Goal: Task Accomplishment & Management: Manage account settings

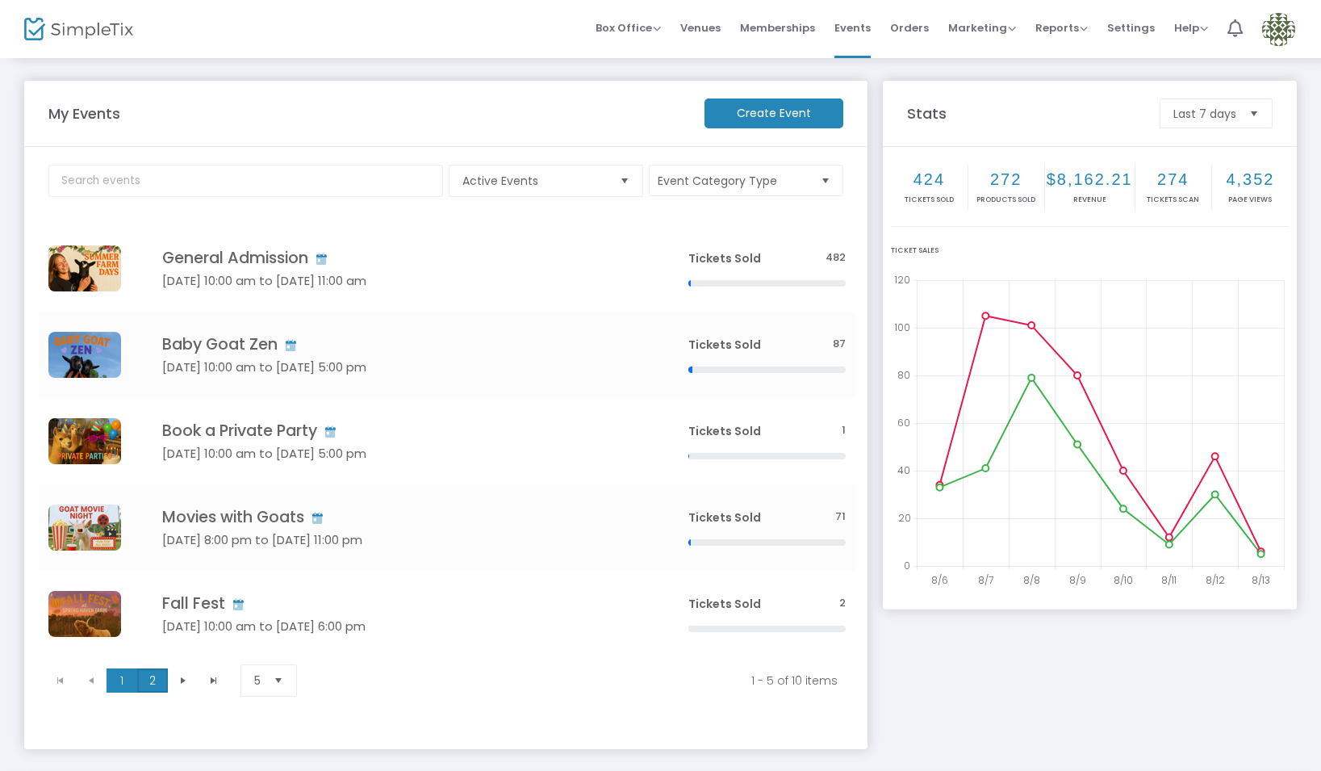
click at [156, 679] on span "2" at bounding box center [152, 680] width 31 height 24
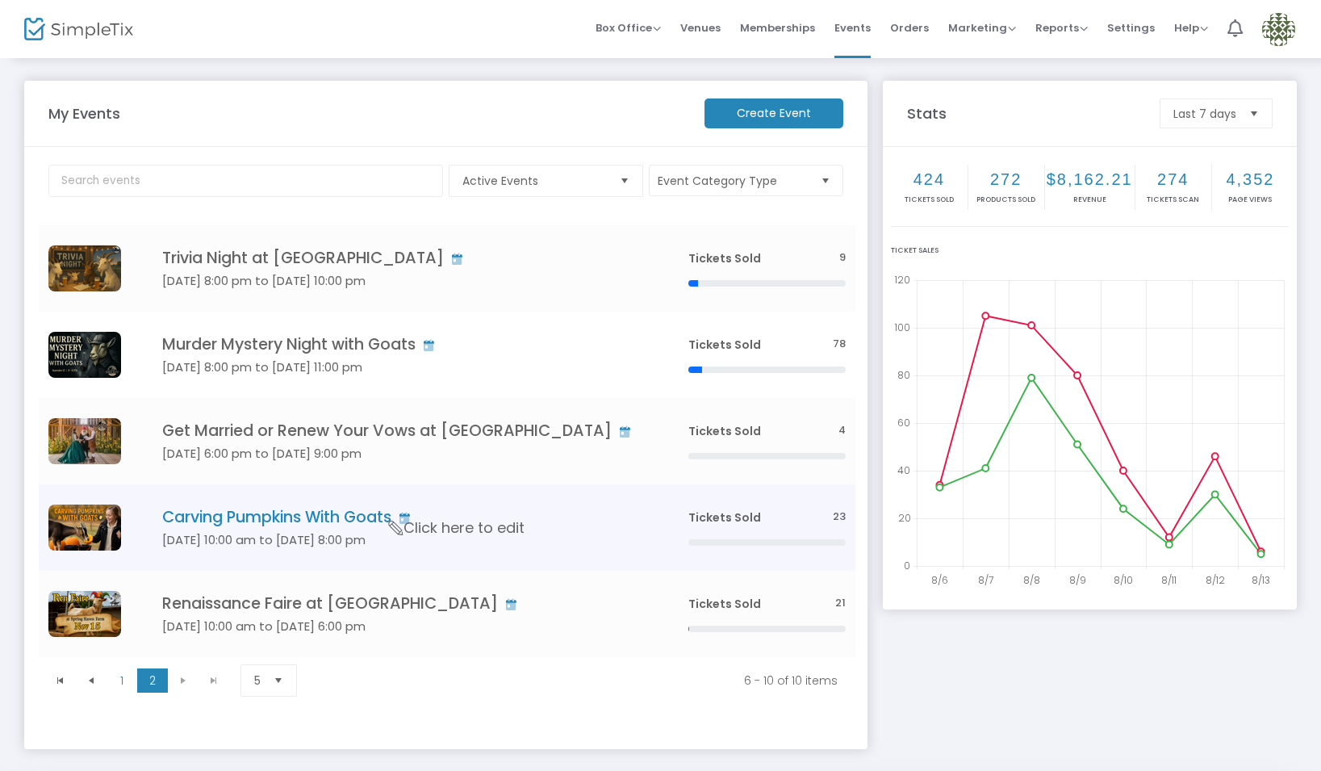
click at [512, 529] on span "Click here to edit" at bounding box center [457, 527] width 136 height 21
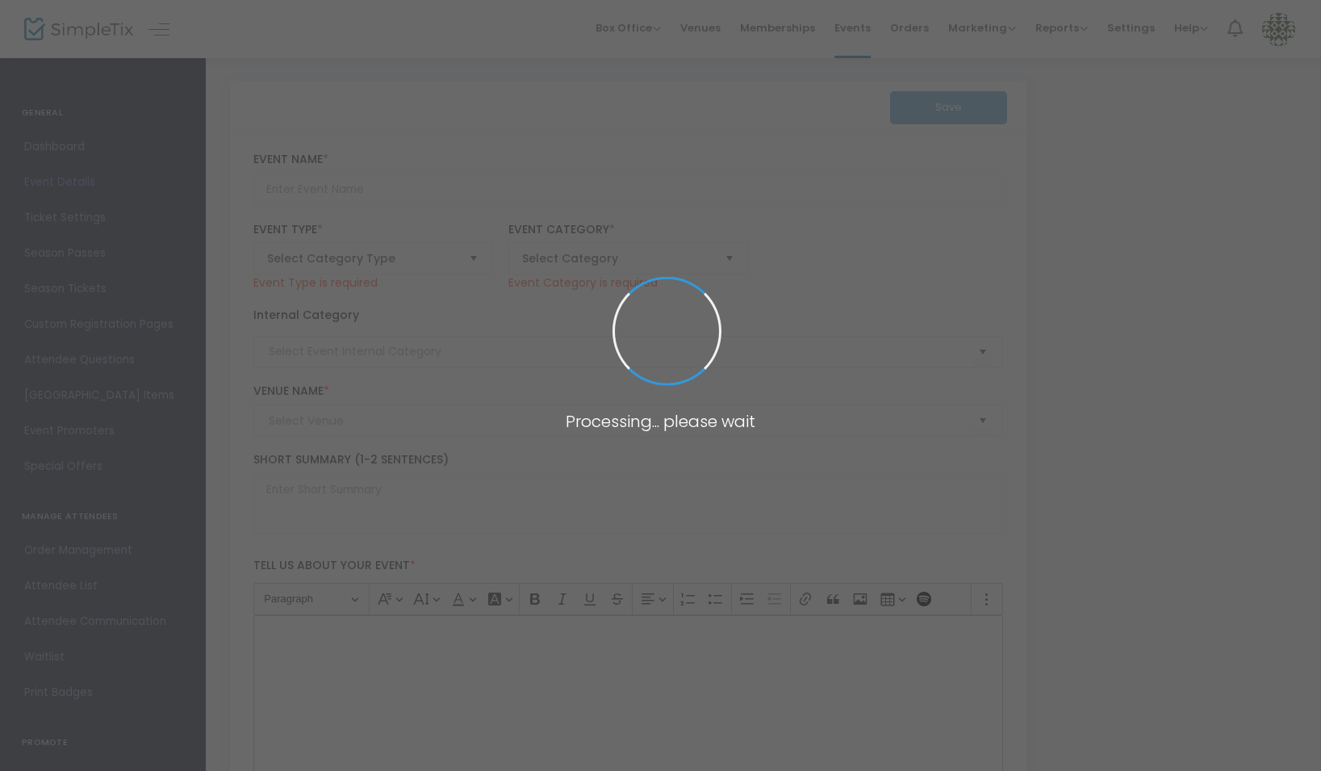
type input "Carving Pumpkins With Goats"
type textarea "Carving pumpkins with goats"
type input "7.500 %"
type input "Buy Tickets"
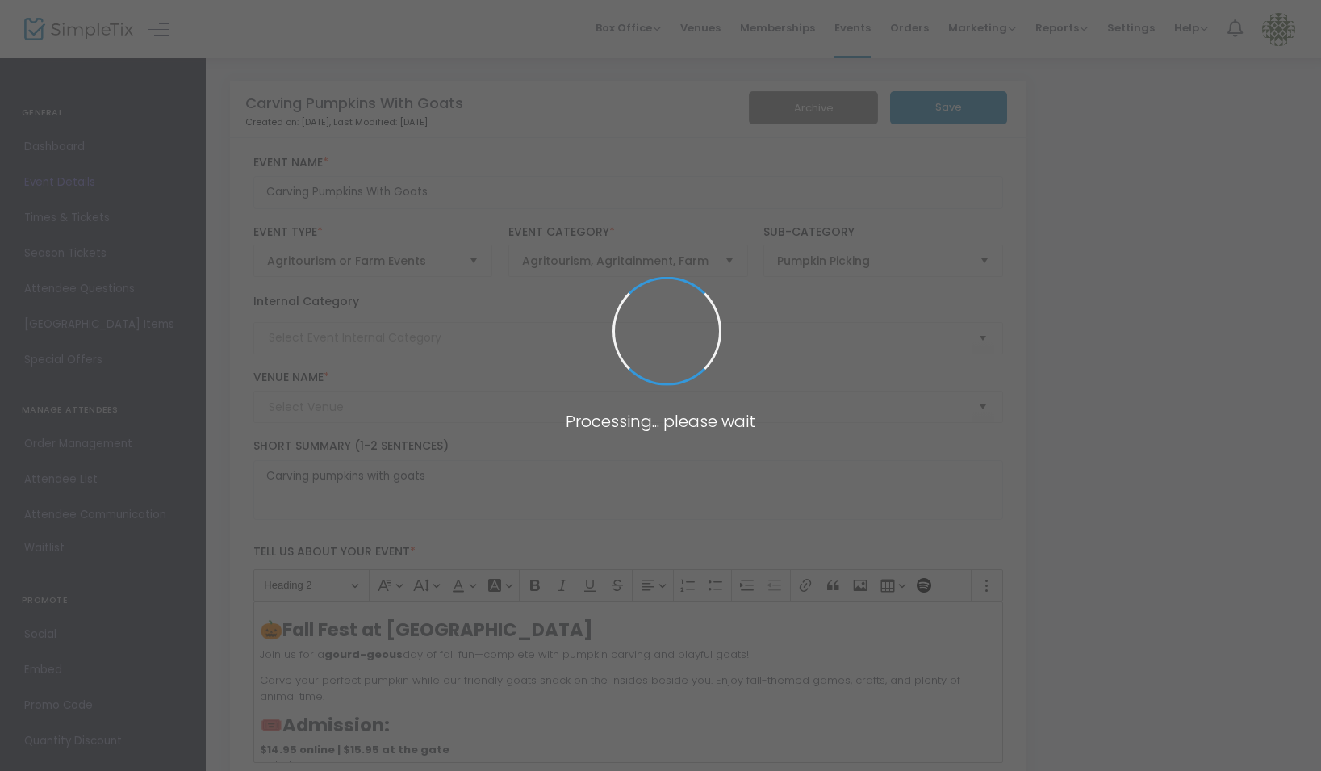
scroll to position [10, 0]
type input "Events"
type input "[GEOGRAPHIC_DATA]"
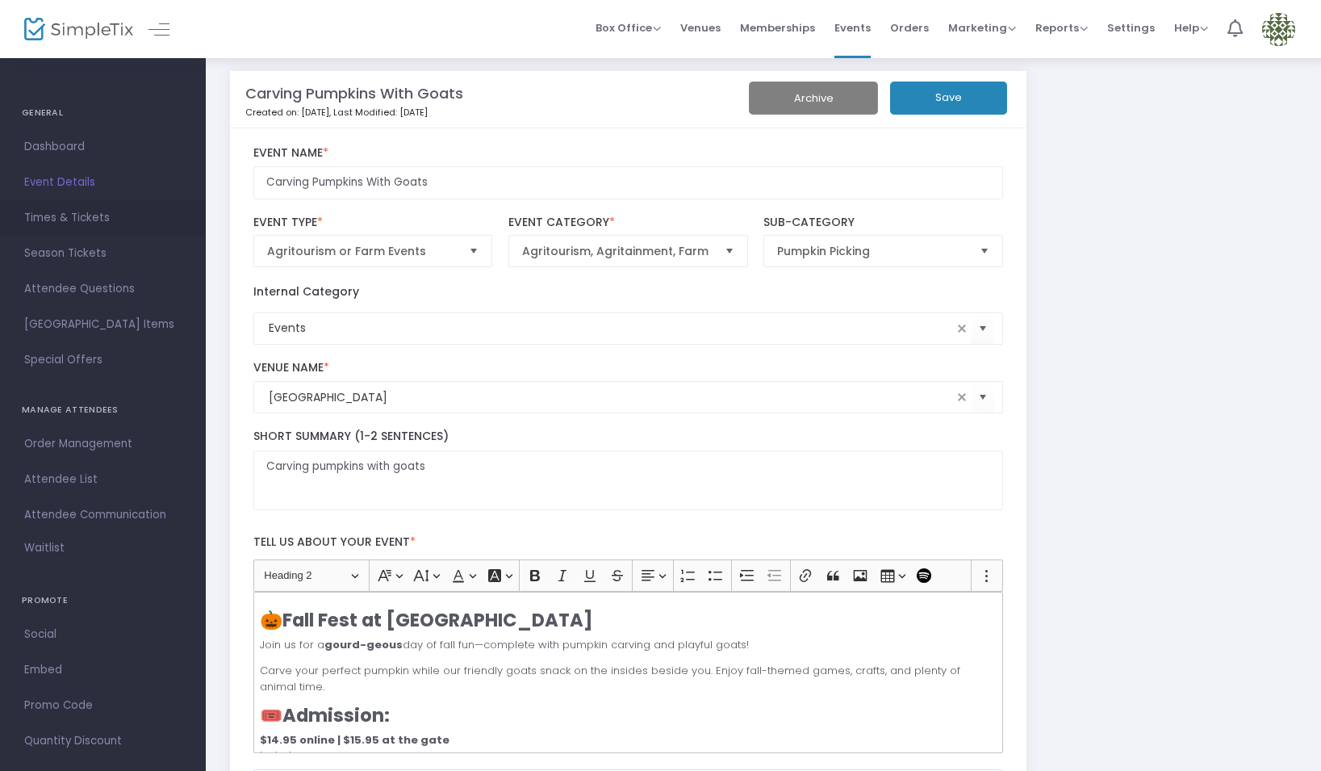
click at [95, 211] on span "Times & Tickets" at bounding box center [102, 217] width 157 height 21
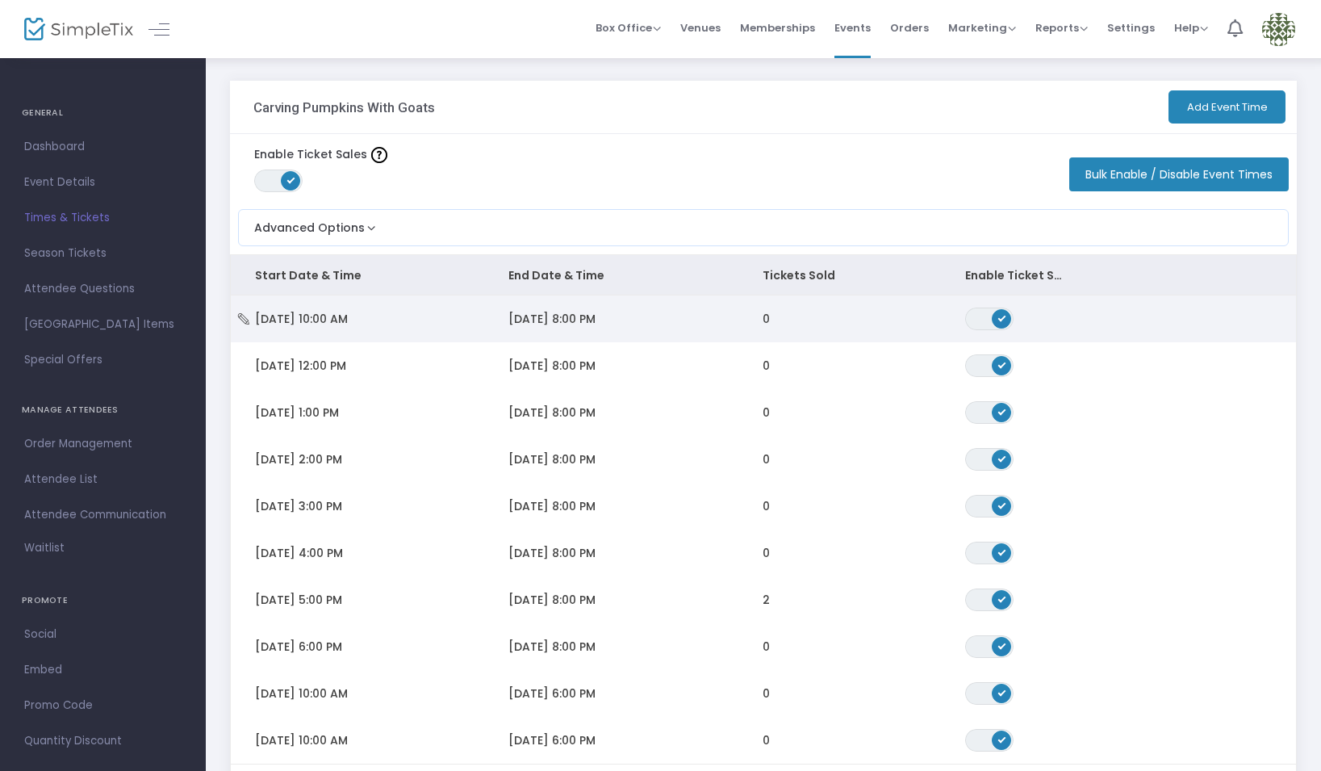
click at [291, 307] on td "Wed 10/1/2025 10:00 AM" at bounding box center [357, 318] width 253 height 47
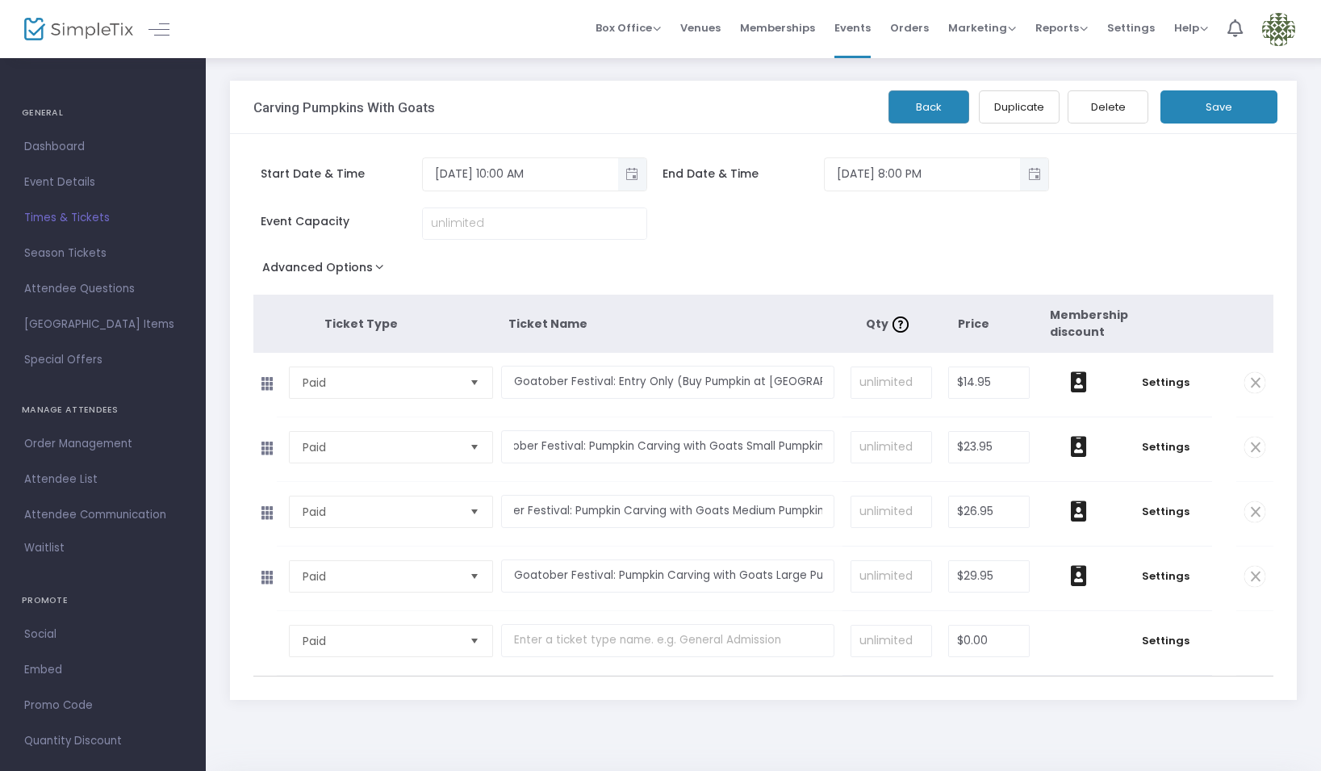
scroll to position [0, 29]
click at [138, 321] on span "[GEOGRAPHIC_DATA] Items" at bounding box center [102, 324] width 157 height 21
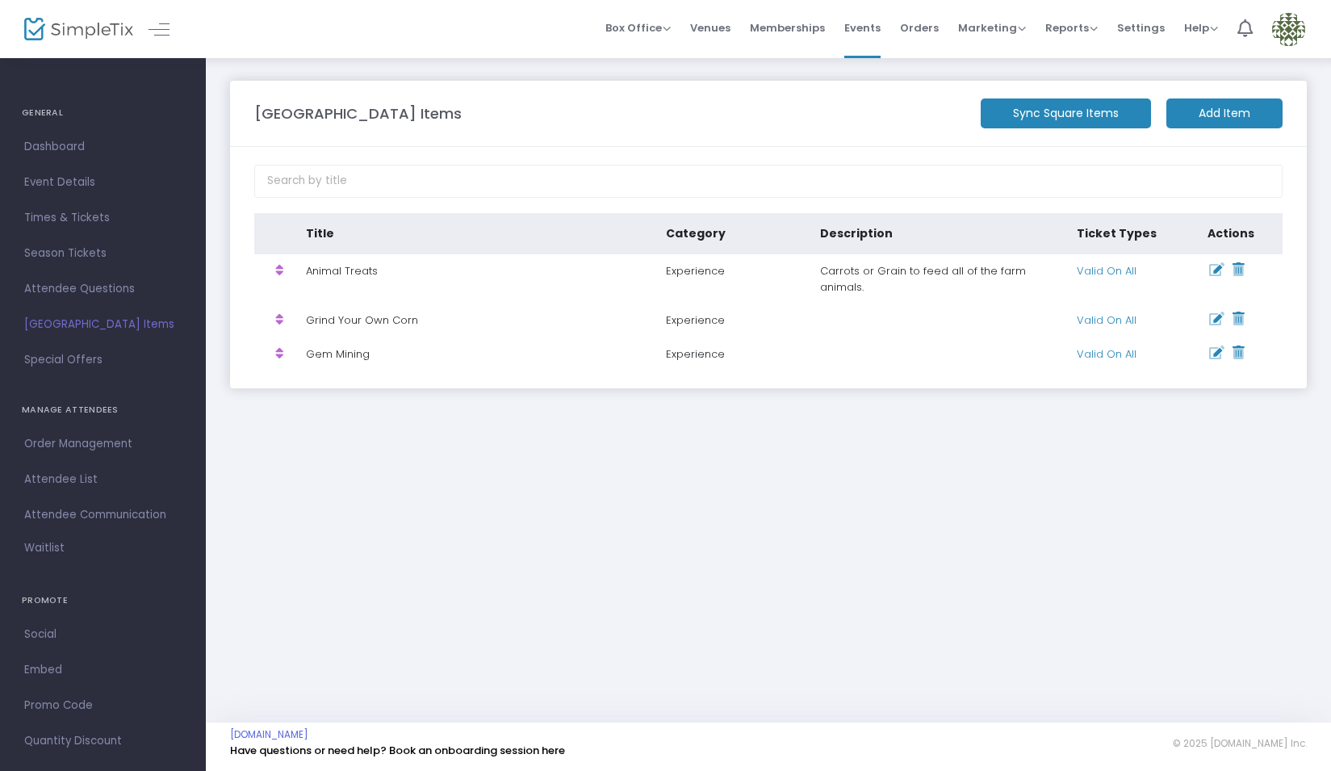
drag, startPoint x: 75, startPoint y: 217, endPoint x: 106, endPoint y: 236, distance: 35.8
click at [75, 217] on span "Times & Tickets" at bounding box center [102, 217] width 157 height 21
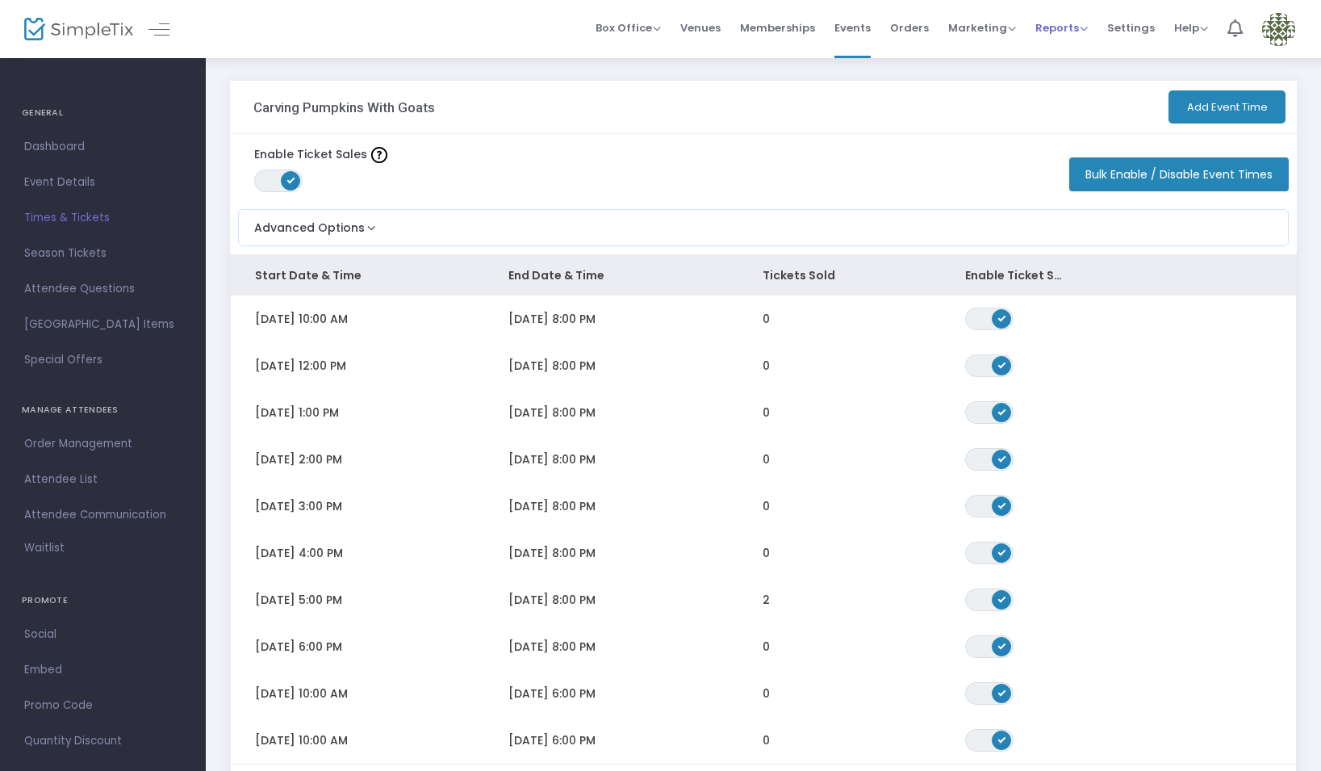
scroll to position [4, 0]
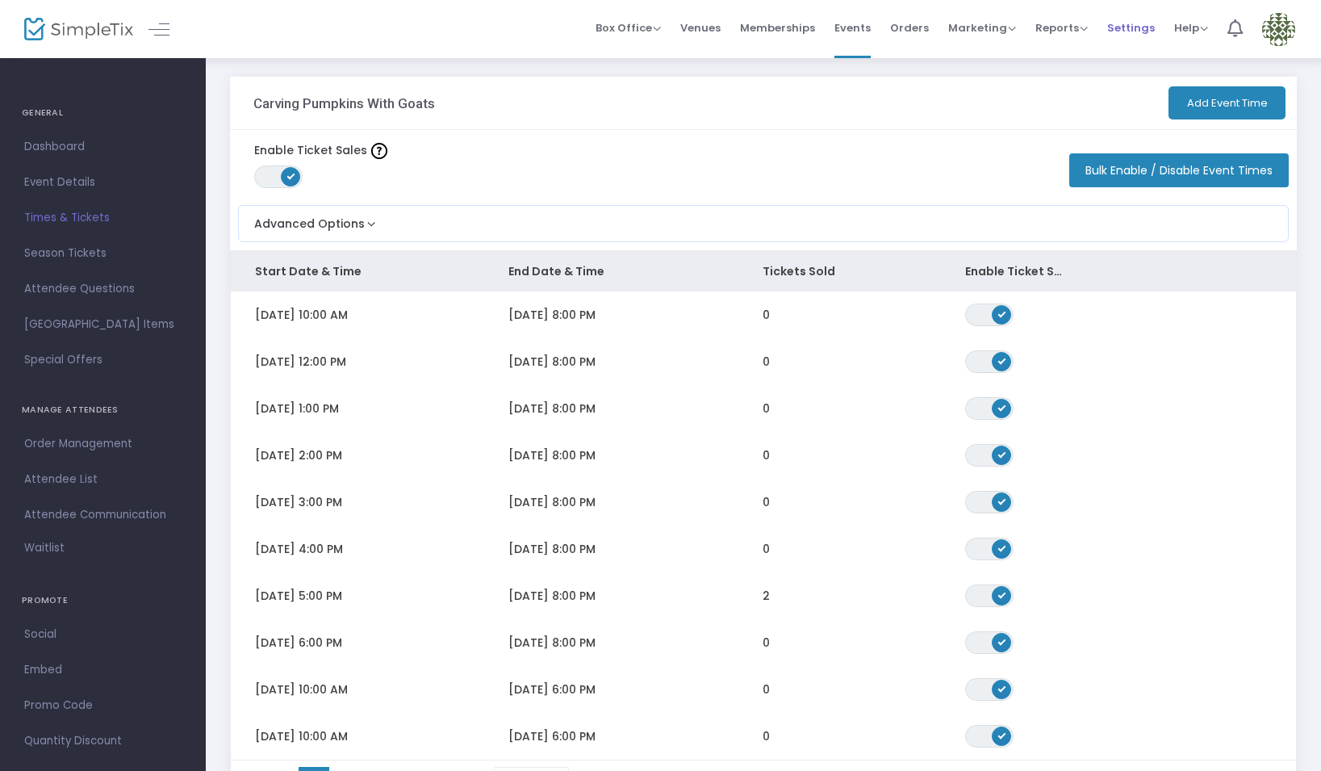
click at [1143, 28] on span "Settings" at bounding box center [1131, 27] width 48 height 41
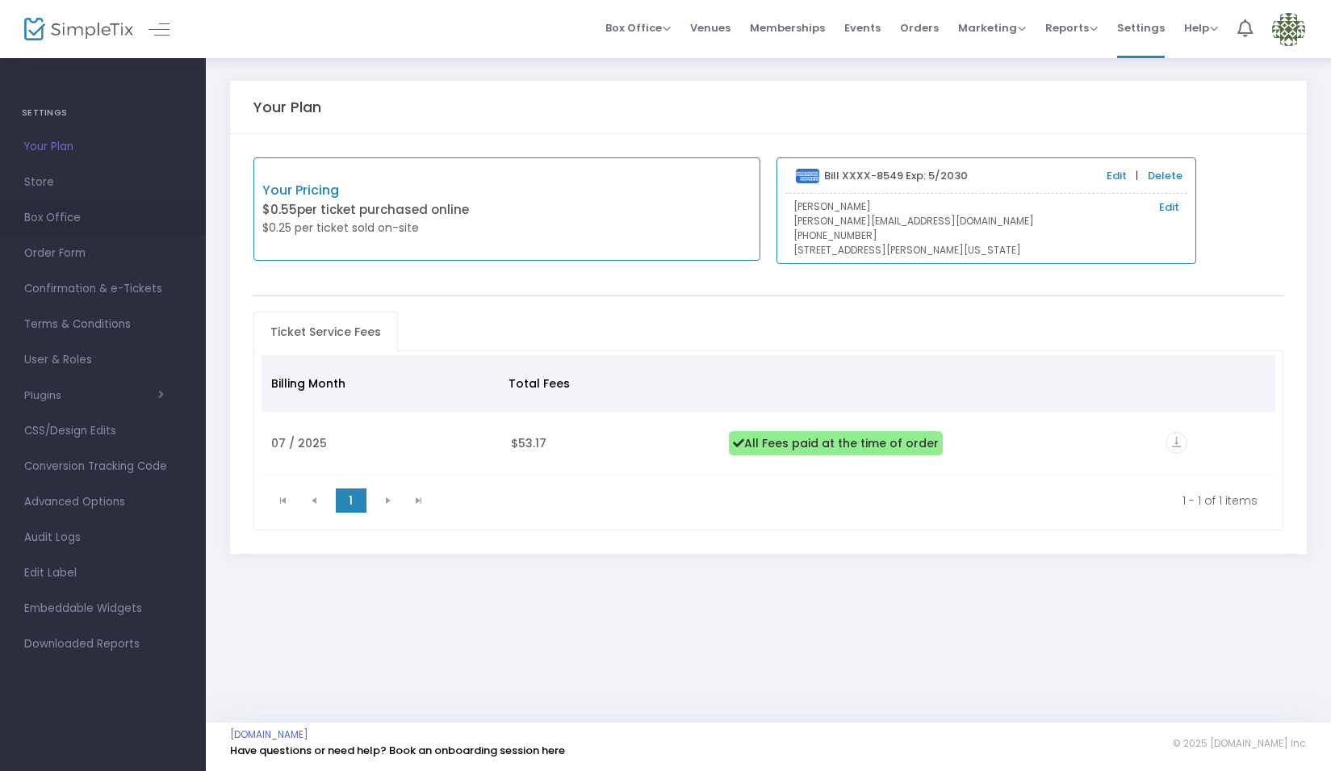
click at [68, 219] on span "Box Office" at bounding box center [102, 217] width 157 height 21
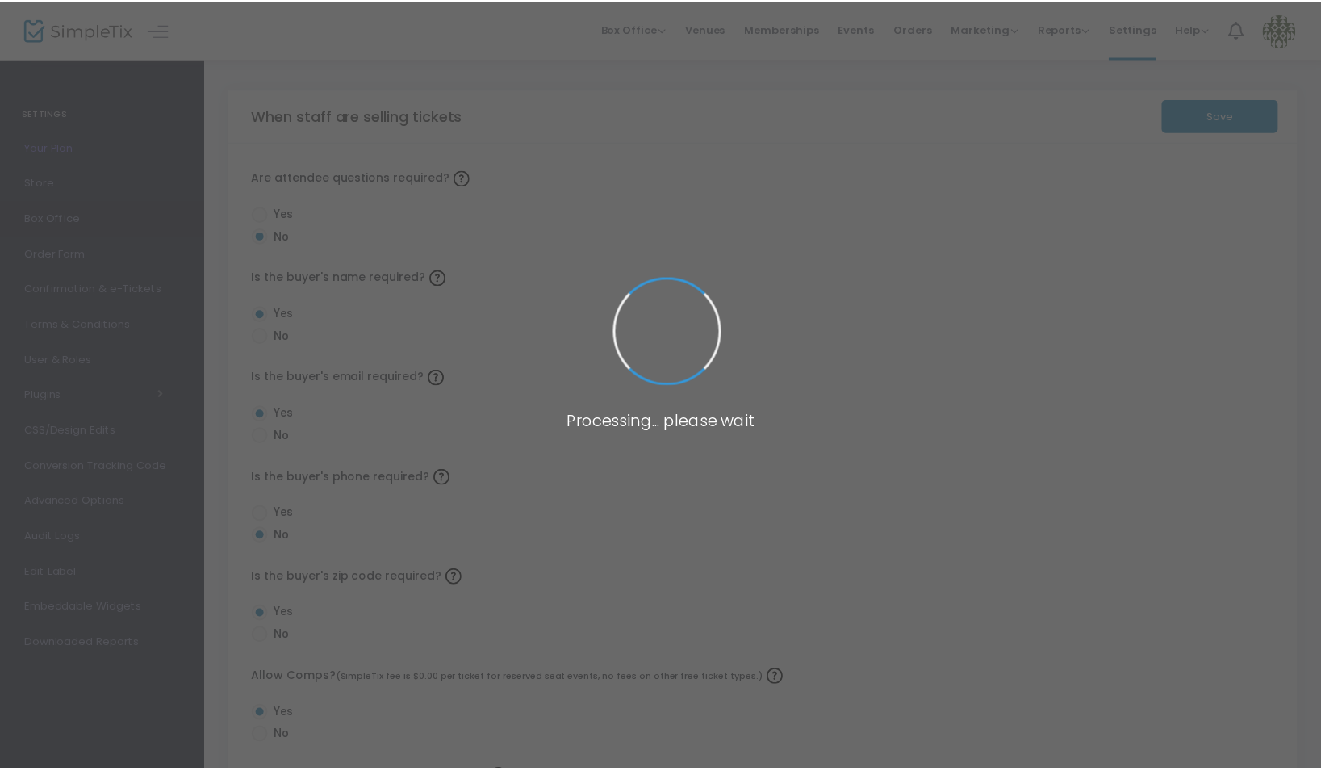
scroll to position [5, 0]
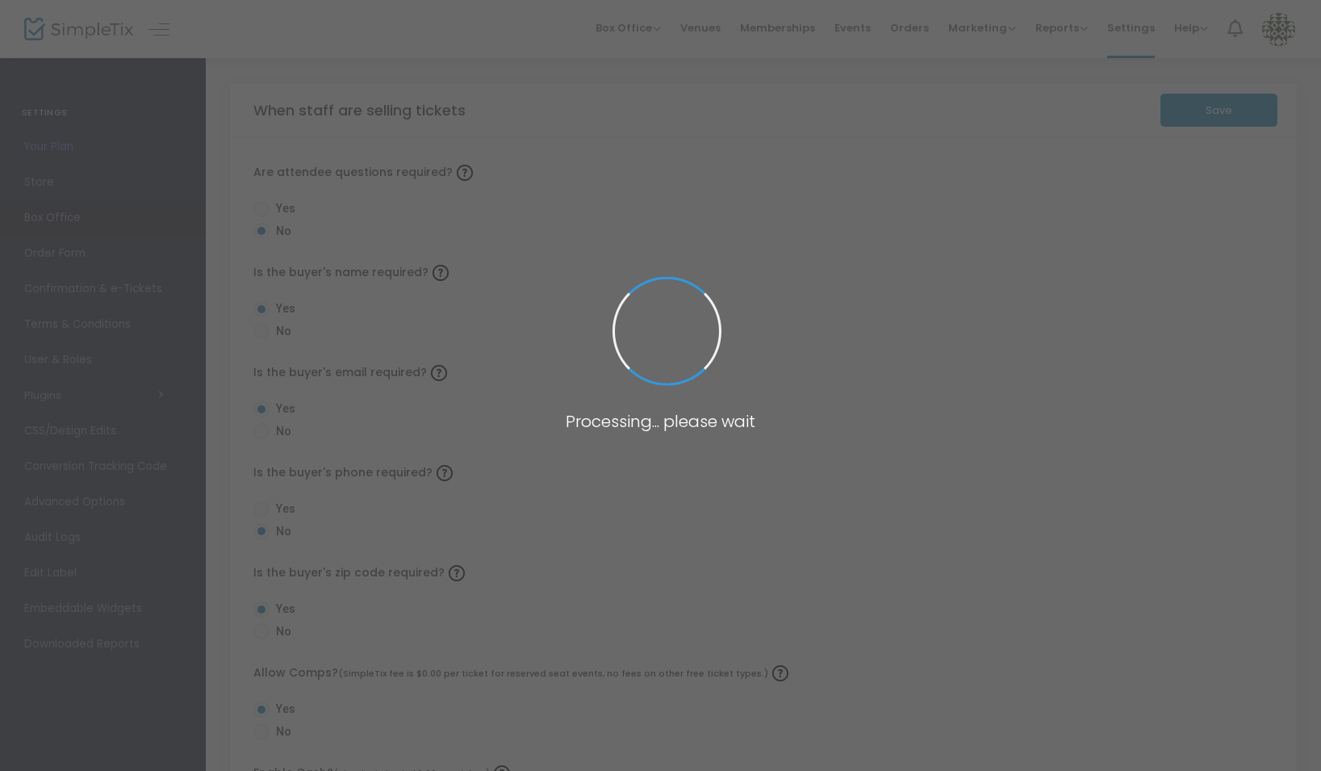
radio input "false"
radio input "true"
radio input "false"
radio input "true"
radio input "false"
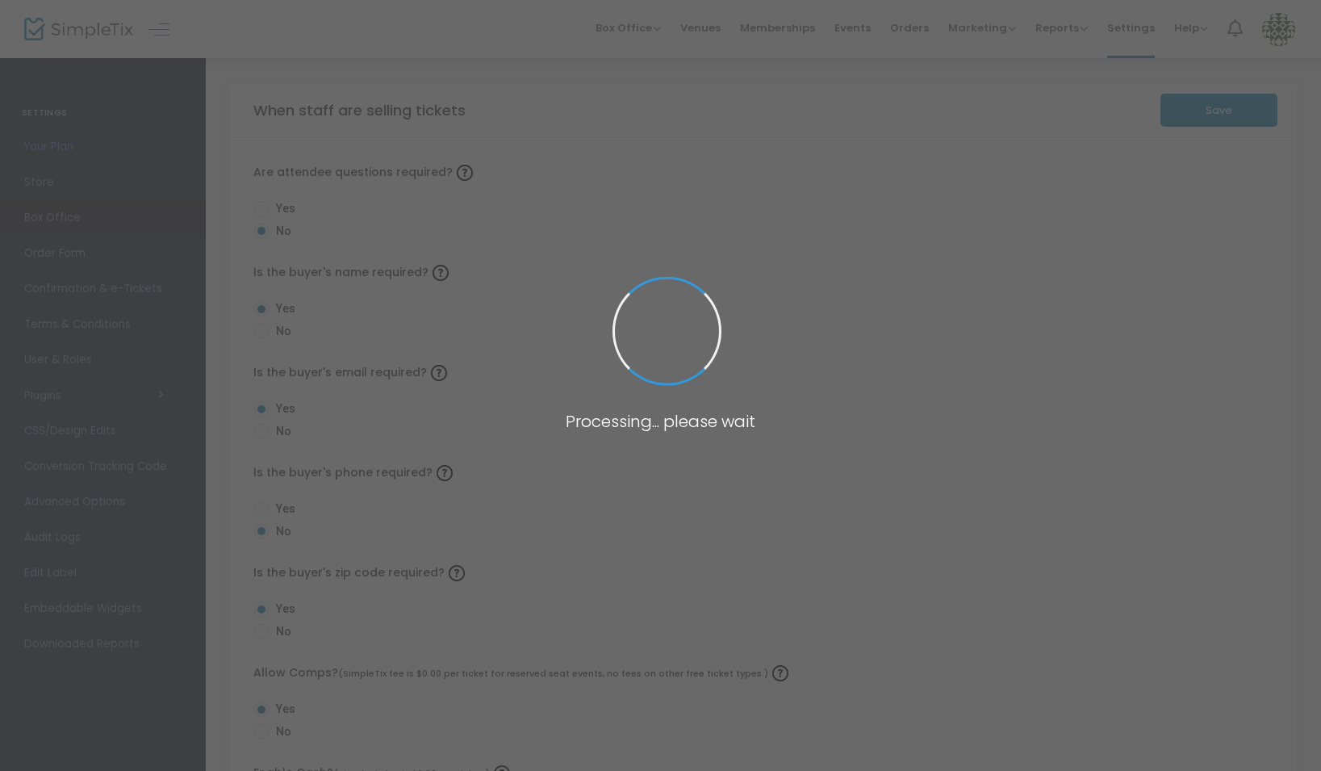
radio input "true"
radio input "false"
radio input "true"
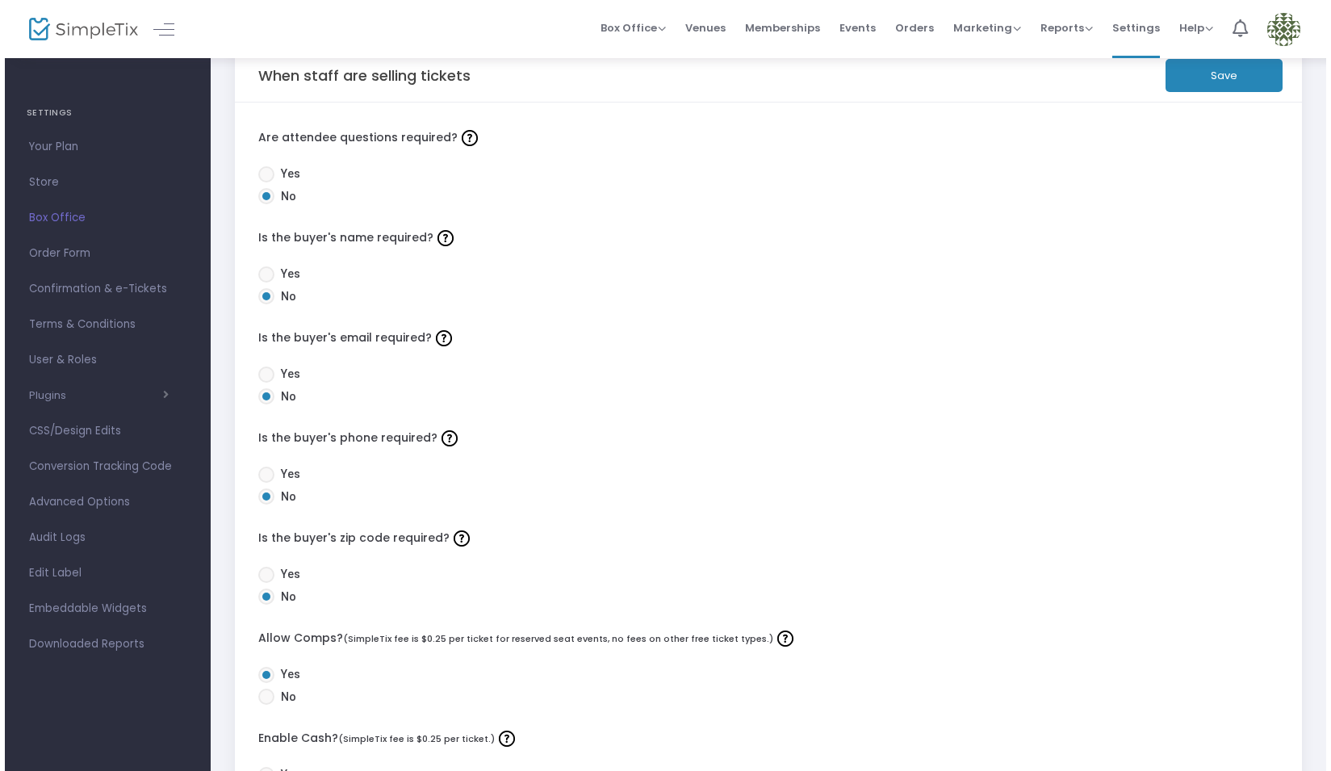
scroll to position [0, 0]
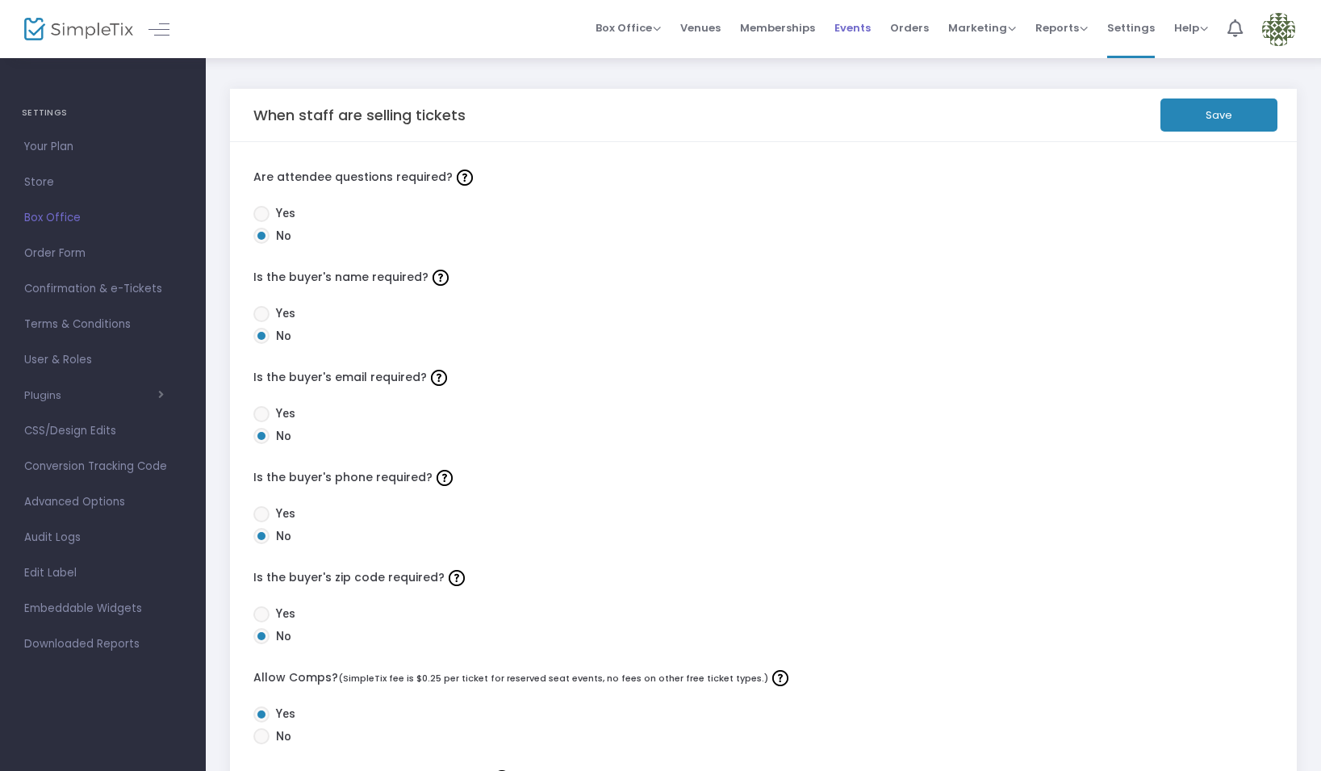
click at [862, 27] on span "Events" at bounding box center [852, 27] width 36 height 41
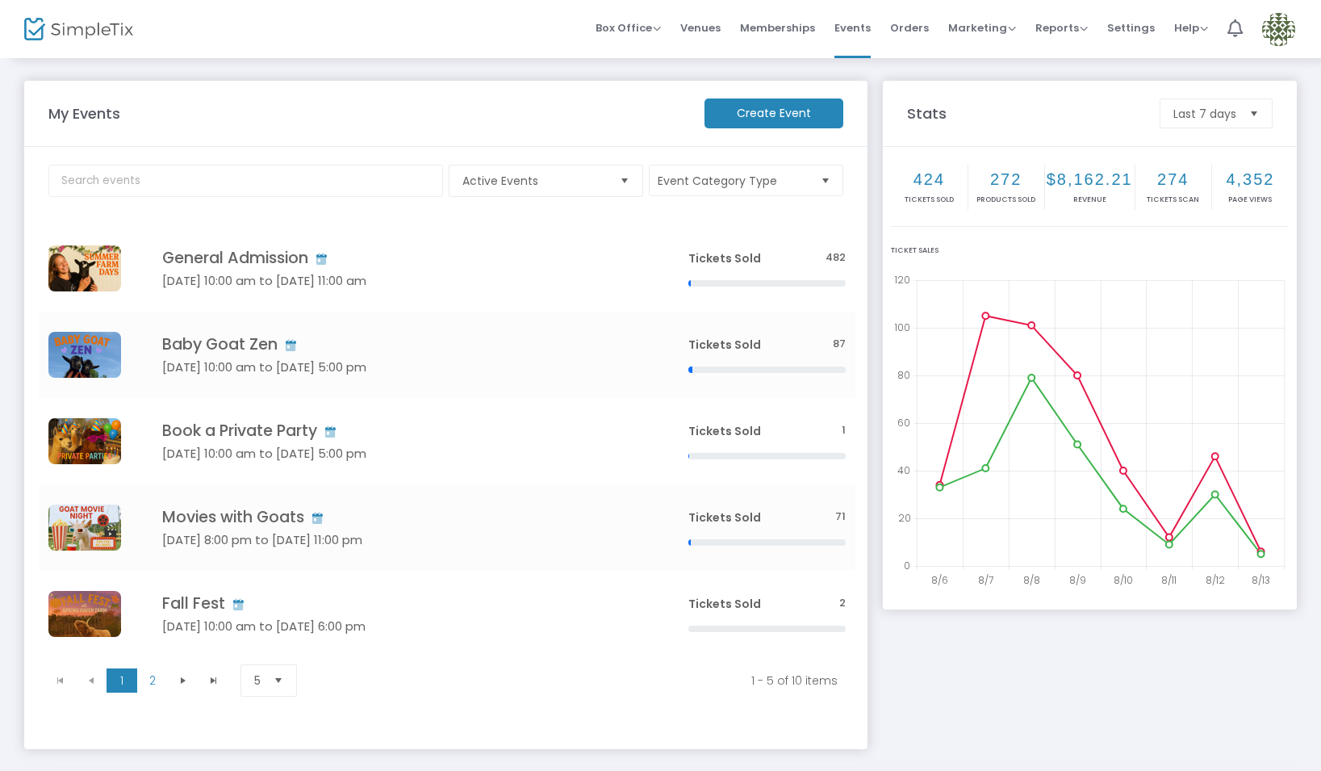
drag, startPoint x: 1281, startPoint y: 27, endPoint x: 1279, endPoint y: 46, distance: 19.5
click at [1281, 26] on img at bounding box center [1278, 29] width 33 height 33
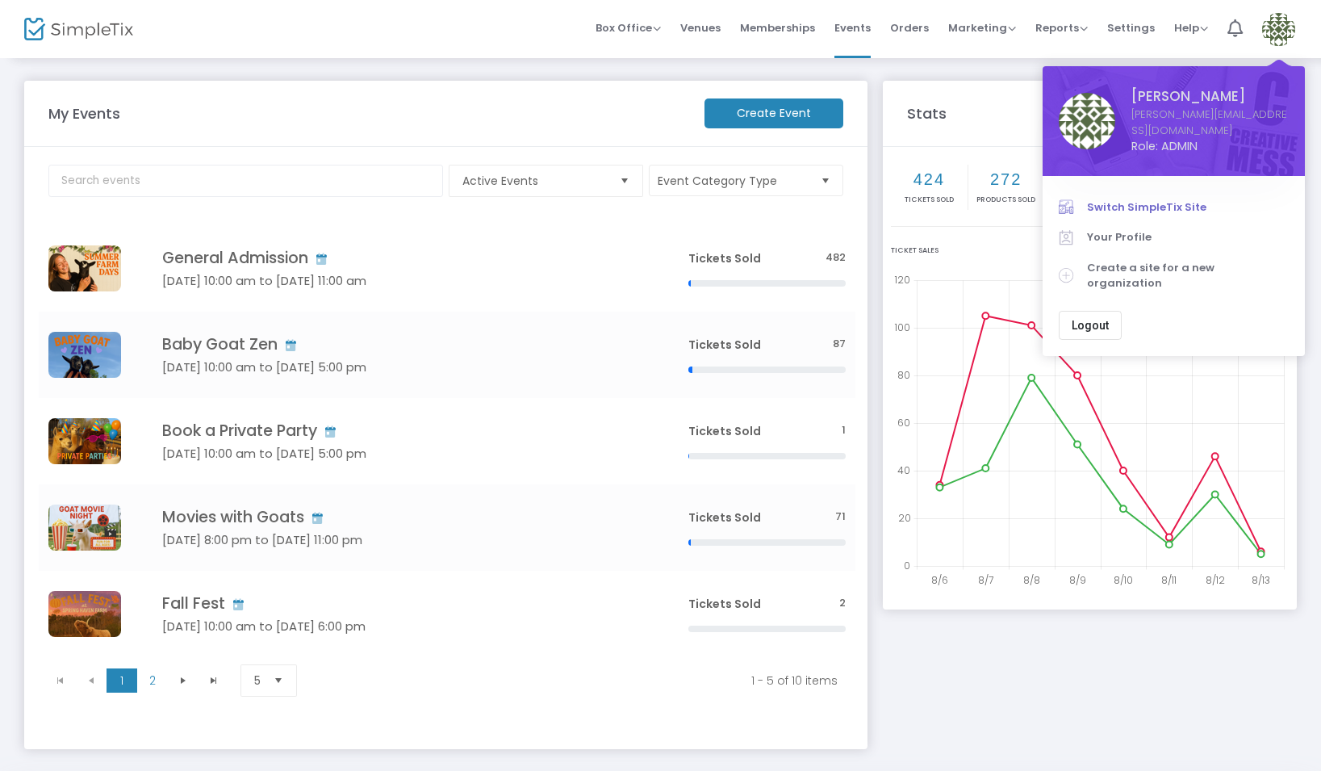
click at [1134, 199] on span "Switch SimpleTix Site" at bounding box center [1188, 207] width 202 height 16
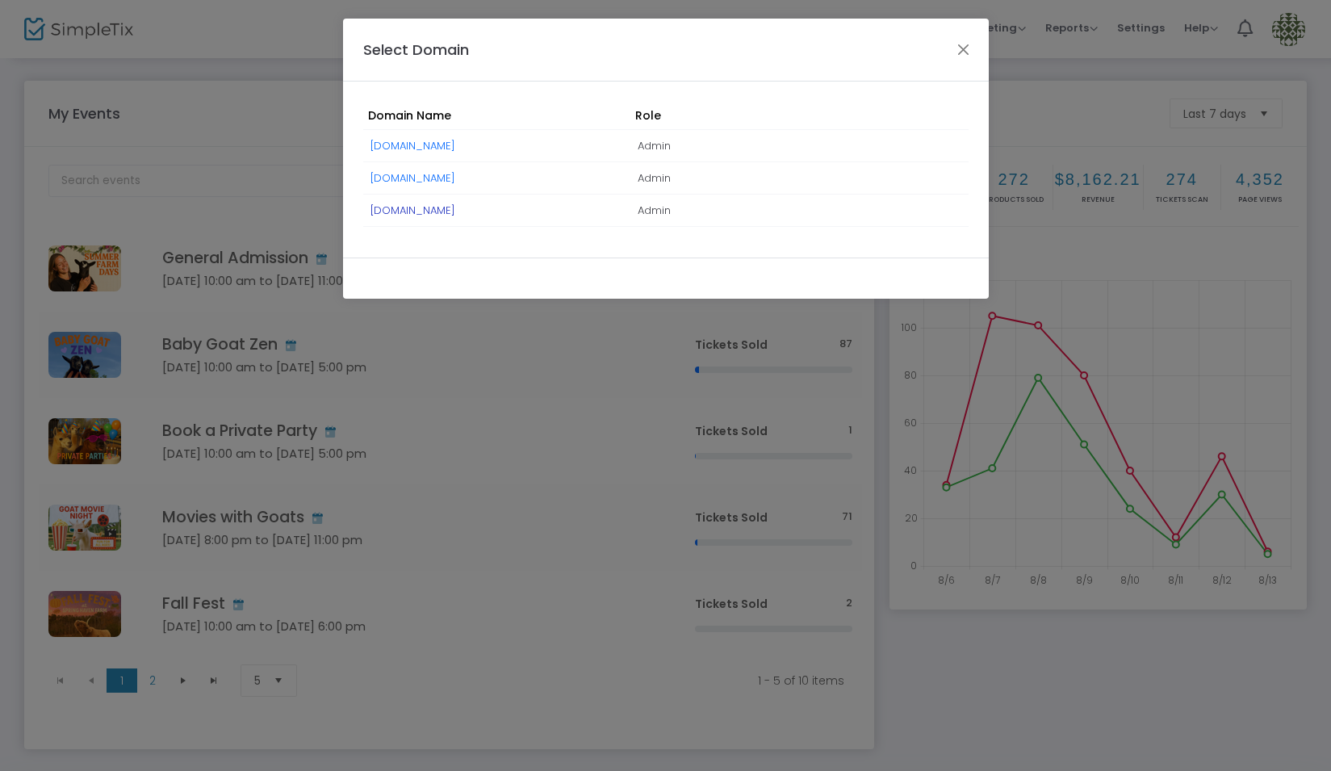
click at [455, 208] on link "VirginiaExpo.simpletix.com" at bounding box center [412, 210] width 85 height 15
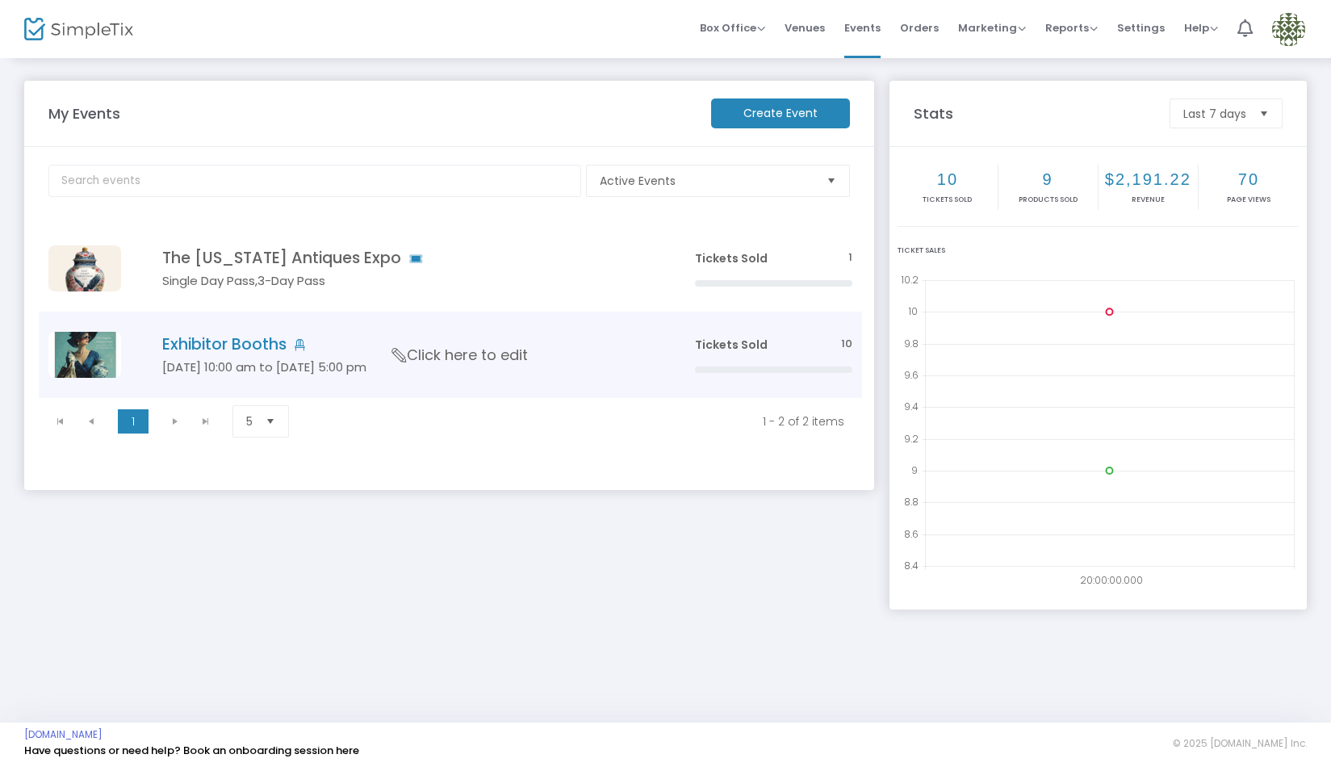
click at [600, 343] on h4 "Exhibitor Booths" at bounding box center [404, 344] width 484 height 19
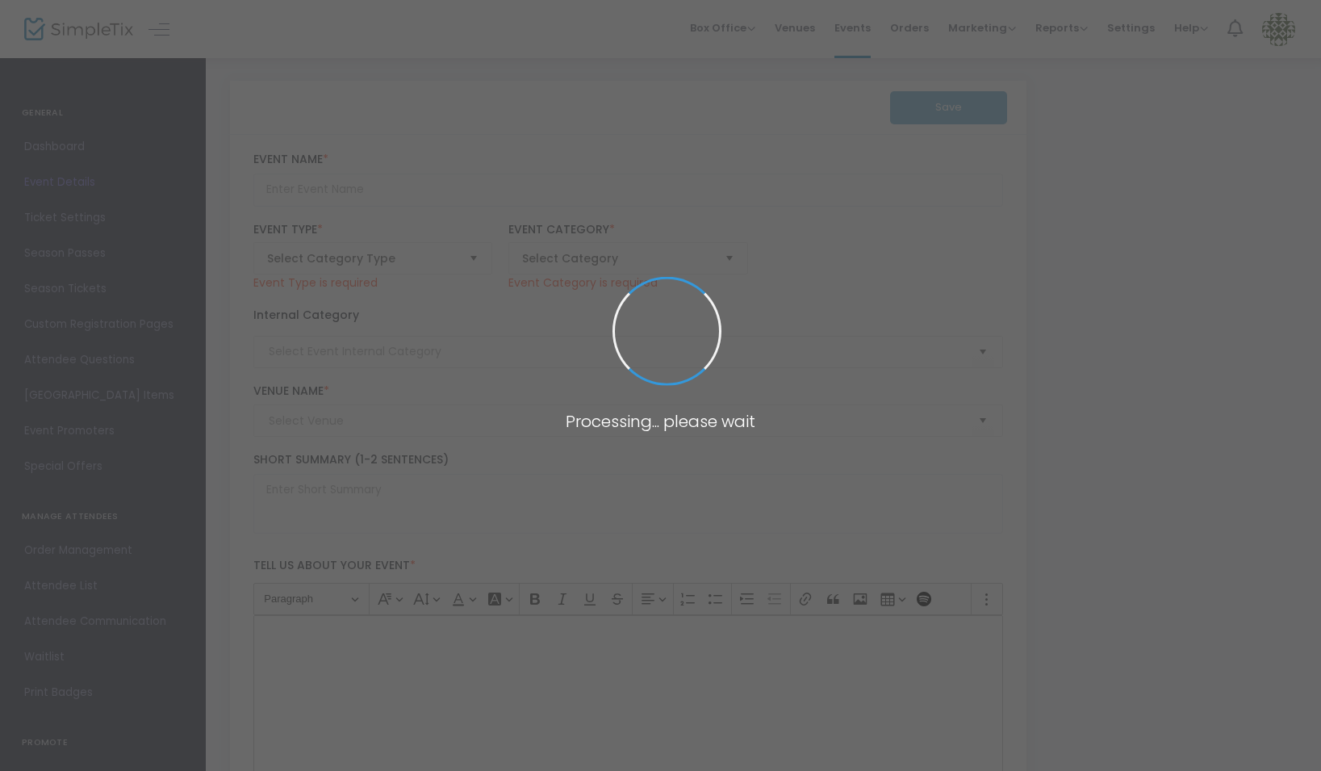
type input "Exhibitor Booths"
type textarea "Be part of Virginia’s premier, winter antiques and artisan event! The Virginia …"
checkbox input "true"
type input "Buy Tickets"
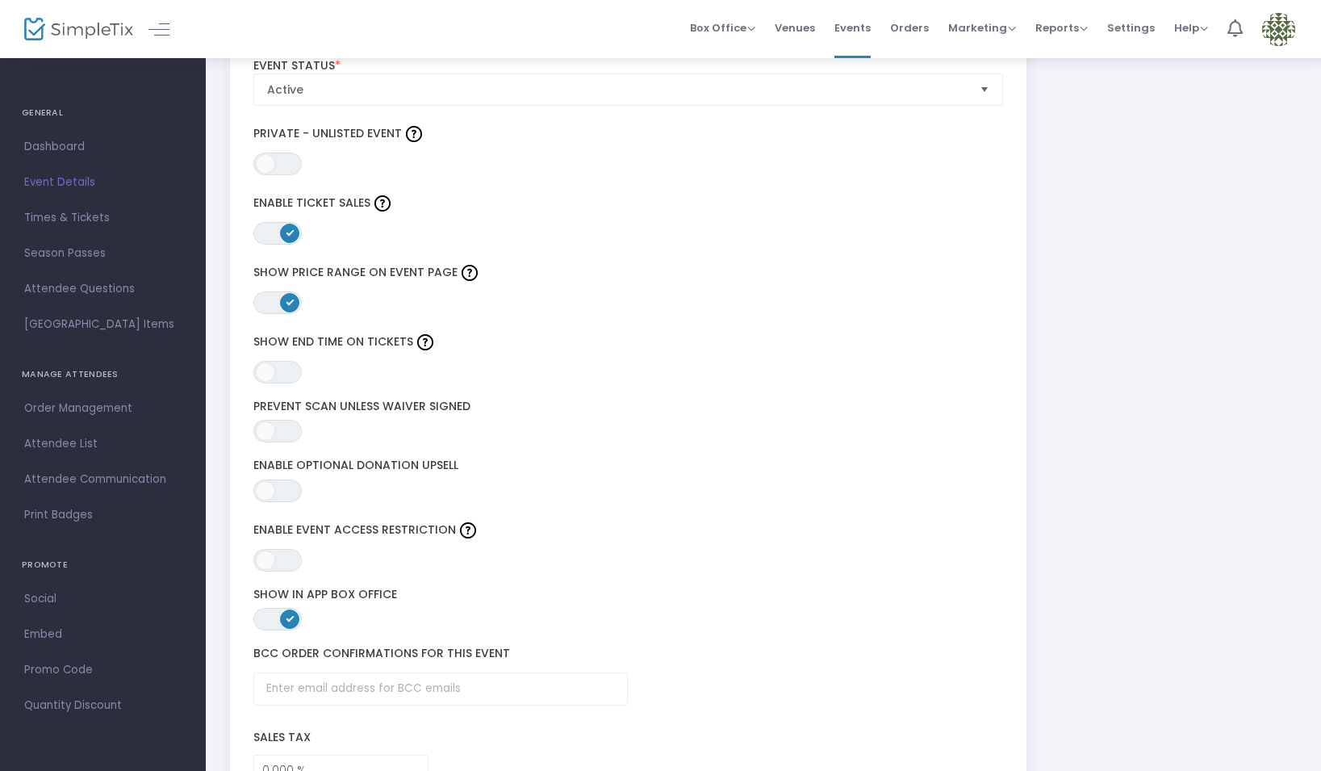
scroll to position [1824, 0]
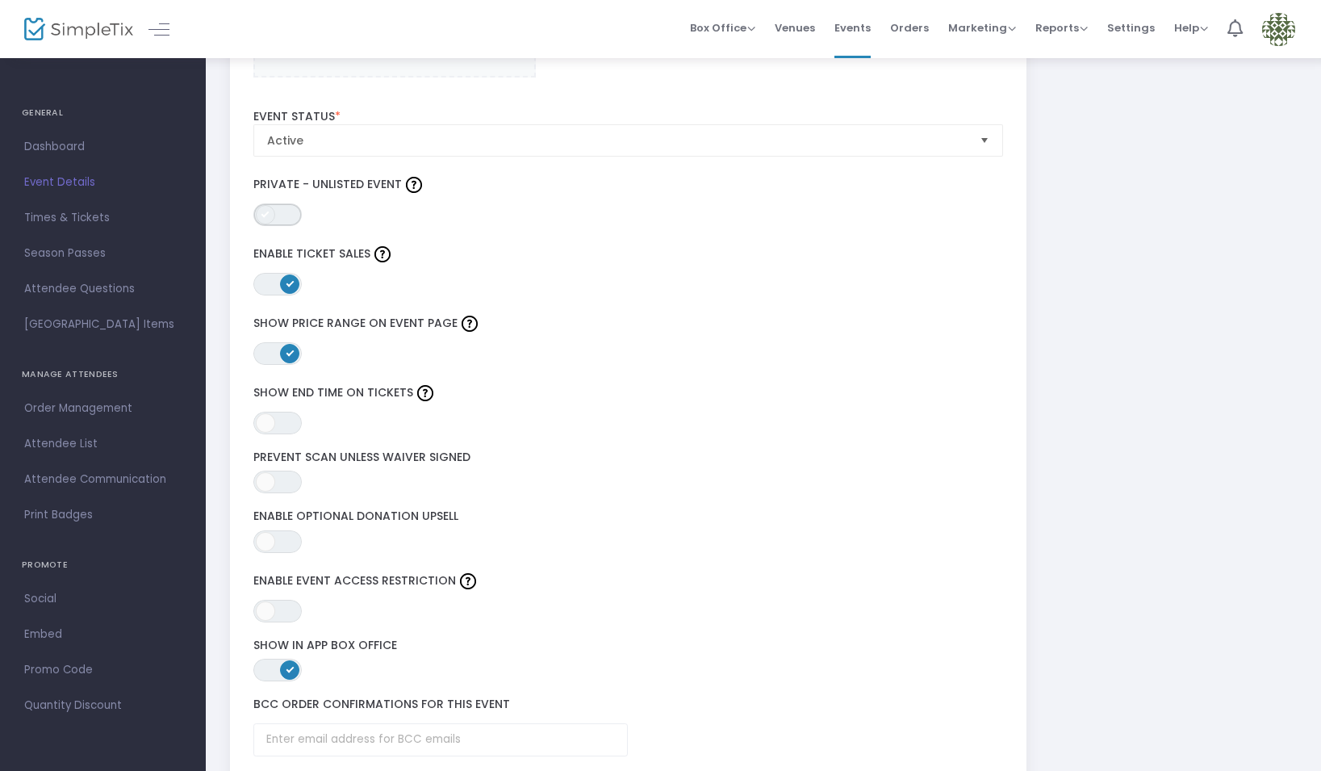
click at [285, 218] on span "ON OFF" at bounding box center [277, 214] width 48 height 23
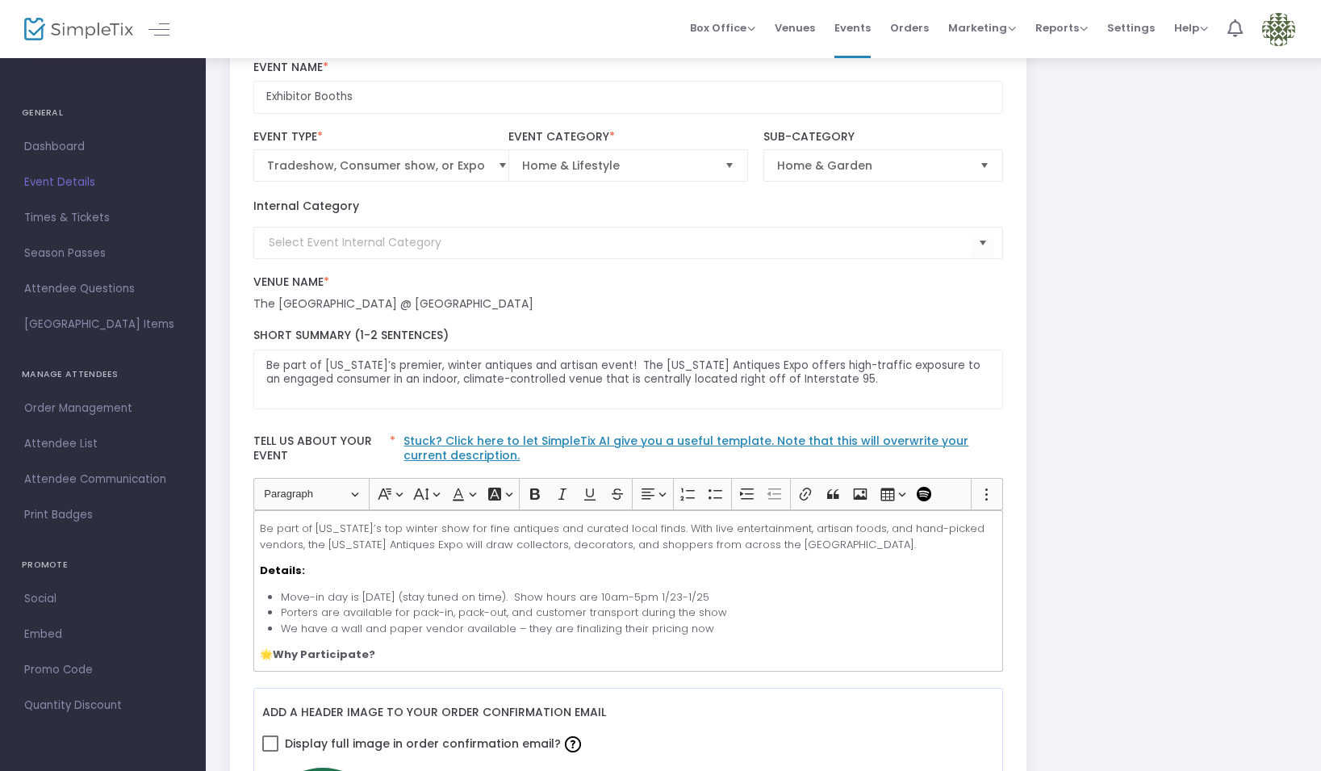
scroll to position [0, 0]
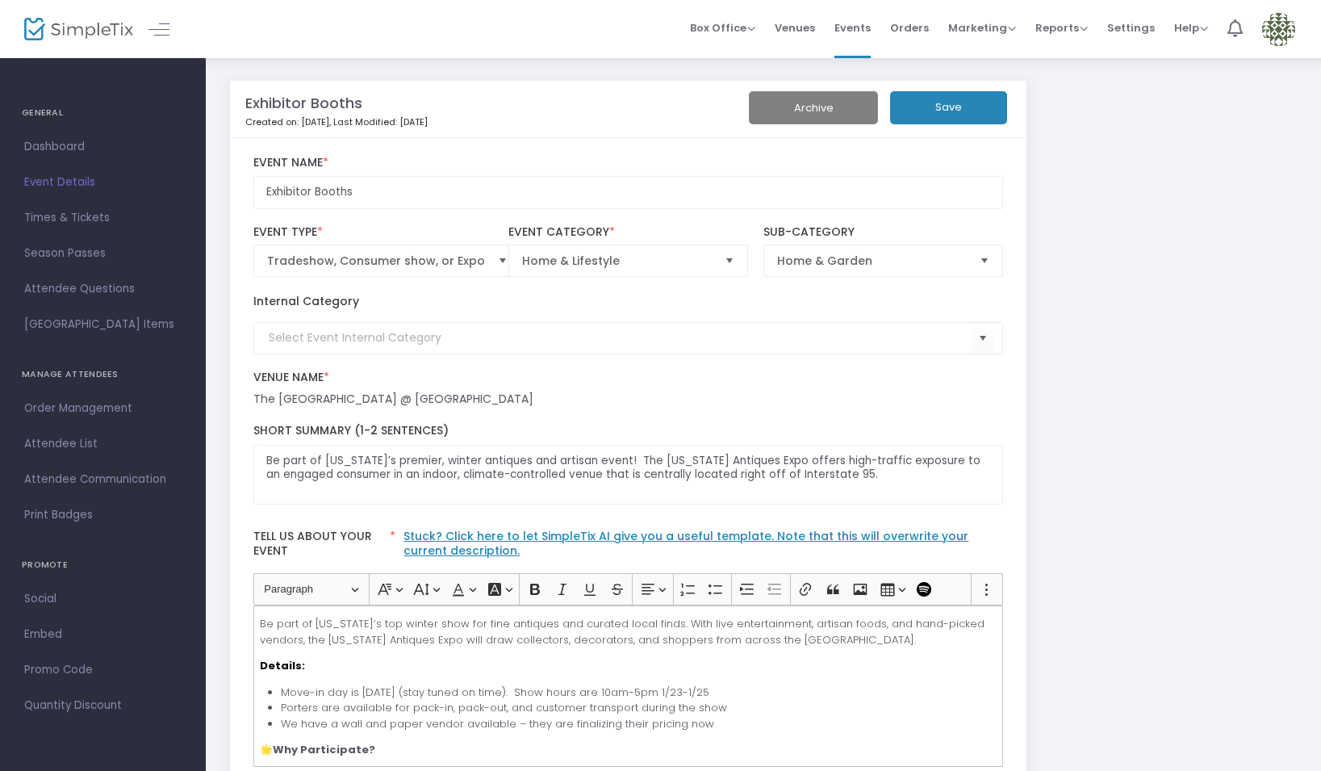
click at [970, 106] on button "Save" at bounding box center [948, 107] width 117 height 33
click at [115, 213] on span "Times & Tickets" at bounding box center [102, 217] width 157 height 21
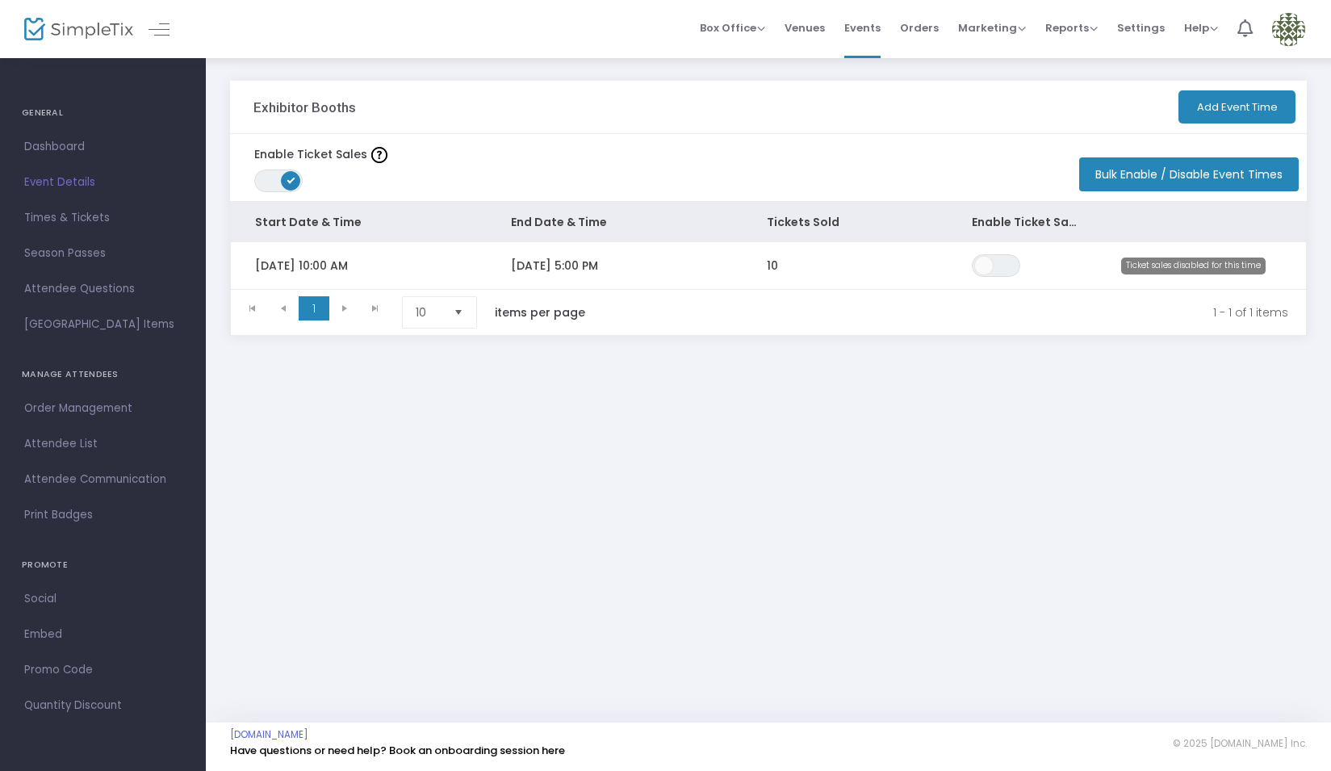
click at [470, 253] on td "Fri 1/23/2026 10:00 AM" at bounding box center [359, 265] width 256 height 47
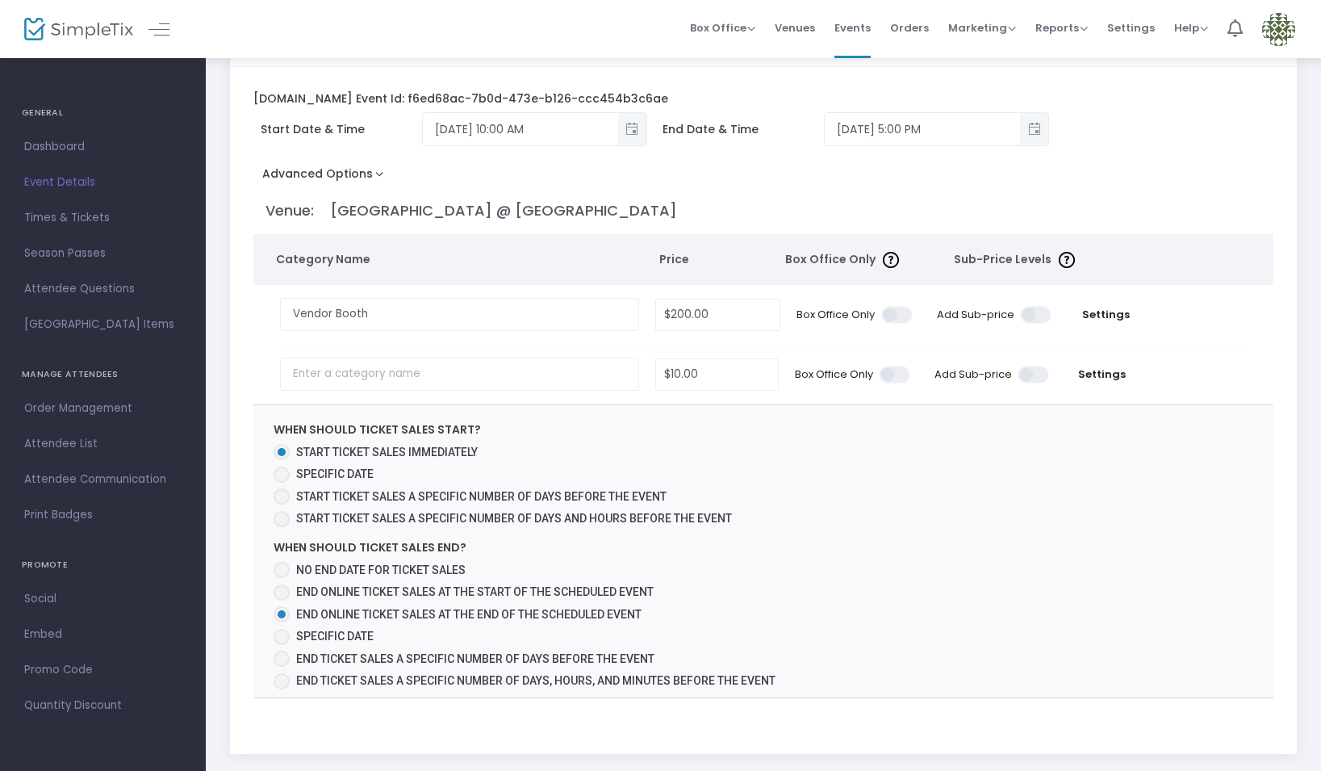
scroll to position [132, 0]
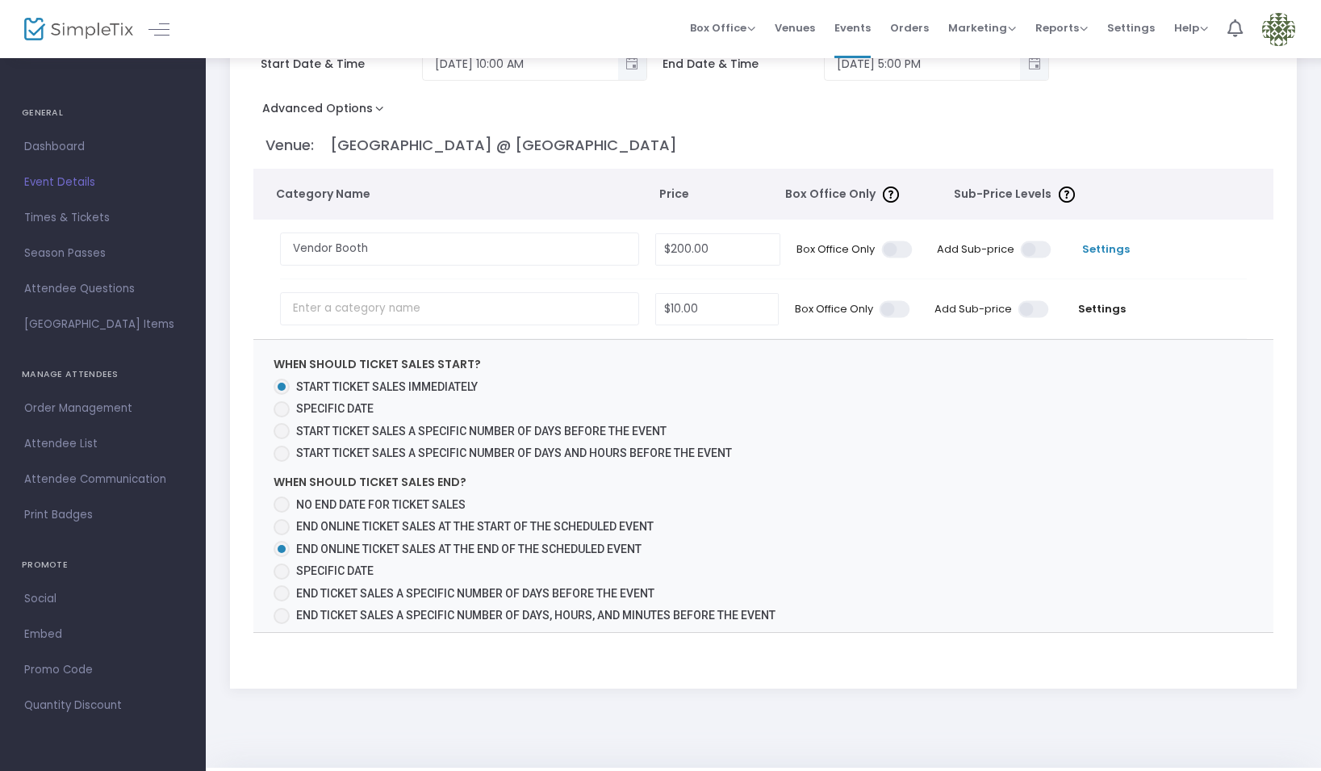
click at [1101, 245] on span "Settings" at bounding box center [1106, 249] width 76 height 16
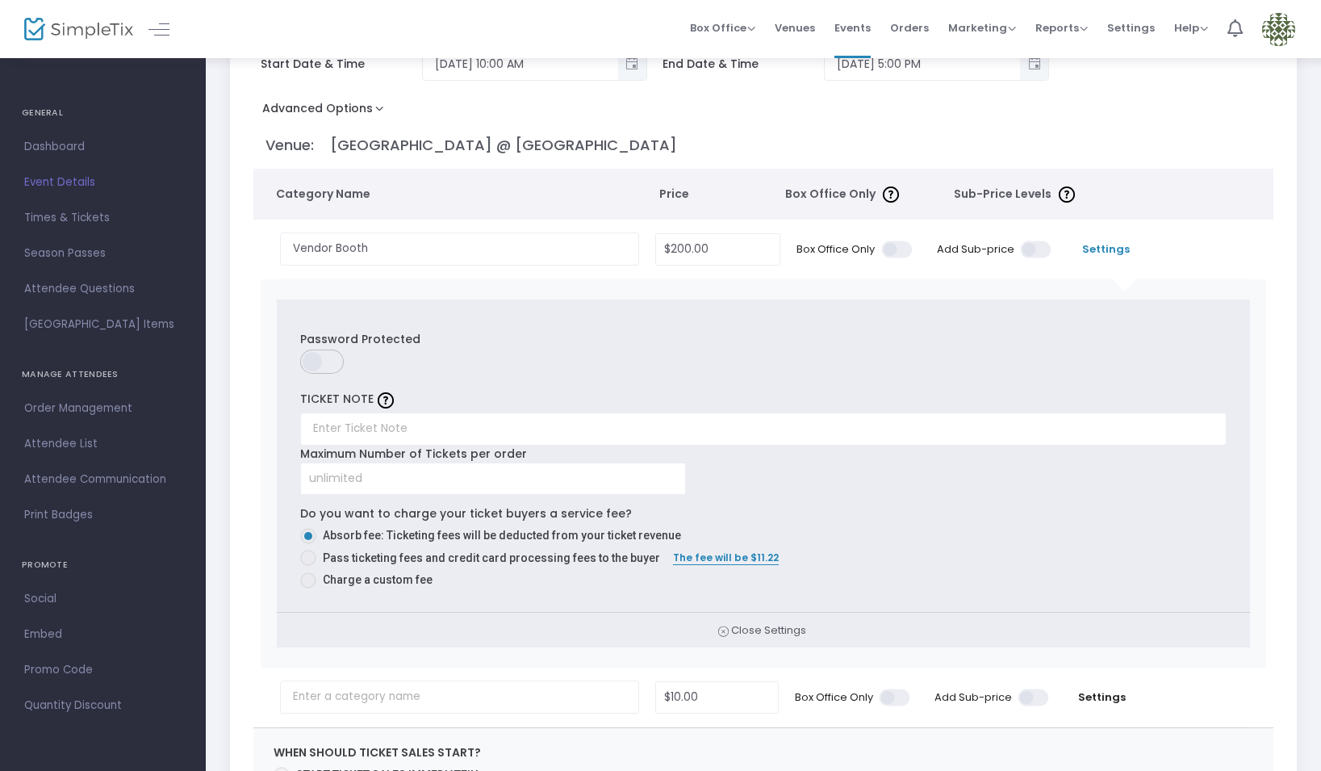
click at [1114, 248] on span "Settings" at bounding box center [1106, 249] width 76 height 16
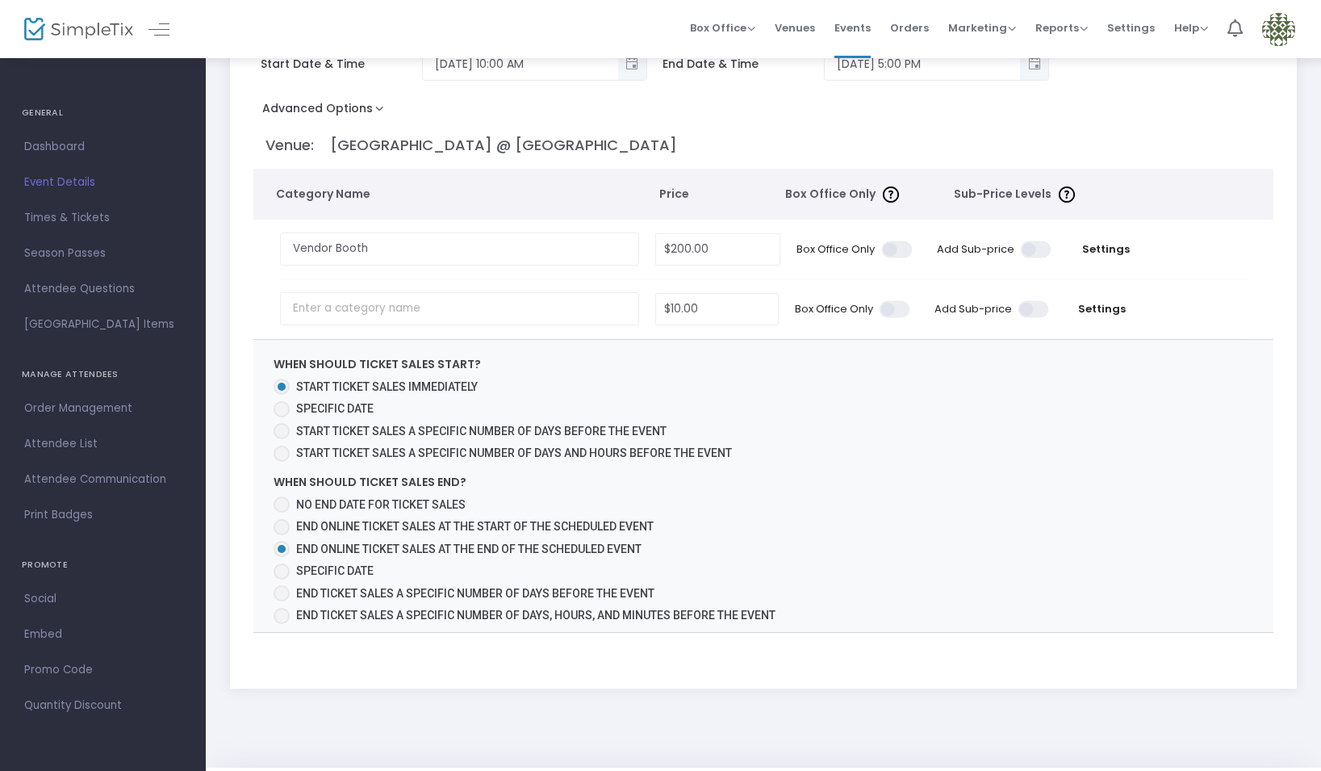
click at [898, 246] on span at bounding box center [897, 248] width 32 height 17
click at [317, 240] on input "checkbox" at bounding box center [317, 240] width 0 height 0
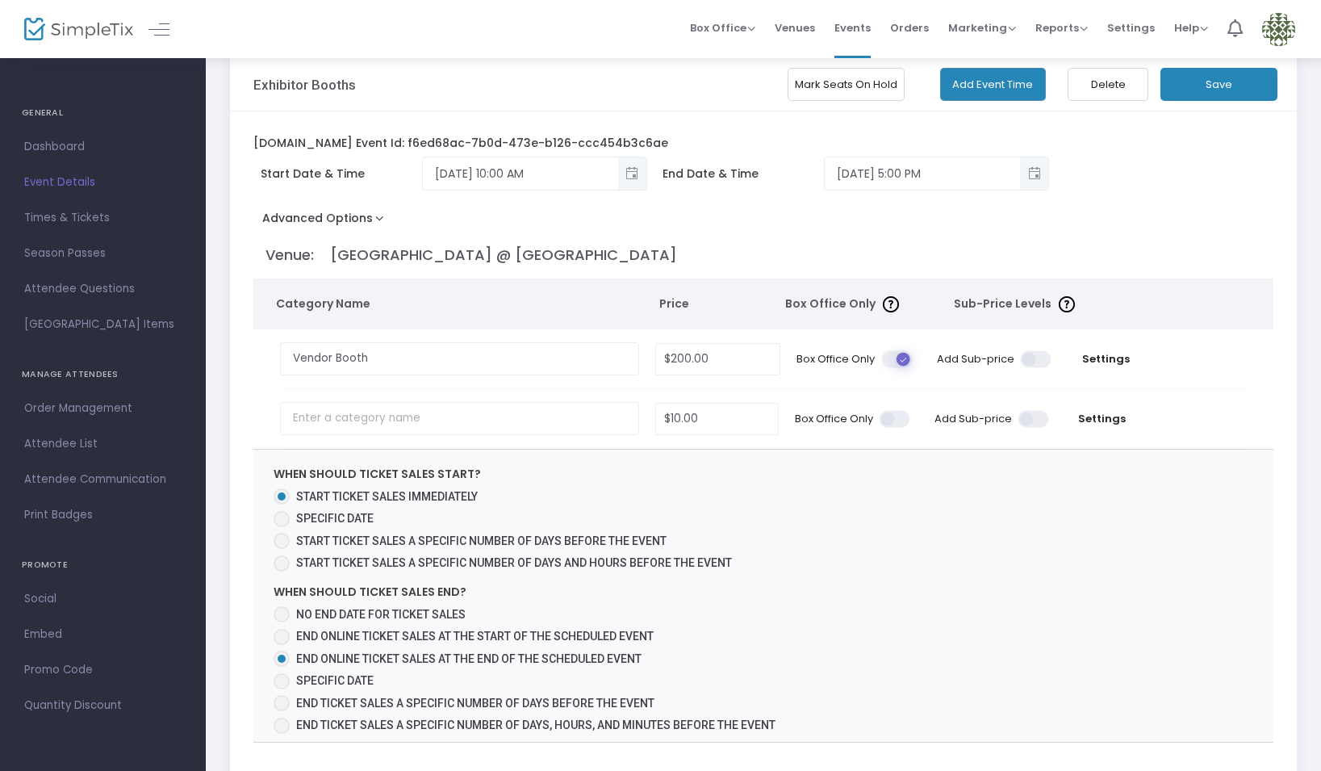
scroll to position [0, 0]
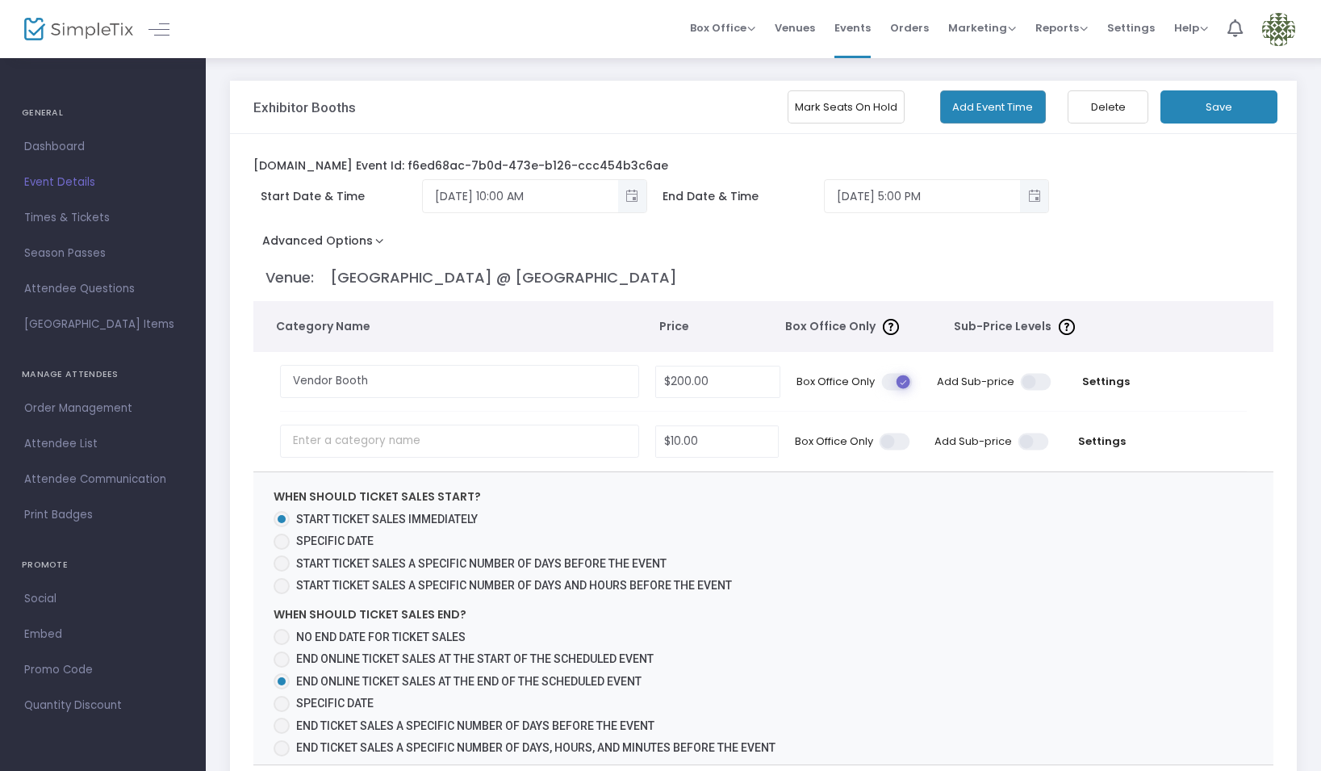
click at [1246, 105] on button "Save" at bounding box center [1218, 106] width 117 height 33
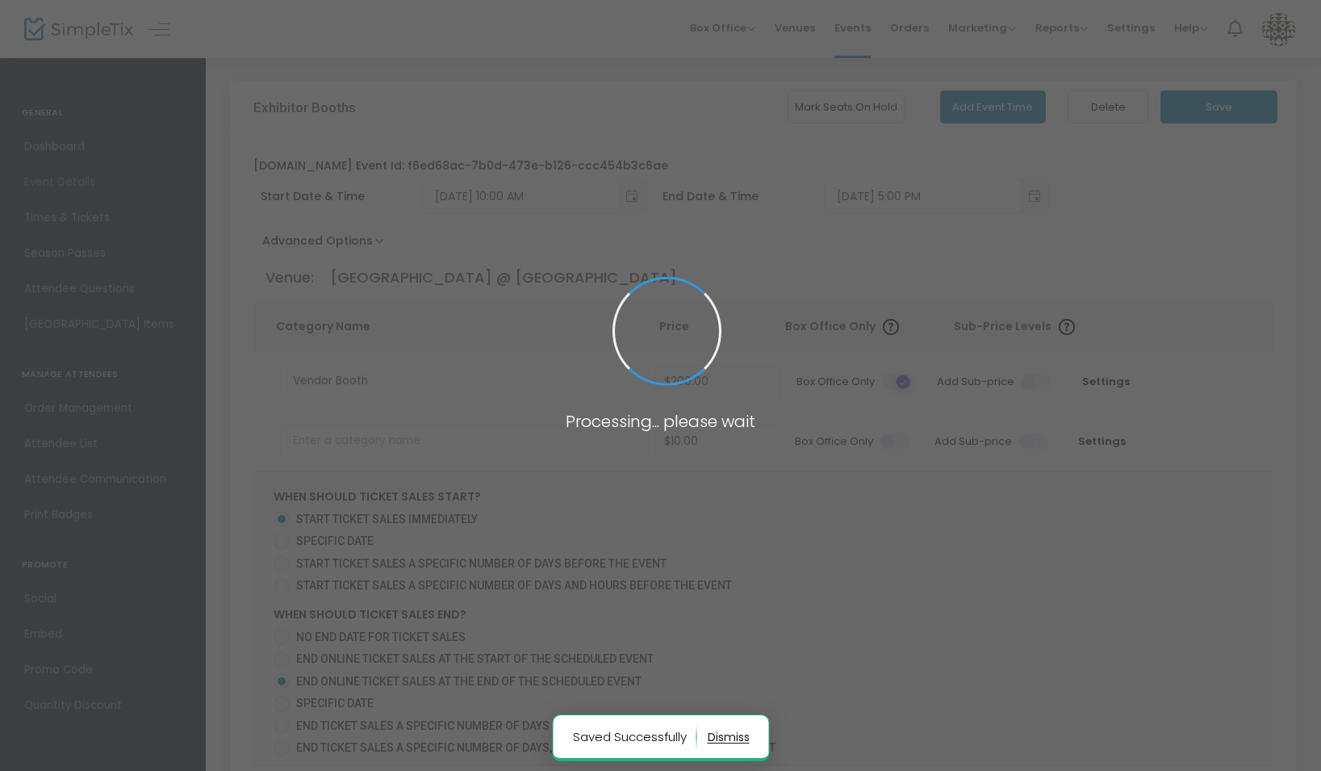
radio input "false"
radio input "true"
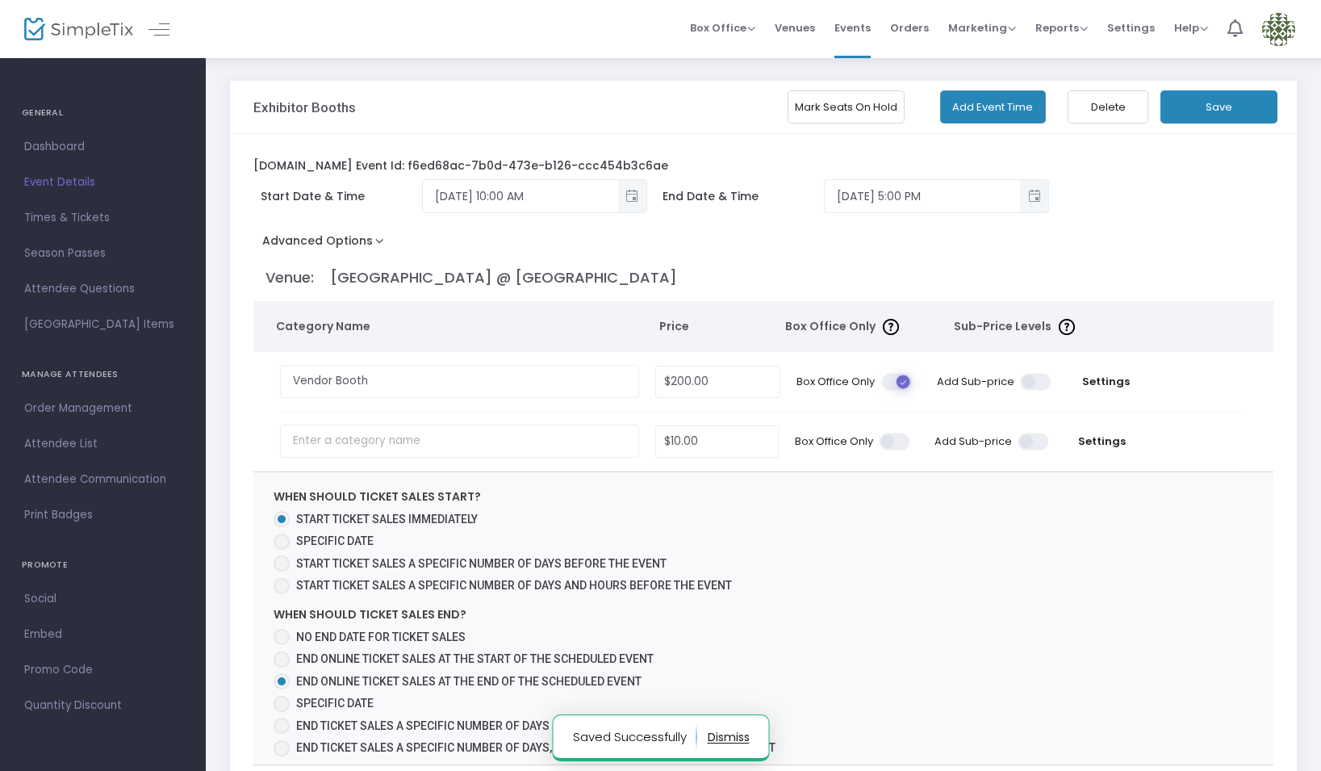
drag, startPoint x: 1192, startPoint y: 119, endPoint x: 1181, endPoint y: 138, distance: 21.3
click at [1191, 121] on button "Save" at bounding box center [1218, 106] width 117 height 33
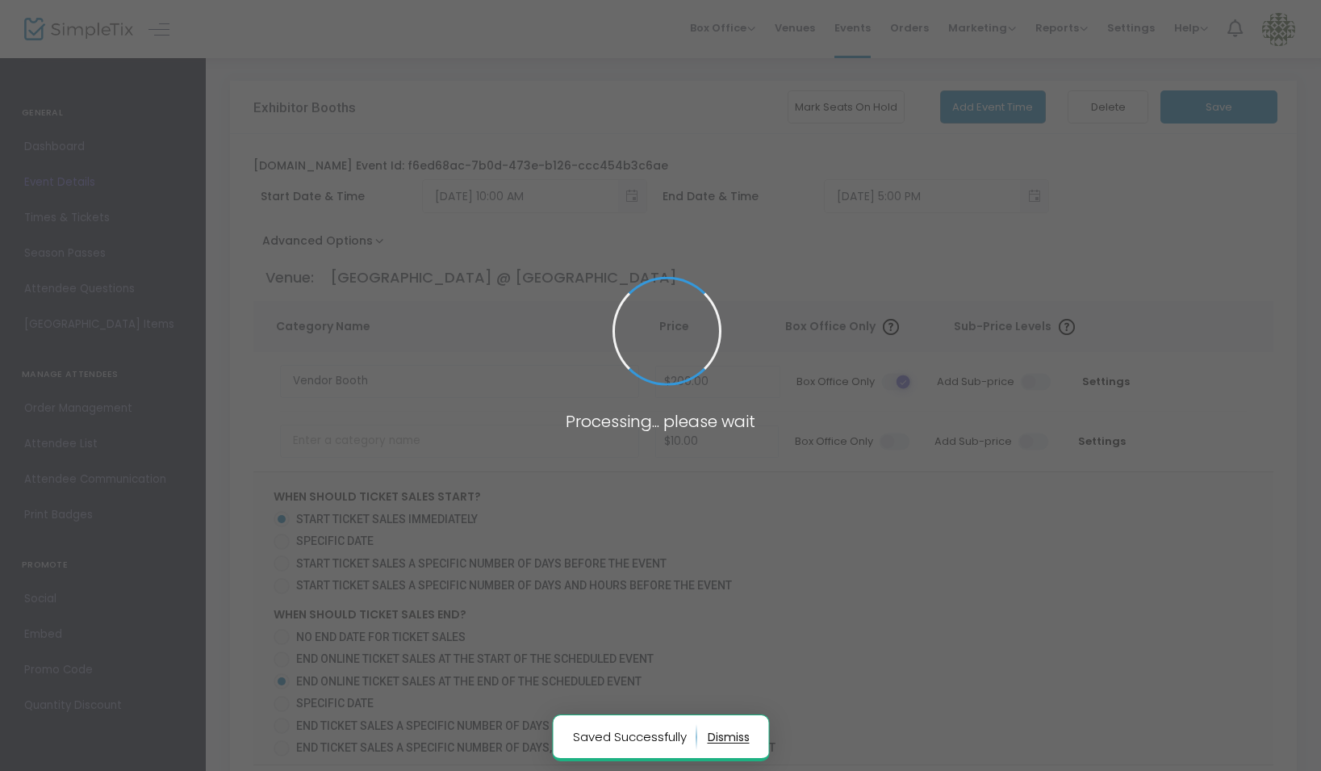
radio input "false"
radio input "true"
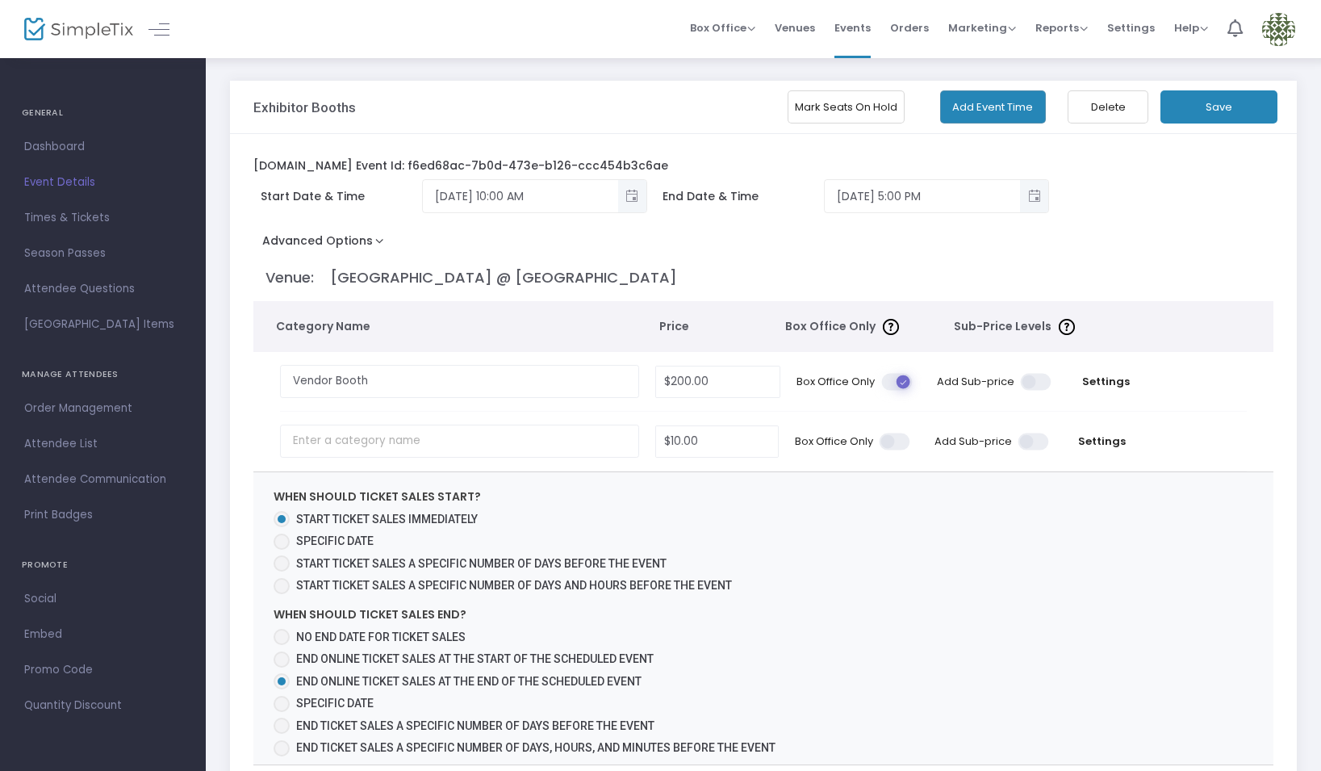
click at [866, 26] on span "Events" at bounding box center [852, 27] width 36 height 41
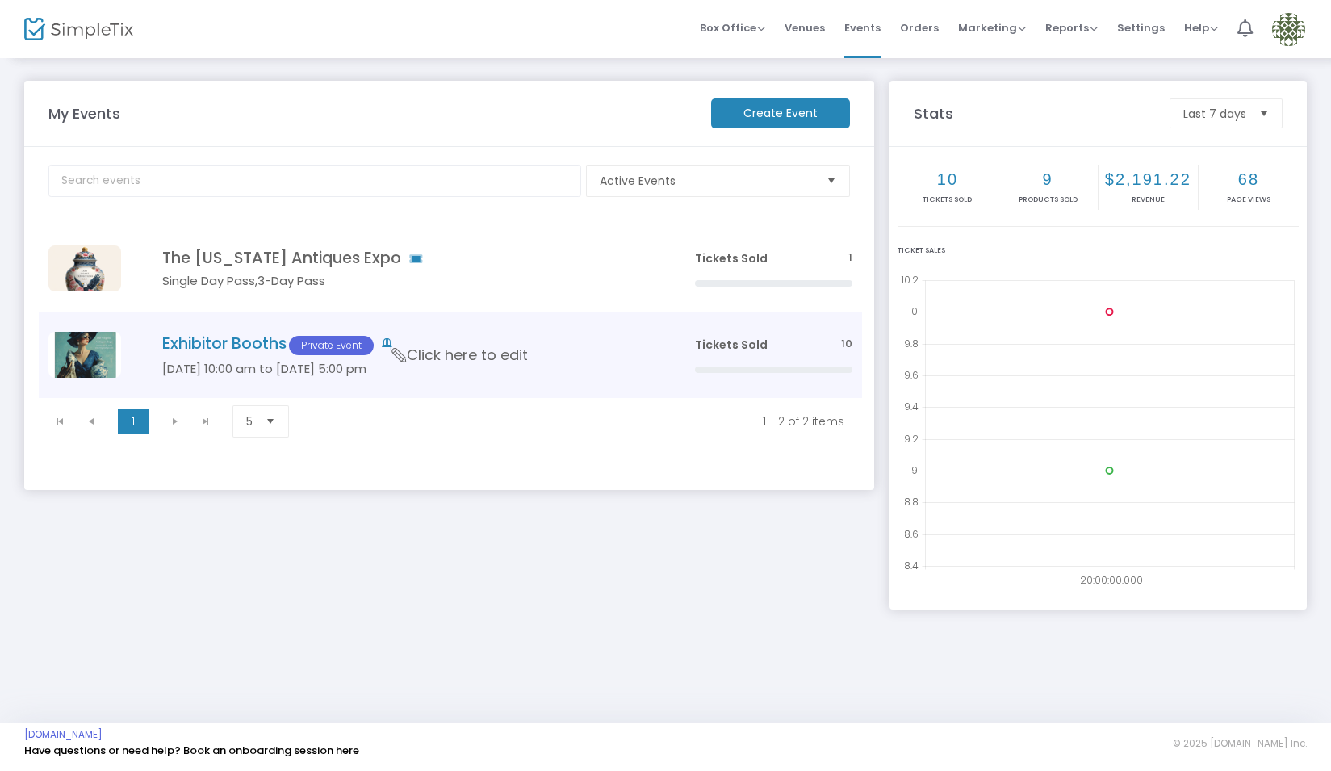
click at [579, 363] on h5 "Jan 23 10:00 am to Jan 25 5:00 pm" at bounding box center [404, 368] width 484 height 15
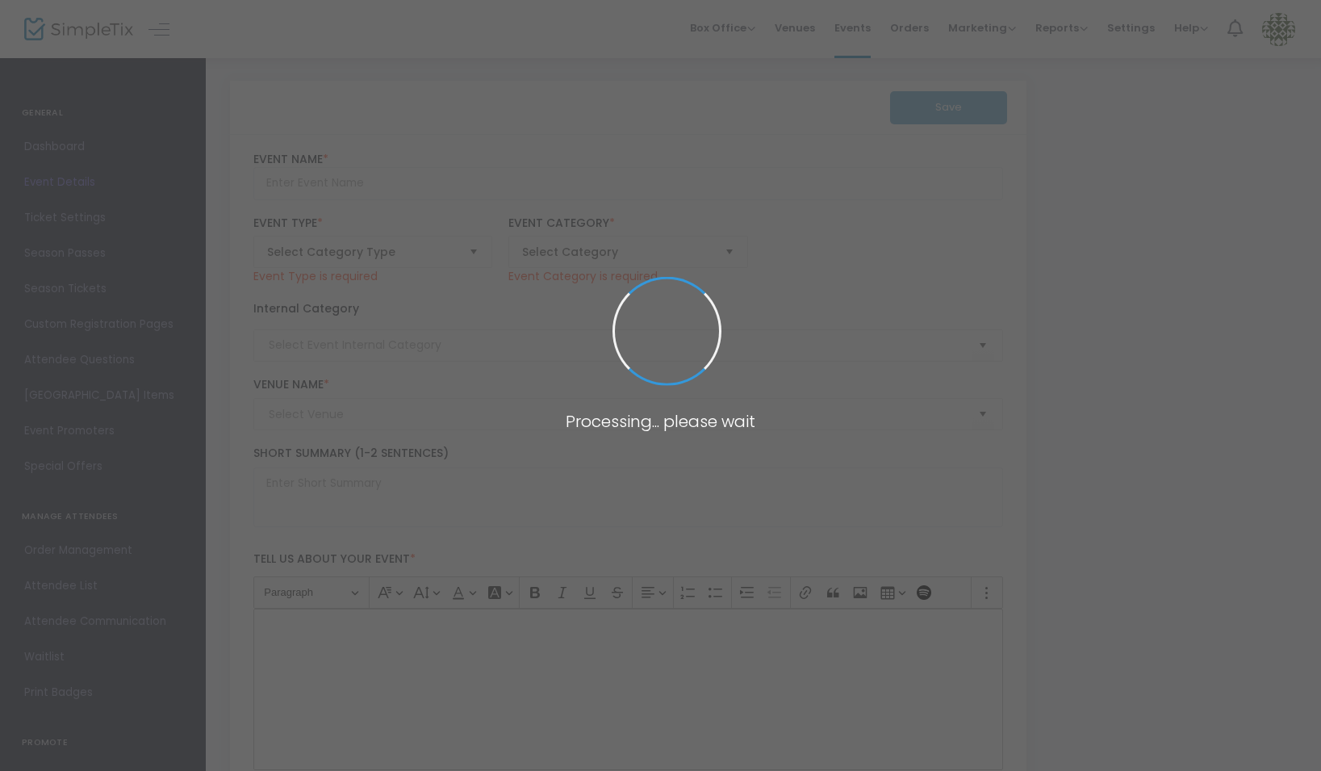
type code "WIT6FSOFBMLJCI5ON7WLQQ6B"
type input "3PGGYJ6345LHKO6GCLL62ZVK"
type input "Exhibitor Booths"
type textarea "Be part of Virginia’s premier, winter antiques and artisan event! The Virginia …"
checkbox input "true"
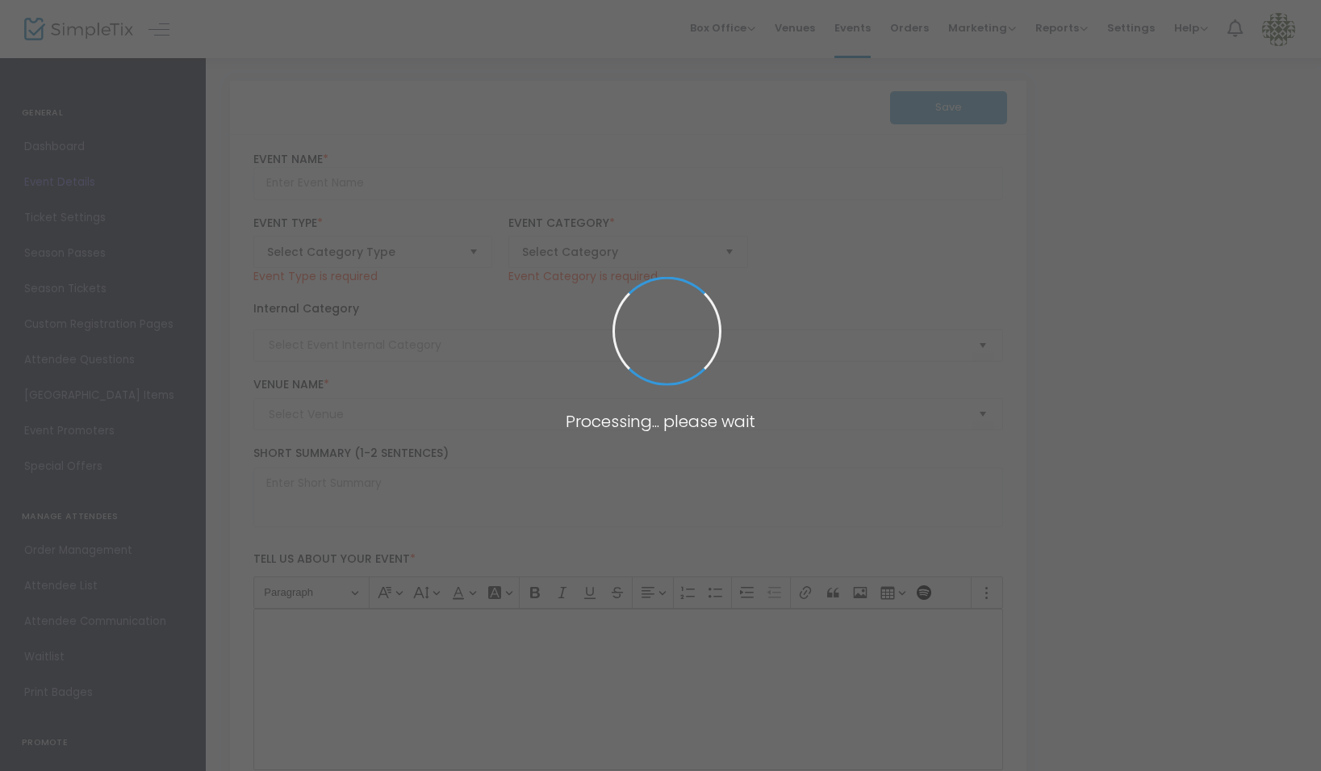
type input "Buy Tickets"
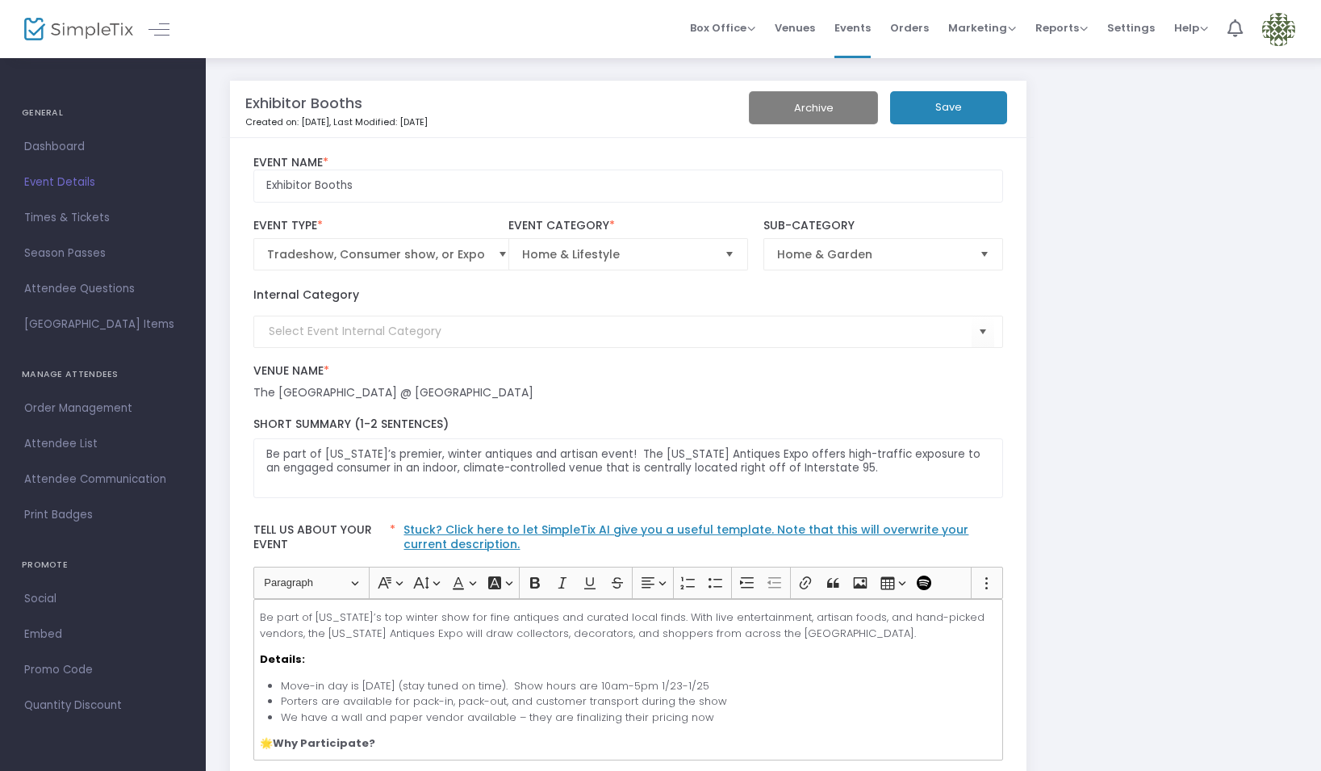
click at [110, 215] on span "Times & Tickets" at bounding box center [102, 217] width 157 height 21
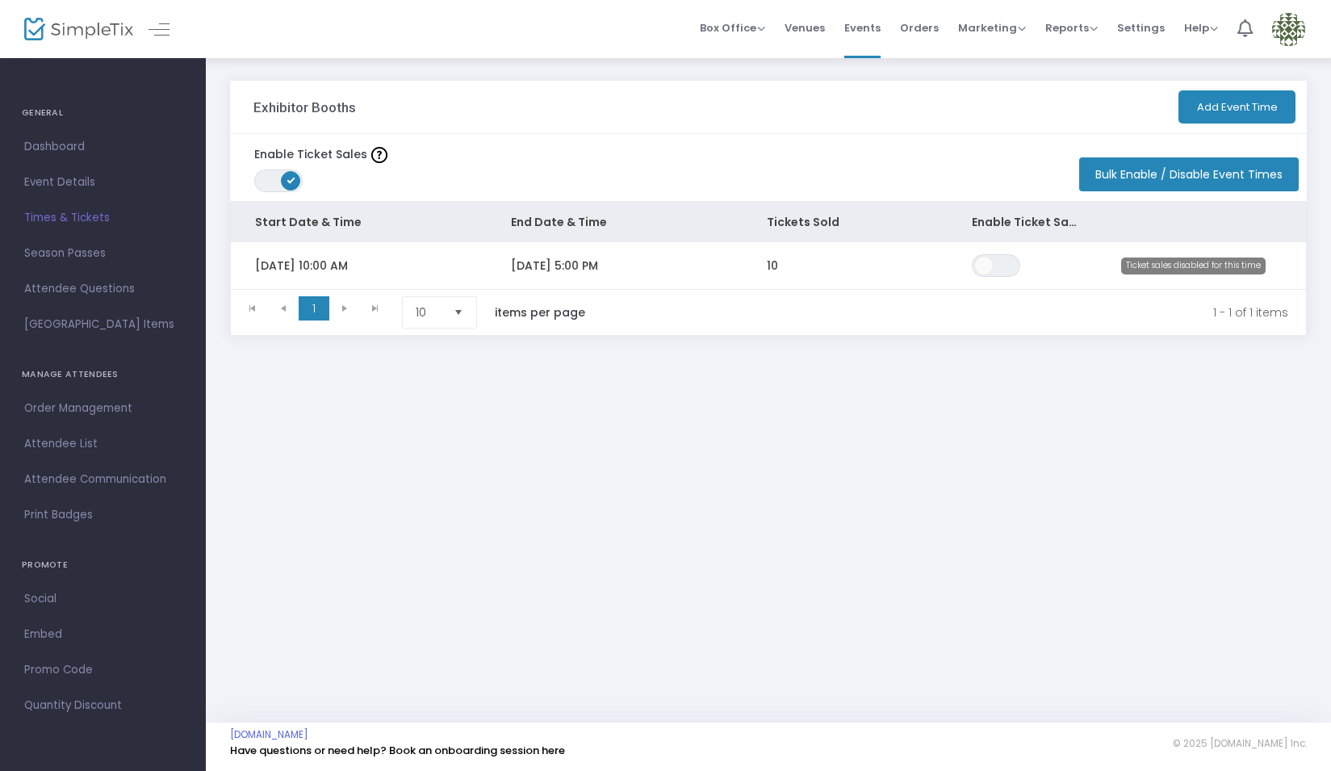
drag, startPoint x: 554, startPoint y: 259, endPoint x: 572, endPoint y: 280, distance: 28.0
click at [554, 260] on span "1/25/2026 5:00 PM" at bounding box center [554, 265] width 87 height 16
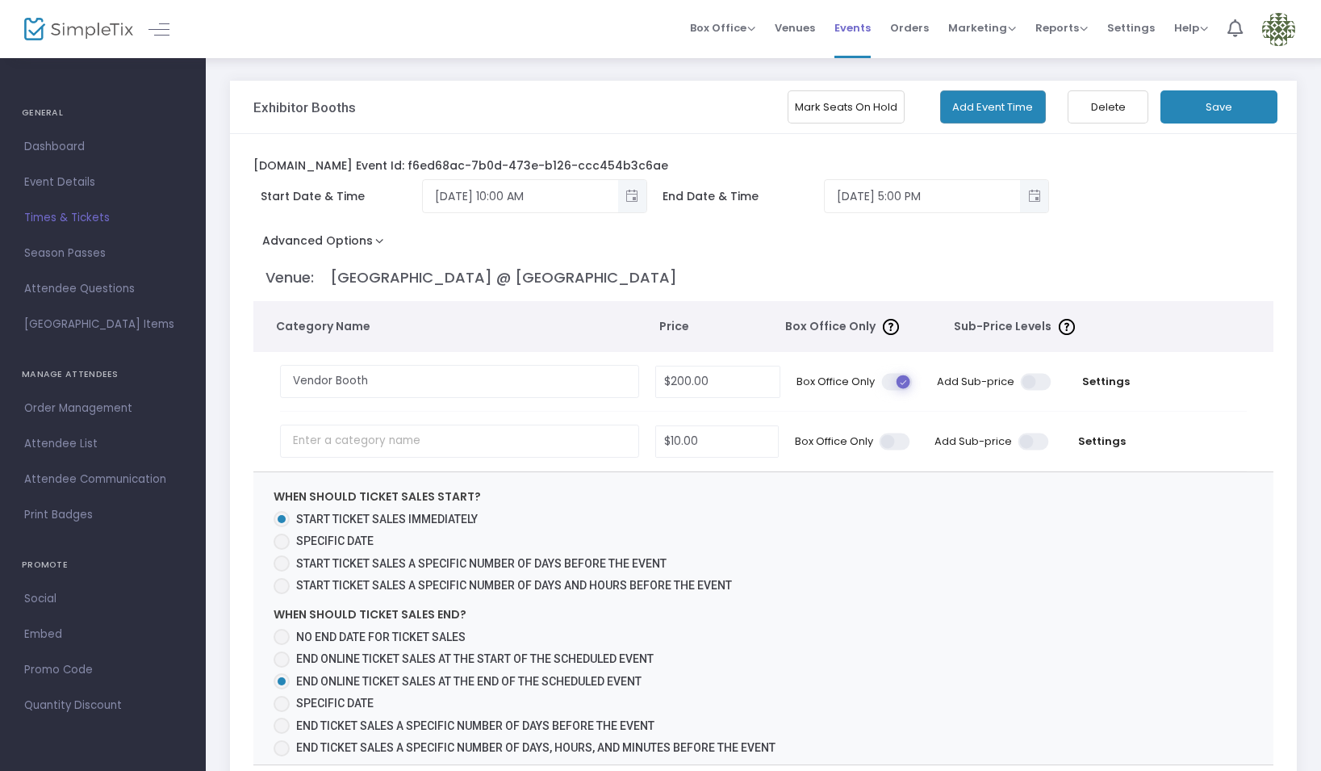
click at [857, 24] on span "Events" at bounding box center [852, 27] width 36 height 41
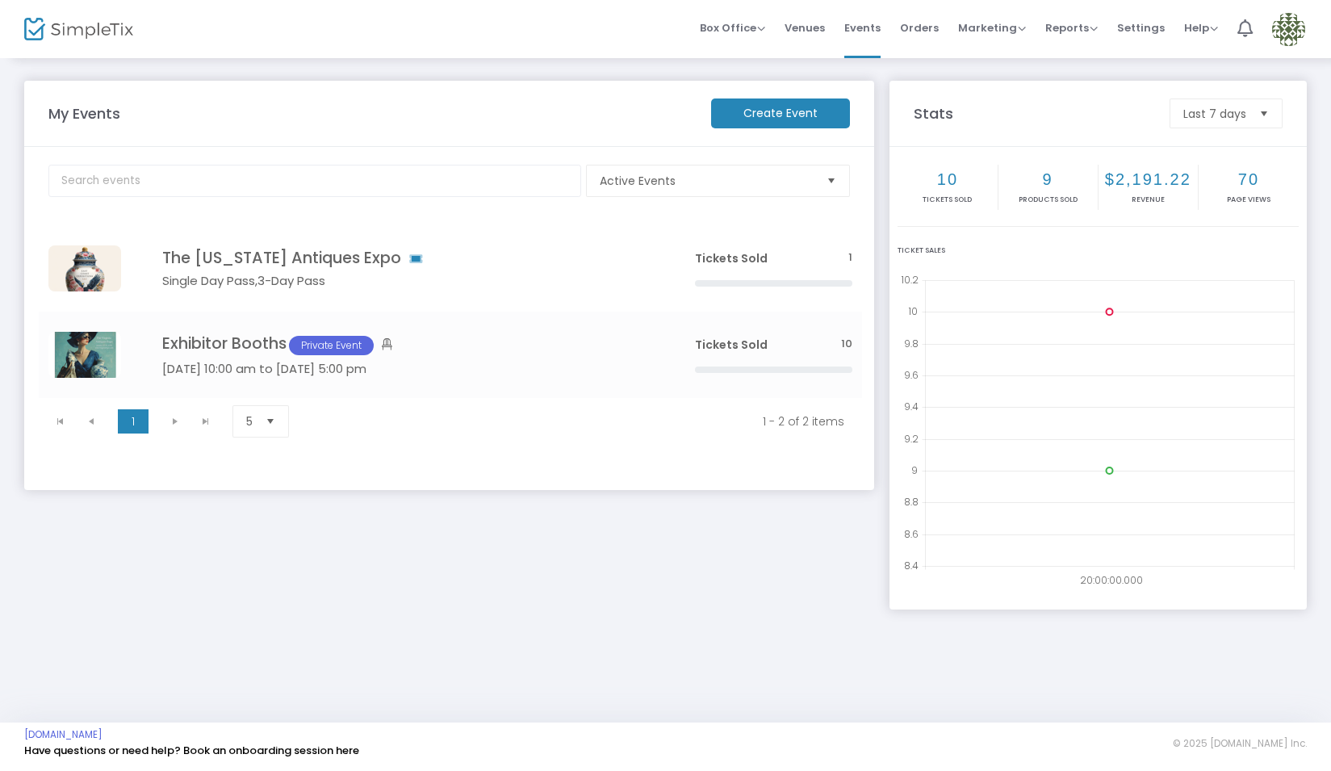
click at [768, 109] on m-button "Create Event" at bounding box center [780, 113] width 139 height 30
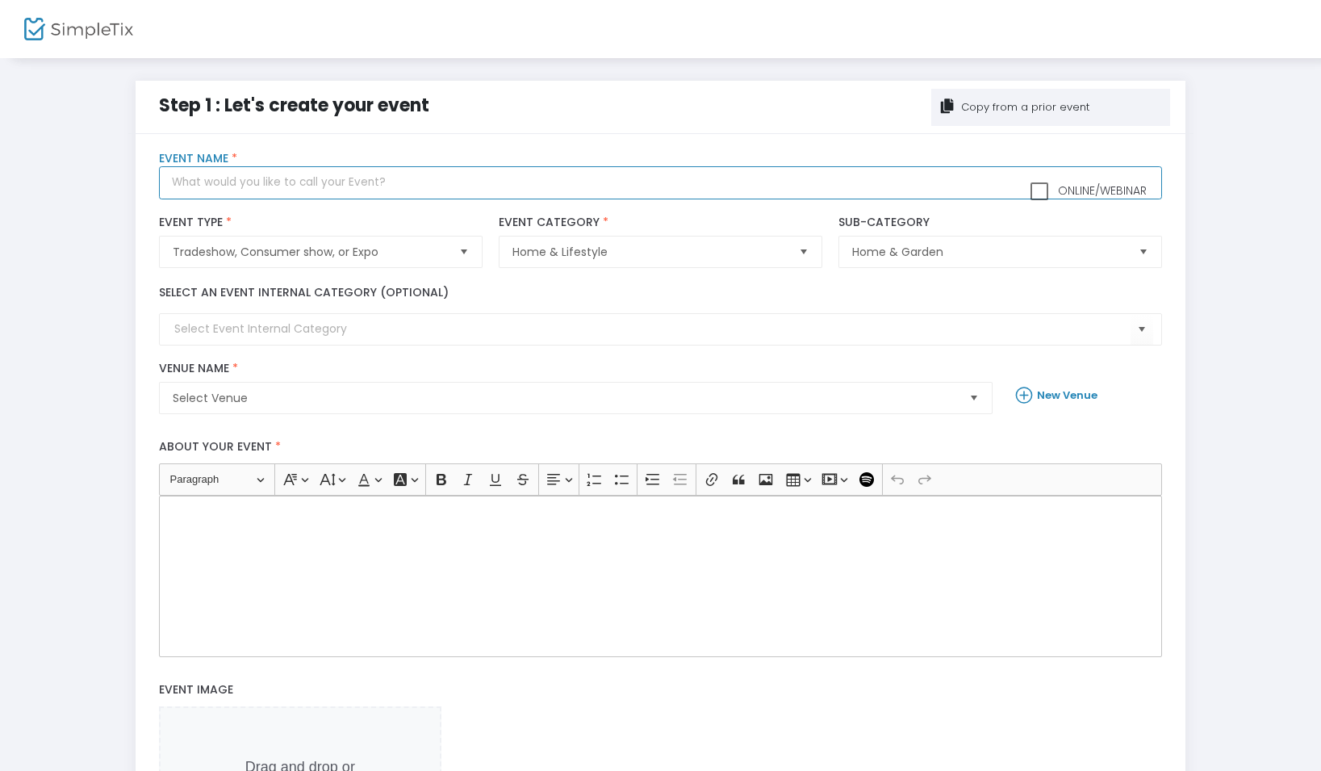
click at [409, 181] on input "text" at bounding box center [660, 182] width 1003 height 33
type input "N"
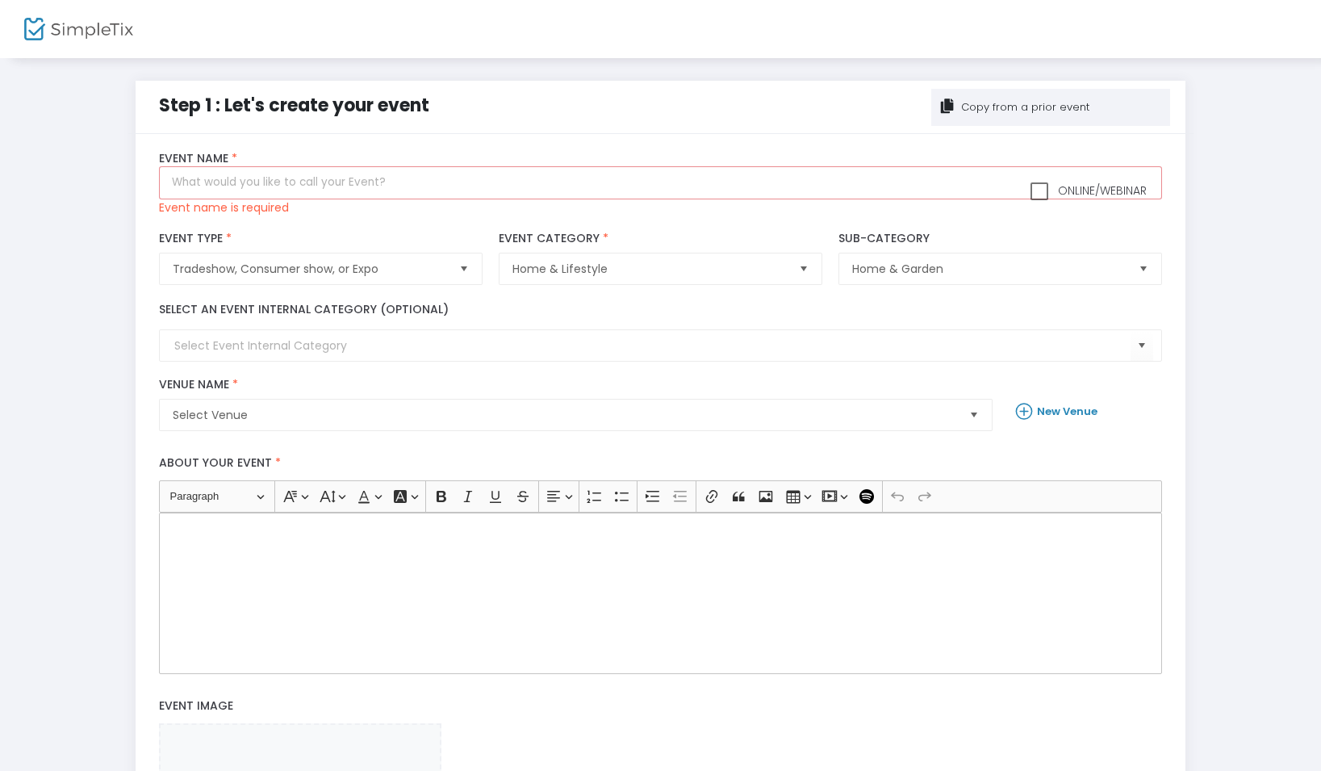
click at [948, 108] on icon at bounding box center [947, 105] width 13 height 15
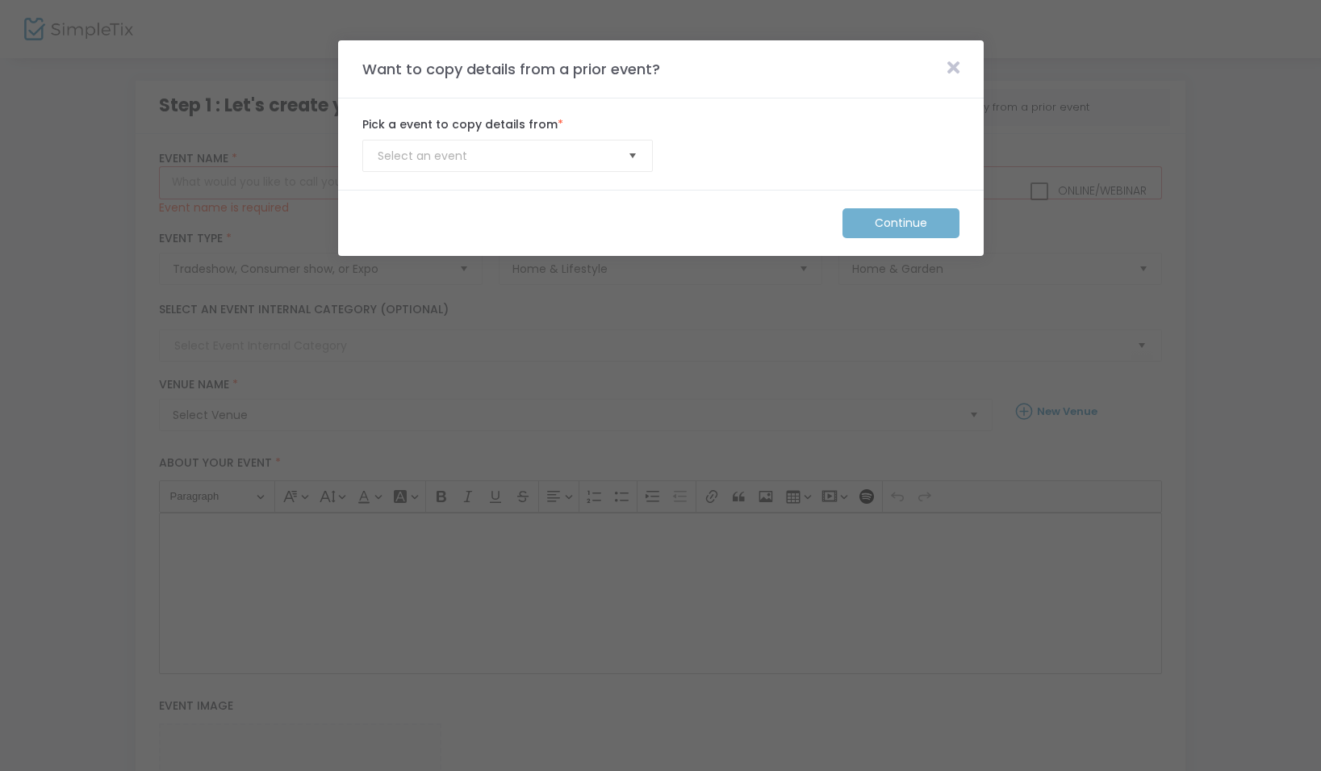
drag, startPoint x: 636, startPoint y: 154, endPoint x: 636, endPoint y: 163, distance: 8.9
click at [635, 154] on span "Select" at bounding box center [632, 156] width 27 height 27
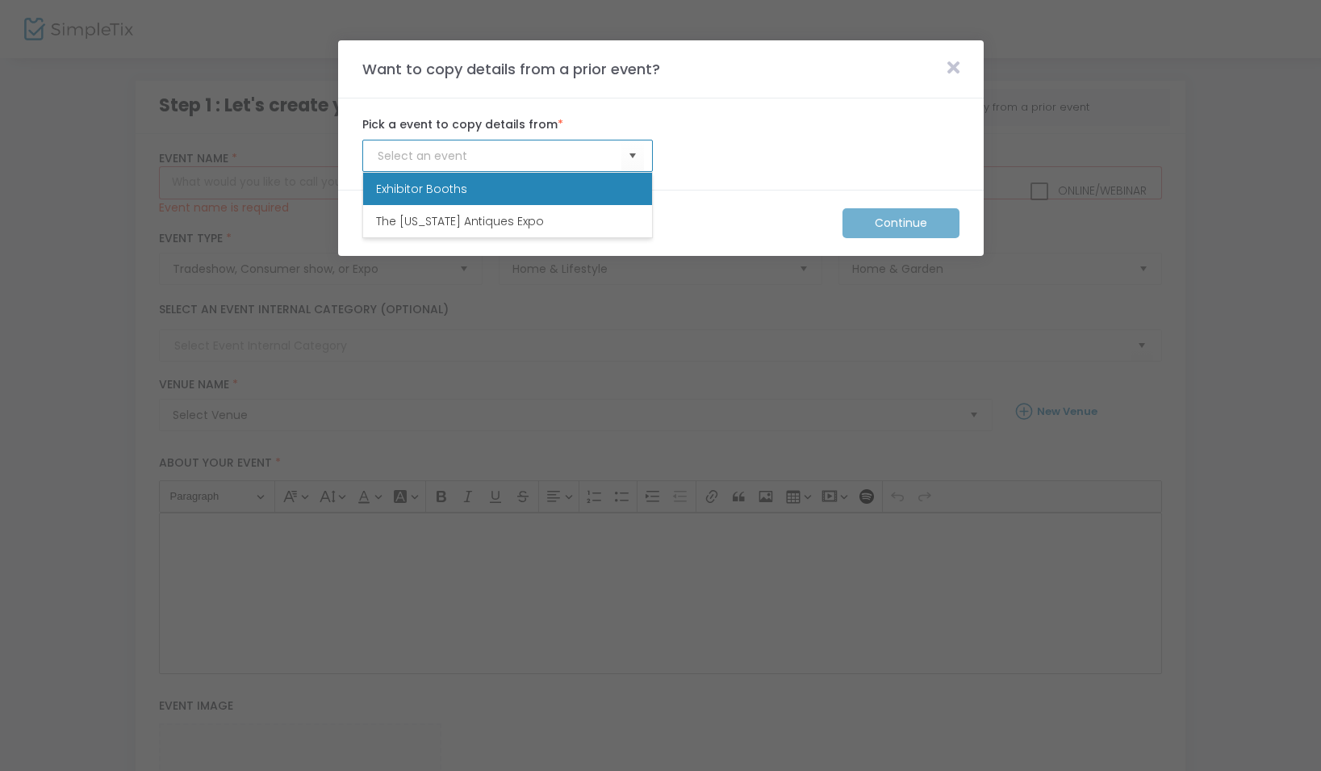
click at [613, 194] on li "Exhibitor Booths" at bounding box center [507, 189] width 289 height 32
type input "Exhibitor Booths"
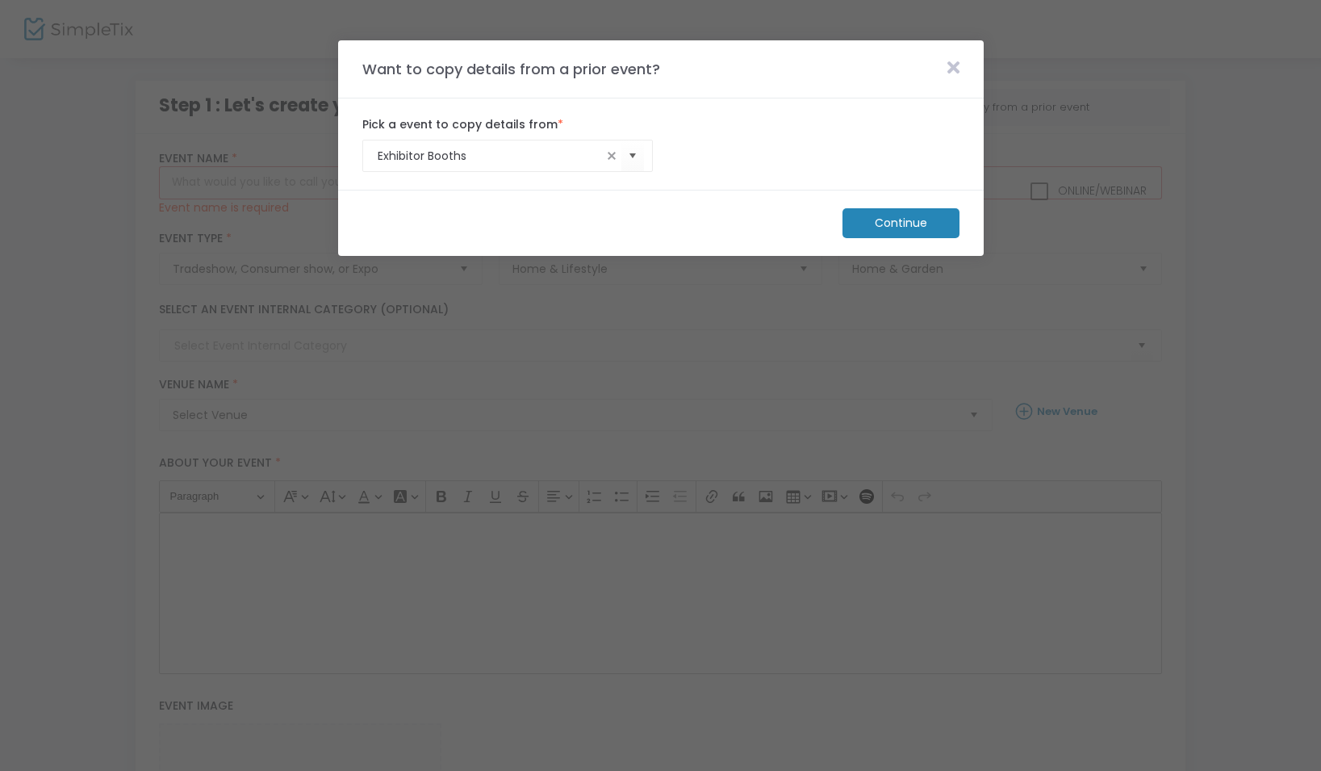
click at [906, 228] on m-button "Continue" at bounding box center [900, 223] width 117 height 30
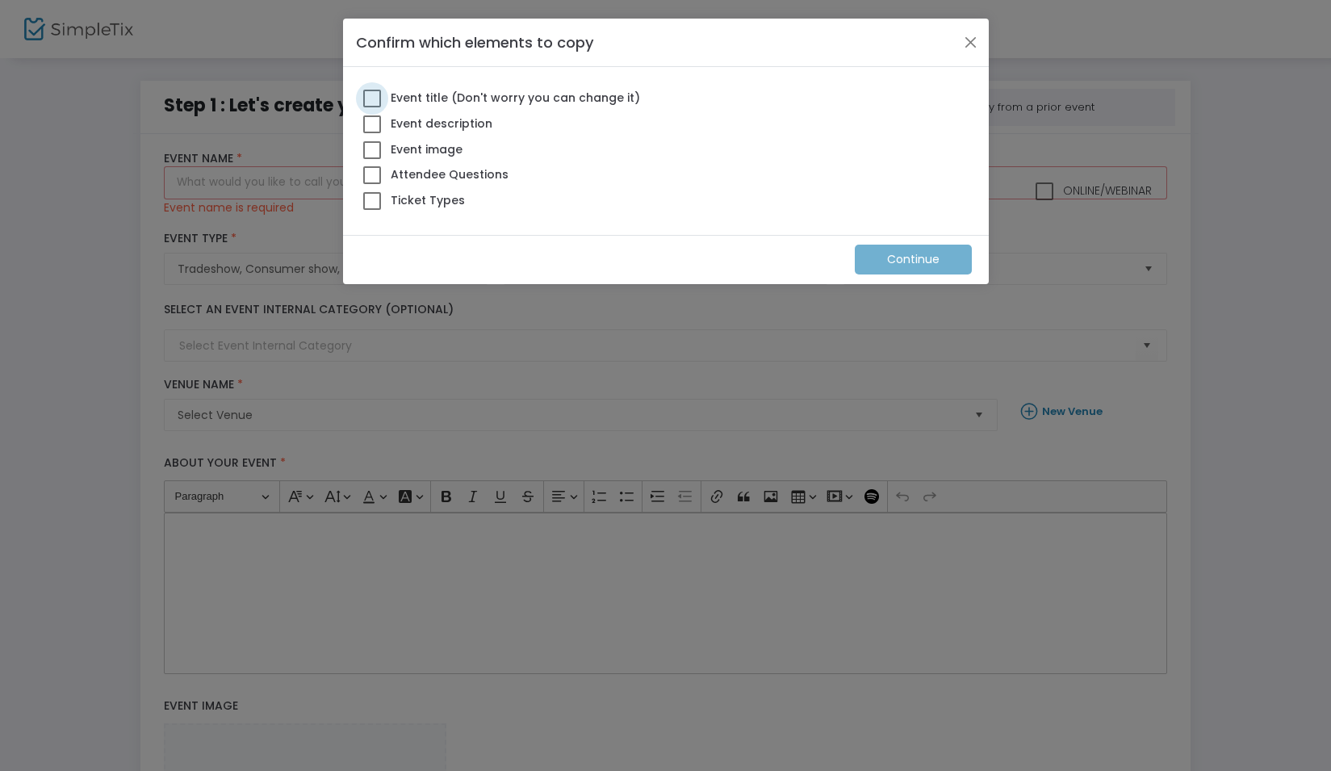
drag, startPoint x: 370, startPoint y: 94, endPoint x: 369, endPoint y: 108, distance: 13.7
click at [370, 94] on span at bounding box center [372, 99] width 18 height 18
click at [371, 107] on input "Event title (Don't worry you can change it)" at bounding box center [371, 107] width 1 height 1
checkbox input "true"
drag, startPoint x: 374, startPoint y: 119, endPoint x: 367, endPoint y: 142, distance: 23.7
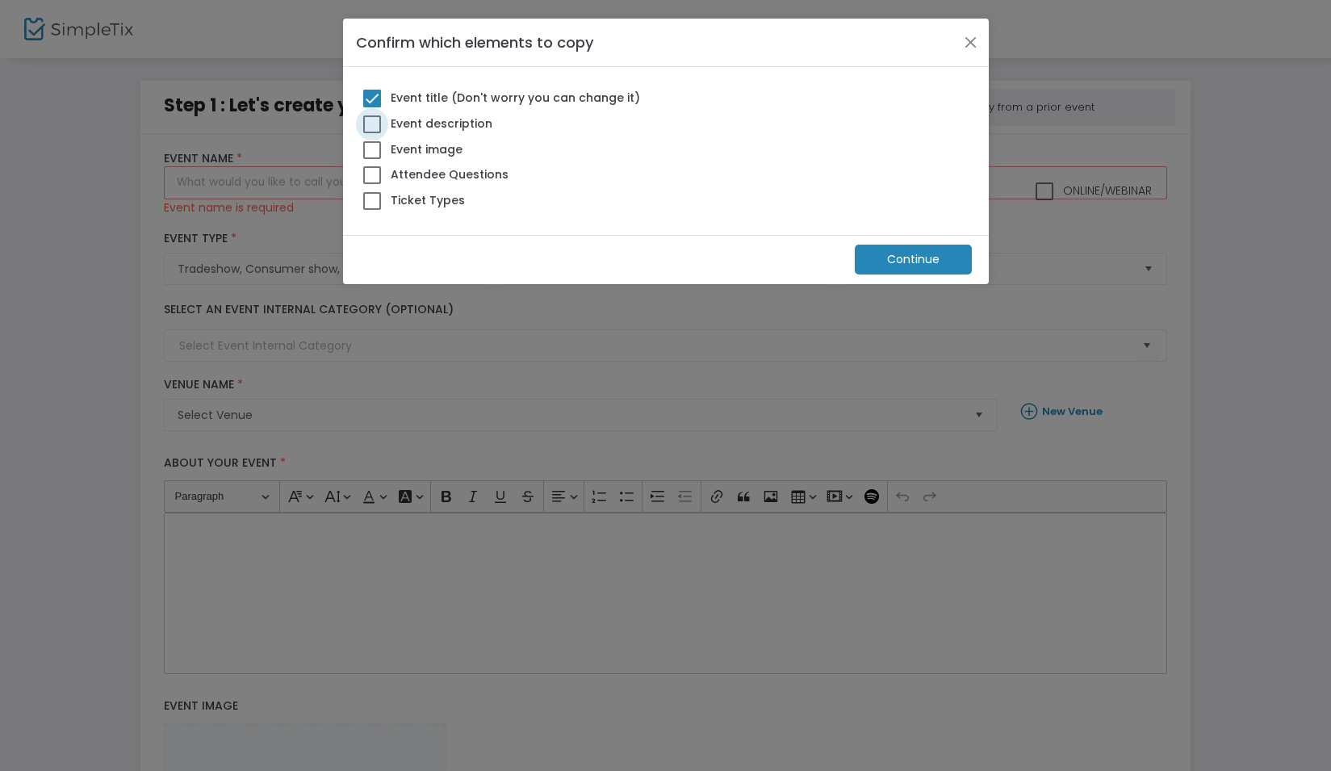
click at [374, 119] on span at bounding box center [372, 124] width 18 height 18
click at [372, 133] on input "Event description" at bounding box center [371, 133] width 1 height 1
checkbox input "true"
click at [368, 146] on span at bounding box center [372, 150] width 18 height 18
click at [371, 159] on input "Event image" at bounding box center [371, 159] width 1 height 1
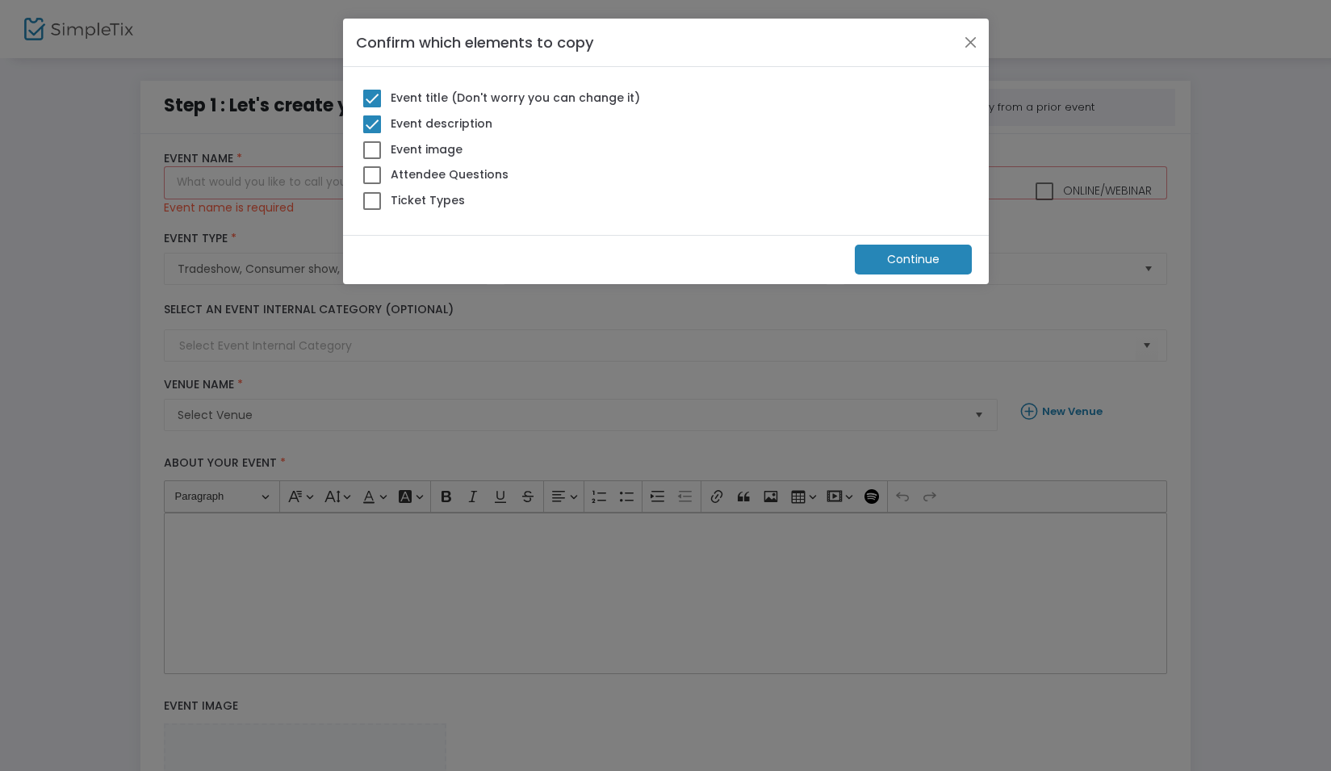
checkbox input "true"
drag, startPoint x: 374, startPoint y: 173, endPoint x: 373, endPoint y: 183, distance: 10.6
click at [374, 173] on span at bounding box center [372, 175] width 18 height 18
click at [372, 184] on input "Attendee Questions" at bounding box center [371, 184] width 1 height 1
checkbox input "true"
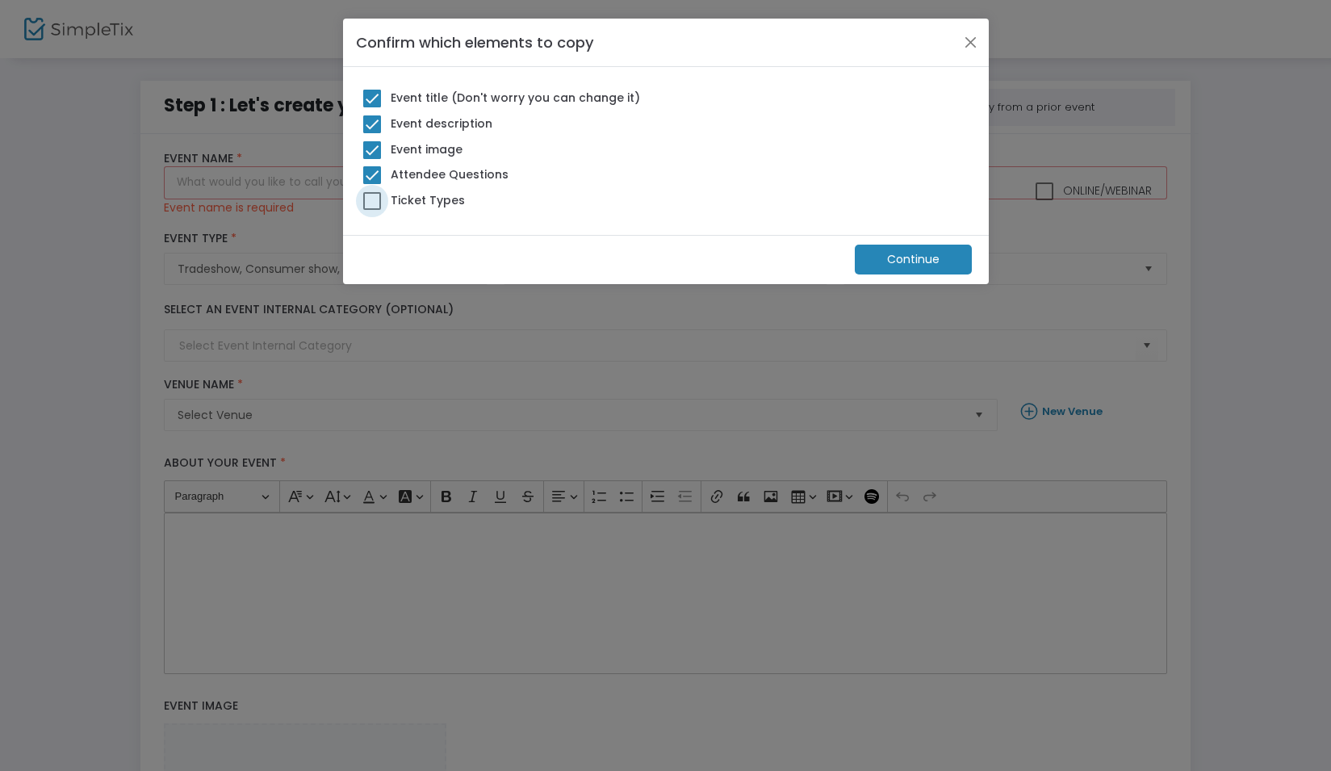
click at [372, 192] on span at bounding box center [372, 201] width 18 height 18
click at [372, 210] on input "Ticket Types" at bounding box center [371, 210] width 1 height 1
checkbox input "true"
drag, startPoint x: 901, startPoint y: 258, endPoint x: 897, endPoint y: 280, distance: 22.0
click at [901, 258] on m-button "Continue" at bounding box center [913, 259] width 117 height 30
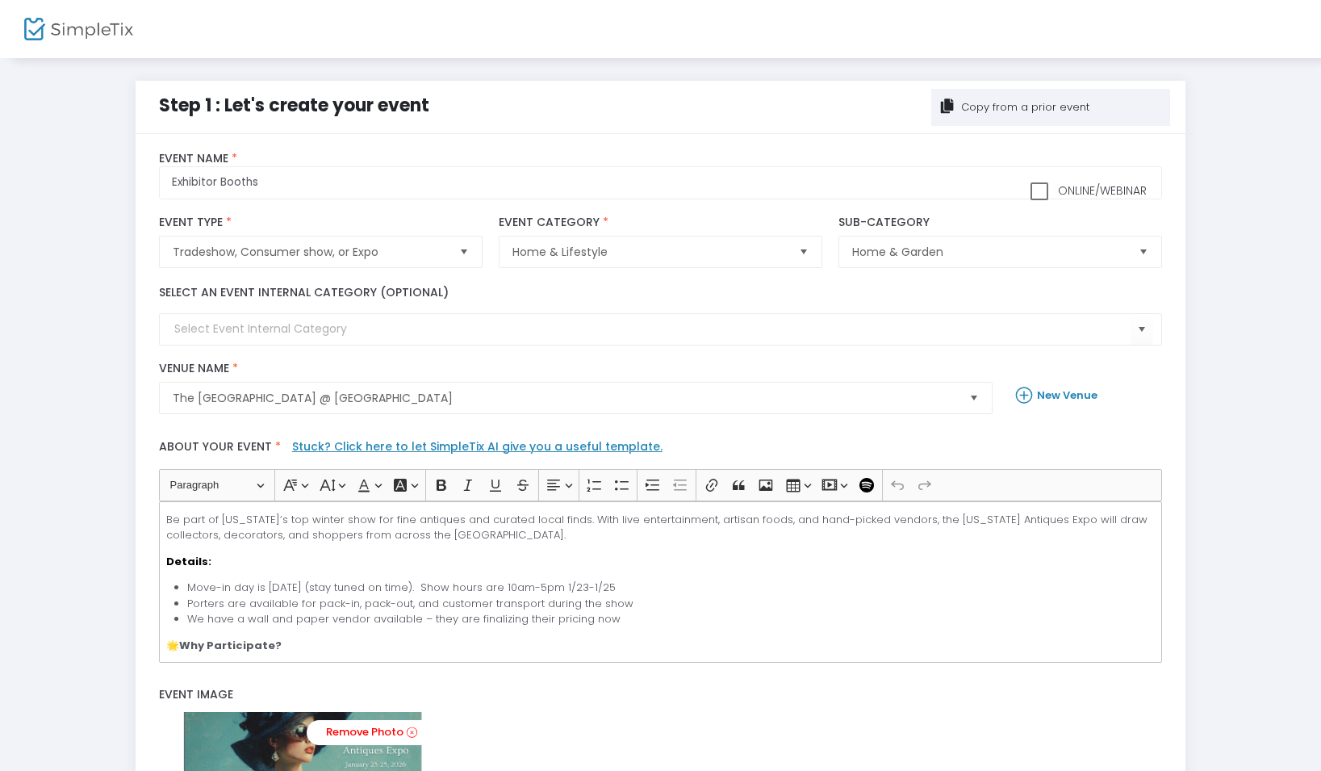
scroll to position [2, 0]
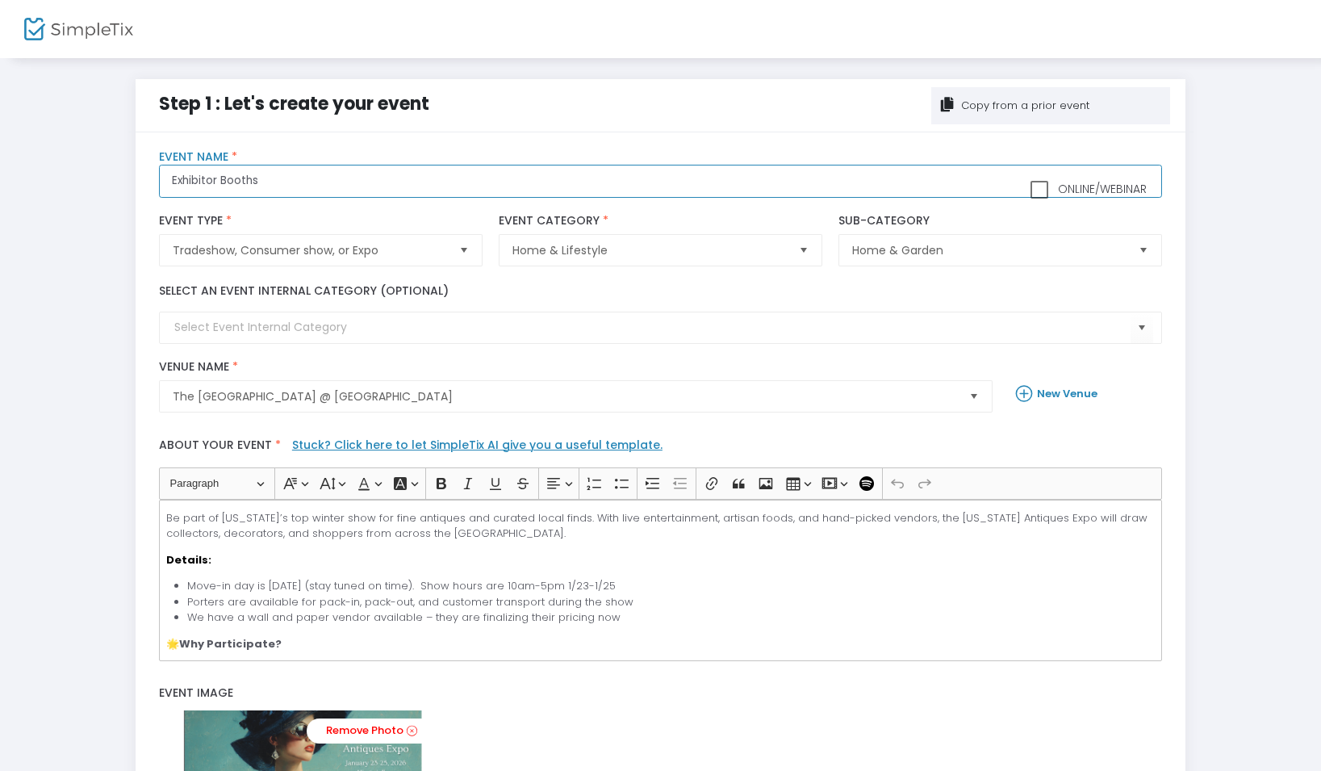
click at [561, 180] on input "Exhibitor Booths" at bounding box center [660, 181] width 1003 height 33
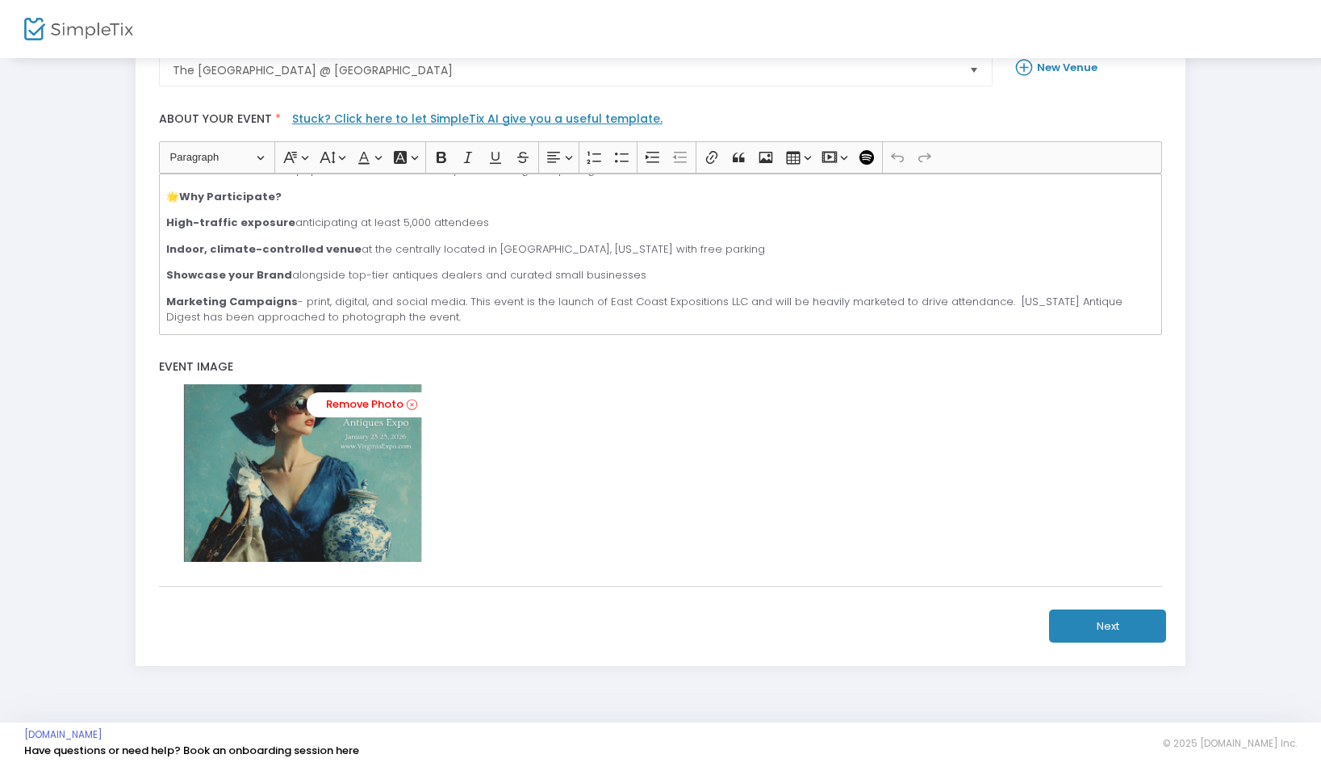
scroll to position [321, 0]
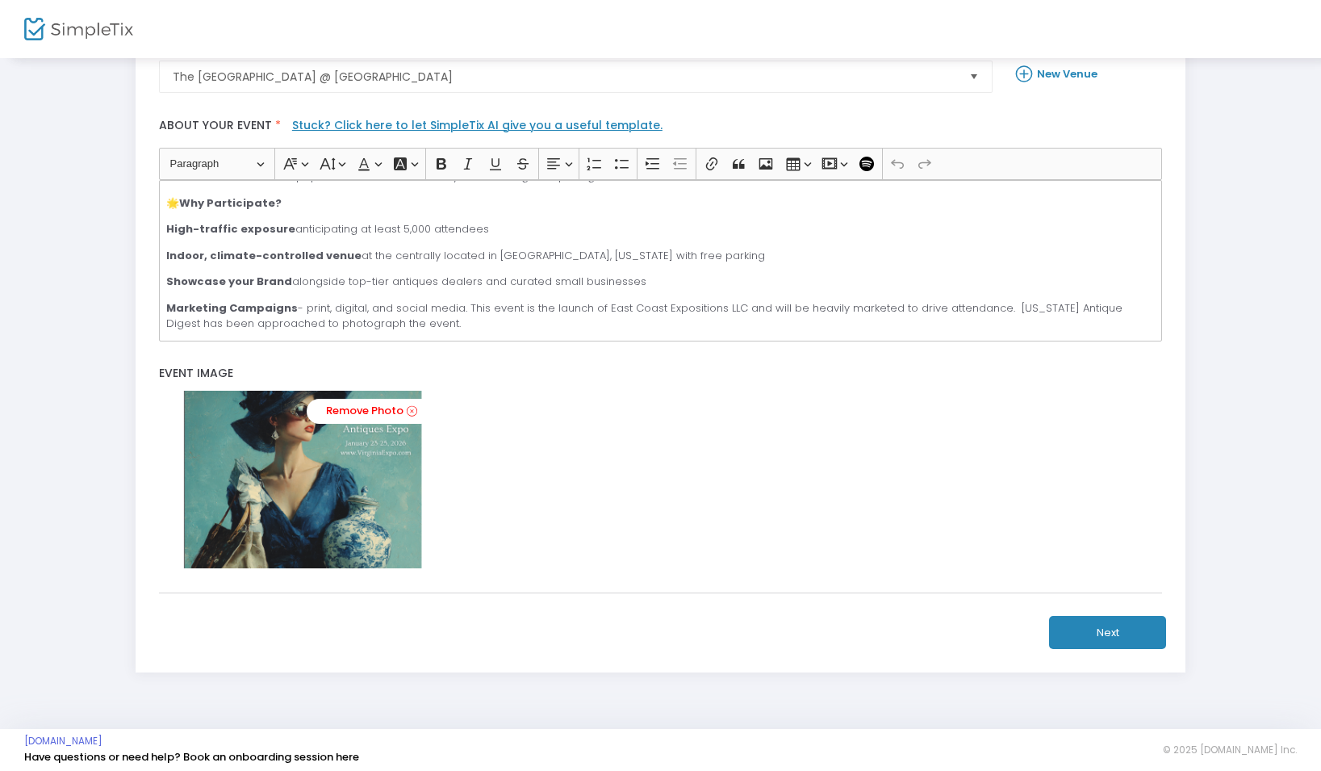
type input "Exhibitor Booths 2"
click at [1105, 633] on button "Next" at bounding box center [1107, 632] width 117 height 33
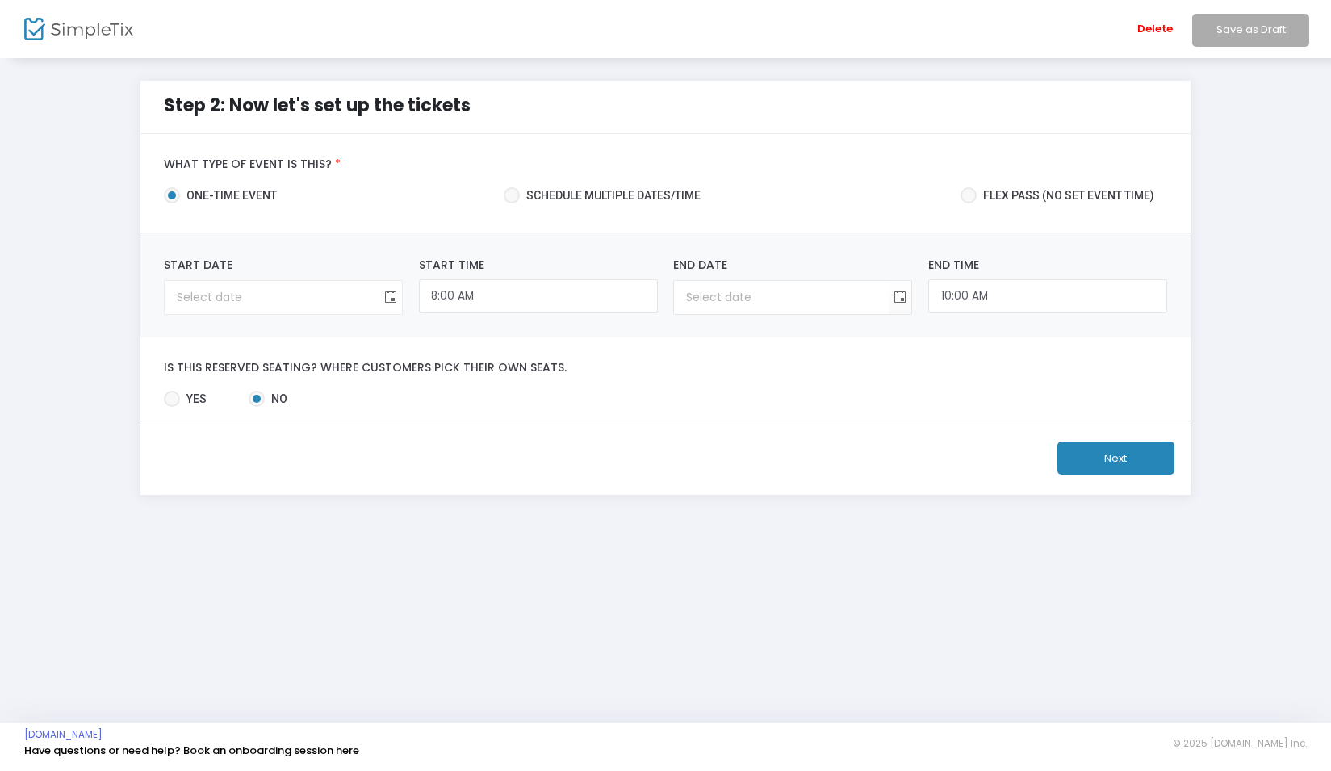
click at [394, 295] on span "Toggle calendar" at bounding box center [391, 297] width 27 height 27
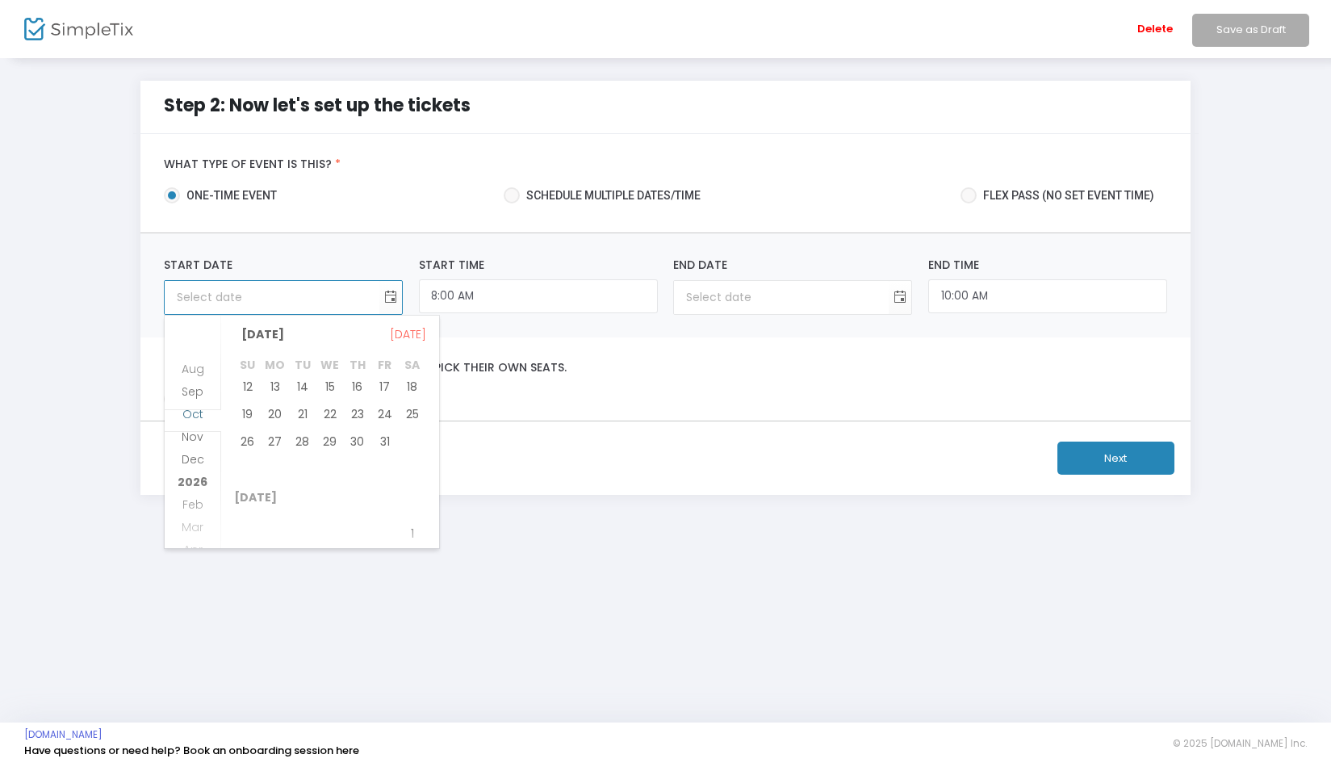
scroll to position [535, 0]
click at [199, 472] on span "2026" at bounding box center [193, 475] width 30 height 16
click at [386, 471] on span "23" at bounding box center [384, 472] width 27 height 27
type input "1/23/2026"
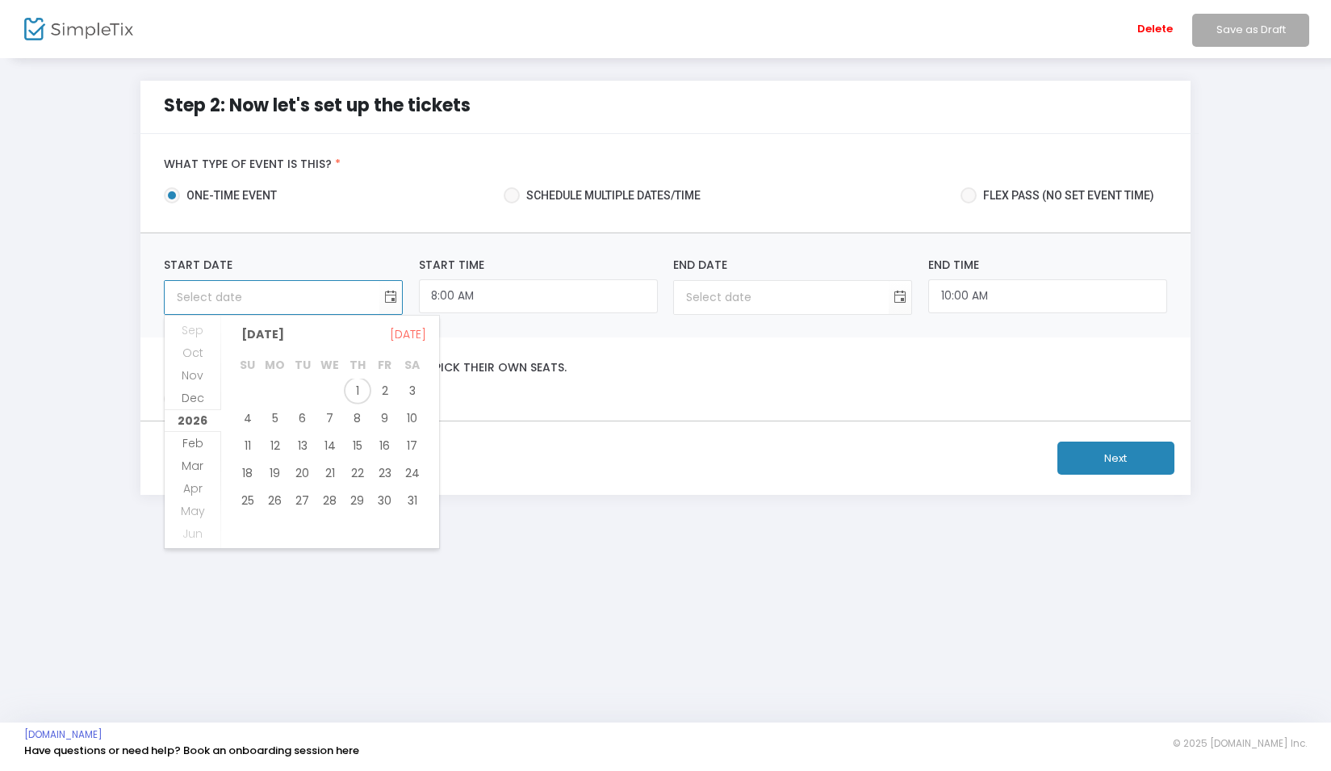
type input "1/23/2026"
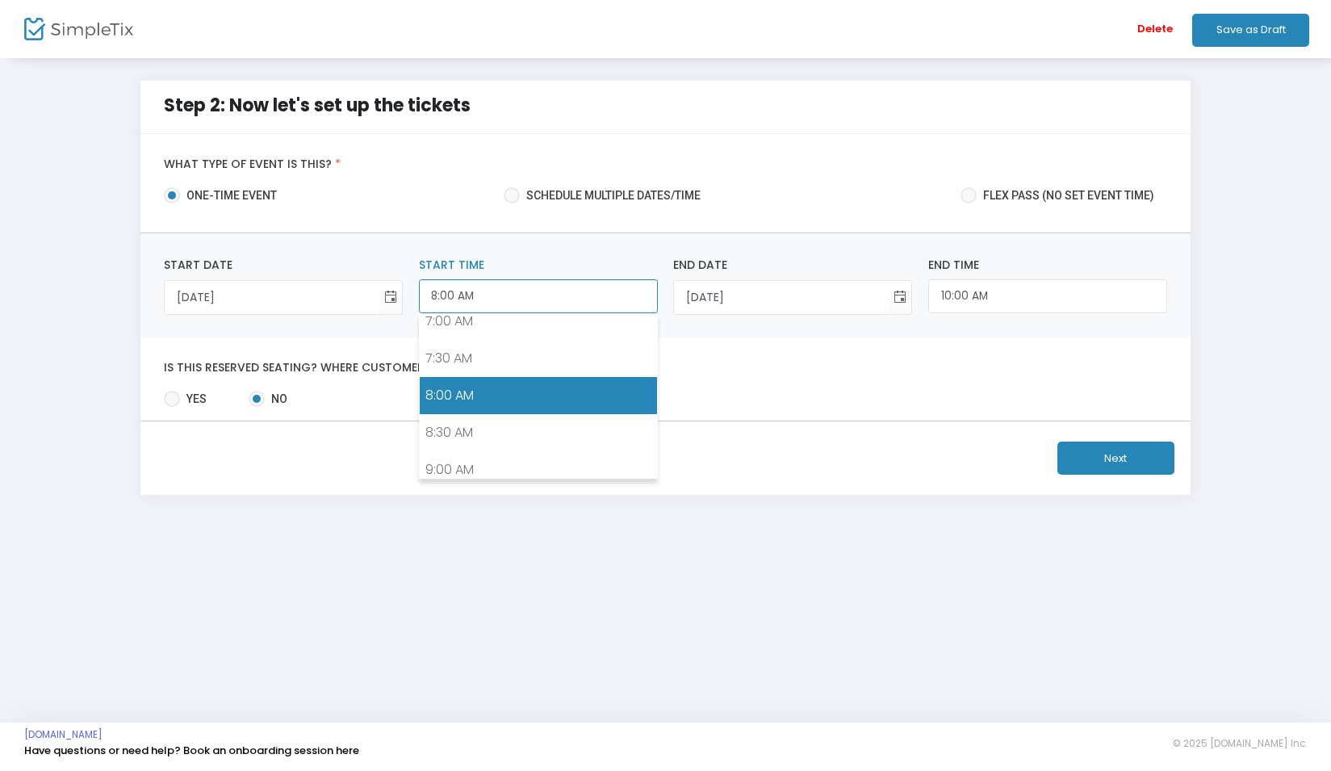
drag, startPoint x: 524, startPoint y: 295, endPoint x: 530, endPoint y: 307, distance: 13.7
click at [524, 295] on input "8:00 AM" at bounding box center [538, 296] width 239 height 35
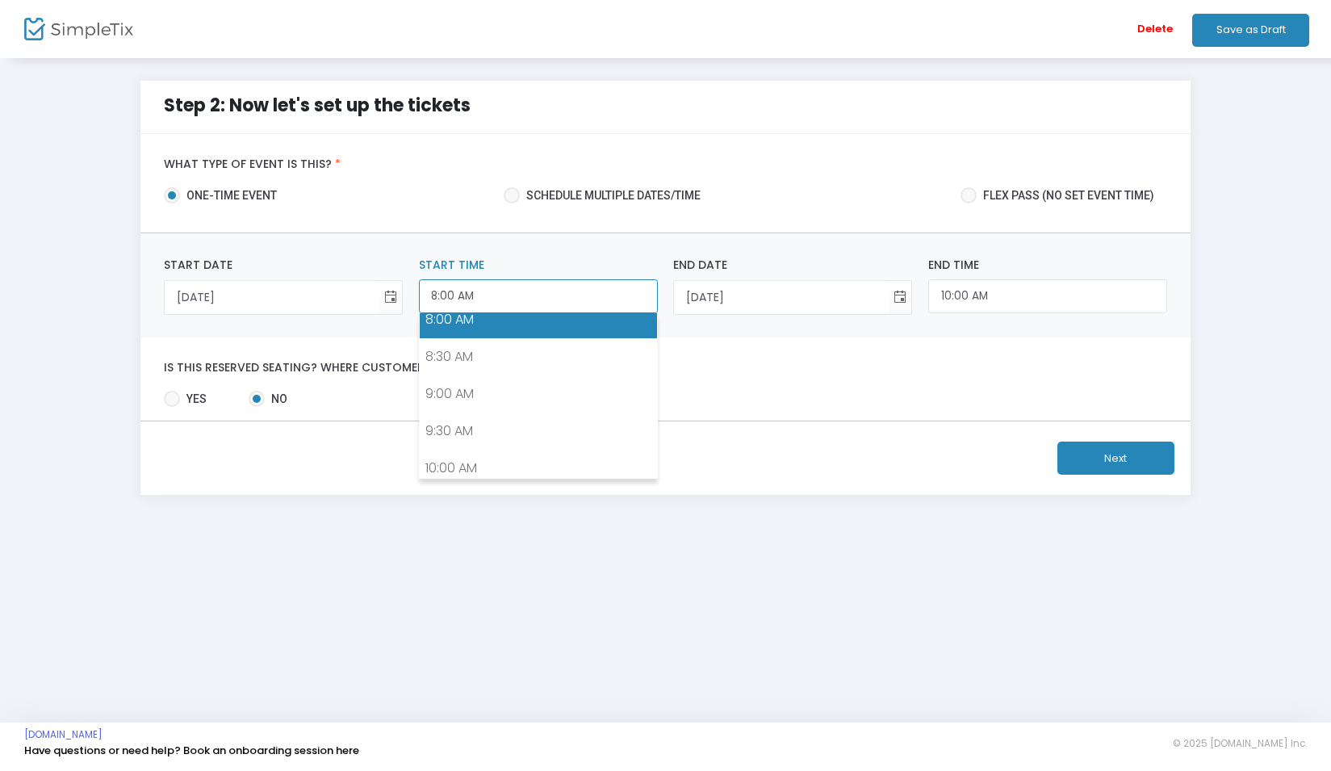
scroll to position [608, 0]
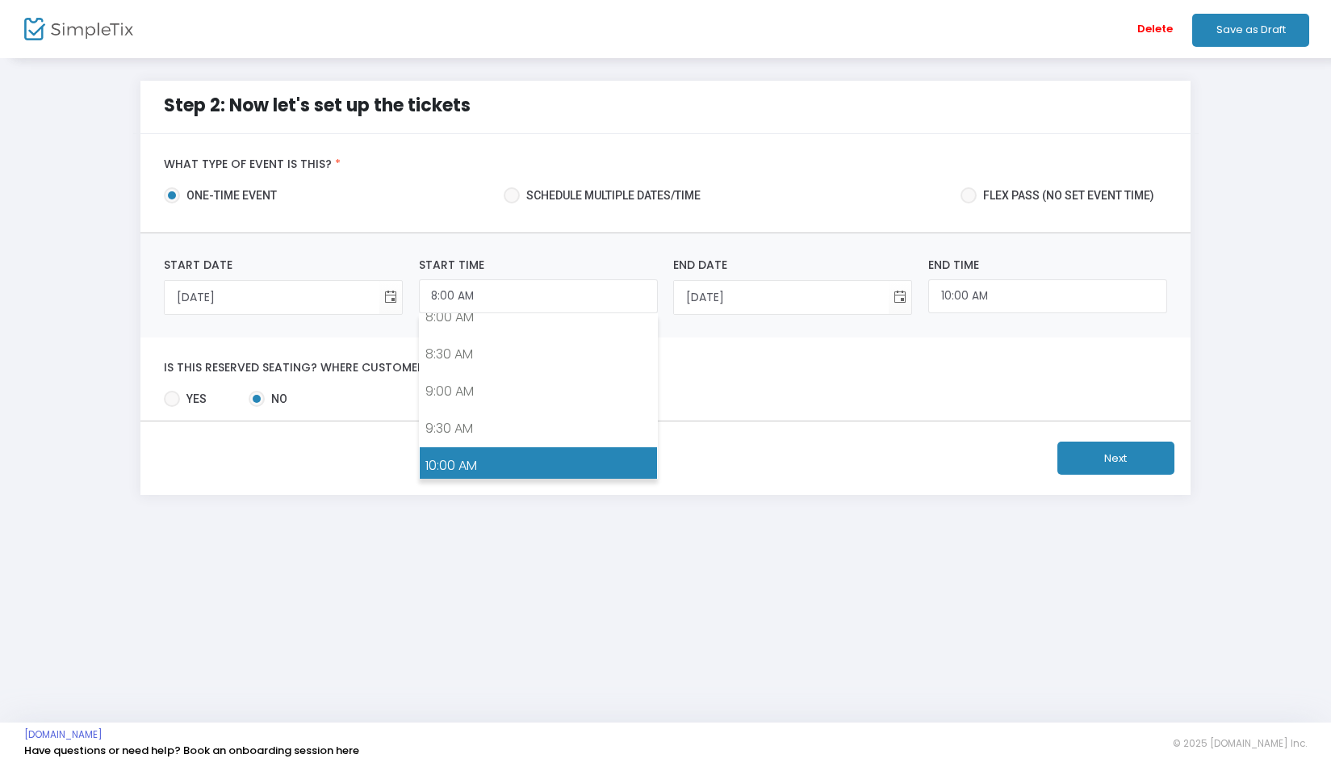
click at [528, 453] on link "10:00 AM" at bounding box center [538, 465] width 237 height 37
type input "10:00 AM"
type input "12:00 PM"
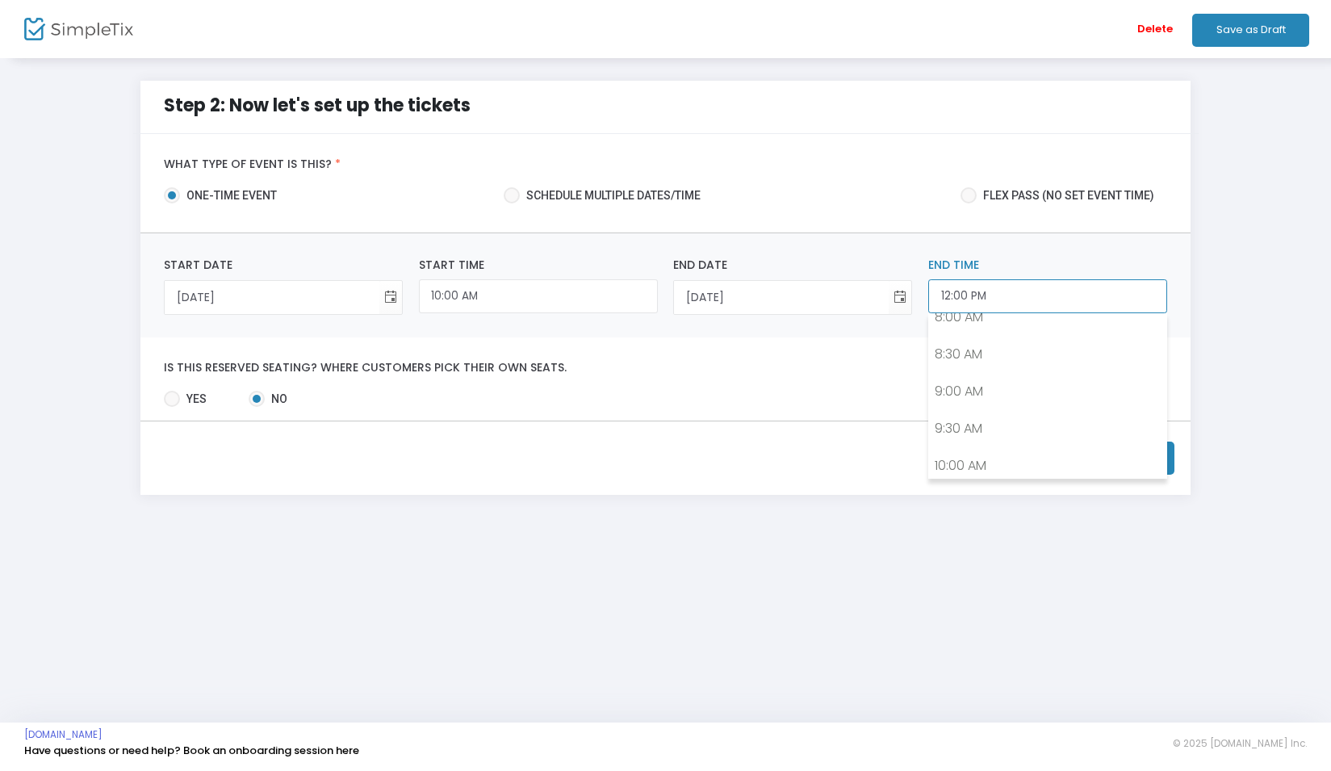
scroll to position [827, 0]
click at [1018, 297] on input "12:00 PM" at bounding box center [1047, 296] width 239 height 35
click at [900, 295] on span "Toggle calendar" at bounding box center [900, 297] width 27 height 27
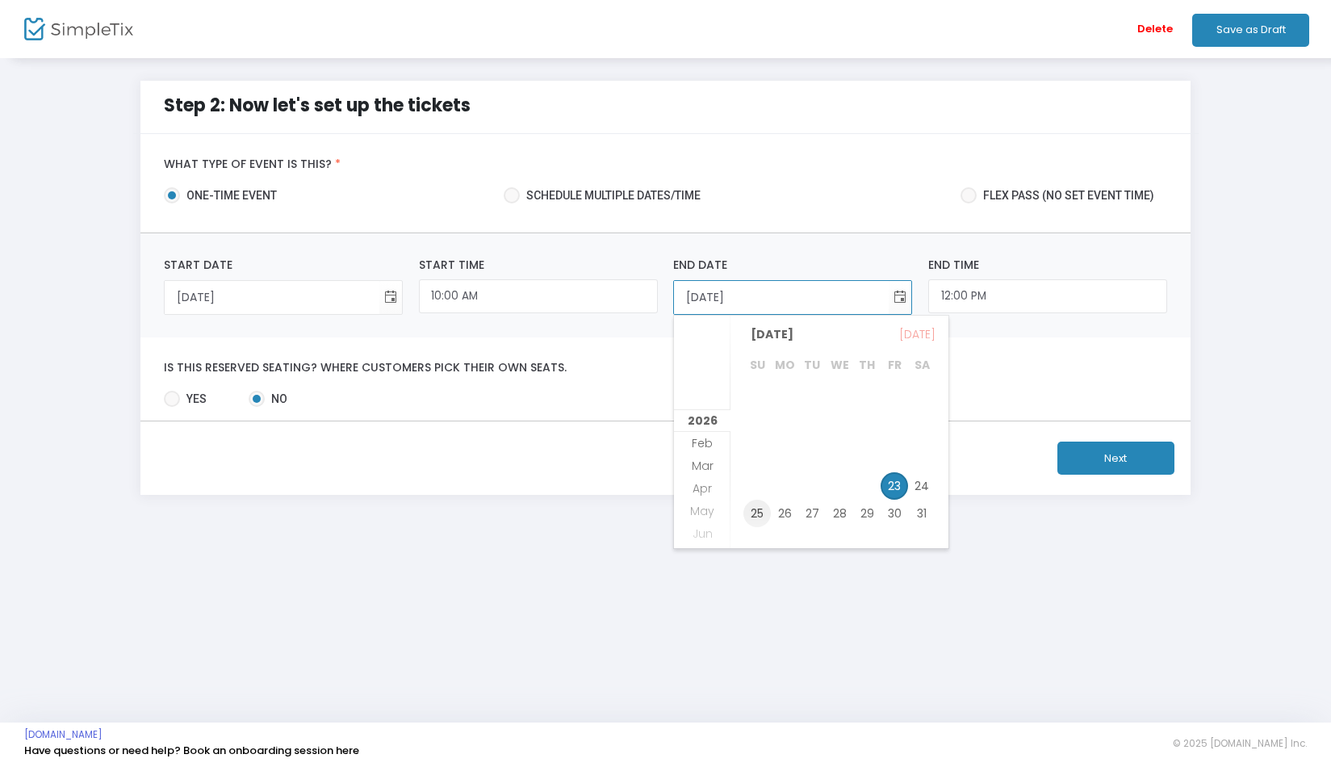
drag, startPoint x: 760, startPoint y: 516, endPoint x: 802, endPoint y: 505, distance: 43.3
click at [760, 516] on span "25" at bounding box center [756, 512] width 27 height 27
type input "1/25/2026"
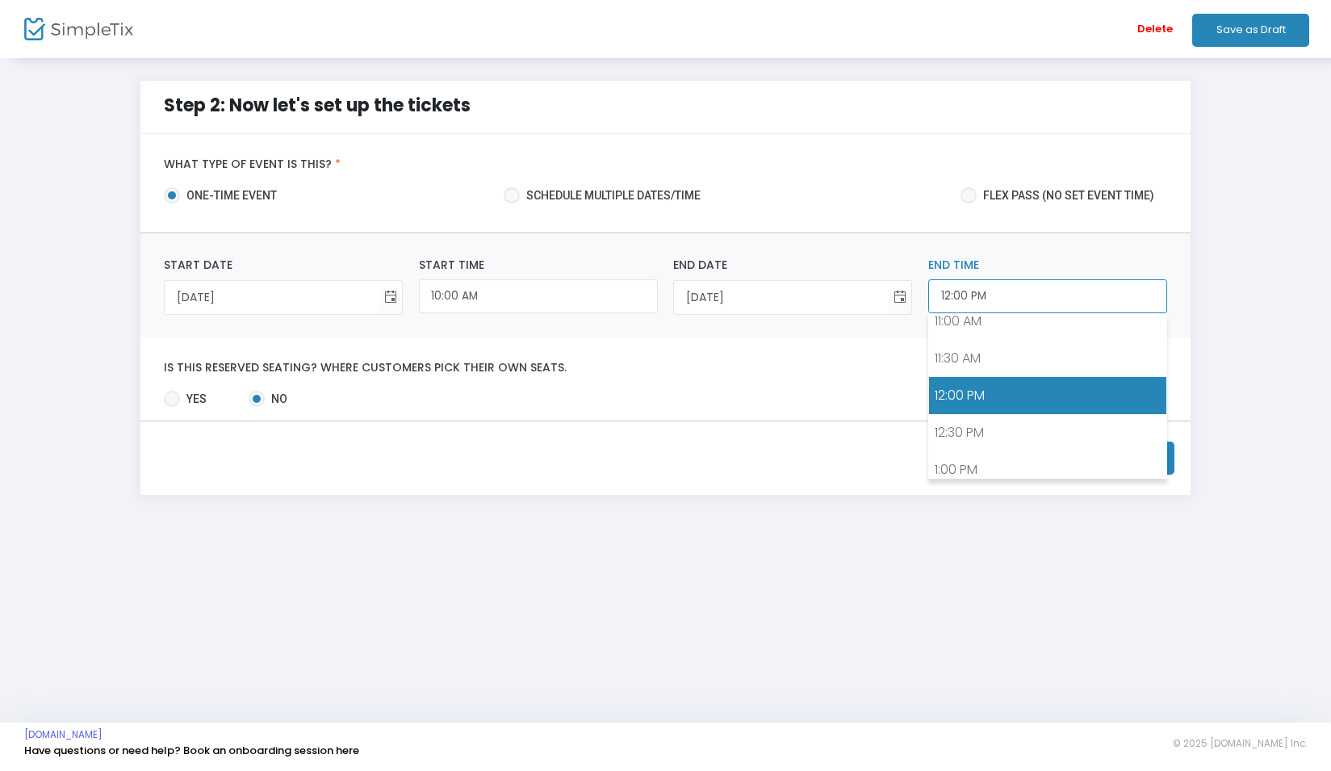
click at [1026, 290] on input "12:00 PM" at bounding box center [1047, 296] width 239 height 35
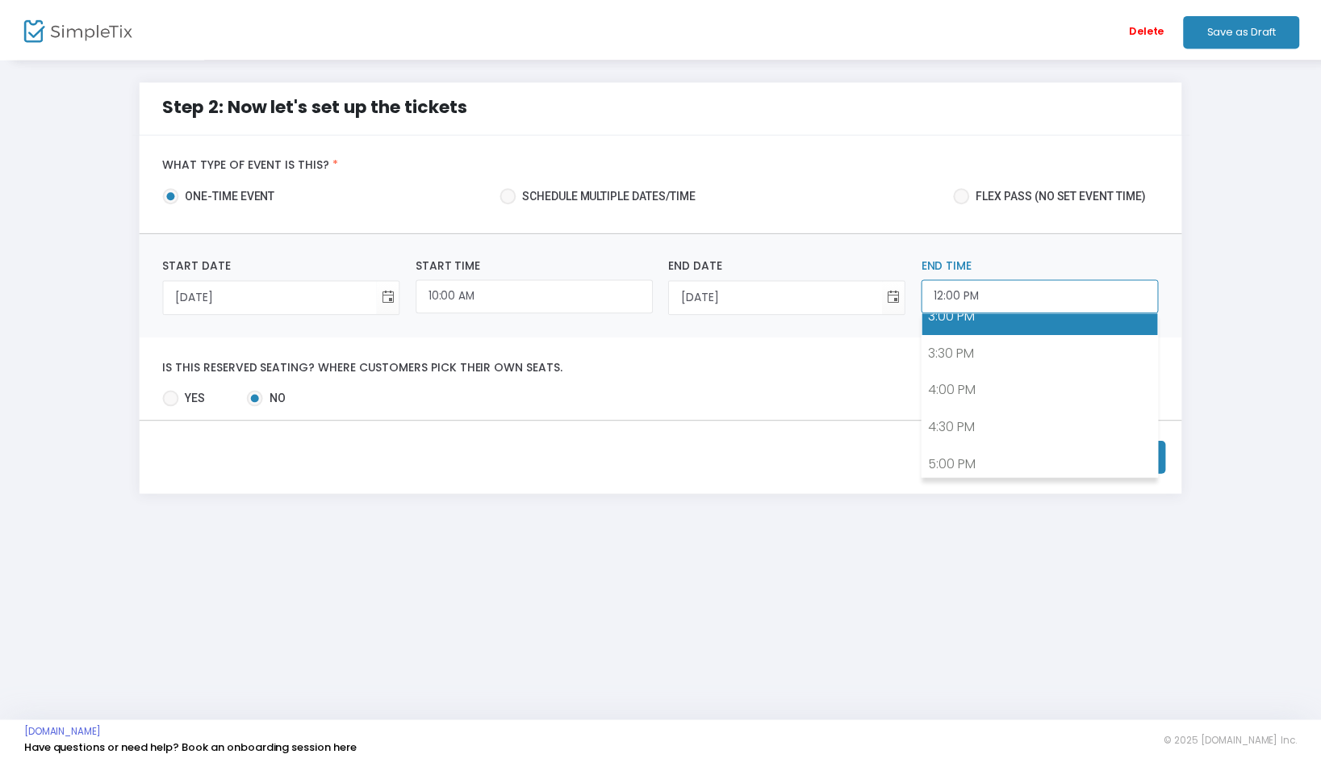
scroll to position [1134, 0]
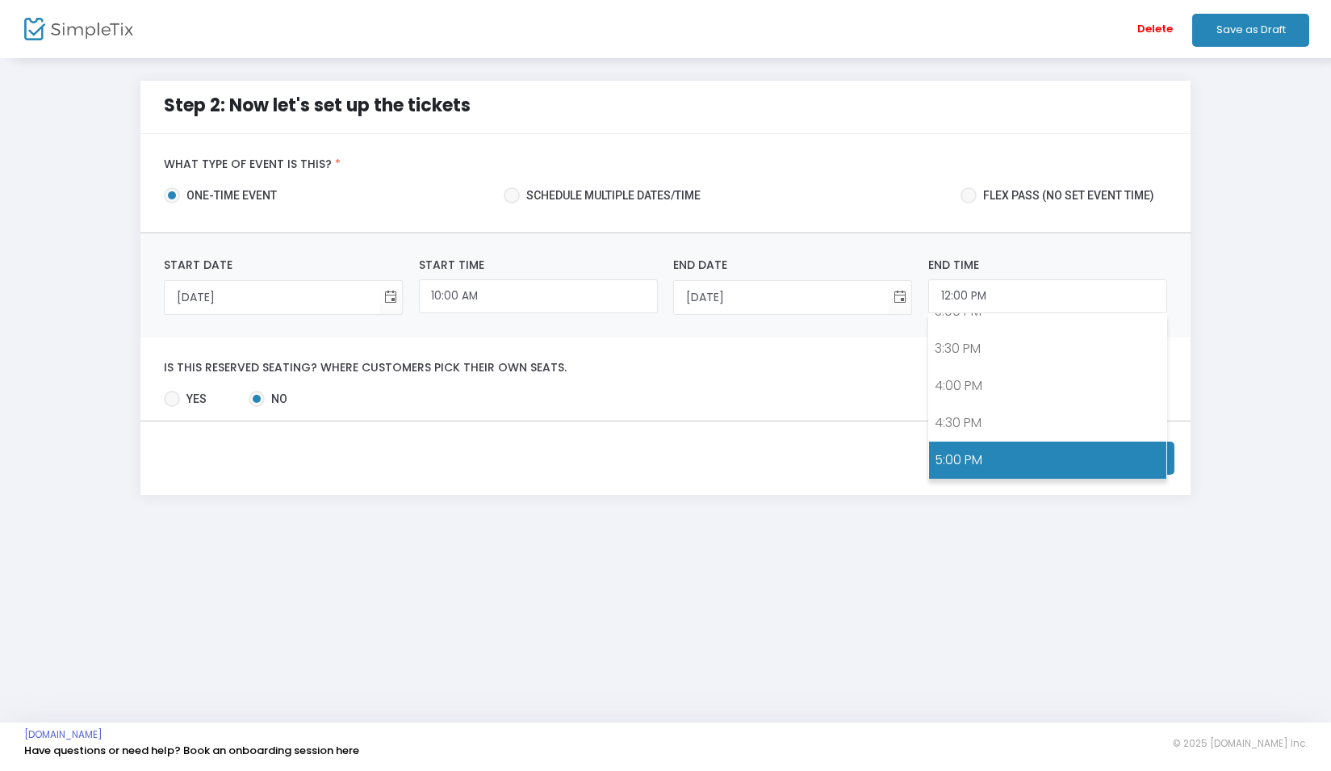
click at [1032, 466] on link "5:00 PM" at bounding box center [1047, 459] width 237 height 37
type input "5:00 PM"
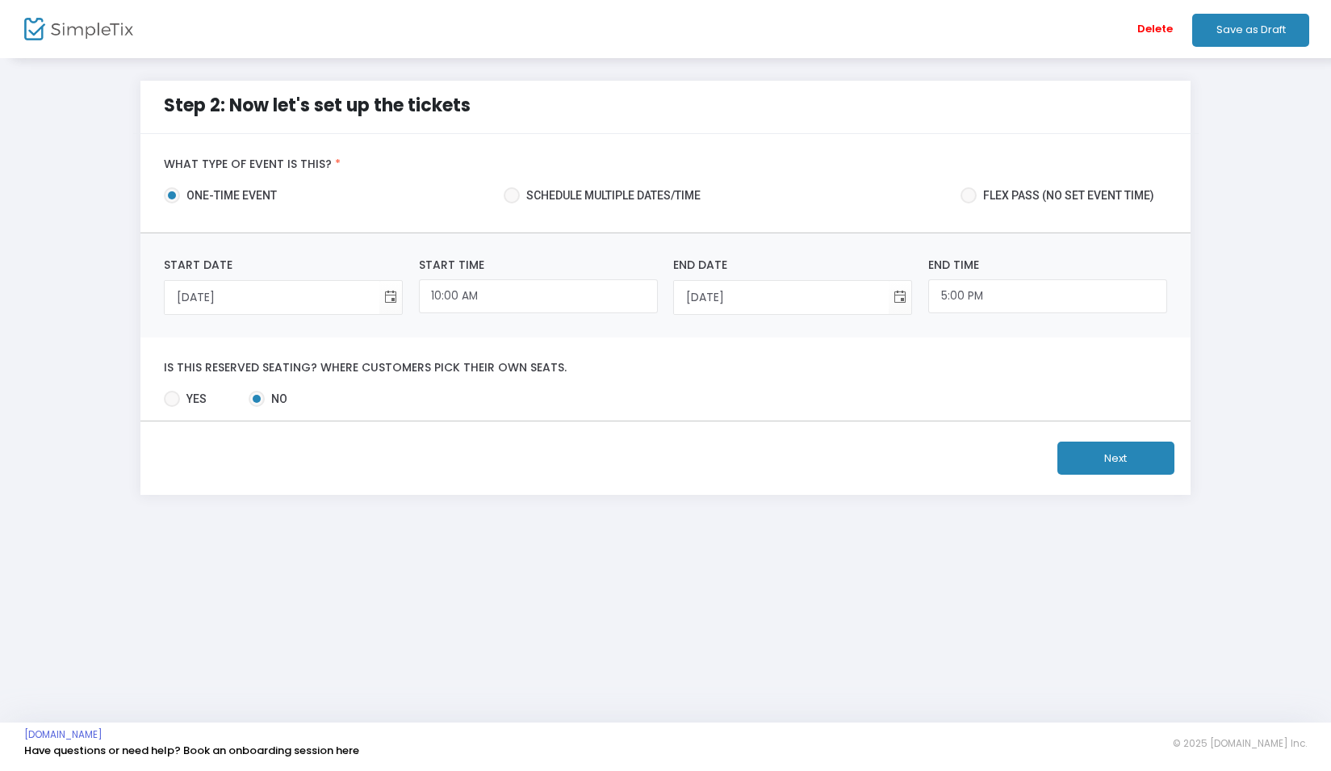
click at [1131, 463] on button "Next" at bounding box center [1115, 457] width 117 height 33
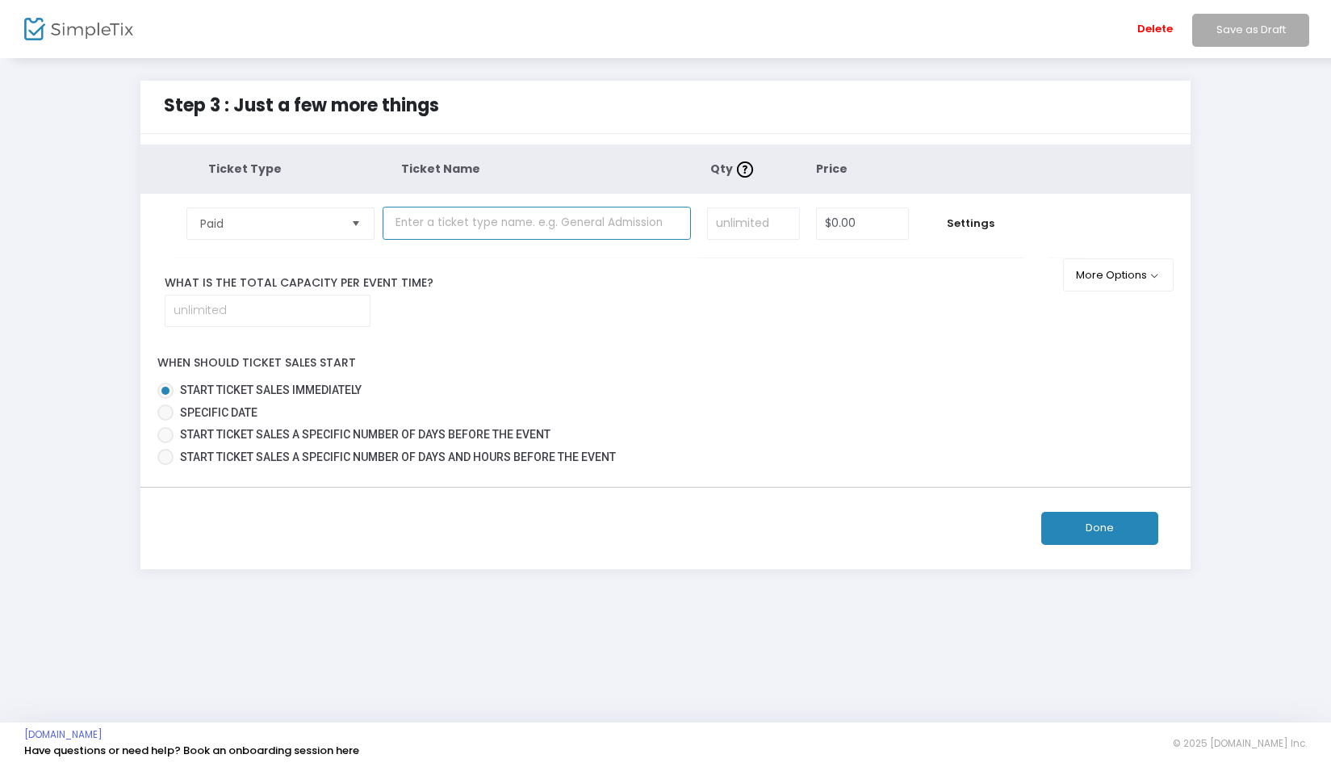
click at [600, 228] on input "text" at bounding box center [536, 223] width 308 height 33
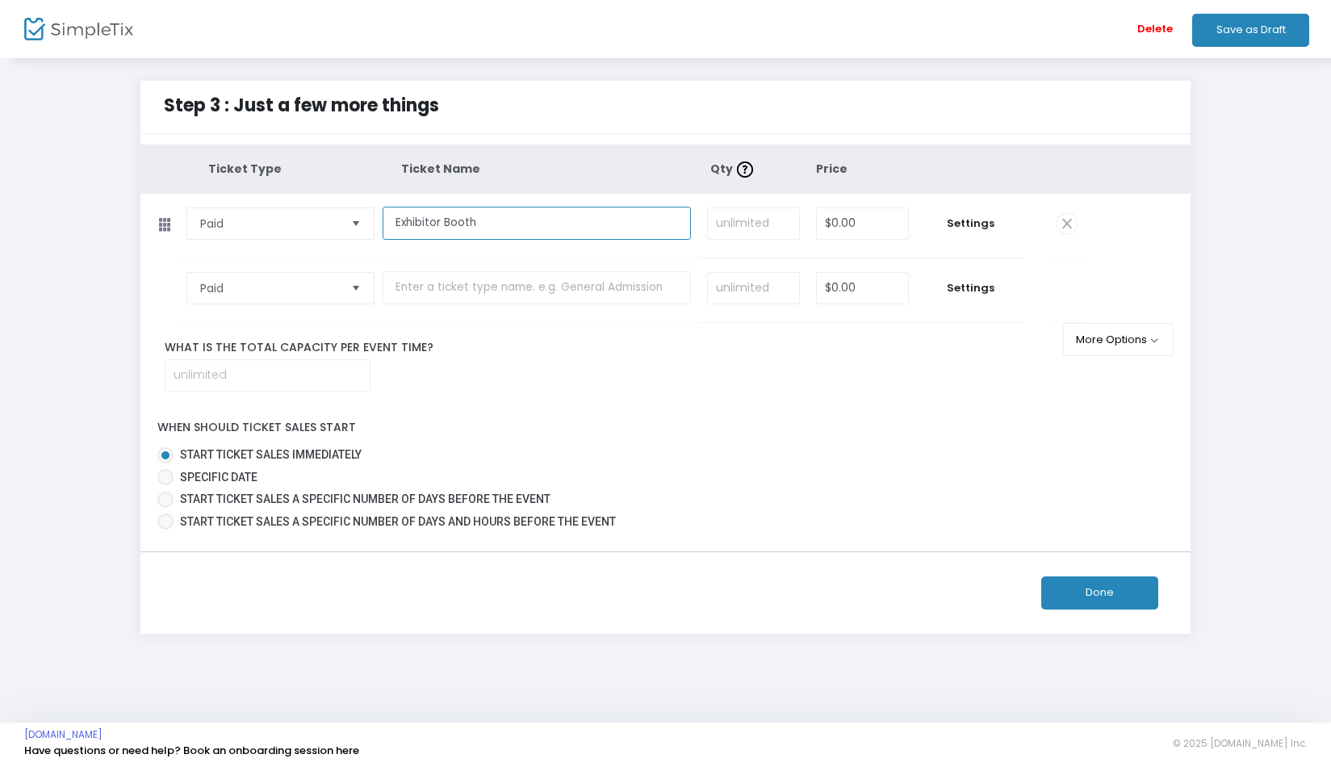
type input "Exhibitor Booth"
click at [875, 224] on input "0" at bounding box center [863, 223] width 92 height 31
type input "$200.00"
click at [853, 391] on div "What is the total capacity per event time?" at bounding box center [611, 365] width 943 height 52
drag, startPoint x: 1124, startPoint y: 596, endPoint x: 1107, endPoint y: 587, distance: 19.1
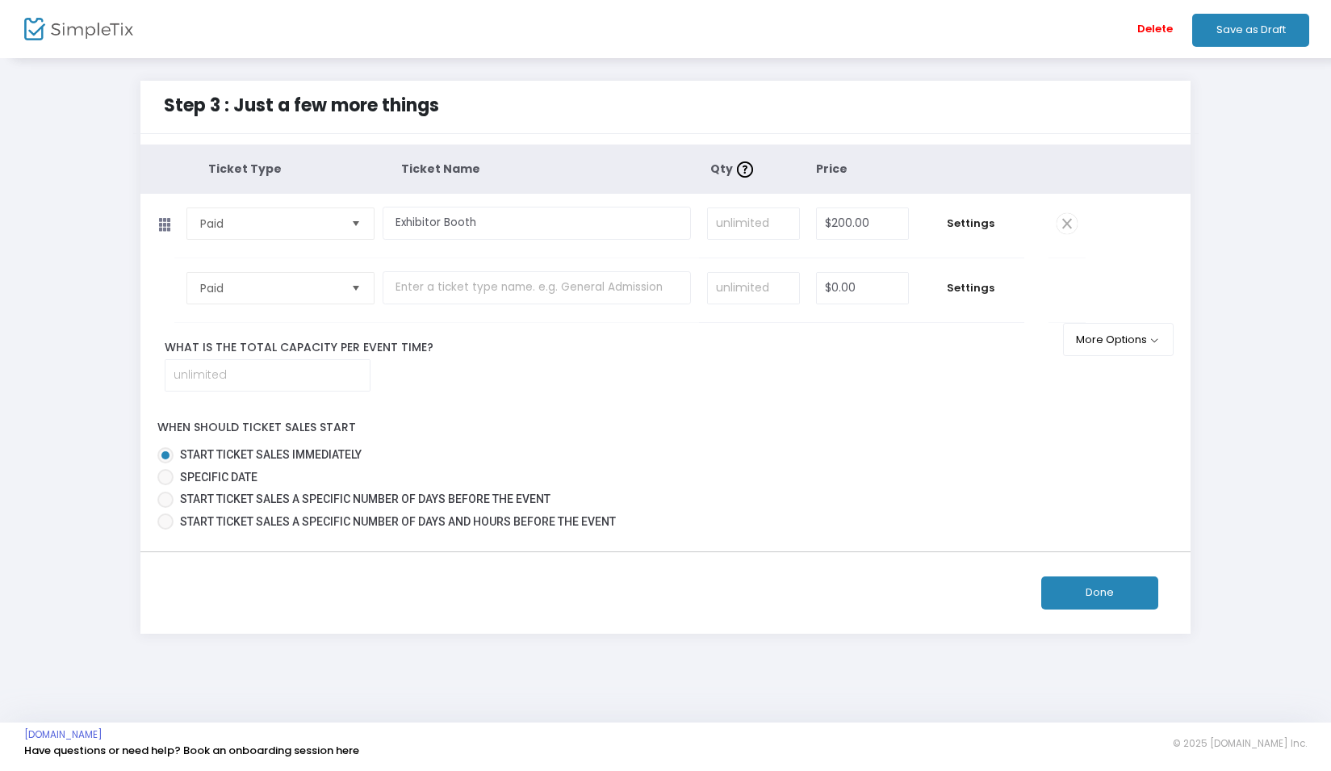
click at [1123, 596] on button "Done" at bounding box center [1099, 592] width 117 height 33
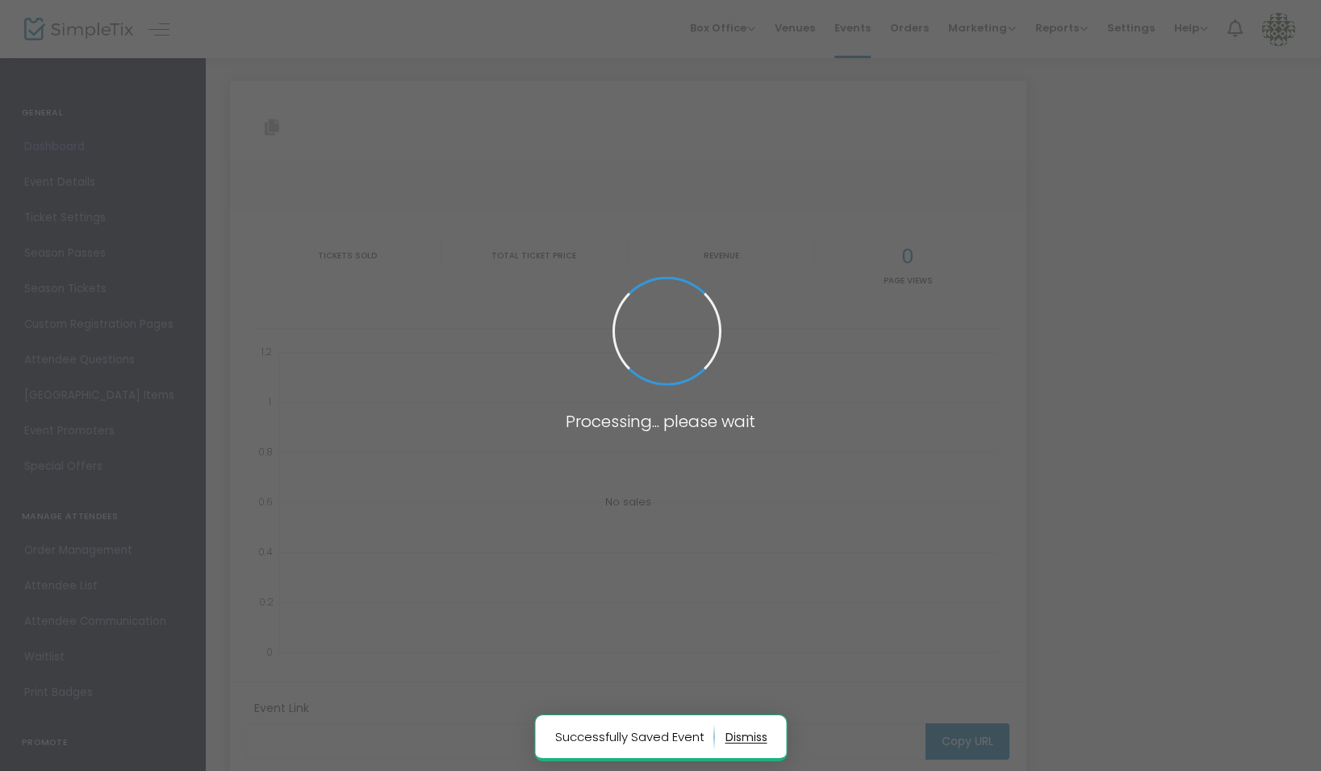
type input "https://www.simpletix.com/e/exhibitor-booths-2-tickets-232125"
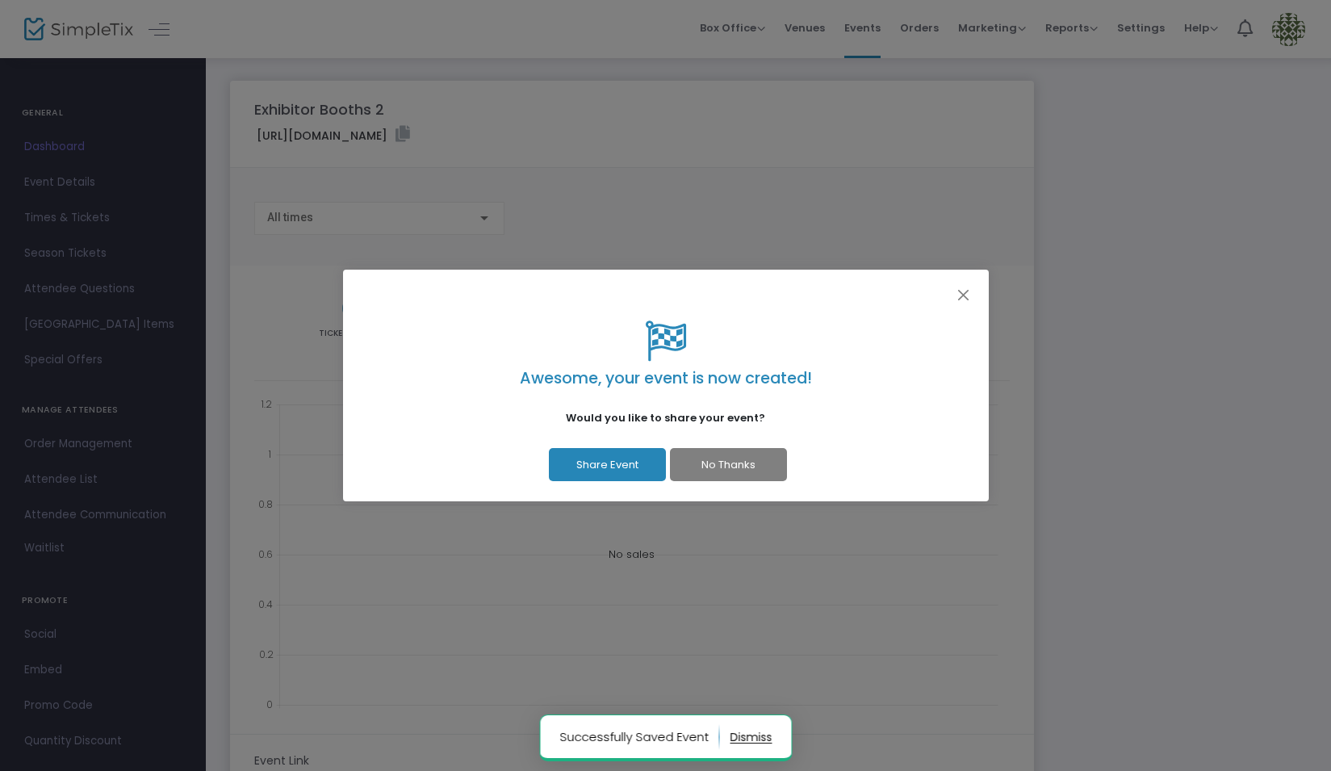
click at [969, 297] on button "Close" at bounding box center [962, 294] width 21 height 21
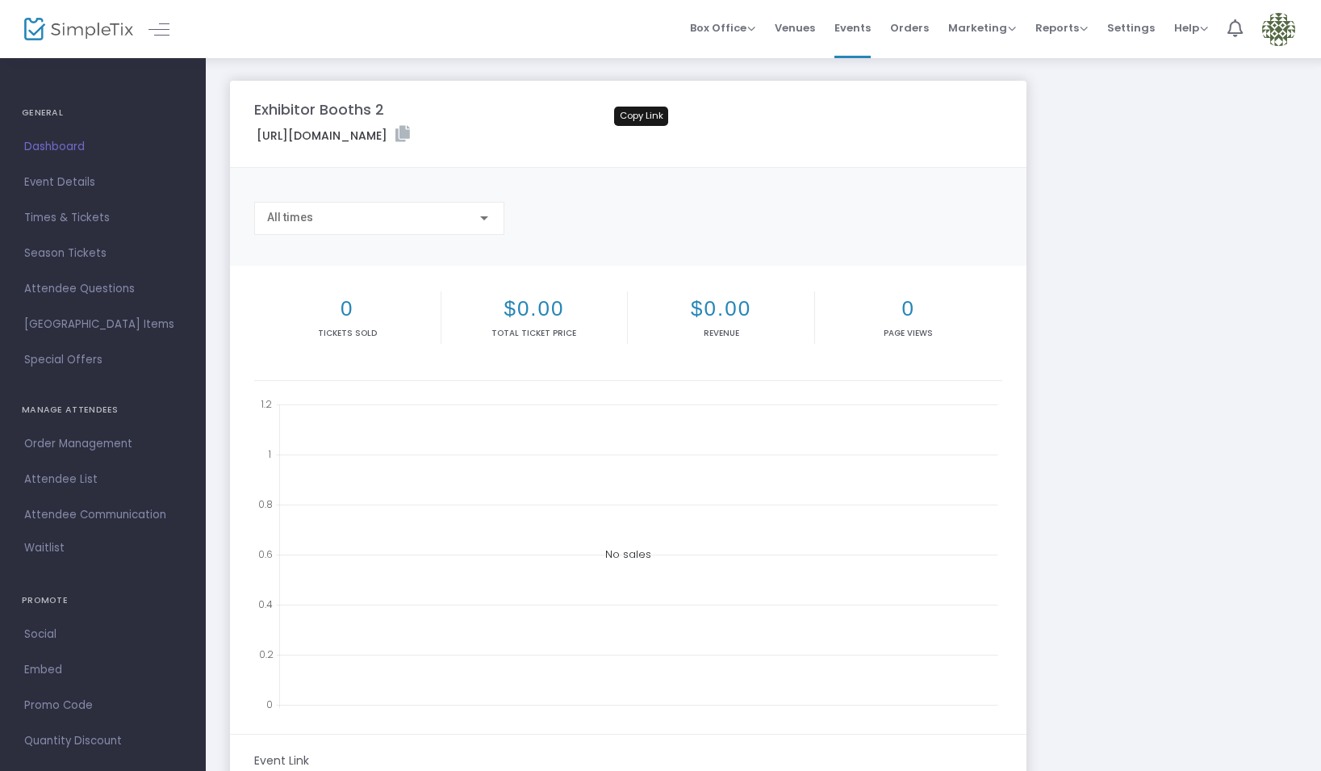
drag, startPoint x: 644, startPoint y: 134, endPoint x: 934, endPoint y: 86, distance: 294.4
click at [410, 133] on icon at bounding box center [402, 134] width 15 height 16
click at [864, 30] on span "Events" at bounding box center [852, 27] width 36 height 41
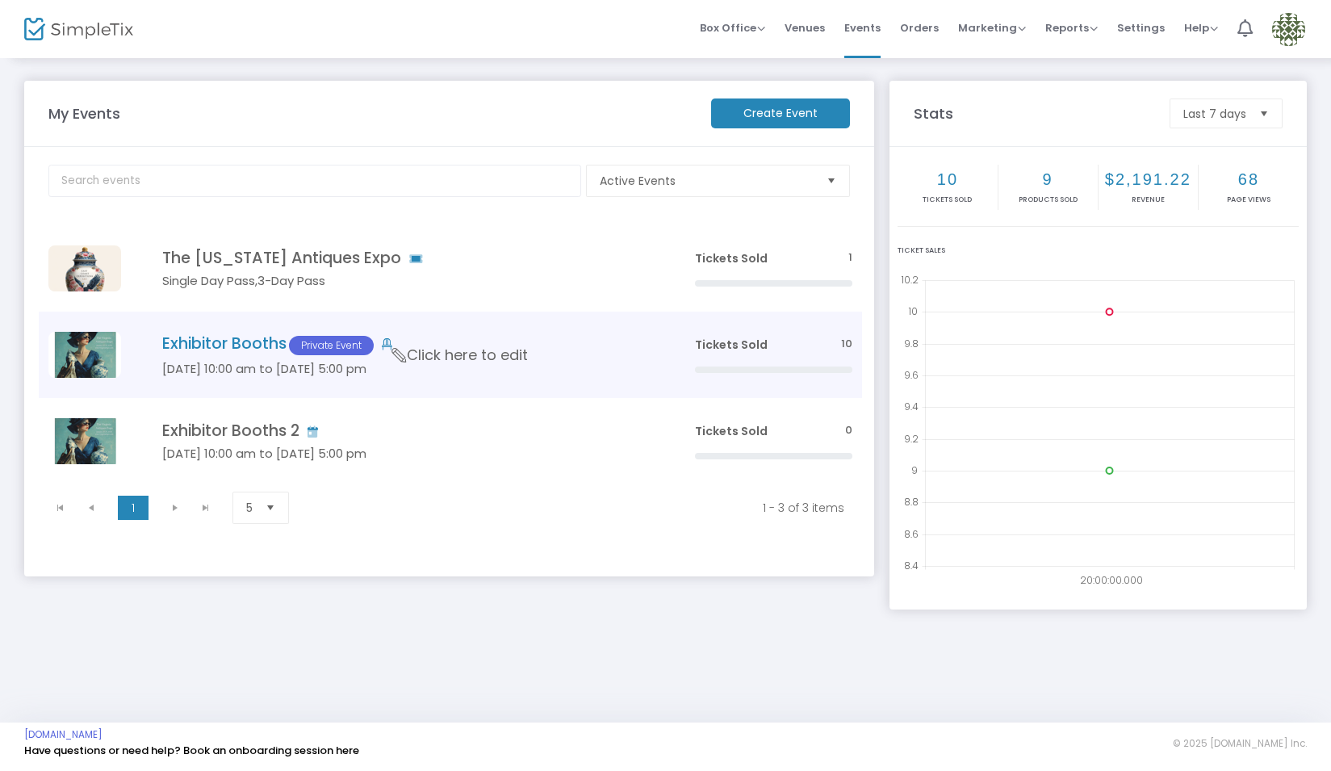
click at [524, 335] on h4 "Exhibitor Booths Private Event" at bounding box center [404, 344] width 484 height 21
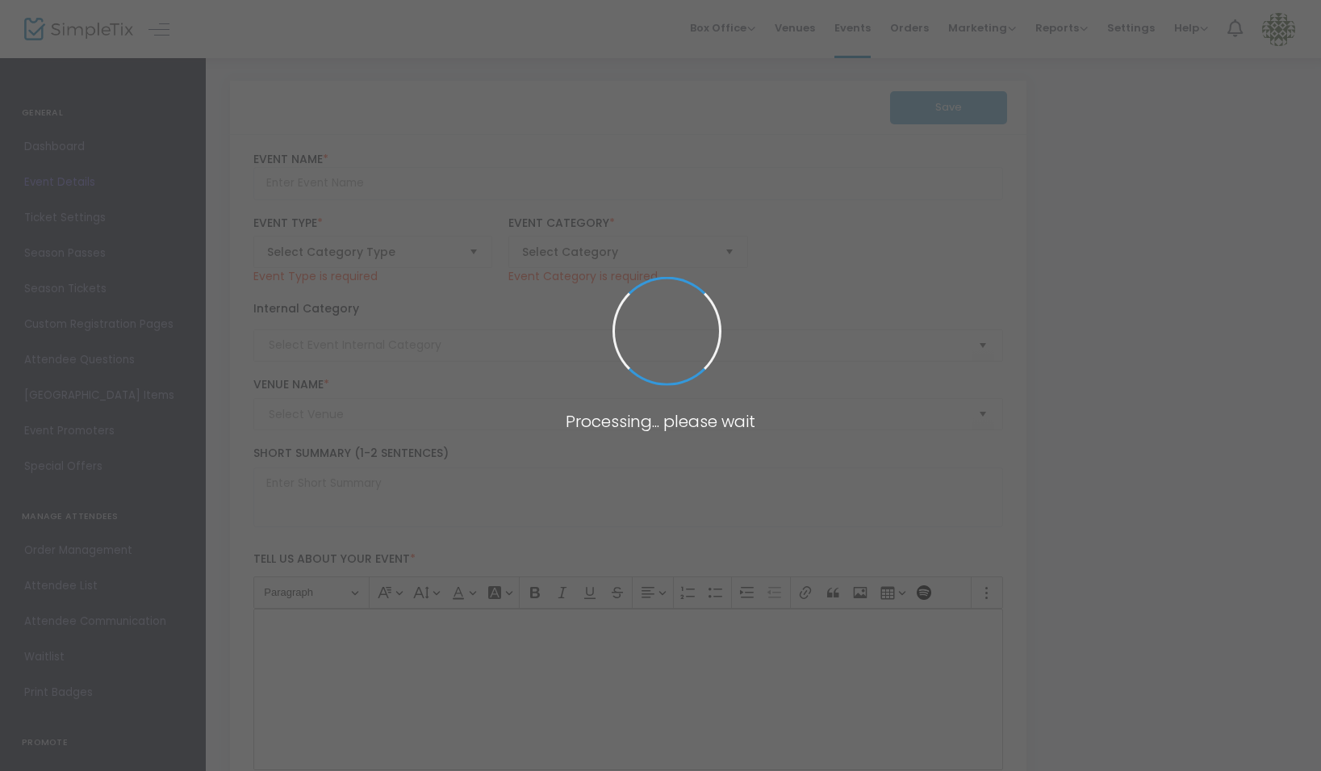
type code "WIT6FSOFBMLJCI5ON7WLQQ6B"
type input "3PGGYJ6345LHKO6GCLL62ZVK"
type input "Exhibitor Booths"
type textarea "Be part of Virginia’s premier, winter antiques and artisan event! The Virginia …"
checkbox input "true"
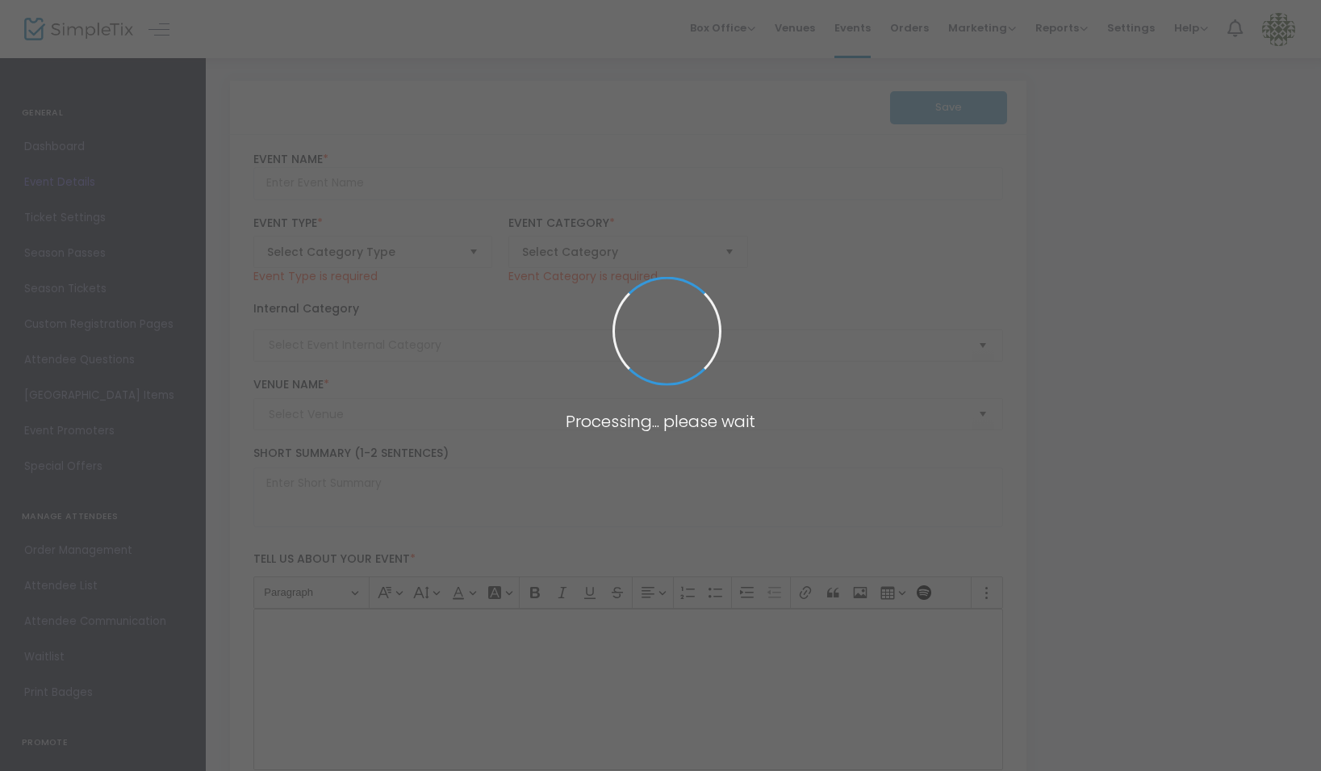
type input "Buy Tickets"
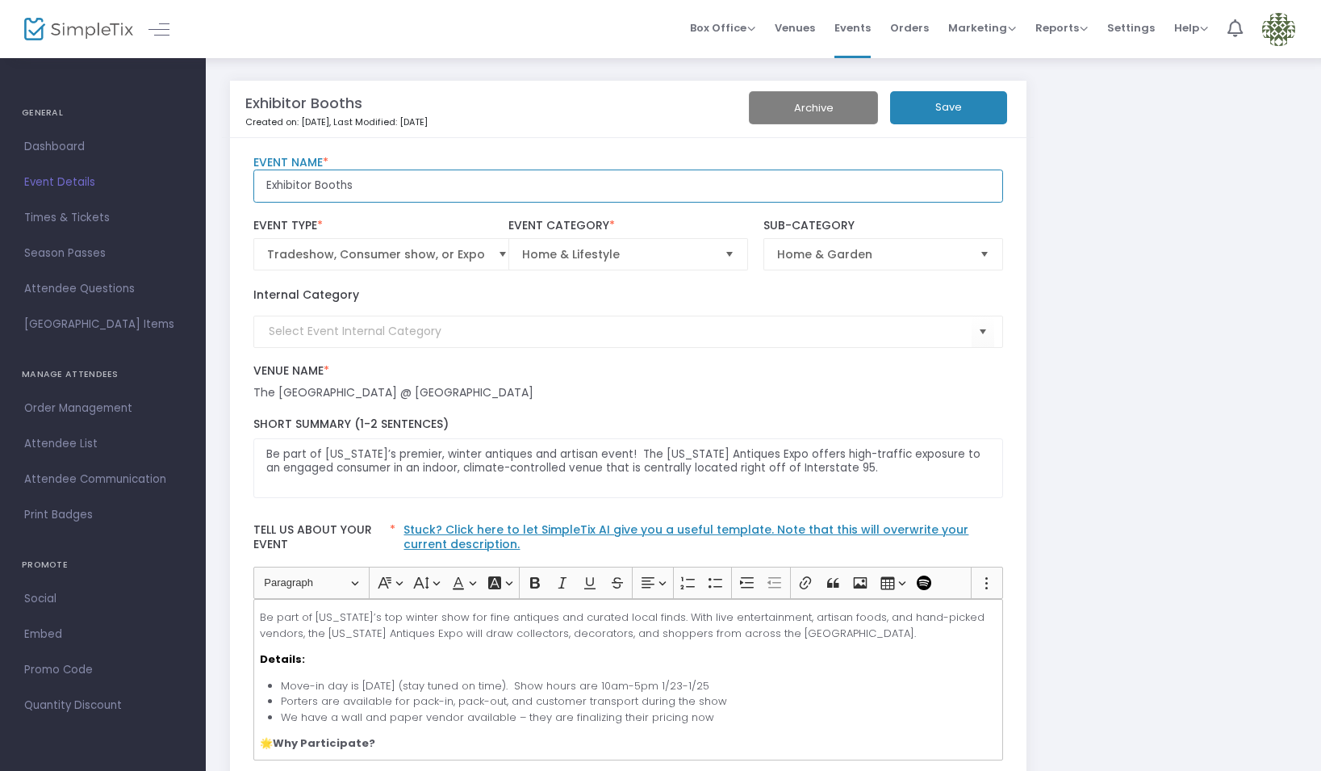
click at [419, 187] on input "Exhibitor Booths" at bounding box center [628, 185] width 750 height 33
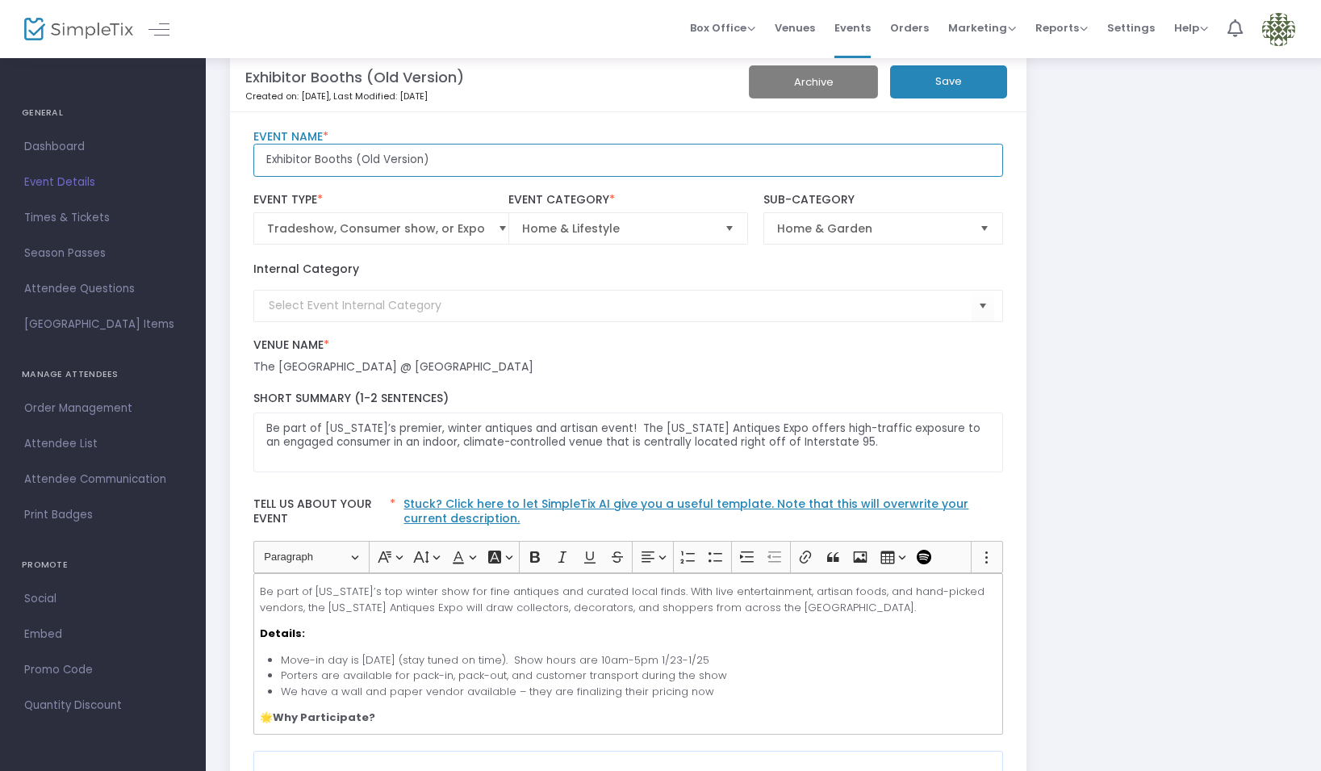
scroll to position [31, 0]
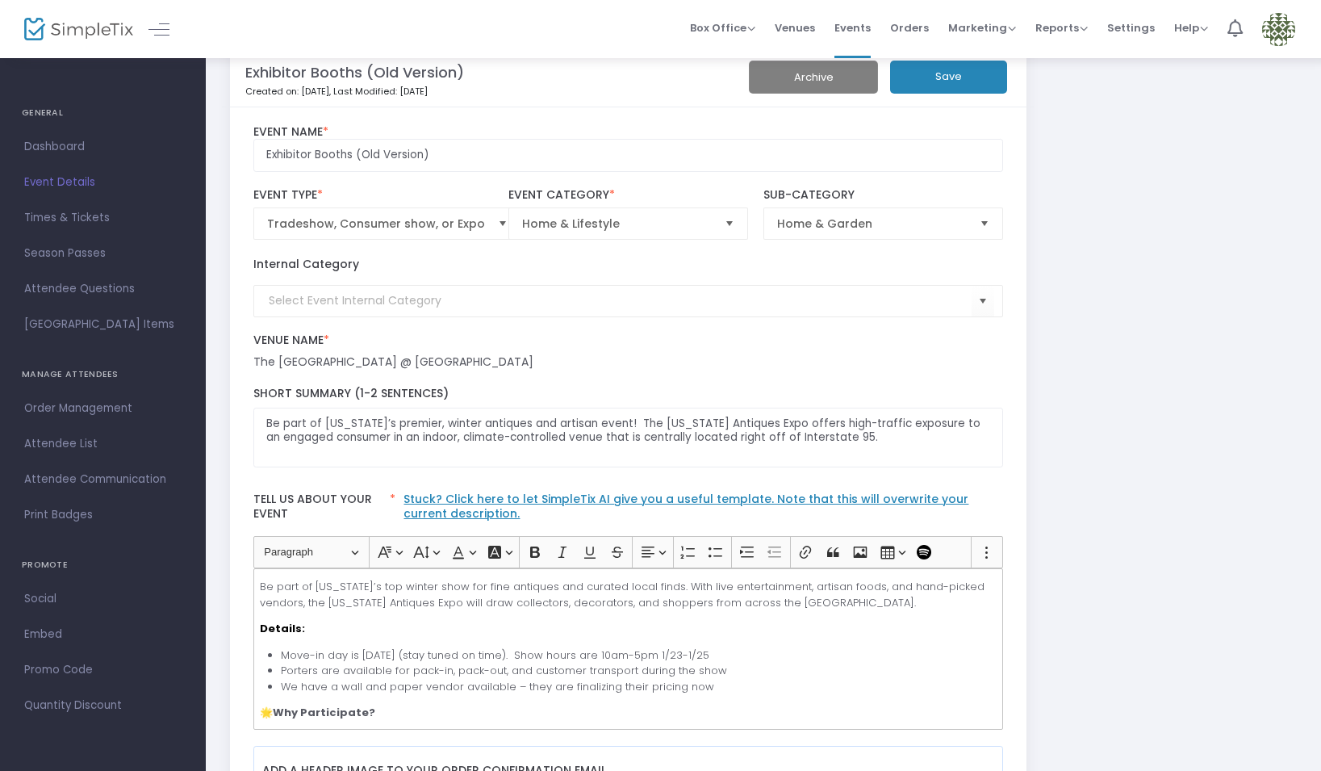
click at [954, 77] on button "Save" at bounding box center [948, 77] width 117 height 33
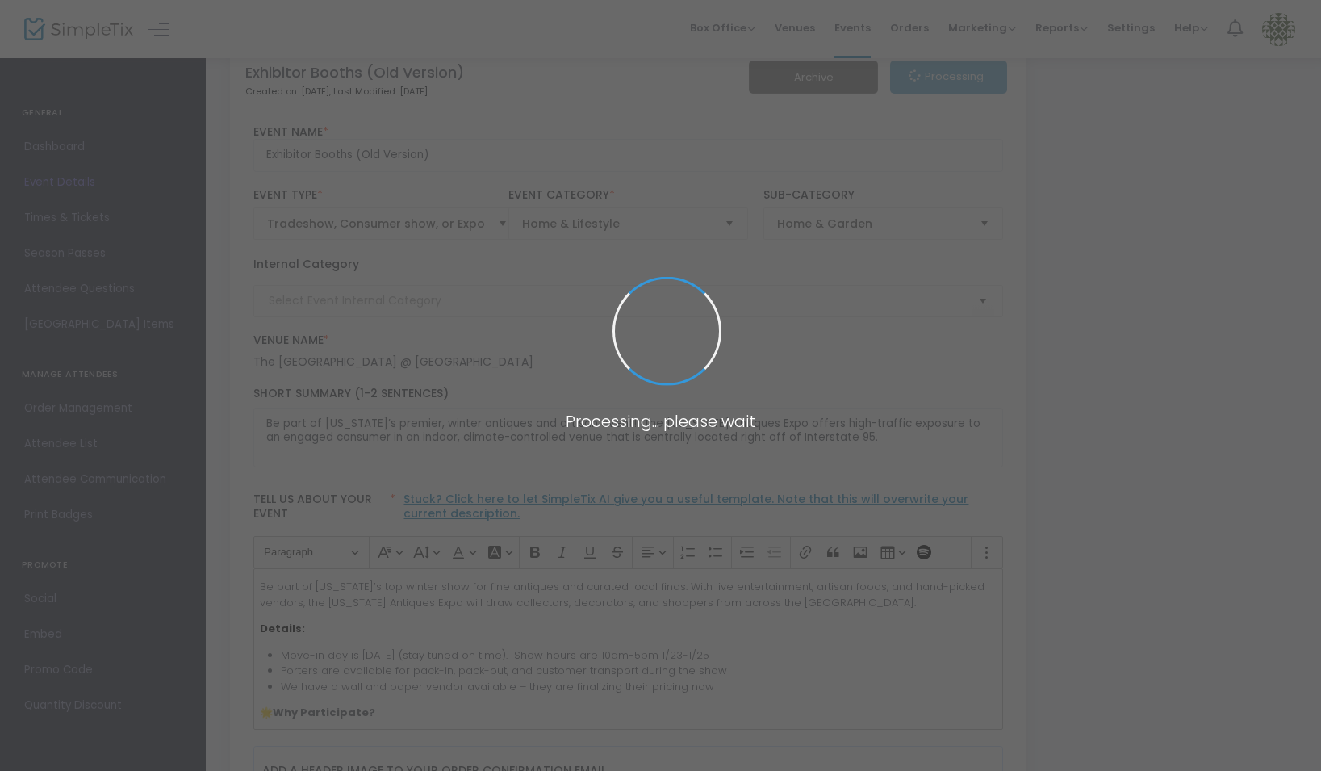
type input "Exhibitor Booths (Old Version)"
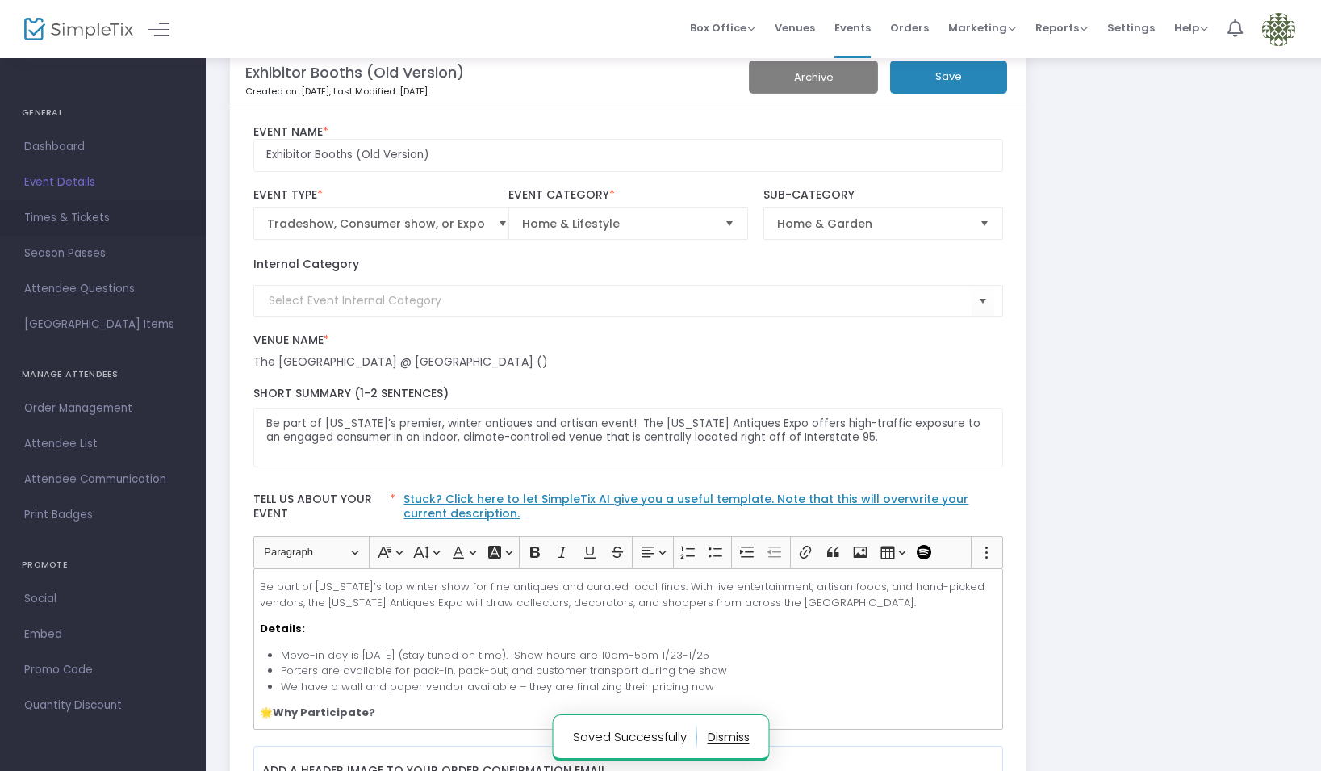
drag, startPoint x: 89, startPoint y: 213, endPoint x: 166, endPoint y: 220, distance: 77.8
click at [89, 213] on span "Times & Tickets" at bounding box center [102, 217] width 157 height 21
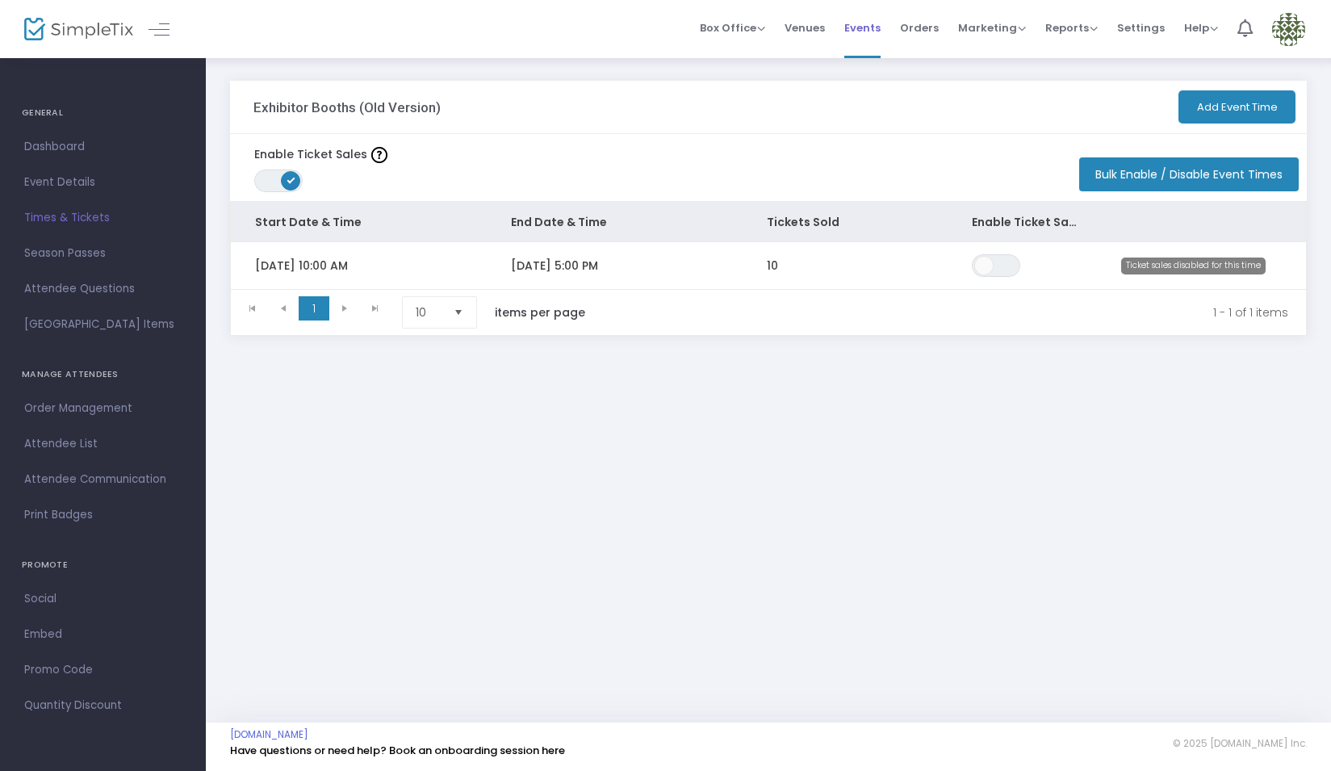
click at [865, 27] on span "Events" at bounding box center [862, 27] width 36 height 41
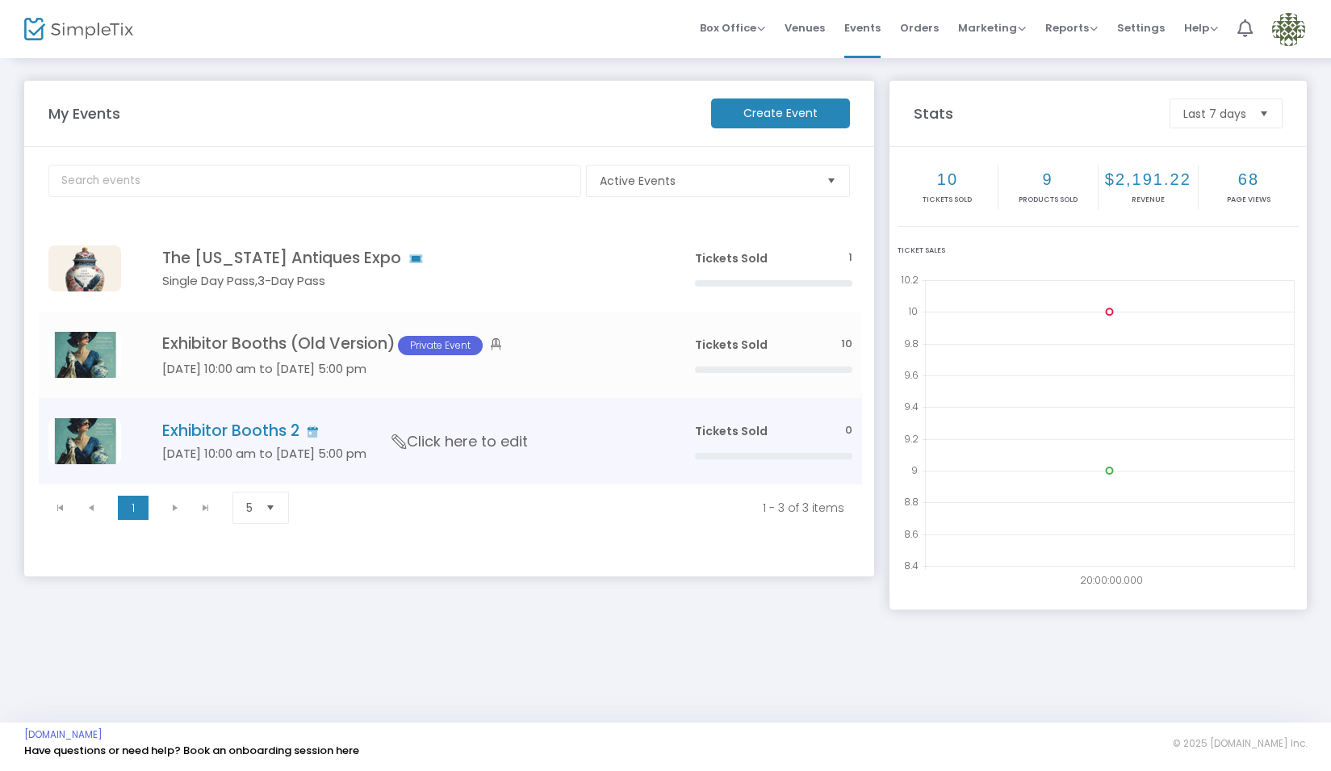
click at [365, 437] on h4 "Exhibitor Booths 2" at bounding box center [404, 430] width 484 height 19
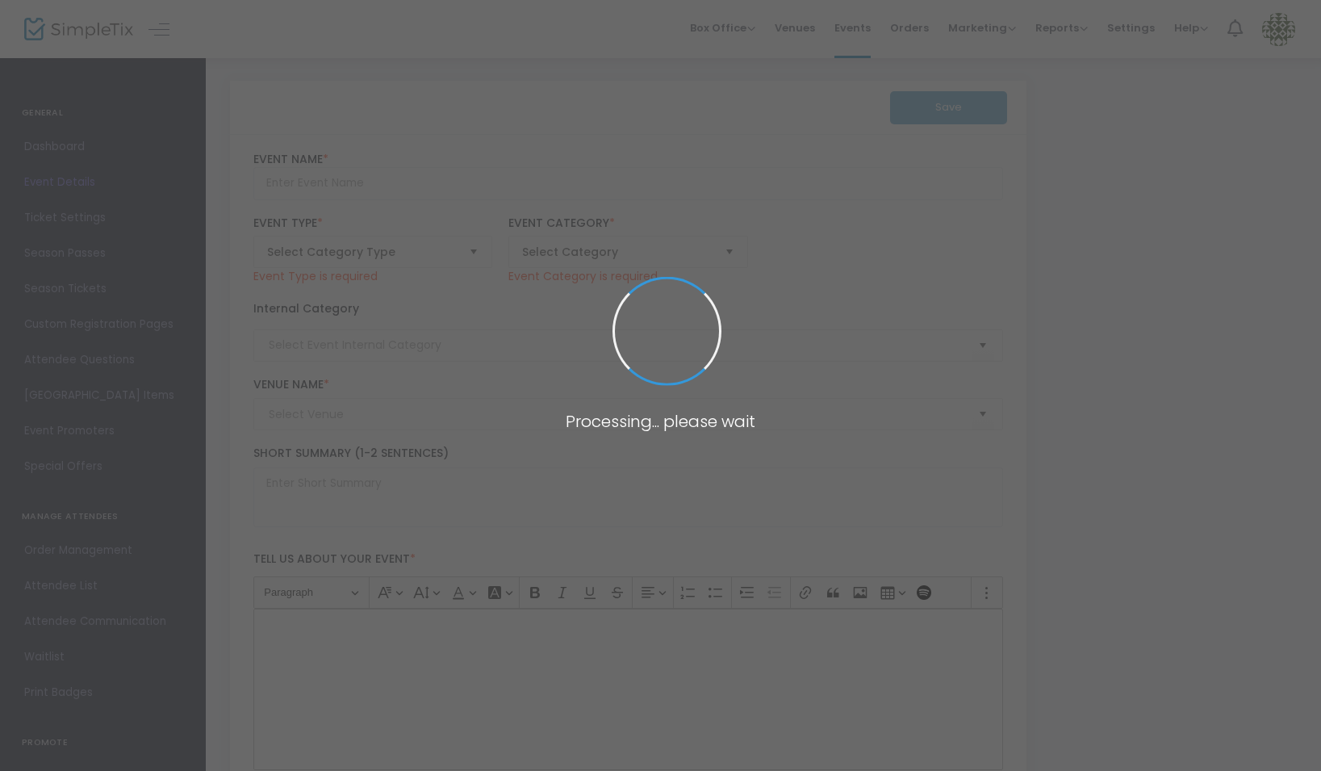
type input "Exhibitor Booths 2"
type textarea "Be part of Virginia’s top winter show for fine antiques and curated local finds…"
type input "Buy Tickets"
type input "The Old Dominion Building @ The Richmond Raceway Complex"
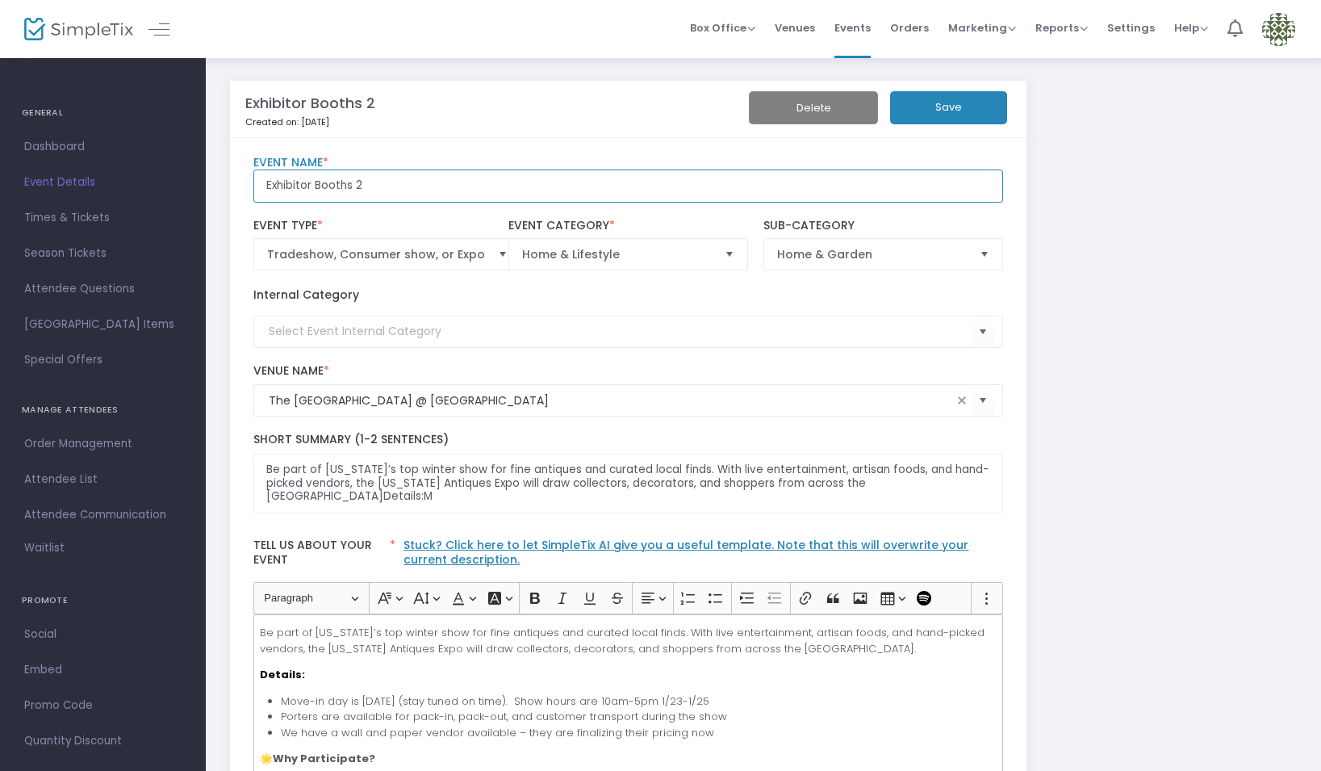
click at [438, 178] on input "Exhibitor Booths 2" at bounding box center [628, 185] width 750 height 33
click at [470, 190] on input "Exhibitor Booths 2" at bounding box center [628, 185] width 750 height 33
click at [963, 108] on button "Save" at bounding box center [948, 107] width 117 height 33
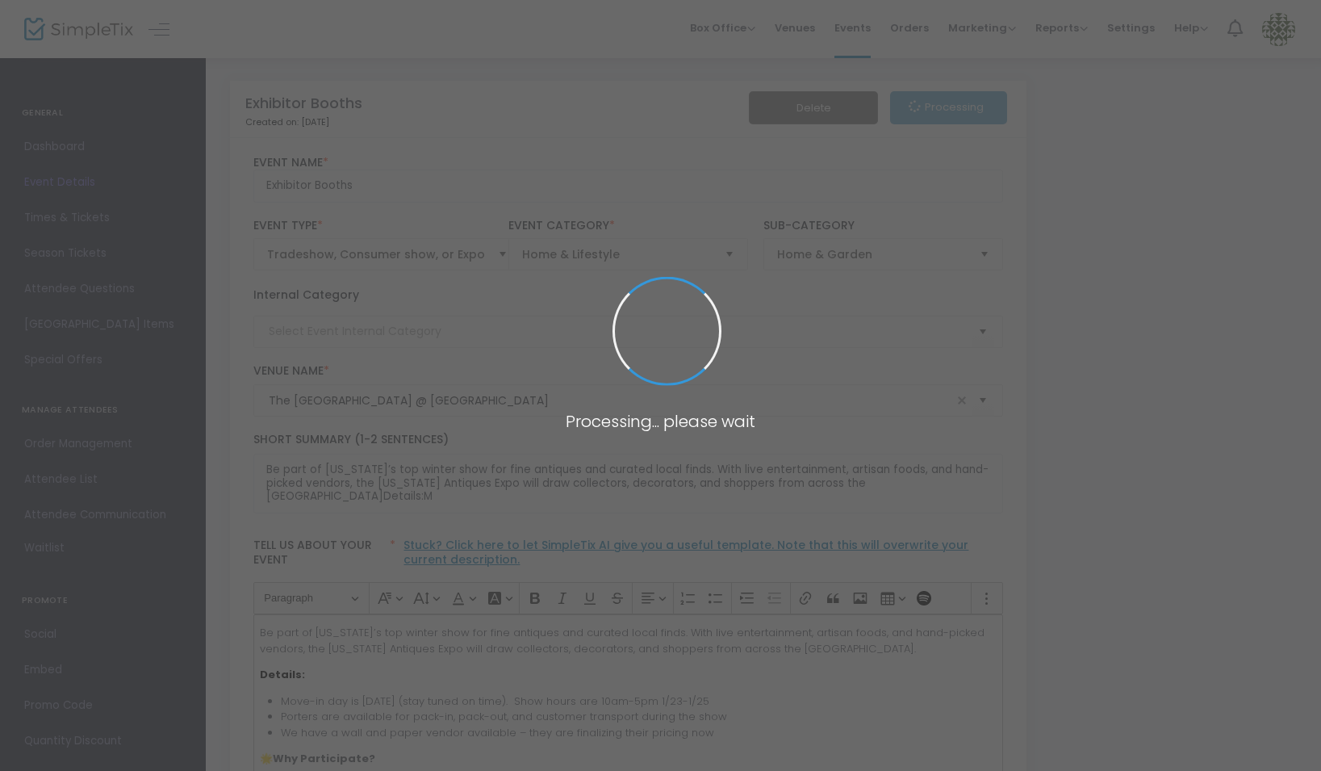
type input "Exhibitor Booths"
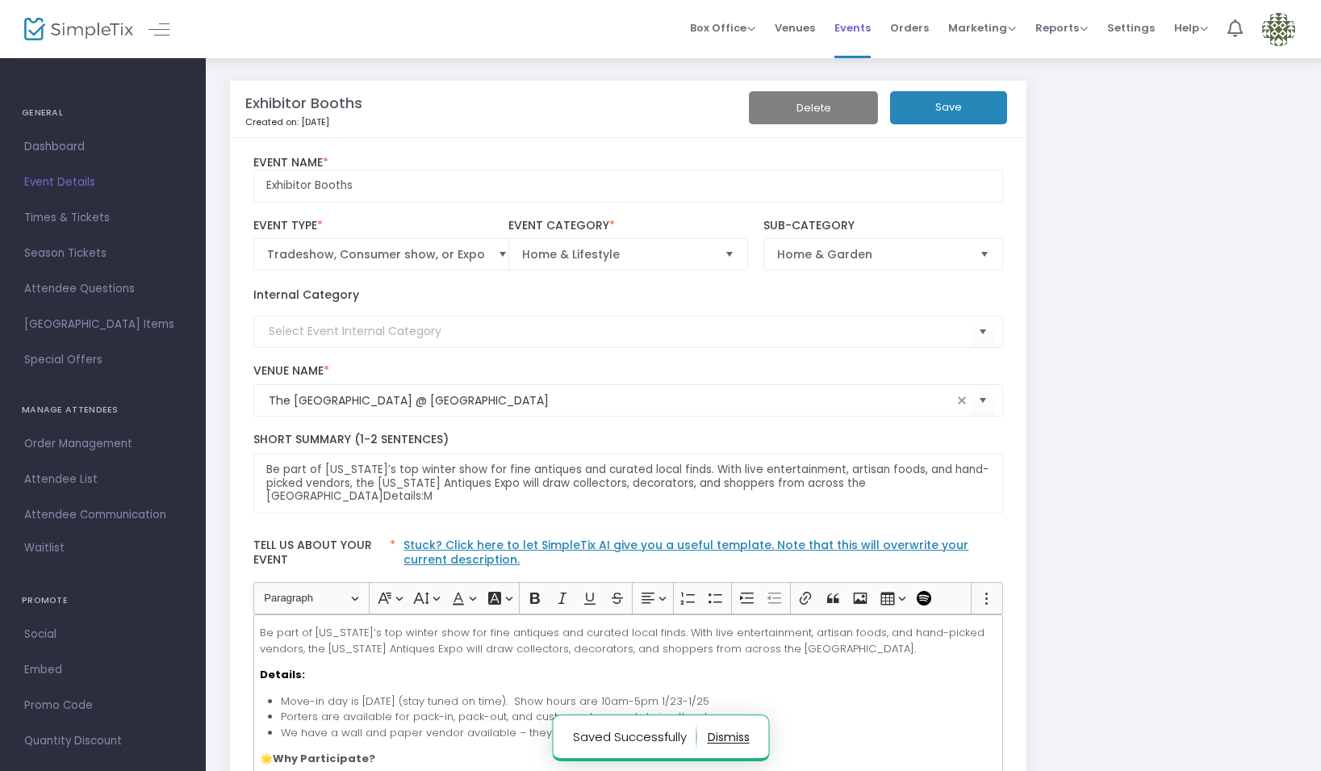
click at [857, 30] on span "Events" at bounding box center [852, 27] width 36 height 41
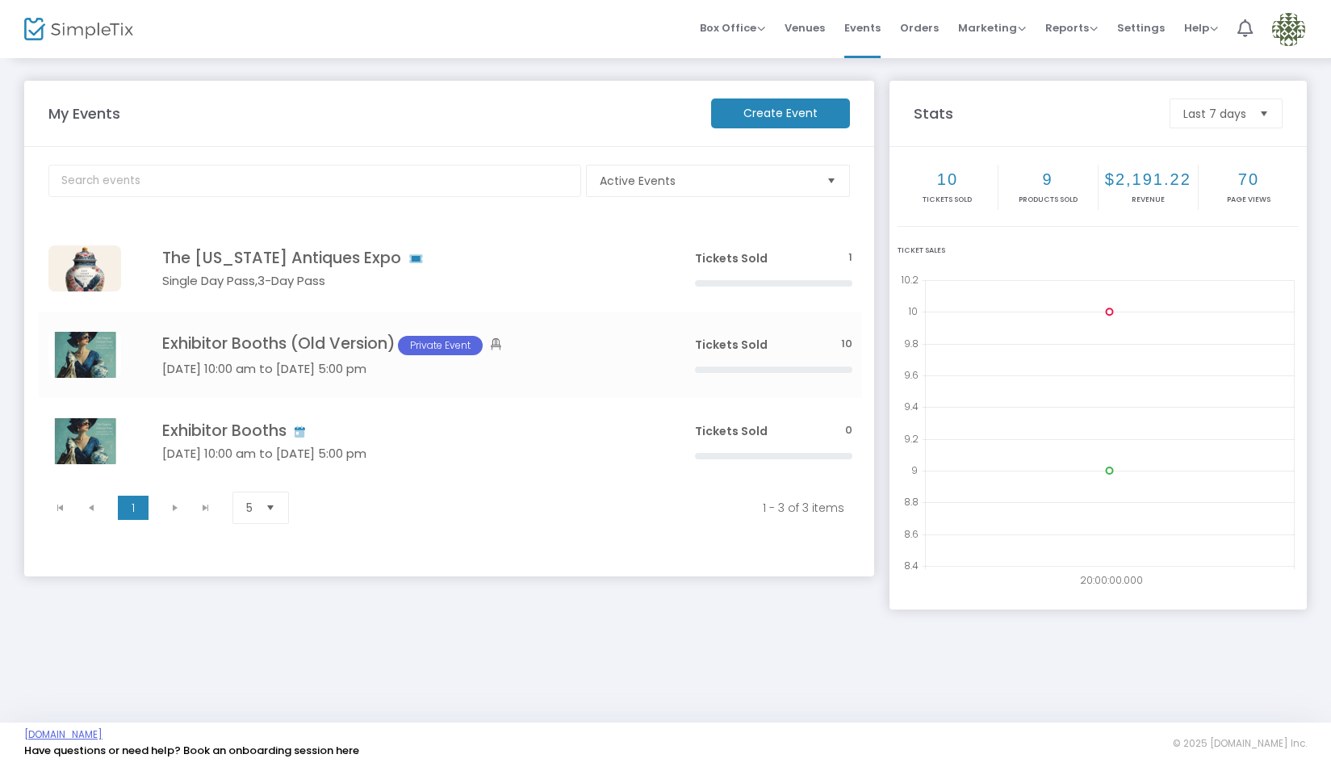
click at [102, 735] on link "VirginiaExpo.simpletix.com" at bounding box center [63, 734] width 78 height 13
click at [102, 740] on link "VirginiaExpo.simpletix.com" at bounding box center [63, 734] width 78 height 13
click at [1285, 23] on img at bounding box center [1288, 29] width 33 height 33
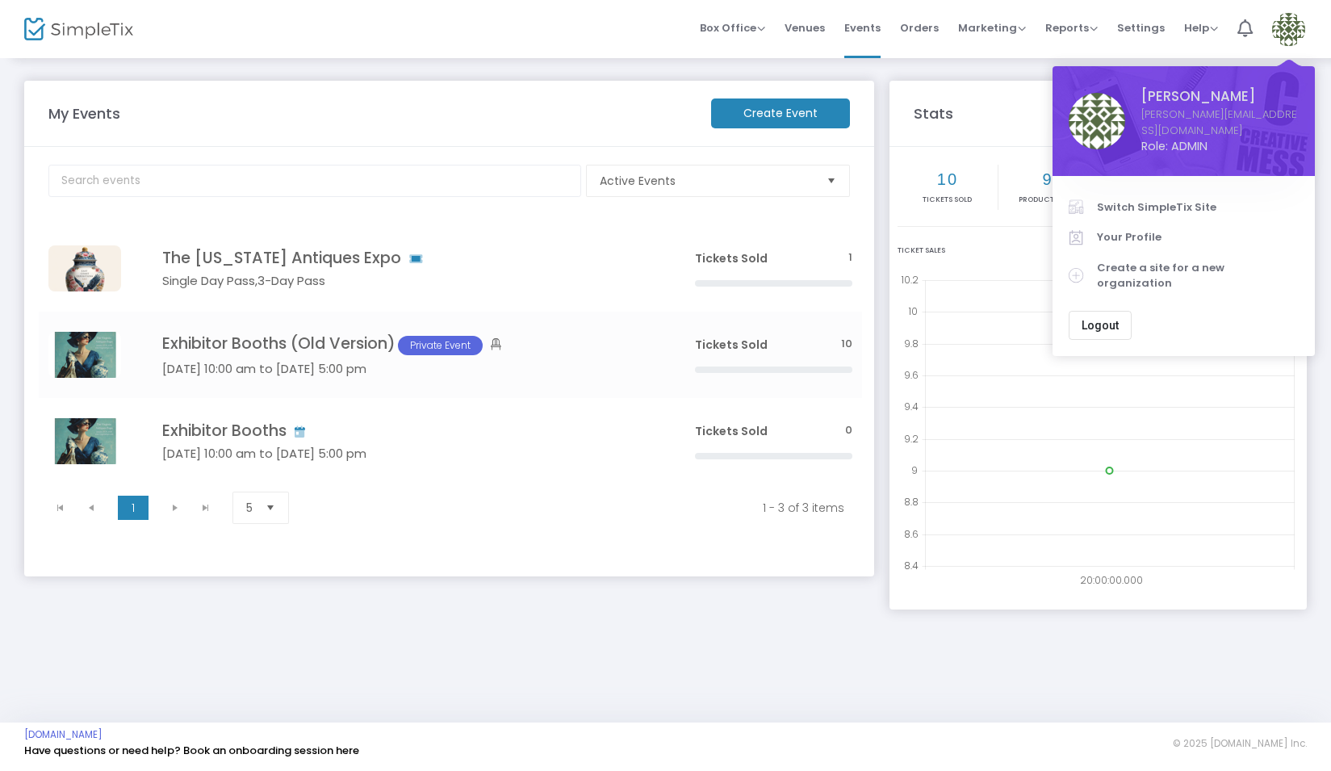
click at [1114, 192] on link "Switch SimpleTix Site" at bounding box center [1183, 207] width 230 height 31
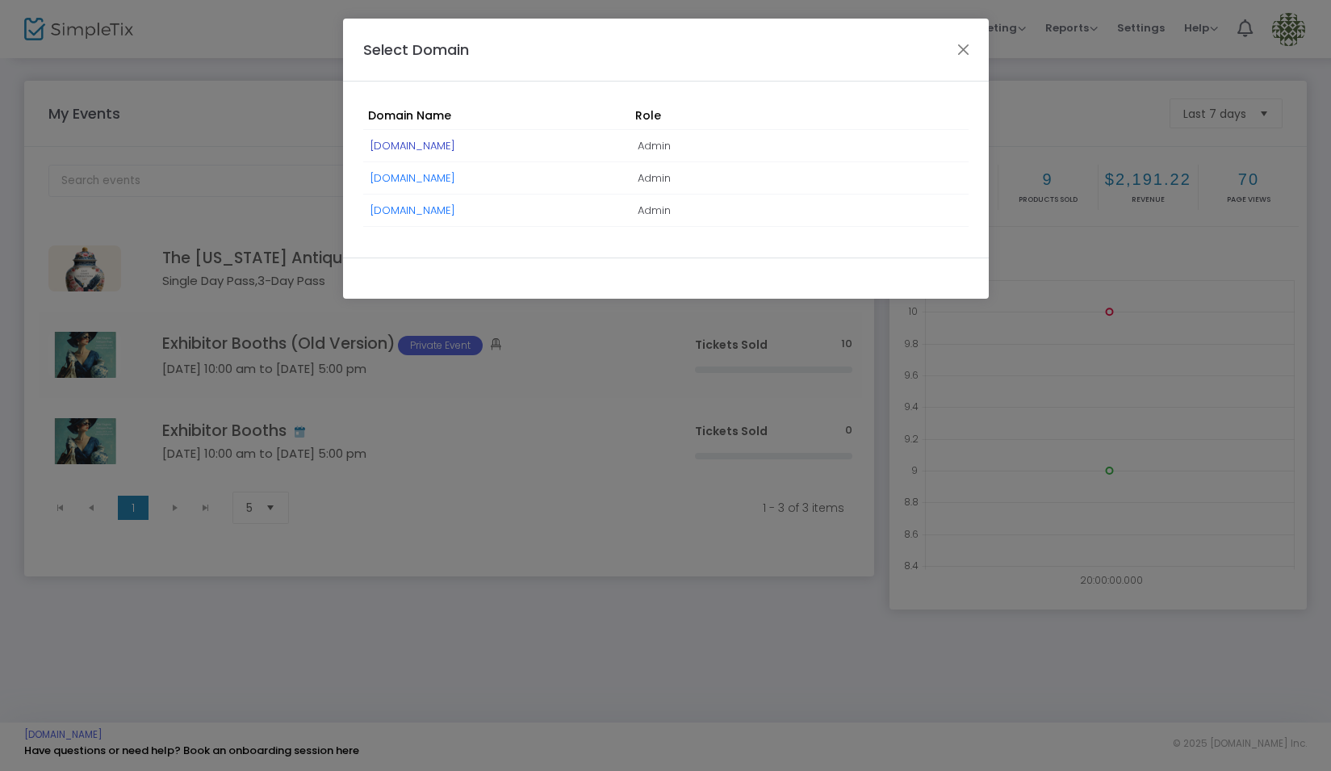
click at [455, 144] on link "SpringHavenFarm.SimpleTix.com" at bounding box center [412, 145] width 85 height 15
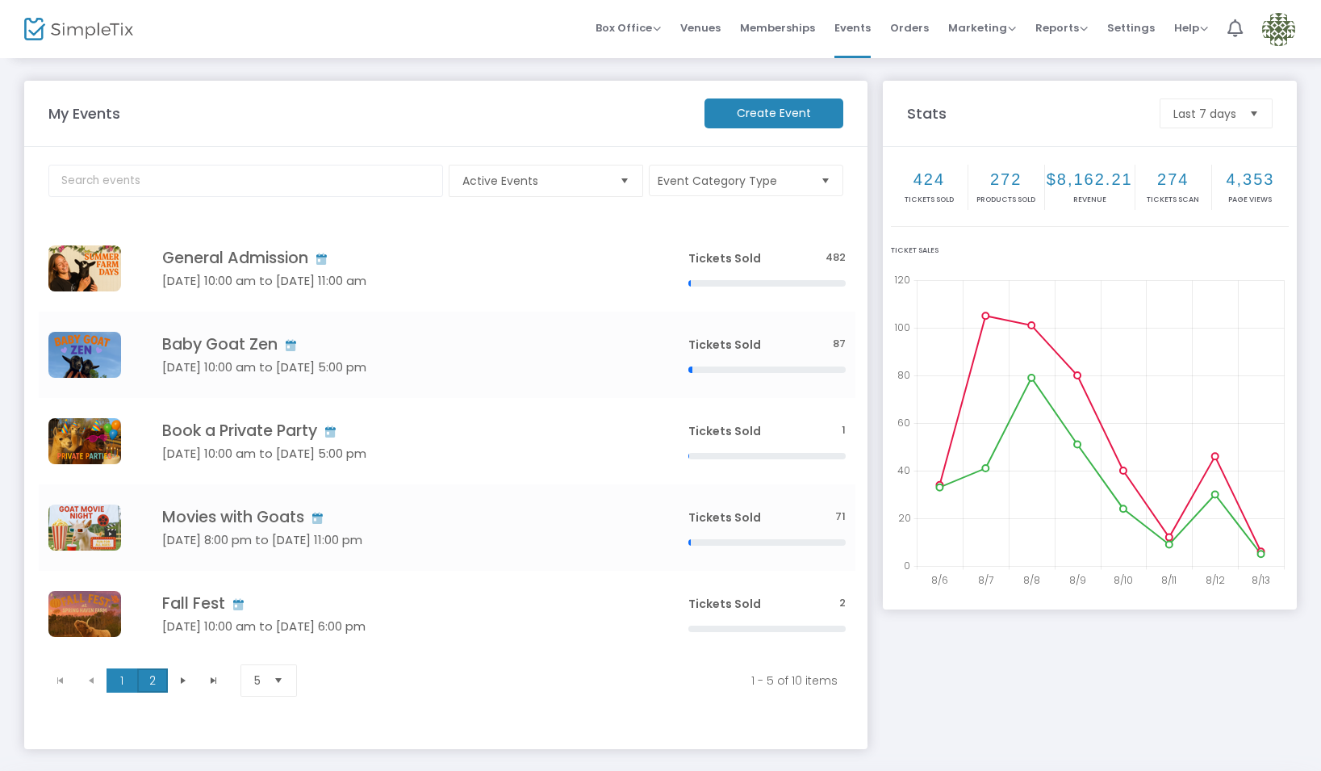
click at [148, 684] on span "2" at bounding box center [152, 680] width 31 height 24
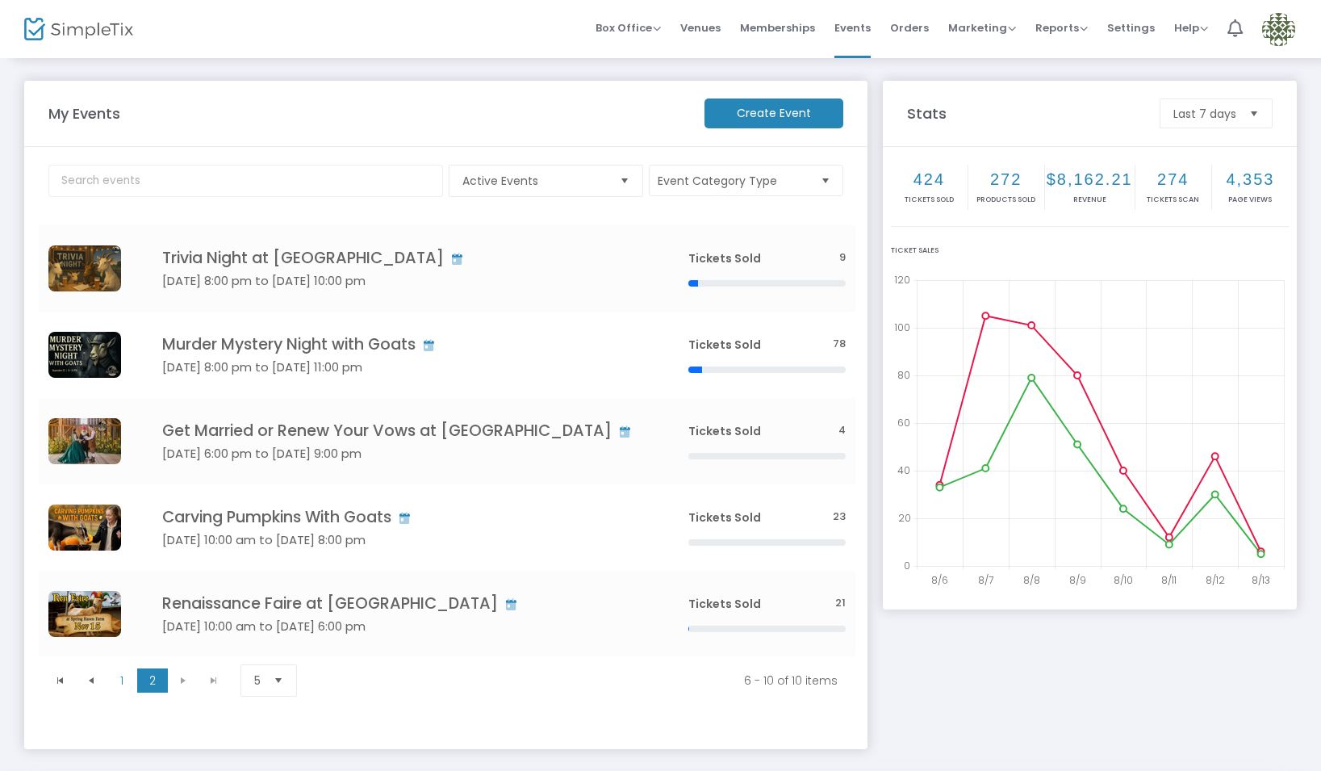
click at [0, 0] on icon "Data table" at bounding box center [0, 0] width 0 height 0
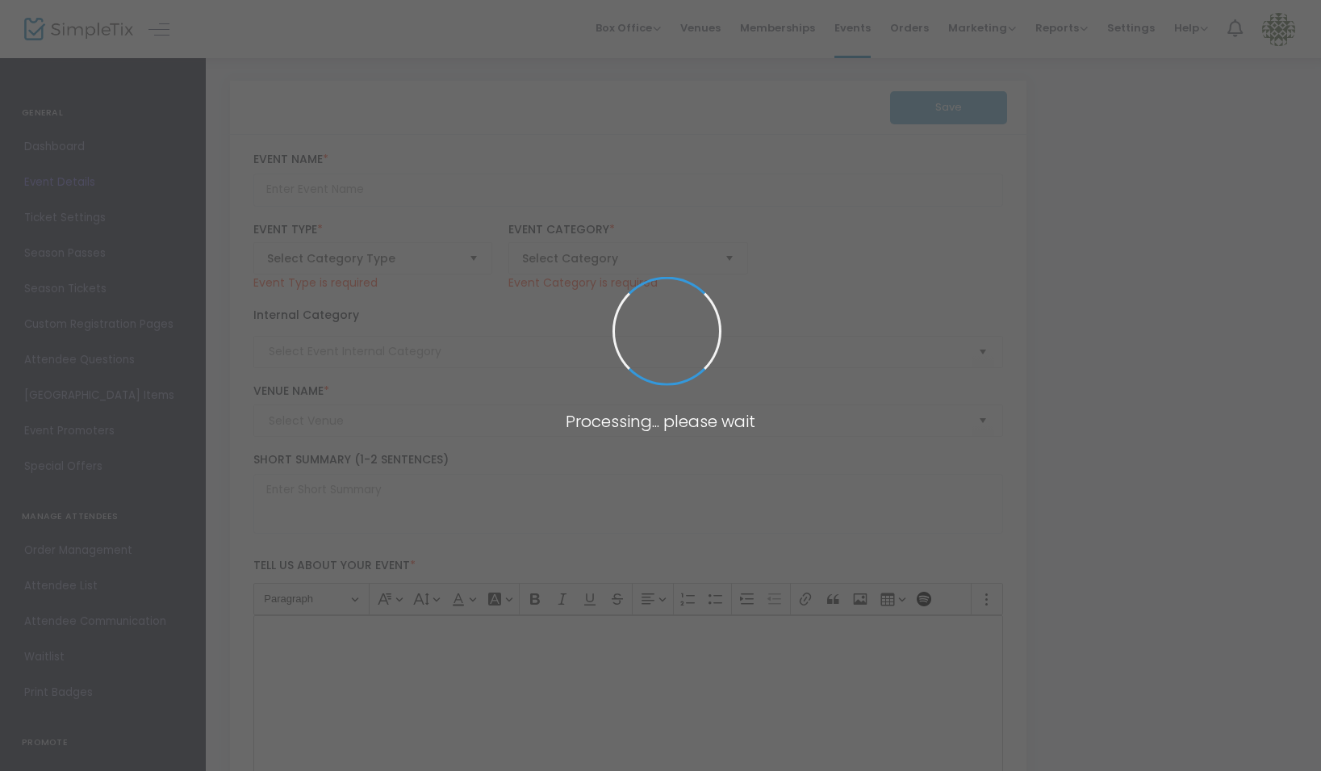
type input "Carving Pumpkins With Goats"
type textarea "Carving pumpkins with goats"
type input "7.500 %"
type input "Buy Tickets"
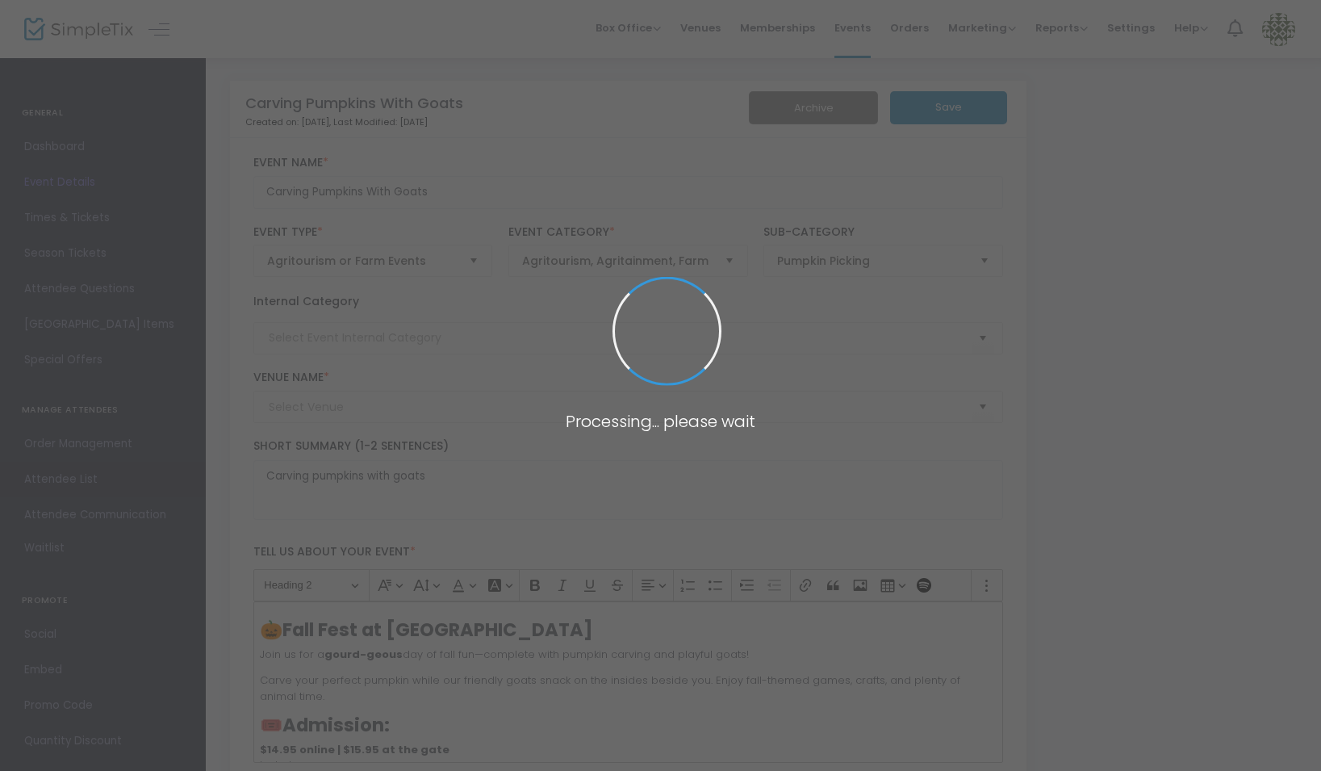
type input "Events"
type input "[GEOGRAPHIC_DATA]"
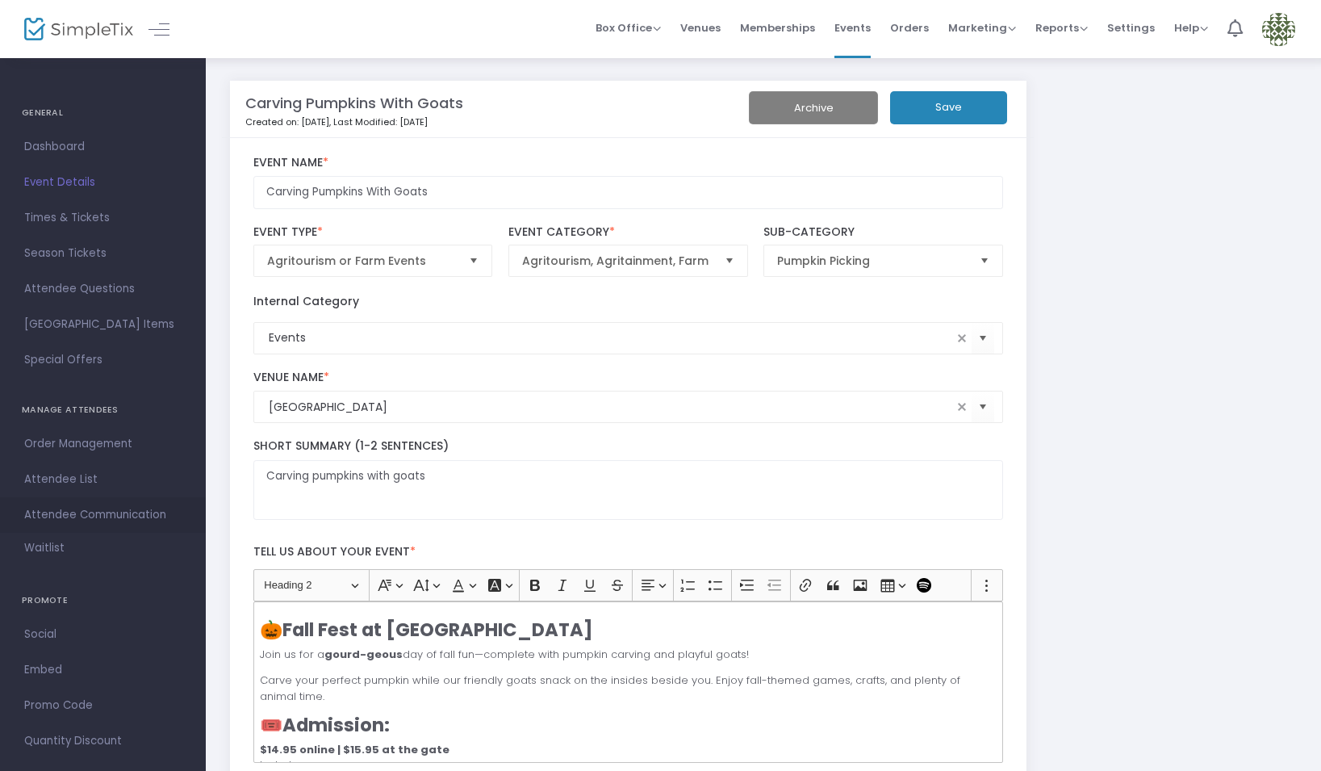
scroll to position [23, 0]
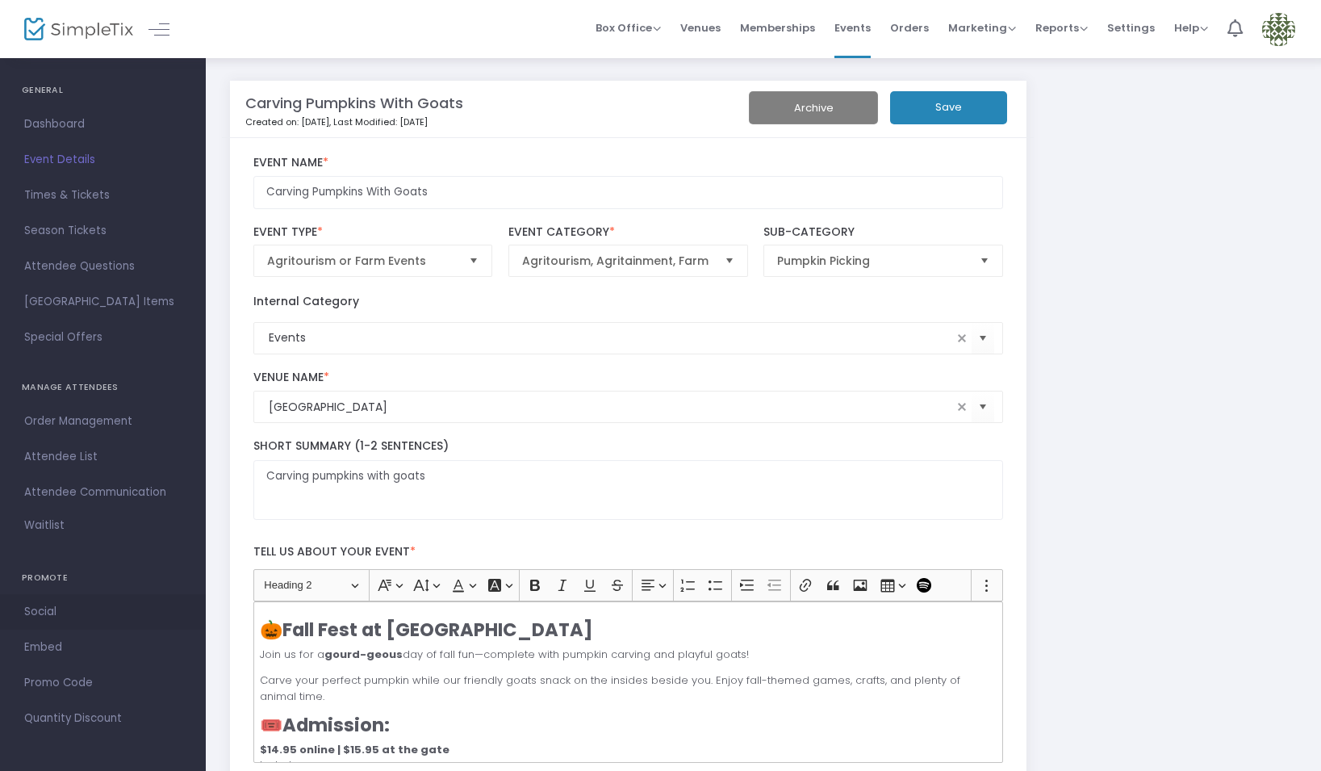
drag, startPoint x: 47, startPoint y: 610, endPoint x: 102, endPoint y: 608, distance: 55.7
click at [46, 610] on span "Social" at bounding box center [102, 611] width 157 height 21
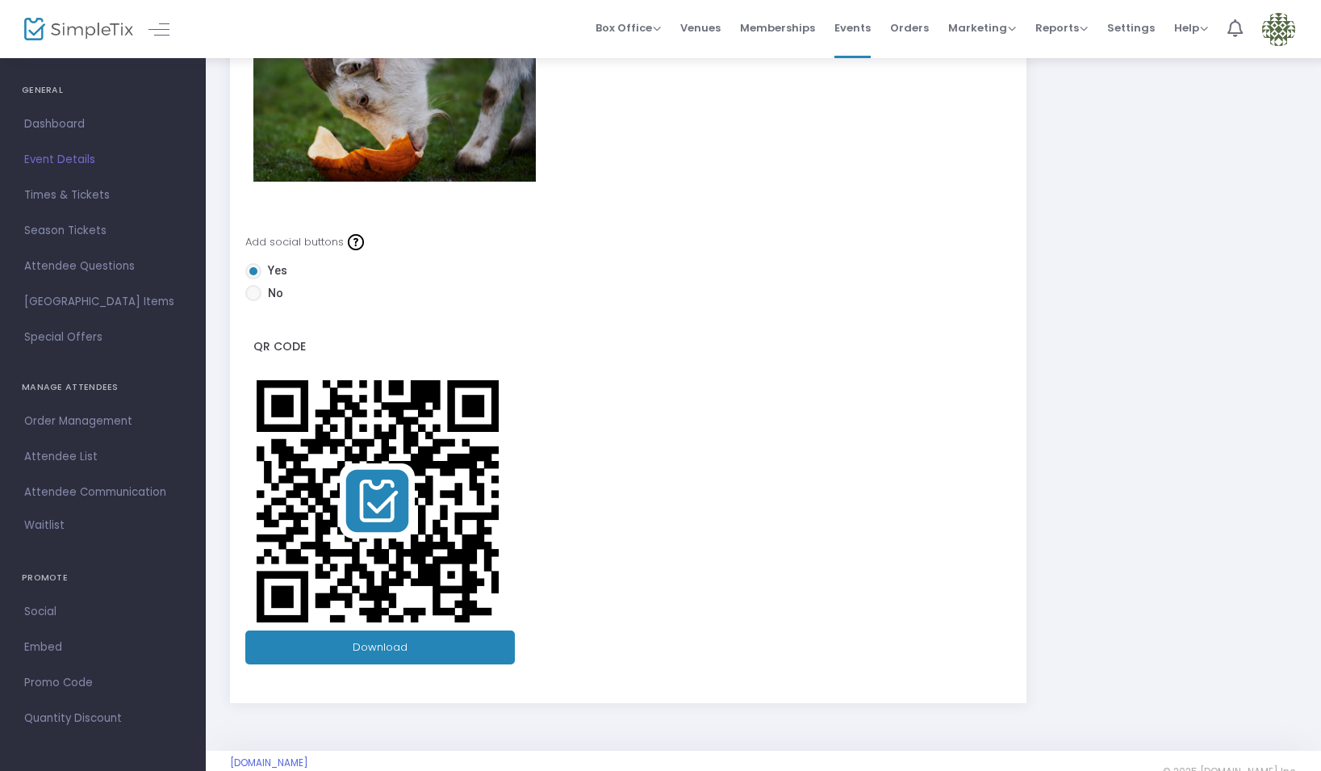
scroll to position [233, 0]
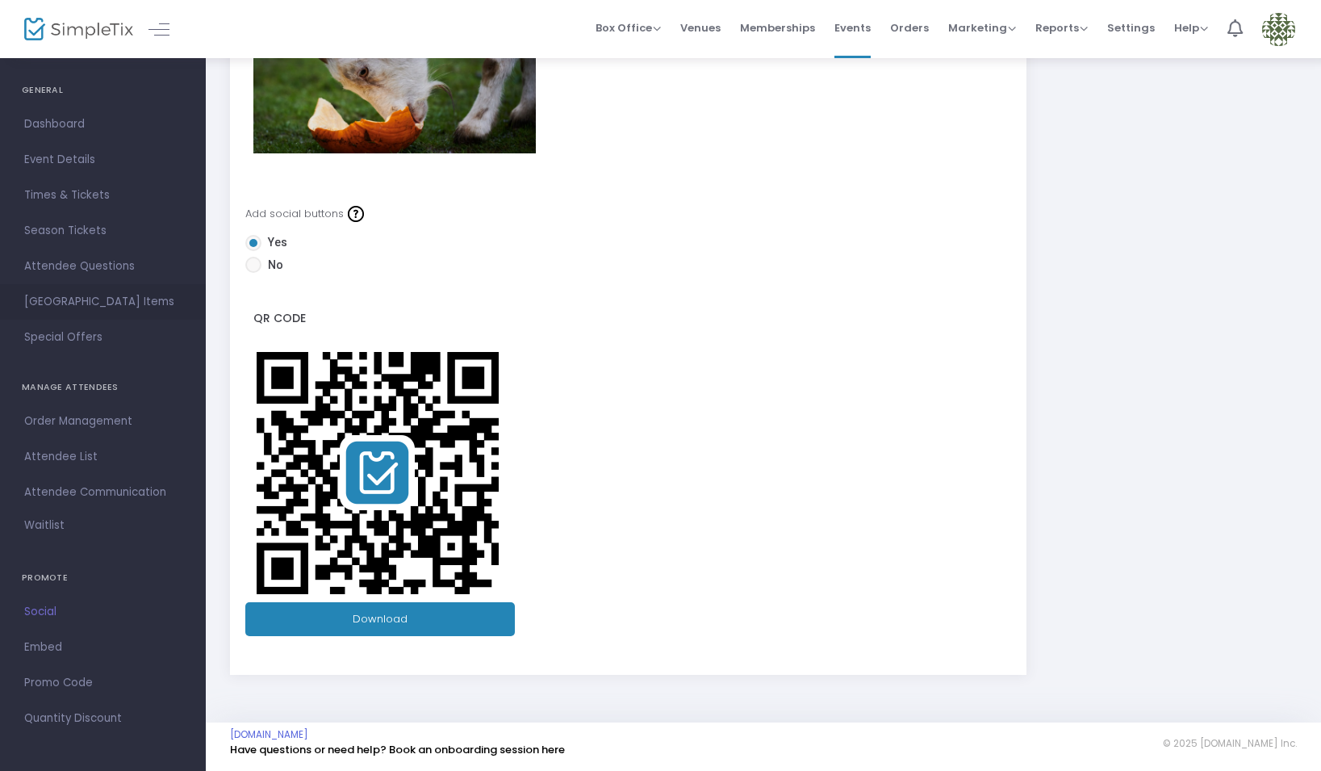
click at [89, 298] on span "[GEOGRAPHIC_DATA] Items" at bounding box center [102, 301] width 157 height 21
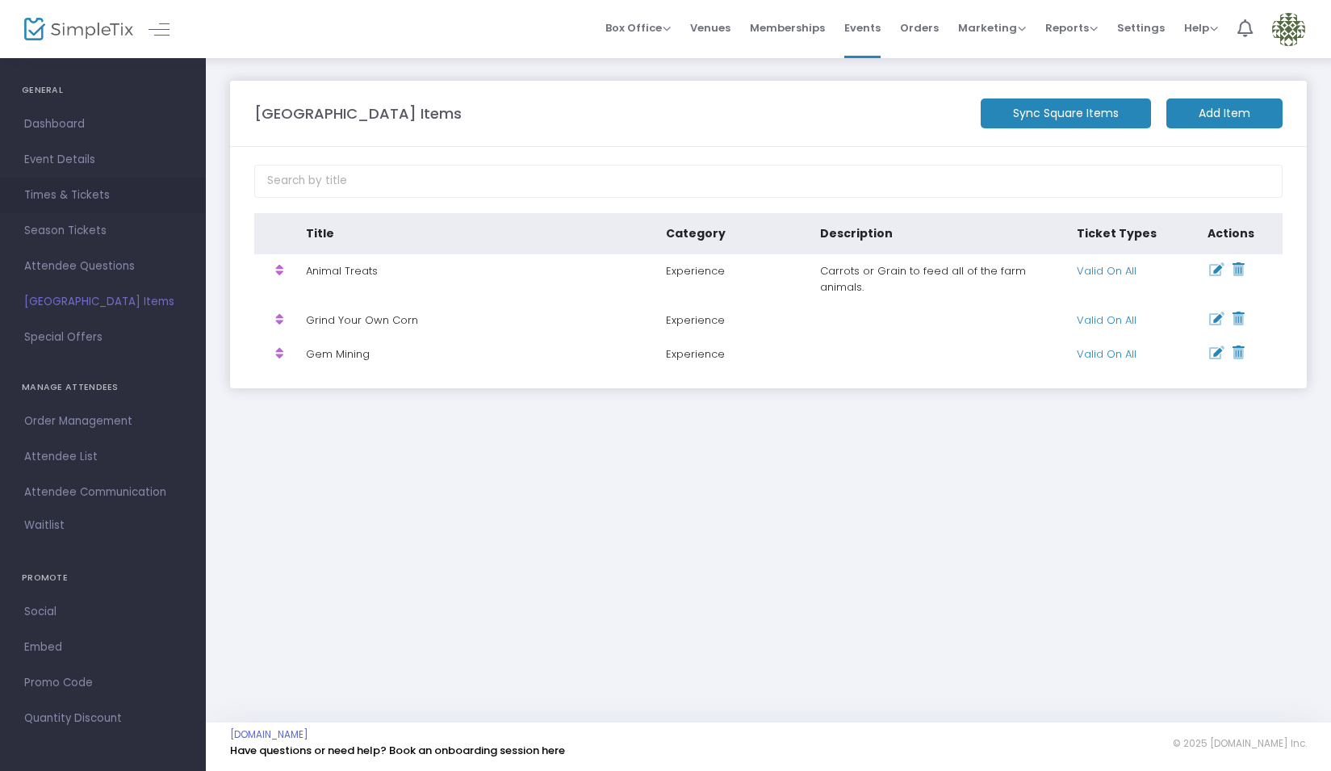
click at [90, 197] on span "Times & Tickets" at bounding box center [102, 195] width 157 height 21
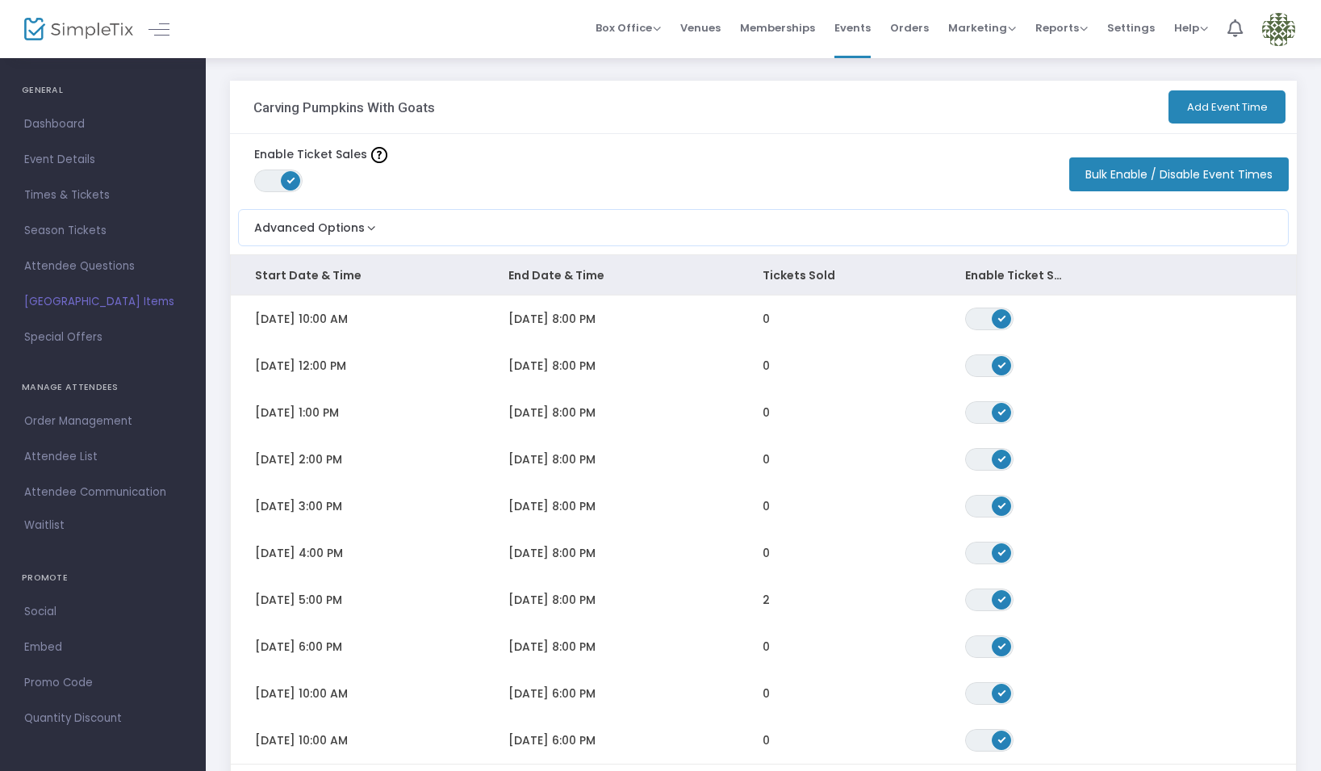
click at [394, 307] on td "[DATE] 10:00 AM" at bounding box center [357, 318] width 253 height 47
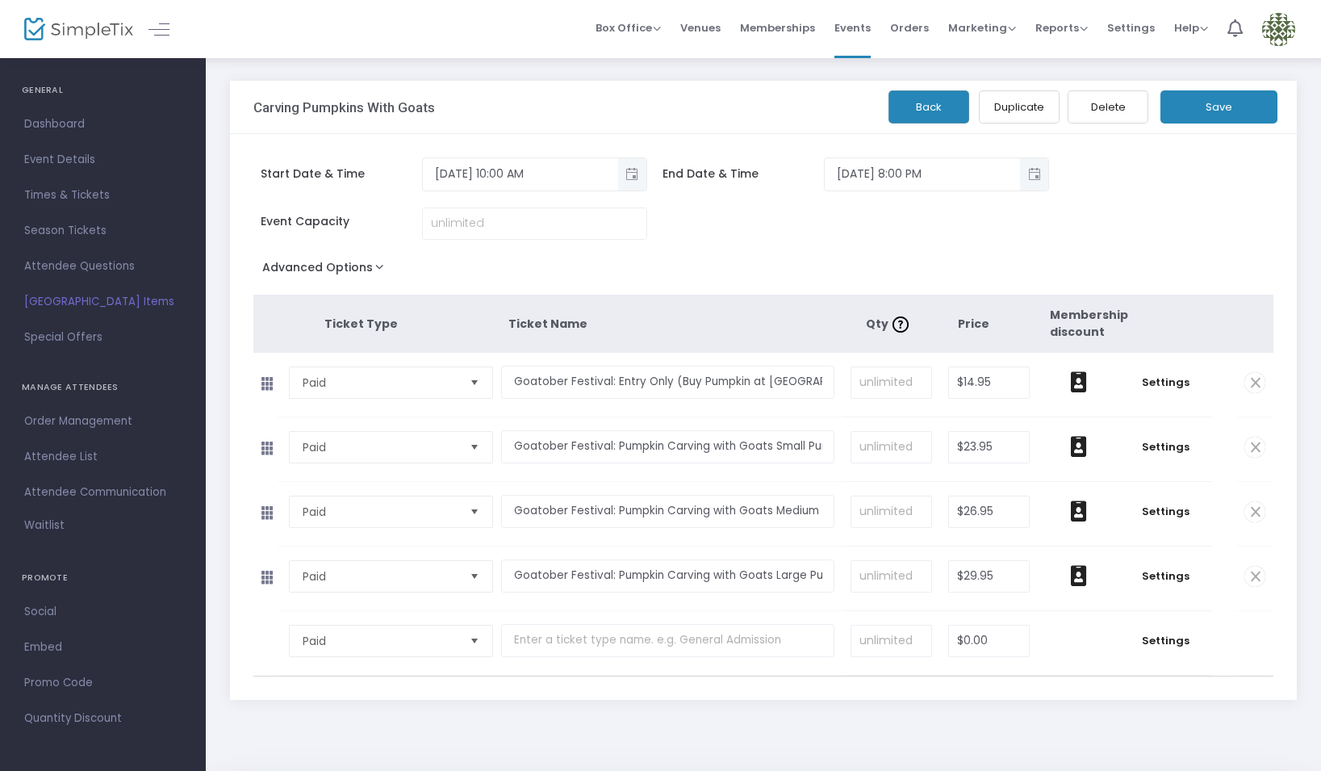
scroll to position [0, 30]
click at [124, 303] on span "[GEOGRAPHIC_DATA] Items" at bounding box center [102, 301] width 157 height 21
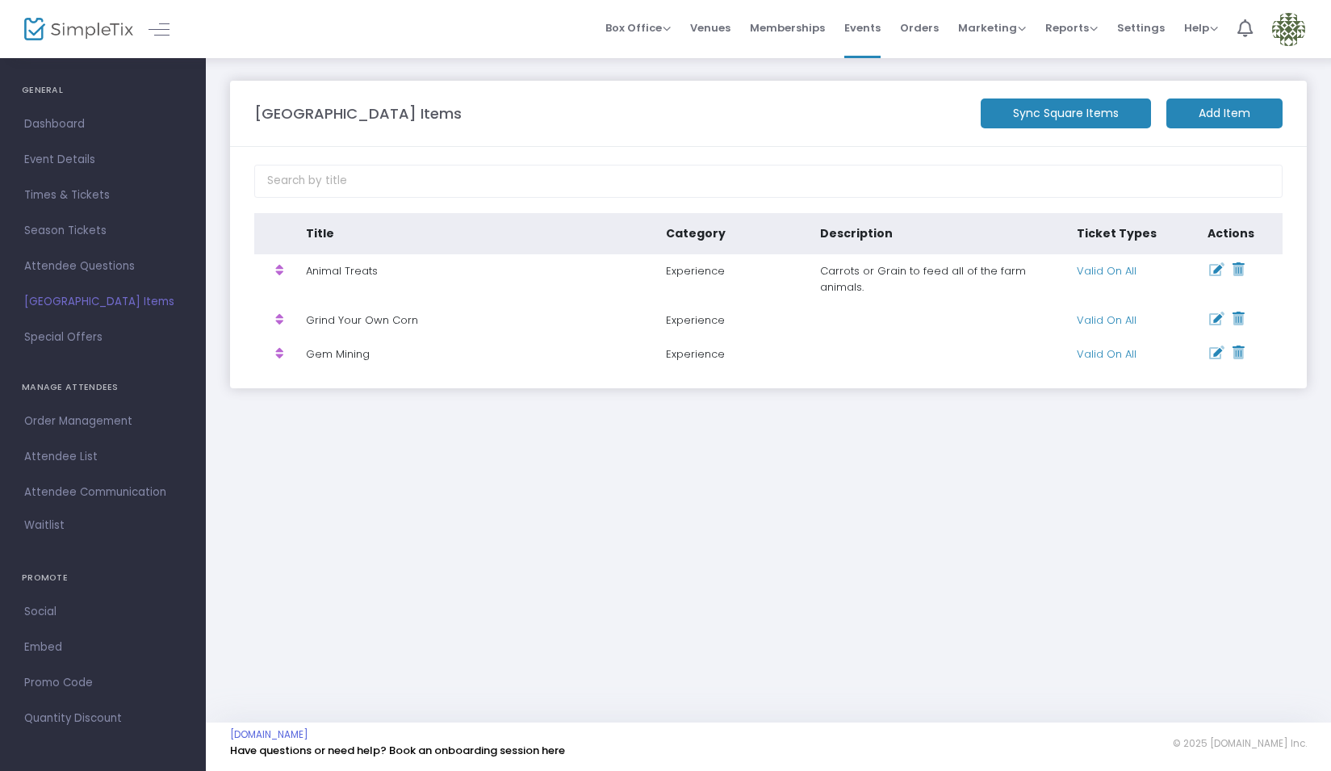
drag, startPoint x: 94, startPoint y: 192, endPoint x: 103, endPoint y: 199, distance: 12.1
click at [94, 192] on span "Times & Tickets" at bounding box center [102, 195] width 157 height 21
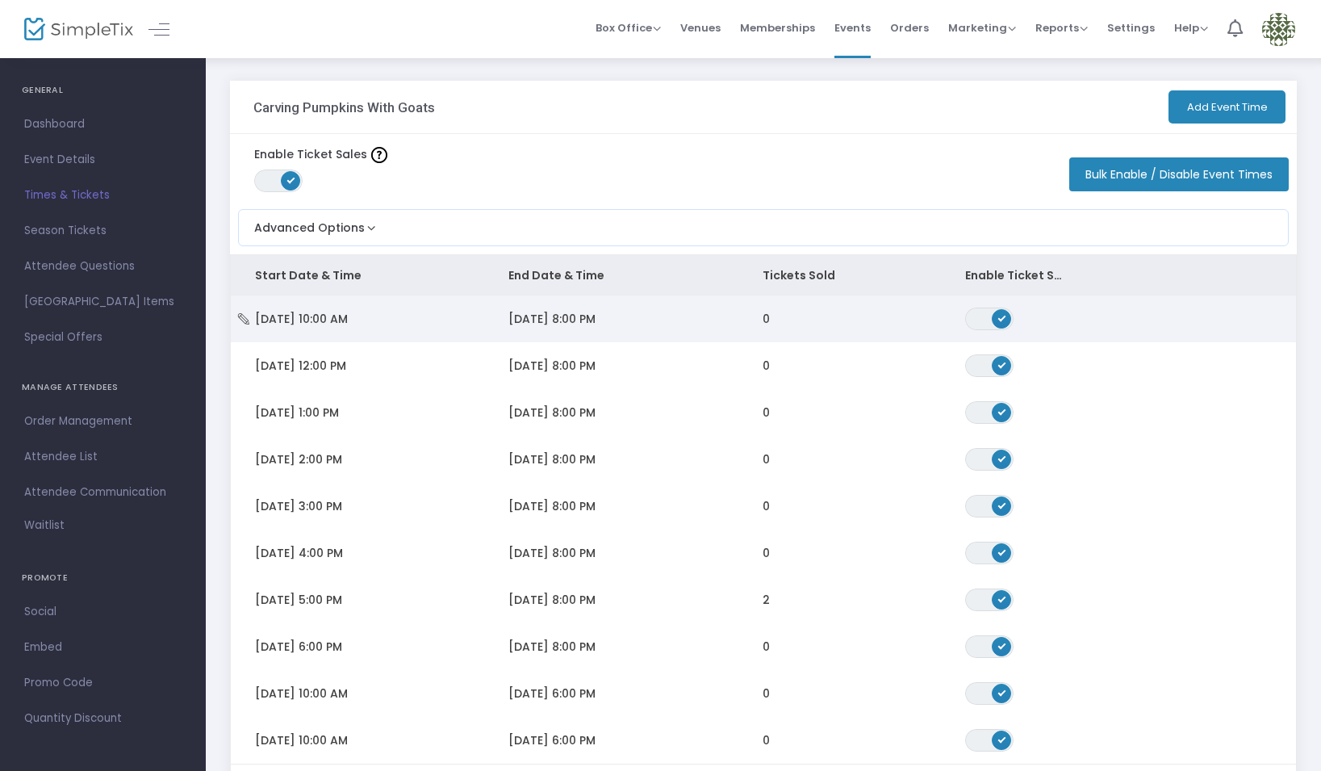
click at [340, 316] on span "Wed 10/1/2025 10:00 AM" at bounding box center [301, 319] width 93 height 16
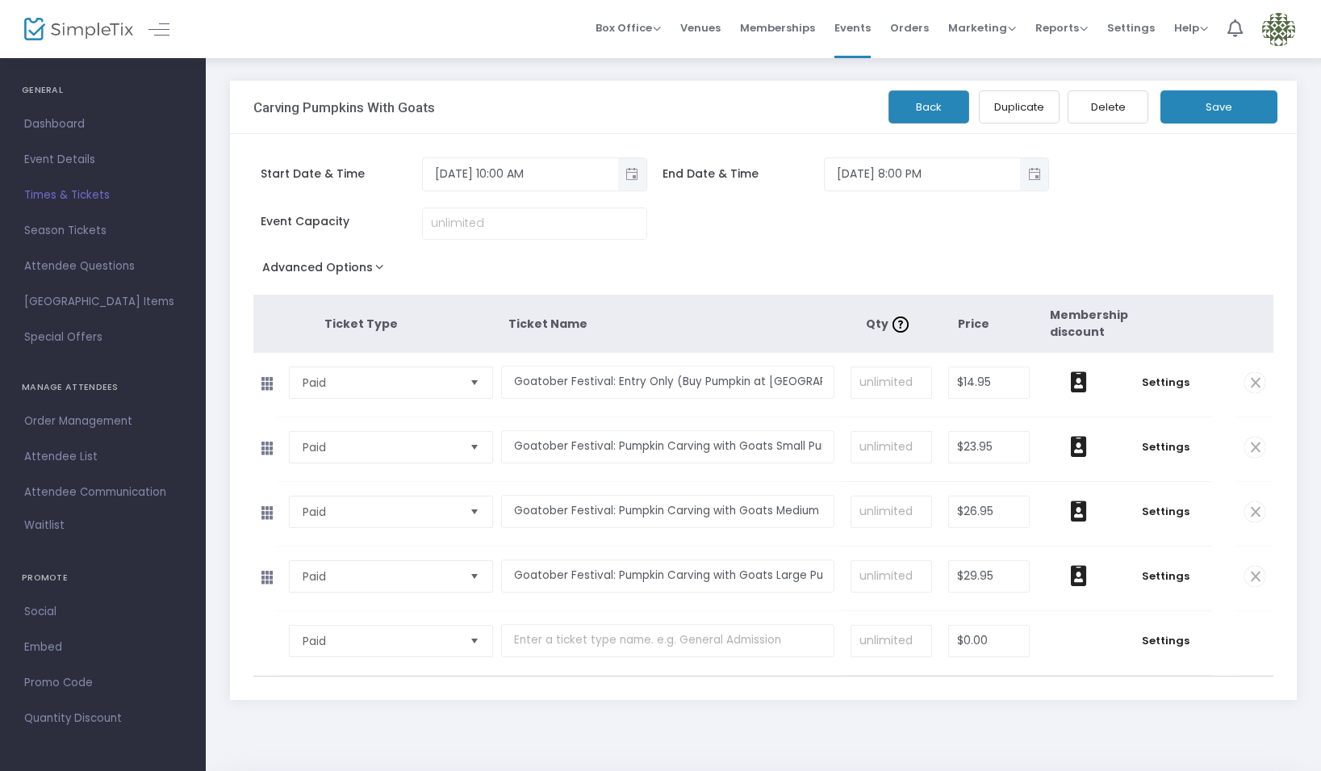
scroll to position [56, 0]
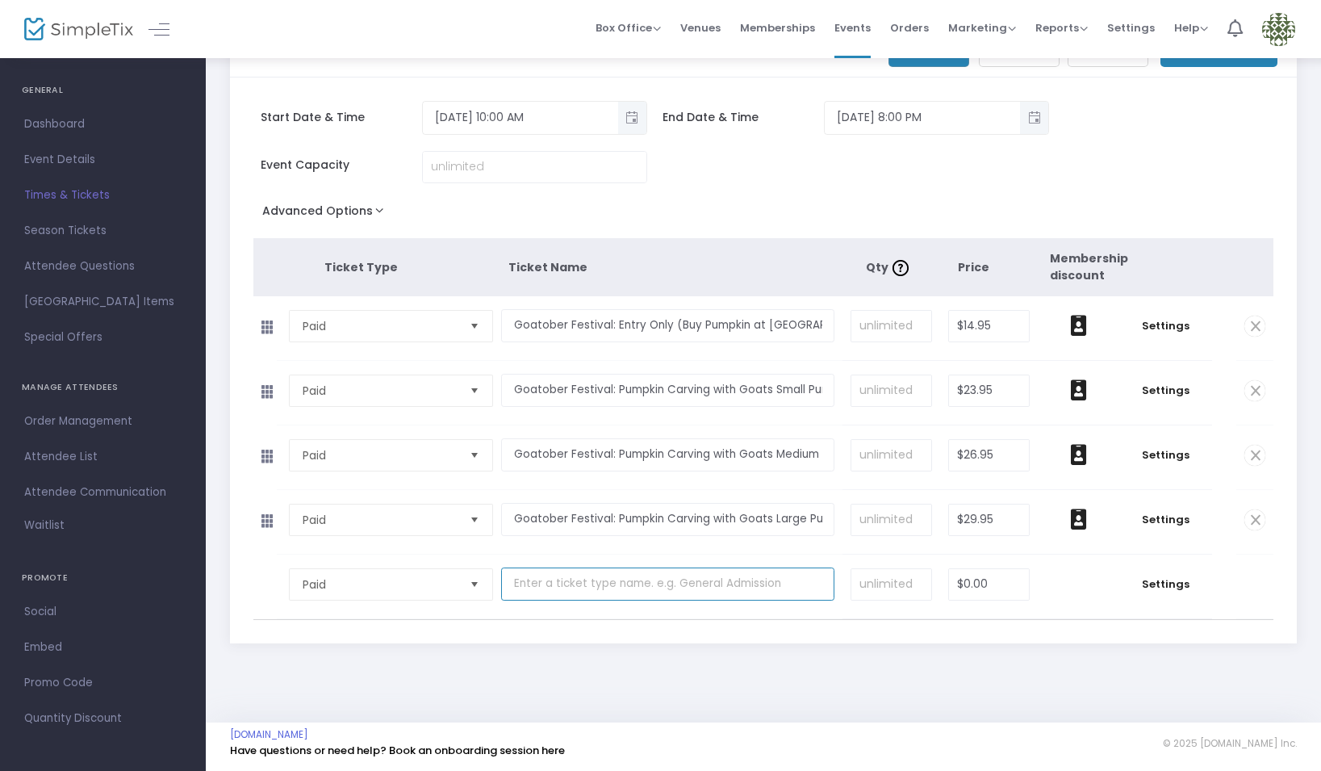
click at [600, 587] on input "text" at bounding box center [668, 583] width 334 height 33
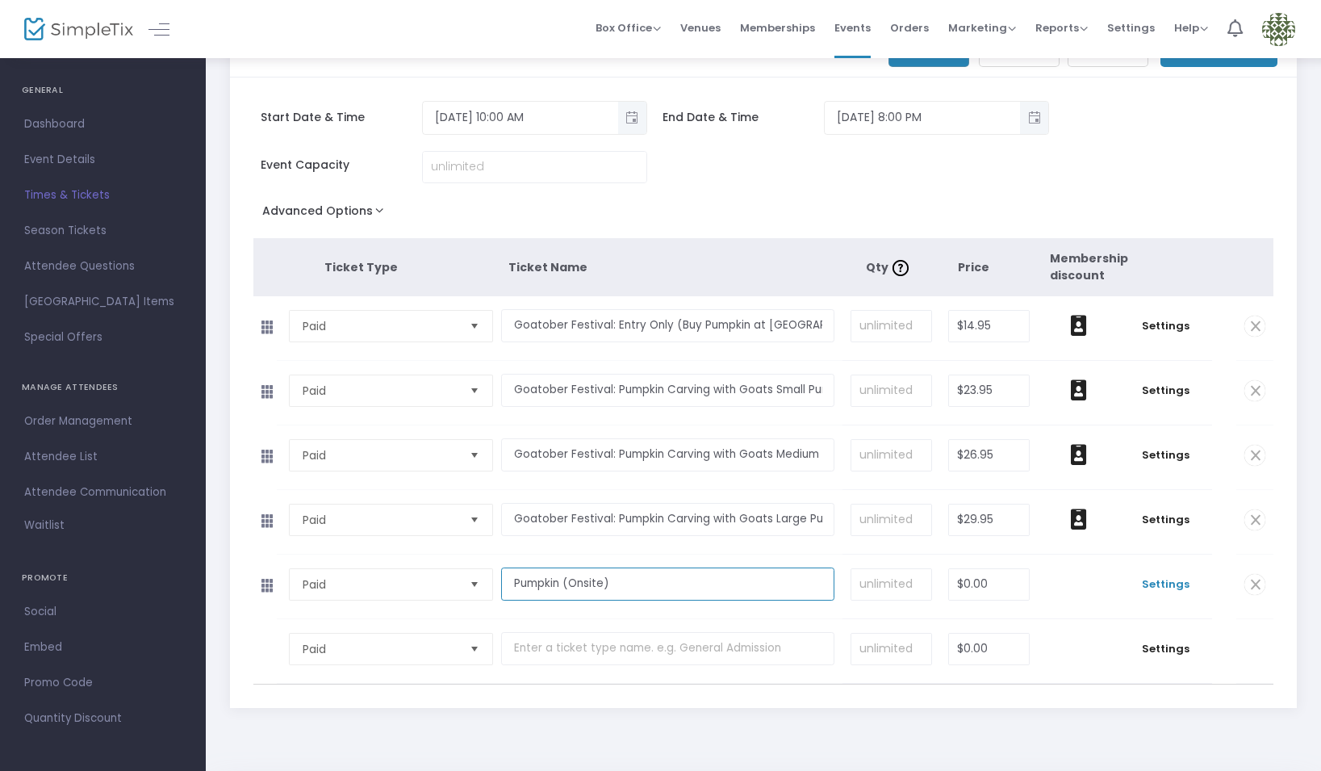
type input "Pumpkin (Onsite)"
click at [1146, 576] on span "Settings" at bounding box center [1165, 584] width 77 height 16
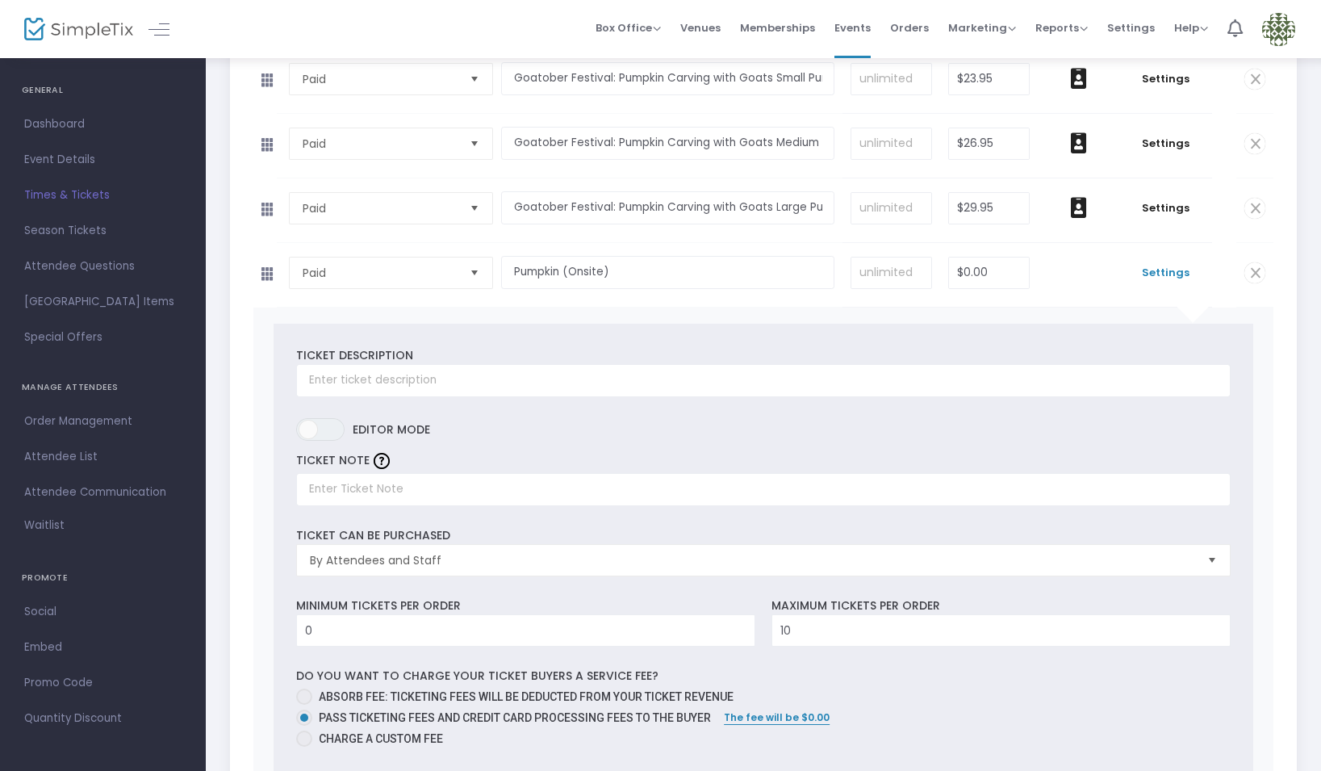
scroll to position [371, 0]
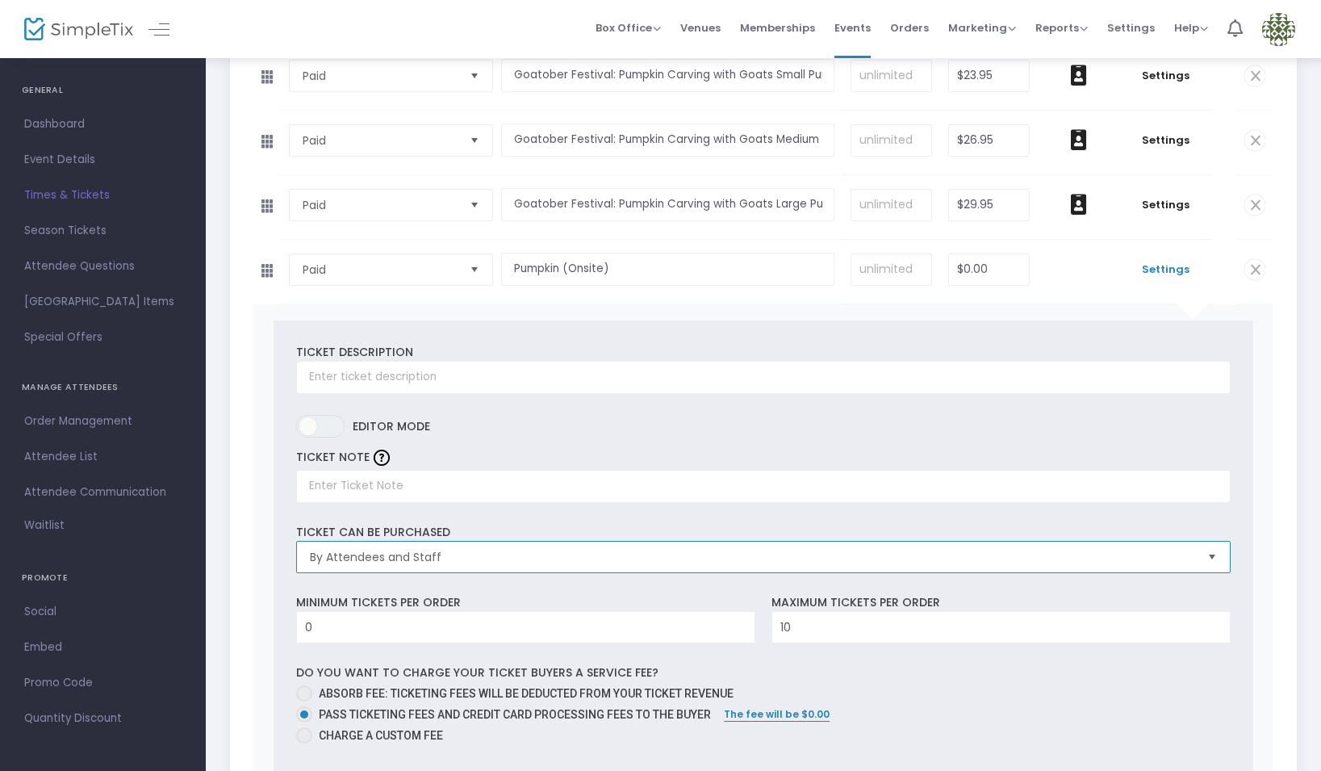
drag, startPoint x: 905, startPoint y: 563, endPoint x: 904, endPoint y: 571, distance: 8.1
click at [905, 563] on span "By Attendees and Staff" at bounding box center [752, 557] width 884 height 16
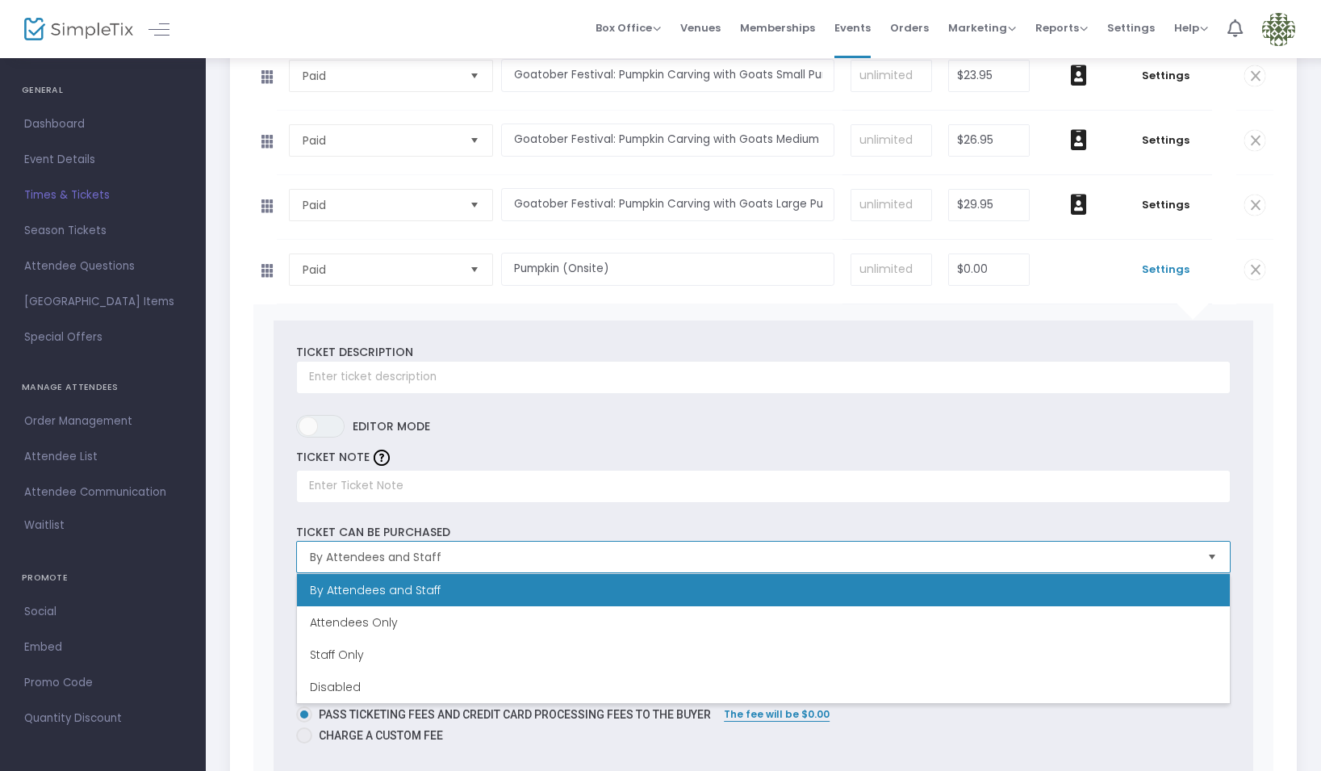
click at [888, 641] on li "Staff Only" at bounding box center [763, 654] width 933 height 32
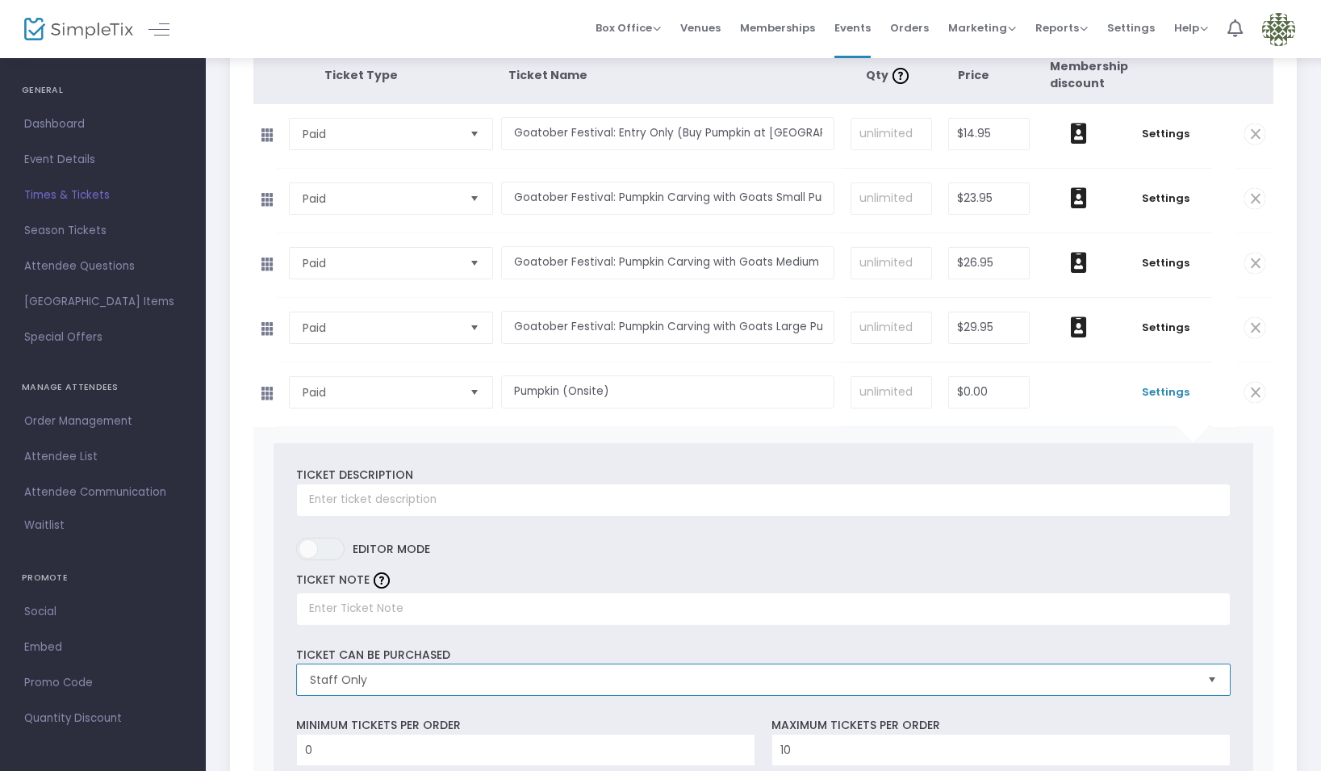
scroll to position [224, 0]
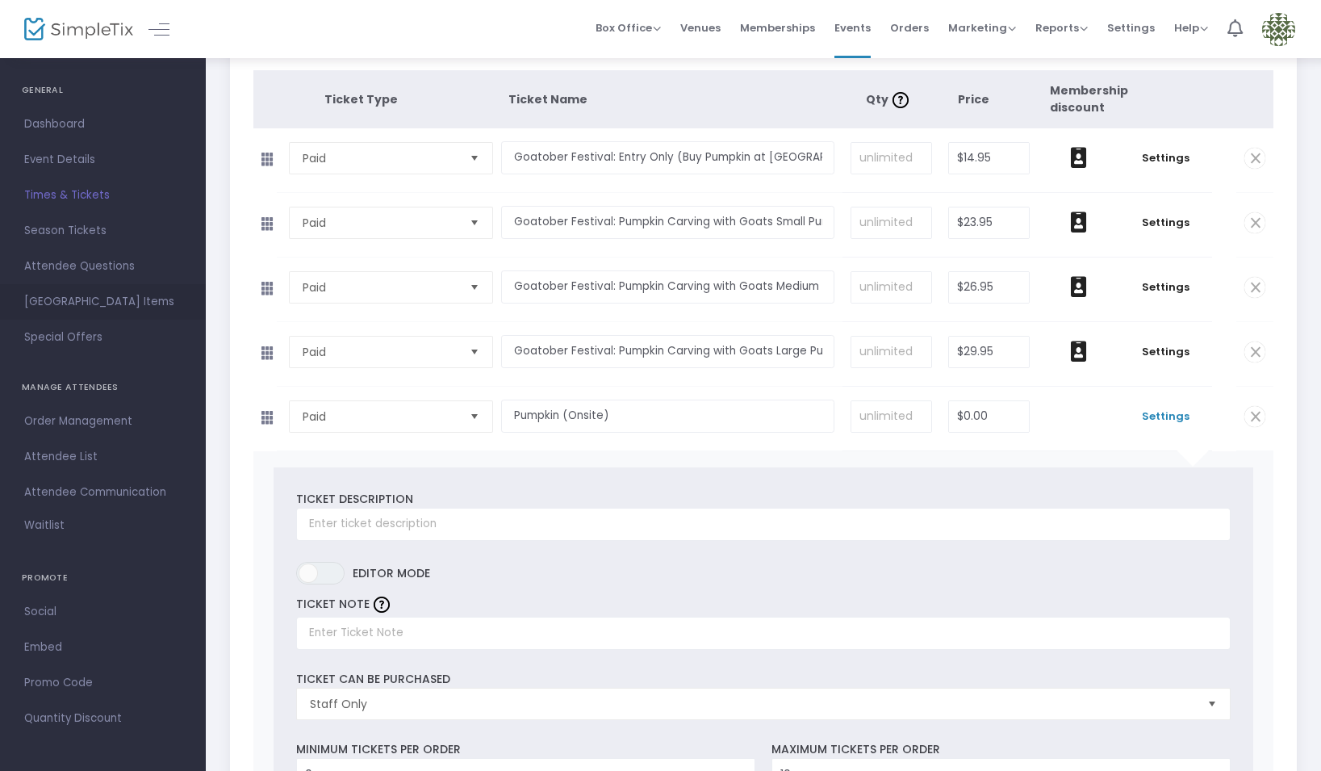
click at [102, 298] on span "[GEOGRAPHIC_DATA] Items" at bounding box center [102, 301] width 157 height 21
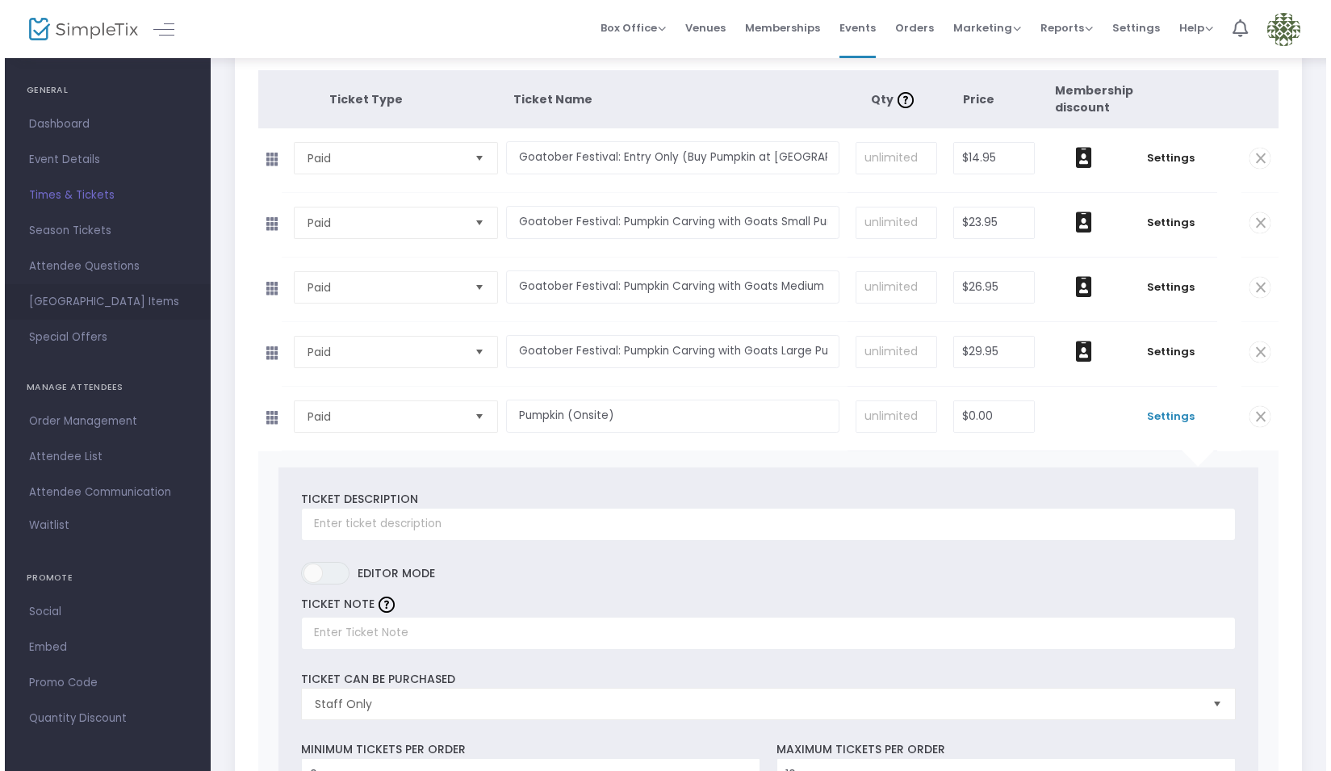
scroll to position [0, 0]
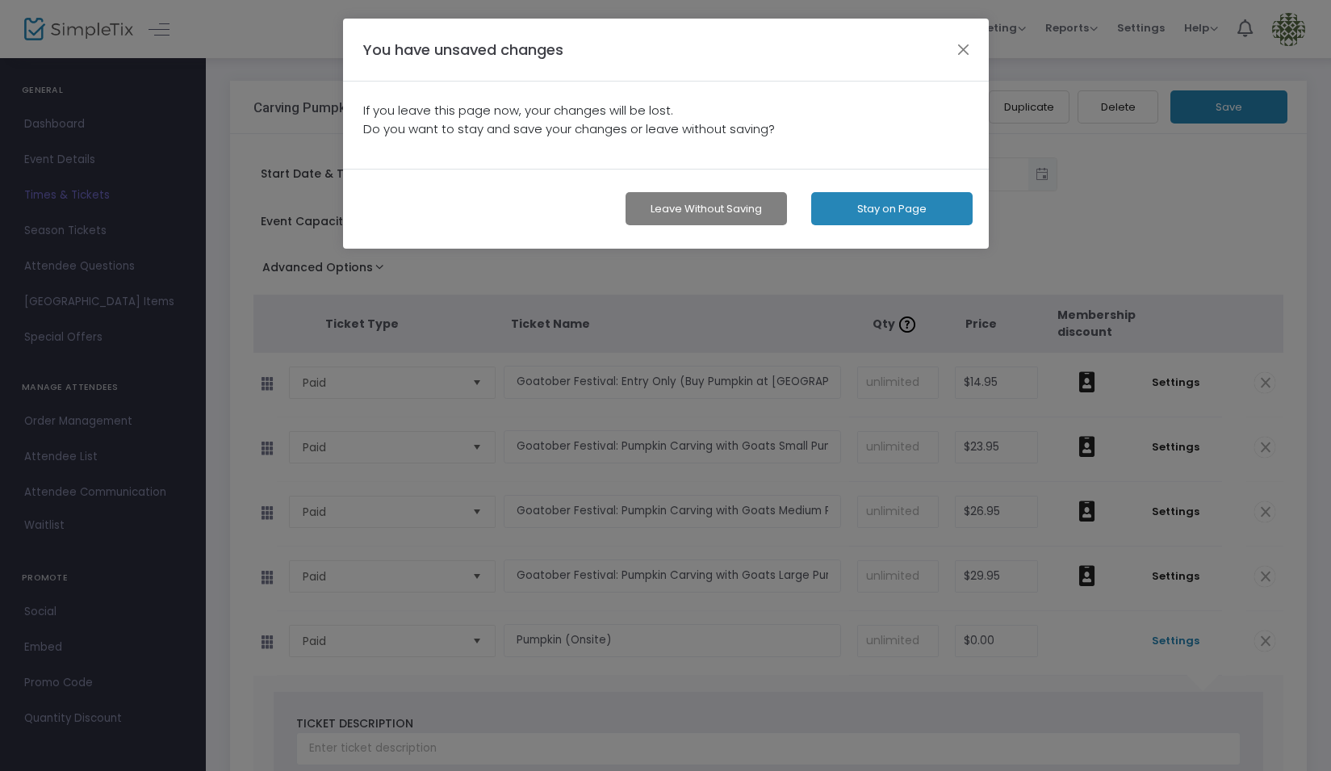
click at [682, 207] on button "Leave without Saving" at bounding box center [705, 208] width 161 height 33
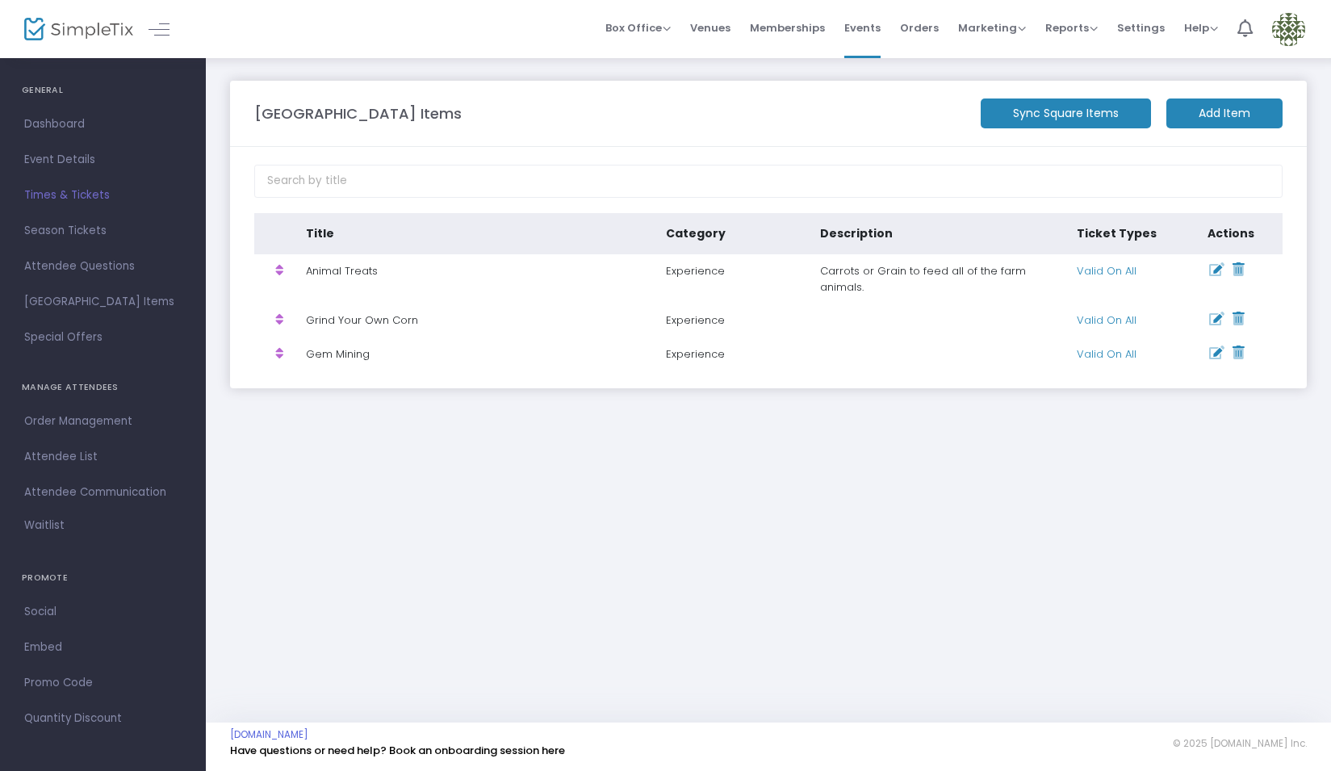
click at [1221, 115] on m-button "Add Item" at bounding box center [1224, 113] width 116 height 30
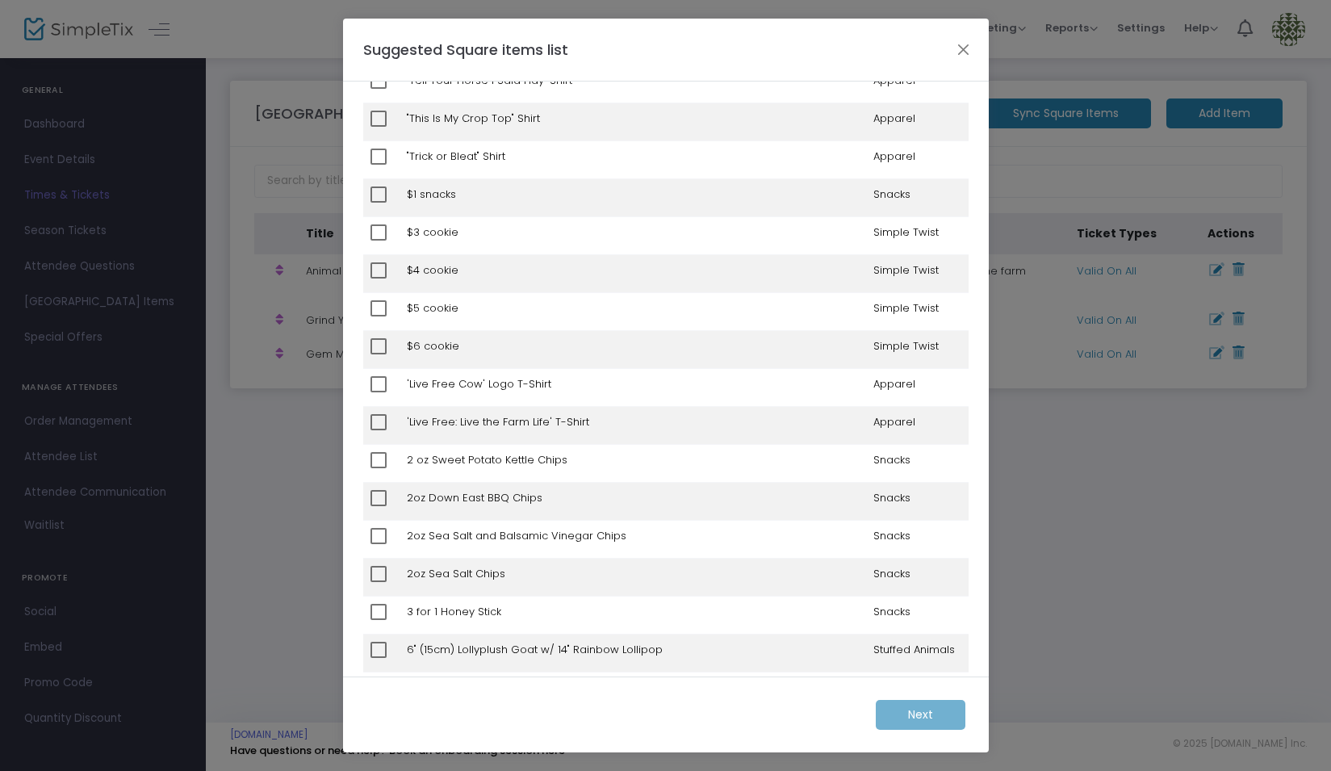
scroll to position [522, 0]
click at [963, 40] on button "Close" at bounding box center [962, 49] width 21 height 21
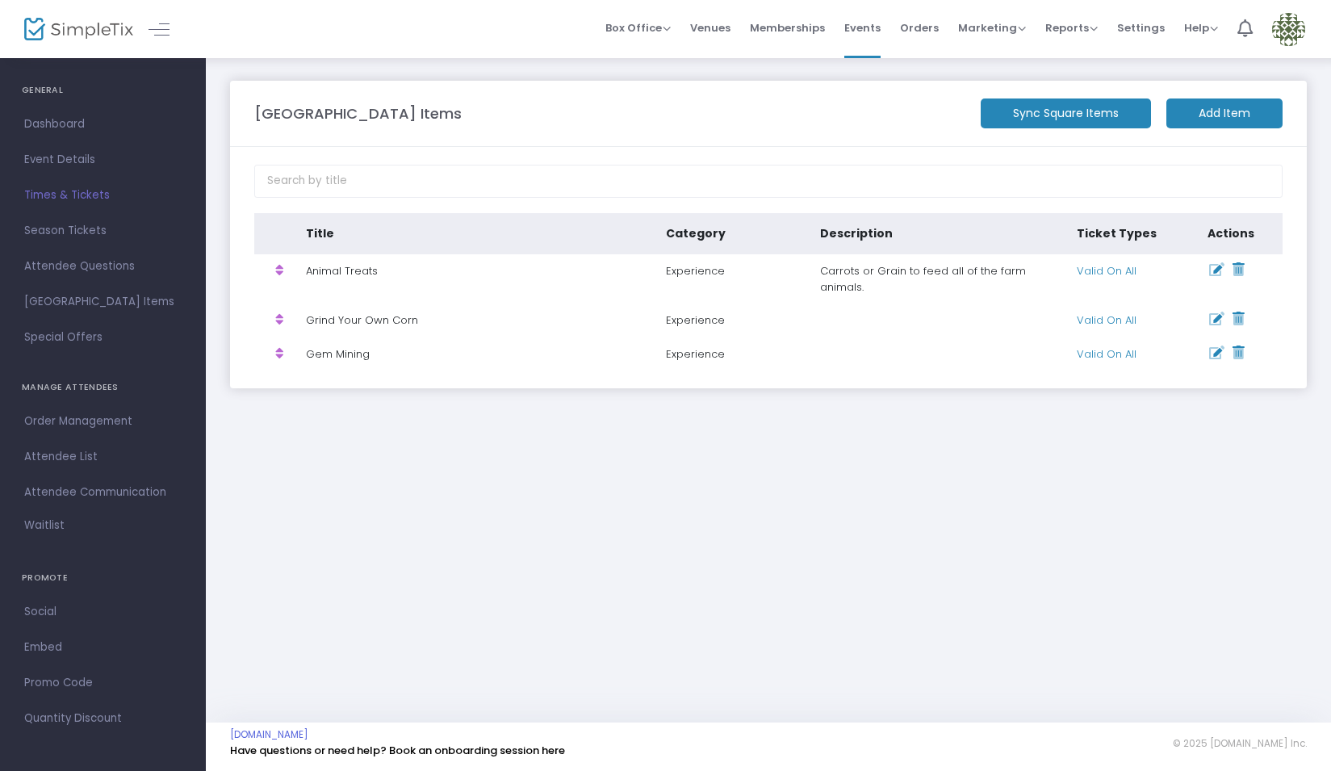
click at [1286, 31] on img at bounding box center [1288, 29] width 33 height 33
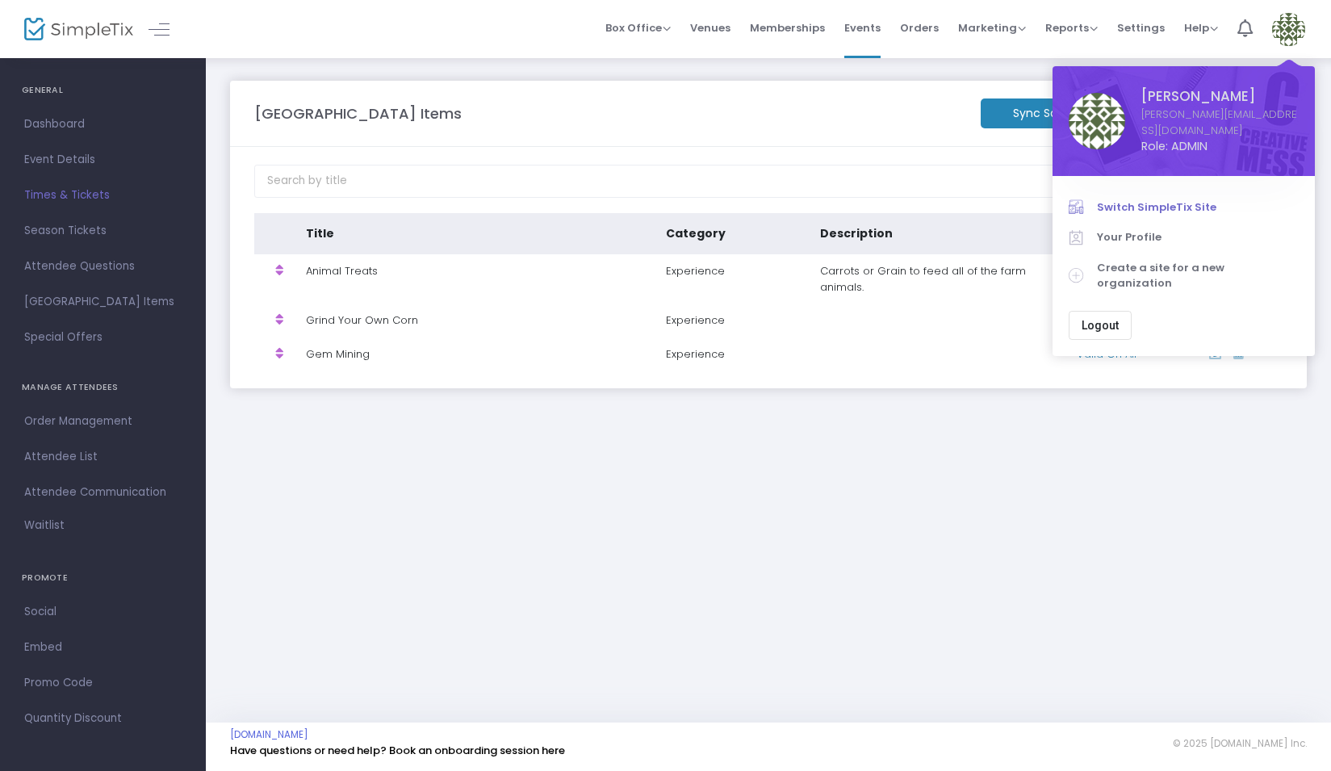
click at [1181, 199] on span "Switch SimpleTix Site" at bounding box center [1198, 207] width 202 height 16
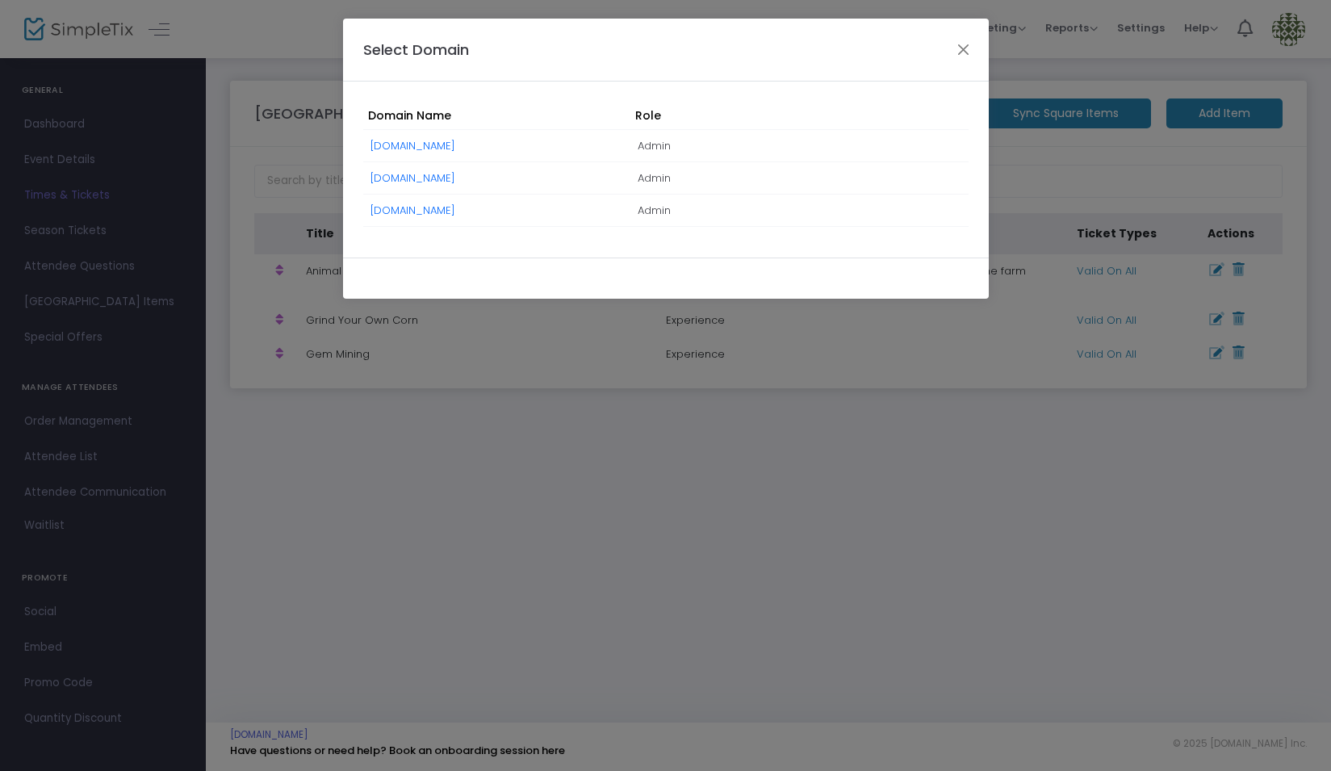
click at [965, 38] on div "Select Domain" at bounding box center [666, 50] width 646 height 63
click at [963, 46] on button "Close" at bounding box center [962, 49] width 21 height 21
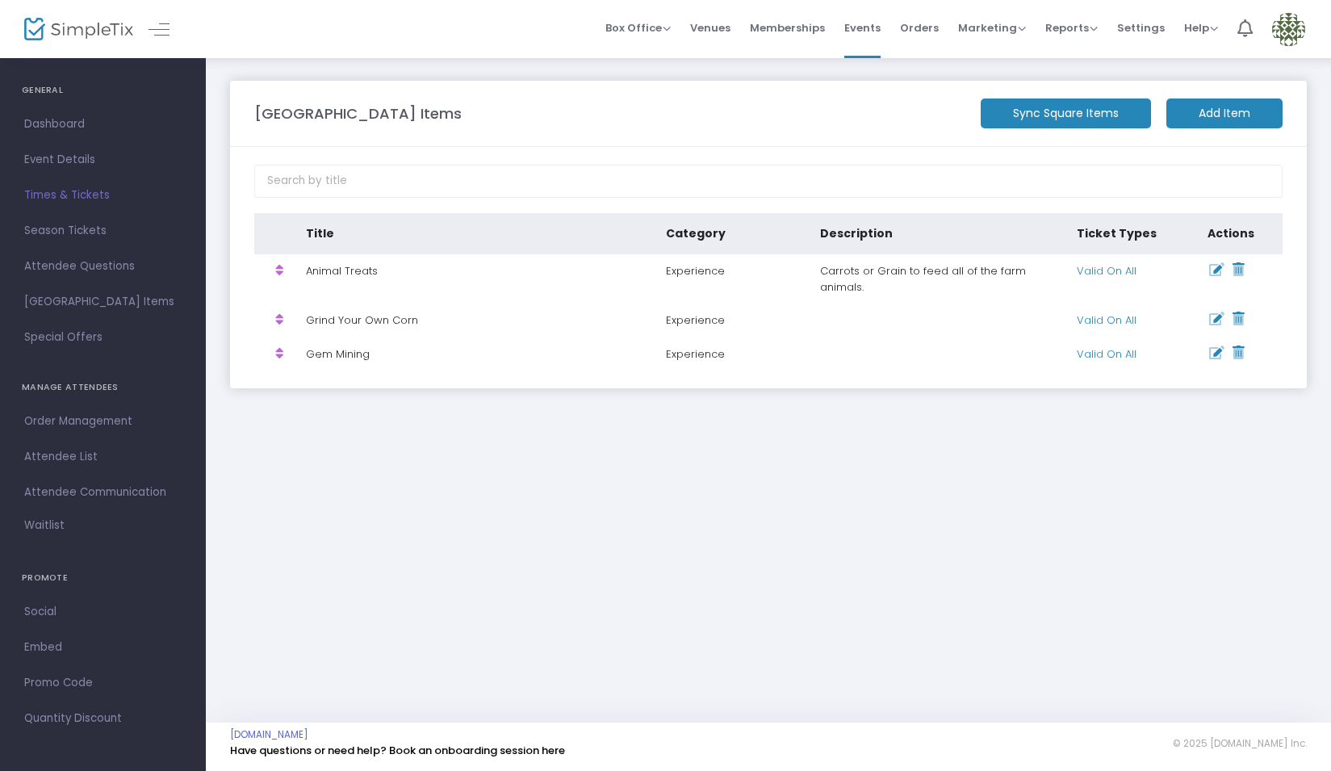
click at [1288, 30] on img at bounding box center [1288, 29] width 33 height 33
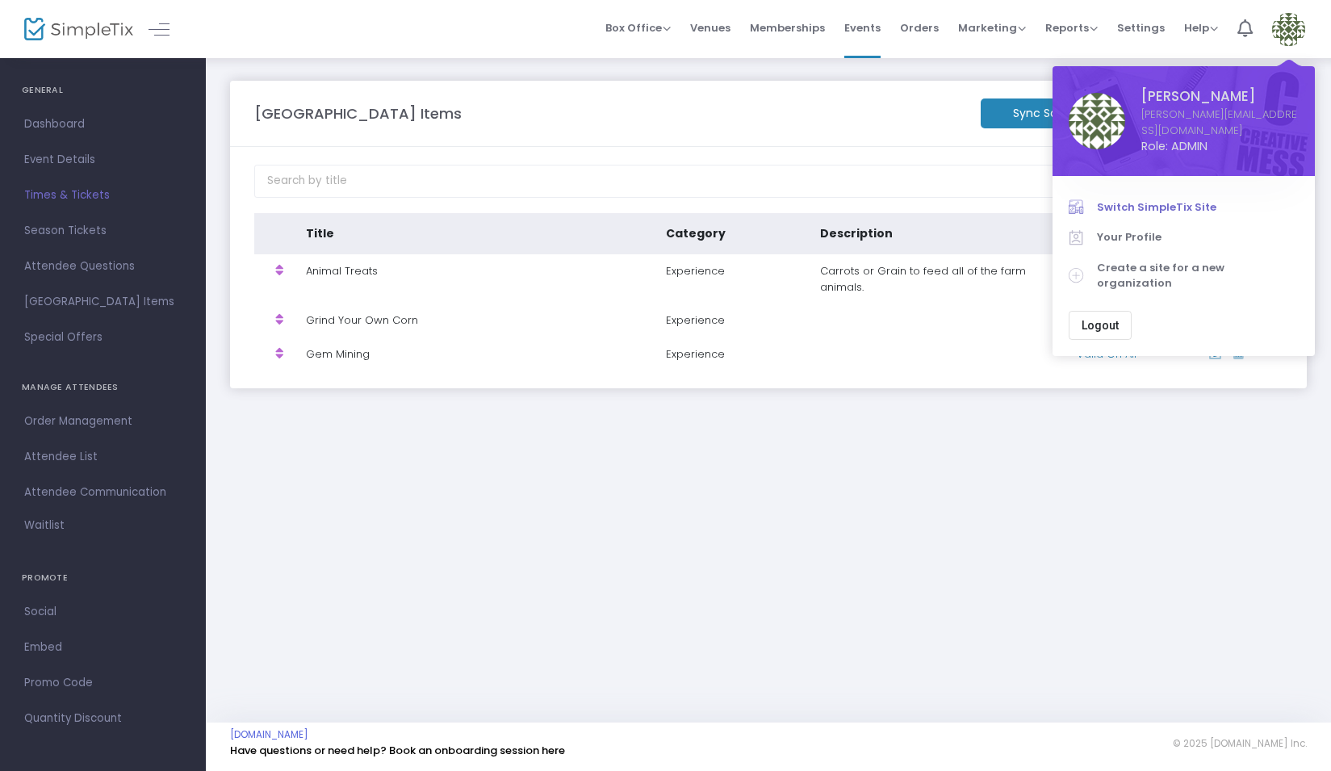
click at [1154, 199] on span "Switch SimpleTix Site" at bounding box center [1198, 207] width 202 height 16
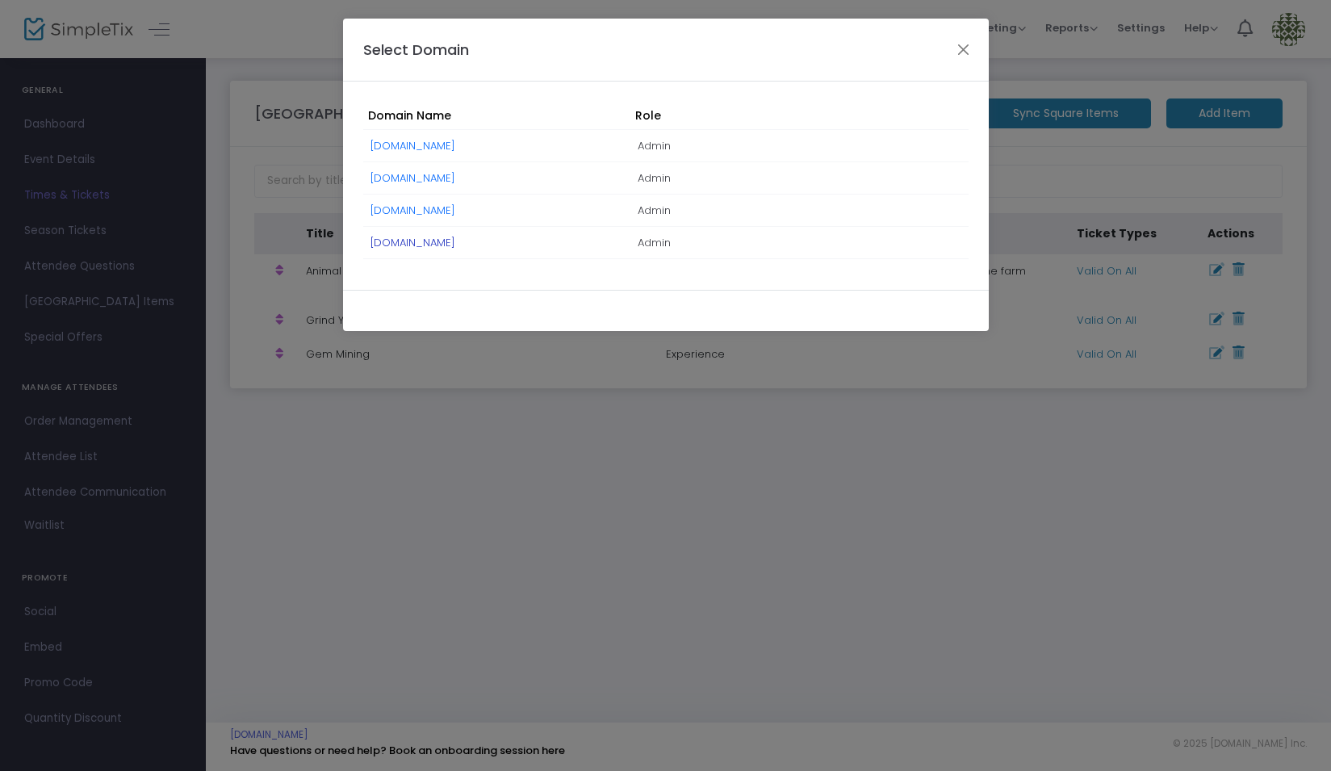
drag, startPoint x: 488, startPoint y: 245, endPoint x: 535, endPoint y: 257, distance: 48.3
click at [455, 245] on link "MalibuJewishCenter.simpletix.com" at bounding box center [412, 242] width 85 height 15
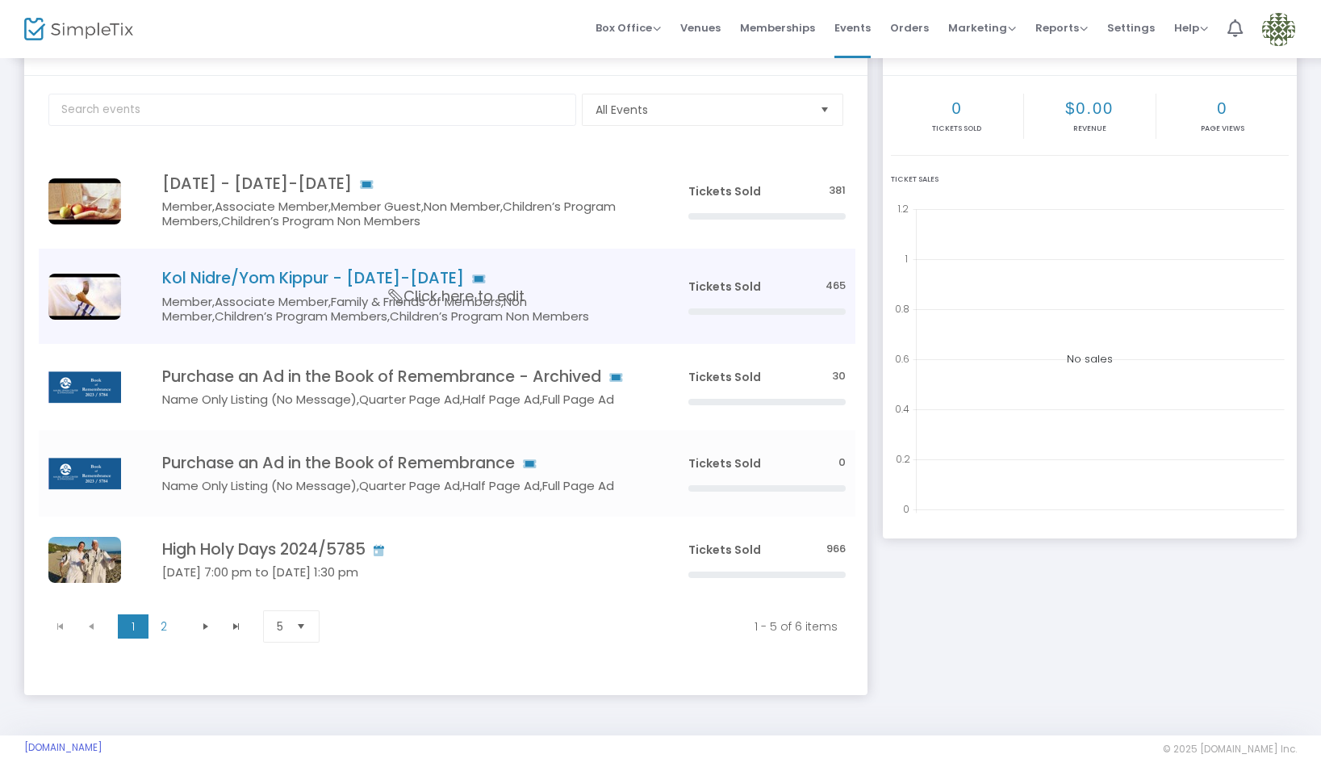
scroll to position [84, 0]
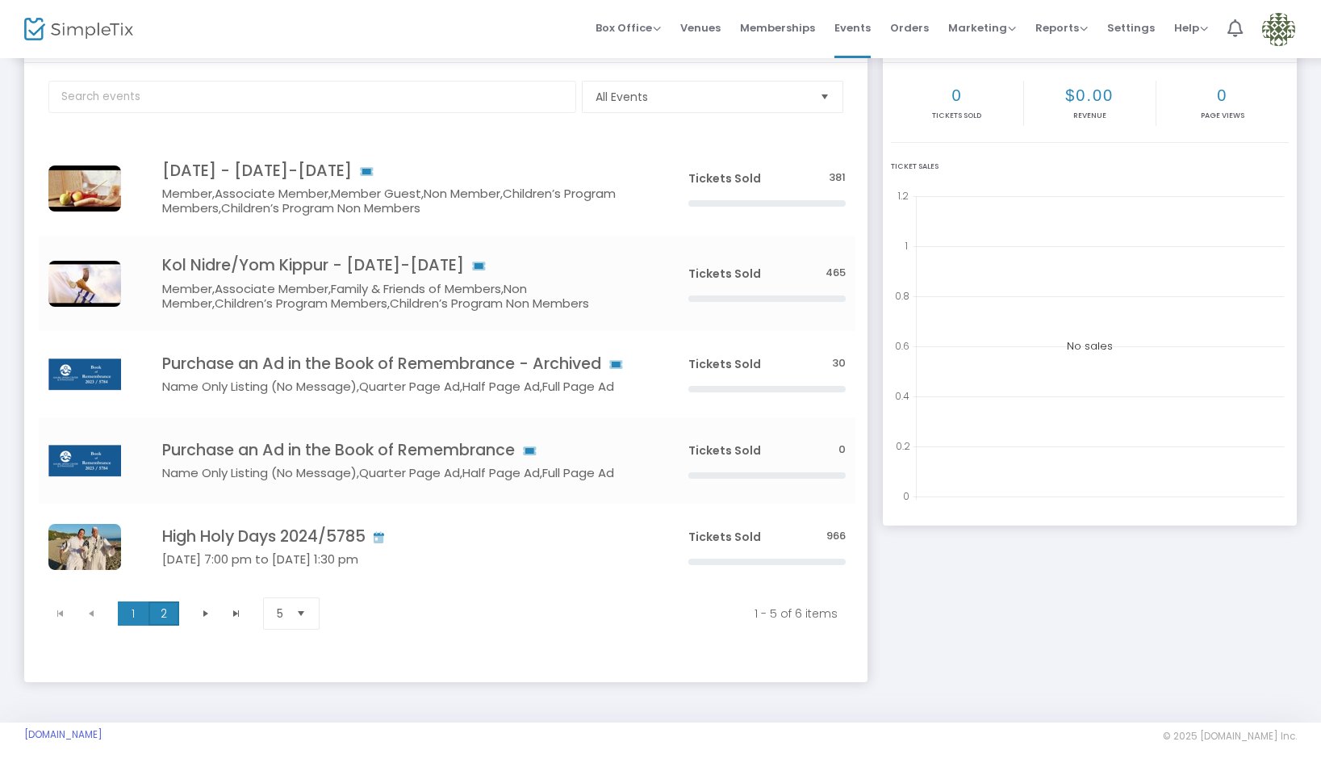
click at [154, 616] on span "2" at bounding box center [163, 613] width 31 height 24
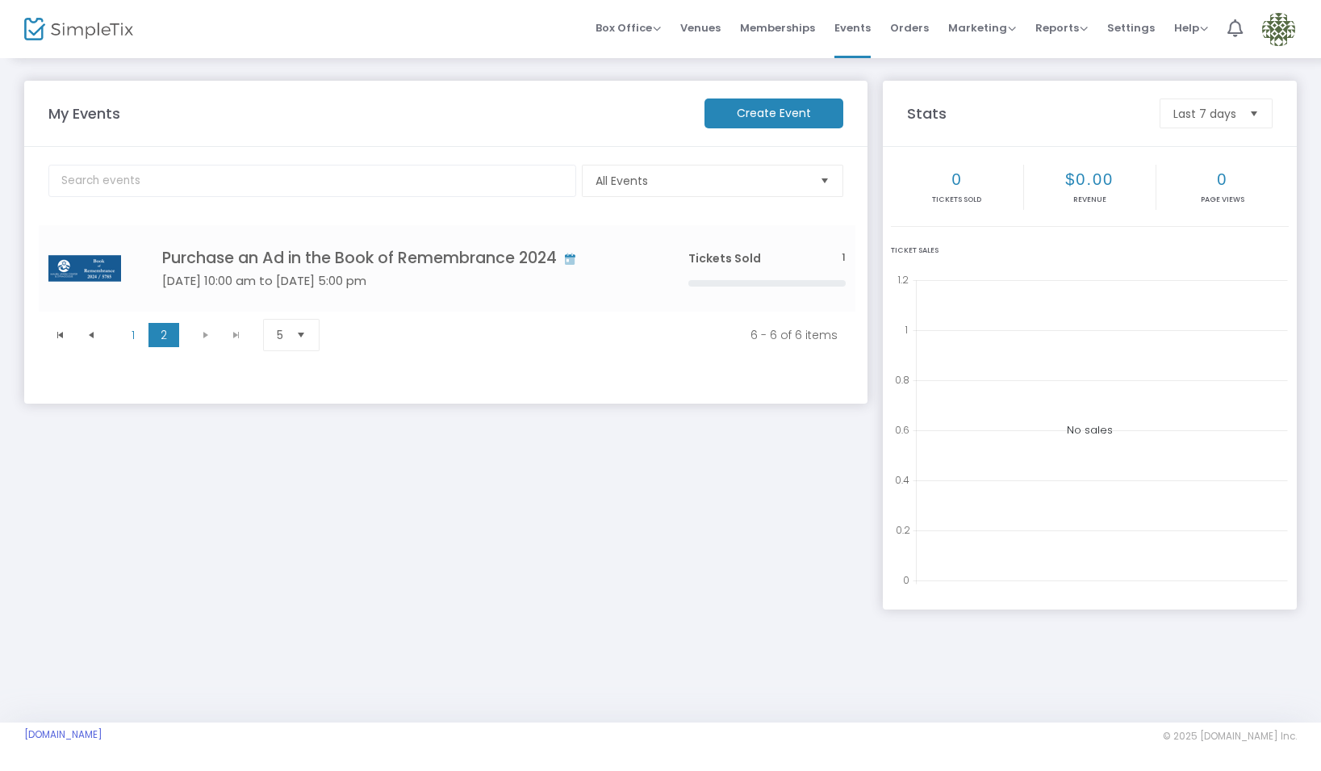
scroll to position [0, 0]
drag, startPoint x: 117, startPoint y: 330, endPoint x: 132, endPoint y: 341, distance: 17.9
click at [117, 330] on span "1" at bounding box center [122, 335] width 31 height 24
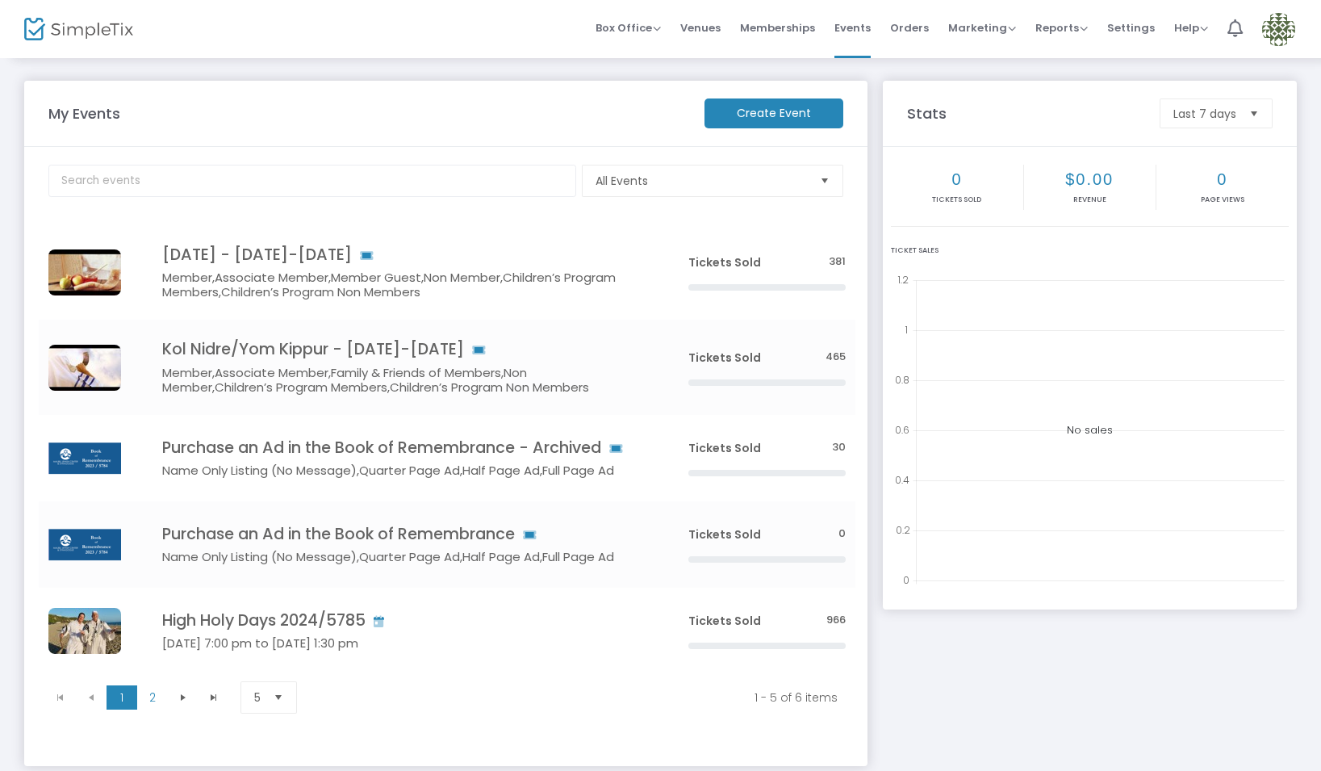
click at [390, 649] on h5 "Oct 02 7:00 pm to Oct 12 1:30 pm" at bounding box center [401, 643] width 478 height 15
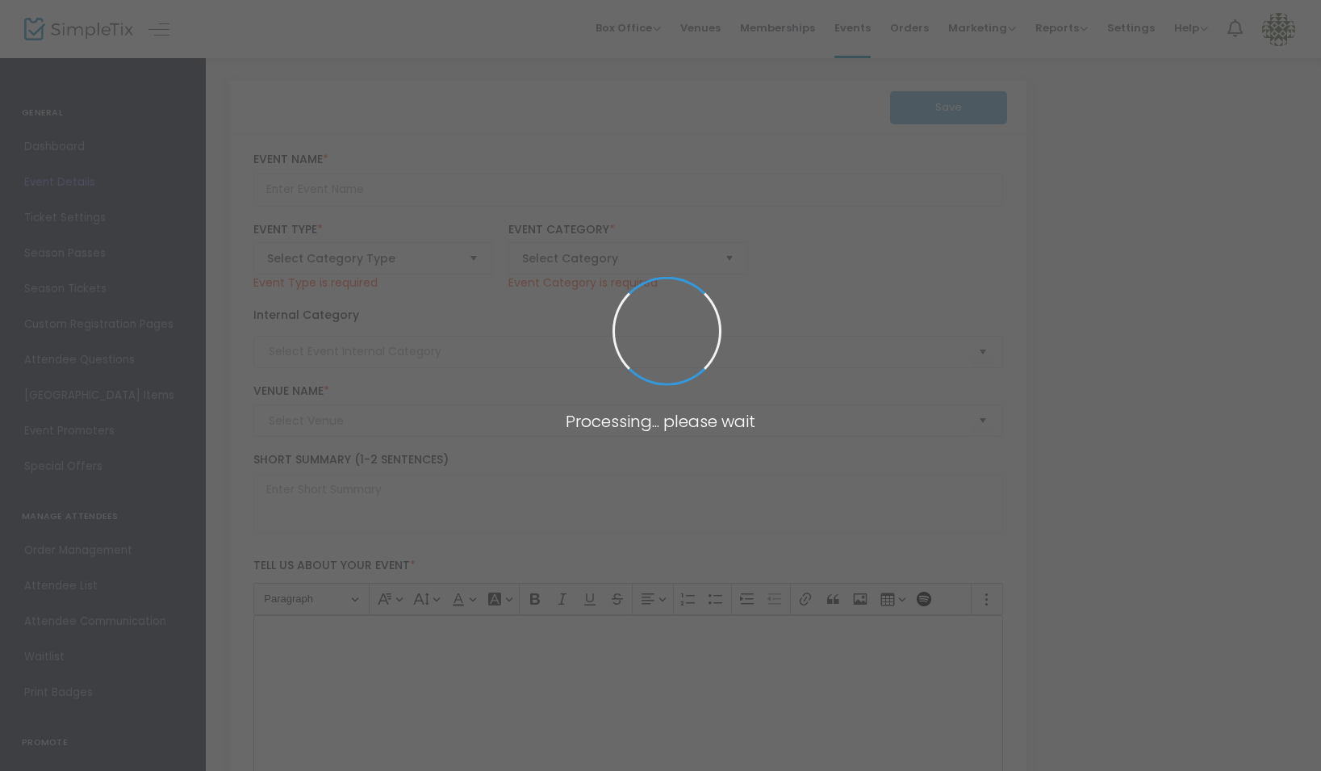
type input "High Holy Days 2024/5785"
type textarea "High Holy Days 2024/5785"
type input "Register Now"
type input "MJCS @ Malibu Pacific Church (2024/5785 High Holy Days Venue)"
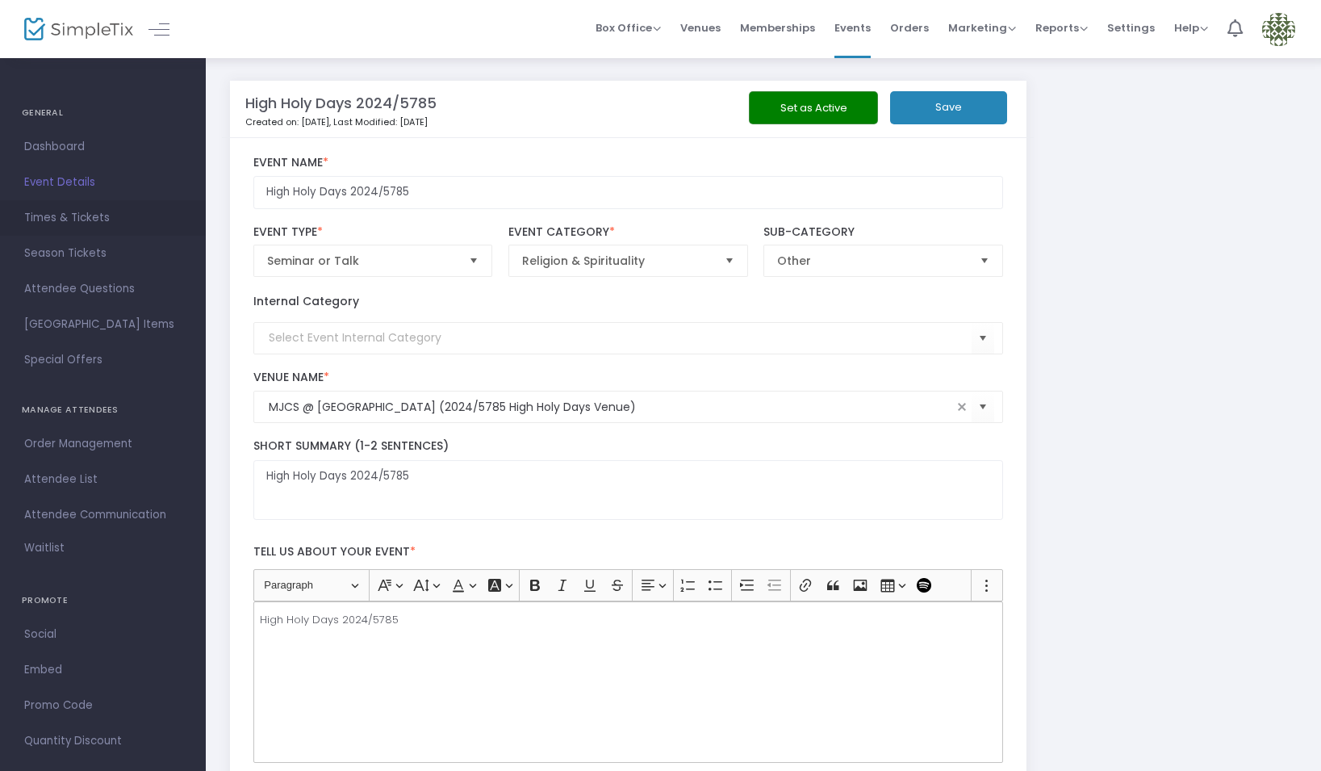
click at [90, 218] on span "Times & Tickets" at bounding box center [102, 217] width 157 height 21
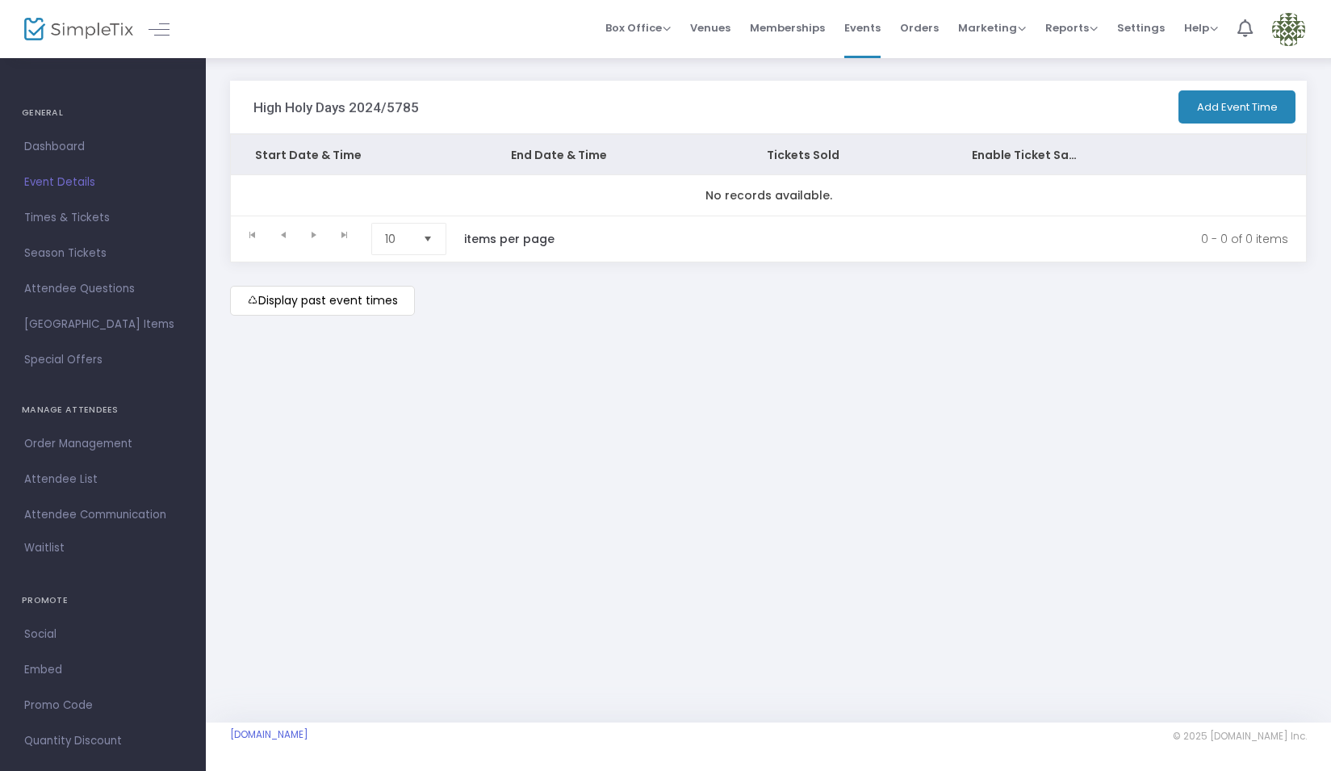
click at [306, 308] on m-button "Display past event times" at bounding box center [322, 301] width 185 height 30
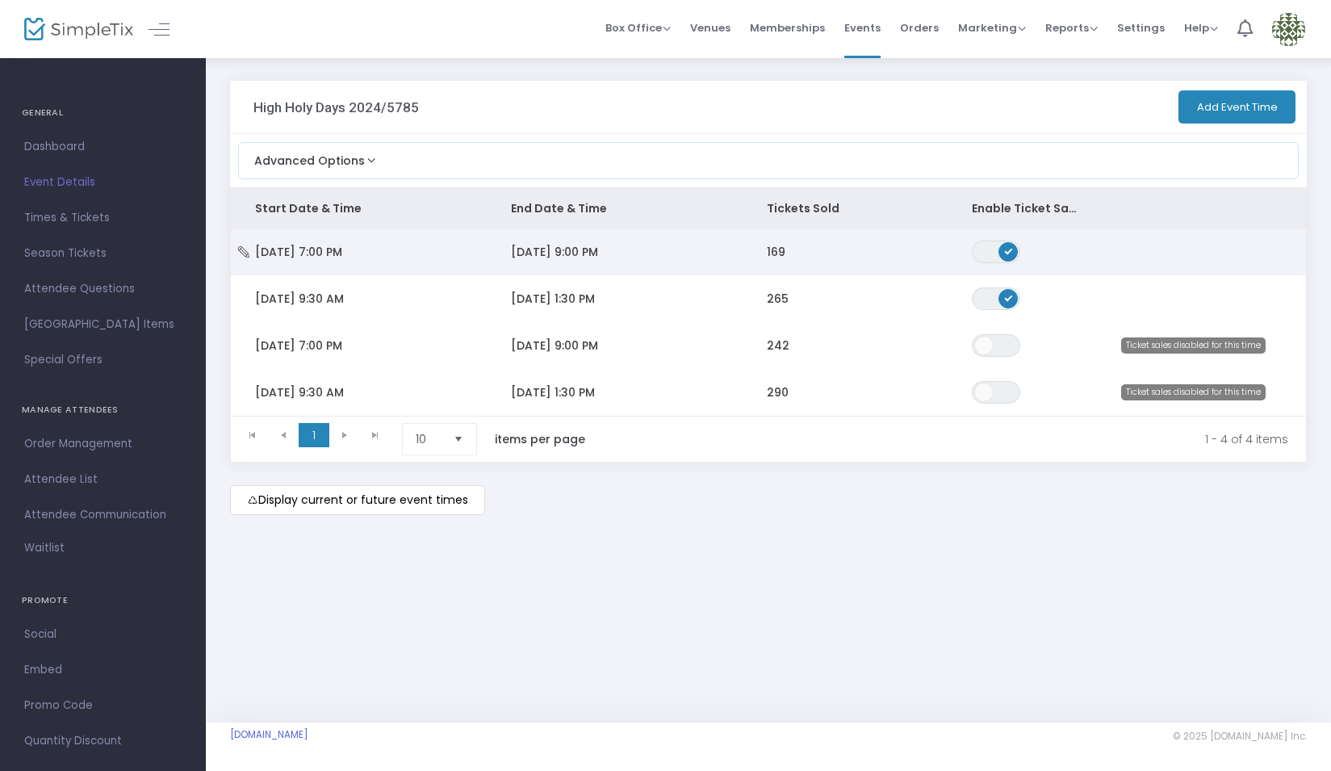
click at [359, 240] on td "Wed 10/2/2024 7:00 PM" at bounding box center [359, 251] width 256 height 47
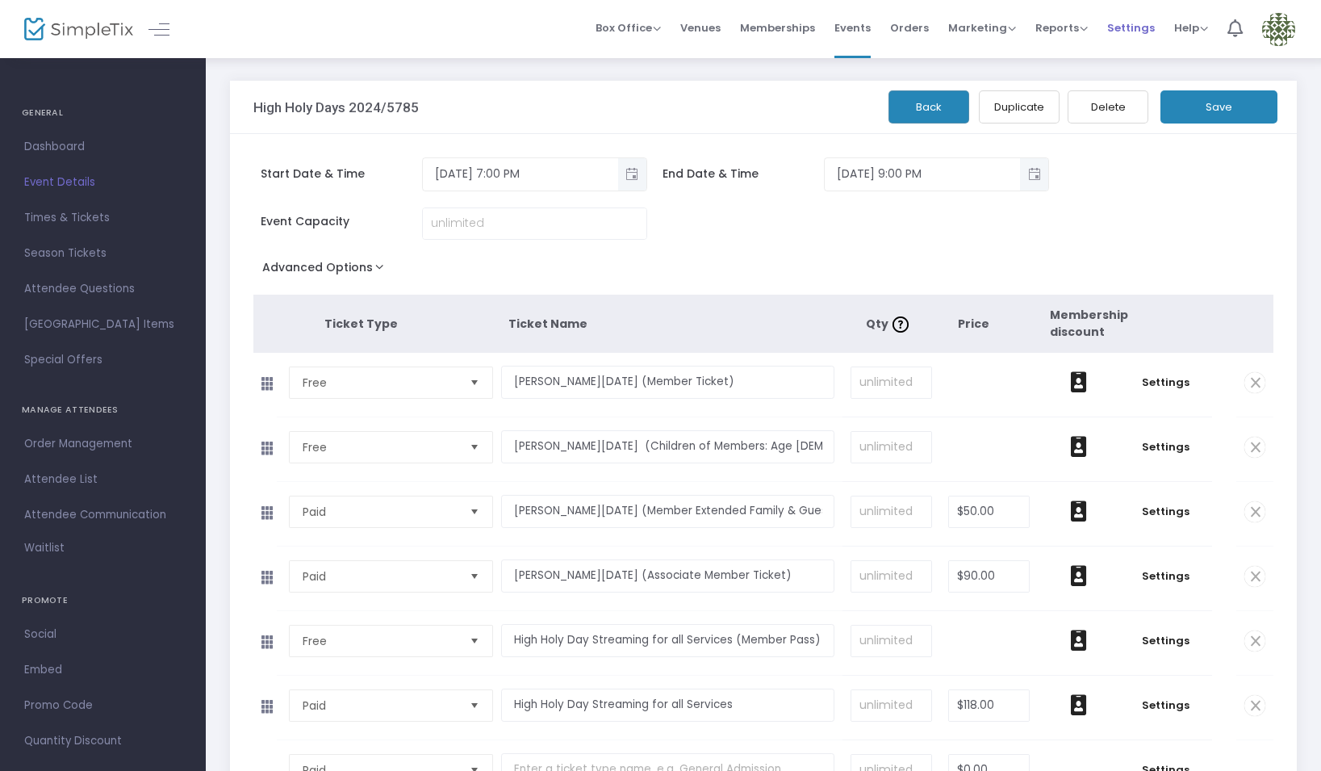
click at [1146, 29] on span "Settings" at bounding box center [1131, 27] width 48 height 41
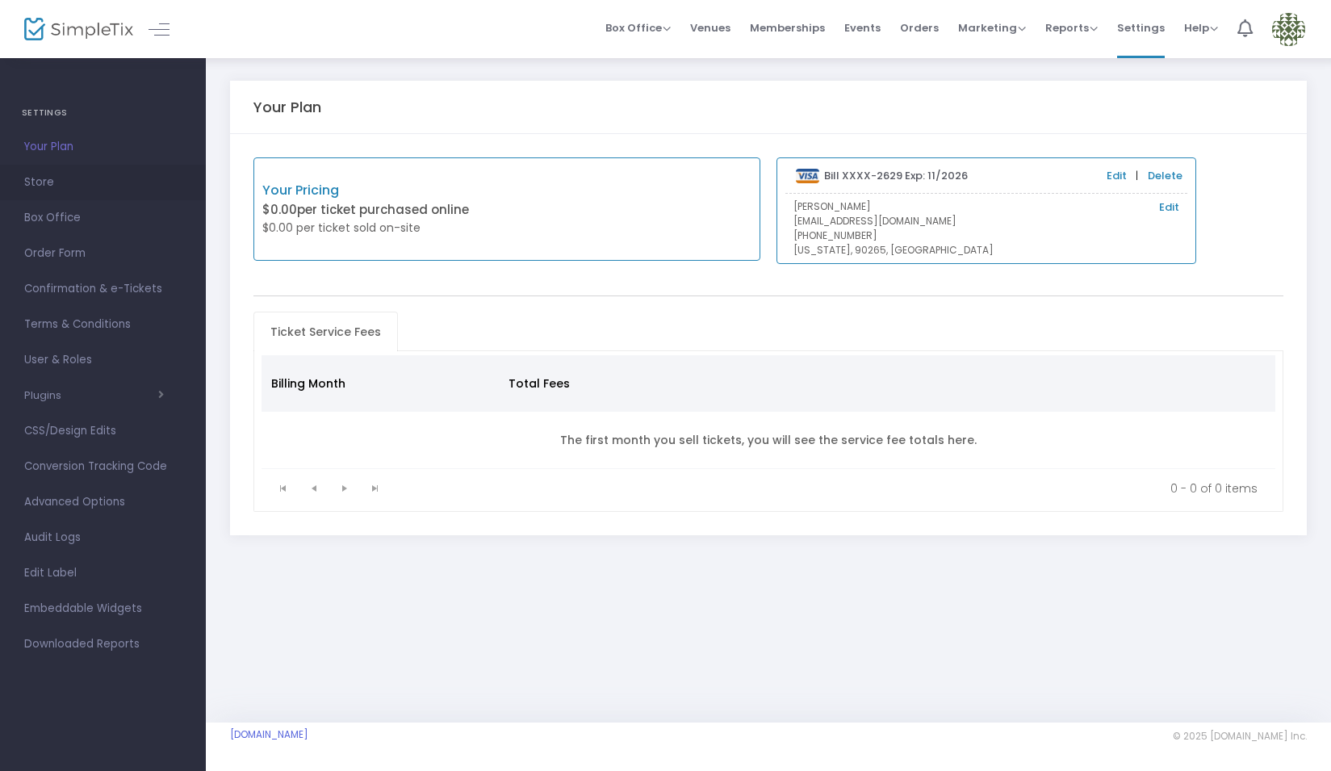
click at [77, 170] on link "Store" at bounding box center [103, 183] width 206 height 36
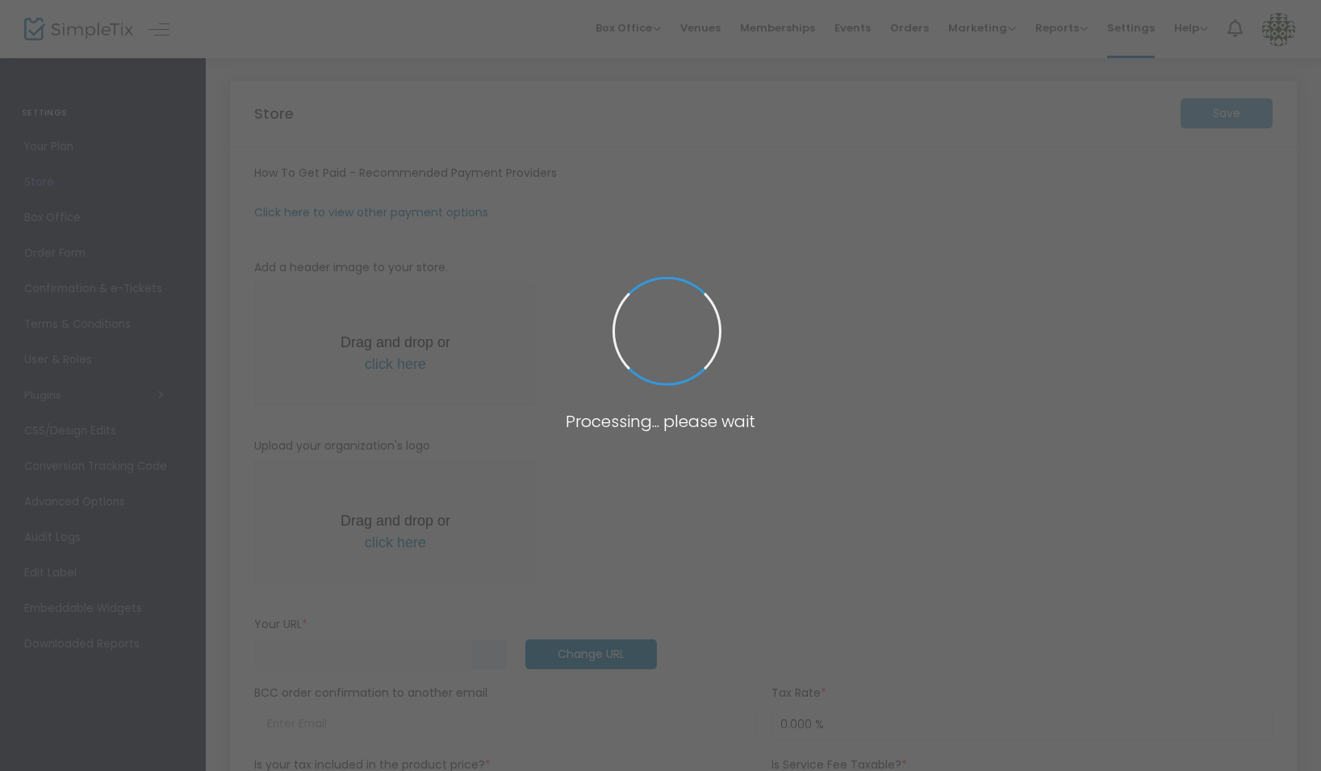
type input "https://MalibuJewishCenter"
type input "office@mjcs.org"
type input "Malibu Jewish Center & Synagogue"
type input "3104562178"
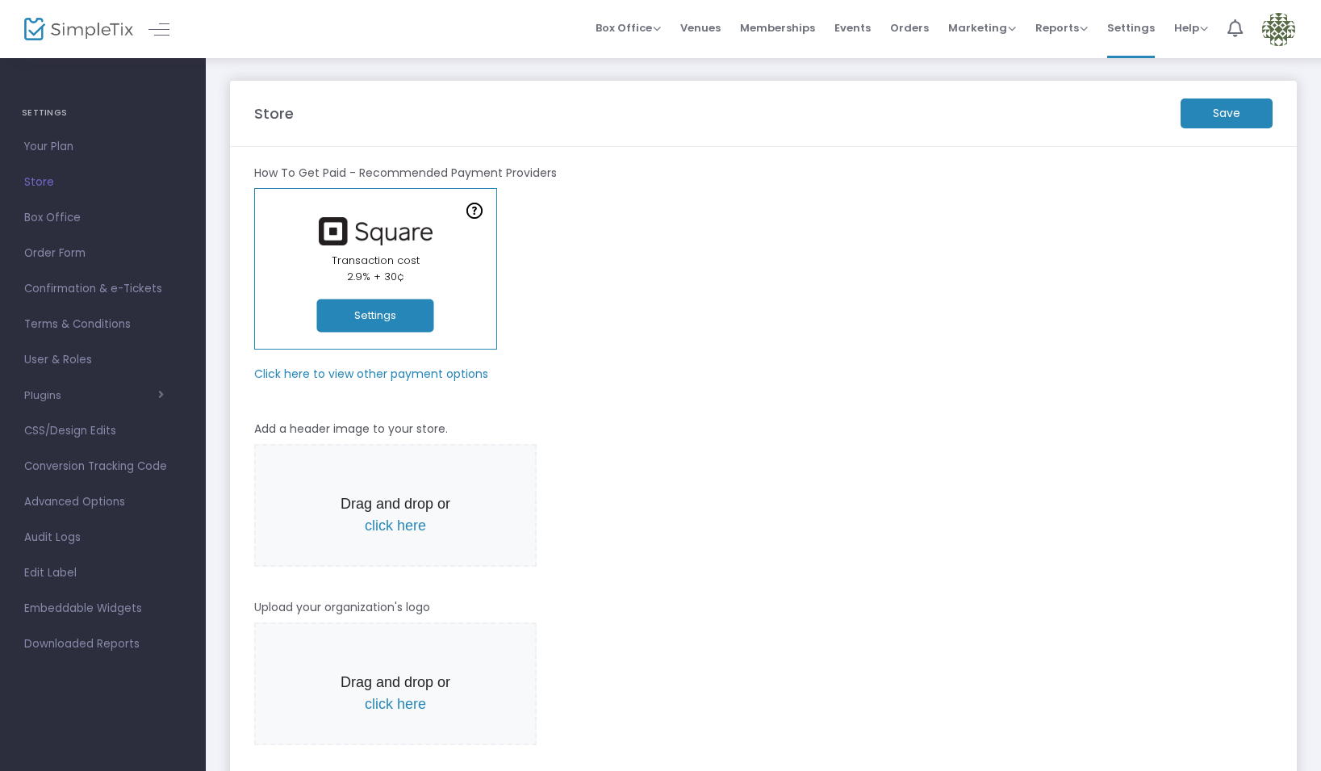
scroll to position [1, 0]
click at [860, 28] on span "Events" at bounding box center [852, 27] width 36 height 41
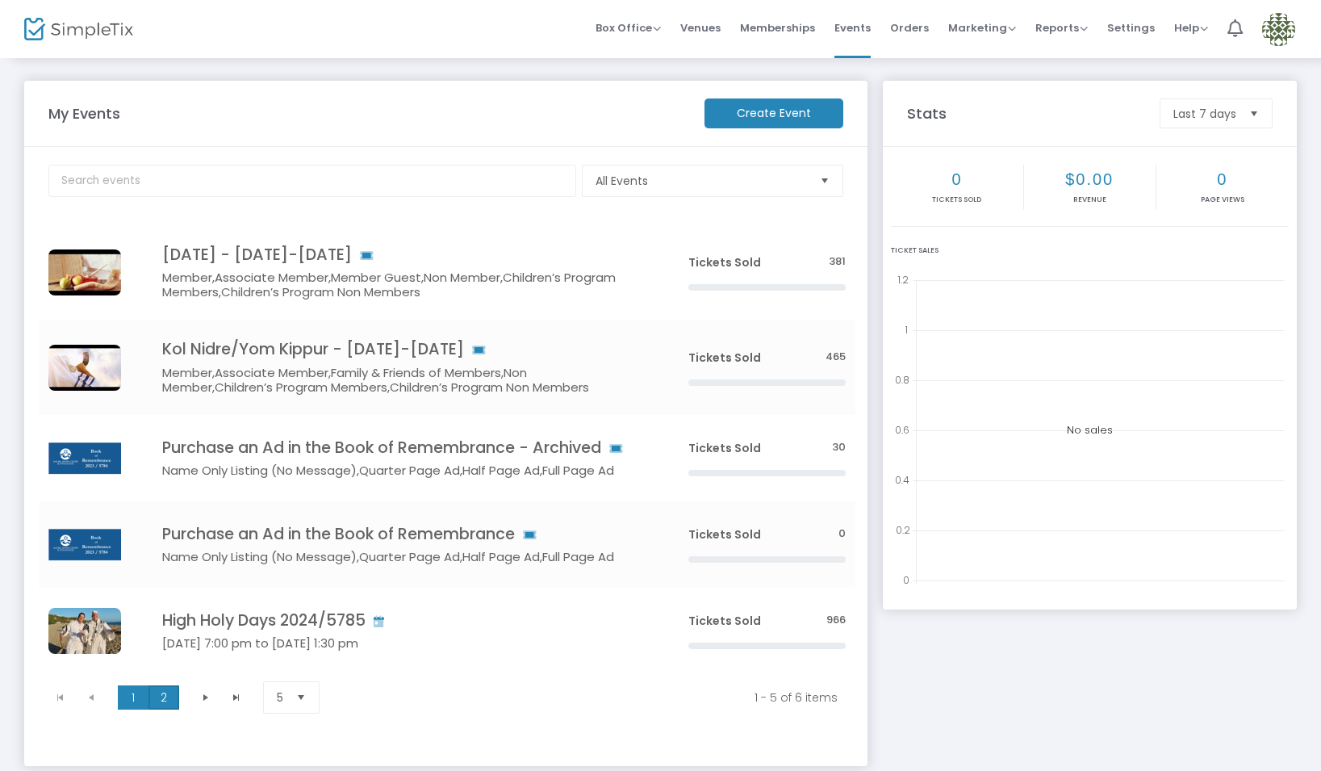
click at [159, 696] on span "2" at bounding box center [163, 697] width 31 height 24
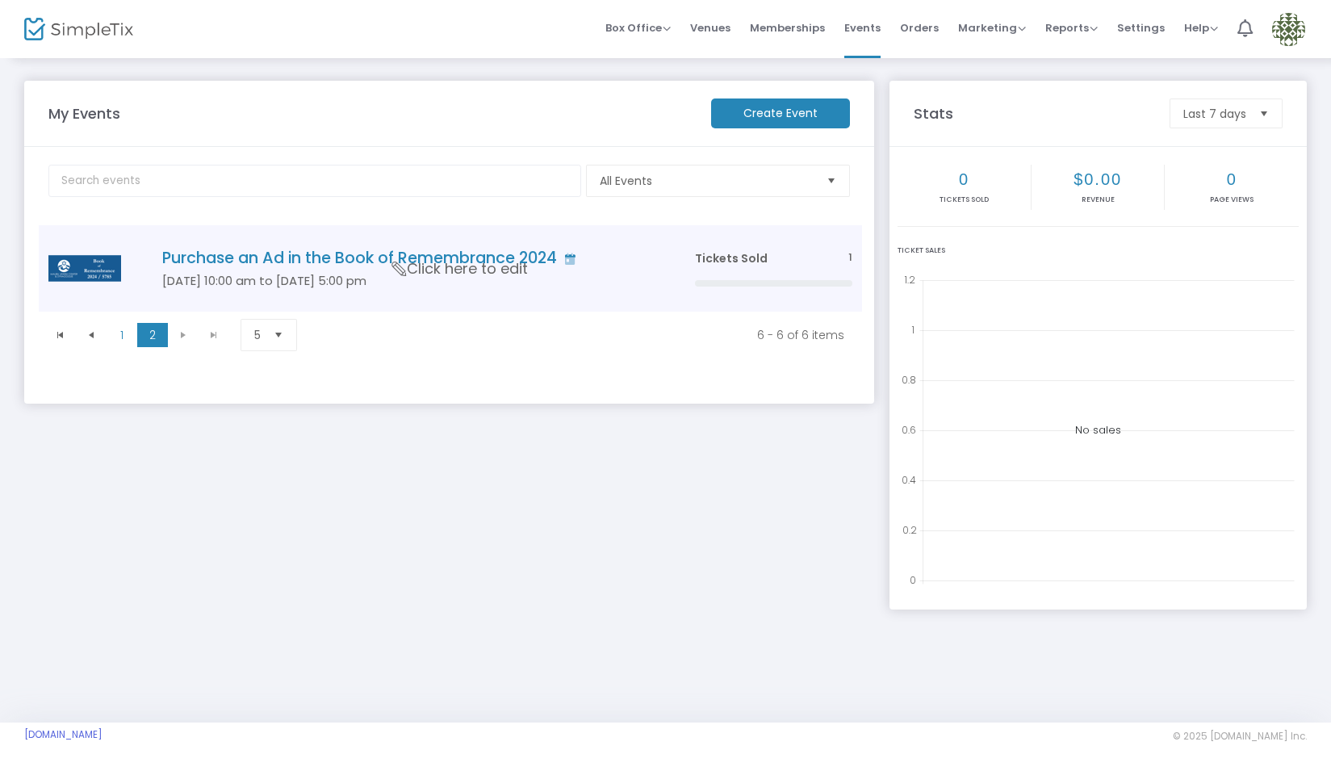
click at [478, 292] on td "Purchase an Ad in the Book of Remembrance 2024 Oct 07 10:00 am to Oct 07 5:00 p…" at bounding box center [403, 268] width 561 height 86
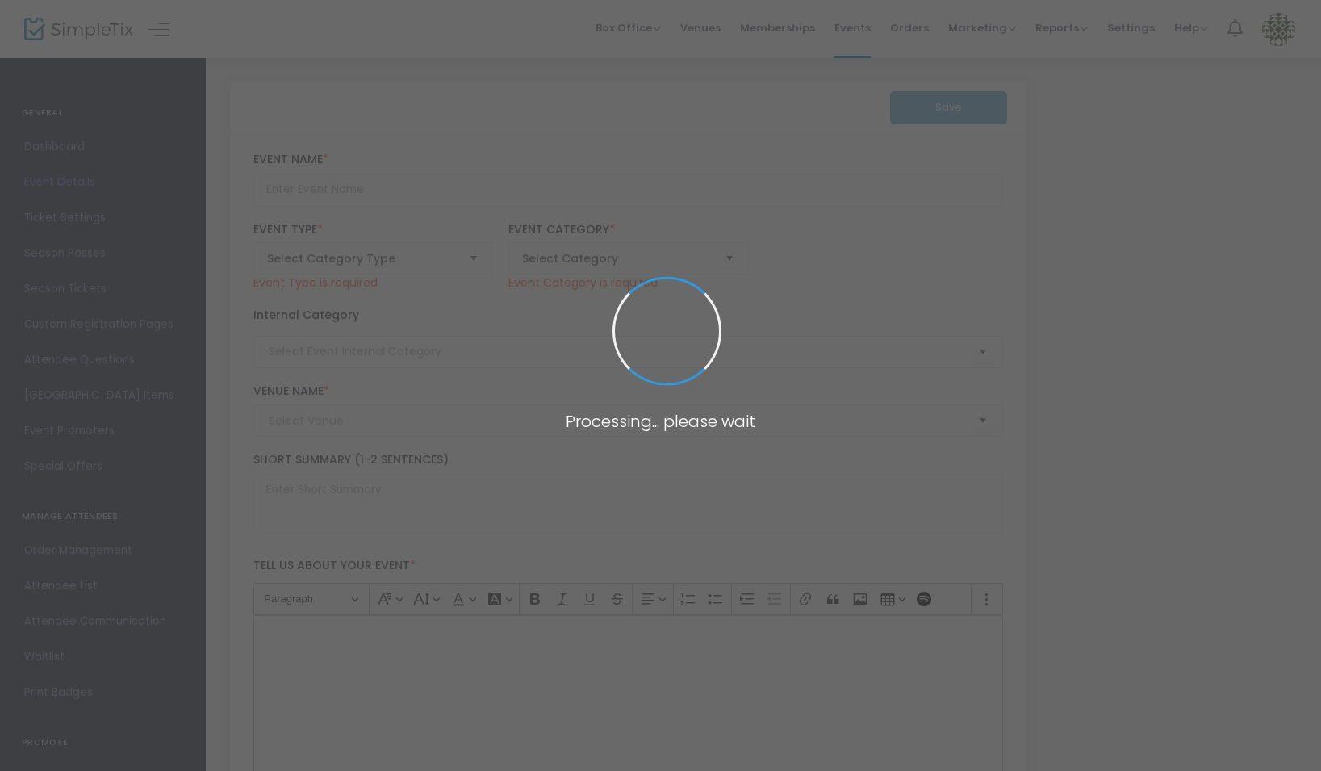
type input "Purchase an Ad in the Book of Remembrance 2024"
type textarea "Name Only Listing (no message) - $181/4 Page - $1361/2 Page - $270Full Page - $…"
type input "Register Now"
type input "MJCS @ Malibu Pacific Church (2024/5785 High Holy Days Venue)"
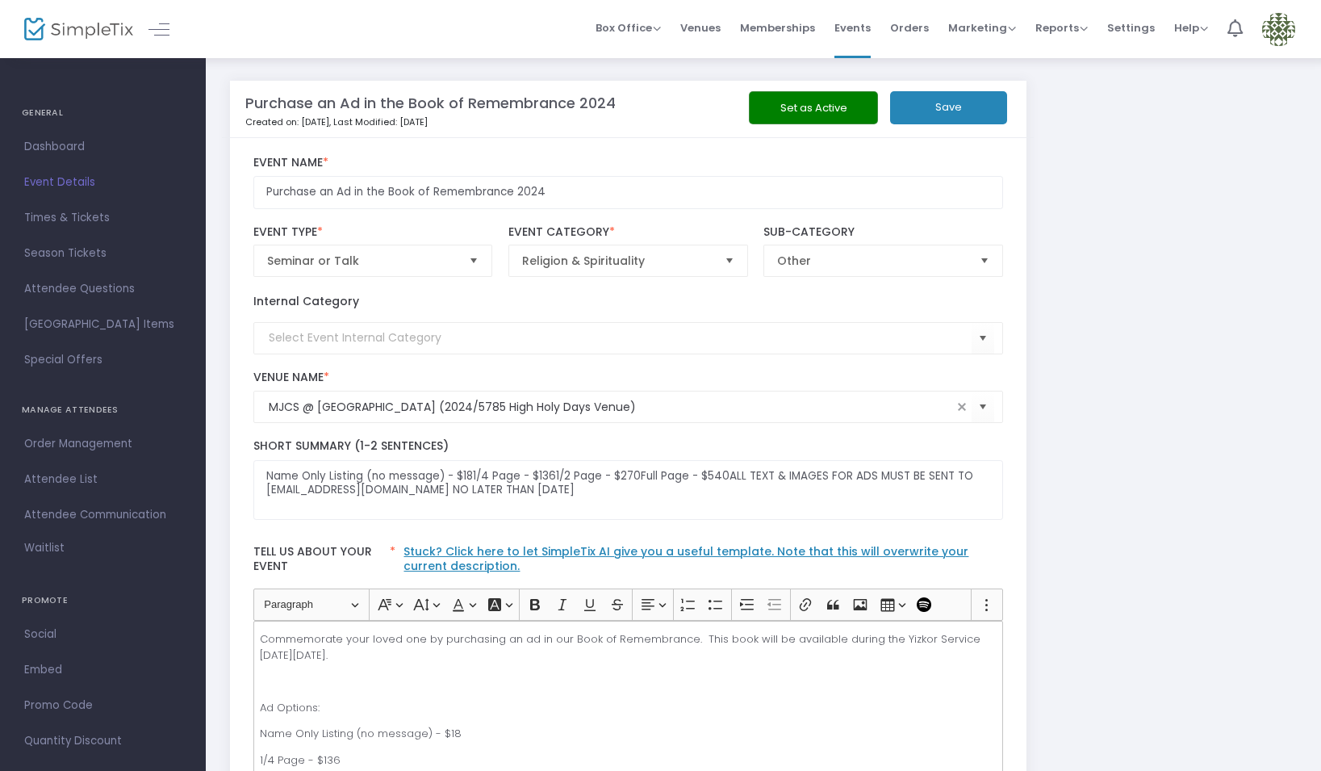
click at [84, 222] on span "Times & Tickets" at bounding box center [102, 217] width 157 height 21
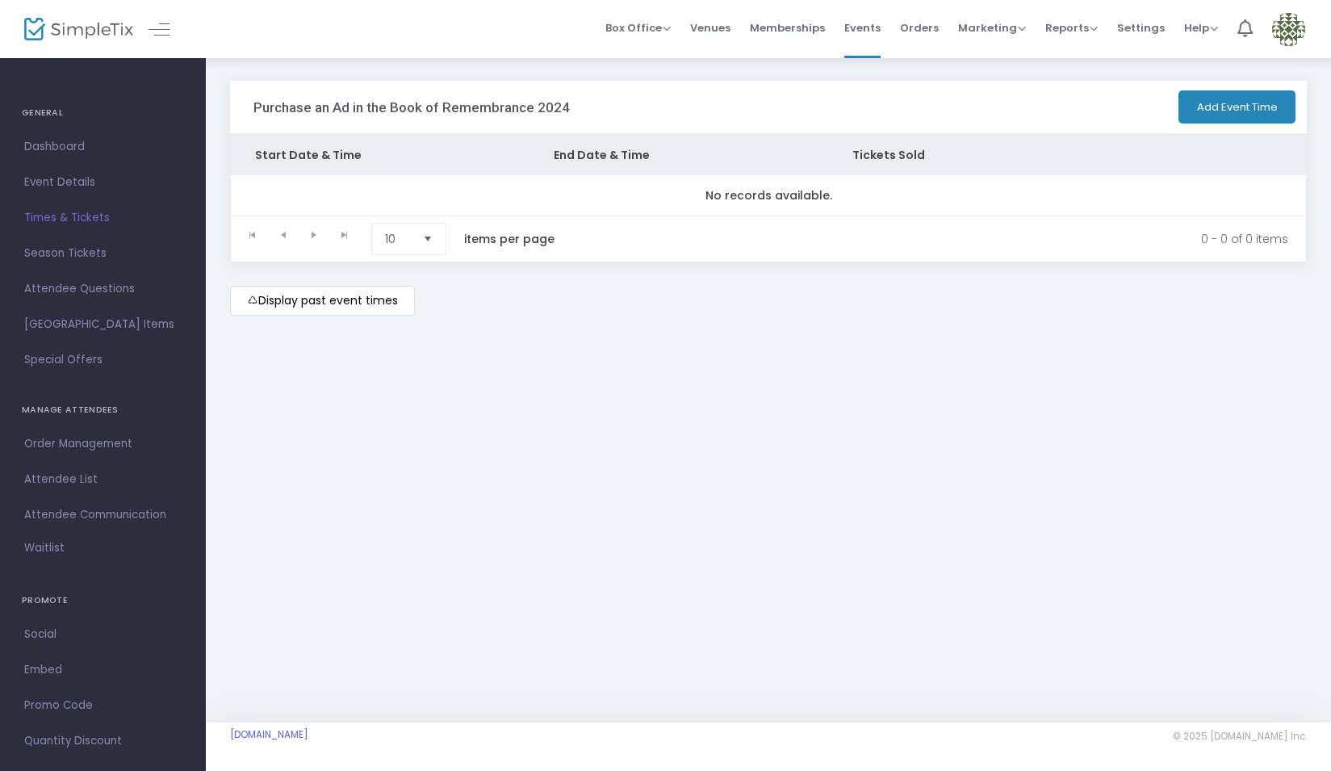
click at [370, 313] on m-button "Display past event times" at bounding box center [322, 301] width 185 height 30
drag, startPoint x: 574, startPoint y: 181, endPoint x: 579, endPoint y: 190, distance: 10.1
click at [575, 182] on td "10/7/2024 5:00 PM" at bounding box center [678, 195] width 299 height 40
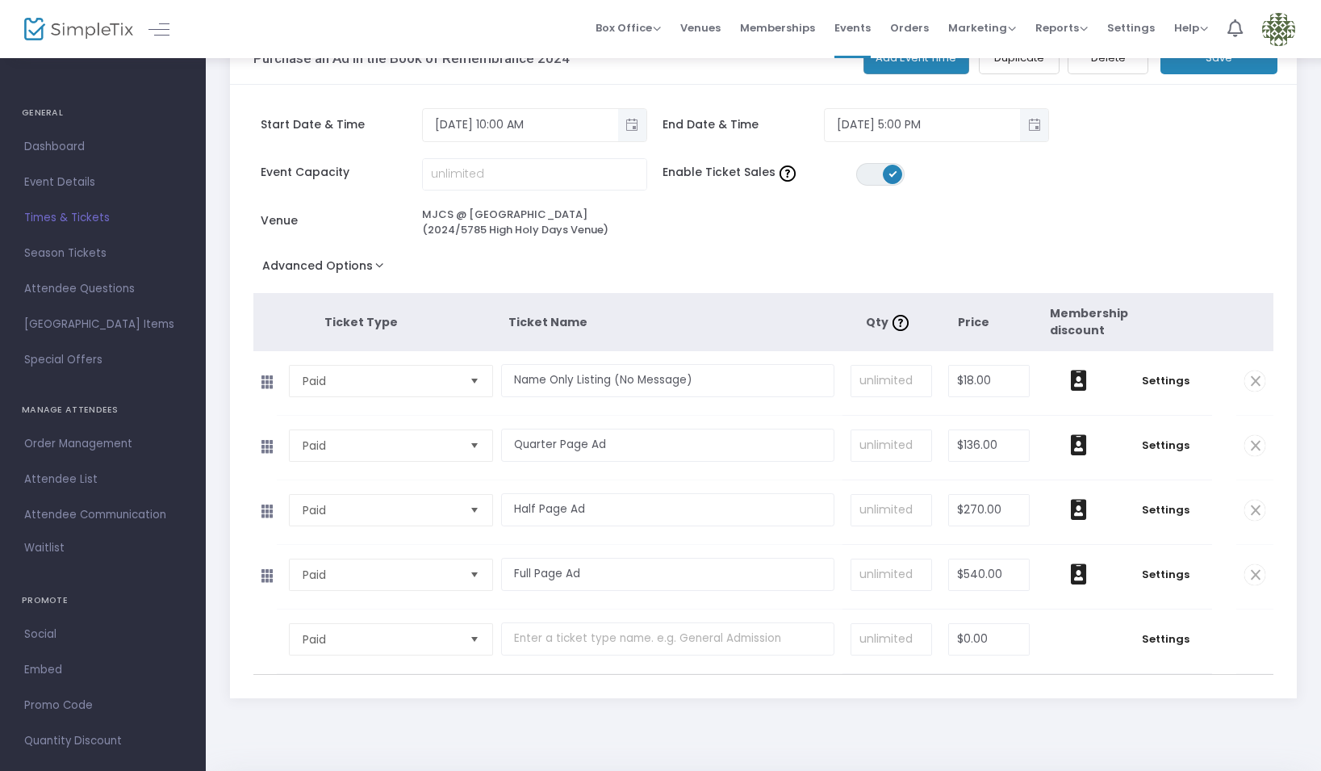
scroll to position [65, 0]
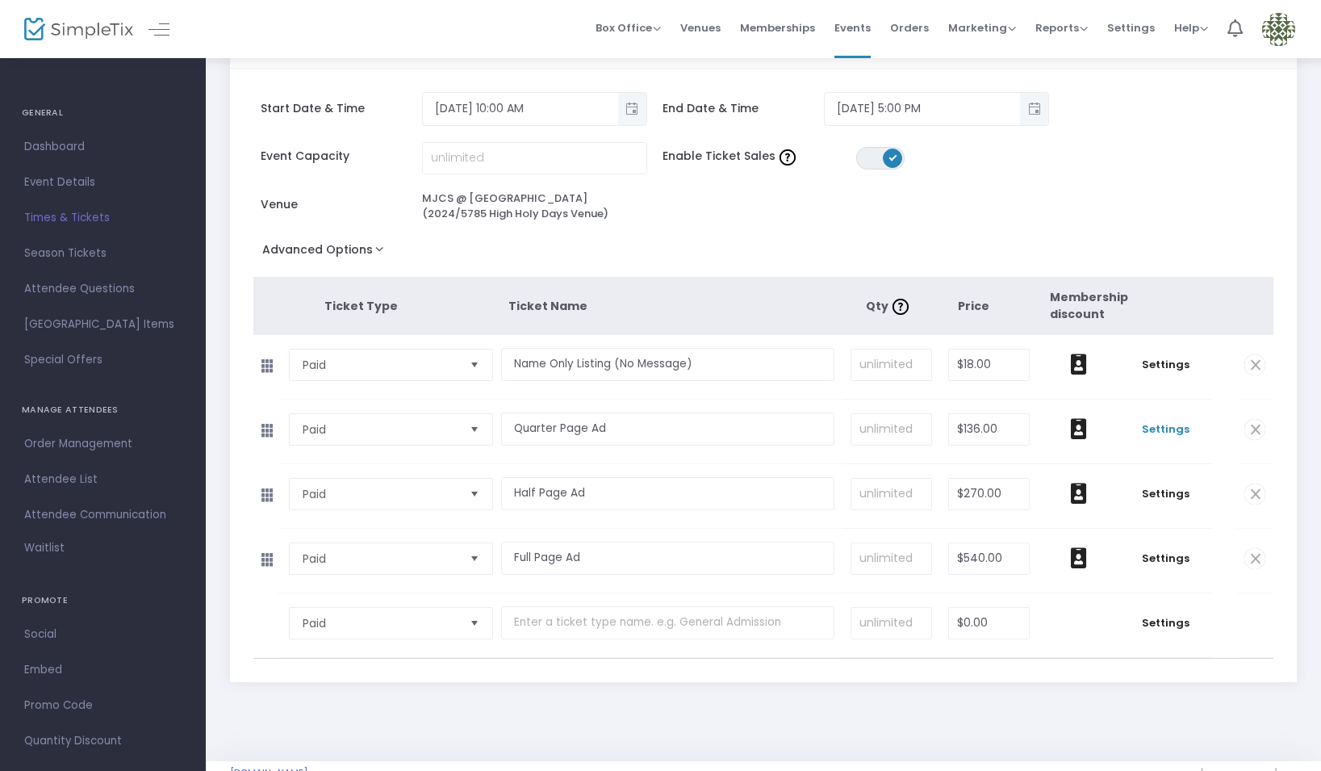
click at [1164, 432] on span "Settings" at bounding box center [1165, 429] width 77 height 16
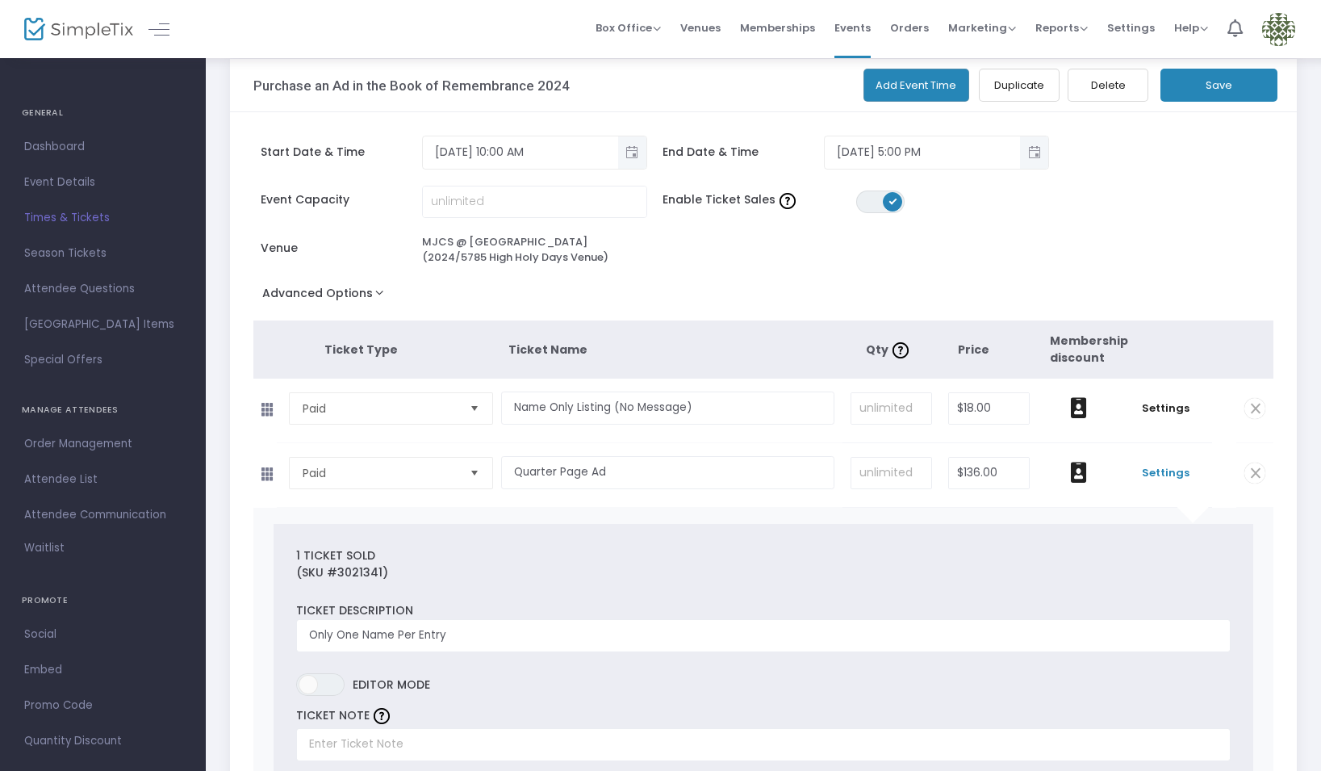
scroll to position [0, 0]
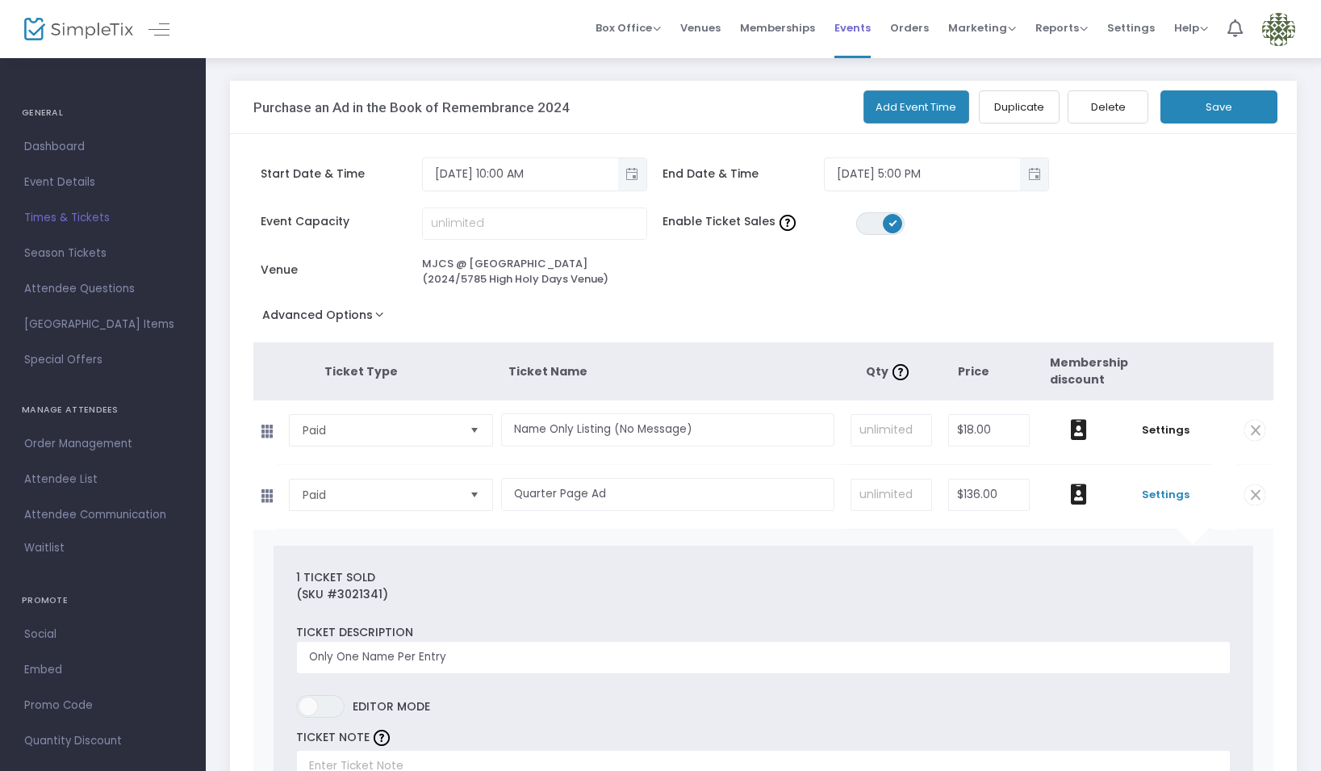
click at [857, 19] on span "Events" at bounding box center [852, 27] width 36 height 41
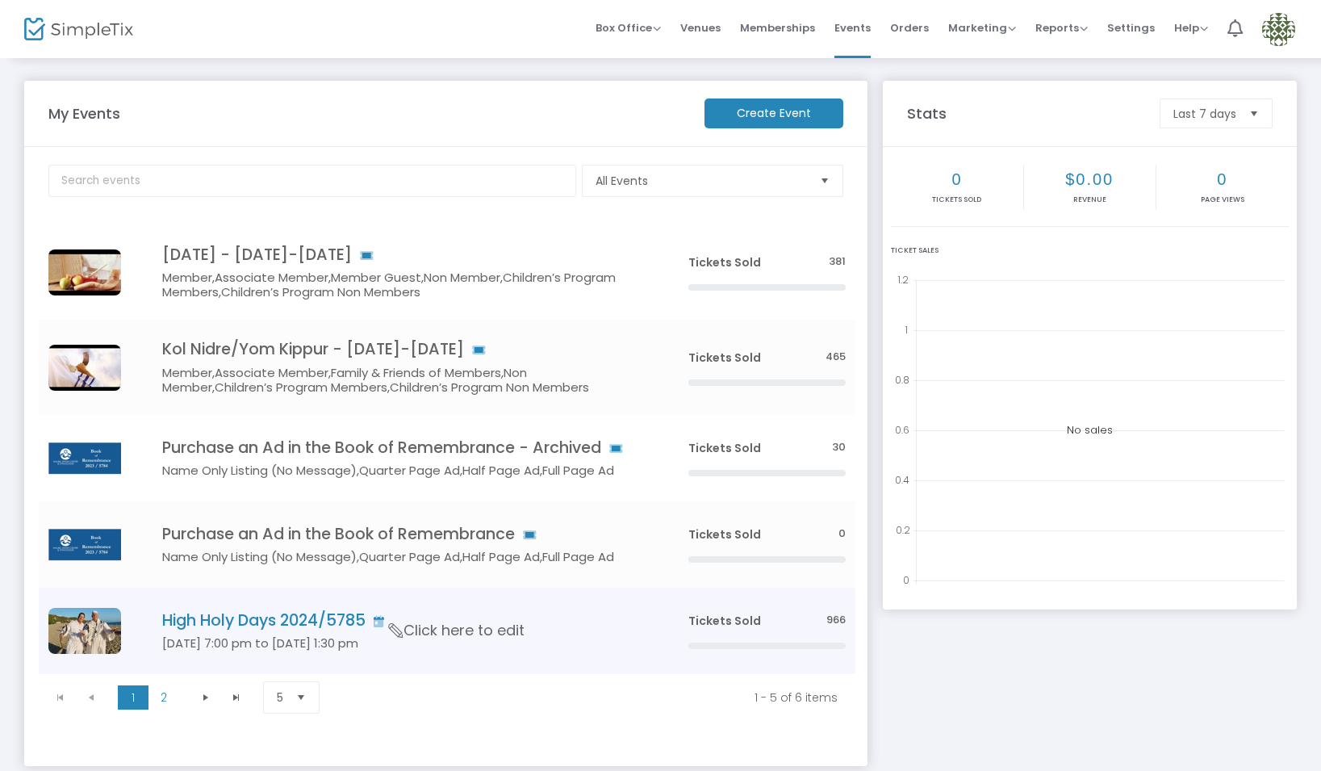
click at [414, 625] on span "Click here to edit" at bounding box center [457, 630] width 136 height 21
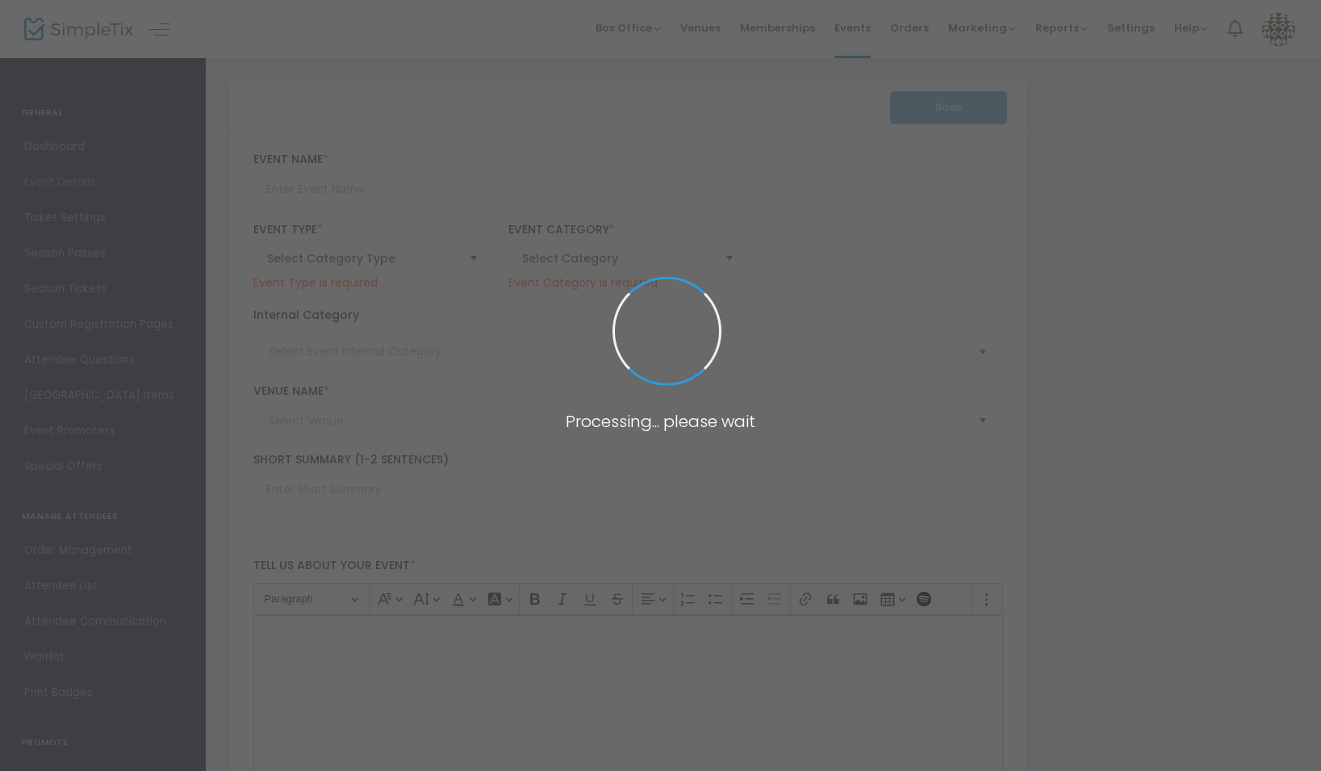
type code "7WQDGD2P4QQHTKSJDFQZB4N5"
type input "High Holy Days 2024/5785"
type textarea "High Holy Days 2024/5785"
type input "Register Now"
type input "MJCS @ Malibu Pacific Church (2024/5785 High Holy Days Venue)"
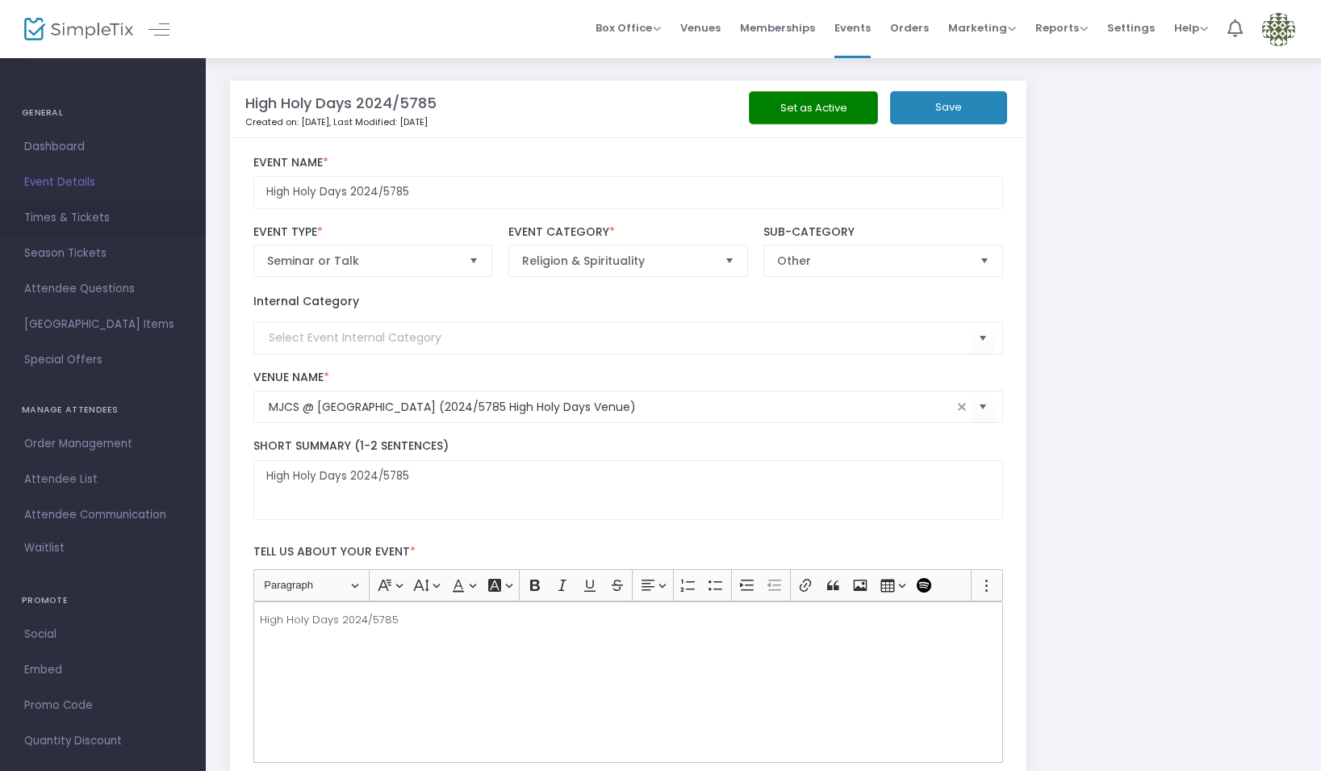
click at [82, 215] on span "Times & Tickets" at bounding box center [102, 217] width 157 height 21
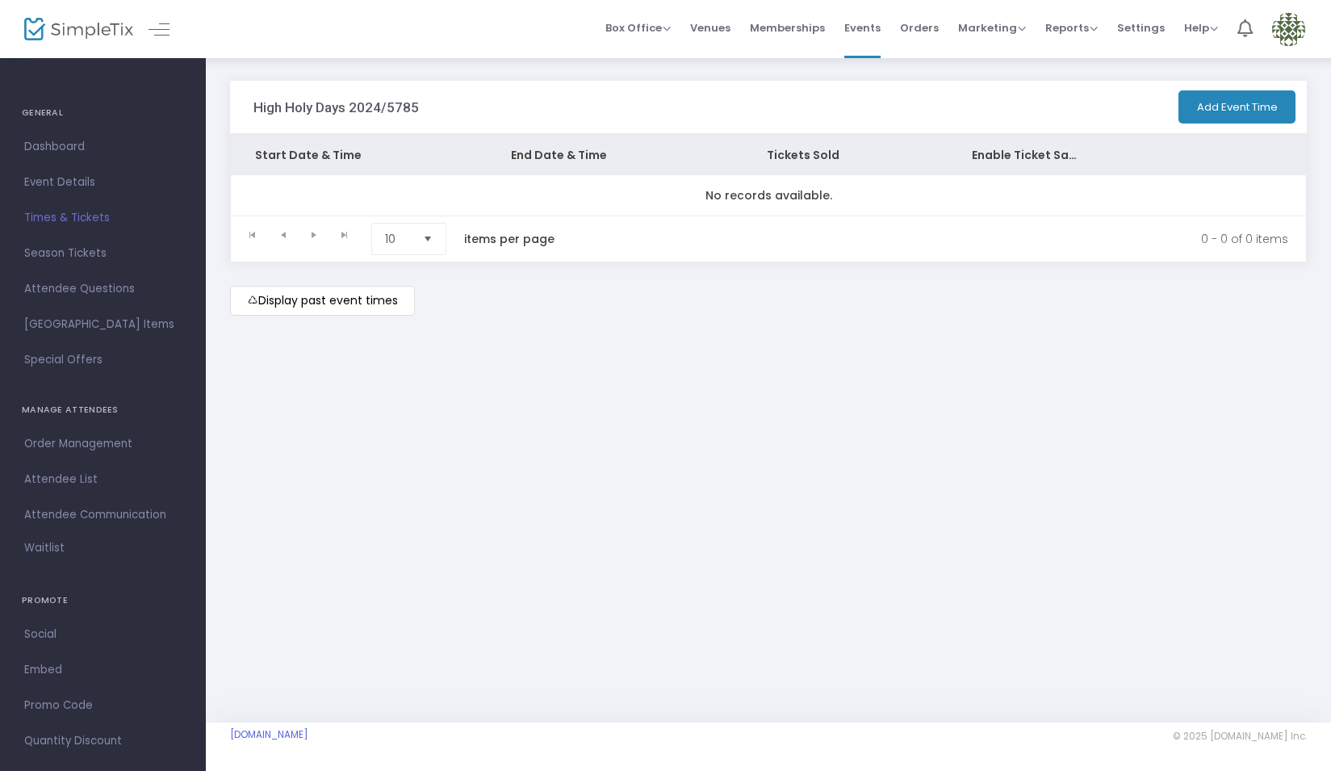
click at [355, 313] on m-button "Display past event times" at bounding box center [322, 301] width 185 height 30
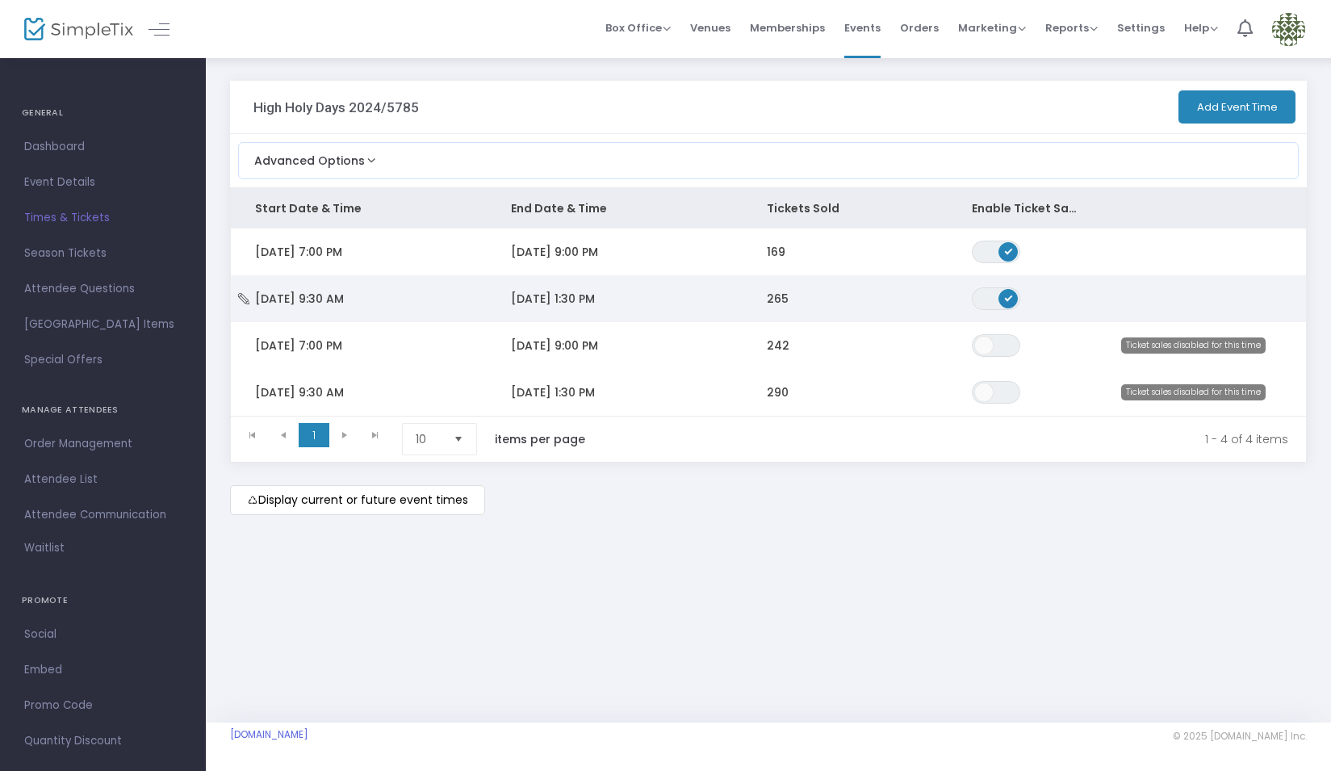
click at [472, 290] on td "Thu 10/3/2024 9:30 AM" at bounding box center [359, 298] width 256 height 47
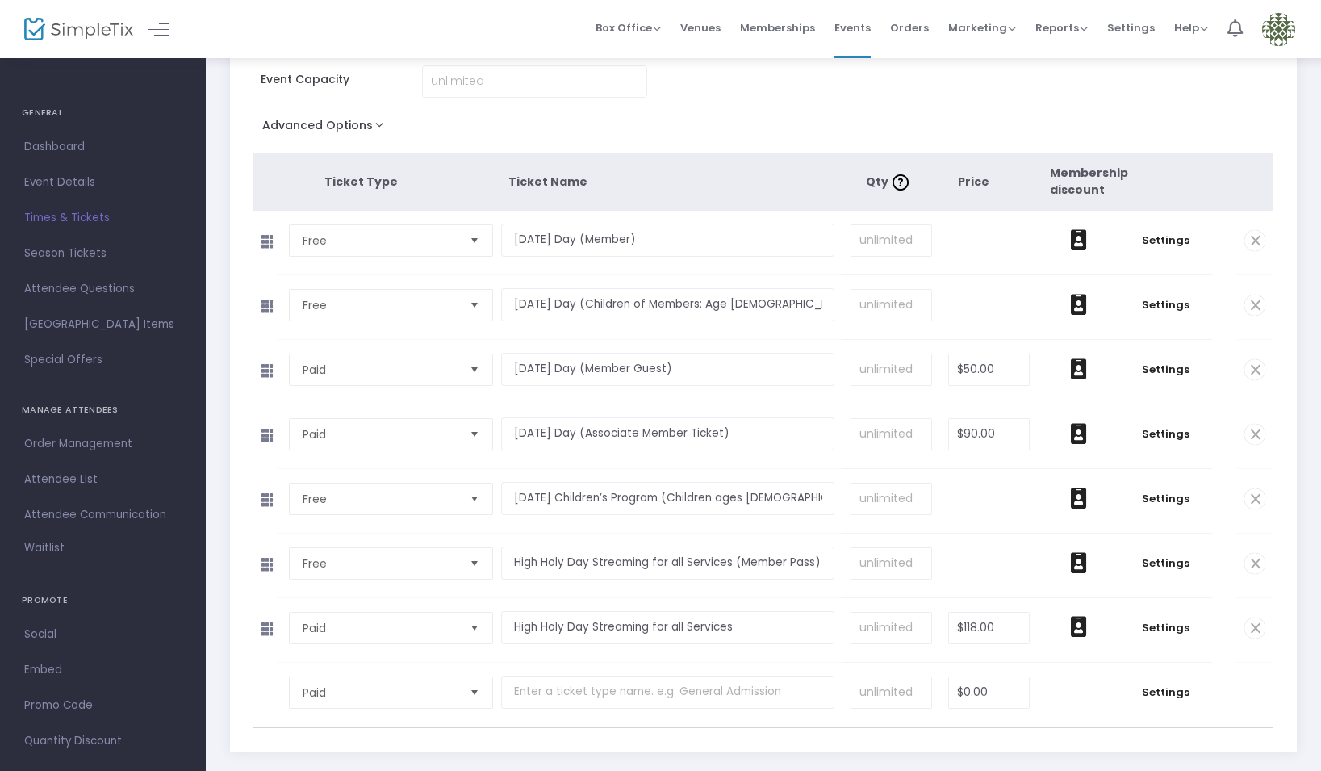
scroll to position [250, 0]
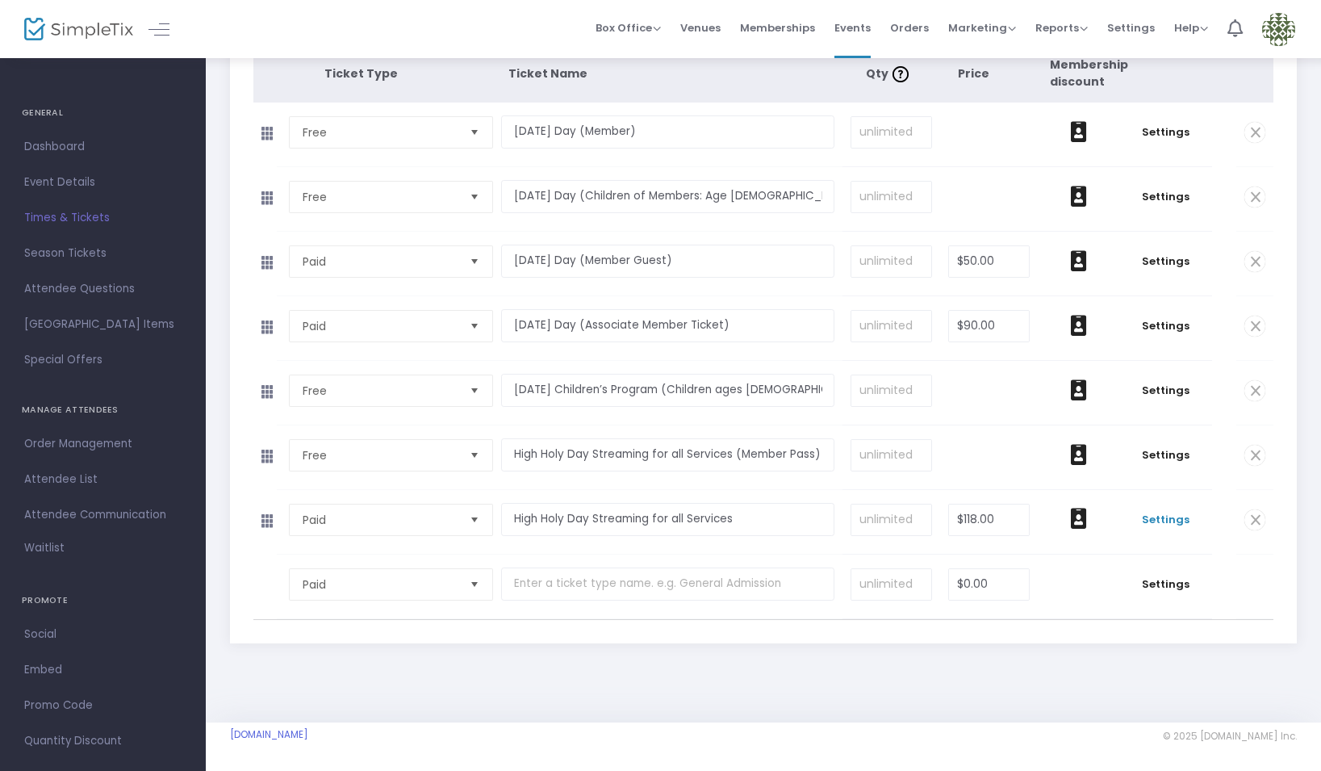
click at [1174, 518] on span "Settings" at bounding box center [1165, 520] width 77 height 16
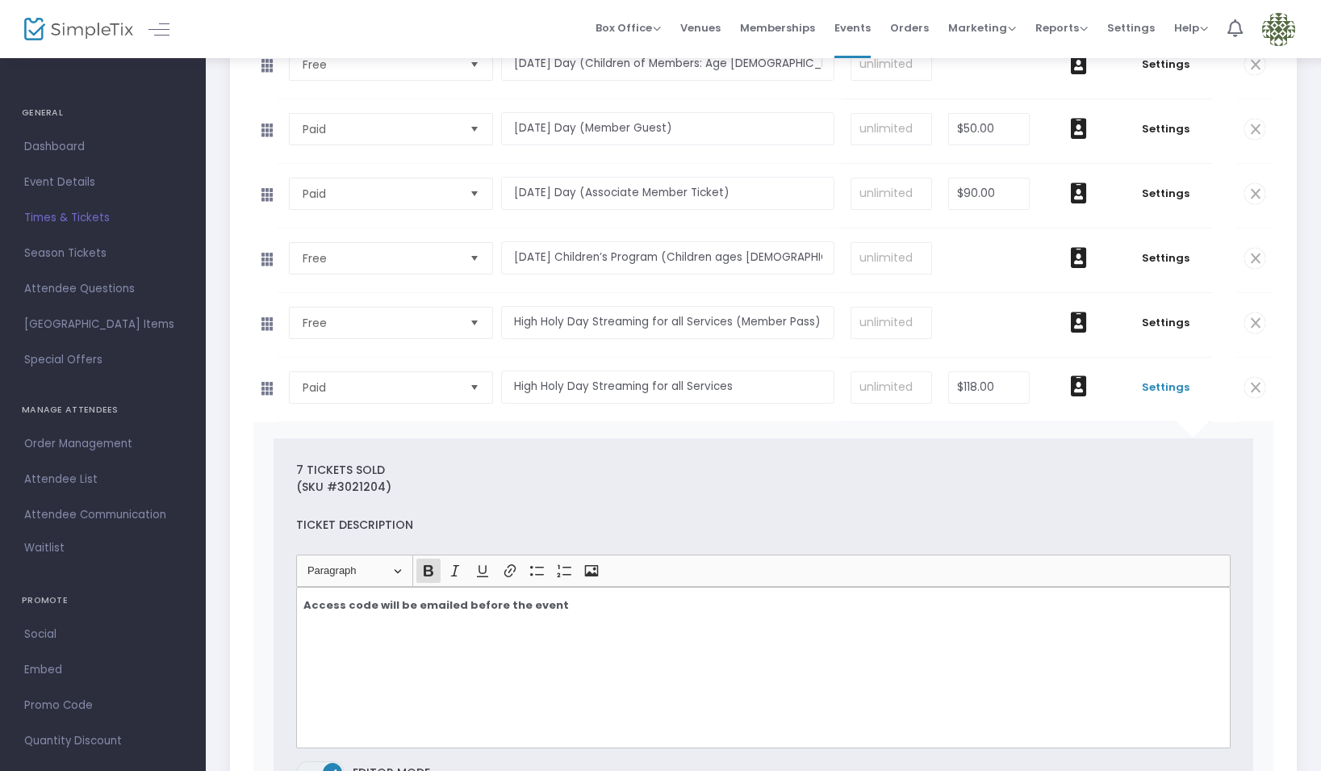
scroll to position [299, 0]
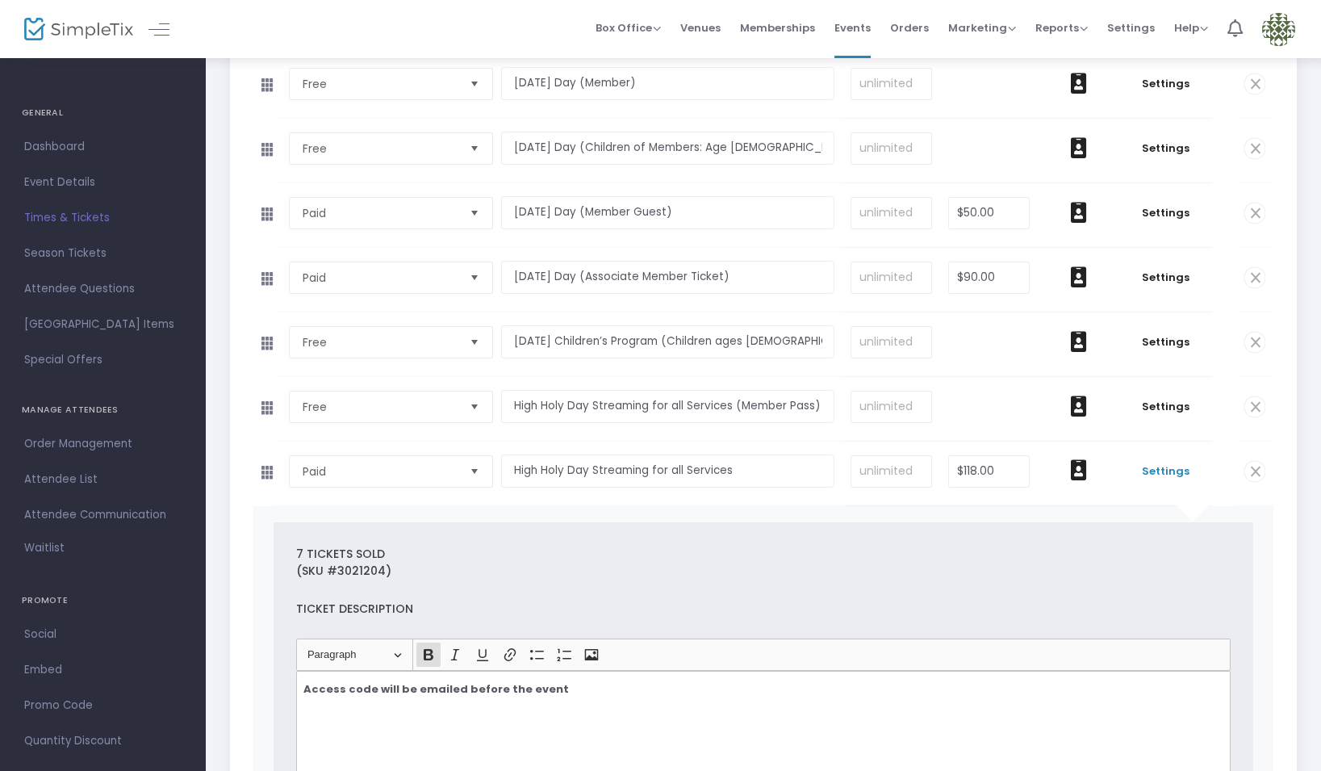
click at [1170, 468] on span "Settings" at bounding box center [1165, 471] width 77 height 16
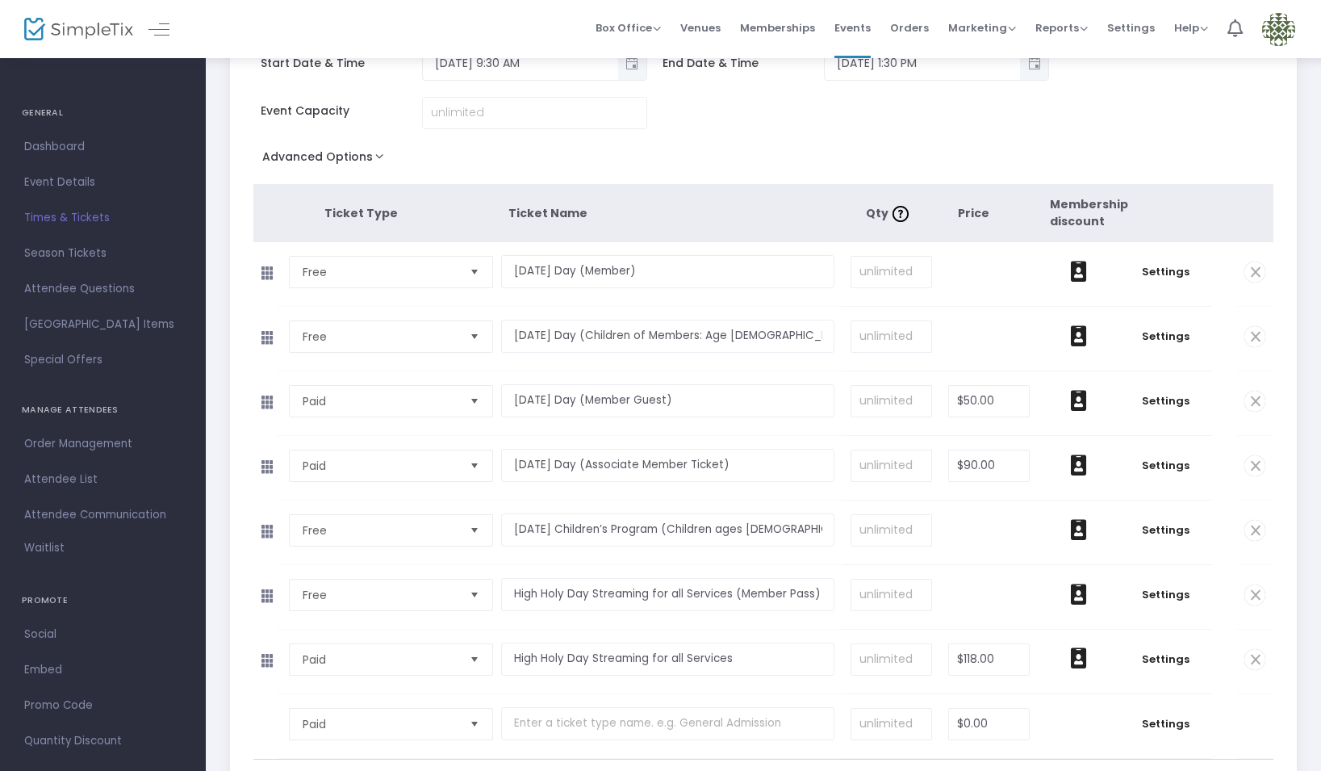
scroll to position [250, 0]
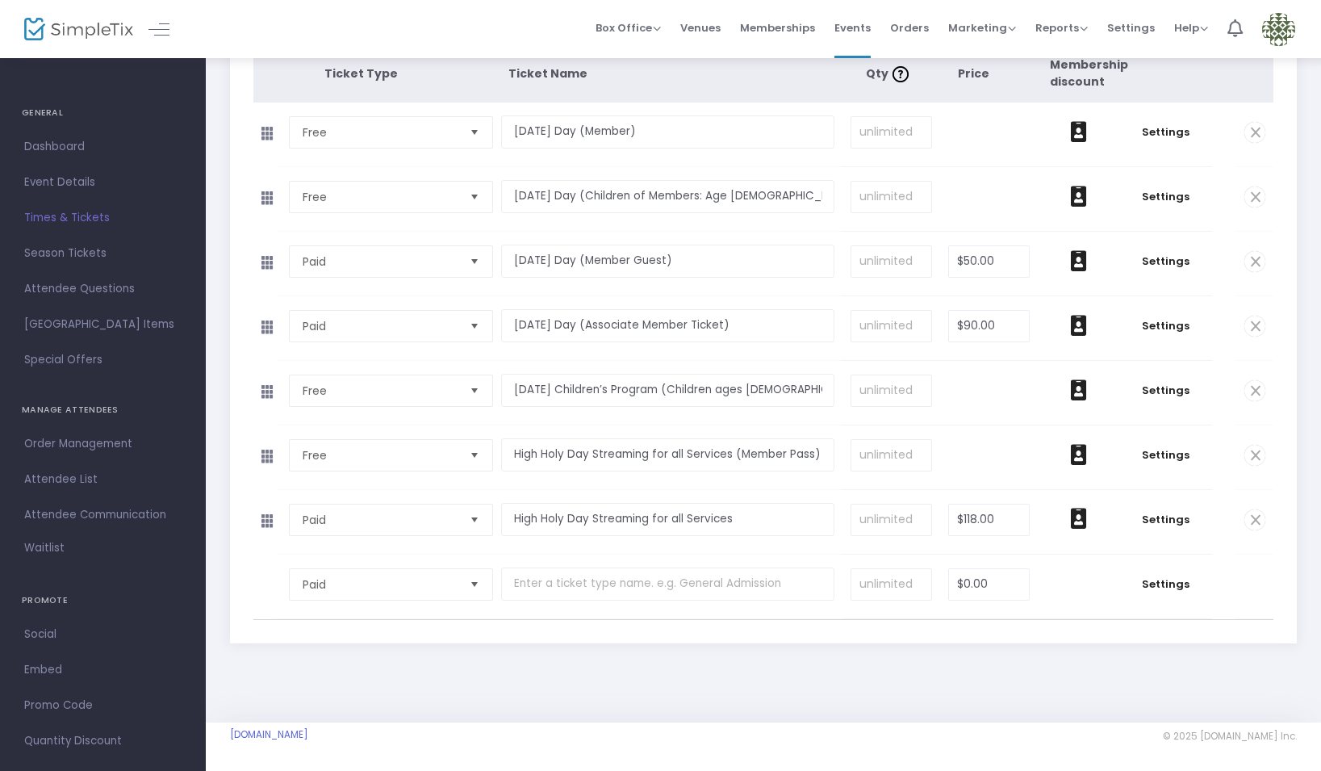
click at [1284, 27] on img at bounding box center [1278, 29] width 33 height 33
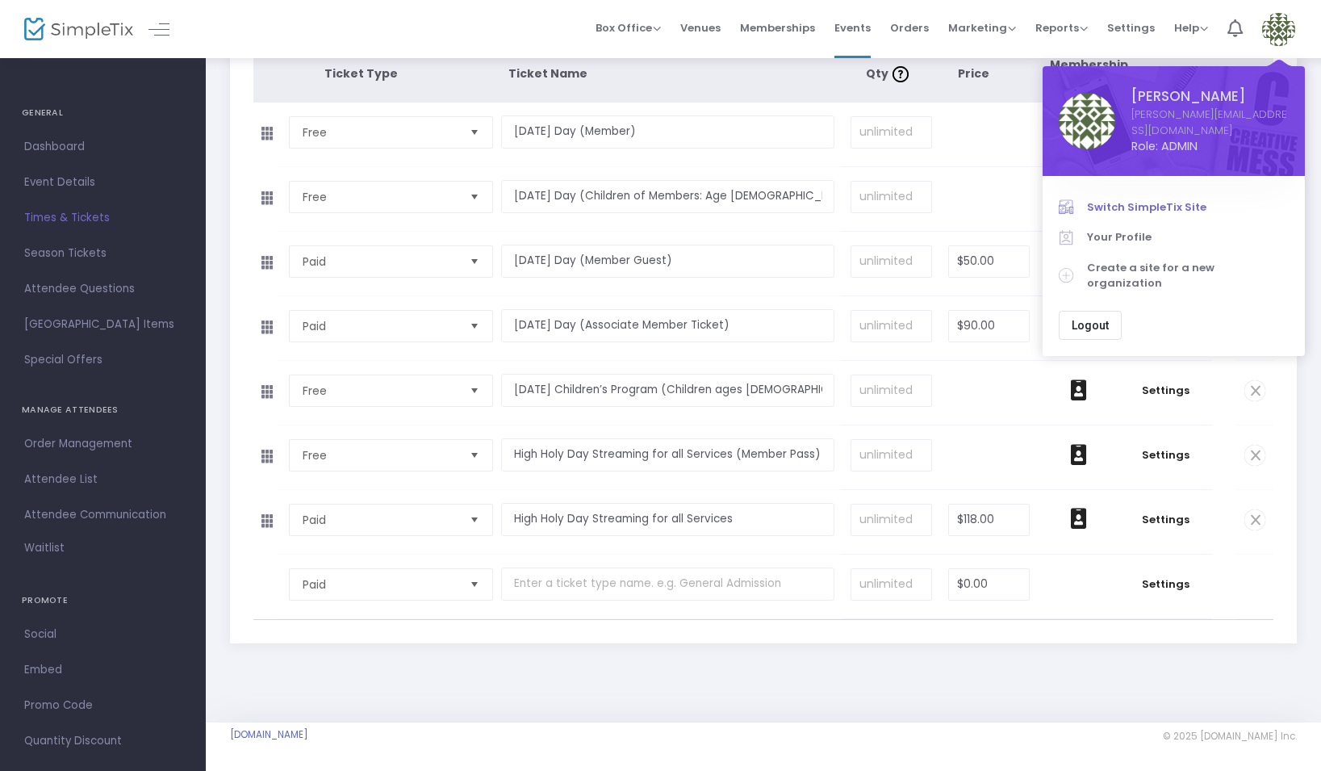
click at [1186, 199] on span "Switch SimpleTix Site" at bounding box center [1188, 207] width 202 height 16
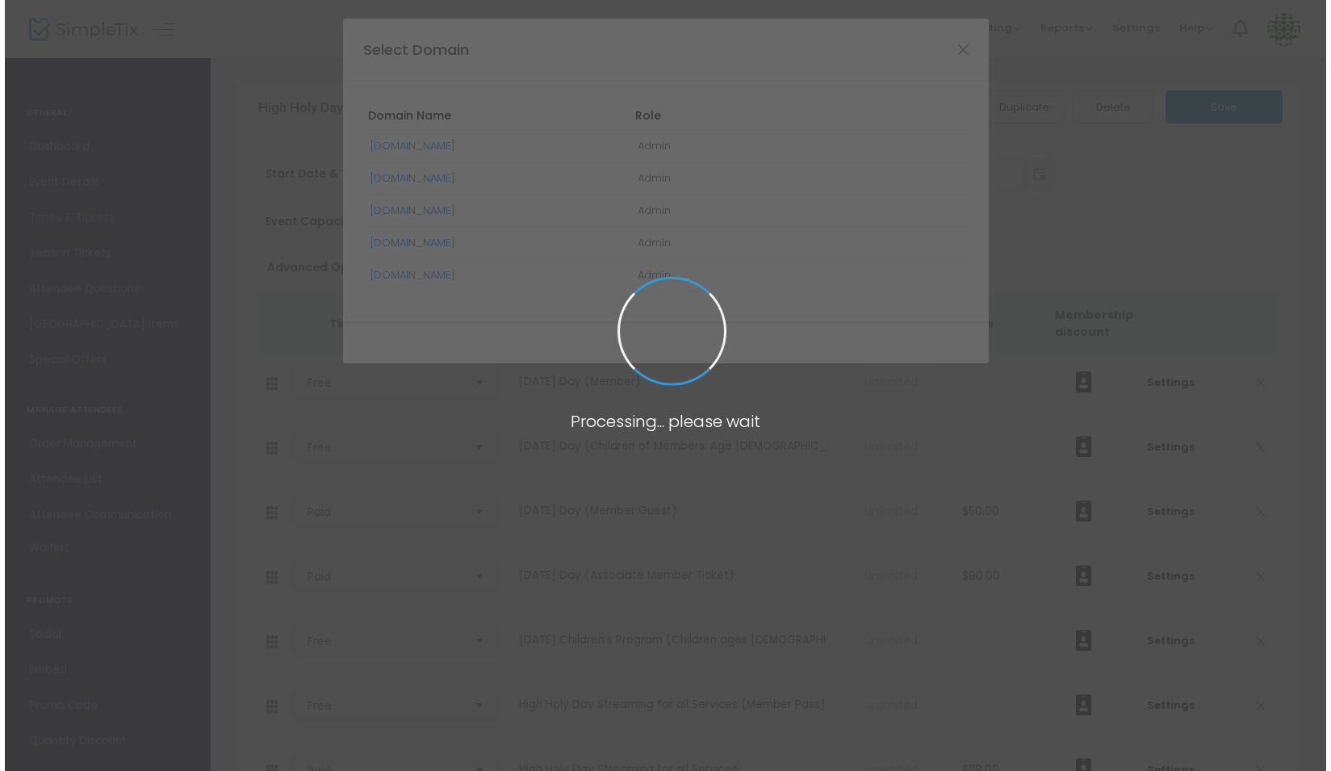
scroll to position [0, 0]
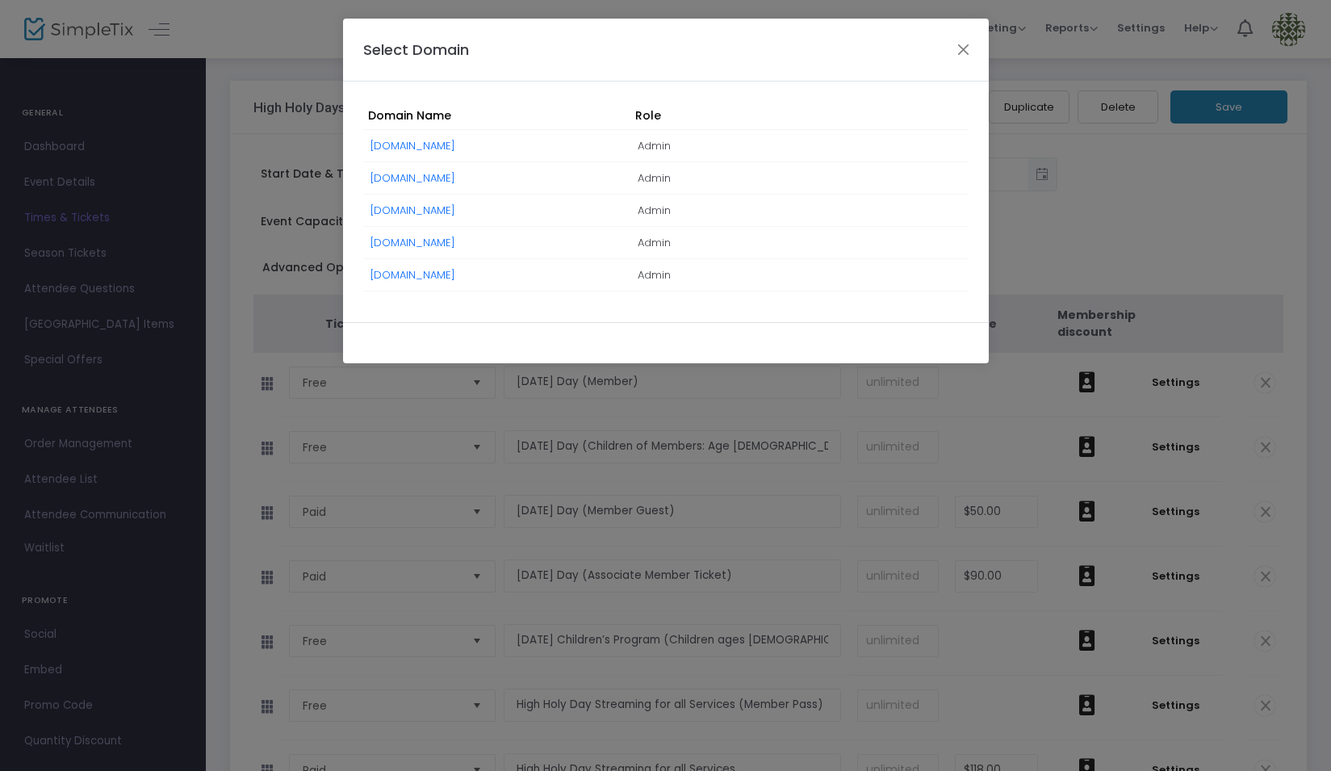
drag, startPoint x: 437, startPoint y: 272, endPoint x: 488, endPoint y: 297, distance: 56.7
click at [437, 272] on link "ThePop-UpPatch.SimpleTix.com" at bounding box center [412, 274] width 85 height 15
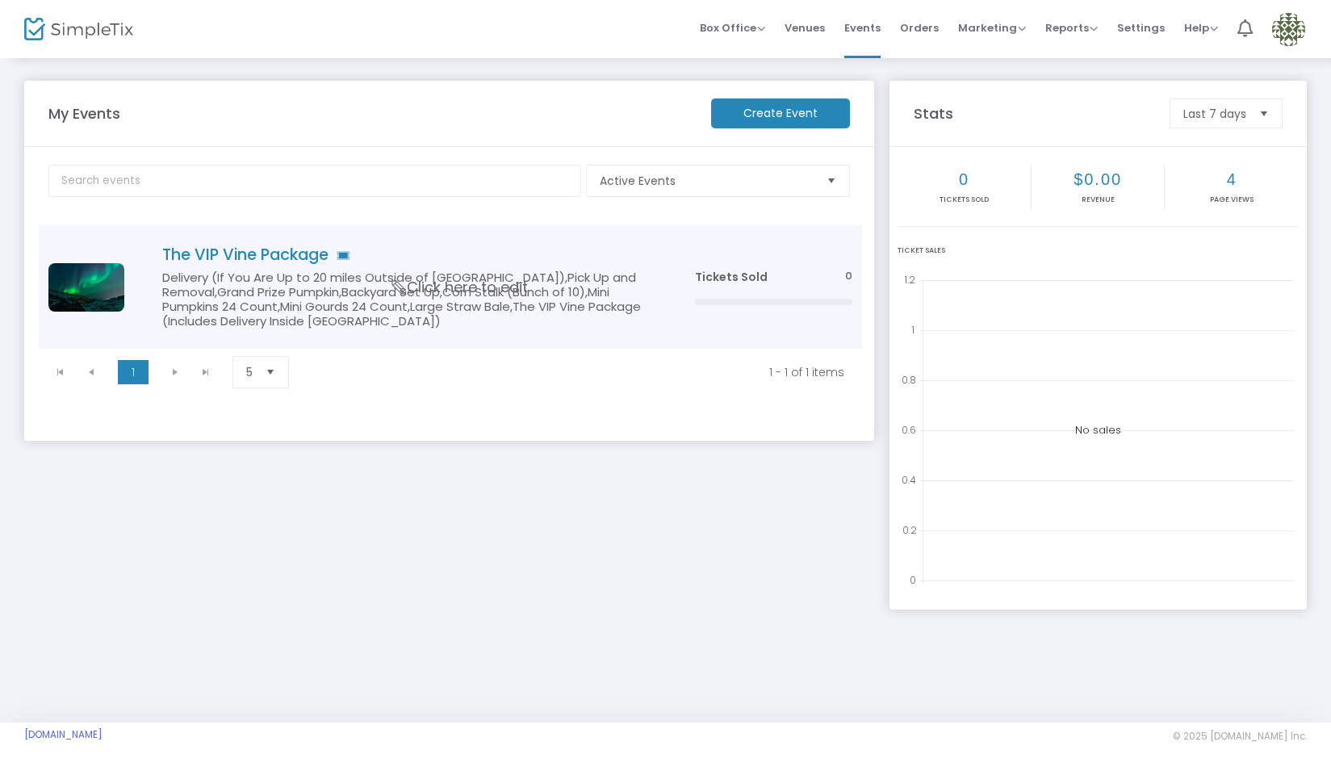
click at [588, 303] on h5 "Delivery (If You Are Up to 20 miles Outside of [GEOGRAPHIC_DATA]),Pick Up and R…" at bounding box center [404, 299] width 484 height 58
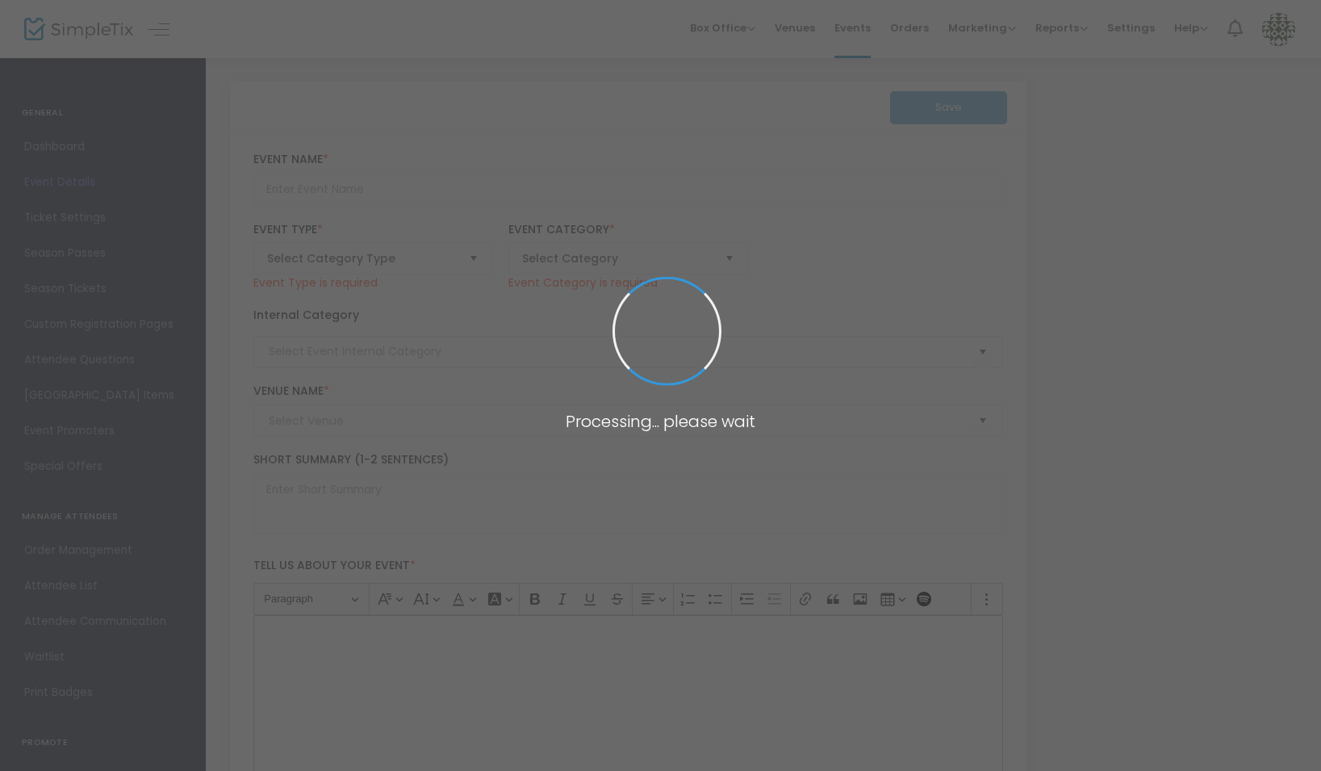
type input "The VIP Vine Package"
type textarea "info"
type input "Buy Tickets"
type input "TBD"
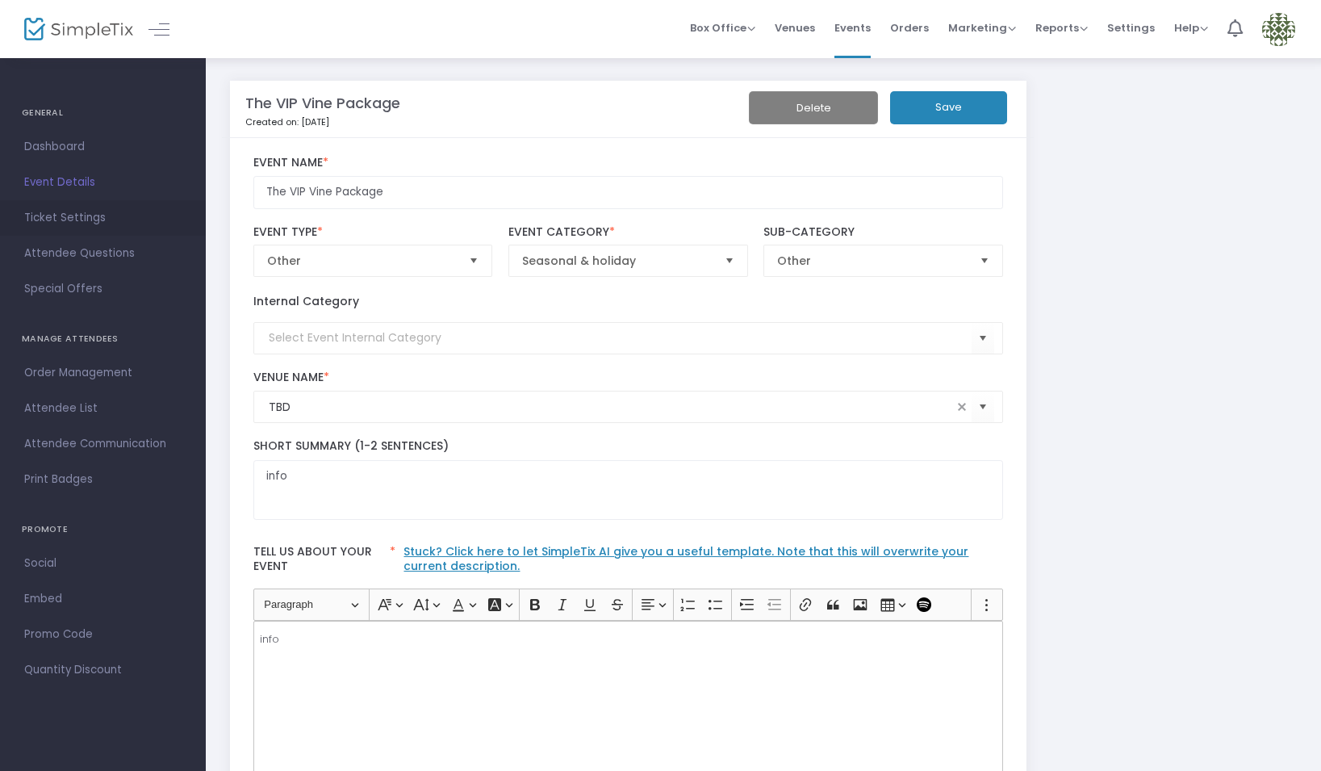
click at [87, 215] on span "Ticket Settings" at bounding box center [102, 217] width 157 height 21
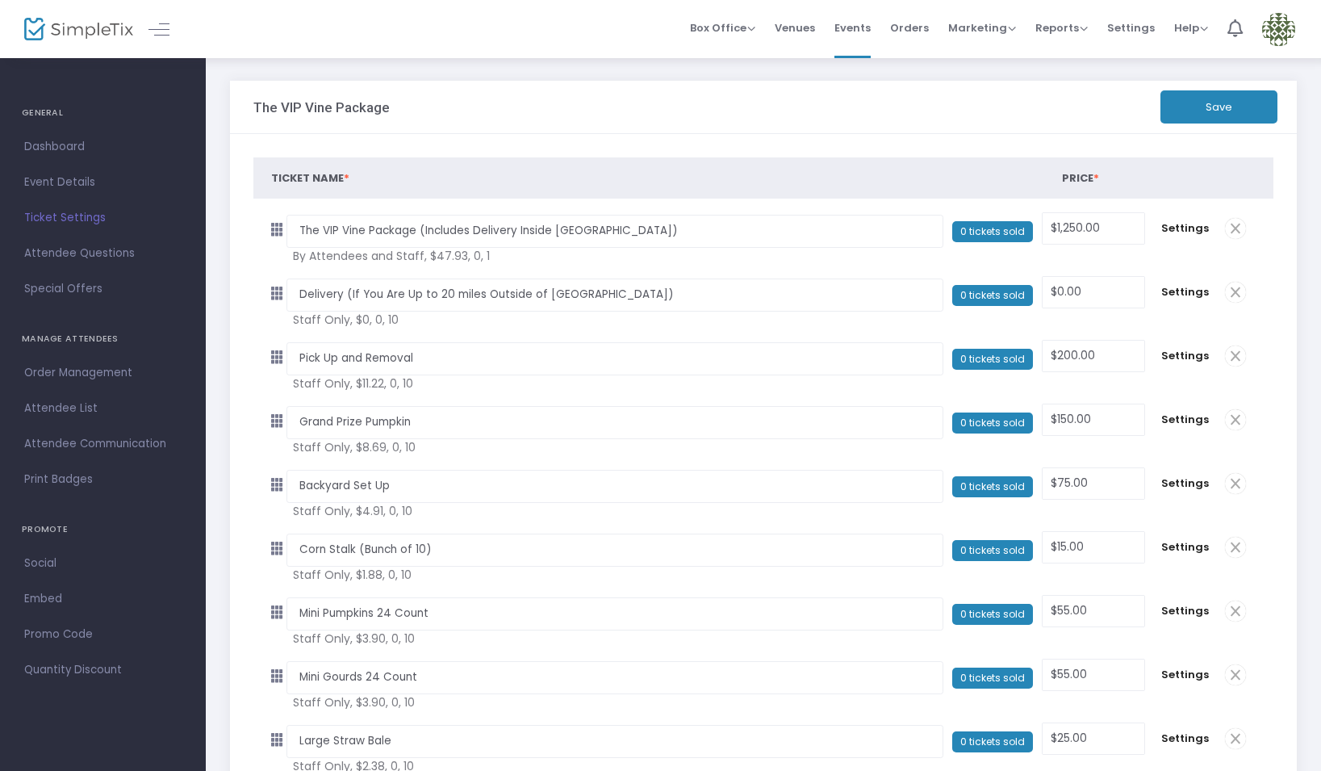
scroll to position [11, 0]
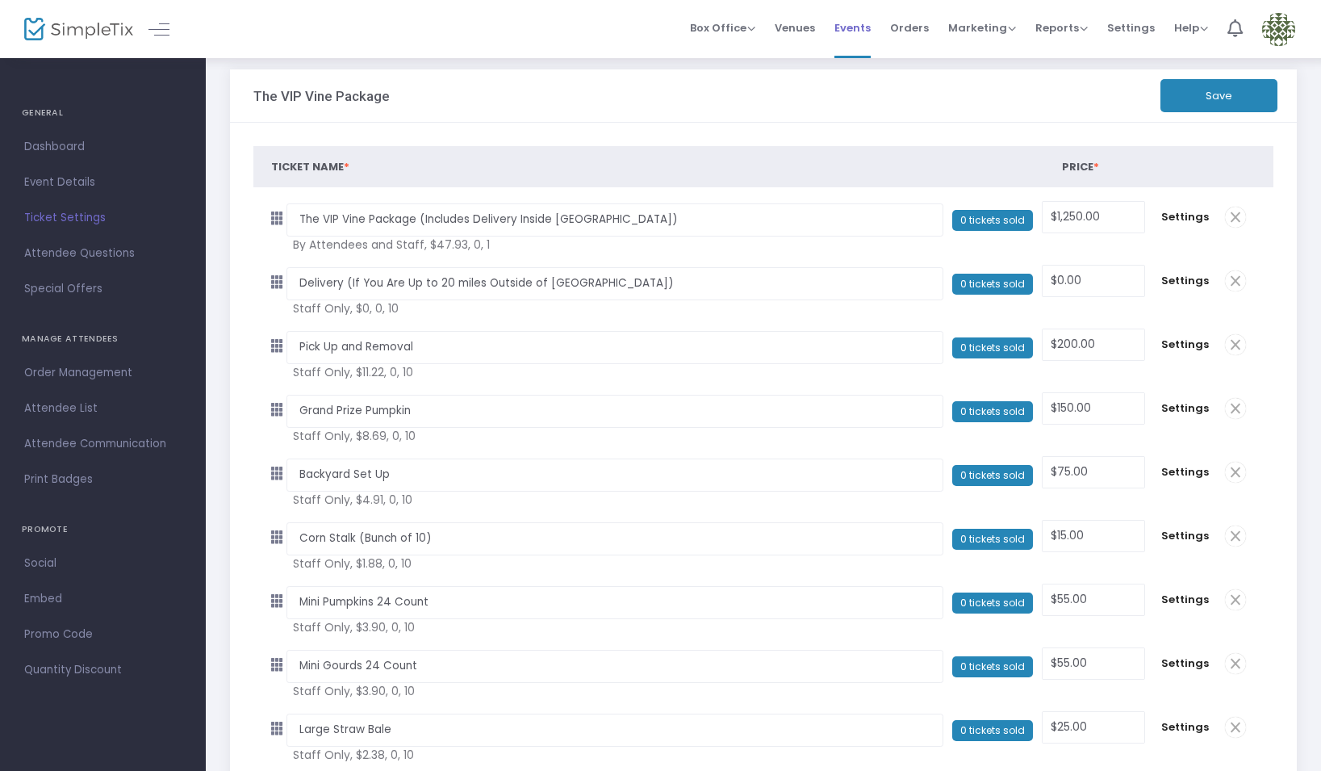
click at [867, 21] on span "Events" at bounding box center [852, 27] width 36 height 41
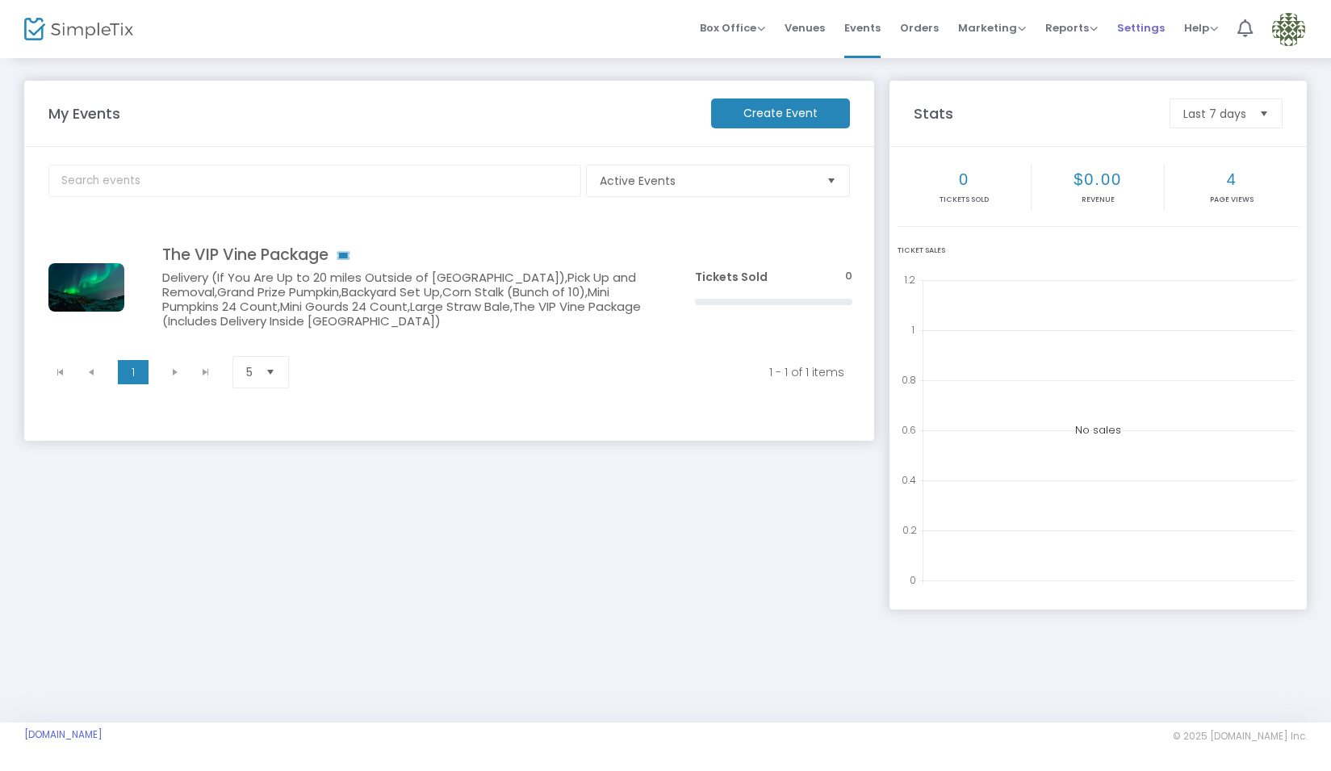
click at [1132, 23] on span "Settings" at bounding box center [1141, 27] width 48 height 41
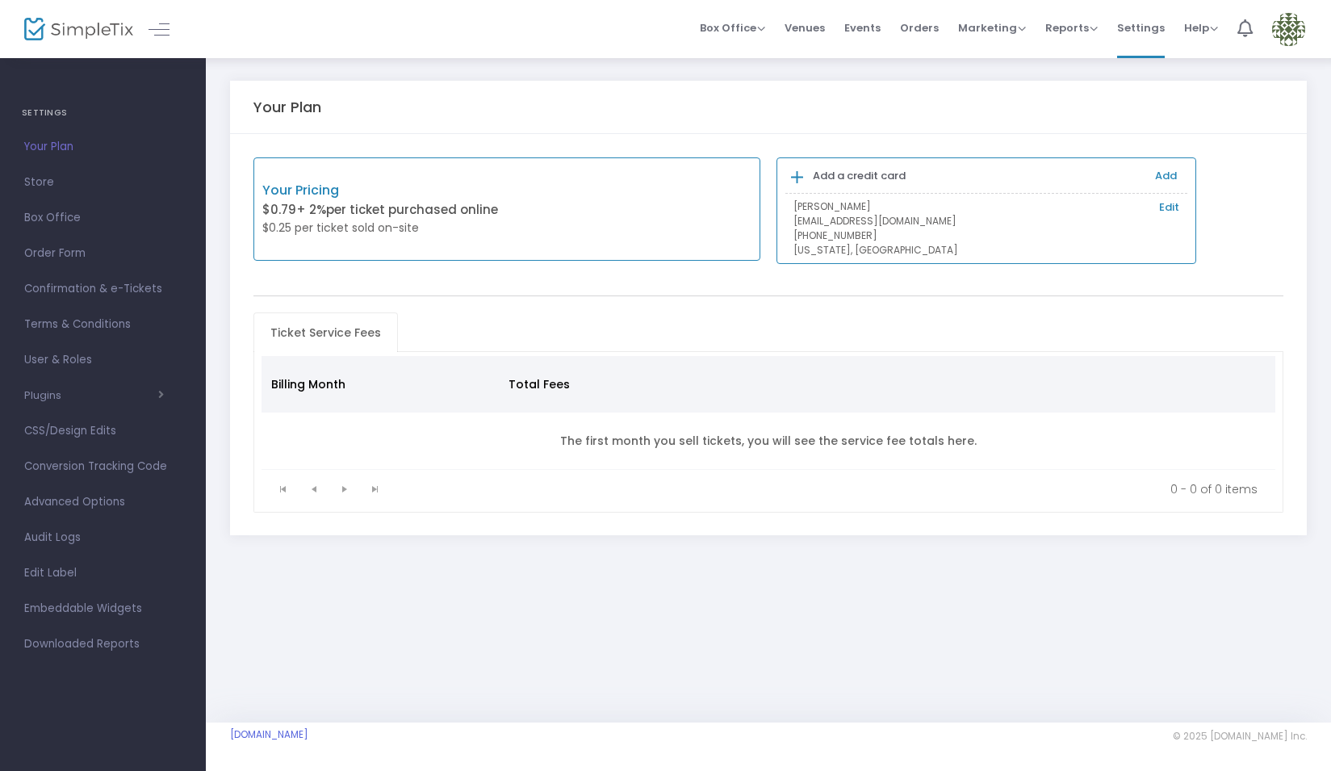
click at [83, 358] on span "User & Roles" at bounding box center [102, 359] width 157 height 21
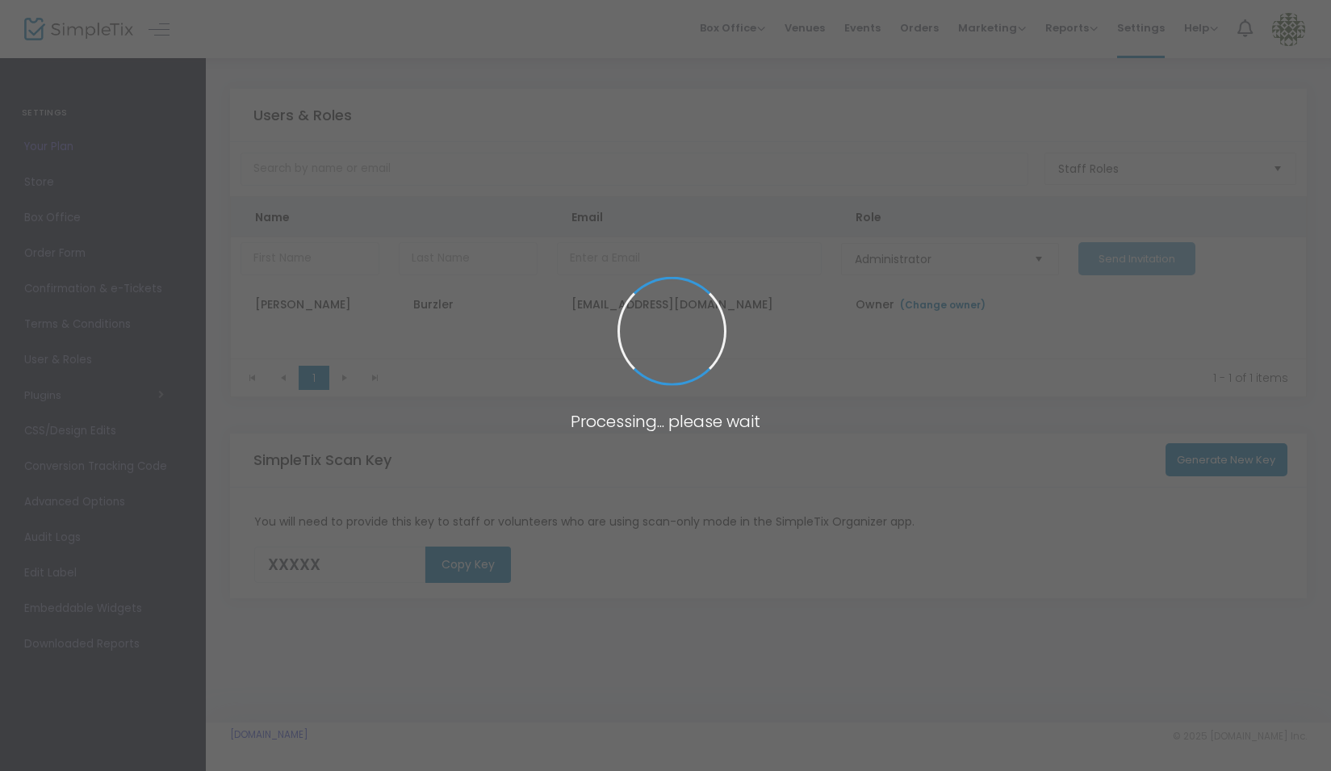
type input "MNEI1"
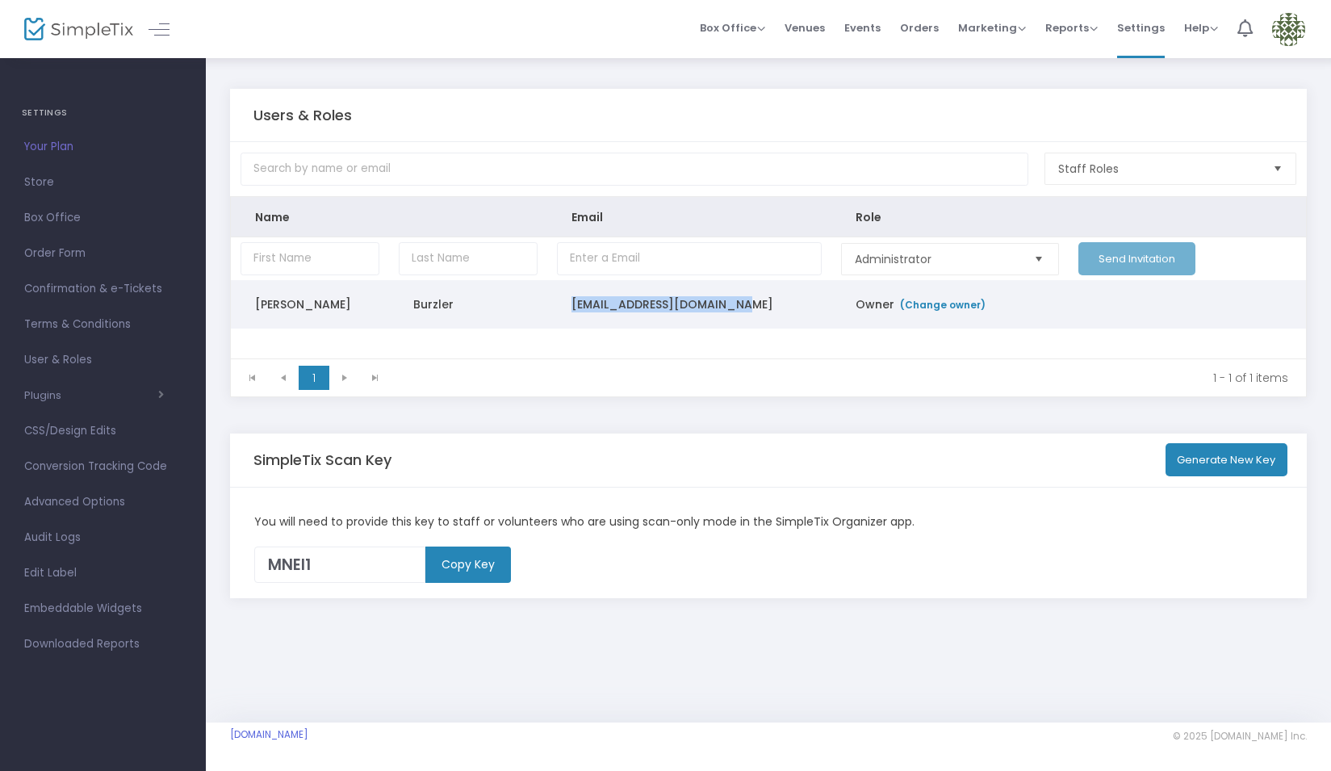
drag, startPoint x: 753, startPoint y: 304, endPoint x: 572, endPoint y: 307, distance: 180.8
click at [572, 307] on td "[EMAIL_ADDRESS][DOMAIN_NAME]" at bounding box center [689, 304] width 285 height 48
copy td "[EMAIL_ADDRESS][DOMAIN_NAME]"
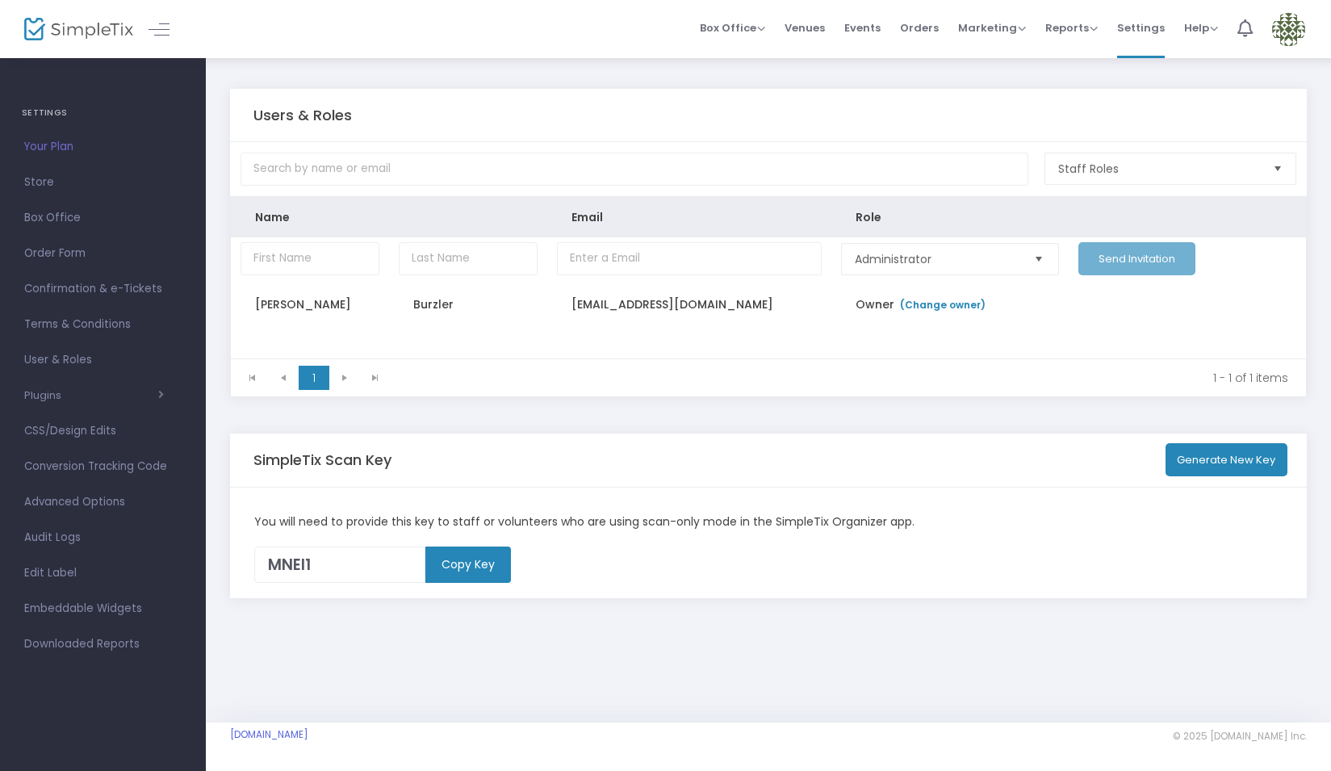
click at [827, 359] on kendo-pager "1 1 1 - 1 of 1 items" at bounding box center [768, 377] width 1075 height 38
click at [597, 258] on input "Data table" at bounding box center [689, 258] width 265 height 33
paste input "[EMAIL_ADDRESS][DOMAIN_NAME]"
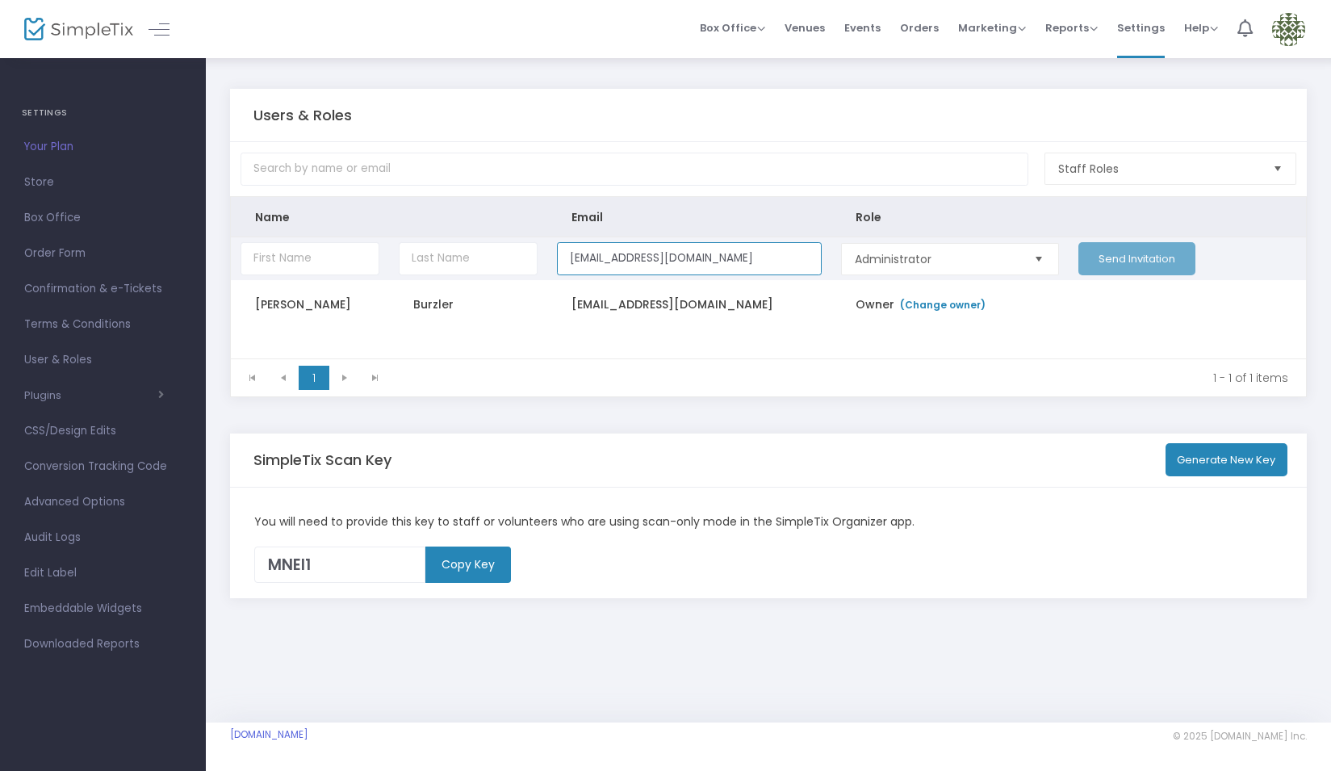
type input "[EMAIL_ADDRESS][DOMAIN_NAME]"
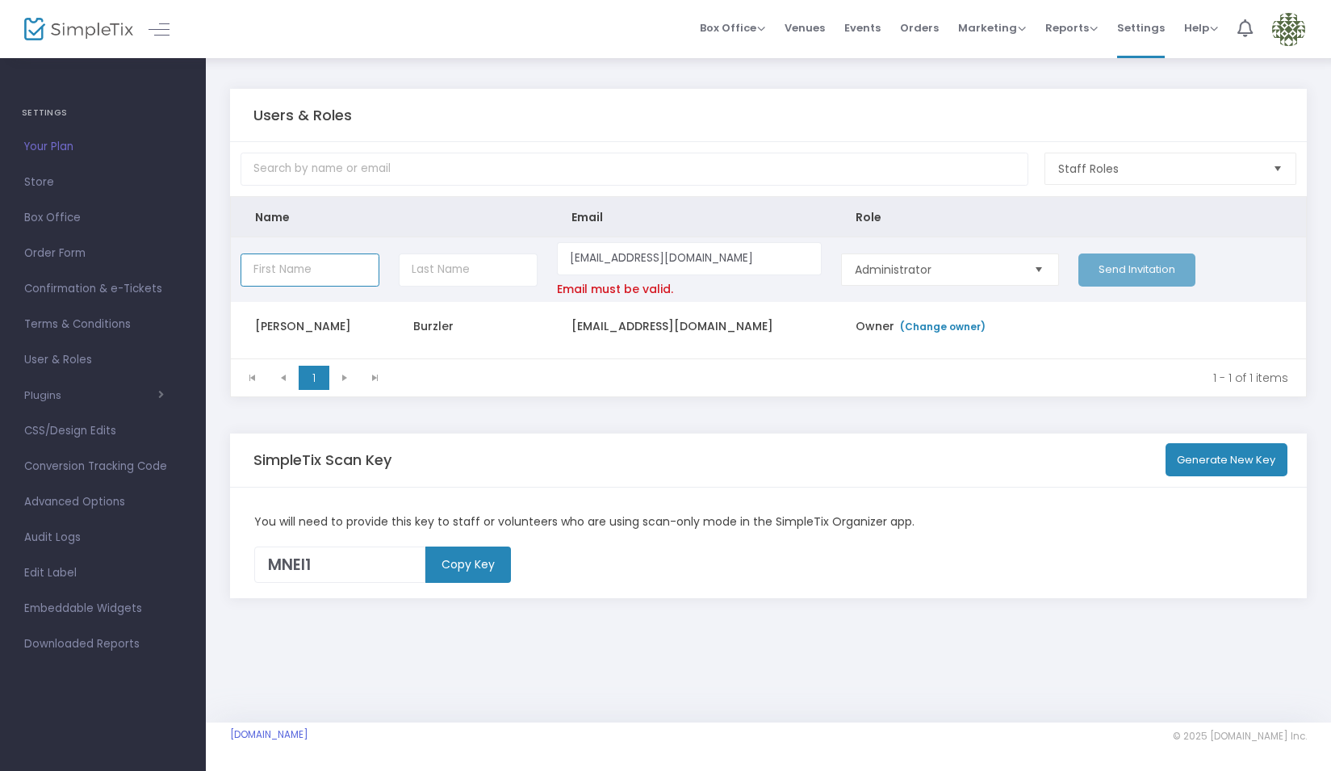
click at [336, 260] on input "Data table" at bounding box center [309, 269] width 139 height 33
click at [569, 255] on input "[EMAIL_ADDRESS][DOMAIN_NAME]" at bounding box center [689, 258] width 265 height 33
click at [288, 267] on input "Data table" at bounding box center [309, 269] width 139 height 33
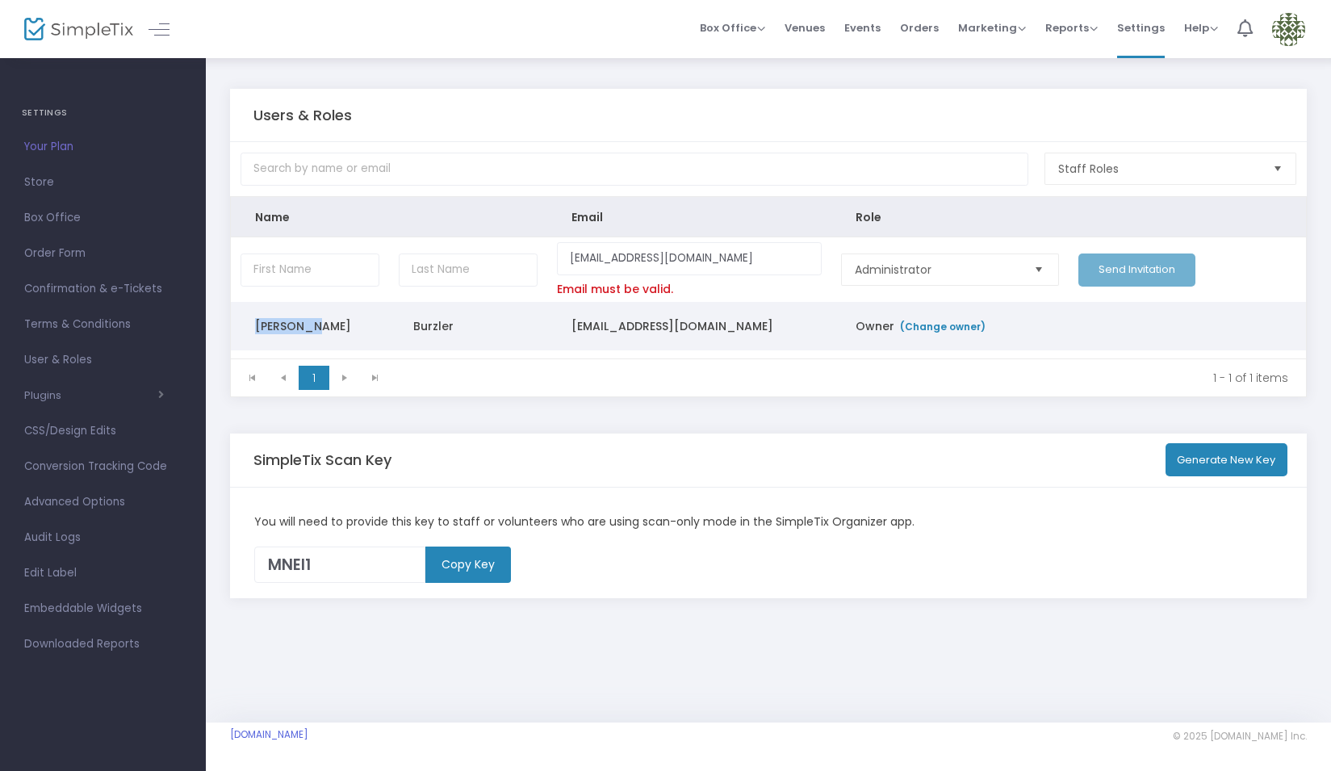
drag, startPoint x: 318, startPoint y: 323, endPoint x: 240, endPoint y: 324, distance: 78.3
click at [240, 324] on td "[PERSON_NAME]" at bounding box center [310, 326] width 158 height 48
copy td "[PERSON_NAME]"
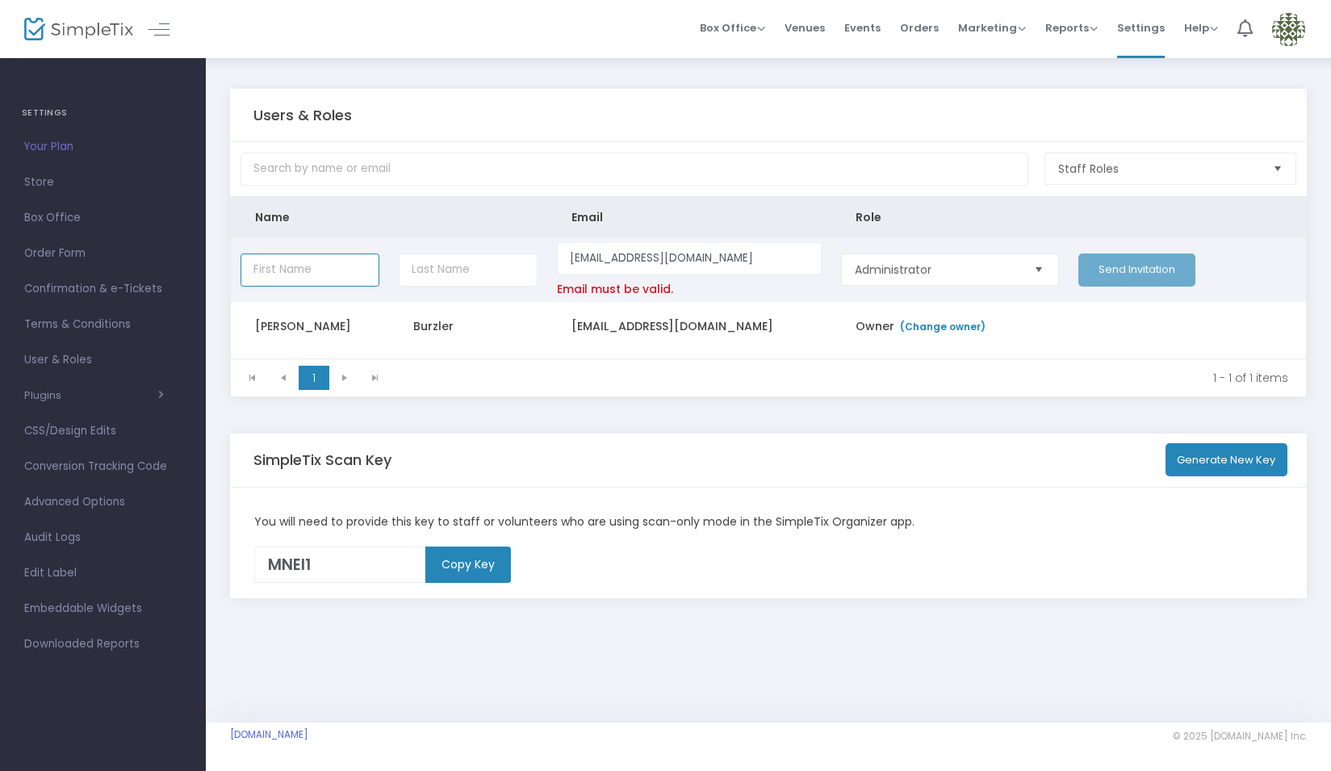
click at [320, 268] on input "Data table" at bounding box center [309, 269] width 139 height 33
paste input "[PERSON_NAME]"
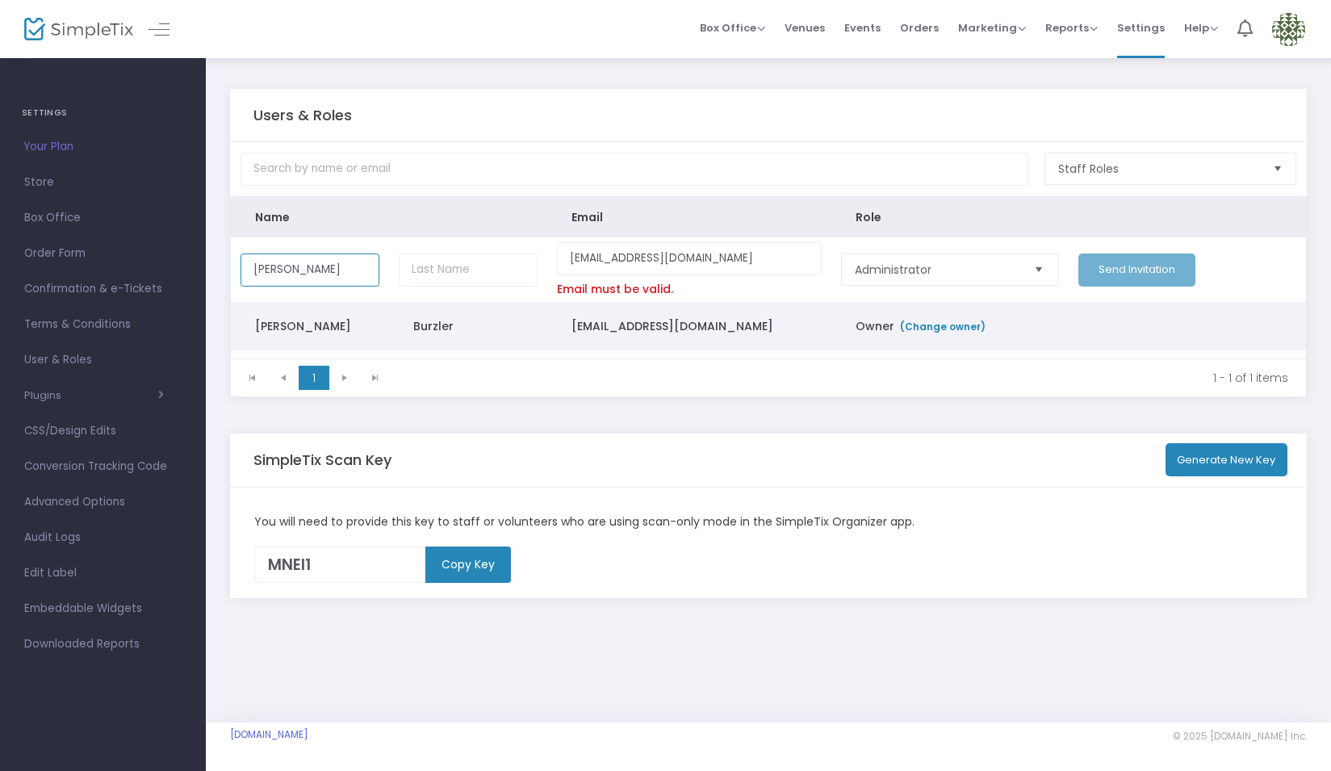
type input "[PERSON_NAME]"
click at [449, 318] on td "Burzler" at bounding box center [468, 326] width 158 height 48
drag, startPoint x: 462, startPoint y: 321, endPoint x: 406, endPoint y: 319, distance: 56.5
click at [406, 319] on td "Burzler" at bounding box center [468, 326] width 158 height 48
copy td "Burzler"
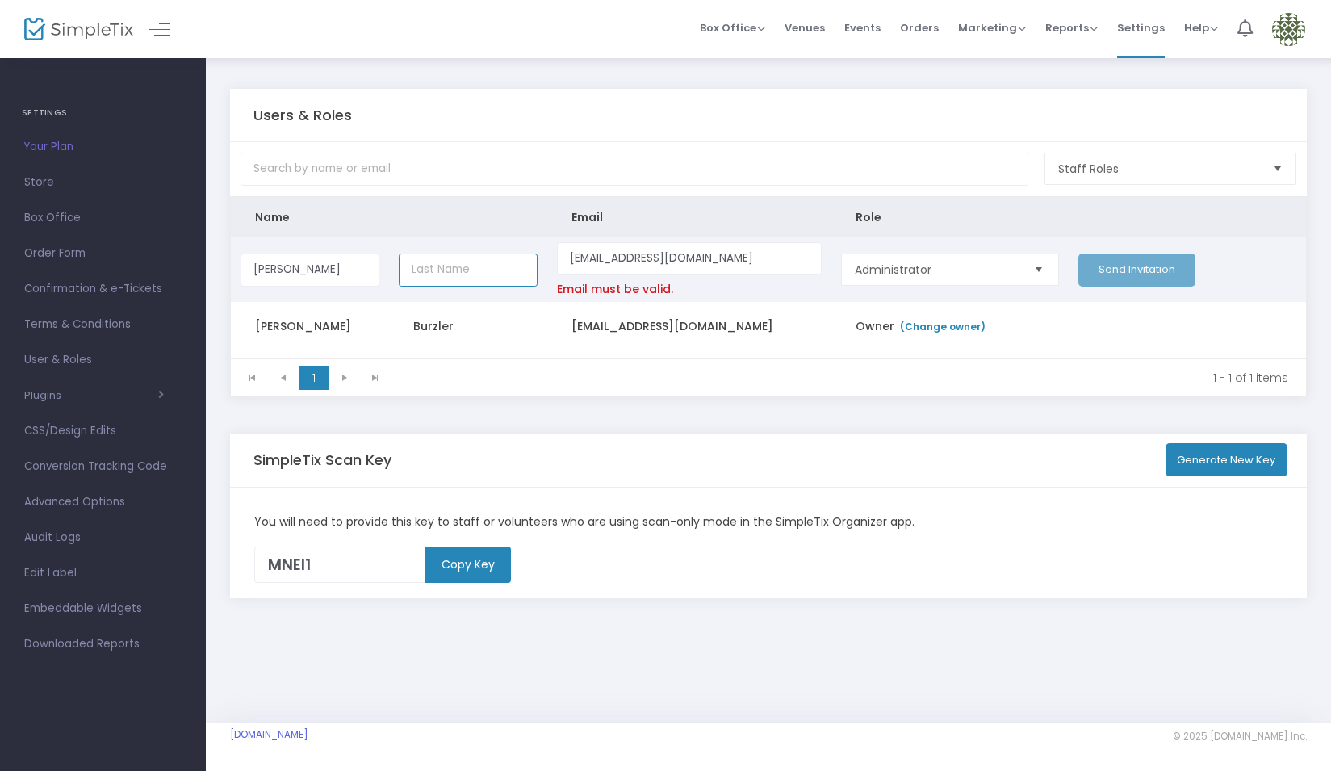
click at [458, 274] on input "Data table" at bounding box center [468, 269] width 139 height 33
paste input "Burzler"
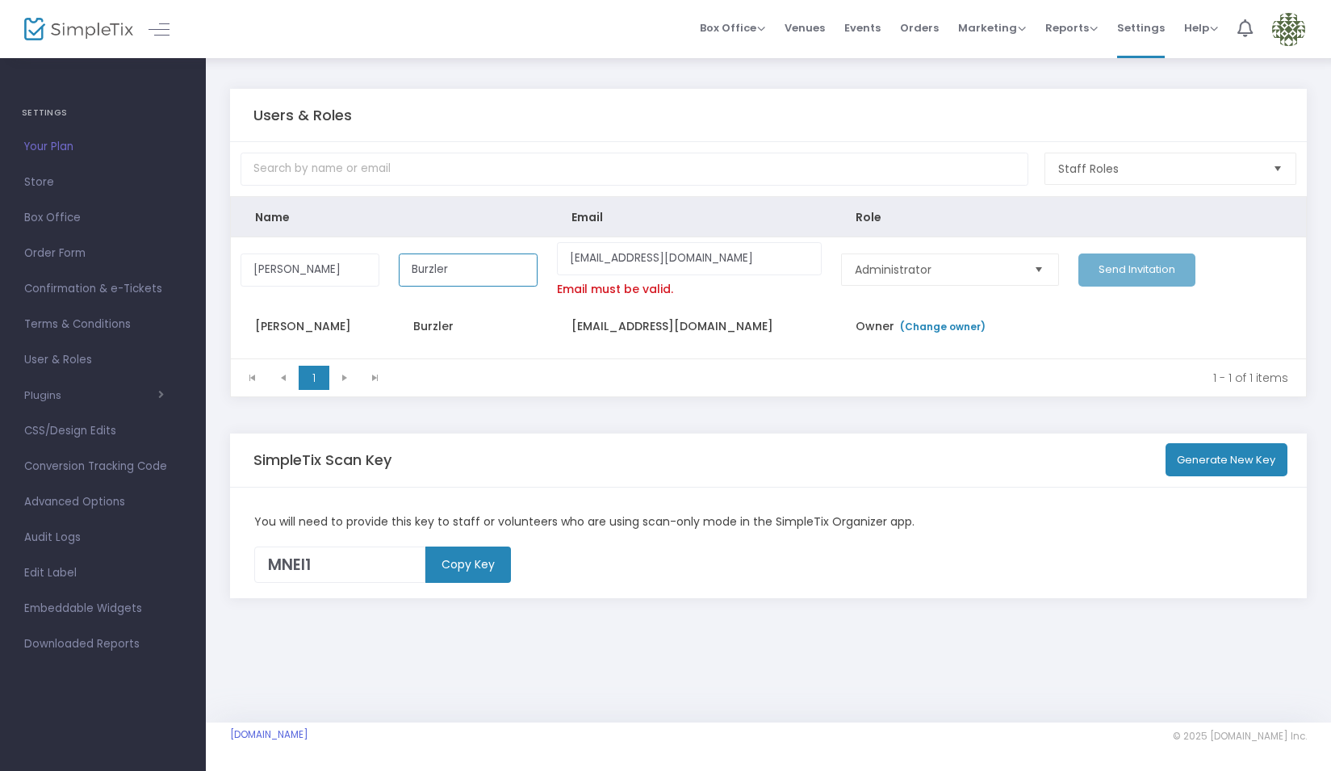
type input "Burzler"
click at [750, 379] on kendo-pager-info "1 - 1 of 1 items" at bounding box center [845, 378] width 886 height 16
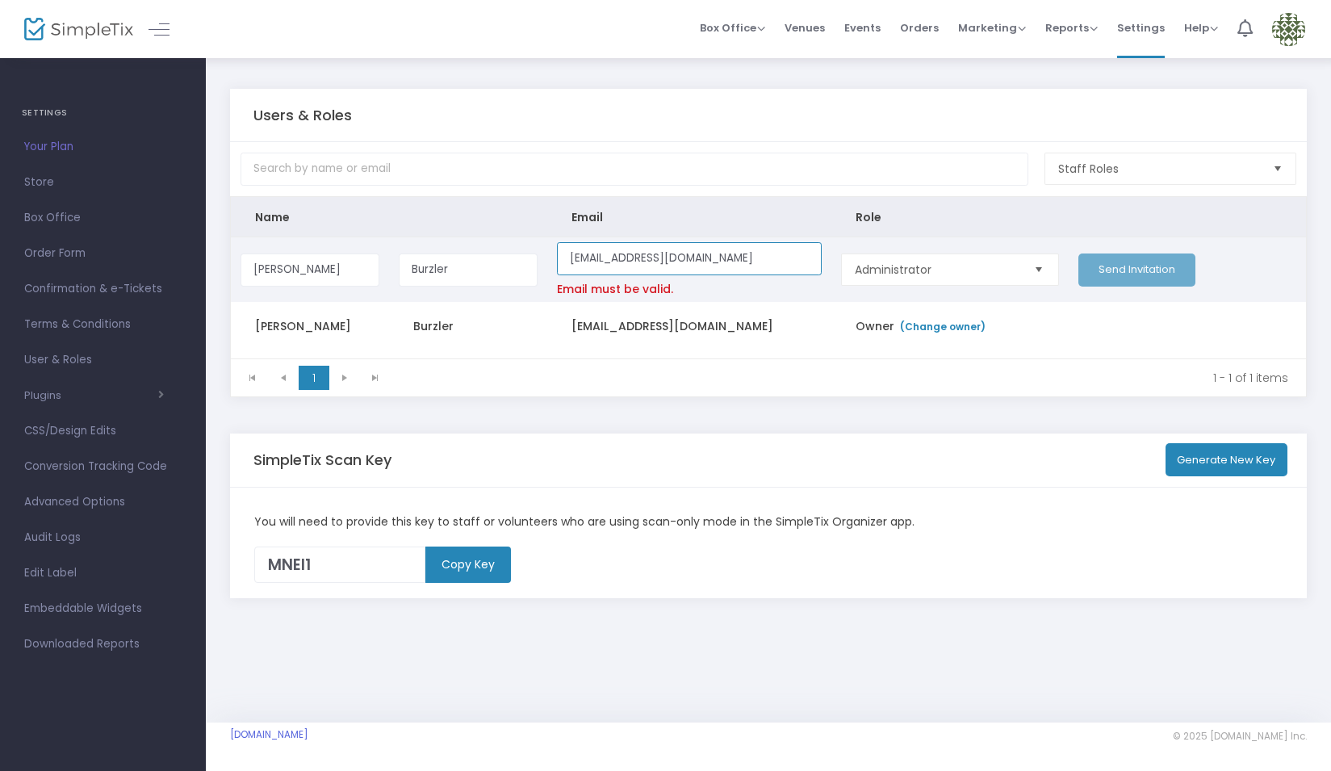
click at [766, 249] on input "[EMAIL_ADDRESS][DOMAIN_NAME]" at bounding box center [689, 258] width 265 height 33
click at [761, 260] on input "[EMAIL_ADDRESS][DOMAIN_NAME]" at bounding box center [689, 258] width 265 height 33
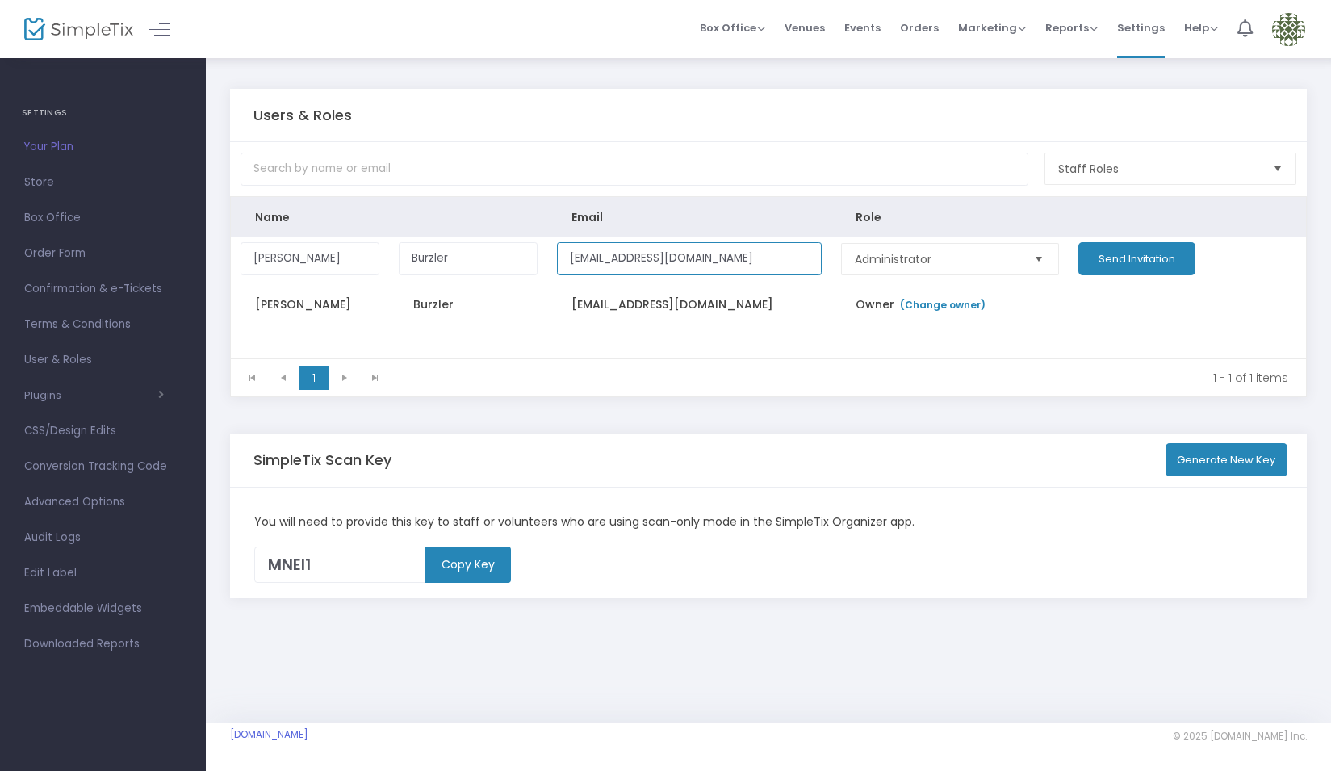
type input "[EMAIL_ADDRESS][DOMAIN_NAME]"
click at [696, 374] on kendo-pager-info "1 - 1 of 1 items" at bounding box center [845, 378] width 886 height 16
click at [1140, 259] on button "Send Invitation" at bounding box center [1136, 258] width 117 height 33
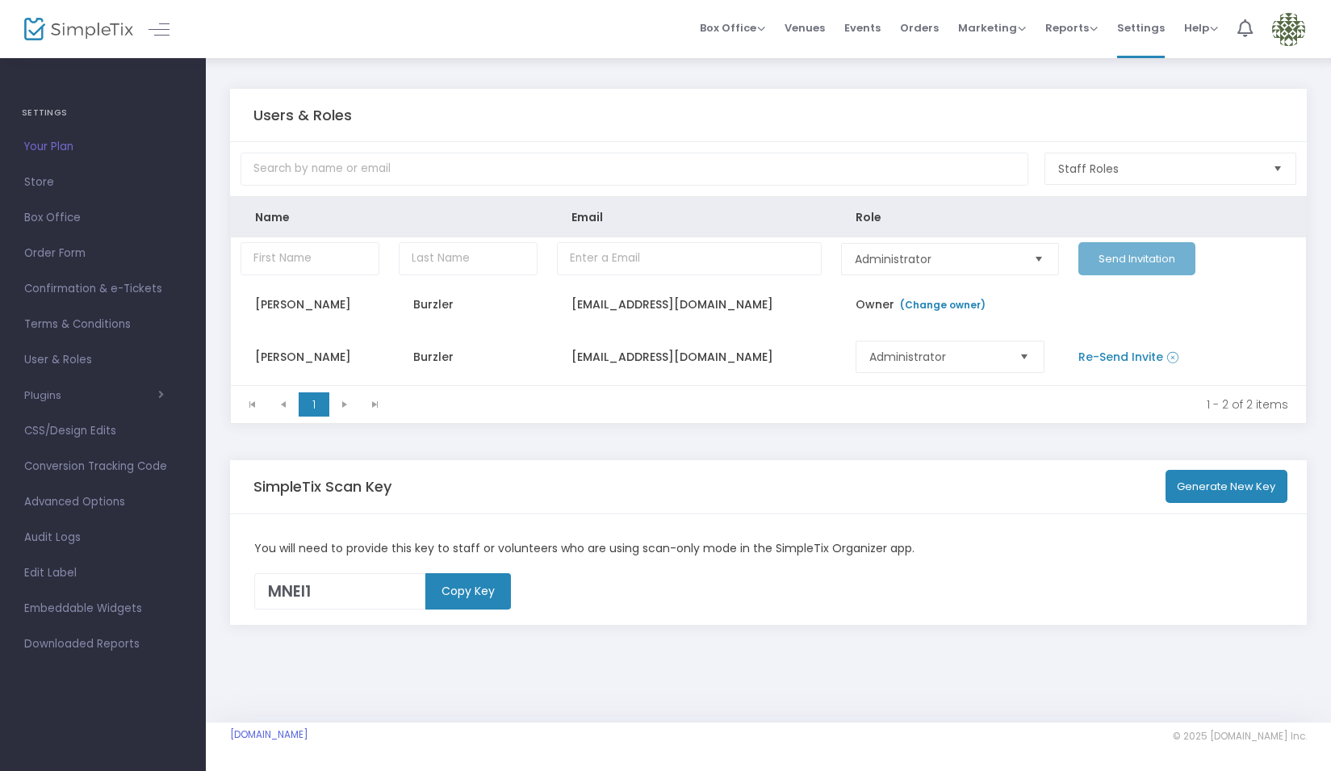
drag, startPoint x: 880, startPoint y: 24, endPoint x: 895, endPoint y: 33, distance: 17.7
click at [880, 25] on span "Events" at bounding box center [862, 27] width 36 height 41
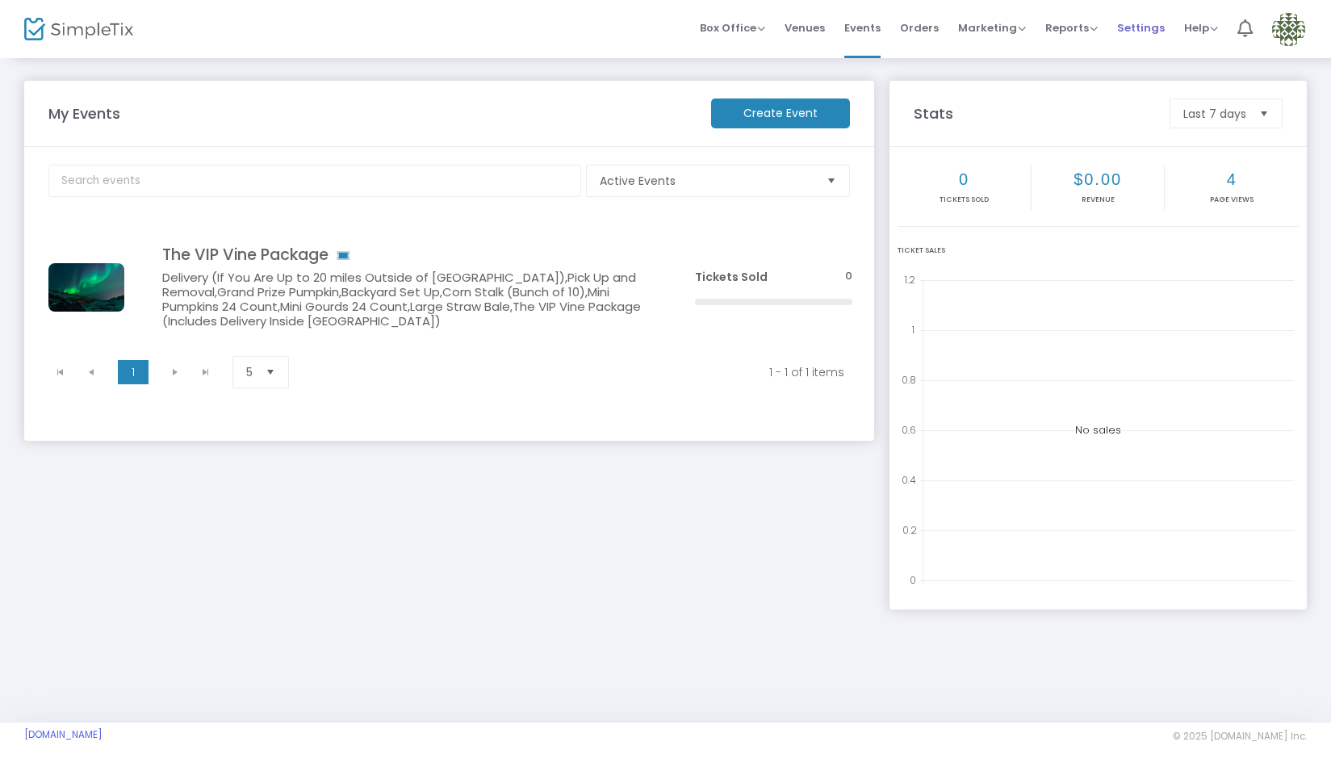
click at [1147, 28] on span "Settings" at bounding box center [1141, 27] width 48 height 41
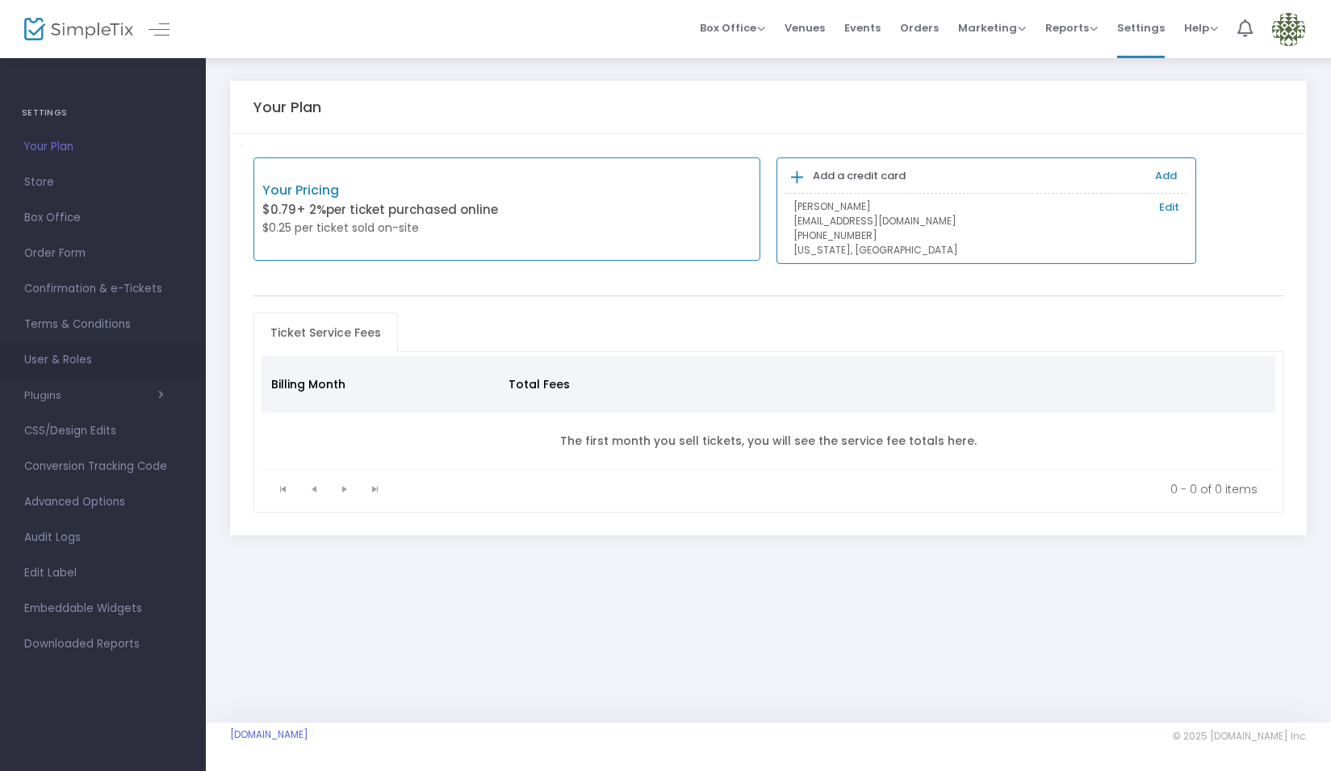
click at [90, 357] on span "User & Roles" at bounding box center [102, 359] width 157 height 21
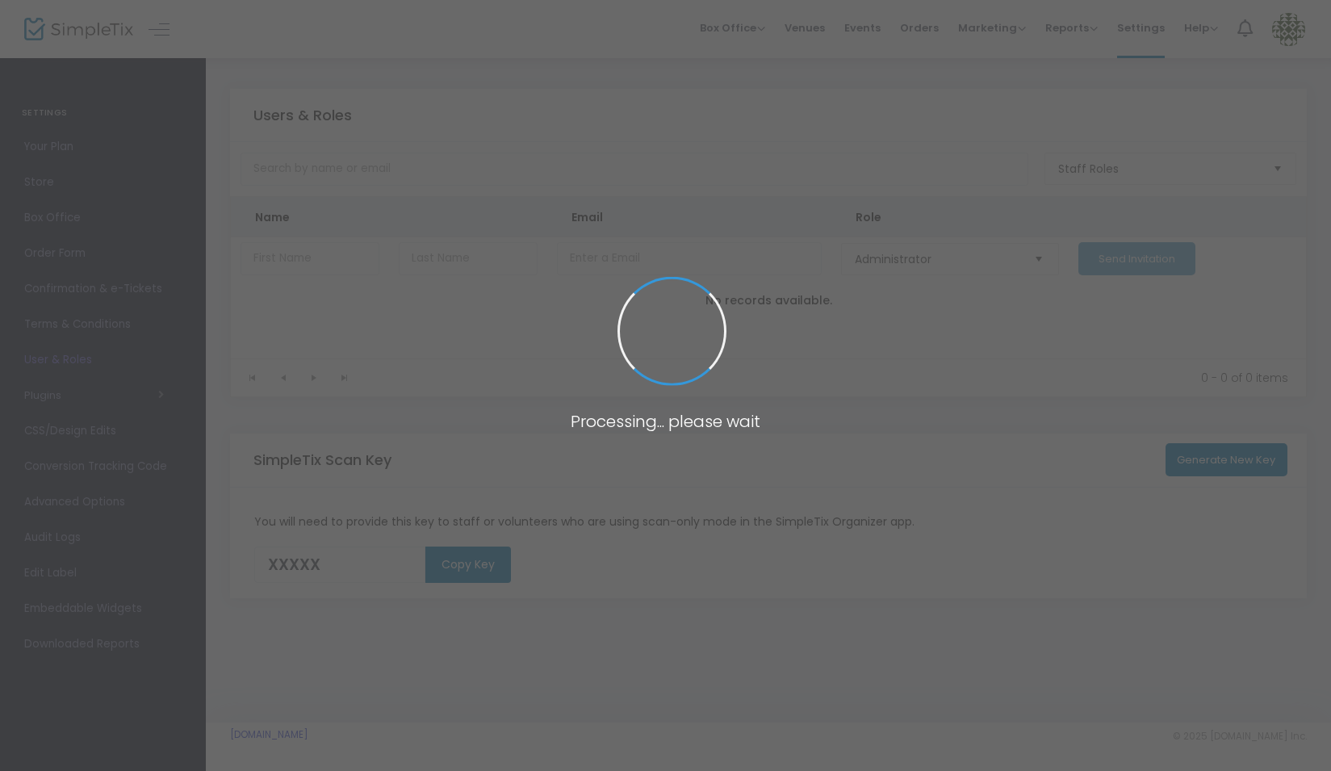
type input "MNEI1"
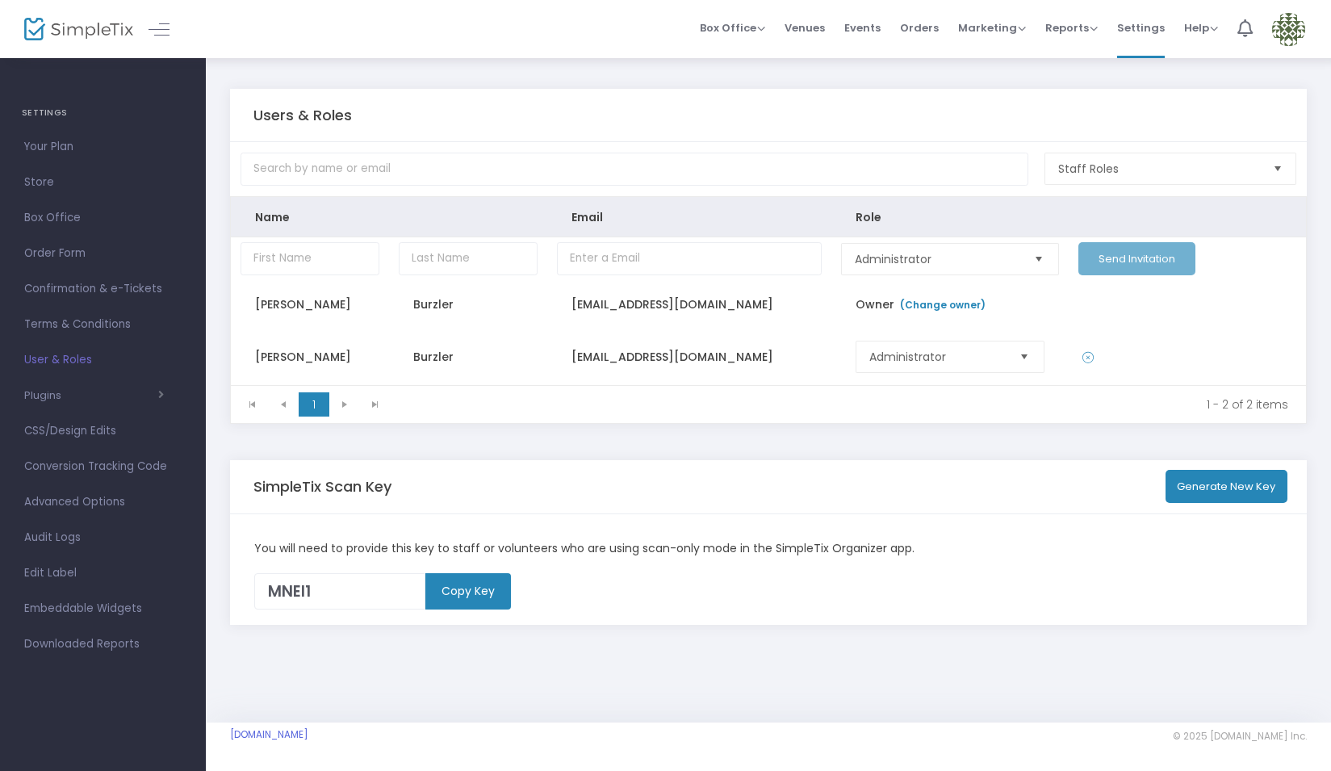
drag, startPoint x: 390, startPoint y: 736, endPoint x: 218, endPoint y: 742, distance: 172.0
click at [218, 742] on m-footer "[DOMAIN_NAME] © 2025 [DOMAIN_NAME] Inc. About Privacy T&C Purchase" at bounding box center [768, 746] width 1125 height 48
copy link "[DOMAIN_NAME]"
click at [1142, 24] on span "Settings" at bounding box center [1141, 27] width 48 height 41
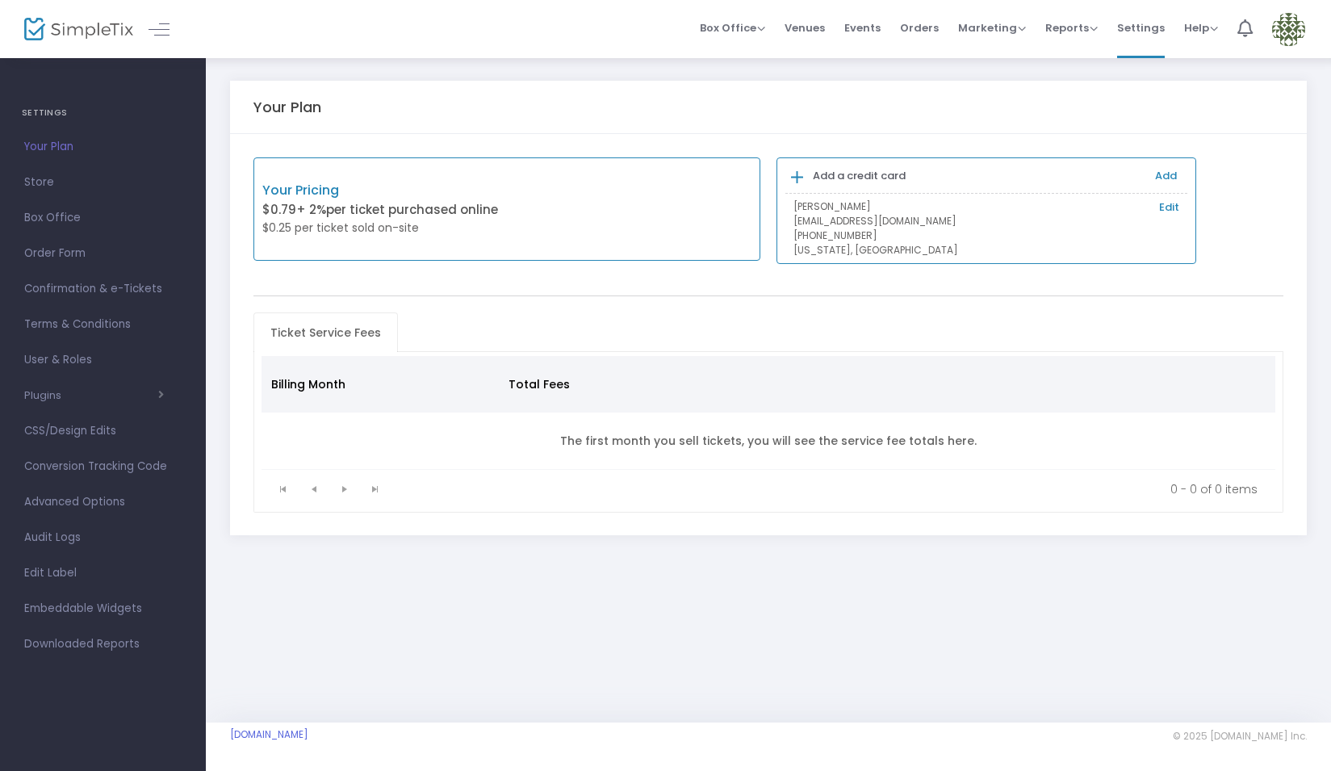
drag, startPoint x: 107, startPoint y: 364, endPoint x: 140, endPoint y: 369, distance: 32.6
click at [107, 364] on span "User & Roles" at bounding box center [102, 359] width 157 height 21
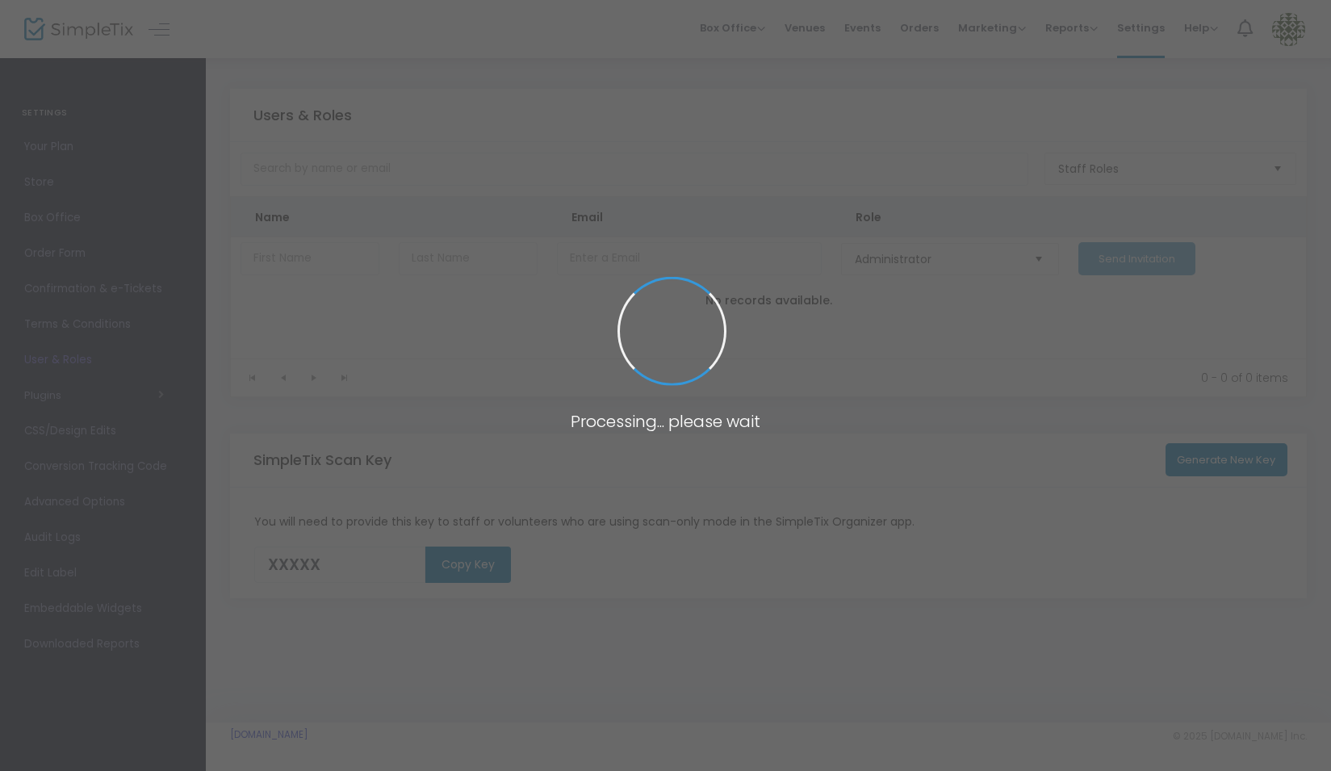
type input "MNEI1"
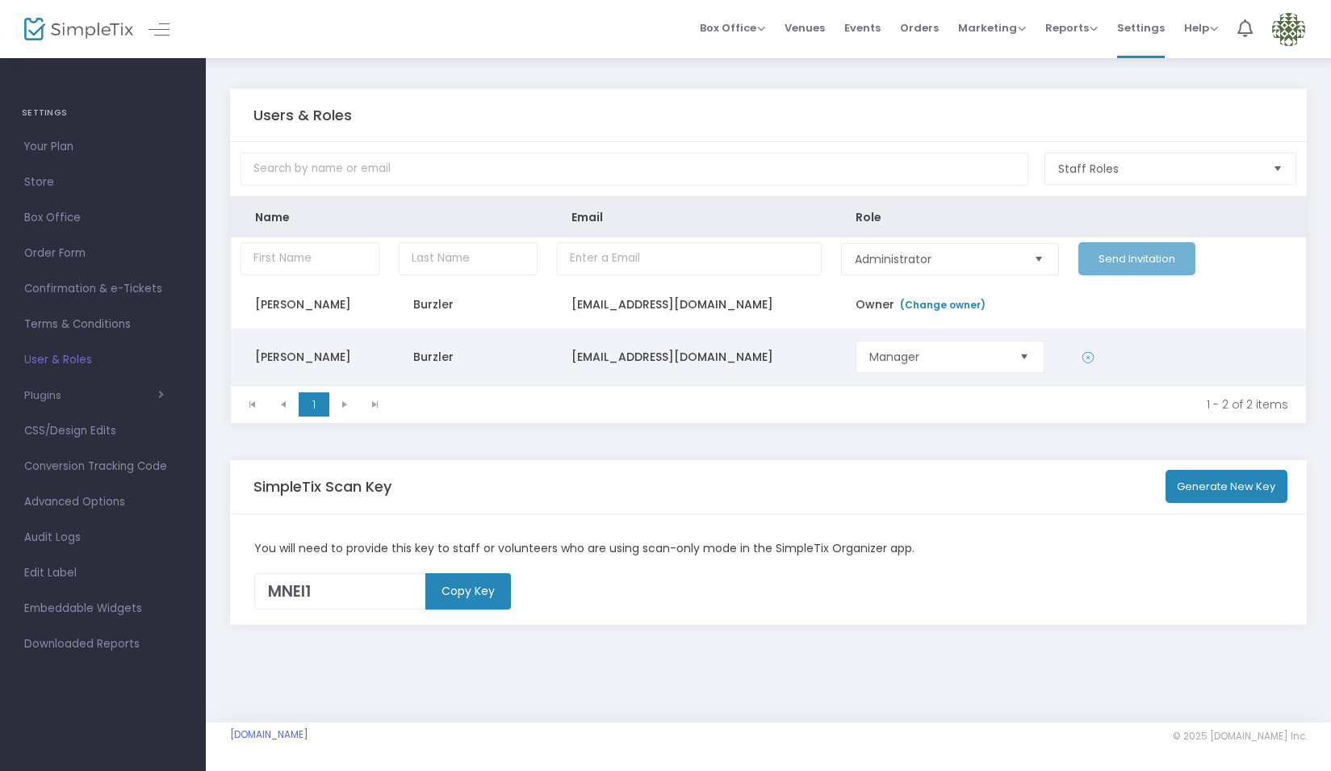
click at [1090, 354] on icon "Data table" at bounding box center [1087, 357] width 11 height 16
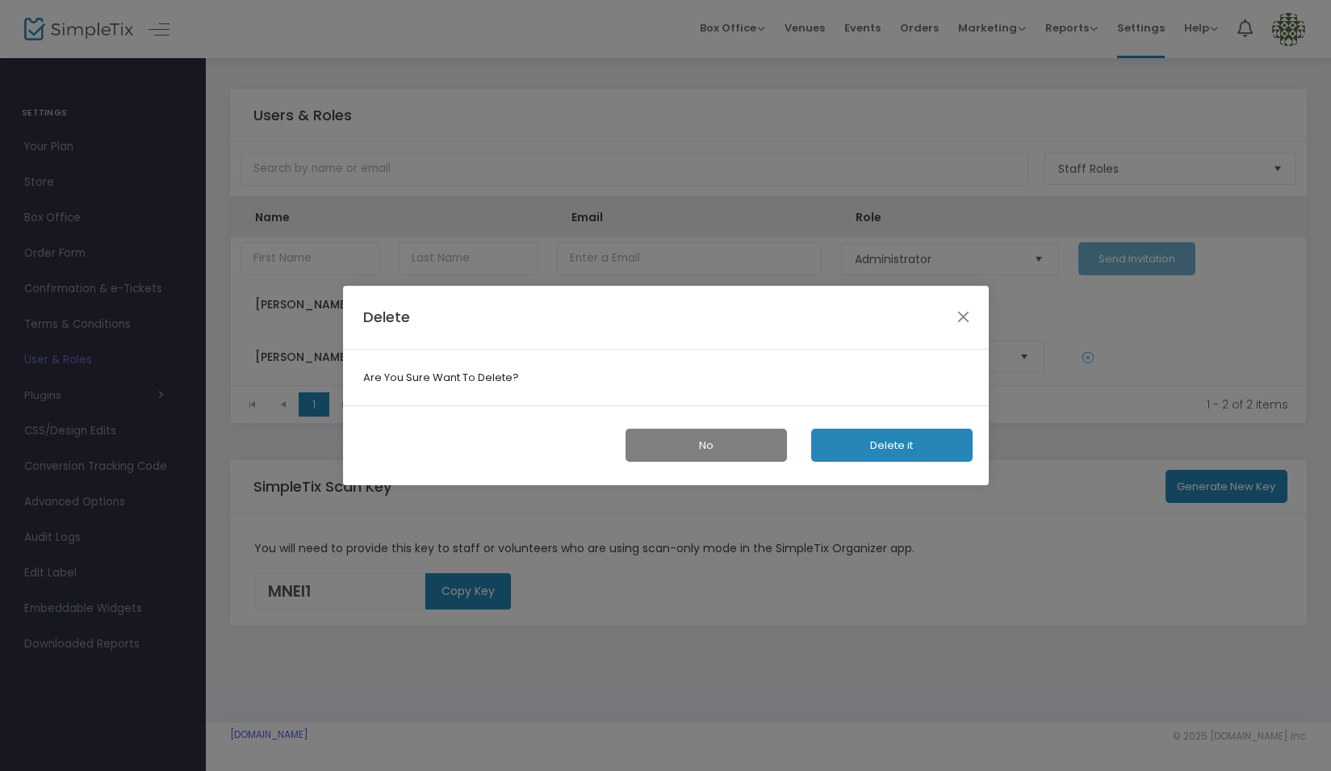
click at [938, 453] on button "Delete it" at bounding box center [891, 444] width 161 height 33
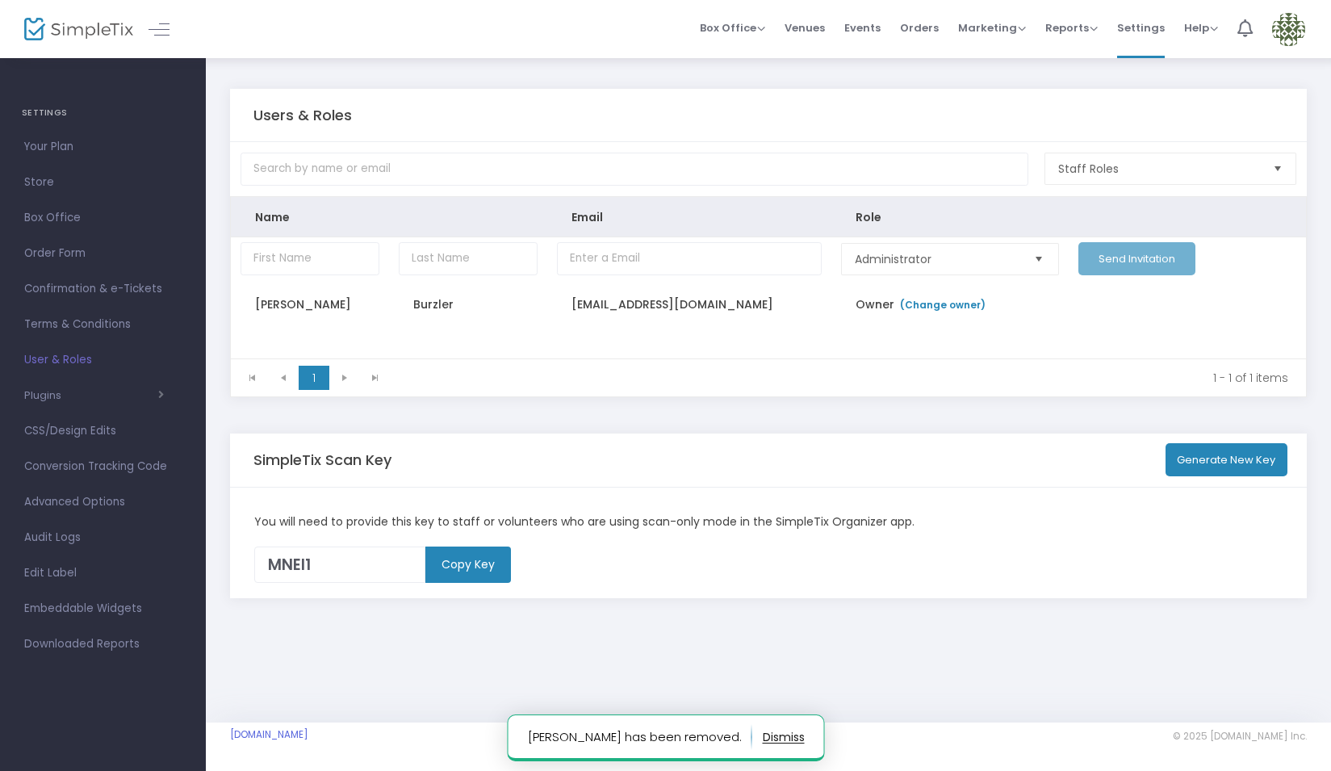
drag, startPoint x: 80, startPoint y: 173, endPoint x: 262, endPoint y: 239, distance: 194.0
click at [83, 173] on span "Store" at bounding box center [102, 182] width 157 height 21
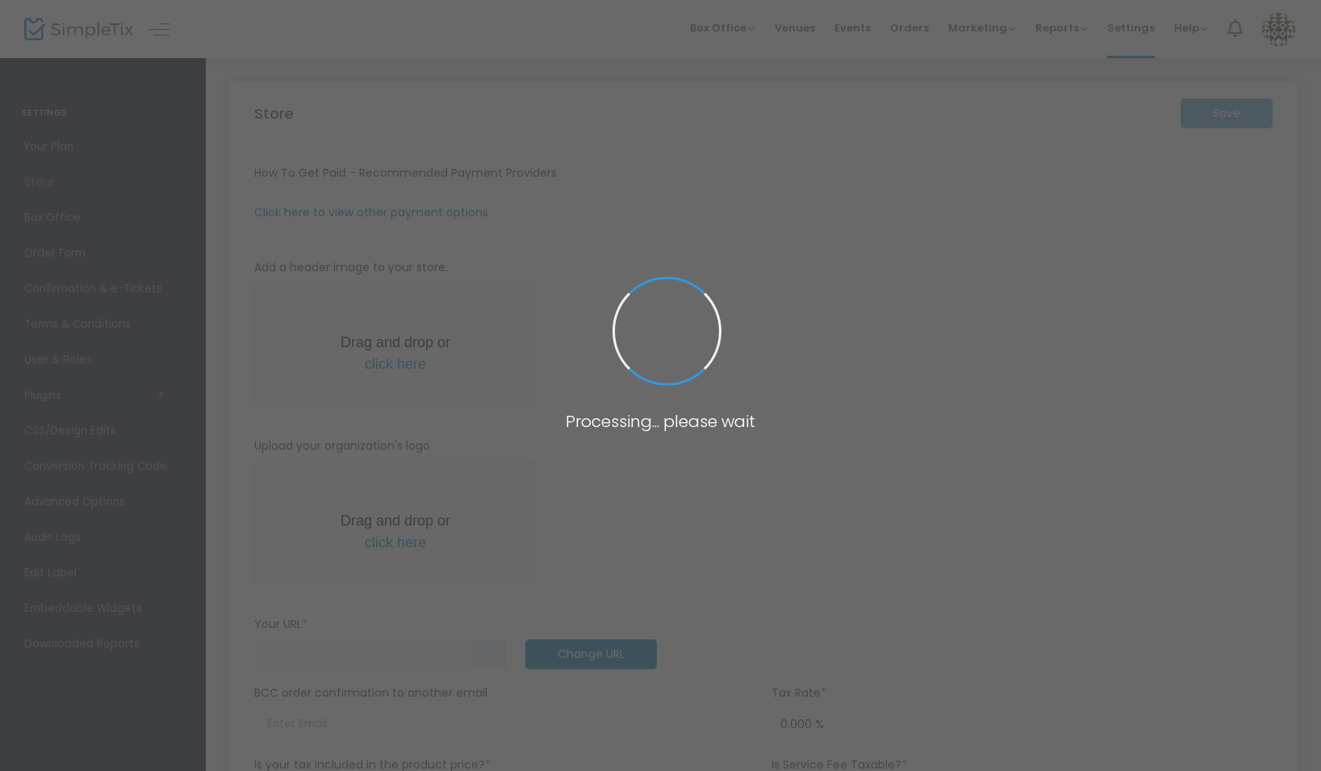
type input "[URL]"
radio input "false"
radio input "true"
type input "The Pop-Up Patch"
type input "8432415120"
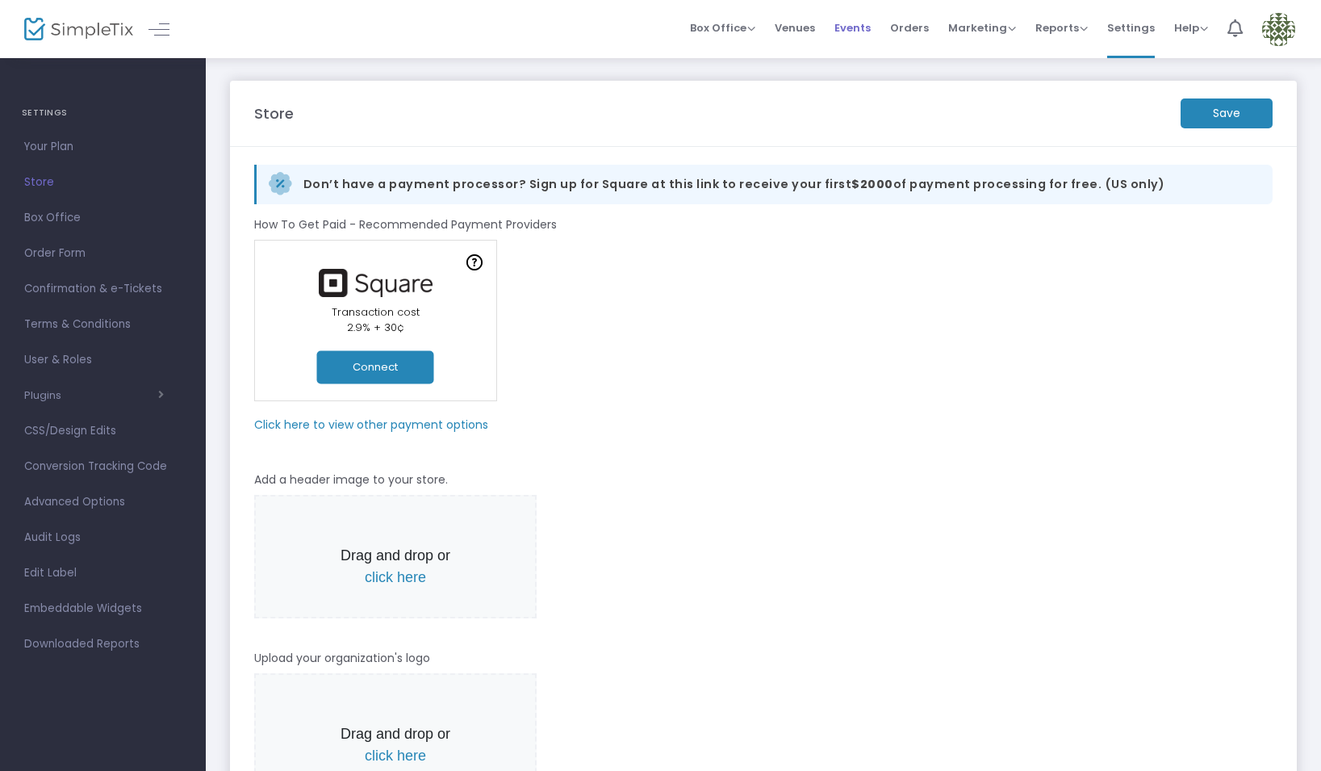
click at [863, 23] on span "Events" at bounding box center [852, 27] width 36 height 41
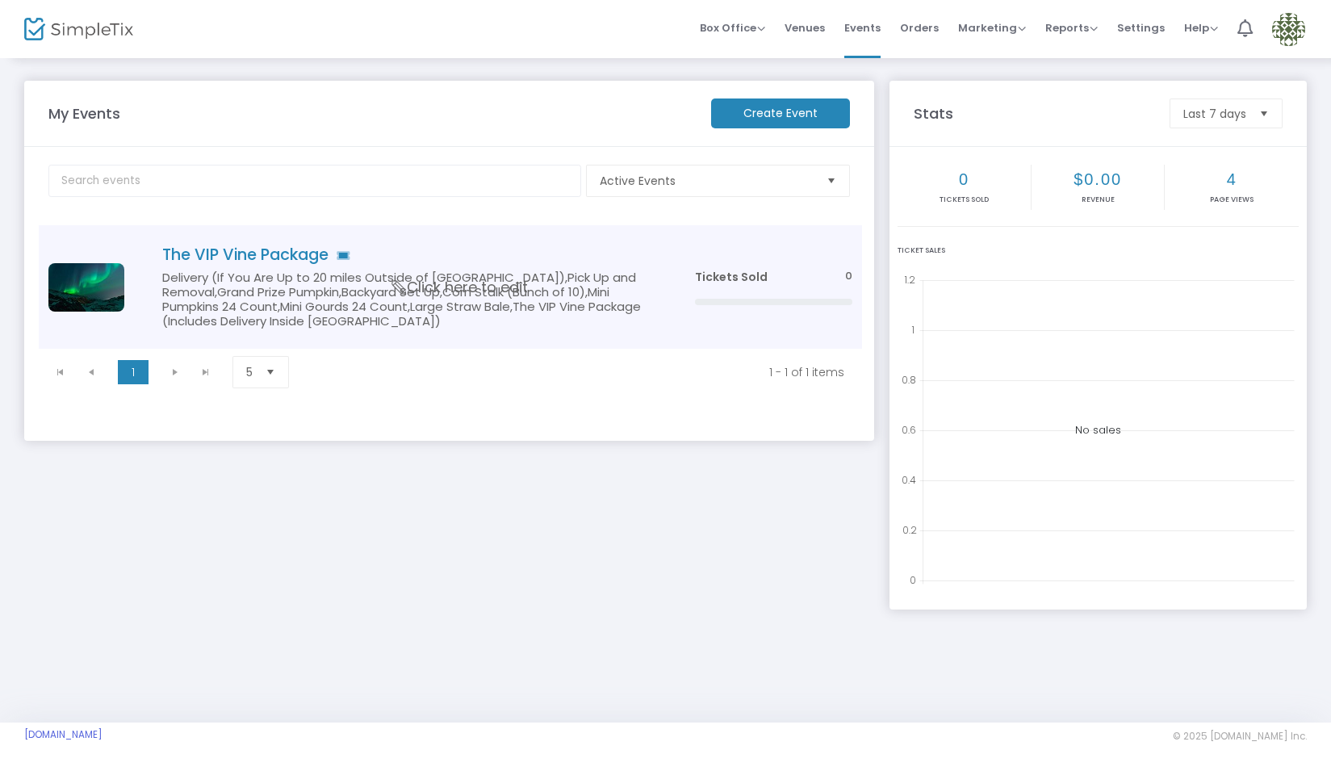
click at [461, 283] on span "Click here to edit" at bounding box center [460, 287] width 136 height 21
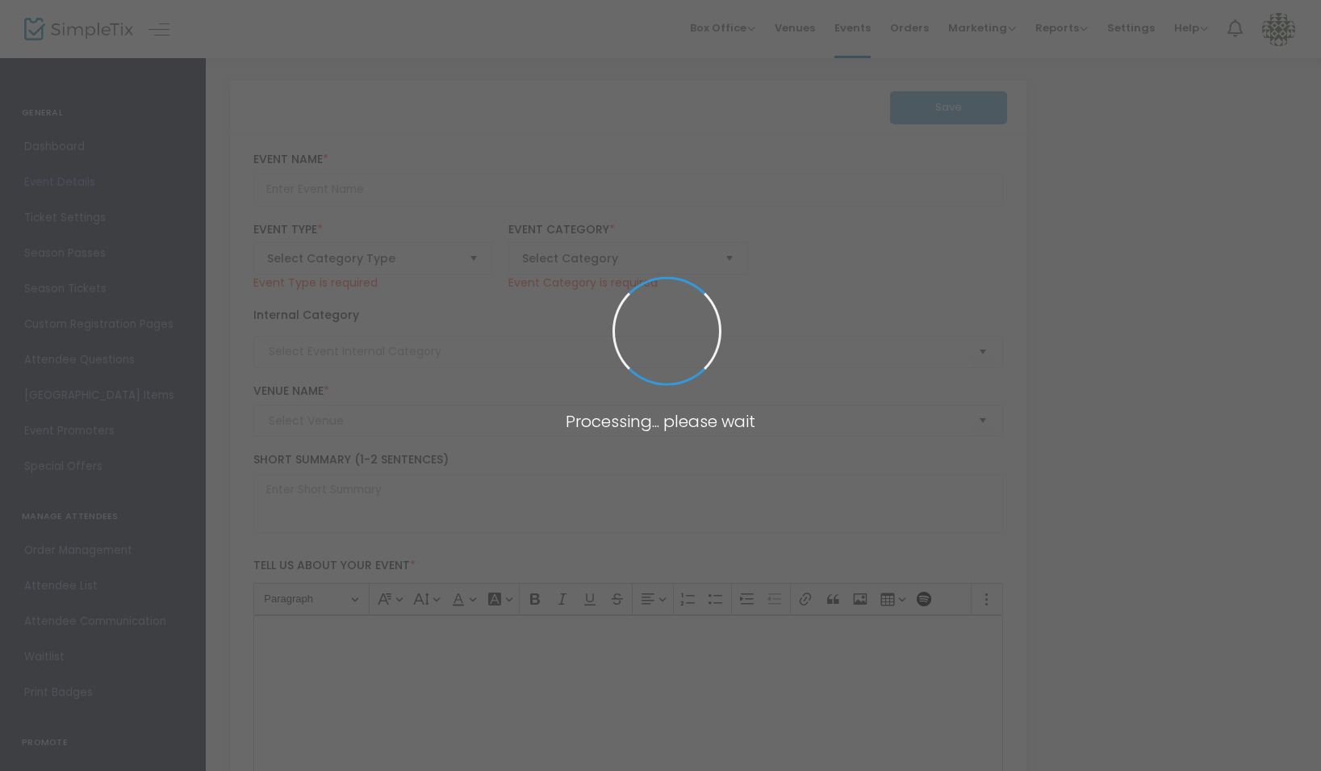
type input "The VIP Vine Package"
type textarea "info"
type input "Buy Tickets"
type input "TBD"
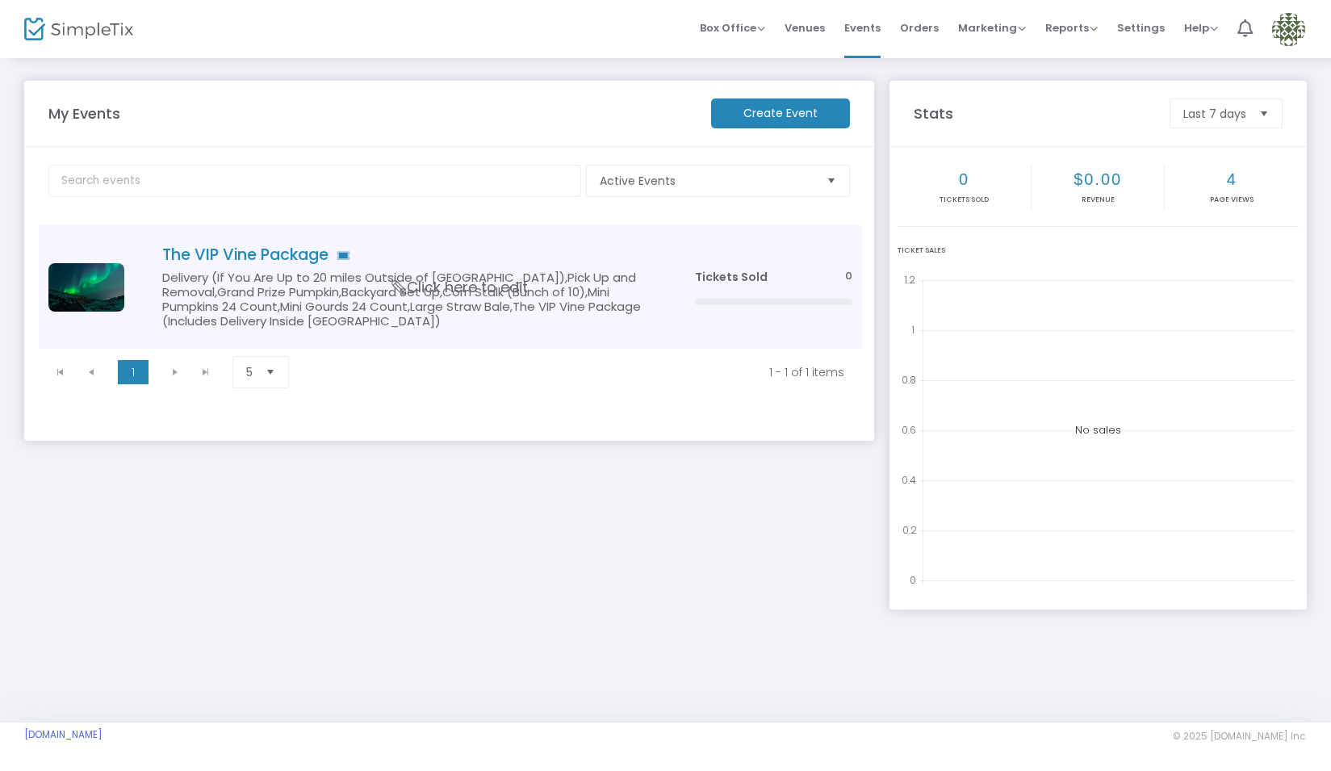
click at [502, 306] on h5 "Delivery (If You Are Up to 20 miles Outside of [GEOGRAPHIC_DATA]),Pick Up and R…" at bounding box center [404, 299] width 484 height 58
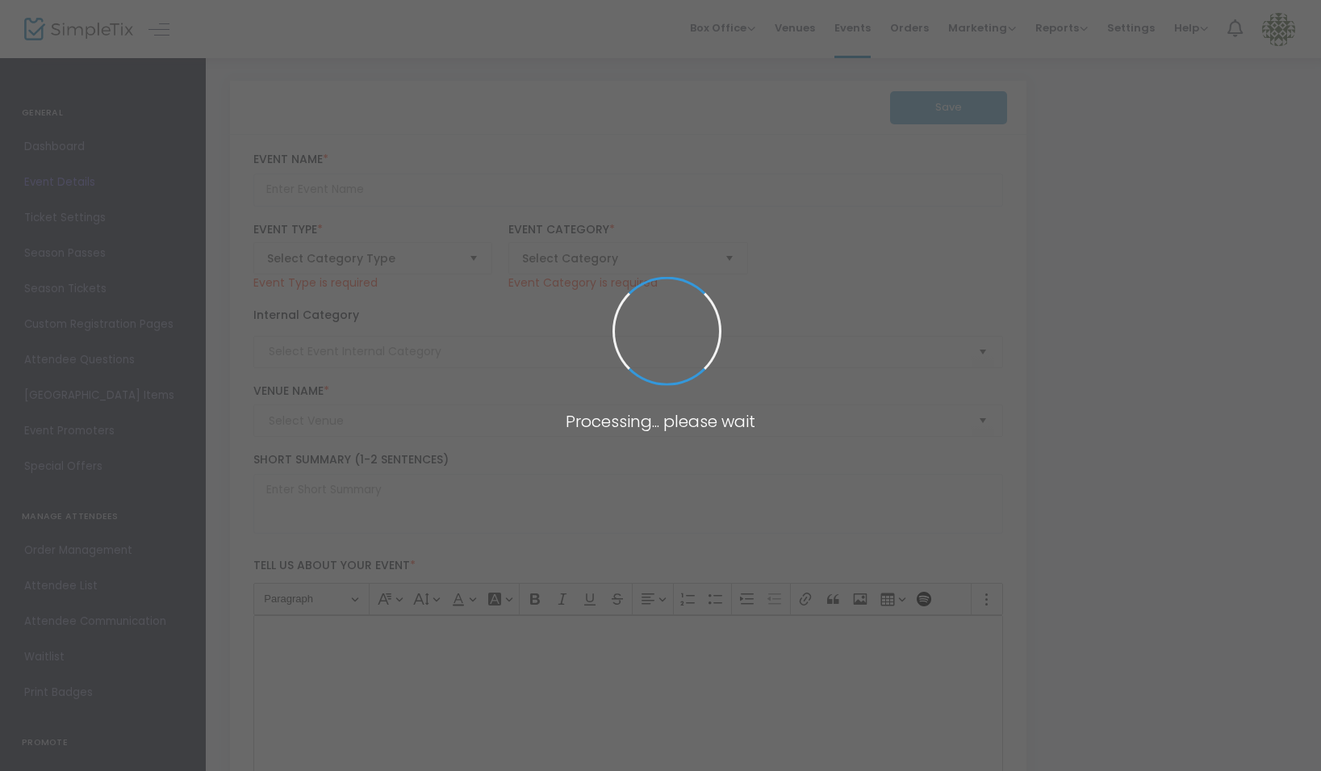
type input "The VIP Vine Package"
type textarea "info"
type input "Buy Tickets"
type input "TBD"
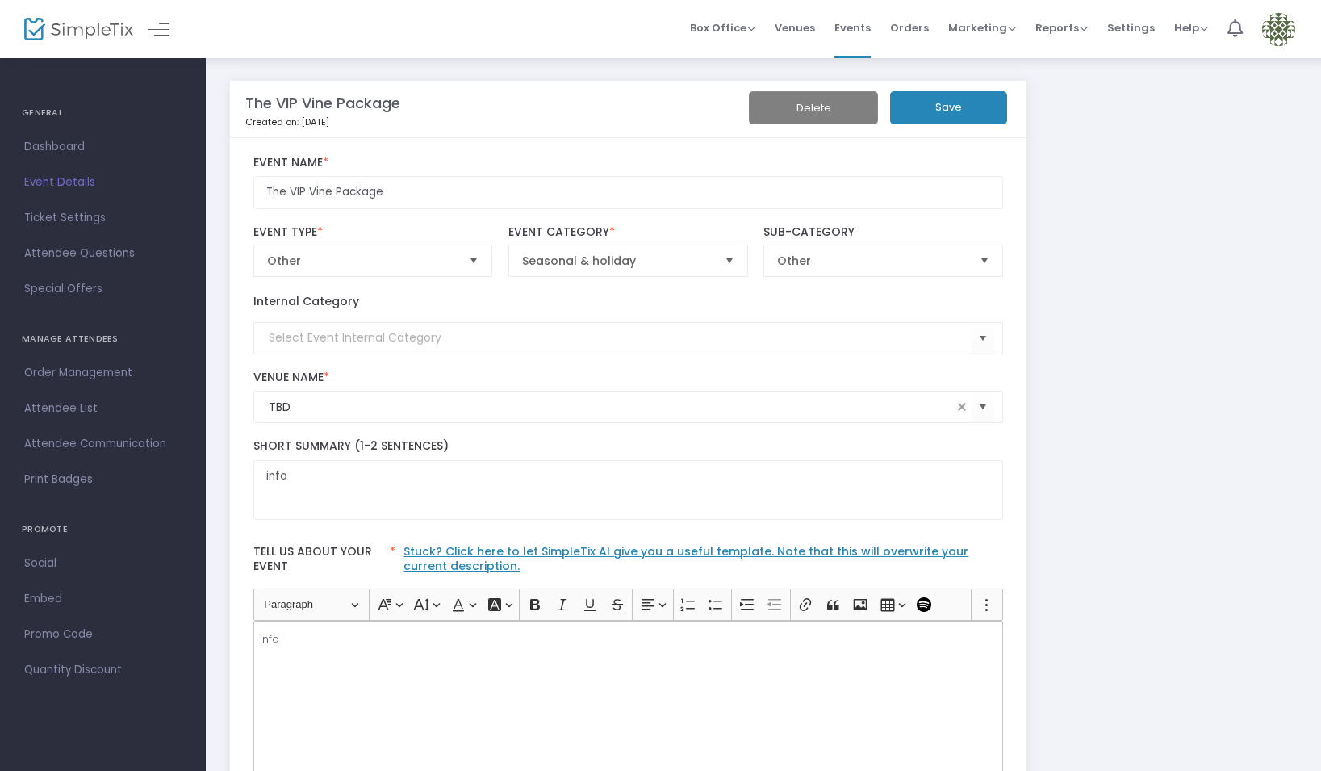
drag, startPoint x: 81, startPoint y: 215, endPoint x: 90, endPoint y: 224, distance: 12.6
click at [81, 215] on span "Ticket Settings" at bounding box center [102, 217] width 157 height 21
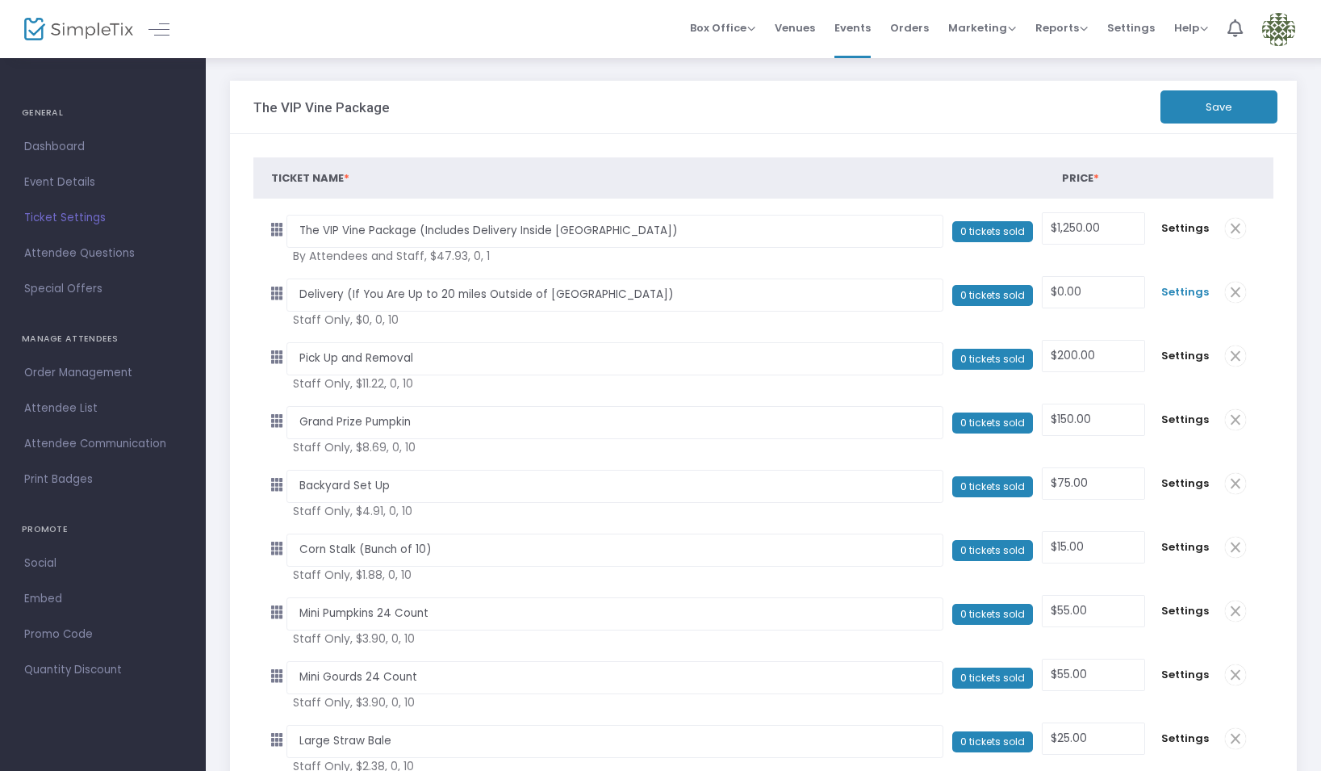
click at [1196, 288] on span "Settings" at bounding box center [1185, 292] width 48 height 16
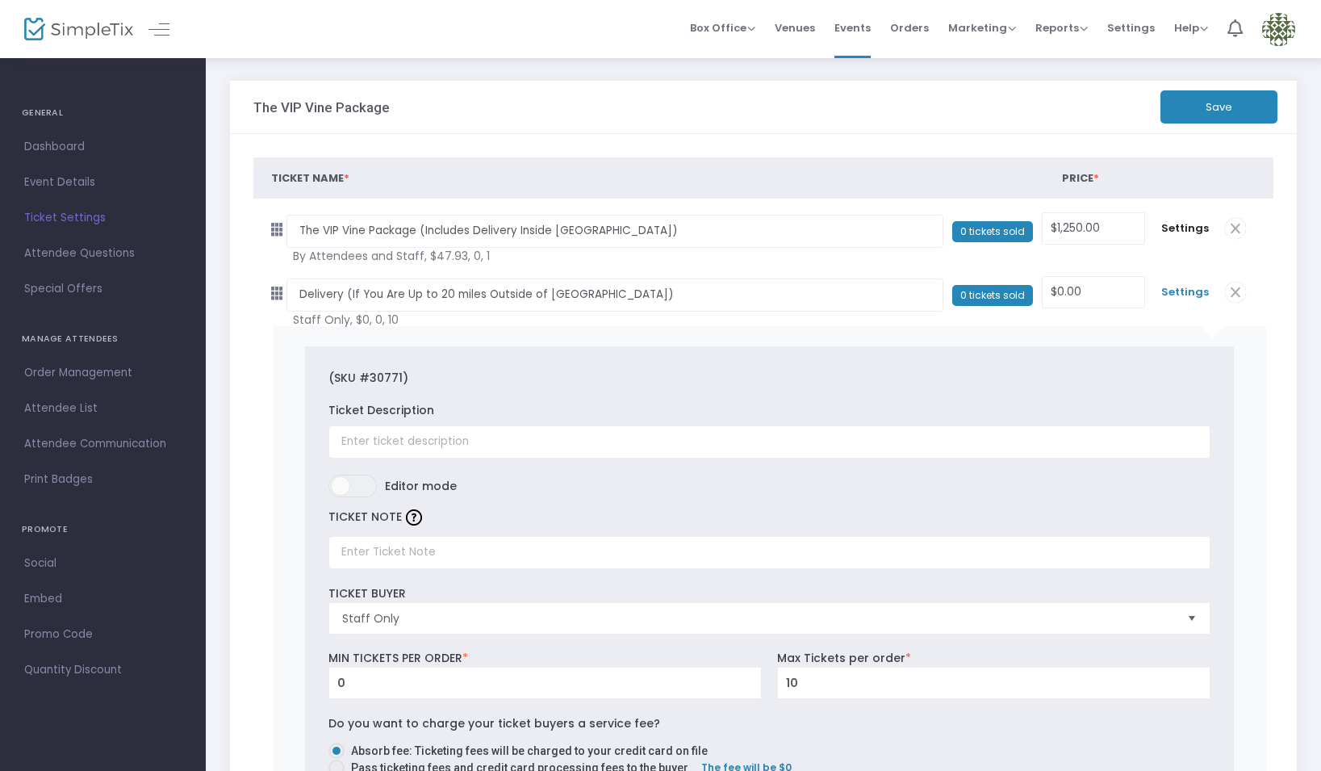
click at [1186, 289] on span "Settings" at bounding box center [1185, 292] width 48 height 16
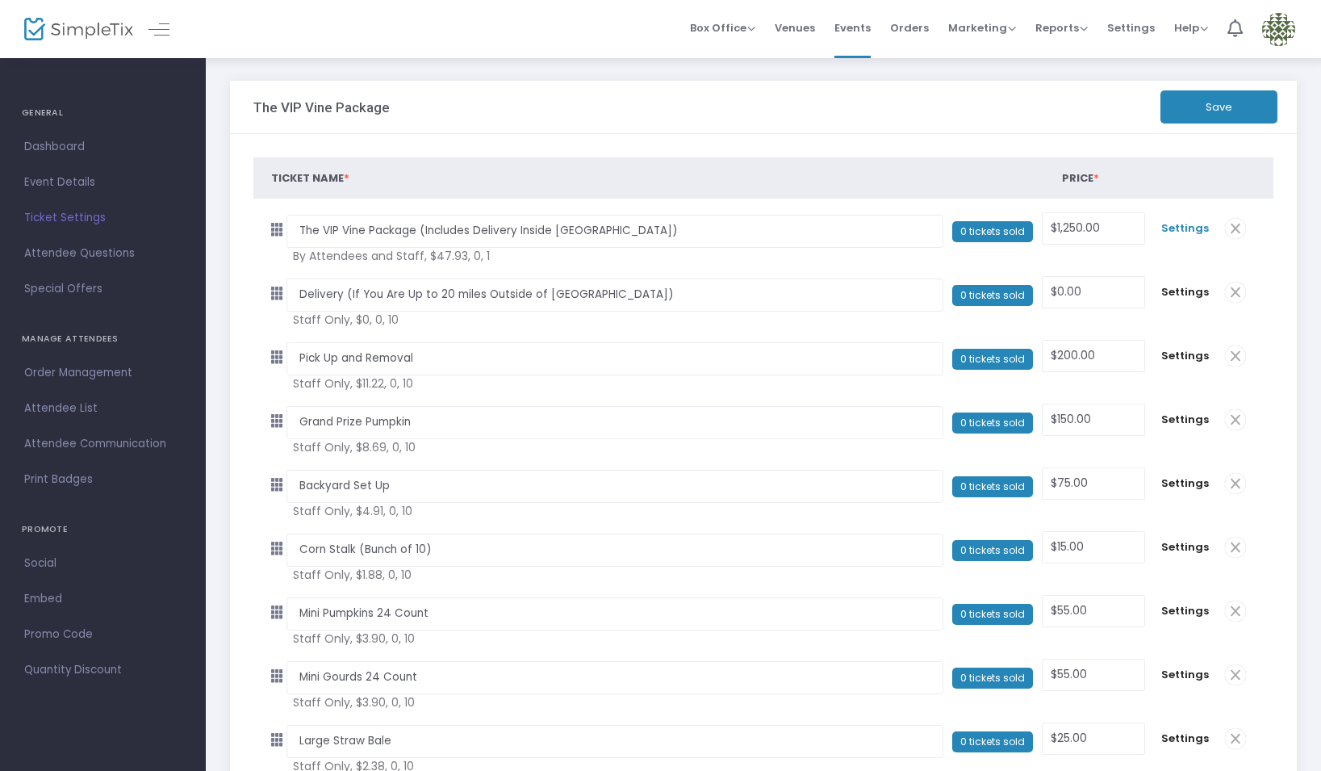
click at [1191, 231] on span "Settings" at bounding box center [1185, 228] width 48 height 16
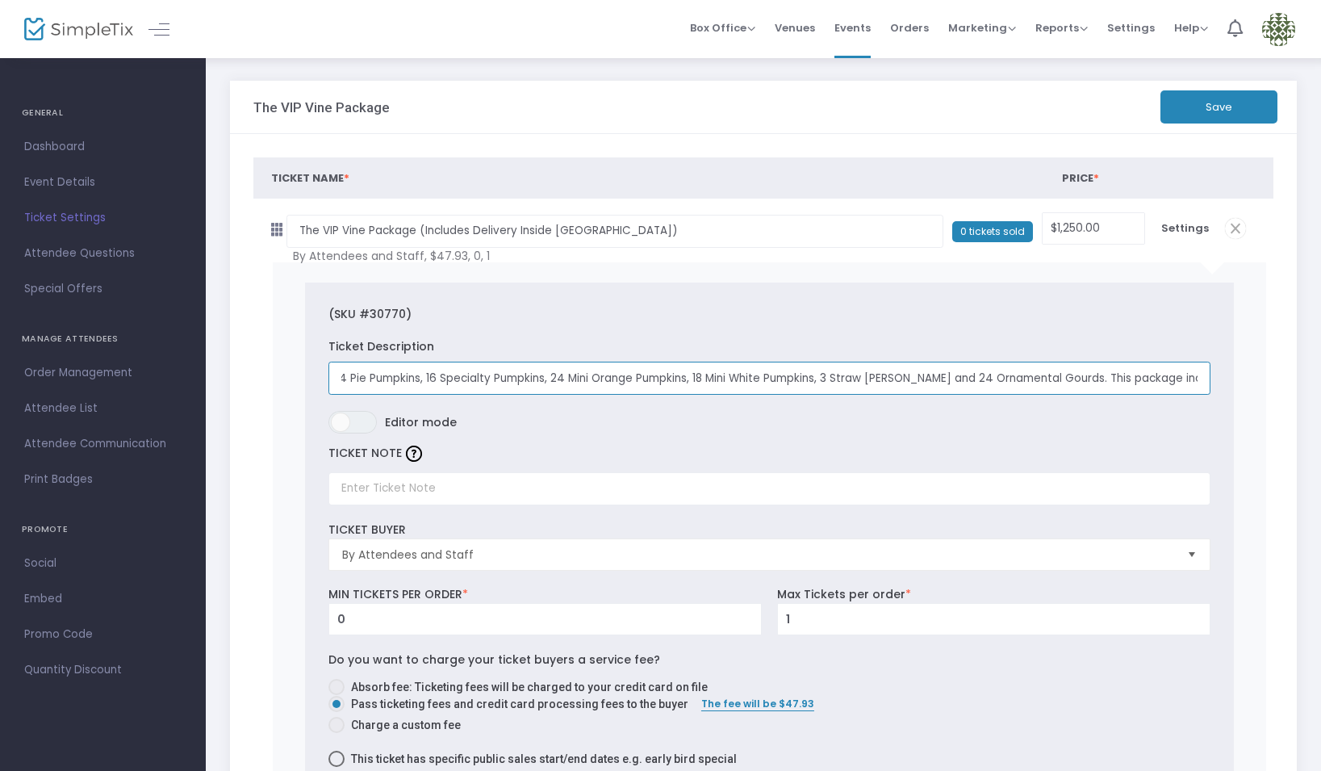
scroll to position [0, 638]
drag, startPoint x: 336, startPoint y: 382, endPoint x: 1309, endPoint y: 412, distance: 973.6
paste input "2 Extra Large Pumpkins, 10 Large Jack O’Lanterns, 8 Medium Jack O Lanterns, 8 W…"
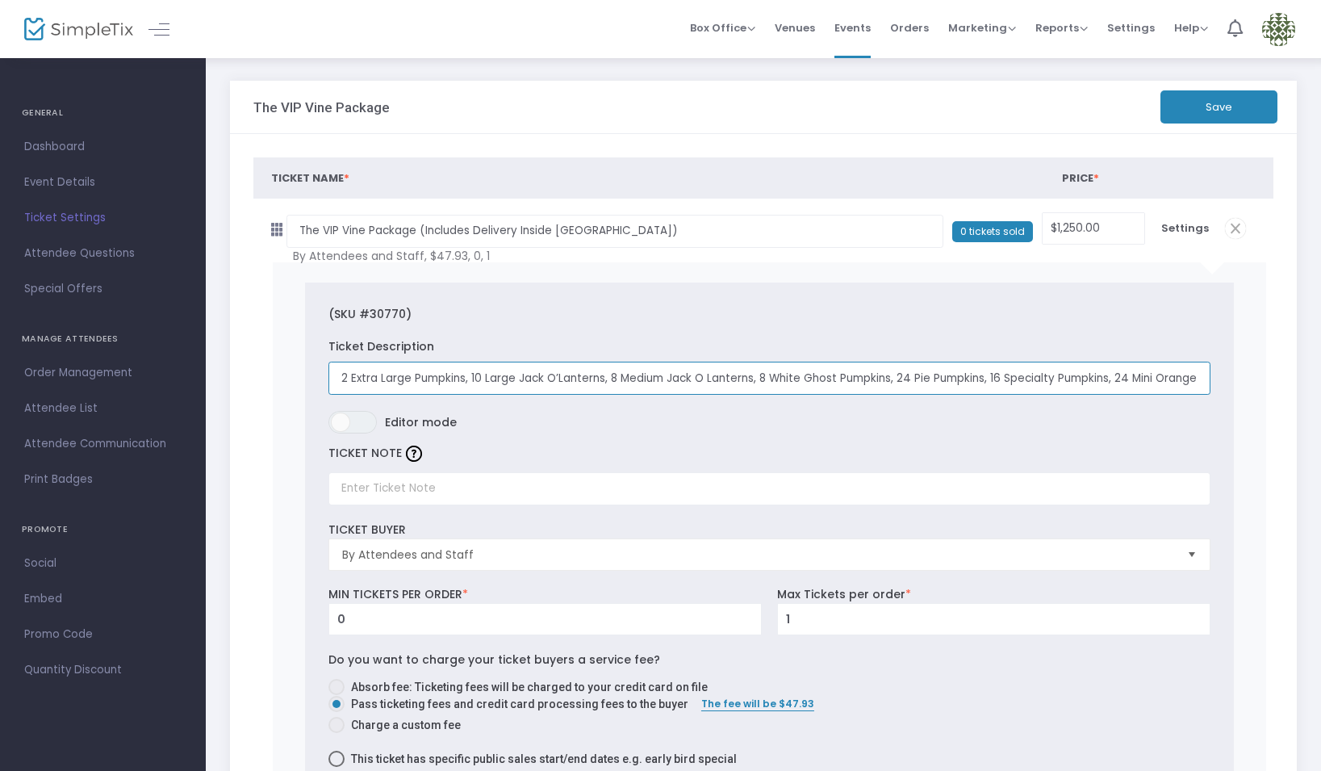
scroll to position [0, 840]
type input "2 Extra Large Pumpkins, 10 Large Jack O’Lanterns, 8 Medium Jack O Lanterns, 8 W…"
click at [1220, 110] on button "Save" at bounding box center [1218, 106] width 117 height 33
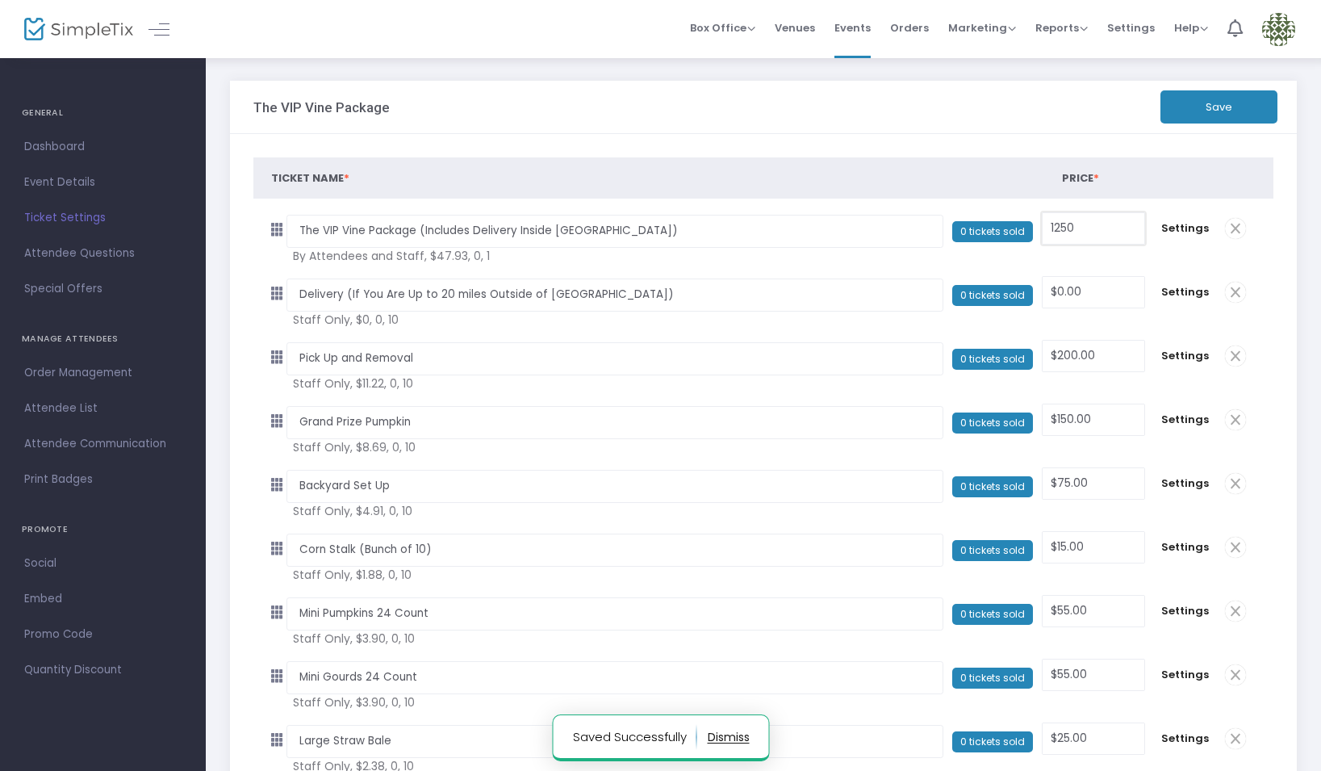
drag, startPoint x: 1073, startPoint y: 228, endPoint x: 1083, endPoint y: 254, distance: 28.3
click at [1073, 228] on input "1250" at bounding box center [1093, 228] width 101 height 31
type input "$1,350.00"
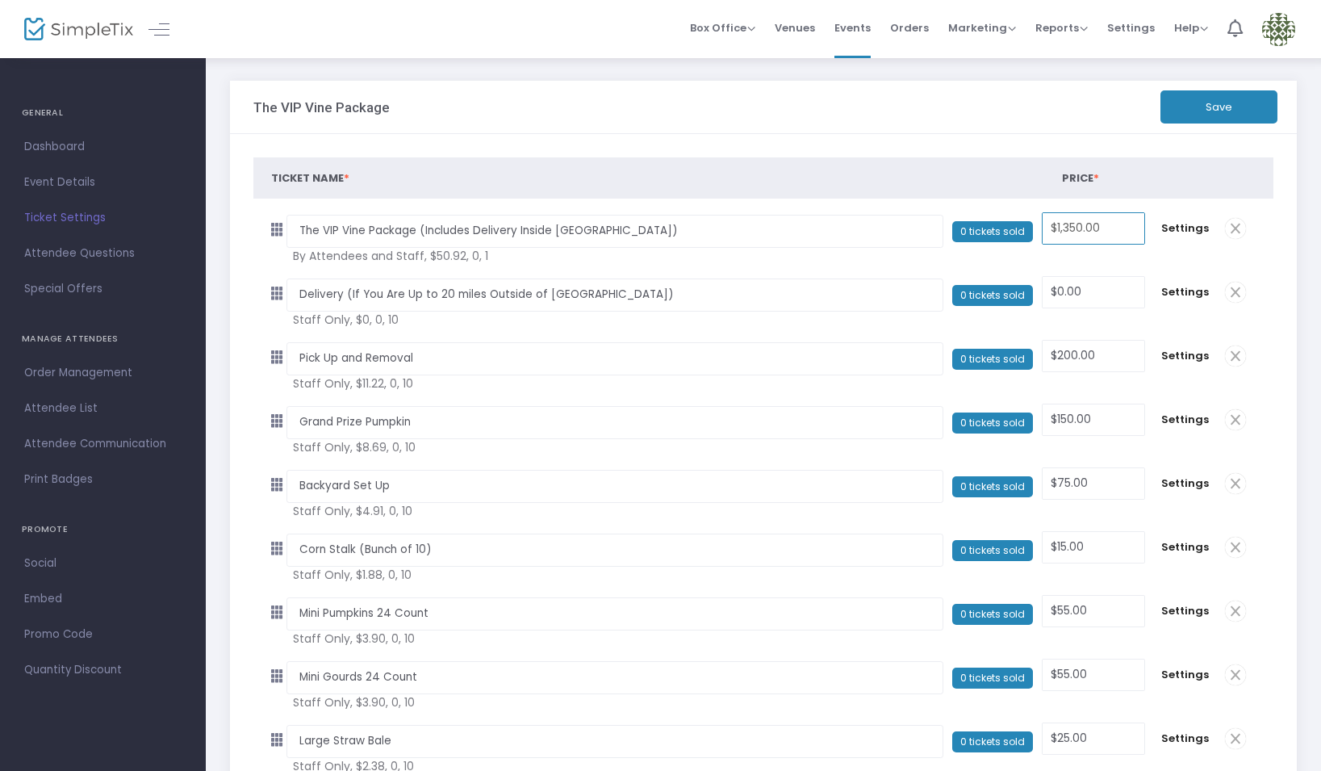
click at [1239, 111] on button "Save" at bounding box center [1218, 106] width 117 height 33
click at [1244, 95] on button "Save" at bounding box center [1218, 106] width 117 height 33
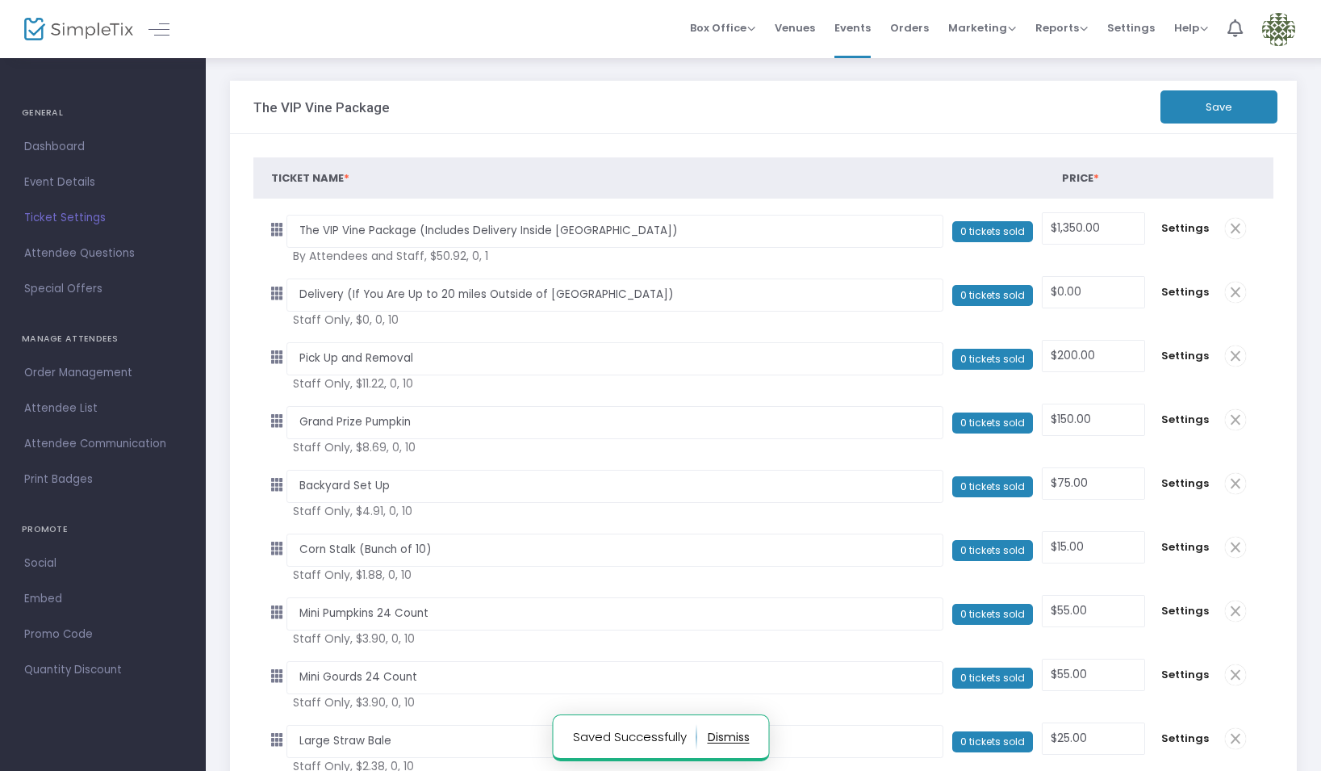
click at [1206, 110] on button "Save" at bounding box center [1218, 106] width 117 height 33
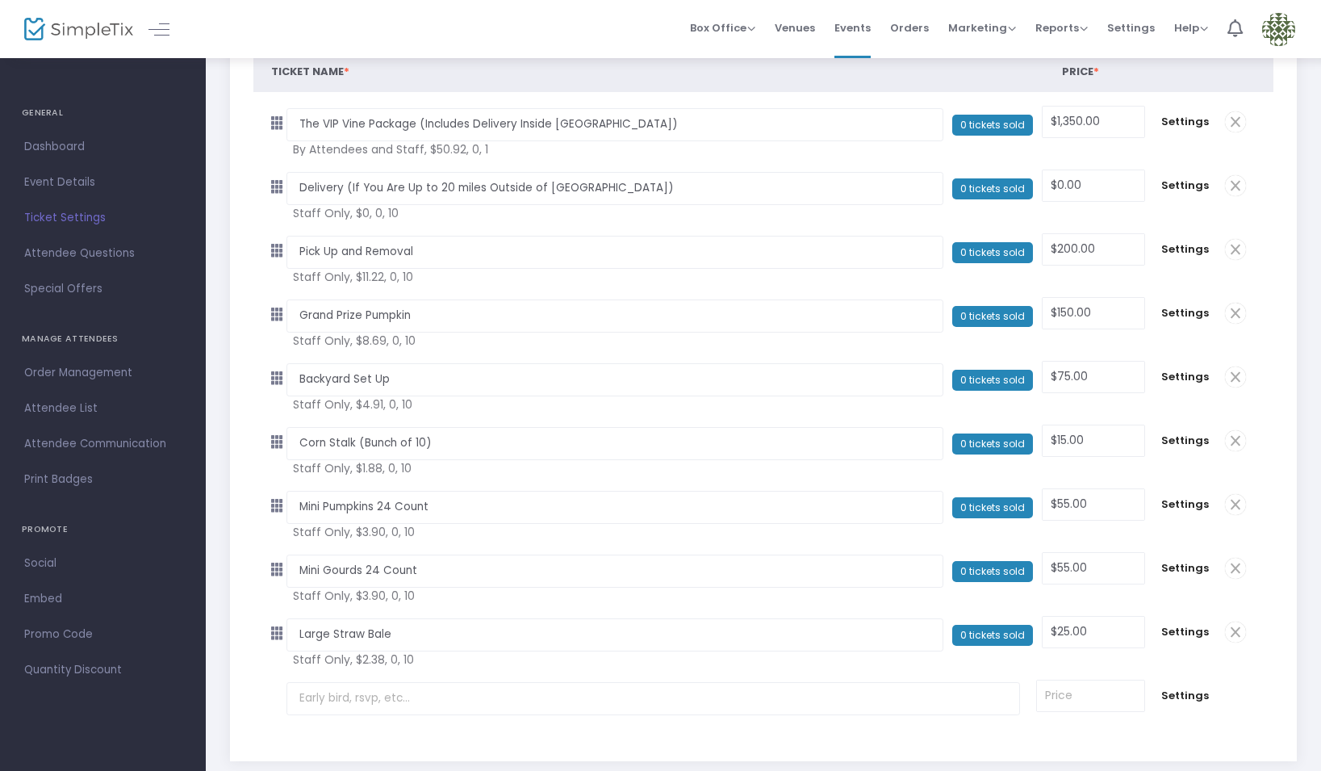
scroll to position [63, 0]
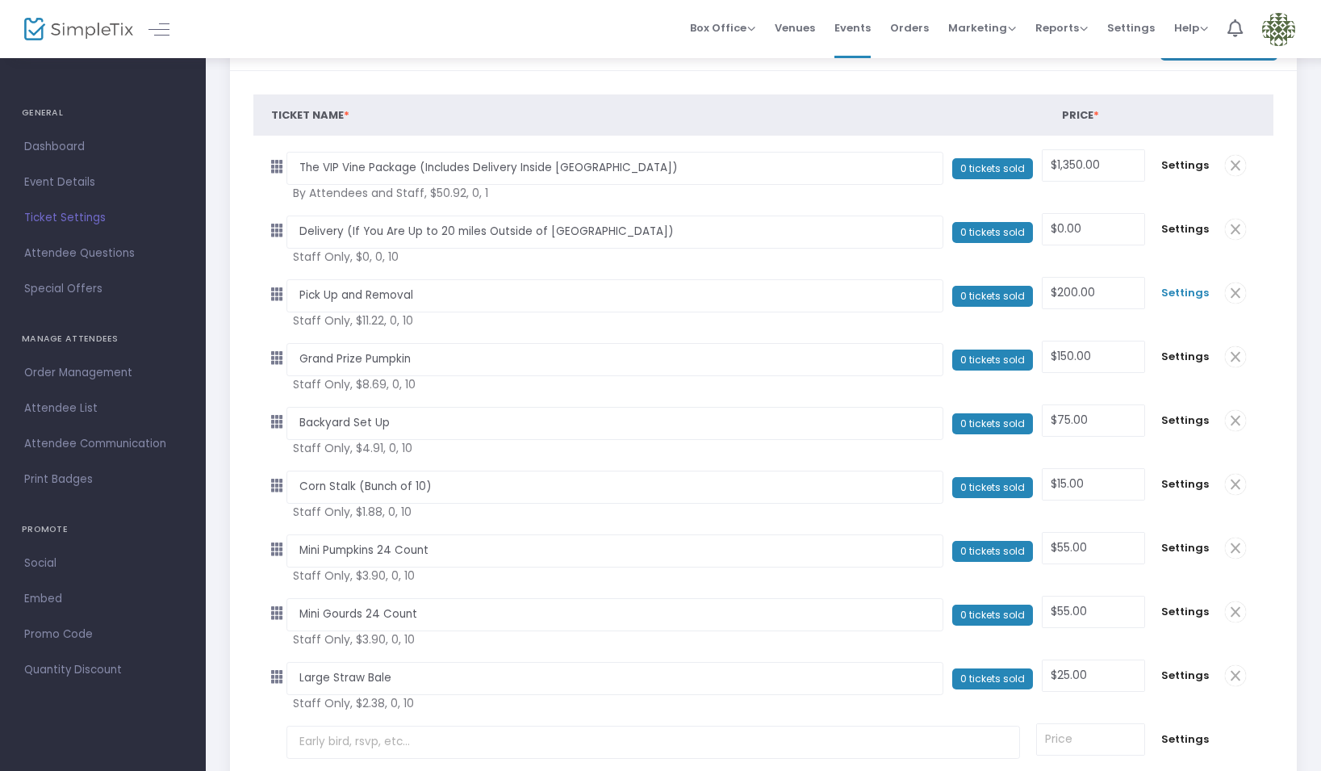
click at [1181, 285] on span "Settings" at bounding box center [1185, 293] width 48 height 16
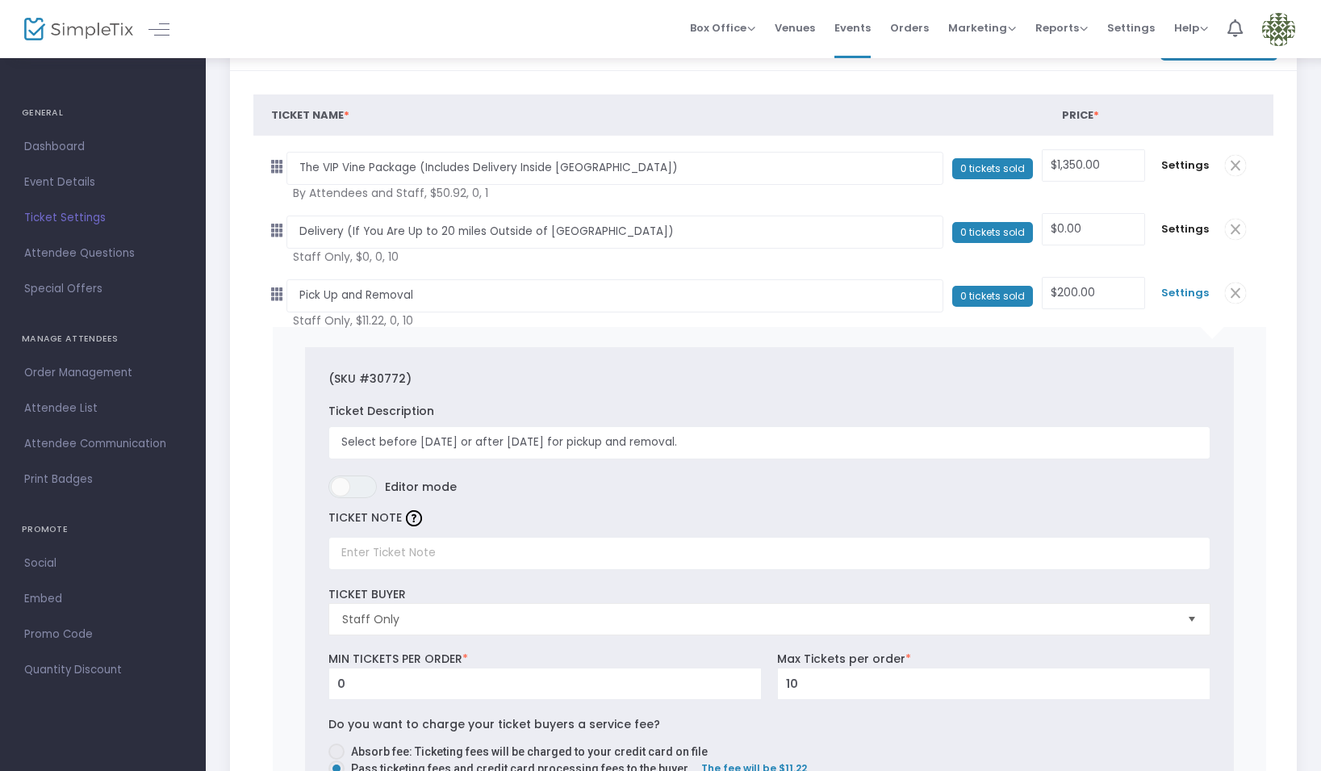
click at [1186, 287] on span "Settings" at bounding box center [1185, 293] width 48 height 16
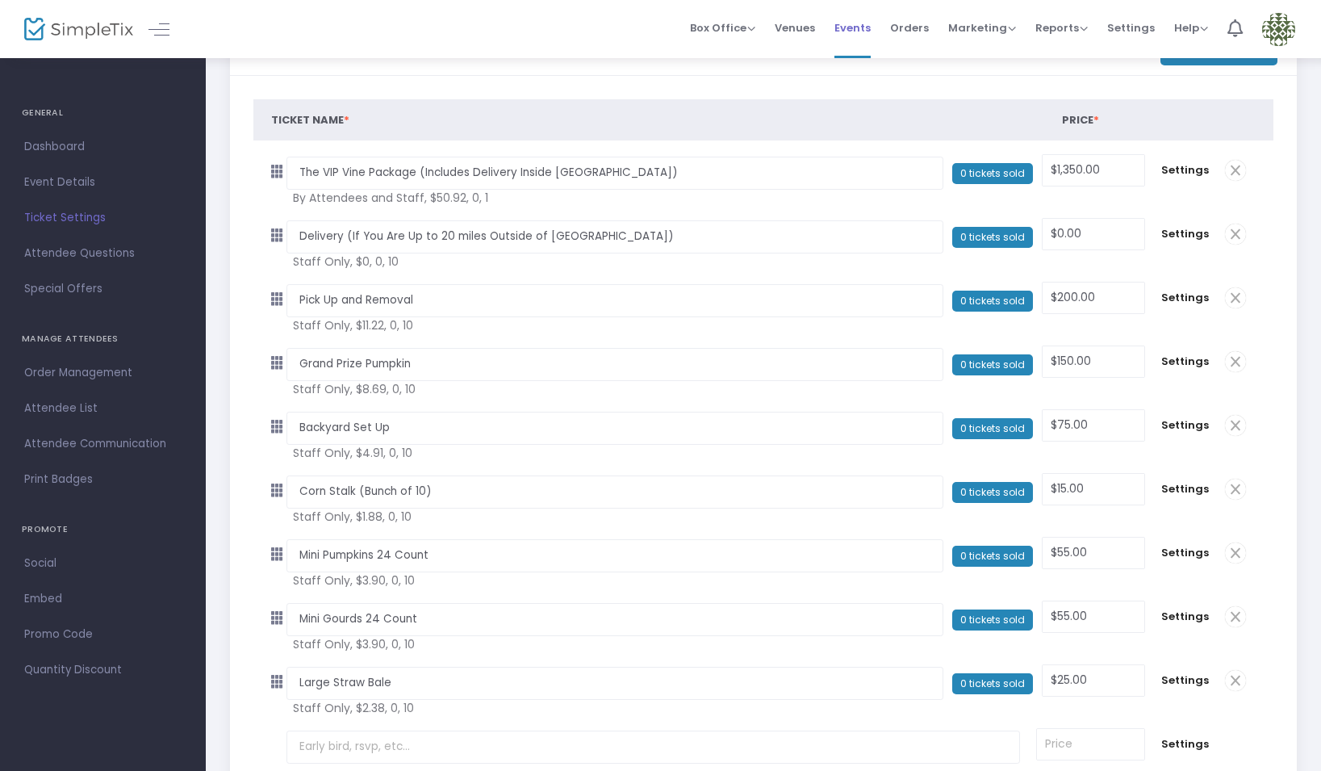
scroll to position [65, 0]
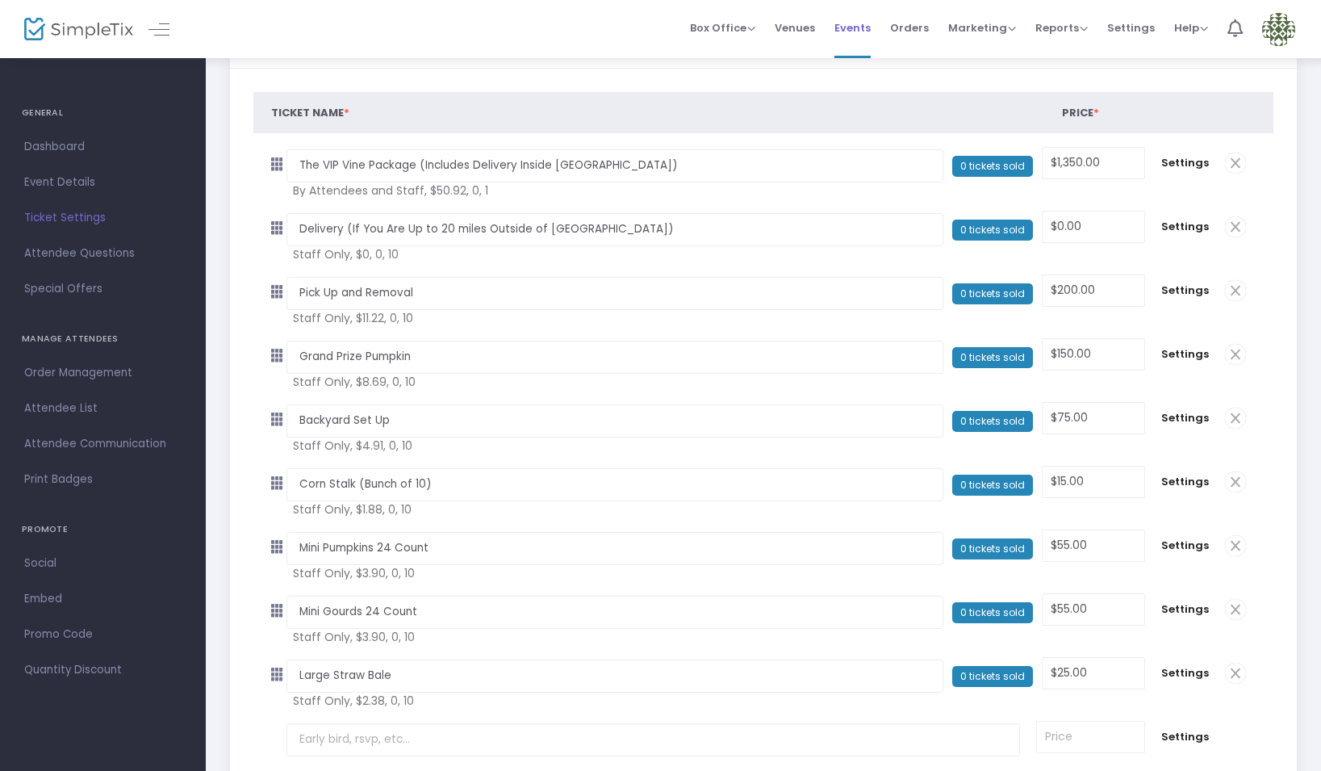
click at [863, 25] on span "Events" at bounding box center [852, 27] width 36 height 41
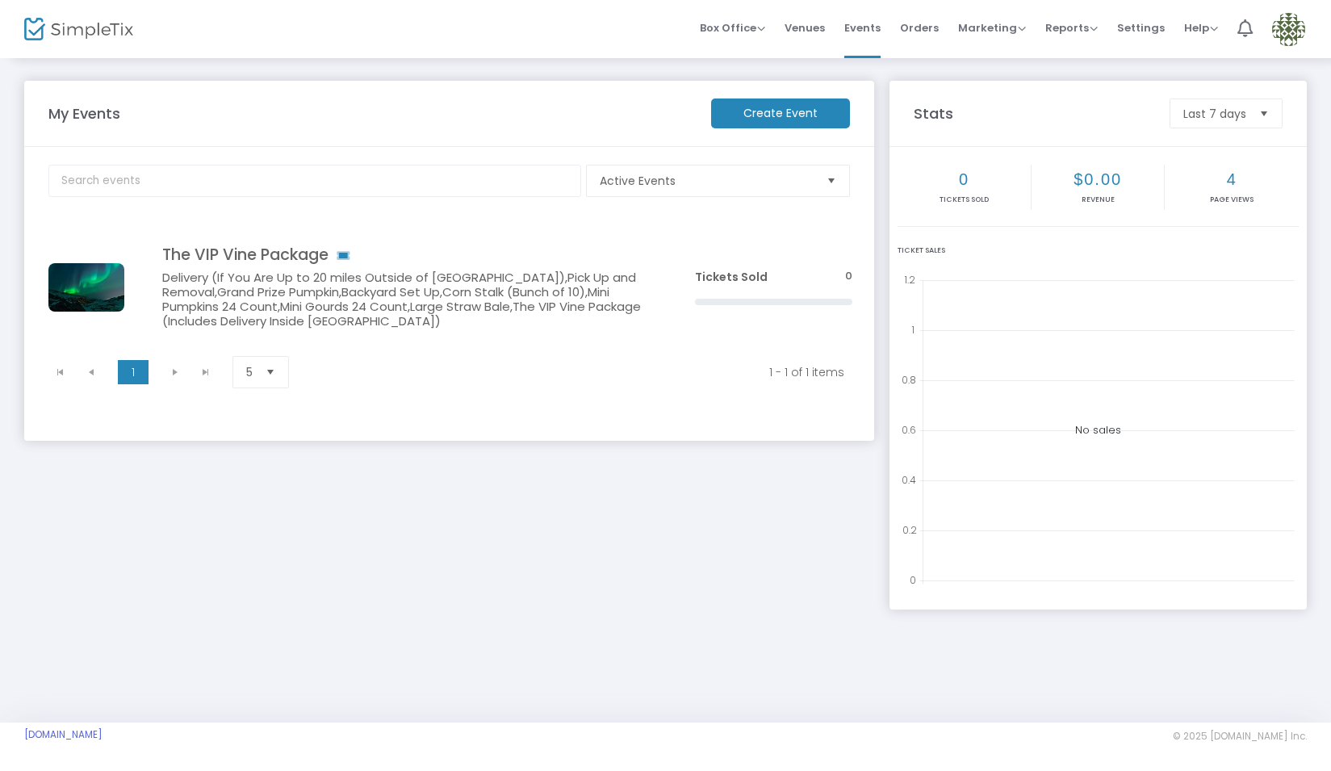
click at [767, 110] on m-button "Create Event" at bounding box center [780, 113] width 139 height 30
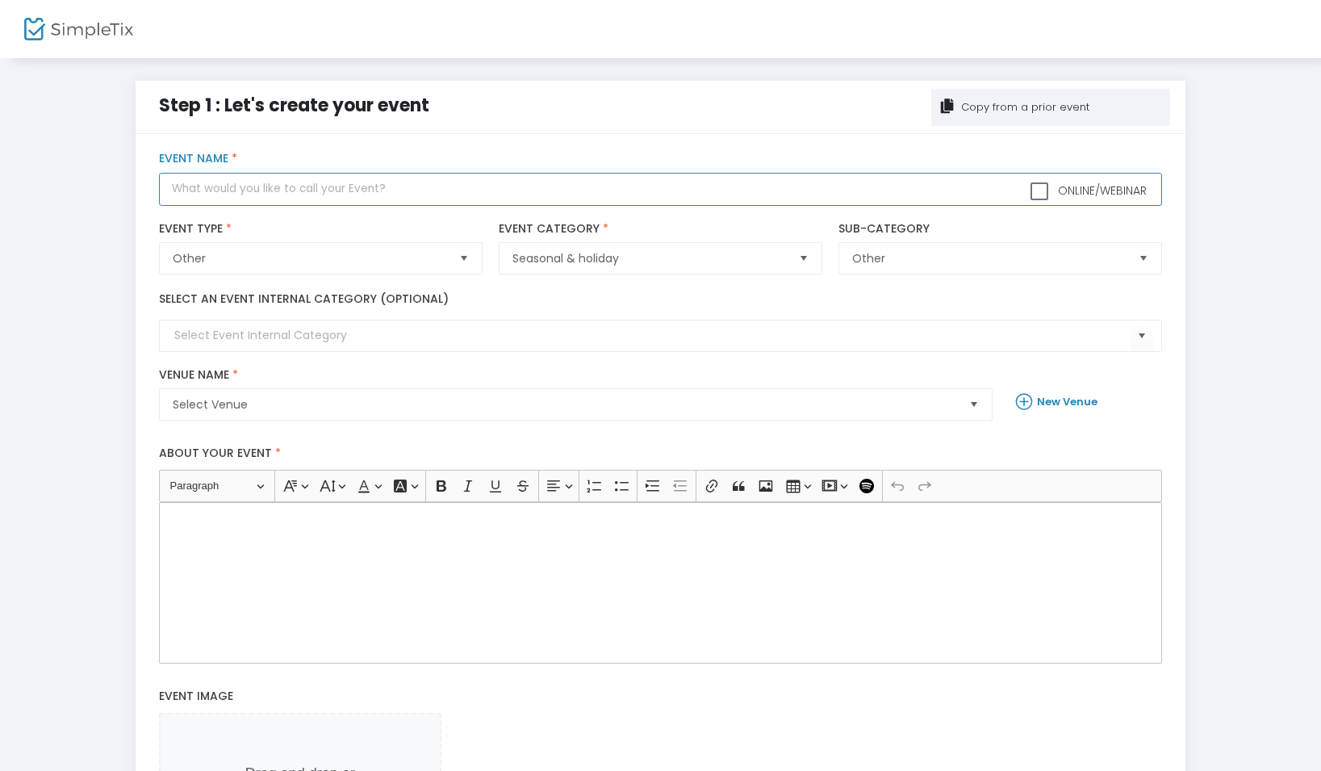
click at [483, 189] on input "text" at bounding box center [660, 189] width 1003 height 33
paste input "Give ‘Em Pumpkin To Talk About"
type input "Give ‘Em Pumpkin To Talk About"
drag, startPoint x: 360, startPoint y: 187, endPoint x: 119, endPoint y: 182, distance: 240.5
click at [119, 182] on div "Step 1 : Let's create your event Copy from a prior event title : Give ‘Em Pumpk…" at bounding box center [660, 561] width 1272 height 961
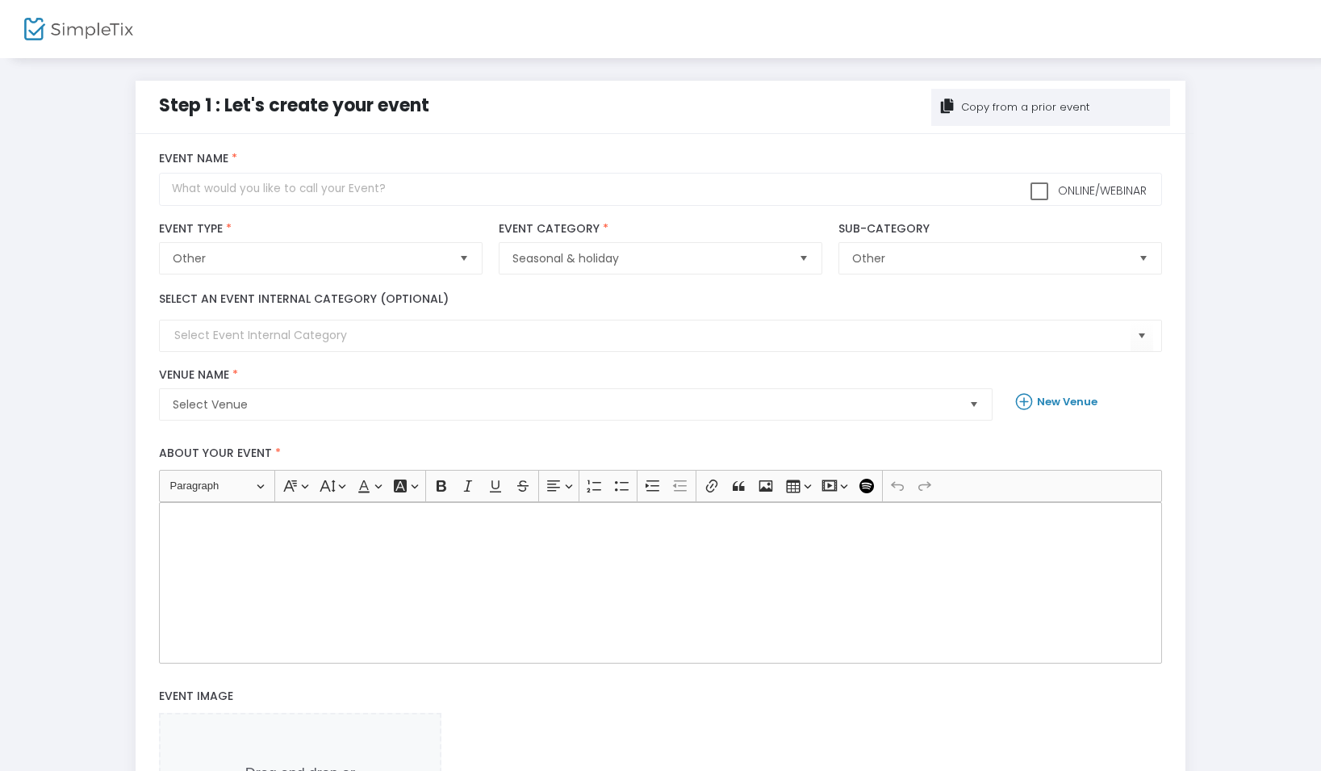
click at [993, 110] on div "Copy from a prior event" at bounding box center [1024, 107] width 131 height 16
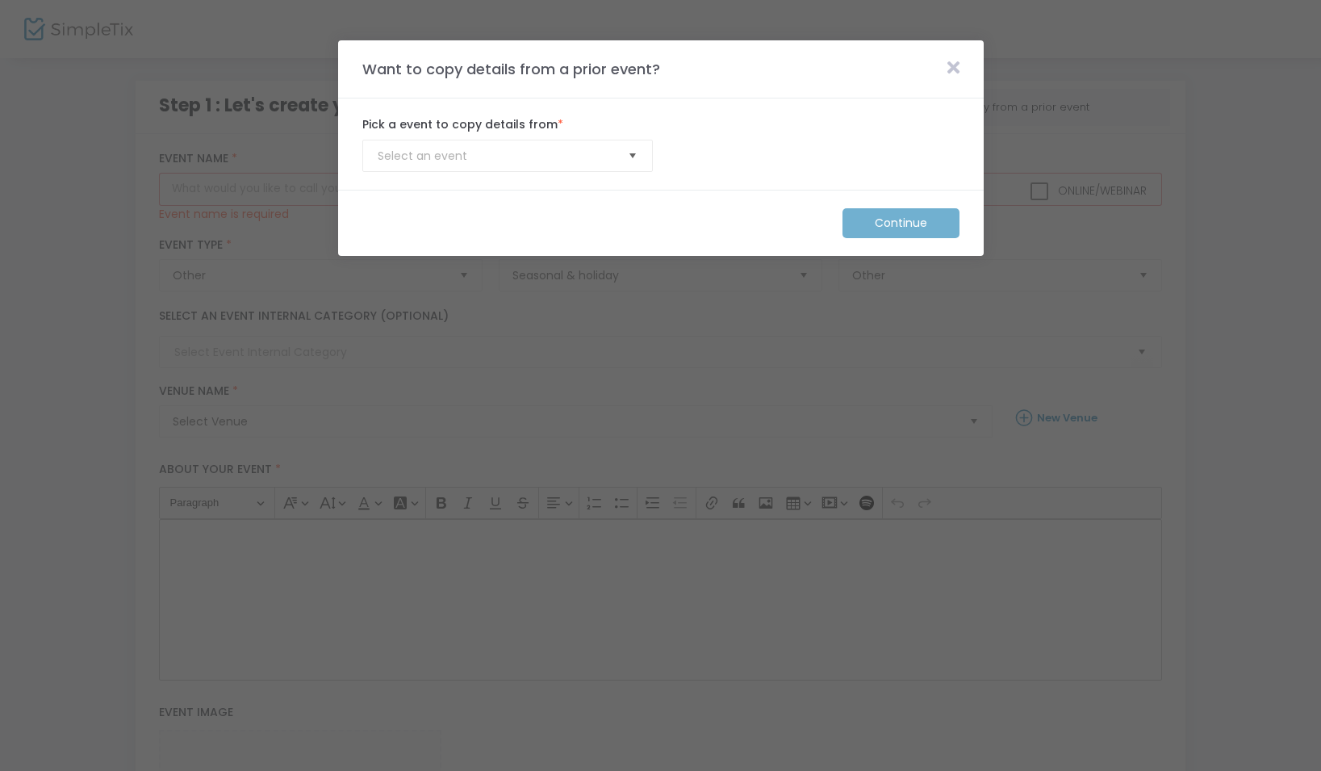
click at [628, 159] on span "Select" at bounding box center [632, 156] width 27 height 27
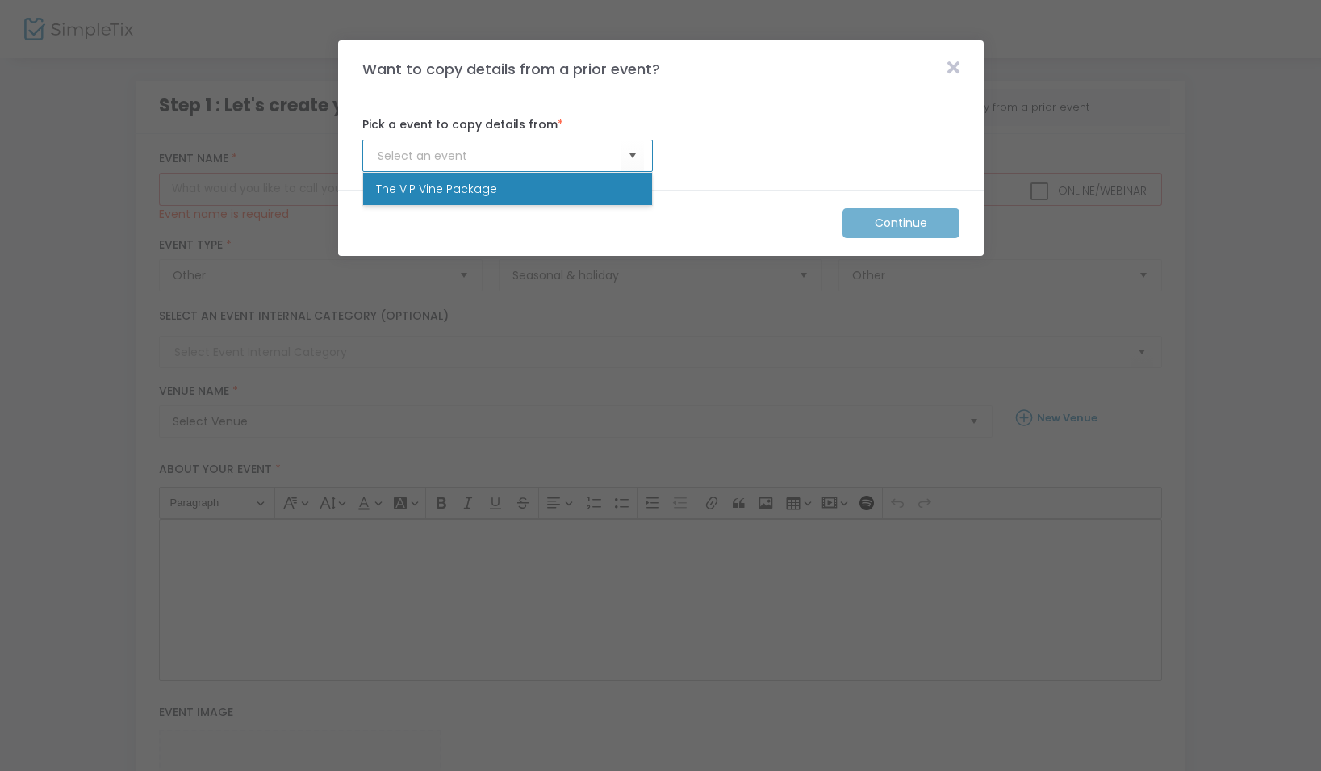
click at [566, 193] on li "The VIP Vine Package" at bounding box center [507, 189] width 289 height 32
type input "The VIP Vine Package"
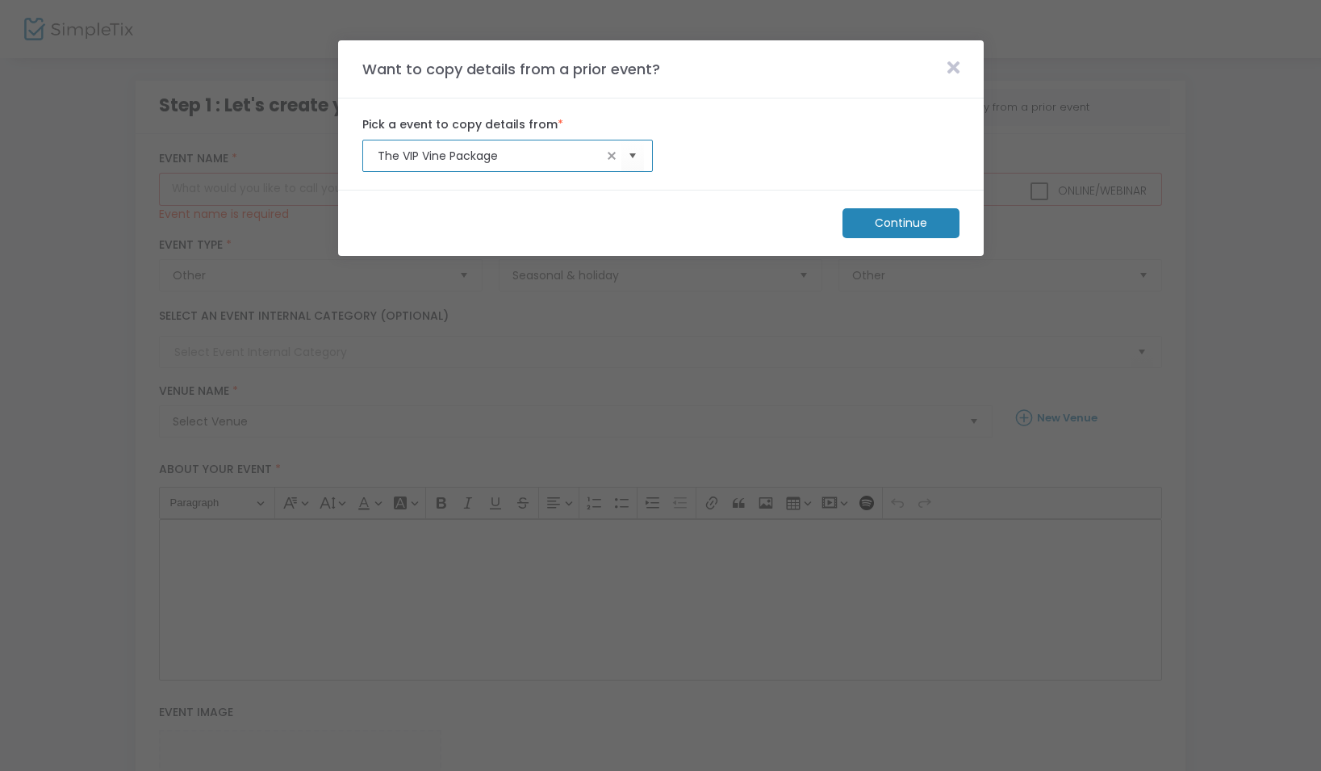
click at [894, 219] on m-button "Continue" at bounding box center [900, 223] width 117 height 30
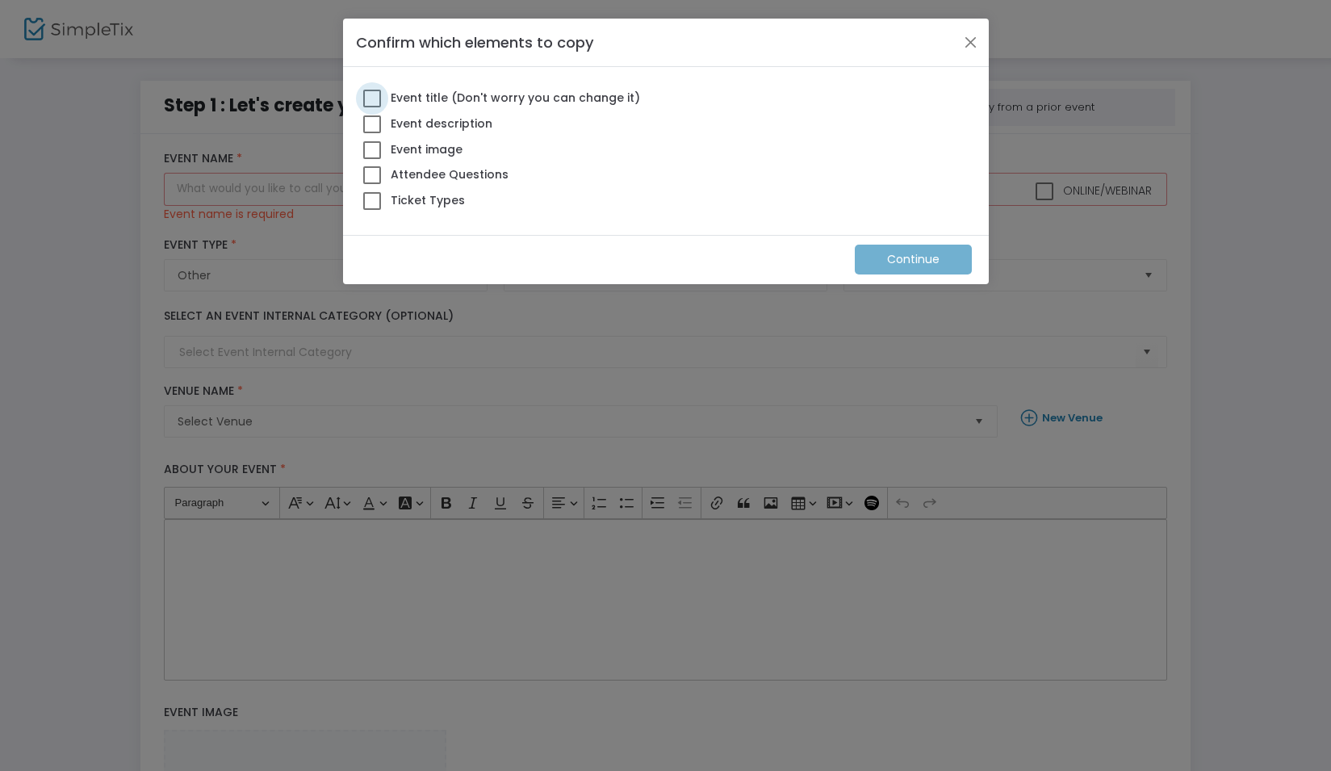
click at [375, 96] on span at bounding box center [372, 99] width 18 height 18
click at [372, 107] on input "Event title (Don't worry you can change it)" at bounding box center [371, 107] width 1 height 1
checkbox input "true"
click at [373, 174] on span at bounding box center [372, 175] width 18 height 18
click at [372, 184] on input "Attendee Questions" at bounding box center [371, 184] width 1 height 1
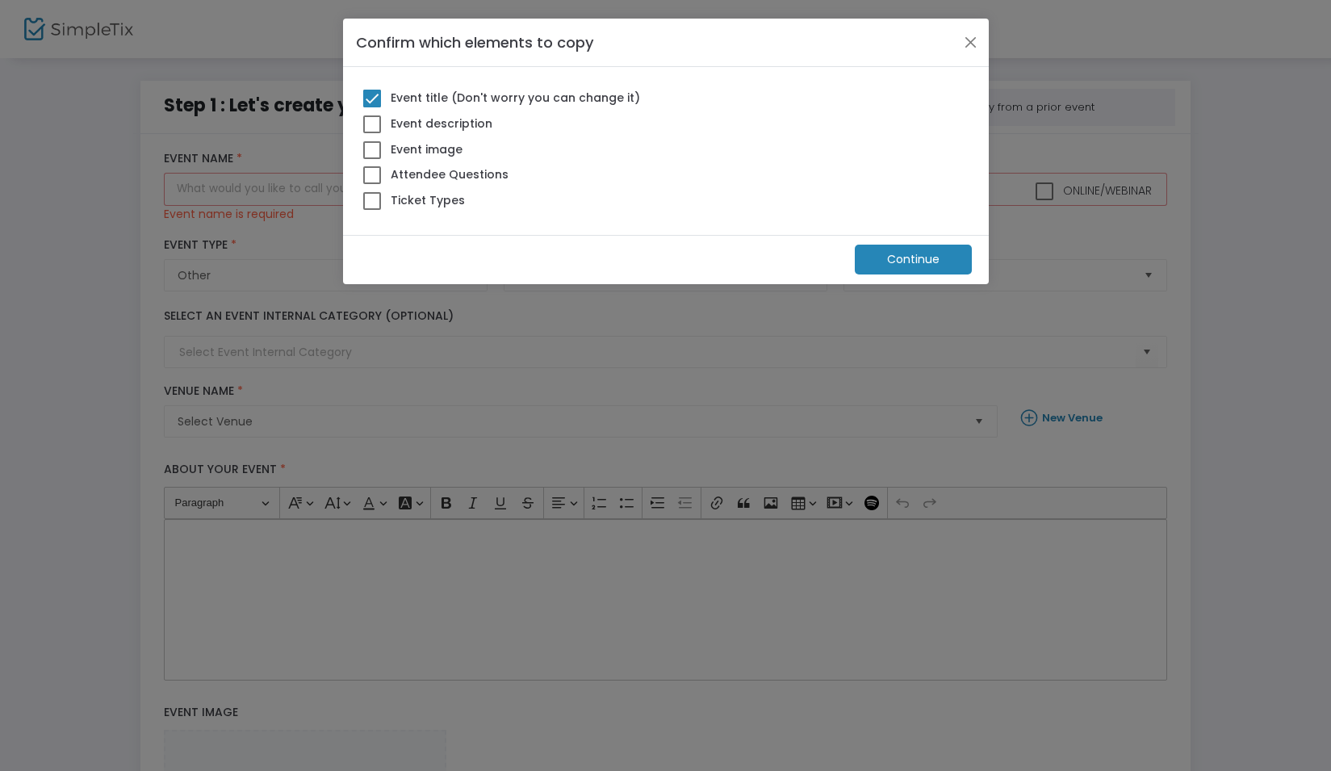
checkbox input "true"
click at [370, 196] on span at bounding box center [372, 201] width 18 height 18
click at [371, 210] on input "Ticket Types" at bounding box center [371, 210] width 1 height 1
checkbox input "true"
click at [909, 261] on m-button "Continue" at bounding box center [913, 259] width 117 height 30
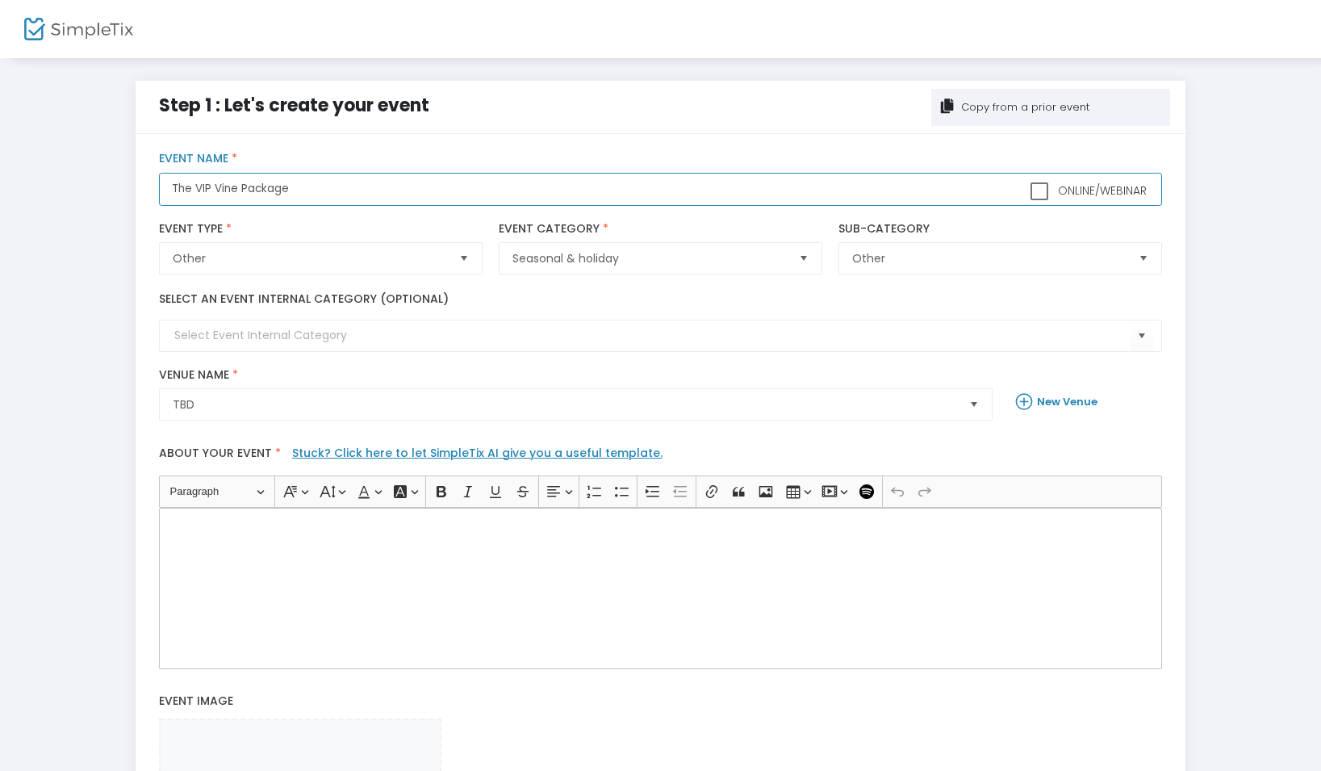
drag, startPoint x: 265, startPoint y: 184, endPoint x: 232, endPoint y: 186, distance: 33.2
click at [232, 186] on input "The VIP Vine Package" at bounding box center [660, 189] width 1003 height 33
drag, startPoint x: 314, startPoint y: 187, endPoint x: 323, endPoint y: 189, distance: 9.0
click at [314, 187] on input "The VIP Vine Package" at bounding box center [660, 189] width 1003 height 33
drag, startPoint x: 320, startPoint y: 189, endPoint x: 114, endPoint y: 174, distance: 207.1
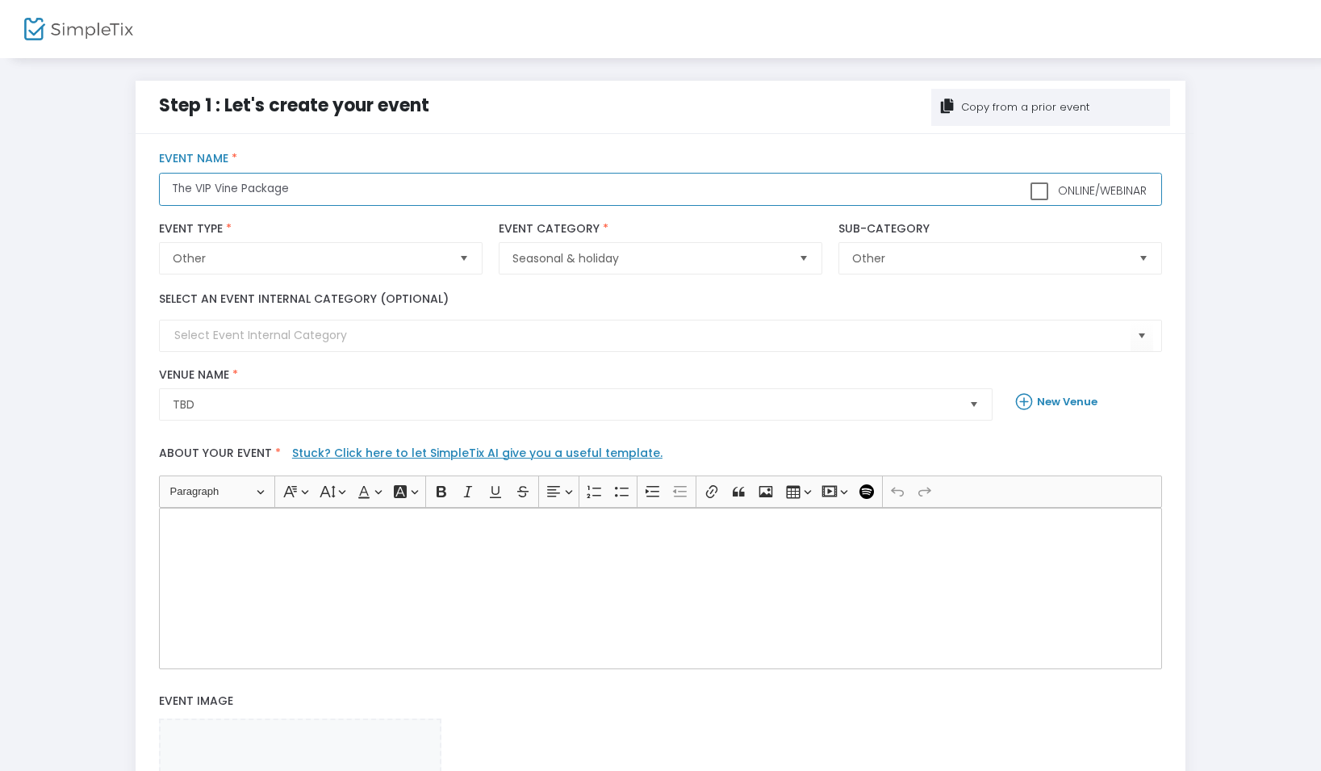
click at [114, 174] on div "Step 1 : Let's create your event Copy from a prior event title : The VIP Vine P…" at bounding box center [660, 564] width 1272 height 966
paste input "Give ‘Em Pumpkin To Talk About"
type input "Give ‘Em Pumpkin To Talk About Package"
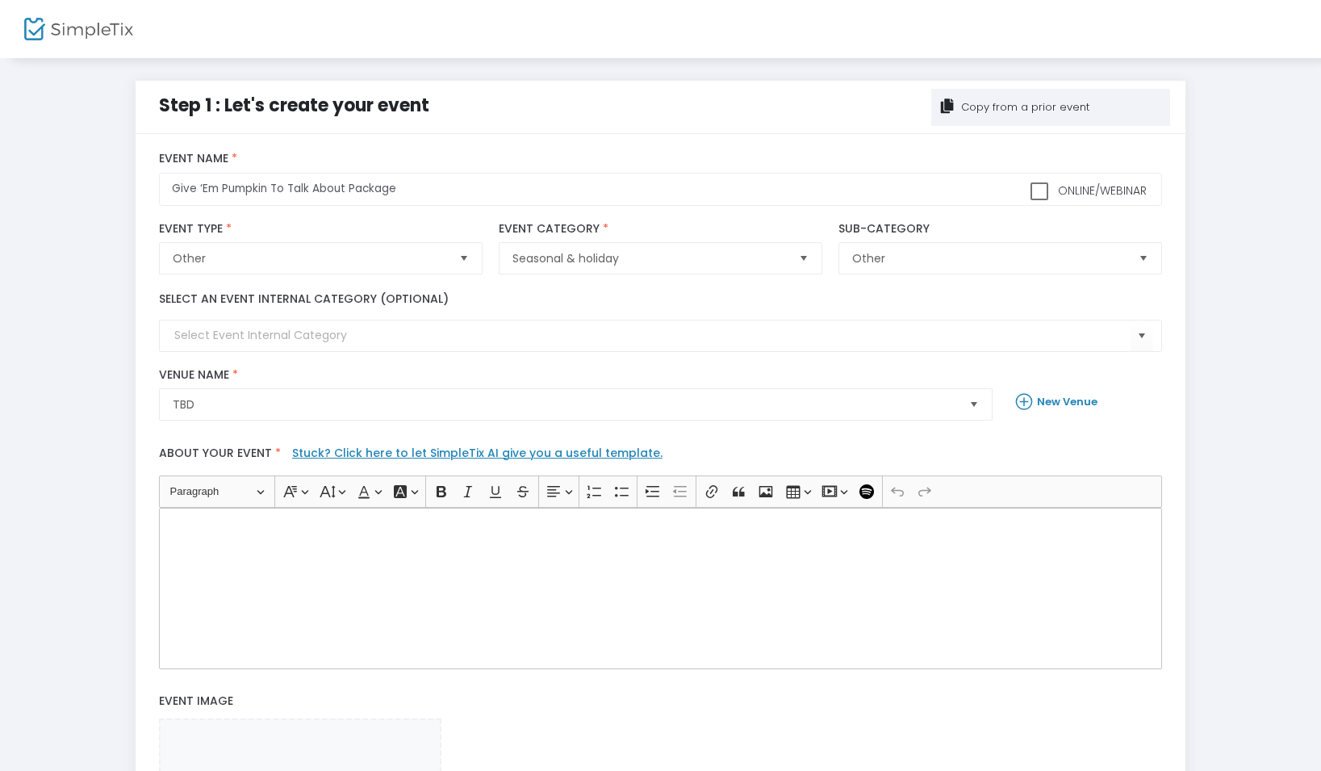
click at [98, 106] on div "Step 1 : Let's create your event Copy from a prior event title : Give ‘Em Pumpk…" at bounding box center [660, 564] width 1272 height 966
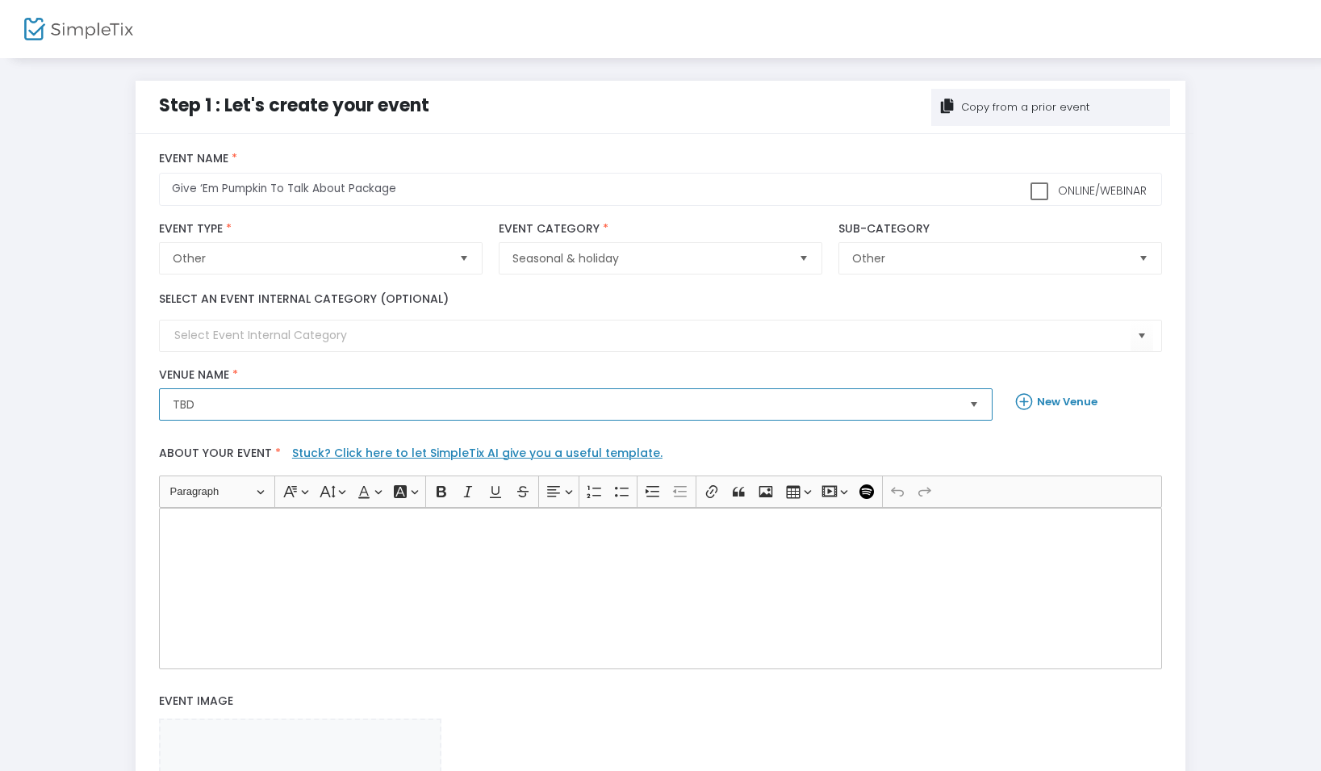
click at [391, 404] on span "TBD" at bounding box center [565, 404] width 784 height 16
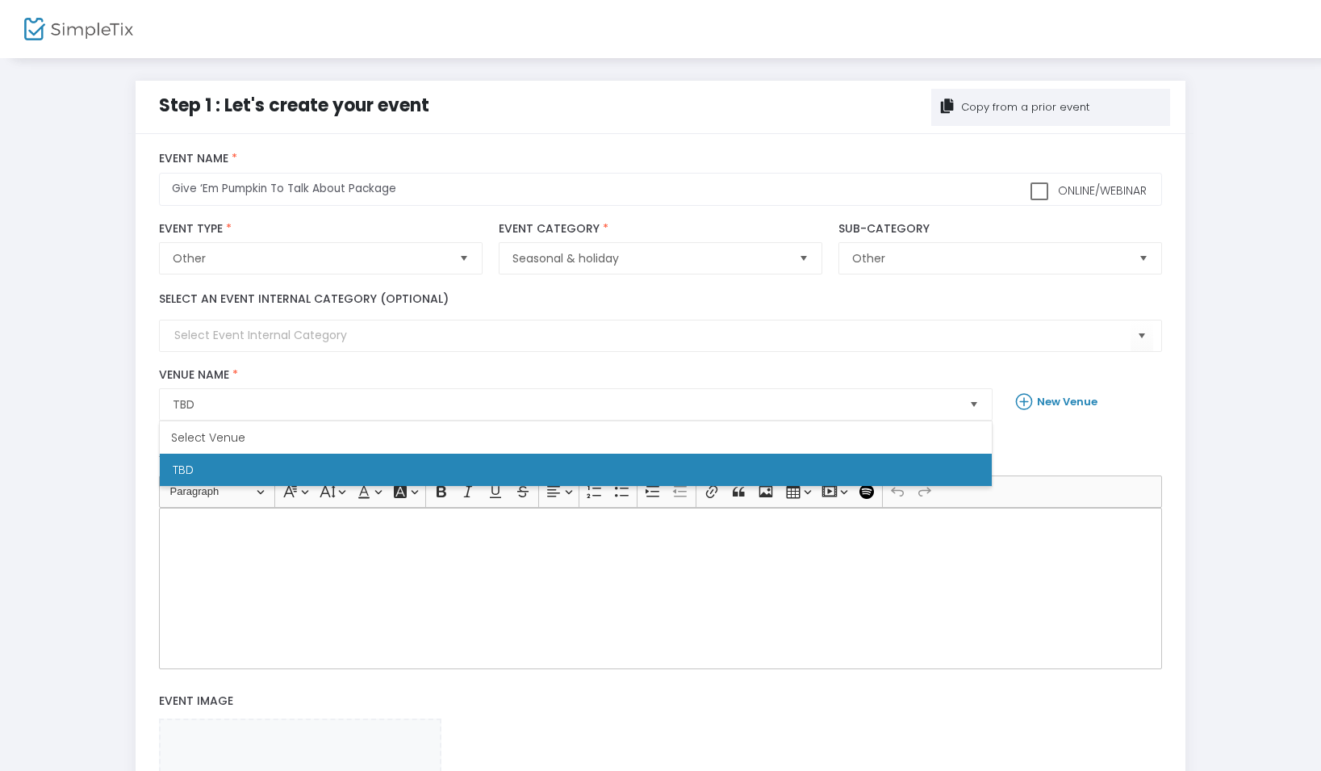
drag, startPoint x: 117, startPoint y: 355, endPoint x: 124, endPoint y: 361, distance: 9.2
click at [119, 354] on div "Step 1 : Let's create your event Copy from a prior event title : Give ‘Em Pumpk…" at bounding box center [660, 564] width 1272 height 966
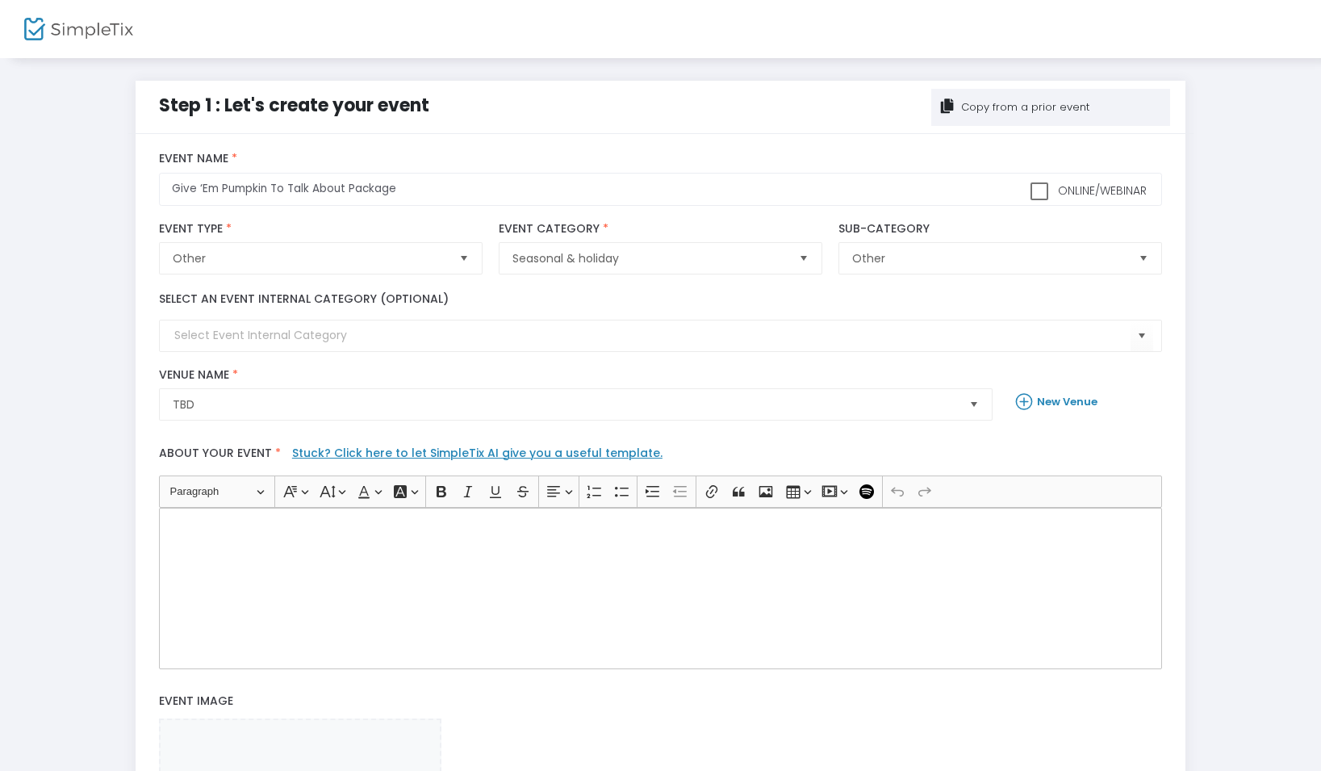
click at [243, 548] on div "Rich Text Editor, main" at bounding box center [660, 588] width 1003 height 161
click at [115, 556] on div "Step 1 : Let's create your event Copy from a prior event title : Give ‘Em Pumpk…" at bounding box center [660, 564] width 1272 height 966
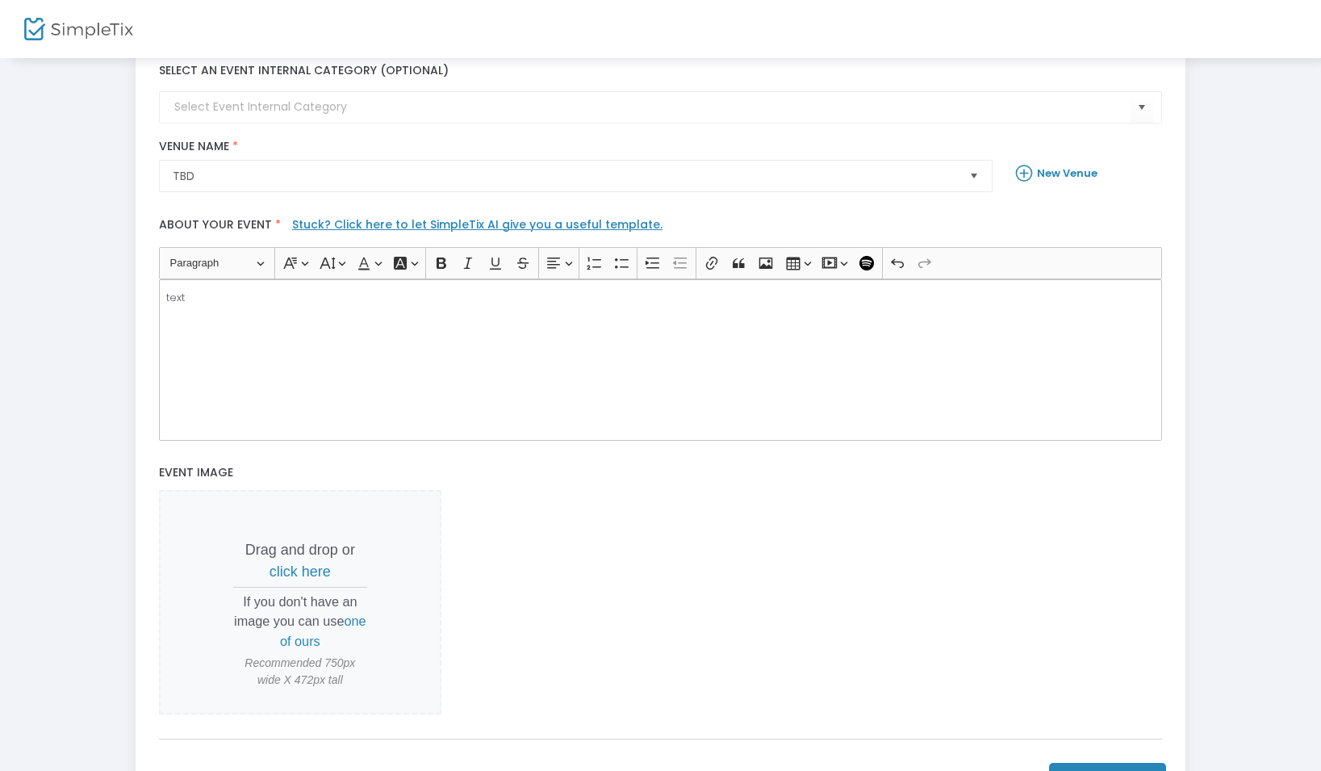
scroll to position [381, 0]
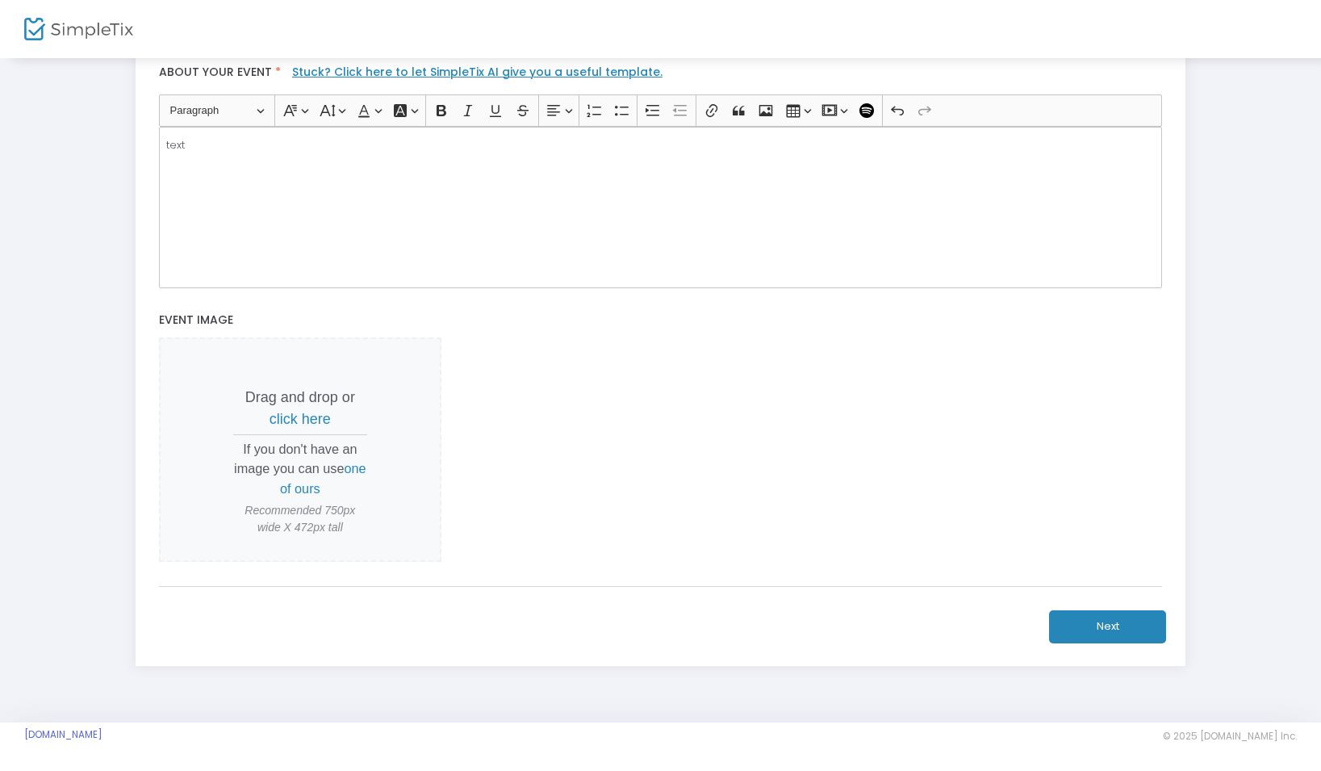
click at [1054, 634] on button "Next" at bounding box center [1107, 626] width 117 height 33
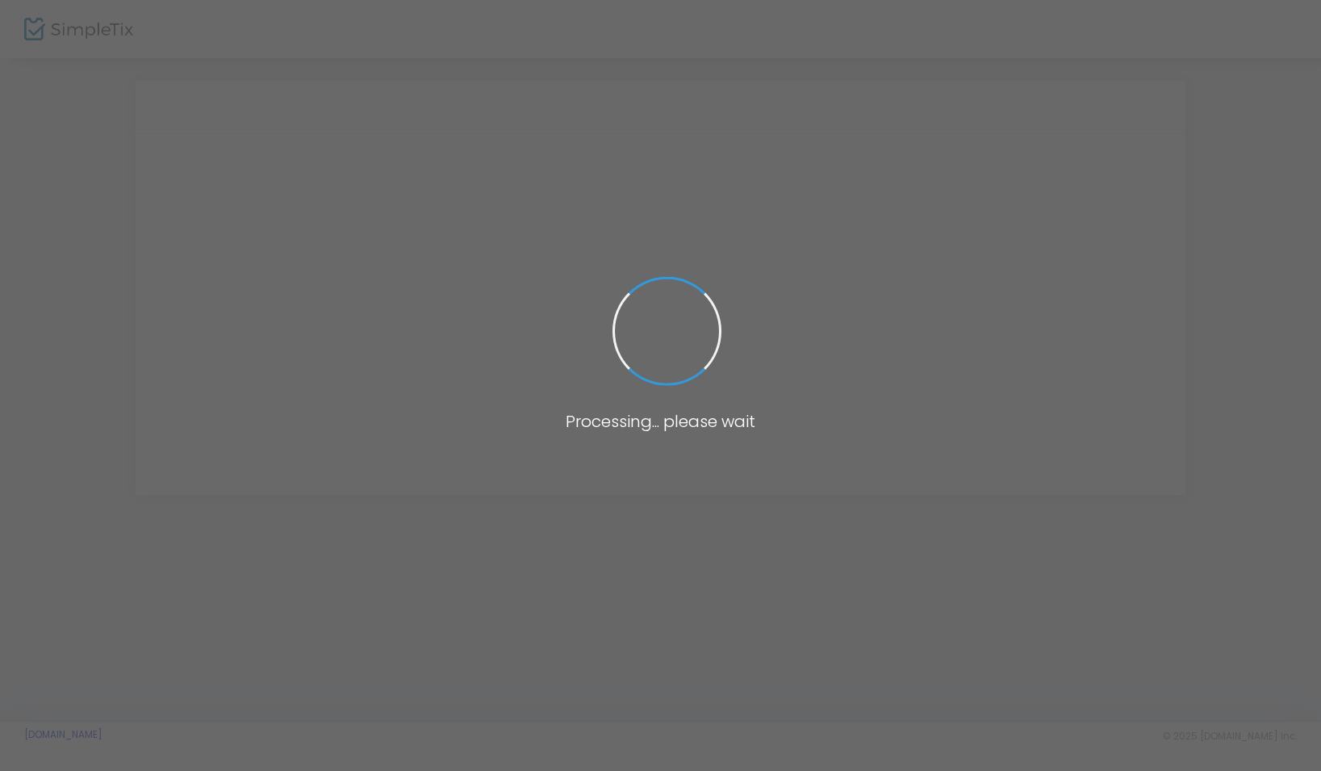
scroll to position [0, 0]
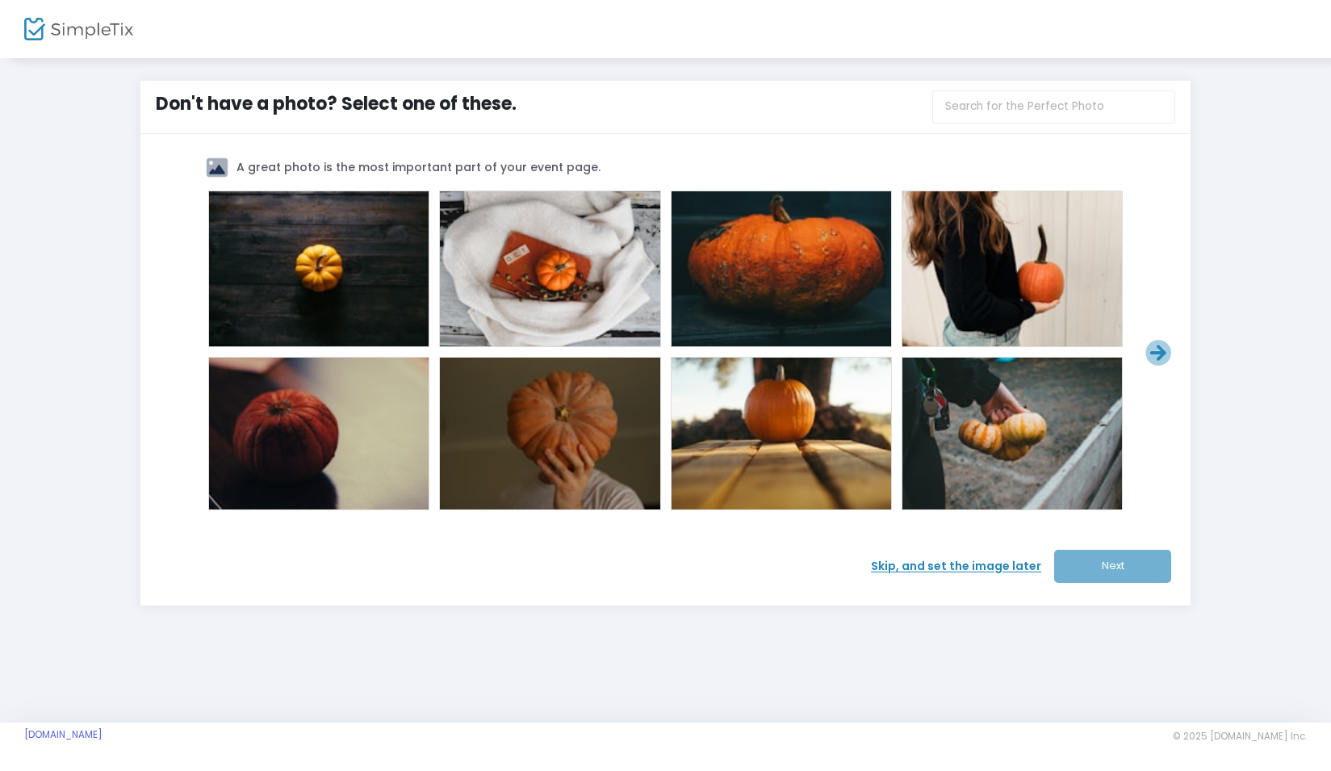
click at [1000, 562] on span "Skip, and set the image later" at bounding box center [962, 566] width 183 height 17
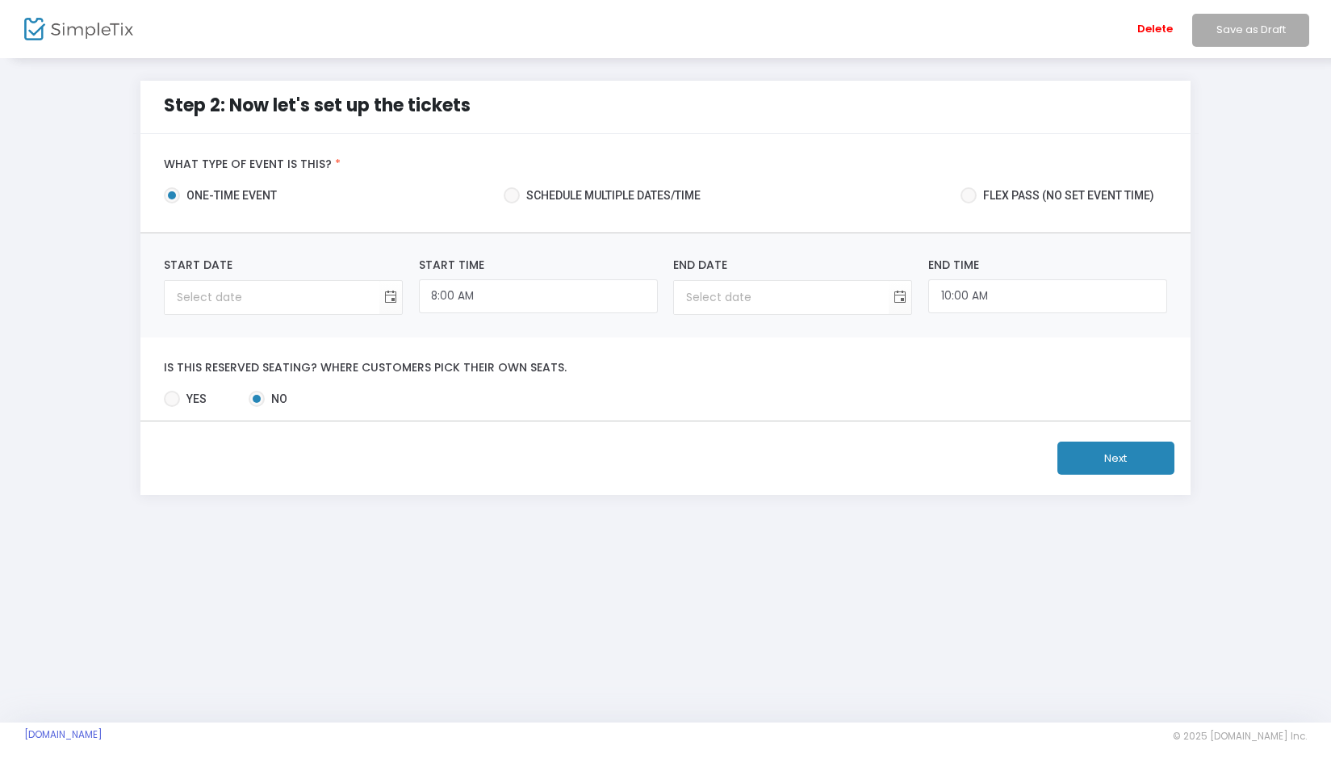
drag, startPoint x: 970, startPoint y: 193, endPoint x: 960, endPoint y: 201, distance: 12.6
click at [967, 195] on span at bounding box center [968, 195] width 16 height 16
click at [967, 203] on input "Flex pass (no set event time)" at bounding box center [967, 203] width 1 height 1
radio input "true"
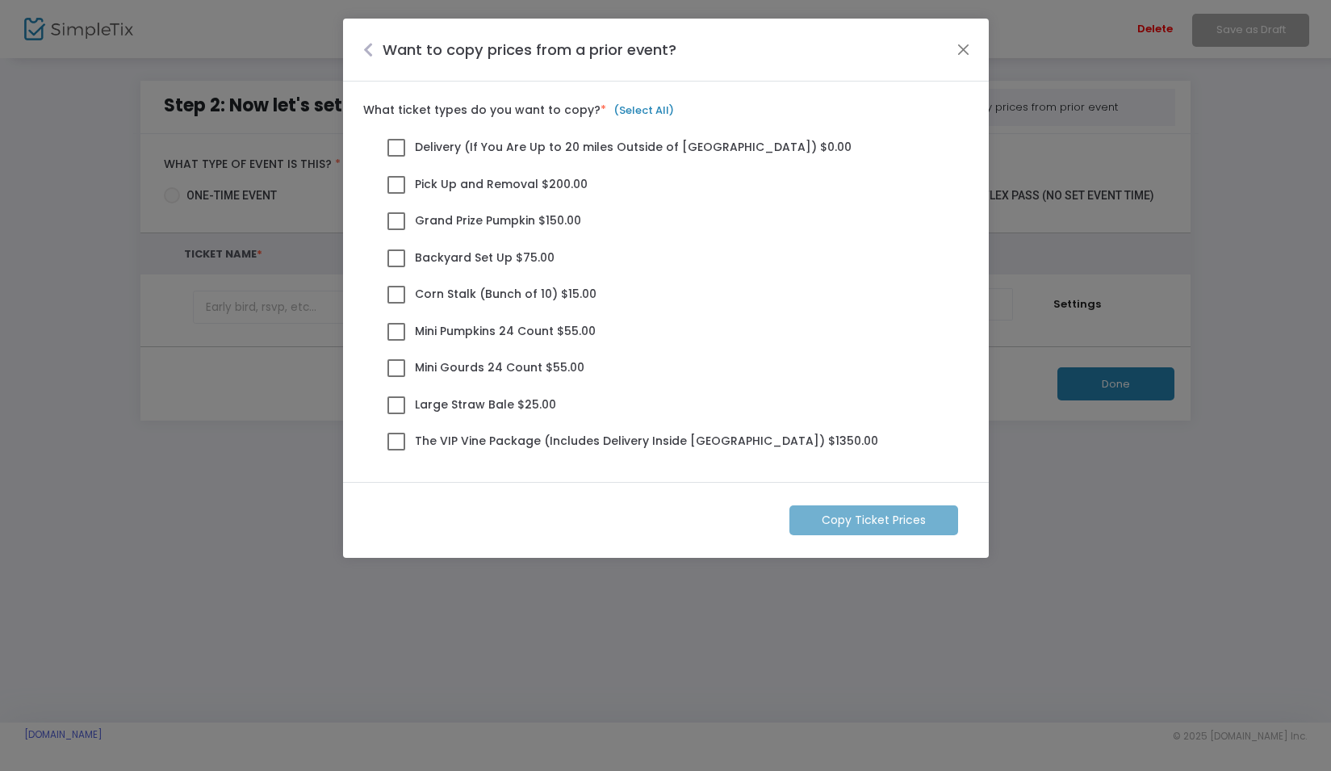
click at [637, 103] on span "(Select All)" at bounding box center [643, 109] width 61 height 15
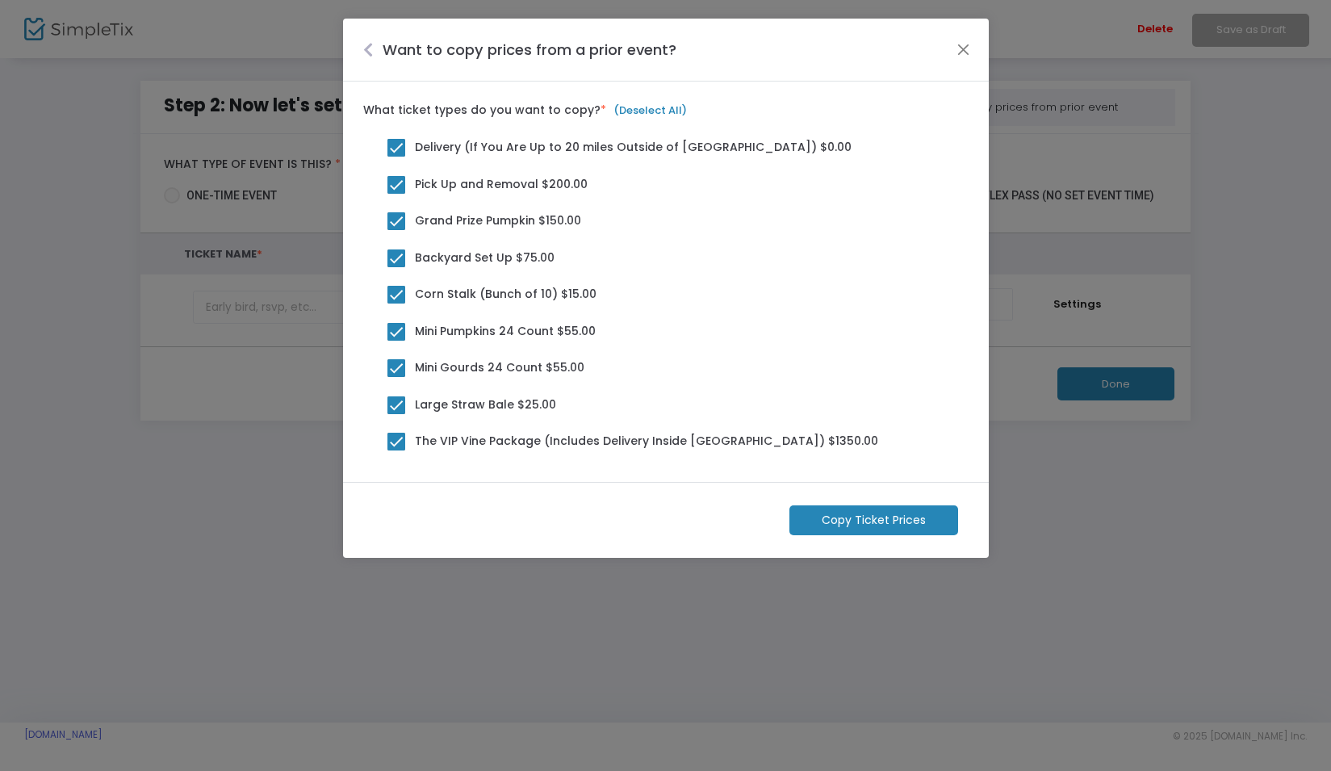
click at [852, 523] on m-button "Copy Ticket Prices" at bounding box center [873, 520] width 169 height 30
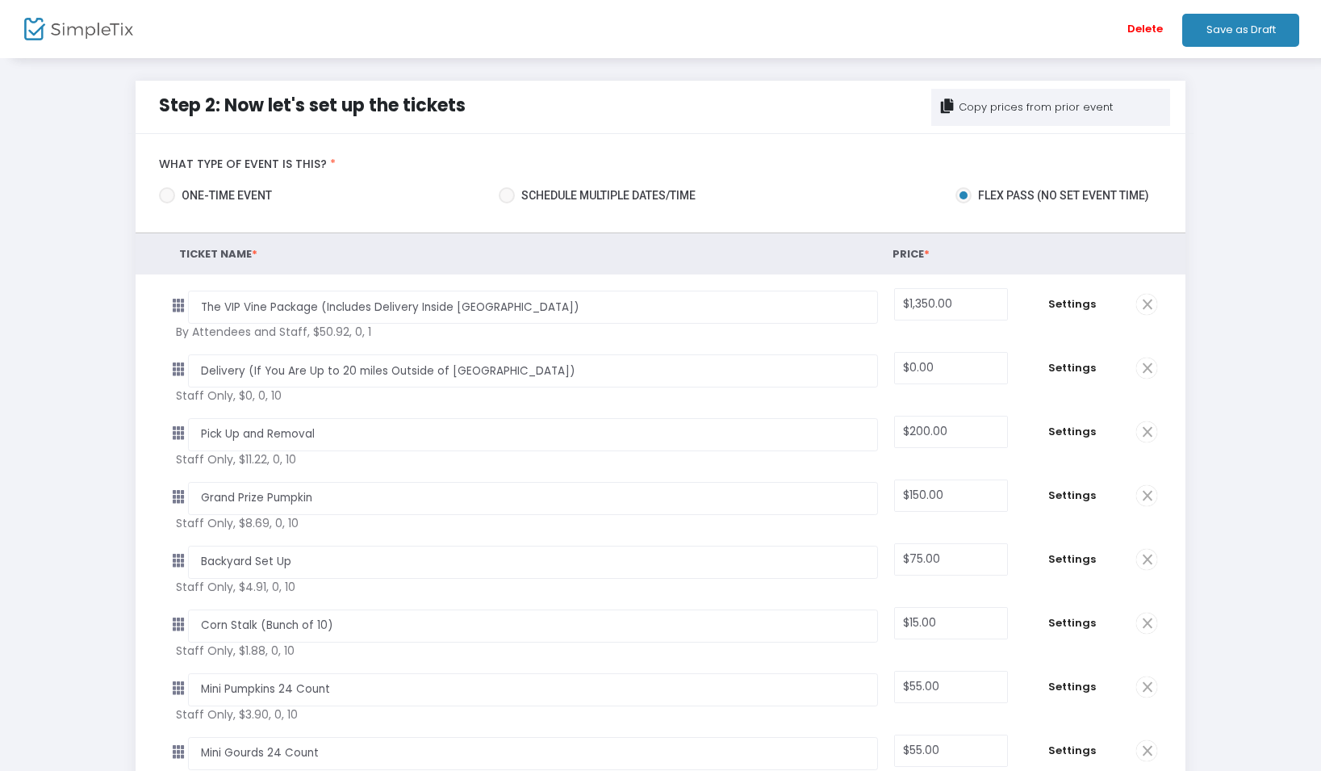
drag, startPoint x: 1072, startPoint y: 431, endPoint x: 1055, endPoint y: 458, distance: 31.6
click at [1072, 431] on span "Settings" at bounding box center [1072, 432] width 96 height 16
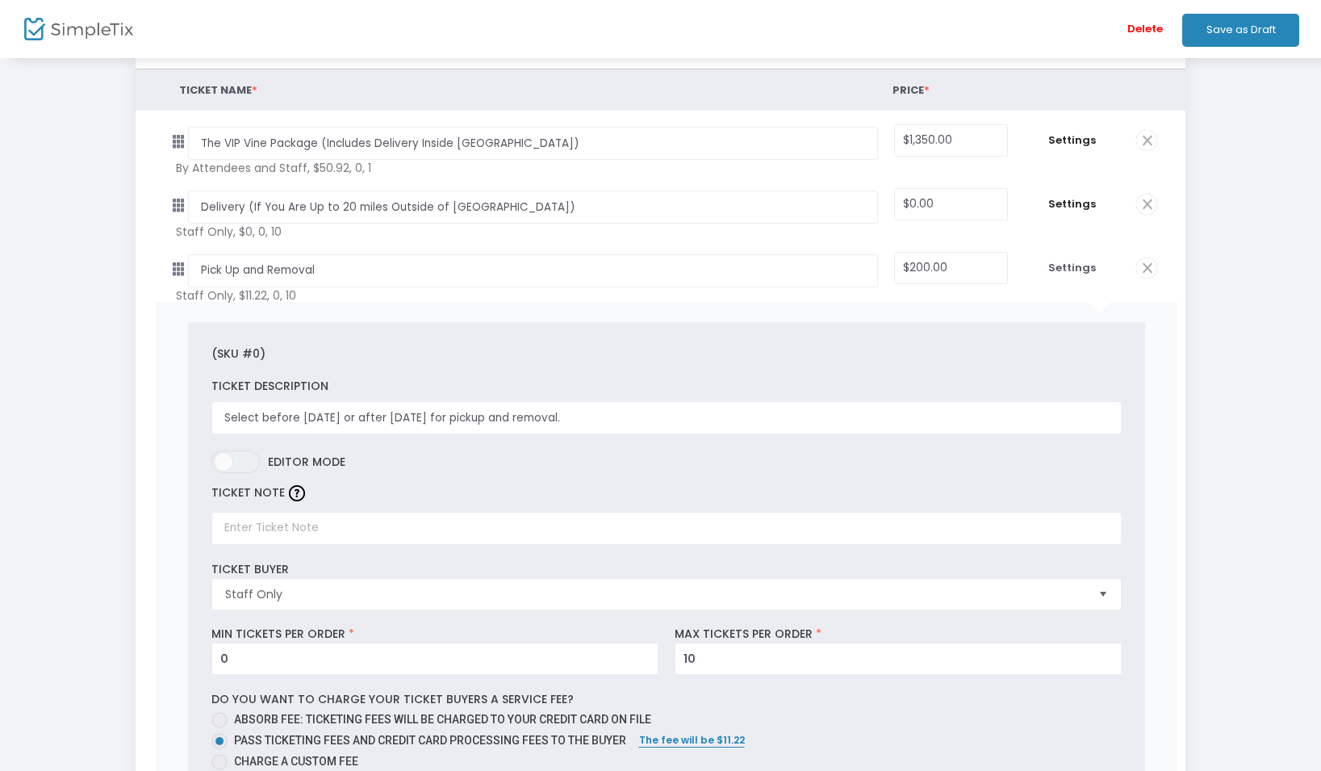
scroll to position [72, 0]
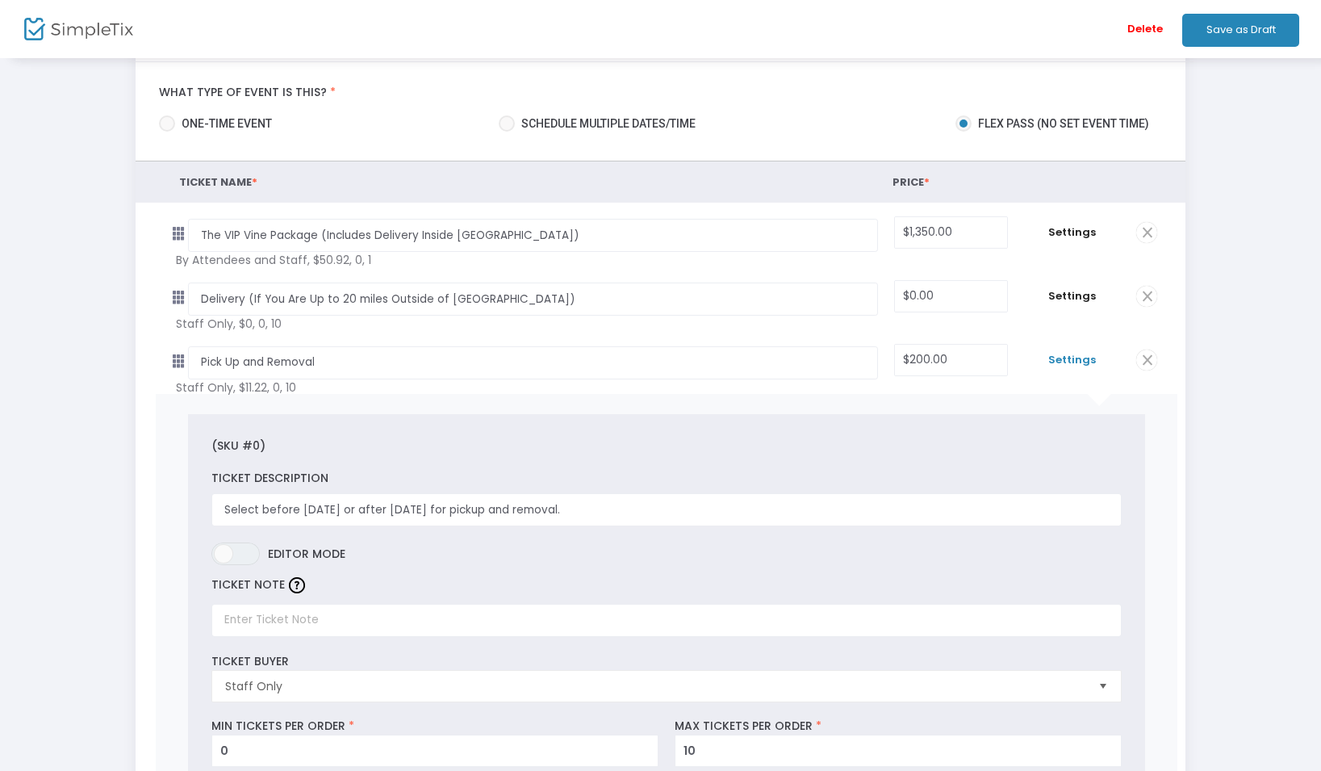
drag, startPoint x: 1075, startPoint y: 353, endPoint x: 1075, endPoint y: 385, distance: 31.5
click at [1075, 354] on span "Settings" at bounding box center [1072, 360] width 96 height 16
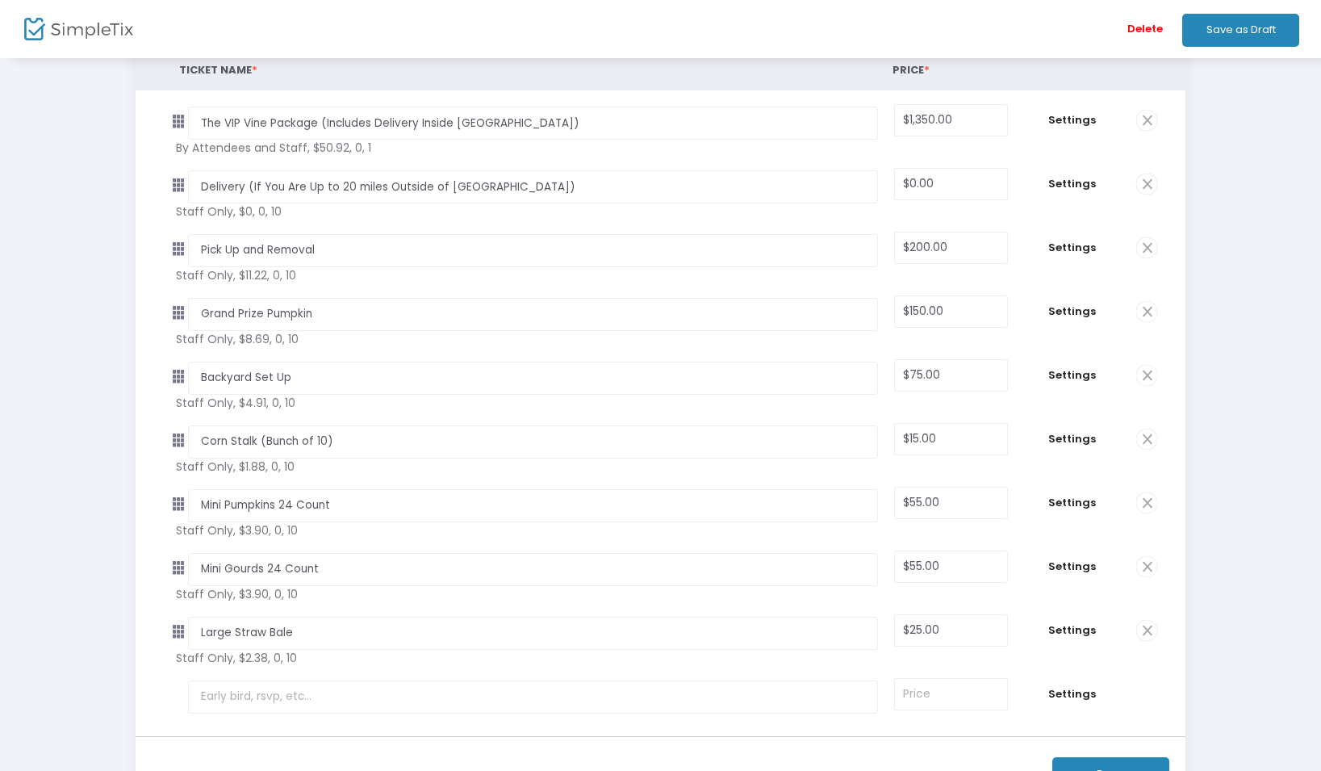
scroll to position [320, 0]
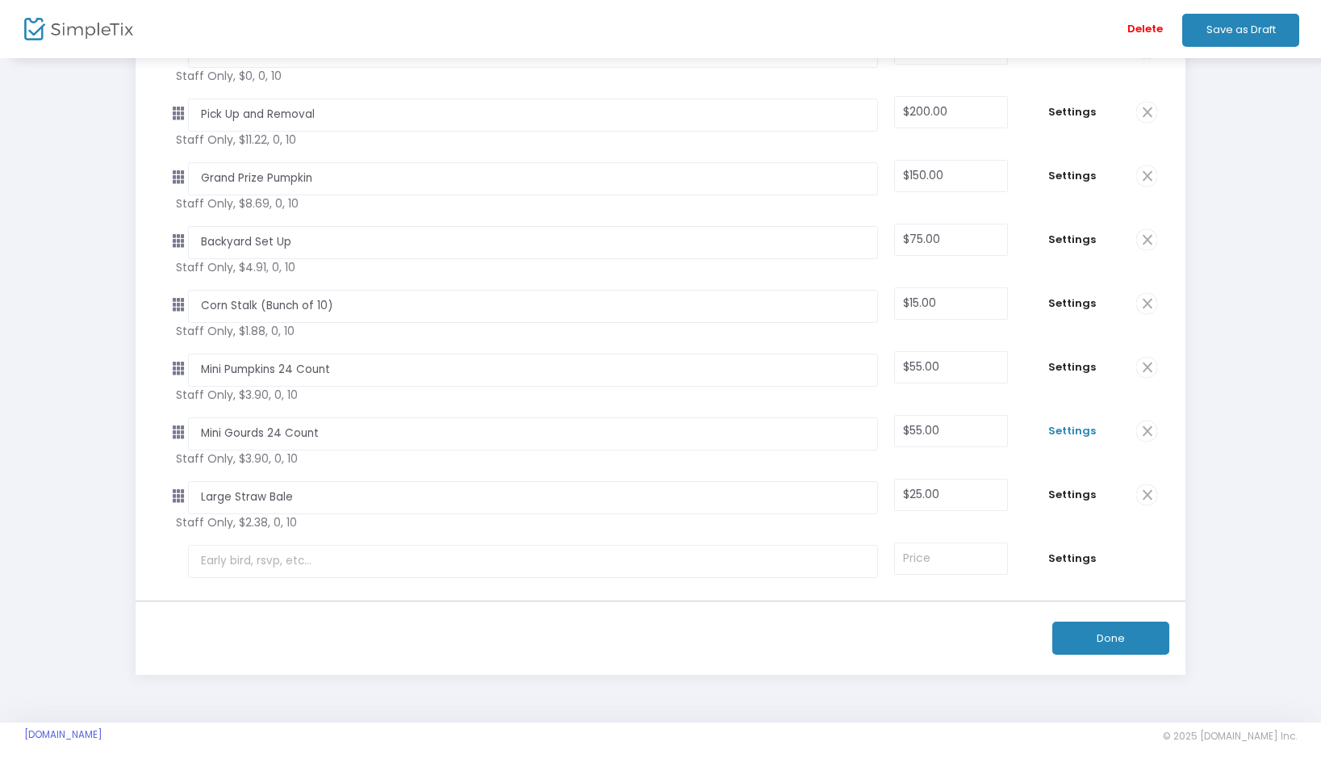
click at [1082, 424] on span "Settings" at bounding box center [1072, 431] width 96 height 16
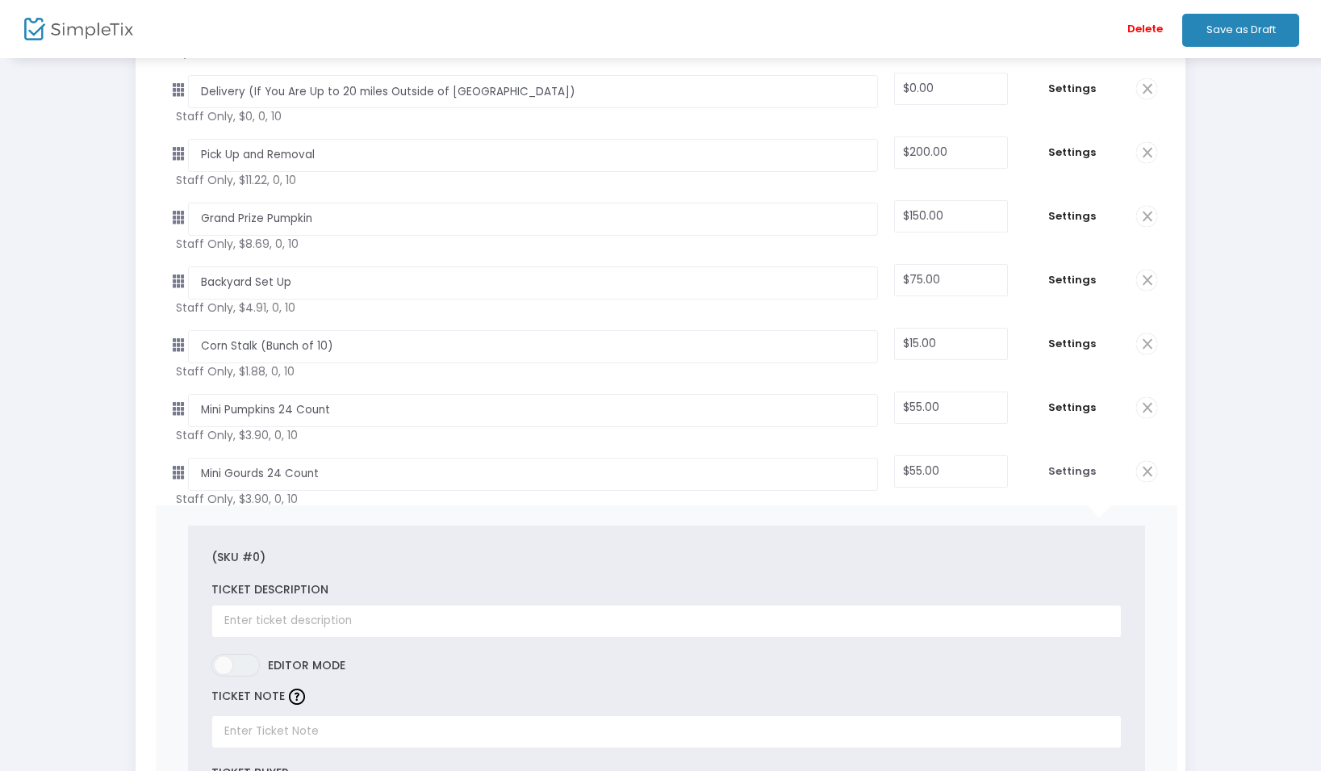
scroll to position [257, 0]
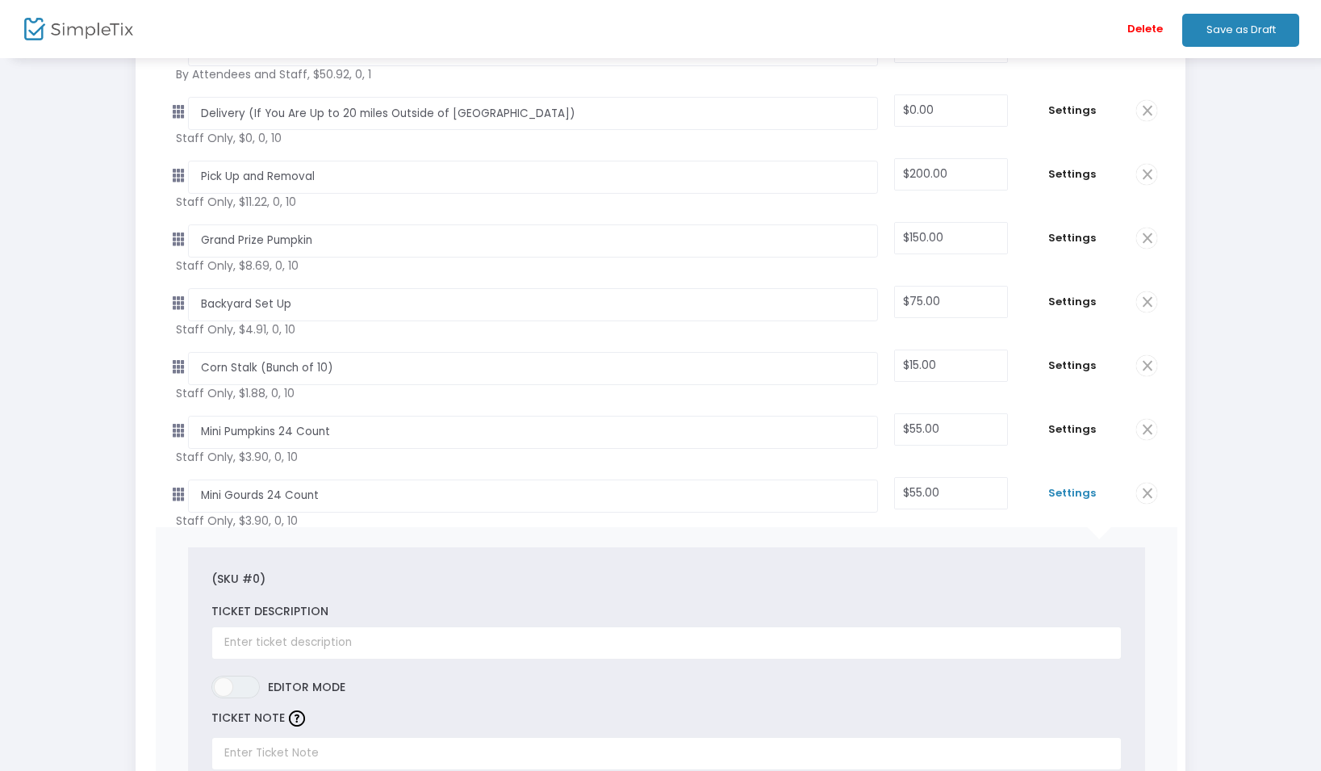
click at [1076, 489] on span "Settings" at bounding box center [1072, 493] width 96 height 16
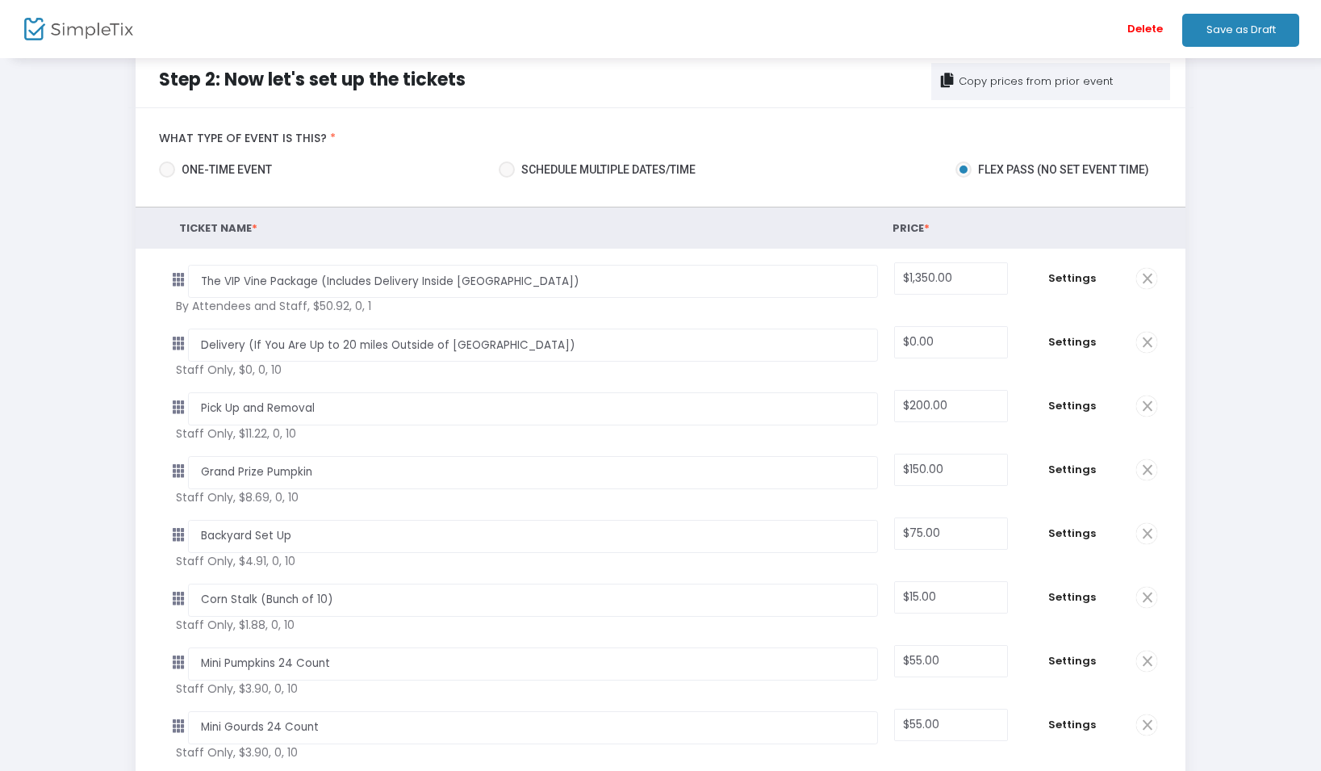
scroll to position [0, 0]
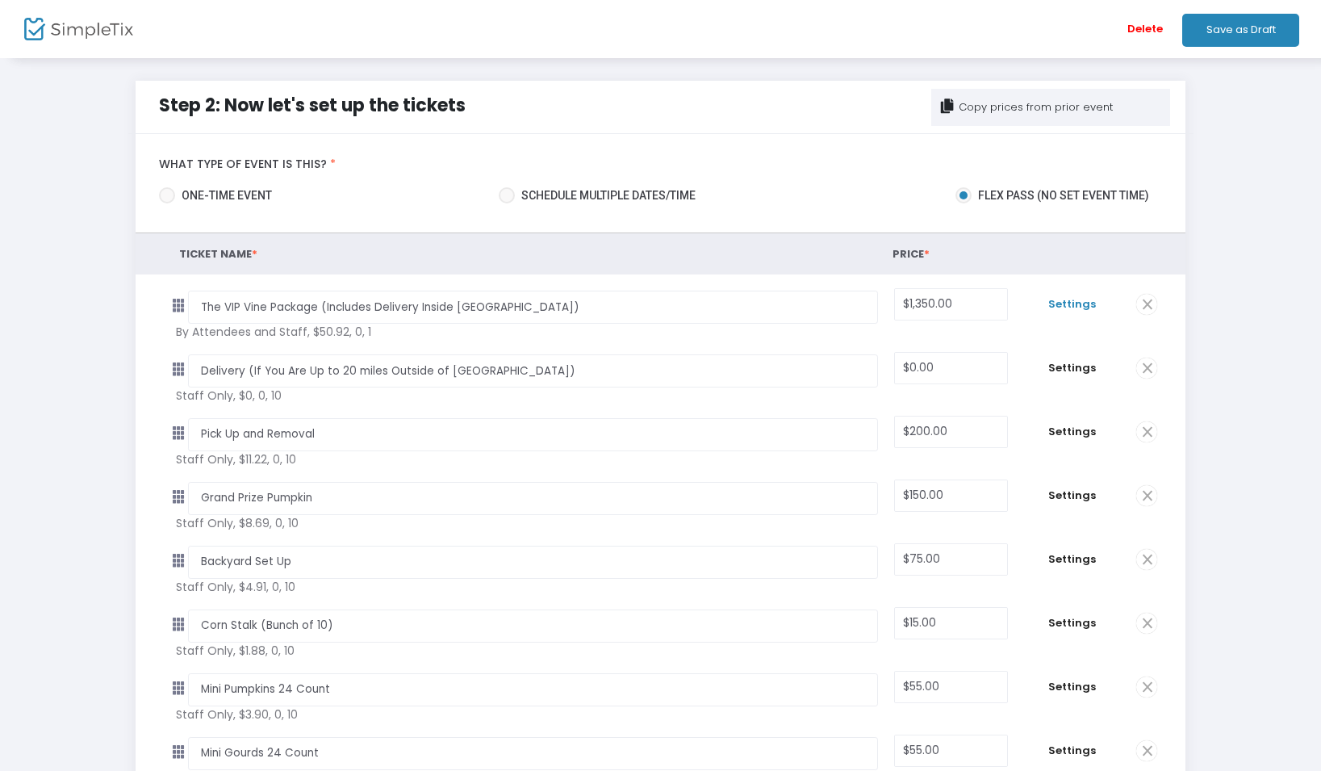
click at [1084, 300] on span "Settings" at bounding box center [1072, 304] width 96 height 16
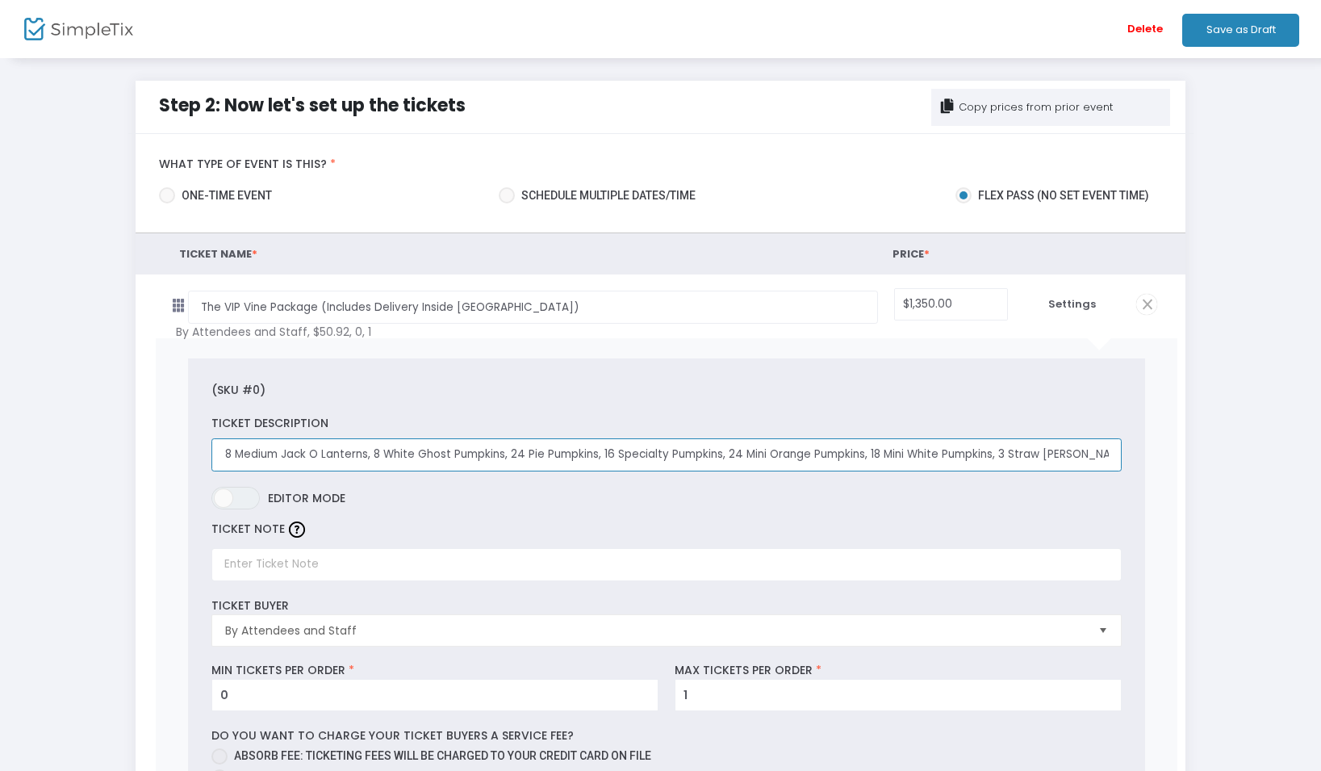
scroll to position [0, 811]
drag, startPoint x: 214, startPoint y: 451, endPoint x: 1206, endPoint y: 468, distance: 991.8
drag, startPoint x: 398, startPoint y: 455, endPoint x: 1147, endPoint y: 471, distance: 749.8
click at [1147, 471] on div "(SKU #0) Ticket Description 2 Extra Large Pumpkins, 10 Large Jack O’Lanterns, 8…" at bounding box center [666, 781] width 989 height 887
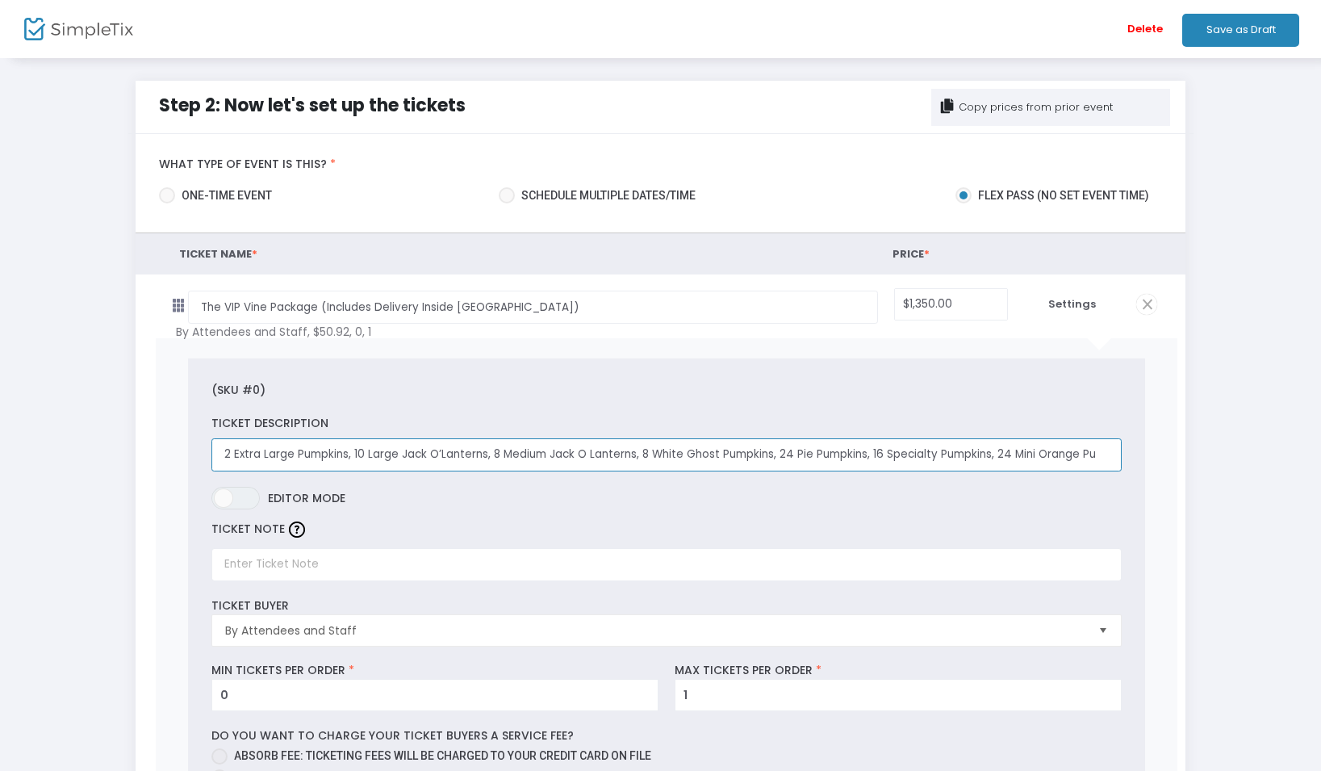
scroll to position [0, 0]
type input "2 Extra Large Pumpkins, 10 Large Jack O’Lanterns, 8 Medium Jack O Lanterns, 8 W…"
drag, startPoint x: 220, startPoint y: 452, endPoint x: 1066, endPoint y: 460, distance: 845.7
click at [1066, 460] on input "2 Extra Large Pumpkins, 10 Large Jack O’Lanterns, 8 Medium Jack O Lanterns, 8 W…" at bounding box center [666, 454] width 911 height 33
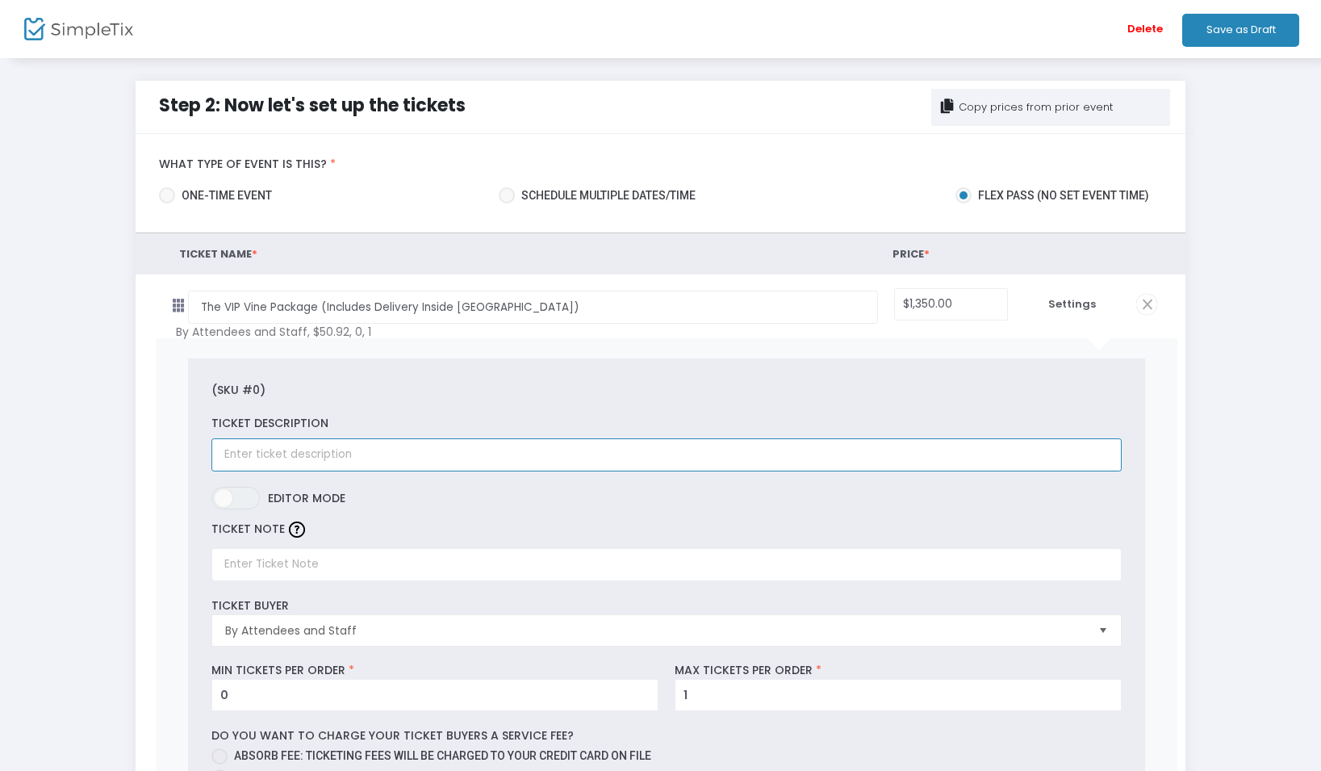
paste input "8 Large Jack O’Lanterns, 8 Medium Jack O’Lanterns, 8 White Ghost Pumpkins, 12 P…"
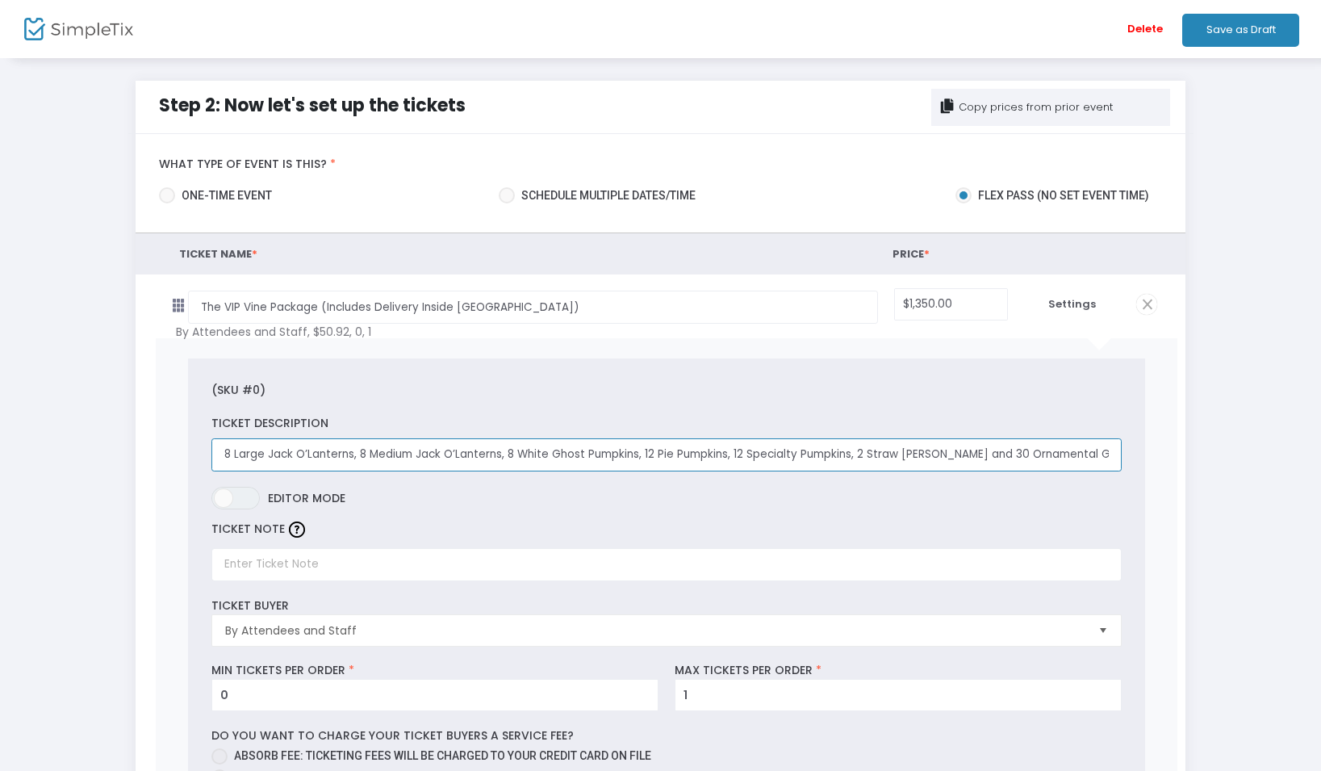
type input "8 Large Jack O’Lanterns, 8 Medium Jack O’Lanterns, 8 White Ghost Pumpkins, 12 P…"
click at [988, 367] on div "(SKU #0) Ticket Description 8 Large Jack O’Lanterns, 8 Medium Jack O’Lanterns, …" at bounding box center [666, 781] width 957 height 846
type input "1350"
drag, startPoint x: 969, startPoint y: 307, endPoint x: 903, endPoint y: 304, distance: 66.2
click at [903, 304] on input "1350" at bounding box center [951, 304] width 112 height 31
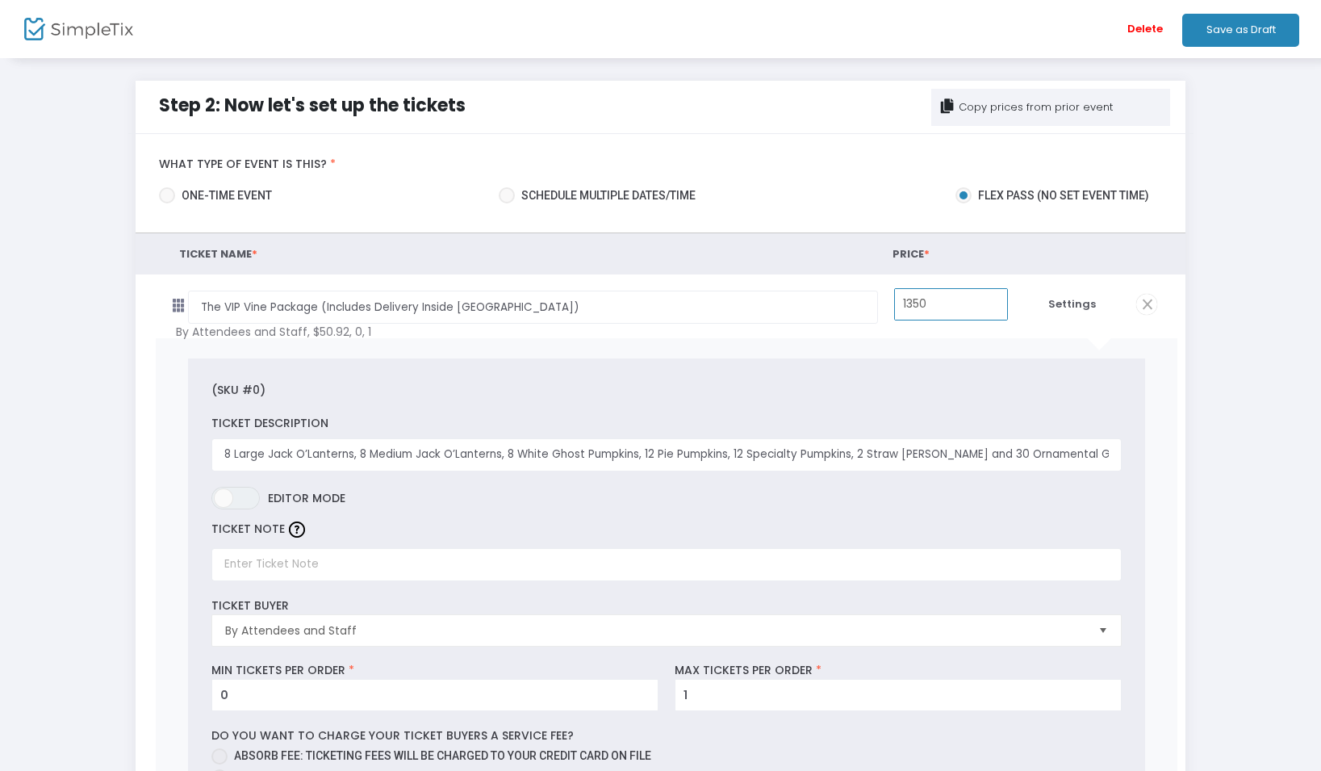
drag, startPoint x: 961, startPoint y: 307, endPoint x: 875, endPoint y: 301, distance: 86.5
click at [875, 301] on tr "The VIP Vine Package (Includes Delivery Inside [GEOGRAPHIC_DATA]) Required. 135…" at bounding box center [667, 306] width 1022 height 64
type input "$850.00"
click at [897, 337] on tr "The VIP Vine Package (Includes Delivery Inside [GEOGRAPHIC_DATA]) Required. $85…" at bounding box center [667, 306] width 1022 height 64
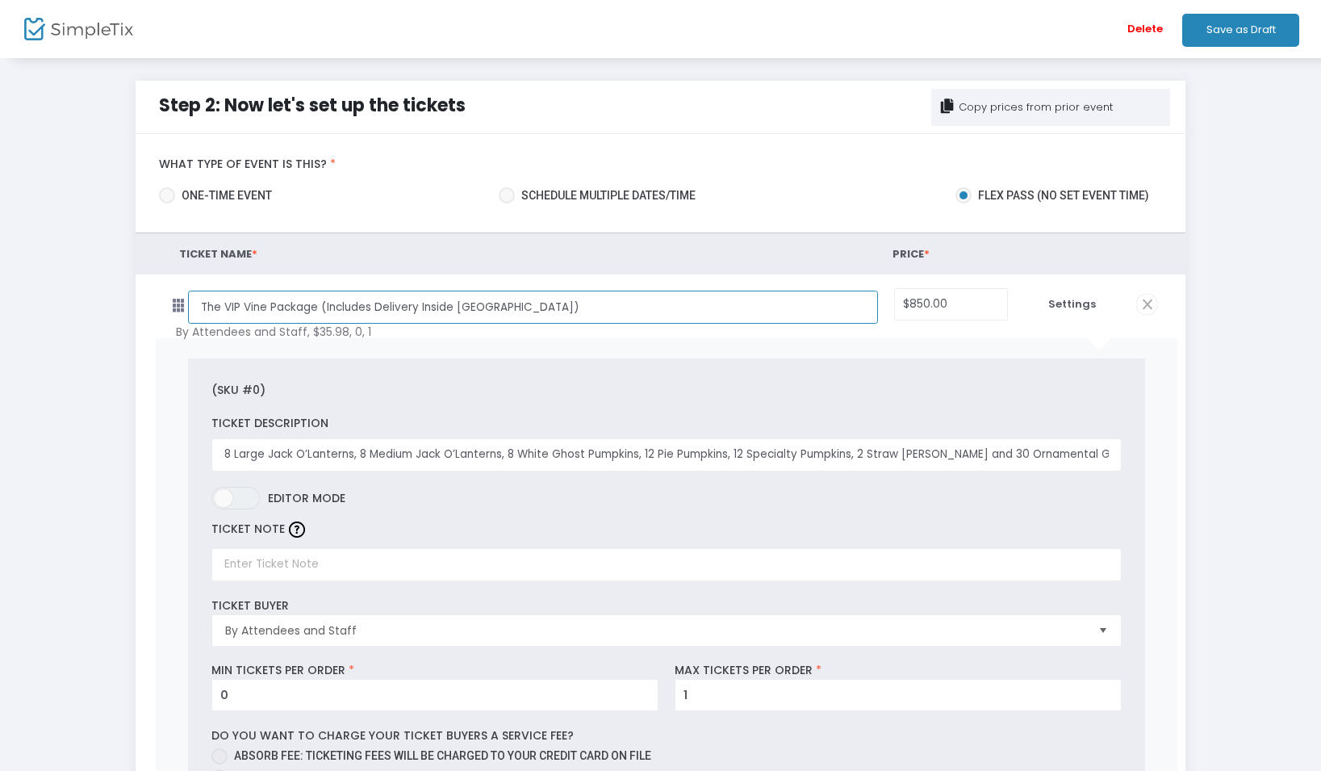
drag, startPoint x: 268, startPoint y: 307, endPoint x: 203, endPoint y: 303, distance: 64.6
click at [203, 303] on input "The VIP Vine Package (Includes Delivery Inside [GEOGRAPHIC_DATA])" at bounding box center [533, 306] width 690 height 33
paste input "Give ‘Em Pumpkin To Talk About"
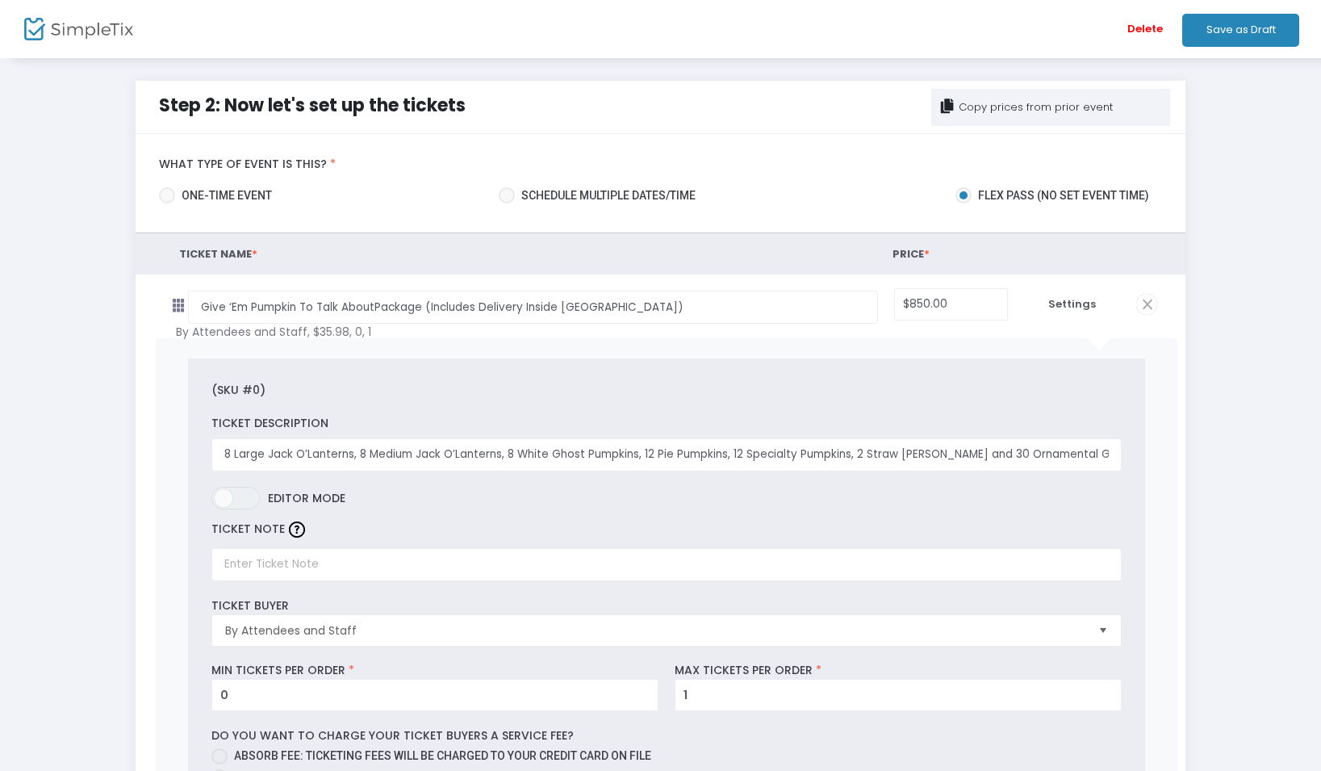
click at [157, 387] on tr "(SKU #0) Ticket Description 8 Large Jack O’Lanterns, 8 Medium Jack O’Lanterns, …" at bounding box center [667, 781] width 1022 height 887
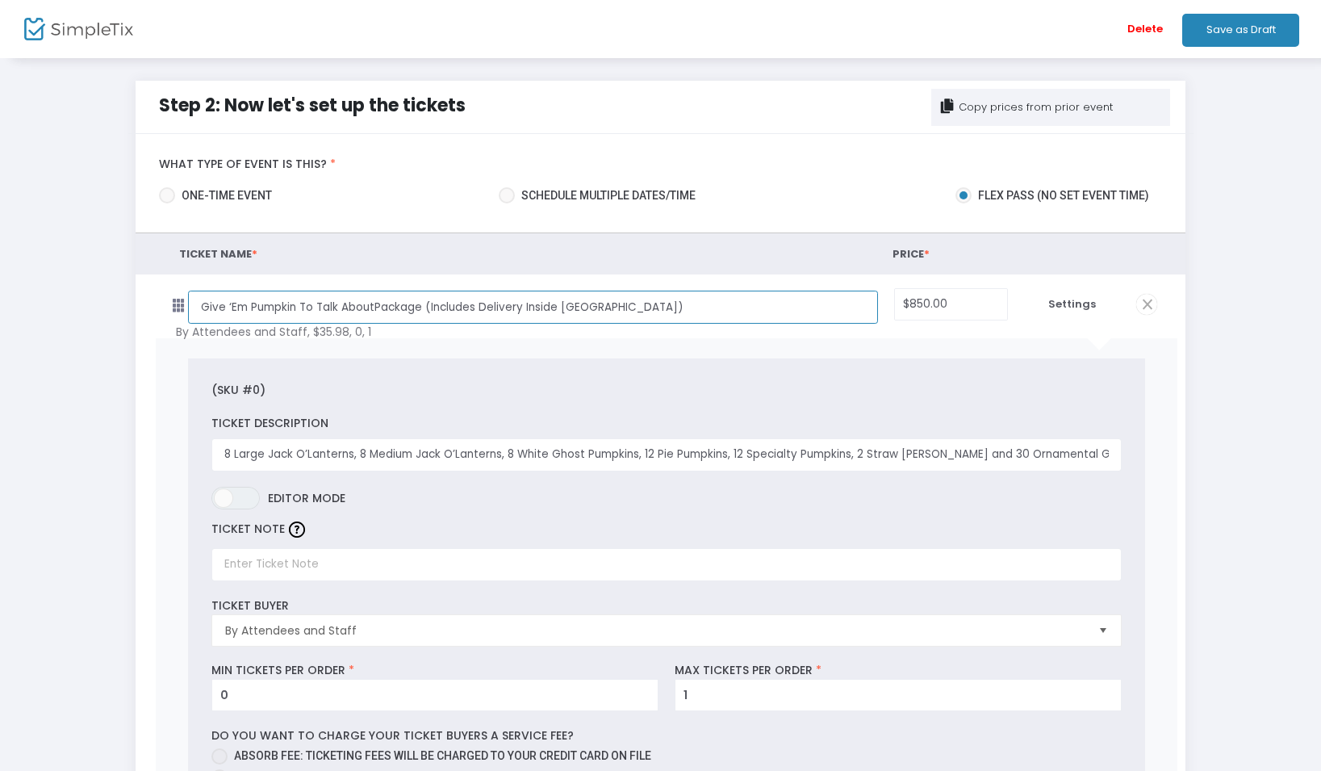
drag, startPoint x: 376, startPoint y: 308, endPoint x: 382, endPoint y: 348, distance: 39.9
click at [376, 308] on input "Give ‘Em Pumpkin To Talk AboutPackage (Includes Delivery Inside [GEOGRAPHIC_DAT…" at bounding box center [533, 306] width 690 height 33
type input "Give ‘Em Pumpkin To Talk About Package (Includes Delivery Inside [GEOGRAPHIC_DA…"
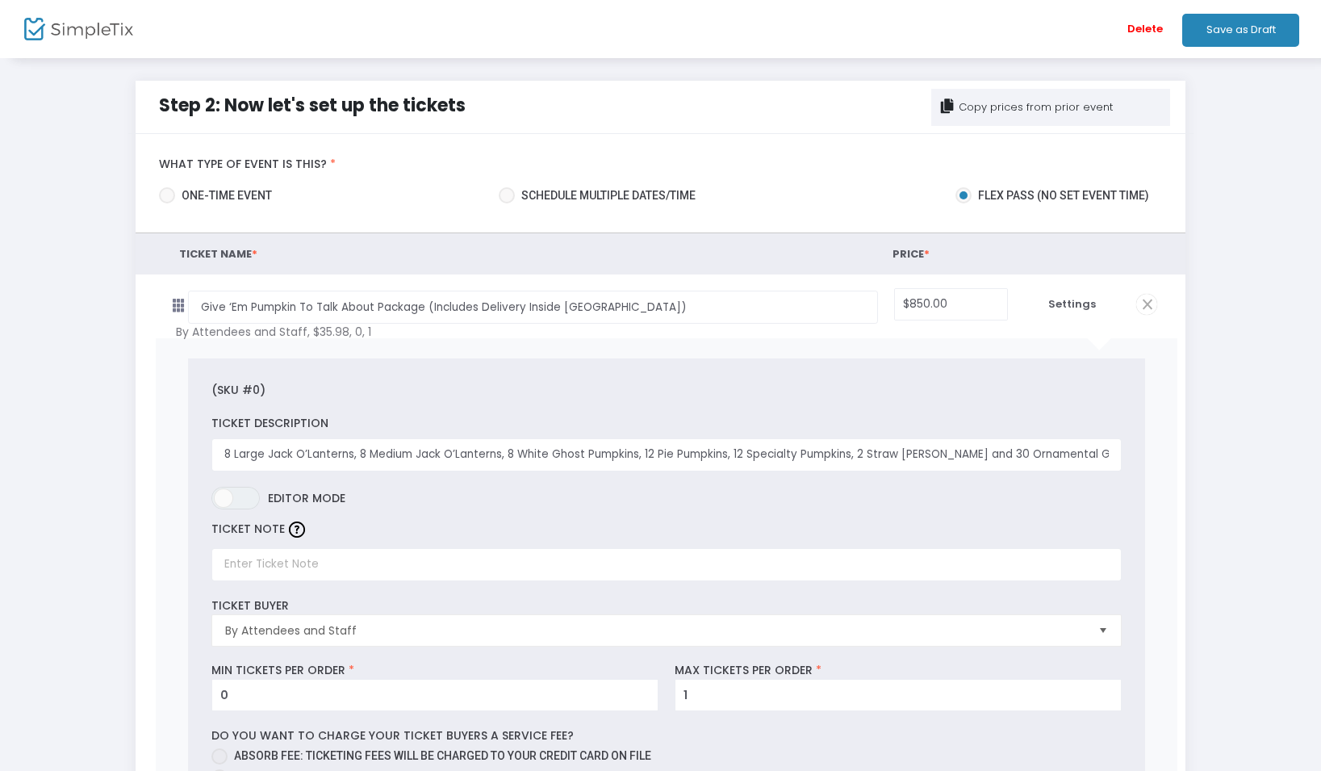
click at [165, 361] on tr "(SKU #0) Ticket Description 8 Large Jack O’Lanterns, 8 Medium Jack O’Lanterns, …" at bounding box center [667, 781] width 1022 height 887
click at [1078, 302] on span "Settings" at bounding box center [1072, 304] width 96 height 16
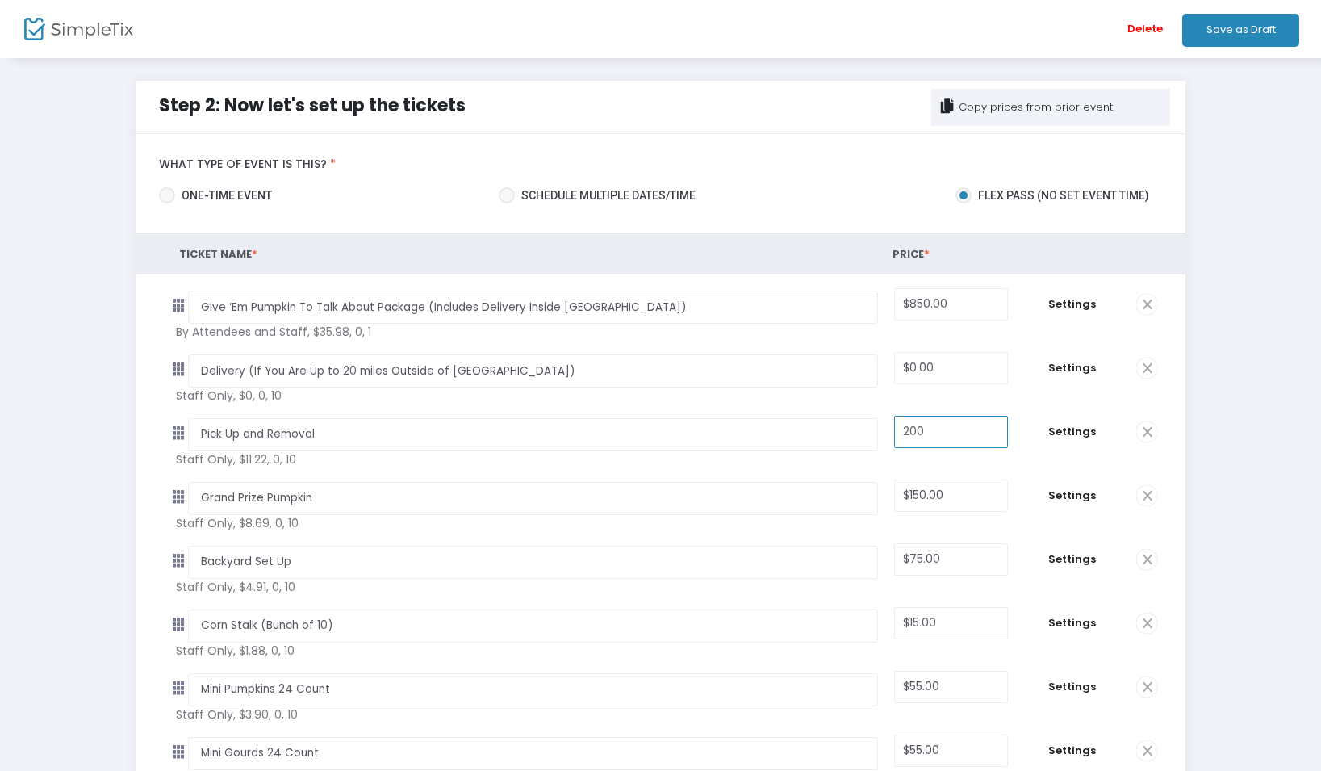
click at [982, 431] on input "200" at bounding box center [951, 431] width 112 height 31
type input "$150.00"
click at [967, 456] on td "$150.00 Required. null" at bounding box center [951, 431] width 130 height 59
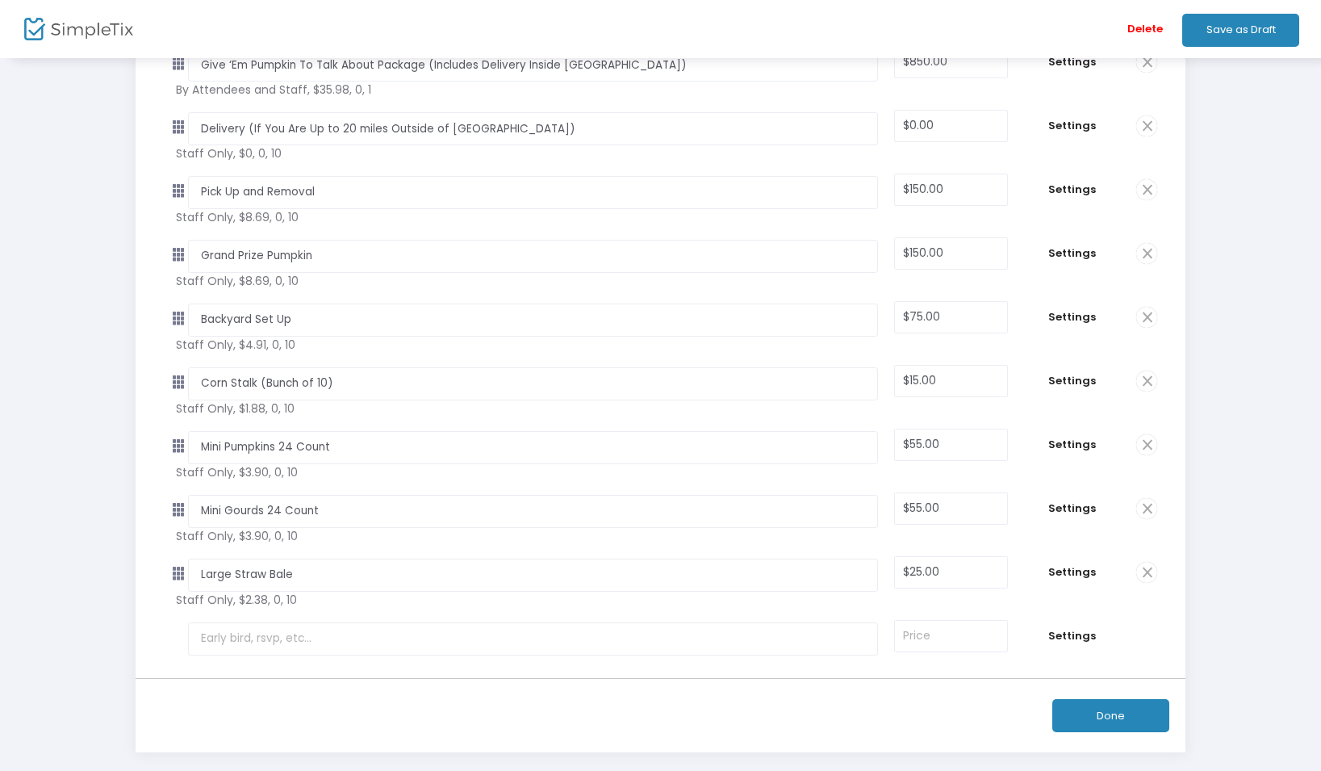
scroll to position [320, 0]
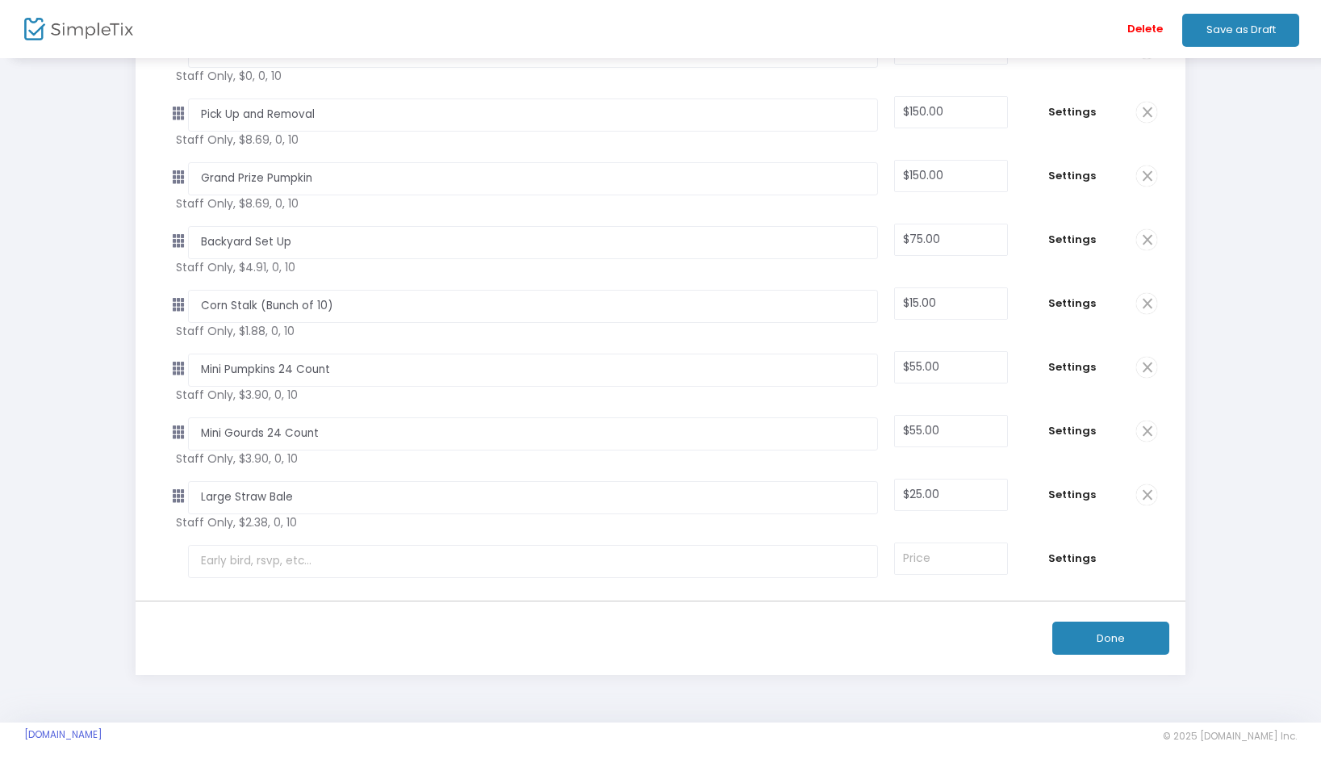
click at [1121, 640] on button "Done" at bounding box center [1110, 637] width 117 height 33
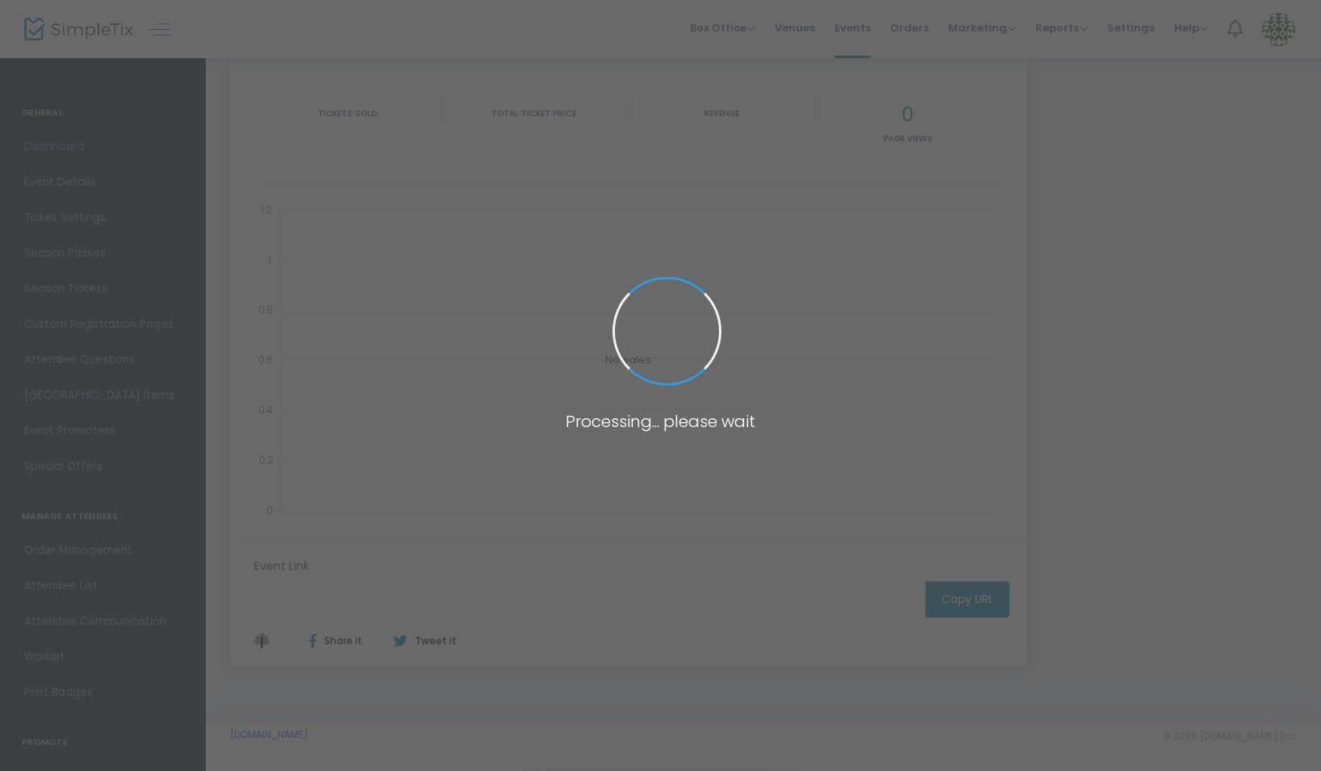
scroll to position [141, 0]
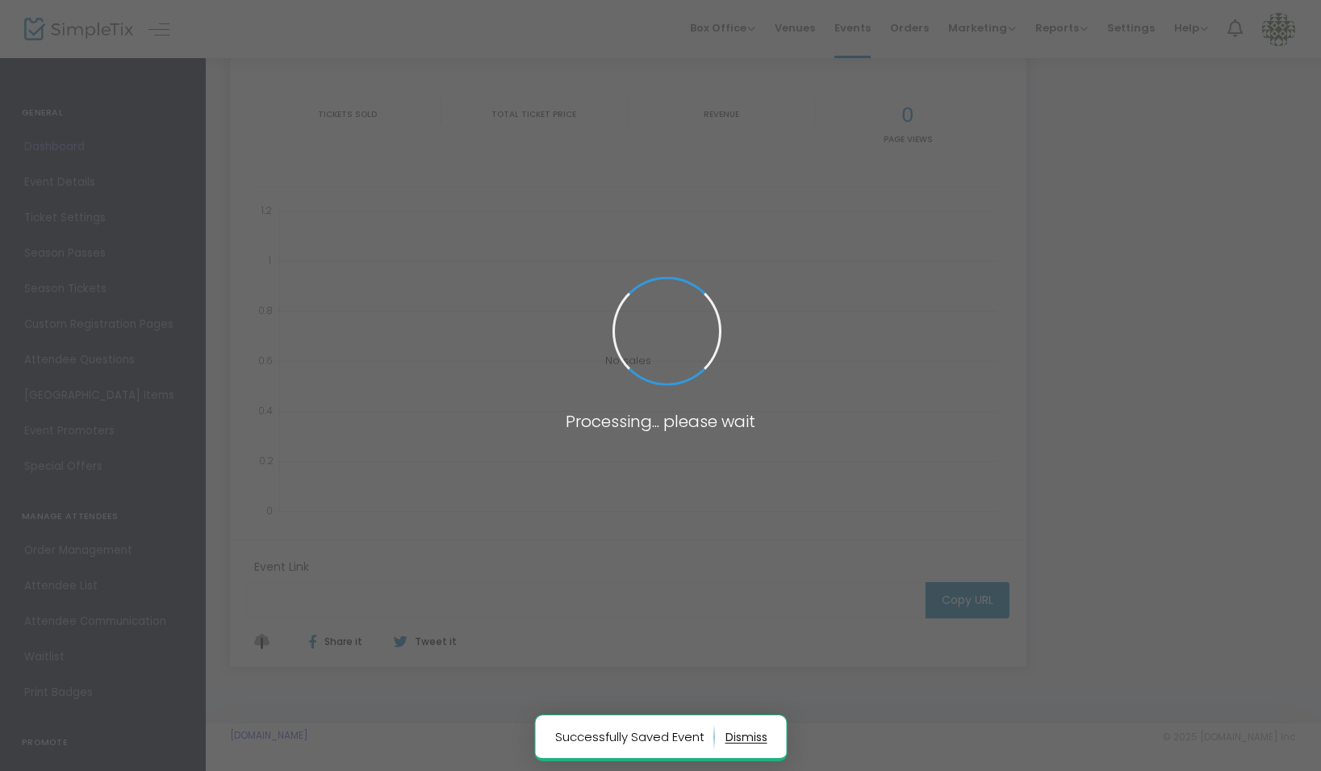
type input "[URL][DOMAIN_NAME]"
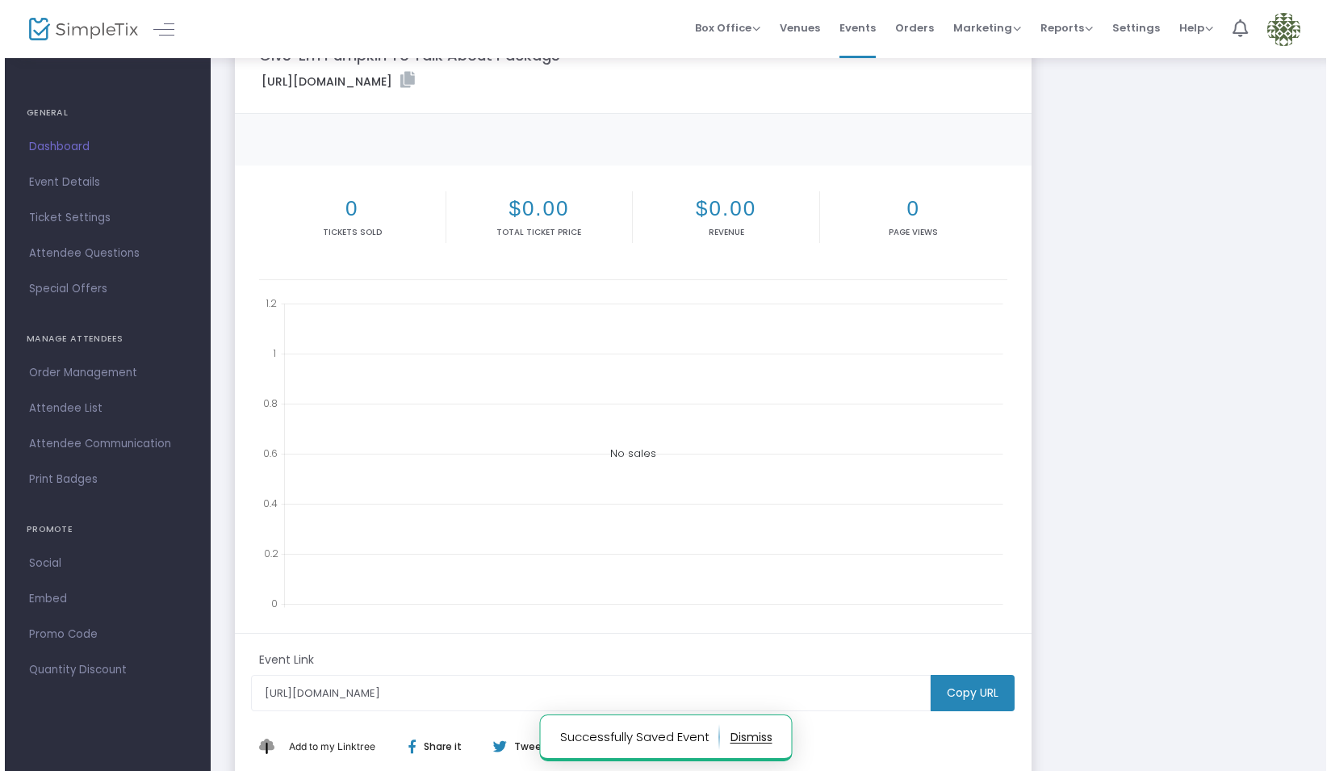
scroll to position [0, 0]
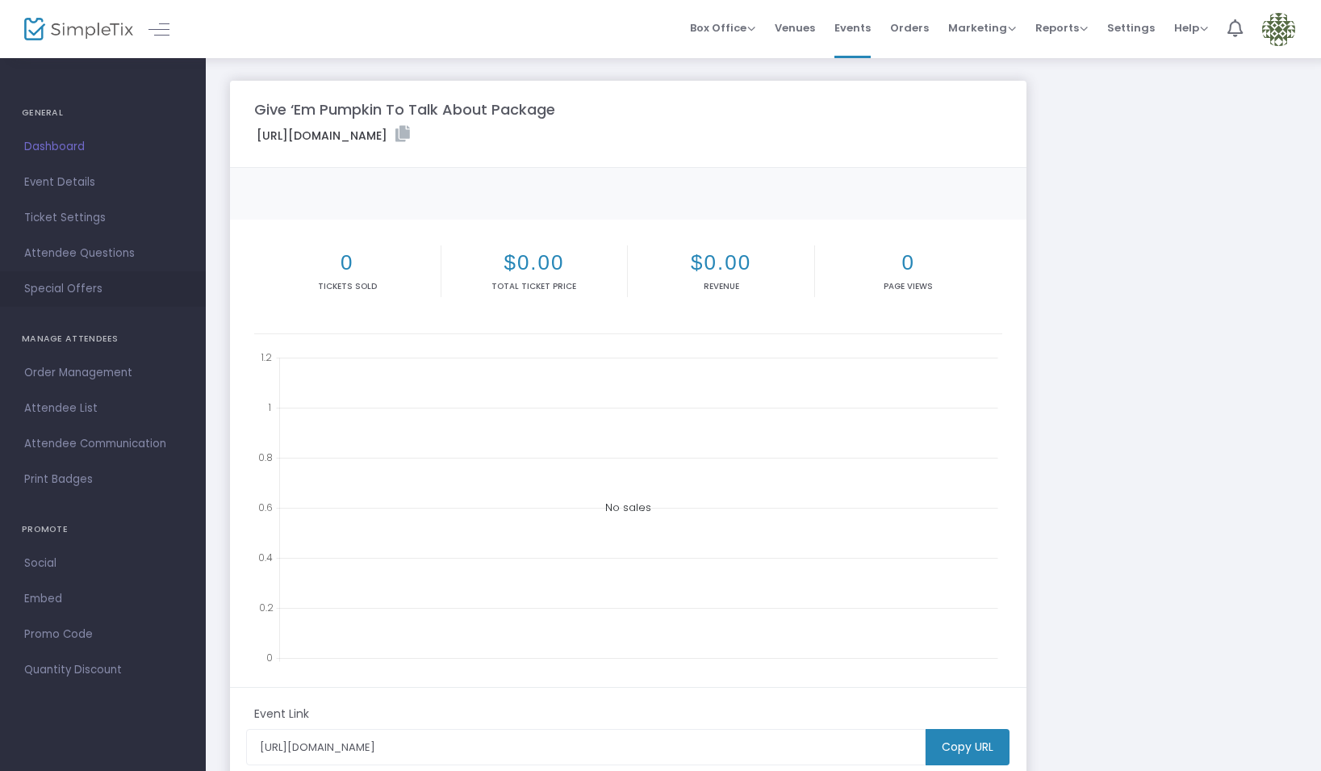
click at [89, 290] on span "Special Offers" at bounding box center [102, 288] width 157 height 21
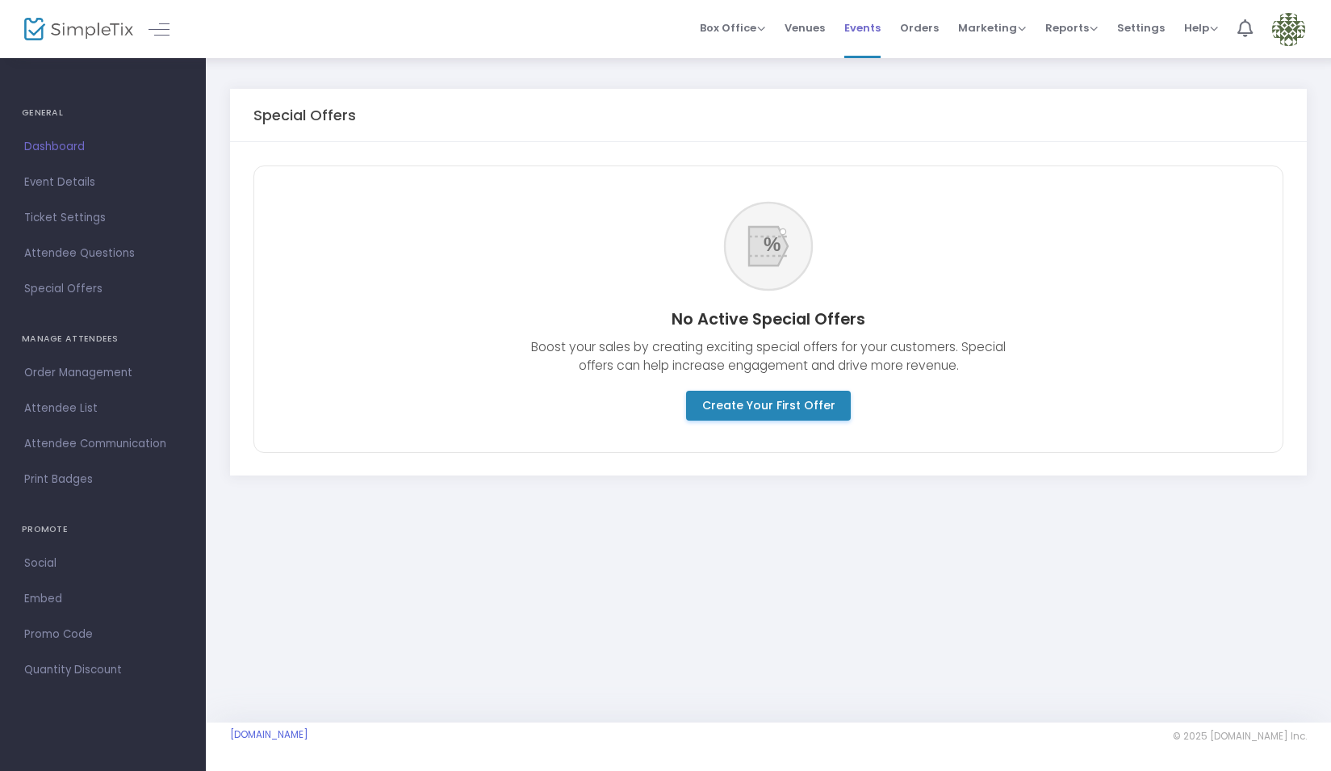
click at [875, 29] on span "Events" at bounding box center [862, 27] width 36 height 41
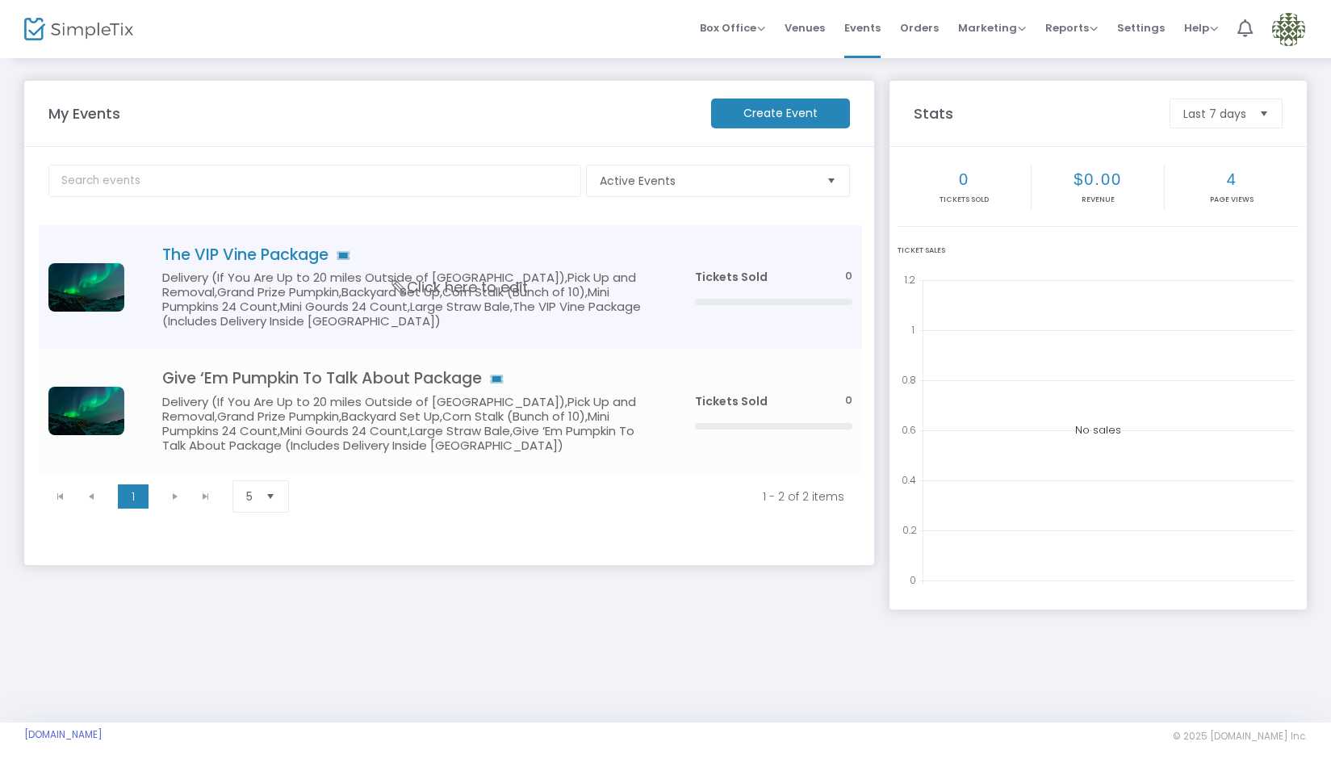
click at [413, 305] on h5 "Delivery (If You Are Up to 20 miles Outside of [GEOGRAPHIC_DATA]),Pick Up and R…" at bounding box center [404, 299] width 484 height 58
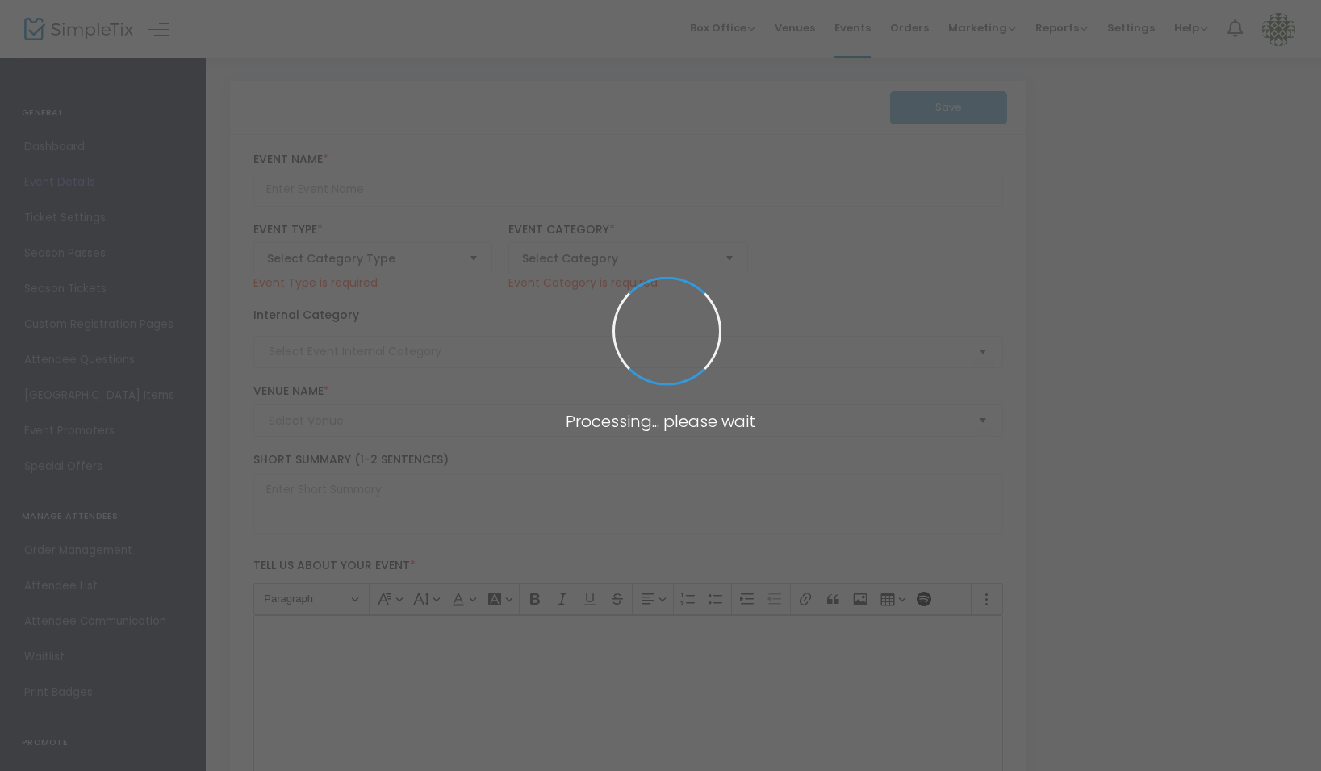
type input "The VIP Vine Package"
type textarea "info"
type input "Buy Tickets"
type input "TBD"
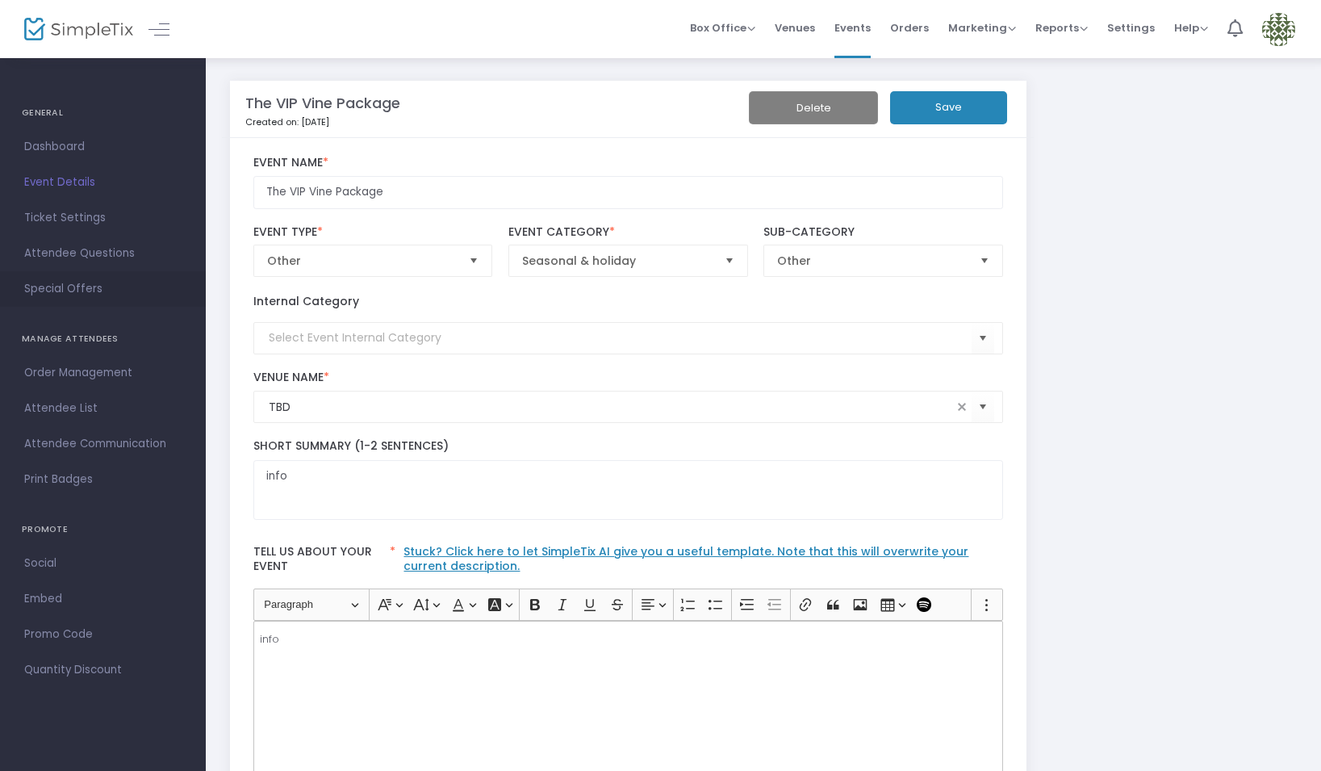
click at [90, 291] on span "Special Offers" at bounding box center [102, 288] width 157 height 21
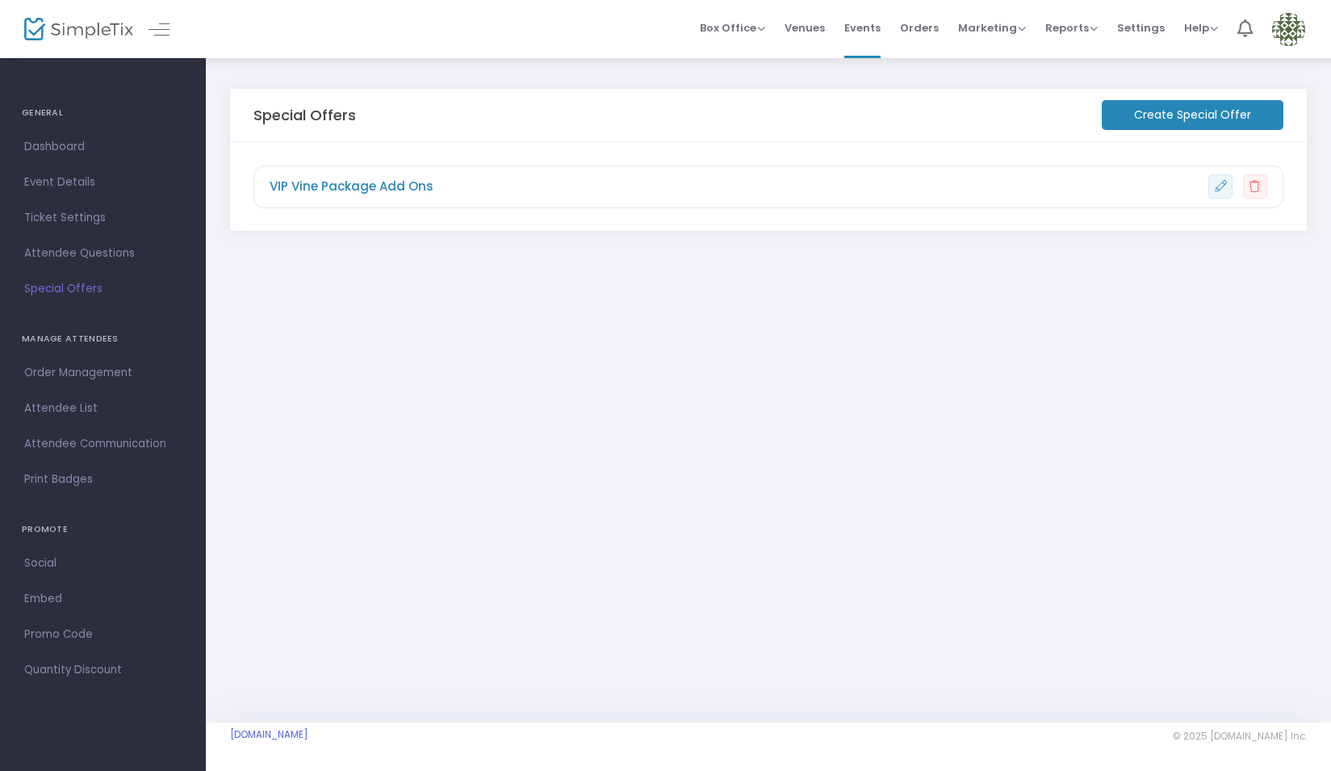
click at [874, 22] on span "Events" at bounding box center [862, 27] width 36 height 41
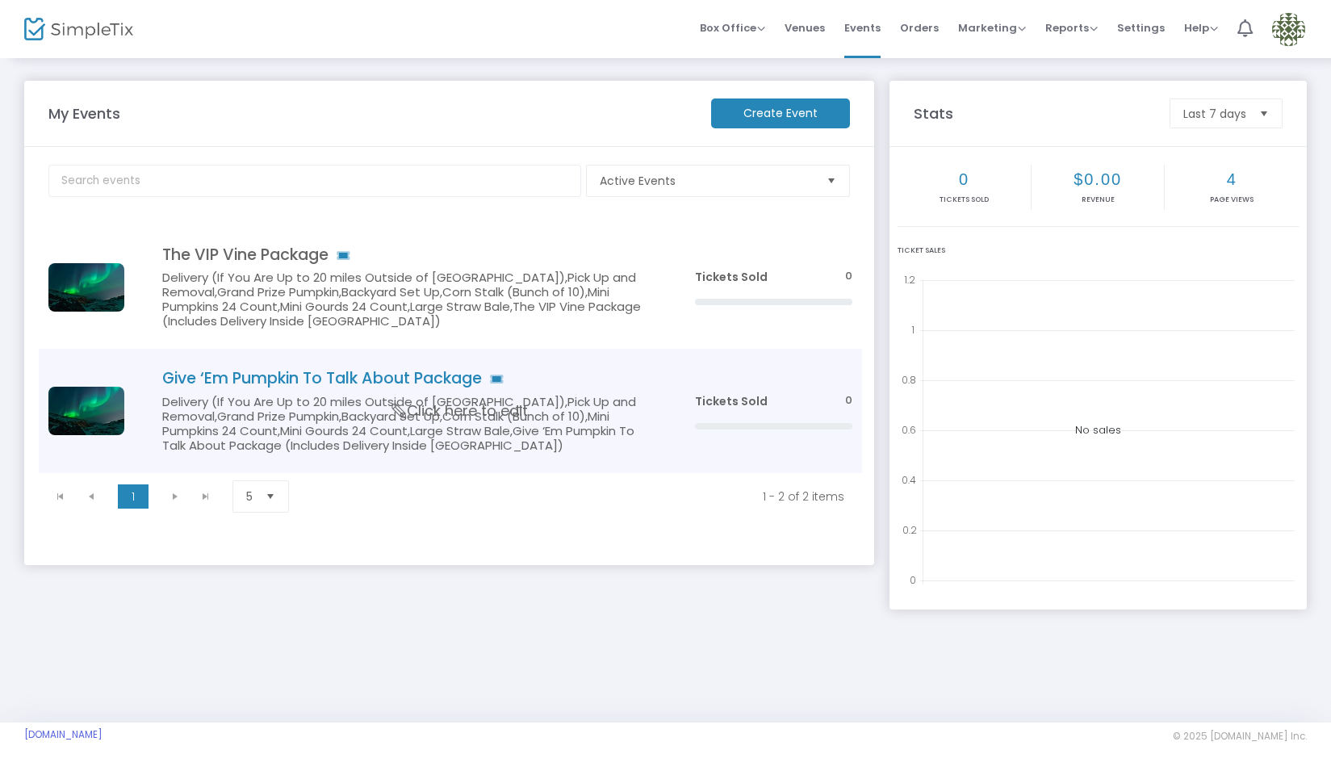
click at [375, 414] on h5 "Delivery (If You Are Up to 20 miles Outside of [GEOGRAPHIC_DATA]),Pick Up and R…" at bounding box center [404, 424] width 484 height 58
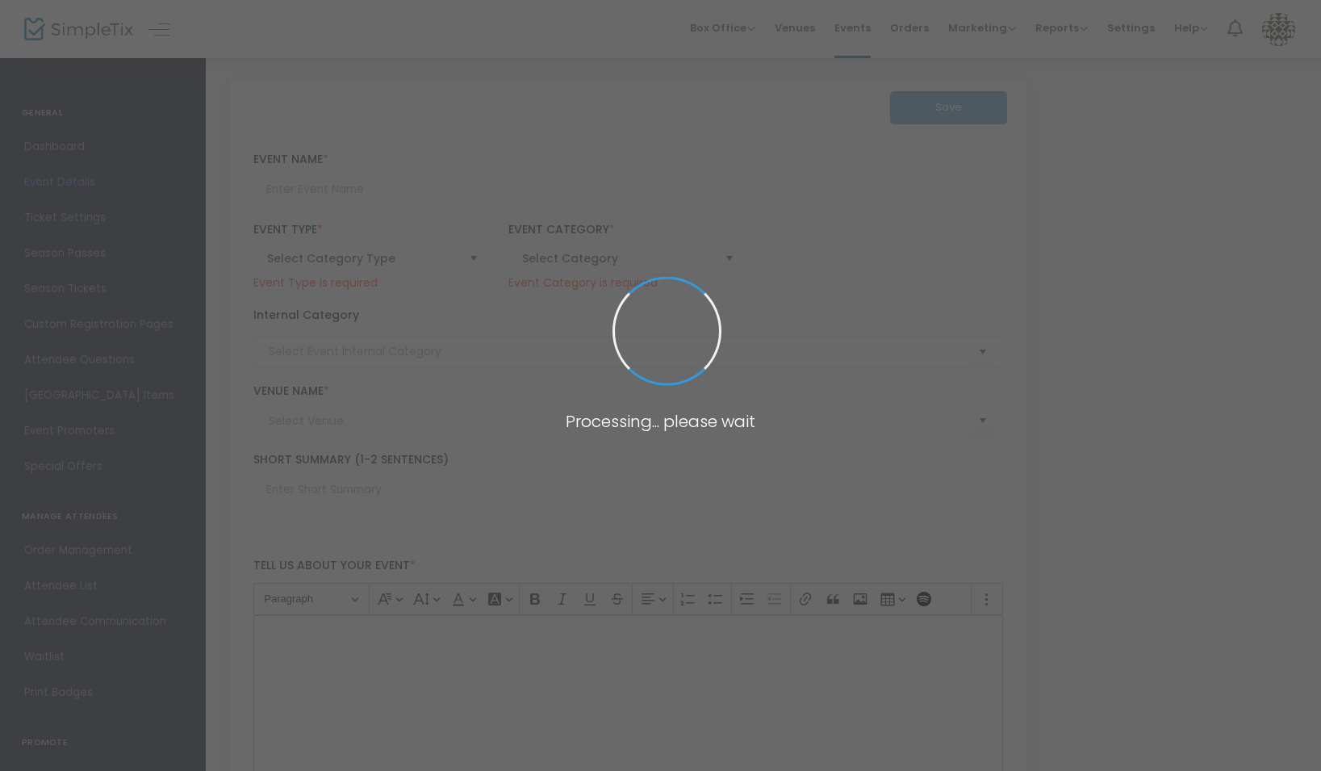
type input "Give ‘Em Pumpkin To Talk About Package"
type textarea "text"
type input "Buy Tickets"
type input "TBD"
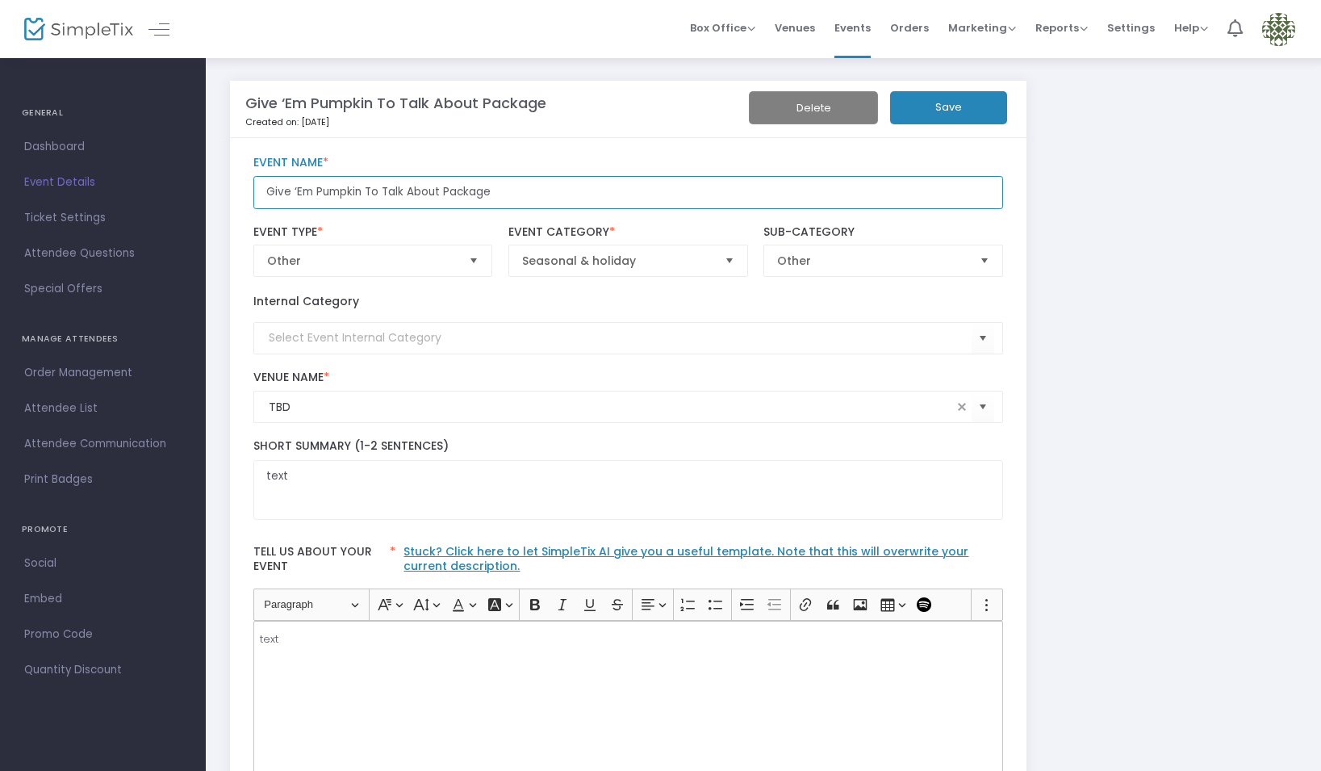
drag, startPoint x: 510, startPoint y: 190, endPoint x: 296, endPoint y: 186, distance: 213.9
click at [296, 186] on input "Give ‘Em Pumpkin To Talk About Package" at bounding box center [628, 192] width 750 height 33
click at [86, 286] on span "Special Offers" at bounding box center [102, 288] width 157 height 21
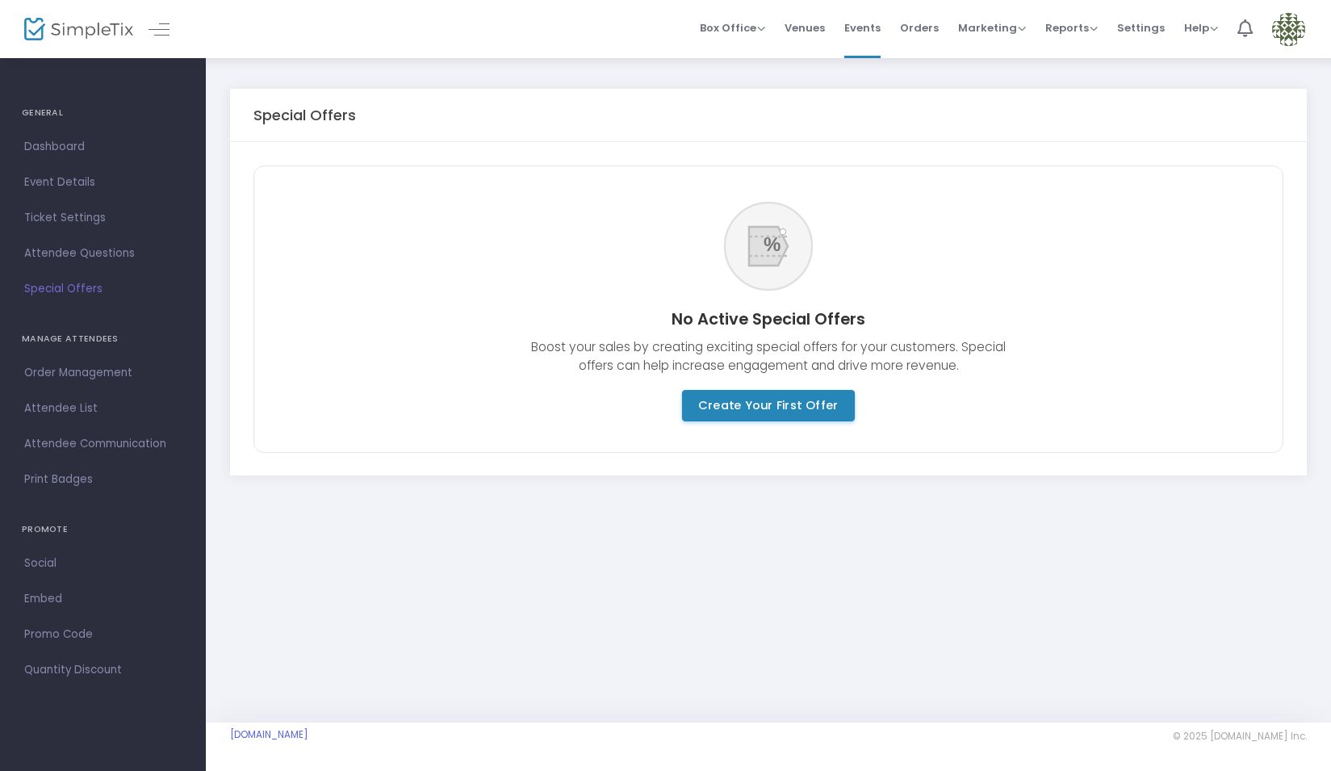
drag, startPoint x: 721, startPoint y: 407, endPoint x: 676, endPoint y: 393, distance: 47.2
click at [721, 407] on m-button "Create Your First Offer" at bounding box center [768, 406] width 165 height 30
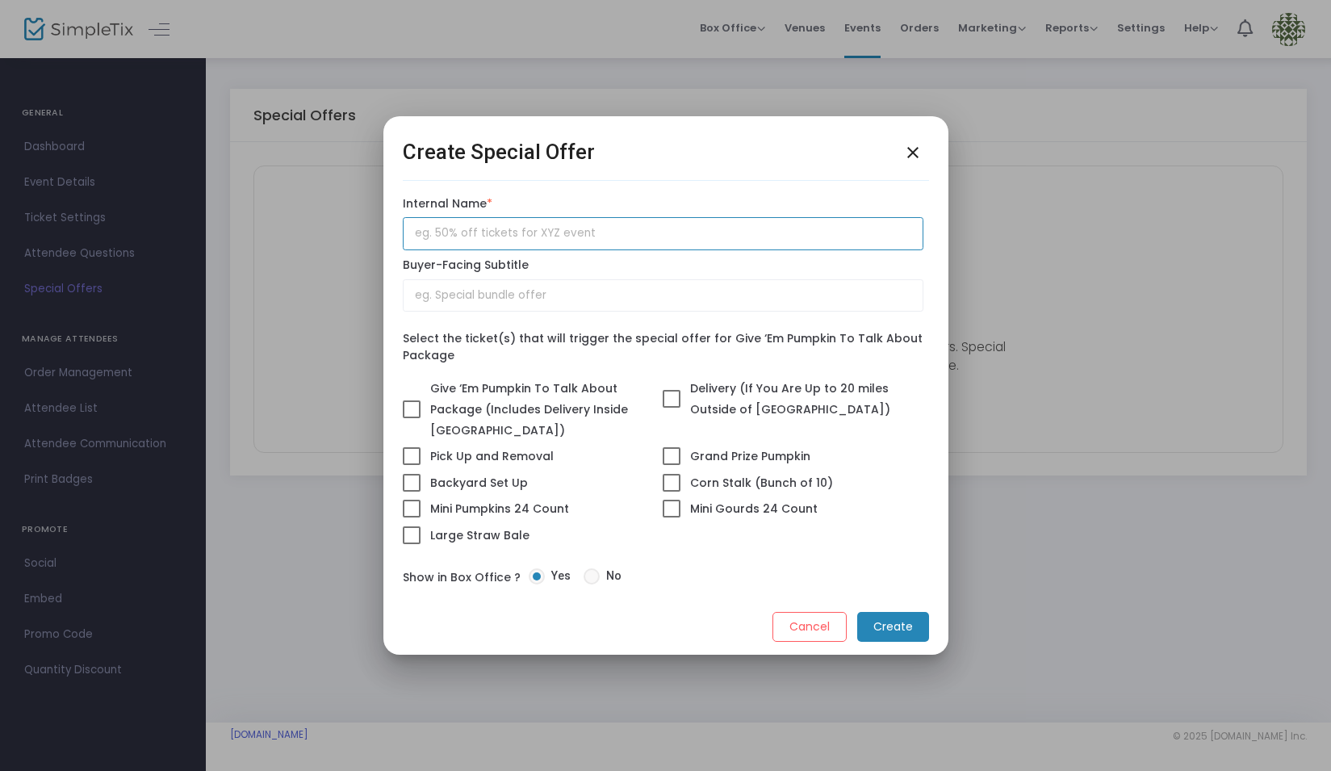
click at [473, 230] on input "text" at bounding box center [663, 233] width 521 height 33
paste input "Give ‘Em Pumpkin To Talk About Package"
type input "Give ‘Em Pumpkin To Talk About Package Add Ons"
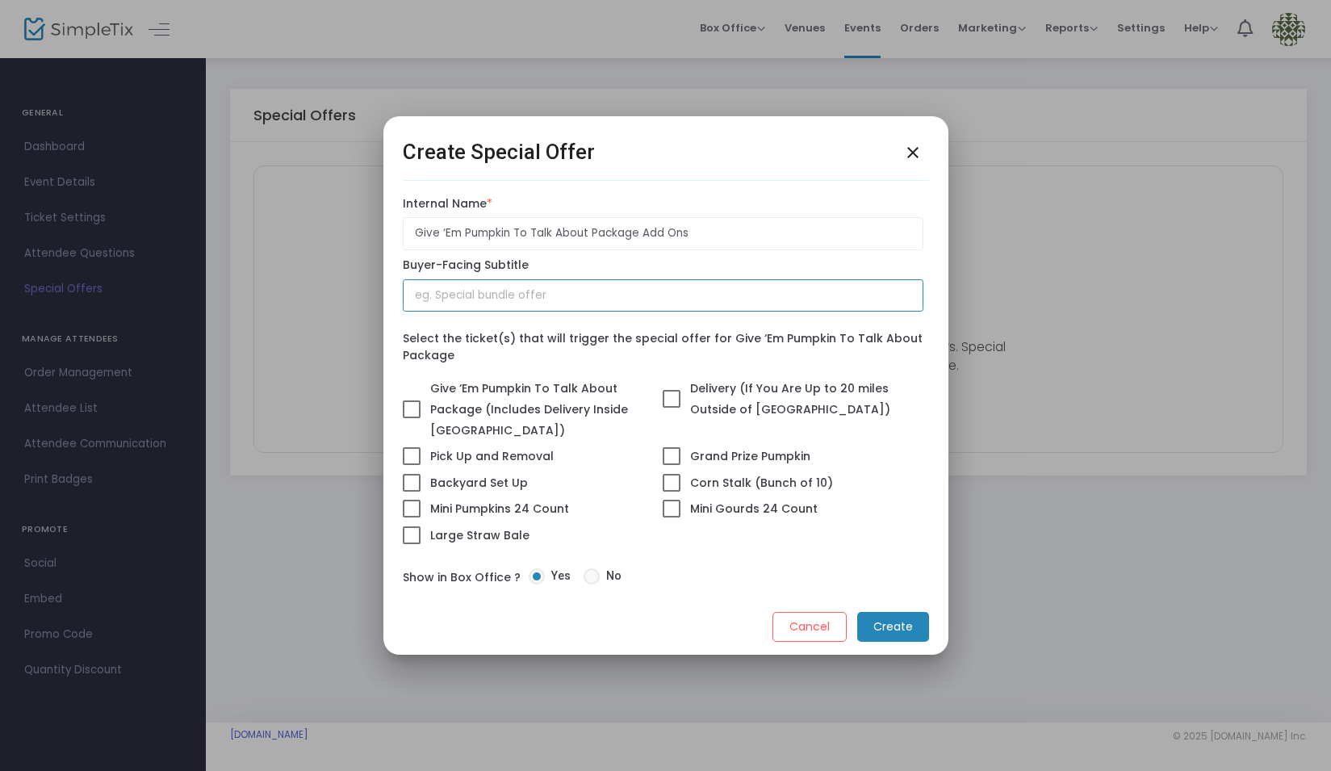
click at [470, 296] on input "text" at bounding box center [663, 295] width 521 height 33
paste input "Give ‘Em Pumpkin To Talk About Package"
type input "Give ‘Em Pumpkin To Talk About Package Add Ons"
click at [399, 320] on mat-dialog-container "Create Special Offer close Internal Name * Give ‘Em Pumpkin To Talk About Packa…" at bounding box center [665, 385] width 565 height 538
click at [416, 407] on span at bounding box center [412, 409] width 18 height 18
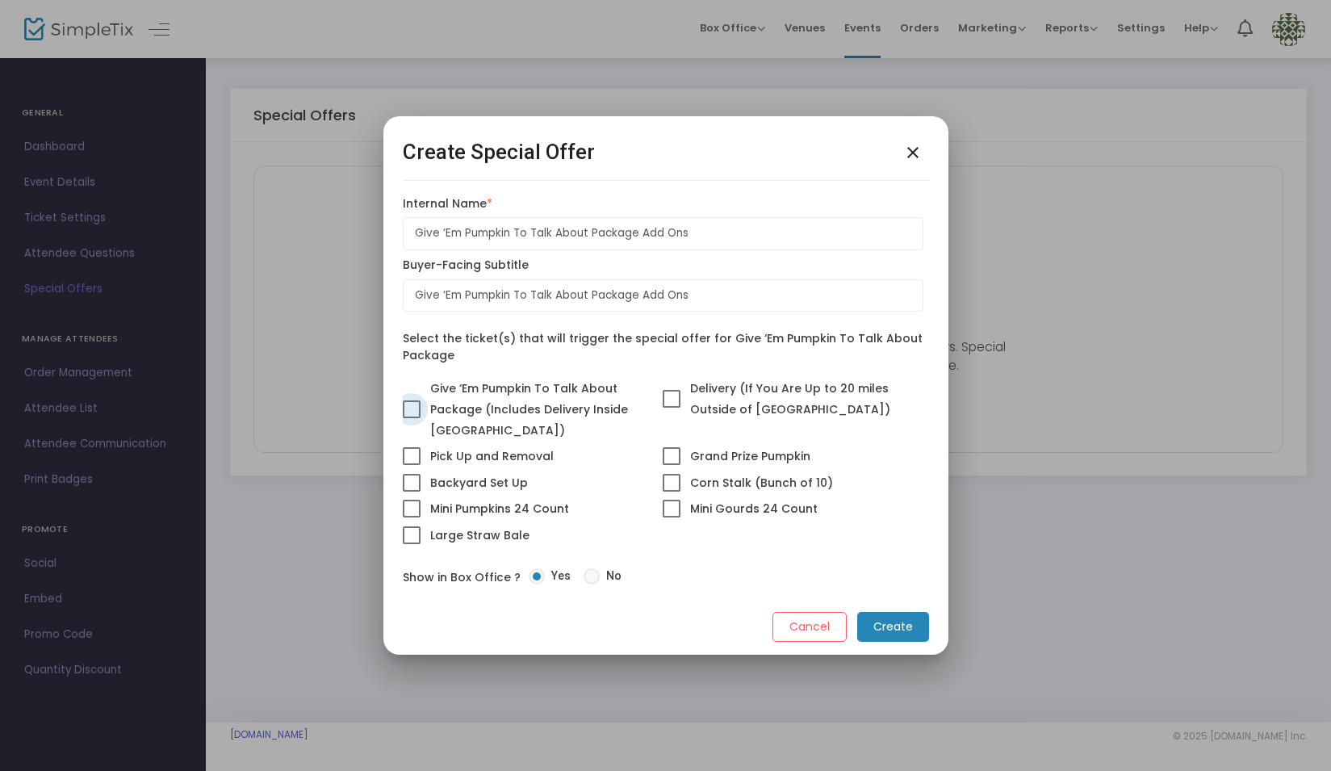
click at [412, 418] on input "Give ‘Em Pumpkin To Talk About Package (Includes Delivery Inside [GEOGRAPHIC_DA…" at bounding box center [411, 418] width 1 height 1
checkbox input "true"
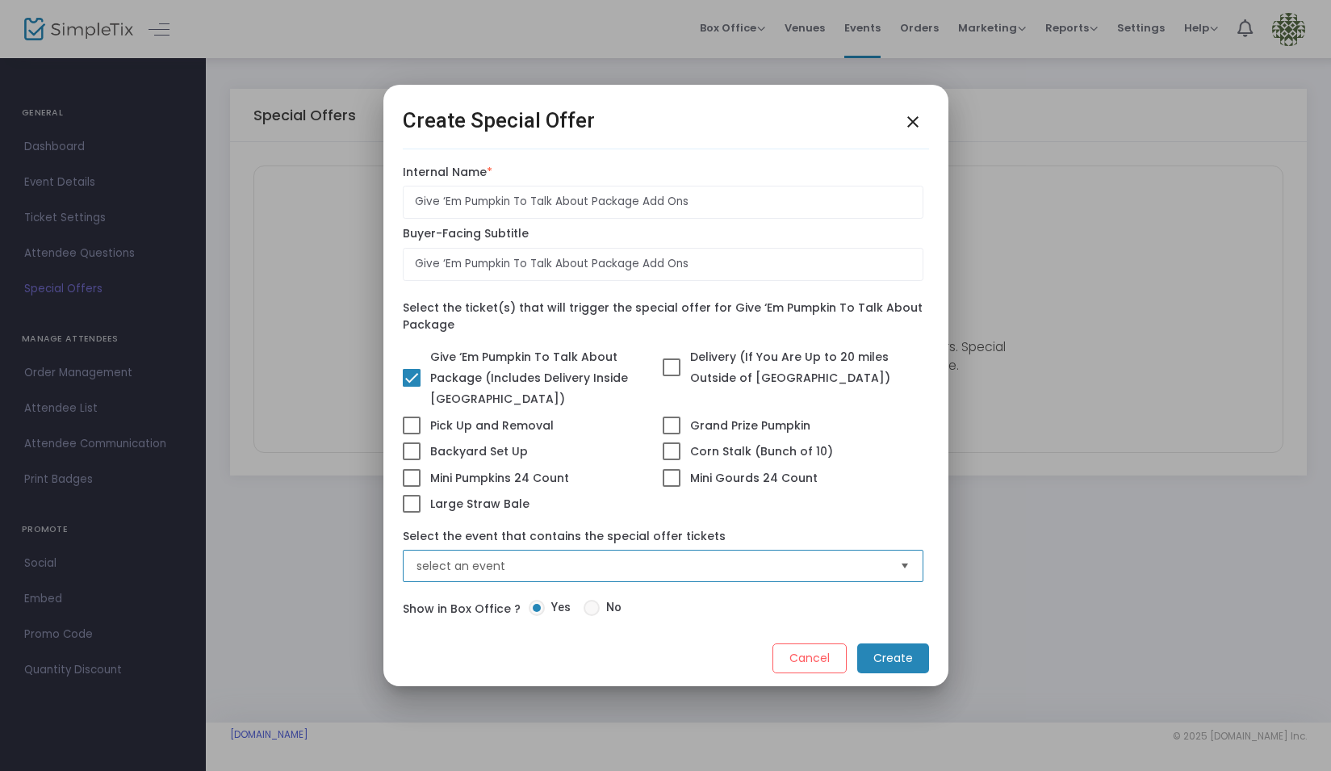
click at [718, 566] on span "select an event" at bounding box center [651, 566] width 471 height 16
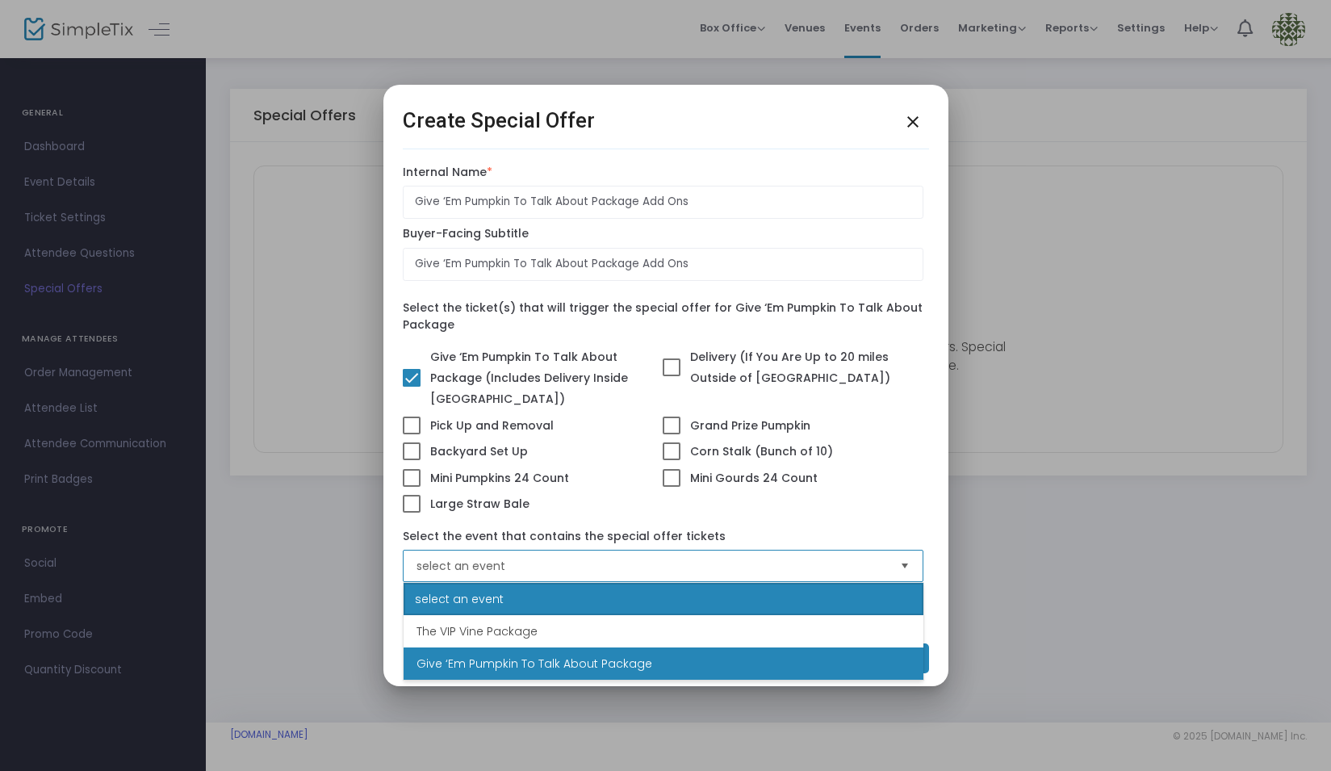
click at [651, 653] on li "Give ‘Em Pumpkin To Talk About Package" at bounding box center [663, 663] width 520 height 32
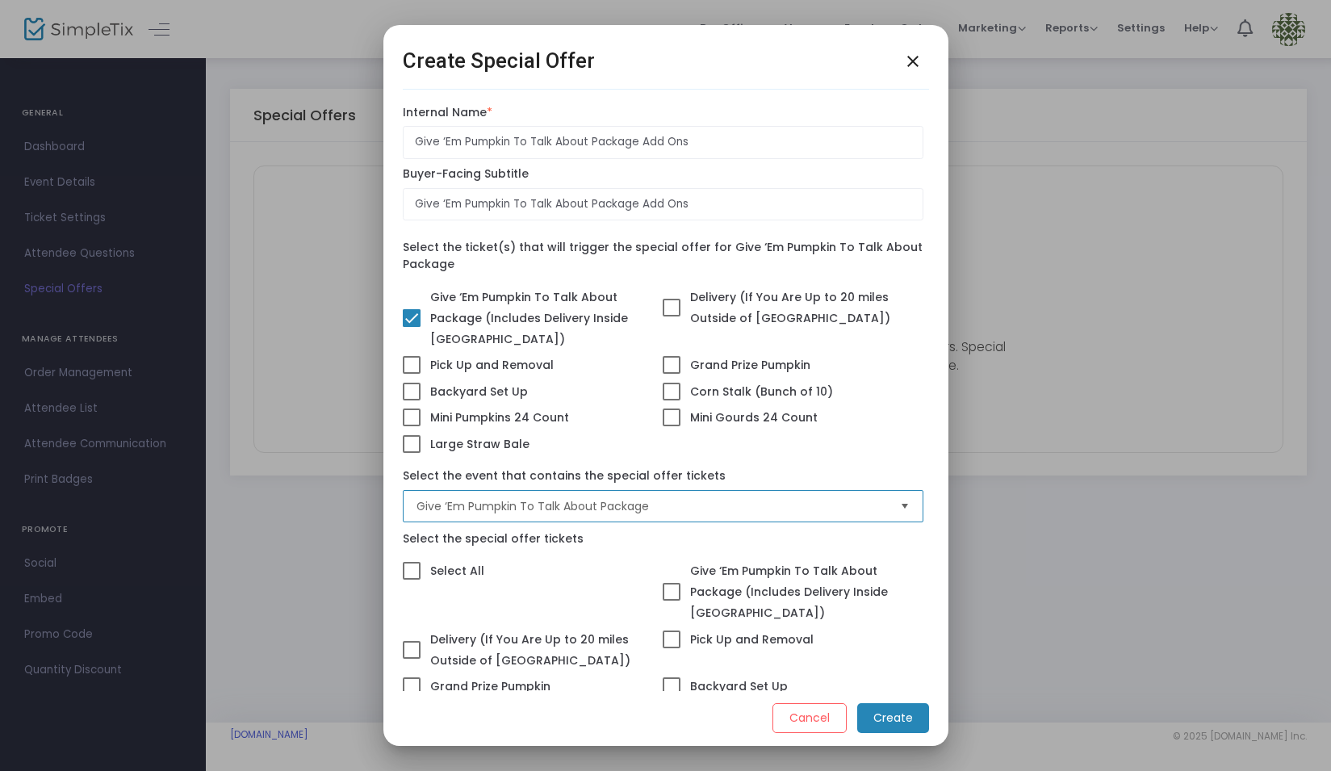
scroll to position [112, 0]
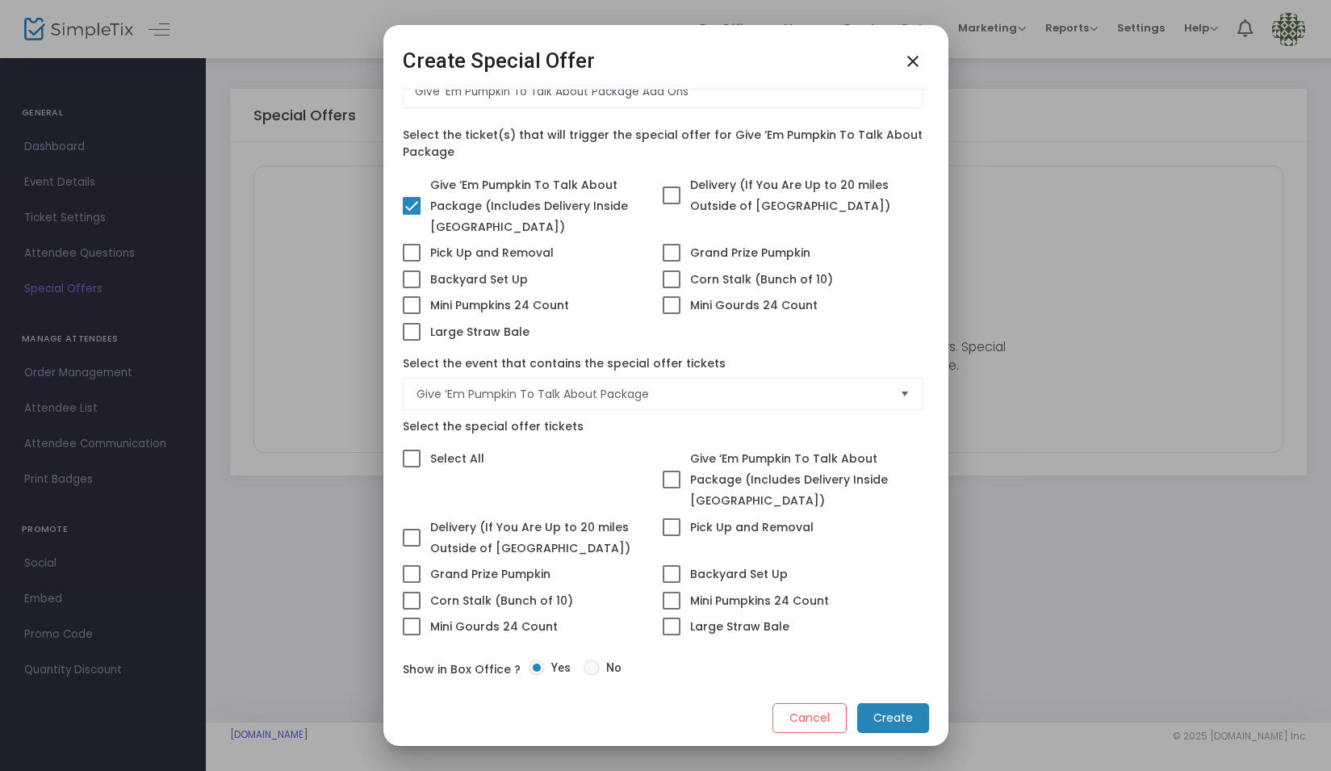
drag, startPoint x: 414, startPoint y: 455, endPoint x: 453, endPoint y: 465, distance: 39.9
click at [415, 456] on span at bounding box center [412, 458] width 18 height 18
click at [412, 467] on input "Select All" at bounding box center [411, 467] width 1 height 1
checkbox input "true"
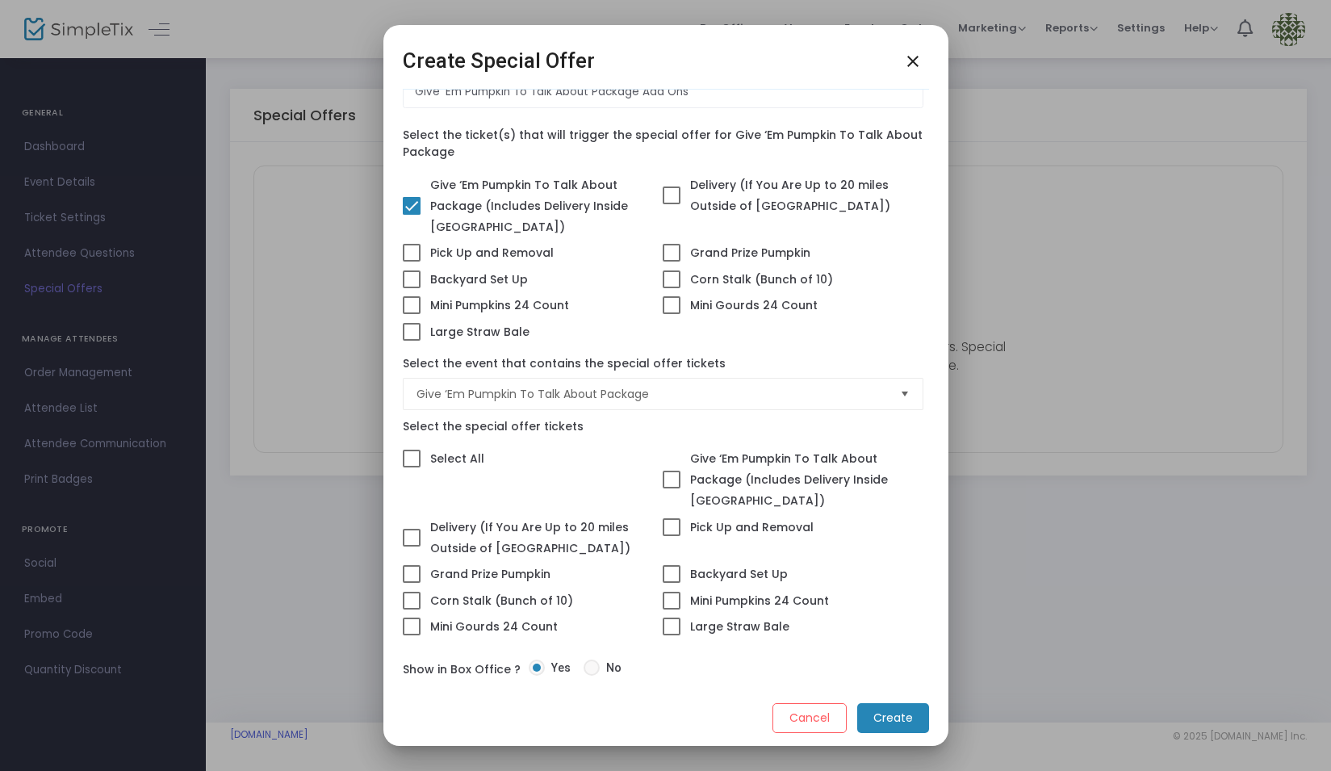
checkbox input "true"
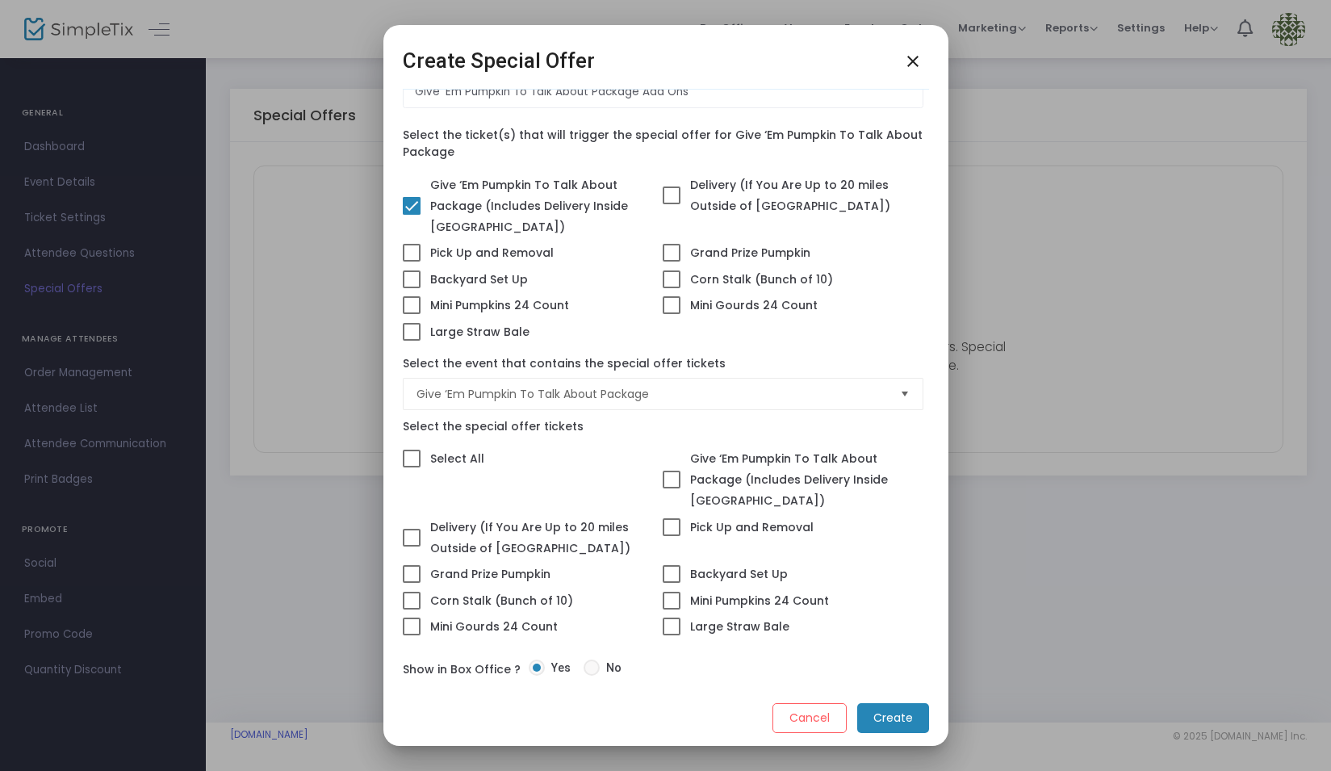
checkbox input "true"
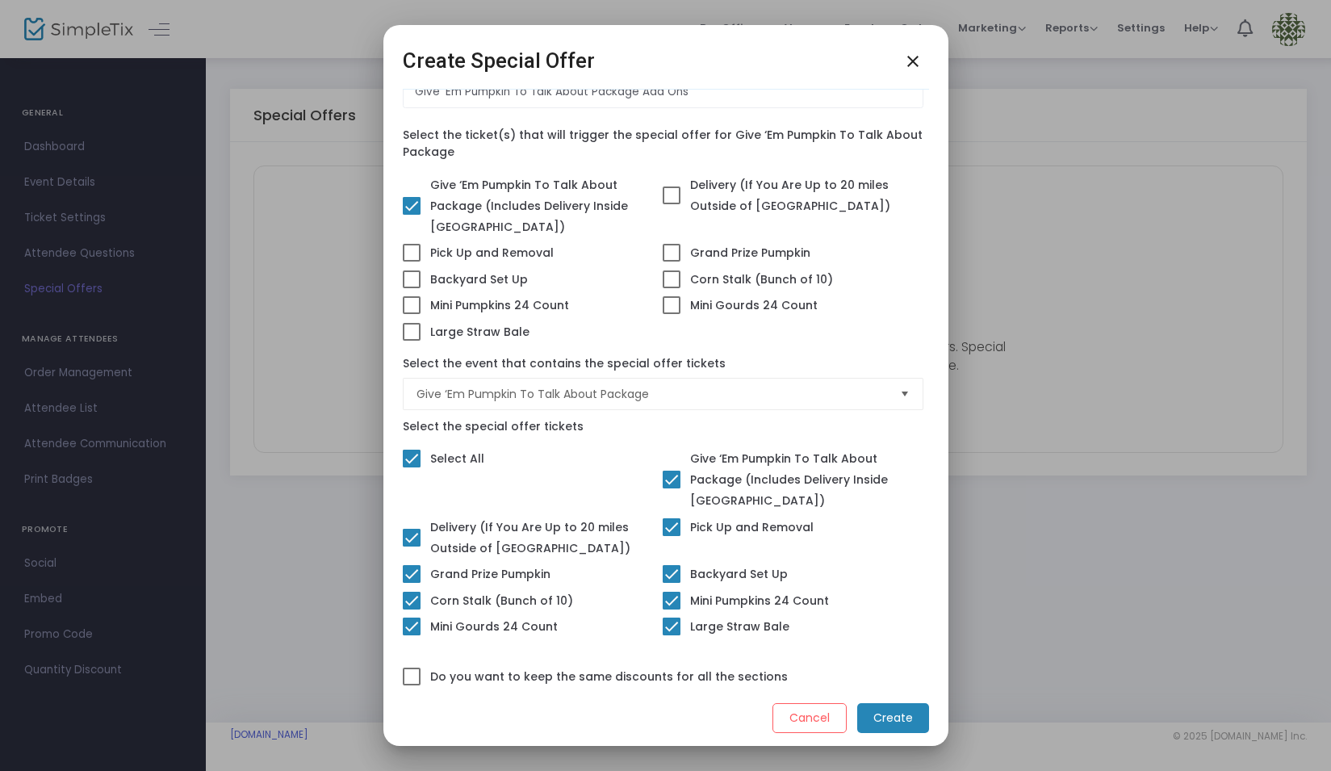
click at [675, 477] on span at bounding box center [671, 479] width 18 height 18
click at [671, 488] on input "Give ‘Em Pumpkin To Talk About Package (Includes Delivery Inside [GEOGRAPHIC_DA…" at bounding box center [671, 488] width 1 height 1
checkbox input "false"
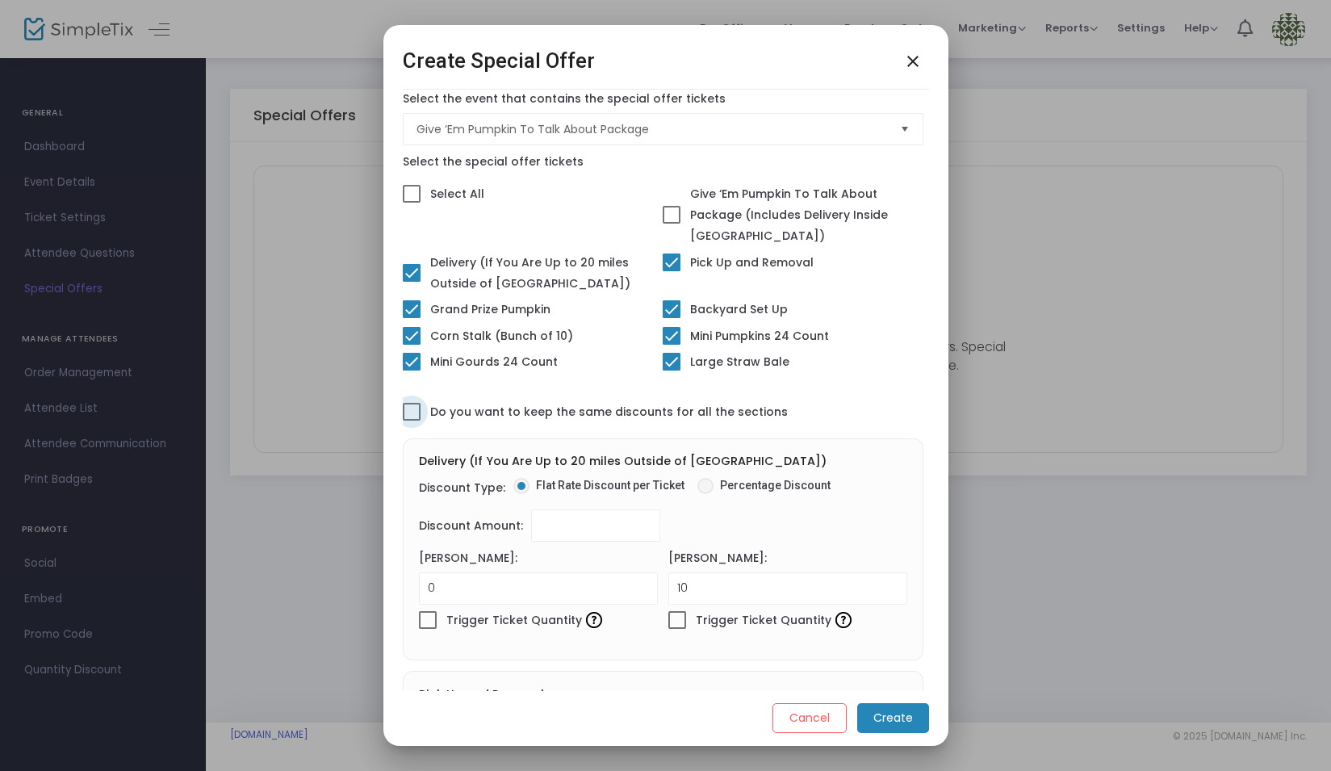
drag, startPoint x: 407, startPoint y: 404, endPoint x: 428, endPoint y: 421, distance: 27.0
click at [408, 405] on span at bounding box center [412, 412] width 18 height 18
click at [411, 420] on input "Do you want to keep the same discounts for all the sections" at bounding box center [411, 420] width 1 height 1
checkbox input "true"
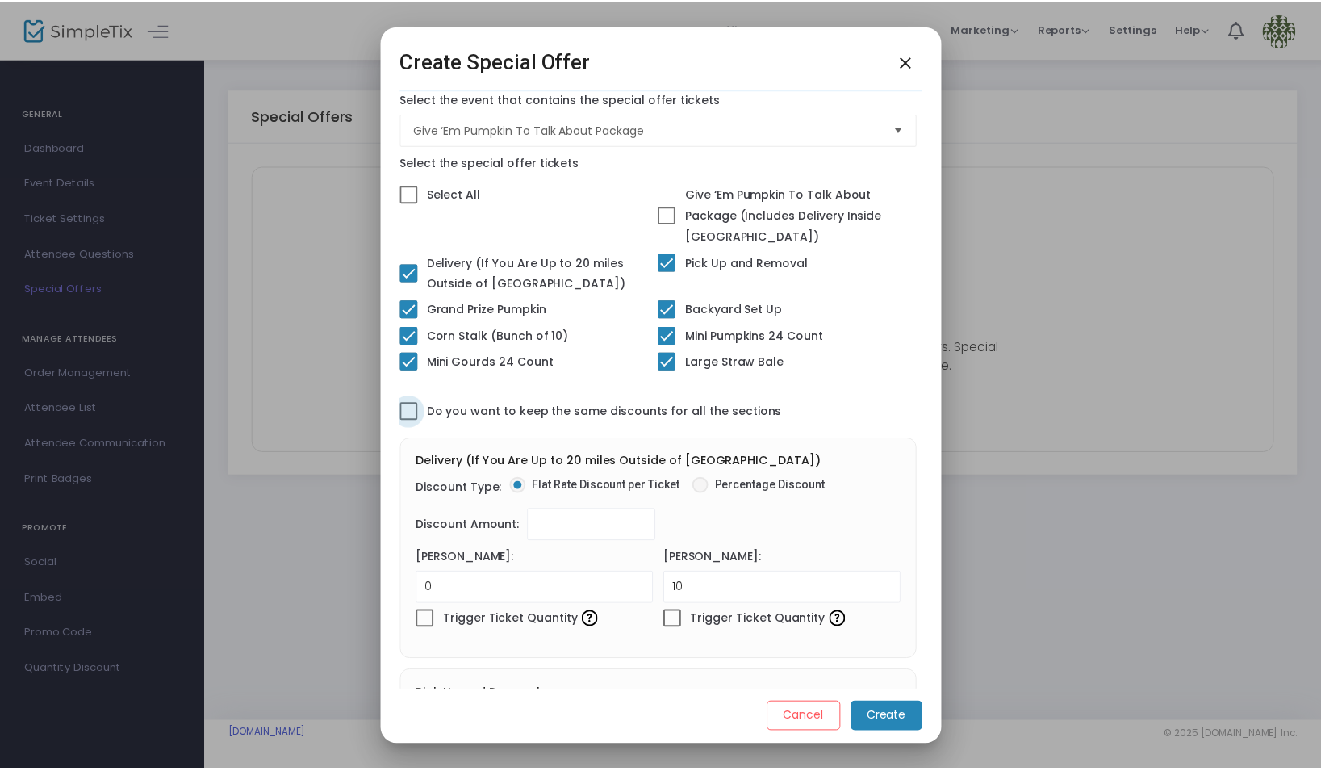
scroll to position [373, 0]
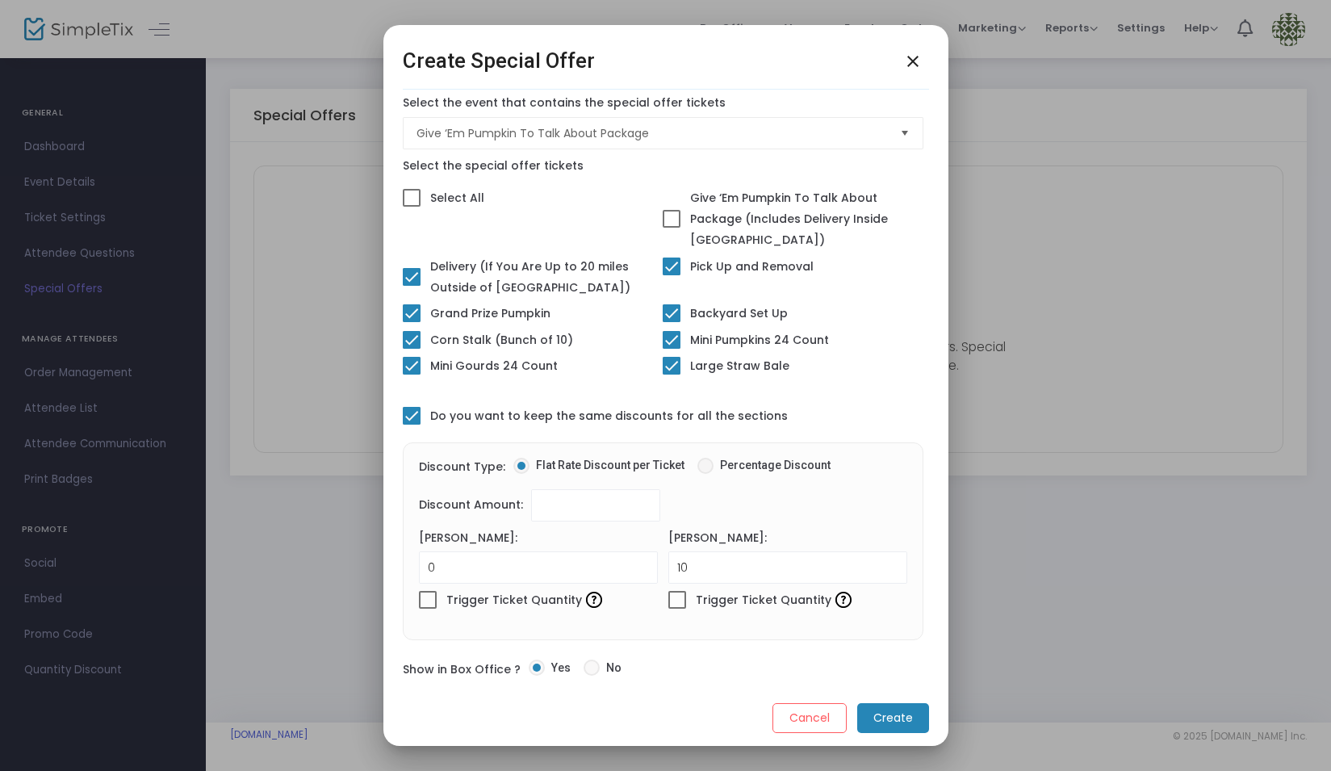
drag, startPoint x: 695, startPoint y: 464, endPoint x: 696, endPoint y: 476, distance: 12.2
click at [697, 464] on span at bounding box center [705, 466] width 16 height 16
click at [704, 474] on input "Percentage Discount" at bounding box center [704, 474] width 1 height 1
radio input "true"
type input "0.00%"
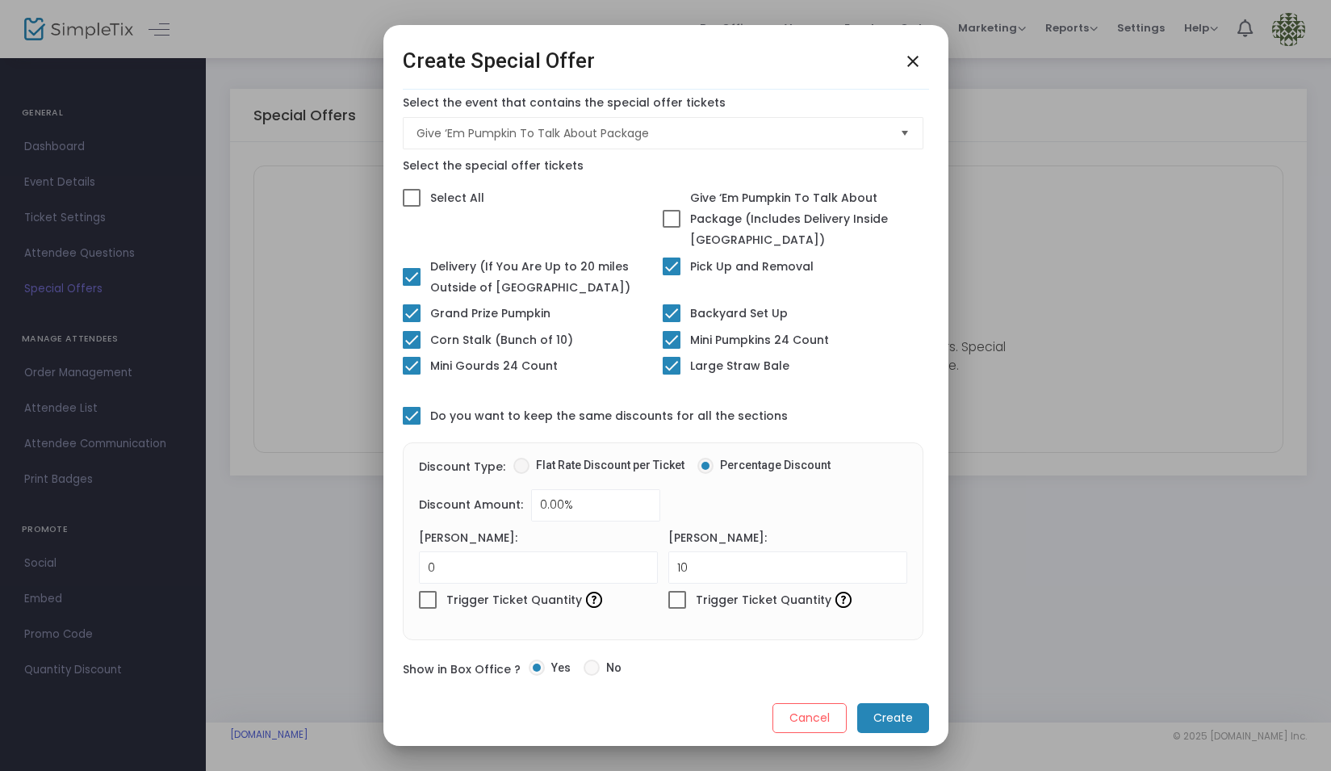
click at [892, 712] on m-button "Create" at bounding box center [893, 718] width 72 height 30
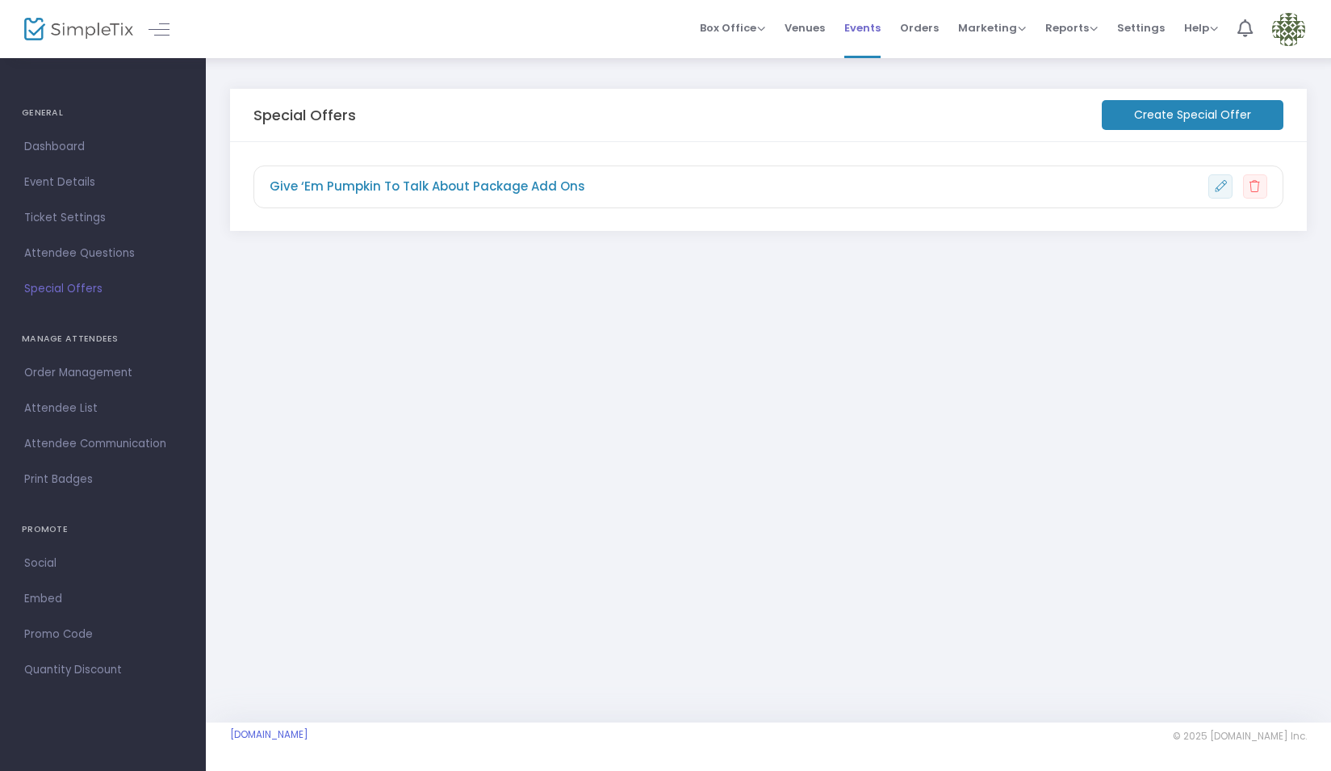
click at [871, 27] on span "Events" at bounding box center [862, 27] width 36 height 41
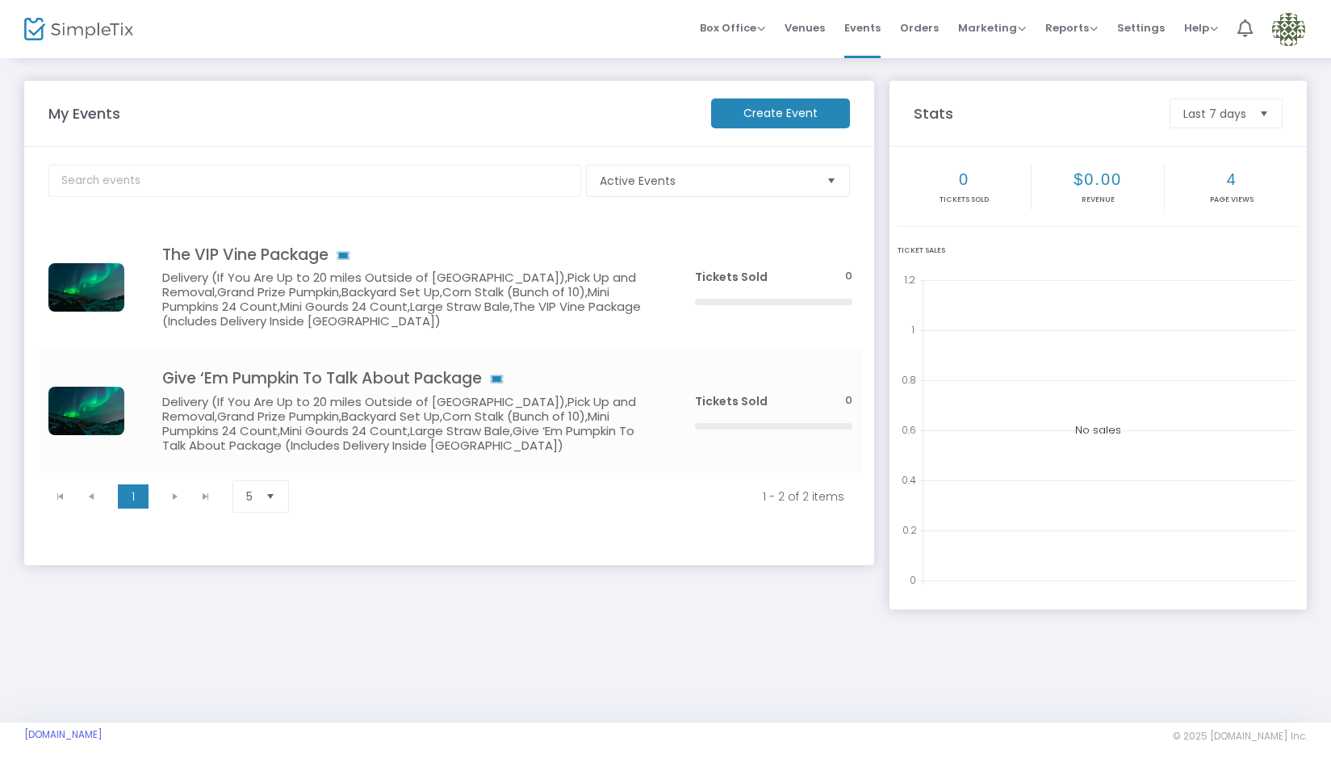
click at [776, 115] on m-button "Create Event" at bounding box center [780, 113] width 139 height 30
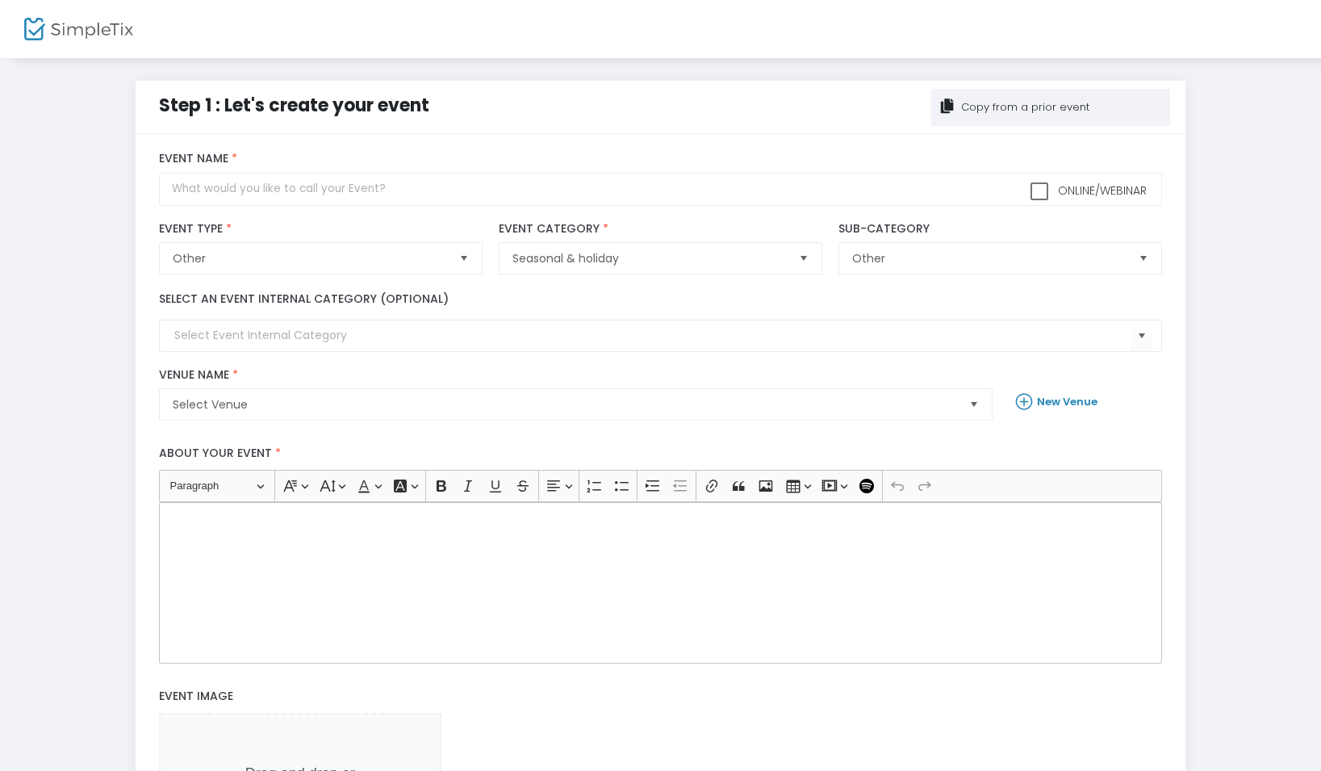
click at [988, 98] on div "Copy from a prior event" at bounding box center [1050, 107] width 239 height 37
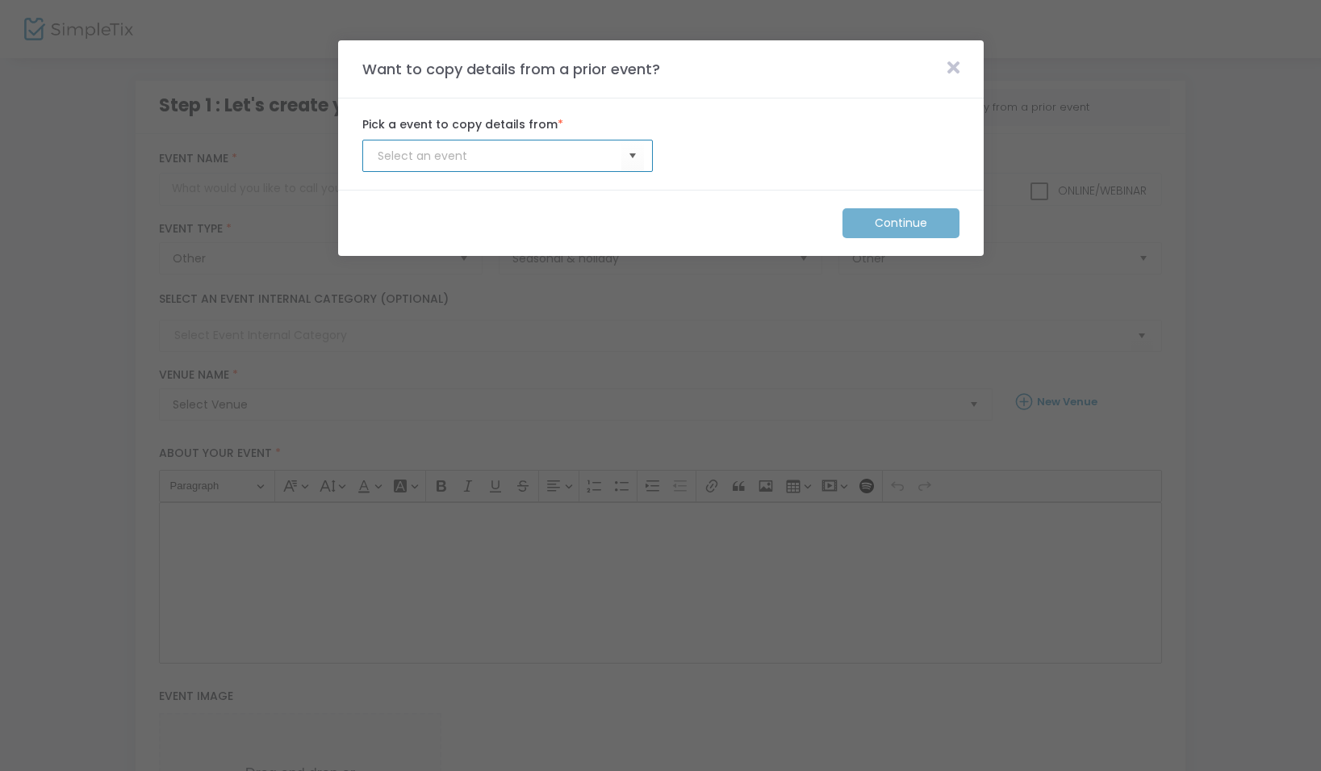
click at [548, 158] on input at bounding box center [500, 156] width 244 height 17
click at [640, 157] on span "Select" at bounding box center [632, 156] width 27 height 27
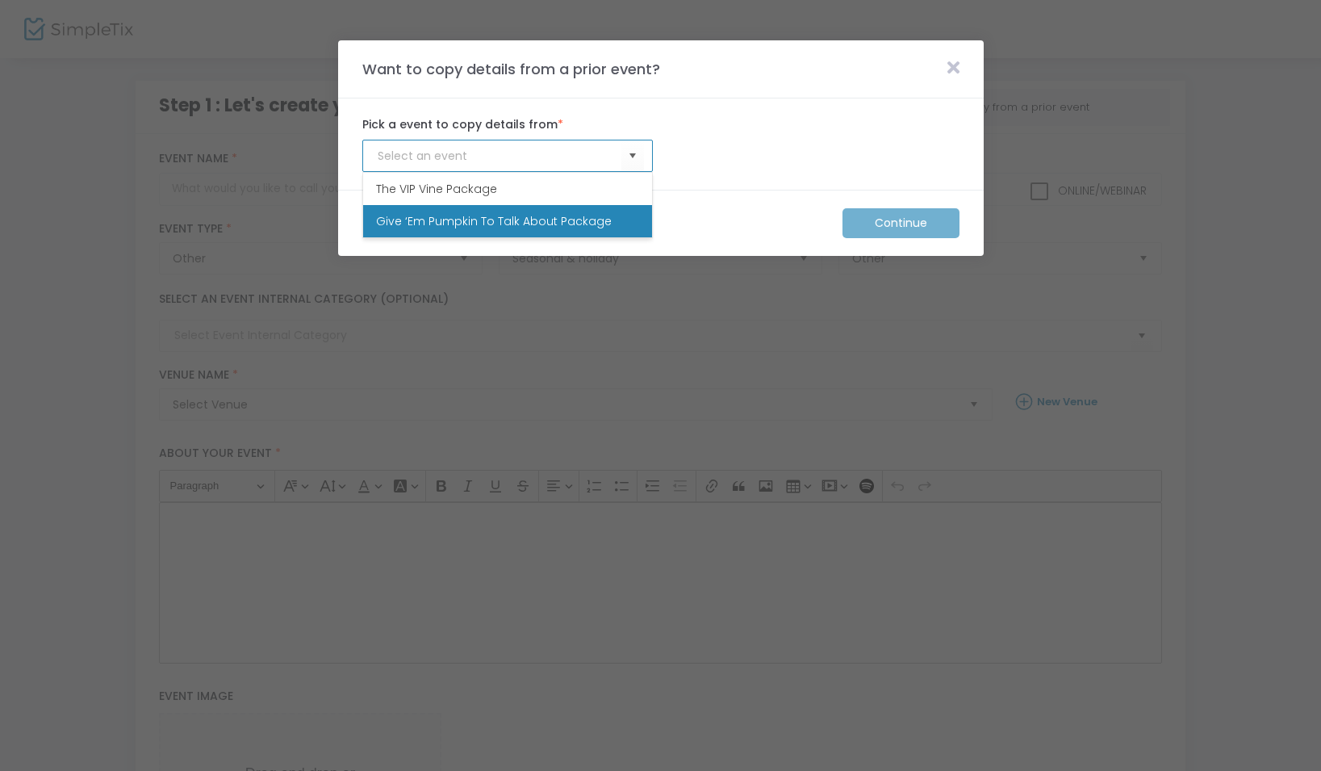
click at [611, 215] on li "Give ‘Em Pumpkin To Talk About Package" at bounding box center [507, 221] width 289 height 32
type input "Give ‘Em Pumpkin To Talk About Package"
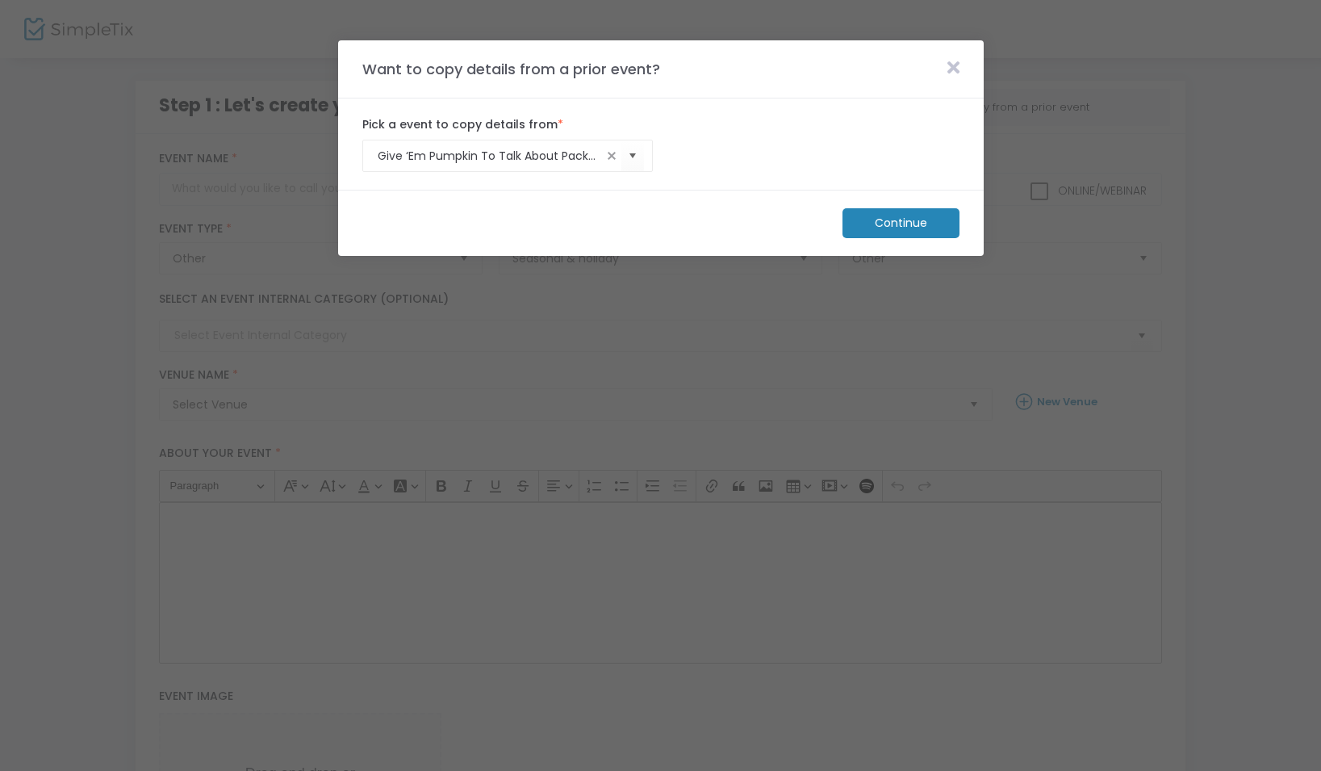
click at [899, 226] on m-button "Continue" at bounding box center [900, 223] width 117 height 30
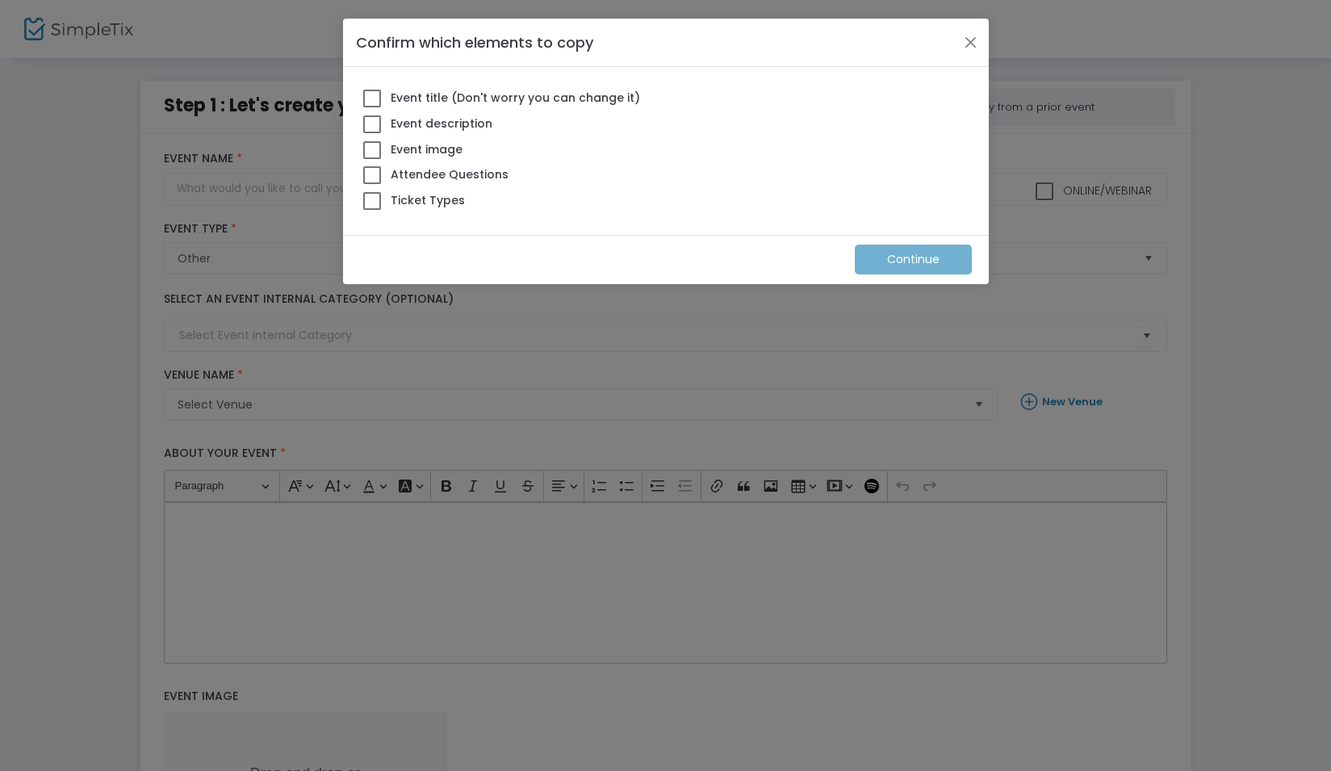
click at [367, 93] on span at bounding box center [372, 99] width 18 height 18
click at [371, 107] on input "Event title (Don't worry you can change it)" at bounding box center [371, 107] width 1 height 1
checkbox input "true"
click at [363, 120] on span at bounding box center [372, 124] width 18 height 18
click at [371, 133] on input "Event description" at bounding box center [371, 133] width 1 height 1
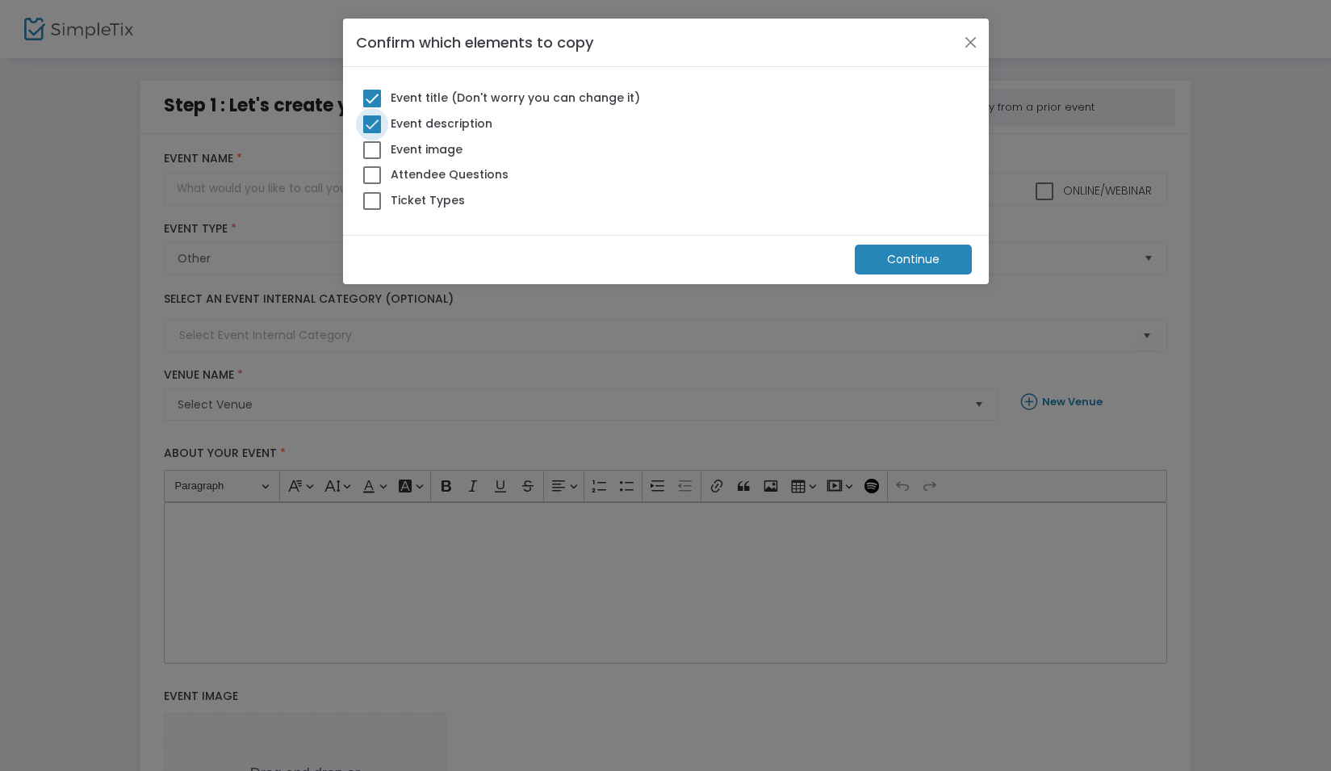
click at [379, 123] on span at bounding box center [372, 124] width 18 height 18
click at [372, 133] on input "Event description" at bounding box center [371, 133] width 1 height 1
checkbox input "false"
click at [374, 172] on span at bounding box center [372, 175] width 18 height 18
click at [372, 184] on input "Attendee Questions" at bounding box center [371, 184] width 1 height 1
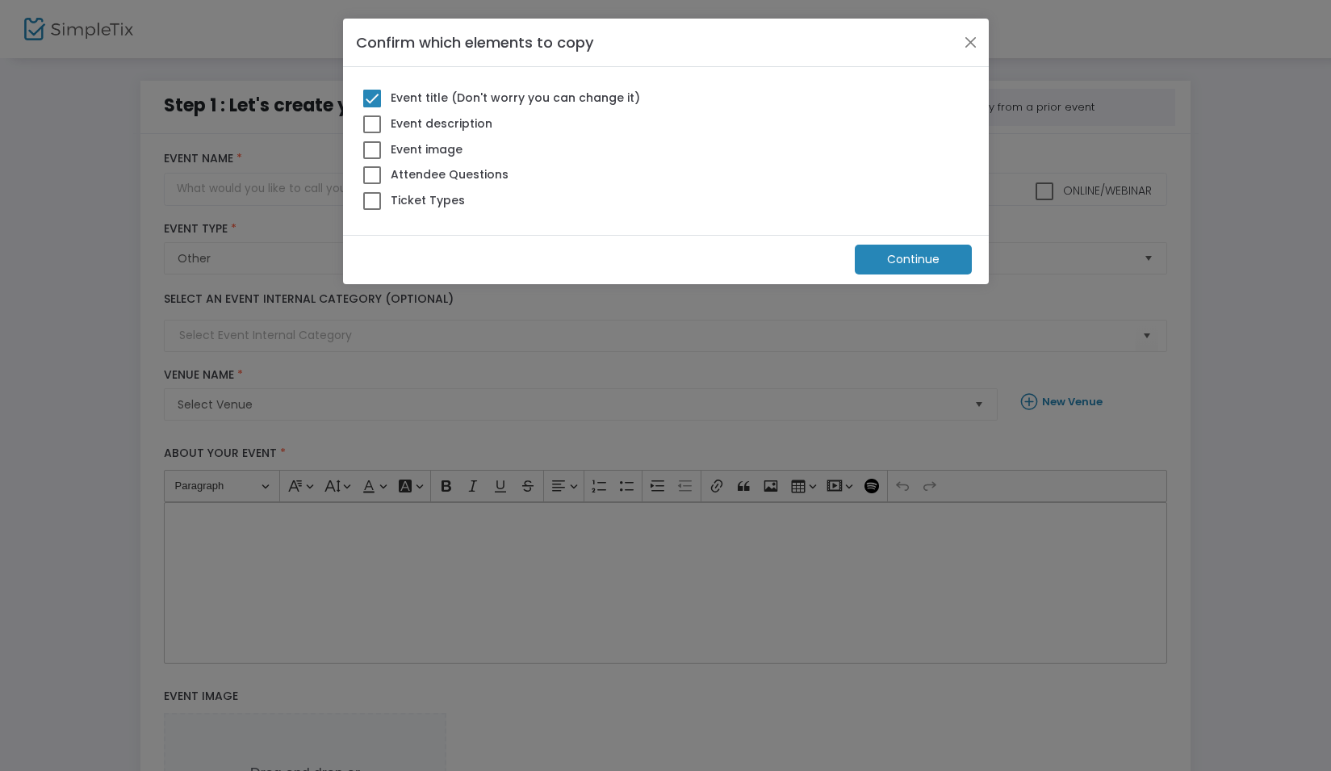
checkbox input "true"
click at [374, 204] on span at bounding box center [372, 201] width 18 height 18
click at [372, 210] on input "Ticket Types" at bounding box center [371, 210] width 1 height 1
checkbox input "true"
click at [926, 264] on m-button "Continue" at bounding box center [913, 259] width 117 height 30
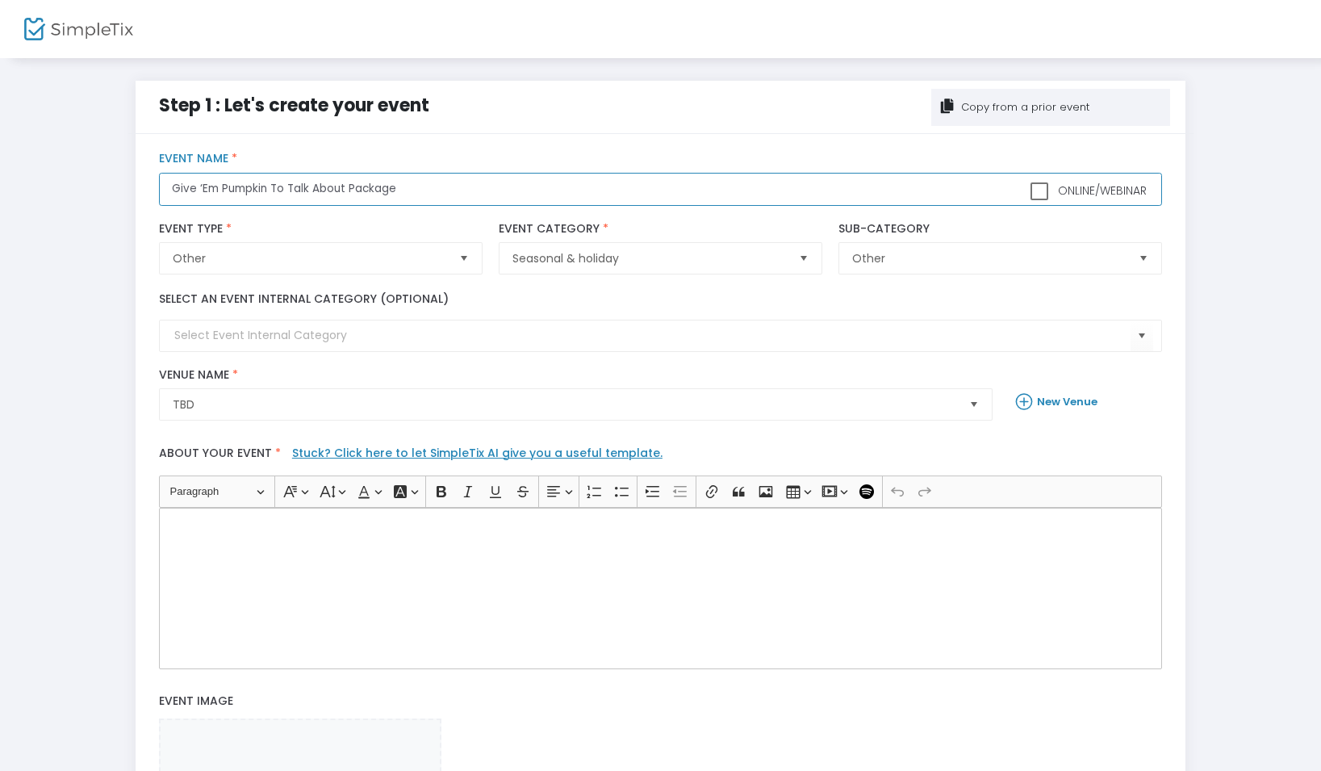
drag, startPoint x: 434, startPoint y: 188, endPoint x: 215, endPoint y: 182, distance: 218.8
click at [215, 182] on input "Give ‘Em Pumpkin To Talk About Package" at bounding box center [660, 189] width 1003 height 33
click at [347, 181] on input "Give ‘Em Pumpkin To Talk About Package" at bounding box center [660, 189] width 1003 height 33
drag, startPoint x: 342, startPoint y: 185, endPoint x: 175, endPoint y: 178, distance: 167.2
click at [176, 178] on input "Give ‘Em Pumpkin To Talk About Package" at bounding box center [660, 189] width 1003 height 33
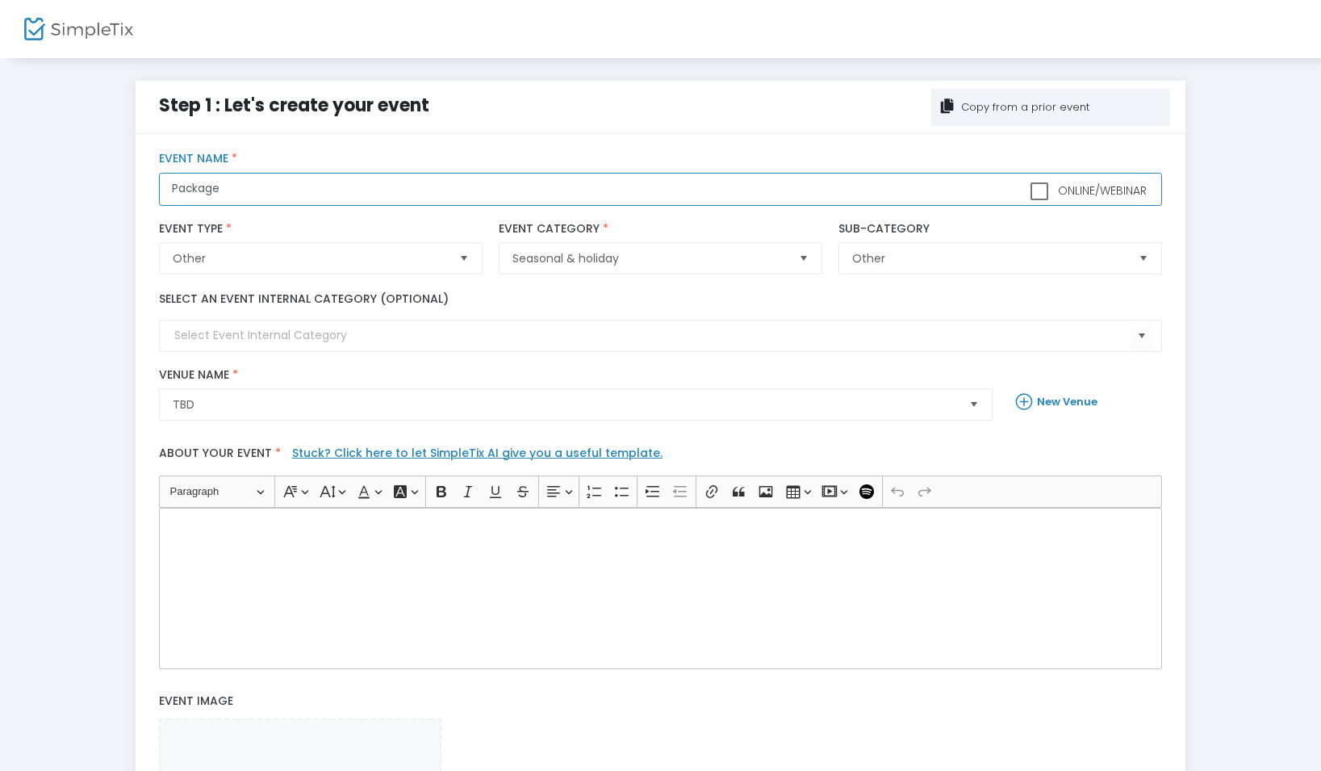
paste input "Pick of the Patch"
type input "Pick of the Patch Package"
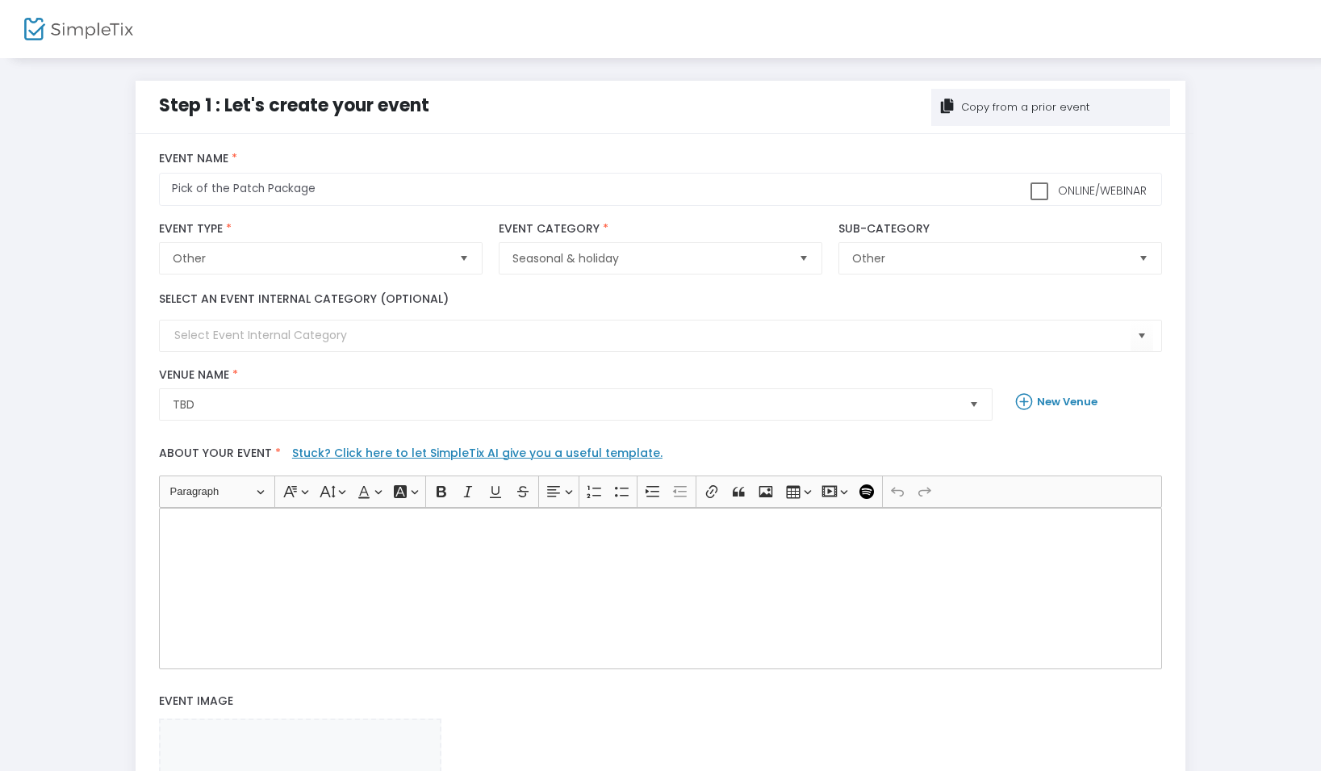
click at [122, 341] on div "Step 1 : Let's create your event Copy from a prior event title : Pick of the Pa…" at bounding box center [660, 564] width 1272 height 966
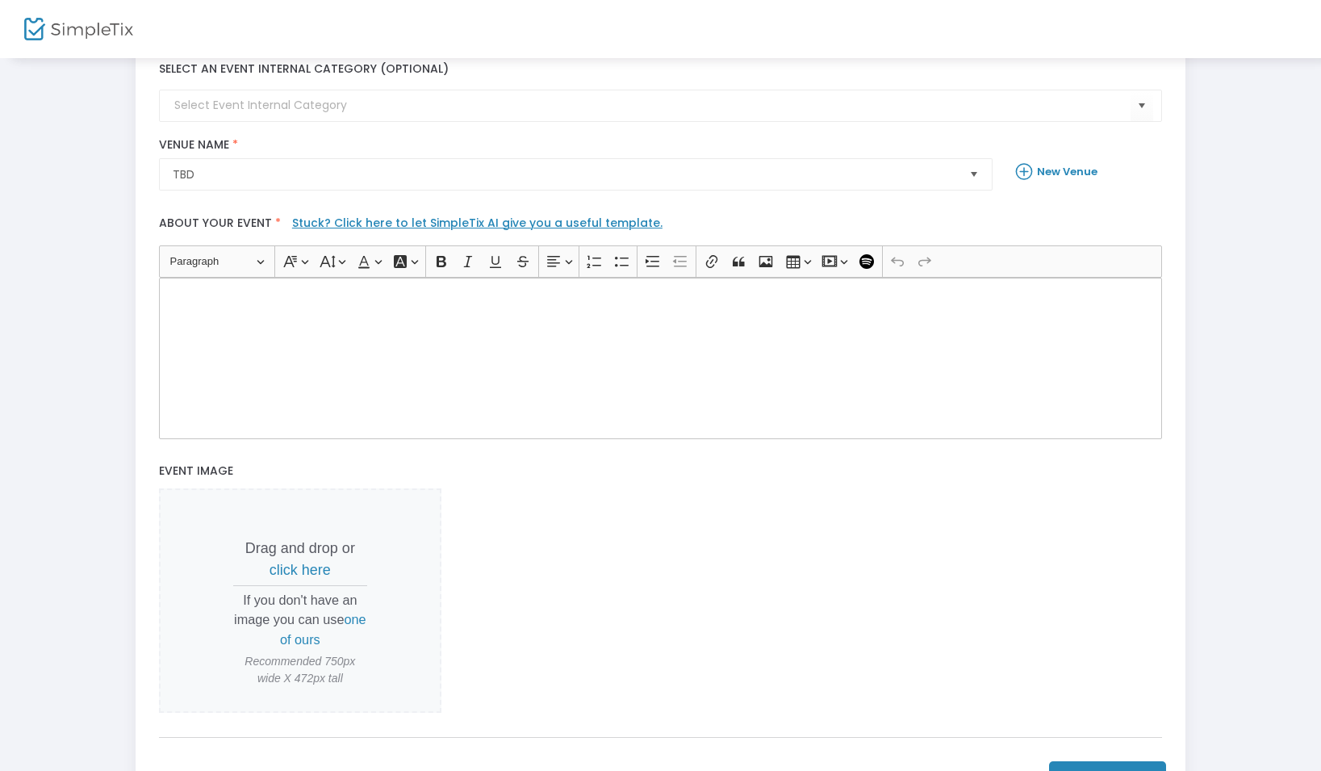
scroll to position [252, 0]
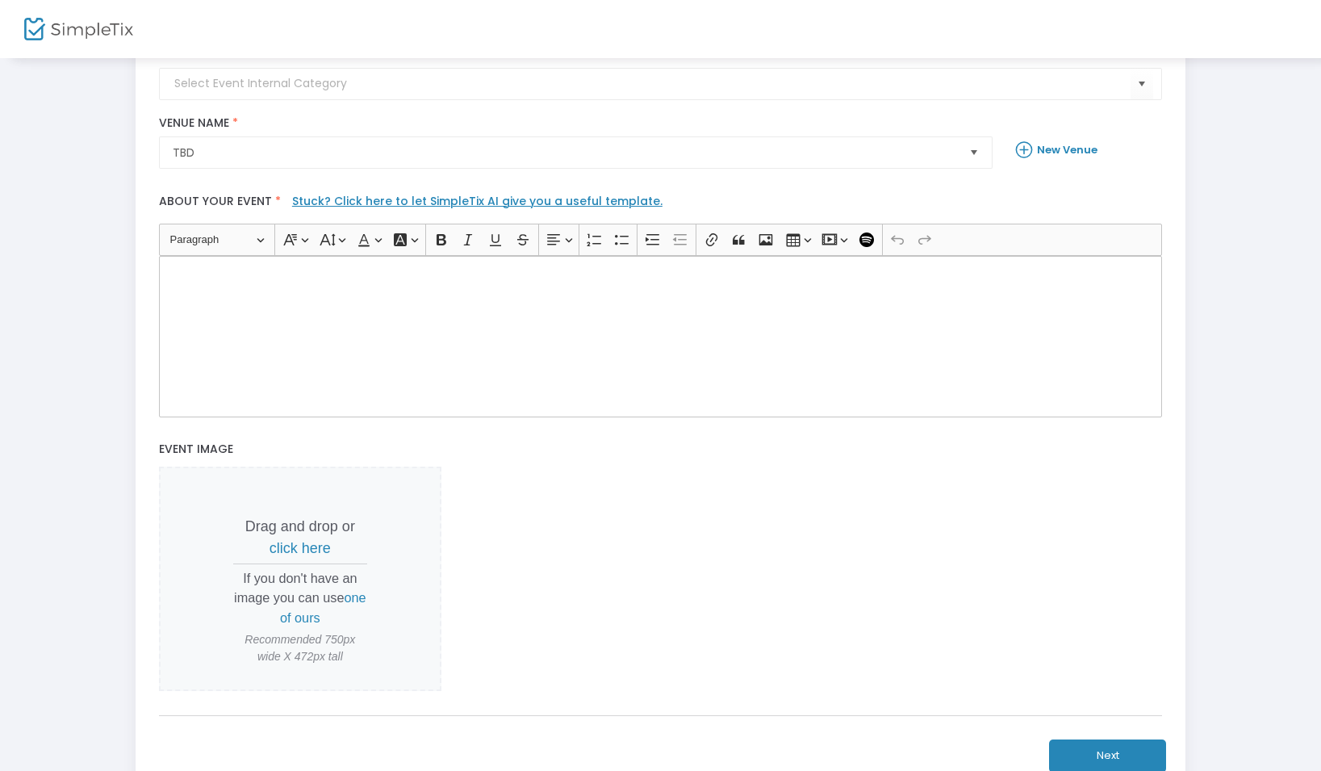
click at [296, 322] on div "Rich Text Editor, main" at bounding box center [660, 336] width 1003 height 161
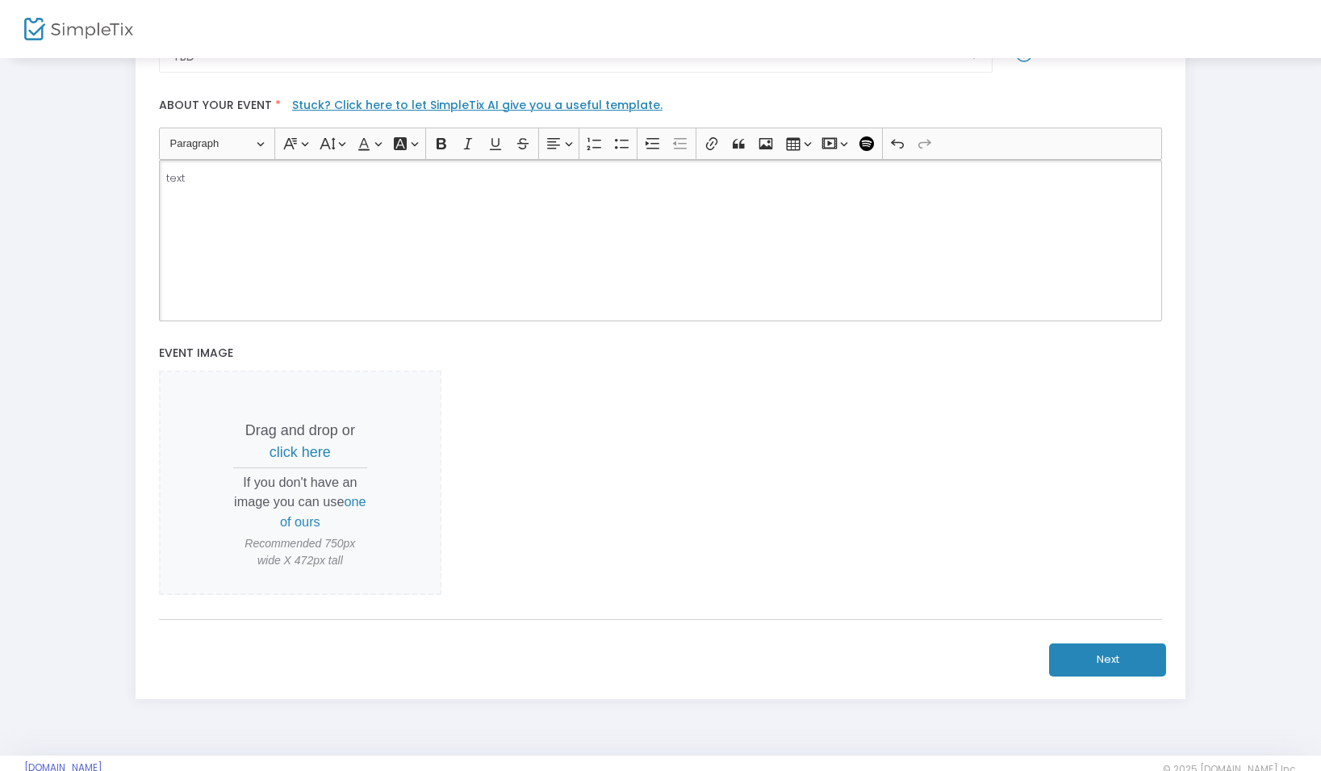
scroll to position [381, 0]
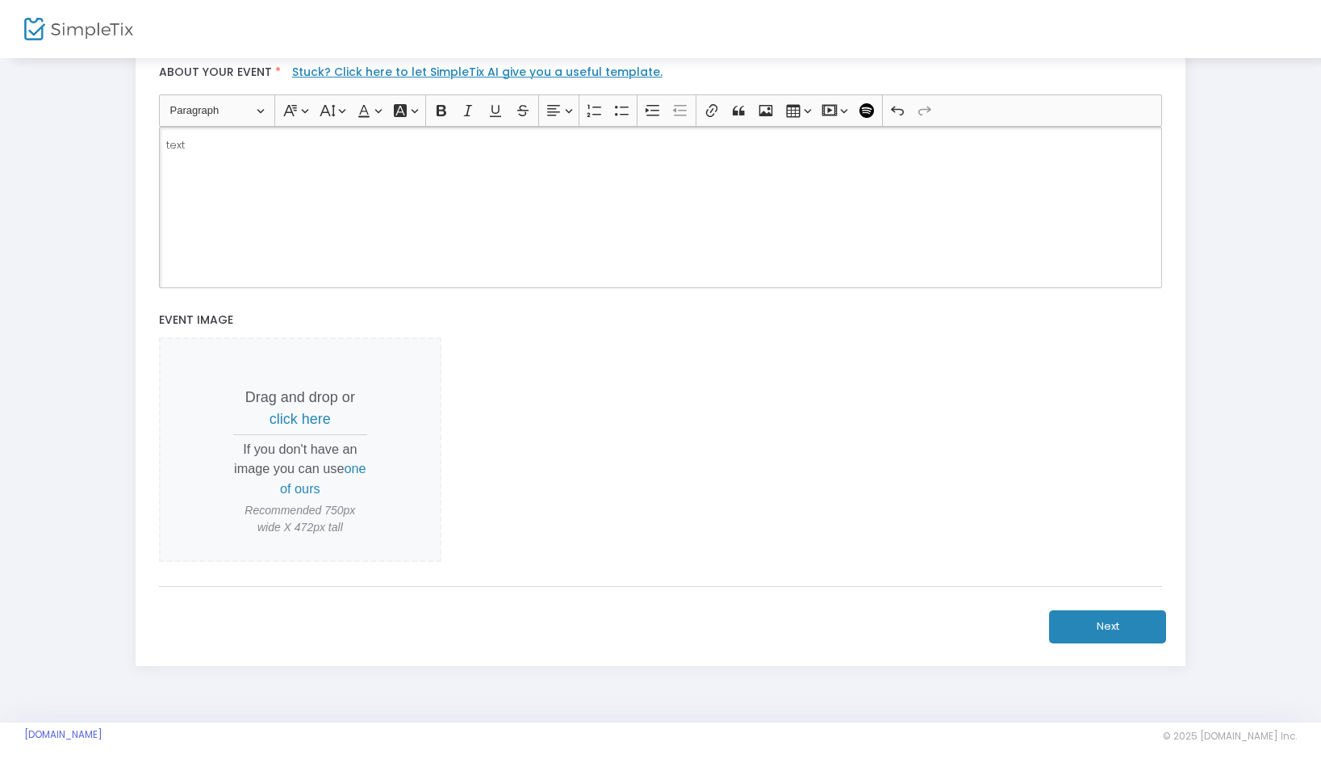
click at [1099, 635] on button "Next" at bounding box center [1107, 626] width 117 height 33
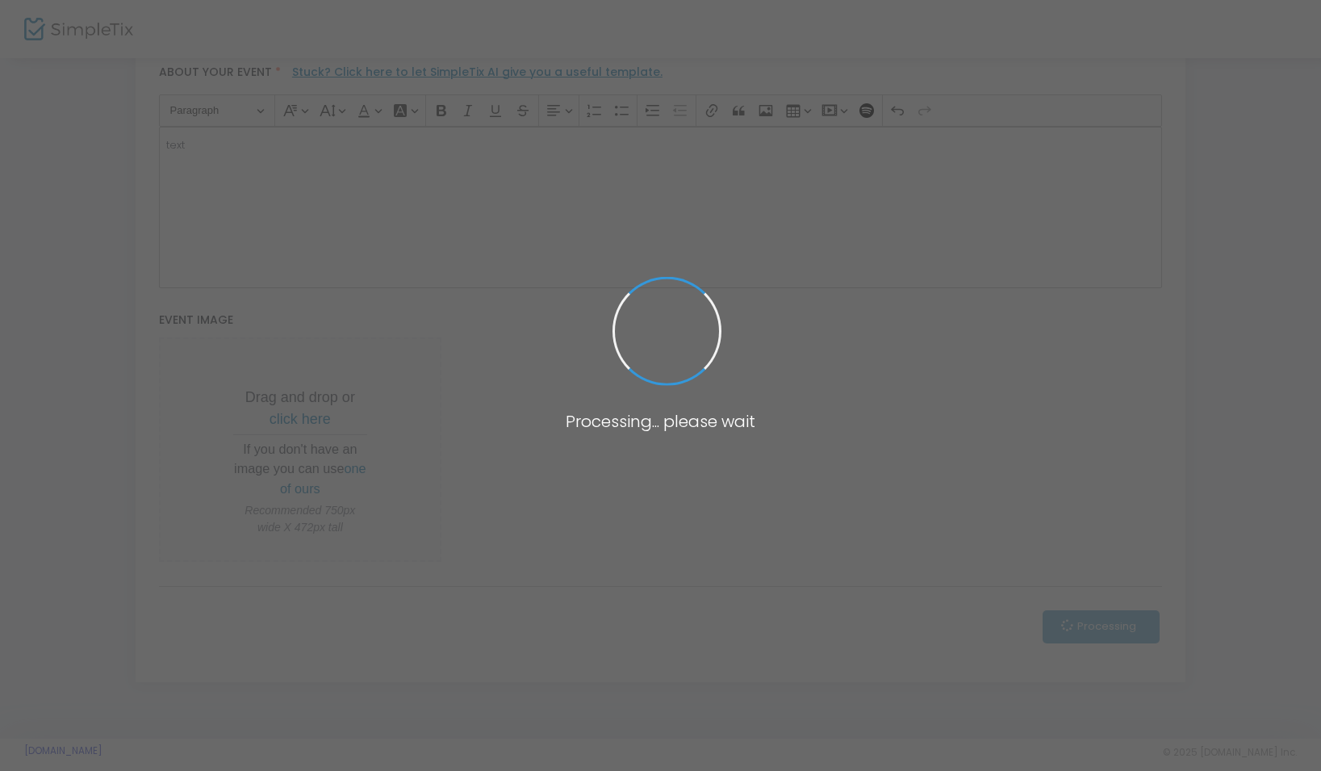
scroll to position [0, 0]
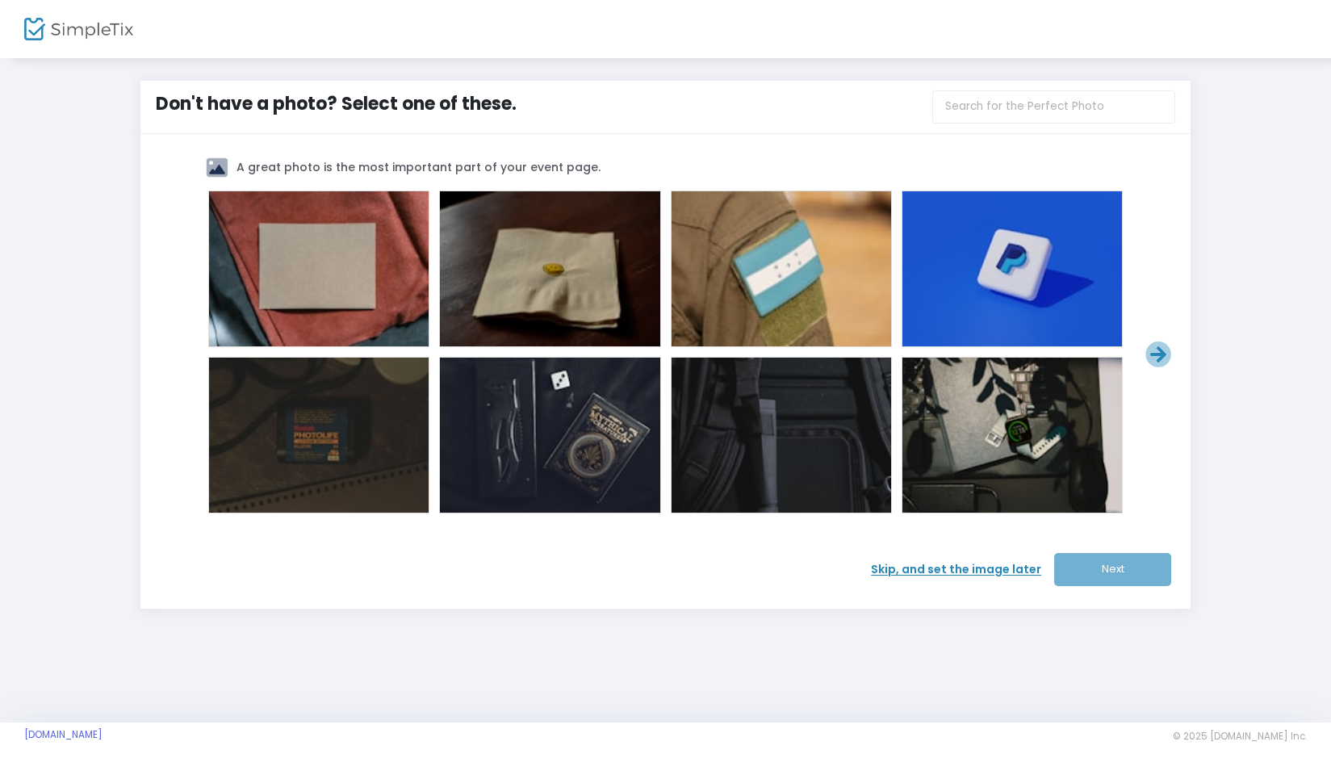
click at [942, 568] on span "Skip, and set the image later" at bounding box center [962, 569] width 183 height 17
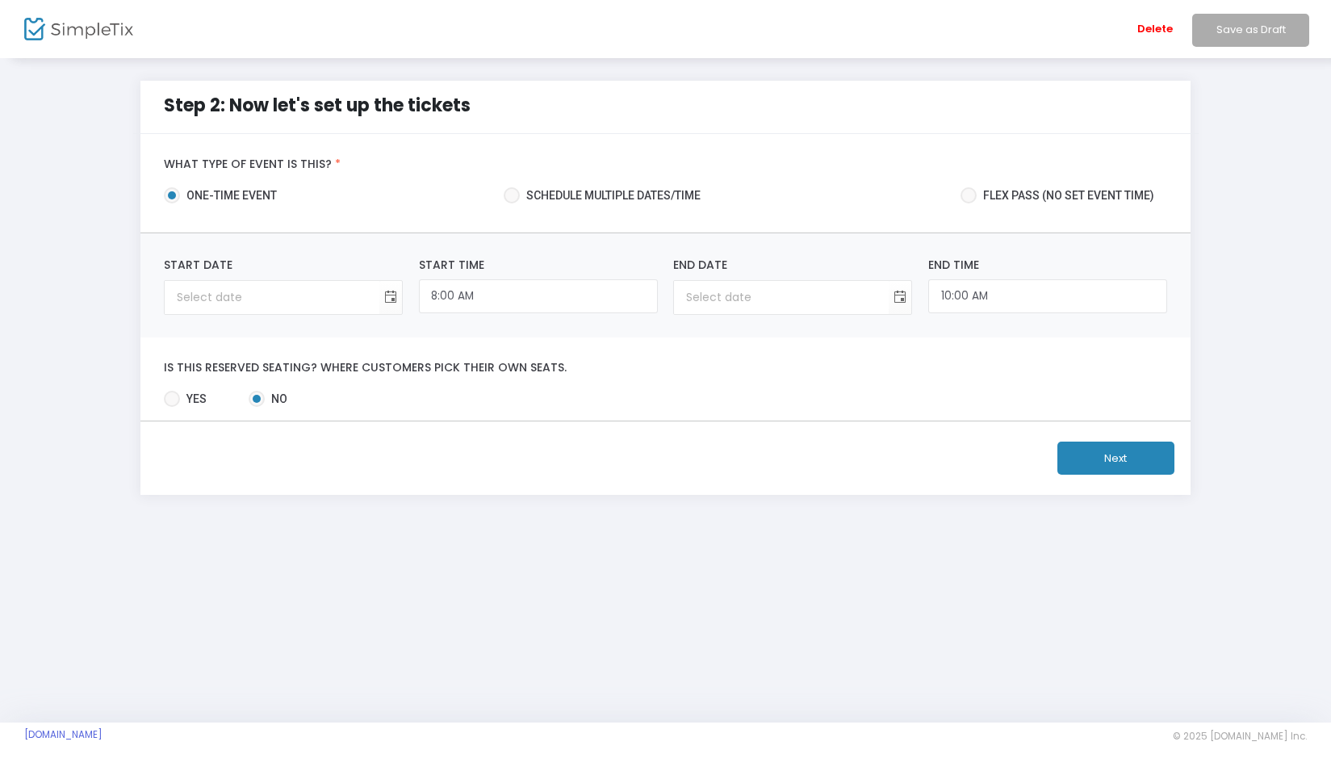
click at [970, 194] on span at bounding box center [968, 195] width 16 height 16
click at [968, 203] on input "Flex pass (no set event time)" at bounding box center [967, 203] width 1 height 1
radio input "true"
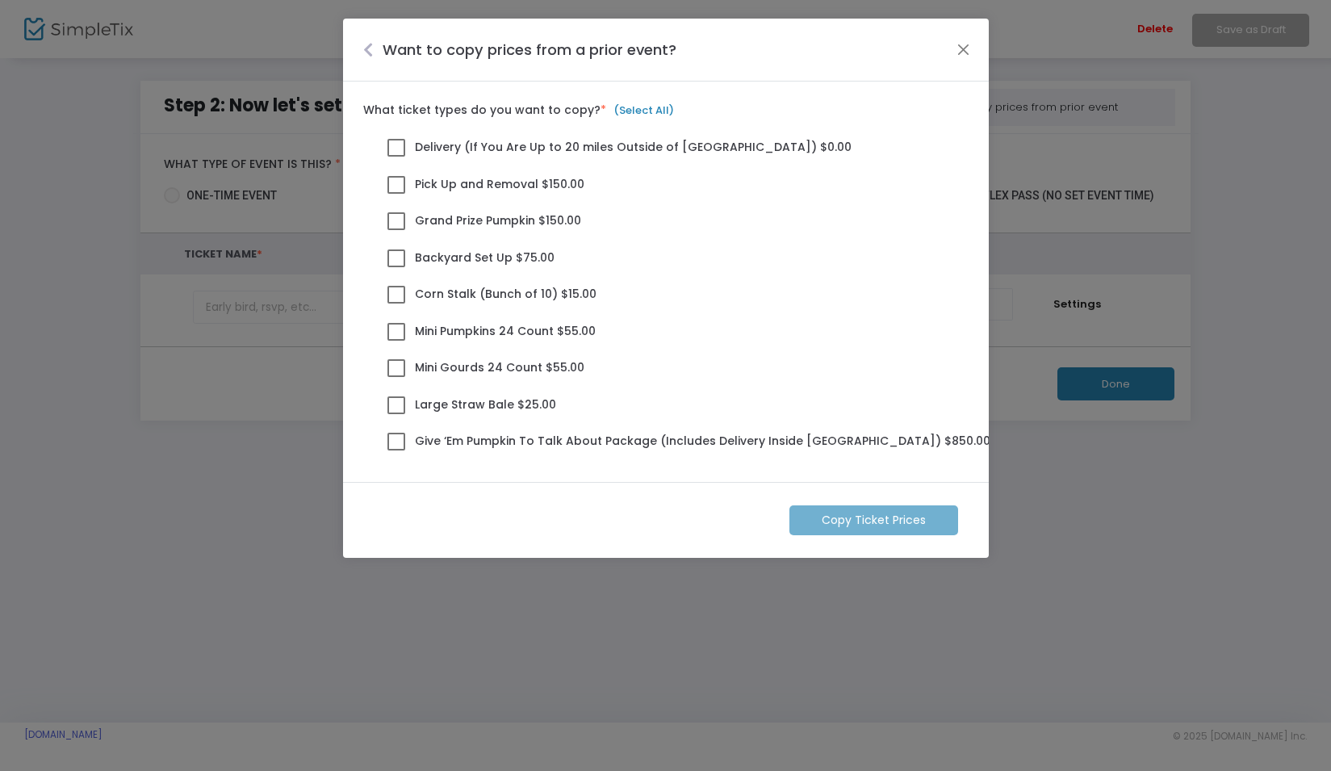
click at [638, 107] on span "(Select All)" at bounding box center [643, 109] width 61 height 15
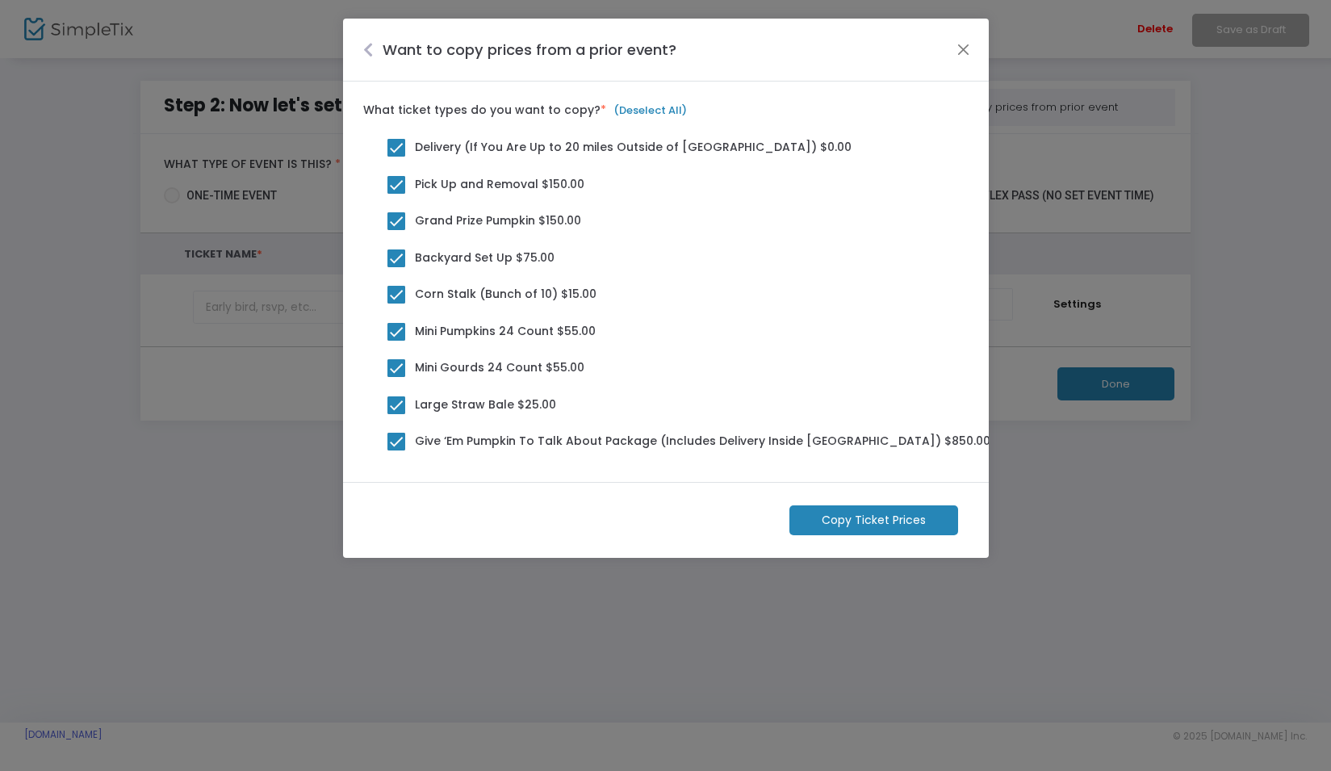
click at [876, 520] on m-button "Copy Ticket Prices" at bounding box center [873, 520] width 169 height 30
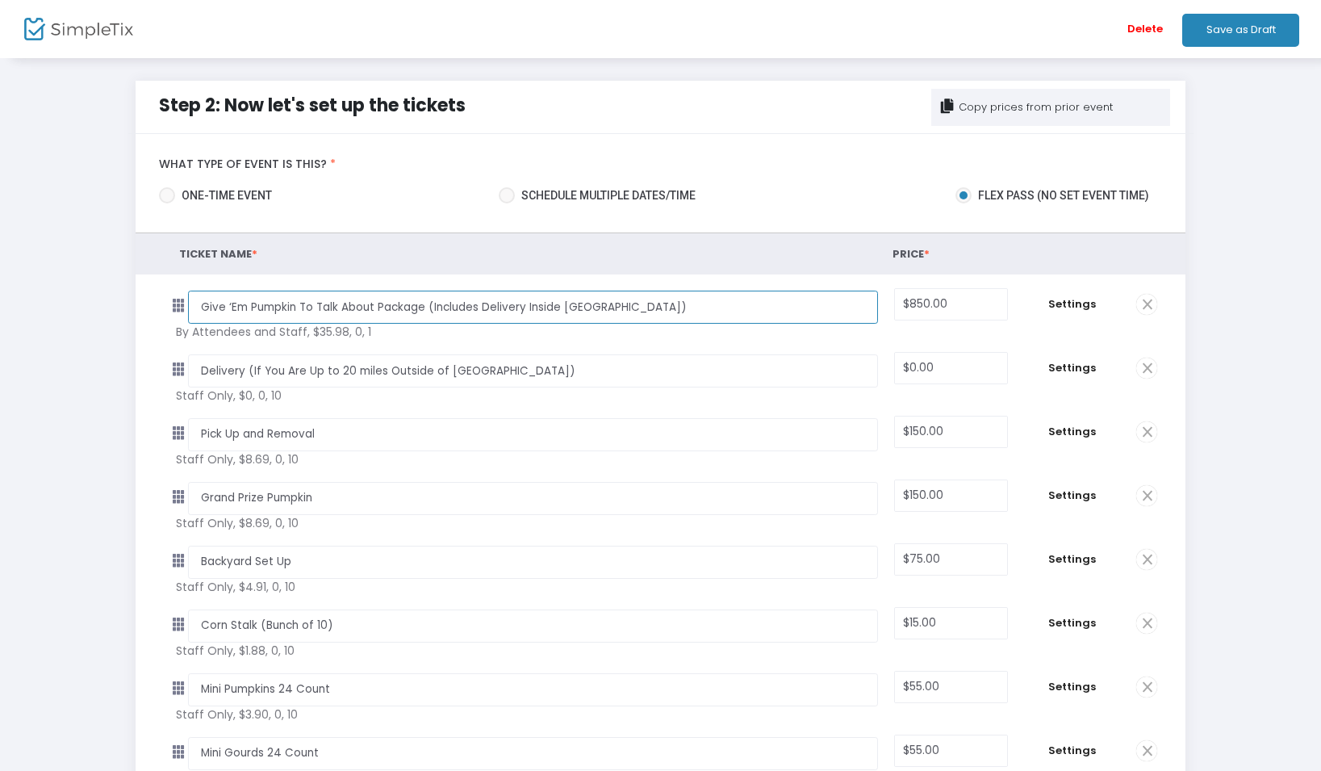
drag, startPoint x: 282, startPoint y: 293, endPoint x: 215, endPoint y: 293, distance: 67.0
click at [215, 293] on input "Give ‘Em Pumpkin To Talk About Package (Includes Delivery Inside [GEOGRAPHIC_DA…" at bounding box center [533, 306] width 690 height 33
paste input "Pick of the Patch"
type input "Pick of the Patch Package (Includes Delivery Inside [GEOGRAPHIC_DATA])"
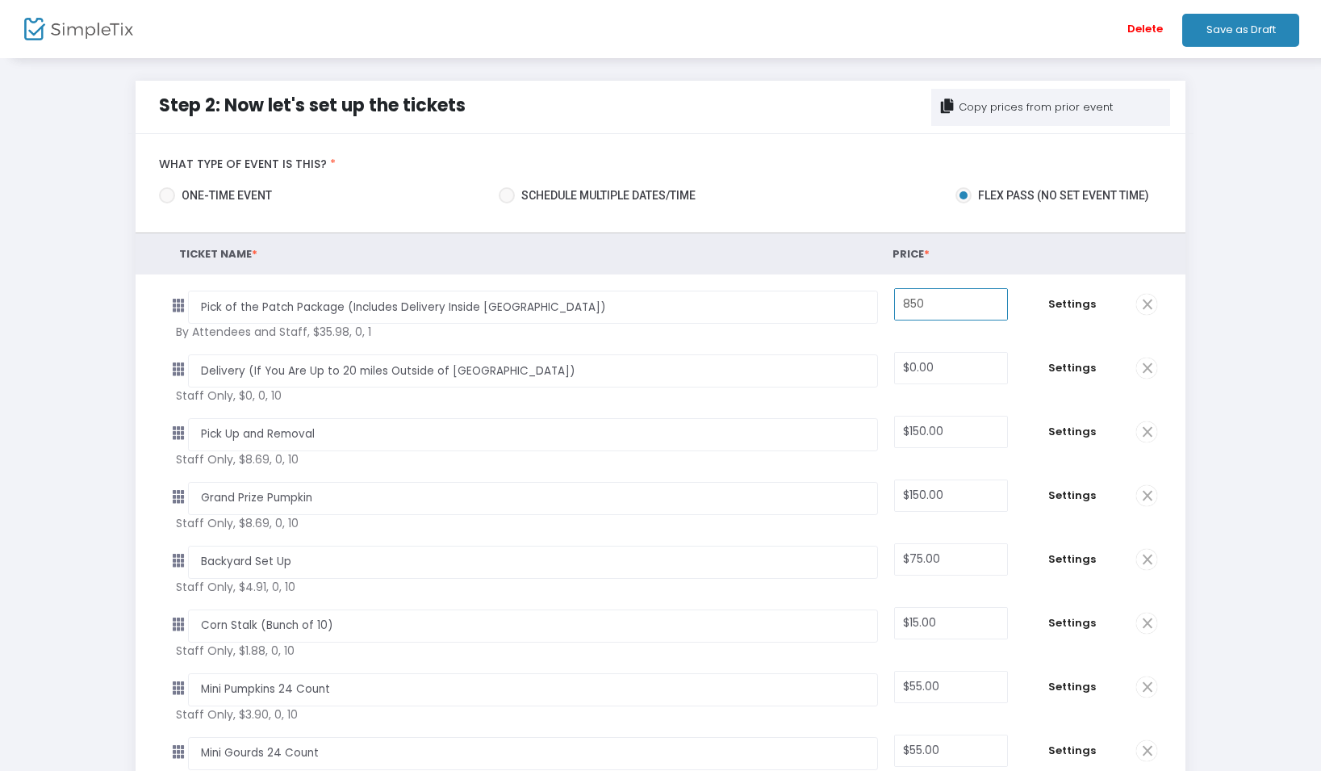
click at [946, 303] on input "850" at bounding box center [951, 304] width 112 height 31
type input "$650.00"
click at [973, 273] on tr "Ticket Name * Price * Settings" at bounding box center [661, 254] width 1050 height 42
click at [1069, 299] on span "Settings" at bounding box center [1072, 303] width 96 height 16
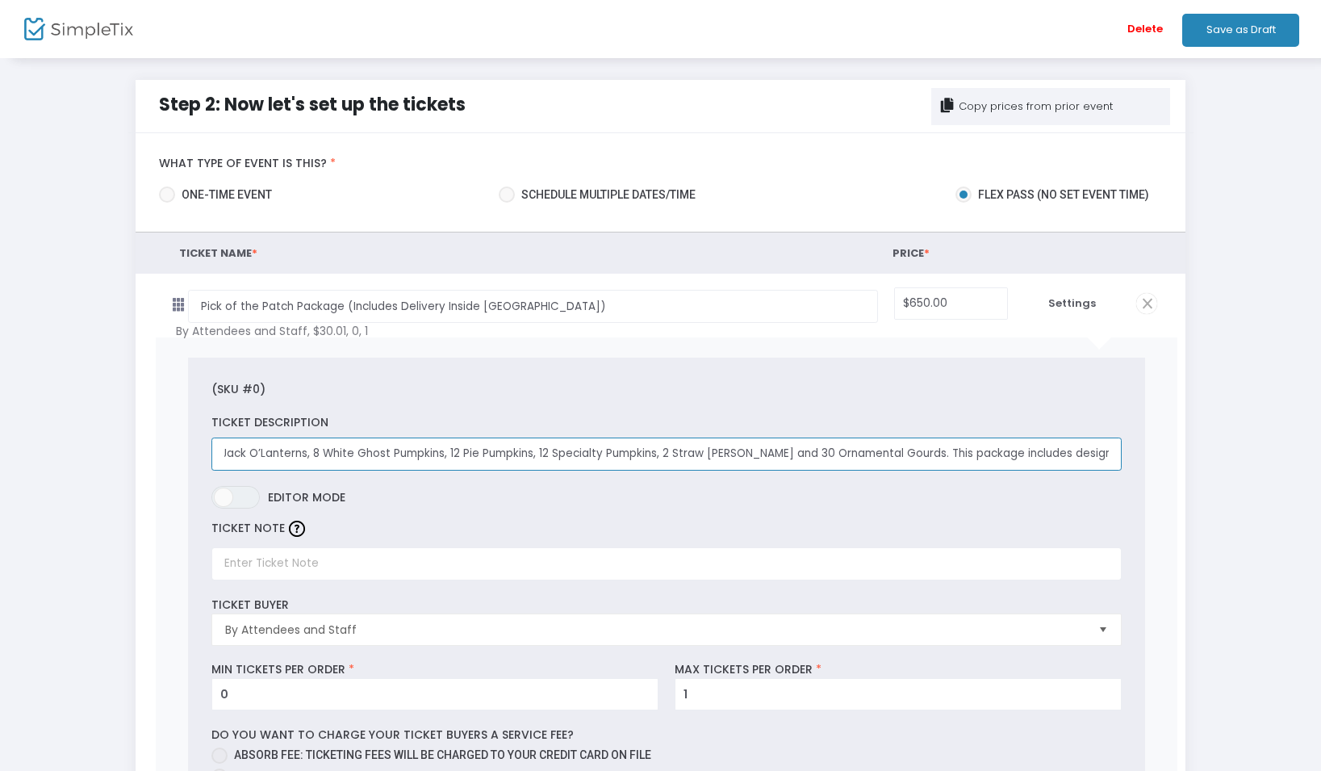
scroll to position [0, 357]
drag, startPoint x: 258, startPoint y: 453, endPoint x: 1164, endPoint y: 458, distance: 905.4
click at [1164, 458] on tr "(SKU #0) Ticket Description 8 Large Jack O’Lanterns, 8 Medium Jack O’Lanterns, …" at bounding box center [667, 780] width 1022 height 887
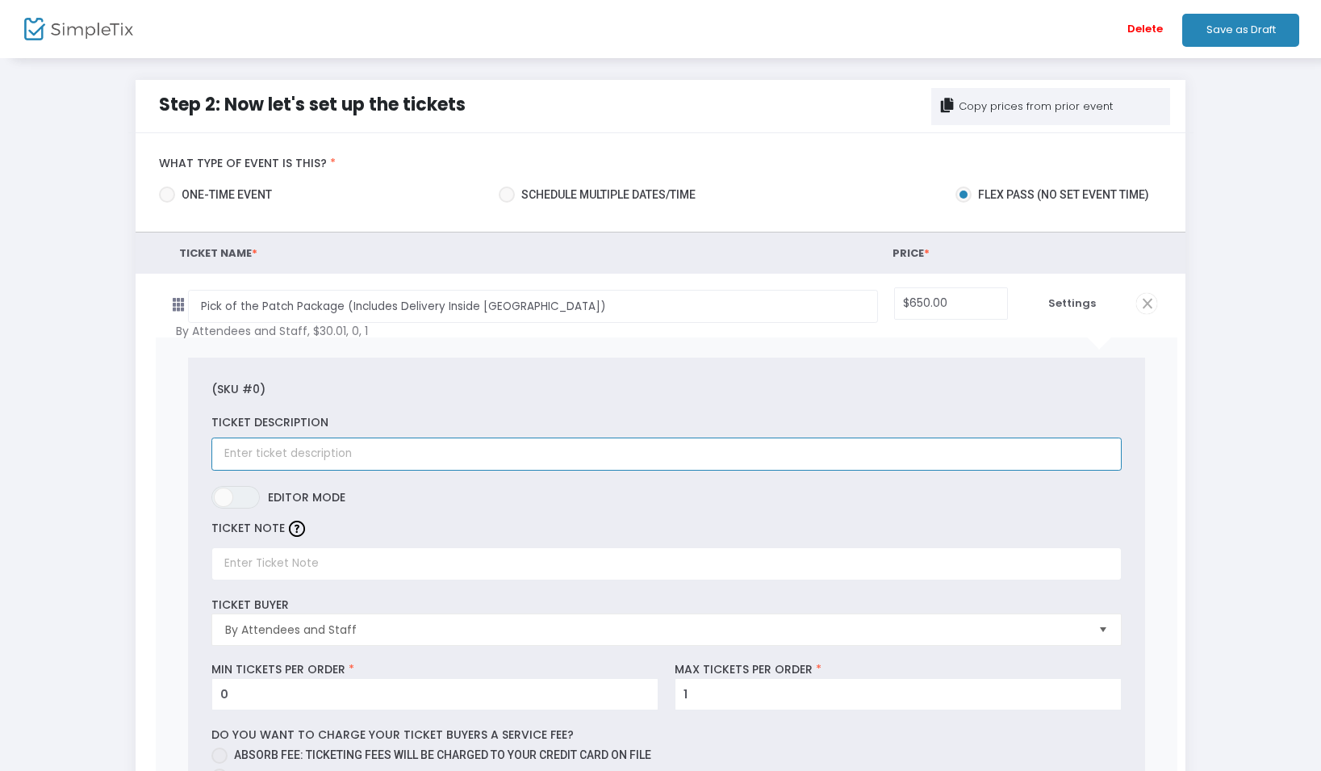
scroll to position [0, 0]
paste input "6 Large Jack O’Lanterns, 6 Medium Jack O’Lanterns, 6 White Ghost Pumpkins, 12 P…"
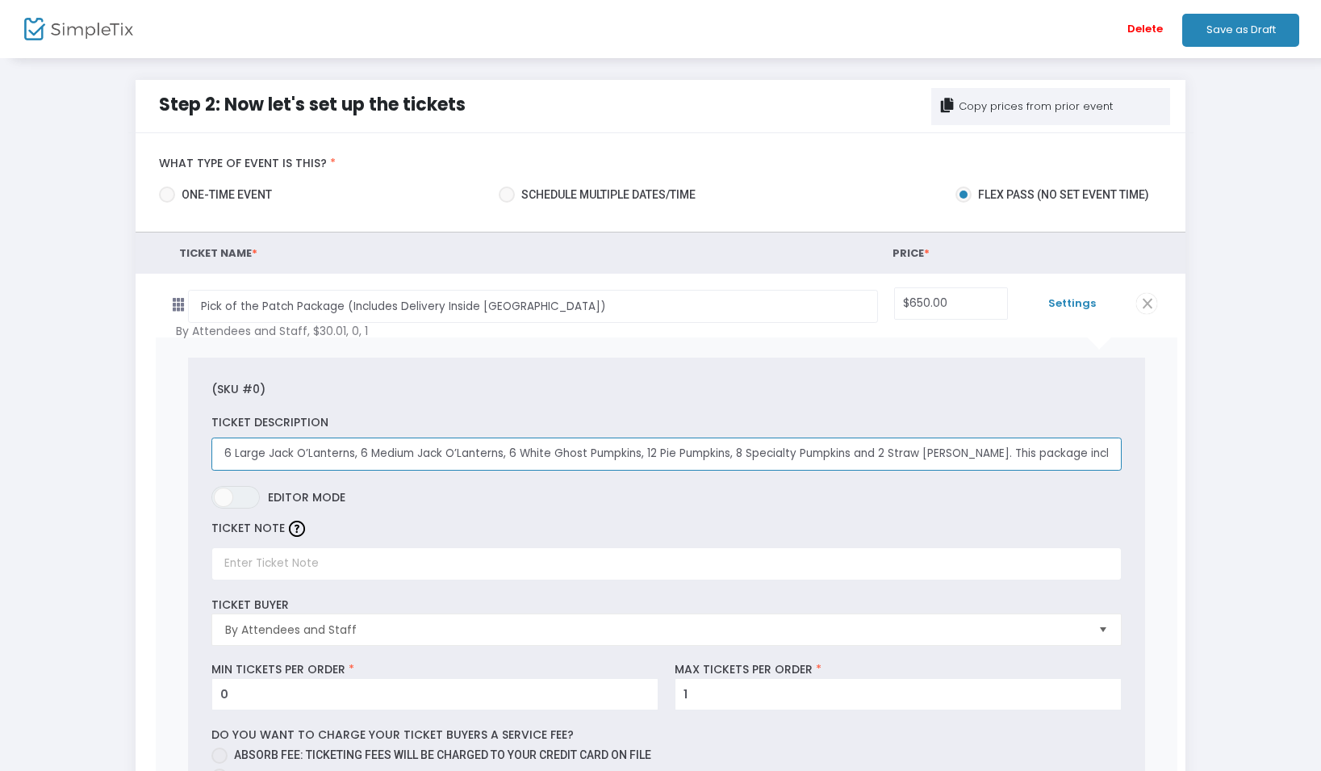
type input "6 Large Jack O’Lanterns, 6 Medium Jack O’Lanterns, 6 White Ghost Pumpkins, 12 P…"
click at [1073, 299] on span "Settings" at bounding box center [1072, 303] width 96 height 16
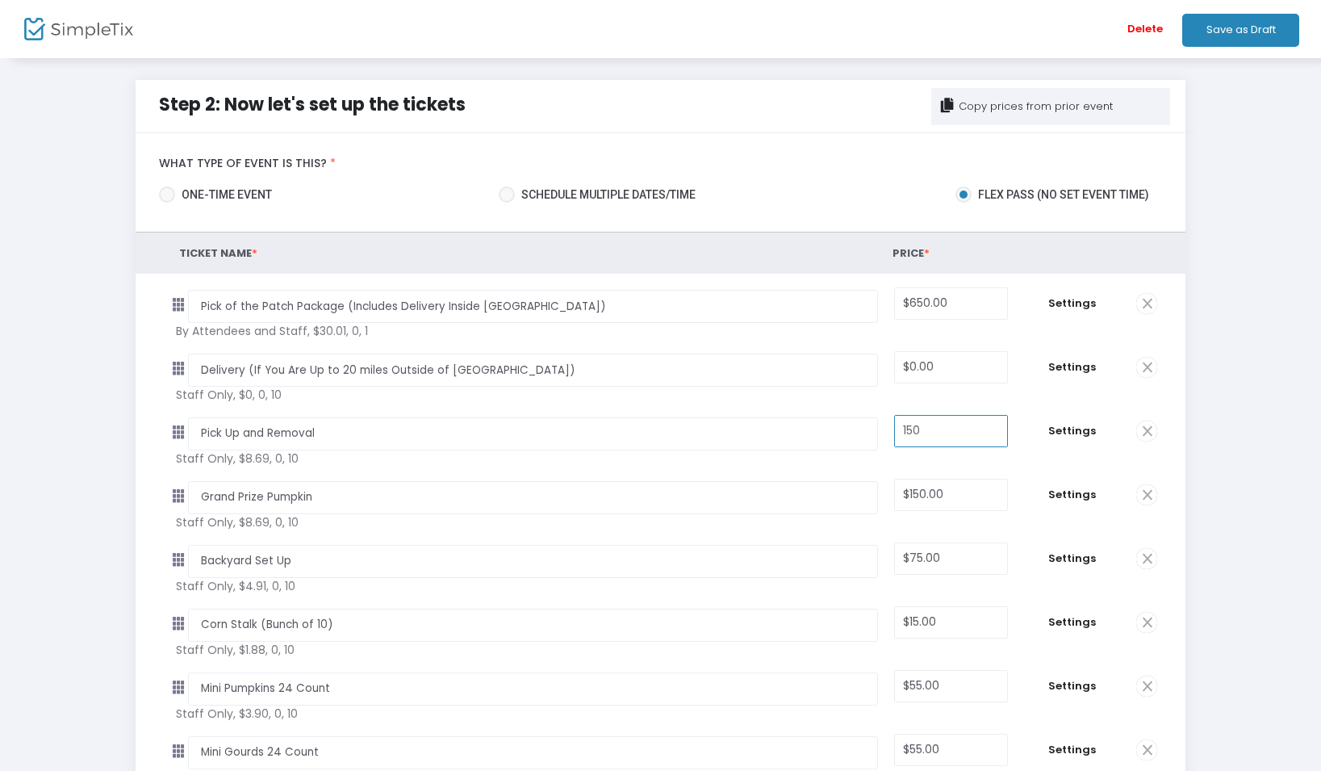
click at [956, 434] on input "150" at bounding box center [951, 431] width 112 height 31
type input "$100.00"
click at [965, 462] on tr "Pick Up and Removal Required. $100.00 Required. null Settings null null Staff O…" at bounding box center [667, 433] width 1022 height 64
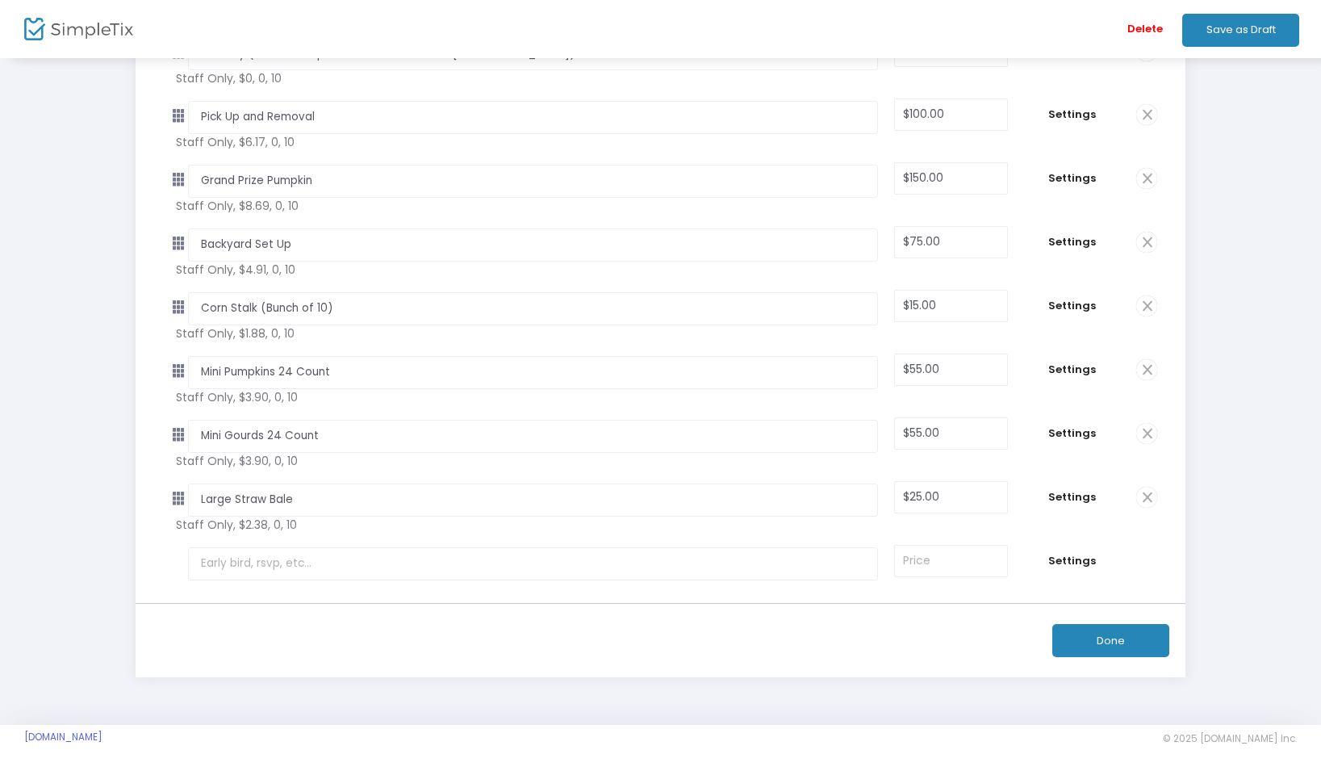
scroll to position [320, 0]
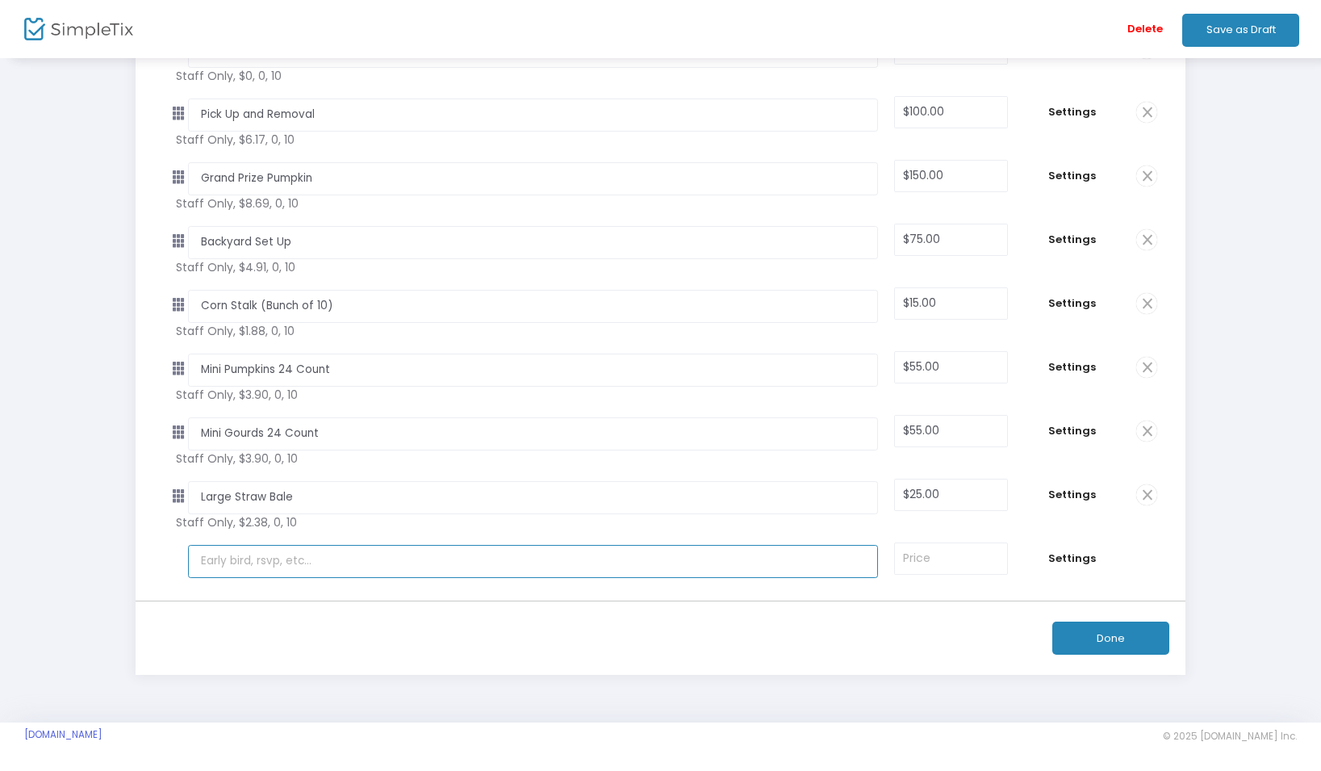
click at [554, 563] on input "text" at bounding box center [533, 561] width 690 height 33
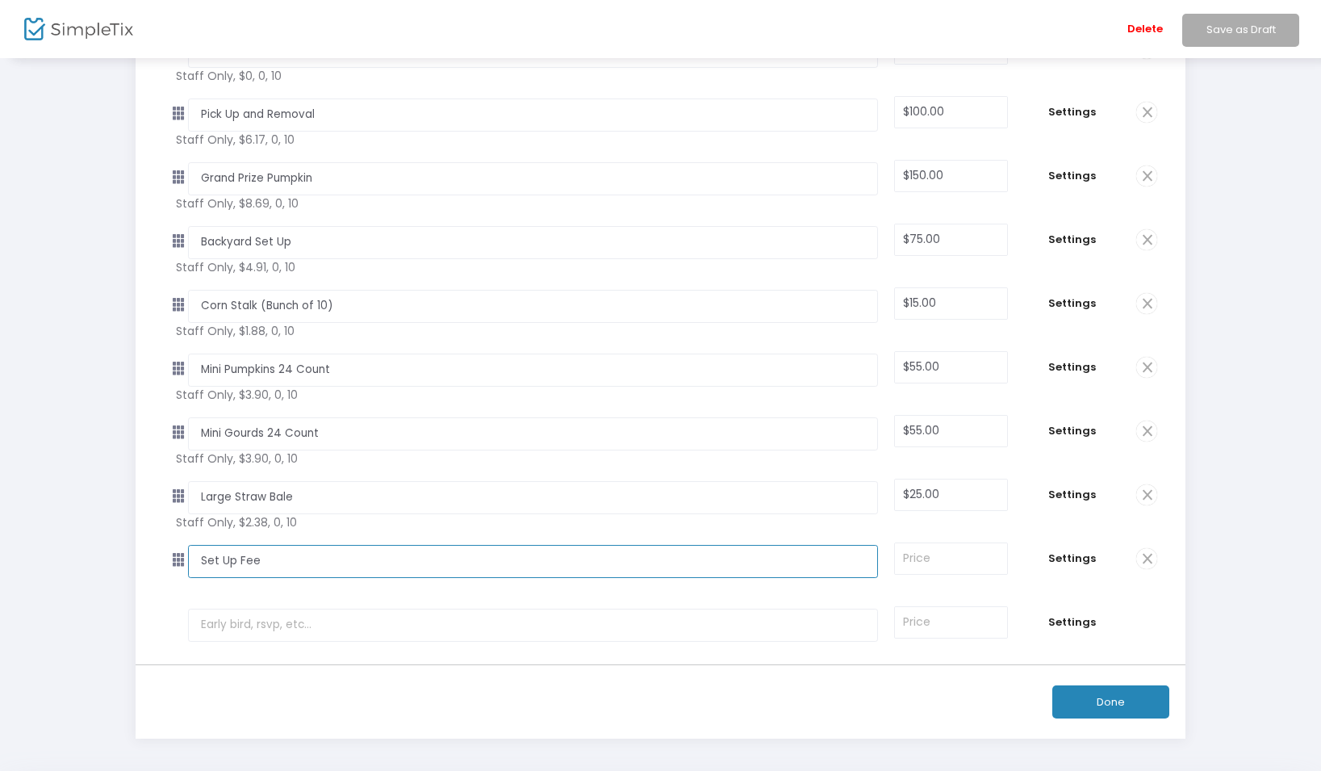
type input "Set Up Fee"
click at [914, 553] on input at bounding box center [951, 558] width 112 height 31
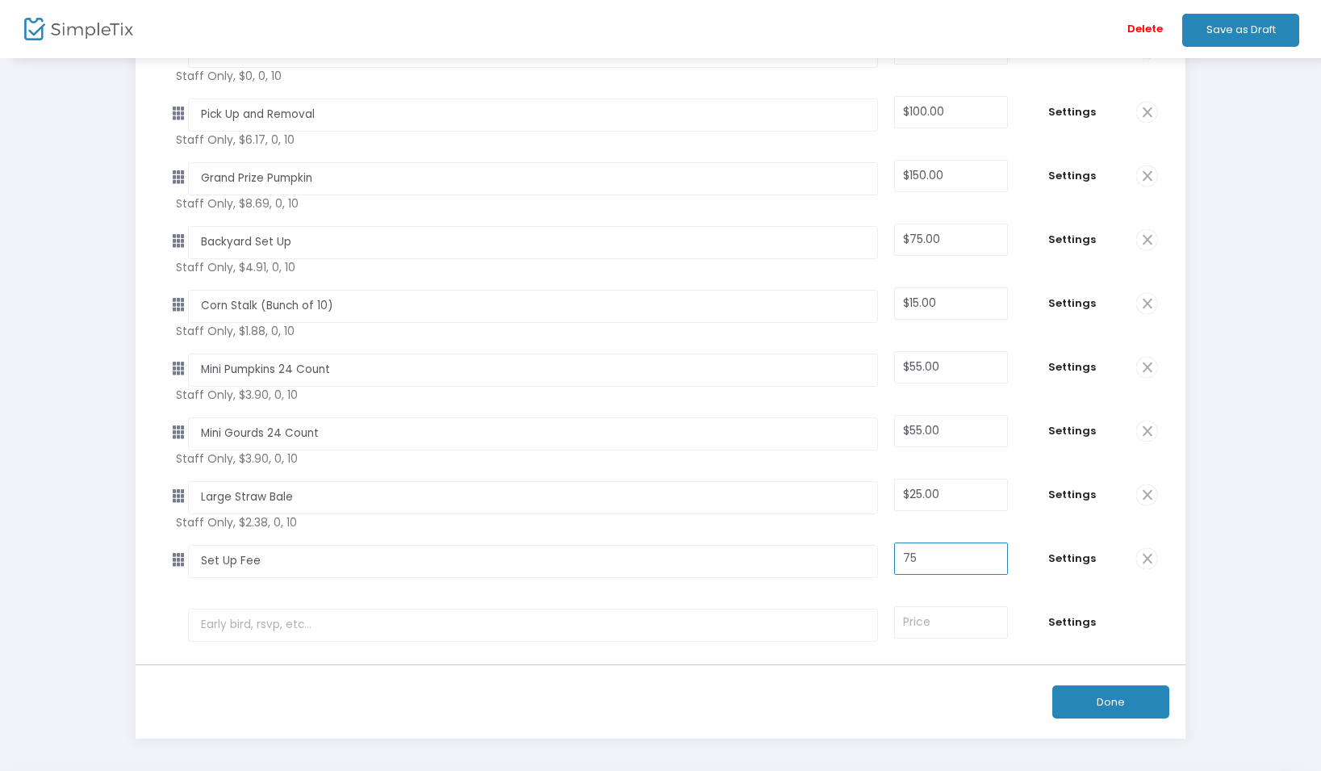
type input "$75.00"
click at [859, 586] on td "Set Up Fee Required." at bounding box center [537, 558] width 698 height 59
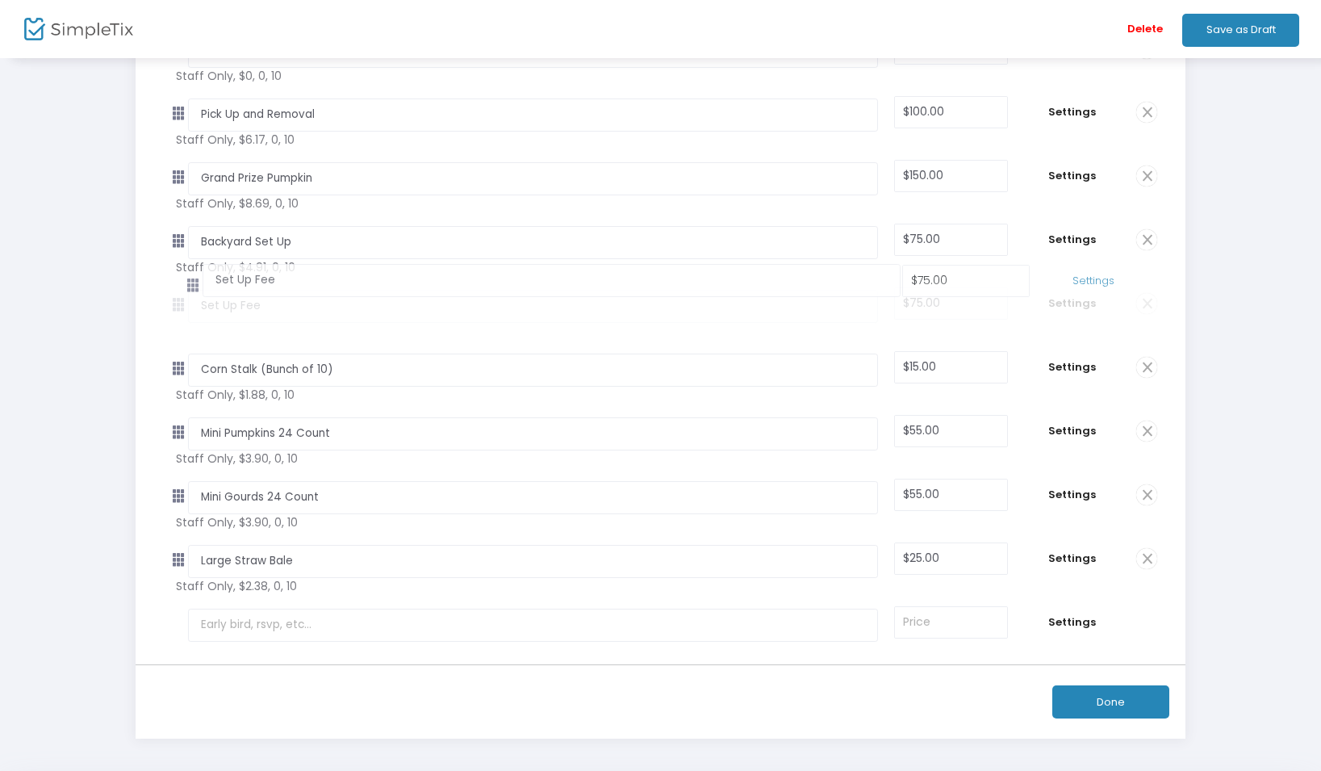
drag, startPoint x: 178, startPoint y: 561, endPoint x: 185, endPoint y: 286, distance: 274.4
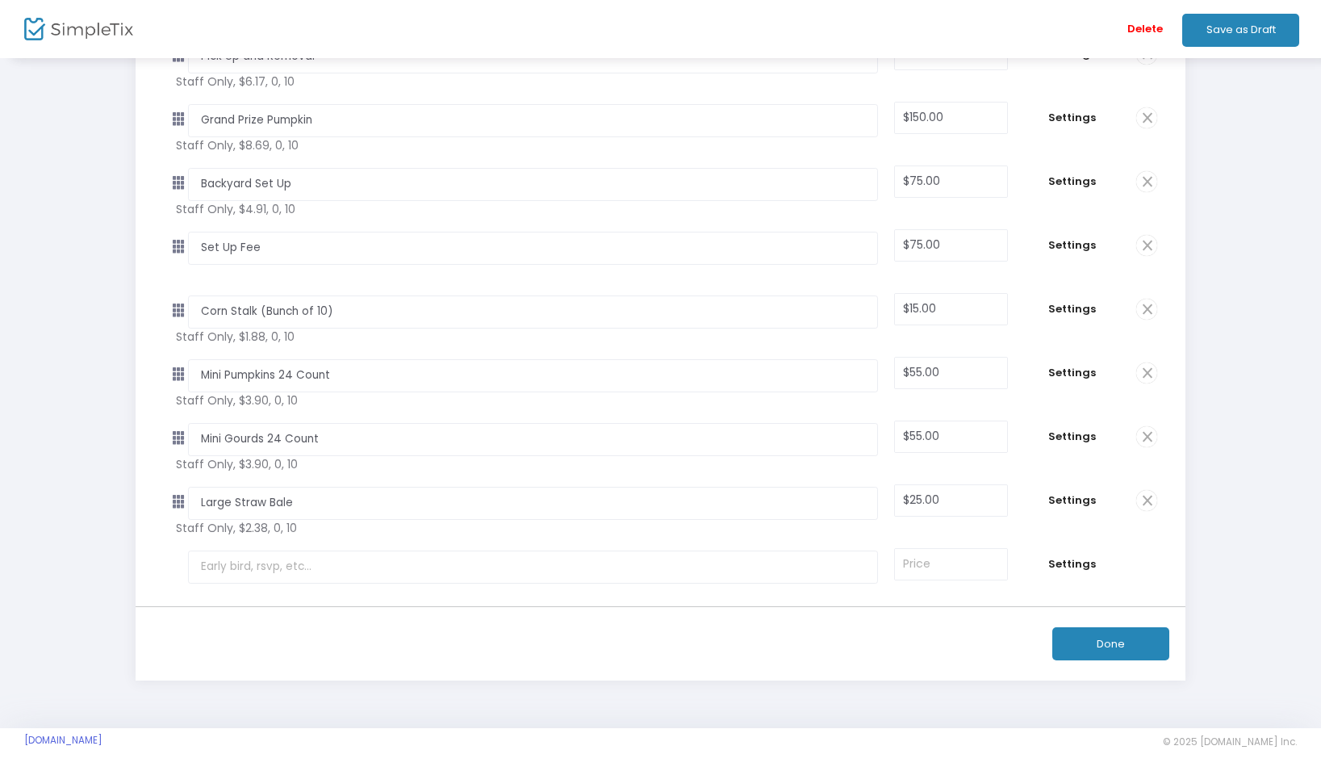
scroll to position [382, 0]
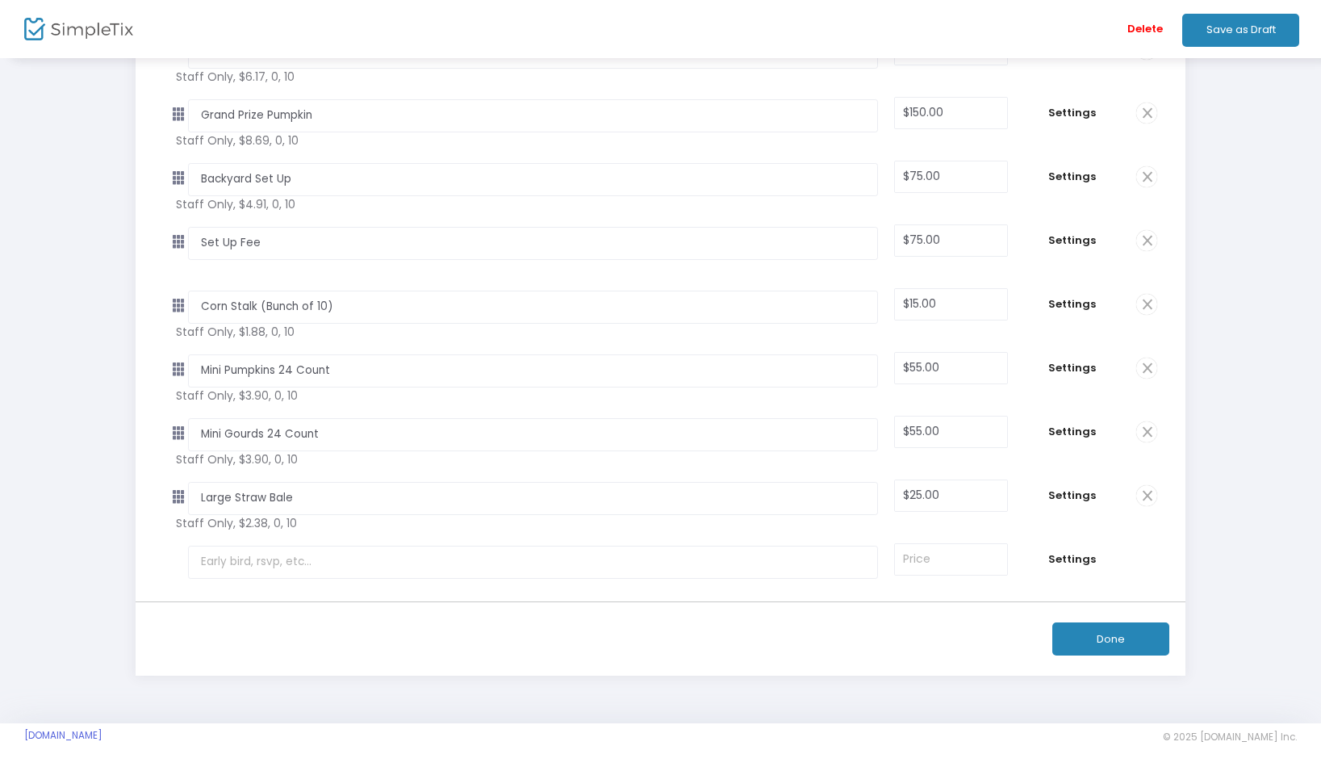
click at [1108, 634] on button "Done" at bounding box center [1110, 638] width 117 height 33
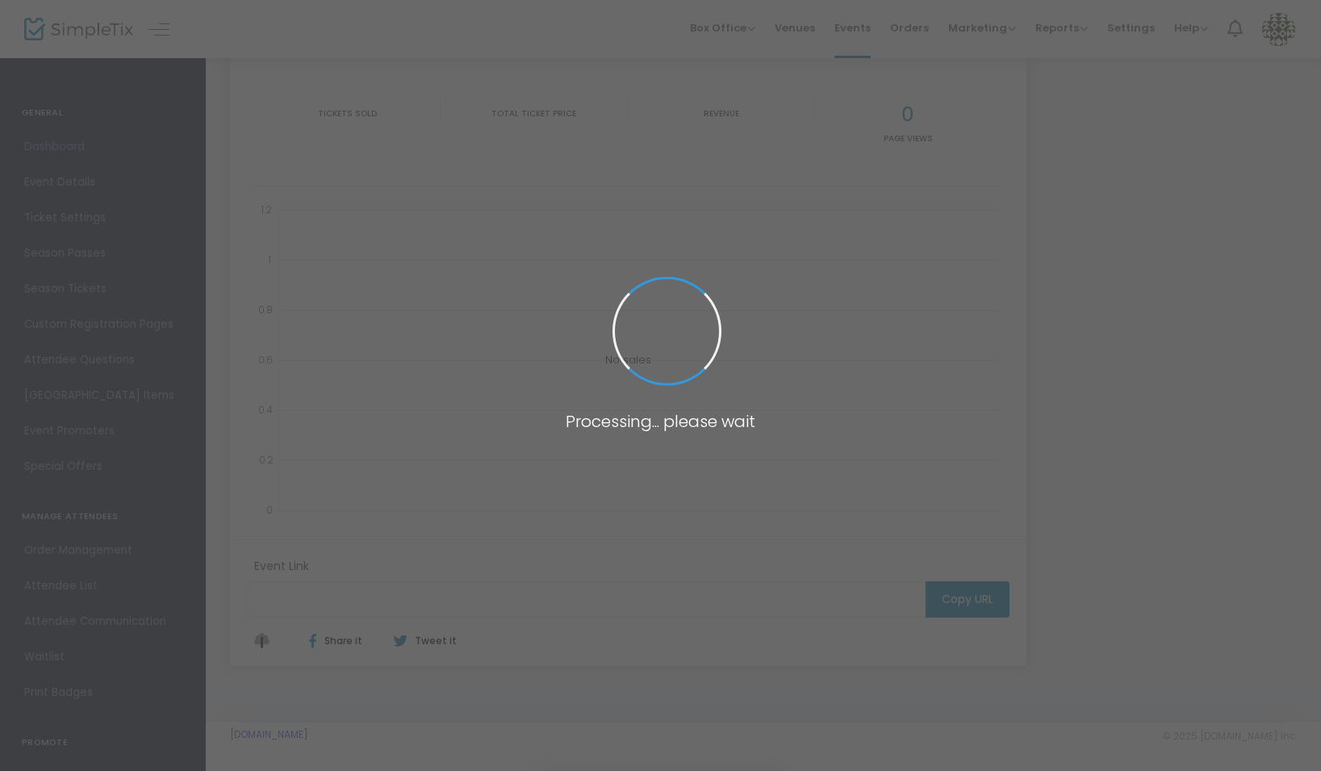
scroll to position [141, 0]
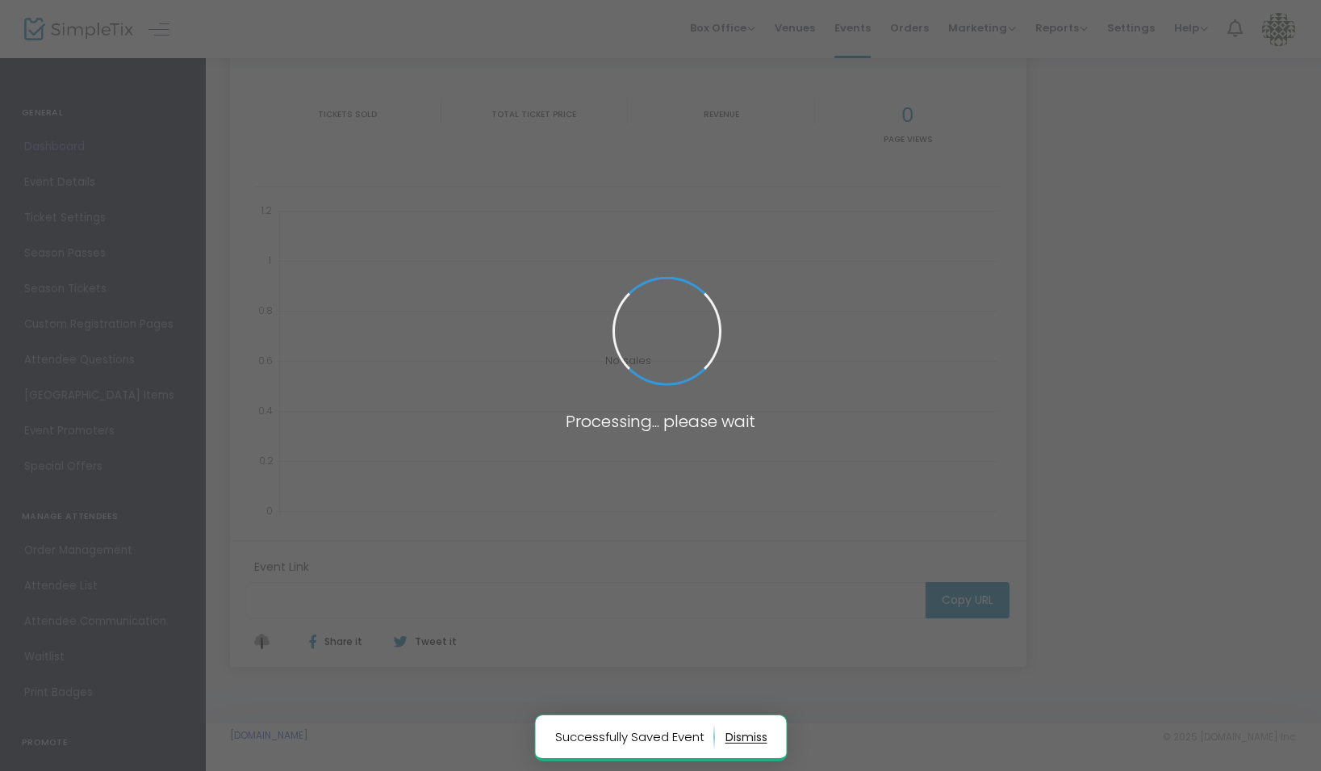
type input "[URL][DOMAIN_NAME]"
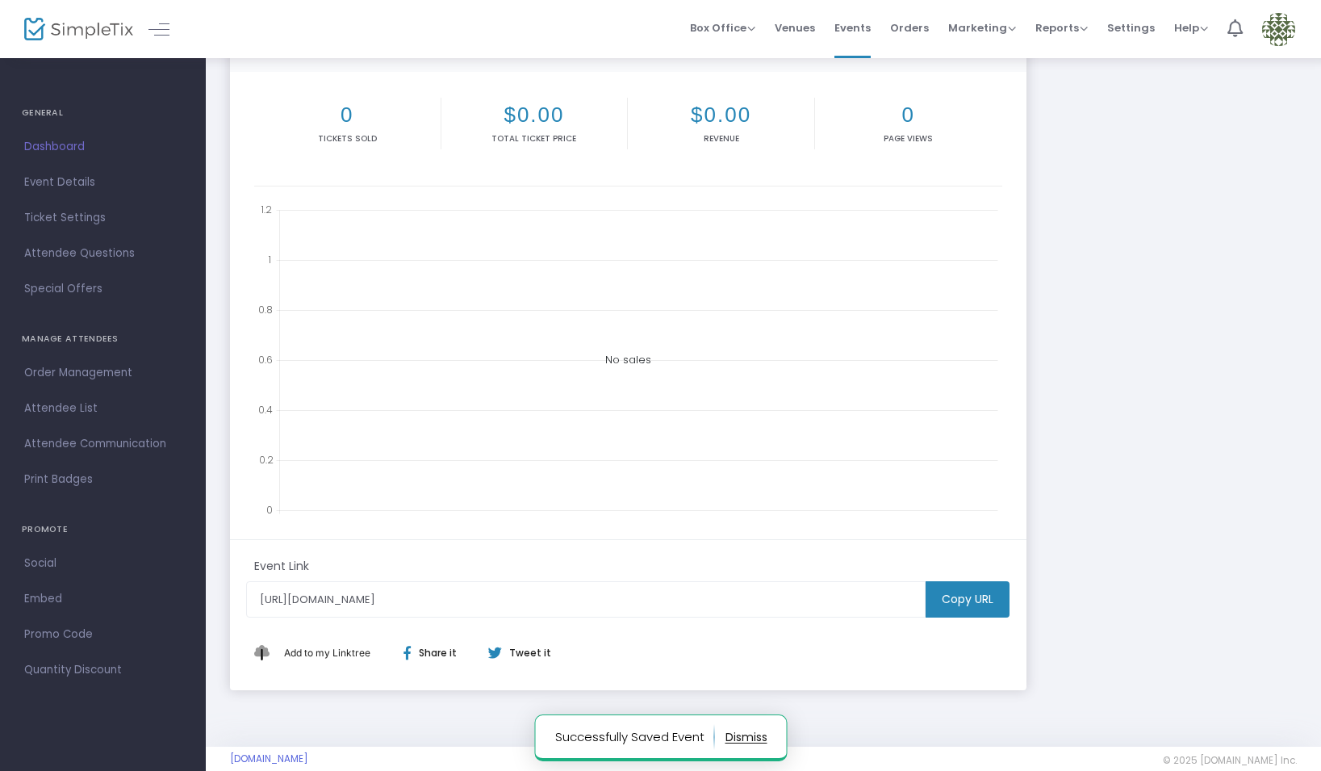
scroll to position [0, 0]
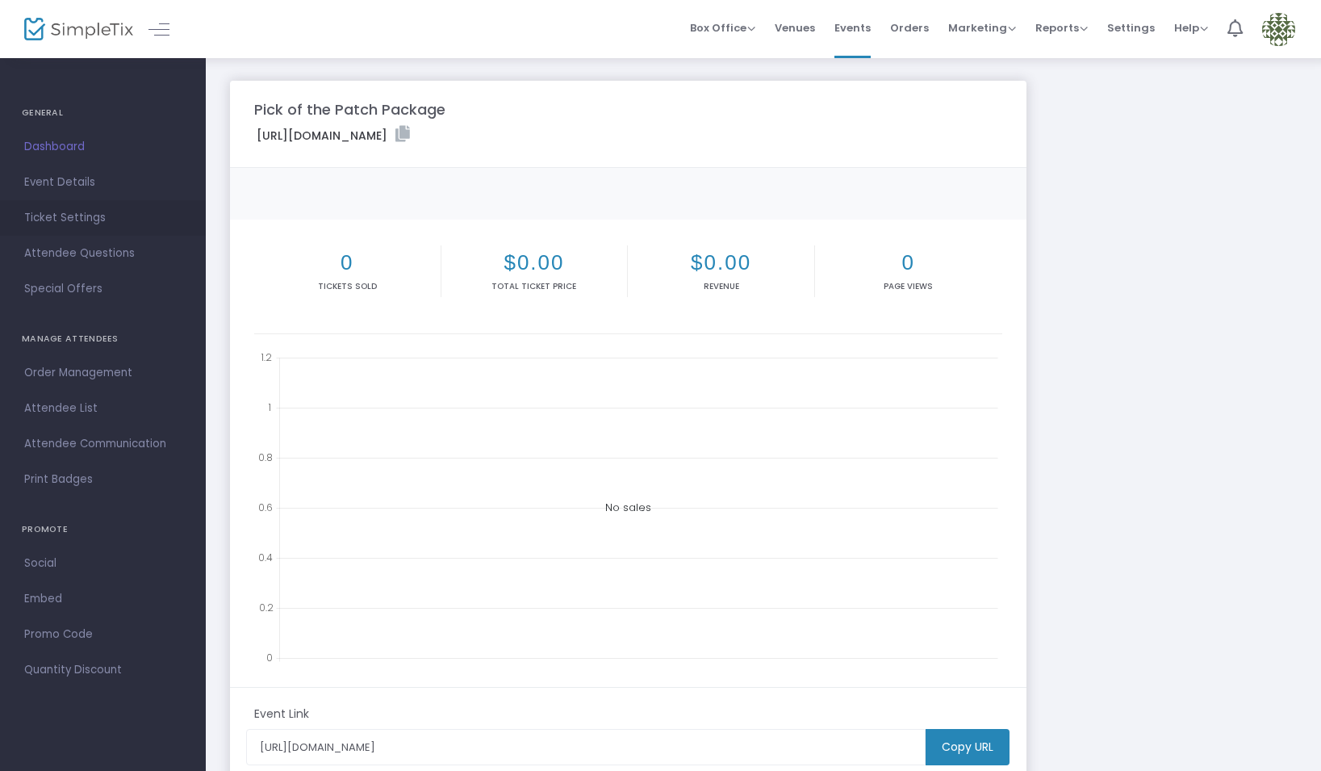
click at [90, 216] on span "Ticket Settings" at bounding box center [102, 217] width 157 height 21
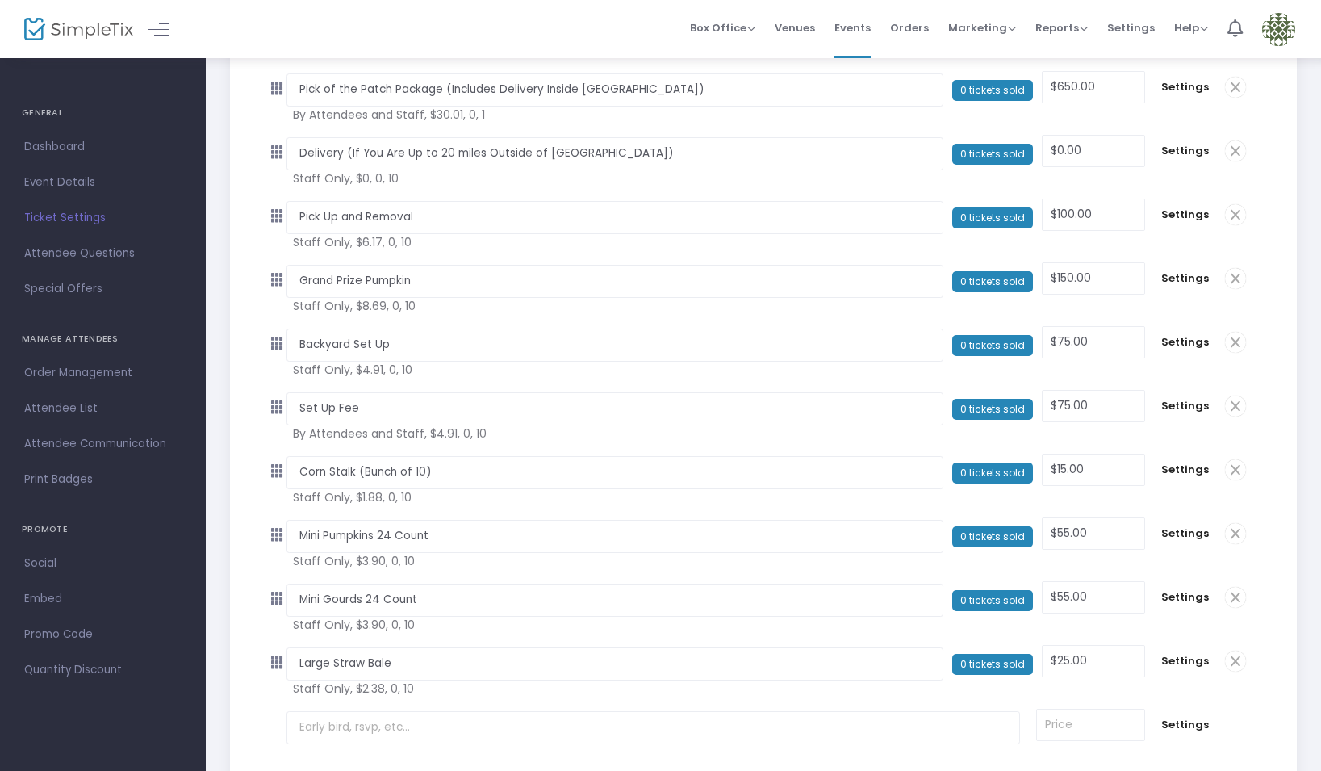
scroll to position [150, 0]
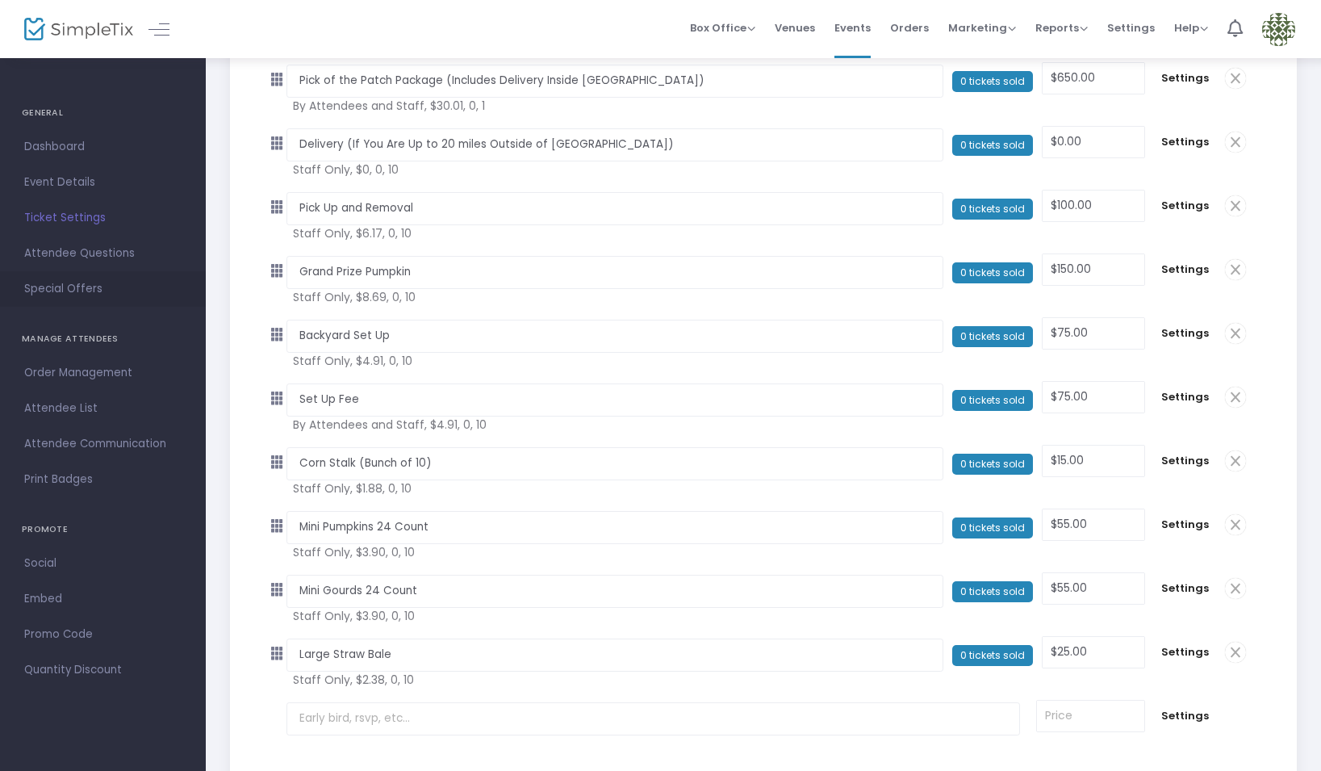
click at [65, 290] on span "Special Offers" at bounding box center [102, 288] width 157 height 21
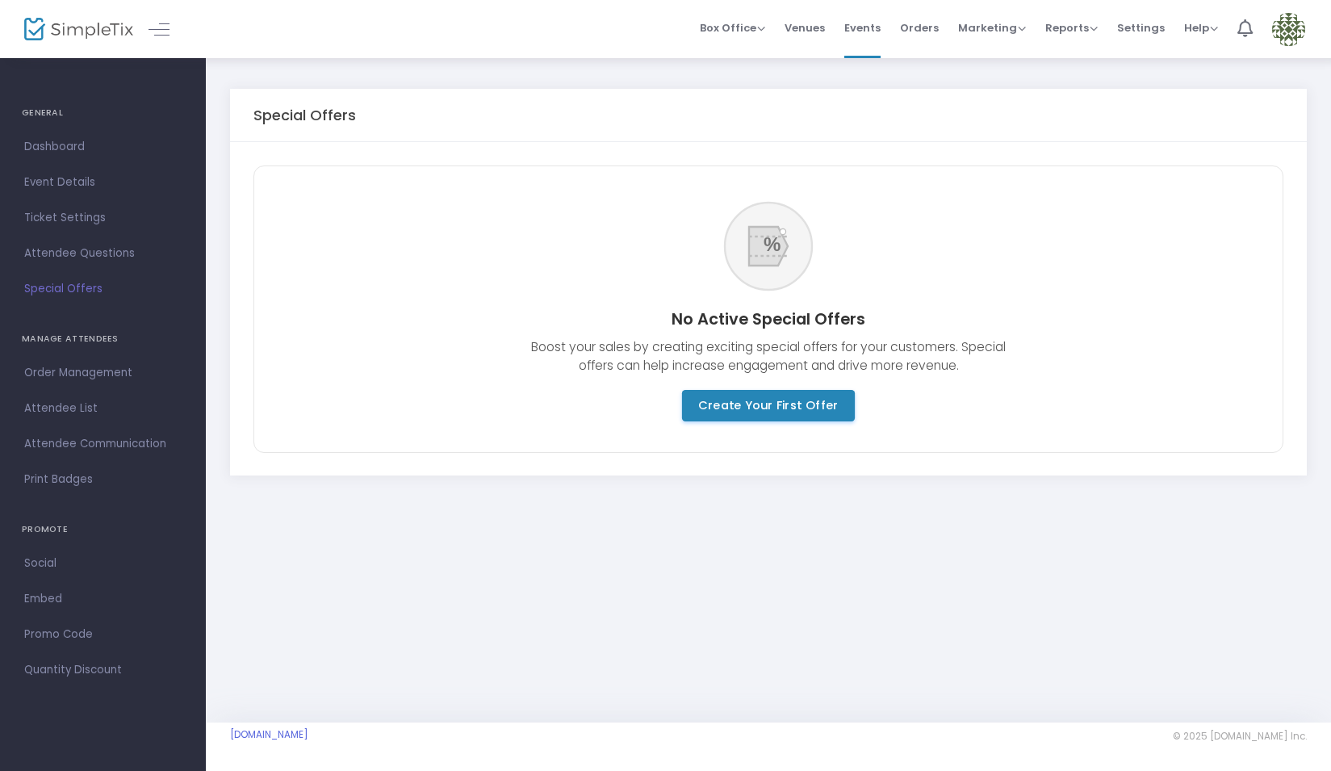
click at [792, 411] on m-button "Create Your First Offer" at bounding box center [768, 405] width 173 height 31
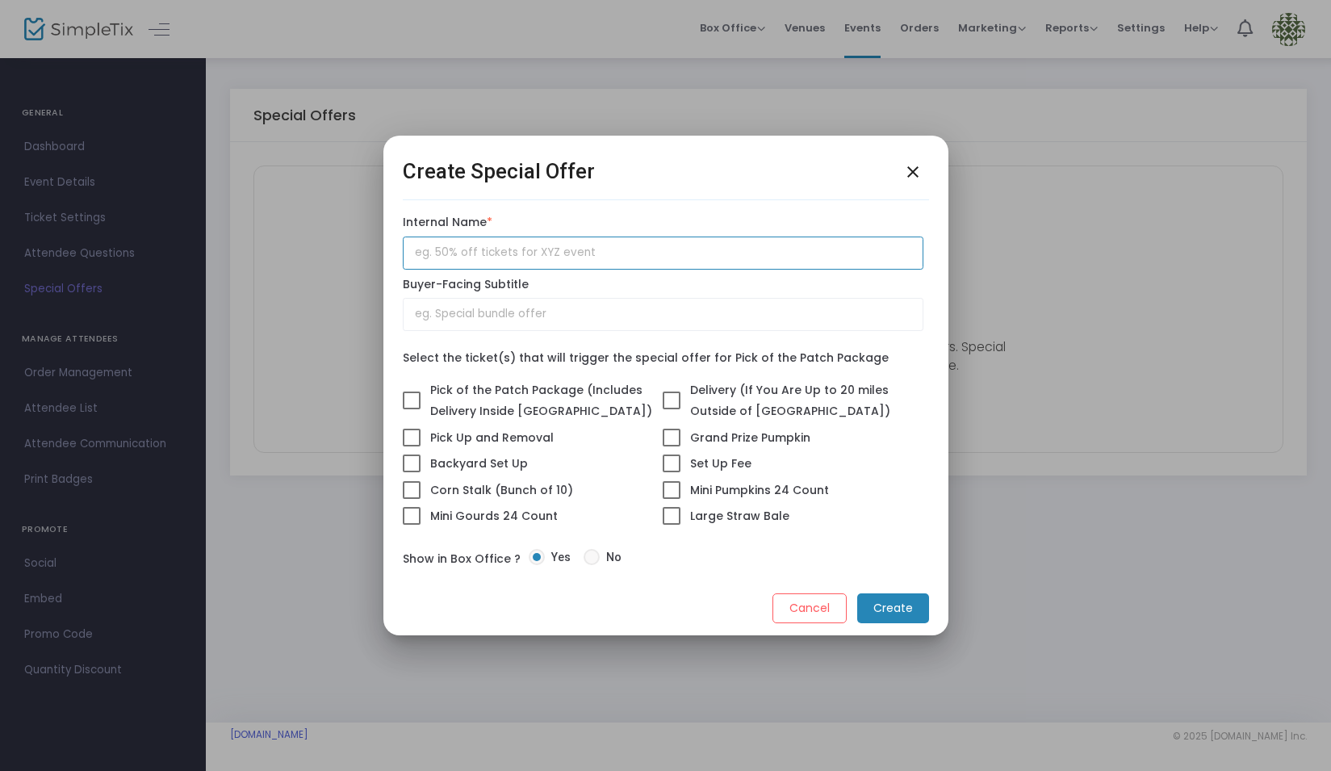
click at [486, 251] on input "text" at bounding box center [663, 252] width 521 height 33
paste input "6 Large Jack O’Lanterns, 6 Medium Jack O’Lanterns, 6 White Ghost Pumpkins, 12 P…"
type input "6 Large Jack O’Lanterns, 6 Medium Jack O’Lanterns, 6 White Ghost Pumpkins, 12 P…"
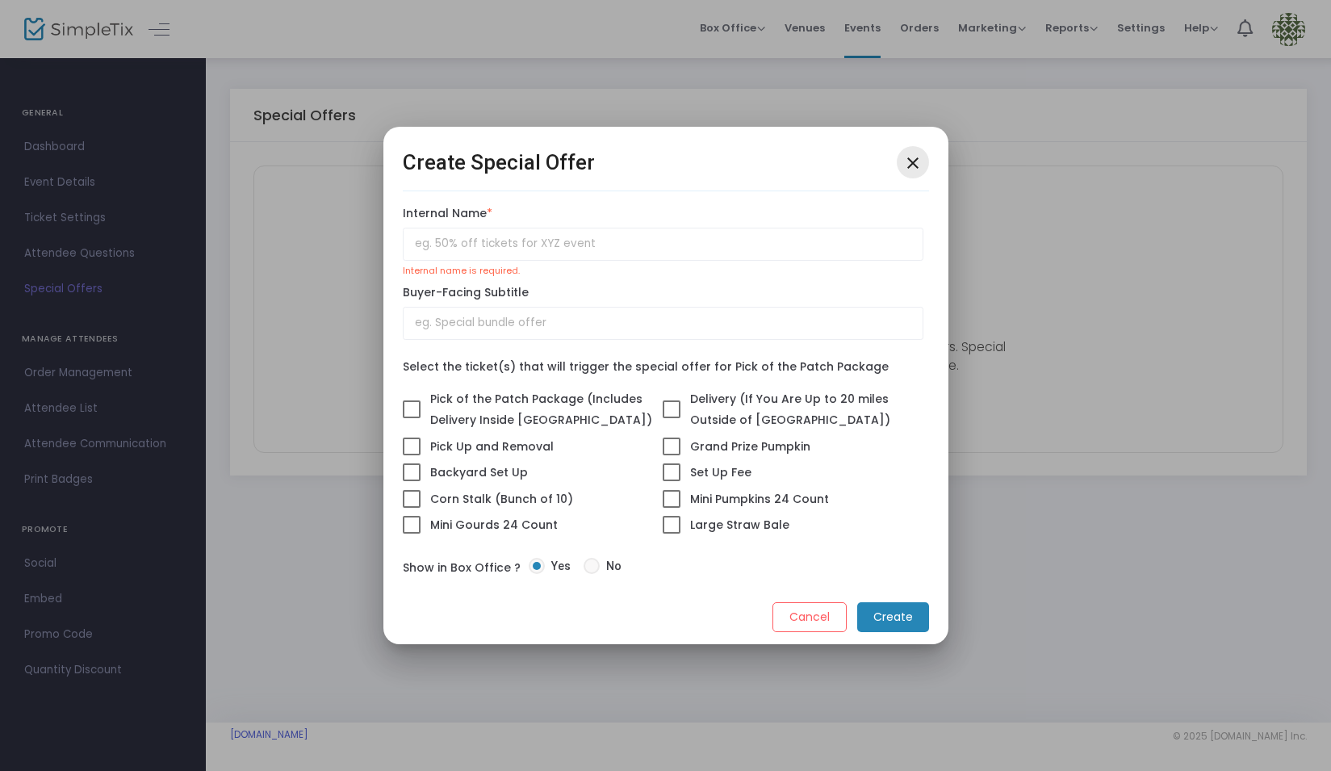
click at [910, 169] on mat-icon "close" at bounding box center [912, 162] width 19 height 19
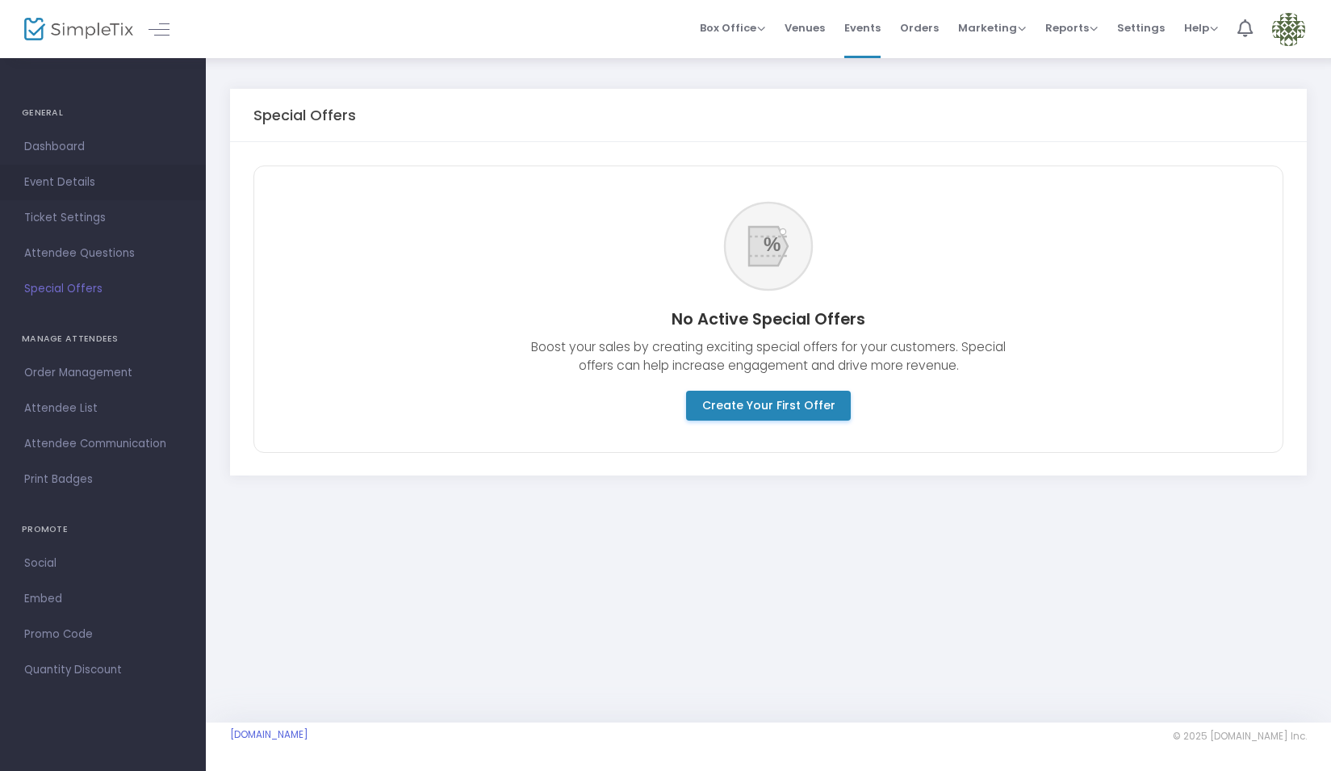
click at [65, 186] on span "Event Details" at bounding box center [102, 182] width 157 height 21
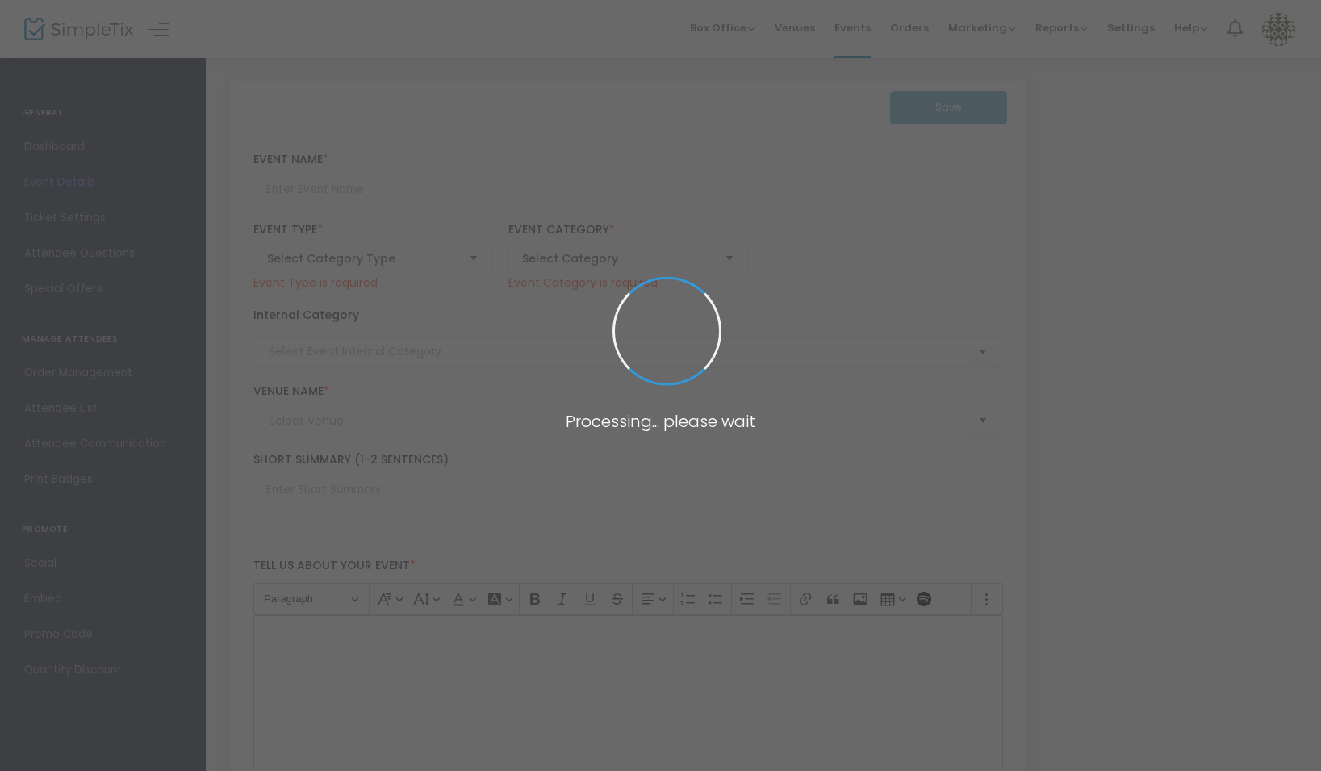
type input "Pick of the Patch Package"
type textarea "text"
type input "Buy Tickets"
type input "TBD"
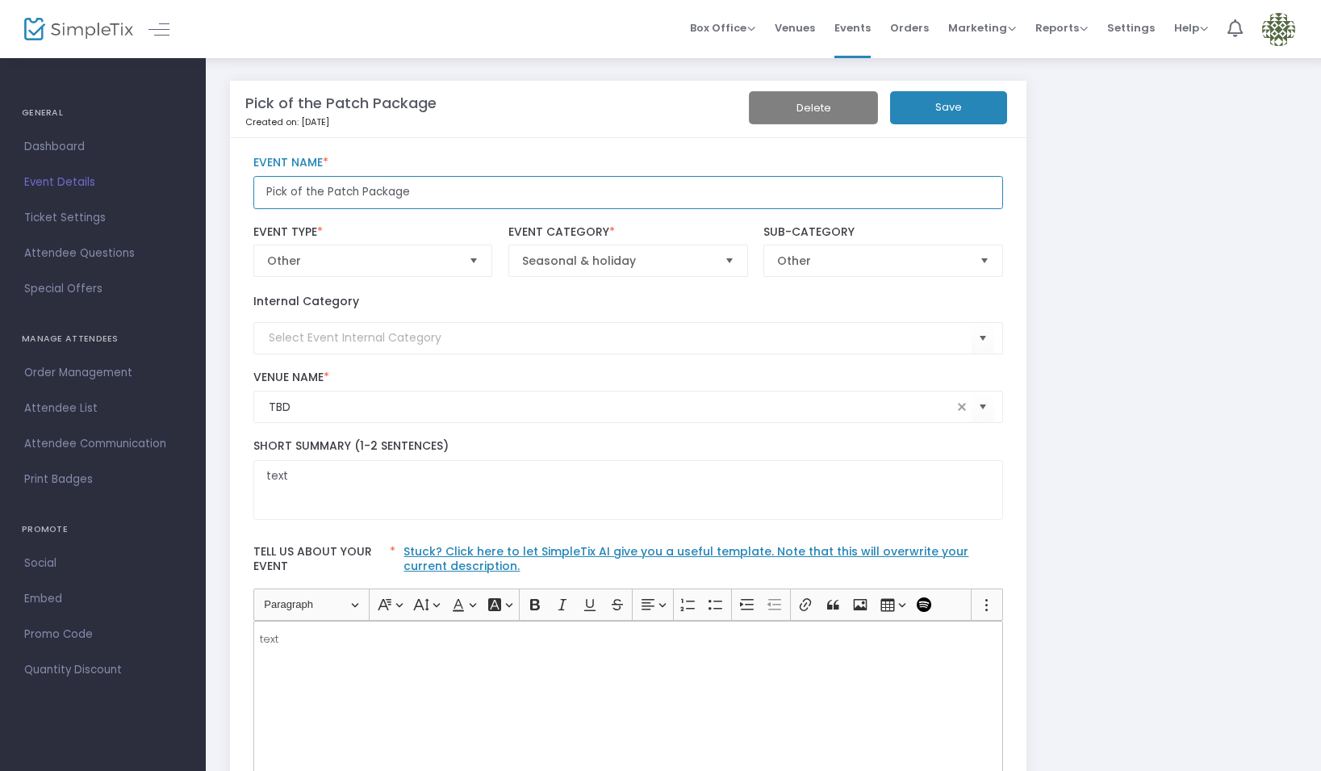
drag, startPoint x: 421, startPoint y: 194, endPoint x: 217, endPoint y: 190, distance: 204.2
click at [61, 290] on span "Special Offers" at bounding box center [102, 288] width 157 height 21
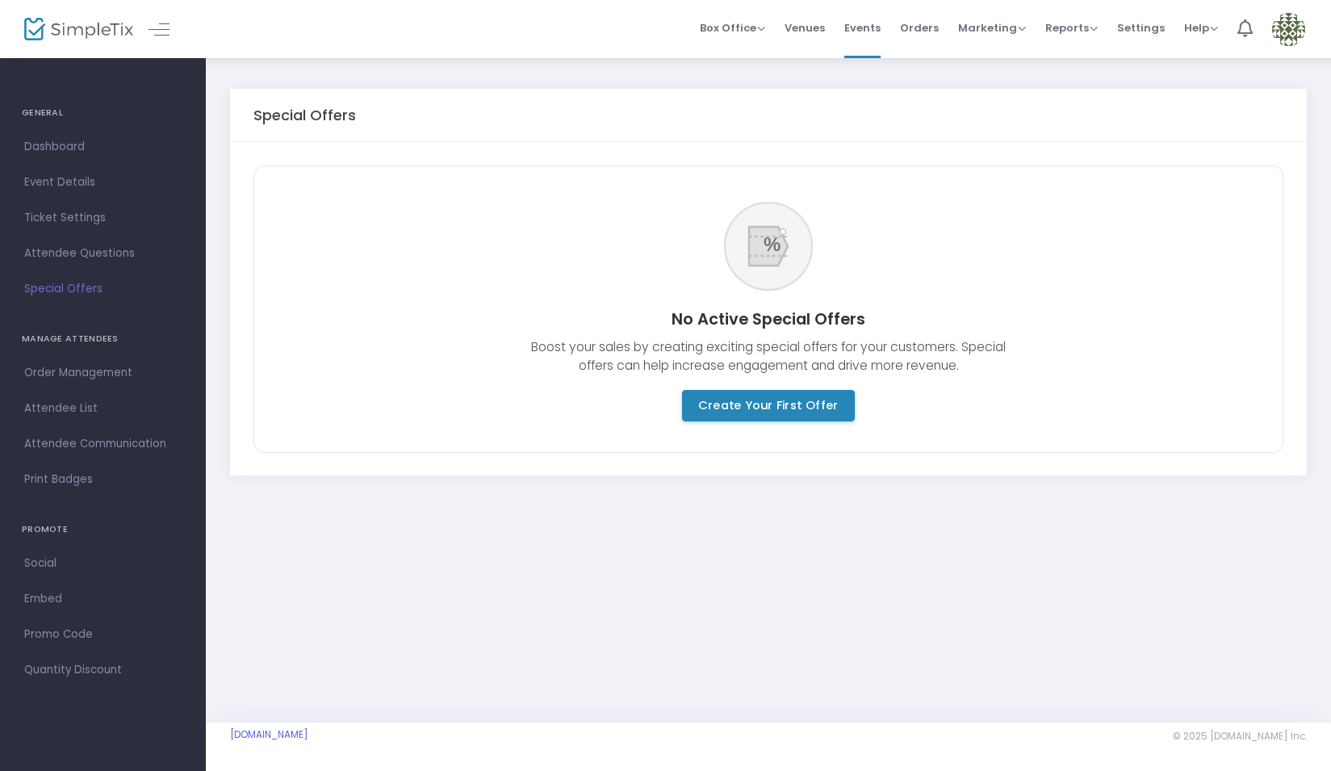
click at [722, 403] on m-button "Create Your First Offer" at bounding box center [768, 405] width 173 height 31
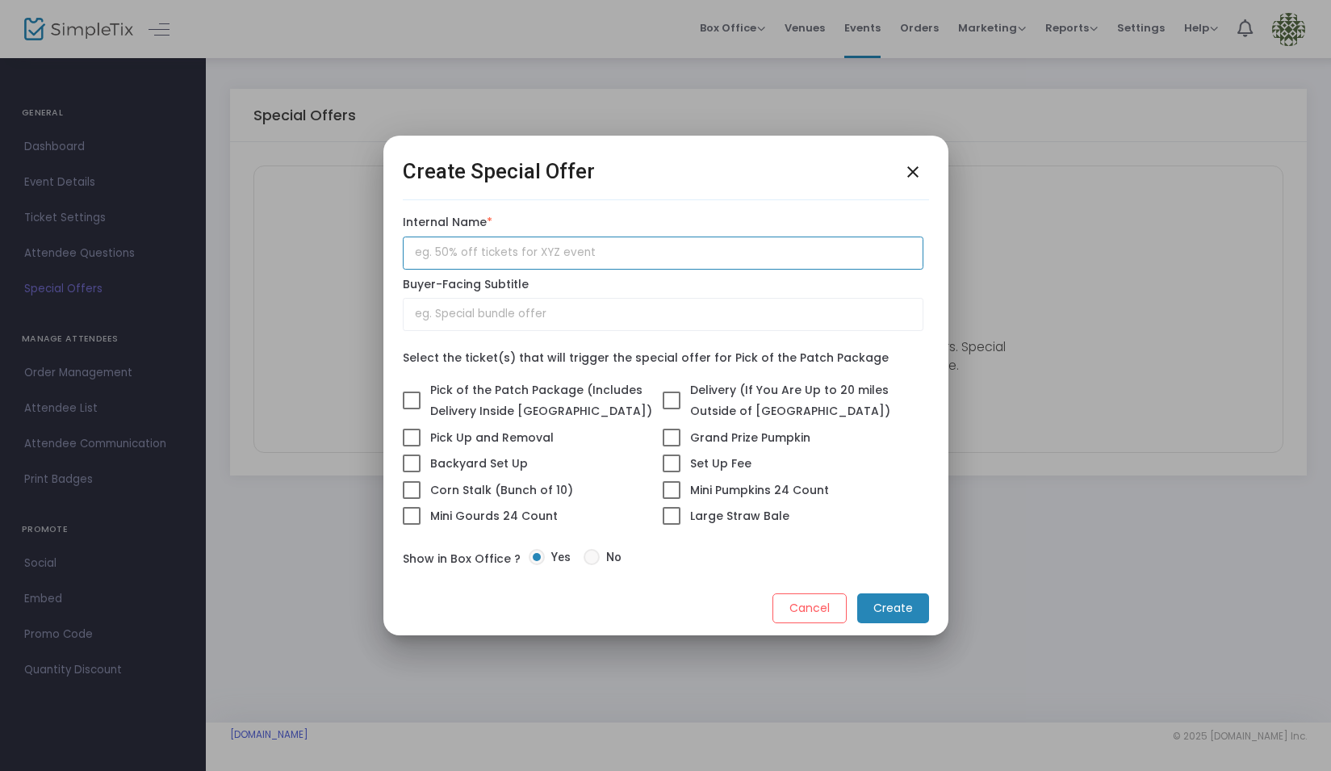
click at [528, 245] on input "text" at bounding box center [663, 252] width 521 height 33
paste input "Pick of the Patch Package"
type input "Pick of the Patch Package Add Ons"
click at [522, 304] on input "text" at bounding box center [663, 314] width 521 height 33
paste input "Pick of the Patch Package"
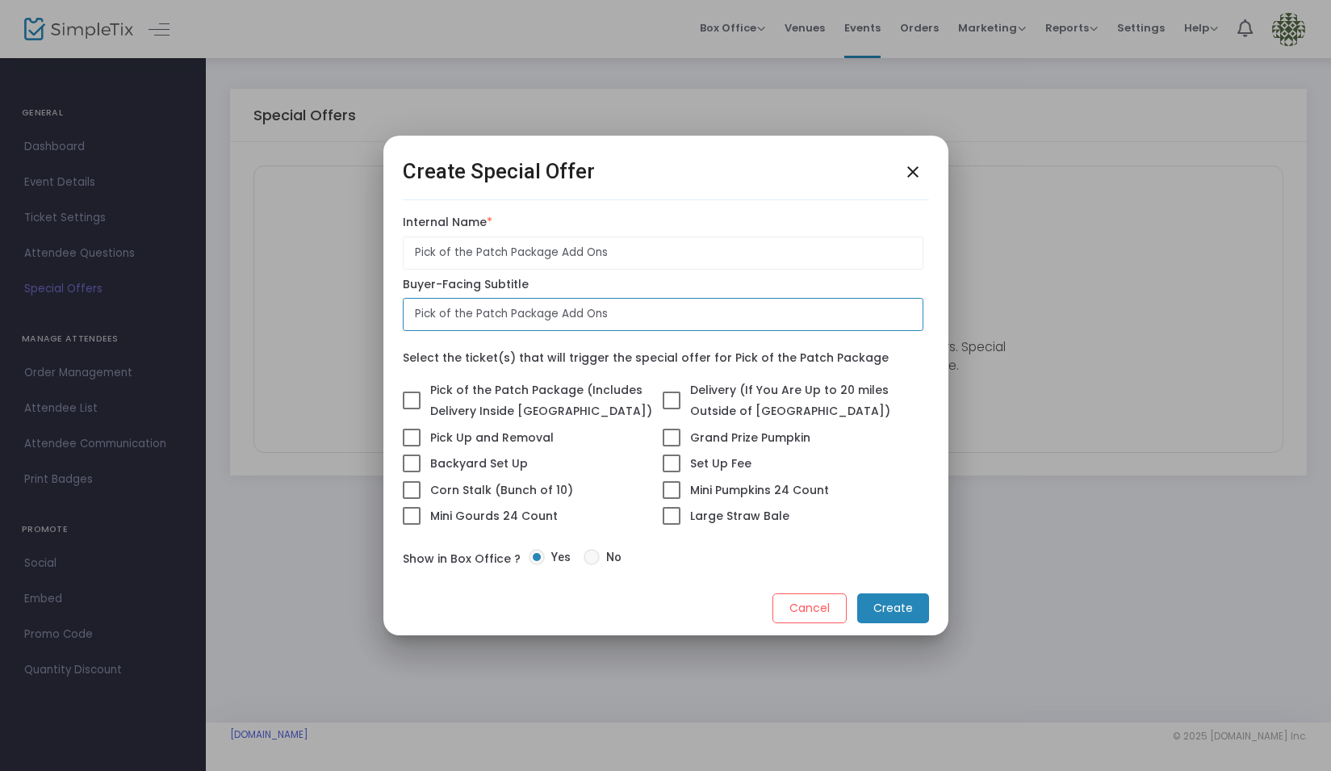
type input "Pick of the Patch Package Add Ons"
click at [407, 403] on span at bounding box center [412, 400] width 18 height 18
click at [411, 409] on input "Pick of the Patch Package (Includes Delivery Inside [GEOGRAPHIC_DATA])" at bounding box center [411, 409] width 1 height 1
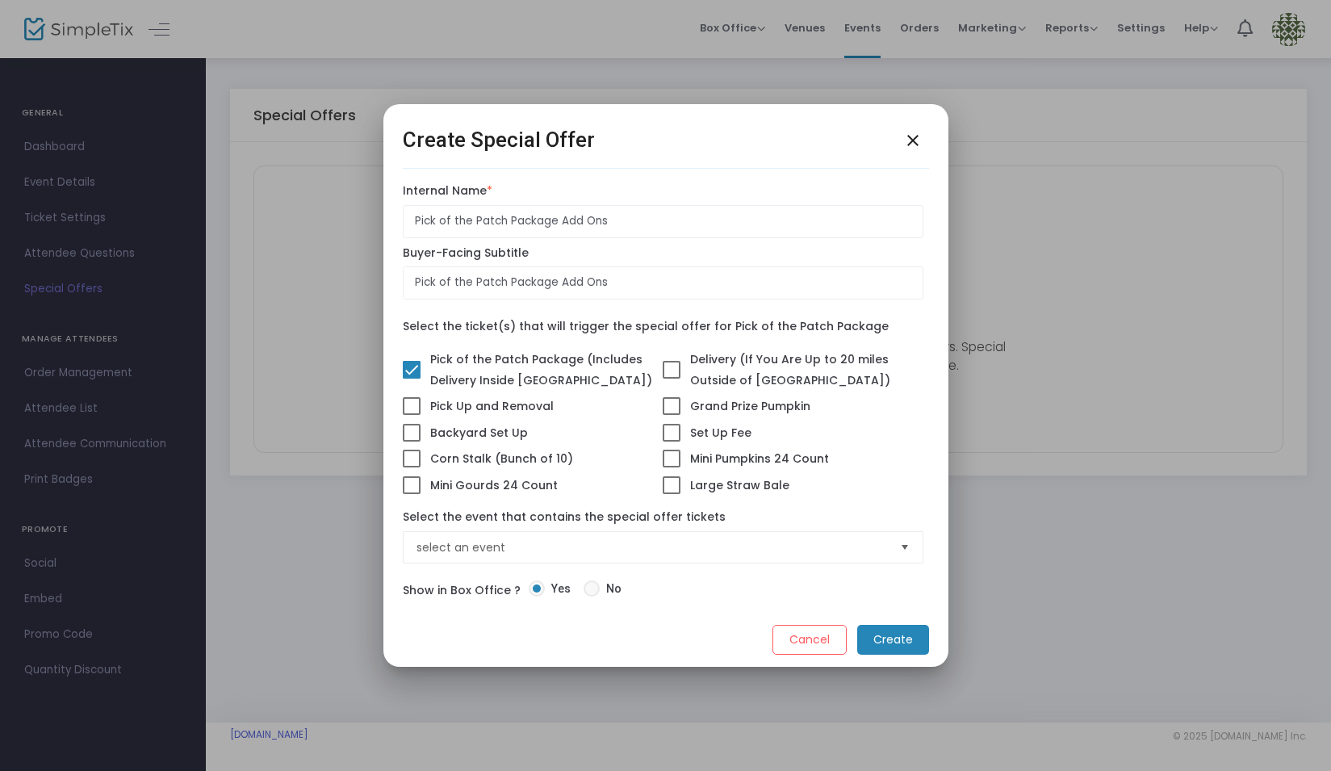
click at [420, 365] on span at bounding box center [412, 370] width 18 height 18
click at [412, 378] on input "Pick of the Patch Package (Includes Delivery Inside [GEOGRAPHIC_DATA])" at bounding box center [411, 378] width 1 height 1
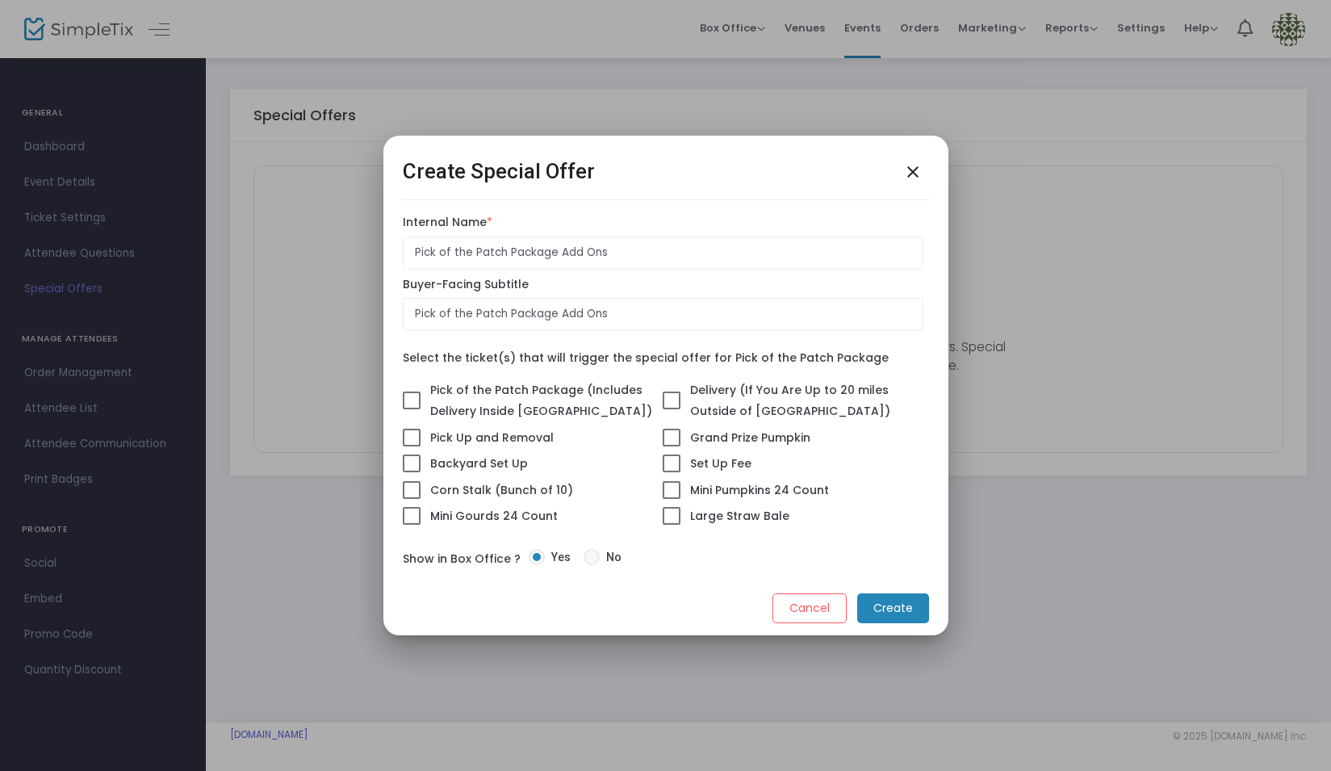
click at [416, 399] on span at bounding box center [412, 400] width 18 height 18
click at [412, 409] on input "Pick of the Patch Package (Includes Delivery Inside [GEOGRAPHIC_DATA])" at bounding box center [411, 409] width 1 height 1
checkbox input "true"
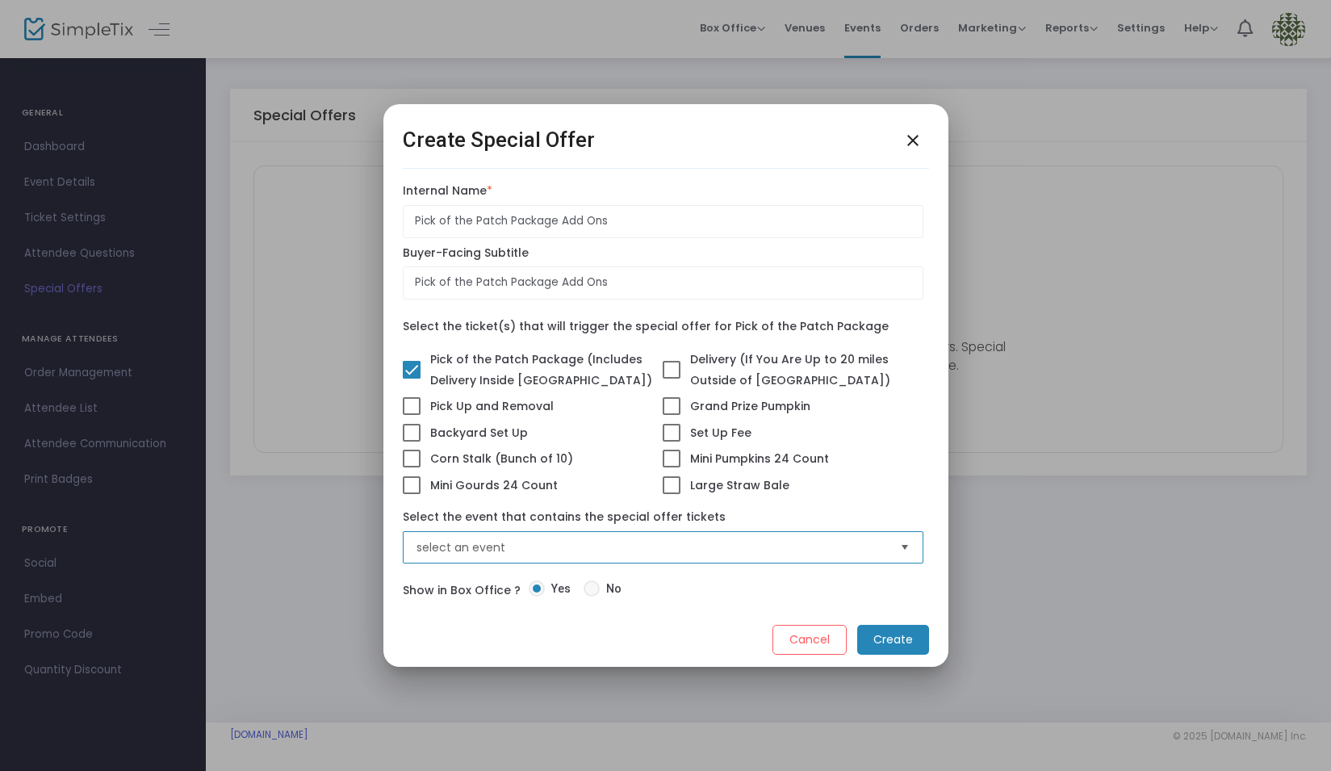
click at [652, 549] on span "select an event" at bounding box center [651, 547] width 471 height 16
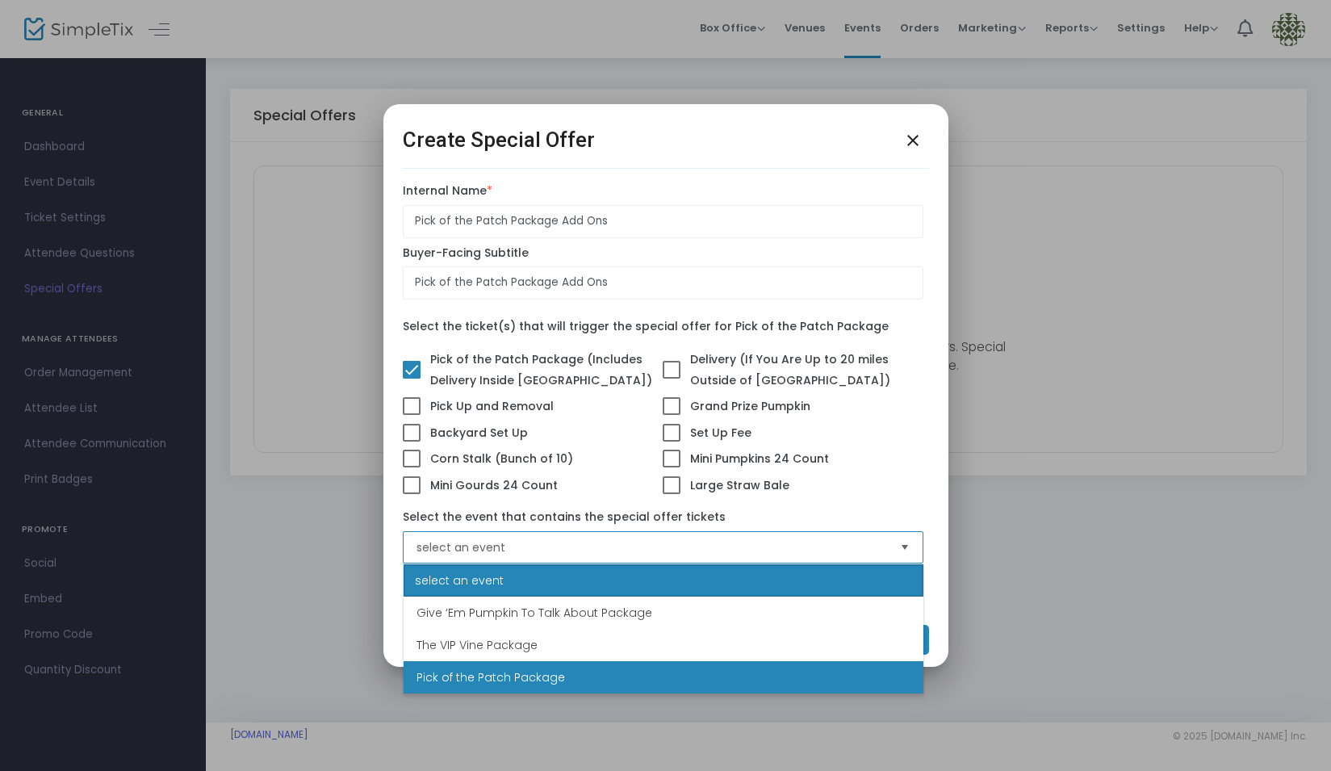
click at [684, 667] on li "Pick of the Patch Package" at bounding box center [663, 677] width 520 height 32
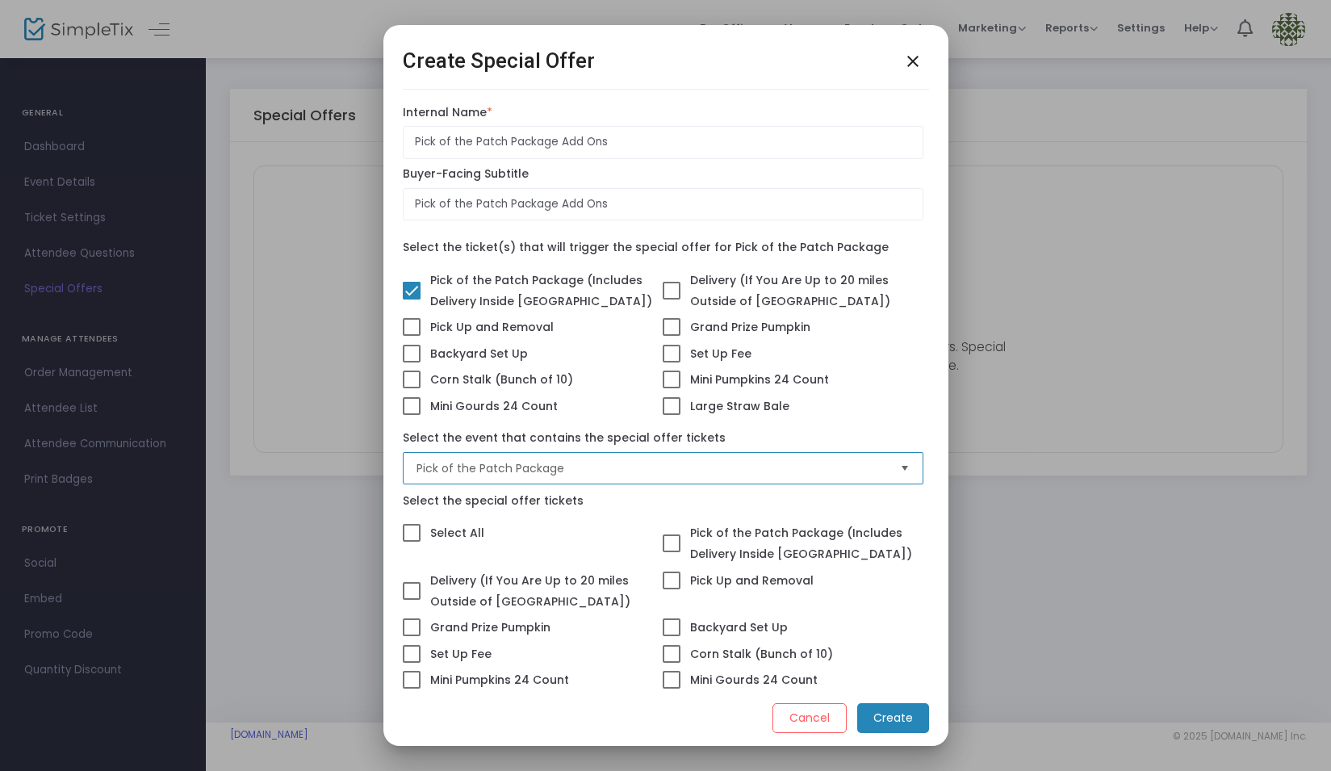
scroll to position [28, 0]
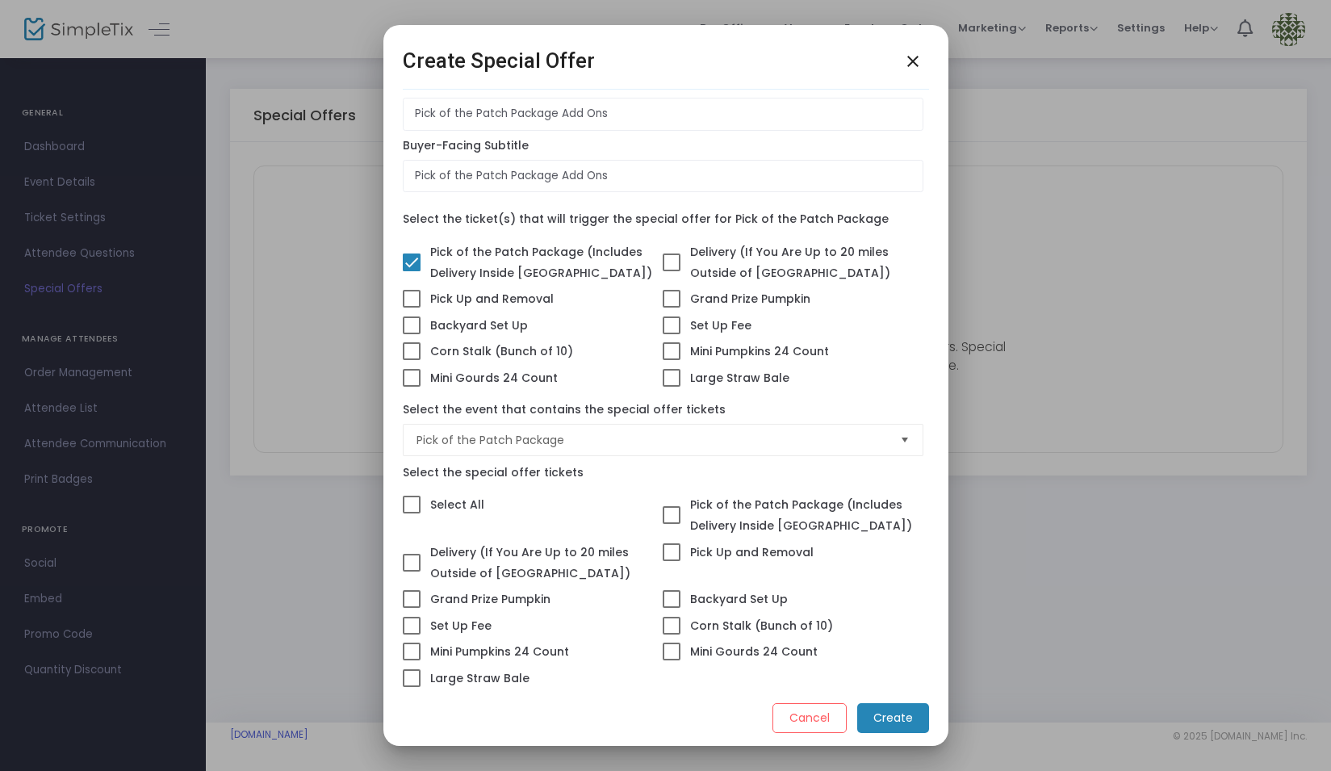
click at [413, 496] on span at bounding box center [412, 504] width 18 height 18
click at [412, 513] on input "Select All" at bounding box center [411, 513] width 1 height 1
checkbox input "true"
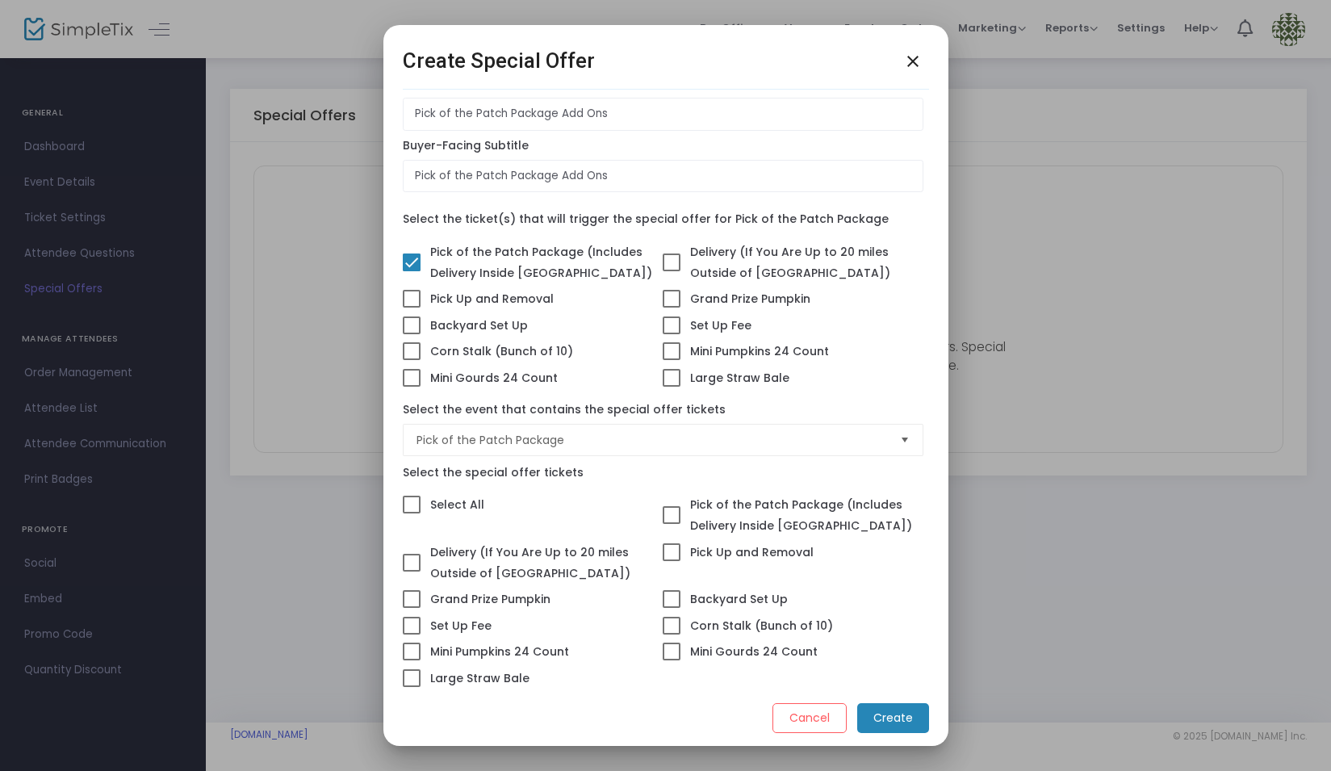
checkbox input "true"
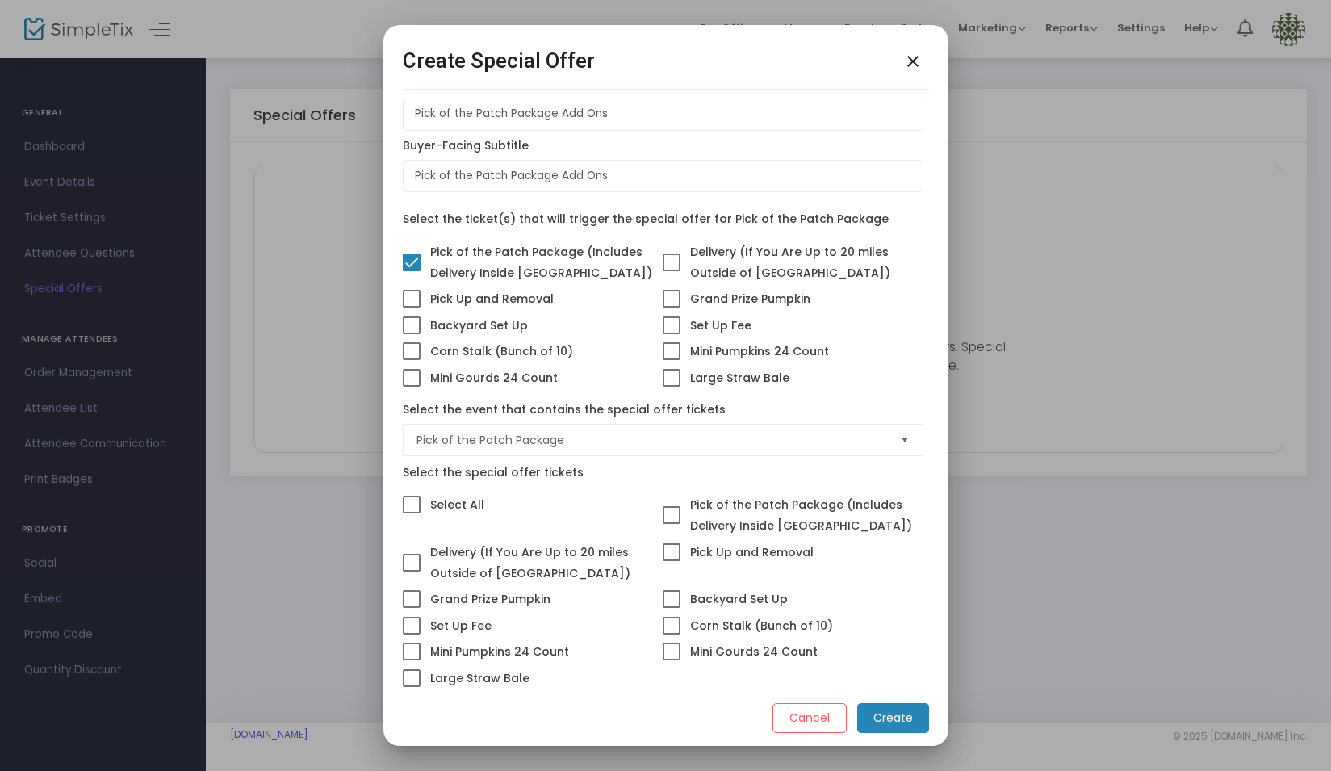
checkbox input "true"
click at [675, 506] on span at bounding box center [671, 515] width 18 height 18
click at [671, 524] on input "Pick of the Patch Package (Includes Delivery Inside [GEOGRAPHIC_DATA])" at bounding box center [671, 524] width 1 height 1
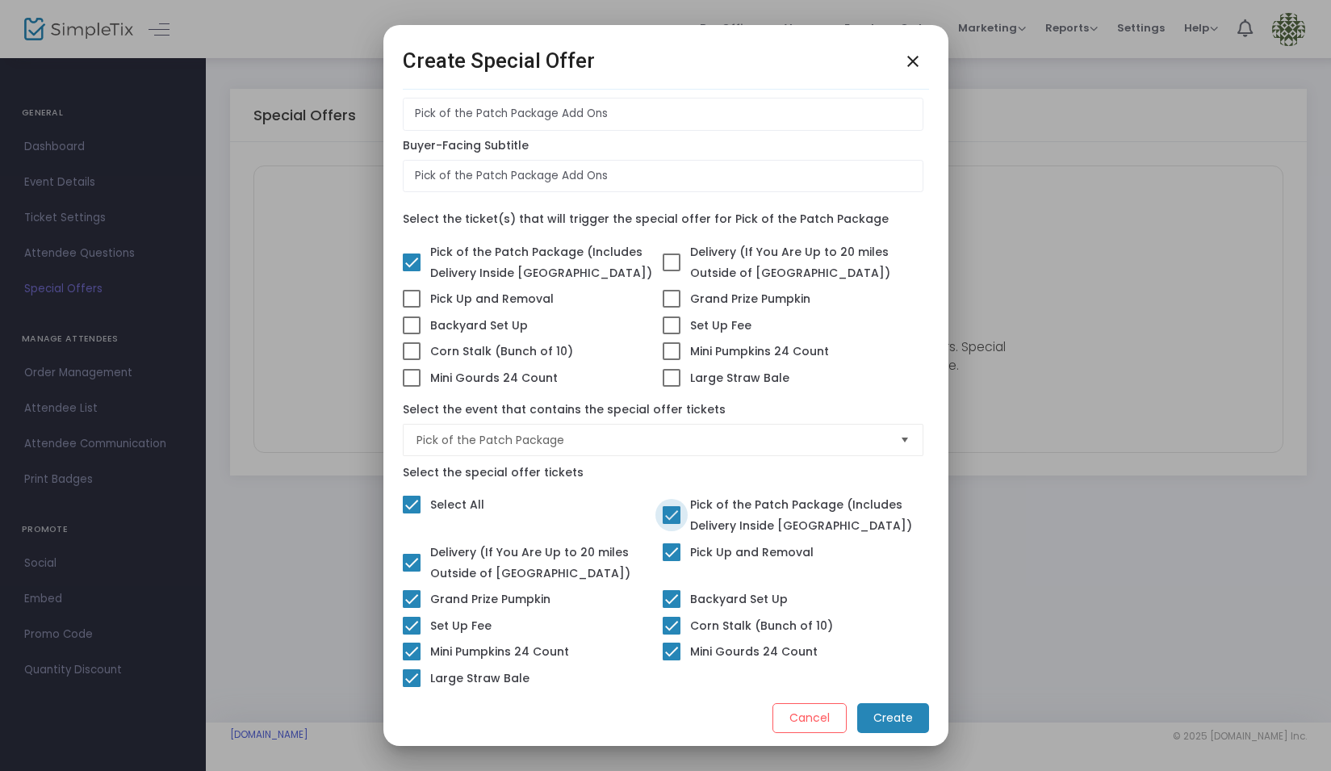
checkbox input "false"
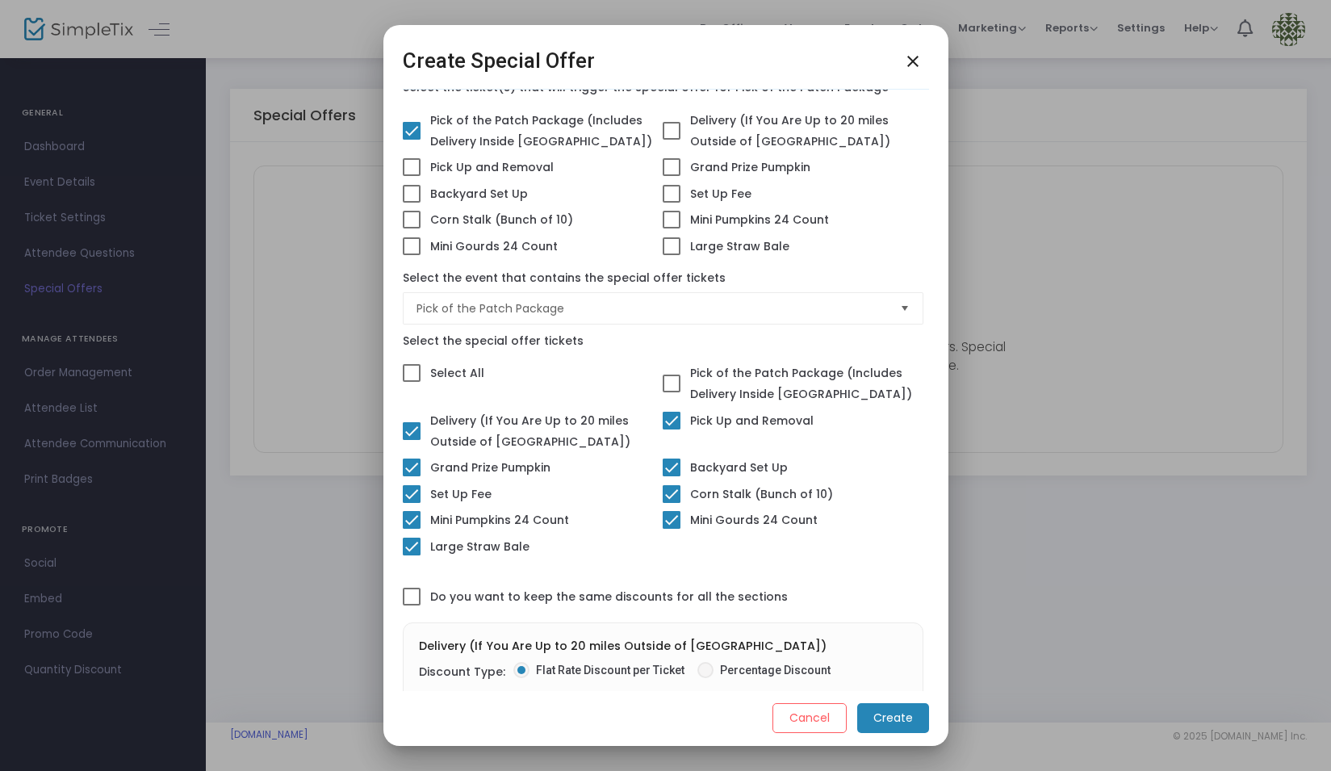
scroll to position [175, 0]
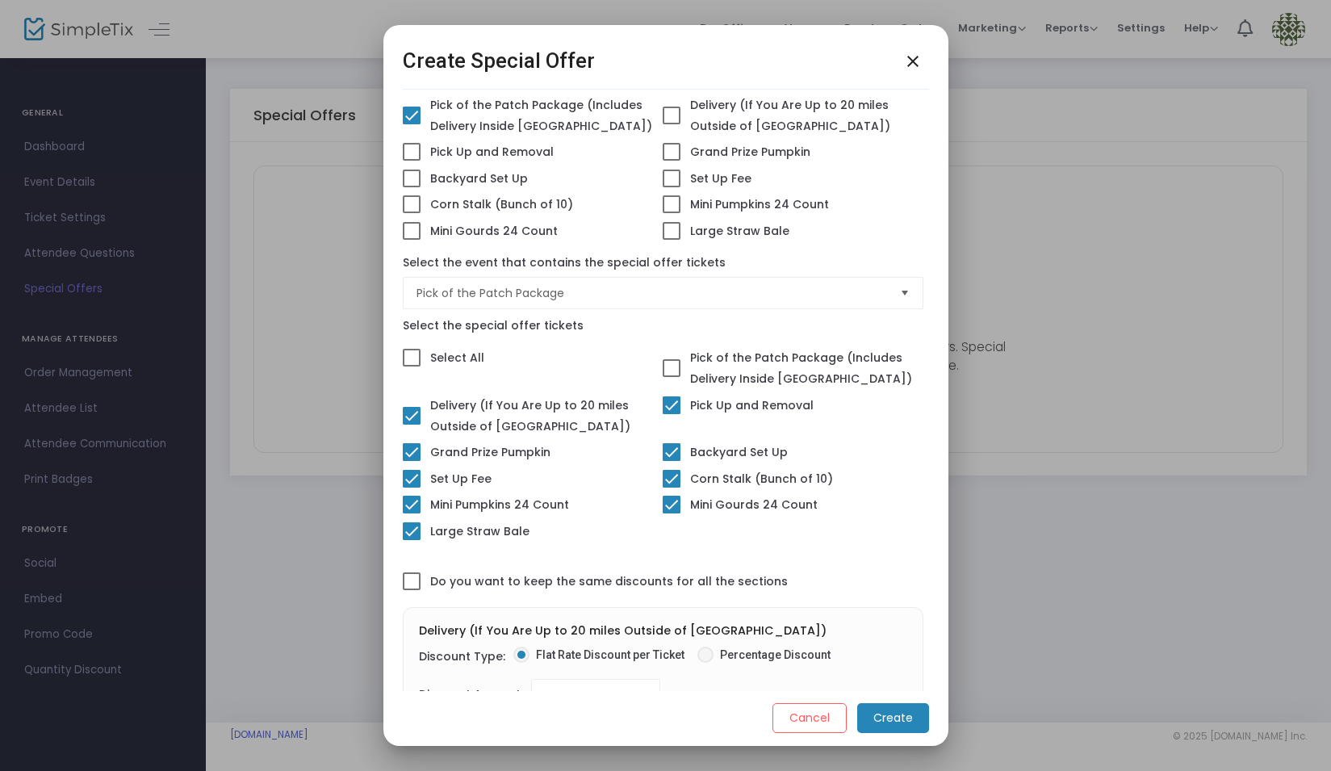
click at [418, 584] on span at bounding box center [412, 581] width 18 height 18
click at [412, 590] on input "Do you want to keep the same discounts for all the sections" at bounding box center [411, 590] width 1 height 1
checkbox input "true"
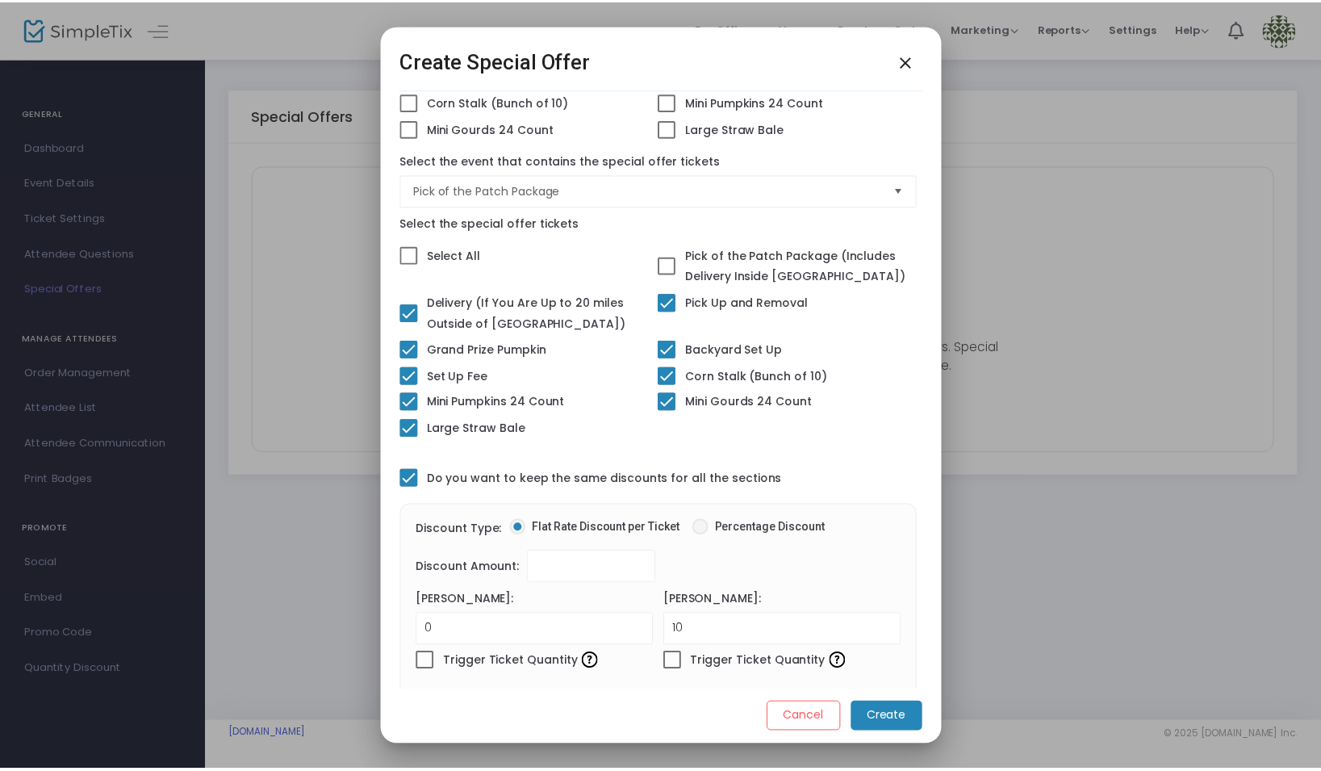
scroll to position [284, 0]
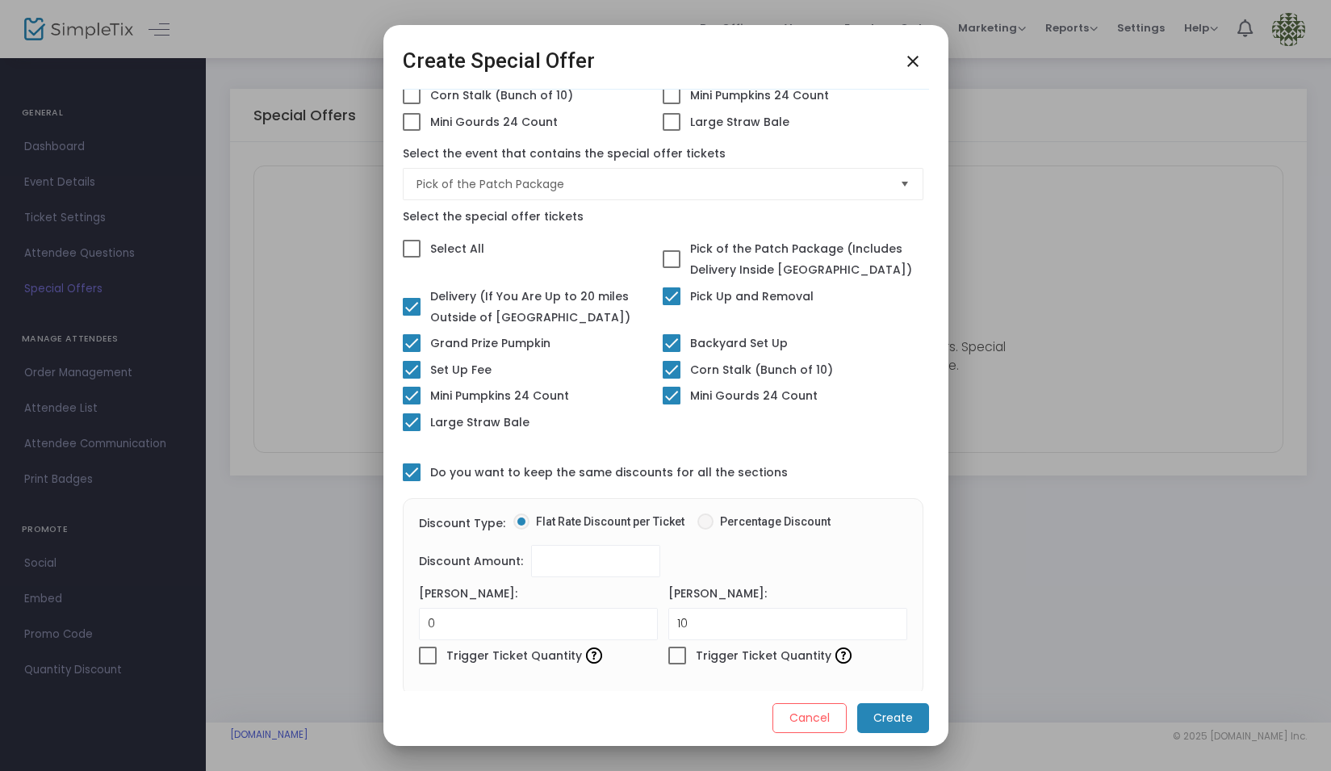
drag, startPoint x: 700, startPoint y: 520, endPoint x: 725, endPoint y: 571, distance: 56.3
click at [700, 520] on span at bounding box center [705, 521] width 16 height 16
click at [704, 529] on input "Percentage Discount" at bounding box center [704, 529] width 1 height 1
radio input "true"
type input "0.00%"
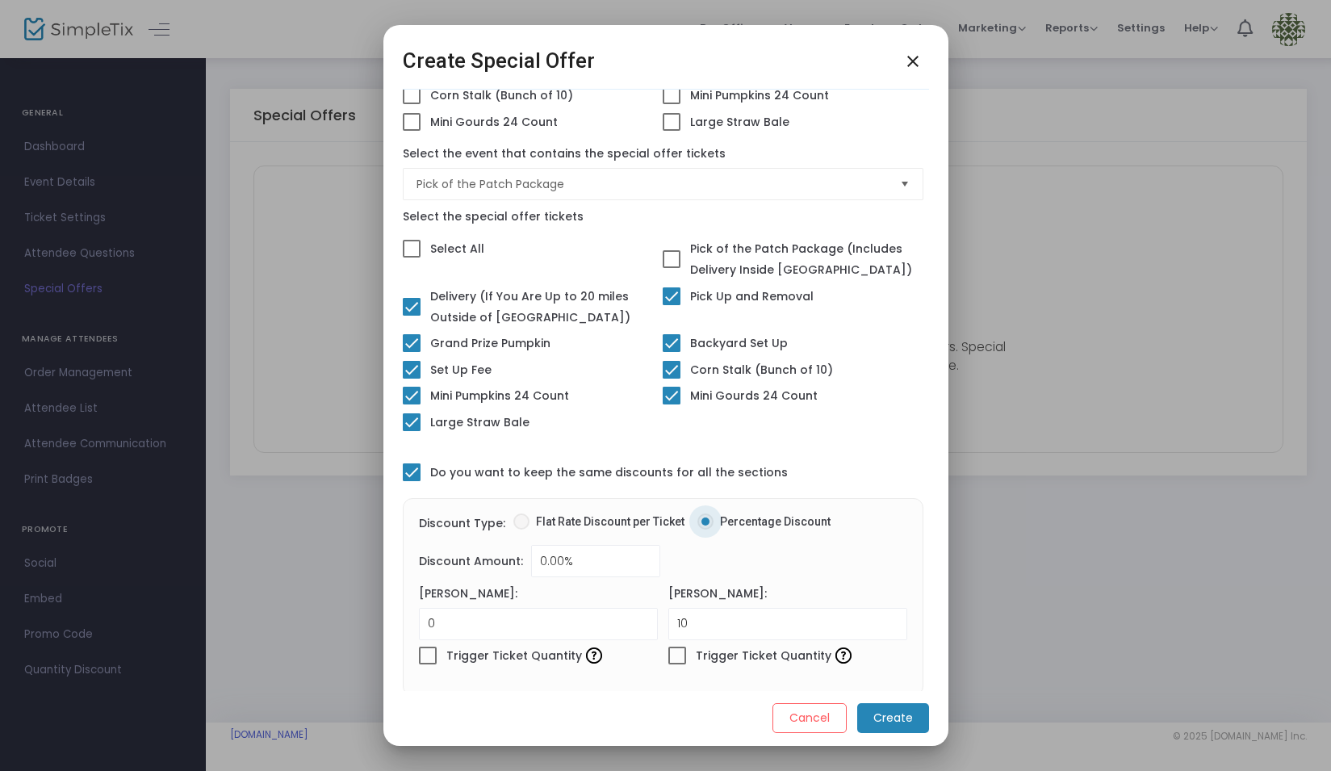
click at [892, 717] on m-button "Create" at bounding box center [893, 718] width 72 height 30
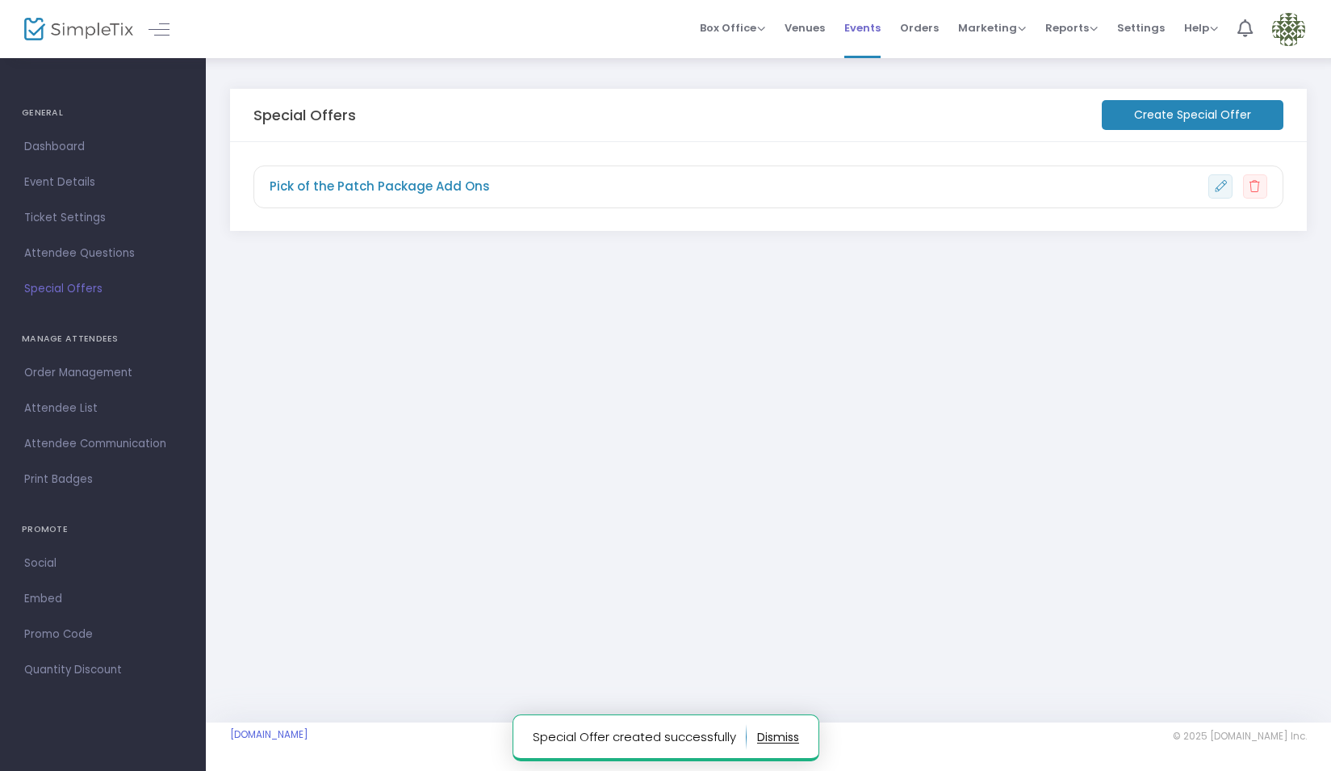
click at [863, 24] on span "Events" at bounding box center [862, 27] width 36 height 41
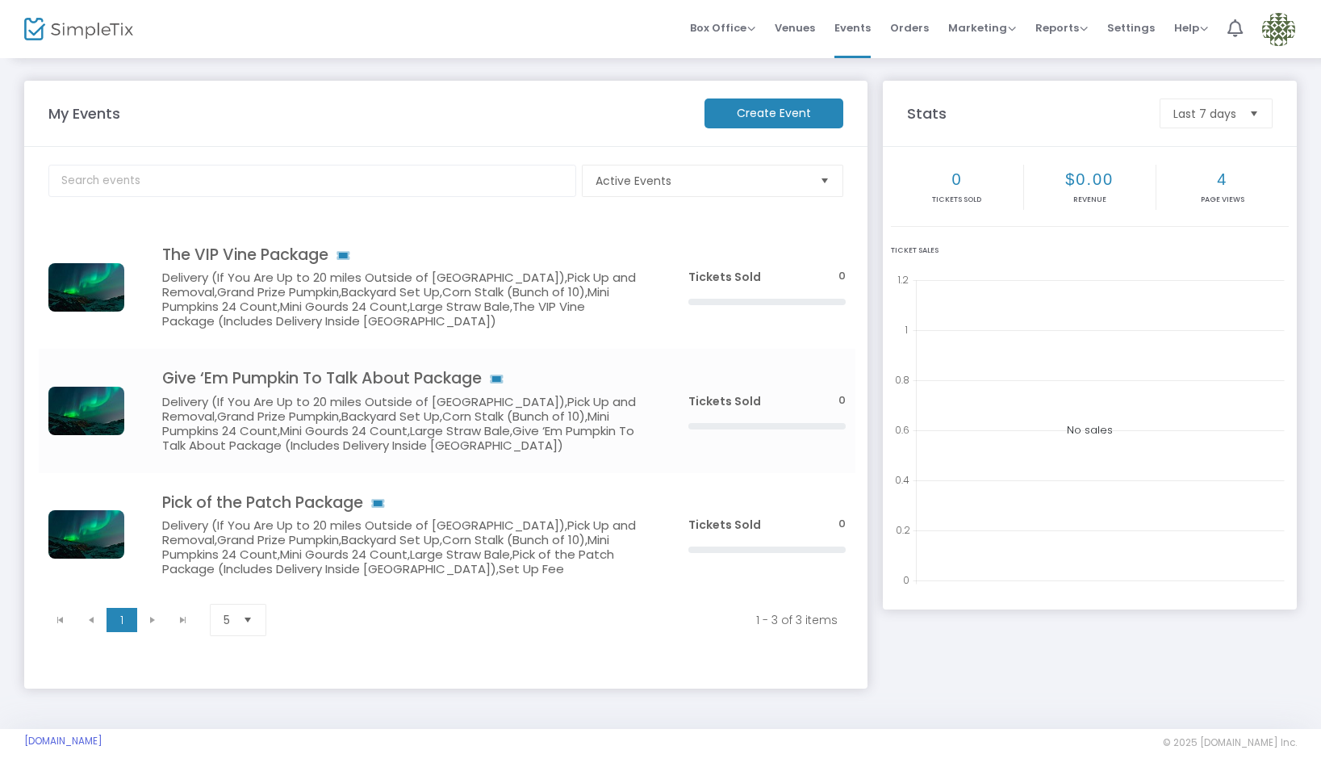
scroll to position [1, 0]
click at [792, 112] on m-button "Create Event" at bounding box center [773, 113] width 139 height 30
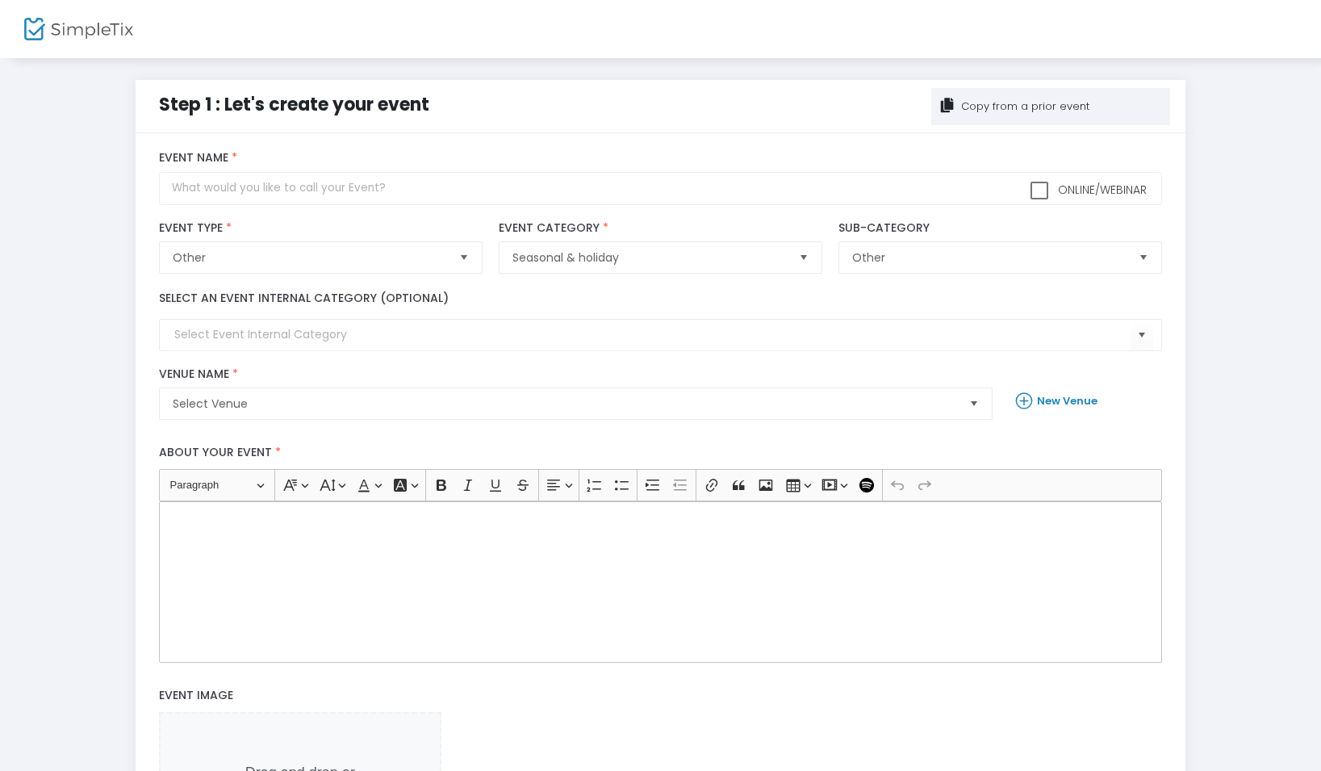
click at [986, 107] on div "Copy from a prior event" at bounding box center [1024, 106] width 131 height 16
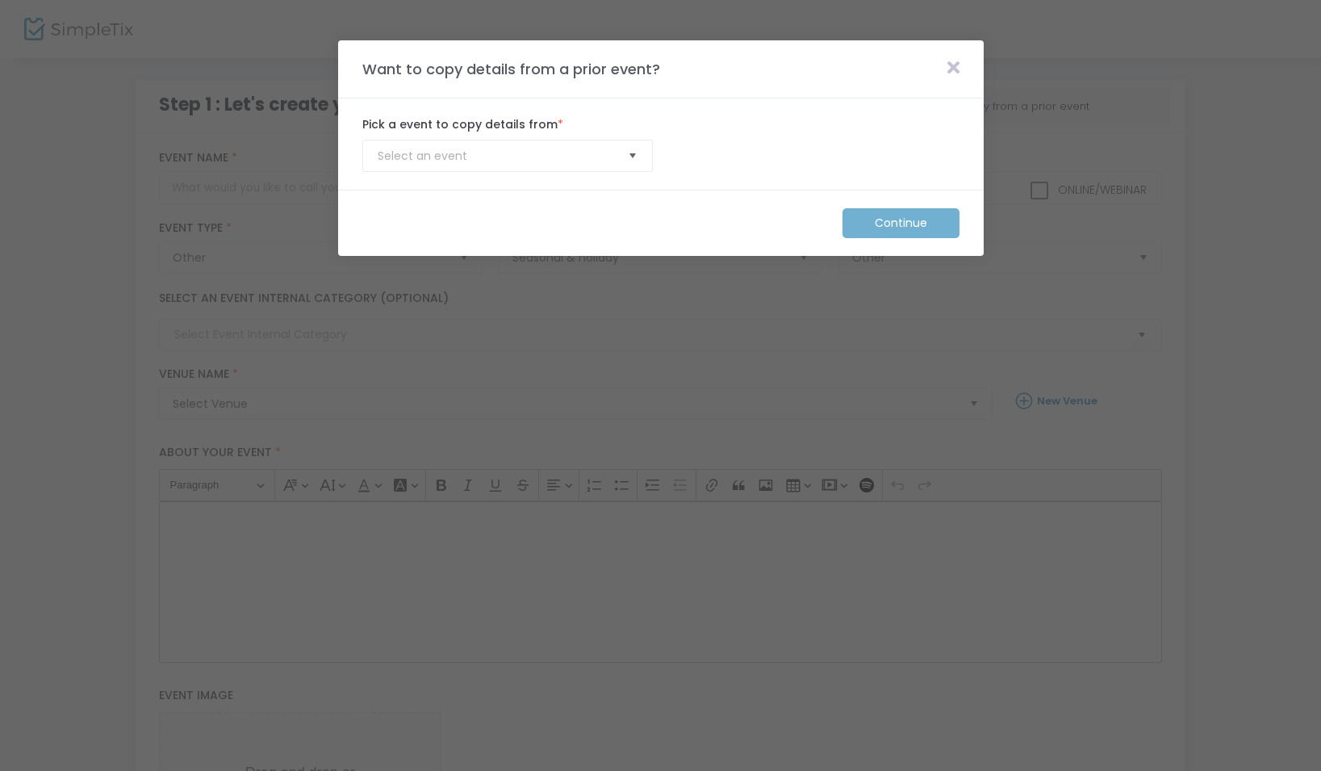
click at [633, 150] on span "Select" at bounding box center [632, 156] width 27 height 27
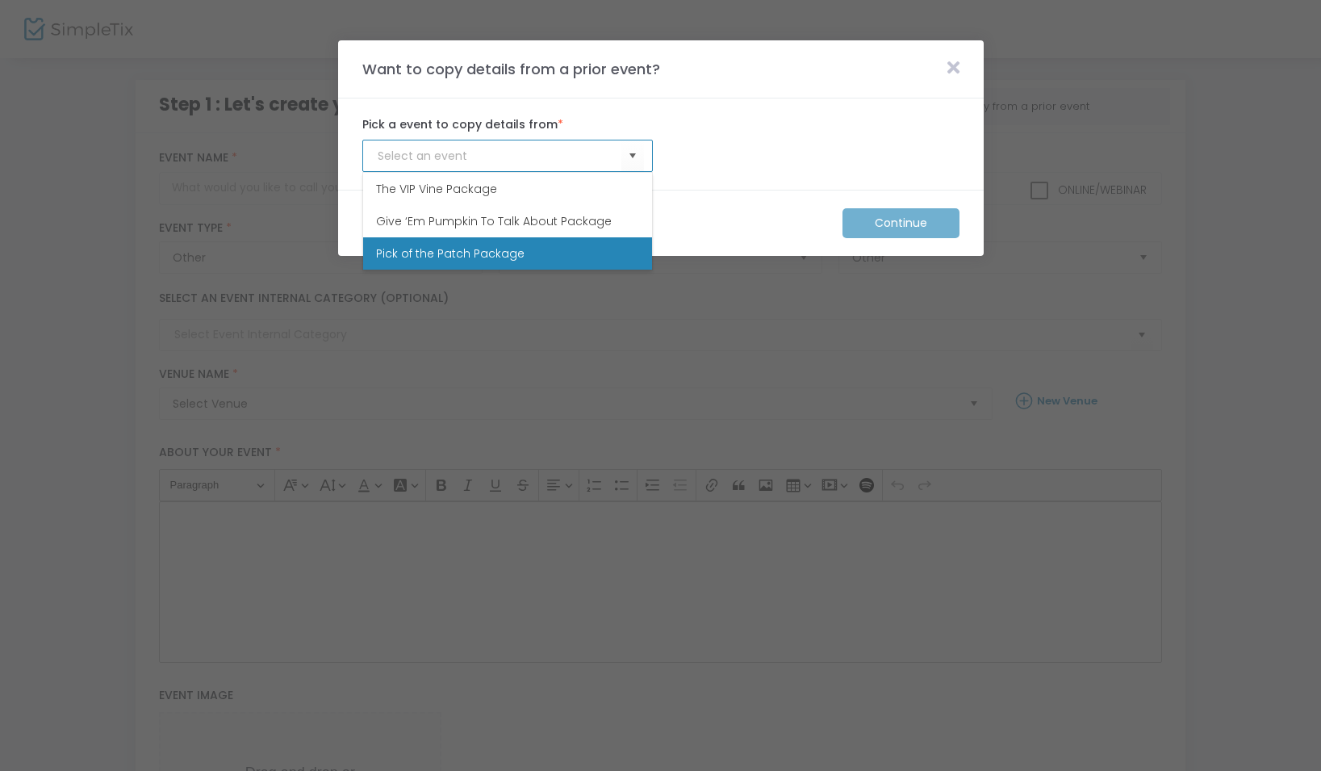
click at [613, 249] on li "Pick of the Patch Package" at bounding box center [507, 253] width 289 height 32
type input "Pick of the Patch Package"
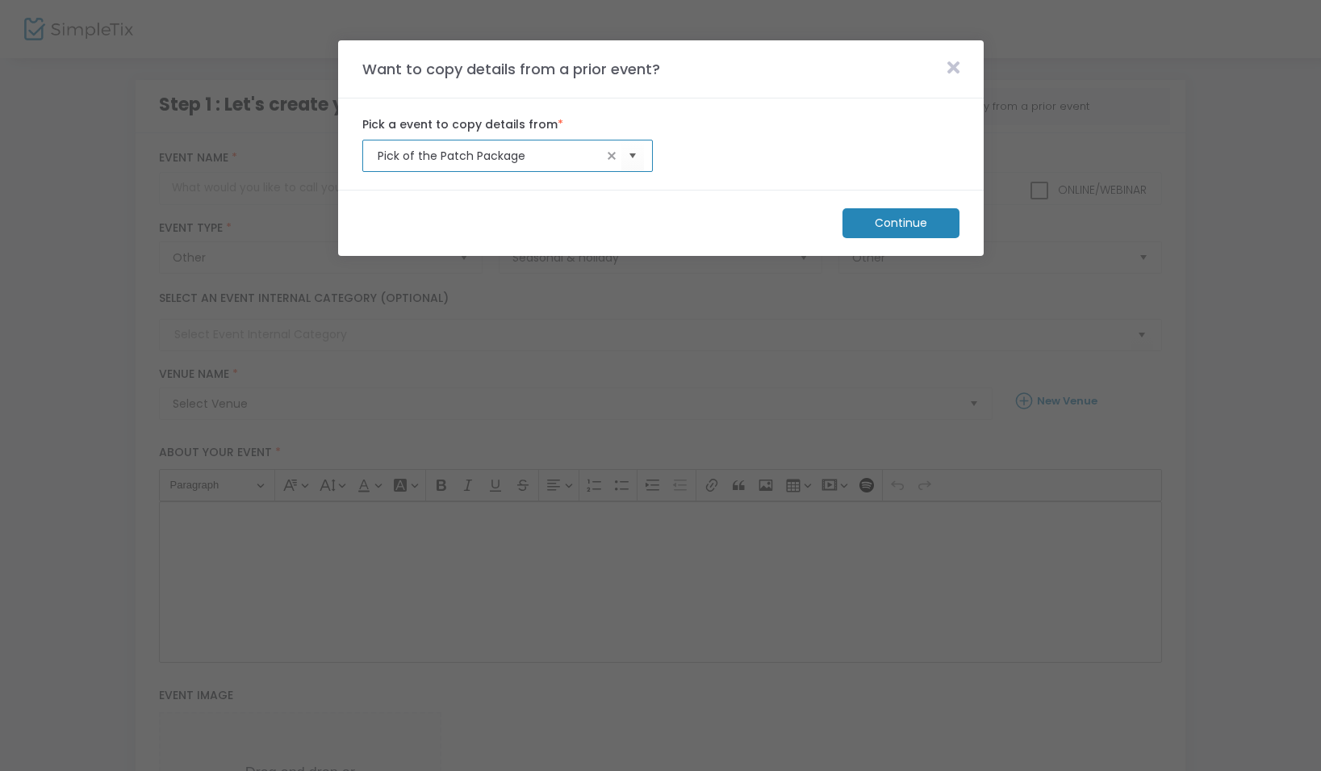
click at [880, 217] on m-button "Continue" at bounding box center [900, 223] width 117 height 30
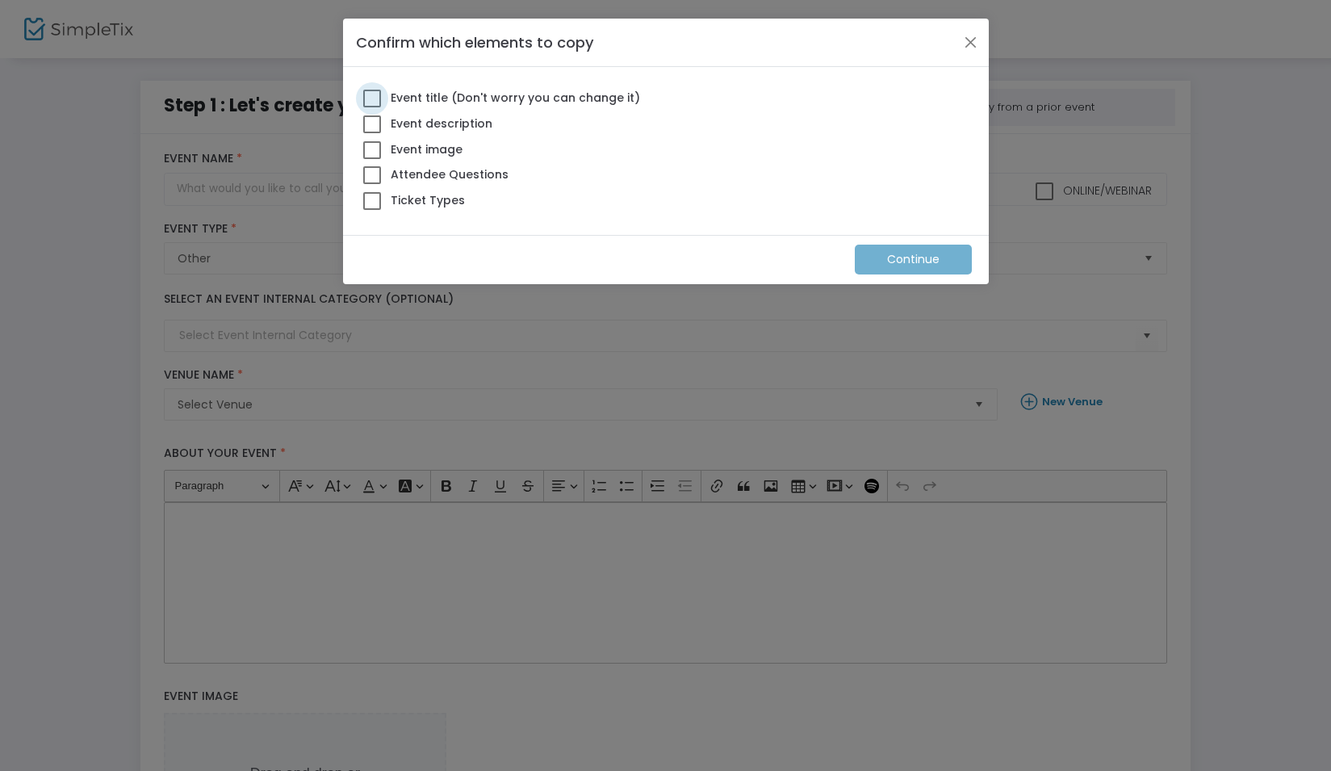
click at [379, 97] on span at bounding box center [372, 99] width 18 height 18
click at [372, 107] on input "Event title (Don't worry you can change it)" at bounding box center [371, 107] width 1 height 1
checkbox input "true"
drag, startPoint x: 375, startPoint y: 173, endPoint x: 374, endPoint y: 183, distance: 10.5
click at [375, 173] on span at bounding box center [372, 175] width 18 height 18
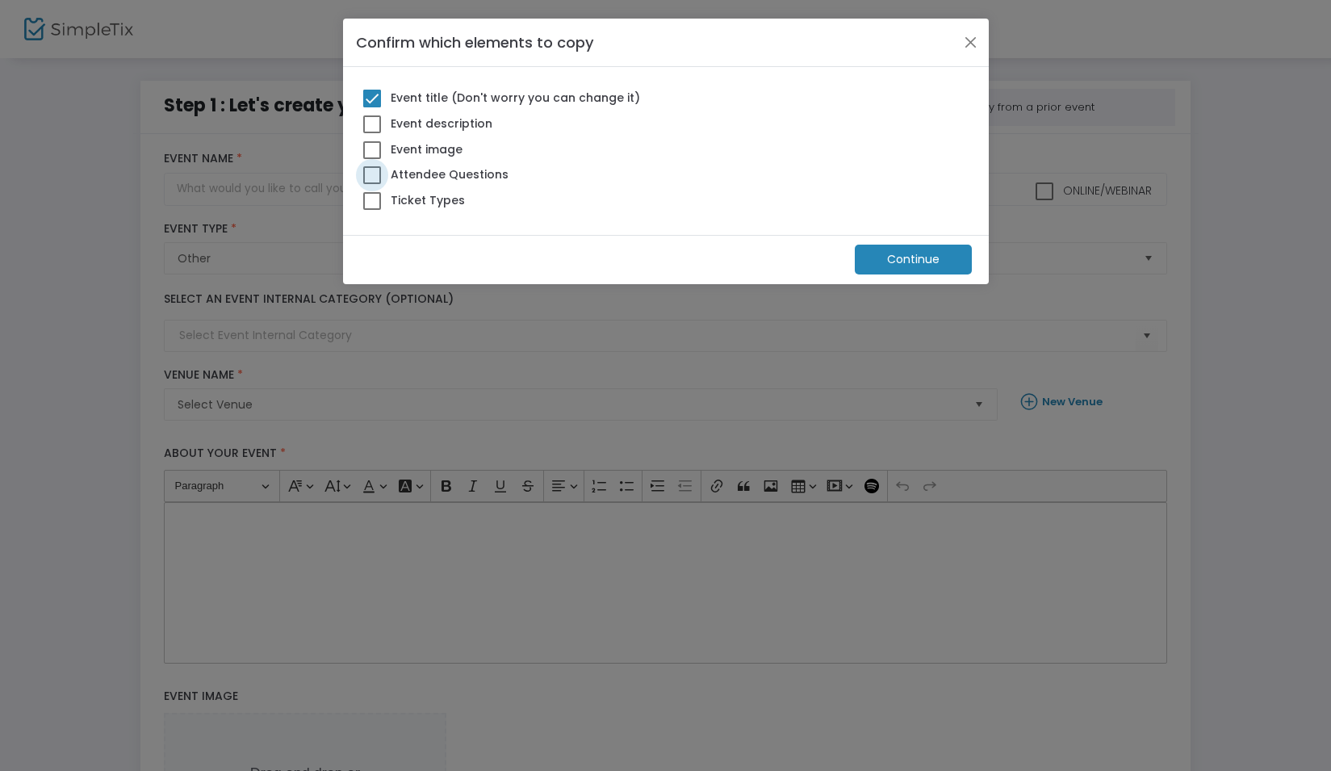
click at [372, 184] on input "Attendee Questions" at bounding box center [371, 184] width 1 height 1
checkbox input "true"
click at [374, 194] on span at bounding box center [372, 201] width 18 height 18
click at [372, 210] on input "Ticket Types" at bounding box center [371, 210] width 1 height 1
checkbox input "true"
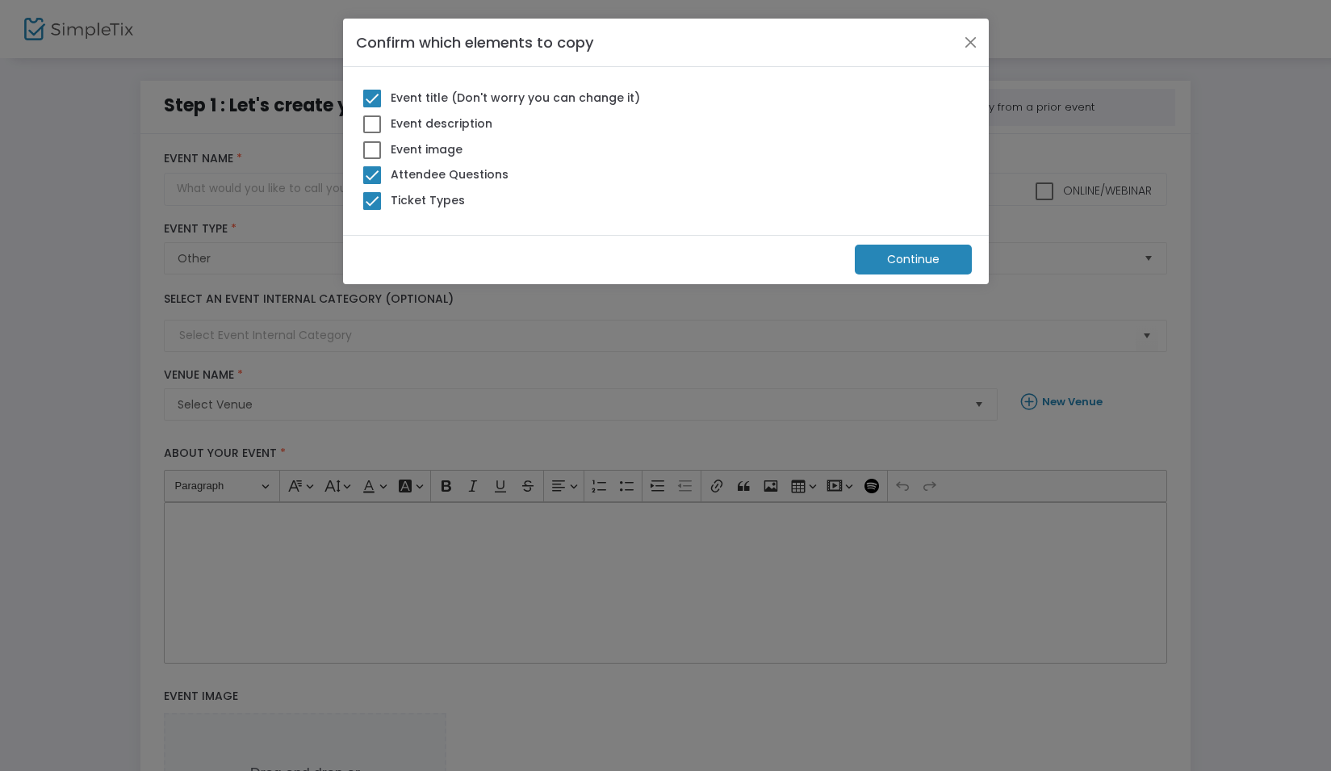
click at [913, 250] on m-button "Continue" at bounding box center [913, 259] width 117 height 30
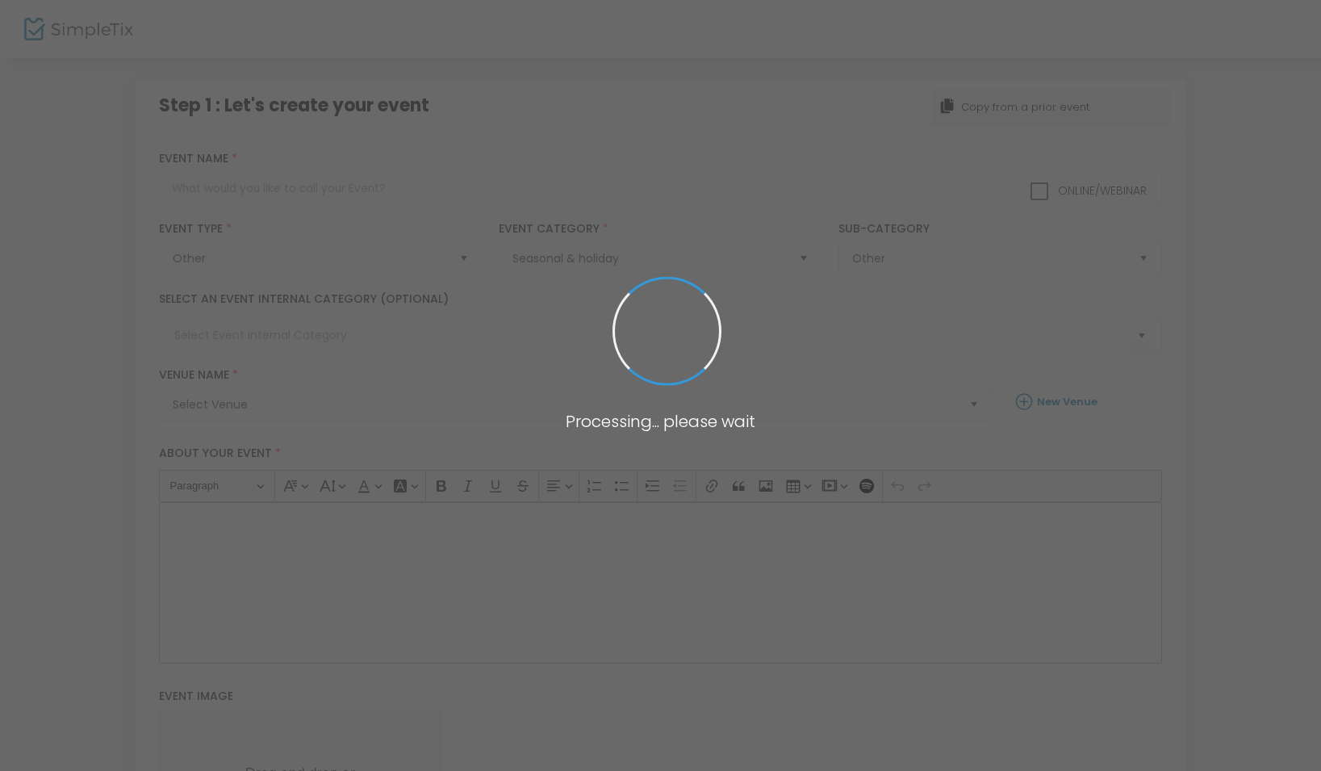
type input "Pick of the Patch Package"
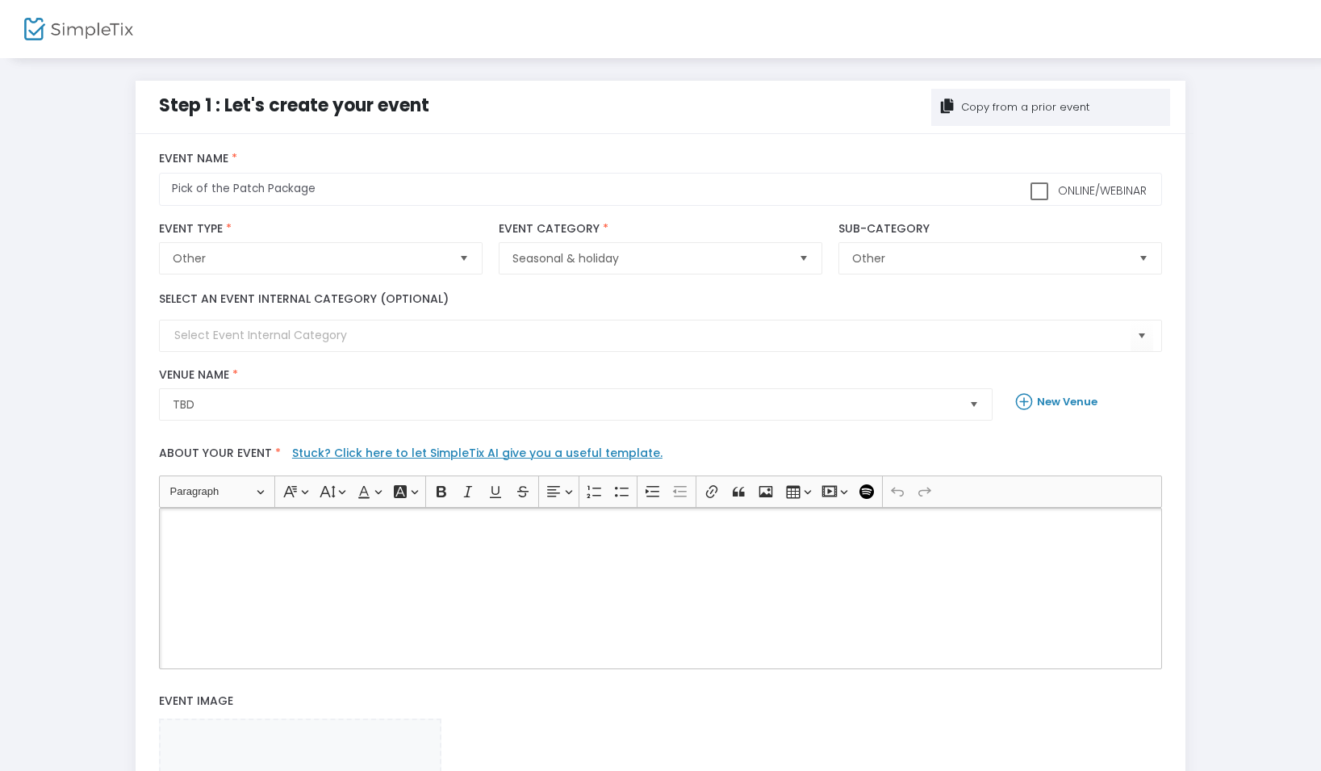
click at [328, 542] on div "Rich Text Editor, main" at bounding box center [660, 588] width 1003 height 161
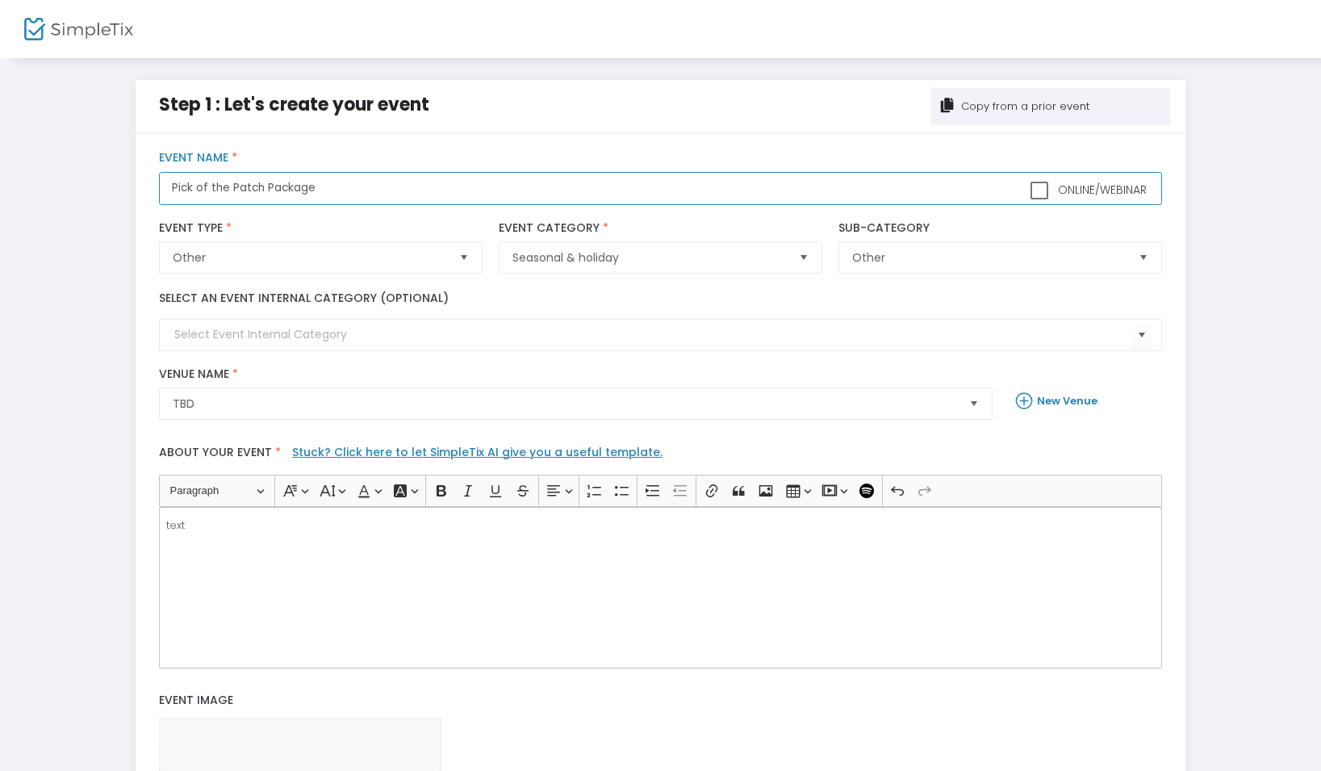
drag, startPoint x: 258, startPoint y: 184, endPoint x: 151, endPoint y: 182, distance: 107.3
click at [151, 182] on div "Online/Webinar Pick of the Patch Package Event Name *" at bounding box center [660, 177] width 1019 height 53
paste input "The Mini"
type input "The Mini Patch Package"
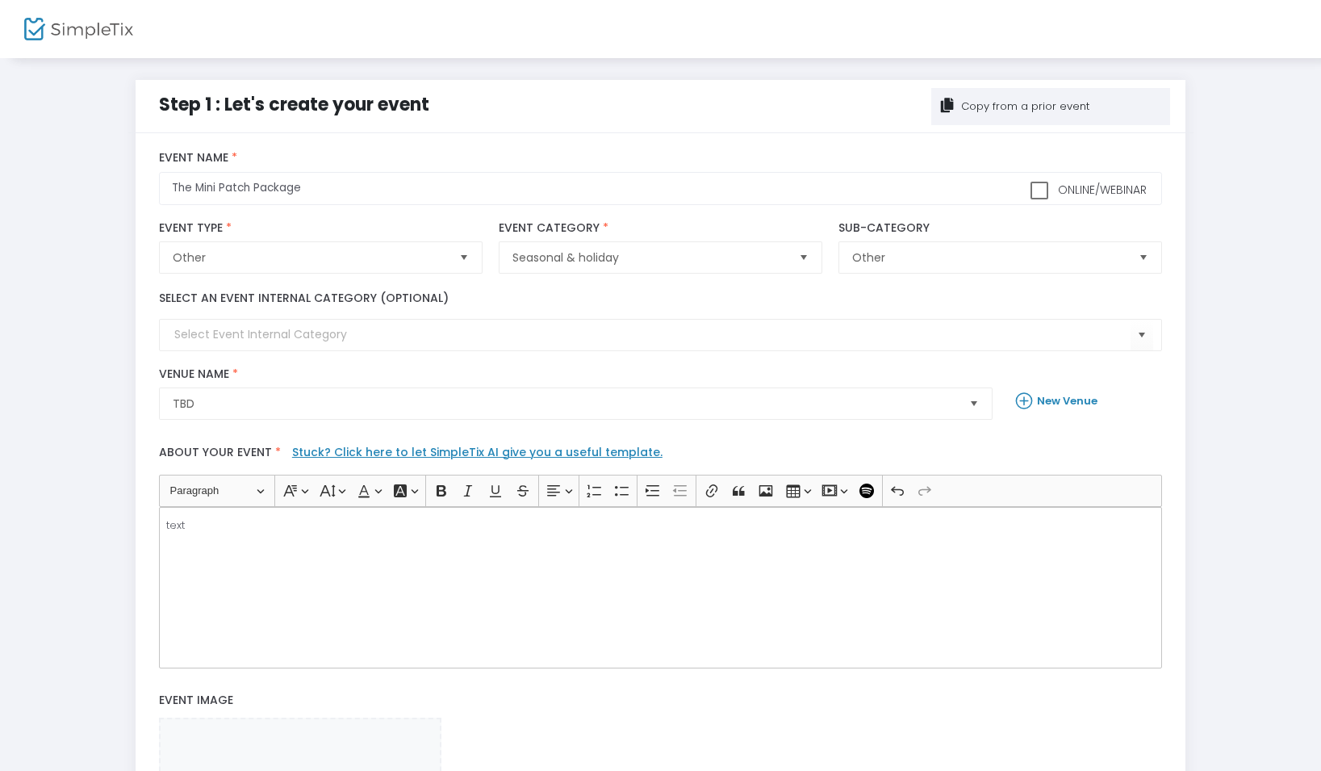
click at [111, 225] on div "Step 1 : Let's create your event Copy from a prior event title : The Mini Patch…" at bounding box center [660, 563] width 1272 height 966
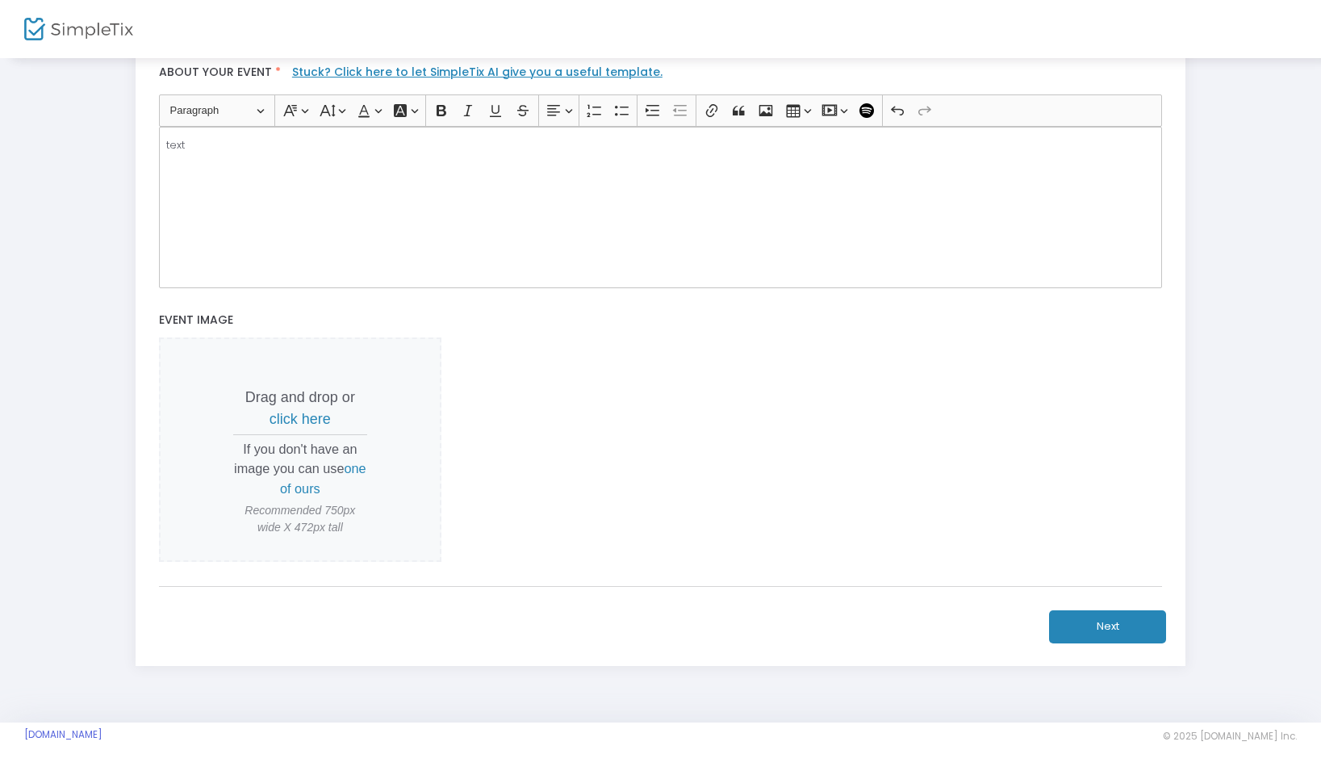
click at [1139, 617] on button "Next" at bounding box center [1107, 626] width 117 height 33
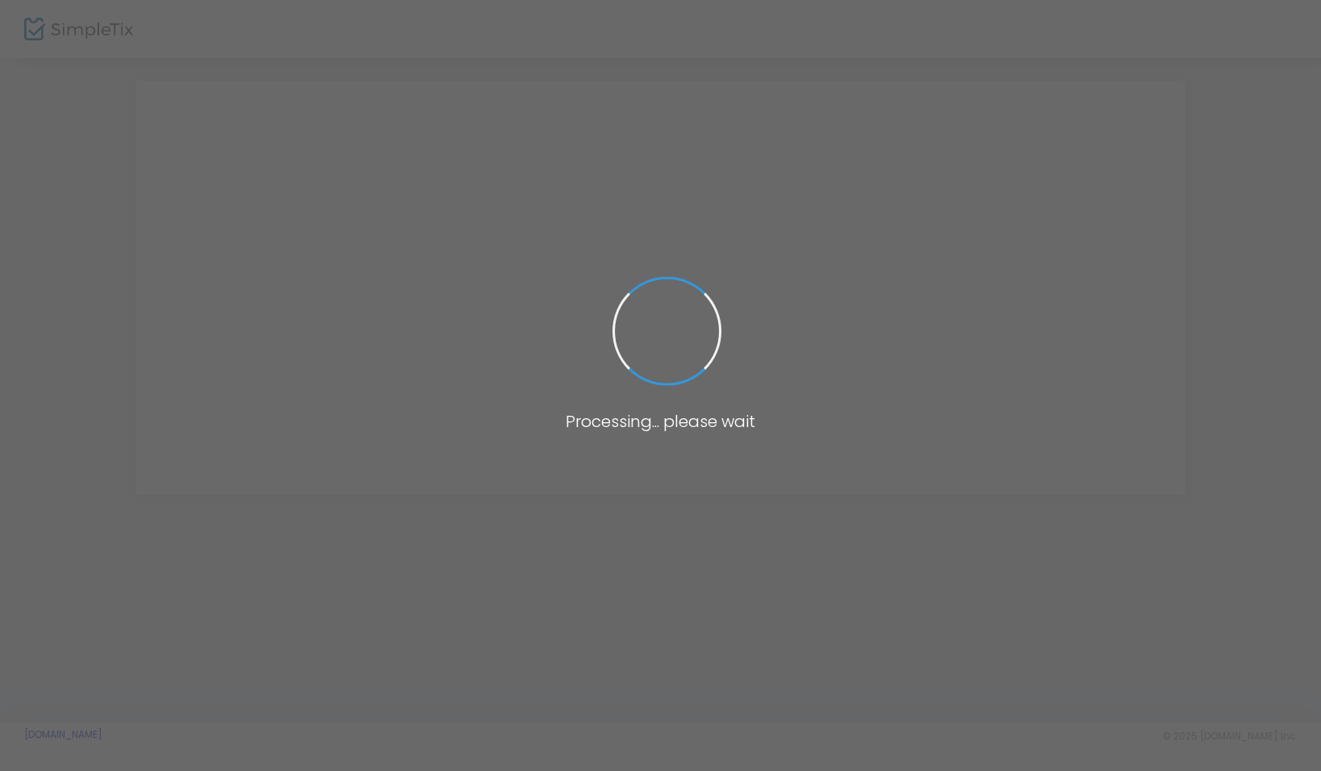
scroll to position [0, 0]
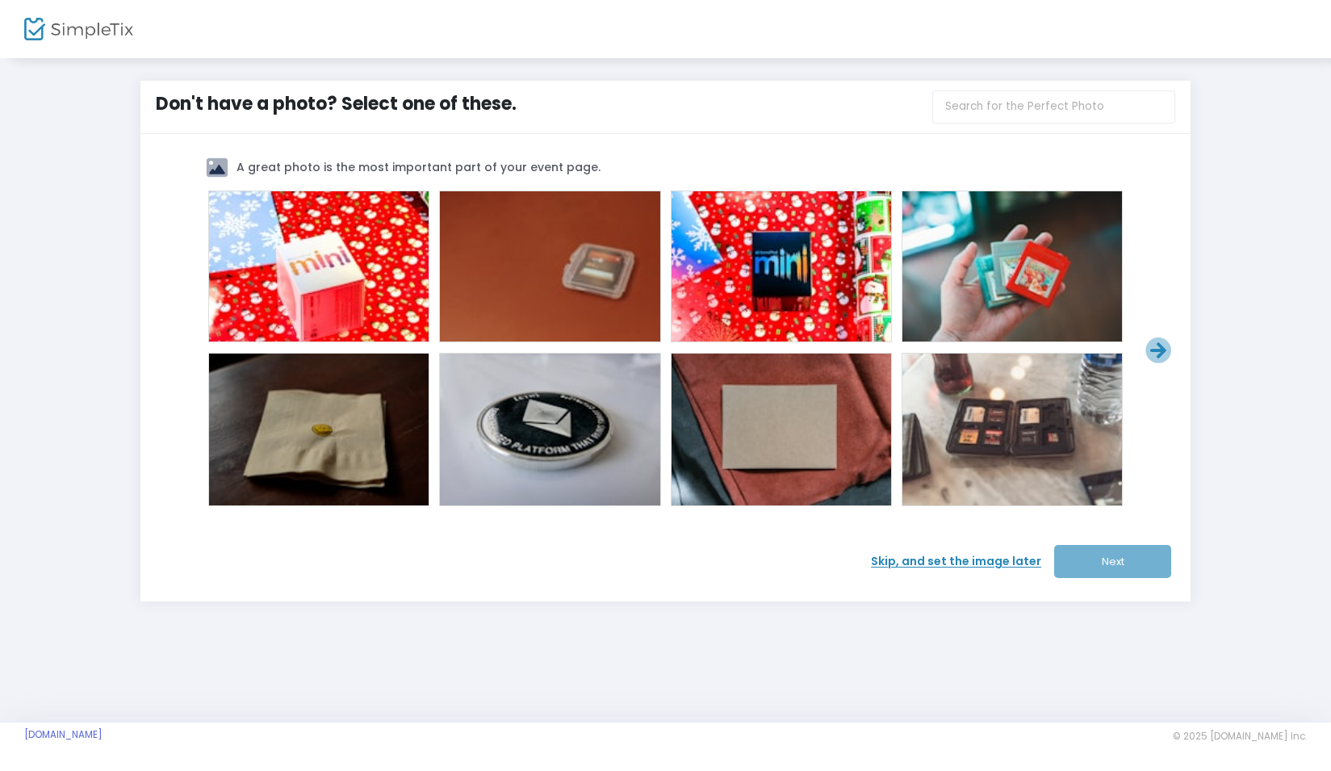
click at [976, 564] on span "Skip, and set the image later" at bounding box center [962, 561] width 183 height 17
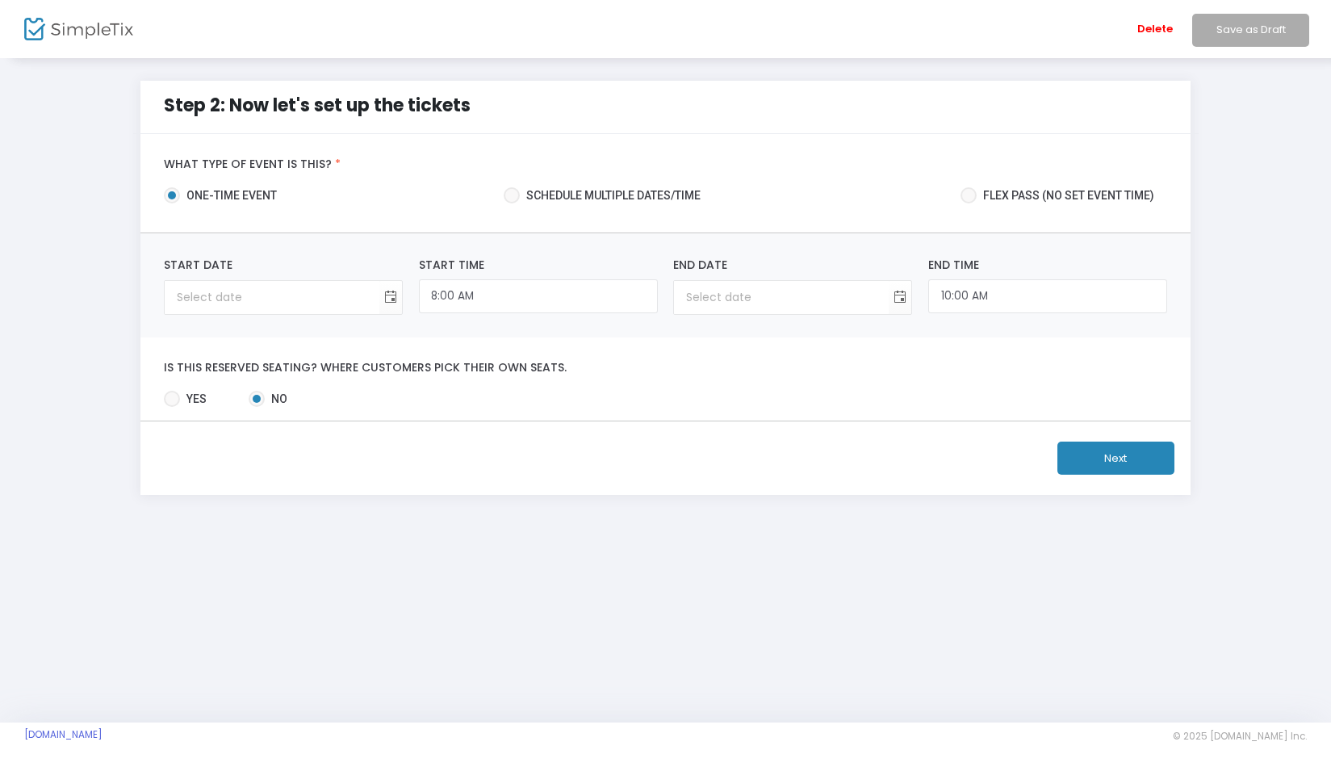
drag, startPoint x: 976, startPoint y: 192, endPoint x: 975, endPoint y: 215, distance: 22.7
click at [976, 192] on span "Flex pass (no set event time)" at bounding box center [1065, 195] width 178 height 17
click at [968, 203] on input "Flex pass (no set event time)" at bounding box center [967, 203] width 1 height 1
radio input "true"
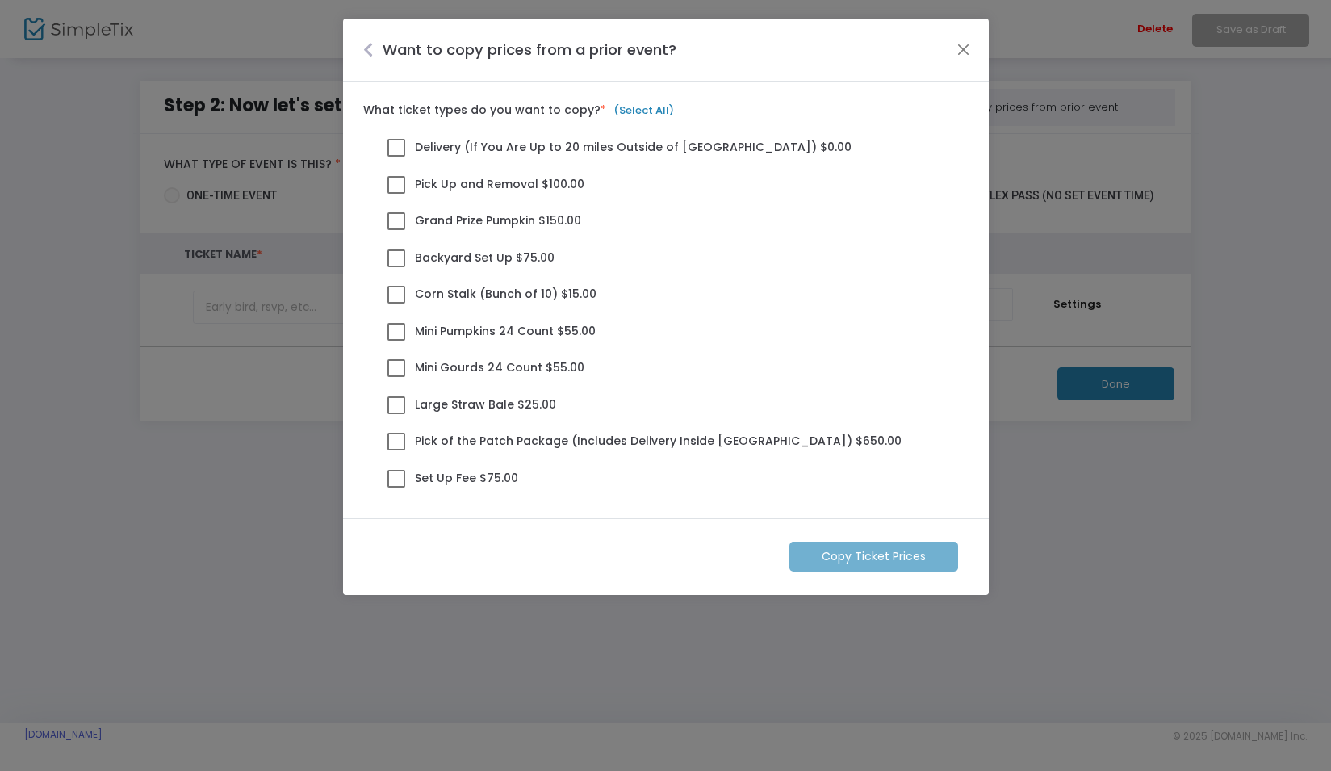
click at [634, 107] on span "(Select All)" at bounding box center [643, 109] width 61 height 15
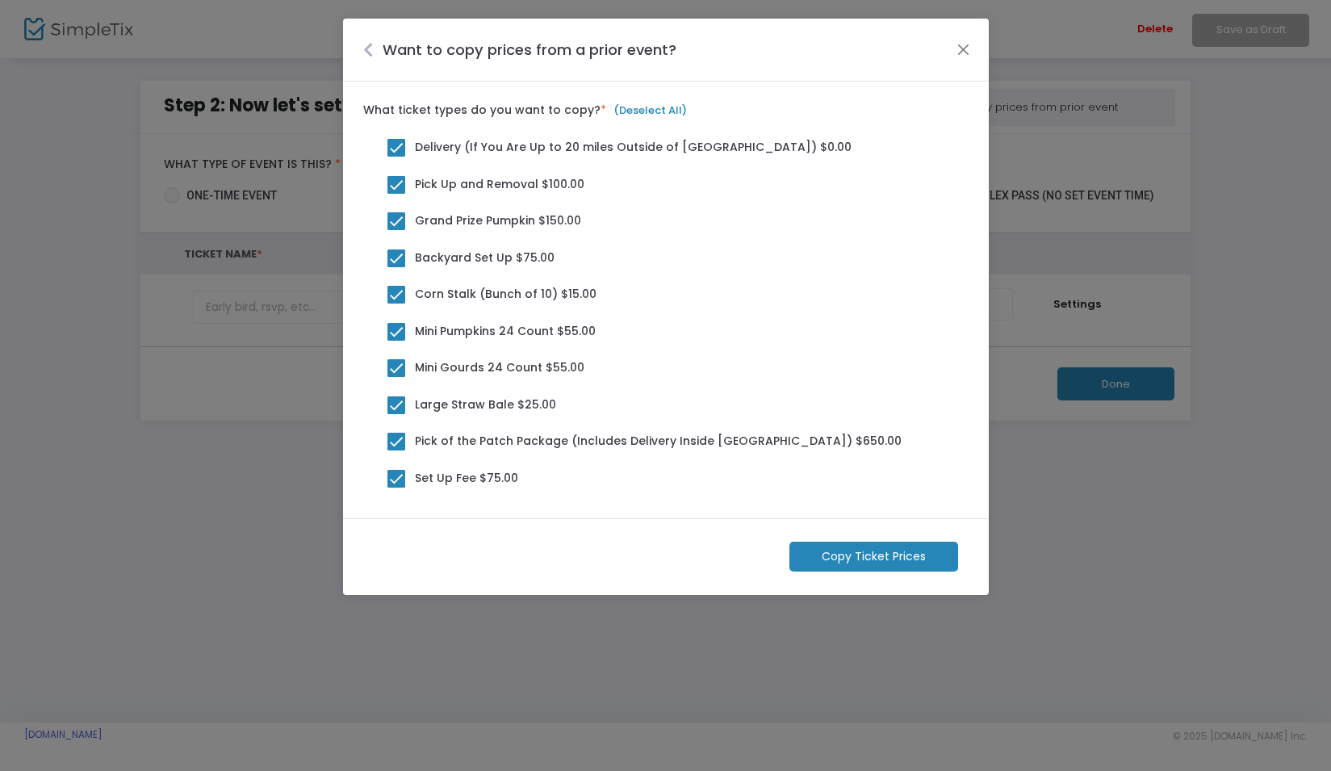
click at [856, 553] on m-button "Copy Ticket Prices" at bounding box center [873, 556] width 169 height 30
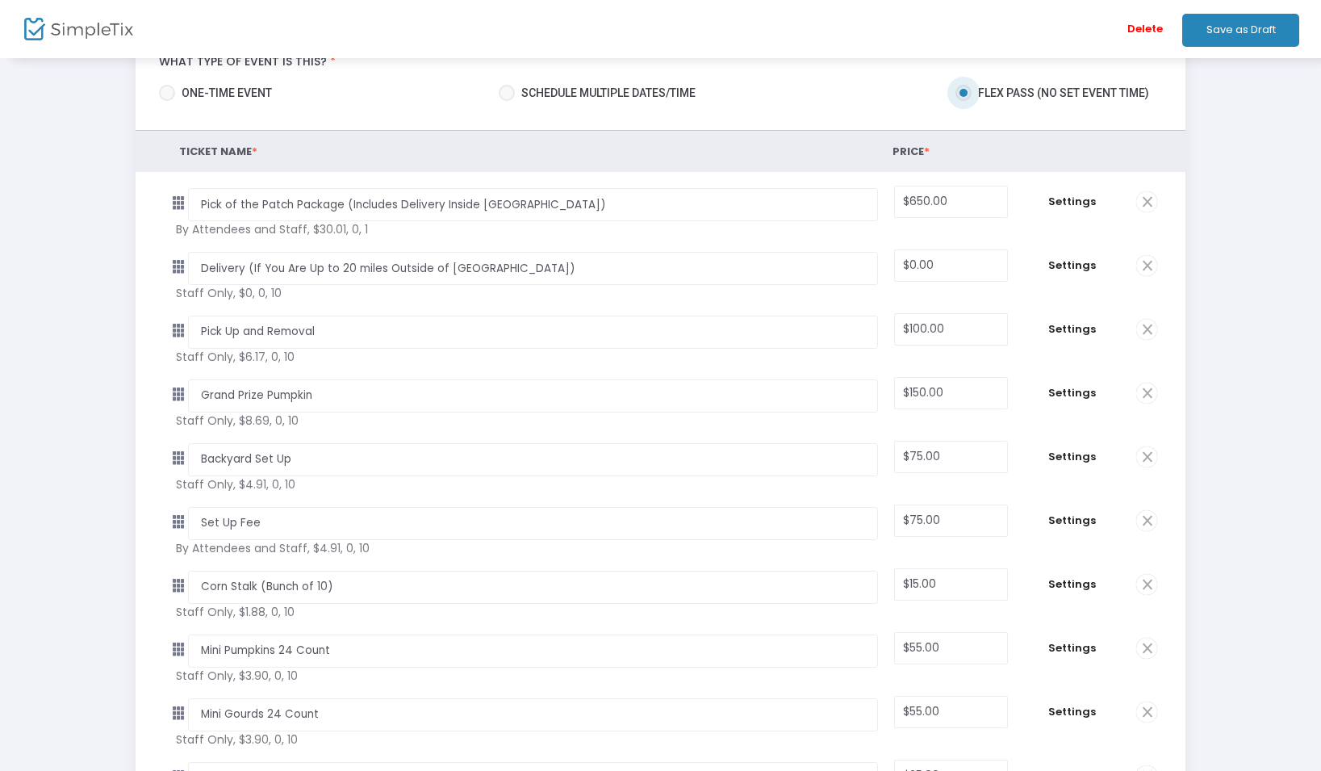
scroll to position [111, 0]
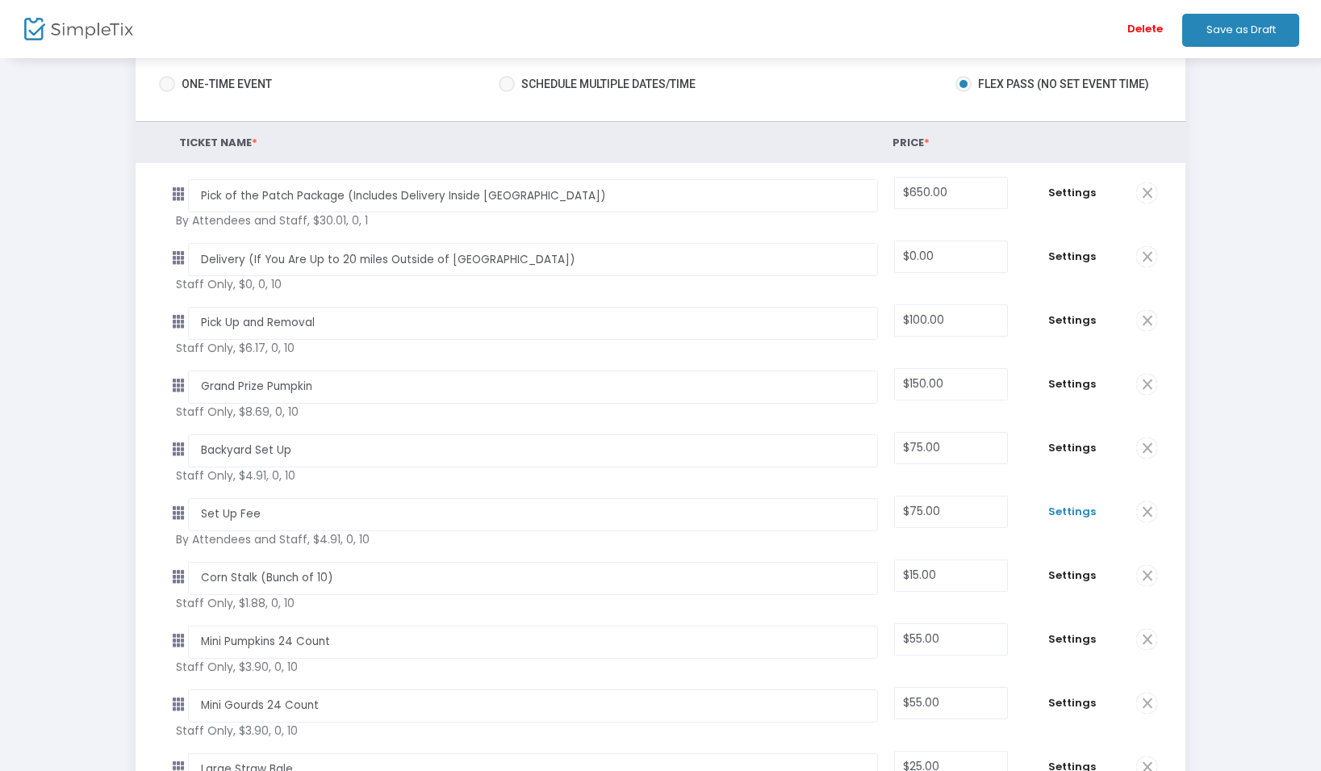
click at [1081, 508] on span "Settings" at bounding box center [1072, 512] width 96 height 16
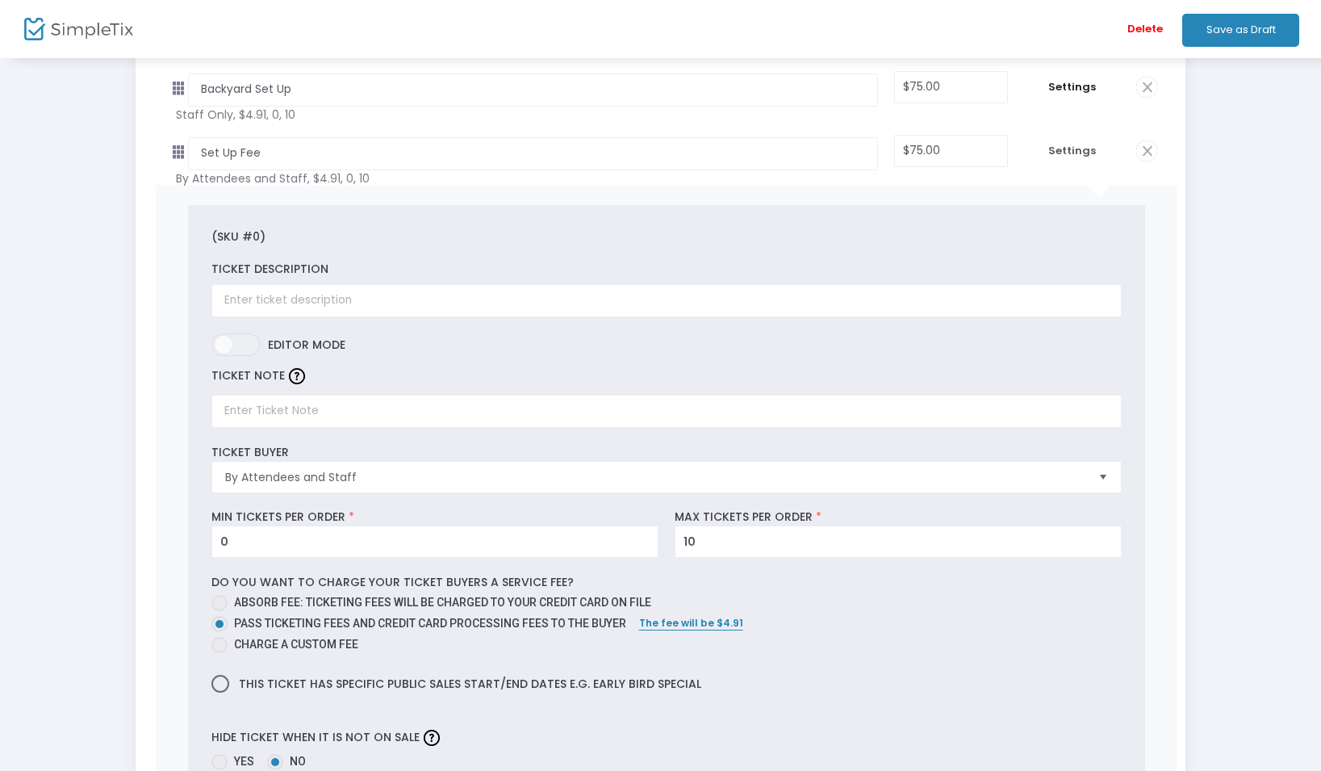
scroll to position [474, 0]
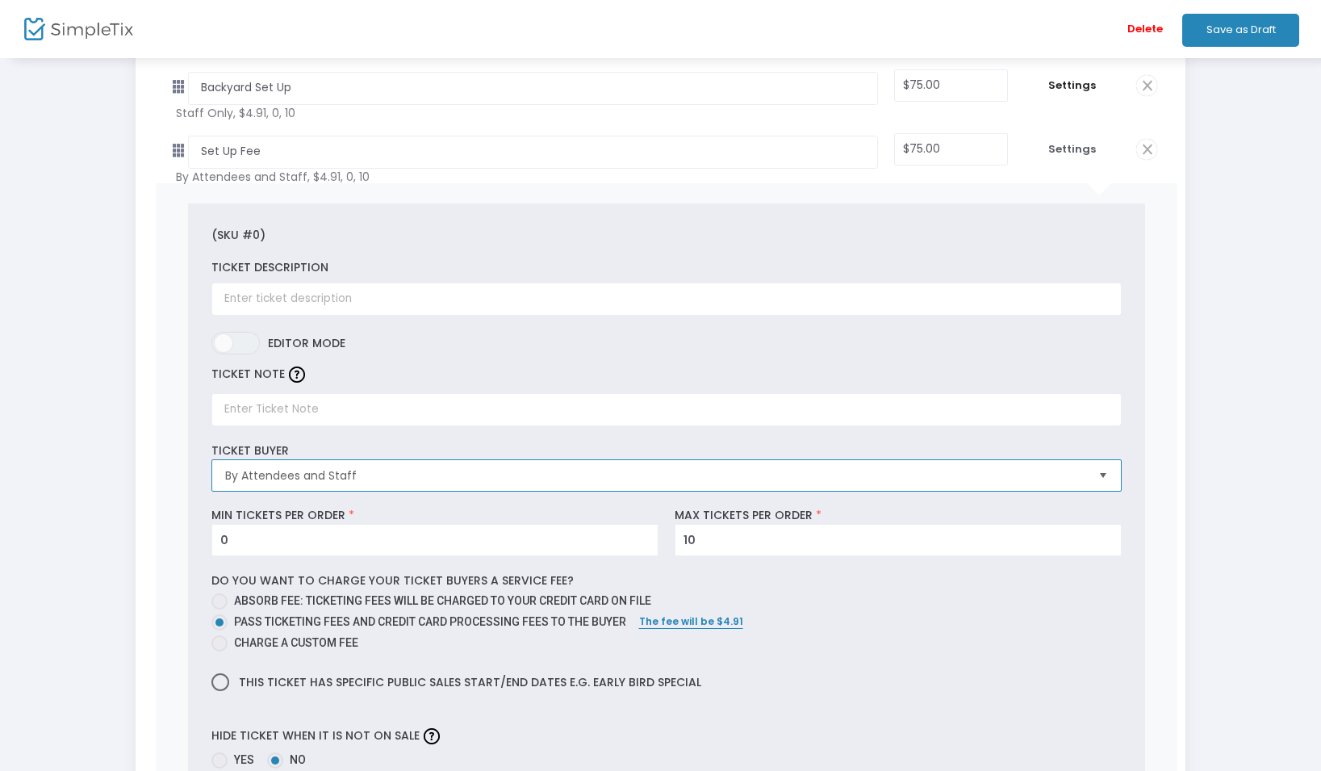
click at [1013, 470] on span "By Attendees and Staff" at bounding box center [655, 475] width 861 height 16
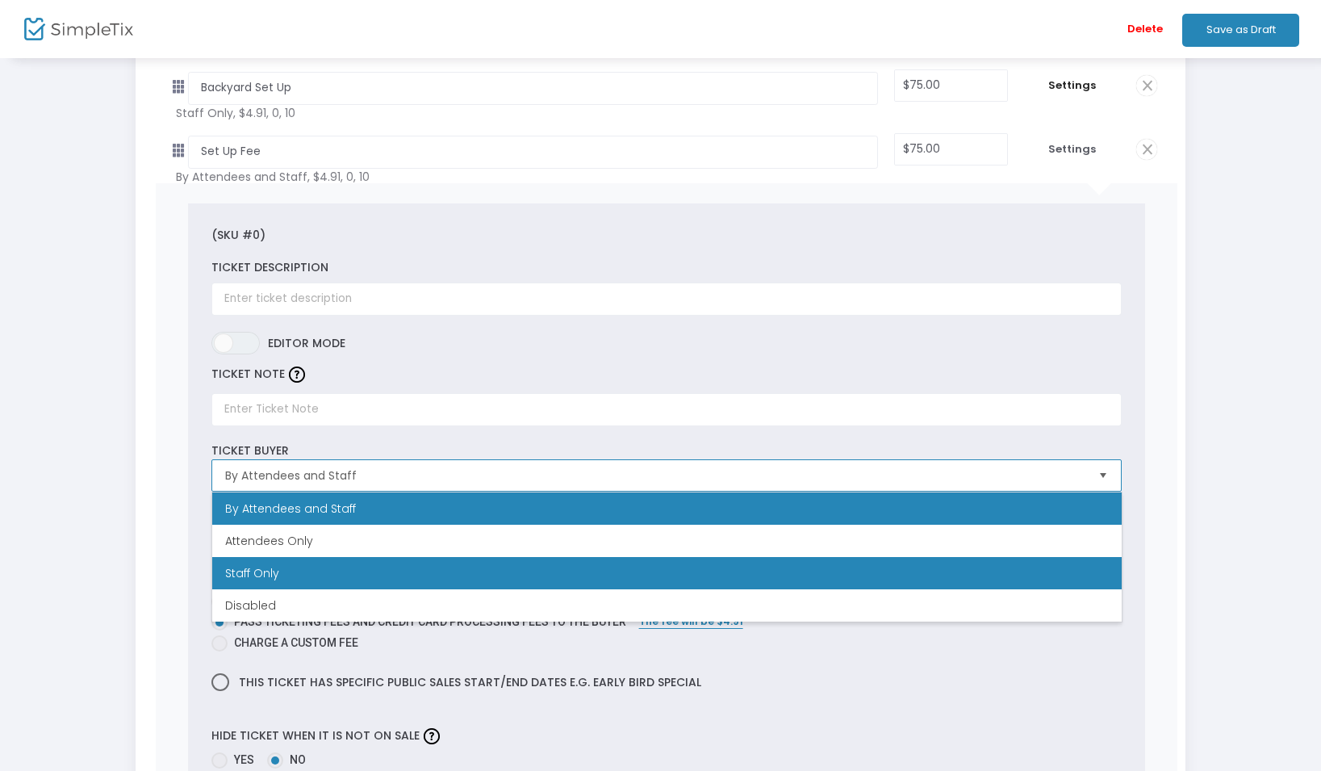
click at [1001, 566] on li "Staff Only" at bounding box center [666, 573] width 909 height 32
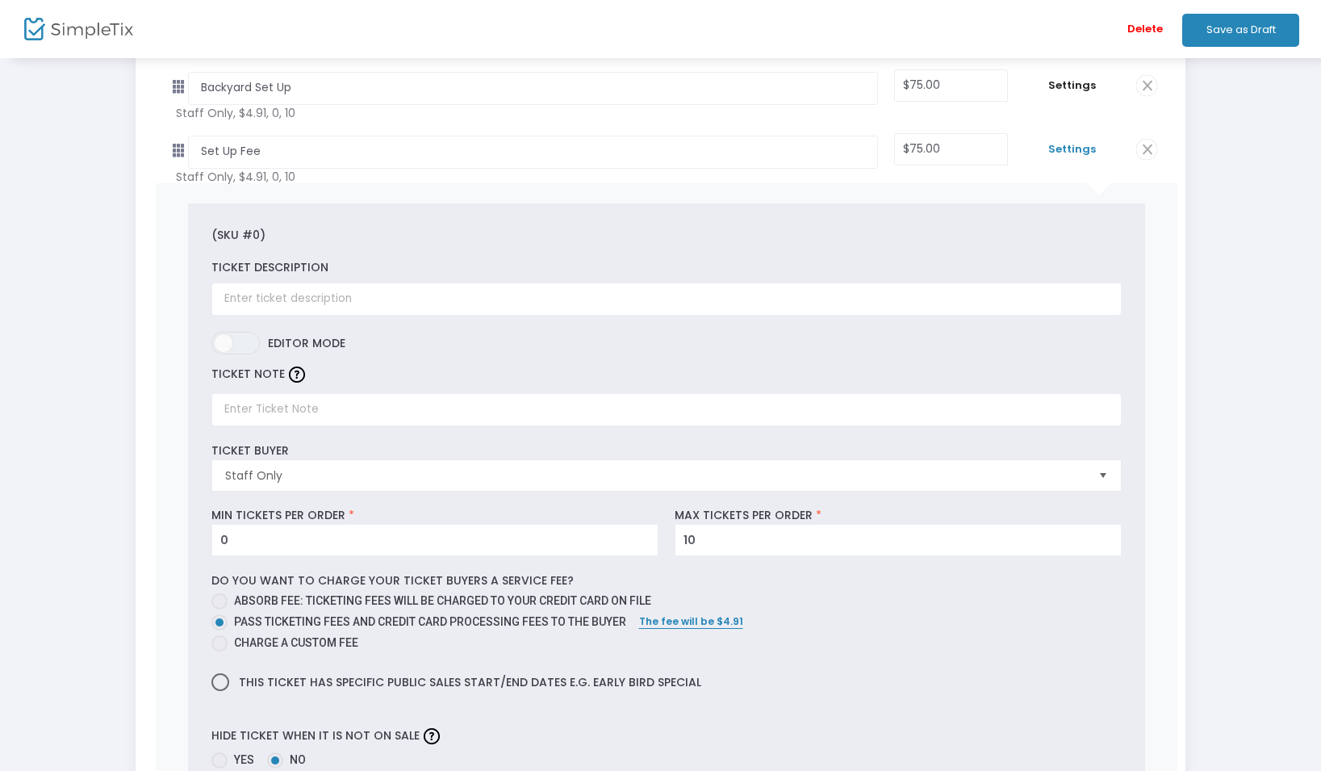
click at [1076, 148] on span "Settings" at bounding box center [1072, 149] width 96 height 16
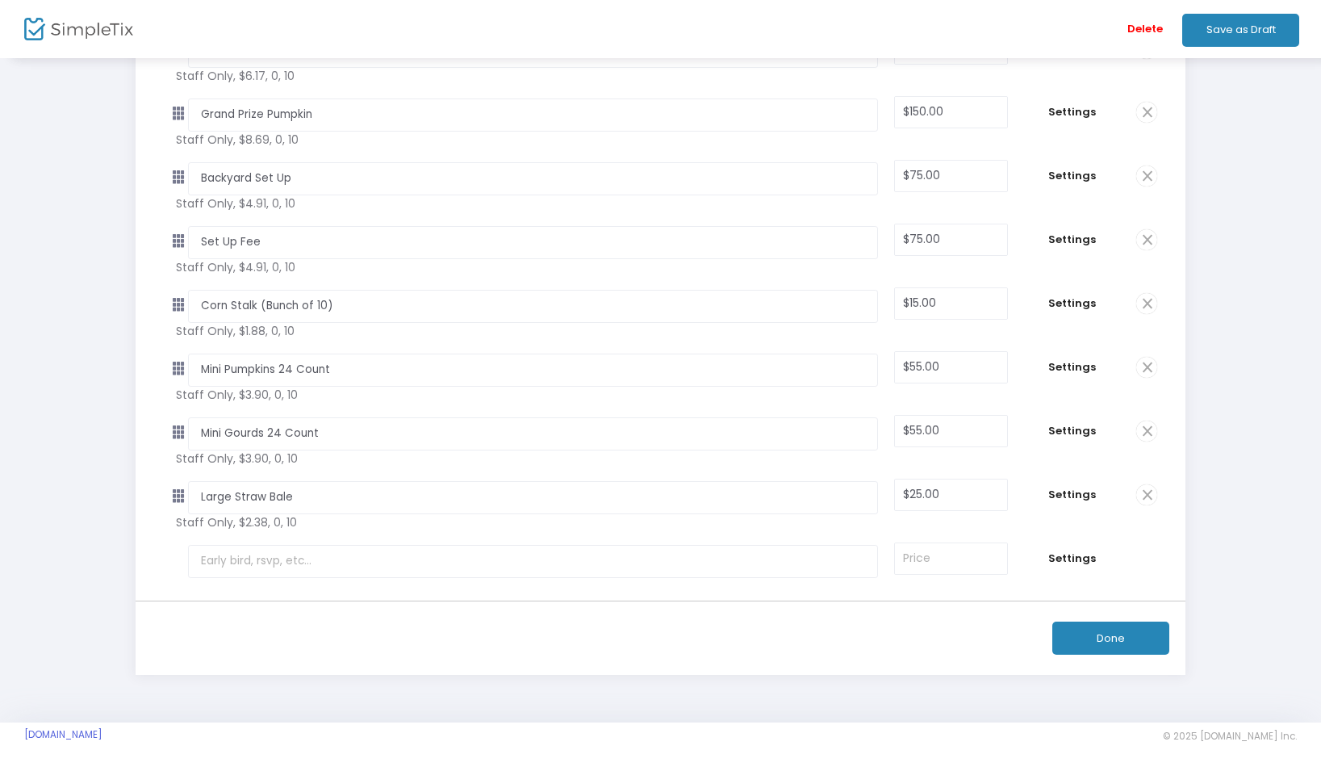
scroll to position [382, 0]
click at [1060, 240] on span "Settings" at bounding box center [1072, 240] width 96 height 16
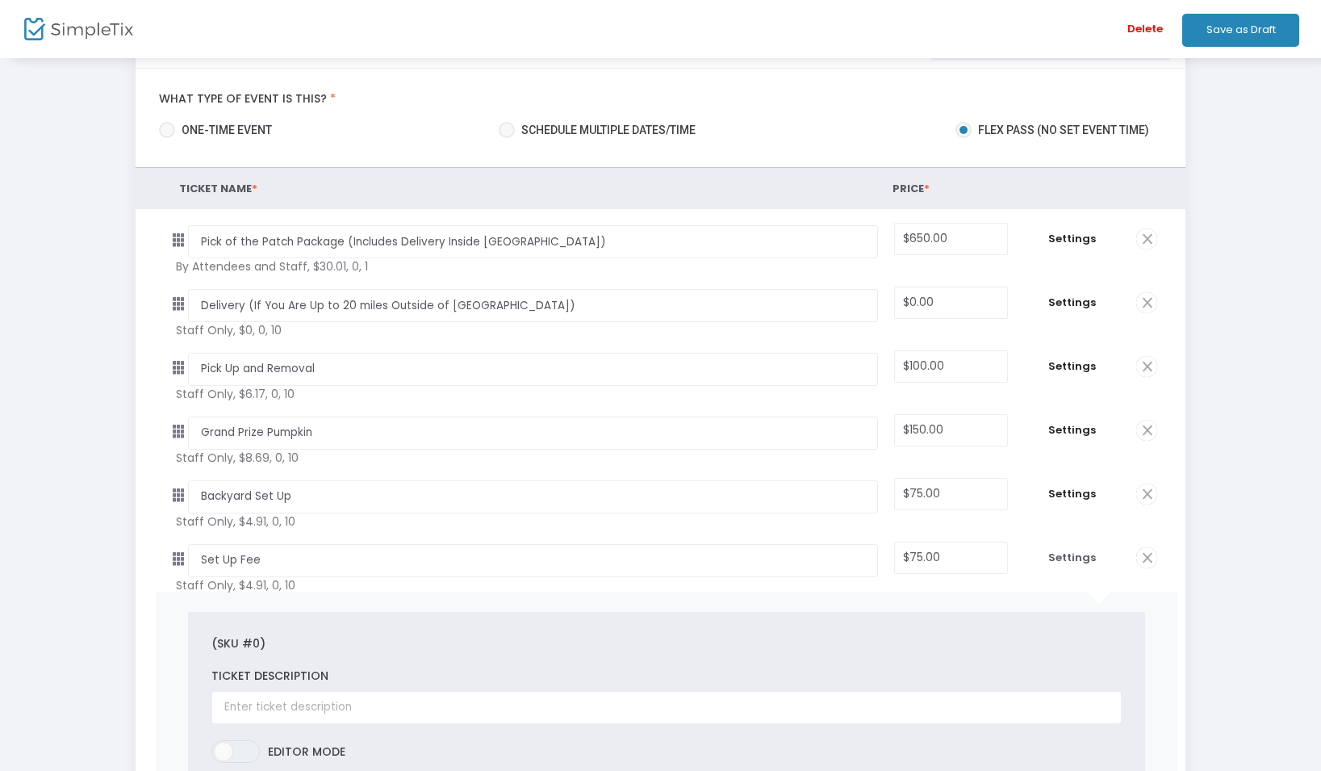
scroll to position [24, 0]
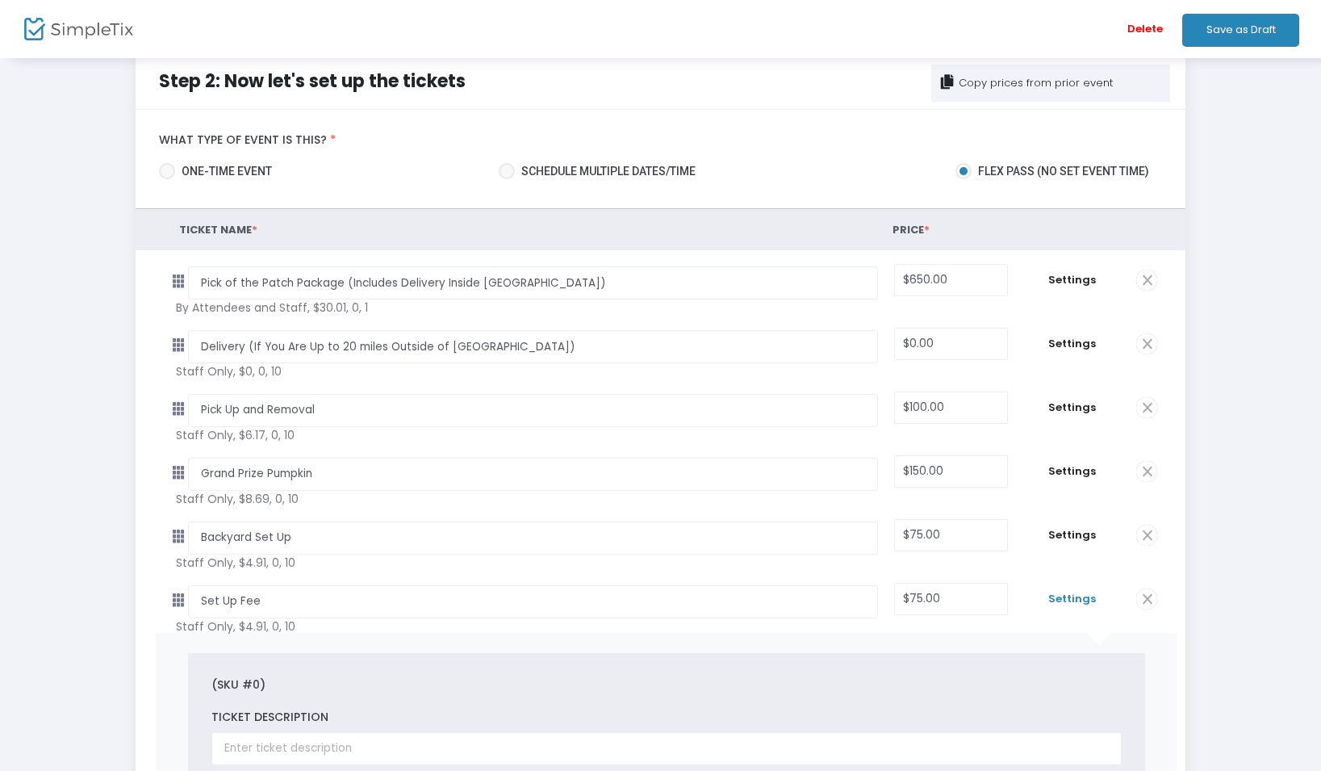
click at [1070, 601] on span "Settings" at bounding box center [1072, 599] width 96 height 16
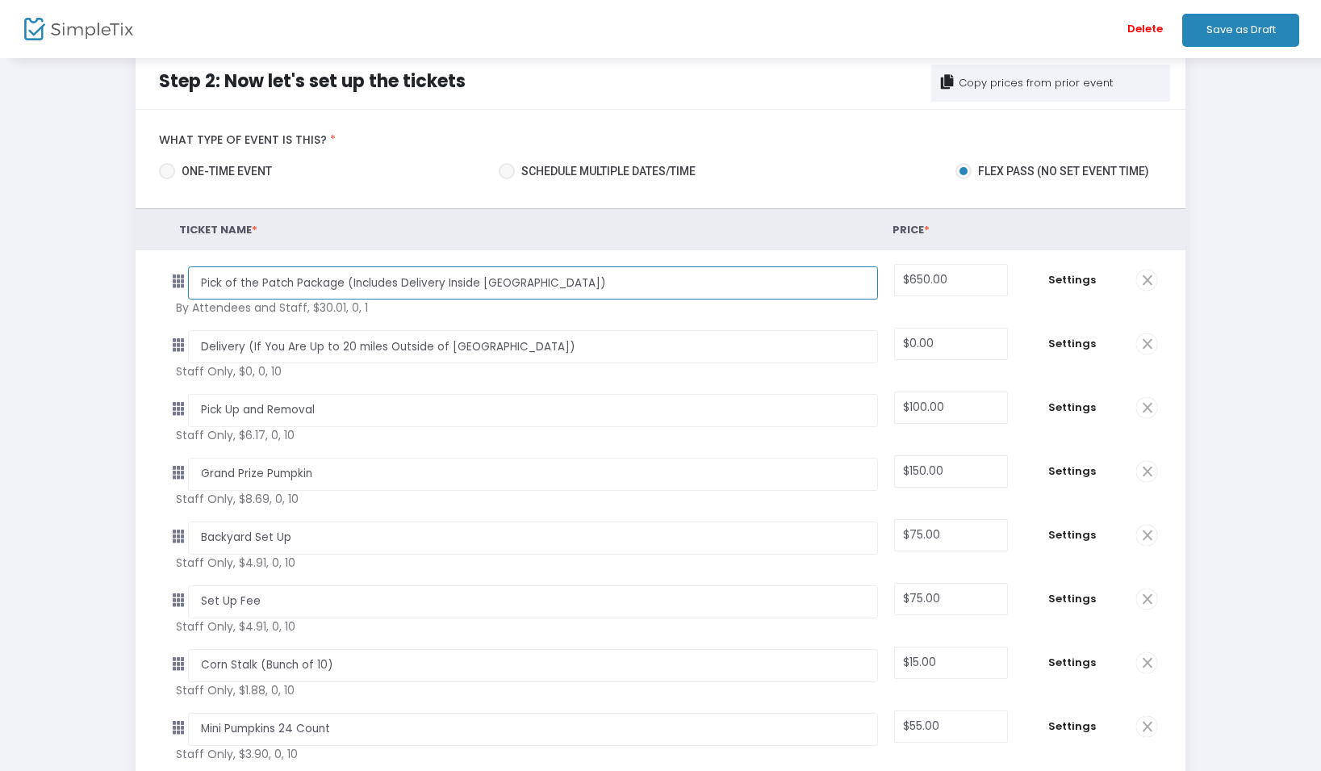
drag, startPoint x: 292, startPoint y: 278, endPoint x: 193, endPoint y: 283, distance: 99.4
click at [193, 283] on input "Pick of the Patch Package (Includes Delivery Inside [GEOGRAPHIC_DATA])" at bounding box center [533, 282] width 690 height 33
paste input "The Mini Patch"
type input "The Mini Patch Package (Includes Delivery Inside [GEOGRAPHIC_DATA])"
click at [951, 278] on input "650" at bounding box center [951, 280] width 112 height 31
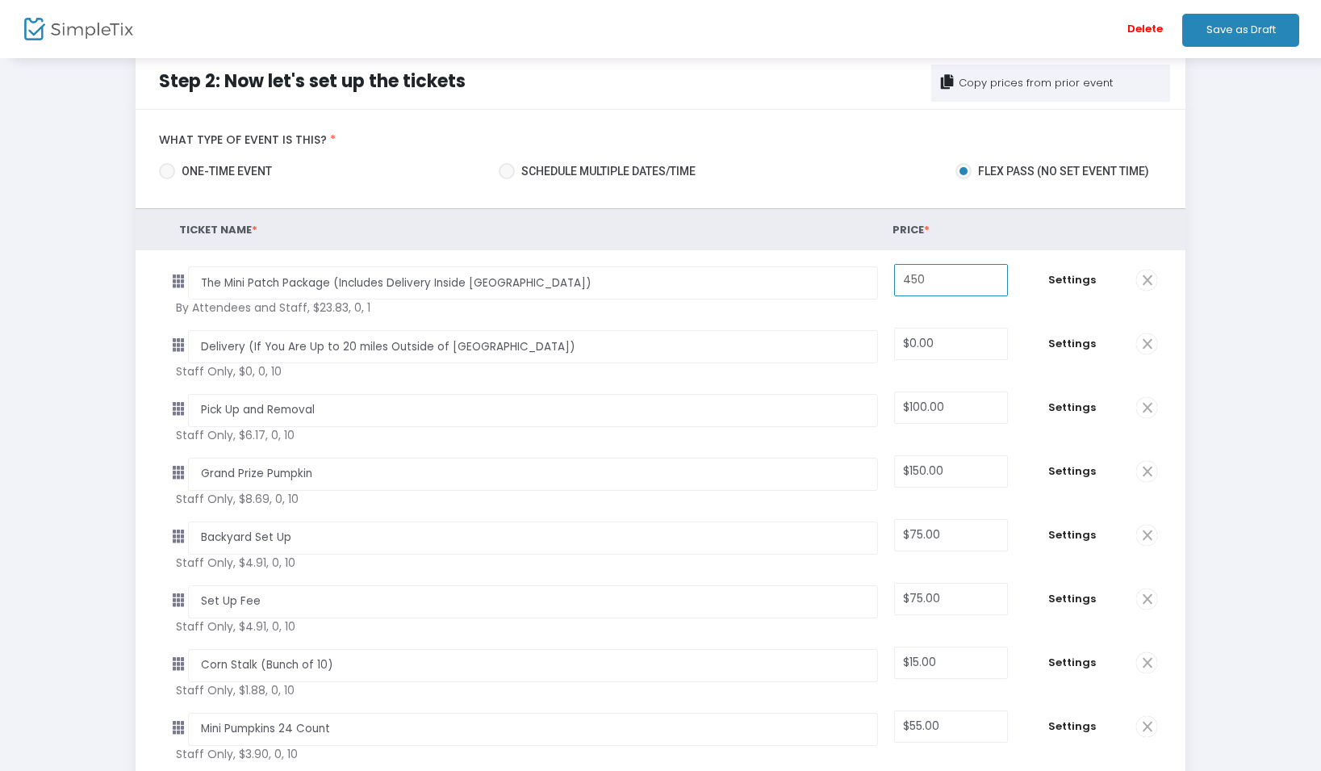
type input "$450.00"
click at [961, 312] on tr "The Mini Patch Package (Includes Delivery Inside [GEOGRAPHIC_DATA]) Required. $…" at bounding box center [667, 282] width 1022 height 64
click at [1058, 278] on span "Settings" at bounding box center [1072, 280] width 96 height 16
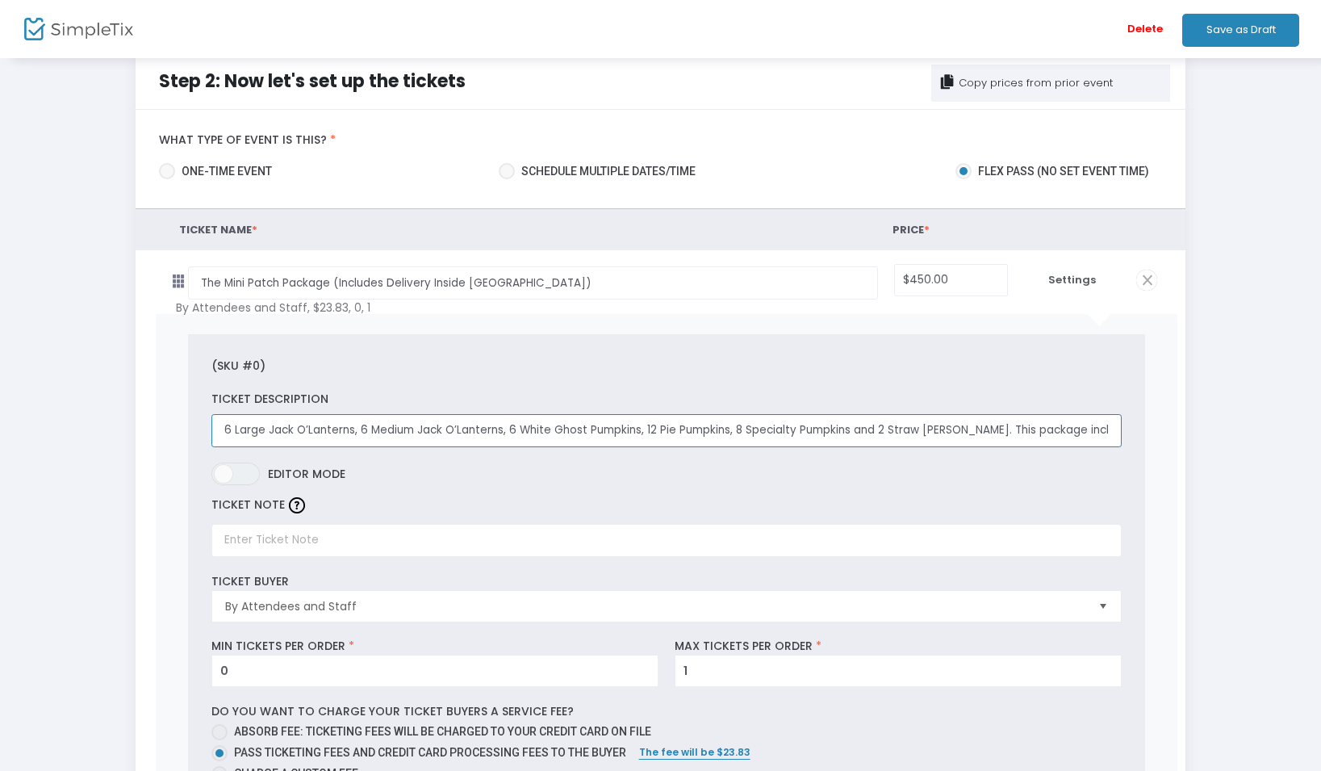
scroll to position [0, 226]
drag, startPoint x: 219, startPoint y: 430, endPoint x: 1170, endPoint y: 445, distance: 951.5
click at [1170, 445] on tr "(SKU #0) Ticket Description 6 Large Jack O’Lanterns, 6 Medium Jack O’Lanterns, …" at bounding box center [667, 757] width 1022 height 887
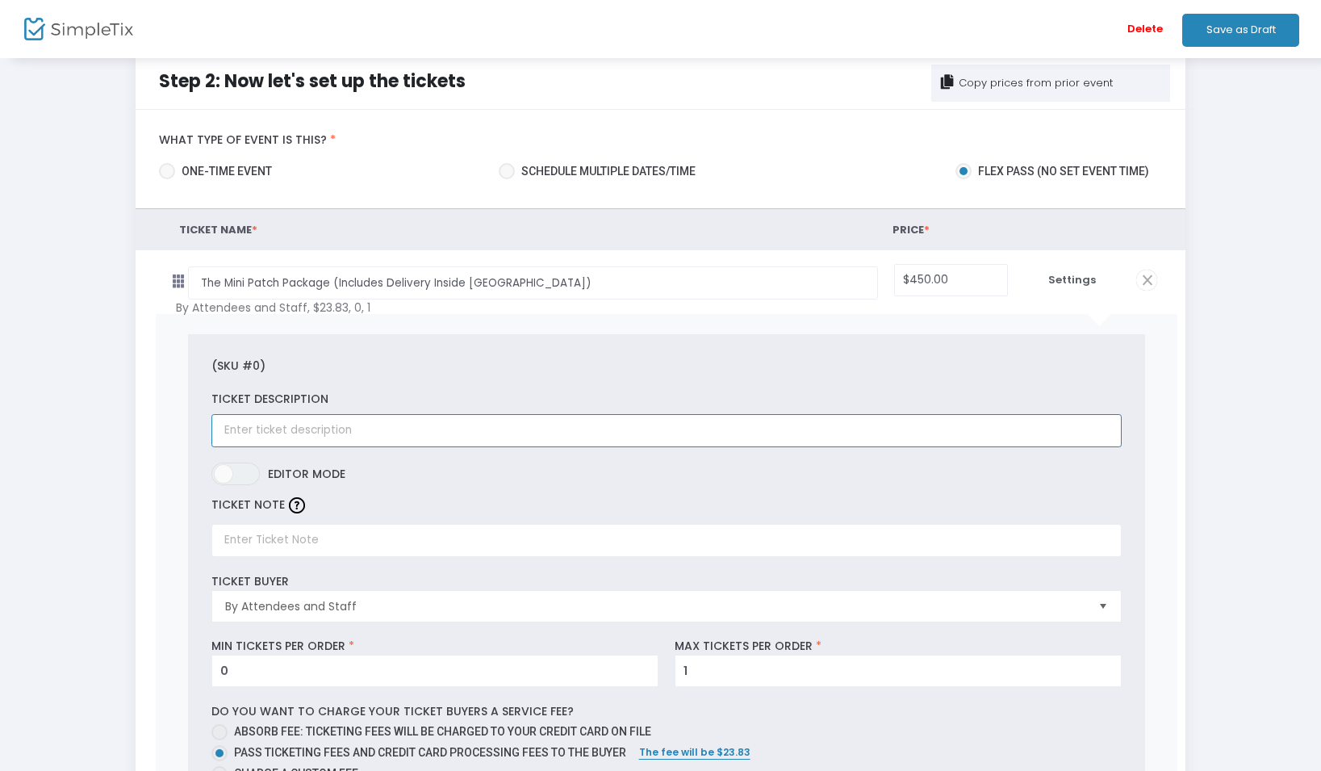
scroll to position [0, 0]
paste input "4 Large Jack O’Lanterns, 4 Medium Jack O’Lanterns, 4 White Ghost Pumpkins, 12 P…"
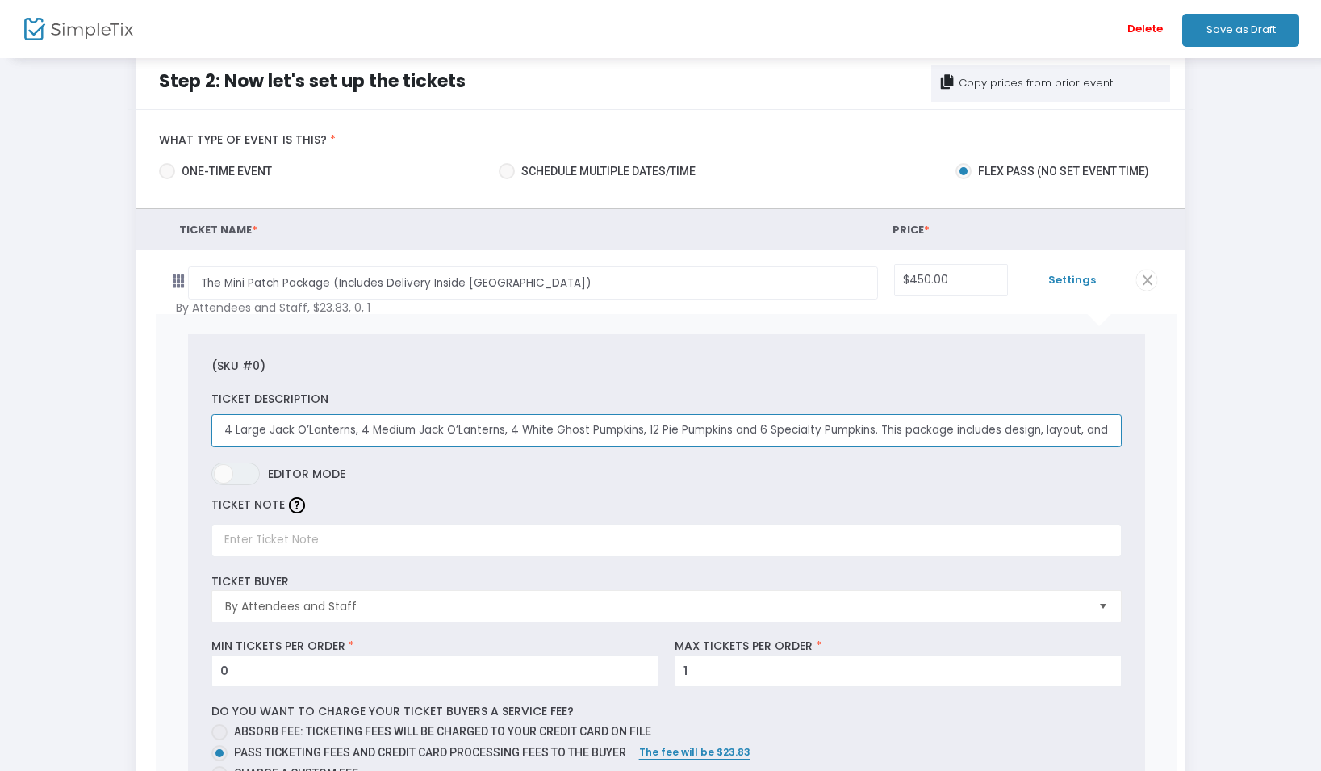
type input "4 Large Jack O’Lanterns, 4 Medium Jack O’Lanterns, 4 White Ghost Pumpkins, 12 P…"
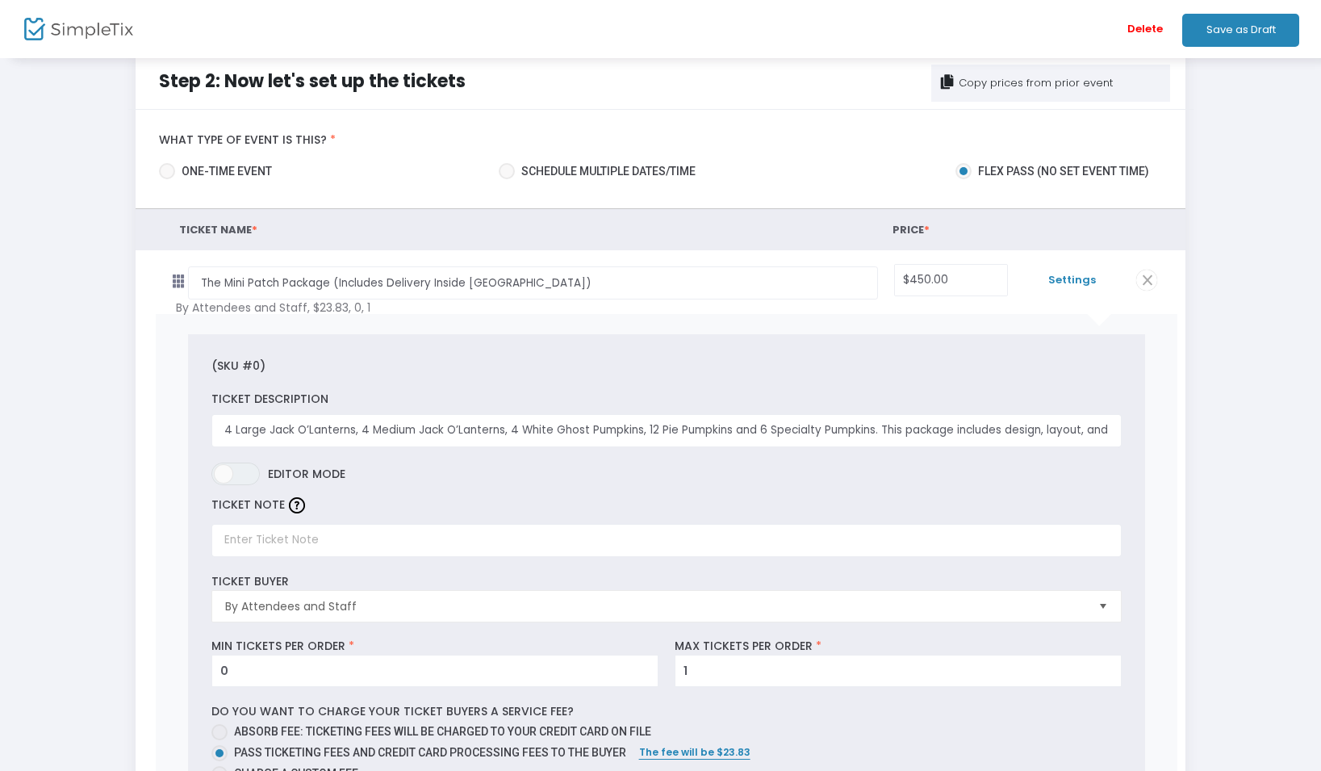
click at [1072, 277] on span "Settings" at bounding box center [1072, 280] width 96 height 16
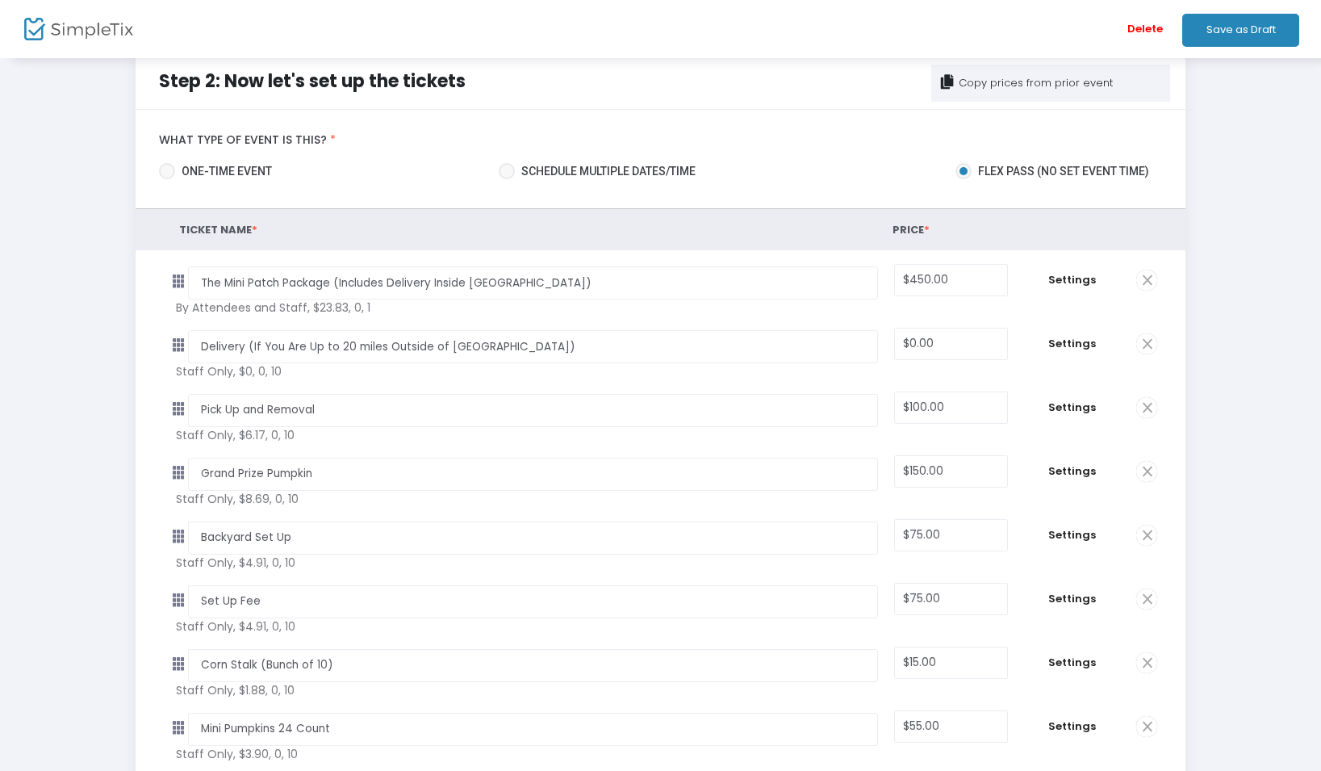
scroll to position [136, 0]
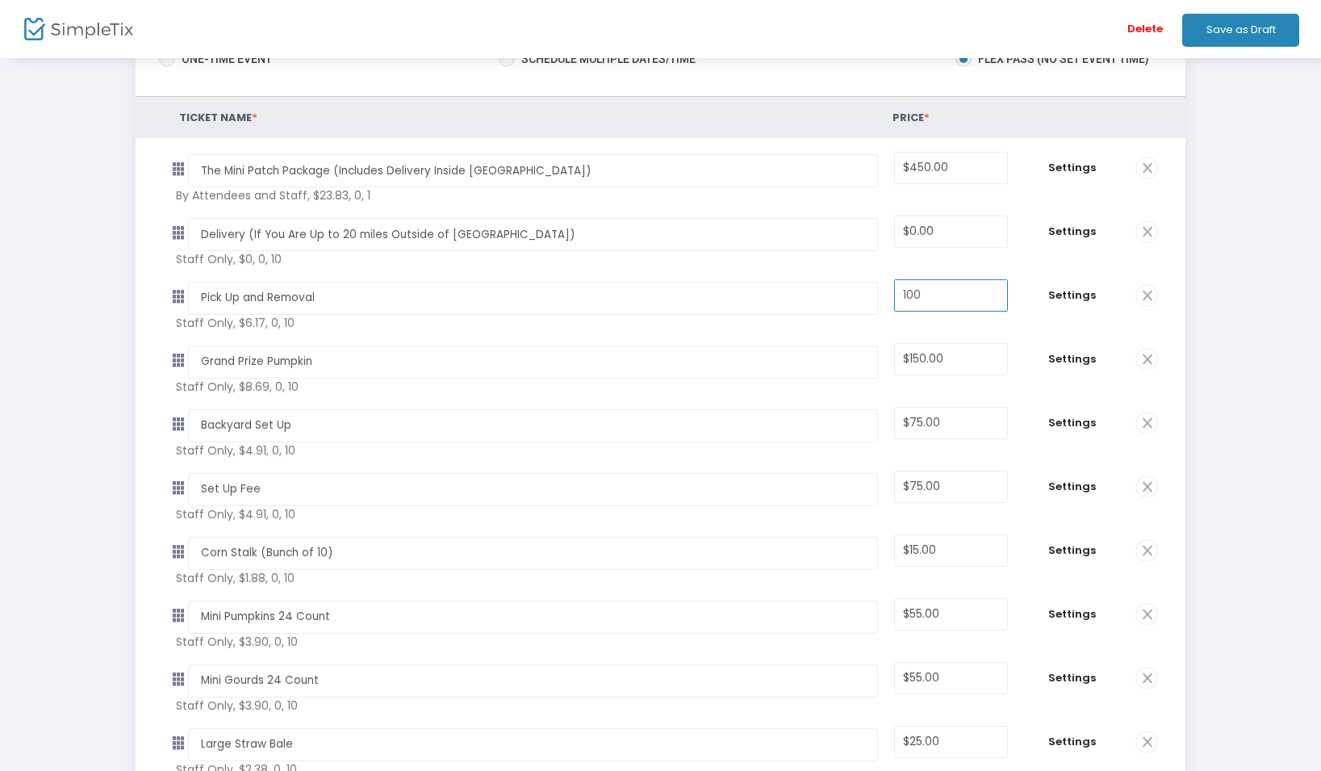
click at [947, 293] on input "100" at bounding box center [951, 295] width 112 height 31
type input "$75.00"
click at [961, 328] on tr "Pick Up and Removal Required. $75.00 Required. null Settings null null Staff On…" at bounding box center [667, 297] width 1022 height 64
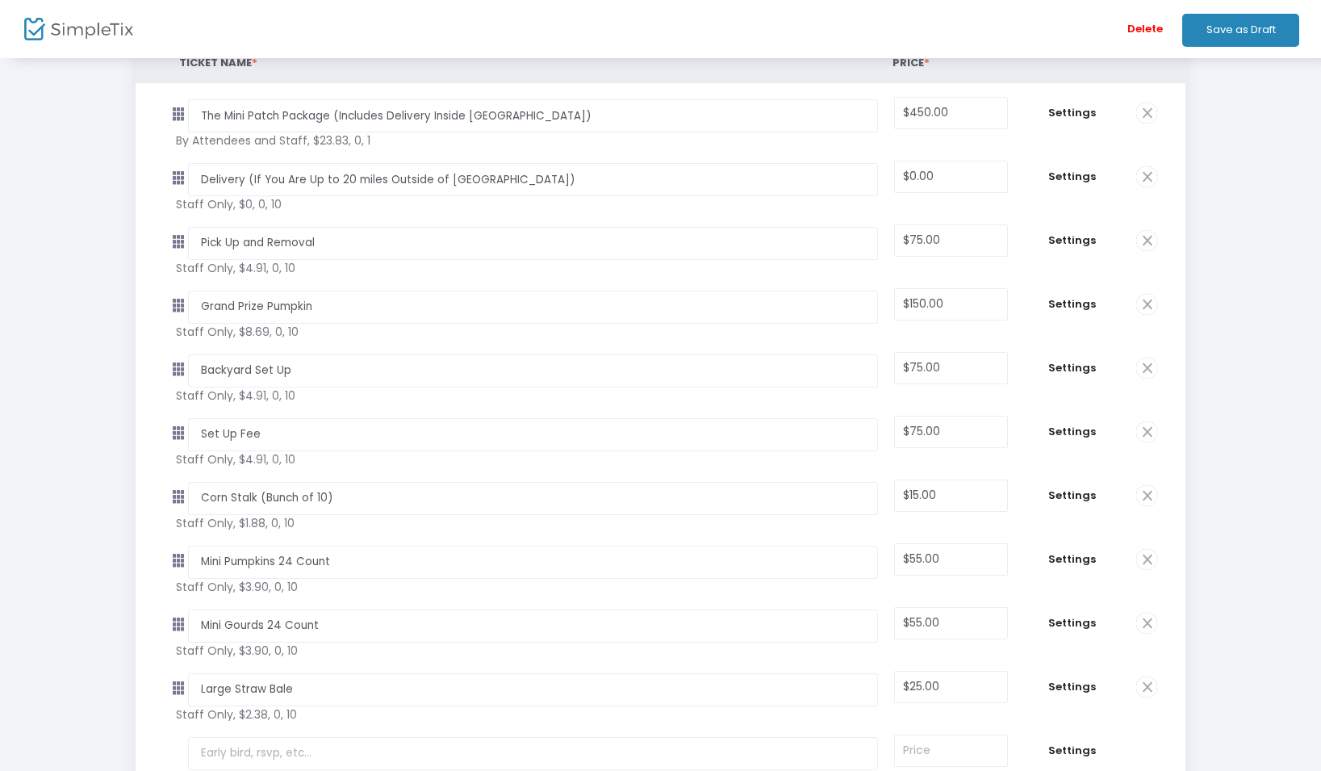
scroll to position [192, 0]
click at [1066, 107] on span "Settings" at bounding box center [1072, 112] width 96 height 16
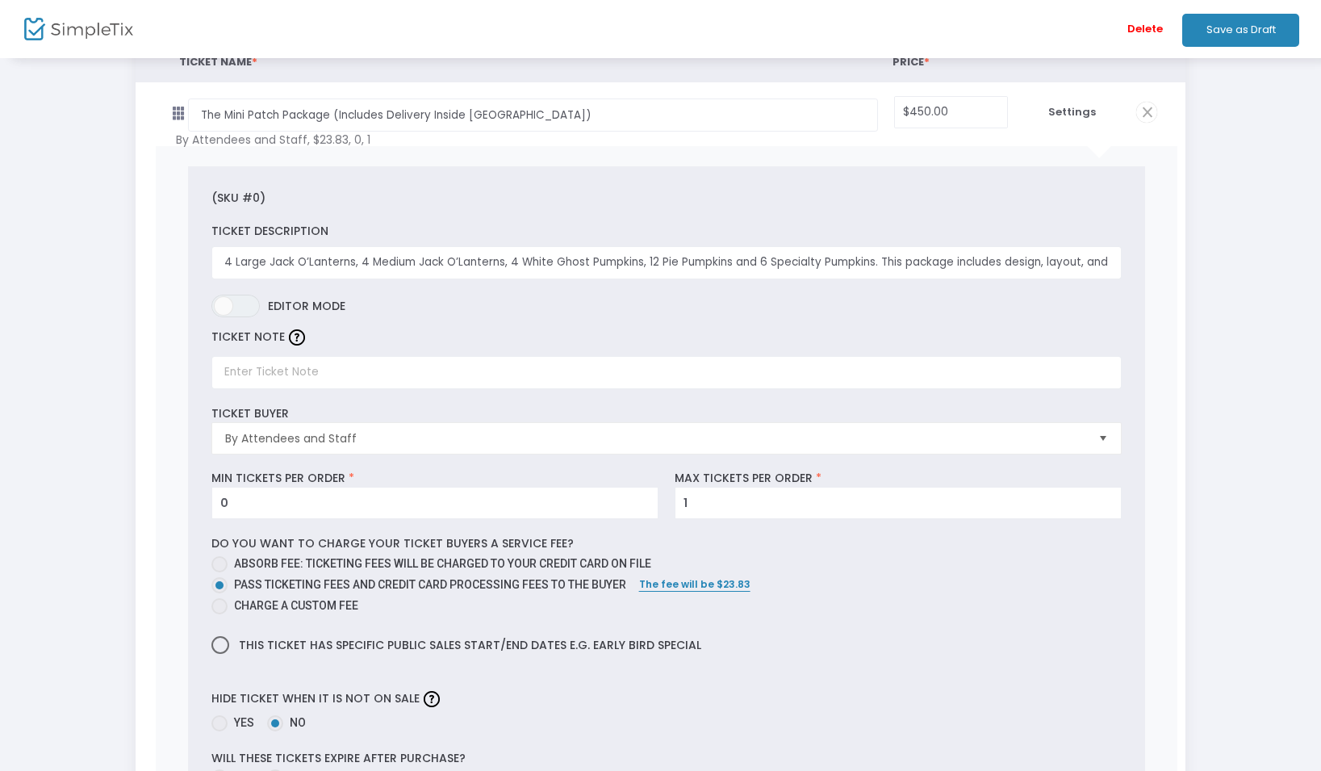
drag, startPoint x: 1059, startPoint y: 111, endPoint x: 1052, endPoint y: 193, distance: 81.8
click at [1059, 111] on span "Settings" at bounding box center [1072, 112] width 96 height 16
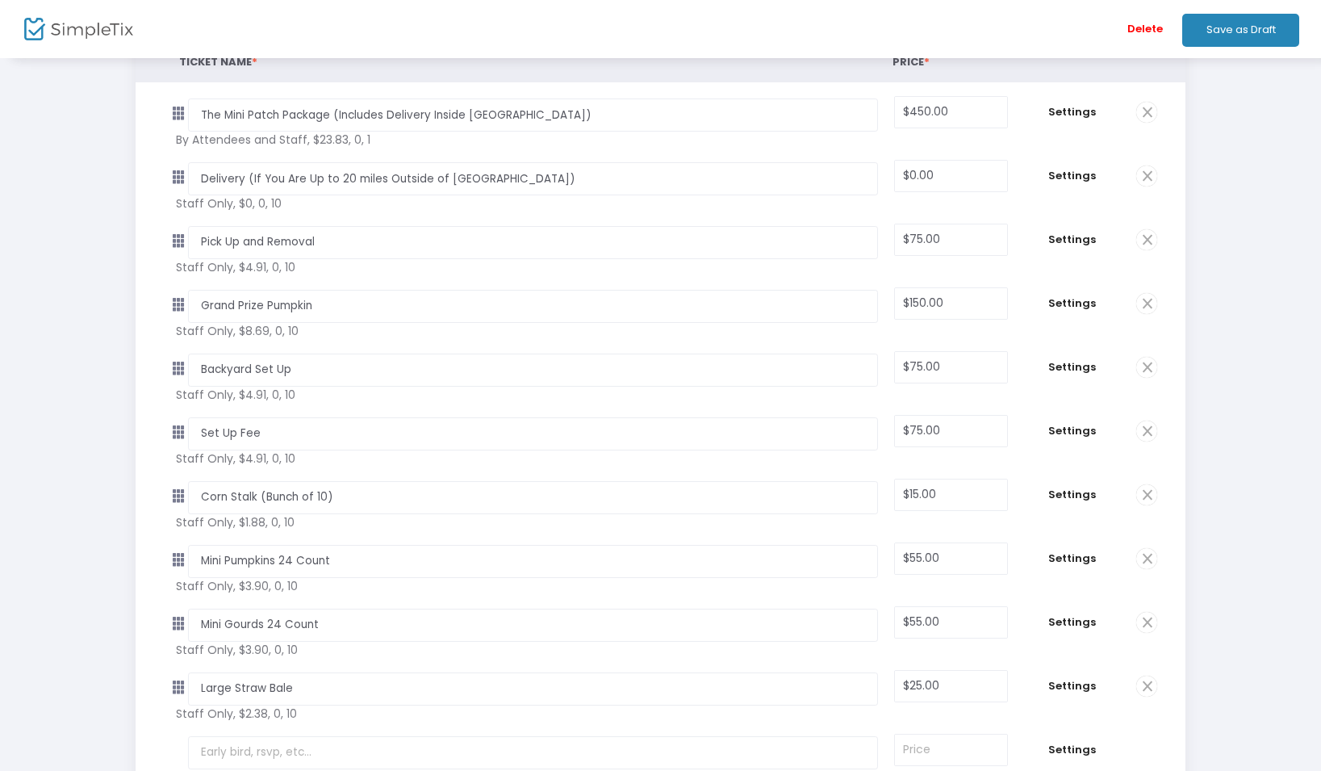
scroll to position [382, 0]
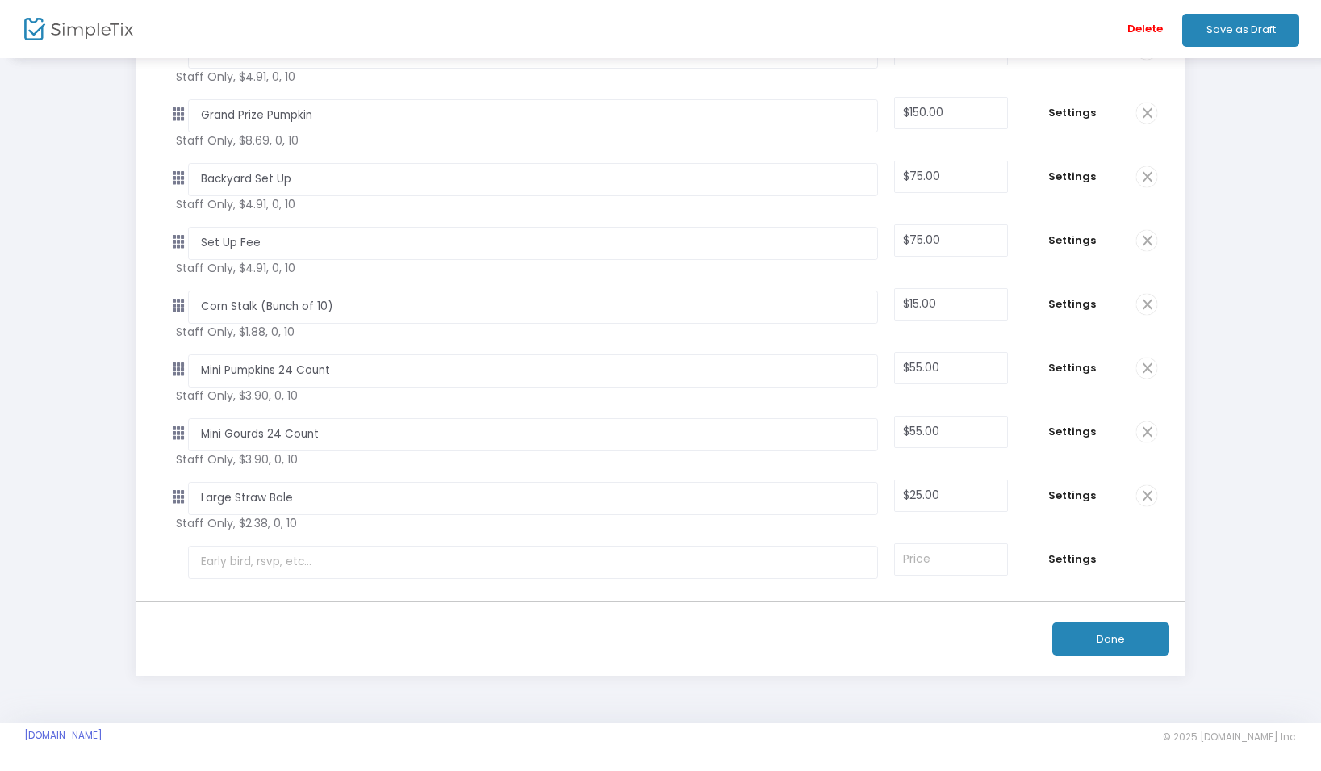
click at [1106, 641] on button "Done" at bounding box center [1110, 638] width 117 height 33
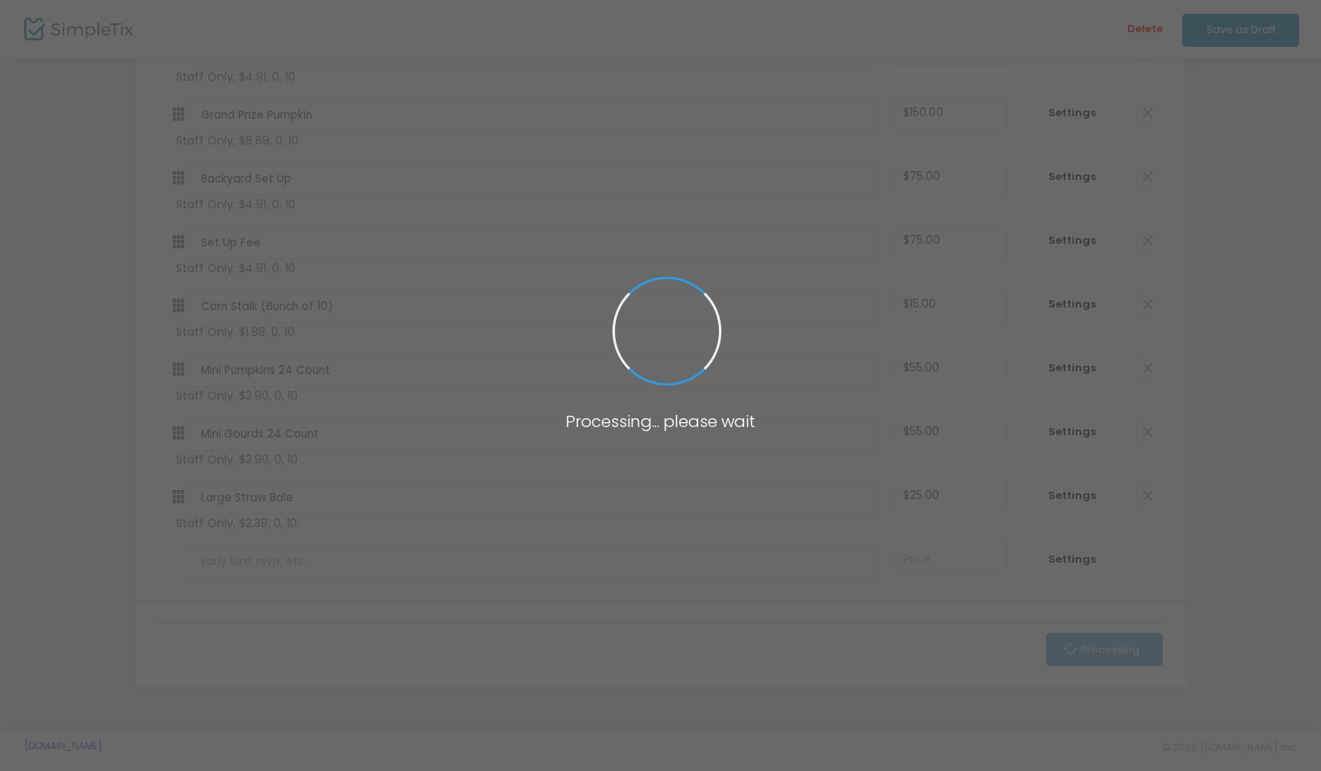
scroll to position [141, 0]
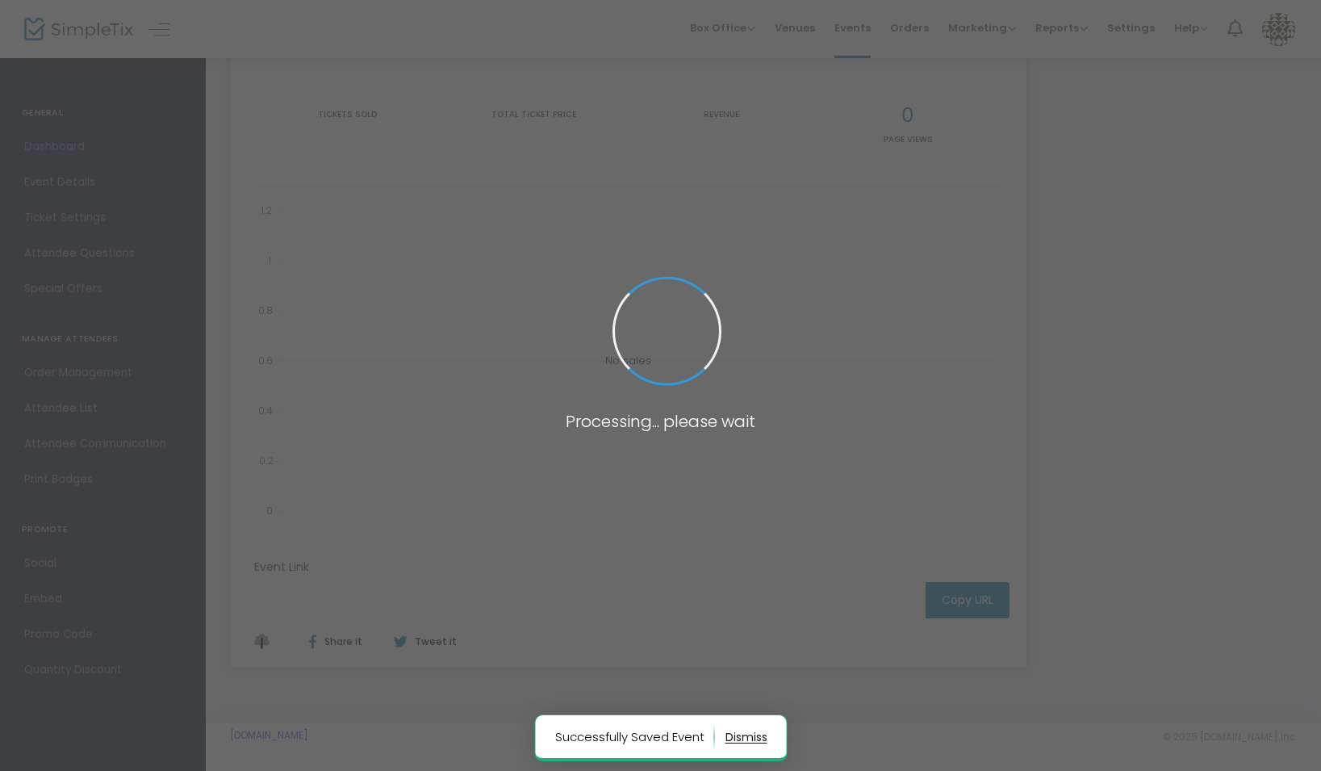
type input "[URL][DOMAIN_NAME]"
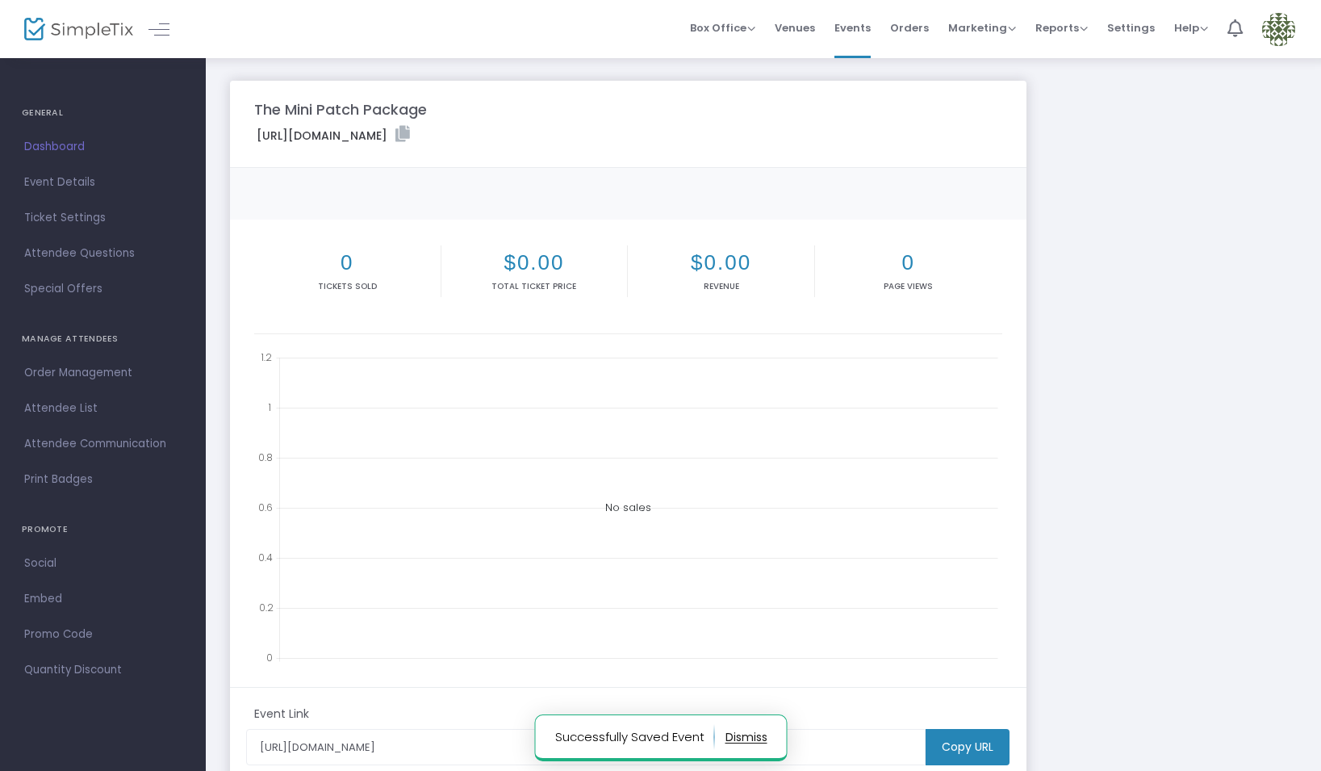
scroll to position [1, 0]
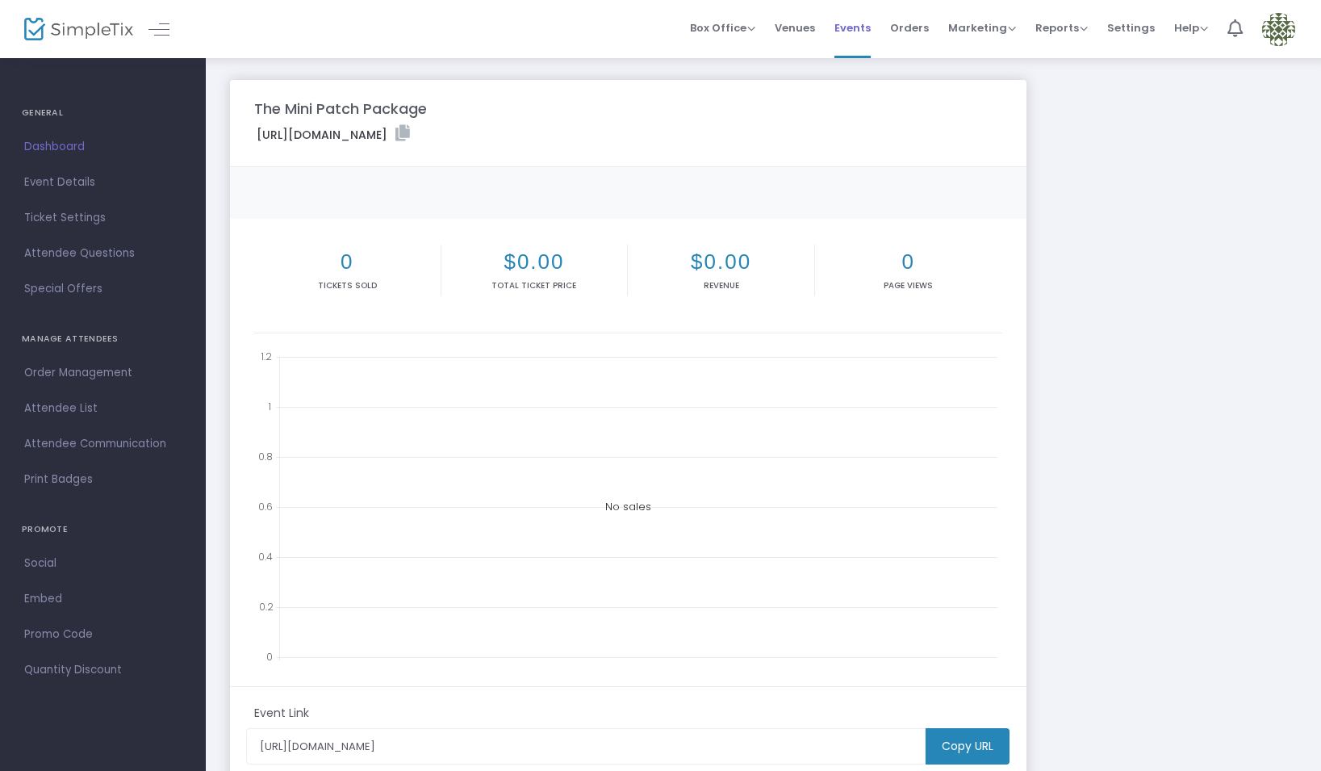
click at [863, 21] on span "Events" at bounding box center [852, 27] width 36 height 41
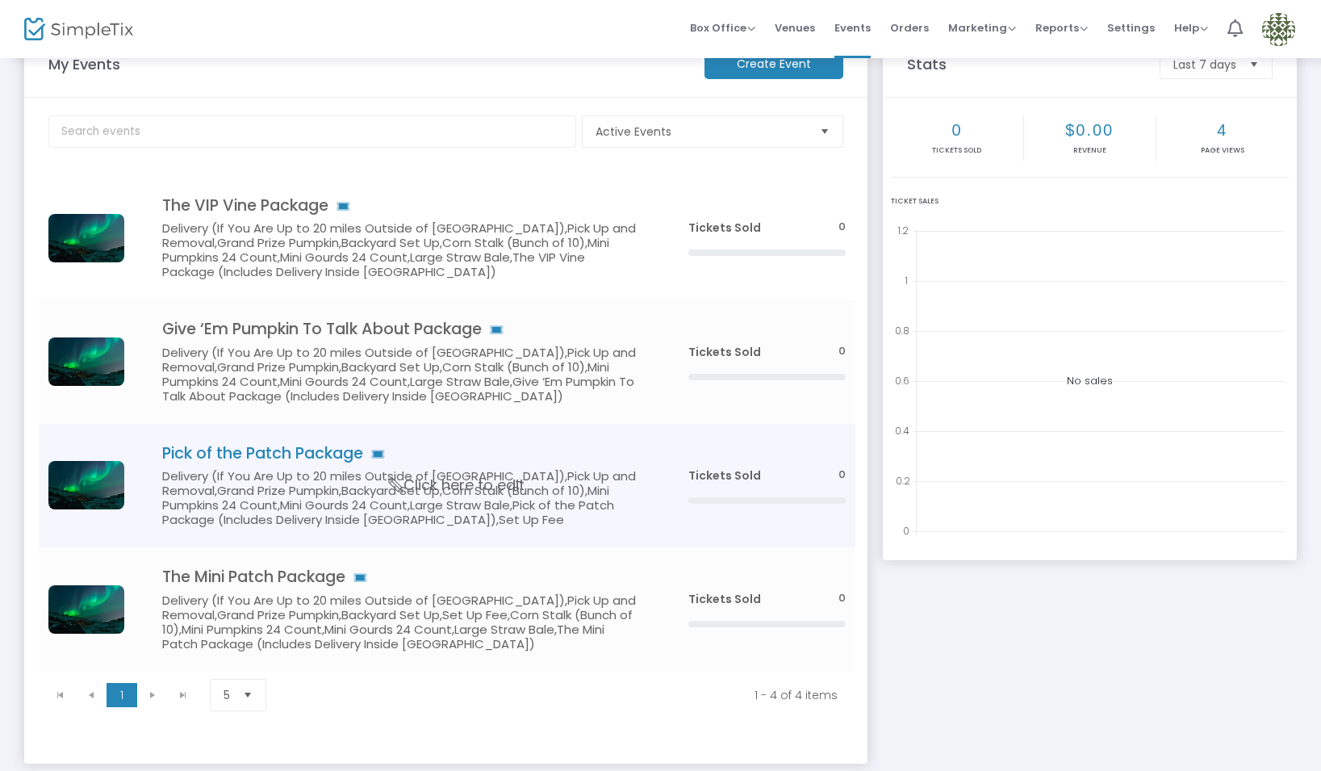
scroll to position [56, 0]
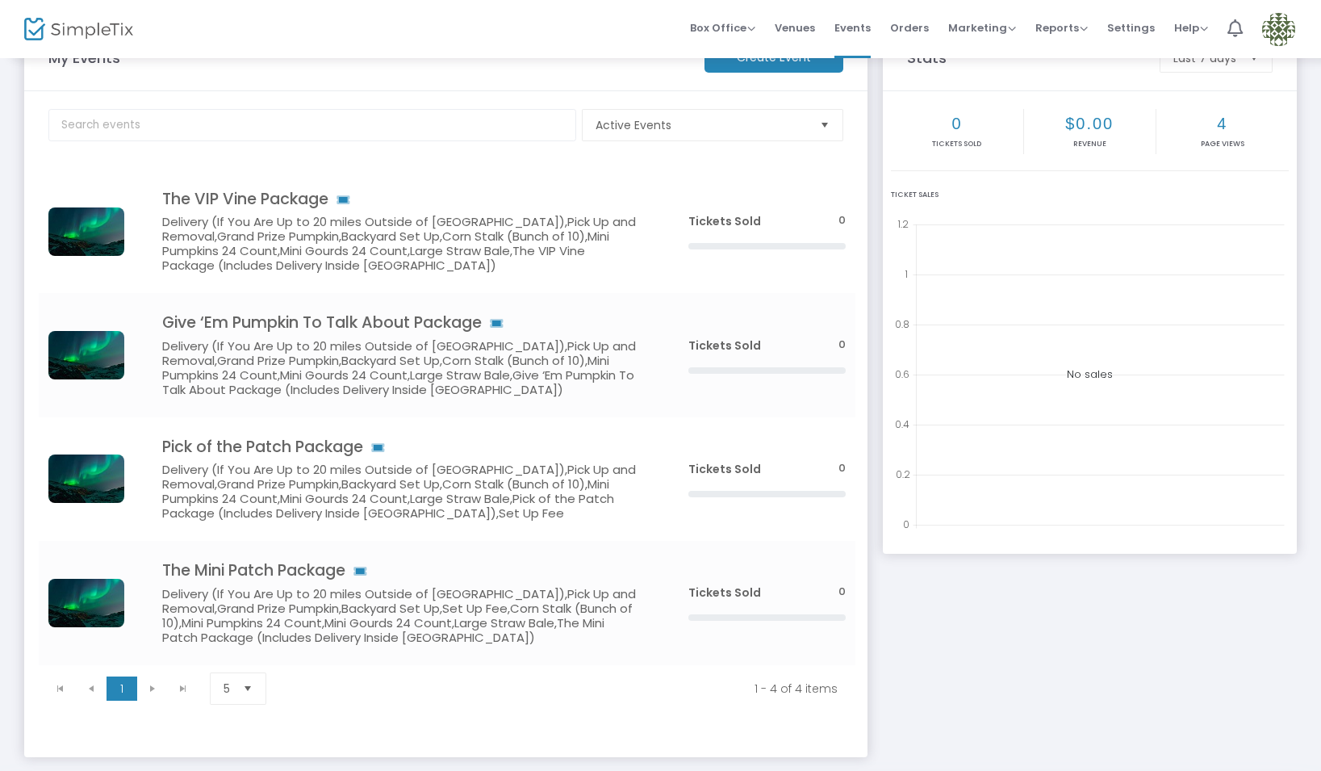
drag, startPoint x: 562, startPoint y: 479, endPoint x: 611, endPoint y: 491, distance: 49.7
click at [562, 479] on h5 "Delivery (If You Are Up to 20 miles Outside of [GEOGRAPHIC_DATA]),Pick Up and R…" at bounding box center [401, 491] width 478 height 58
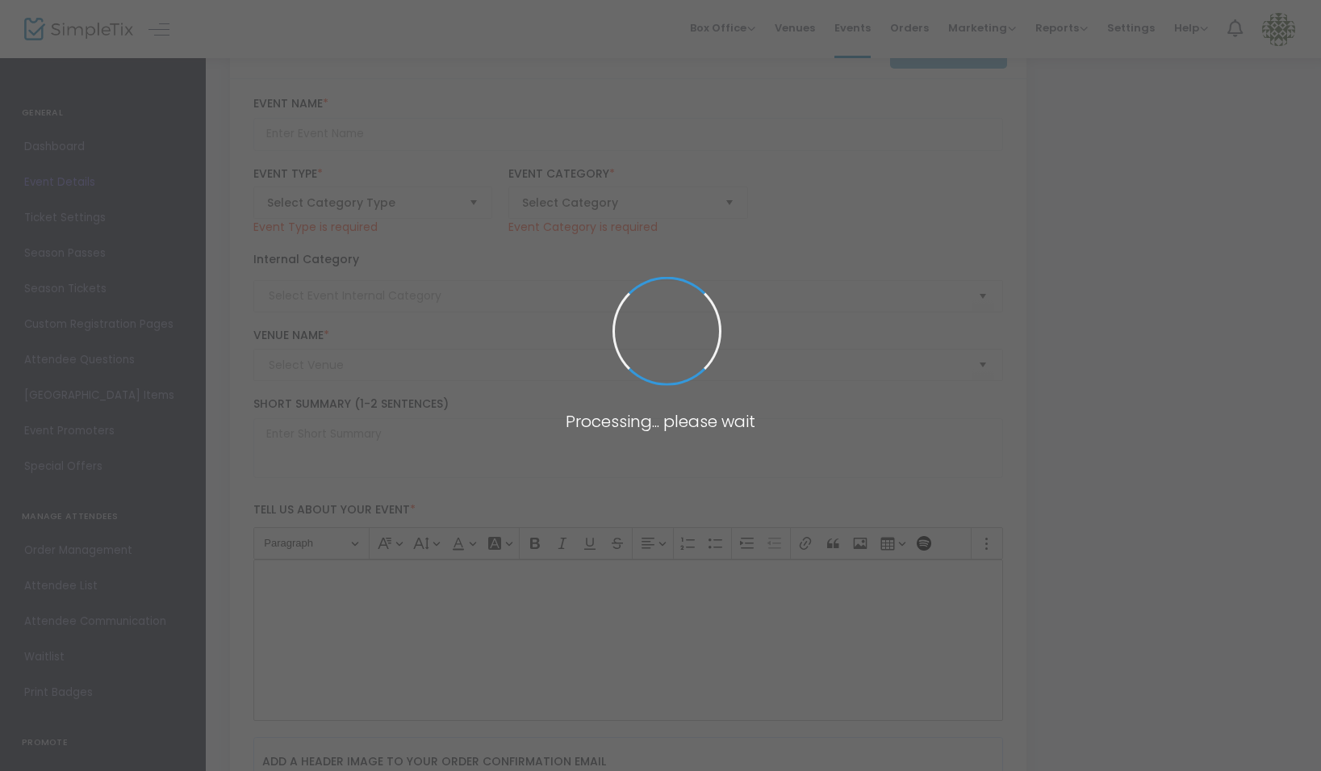
type input "Pick of the Patch Package"
type textarea "text"
type input "Buy Tickets"
type input "TBD"
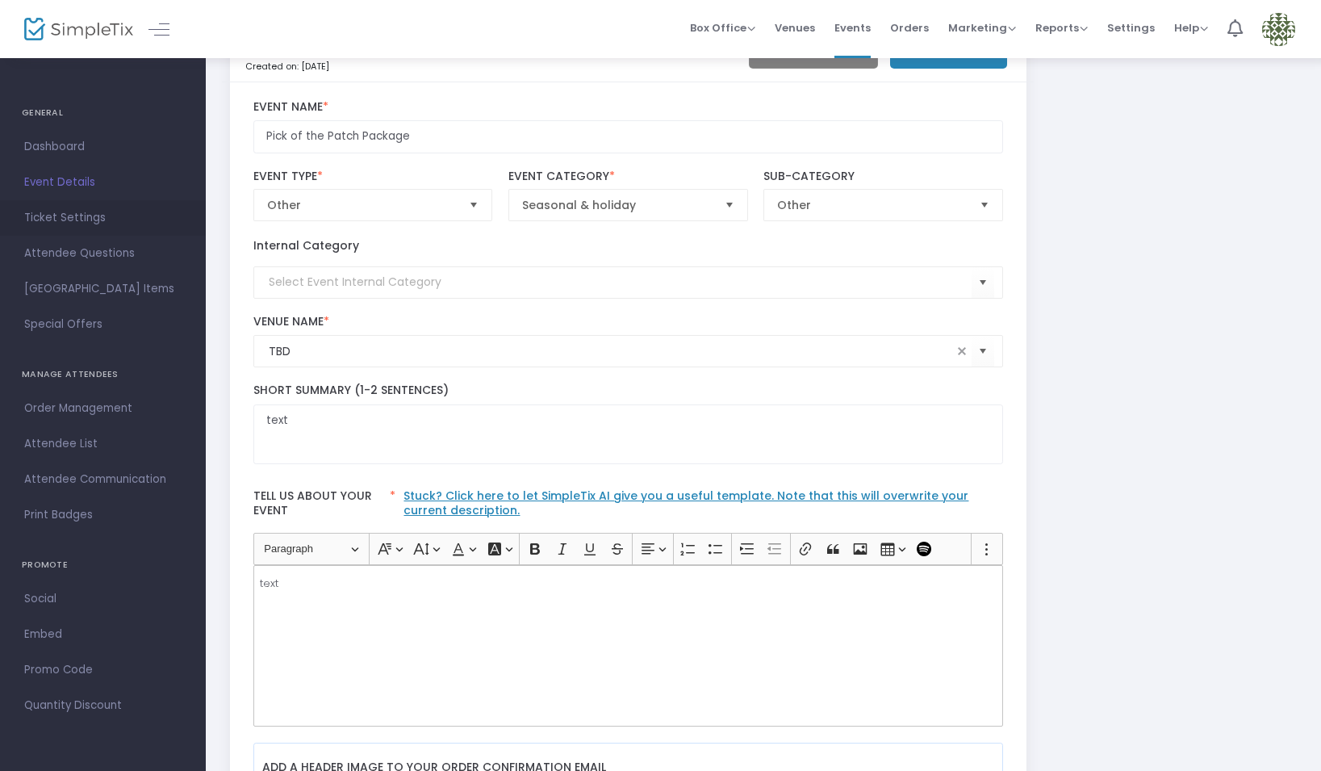
click at [80, 218] on span "Ticket Settings" at bounding box center [102, 217] width 157 height 21
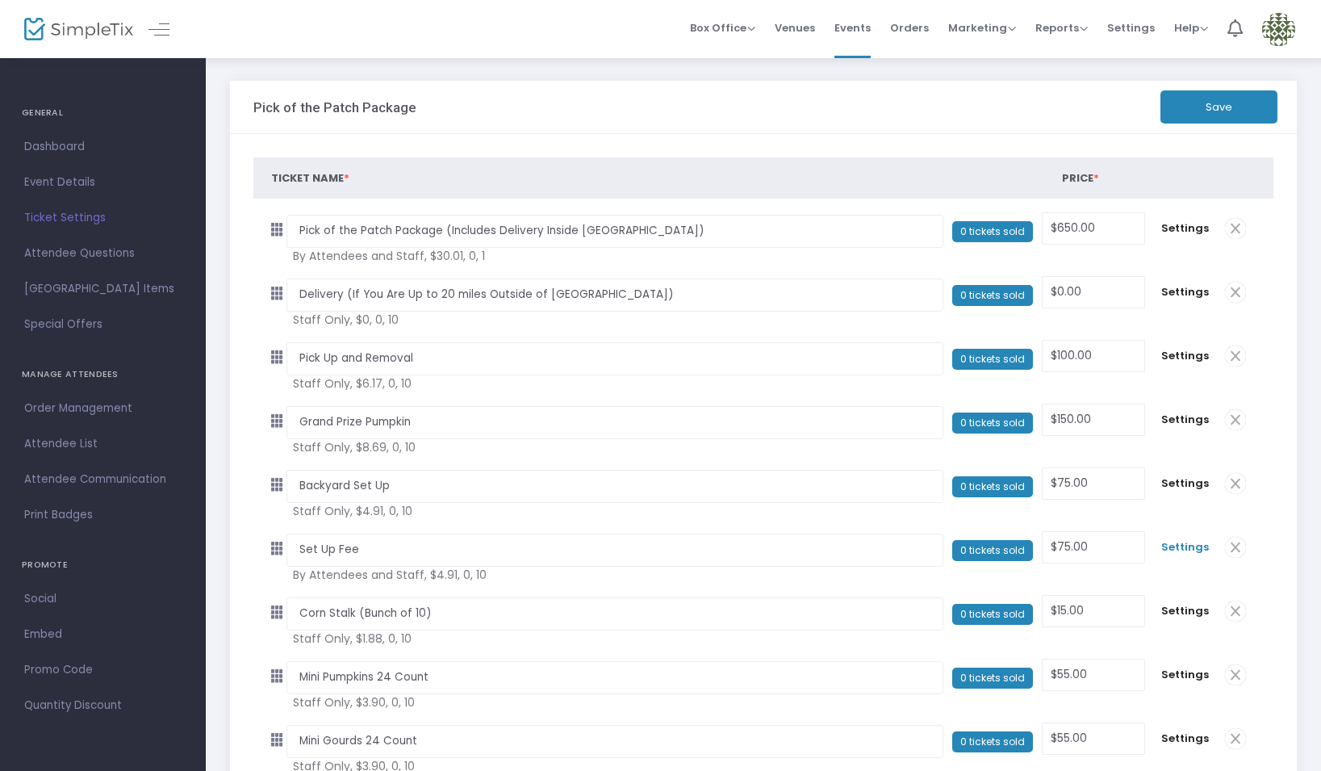
click at [1183, 541] on span "Settings" at bounding box center [1185, 547] width 48 height 16
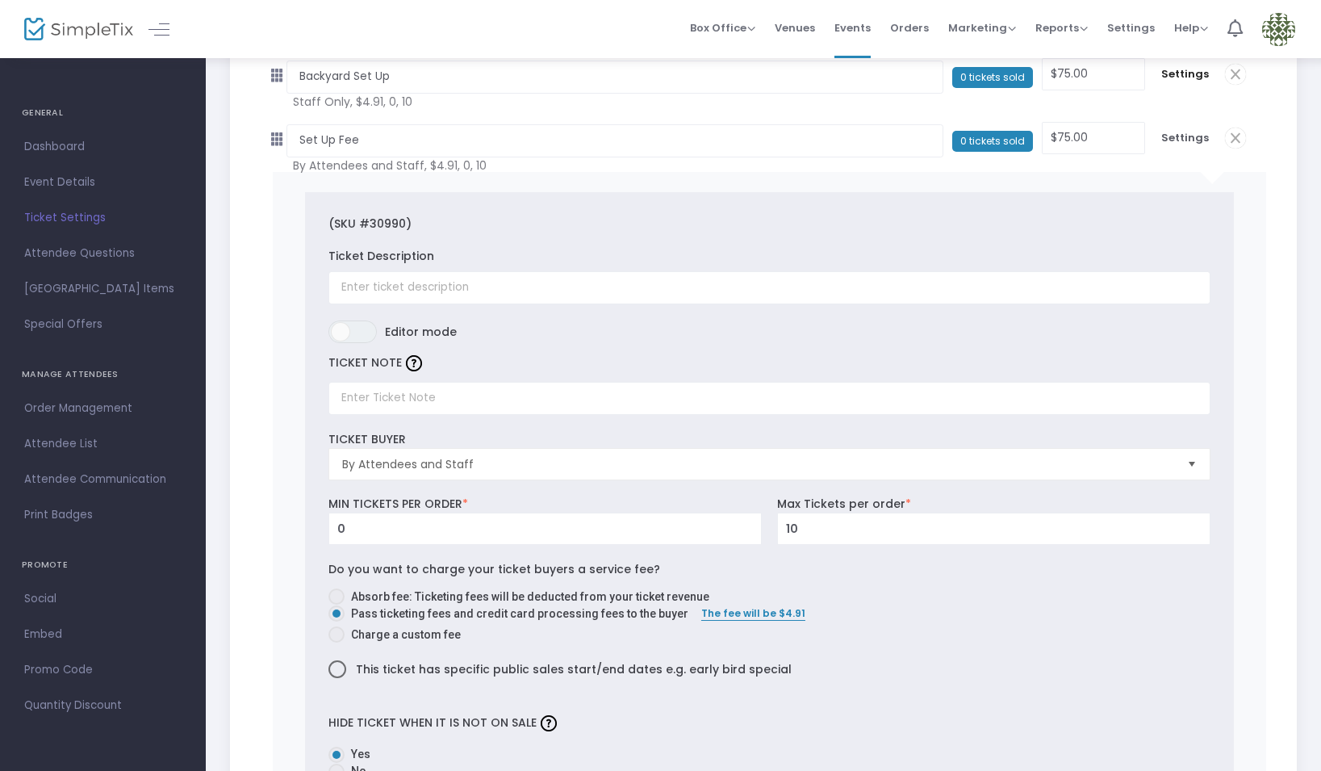
scroll to position [440, 0]
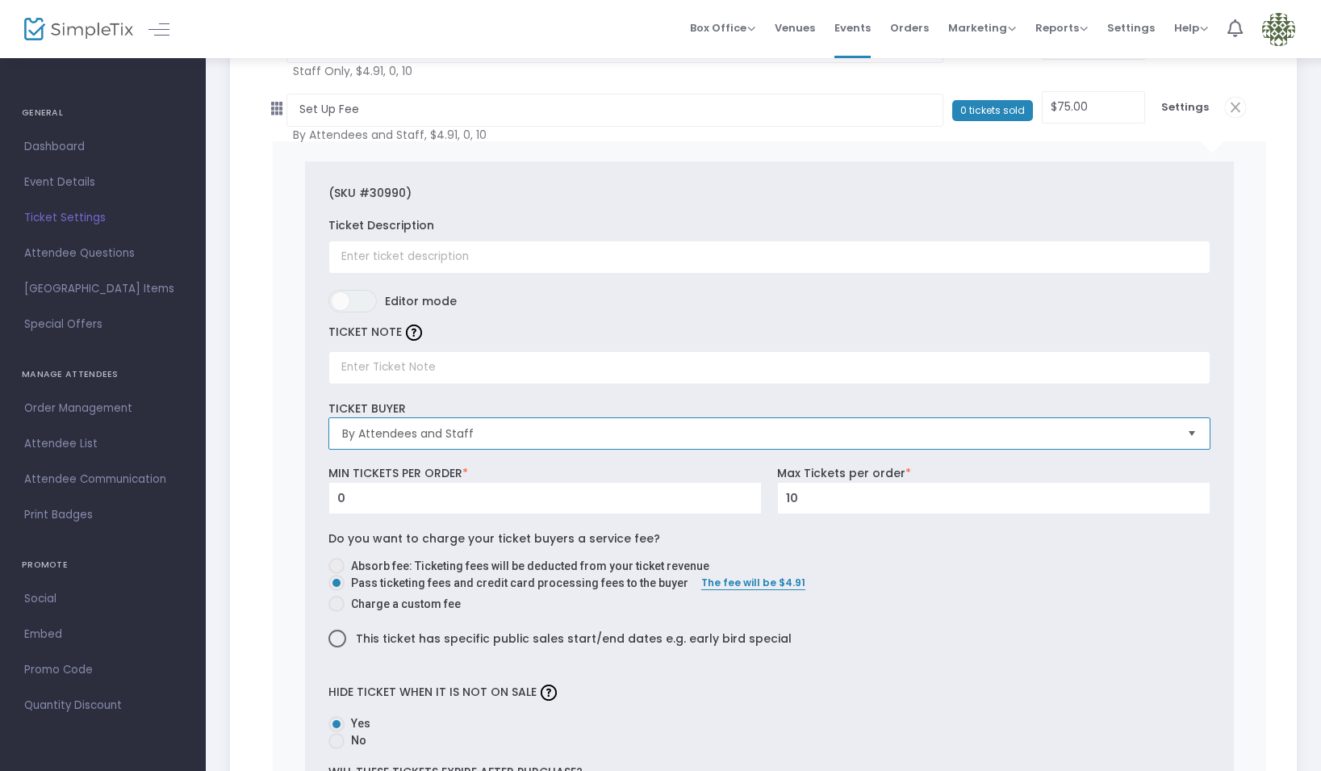
click at [1077, 442] on span "By Attendees and Staff" at bounding box center [758, 433] width 845 height 31
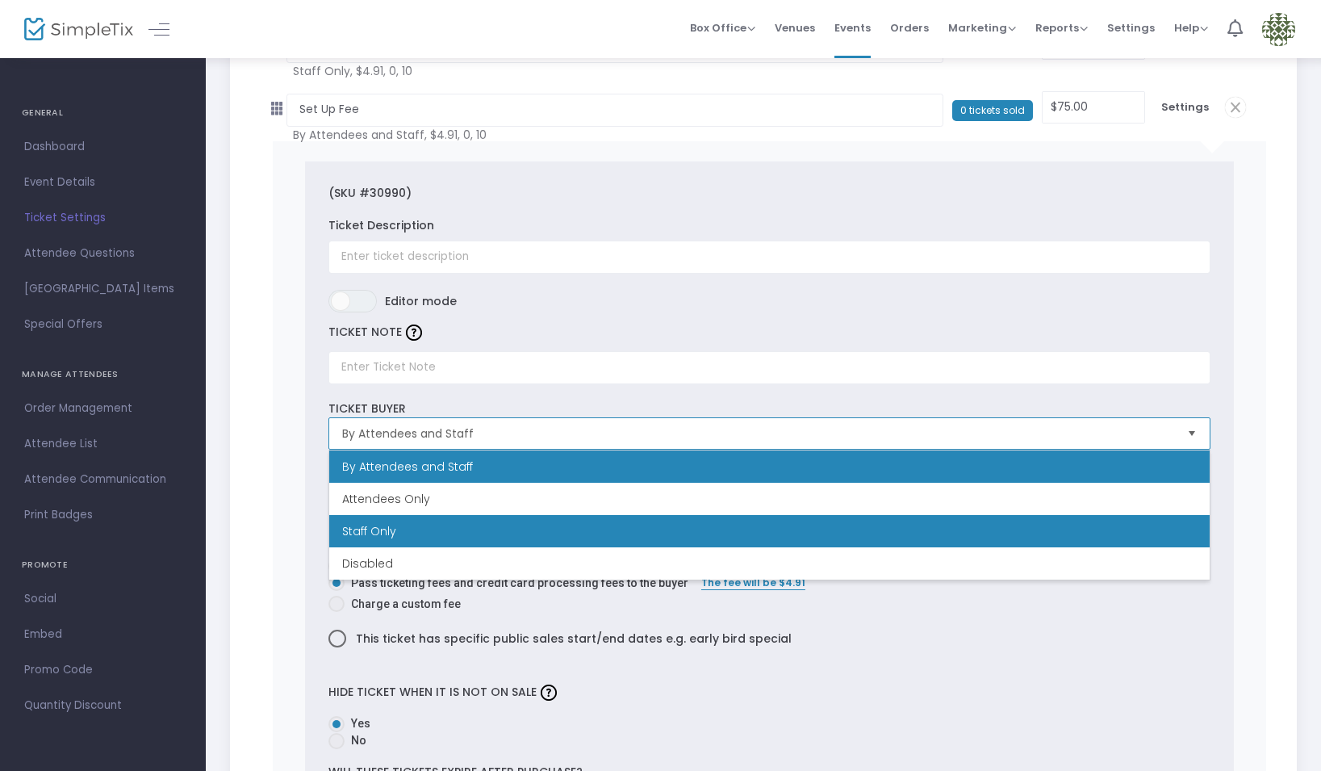
click at [1067, 541] on li "Staff Only" at bounding box center [769, 531] width 880 height 32
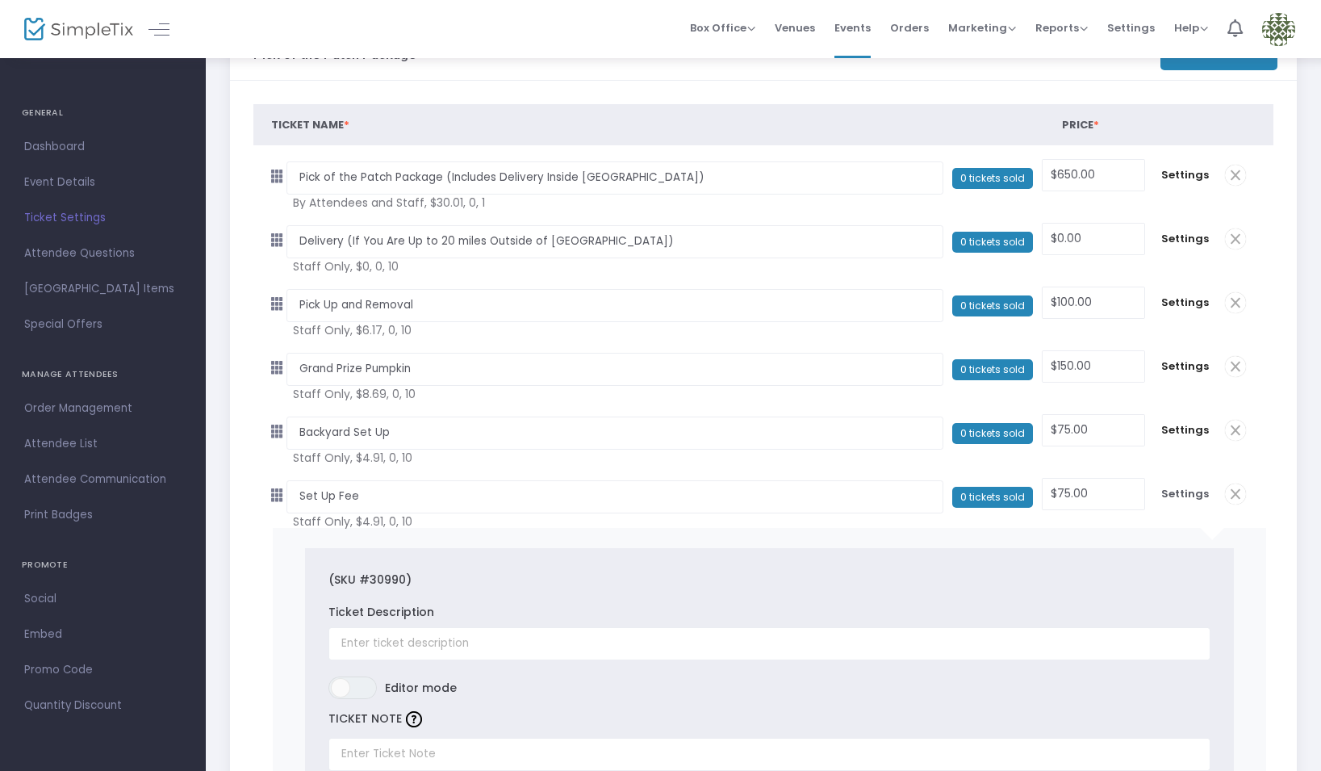
scroll to position [0, 0]
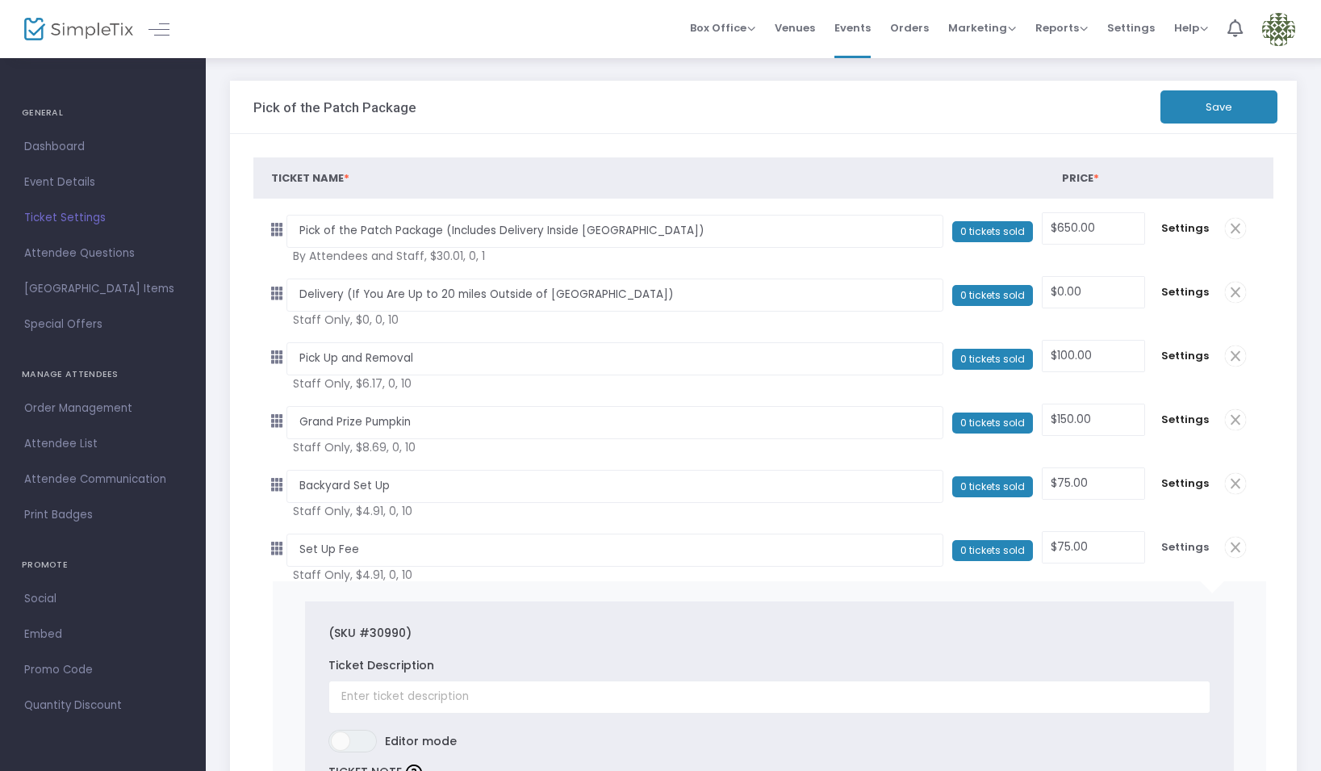
click at [1192, 97] on button "Save" at bounding box center [1218, 106] width 117 height 33
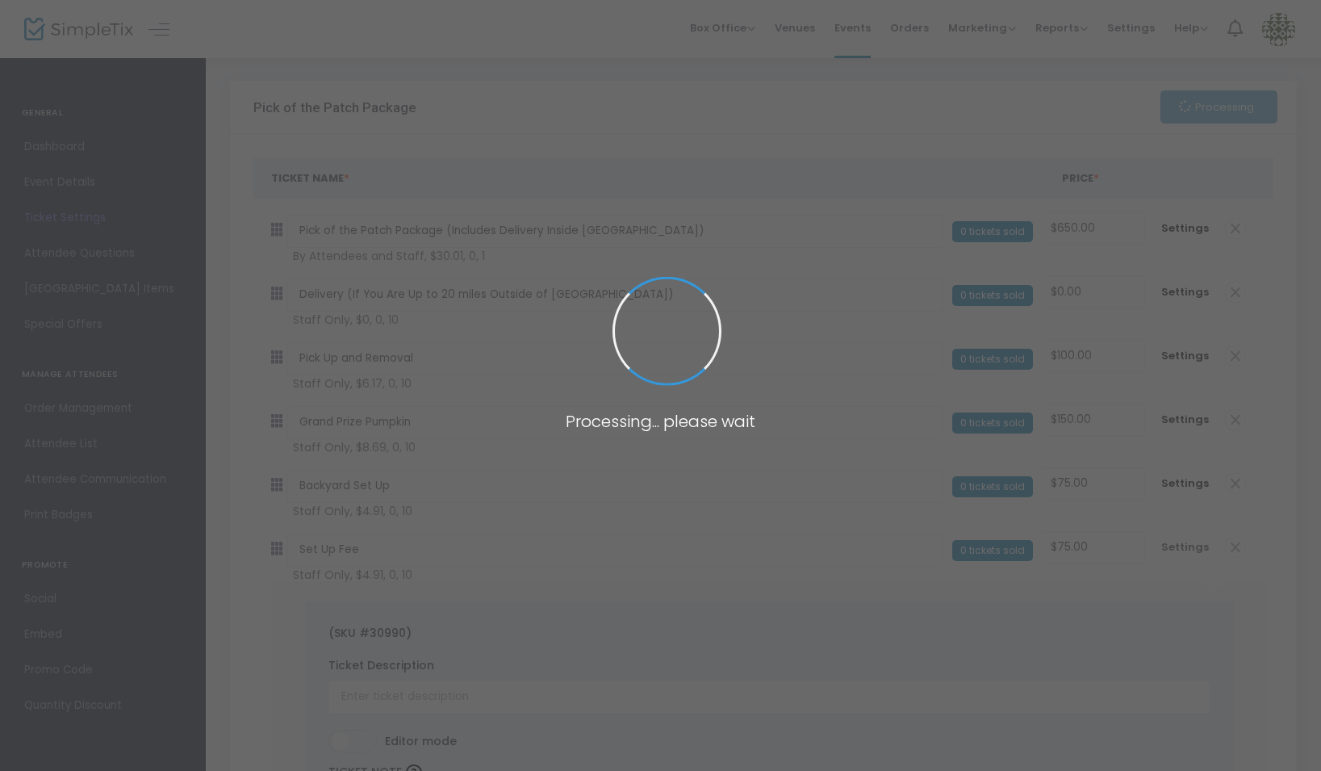
scroll to position [10, 0]
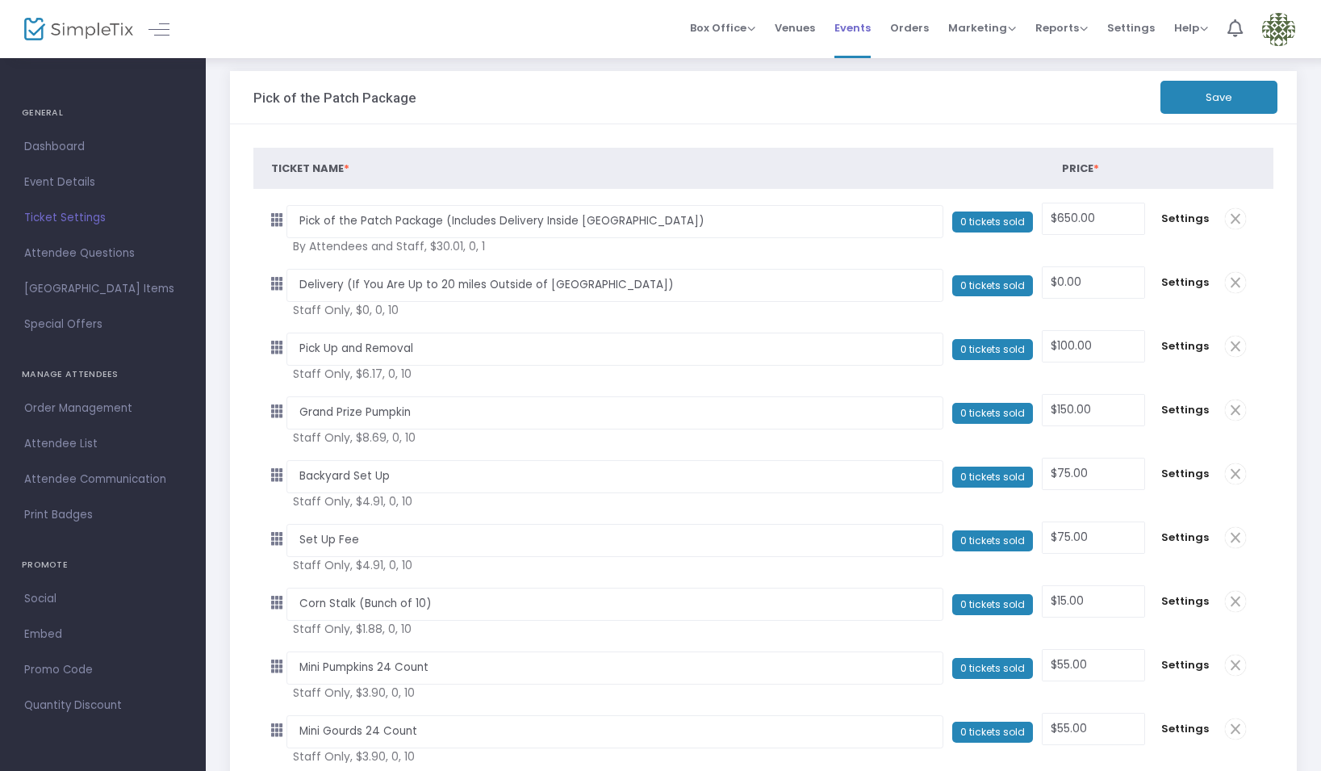
click at [860, 27] on span "Events" at bounding box center [852, 27] width 36 height 41
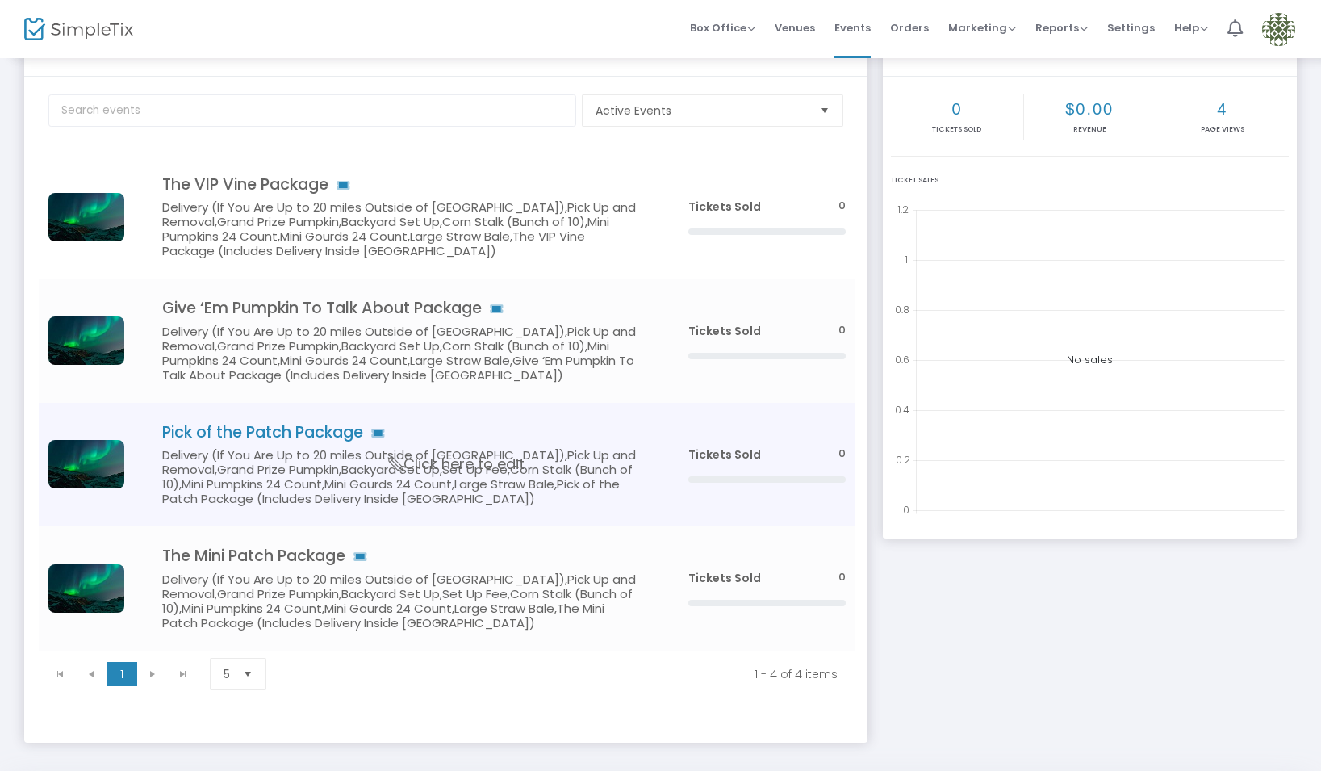
scroll to position [130, 0]
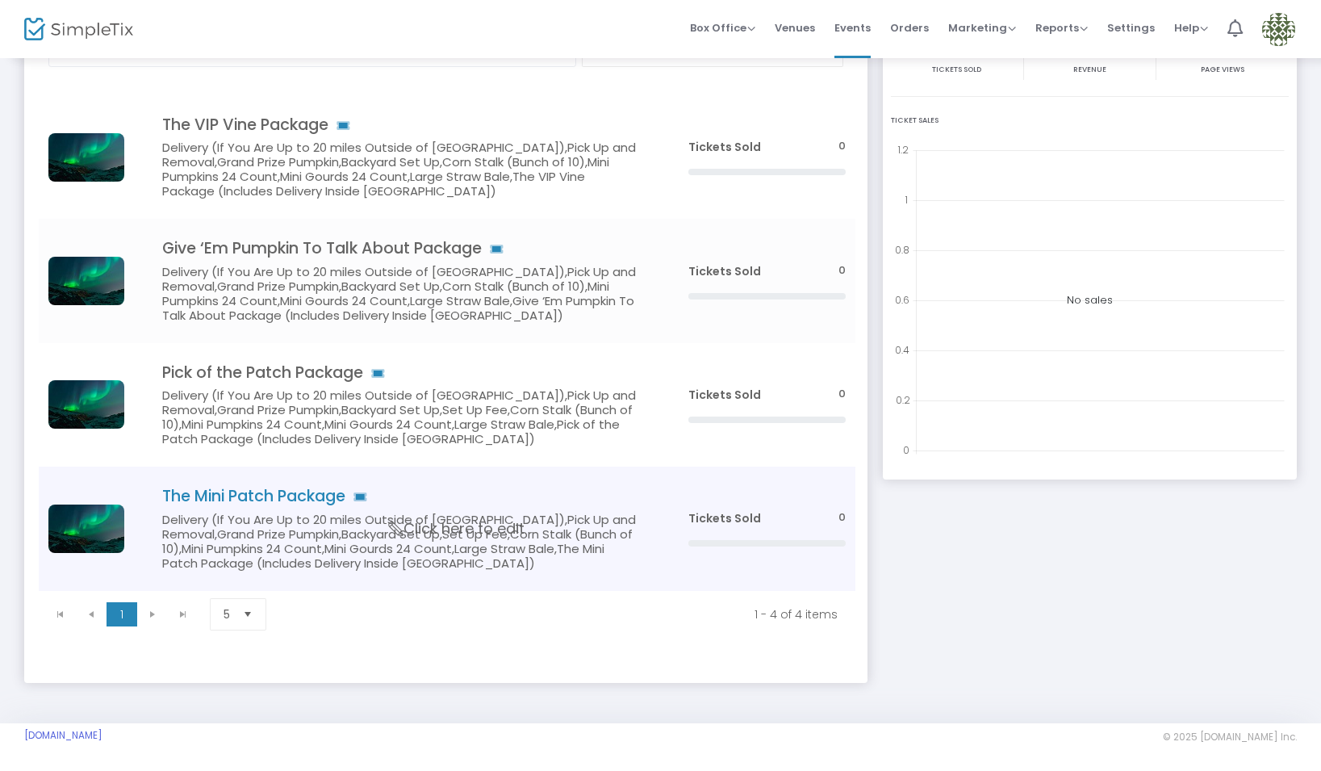
click at [484, 520] on span "Click here to edit" at bounding box center [457, 528] width 136 height 21
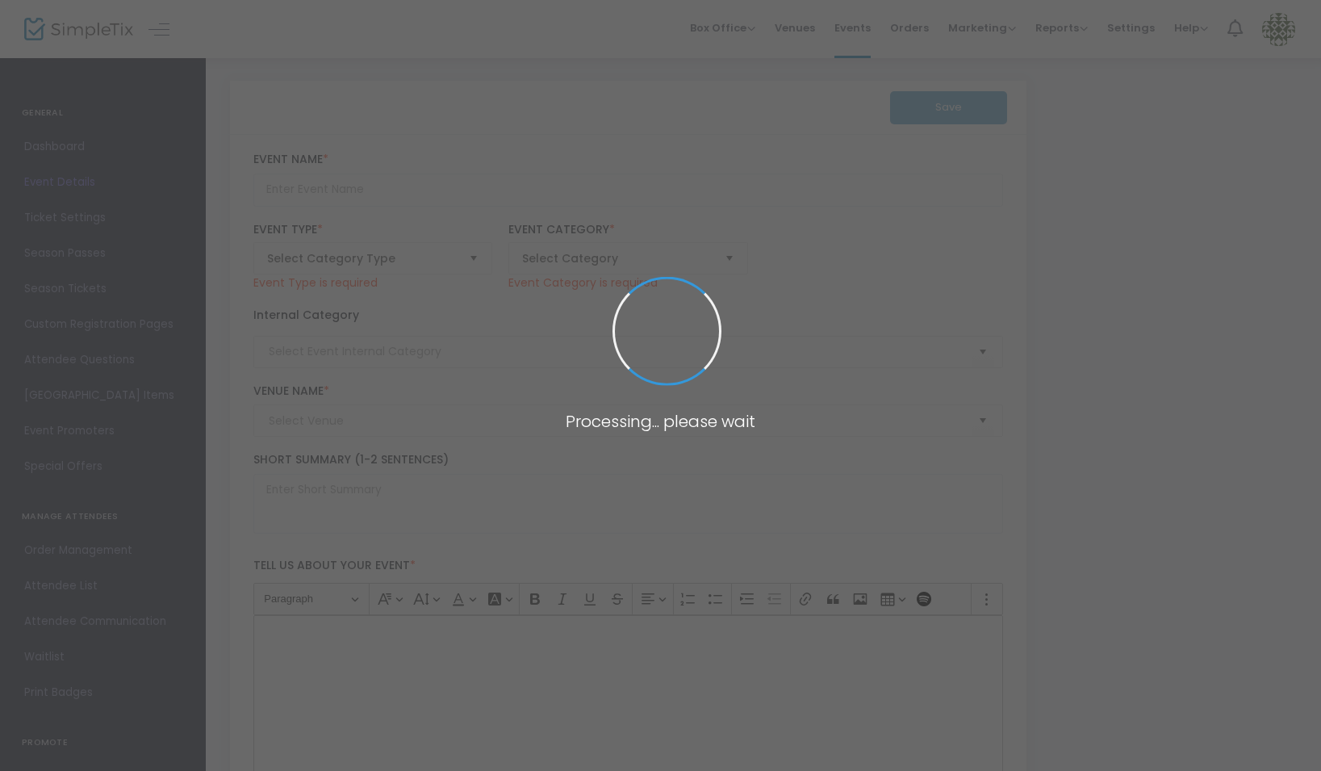
type input "The Mini Patch Package"
type textarea "text"
type input "Buy Tickets"
type input "TBD"
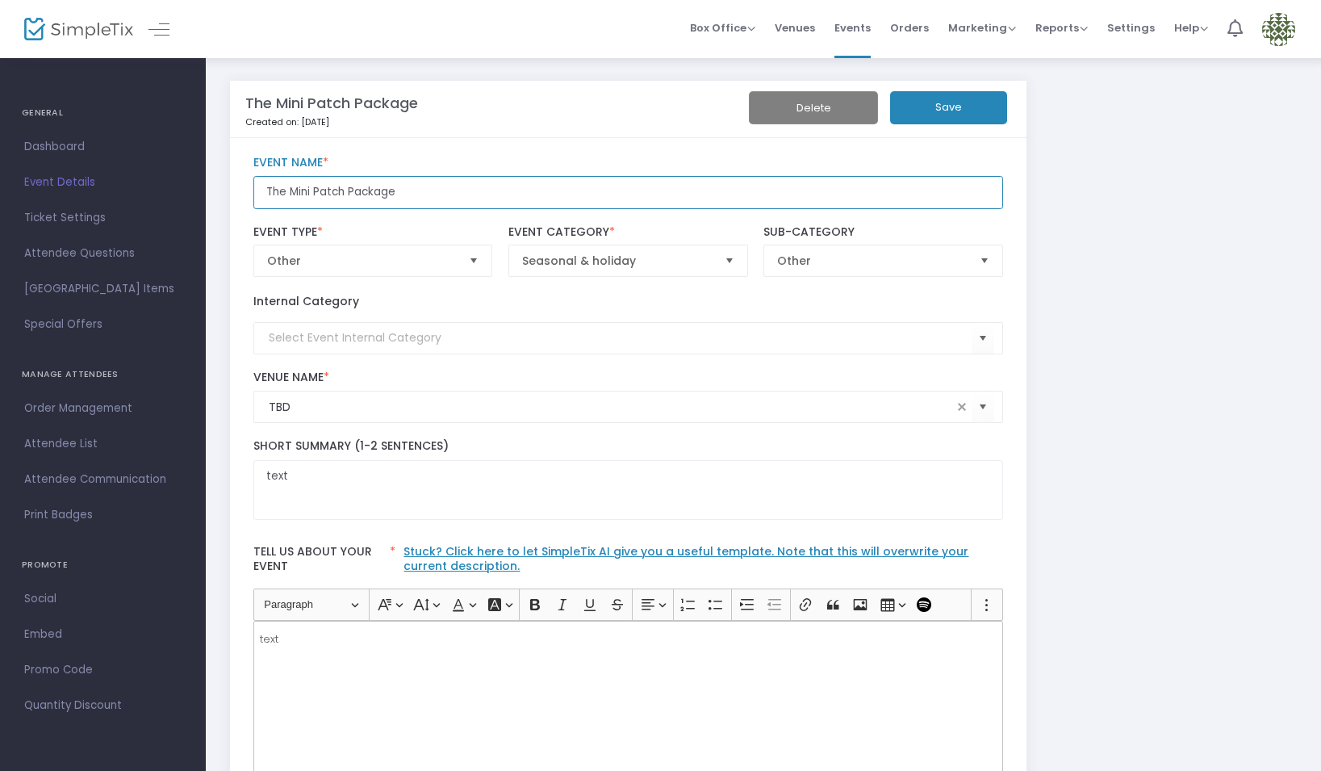
drag, startPoint x: 343, startPoint y: 187, endPoint x: 225, endPoint y: 184, distance: 117.9
drag, startPoint x: 100, startPoint y: 319, endPoint x: 132, endPoint y: 325, distance: 32.9
click at [100, 319] on span "Special Offers" at bounding box center [102, 324] width 157 height 21
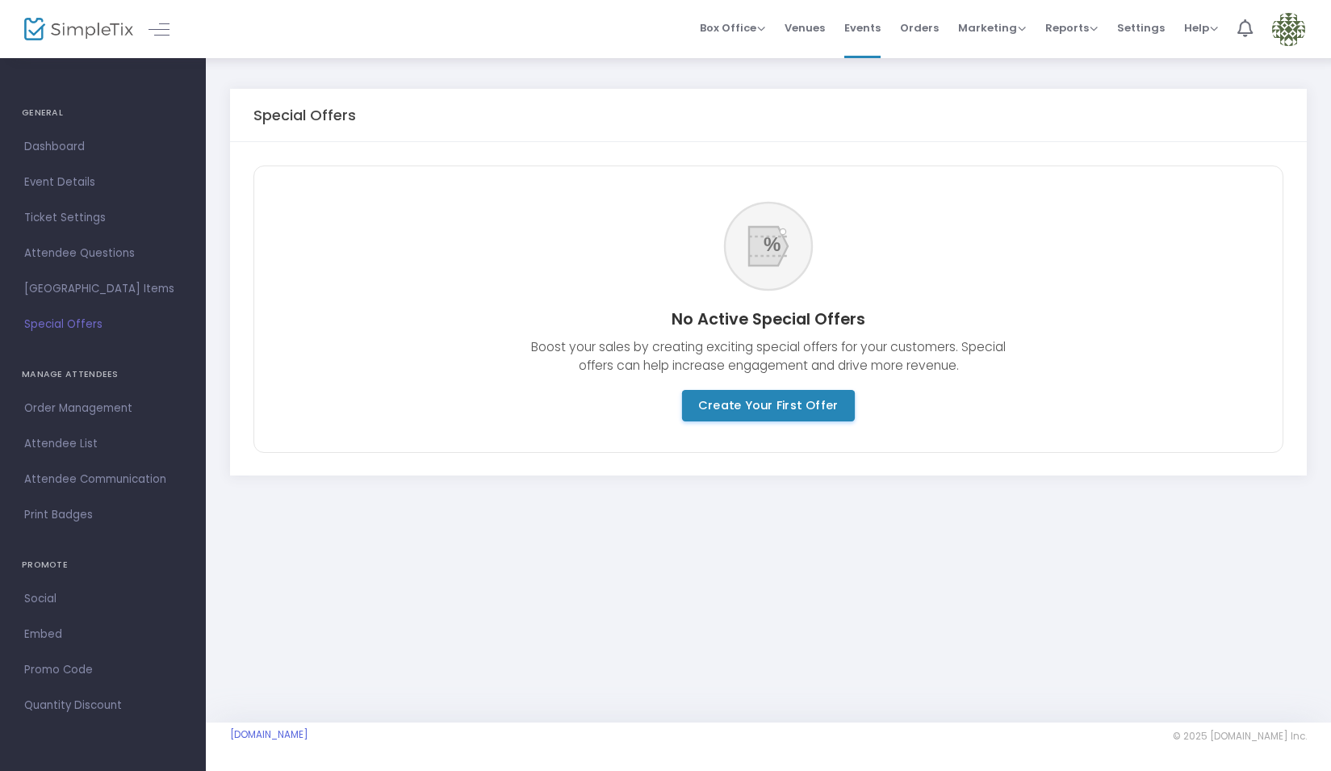
click at [747, 410] on m-button "Create Your First Offer" at bounding box center [768, 405] width 173 height 31
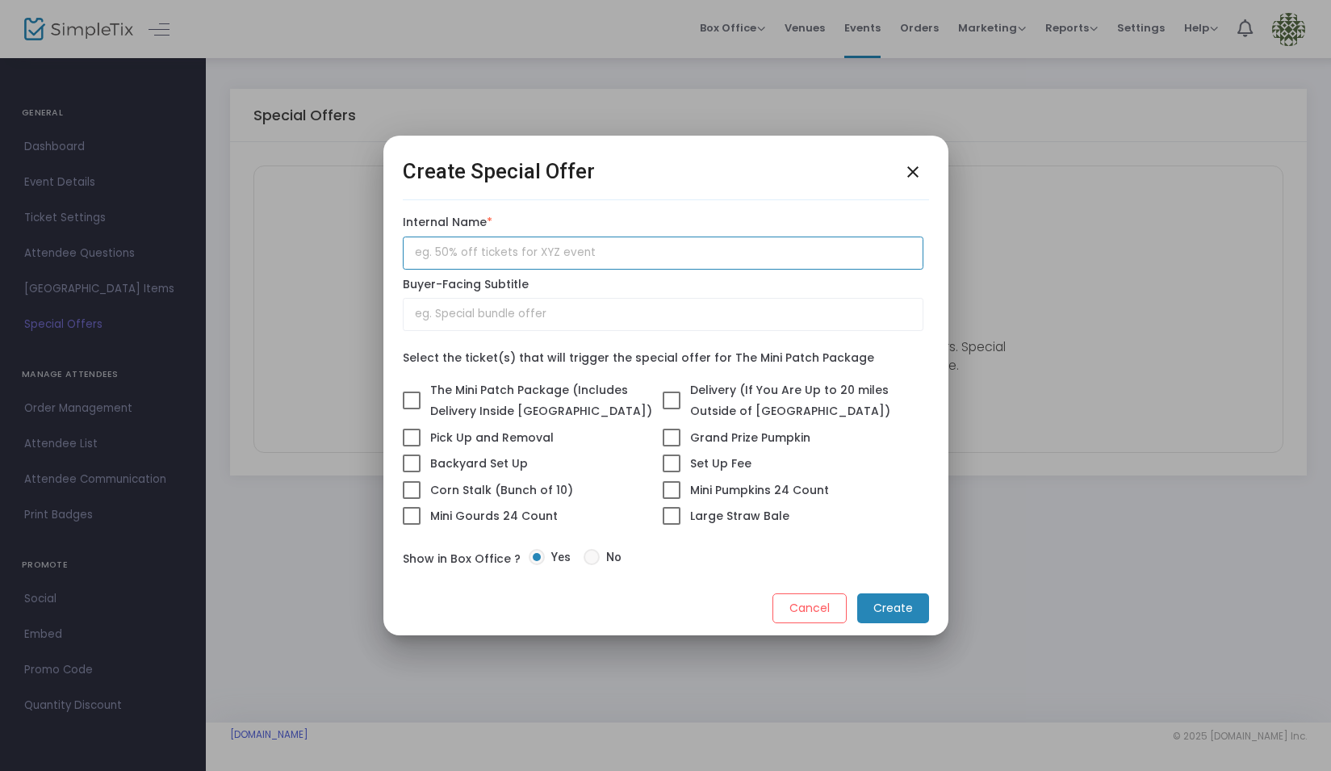
click at [492, 252] on input "text" at bounding box center [663, 252] width 521 height 33
paste input "The Mini Patch"
type input "The Mini Patch Package Add Ons"
click at [500, 311] on input "text" at bounding box center [663, 314] width 521 height 33
paste input "The Mini Patch"
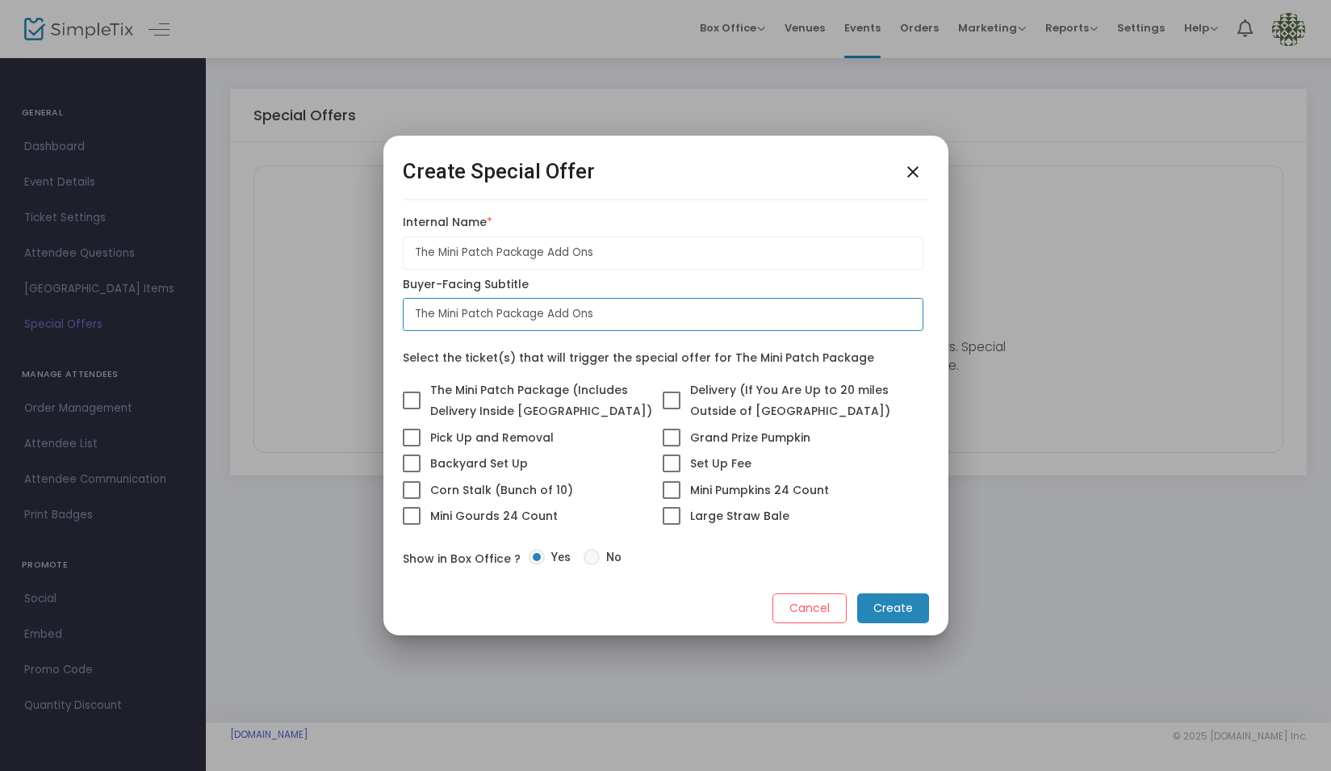
type input "The Mini Patch Package Add Ons"
click at [413, 402] on span at bounding box center [412, 400] width 18 height 18
click at [412, 409] on input "The Mini Patch Package (Includes Delivery Inside [GEOGRAPHIC_DATA])" at bounding box center [411, 409] width 1 height 1
checkbox input "true"
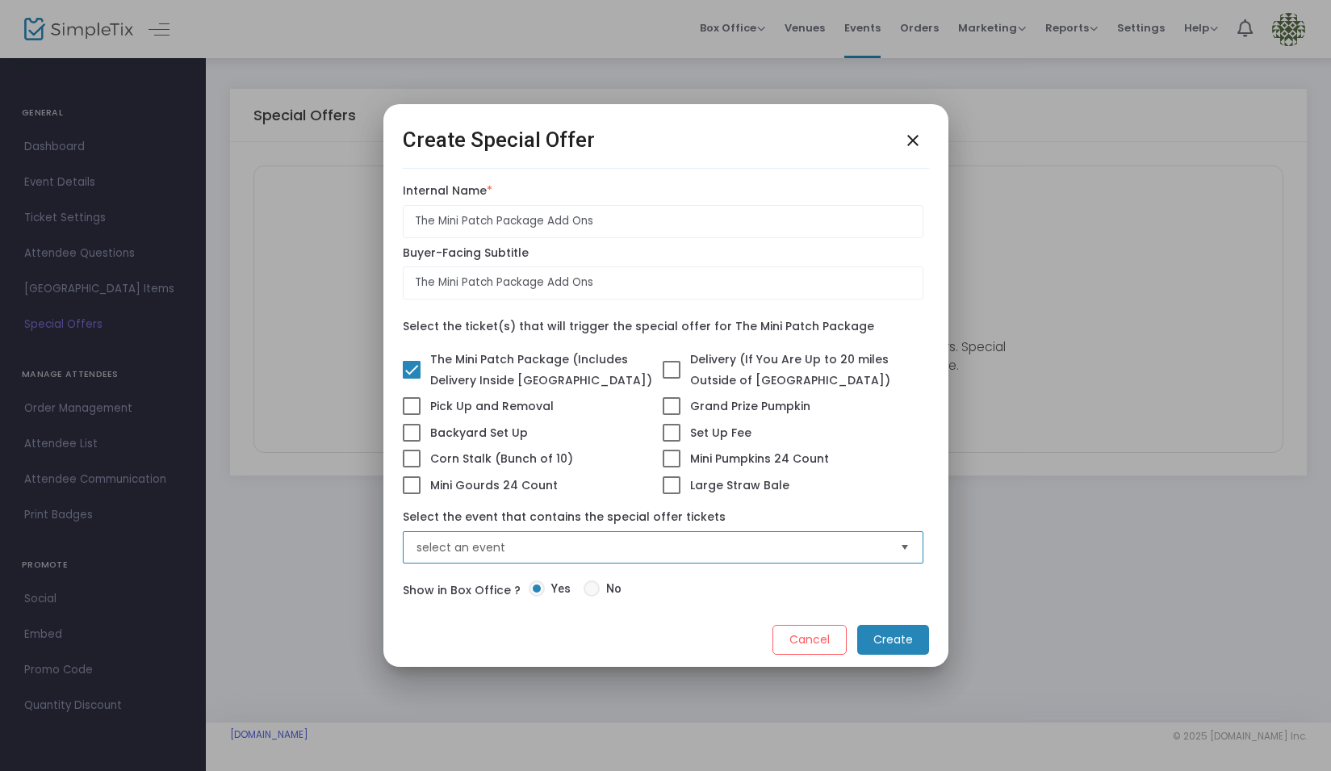
click at [670, 545] on span "select an event" at bounding box center [651, 547] width 471 height 16
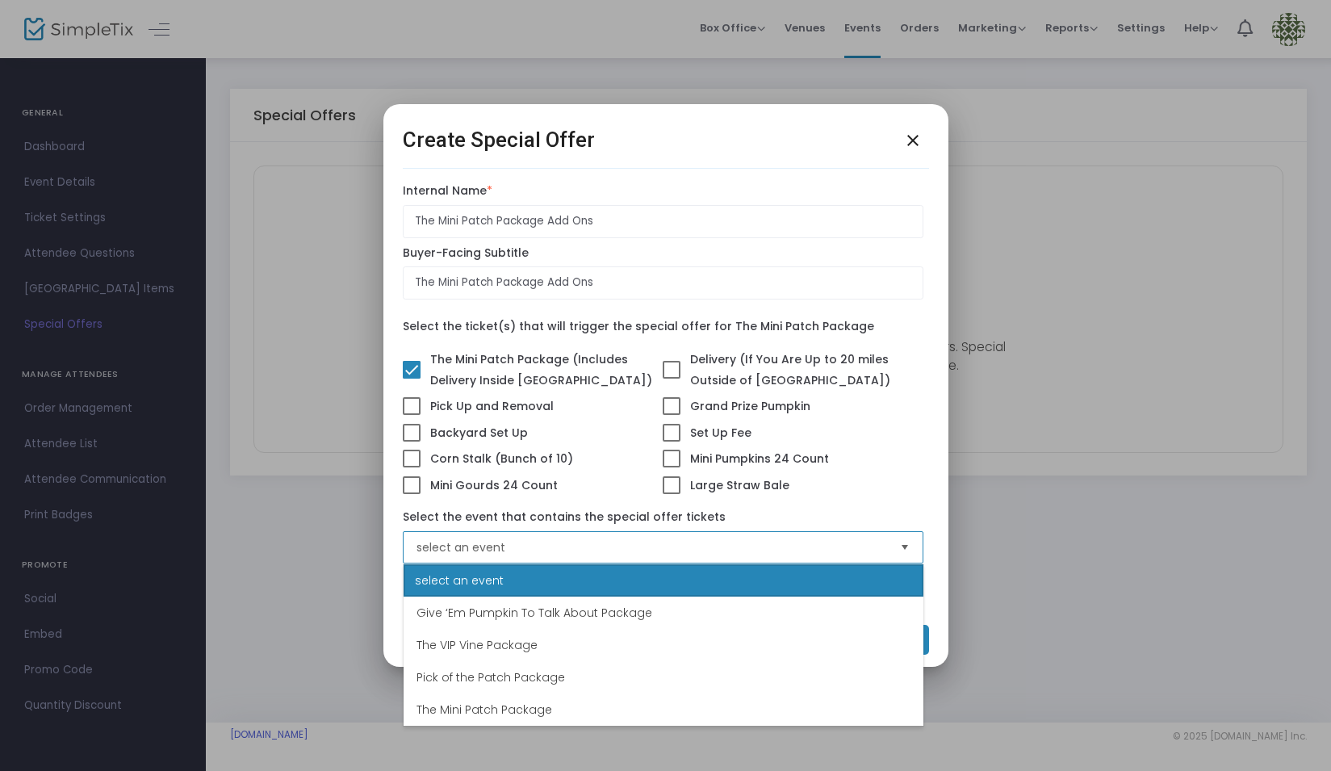
click at [665, 705] on li "The Mini Patch Package" at bounding box center [663, 709] width 520 height 32
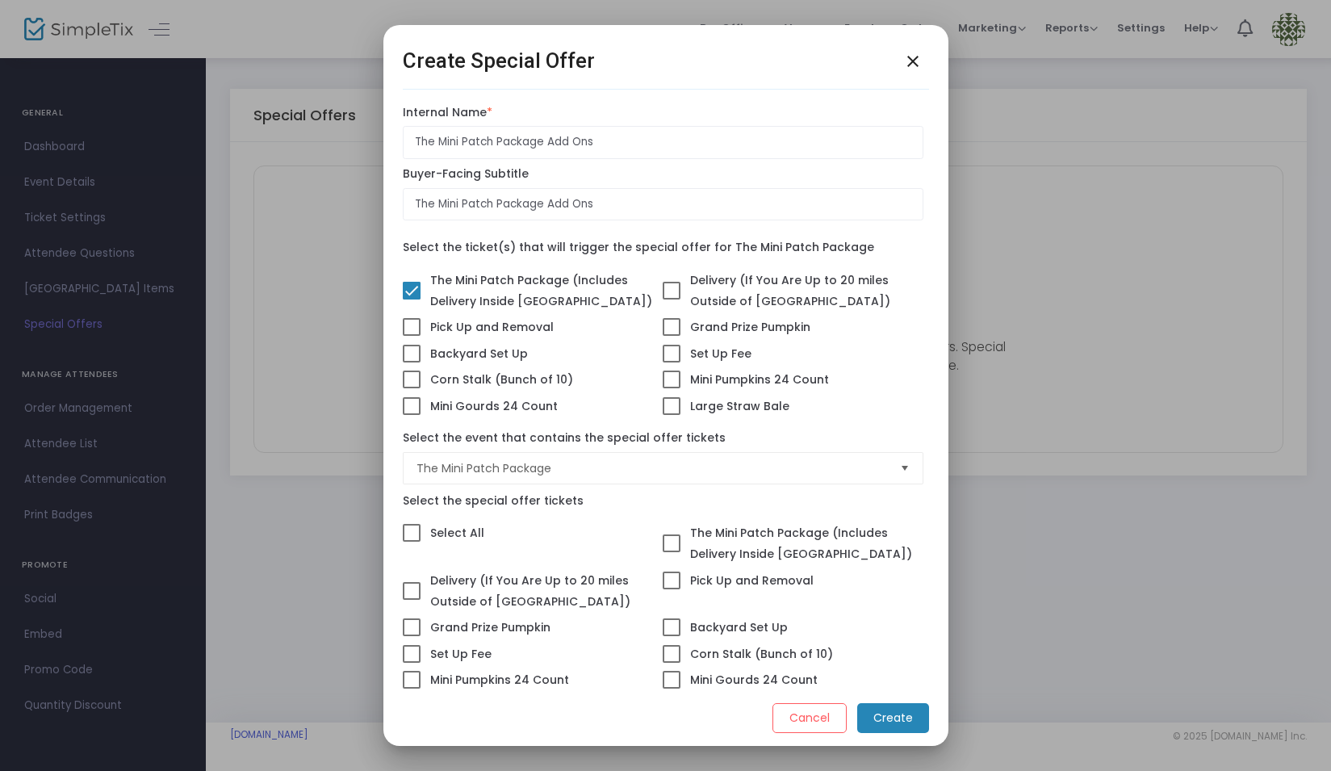
drag, startPoint x: 413, startPoint y: 536, endPoint x: 516, endPoint y: 542, distance: 103.5
click at [413, 536] on span at bounding box center [412, 533] width 18 height 18
click at [412, 541] on input "Select All" at bounding box center [411, 541] width 1 height 1
checkbox input "true"
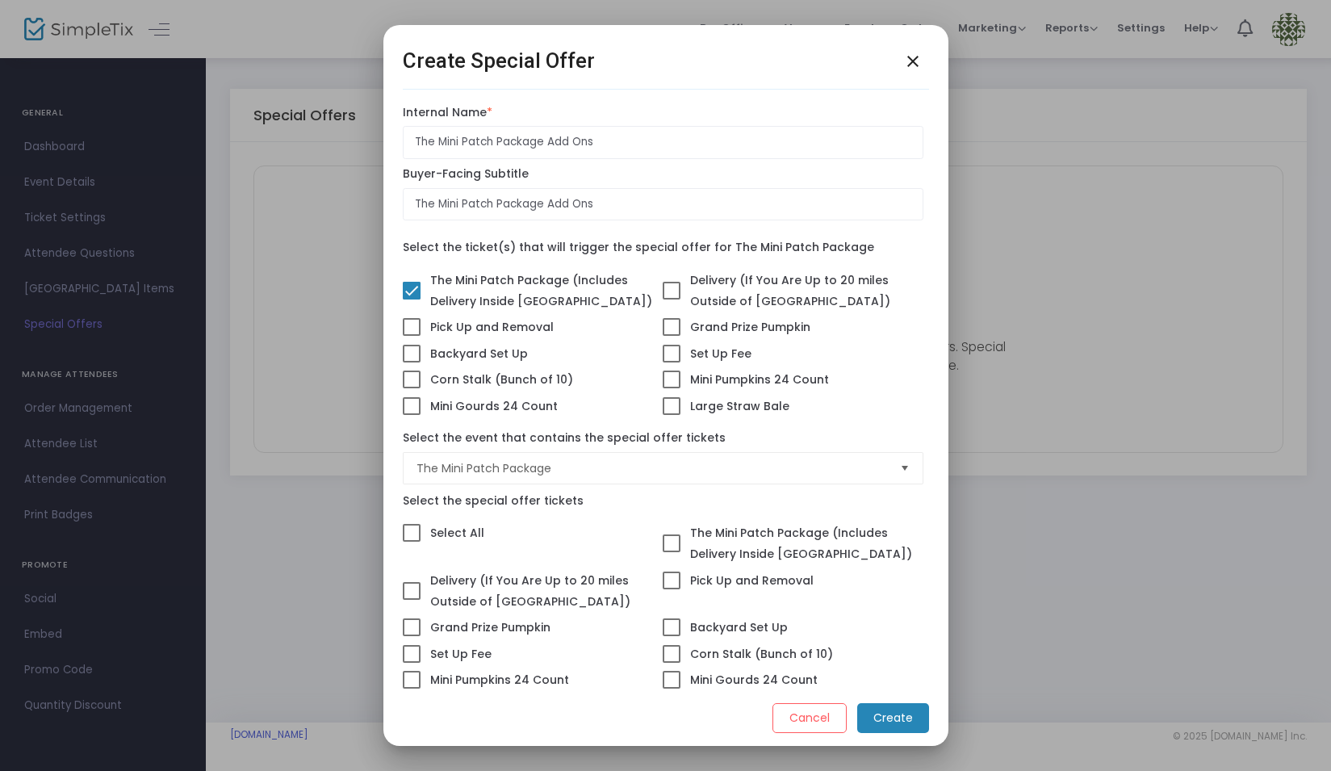
checkbox input "true"
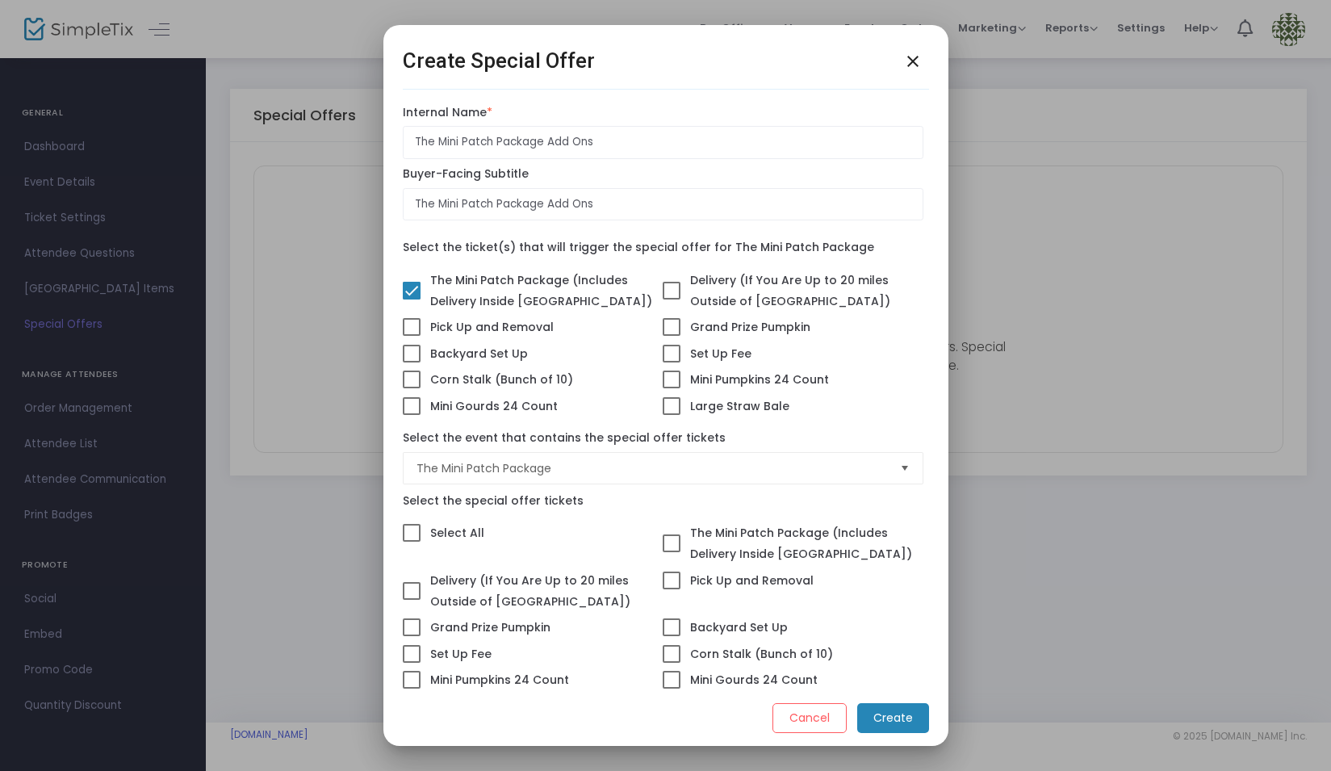
checkbox input "true"
click at [677, 540] on span at bounding box center [671, 543] width 18 height 18
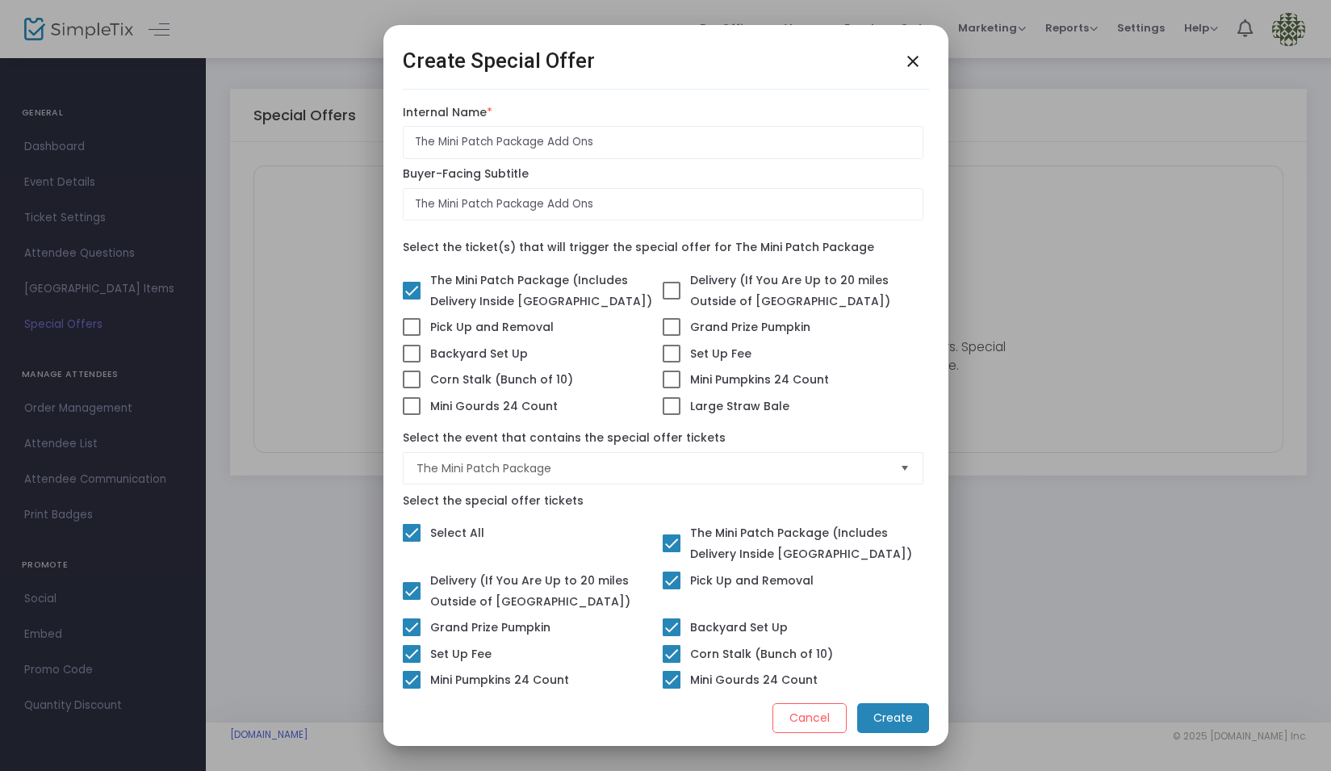
click at [671, 552] on input "The Mini Patch Package (Includes Delivery Inside [GEOGRAPHIC_DATA])" at bounding box center [671, 552] width 1 height 1
checkbox input "false"
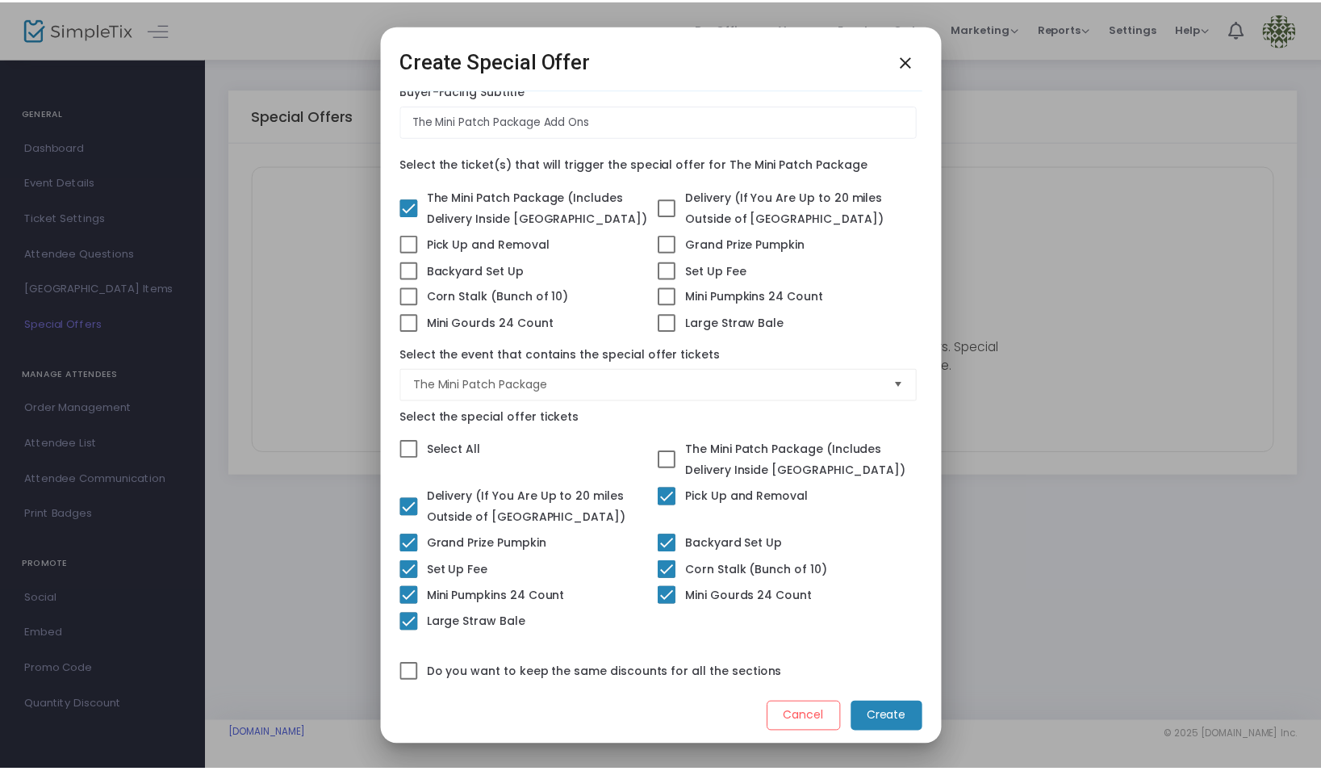
scroll to position [291, 0]
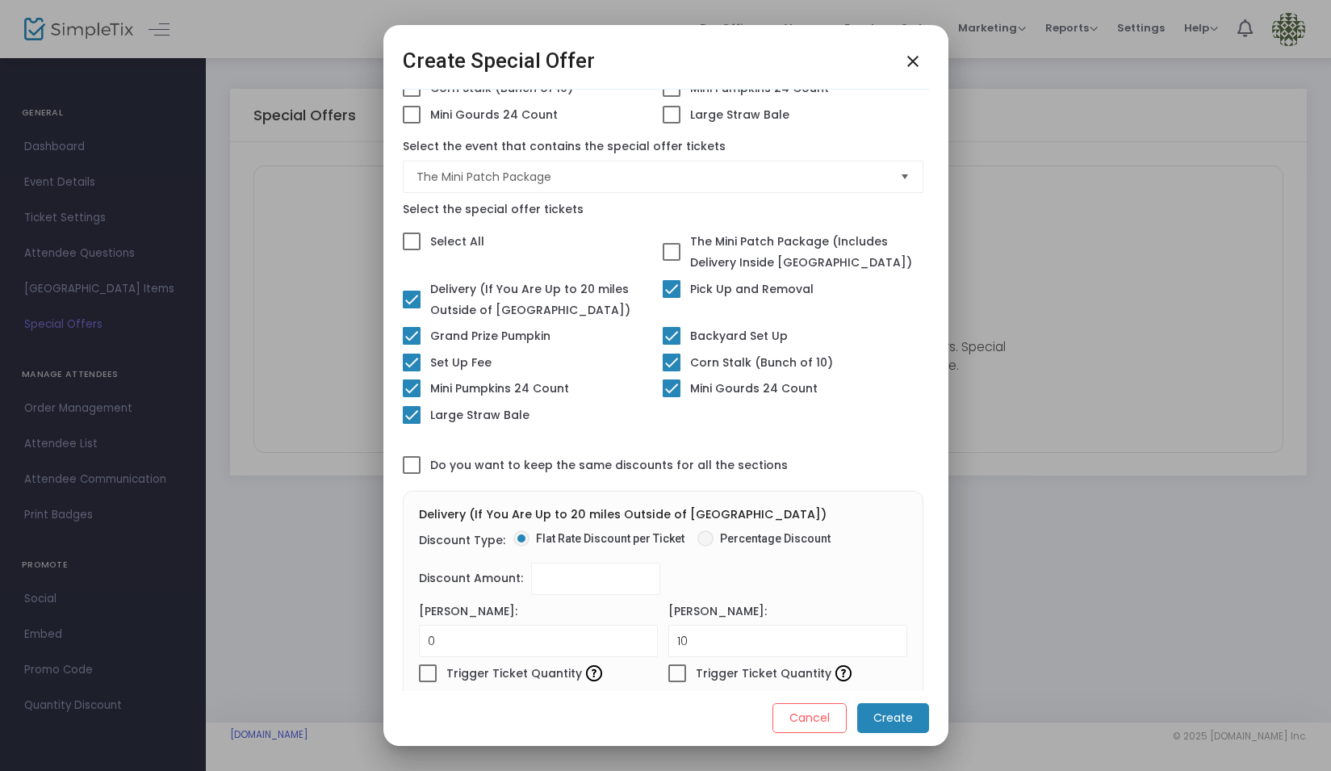
click at [411, 462] on span at bounding box center [412, 465] width 18 height 18
click at [411, 474] on input "Do you want to keep the same discounts for all the sections" at bounding box center [411, 474] width 1 height 1
checkbox input "true"
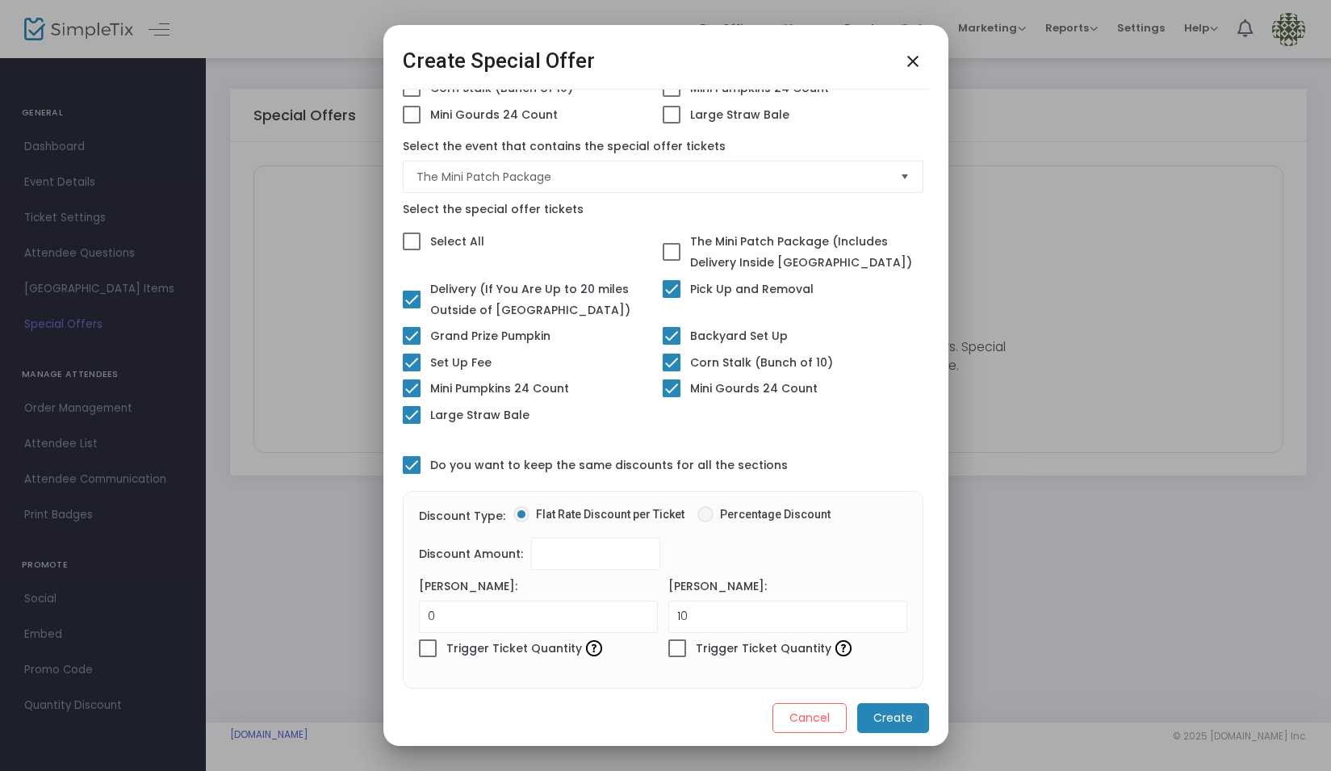
click at [713, 520] on span "Percentage Discount" at bounding box center [771, 514] width 117 height 17
click at [705, 522] on input "Percentage Discount" at bounding box center [704, 522] width 1 height 1
radio input "true"
type input "0.00%"
click at [895, 712] on m-button "Create" at bounding box center [893, 718] width 72 height 30
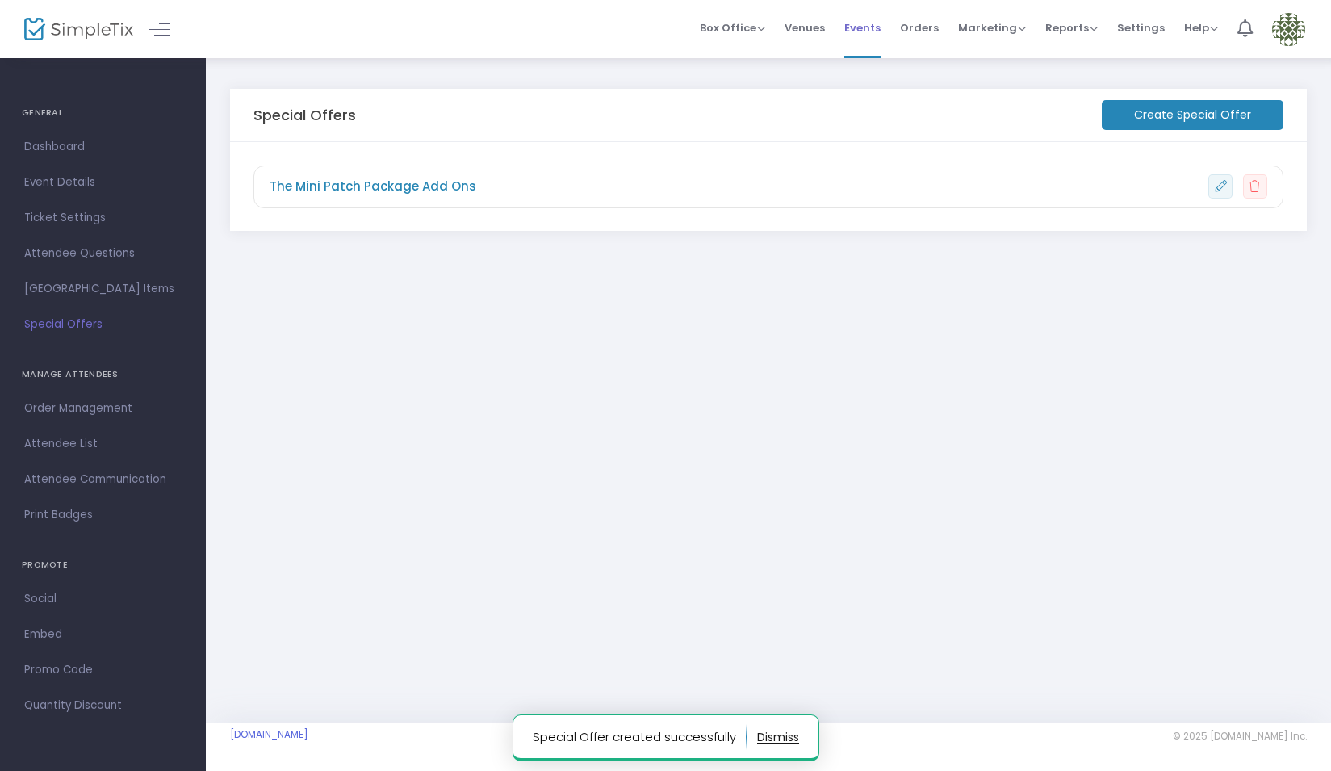
click at [877, 29] on span "Events" at bounding box center [862, 27] width 36 height 41
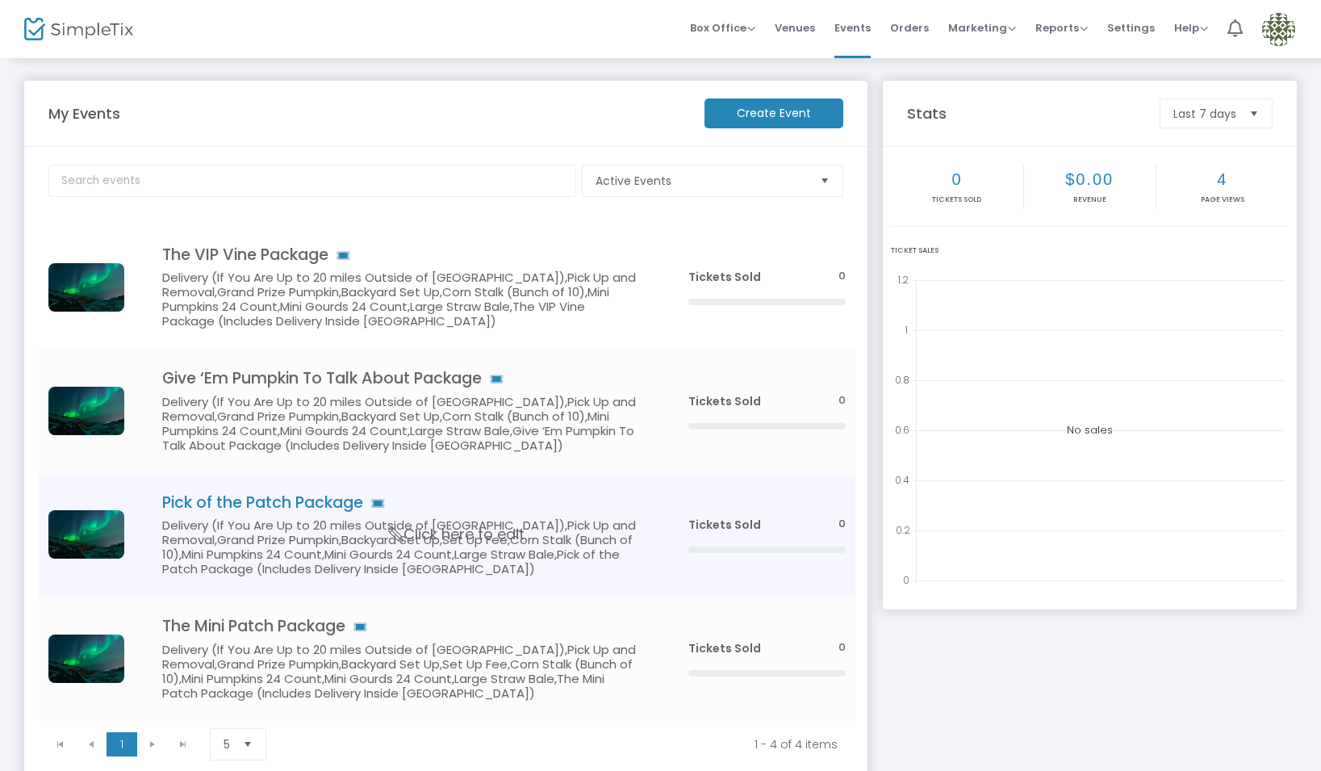
click at [440, 541] on span "Click here to edit" at bounding box center [457, 534] width 136 height 21
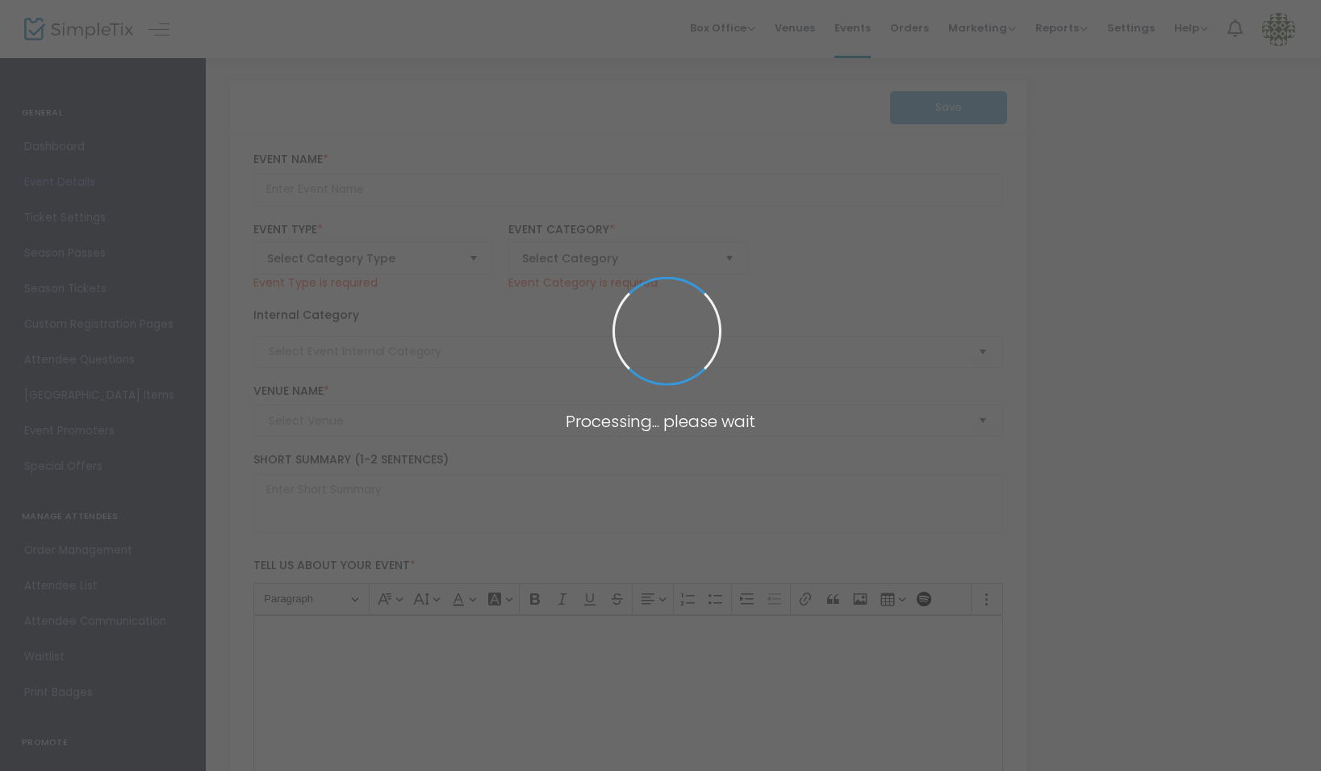
scroll to position [5, 0]
type input "Pick of the Patch Package"
type textarea "text"
type input "Buy Tickets"
type input "TBD"
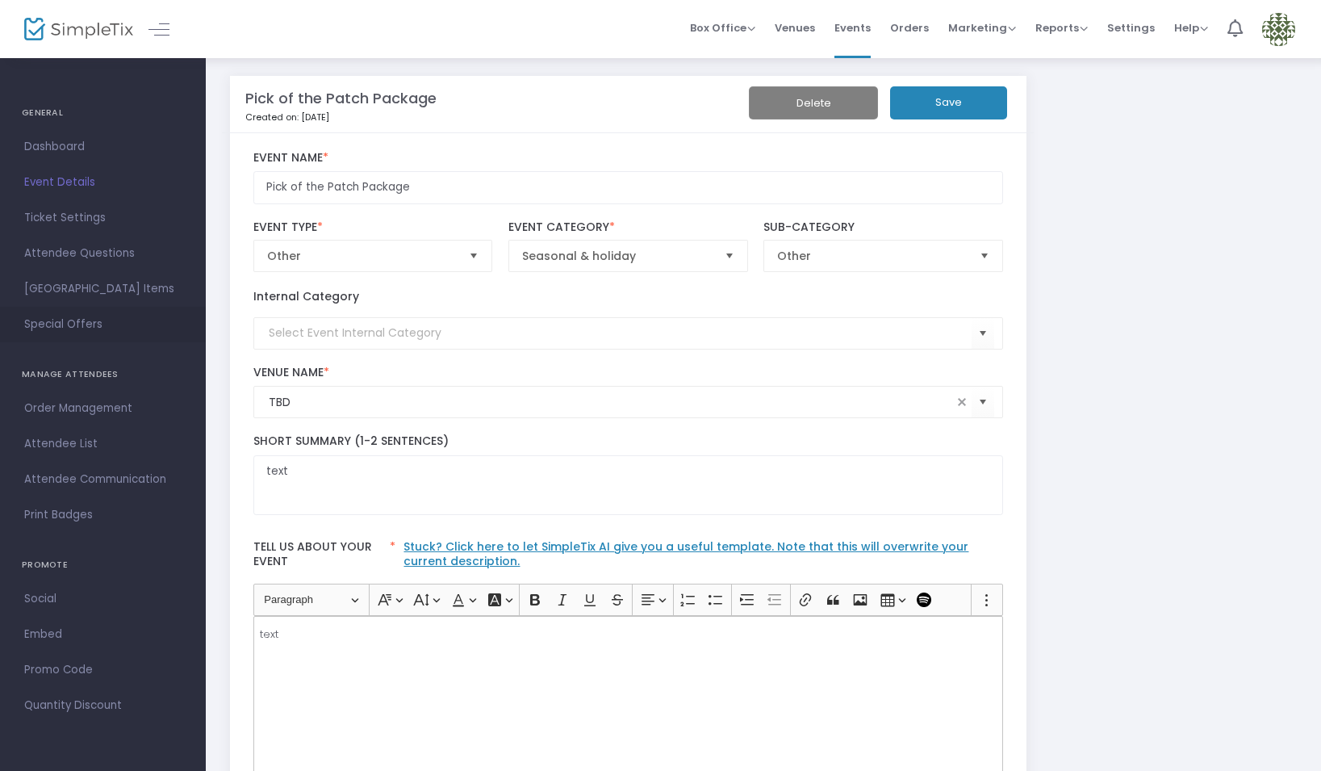
click at [79, 322] on span "Special Offers" at bounding box center [102, 324] width 157 height 21
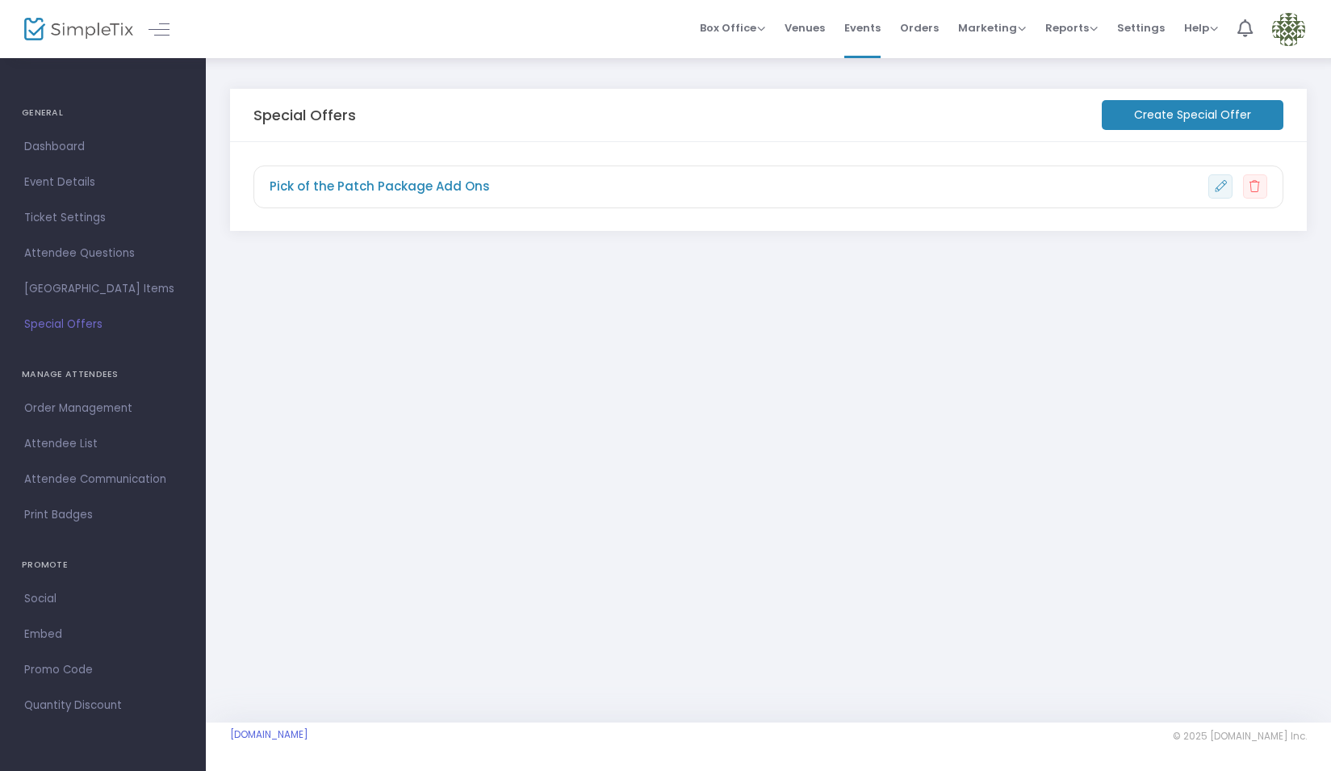
drag, startPoint x: 395, startPoint y: 178, endPoint x: 420, endPoint y: 205, distance: 37.1
click at [395, 178] on span "Pick of the Patch Package Add Ons" at bounding box center [380, 187] width 220 height 19
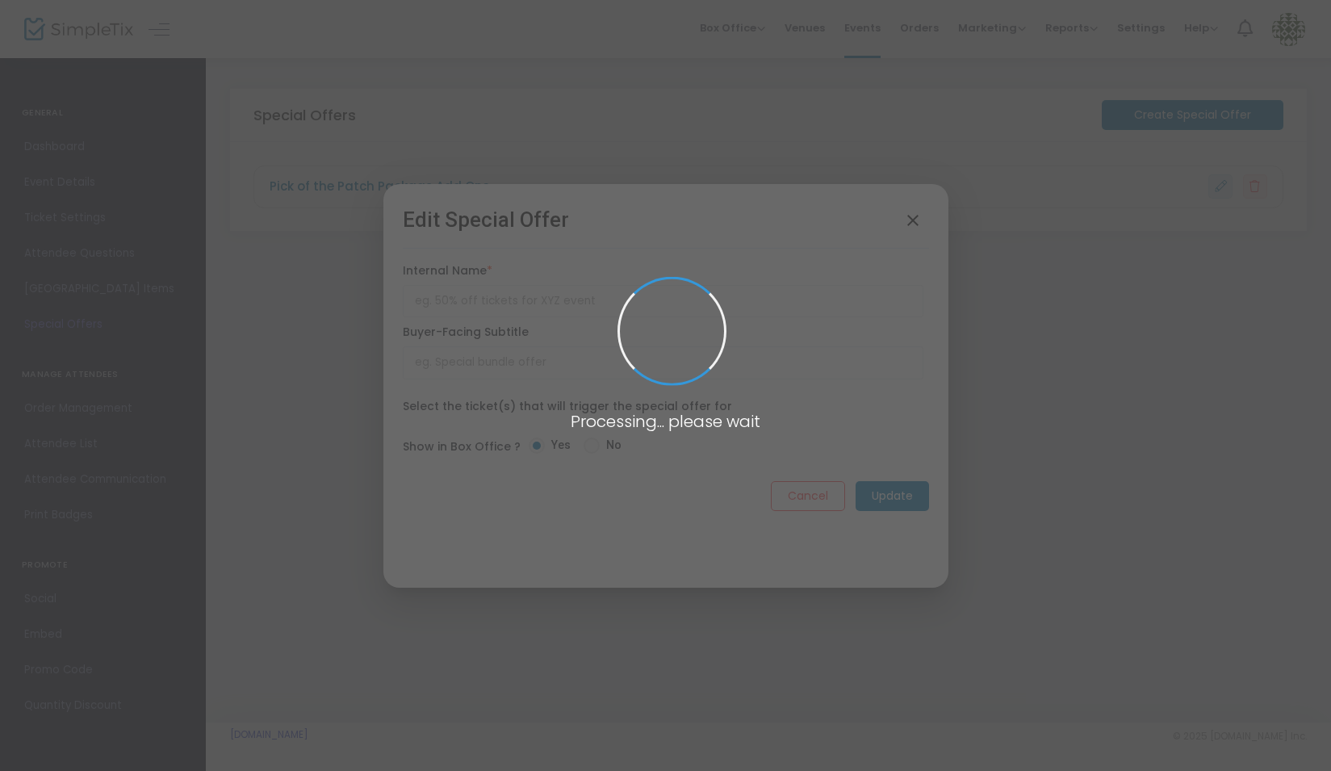
type input "Pick of the Patch Package Add Ons"
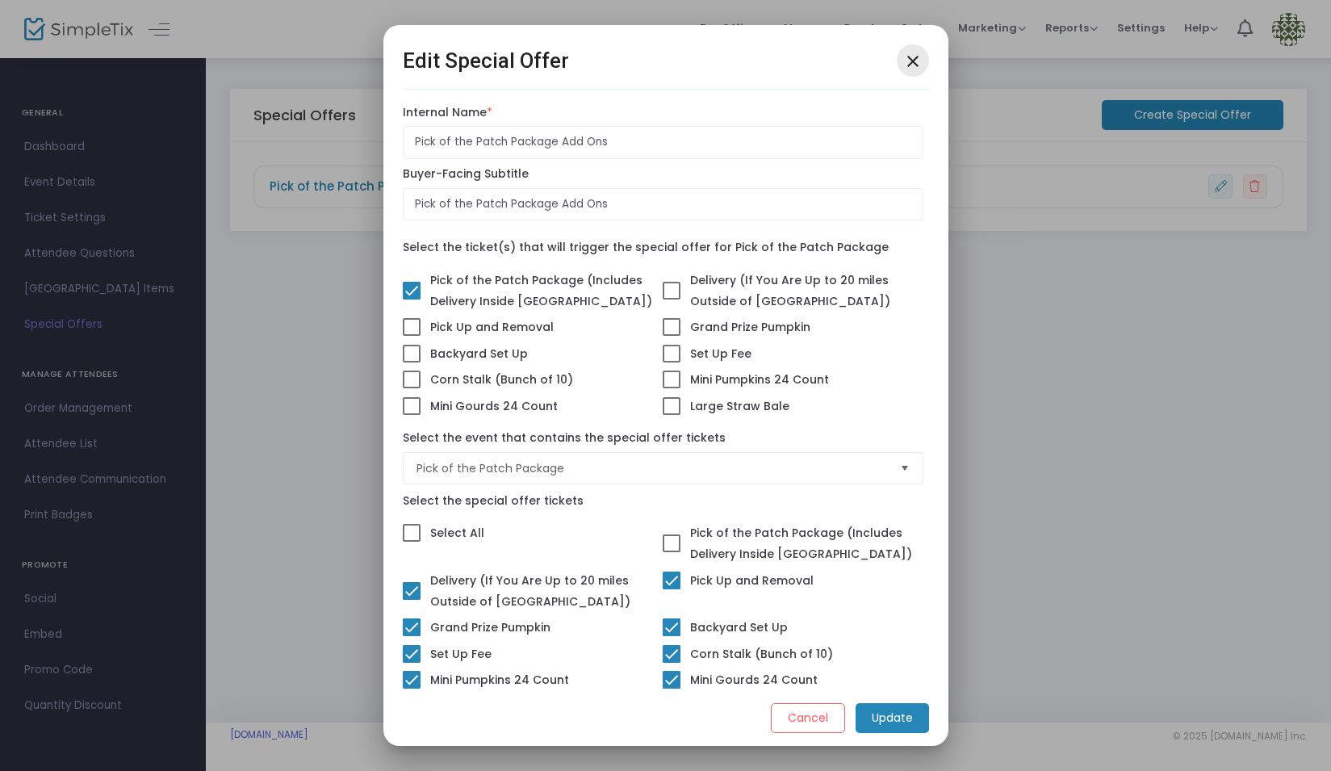
click at [920, 60] on mat-icon "close" at bounding box center [912, 61] width 19 height 19
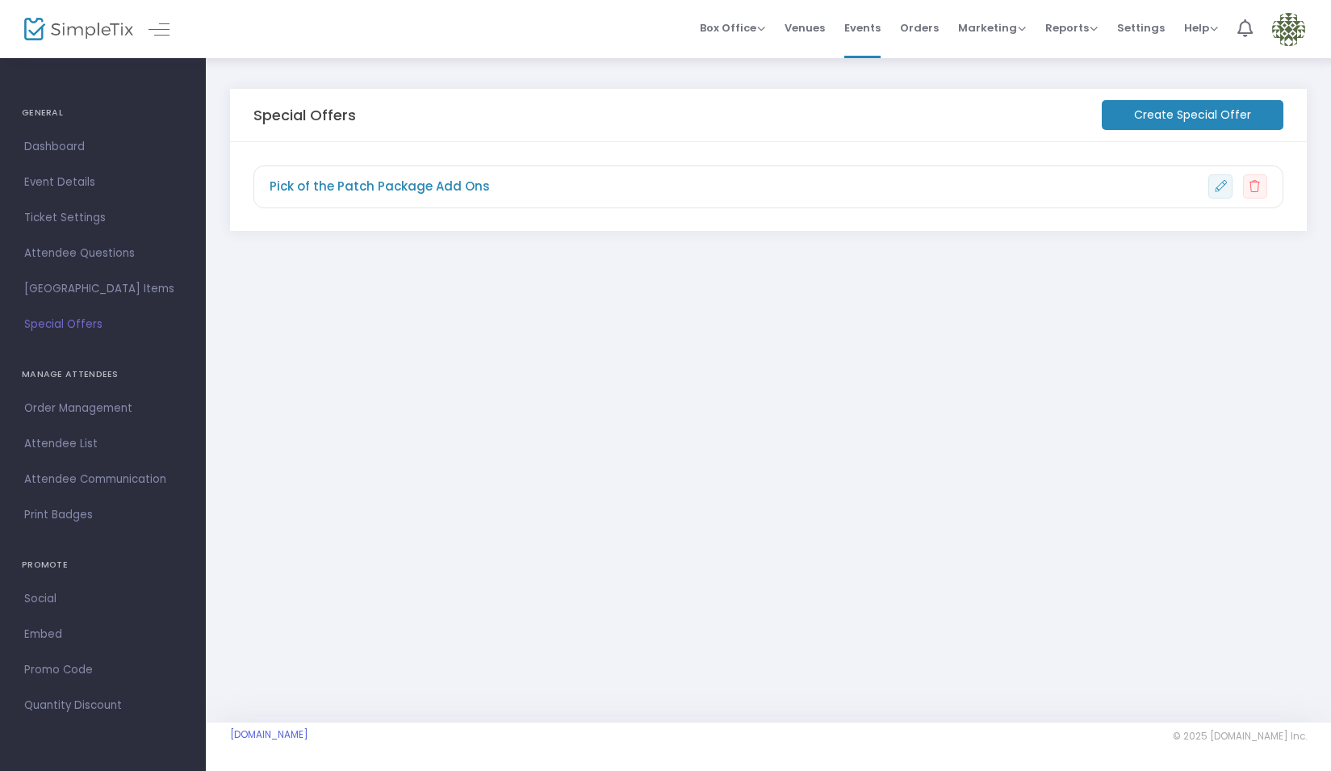
drag, startPoint x: 870, startPoint y: 22, endPoint x: 855, endPoint y: 43, distance: 25.5
click at [870, 23] on span "Events" at bounding box center [862, 27] width 36 height 41
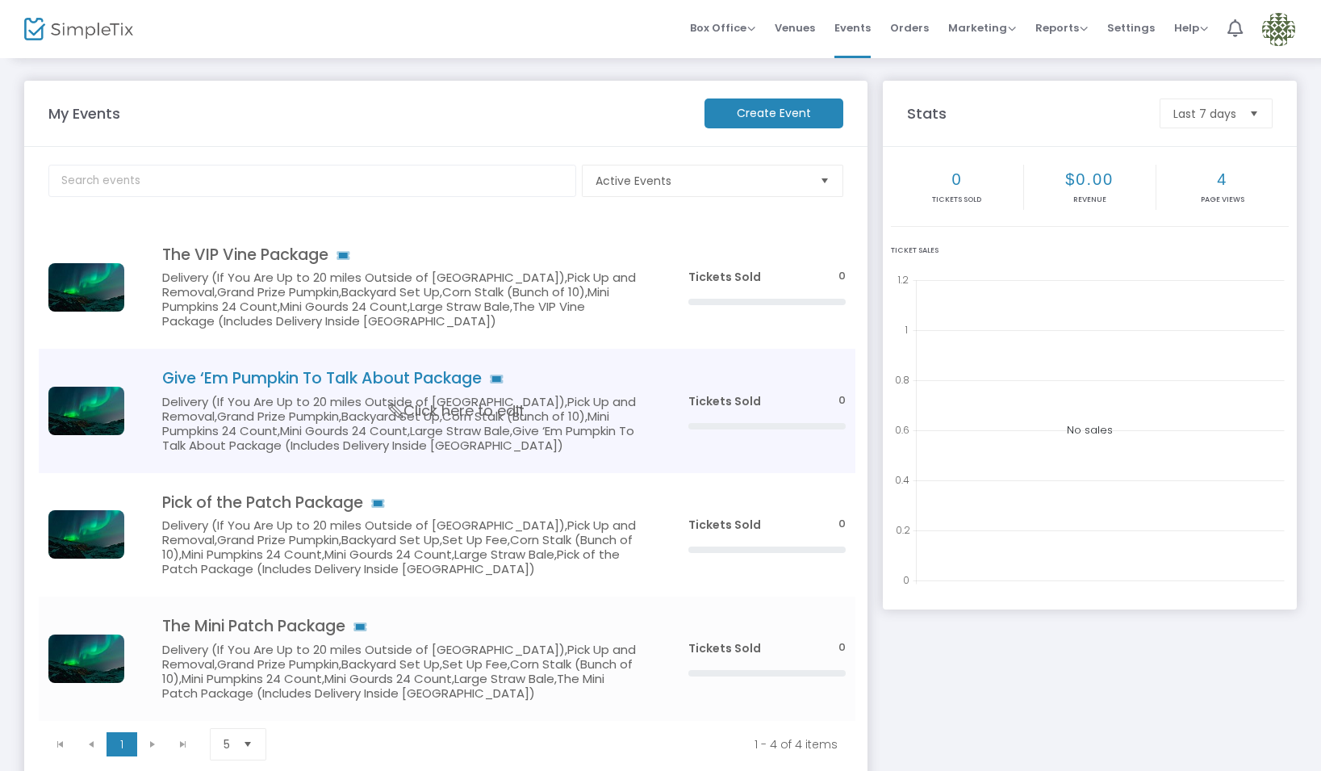
click at [369, 403] on h5 "Delivery (If You Are Up to 20 miles Outside of [GEOGRAPHIC_DATA]),Pick Up and R…" at bounding box center [401, 424] width 478 height 58
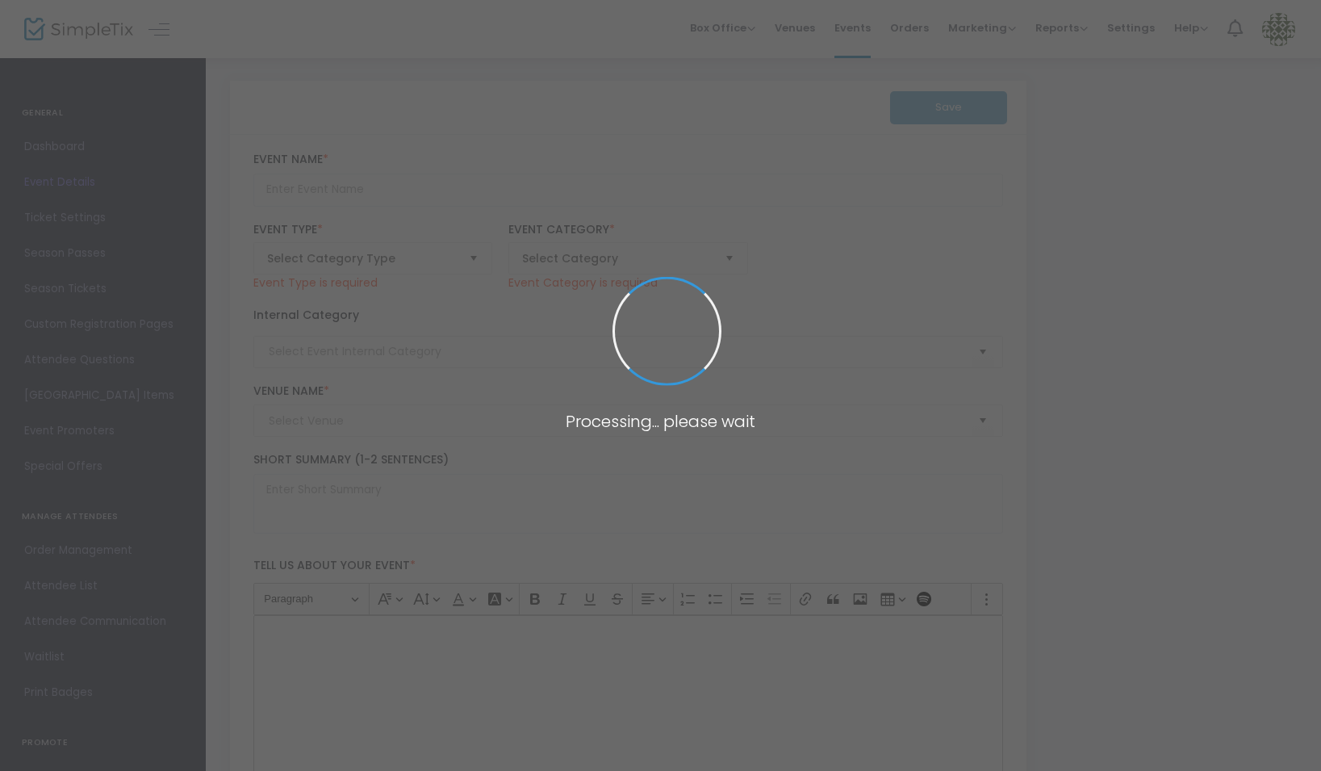
type input "Give ‘Em Pumpkin To Talk About Package"
type textarea "text"
type input "Buy Tickets"
type input "TBD"
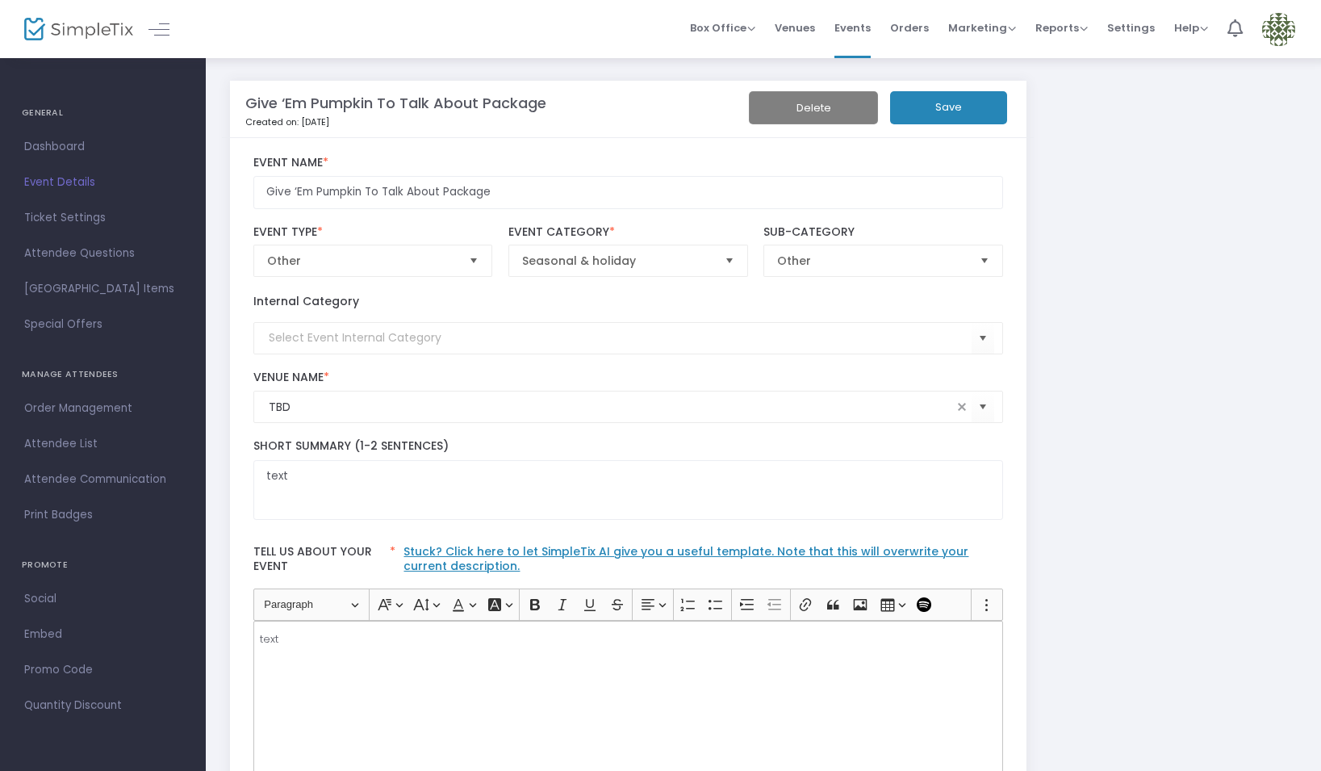
drag, startPoint x: 90, startPoint y: 316, endPoint x: 167, endPoint y: 323, distance: 76.9
click at [90, 316] on span "Special Offers" at bounding box center [102, 324] width 157 height 21
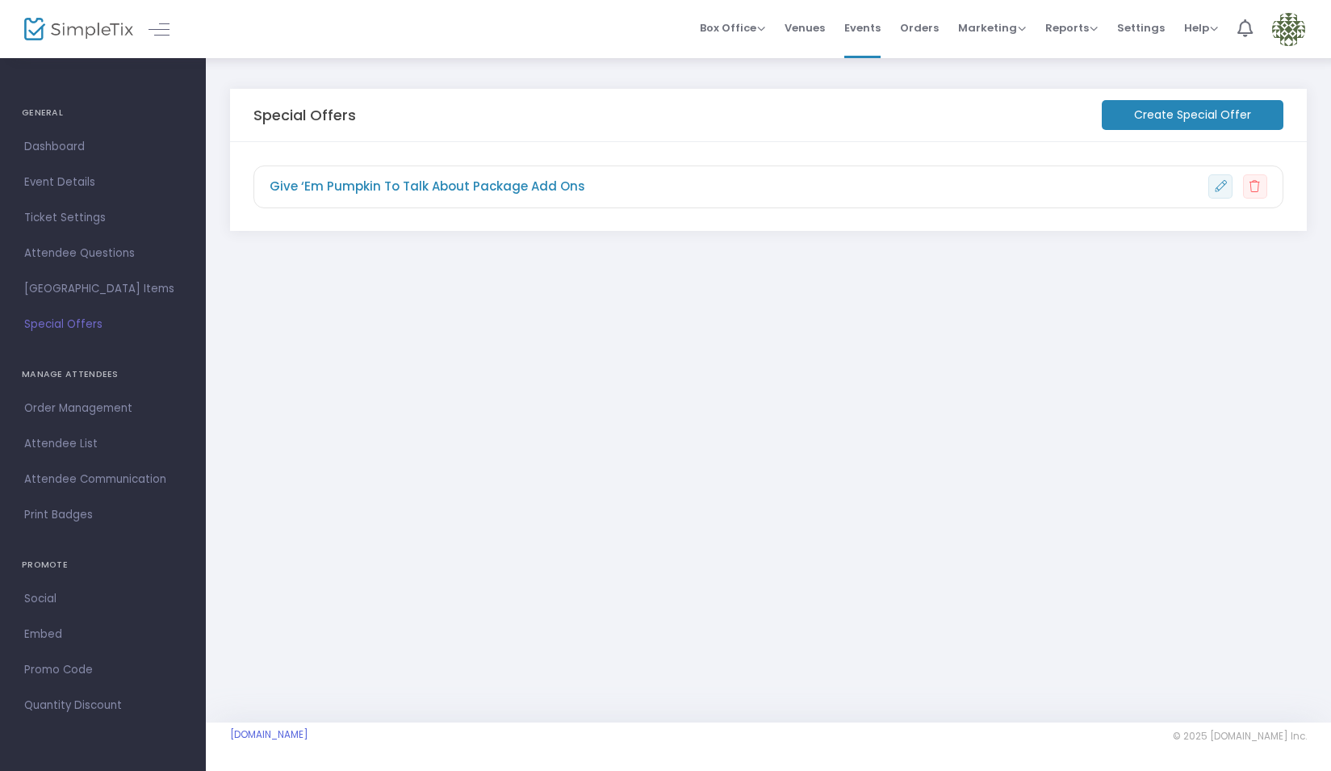
drag, startPoint x: 493, startPoint y: 182, endPoint x: 504, endPoint y: 211, distance: 31.2
click at [493, 182] on span "Give ‘Em Pumpkin To Talk About Package Add Ons" at bounding box center [428, 187] width 316 height 19
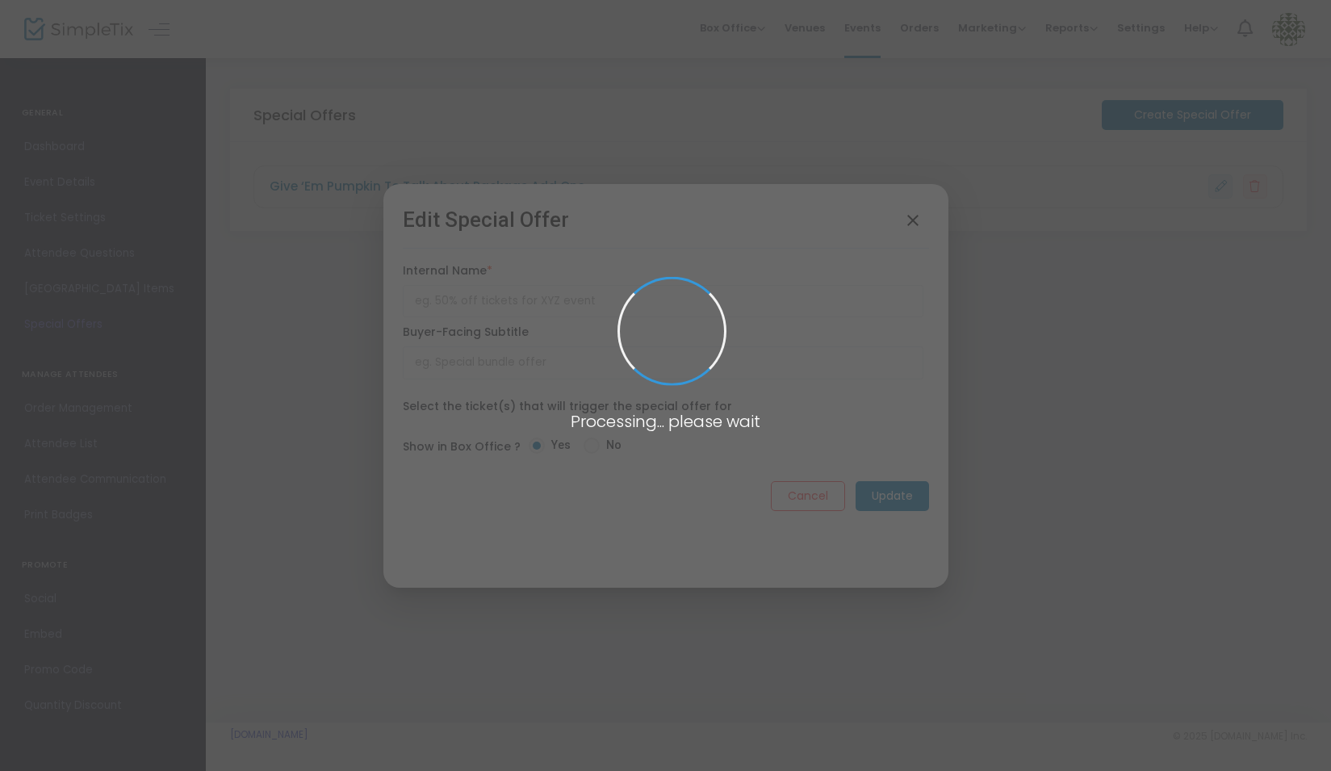
type input "Give ‘Em Pumpkin To Talk About Package Add Ons"
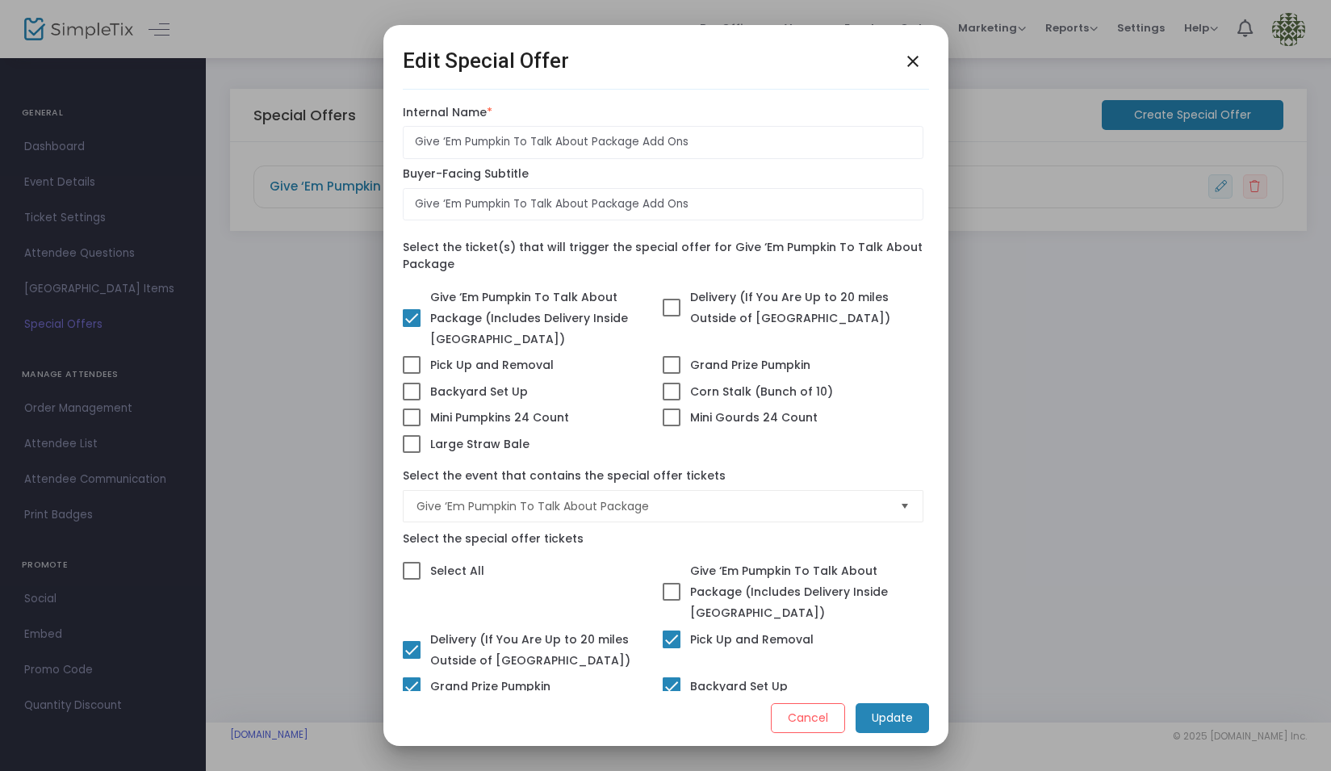
click at [917, 61] on mat-icon "close" at bounding box center [912, 61] width 19 height 19
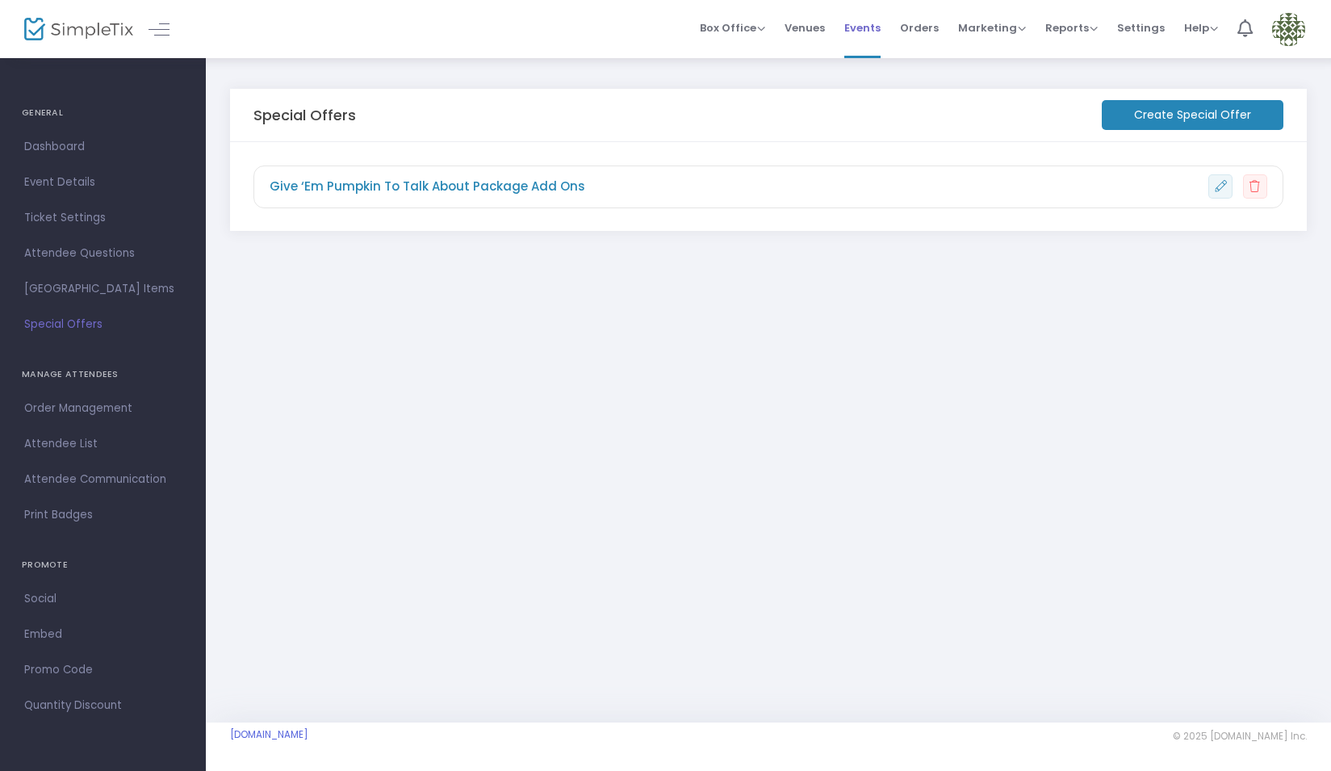
click at [866, 14] on span "Events" at bounding box center [862, 27] width 36 height 41
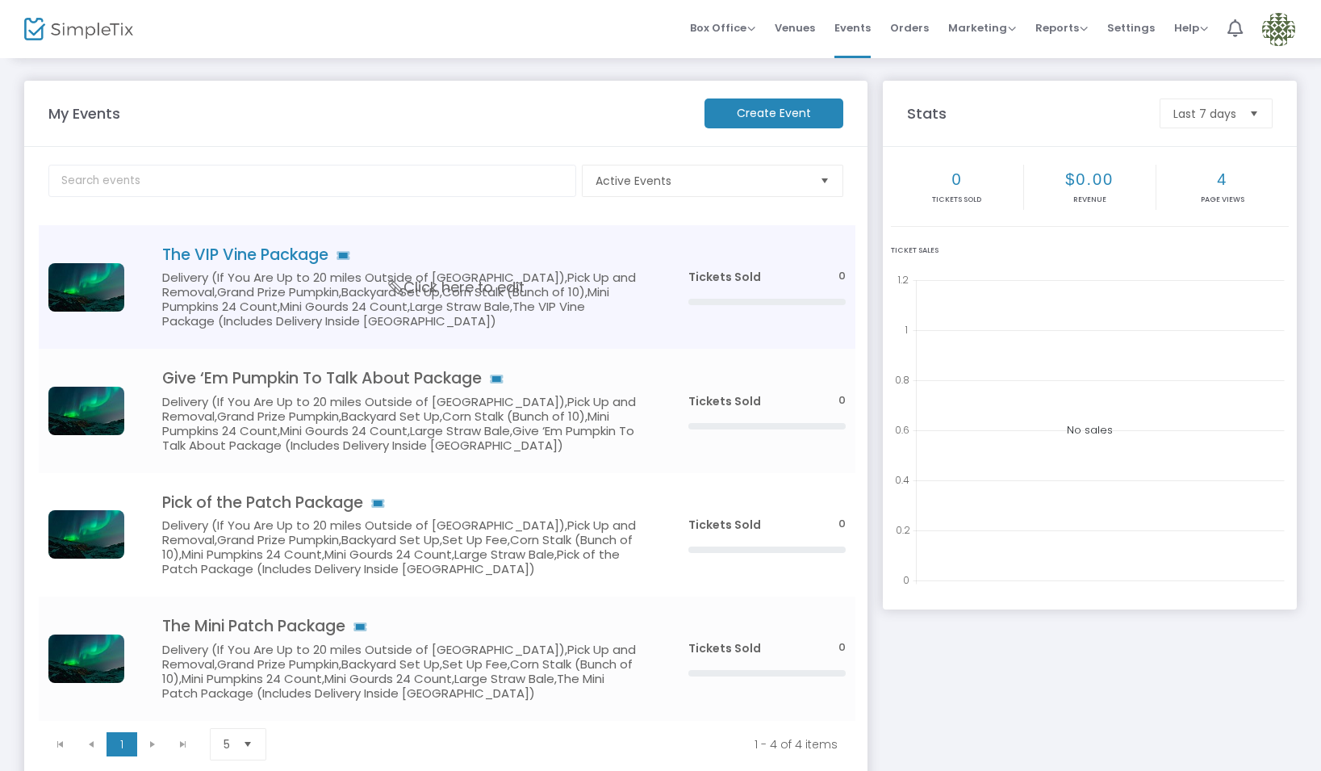
click at [653, 320] on div "Delivery (If You Are Up to 20 miles Outside of [GEOGRAPHIC_DATA]),Pick Up and R…" at bounding box center [401, 299] width 534 height 58
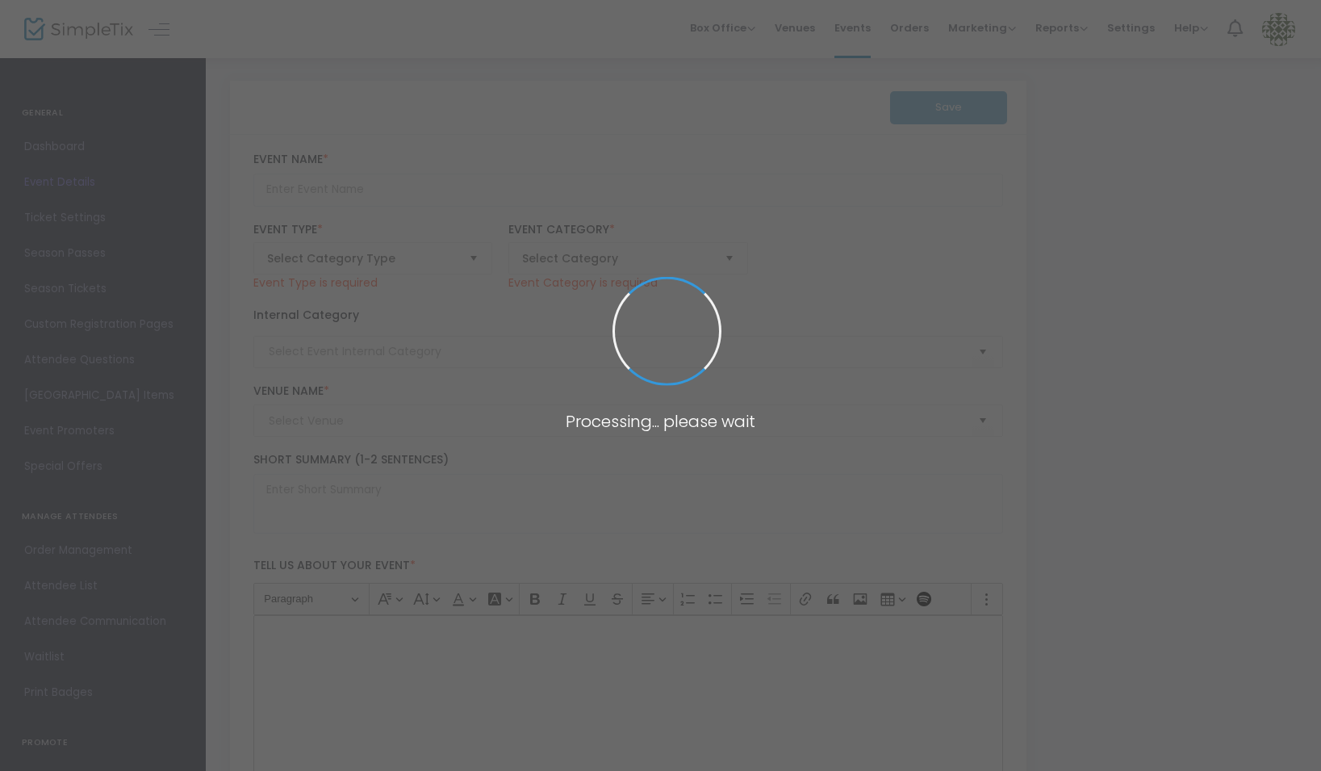
type input "The VIP Vine Package"
type textarea "info"
type input "Buy Tickets"
type input "TBD"
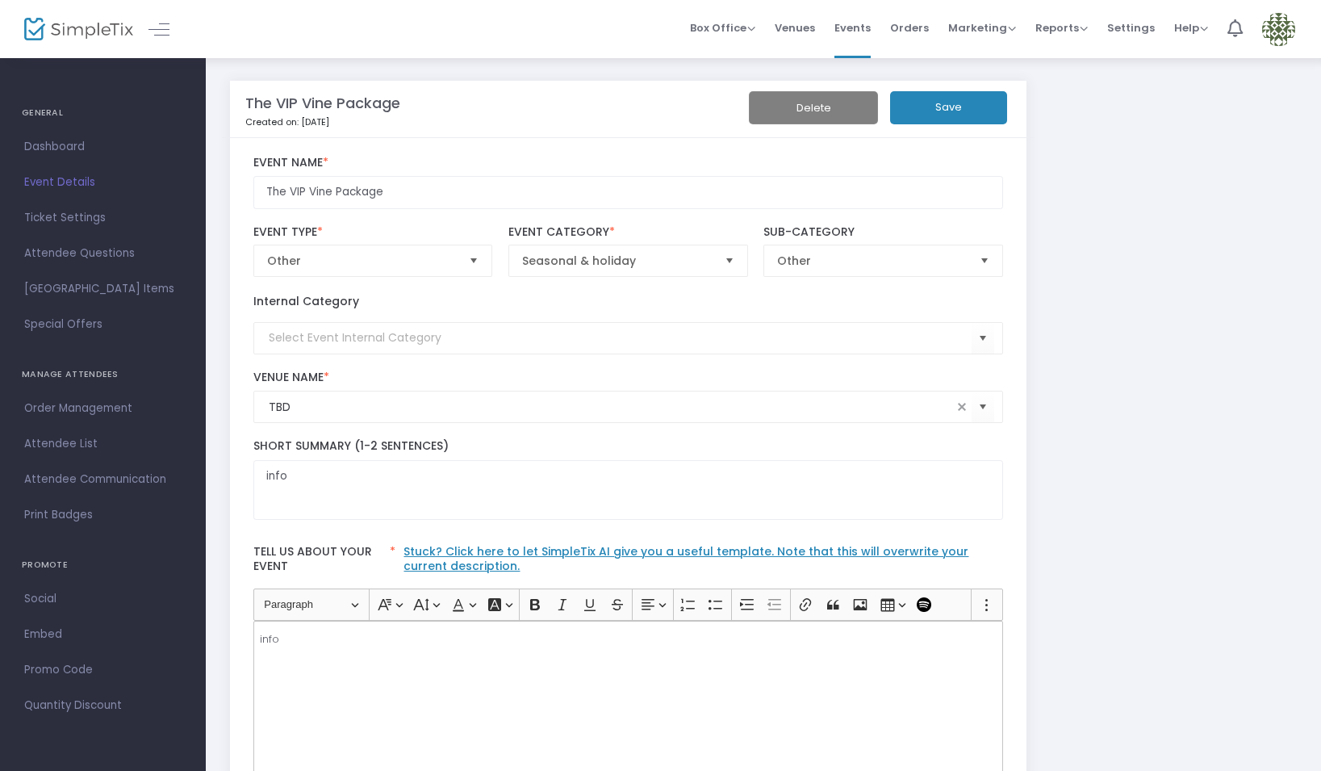
click at [93, 246] on span "Attendee Questions" at bounding box center [102, 253] width 157 height 21
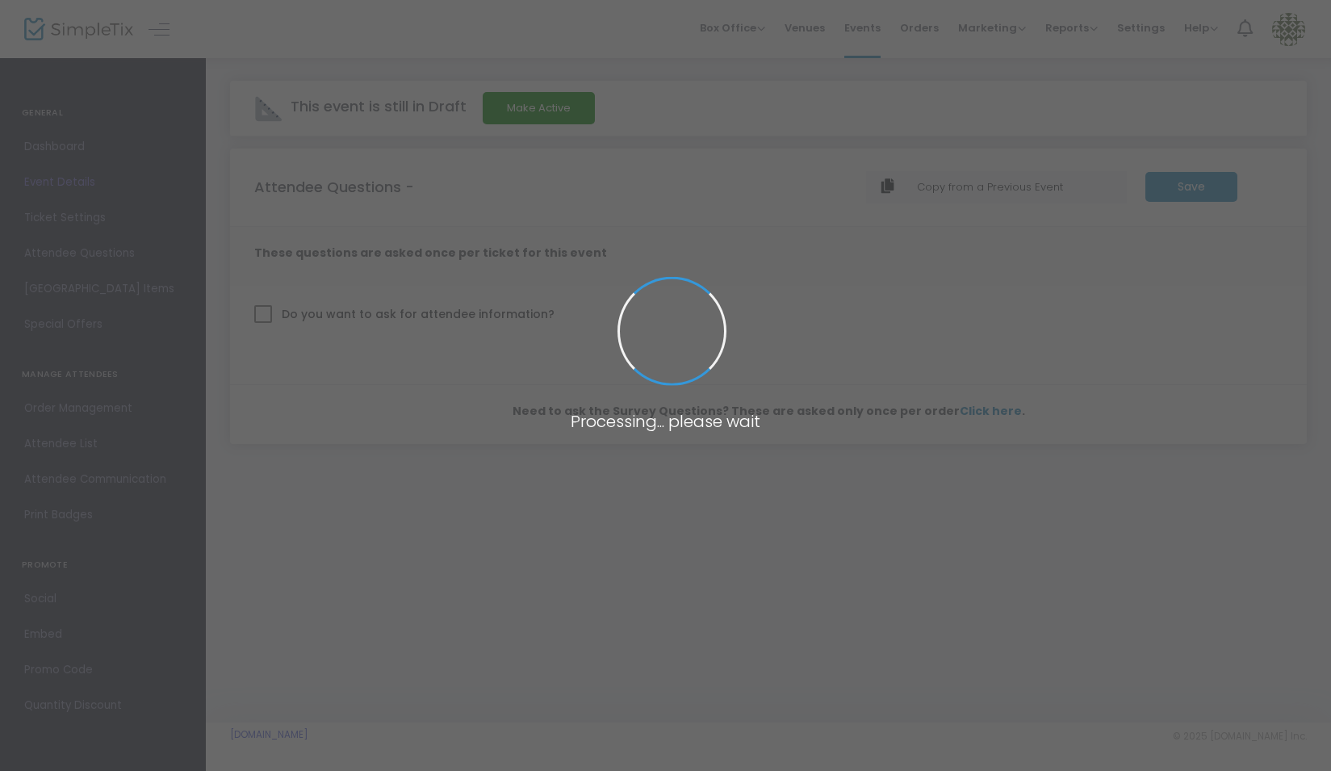
checkbox input "true"
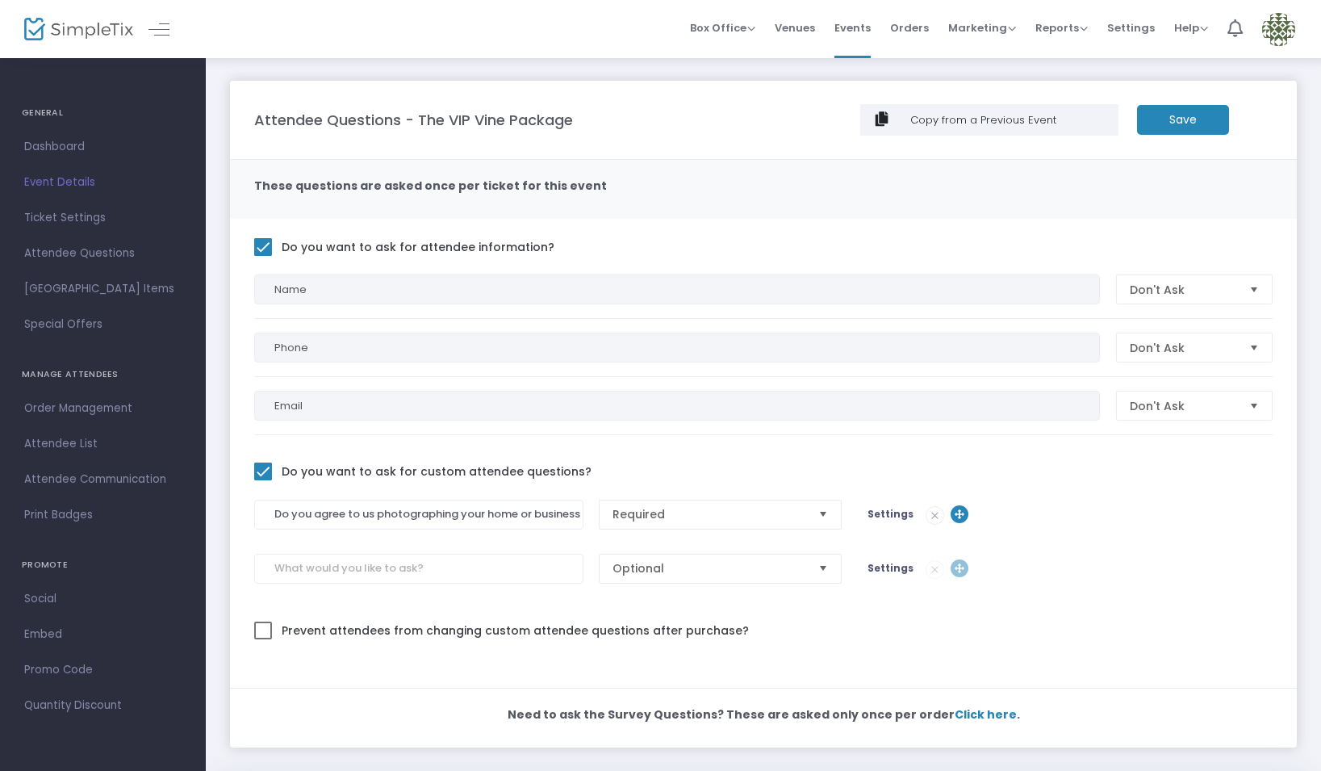
click at [858, 14] on span "Events" at bounding box center [852, 27] width 36 height 41
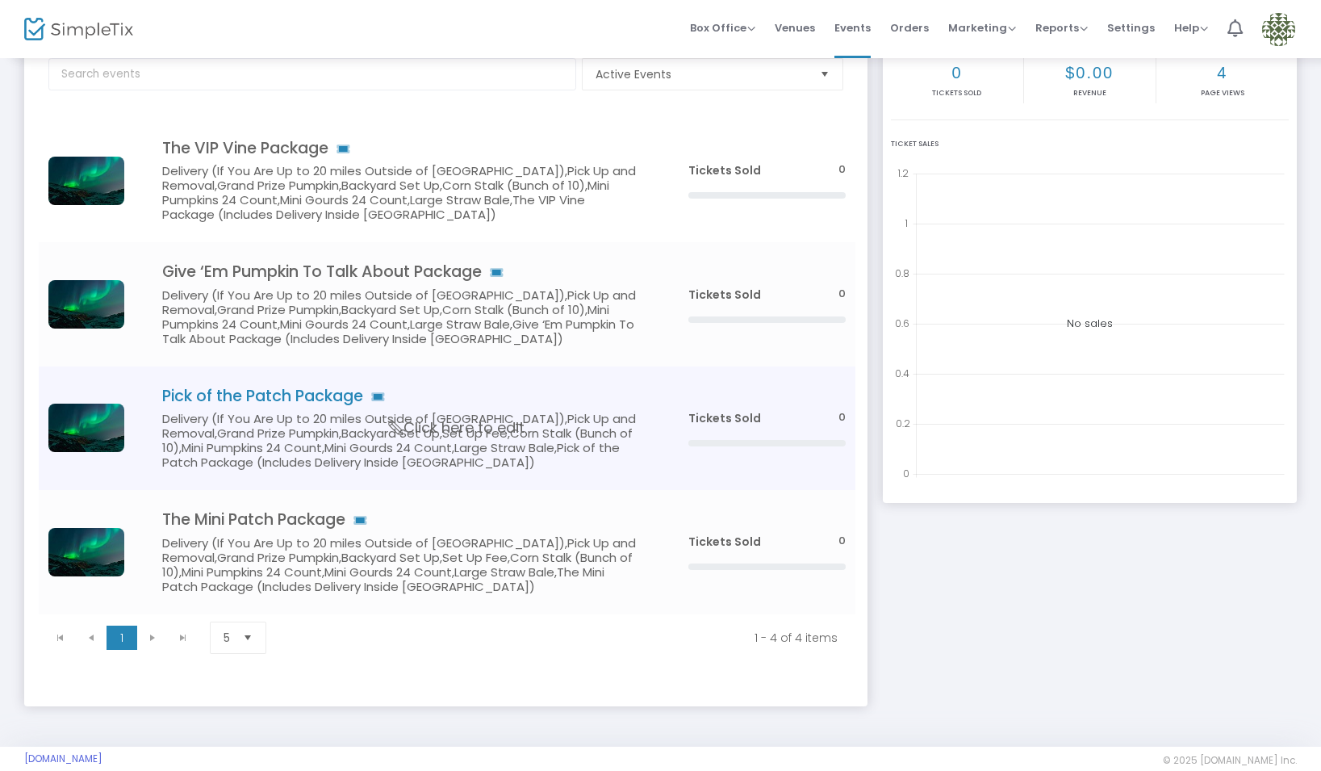
scroll to position [127, 0]
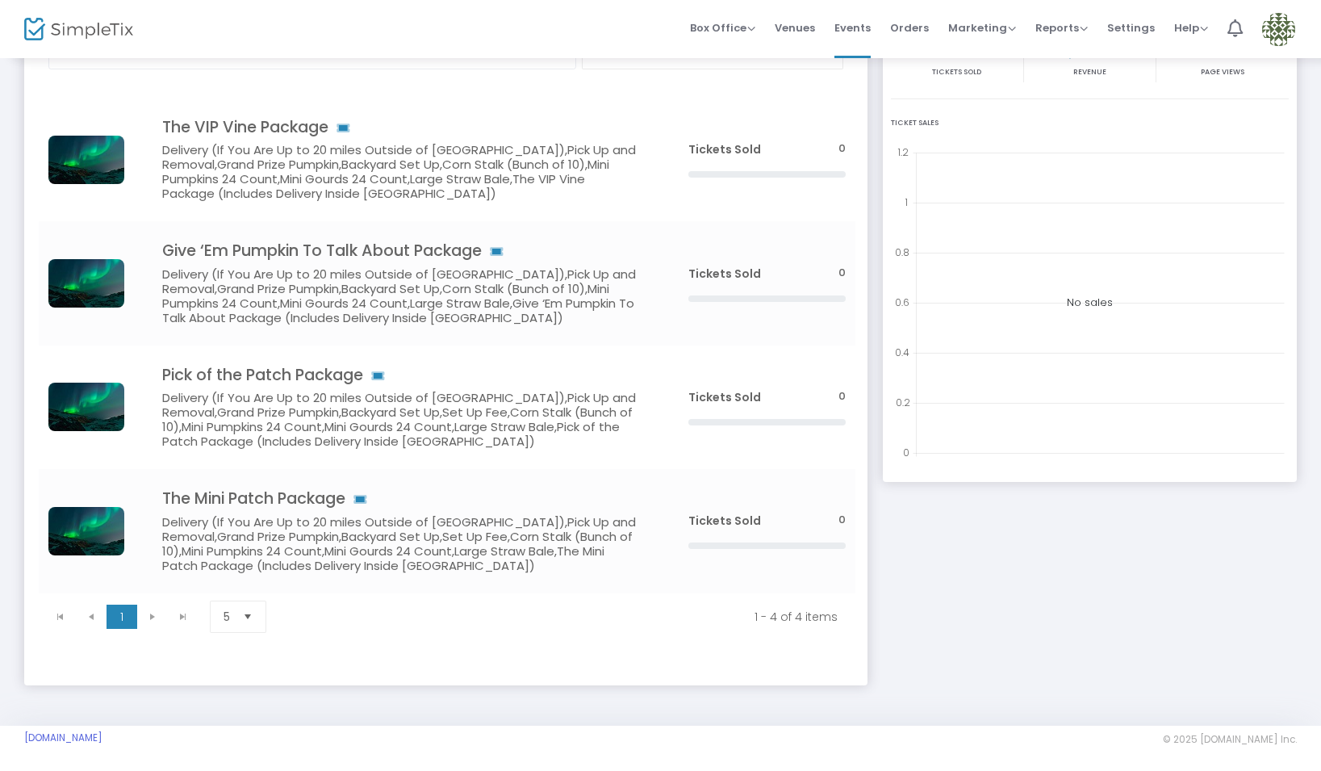
drag, startPoint x: 495, startPoint y: 398, endPoint x: 438, endPoint y: 406, distance: 57.9
click at [0, 0] on span "Click here to edit" at bounding box center [0, 0] width 0 height 0
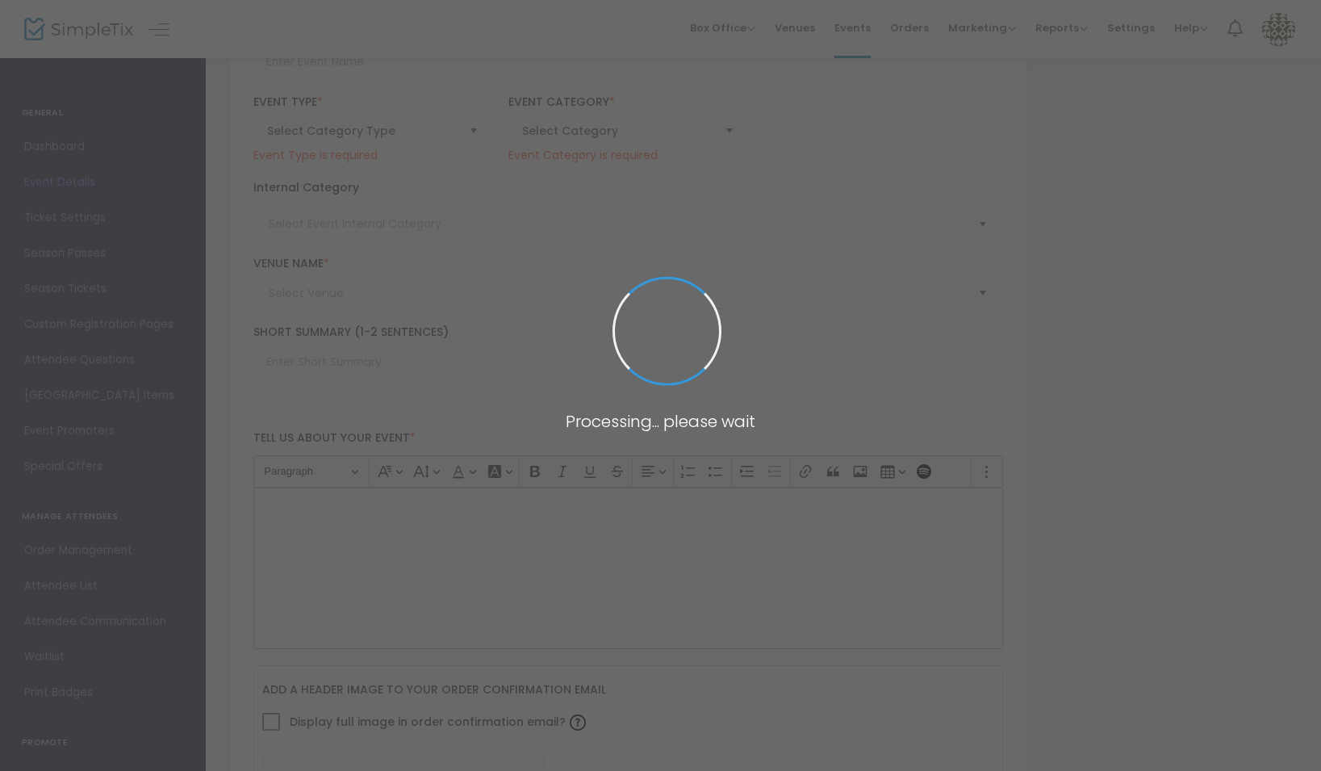
type input "Pick of the Patch Package"
type textarea "text"
type input "Buy Tickets"
type input "TBD"
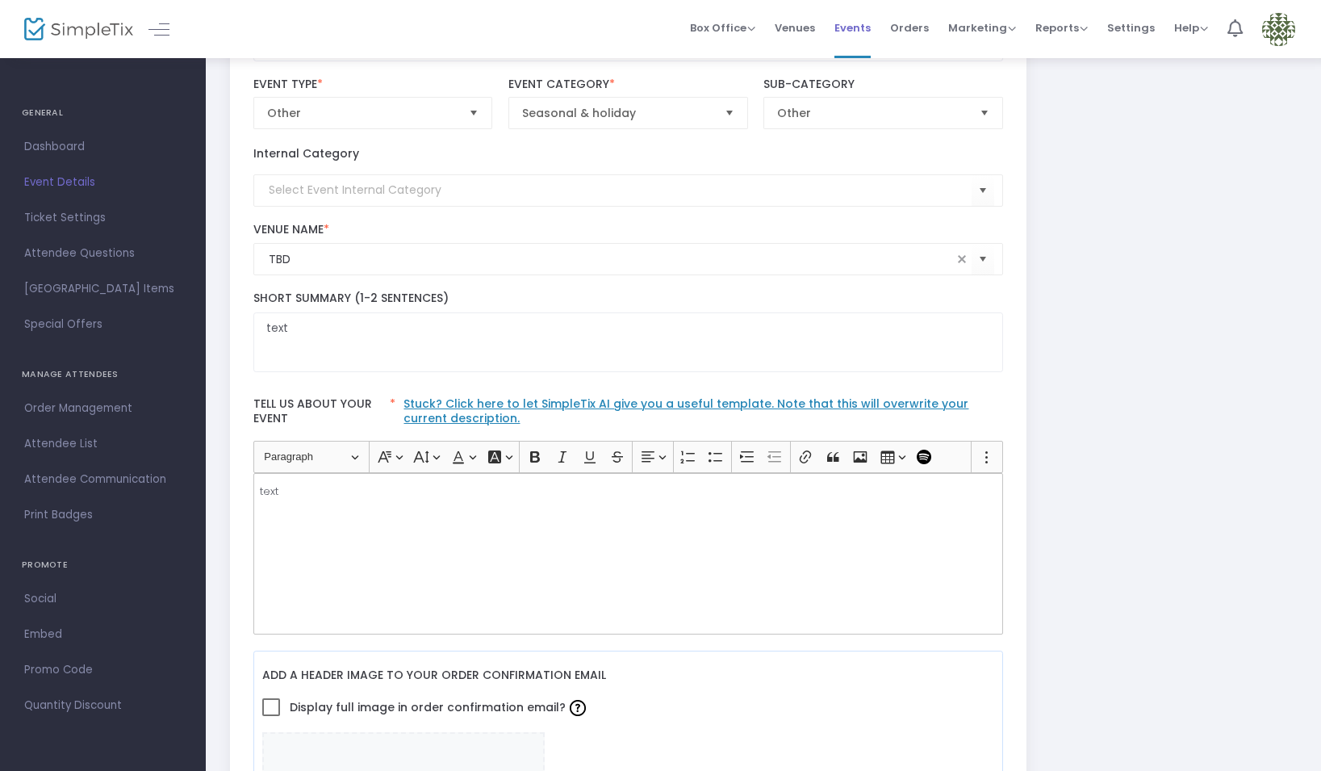
scroll to position [150, 0]
drag, startPoint x: 854, startPoint y: 26, endPoint x: 852, endPoint y: 41, distance: 15.4
click at [854, 26] on span "Events" at bounding box center [852, 27] width 36 height 41
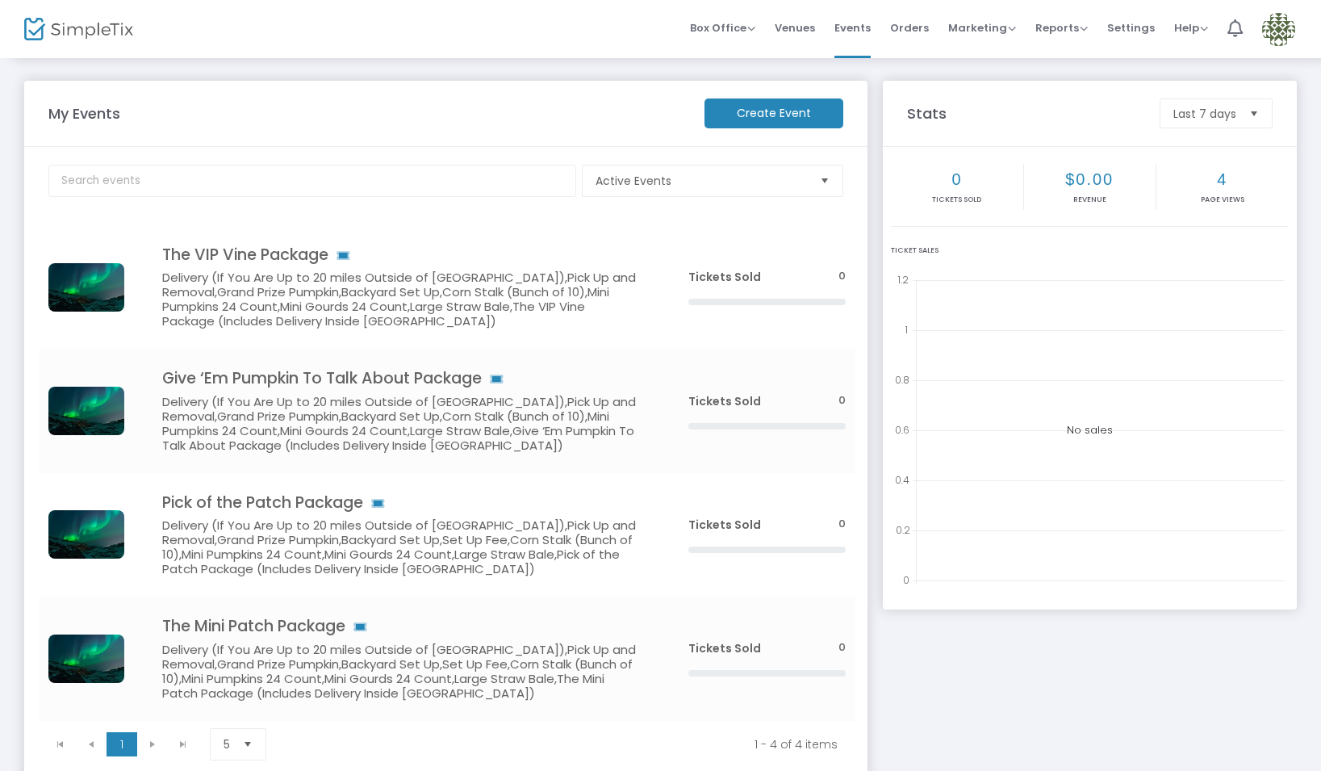
click at [813, 112] on m-button "Create Event" at bounding box center [773, 113] width 139 height 30
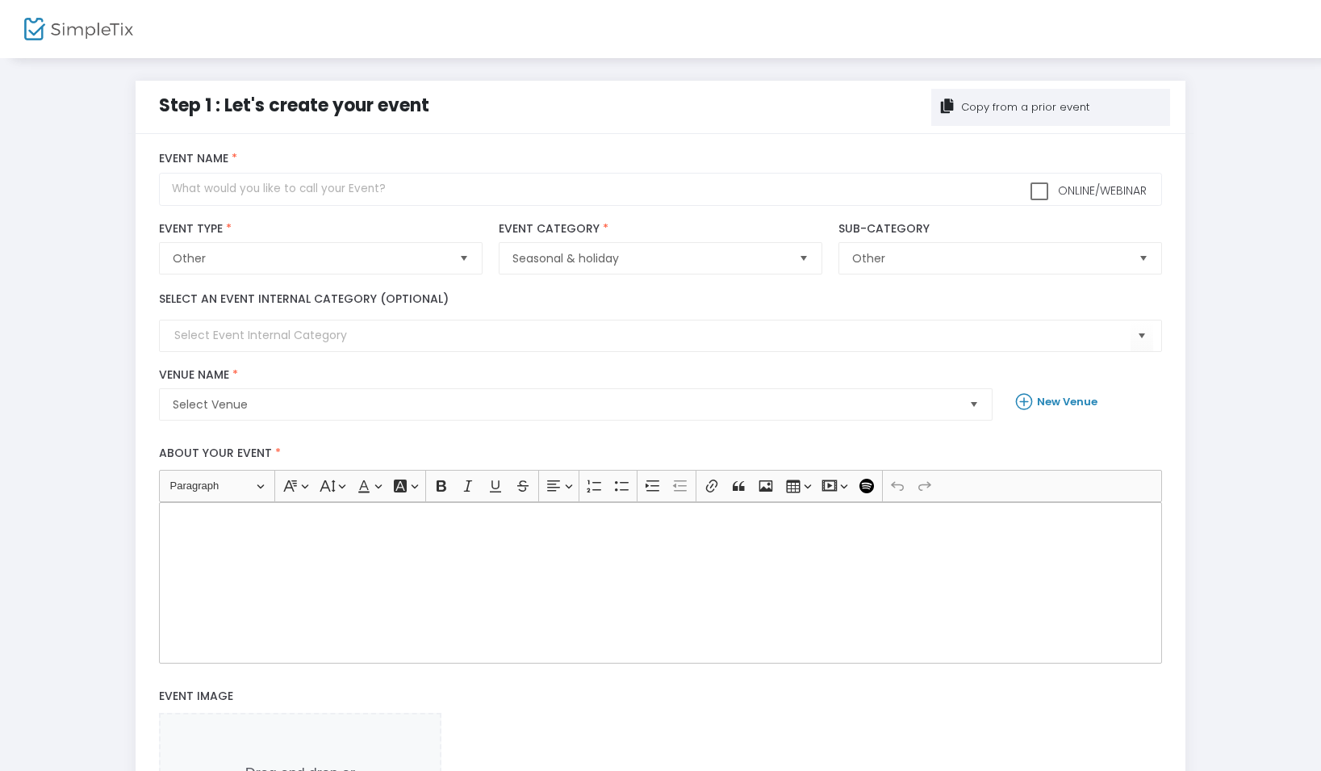
click at [1010, 107] on div "Copy from a prior event" at bounding box center [1024, 107] width 131 height 16
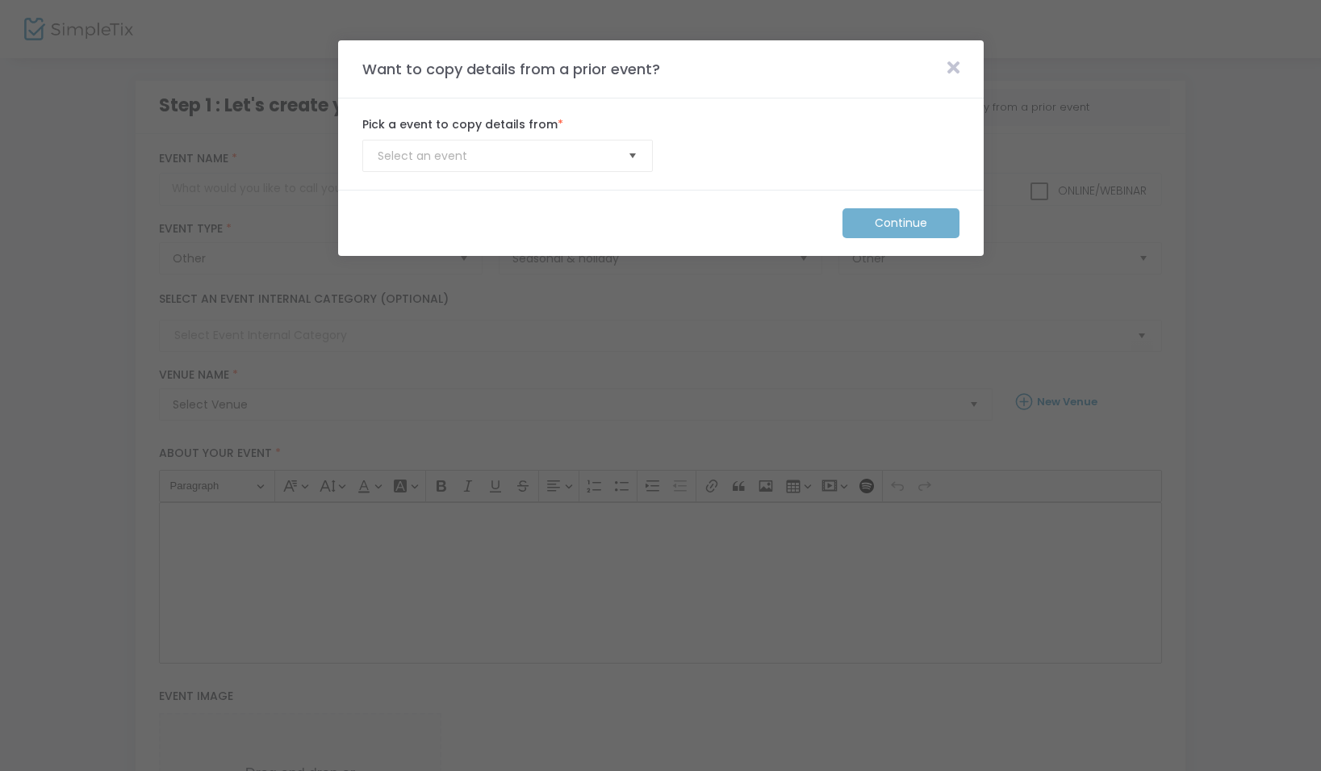
click at [628, 156] on span "Select" at bounding box center [632, 156] width 27 height 27
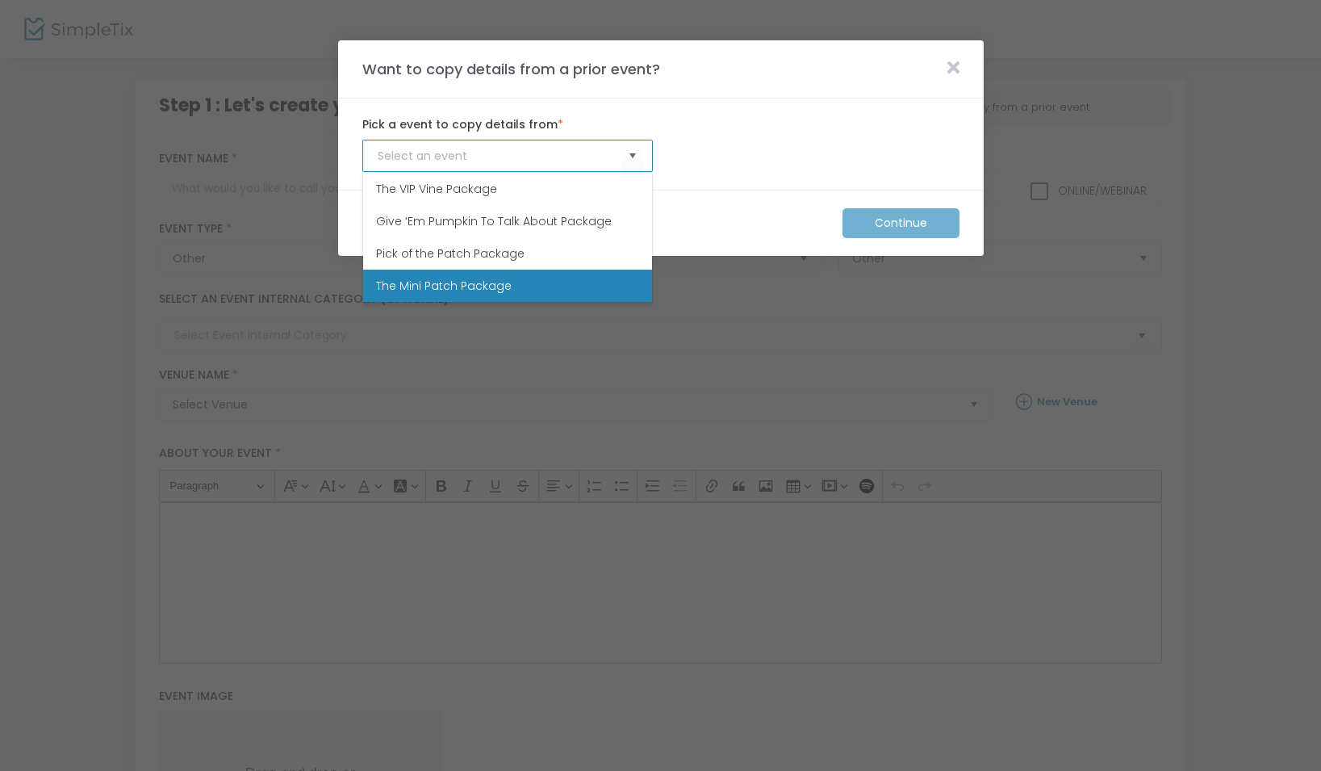
click at [602, 281] on li "The Mini Patch Package" at bounding box center [507, 286] width 289 height 32
type input "The Mini Patch Package"
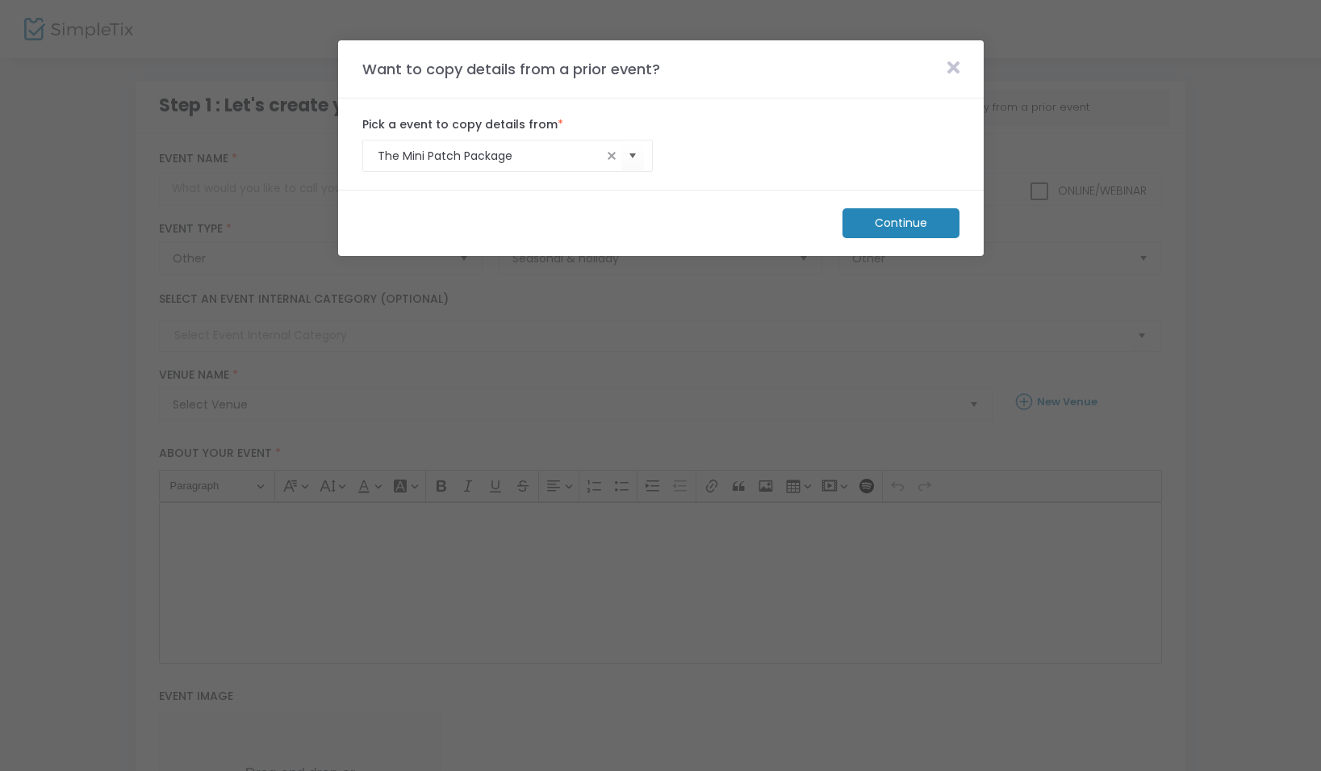
click at [889, 219] on m-button "Continue" at bounding box center [900, 223] width 117 height 30
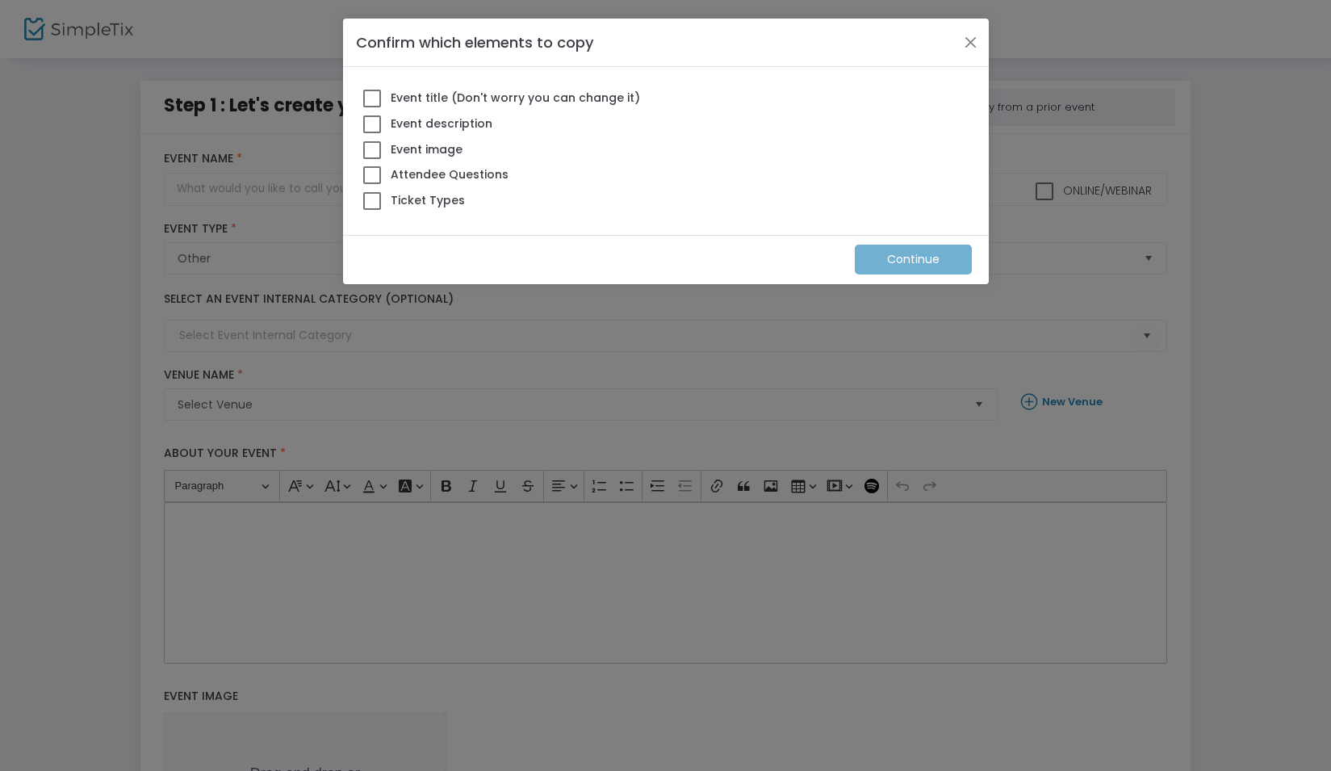
click at [377, 100] on span at bounding box center [372, 99] width 18 height 18
click at [372, 107] on input "Event title (Don't worry you can change it)" at bounding box center [371, 107] width 1 height 1
checkbox input "true"
drag, startPoint x: 375, startPoint y: 172, endPoint x: 375, endPoint y: 191, distance: 19.4
click at [375, 172] on span at bounding box center [372, 175] width 18 height 18
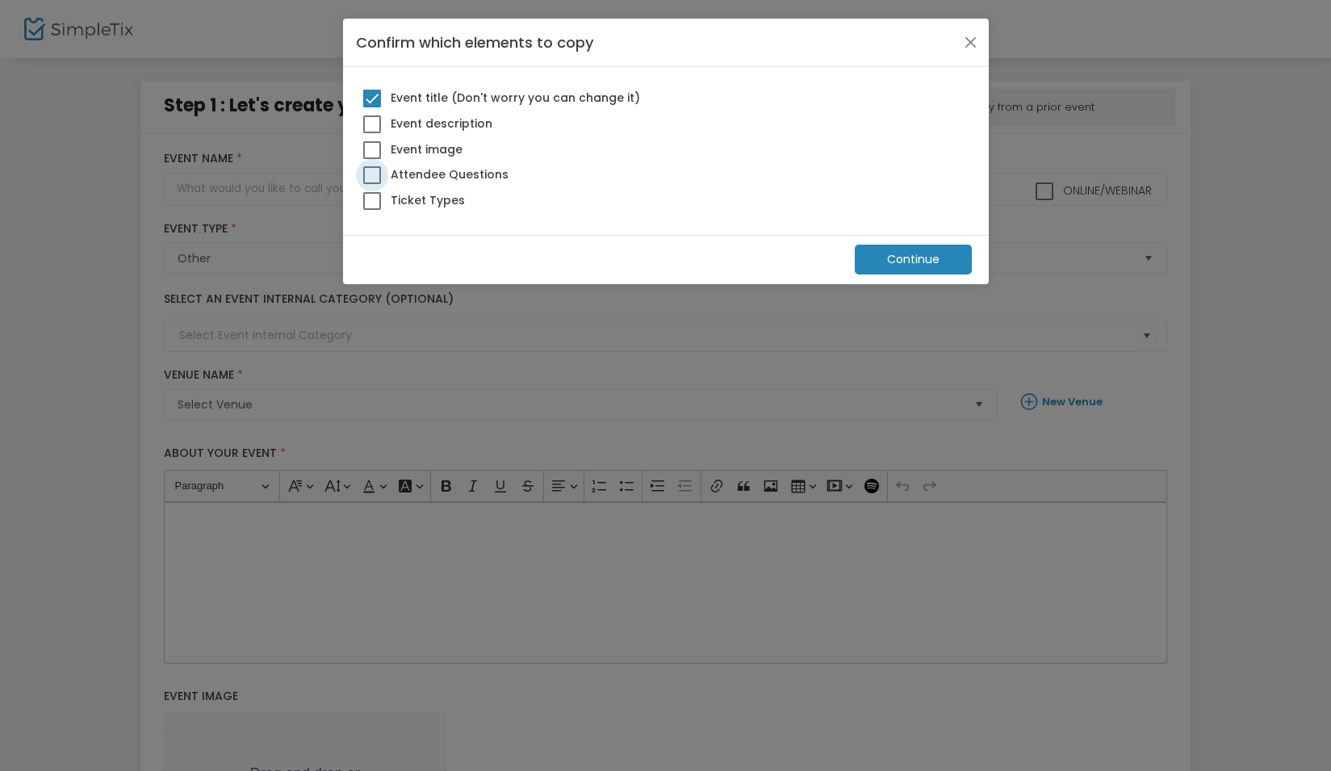
click at [372, 184] on input "Attendee Questions" at bounding box center [371, 184] width 1 height 1
checkbox input "true"
drag, startPoint x: 373, startPoint y: 194, endPoint x: 396, endPoint y: 202, distance: 24.5
click at [373, 194] on span at bounding box center [372, 201] width 18 height 18
click at [372, 210] on input "Ticket Types" at bounding box center [371, 210] width 1 height 1
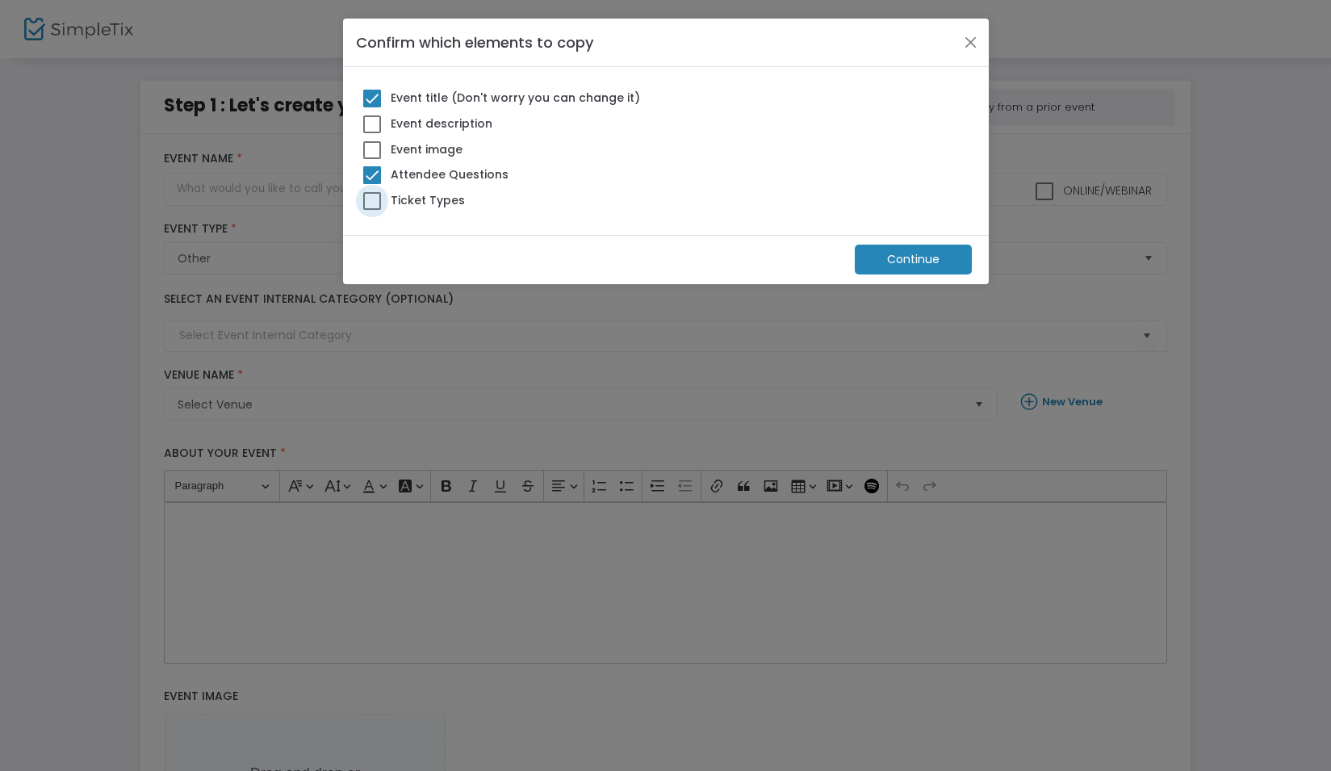
checkbox input "true"
click at [895, 258] on m-button "Continue" at bounding box center [913, 259] width 117 height 30
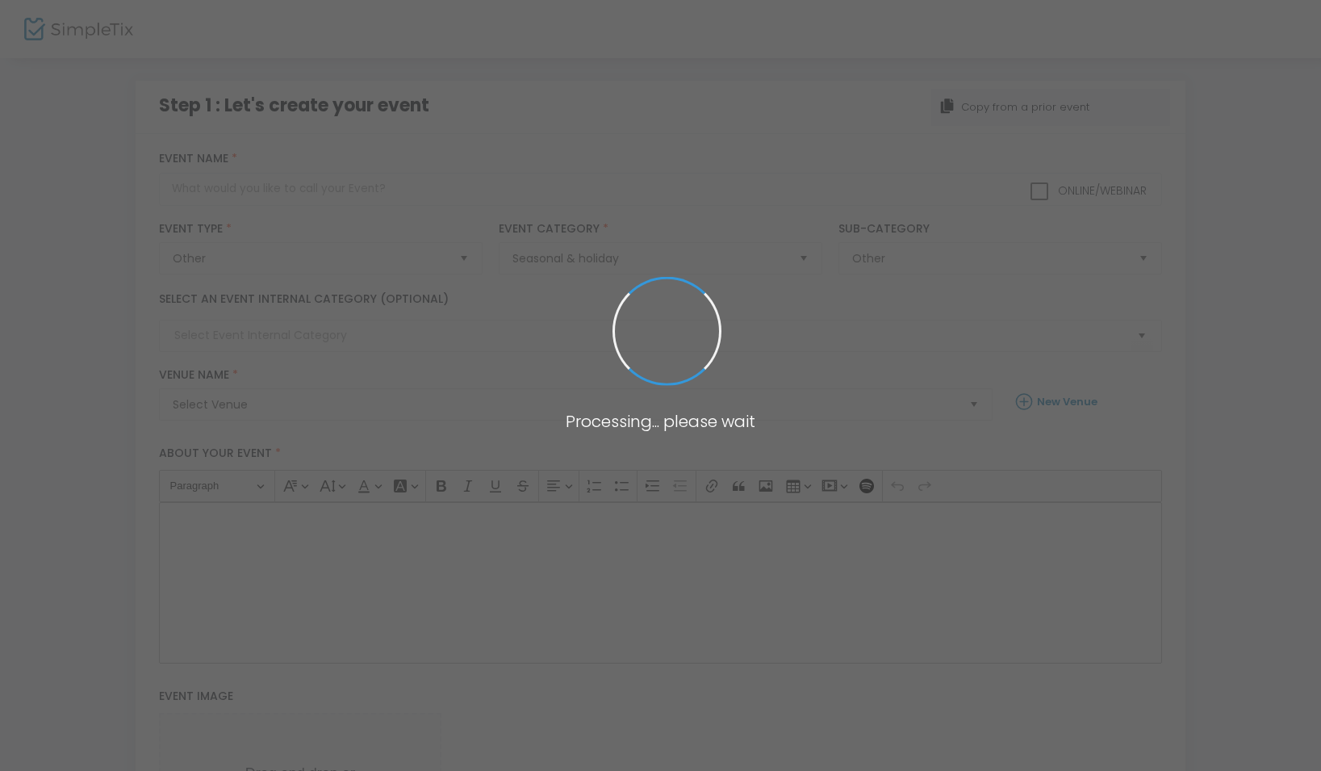
type input "The Mini Patch Package"
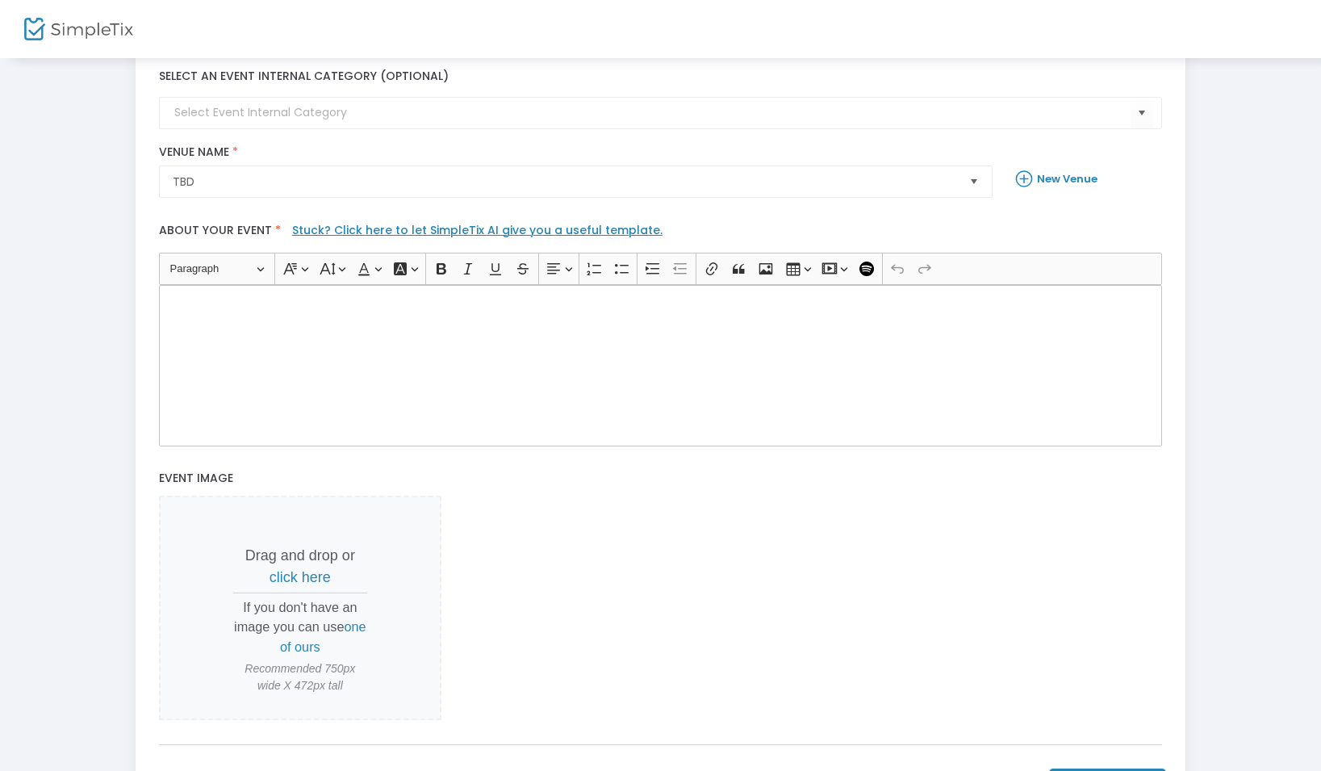
scroll to position [234, 0]
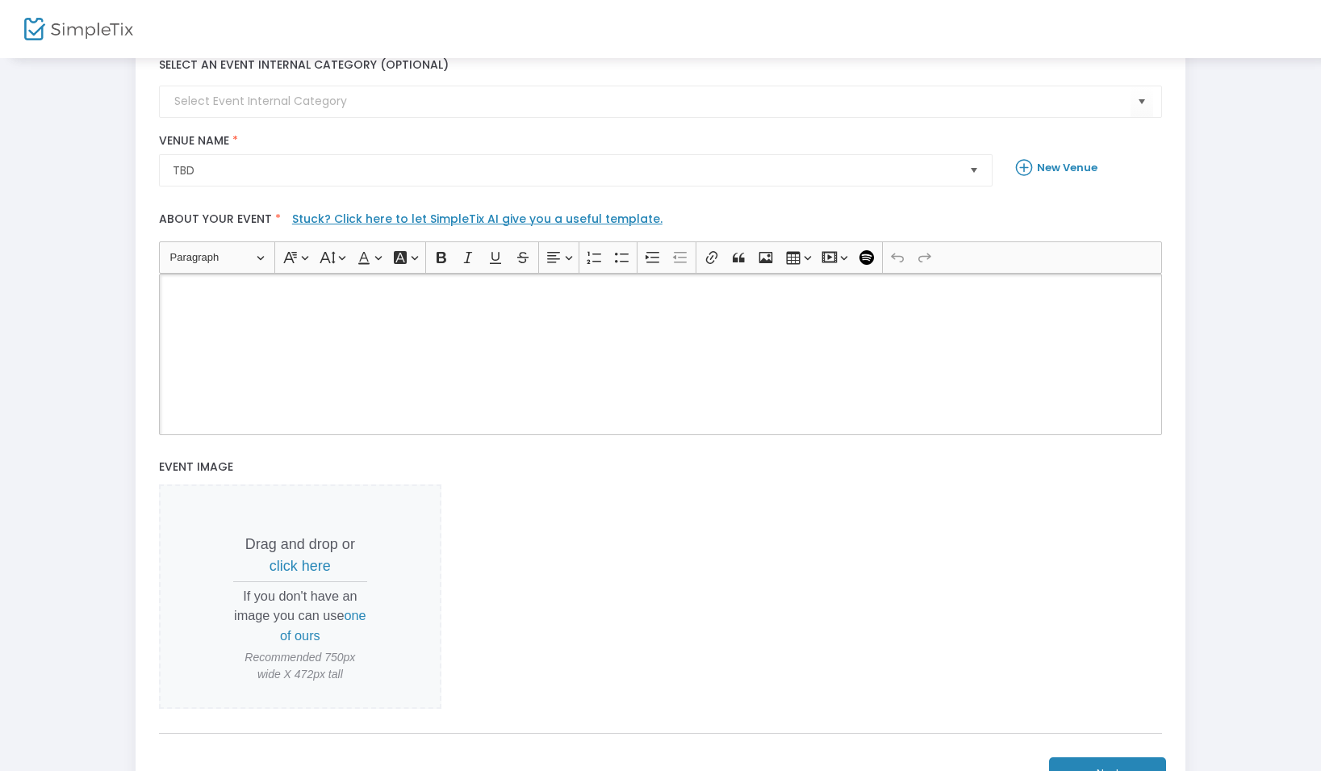
click at [450, 341] on div "Rich Text Editor, main" at bounding box center [660, 354] width 1003 height 161
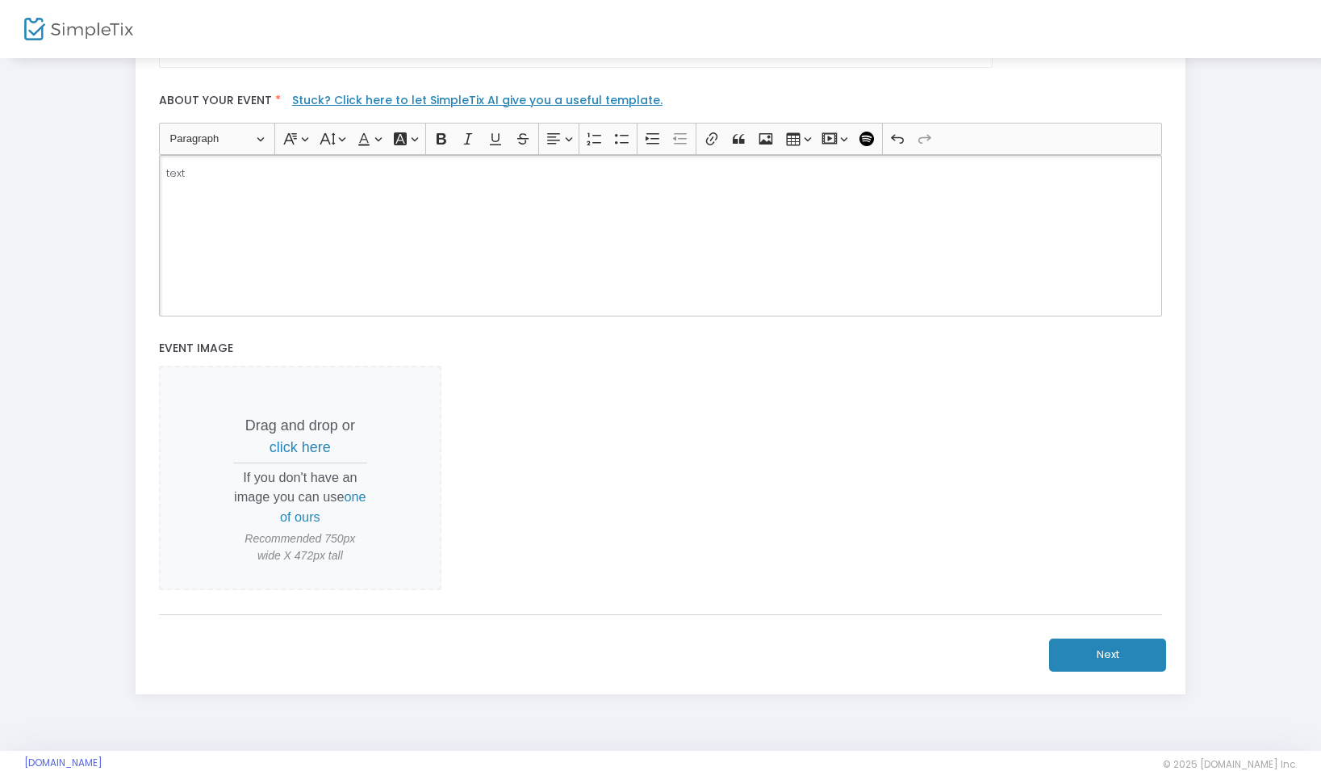
scroll to position [370, 0]
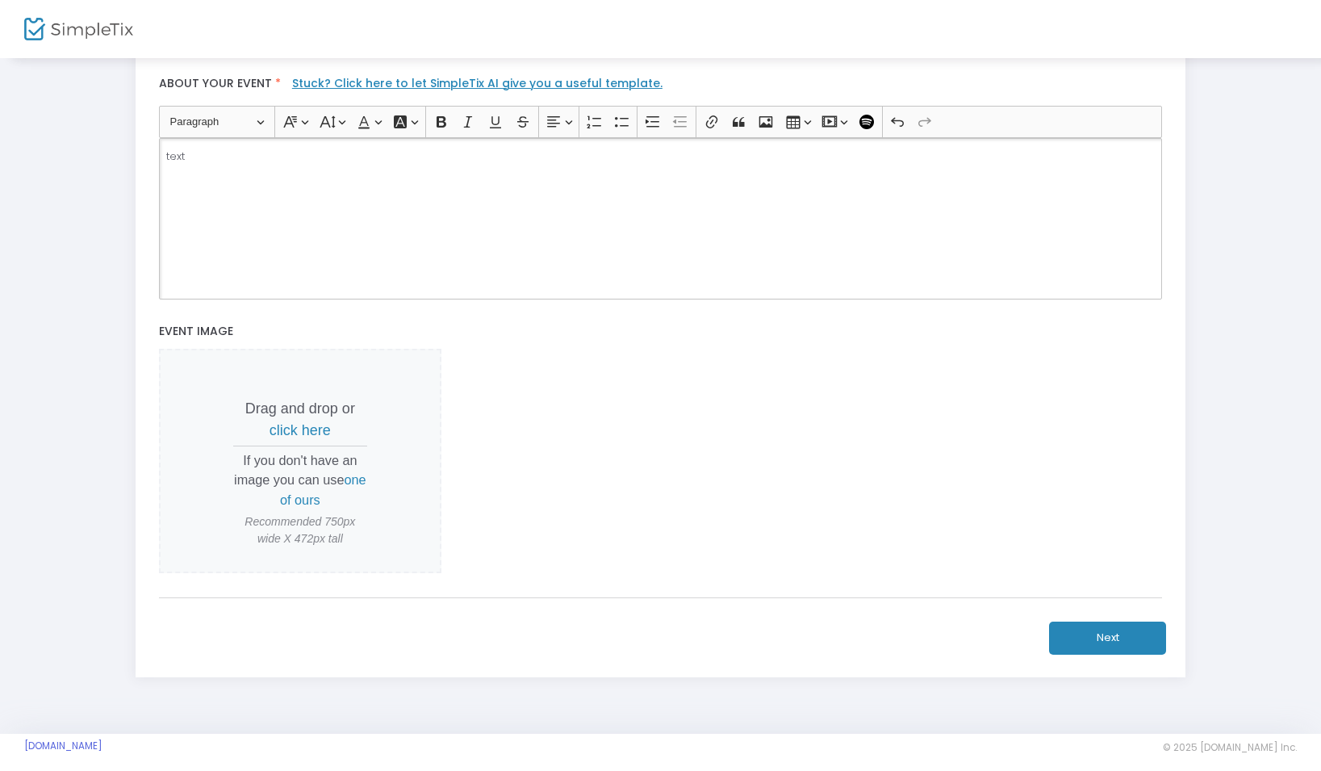
click at [1109, 640] on button "Next" at bounding box center [1107, 637] width 117 height 33
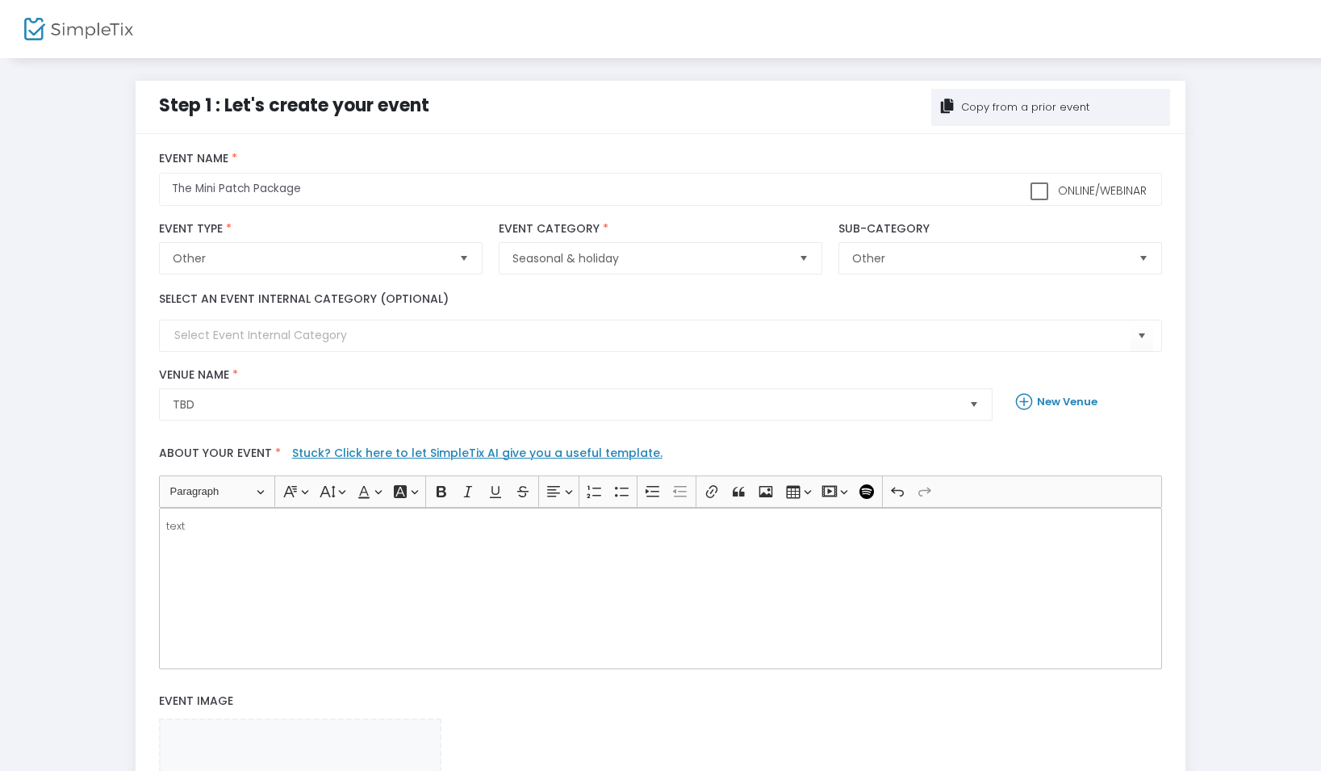
scroll to position [1, 0]
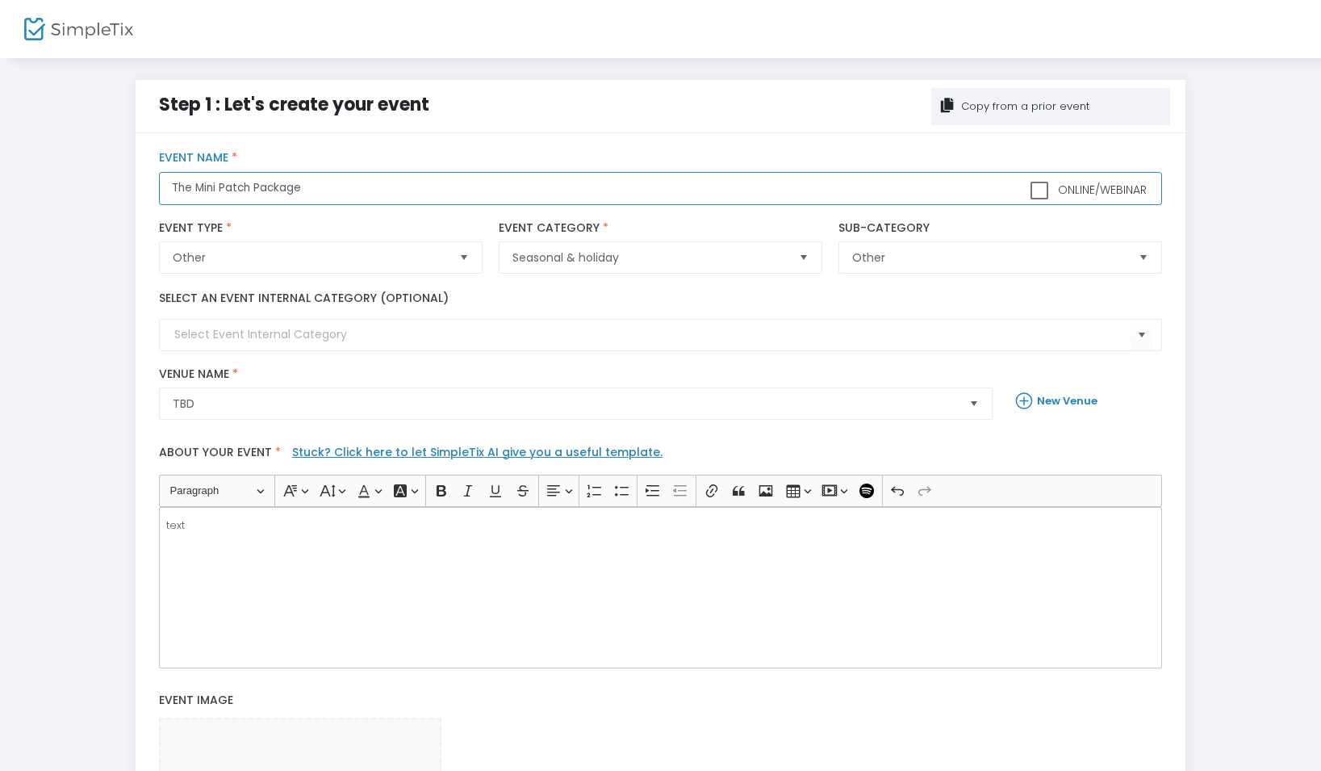
drag, startPoint x: 249, startPoint y: 182, endPoint x: 165, endPoint y: 178, distance: 84.0
click at [165, 178] on input "The Mini Patch Package" at bounding box center [660, 188] width 1003 height 33
paste input "Hello Gourd-geous Package"
drag, startPoint x: 378, startPoint y: 189, endPoint x: 325, endPoint y: 193, distance: 52.6
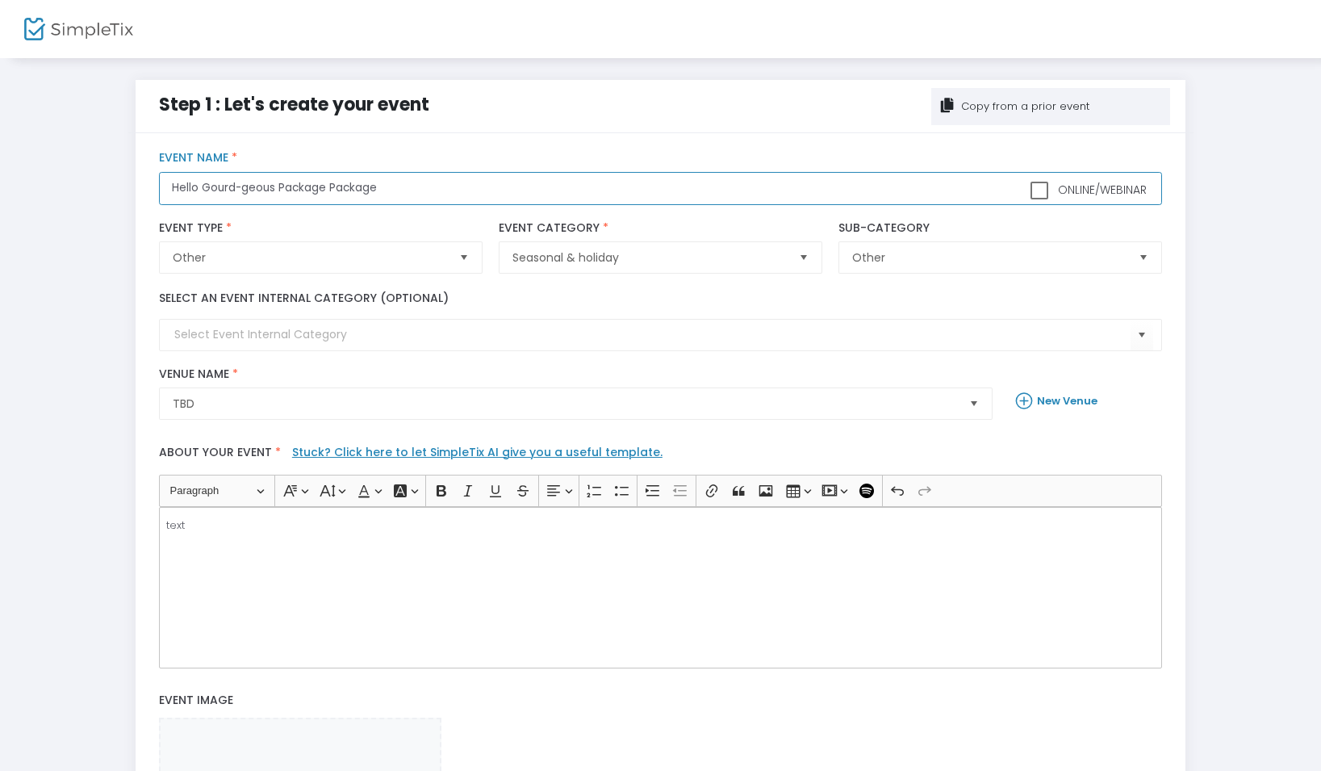
click at [325, 193] on input "Hello Gourd-geous Package Package" at bounding box center [660, 188] width 1003 height 33
type input "Hello Gourd-geous Package"
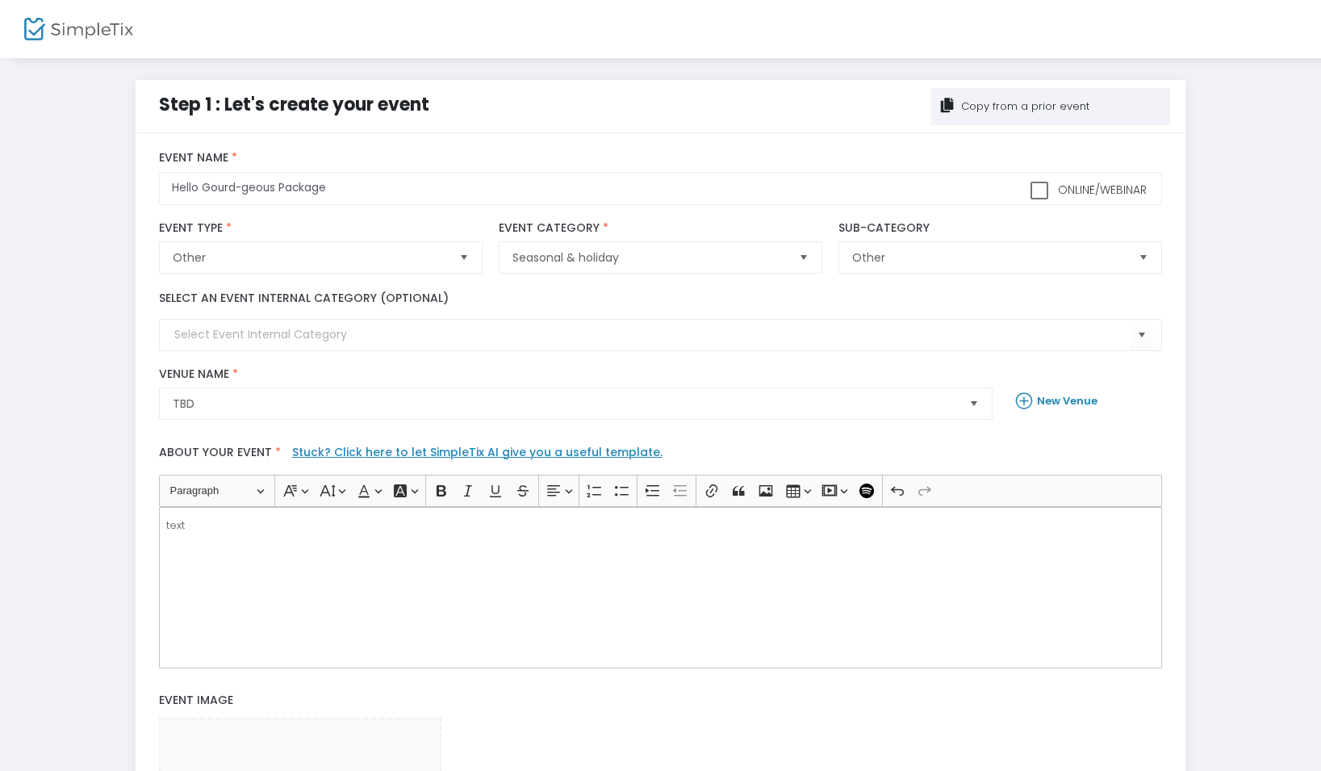
click at [121, 285] on div "Step 1 : Let's create your event Copy from a prior event title : Hello Gourd-ge…" at bounding box center [660, 563] width 1272 height 966
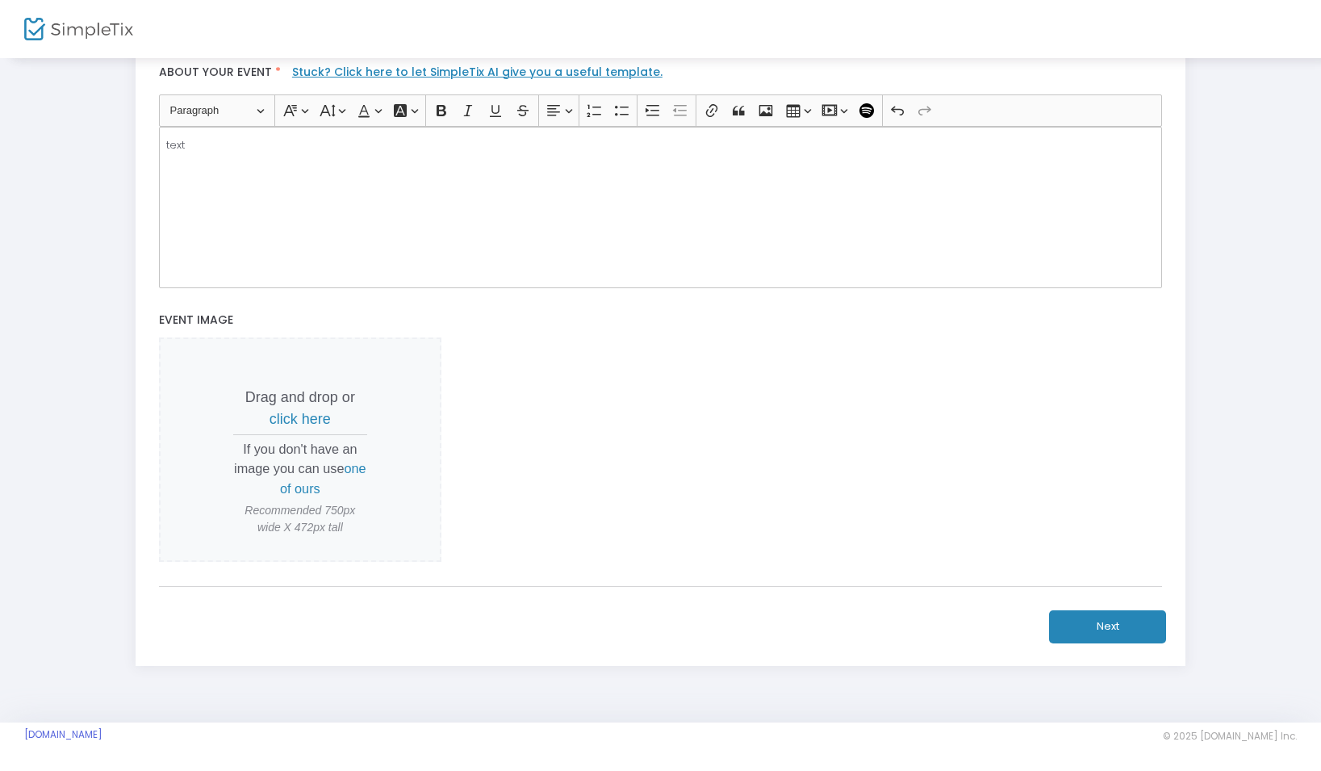
drag, startPoint x: 1076, startPoint y: 628, endPoint x: 1064, endPoint y: 621, distance: 13.7
click at [1076, 628] on button "Next" at bounding box center [1107, 626] width 117 height 33
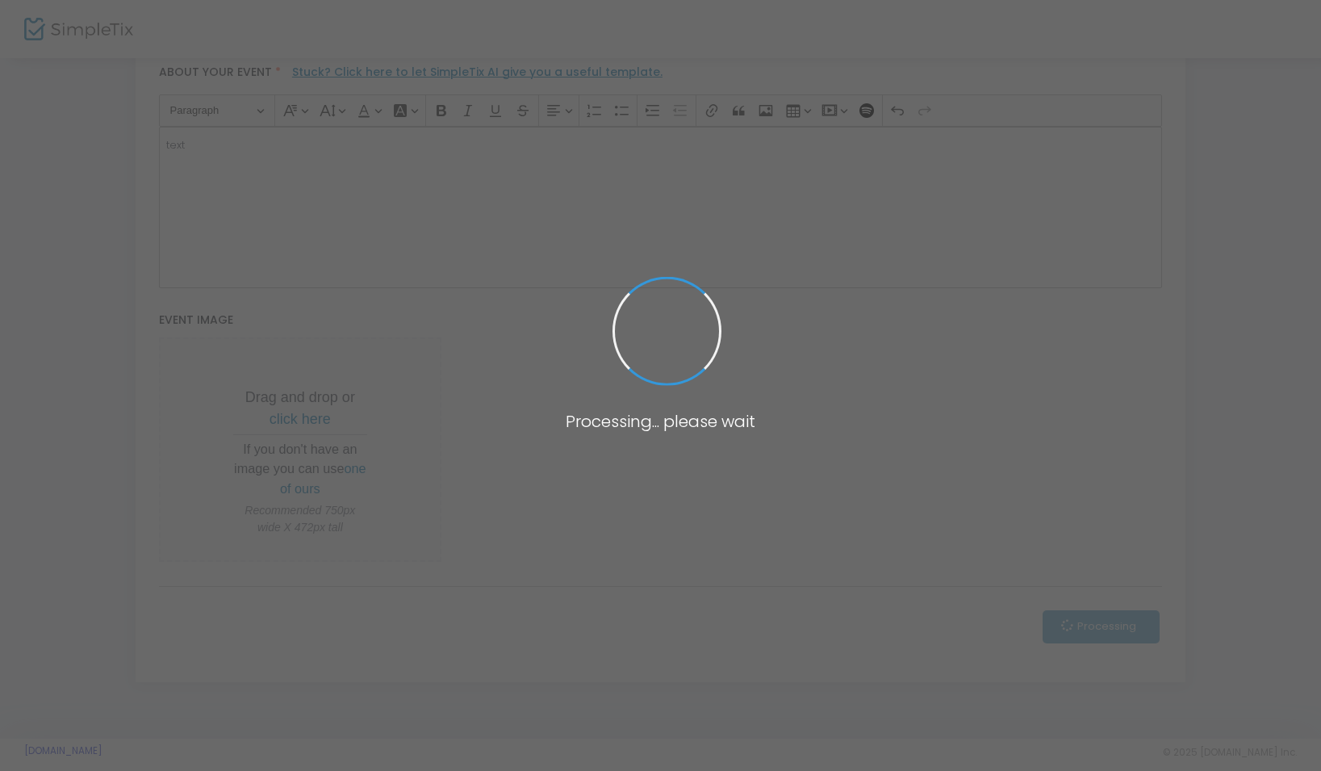
scroll to position [0, 0]
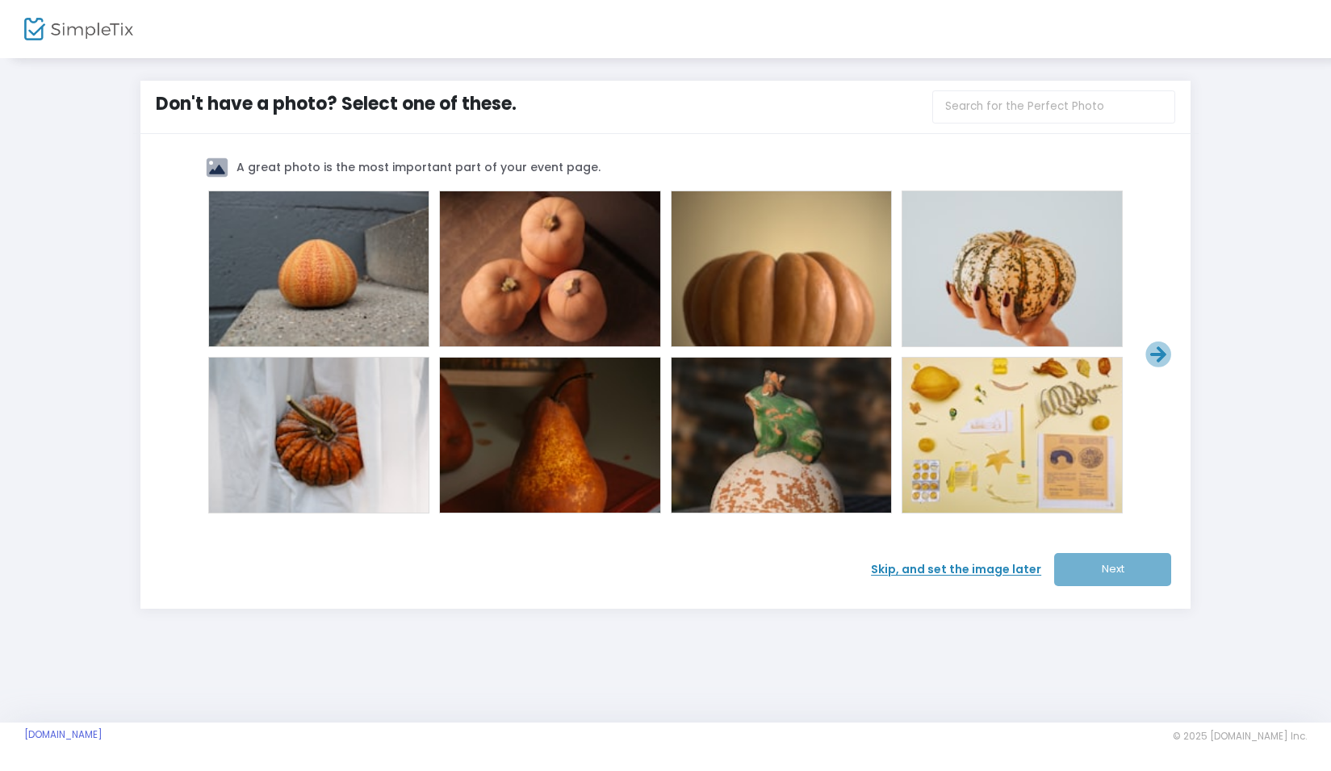
click at [910, 567] on span "Skip, and set the image later" at bounding box center [962, 569] width 183 height 17
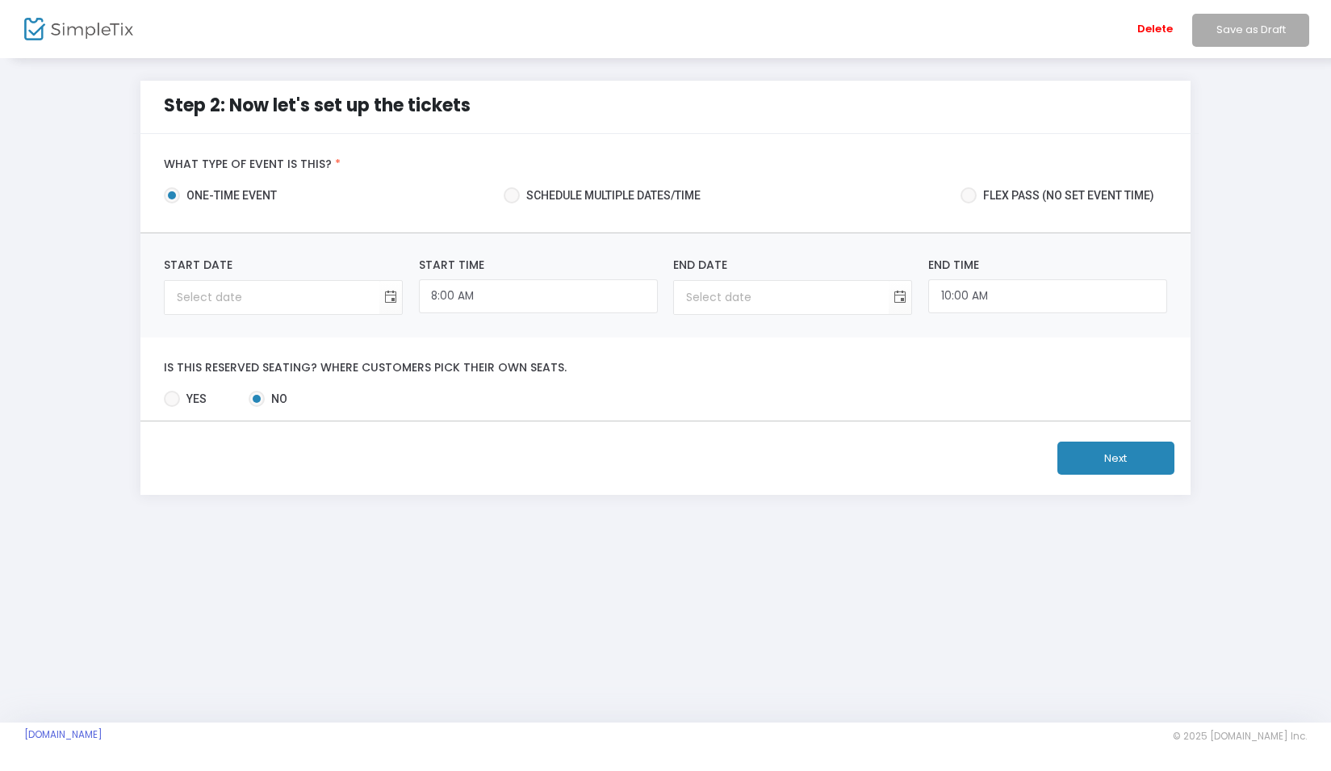
drag, startPoint x: 976, startPoint y: 194, endPoint x: 976, endPoint y: 205, distance: 10.5
click at [976, 194] on span at bounding box center [968, 195] width 16 height 16
click at [968, 203] on input "Flex pass (no set event time)" at bounding box center [967, 203] width 1 height 1
radio input "true"
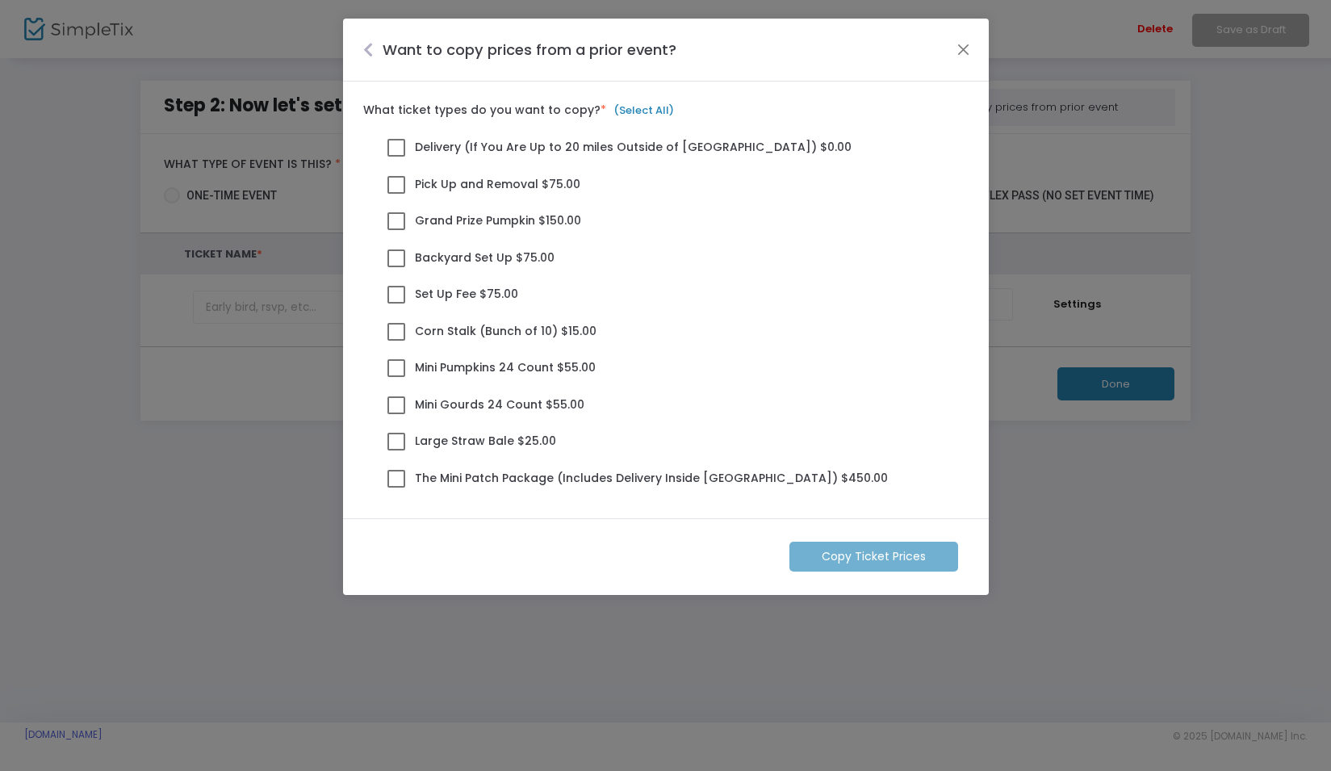
click at [619, 114] on span "(Select All)" at bounding box center [643, 109] width 61 height 15
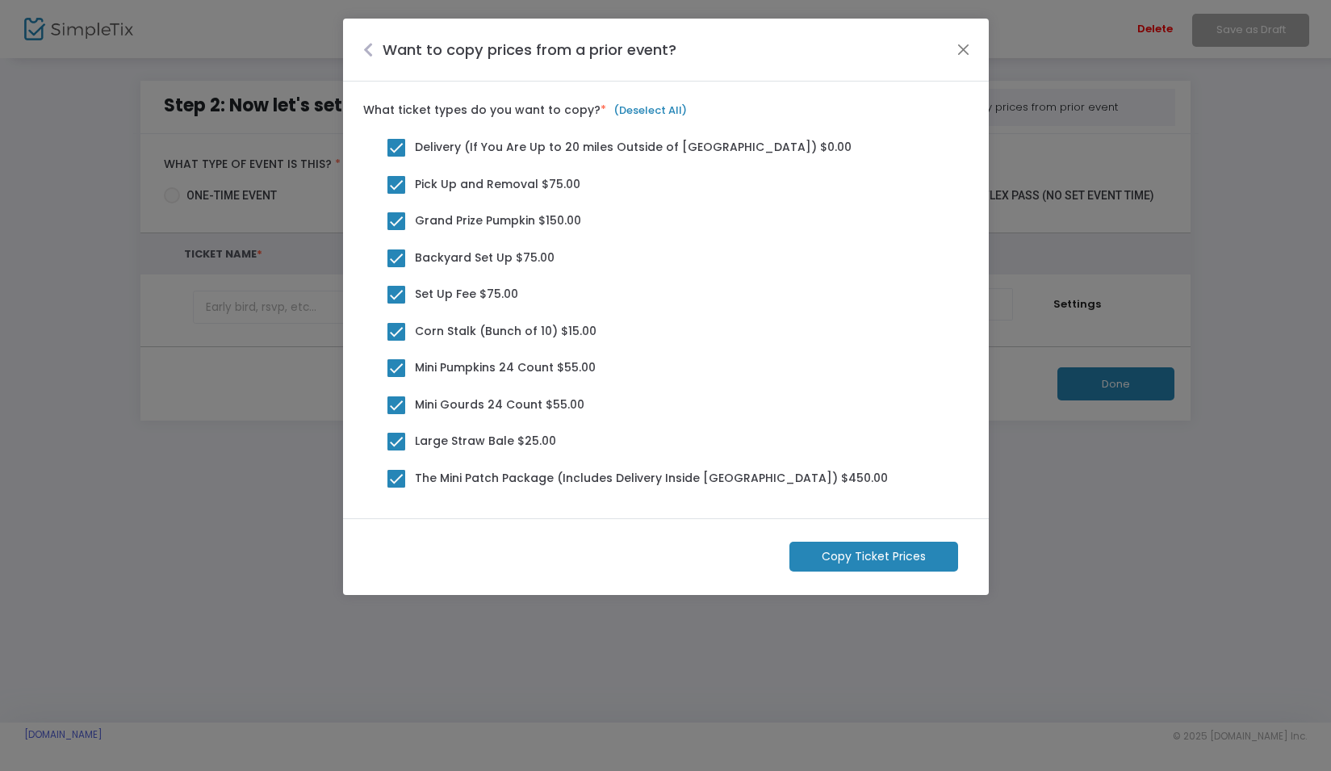
click at [905, 558] on m-button "Copy Ticket Prices" at bounding box center [873, 556] width 169 height 30
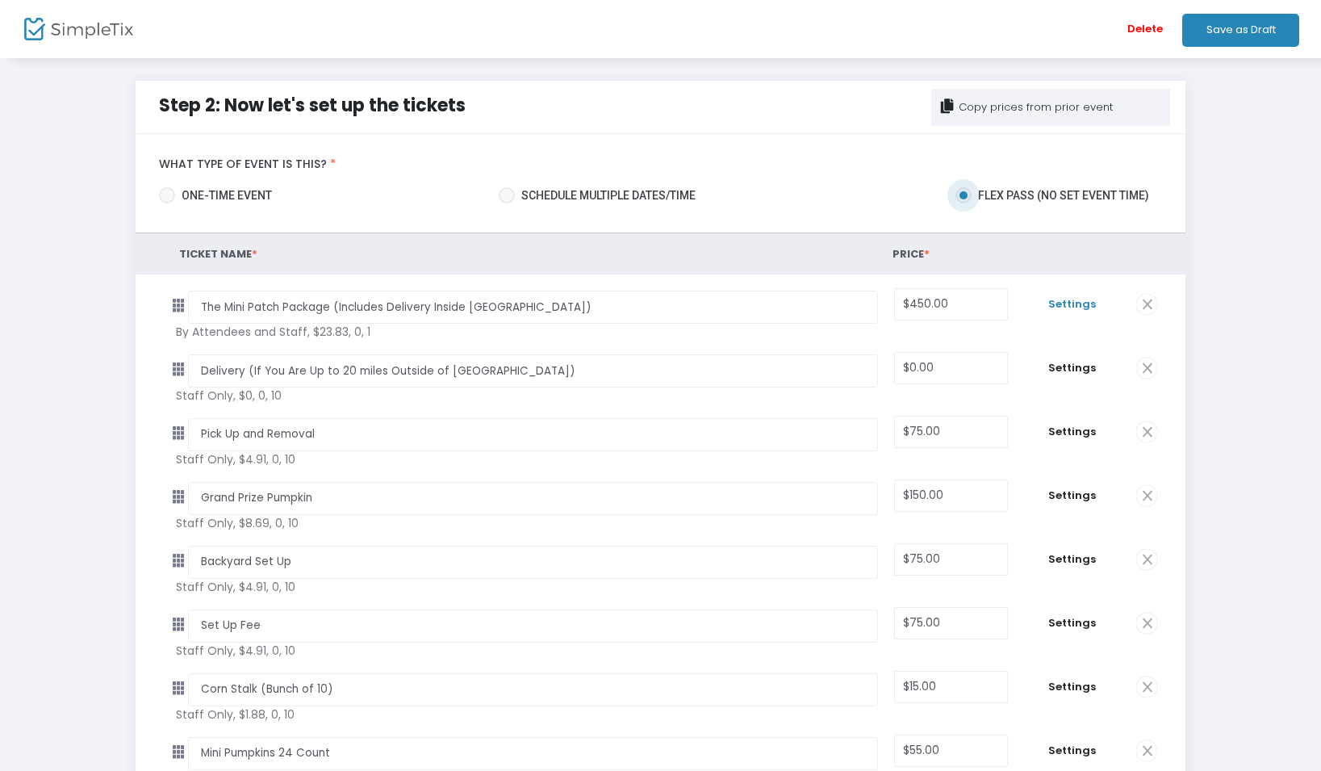
click at [1076, 307] on span "Settings" at bounding box center [1072, 304] width 96 height 16
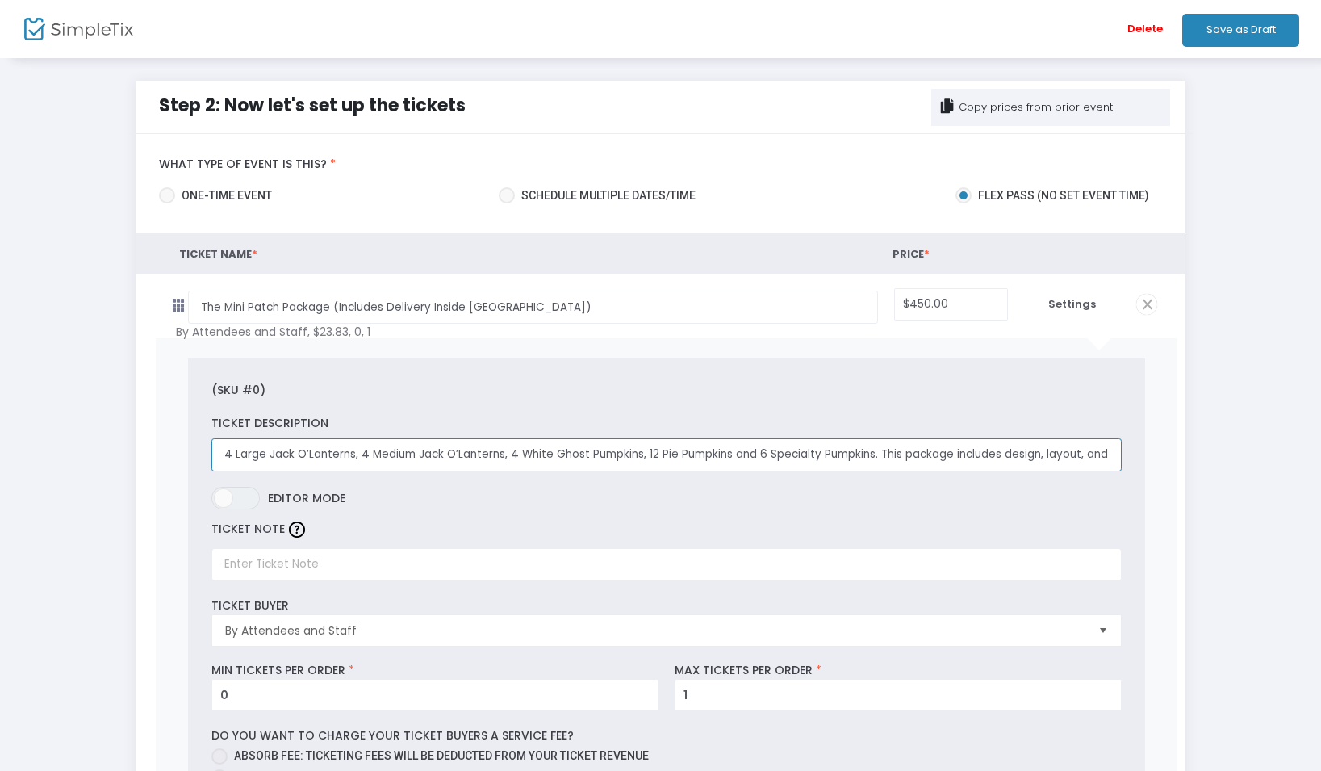
drag, startPoint x: 223, startPoint y: 453, endPoint x: 1004, endPoint y: 485, distance: 781.8
click at [1004, 485] on div "(SKU #0) Ticket Description 4 Large Jack O’Lanterns, 4 Medium Jack O’Lanterns, …" at bounding box center [666, 781] width 957 height 846
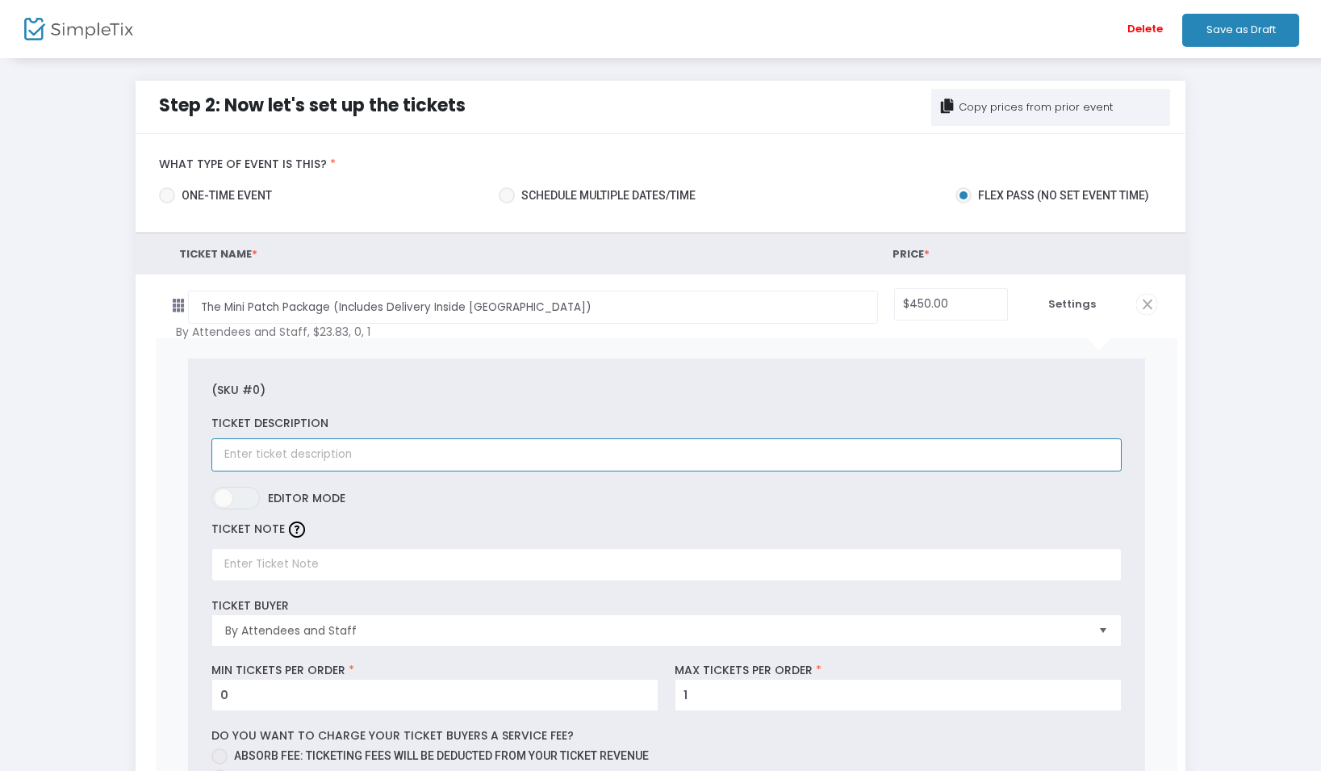
paste input "Small porch, big style! One extra large pumpkin plus 20 specialty pumpkins and …"
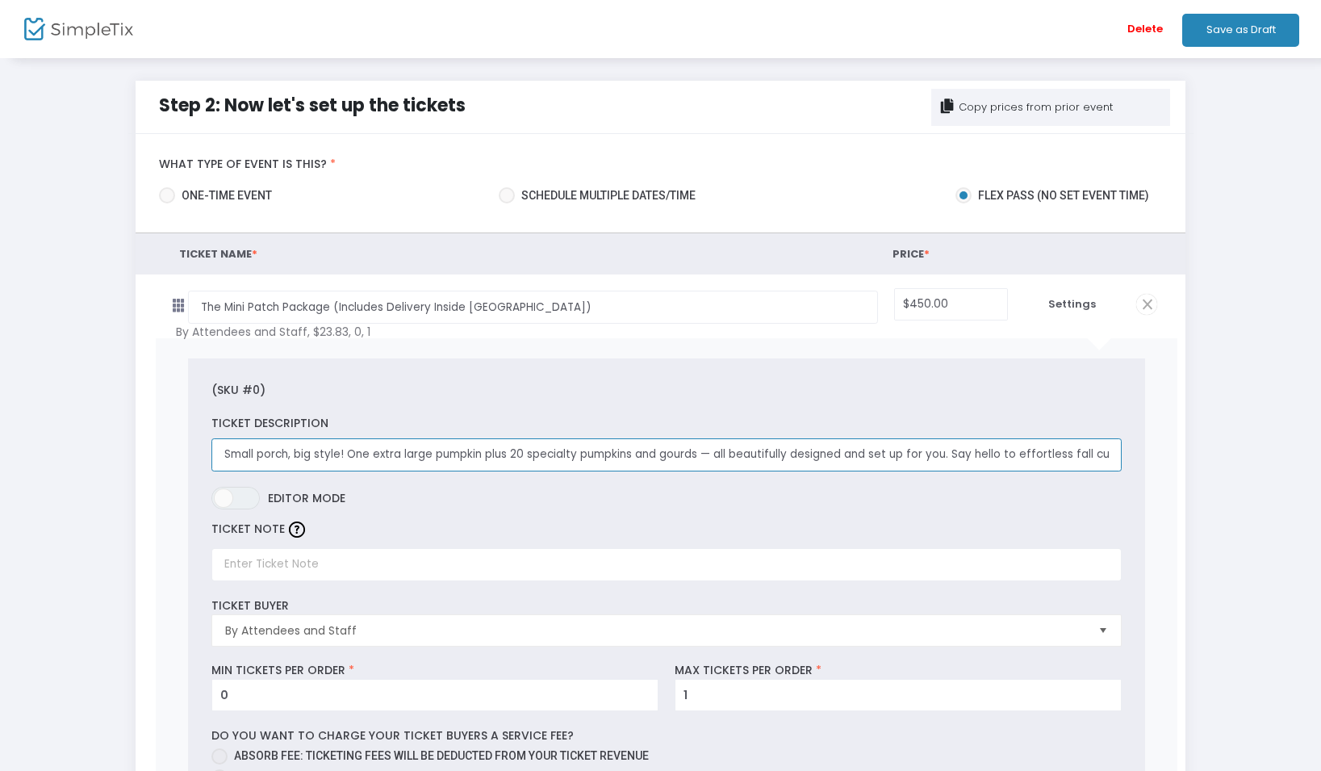
type input "Small porch, big style! One extra large pumpkin plus 20 specialty pumpkins and …"
click at [965, 305] on input "450" at bounding box center [951, 304] width 112 height 31
type input "$750.00"
click at [962, 345] on div "(SKU #0) Ticket Description Small porch, big style! One extra large pumpkin plu…" at bounding box center [666, 781] width 989 height 887
click at [1075, 302] on span "Settings" at bounding box center [1072, 304] width 96 height 16
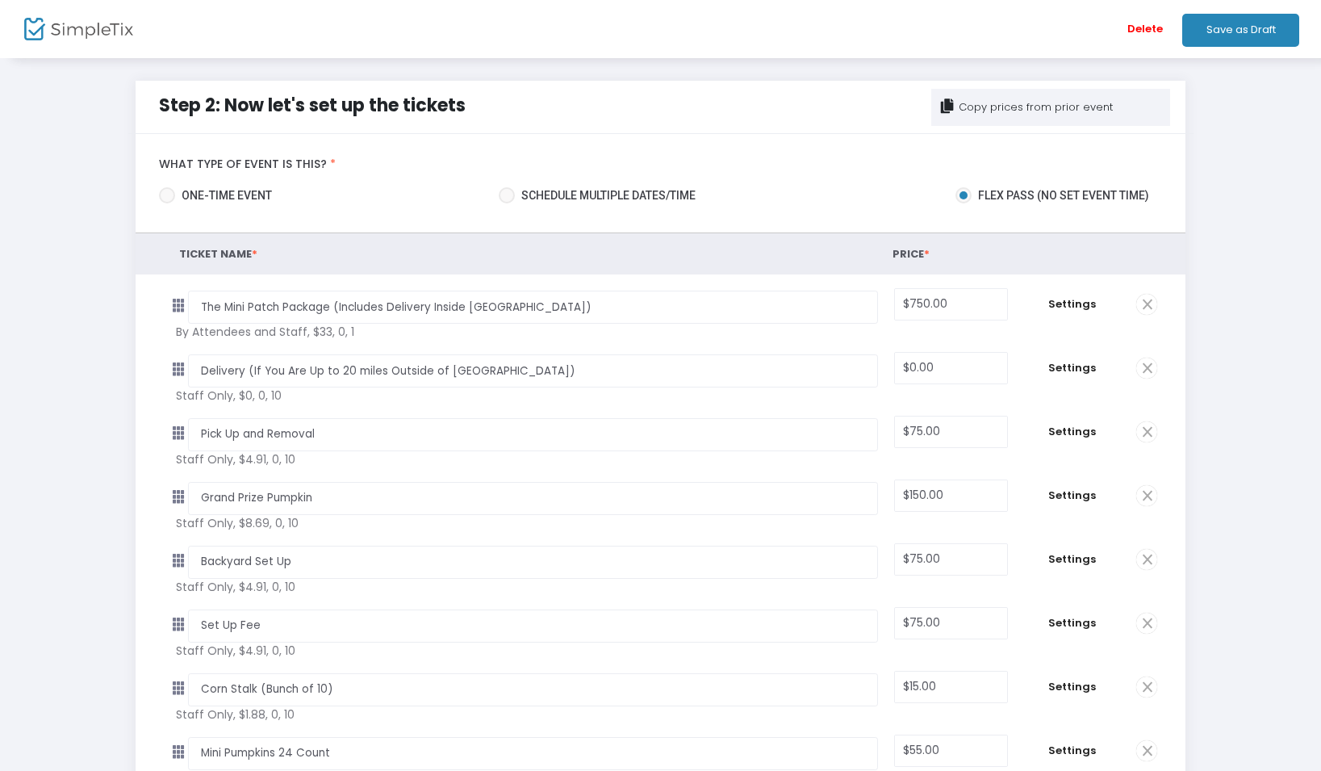
click at [1142, 430] on span at bounding box center [1146, 431] width 21 height 21
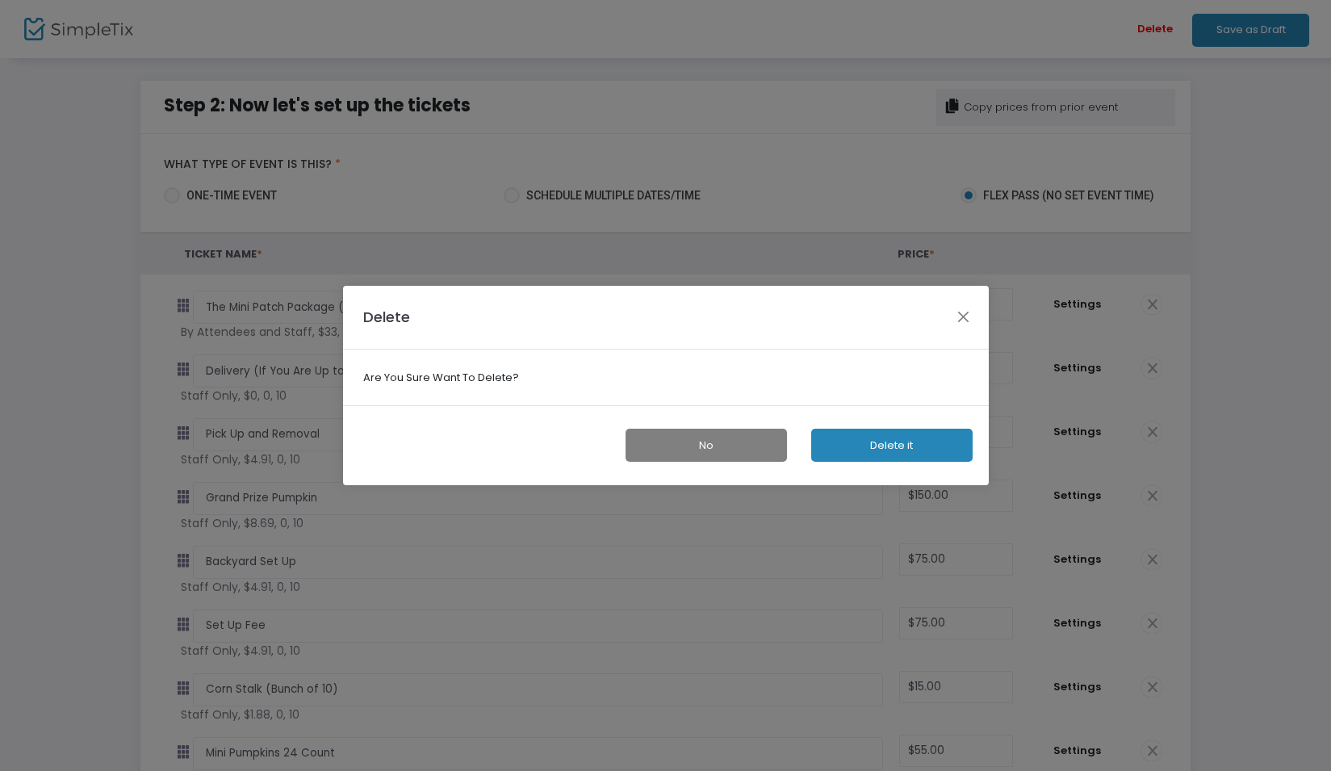
click at [926, 448] on button "Delete it" at bounding box center [891, 444] width 161 height 33
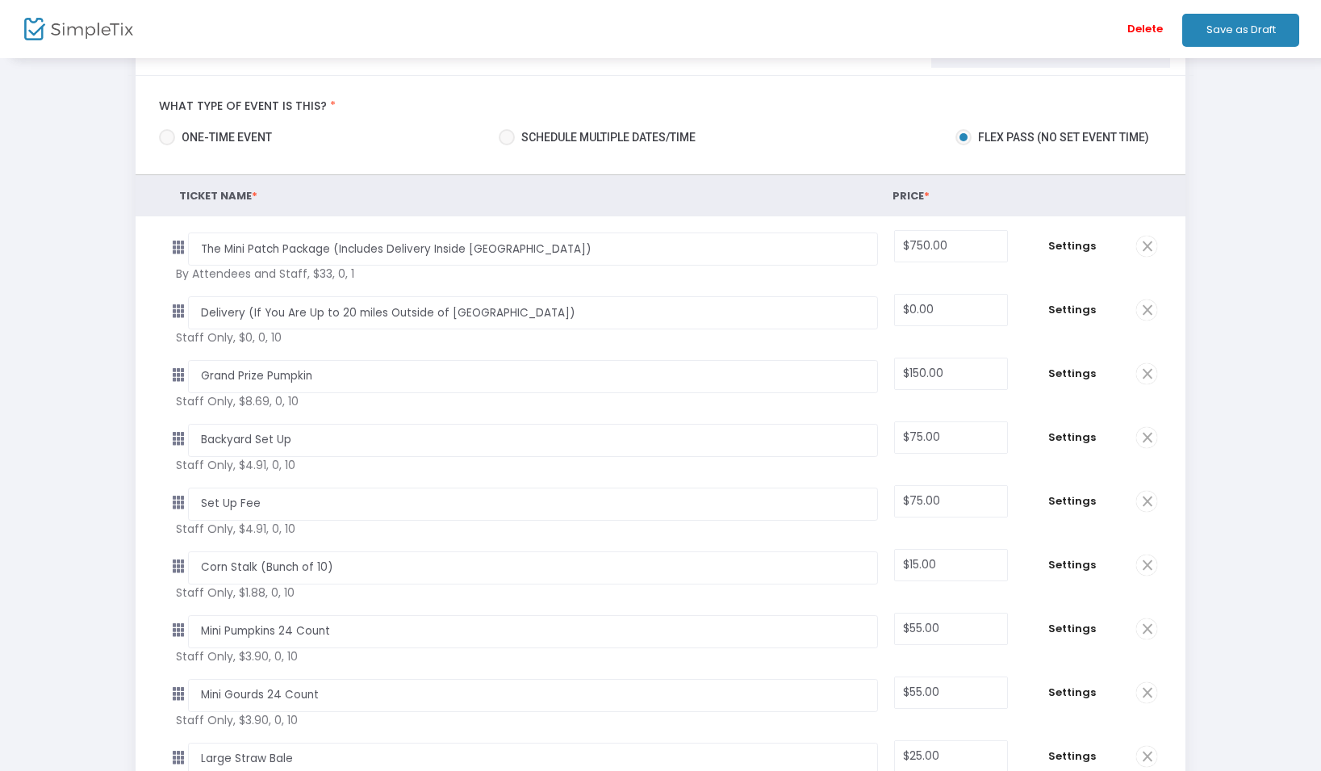
scroll to position [59, 0]
click at [1149, 499] on span at bounding box center [1146, 500] width 21 height 21
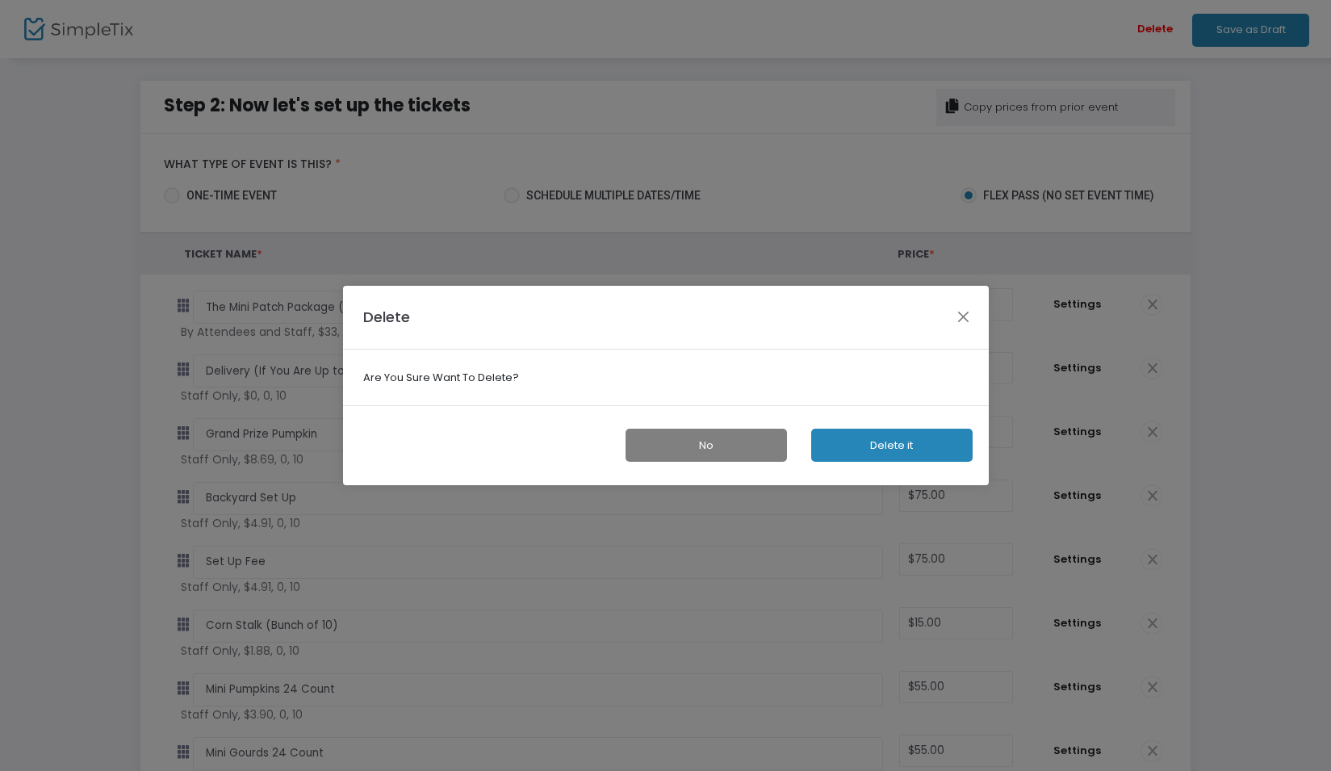
click at [910, 457] on button "Delete it" at bounding box center [891, 444] width 161 height 33
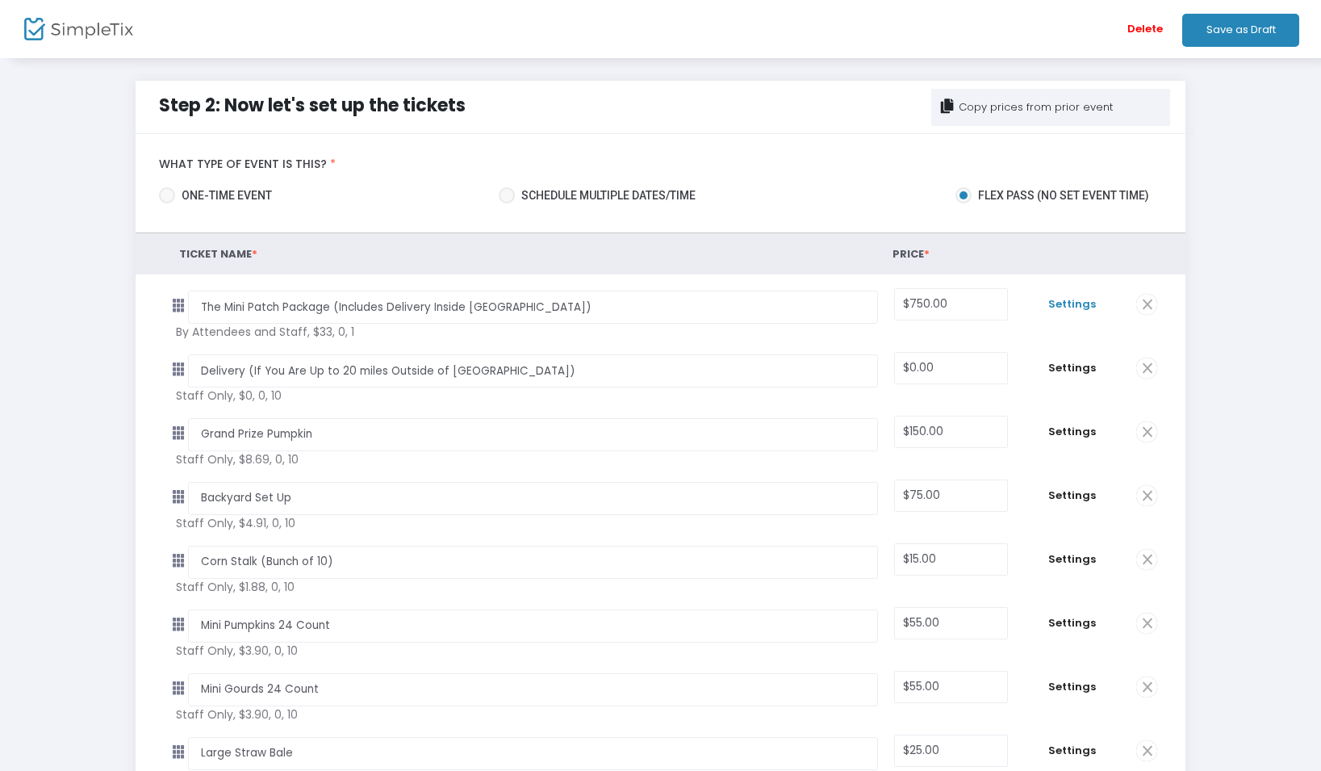
click at [1079, 301] on span "Settings" at bounding box center [1072, 304] width 96 height 16
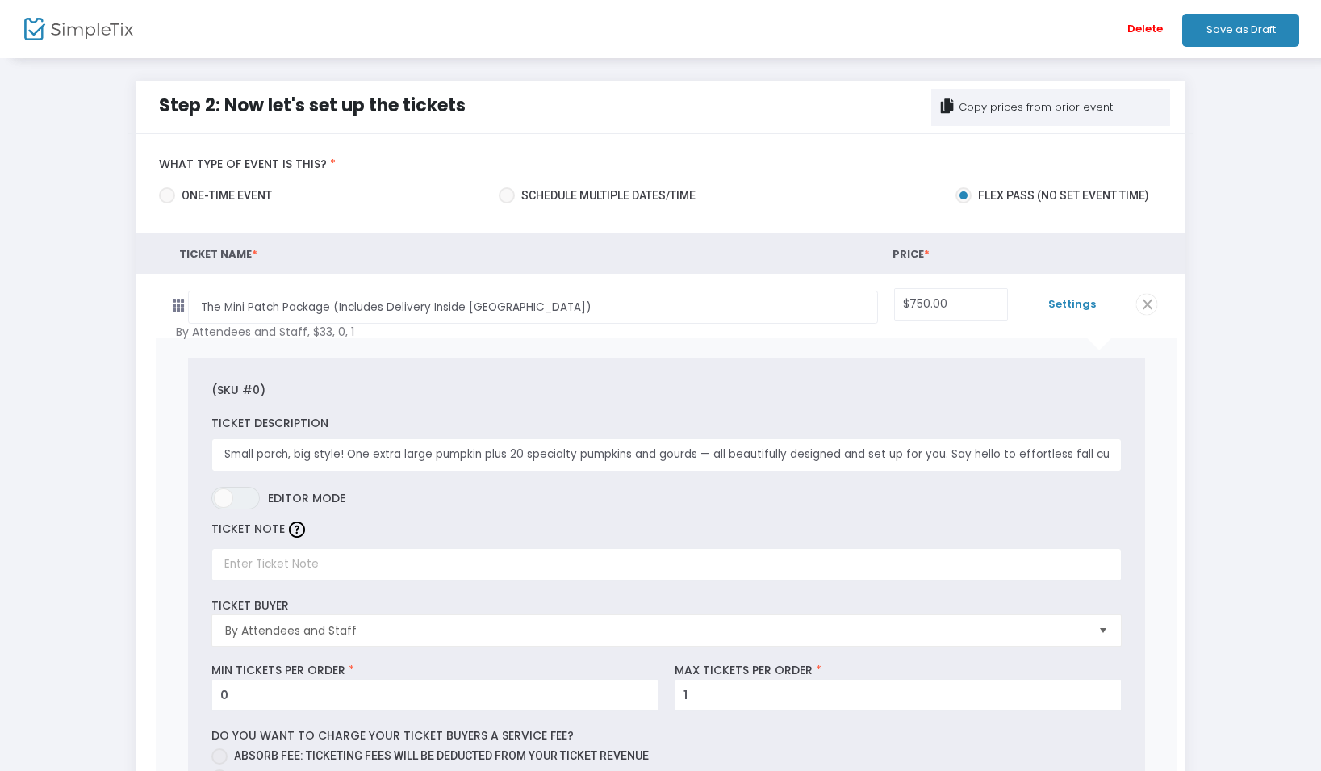
drag, startPoint x: 1067, startPoint y: 299, endPoint x: 1059, endPoint y: 307, distance: 10.3
click at [1067, 299] on span "Settings" at bounding box center [1072, 304] width 96 height 16
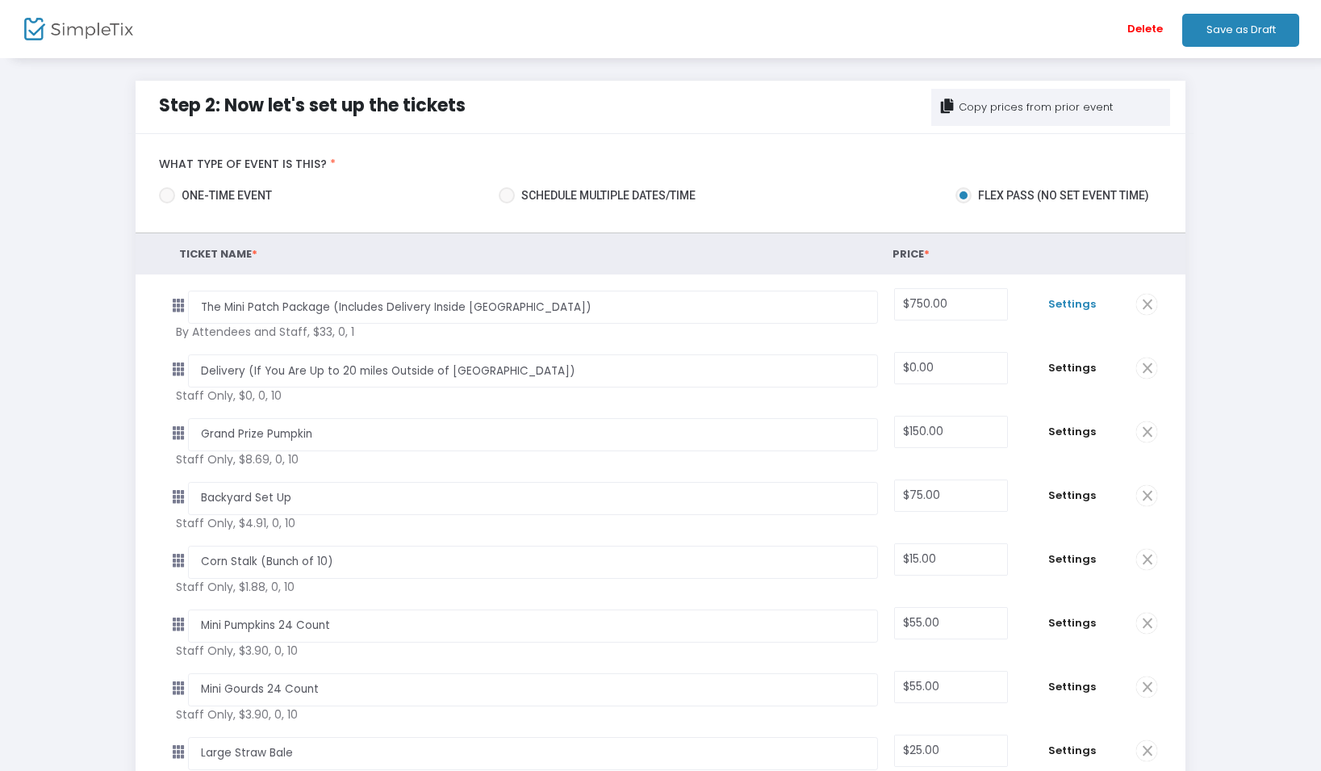
click at [1074, 296] on span "Settings" at bounding box center [1072, 304] width 96 height 16
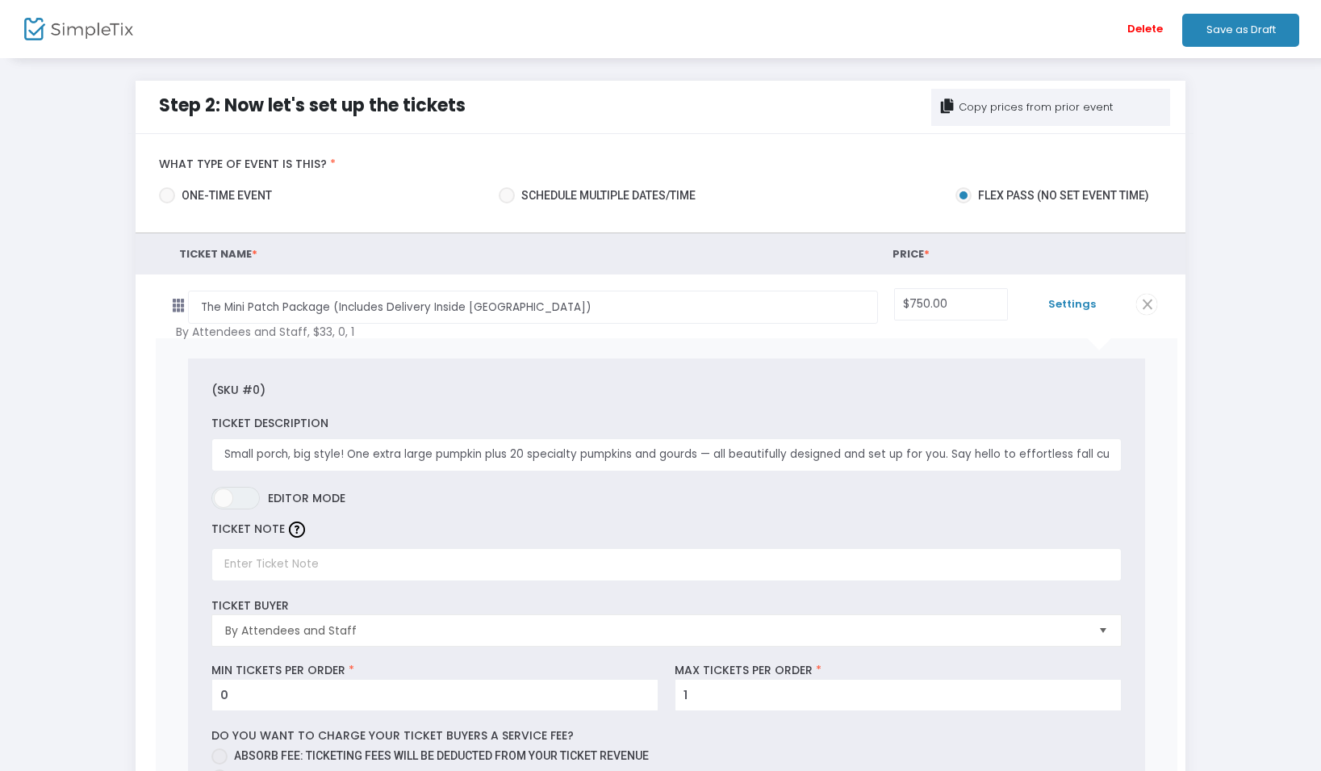
click at [1077, 302] on span "Settings" at bounding box center [1072, 304] width 96 height 16
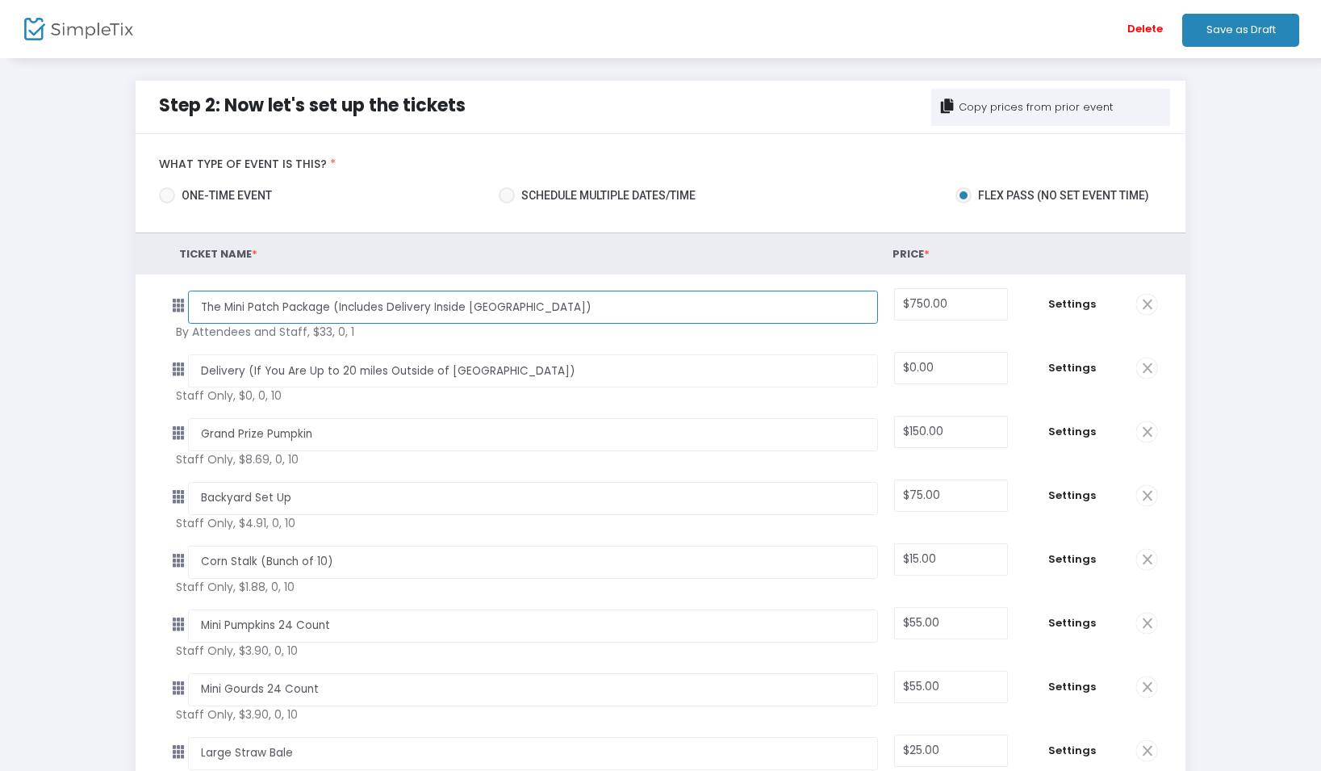
drag, startPoint x: 278, startPoint y: 307, endPoint x: 172, endPoint y: 298, distance: 106.1
click at [172, 298] on tr "The Mini Patch Package (Includes Delivery Inside [GEOGRAPHIC_DATA]) Required. $…" at bounding box center [667, 306] width 1022 height 64
paste input "Small porch, big style! One extra large pumpkin plus 20 specialty pumpkins and …"
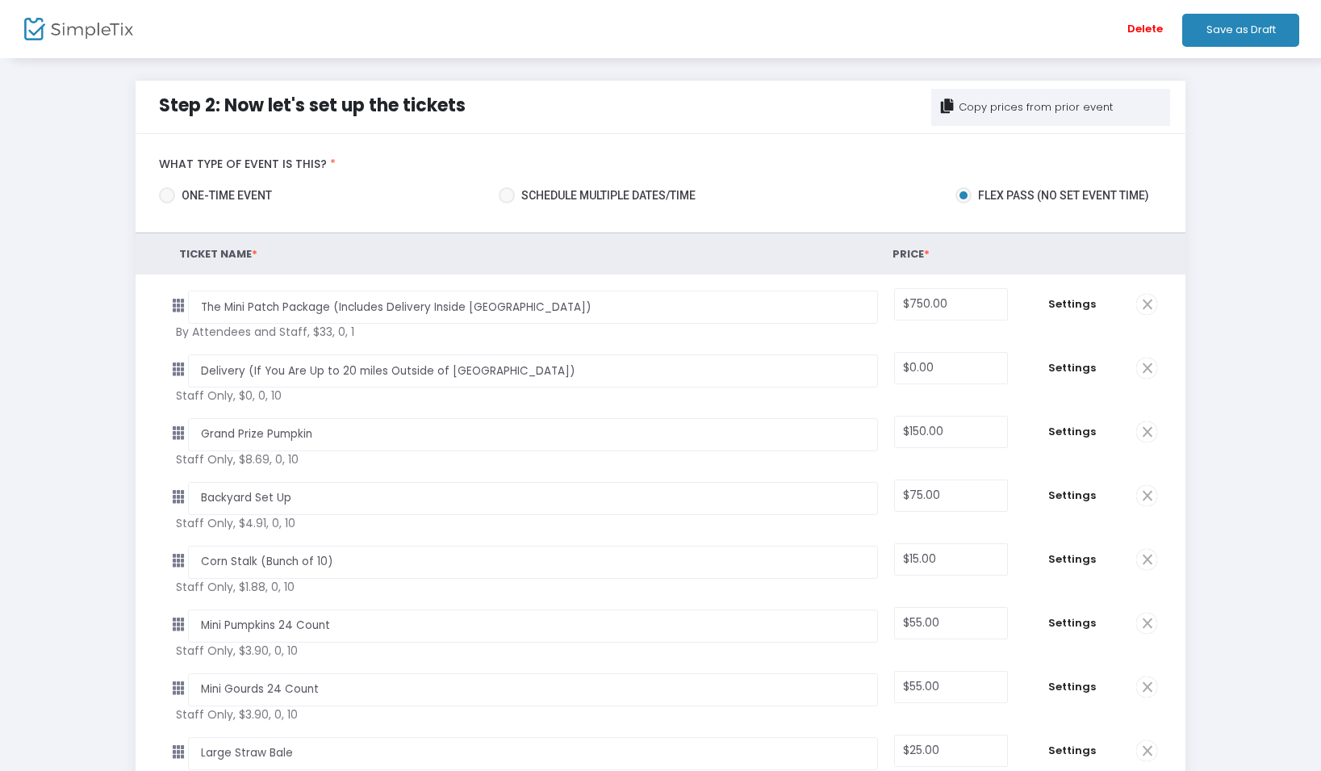
click at [110, 221] on m-step2-event "Step 2: Now let's set up the tickets Copy prices from prior event What type of …" at bounding box center [660, 506] width 1272 height 850
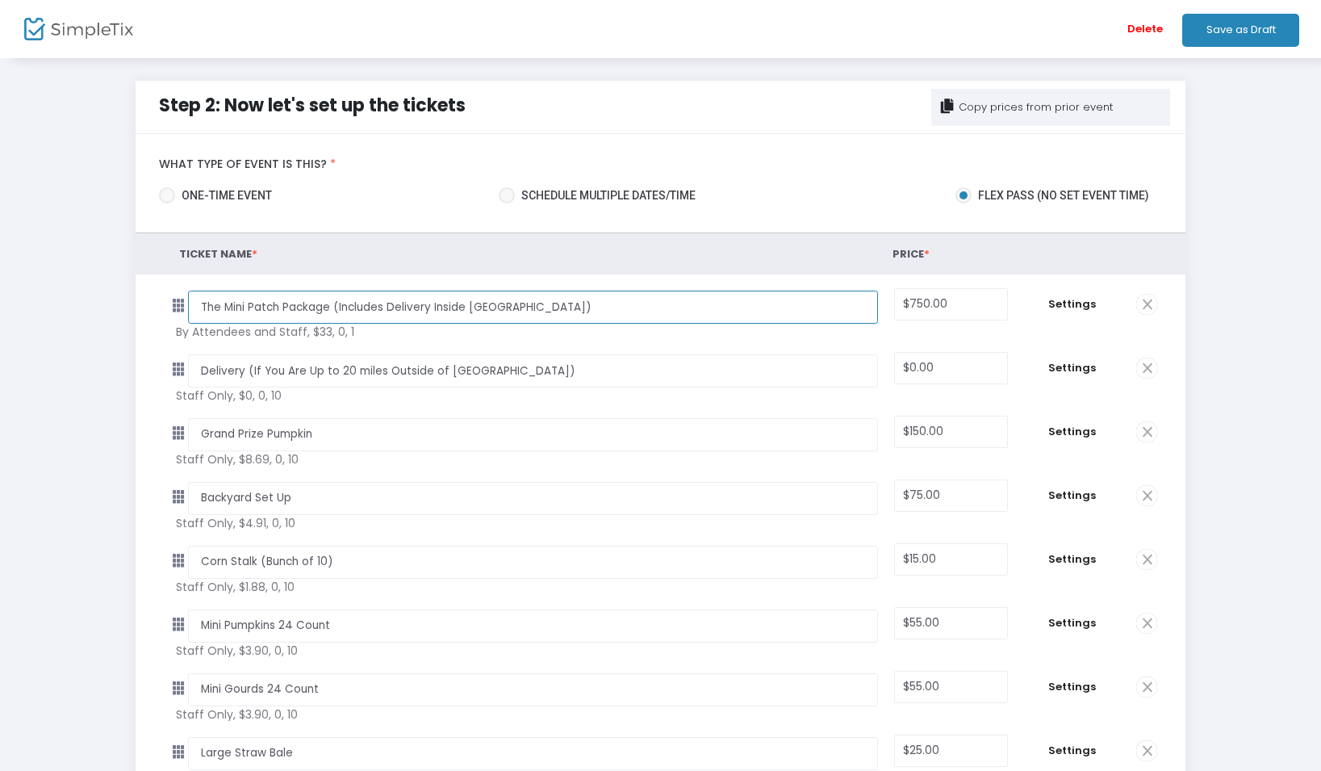
drag, startPoint x: 308, startPoint y: 302, endPoint x: 231, endPoint y: 300, distance: 77.5
click at [231, 300] on input "The Mini Patch Package (Includes Delivery Inside [GEOGRAPHIC_DATA])" at bounding box center [533, 306] width 690 height 33
paste input "Hello Gourd-geous"
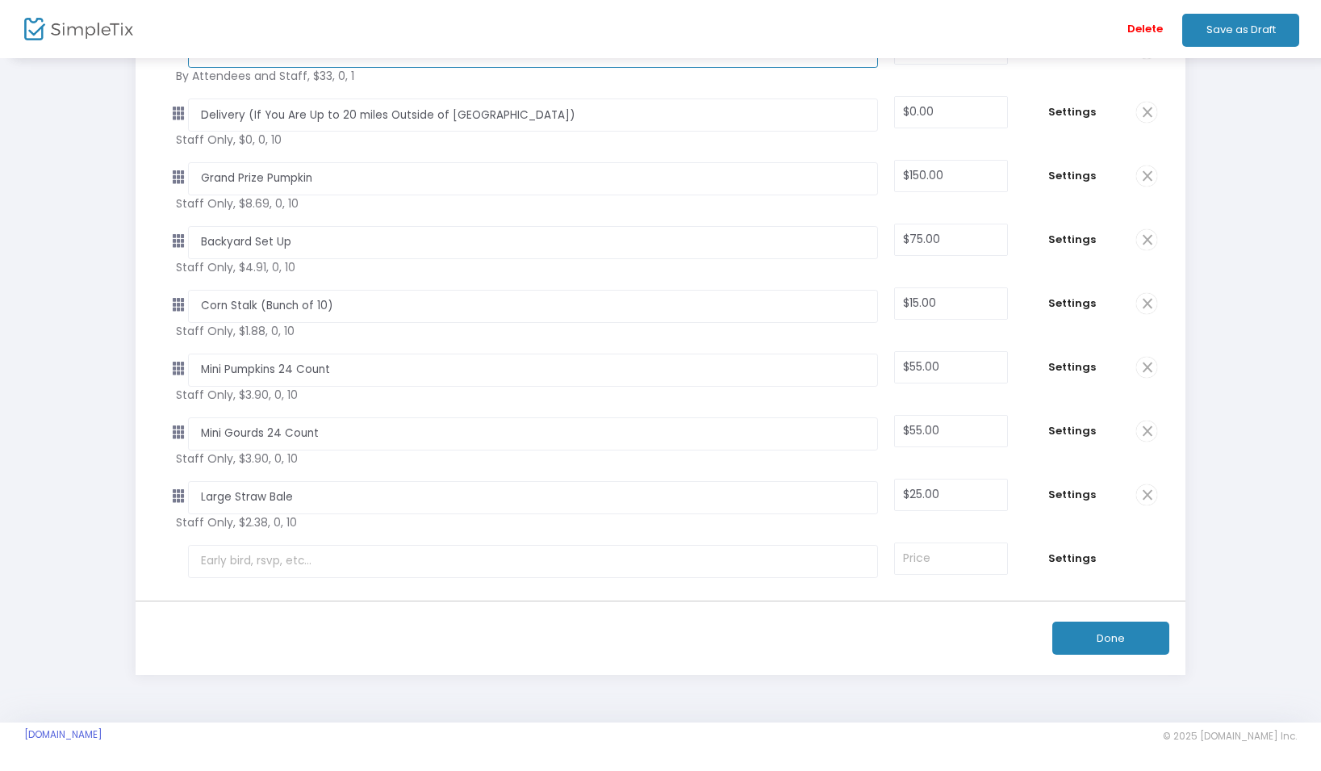
type input "Hello Gourd-geous Package (Includes Delivery Inside [GEOGRAPHIC_DATA])"
click at [1139, 634] on button "Done" at bounding box center [1110, 637] width 117 height 33
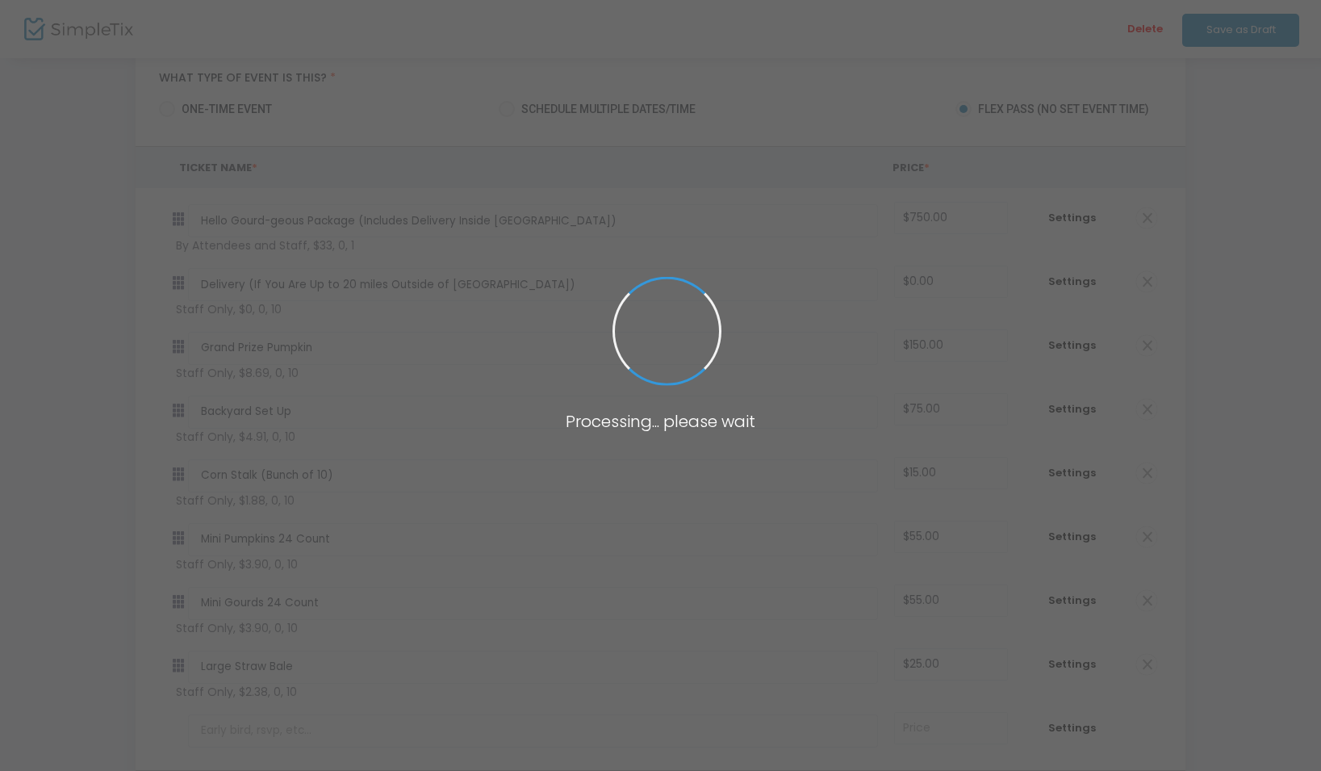
scroll to position [0, 0]
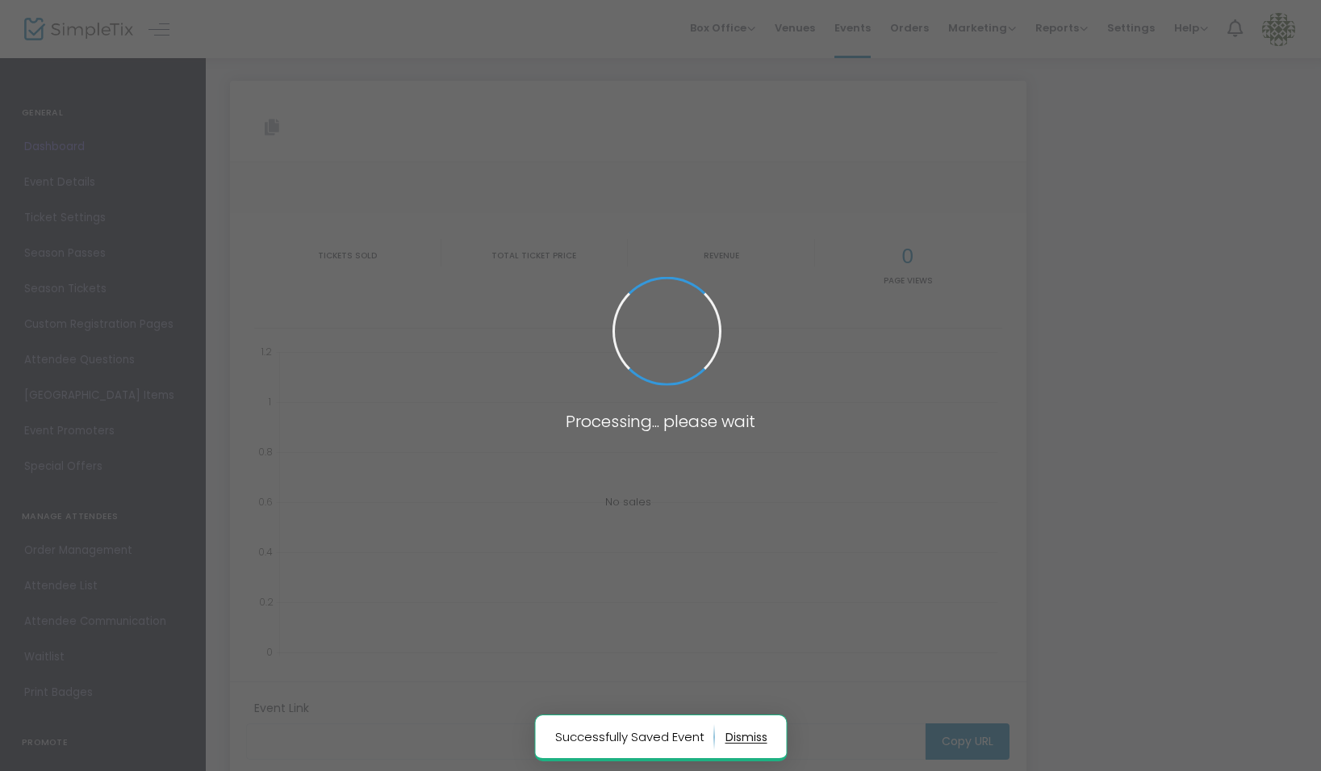
type input "[URL][DOMAIN_NAME]"
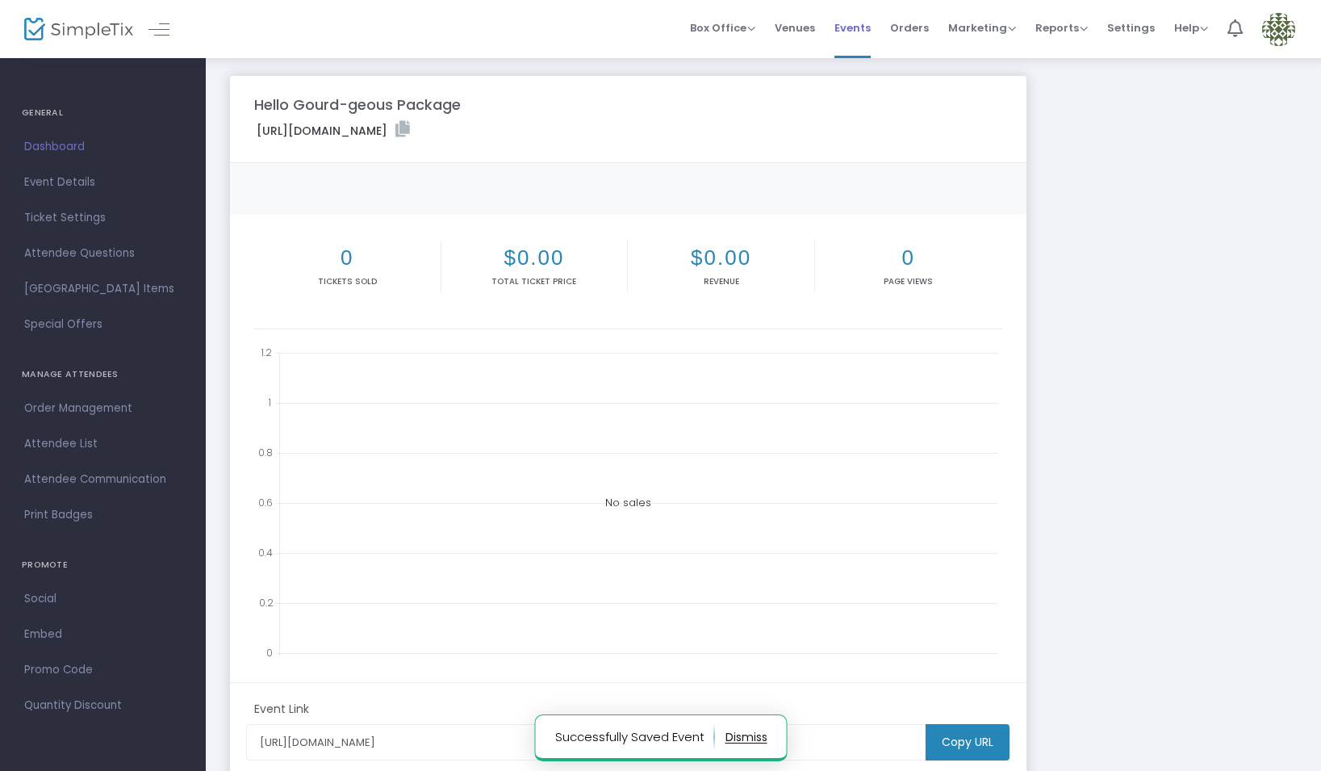
scroll to position [3, 0]
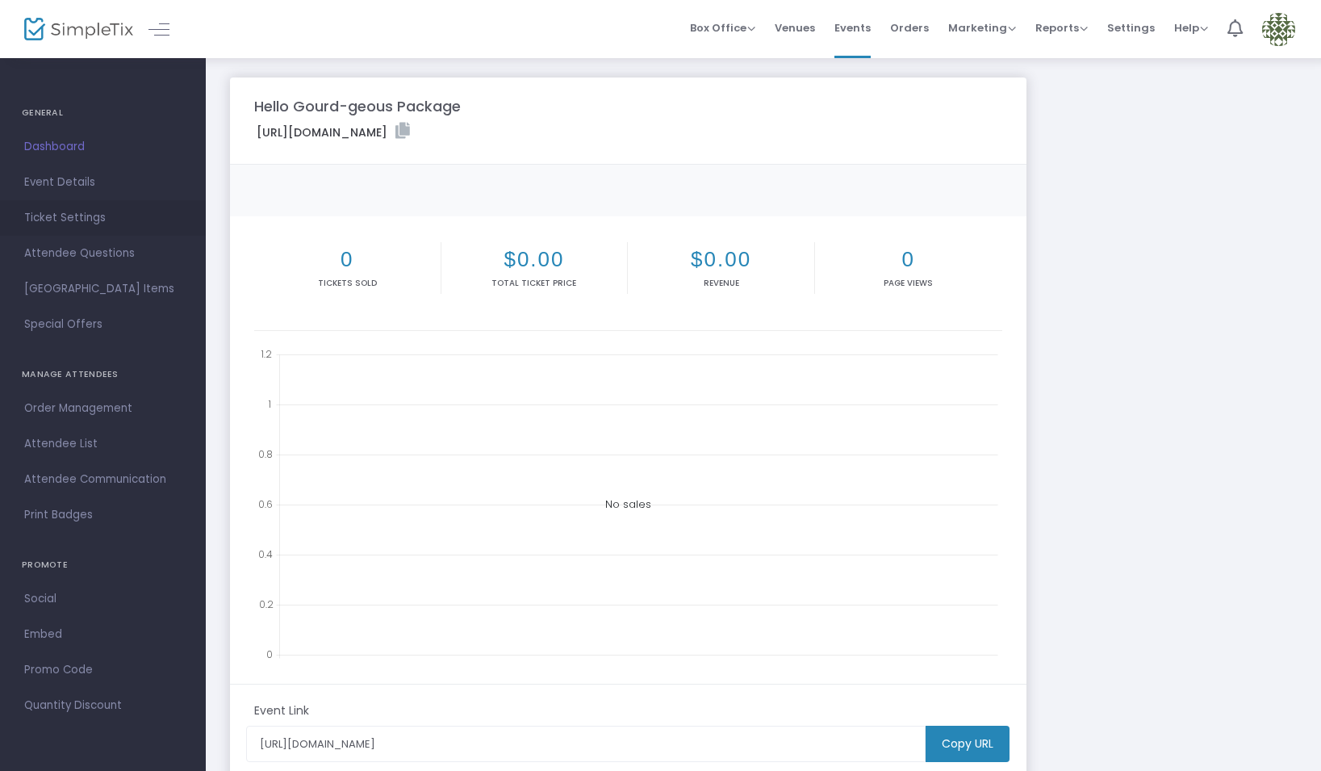
click at [75, 212] on span "Ticket Settings" at bounding box center [102, 217] width 157 height 21
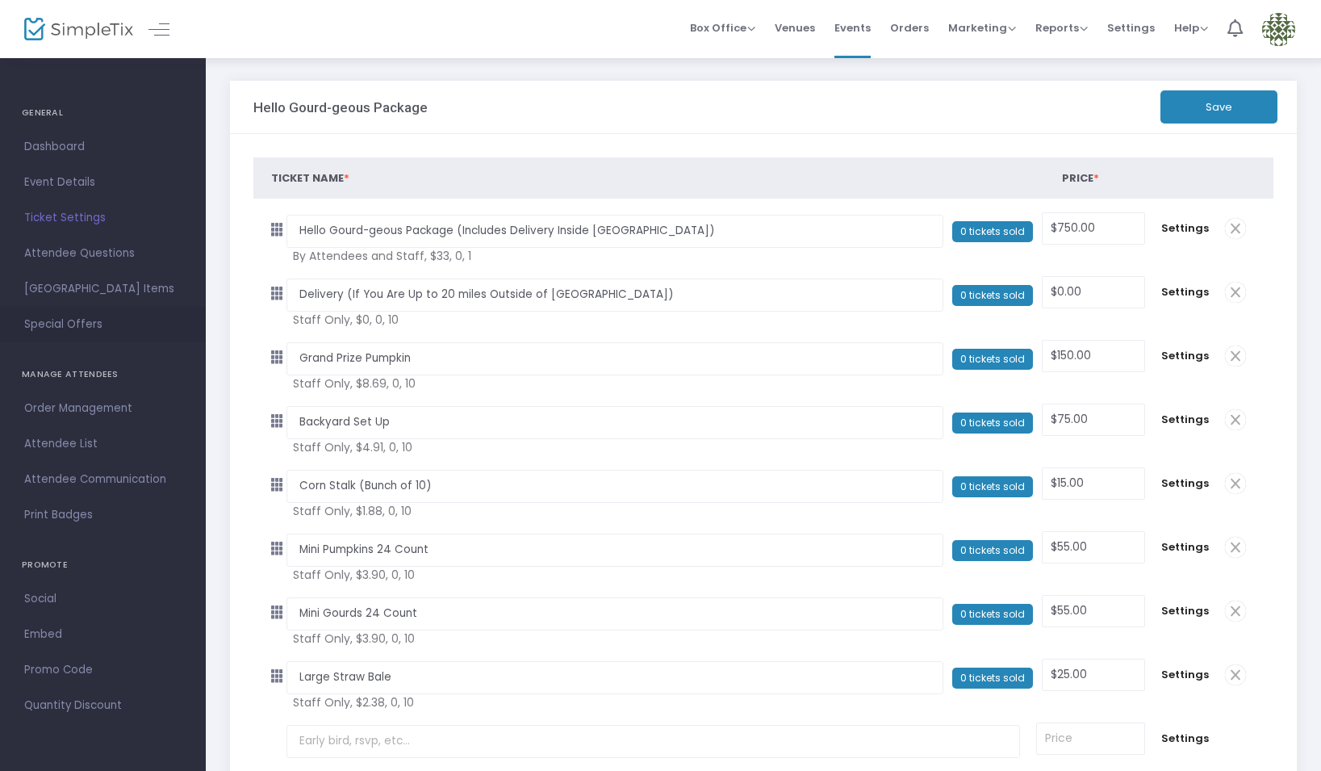
click at [71, 315] on span "Special Offers" at bounding box center [102, 324] width 157 height 21
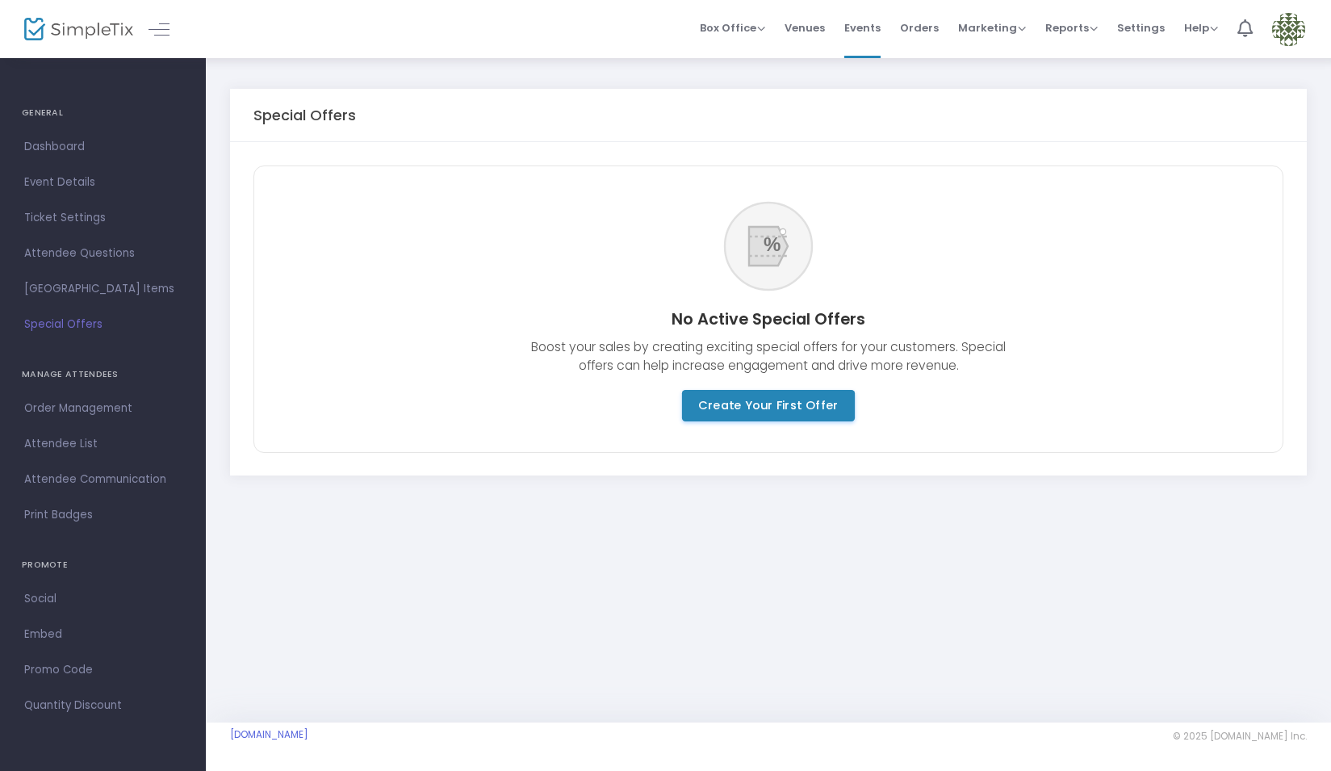
click at [723, 407] on m-button "Create Your First Offer" at bounding box center [768, 405] width 173 height 31
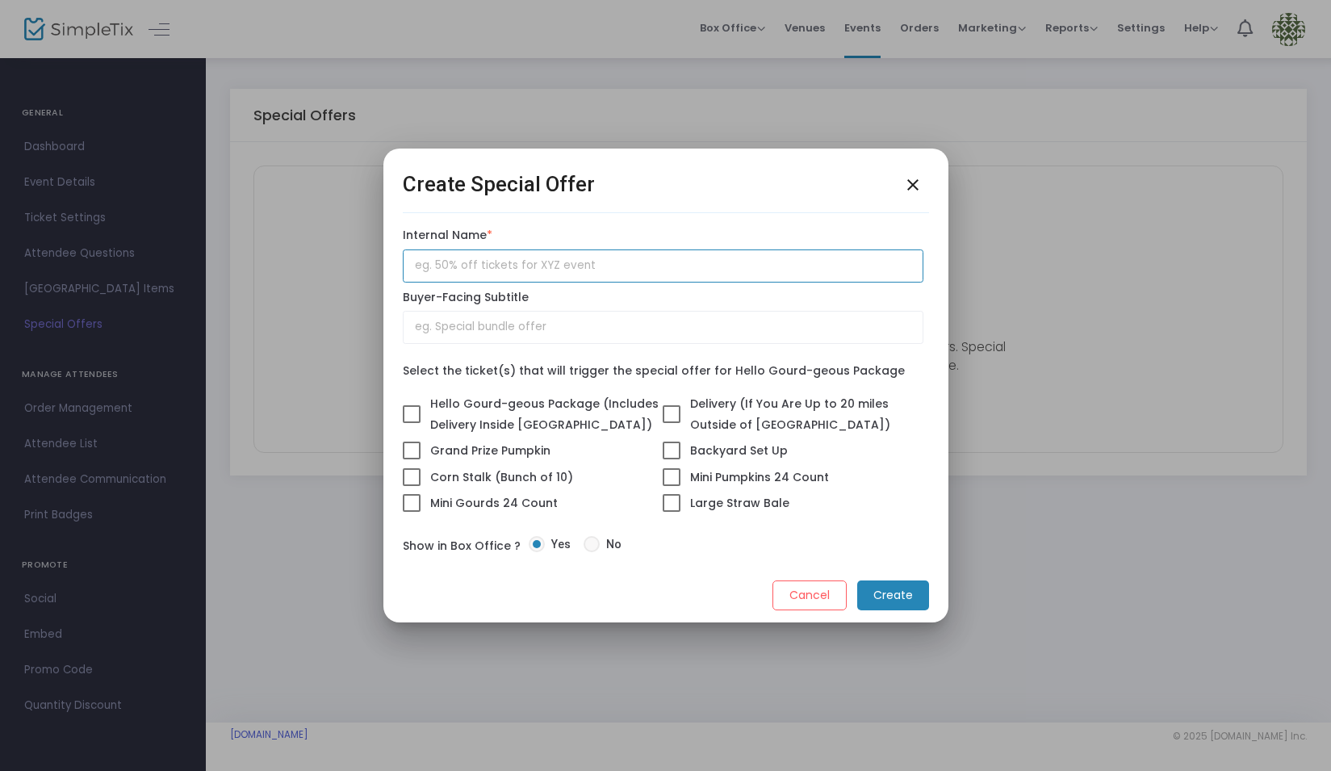
click at [566, 261] on input "text" at bounding box center [663, 265] width 521 height 33
paste input "Hello Gourd-geous Package"
type input "Hello Gourd-geous Package Add Ons"
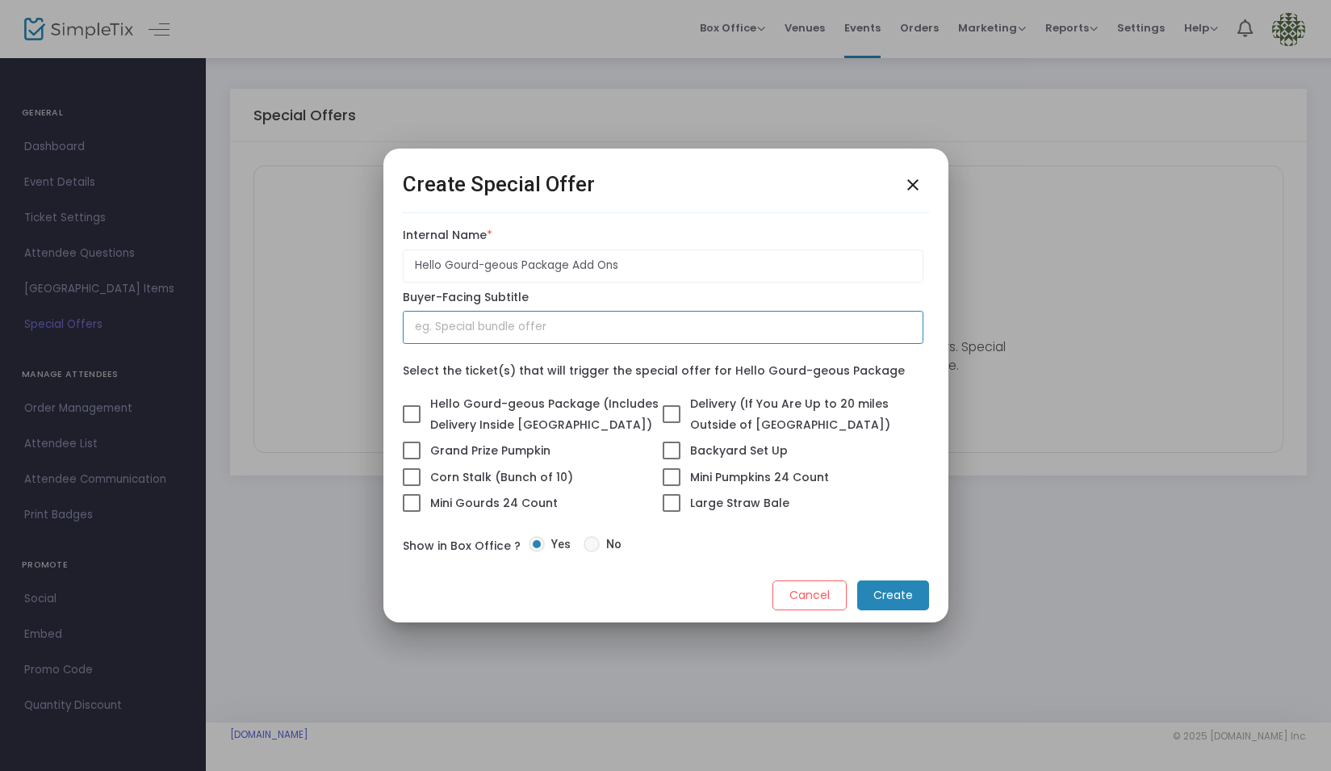
click at [566, 323] on input "text" at bounding box center [663, 327] width 521 height 33
paste input "Hello Gourd-geous Package"
type input "Hello Gourd-geous Package Add Ons"
click at [416, 415] on span at bounding box center [412, 414] width 18 height 18
click at [412, 423] on input "Hello Gourd-geous Package (Includes Delivery Inside [GEOGRAPHIC_DATA])" at bounding box center [411, 423] width 1 height 1
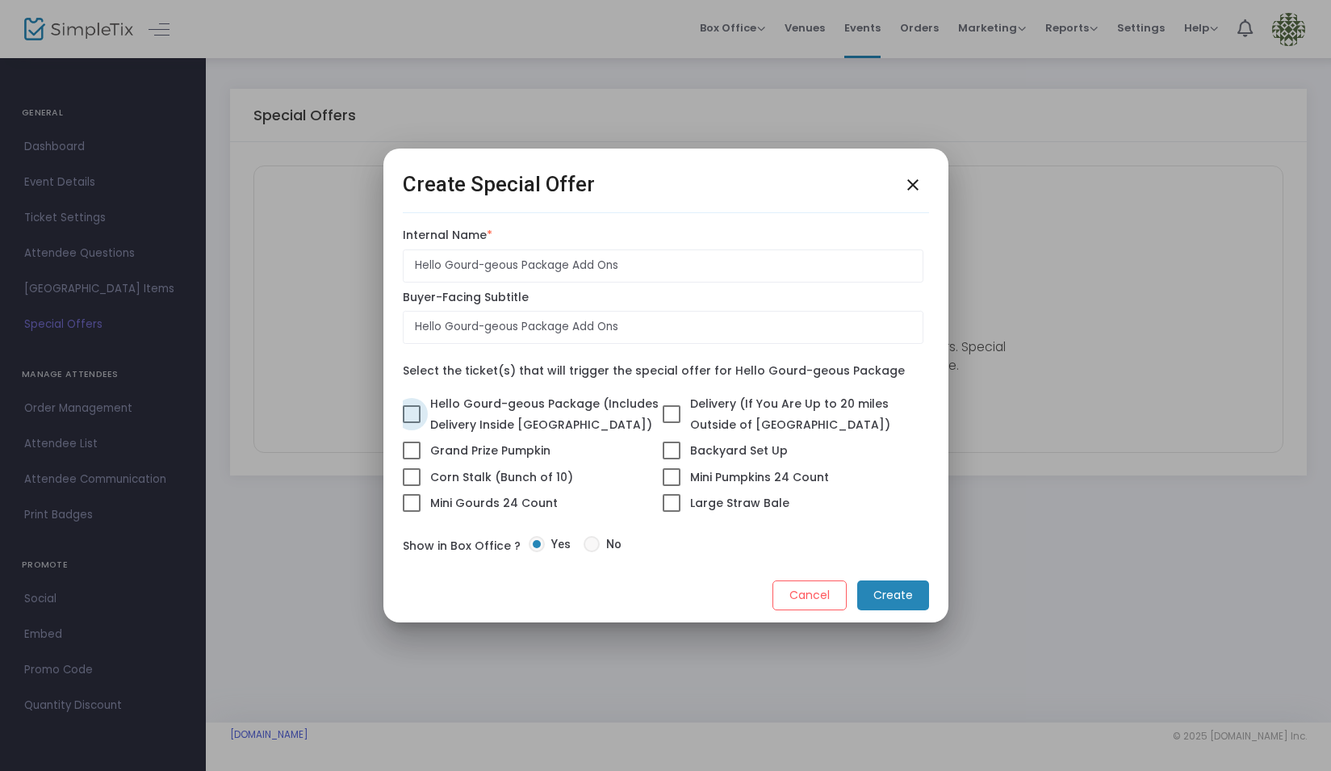
checkbox input "true"
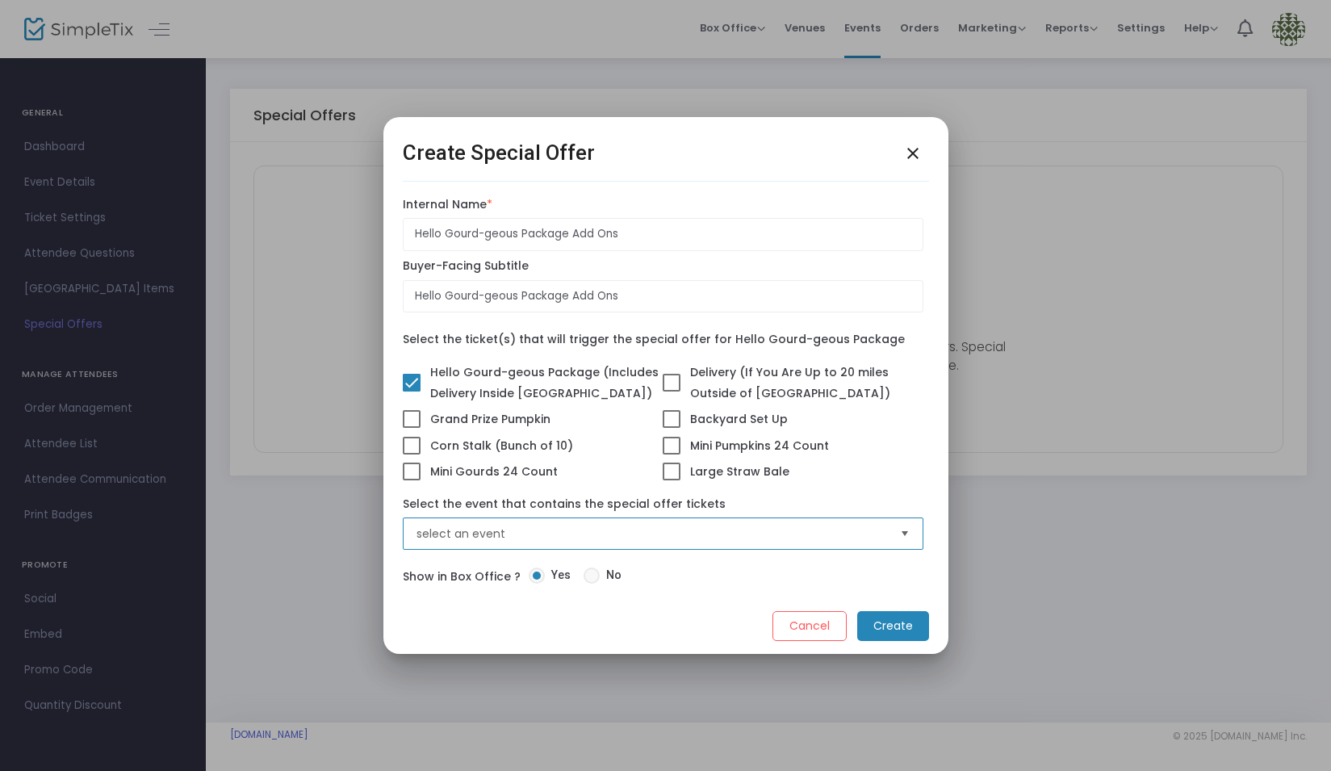
click at [587, 537] on span "select an event" at bounding box center [651, 533] width 471 height 16
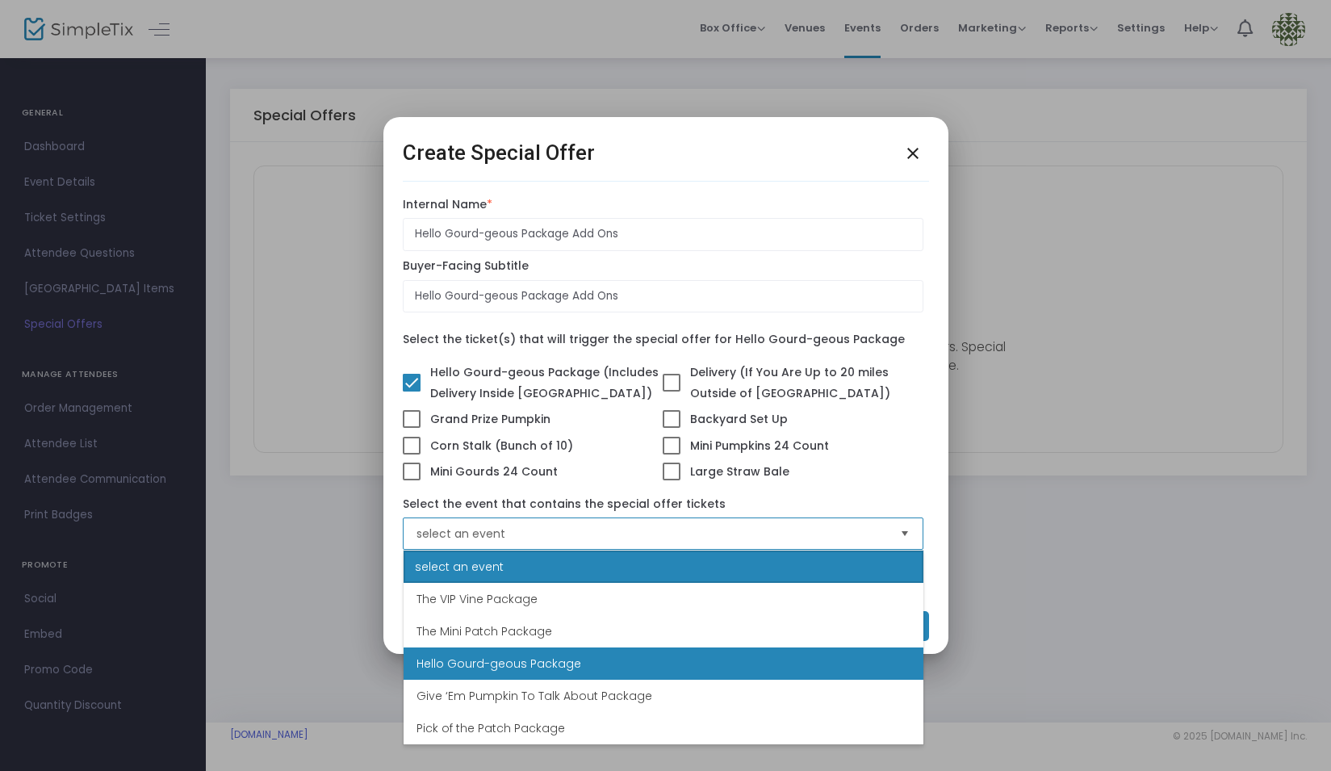
click at [642, 668] on li "Hello Gourd-geous Package" at bounding box center [663, 663] width 520 height 32
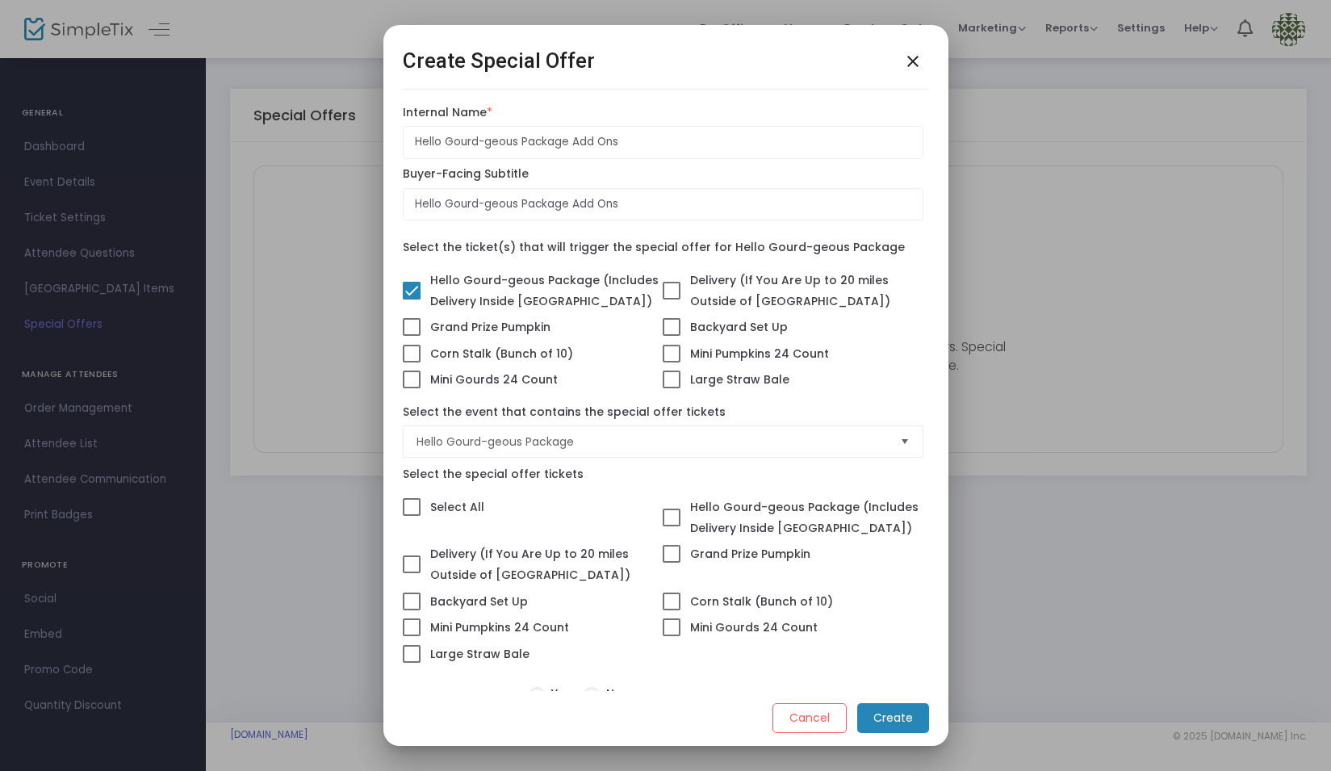
drag, startPoint x: 414, startPoint y: 508, endPoint x: 472, endPoint y: 512, distance: 58.2
click at [414, 508] on span at bounding box center [412, 507] width 18 height 18
click at [412, 516] on input "Select All" at bounding box center [411, 516] width 1 height 1
checkbox input "true"
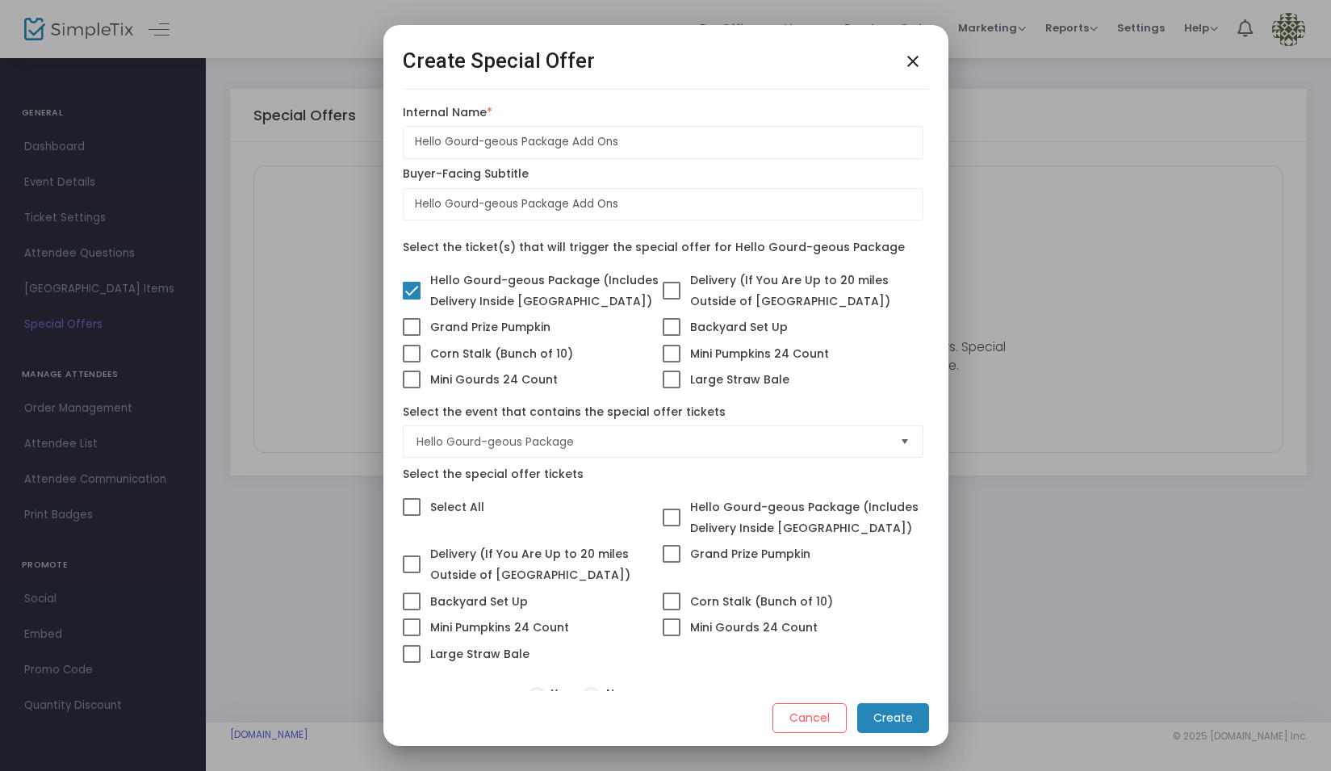
checkbox input "true"
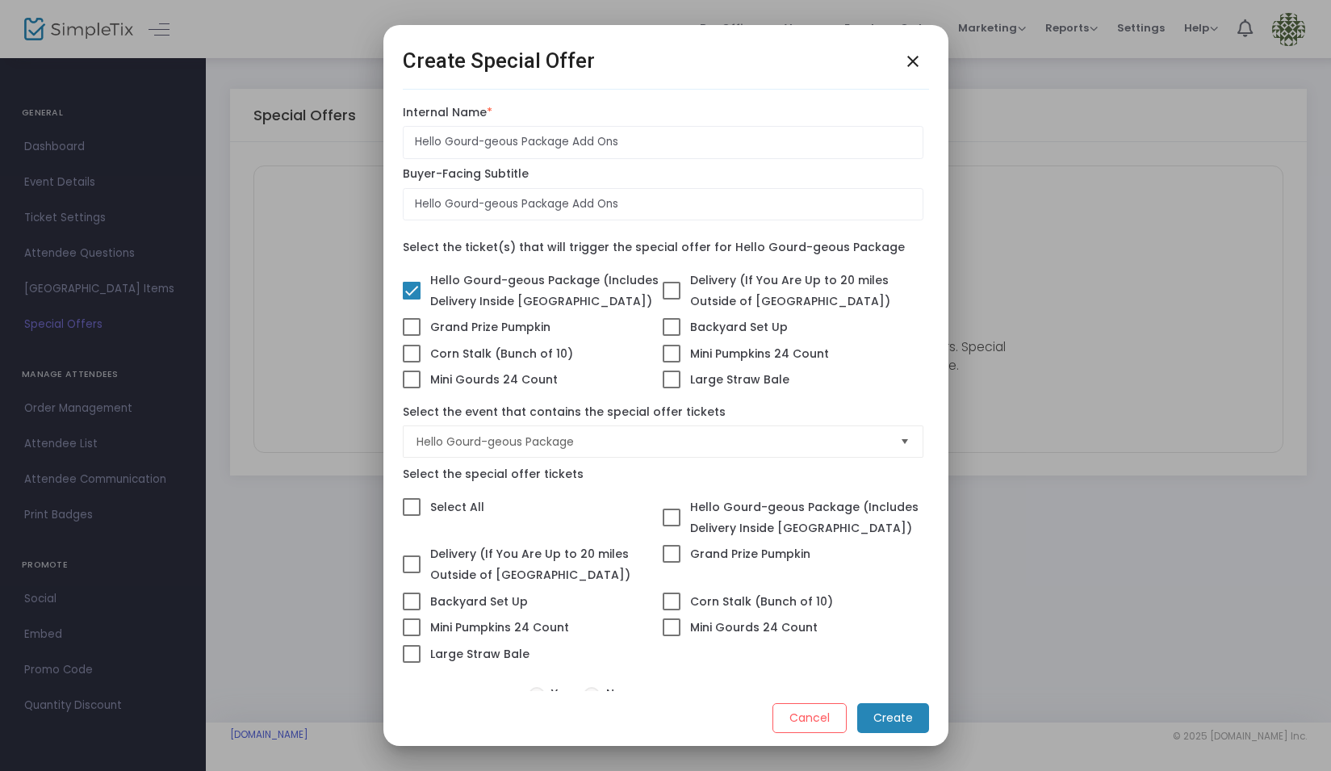
checkbox input "true"
click at [675, 512] on span at bounding box center [671, 517] width 18 height 18
click at [671, 526] on input "Hello Gourd-geous Package (Includes Delivery Inside [GEOGRAPHIC_DATA])" at bounding box center [671, 526] width 1 height 1
checkbox input "false"
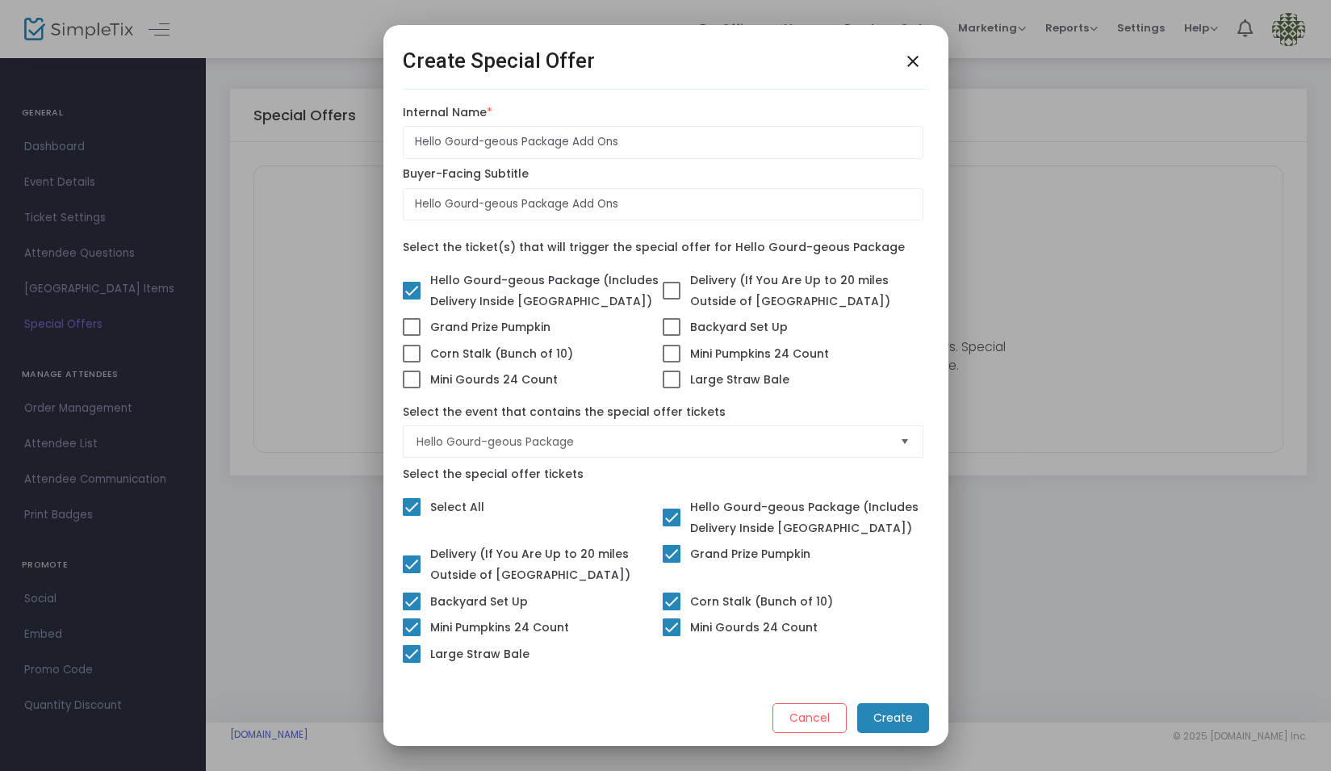
checkbox input "false"
click at [904, 720] on m-button "Create" at bounding box center [893, 718] width 72 height 30
click at [901, 717] on m-button "Create" at bounding box center [893, 718] width 72 height 30
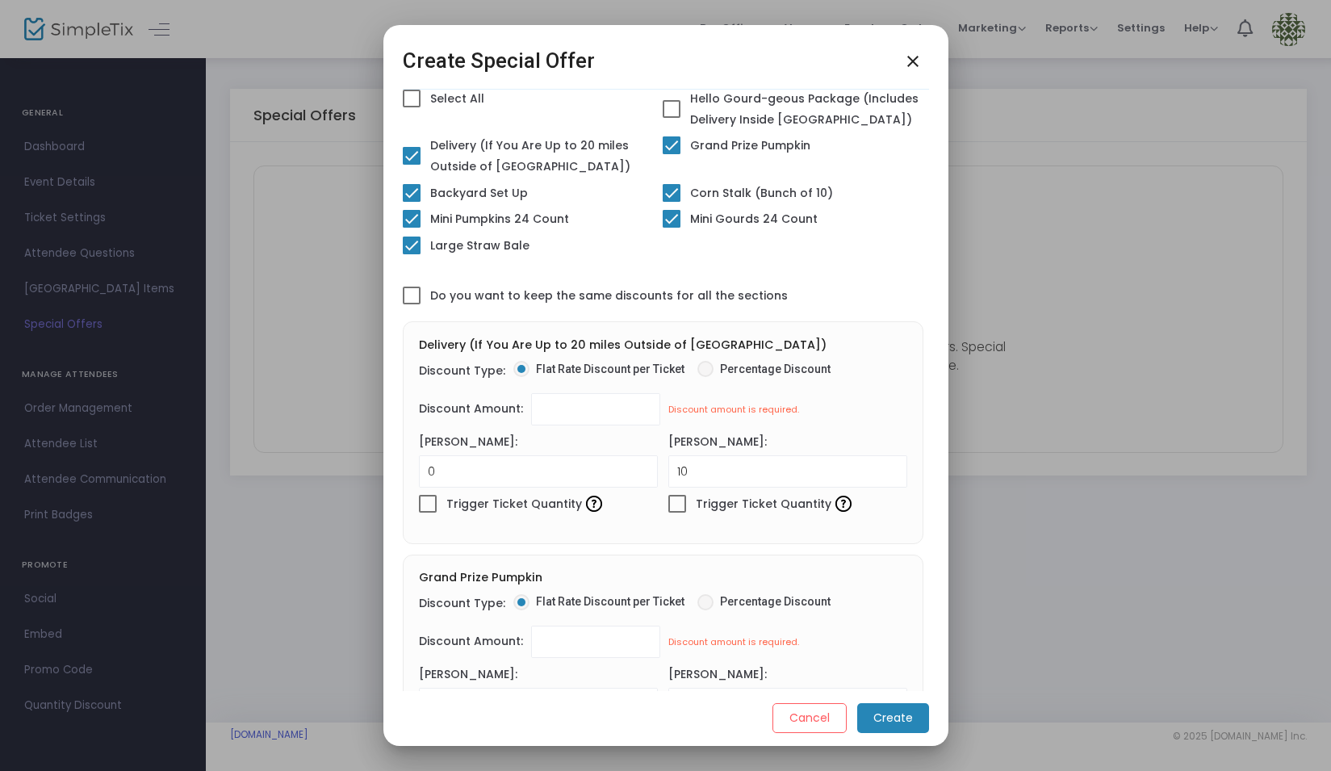
scroll to position [392, 0]
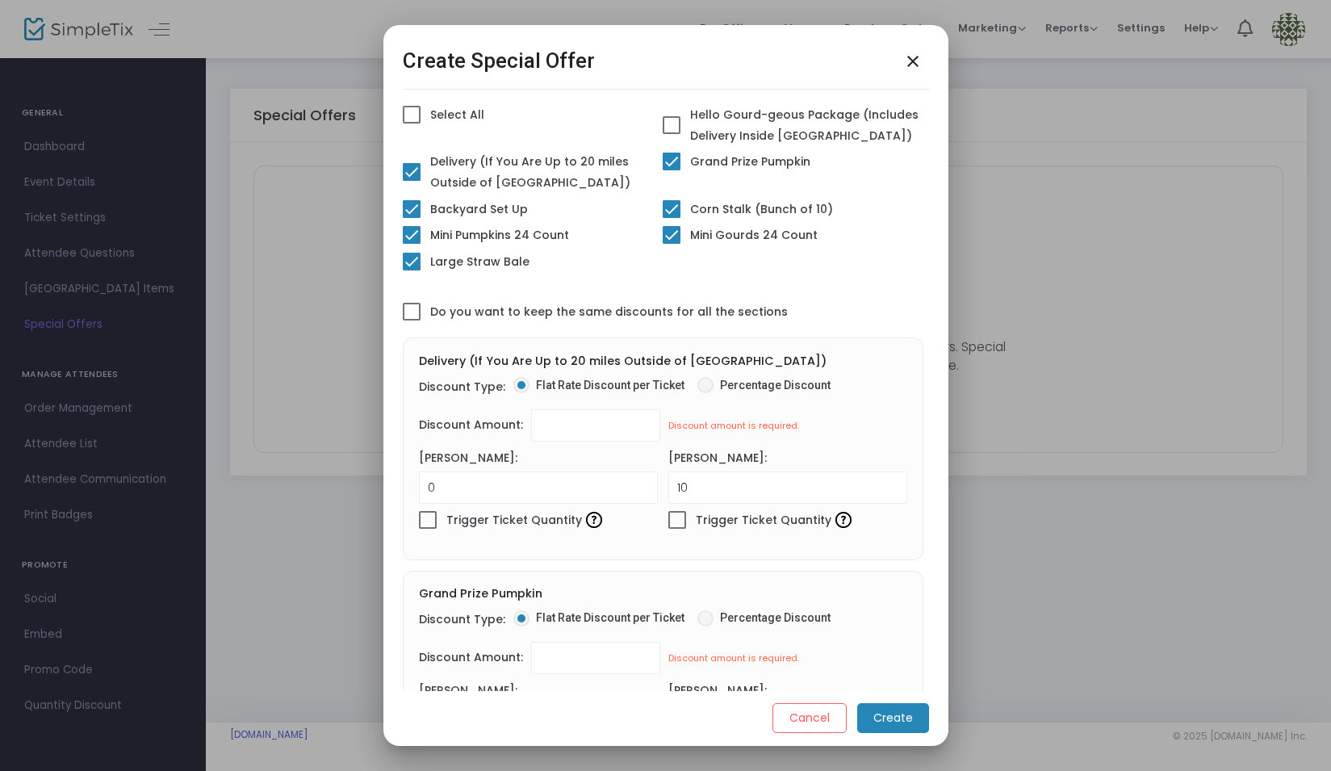
click at [411, 314] on span at bounding box center [412, 312] width 18 height 18
click at [411, 320] on input "Do you want to keep the same discounts for all the sections" at bounding box center [411, 320] width 1 height 1
checkbox input "true"
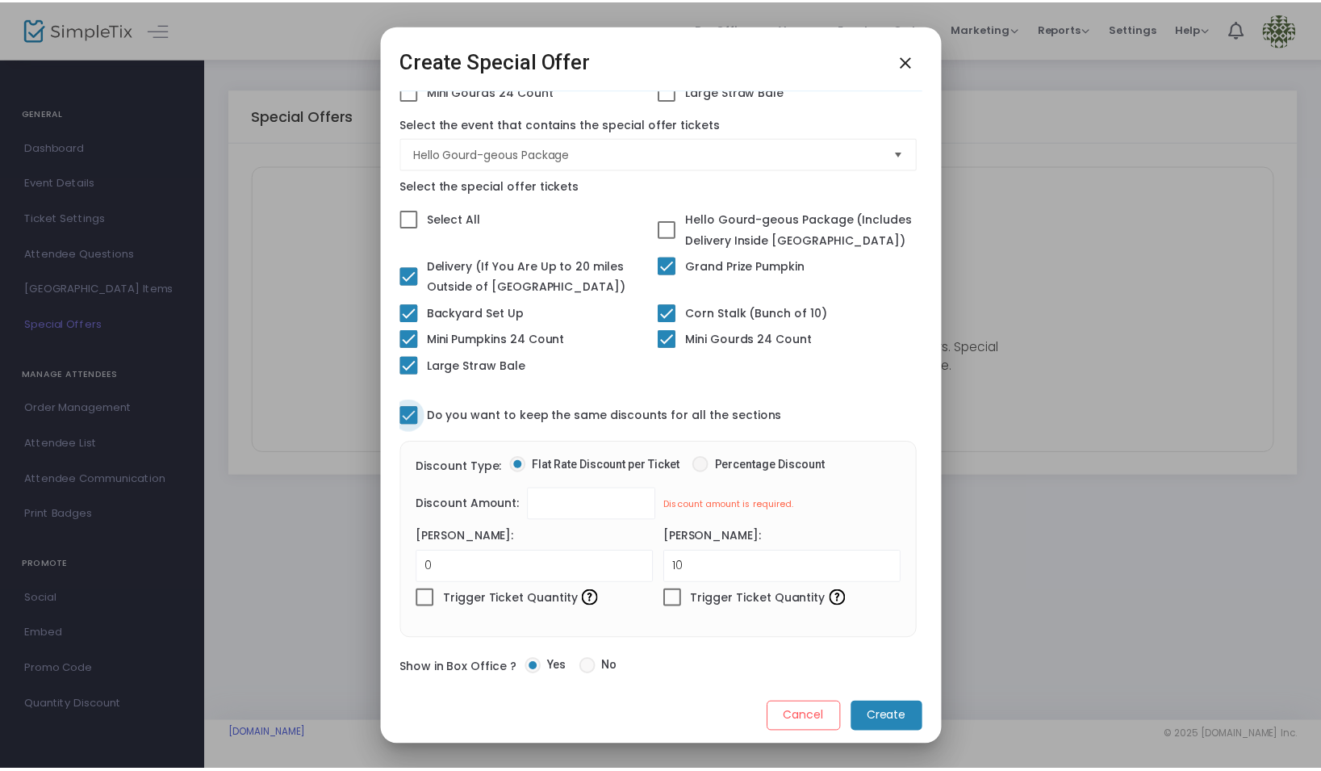
scroll to position [288, 0]
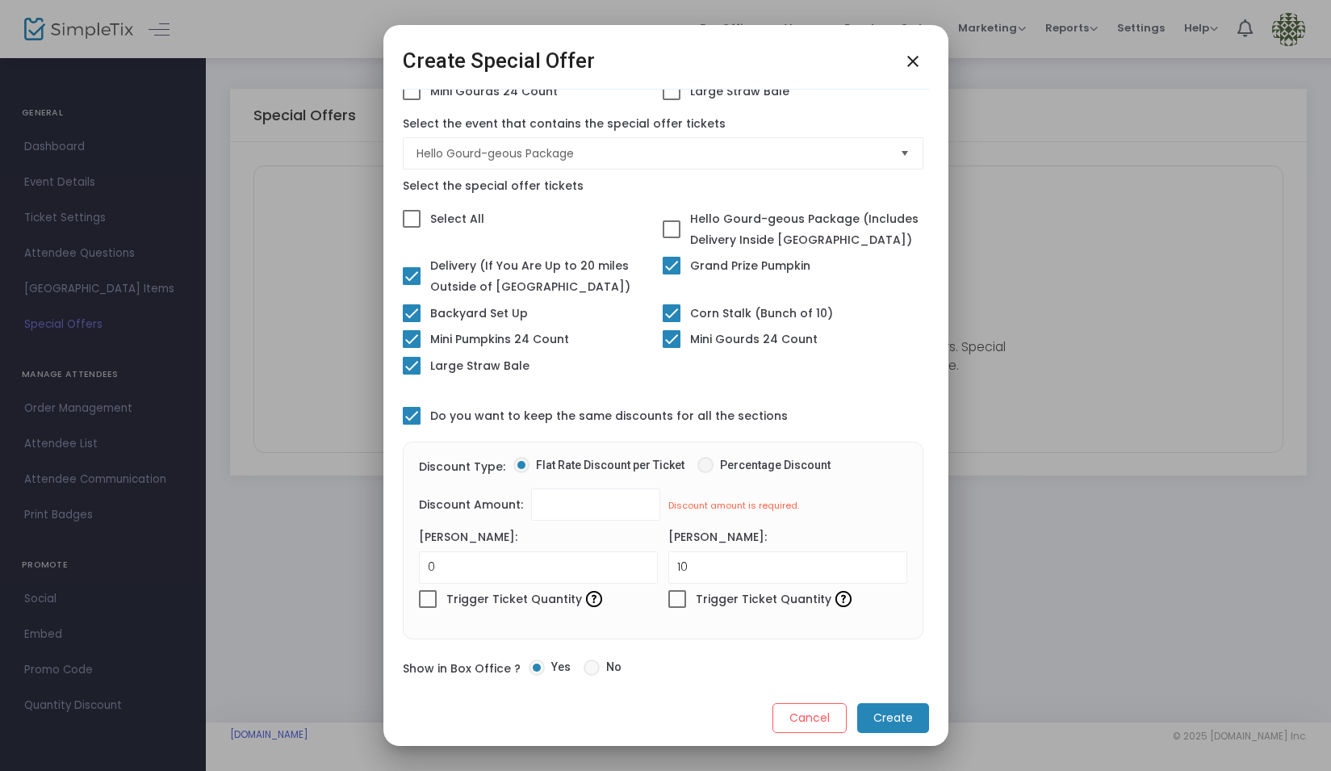
click at [697, 459] on span at bounding box center [705, 465] width 16 height 16
click at [704, 473] on input "Percentage Discount" at bounding box center [704, 473] width 1 height 1
radio input "true"
click at [897, 716] on m-button "Create" at bounding box center [893, 718] width 72 height 30
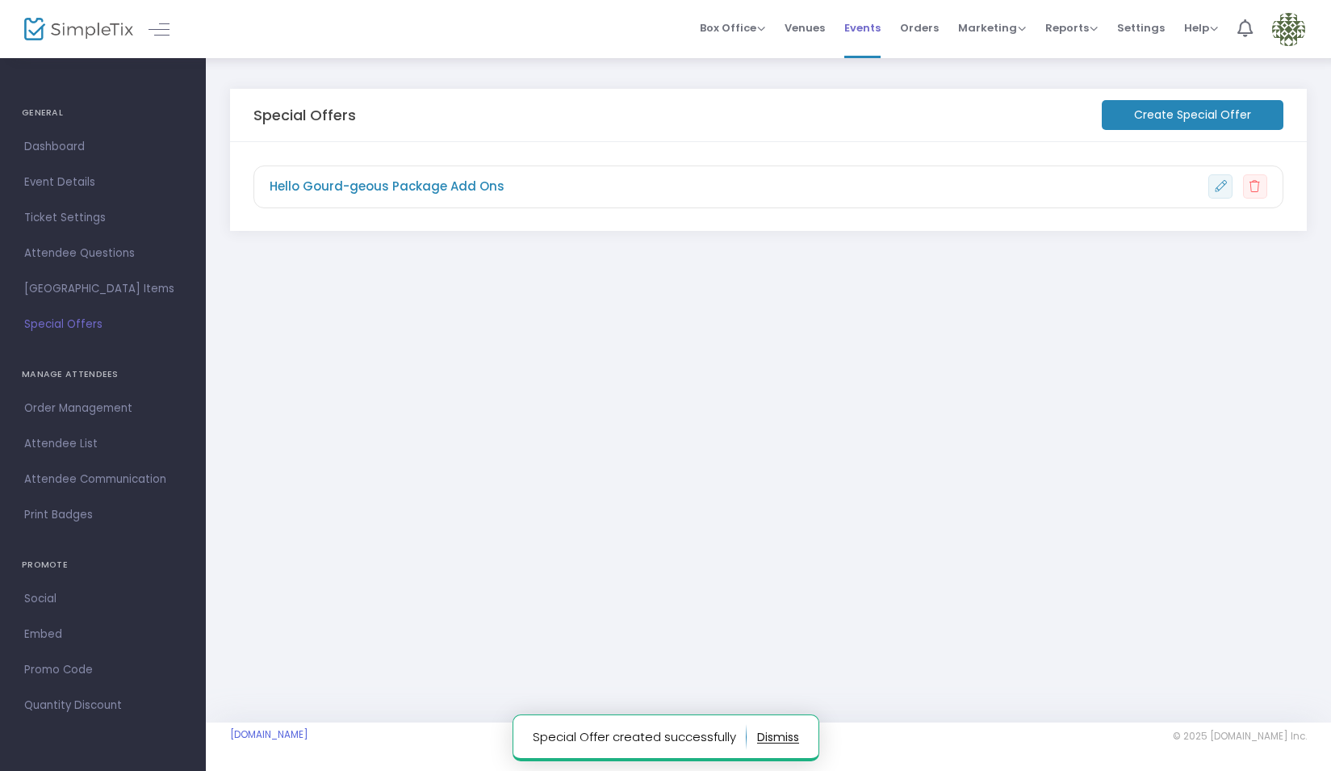
click at [871, 31] on span "Events" at bounding box center [862, 27] width 36 height 41
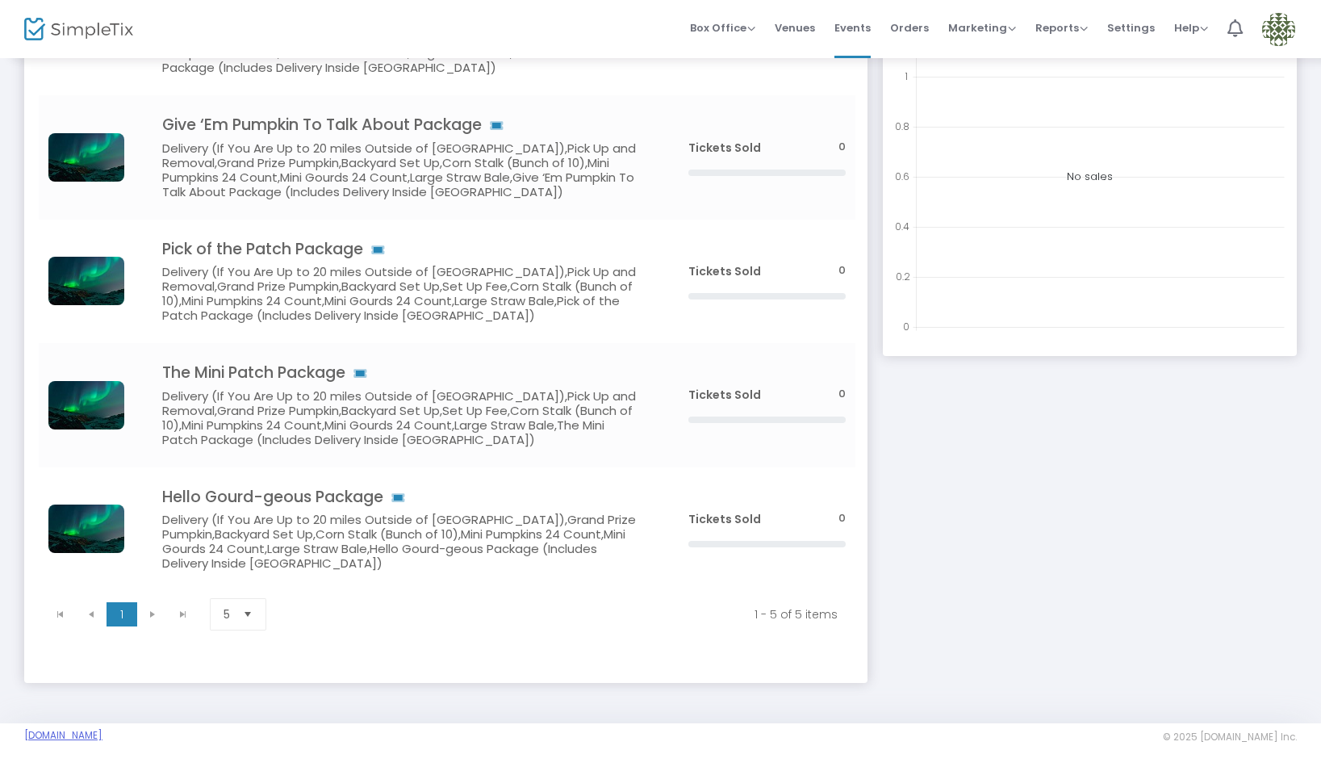
scroll to position [254, 0]
click at [102, 733] on link "[DOMAIN_NAME]" at bounding box center [63, 734] width 78 height 13
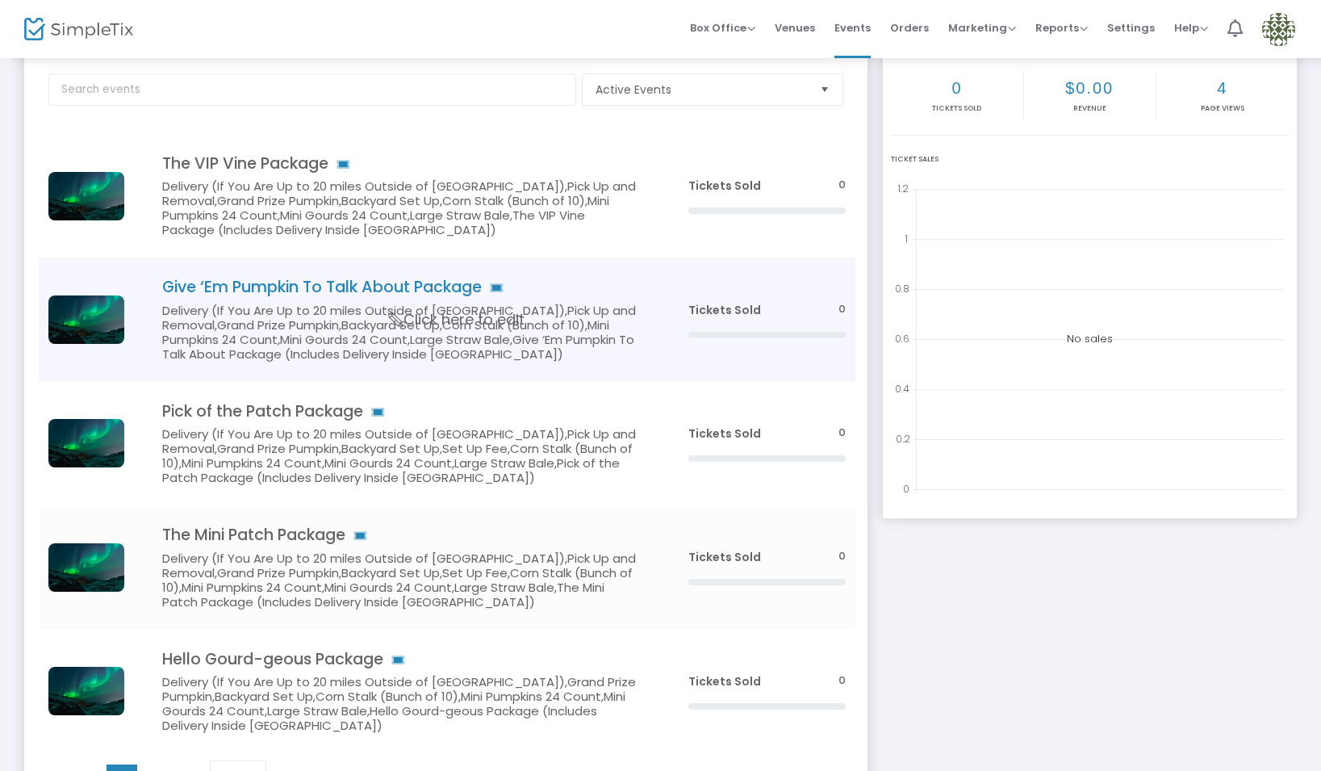
scroll to position [0, 0]
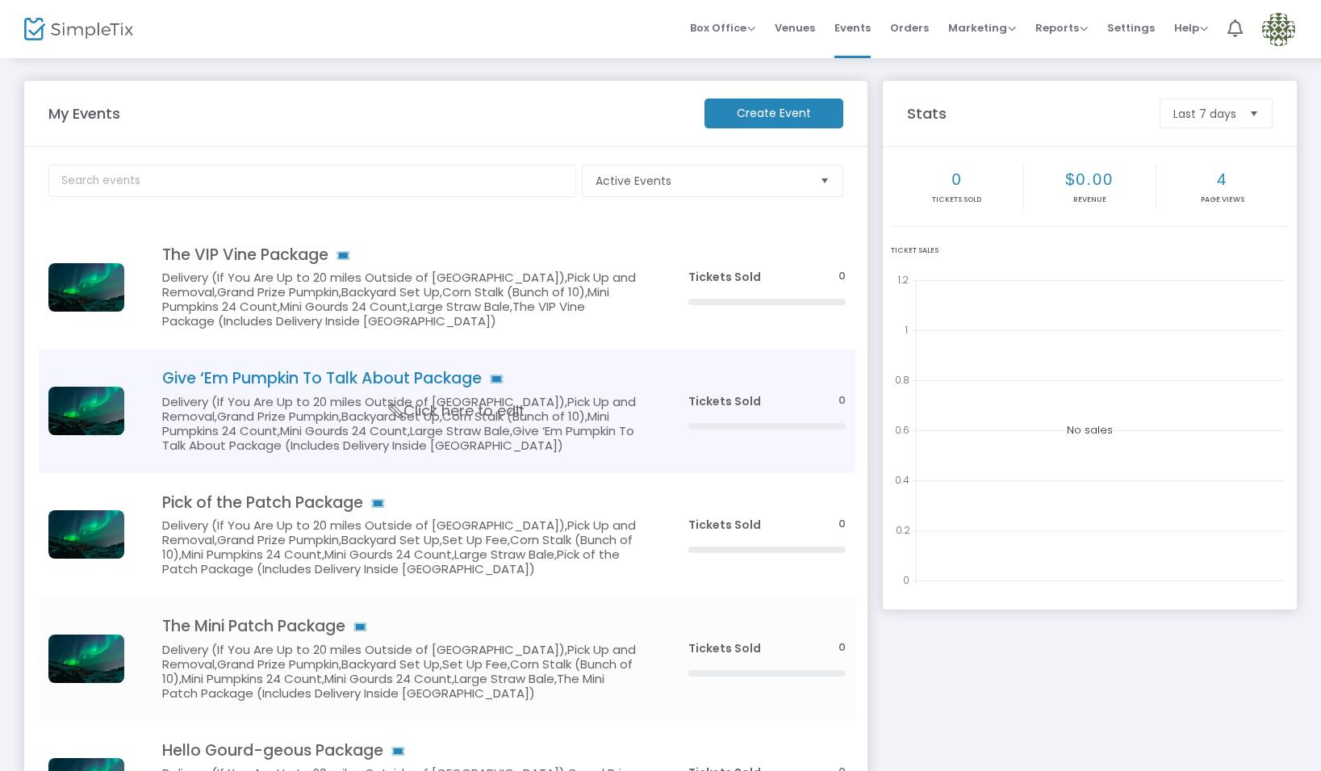
click at [410, 401] on span "Click here to edit" at bounding box center [457, 410] width 136 height 21
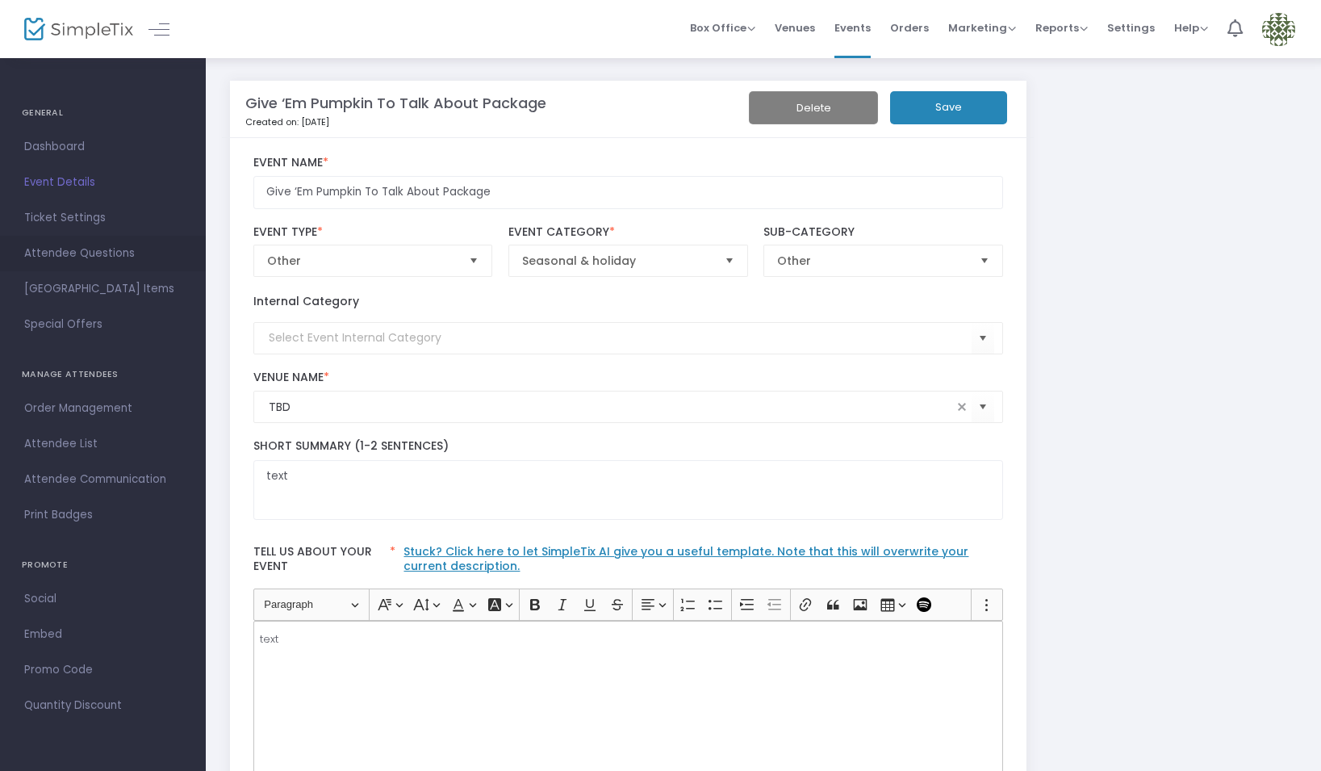
click at [123, 252] on span "Attendee Questions" at bounding box center [102, 253] width 157 height 21
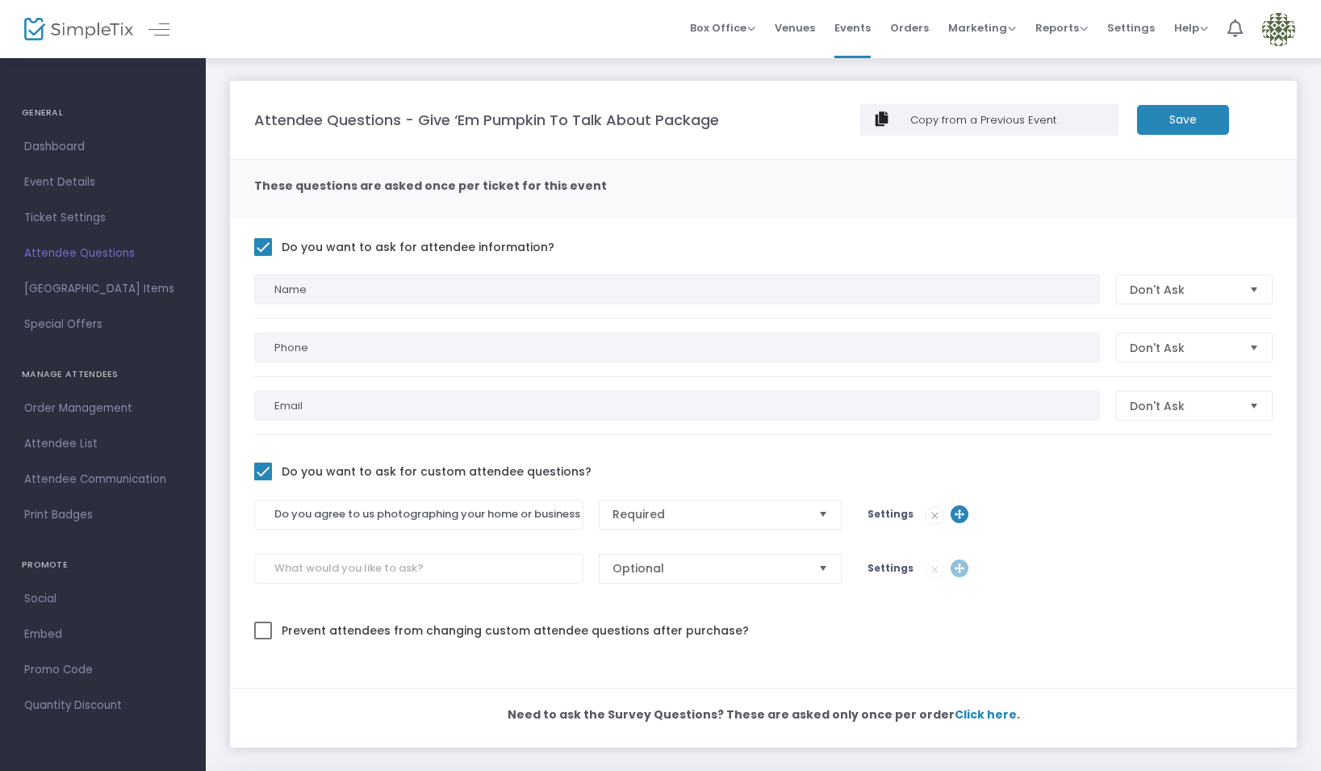
click at [887, 515] on span "Settings" at bounding box center [890, 514] width 46 height 14
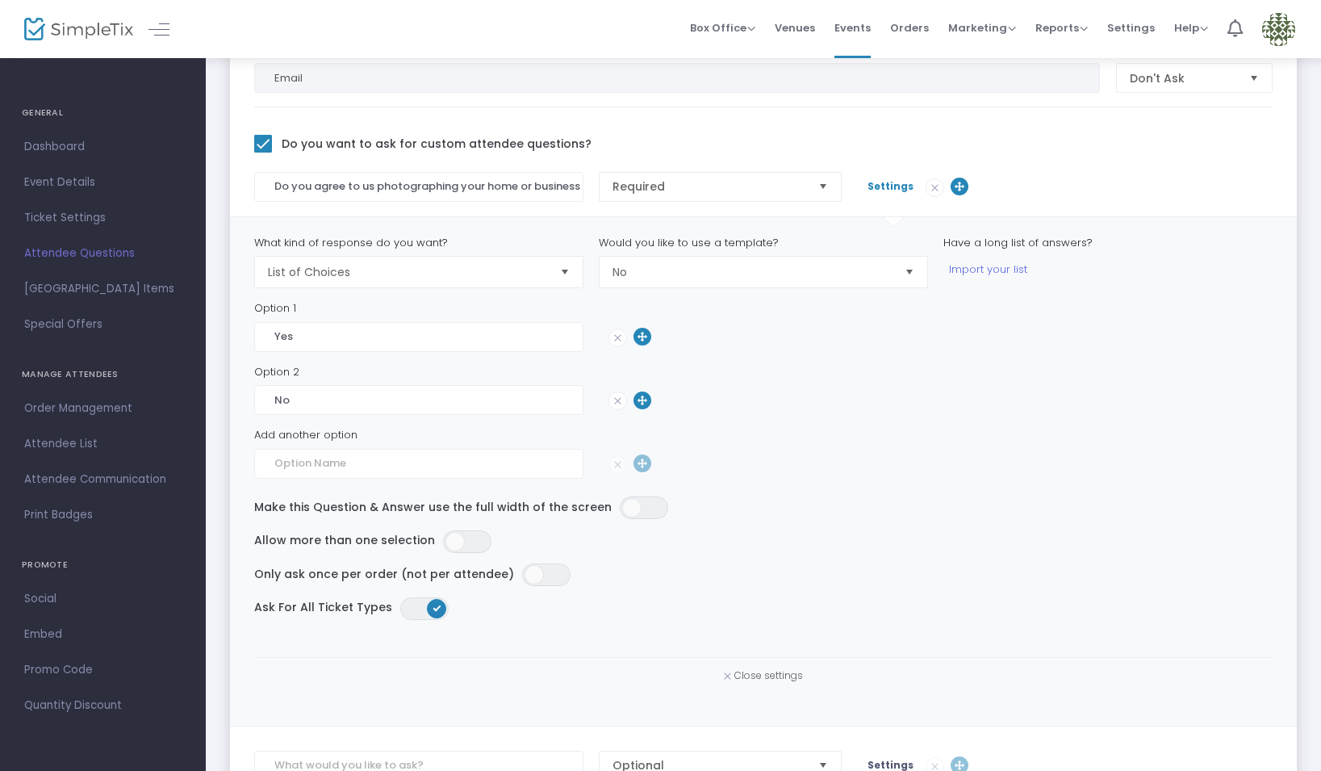
scroll to position [329, 0]
click at [407, 608] on span "ON OFF" at bounding box center [424, 606] width 48 height 23
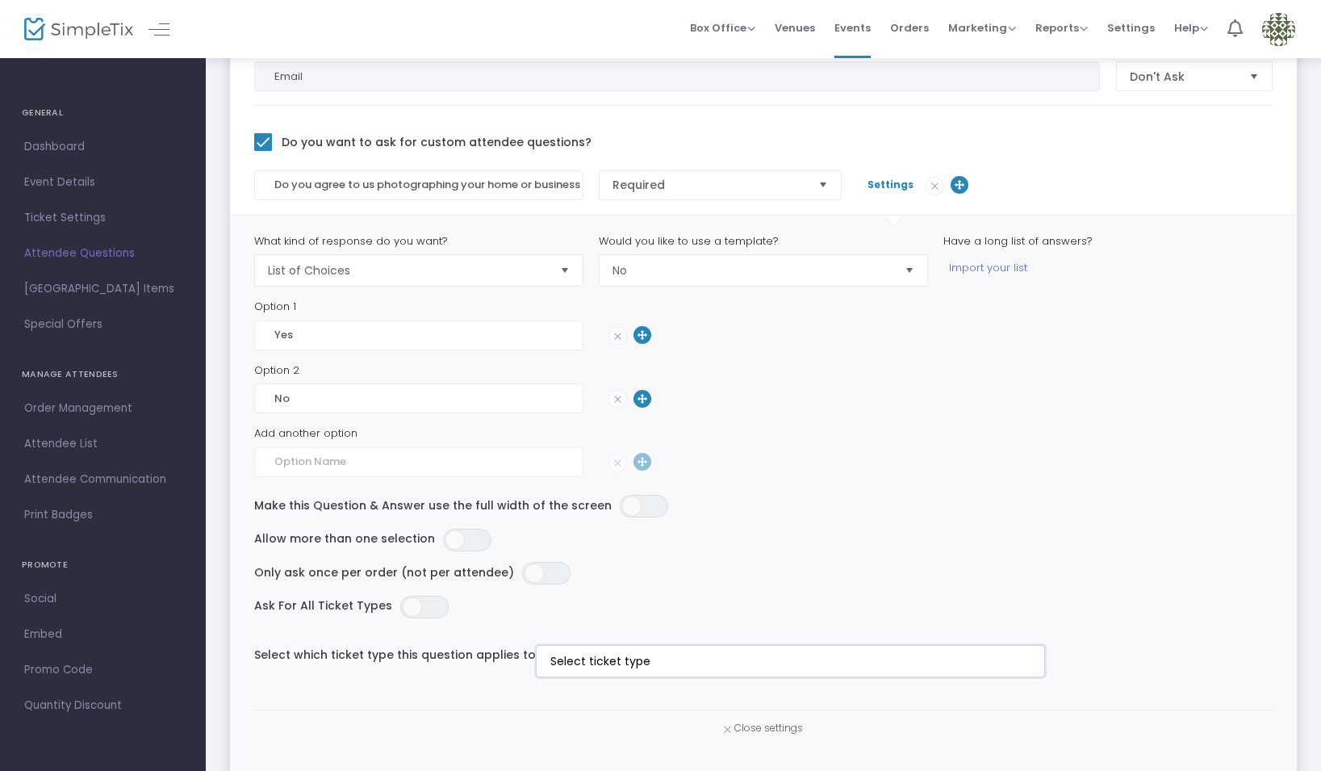
click at [676, 664] on input at bounding box center [793, 661] width 487 height 17
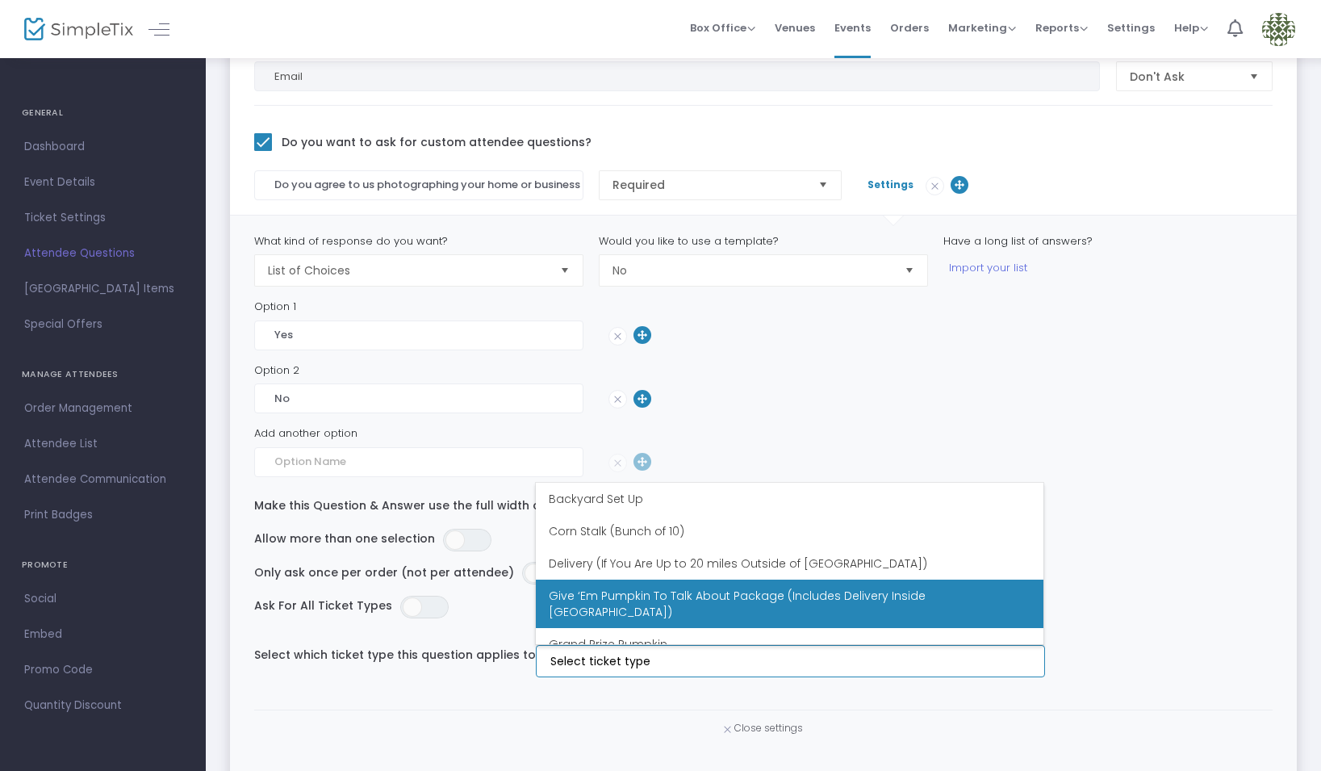
click at [704, 594] on span "Give ‘Em Pumpkin To Talk About Package (Includes Delivery Inside [GEOGRAPHIC_DA…" at bounding box center [790, 603] width 482 height 32
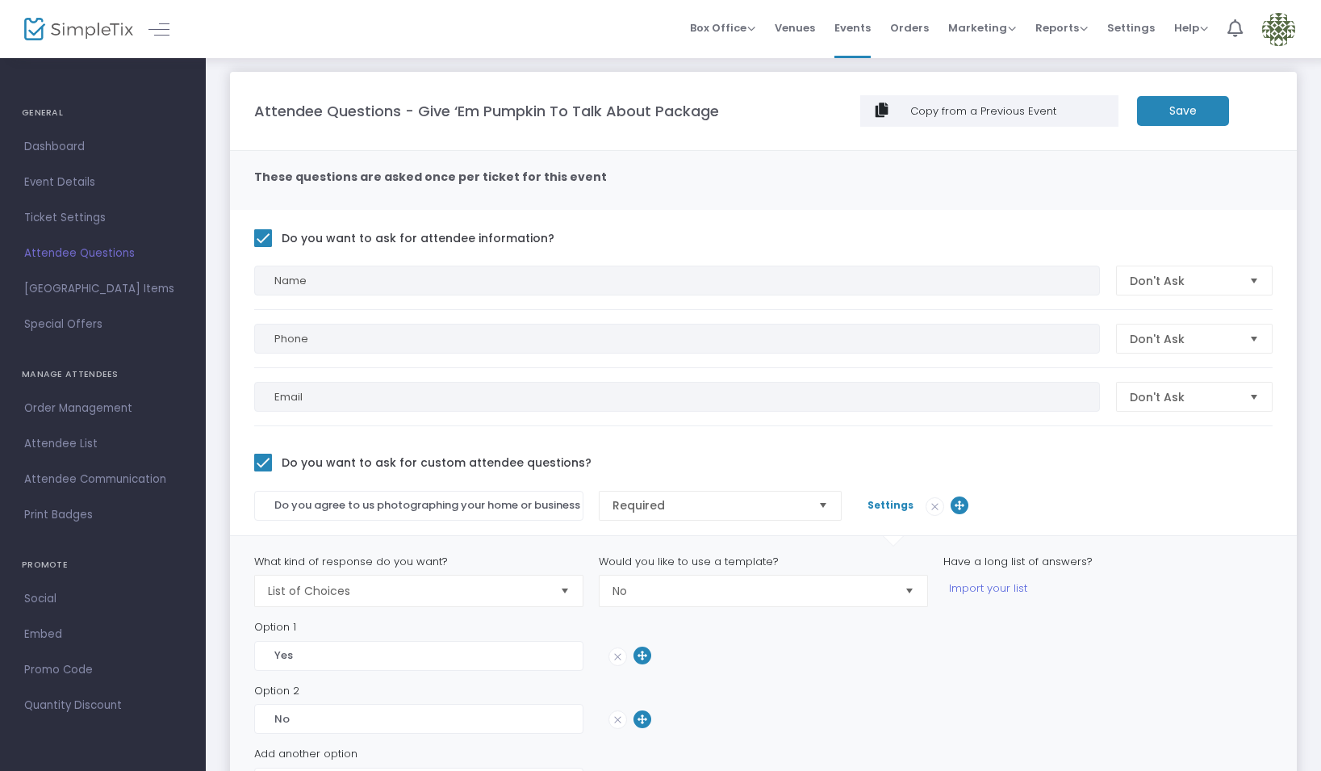
scroll to position [0, 0]
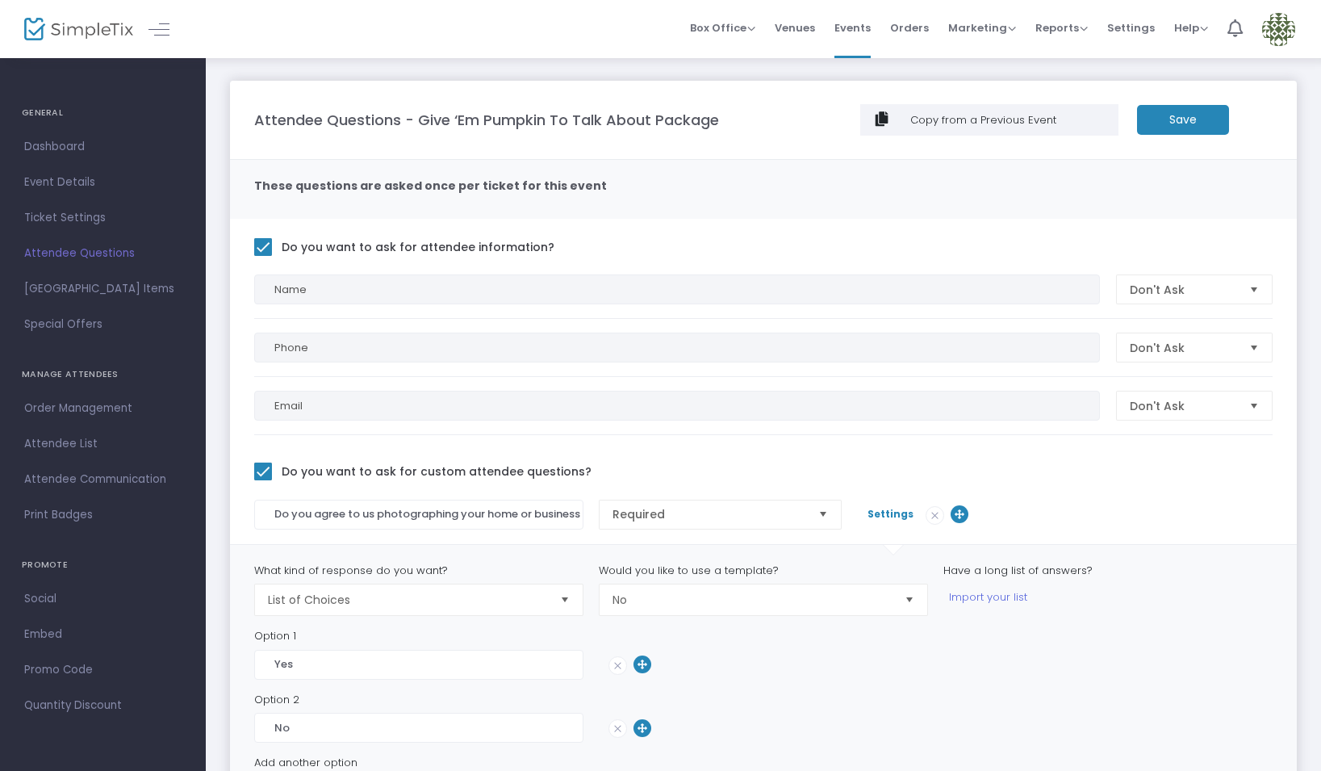
click at [1182, 116] on m-button "Save" at bounding box center [1183, 120] width 92 height 30
drag, startPoint x: 270, startPoint y: 513, endPoint x: 648, endPoint y: 506, distance: 378.5
click at [648, 506] on div "Do you agree to us photographing your home or business to use for advertising p…" at bounding box center [763, 514] width 1034 height 30
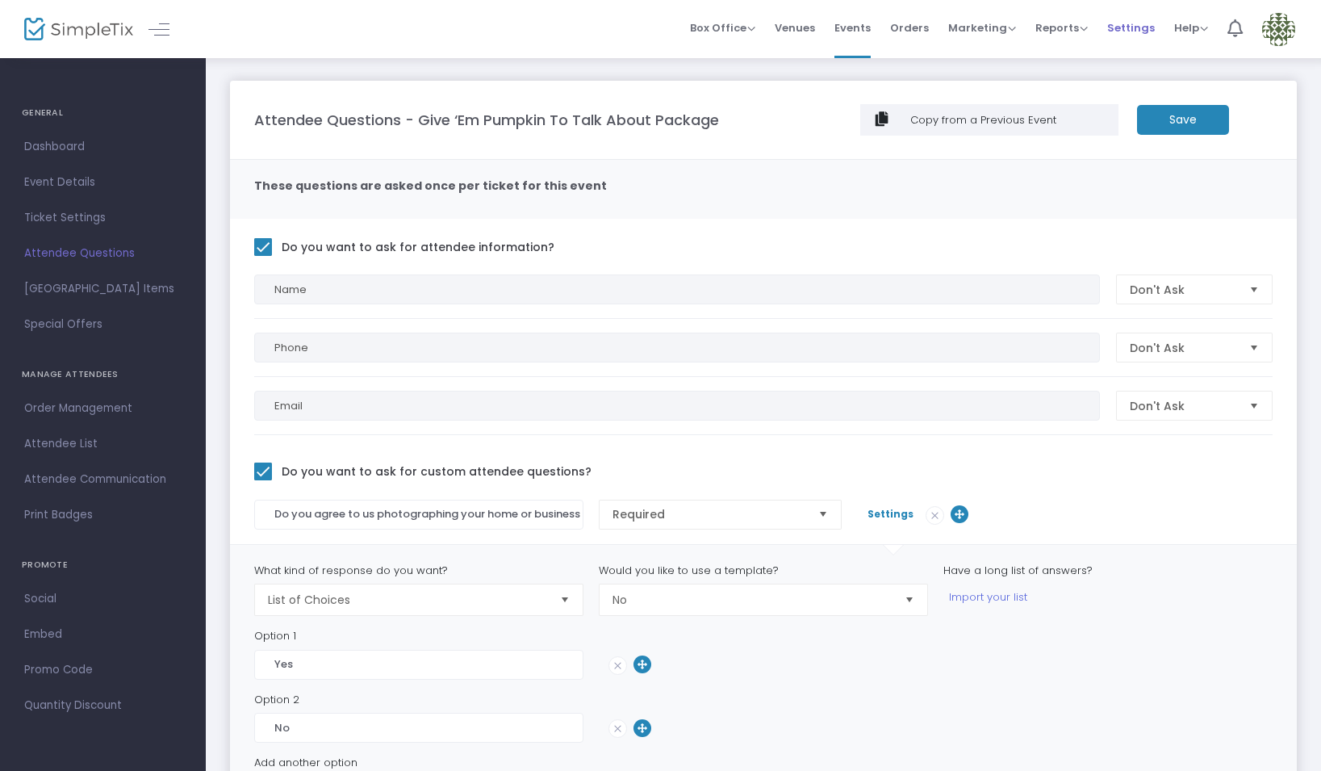
click at [1141, 29] on span "Settings" at bounding box center [1131, 27] width 48 height 41
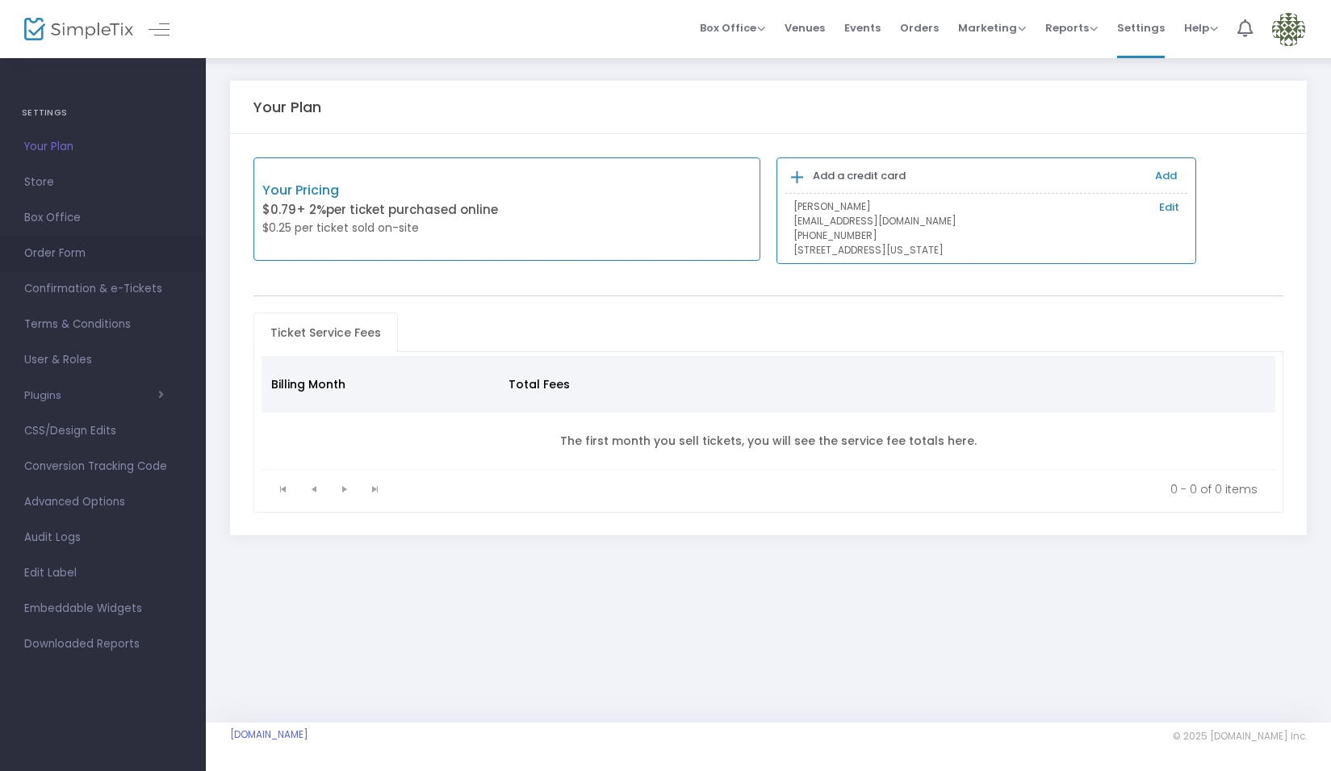
click at [70, 246] on span "Order Form" at bounding box center [102, 253] width 157 height 21
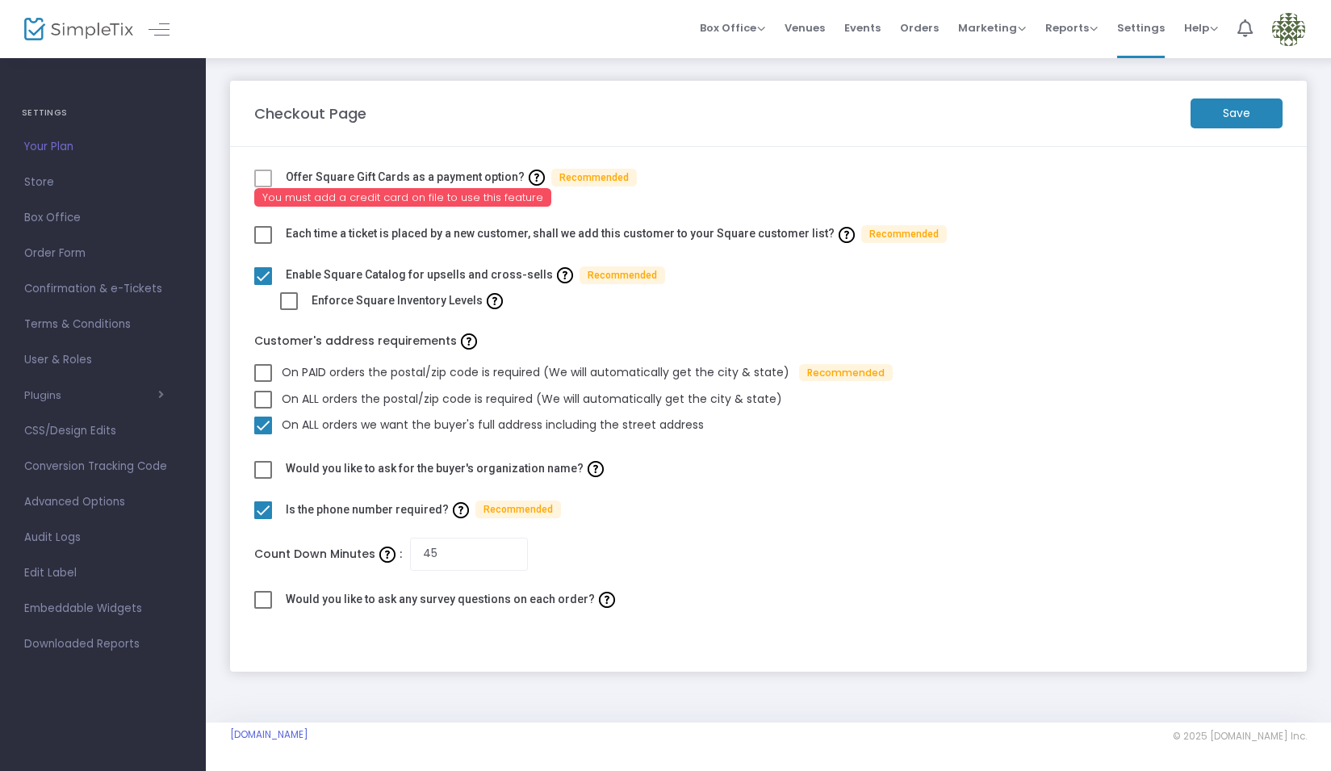
click at [261, 601] on span at bounding box center [263, 600] width 18 height 18
click at [262, 608] on input "checkbox" at bounding box center [262, 608] width 1 height 1
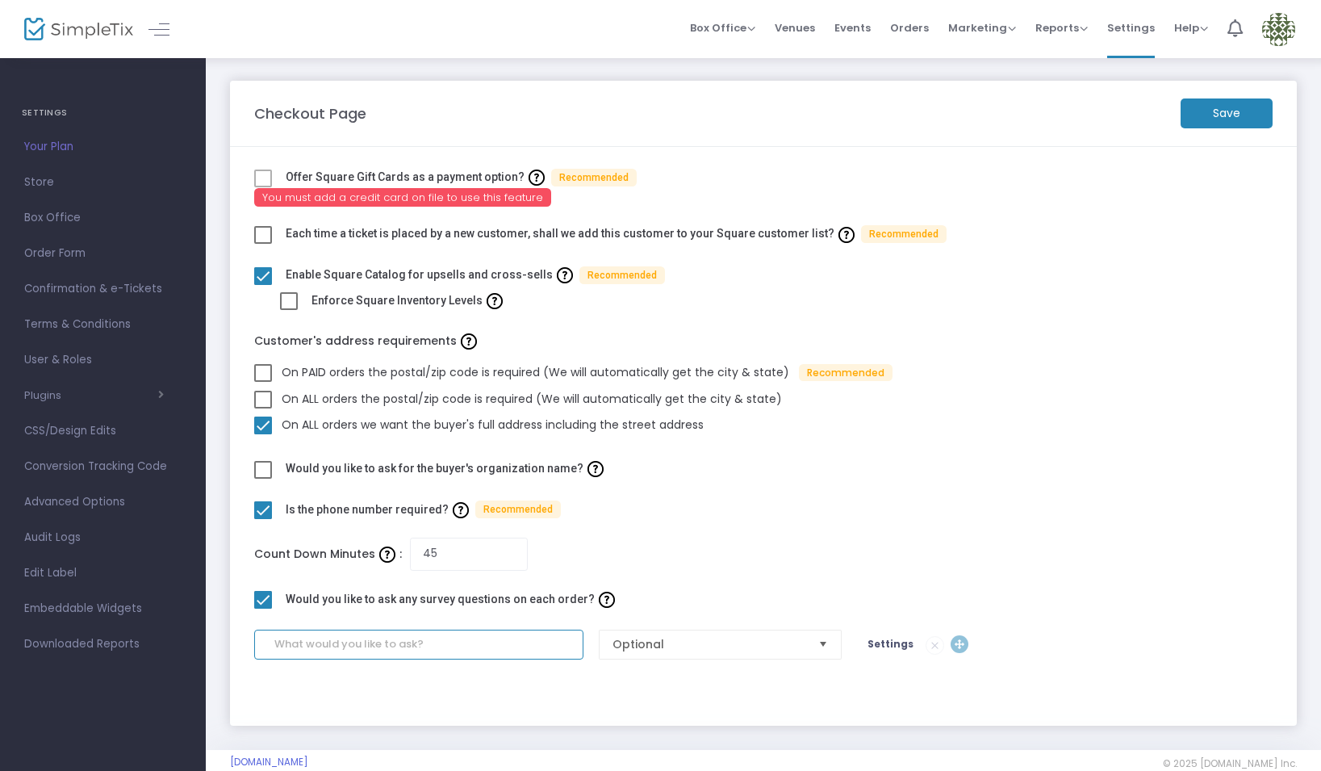
click at [370, 645] on input at bounding box center [418, 644] width 329 height 30
paste input "Do you agree to us photographing your home or business to use for advertising p…"
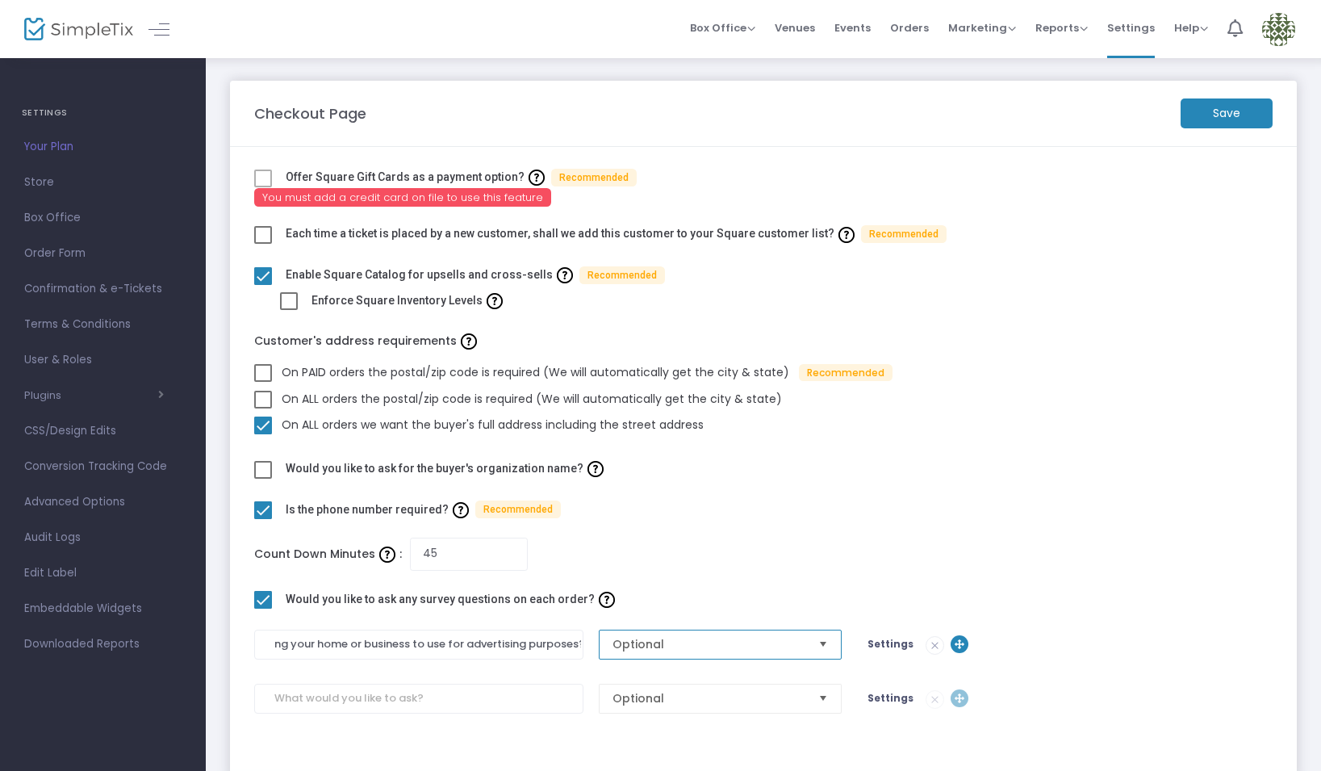
click at [674, 650] on span "Optional" at bounding box center [708, 644] width 193 height 16
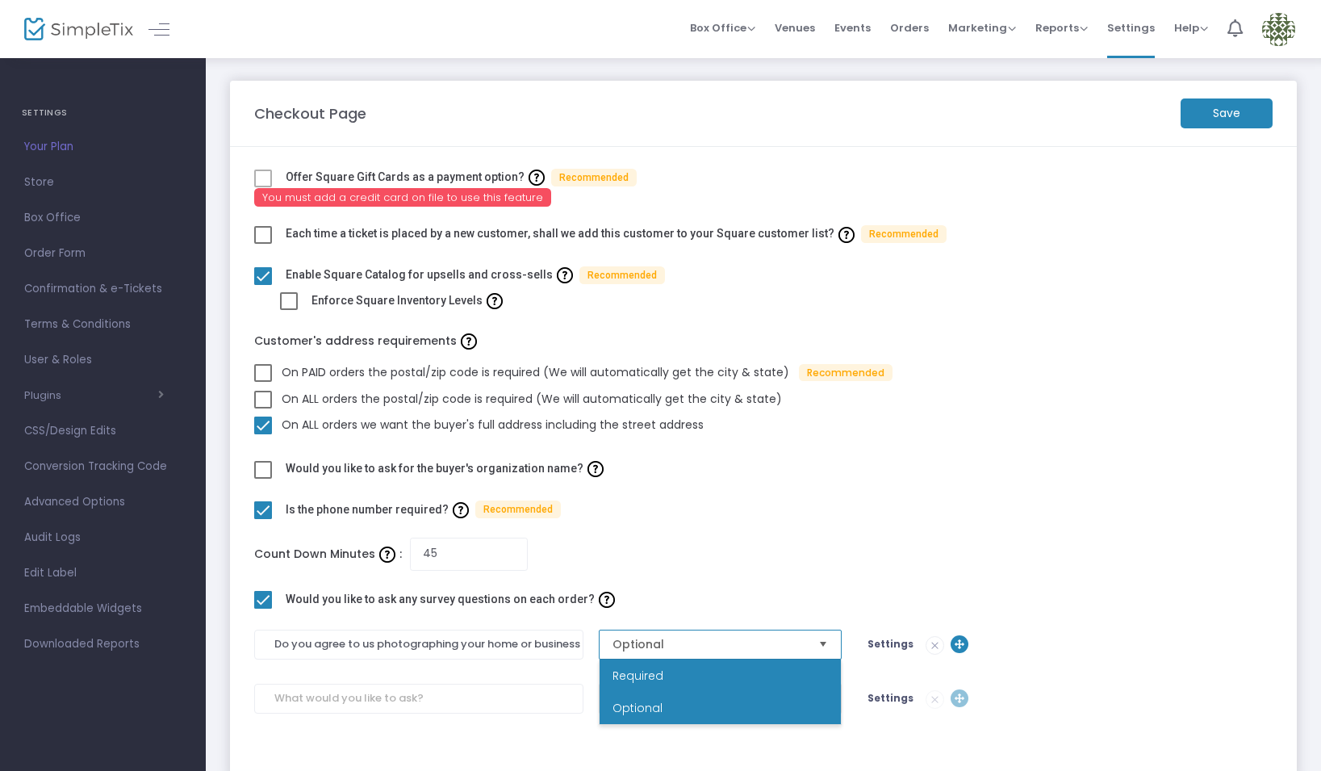
click at [678, 671] on li "Required" at bounding box center [720, 675] width 241 height 32
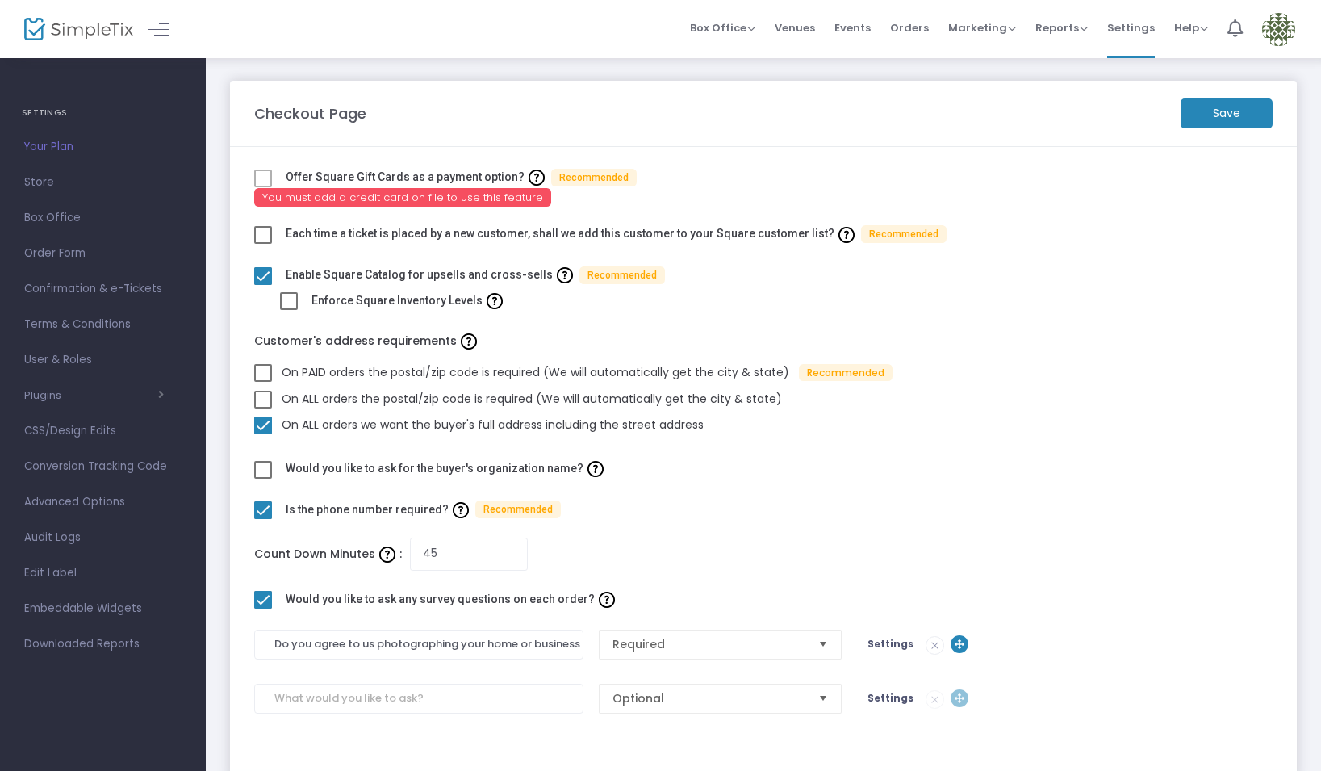
click at [881, 644] on span "Settings" at bounding box center [890, 644] width 46 height 14
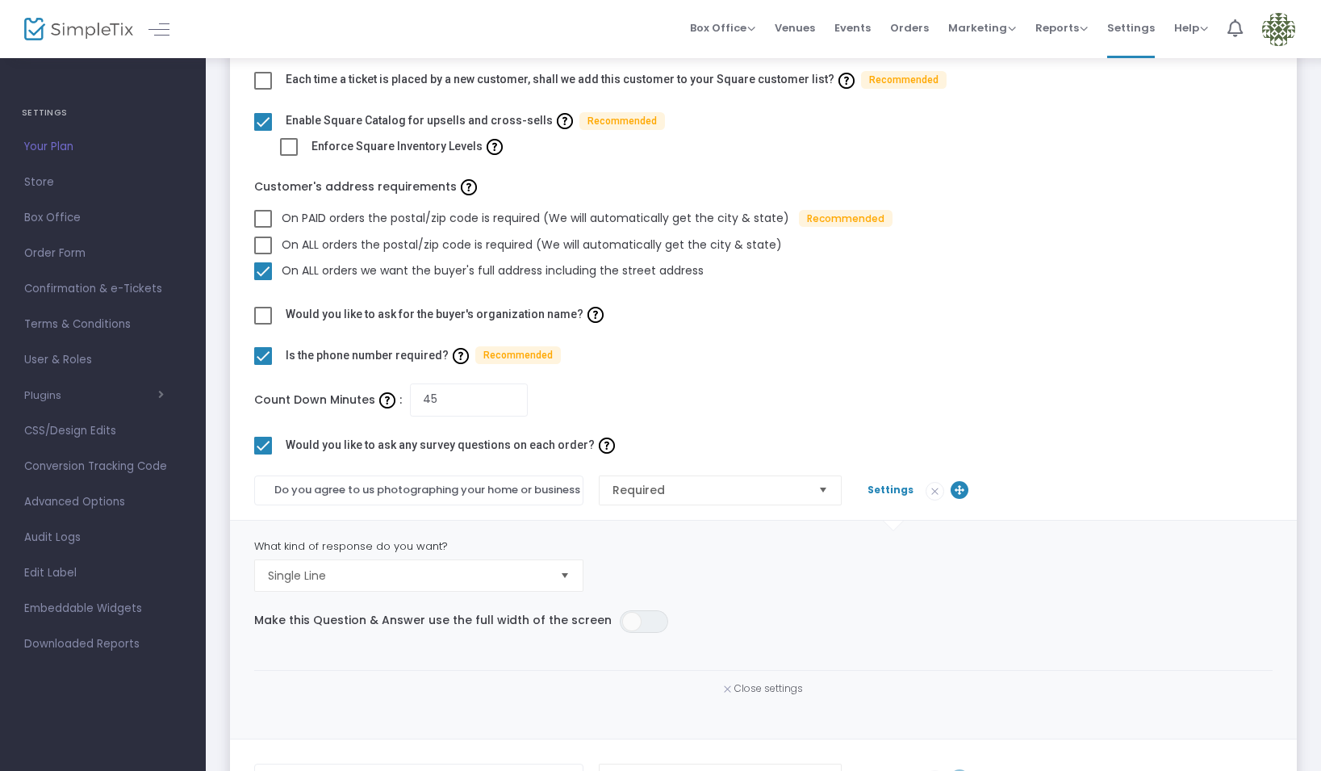
scroll to position [203, 0]
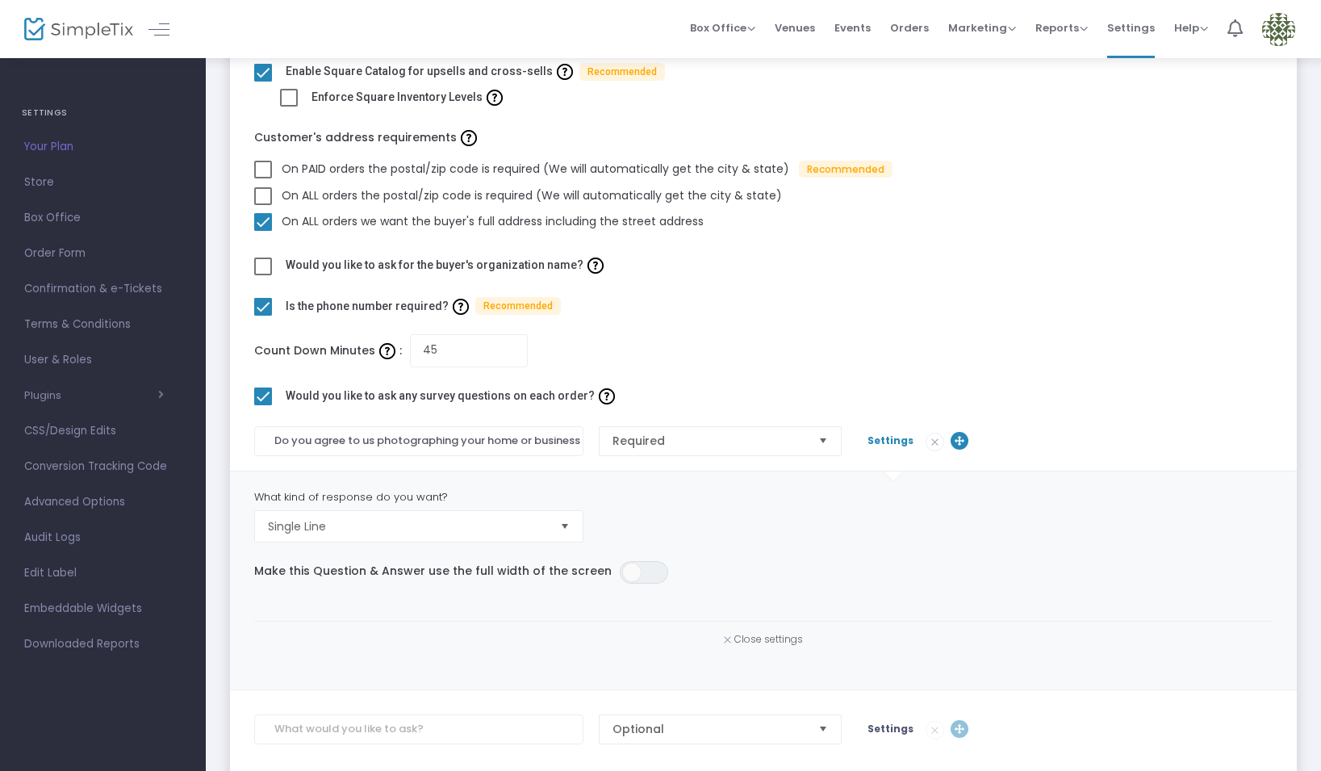
click at [558, 528] on span "Select" at bounding box center [564, 526] width 27 height 27
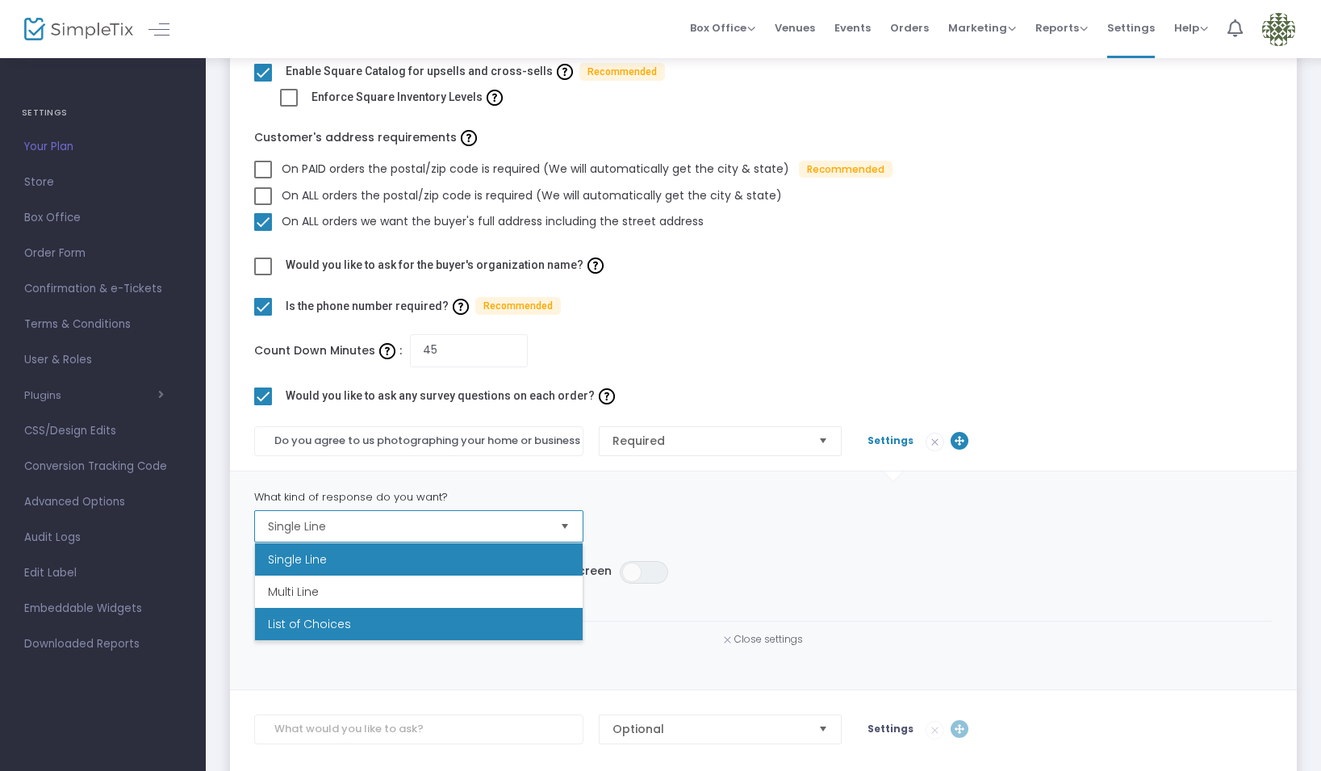
click at [533, 615] on li "List of Choices" at bounding box center [419, 624] width 328 height 32
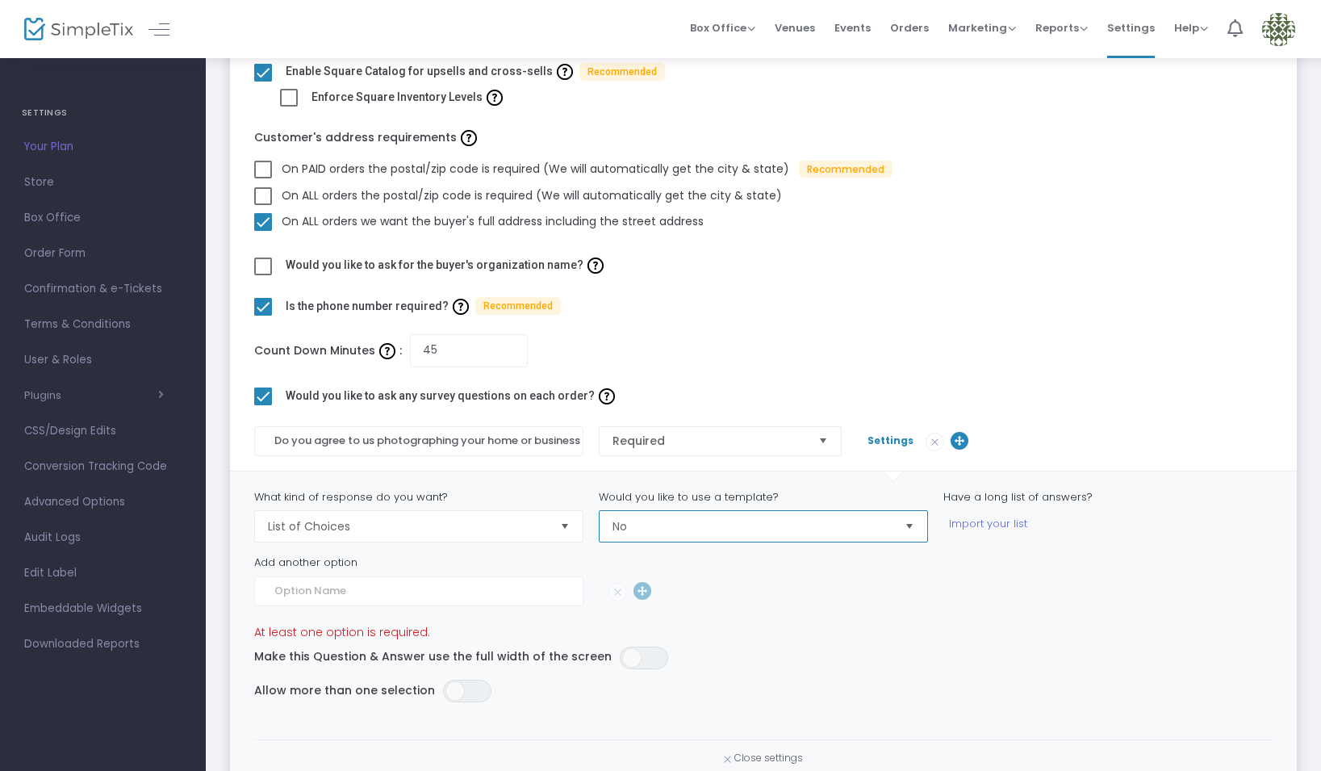
click at [685, 530] on span "No" at bounding box center [751, 526] width 279 height 16
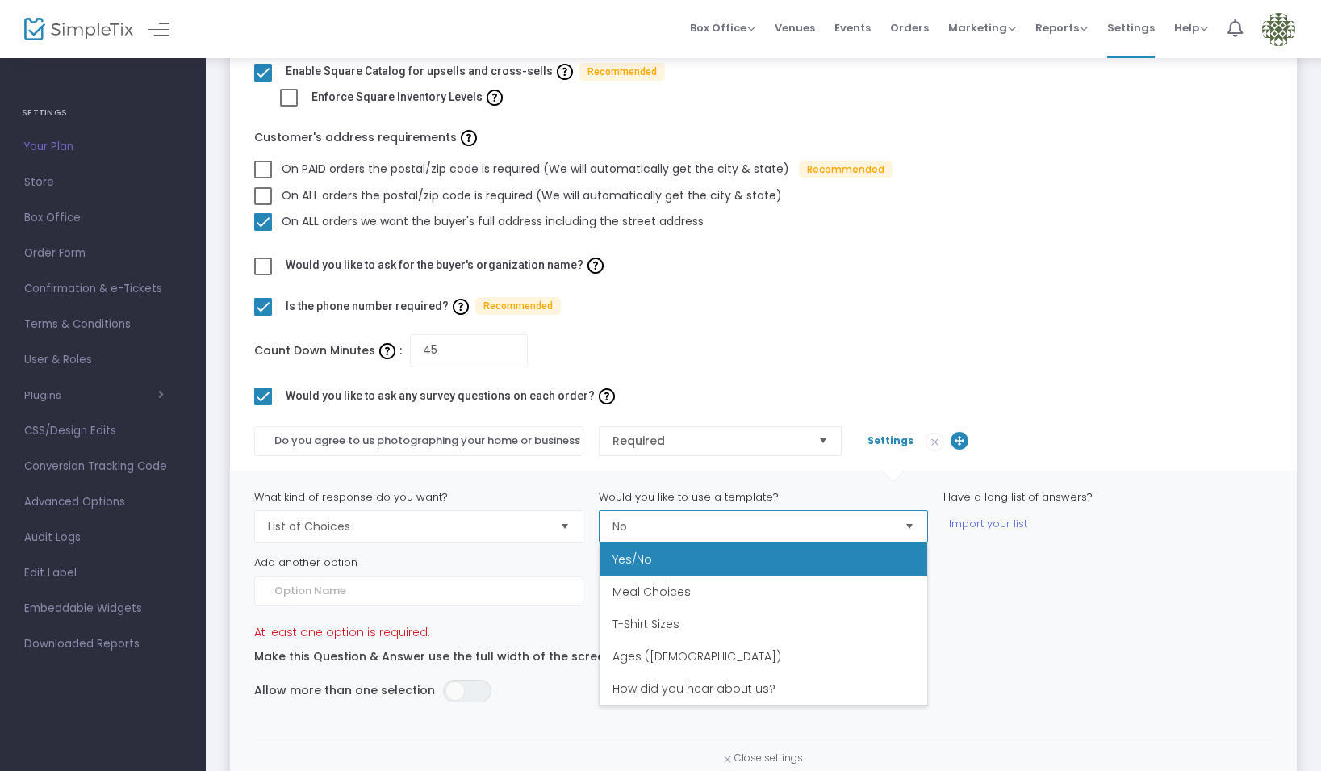
click at [687, 558] on li "Yes/No" at bounding box center [764, 559] width 328 height 32
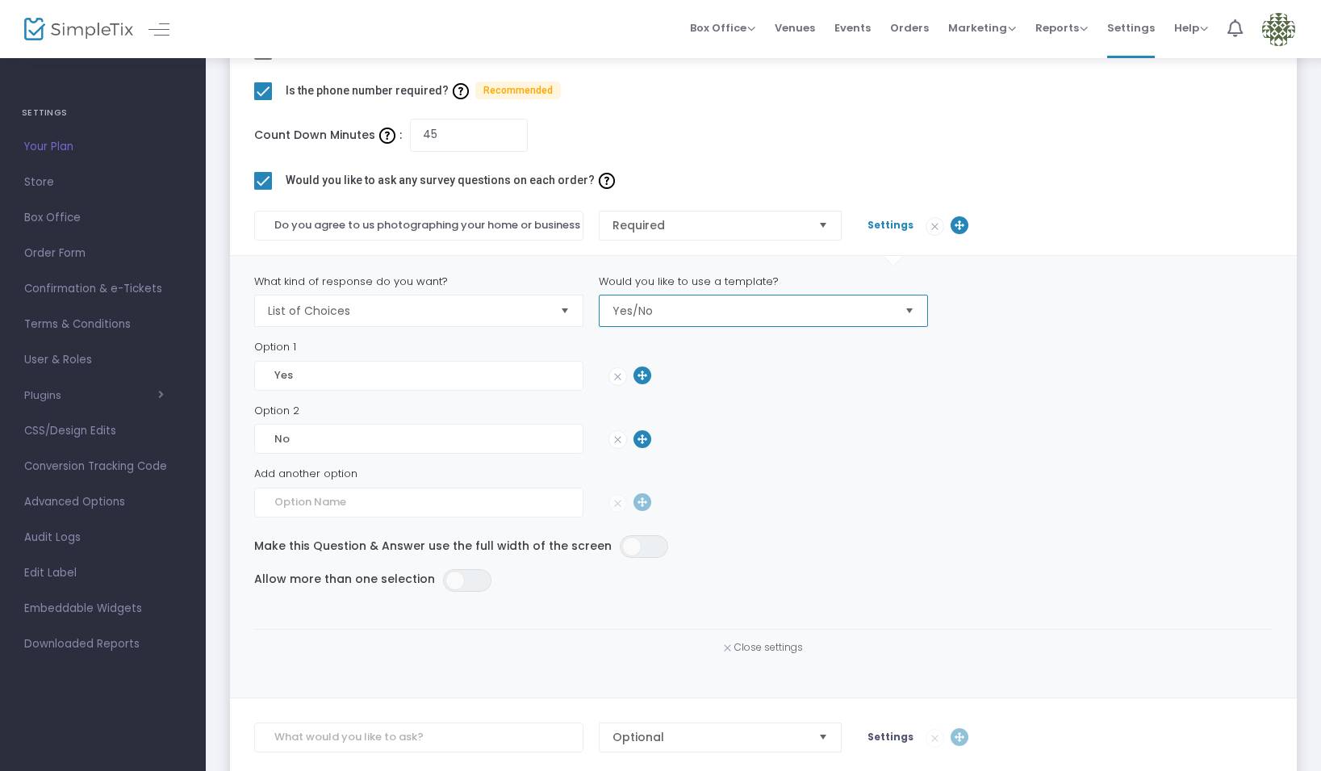
scroll to position [0, 0]
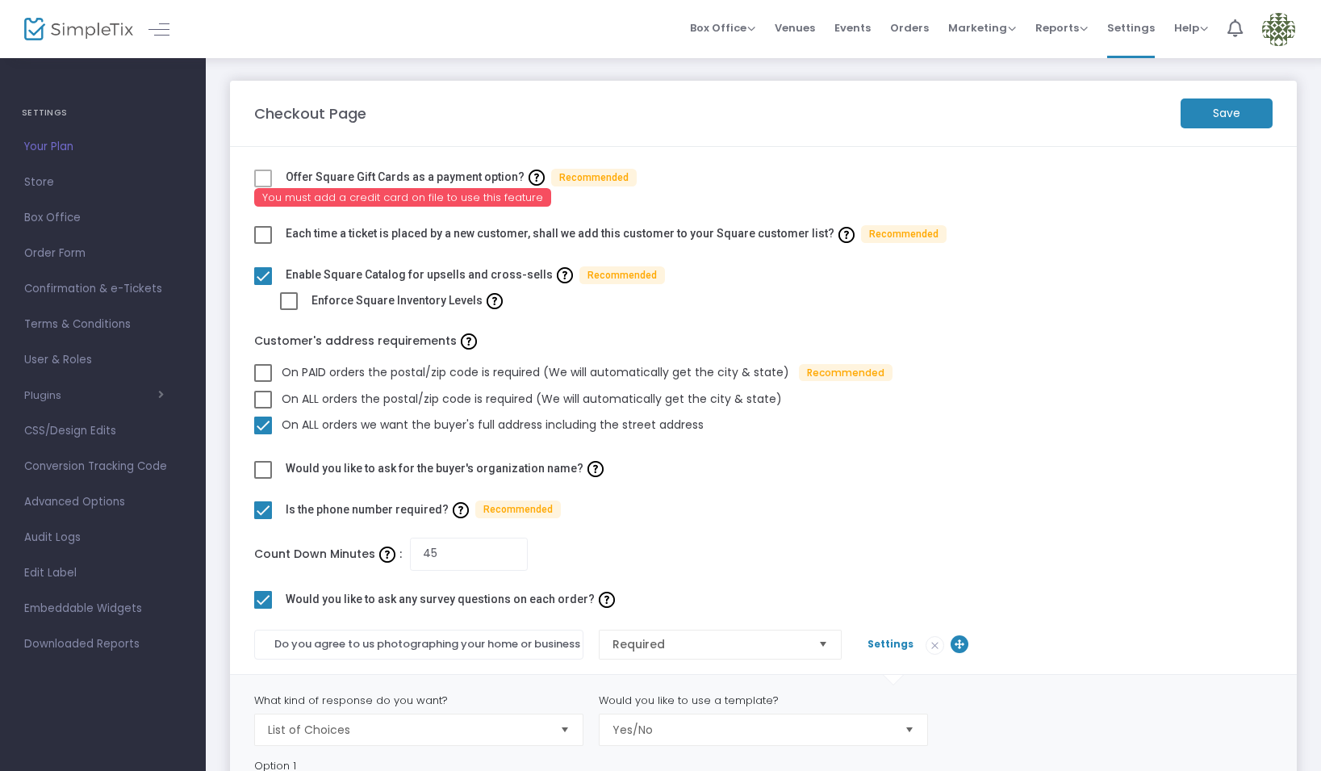
click at [1212, 115] on m-button "Save" at bounding box center [1227, 113] width 92 height 30
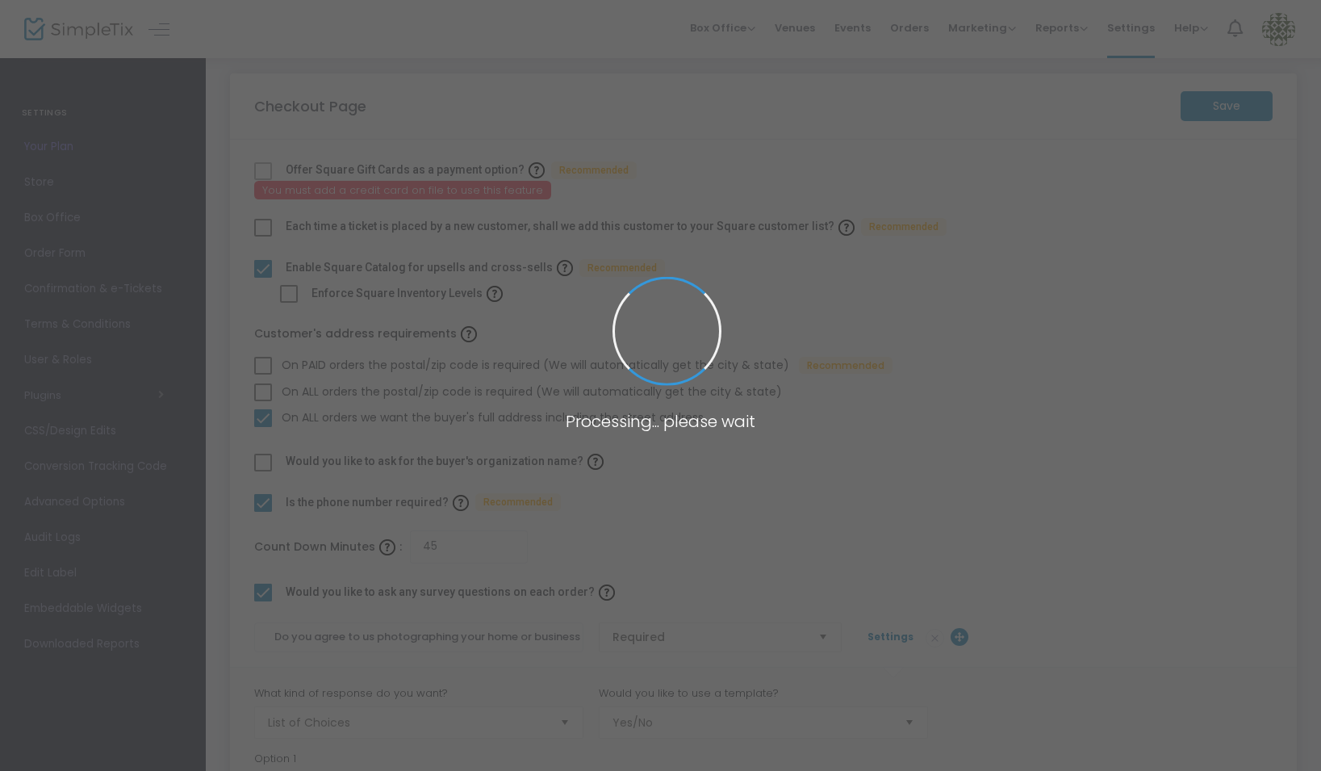
scroll to position [16, 0]
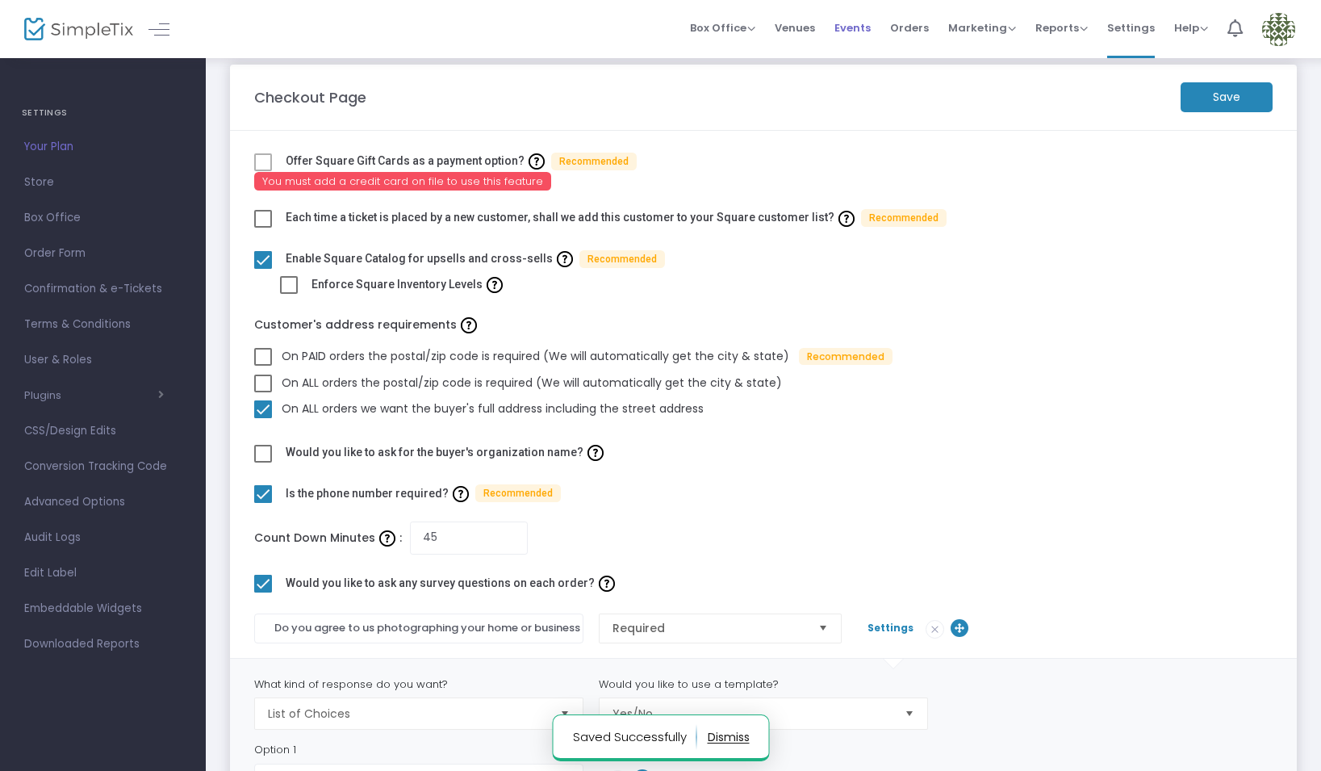
click at [868, 27] on span "Events" at bounding box center [852, 27] width 36 height 41
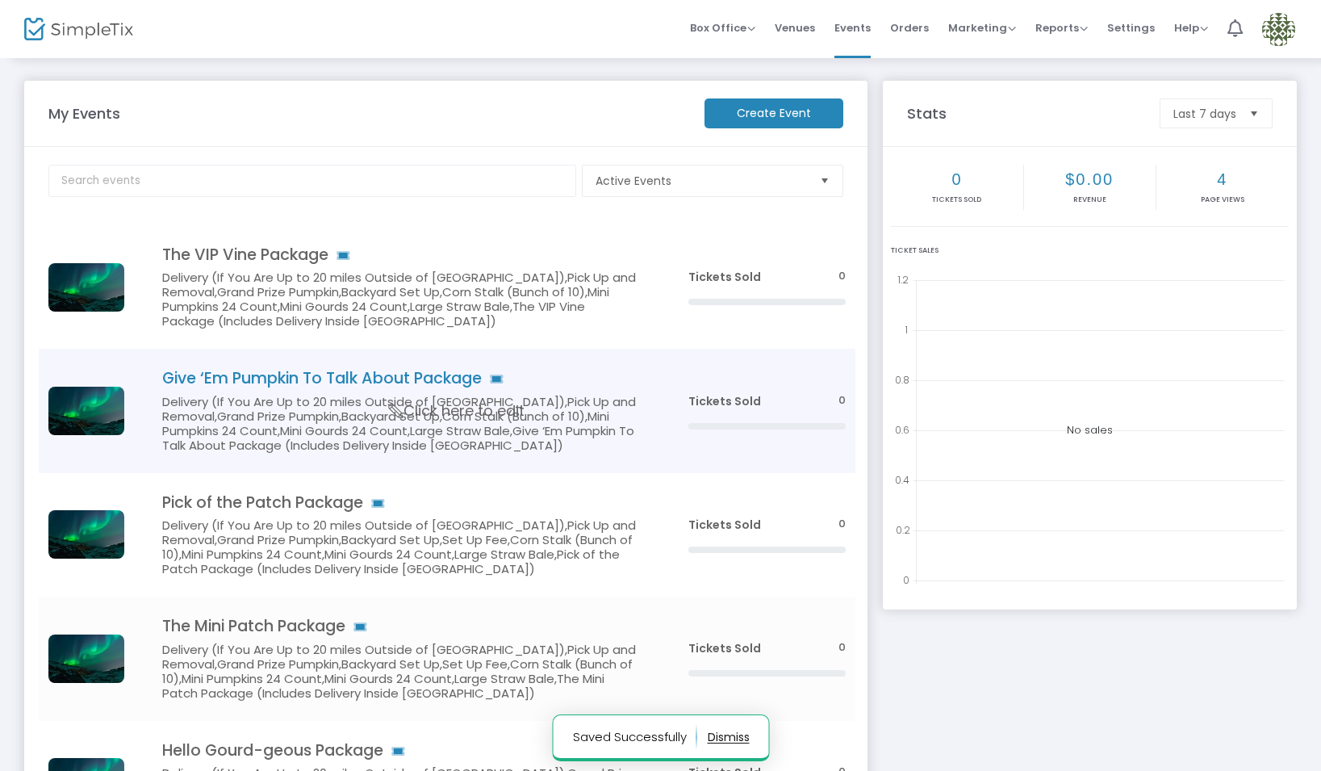
click at [416, 430] on h5 "Delivery (If You Are Up to 20 miles Outside of [GEOGRAPHIC_DATA]),Pick Up and R…" at bounding box center [401, 424] width 478 height 58
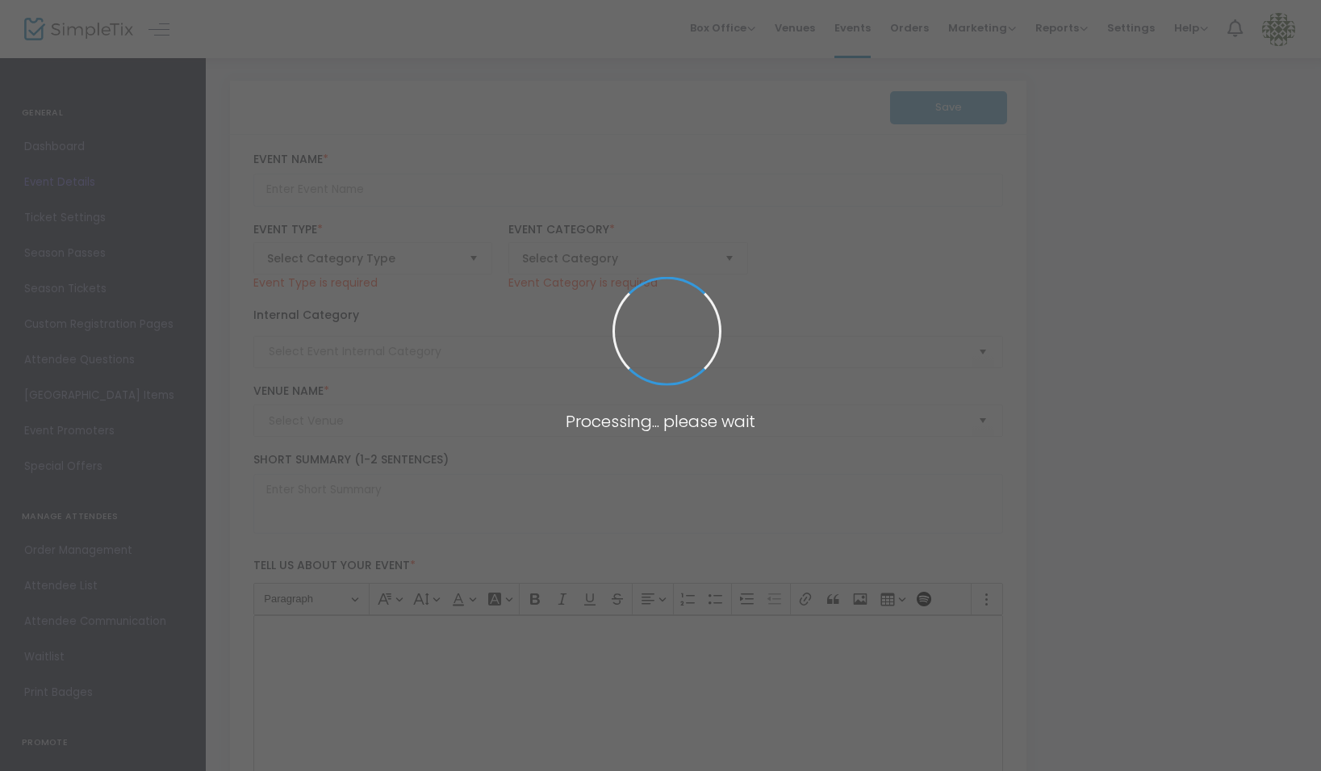
scroll to position [2, 0]
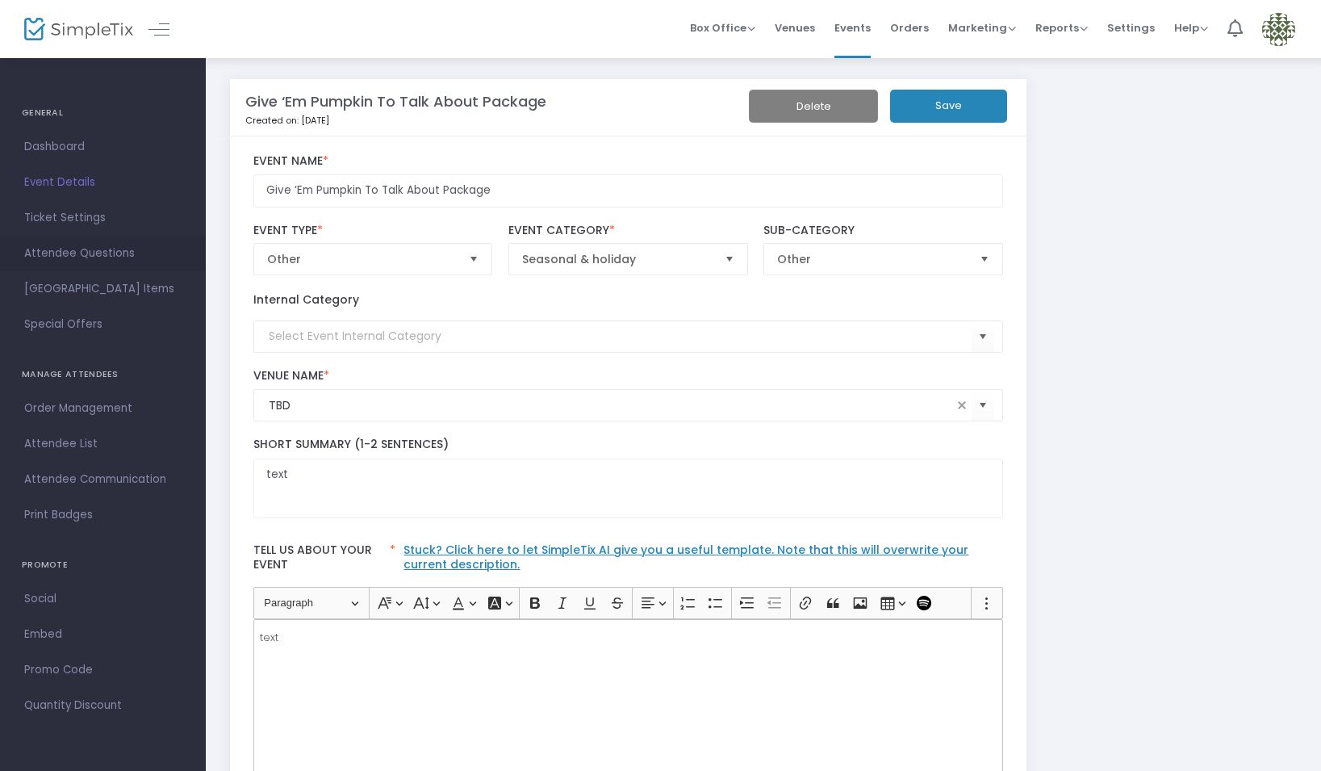
click at [100, 247] on span "Attendee Questions" at bounding box center [102, 253] width 157 height 21
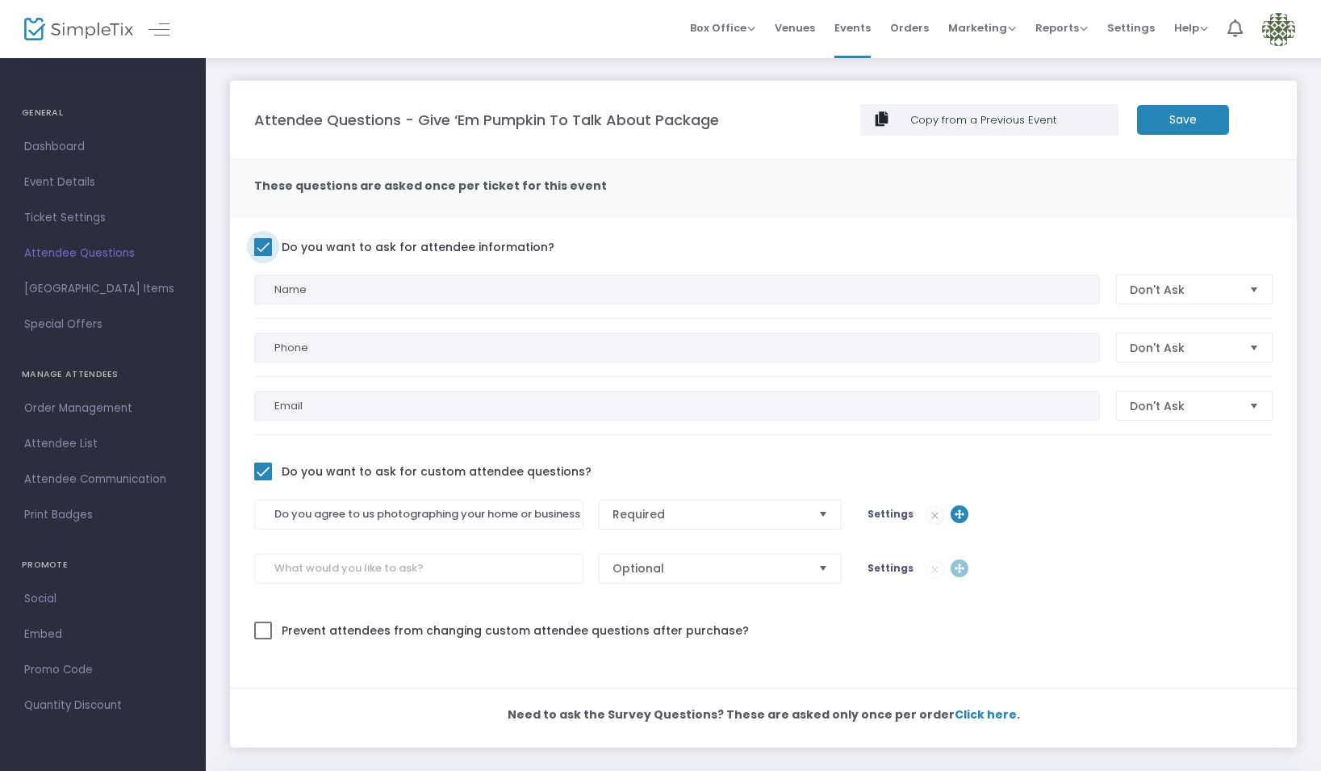
click at [267, 246] on span at bounding box center [263, 247] width 18 height 18
click at [263, 256] on input "Do you want to ask for attendee information?" at bounding box center [262, 256] width 1 height 1
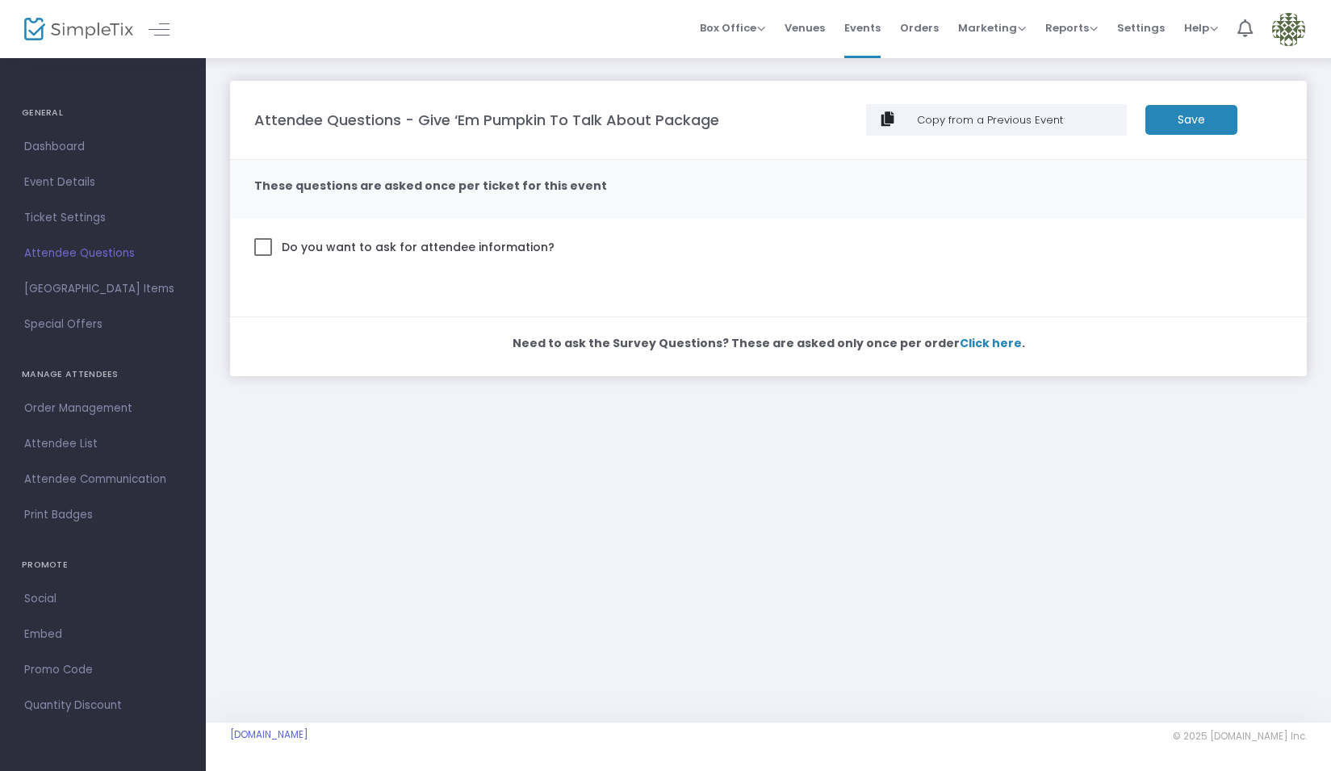
click at [1185, 122] on m-button "Save" at bounding box center [1191, 120] width 92 height 30
click at [1138, 29] on span "Settings" at bounding box center [1141, 27] width 48 height 41
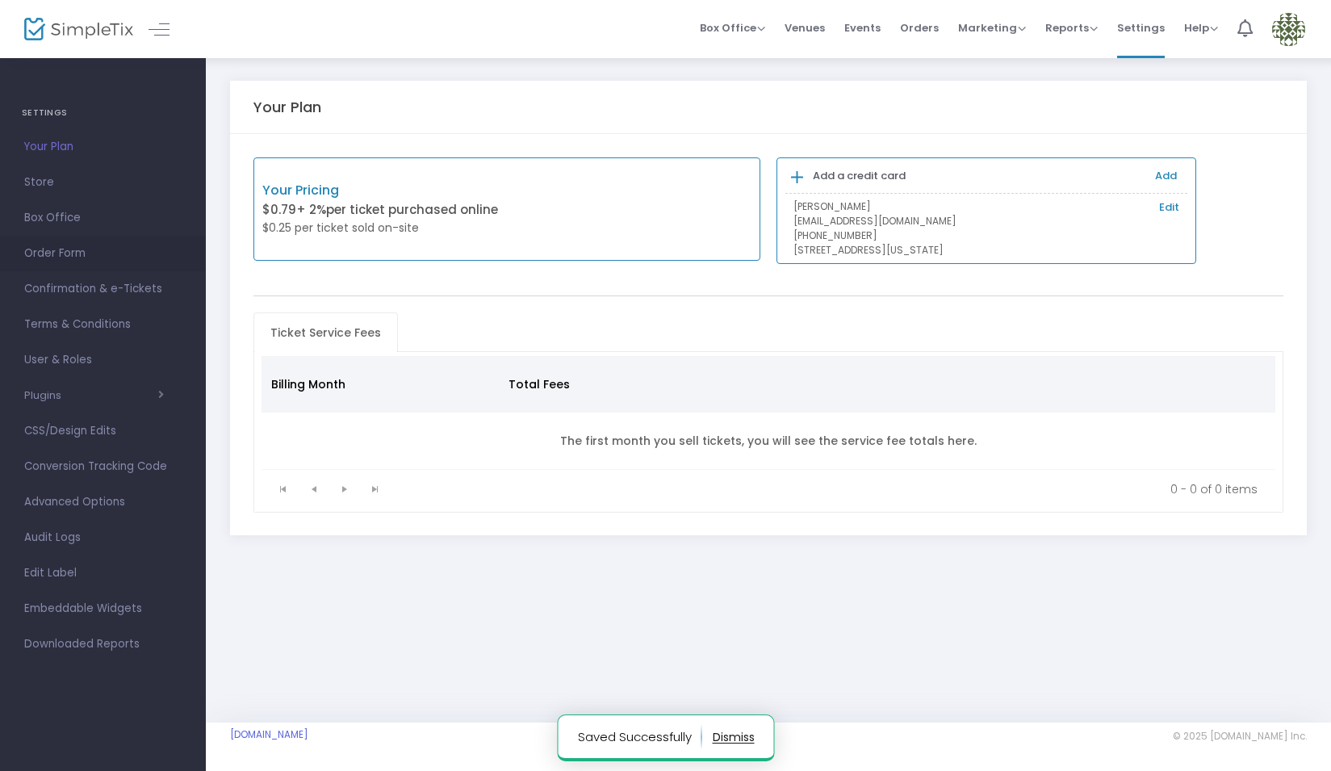
click at [72, 253] on span "Order Form" at bounding box center [102, 253] width 157 height 21
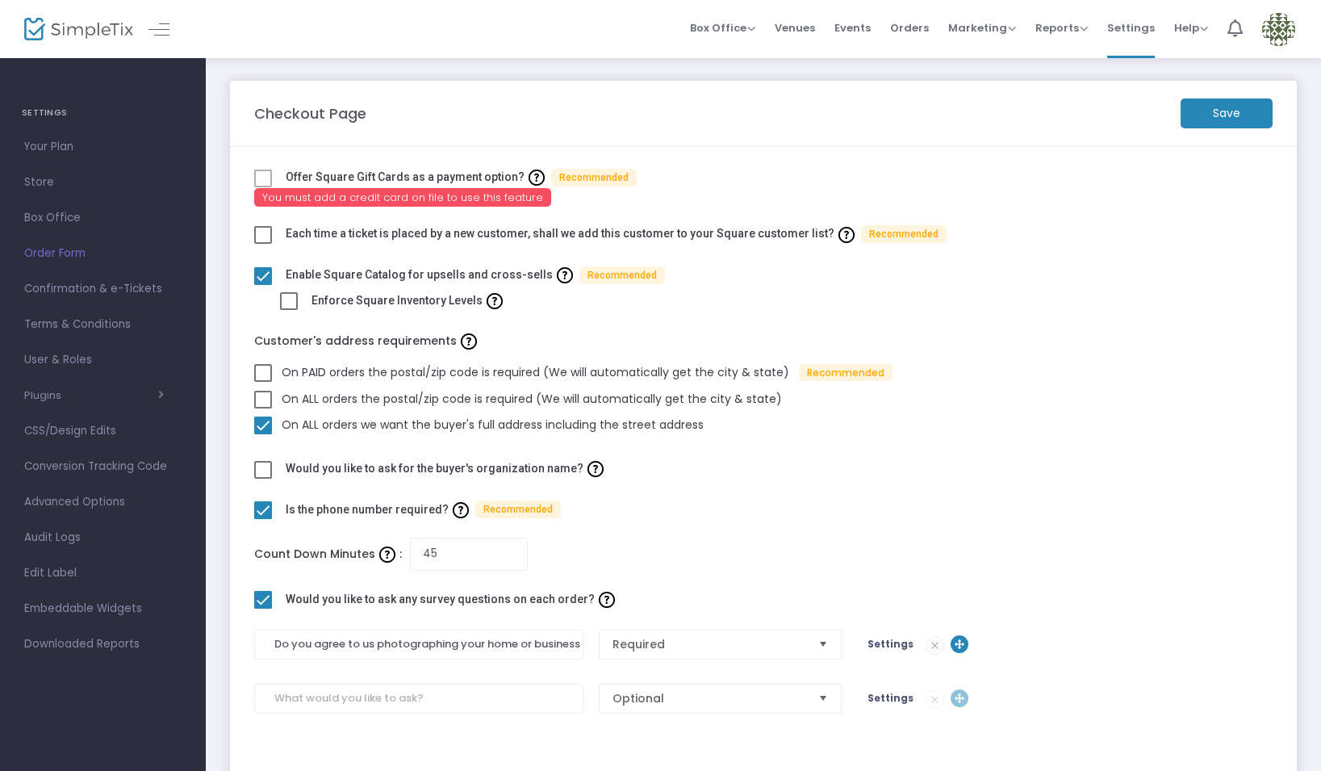
click at [1220, 115] on m-button "Save" at bounding box center [1227, 113] width 92 height 30
click at [871, 29] on span "Events" at bounding box center [852, 27] width 36 height 41
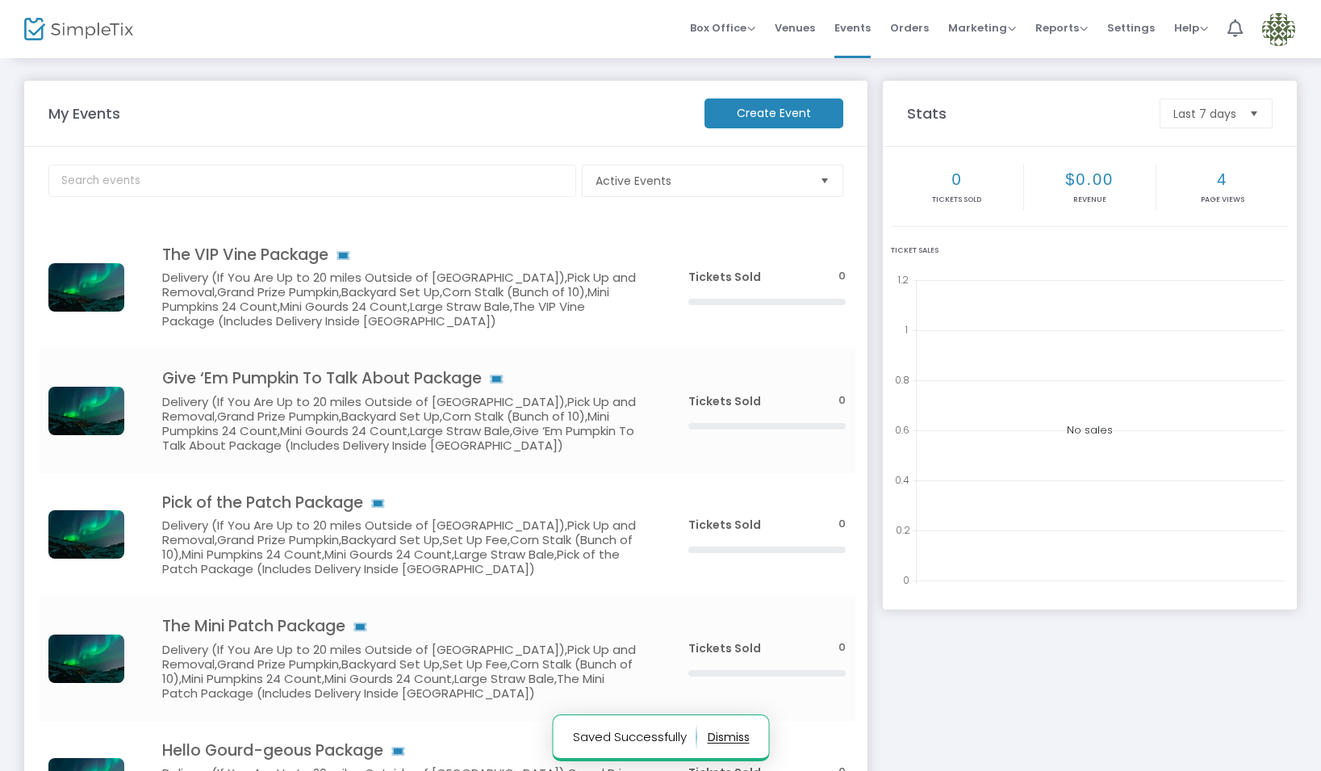
drag, startPoint x: 403, startPoint y: 283, endPoint x: 512, endPoint y: 410, distance: 167.1
click at [0, 0] on span "Click here to edit" at bounding box center [0, 0] width 0 height 0
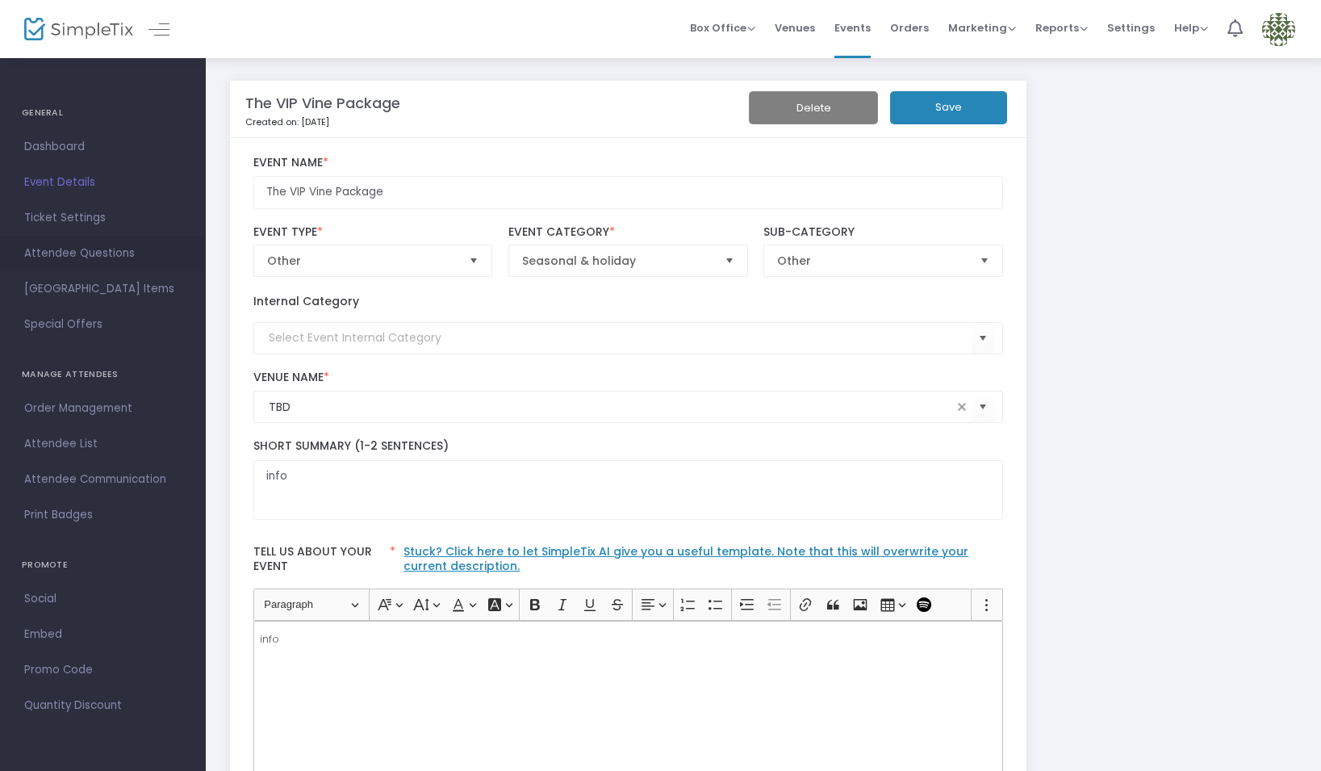
drag, startPoint x: 87, startPoint y: 252, endPoint x: 106, endPoint y: 271, distance: 26.8
click at [87, 252] on span "Attendee Questions" at bounding box center [102, 253] width 157 height 21
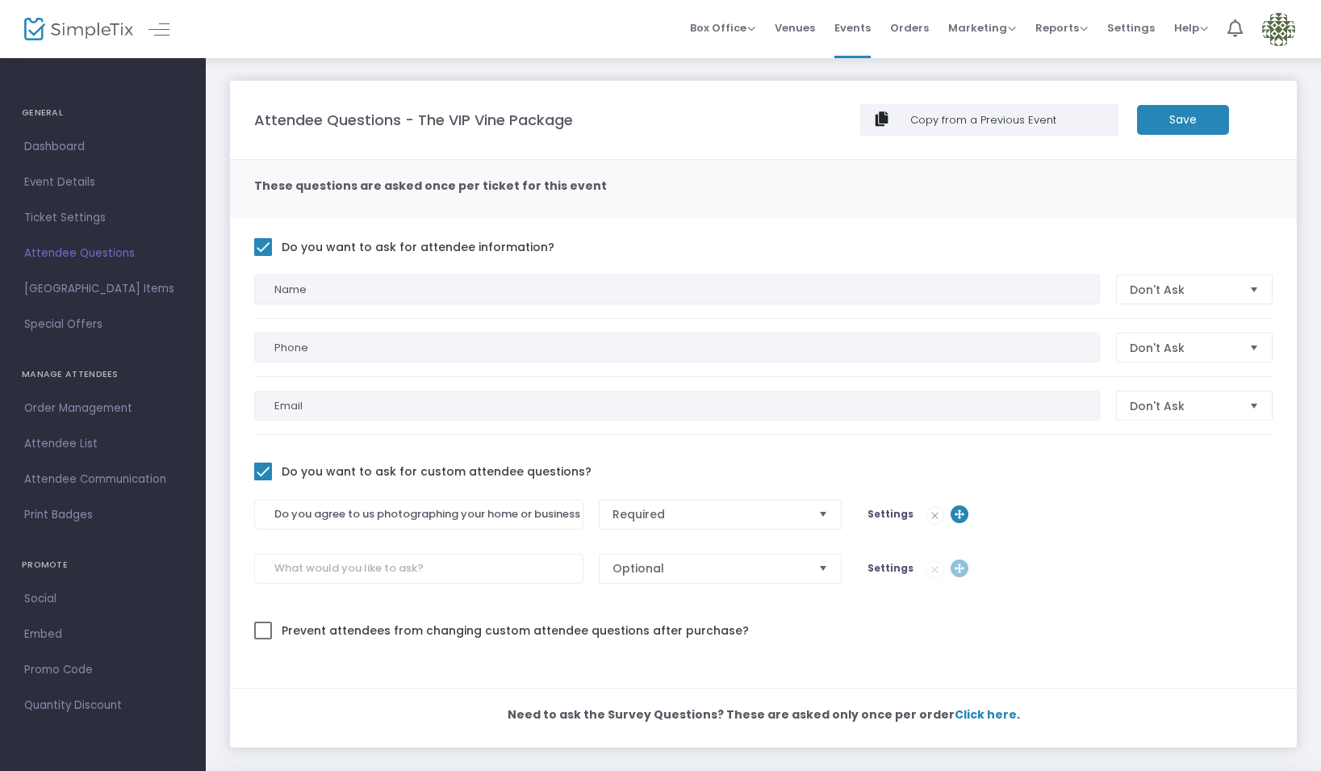
drag, startPoint x: 261, startPoint y: 251, endPoint x: 269, endPoint y: 253, distance: 8.4
click at [261, 251] on span at bounding box center [263, 247] width 18 height 18
click at [262, 256] on input "Do you want to ask for attendee information?" at bounding box center [262, 256] width 1 height 1
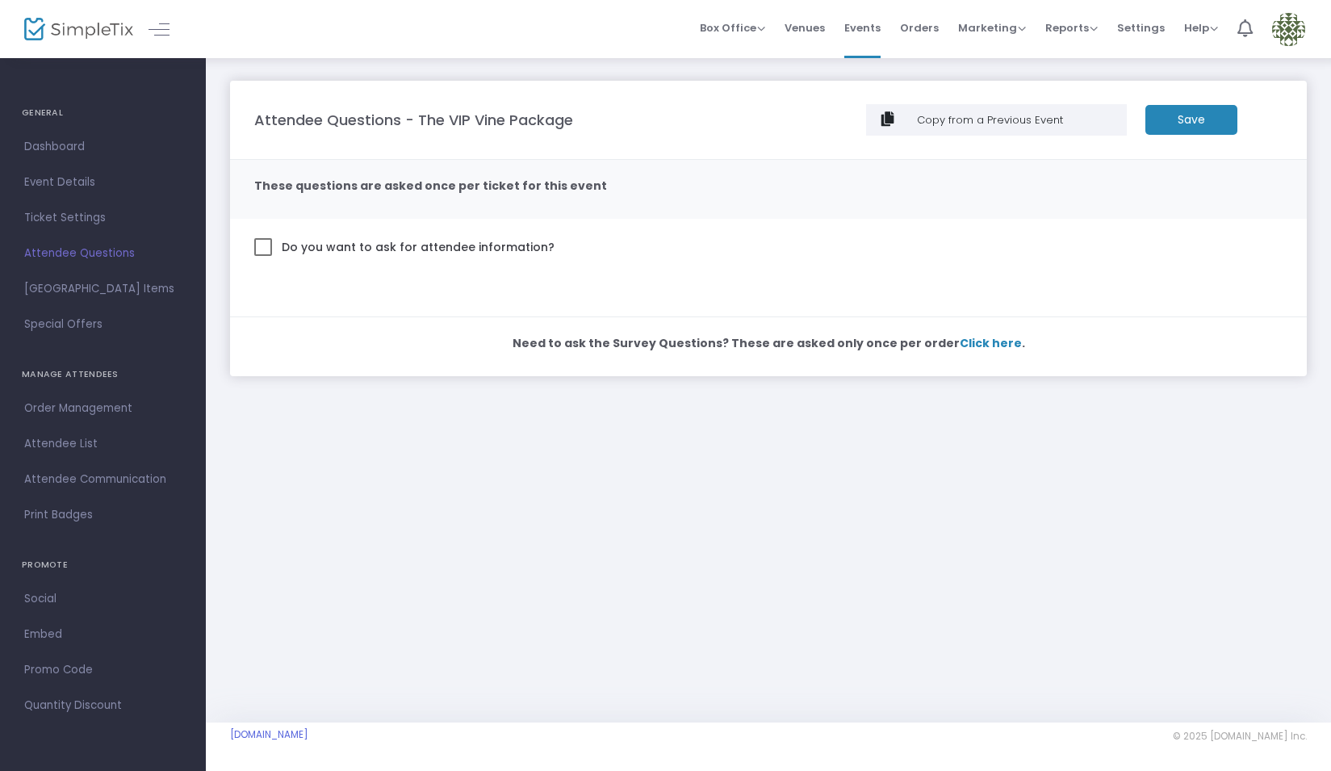
click at [1193, 119] on m-button "Save" at bounding box center [1191, 120] width 92 height 30
click at [875, 25] on span "Events" at bounding box center [862, 27] width 36 height 41
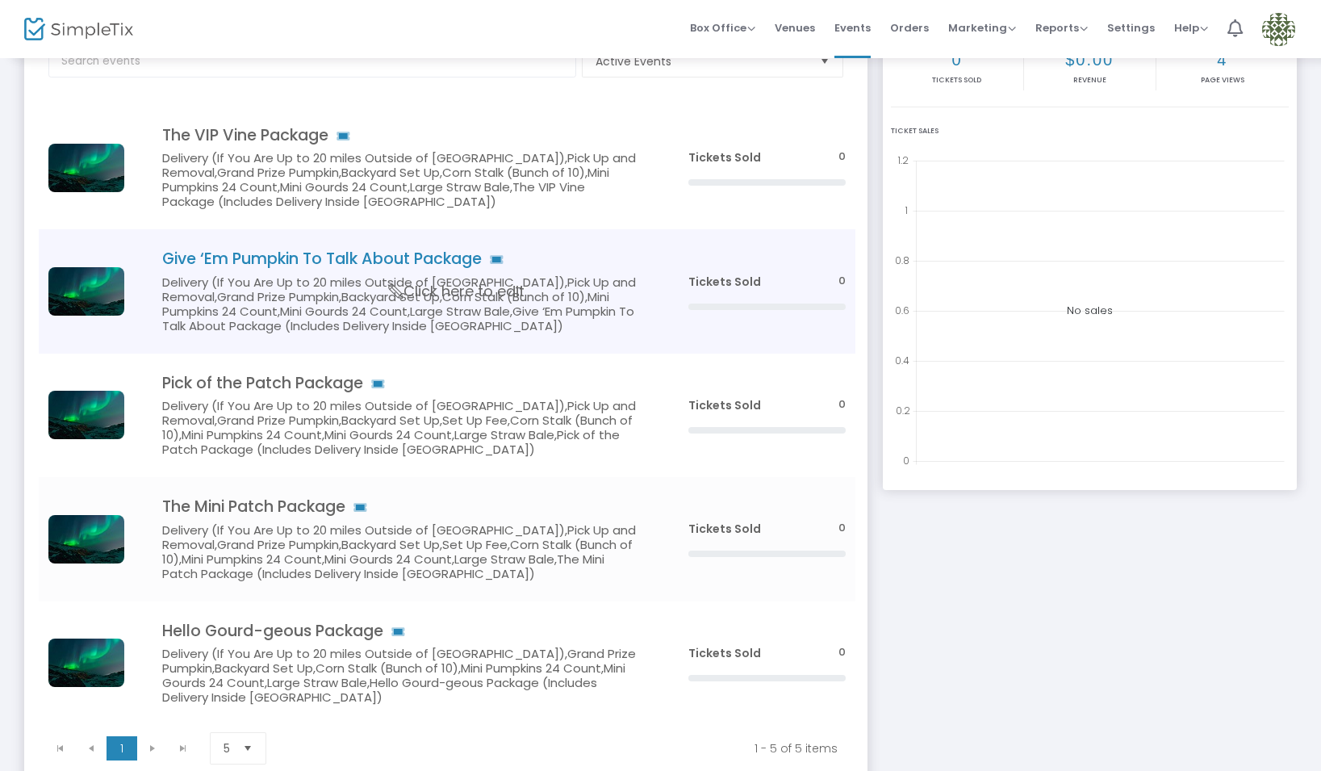
scroll to position [123, 0]
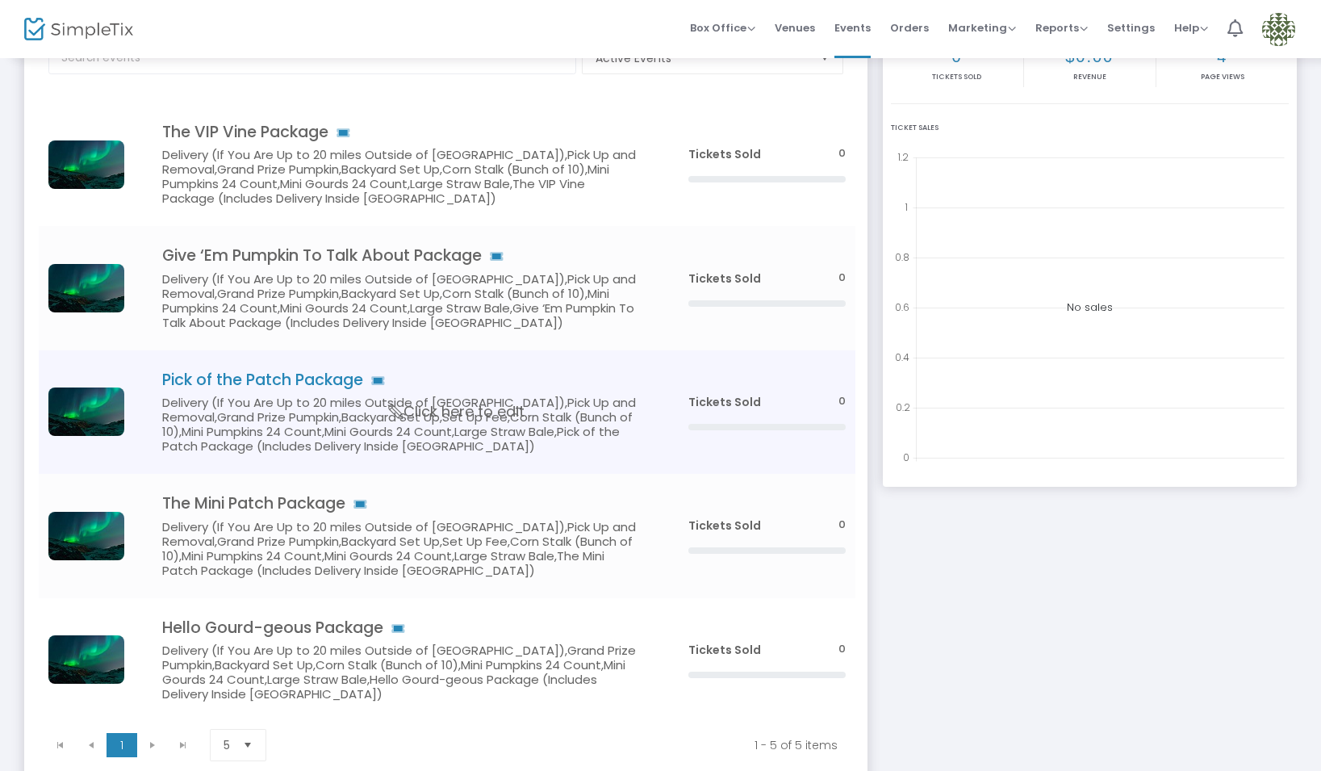
click at [424, 399] on h5 "Delivery (If You Are Up to 20 miles Outside of [GEOGRAPHIC_DATA]),Pick Up and R…" at bounding box center [401, 424] width 478 height 58
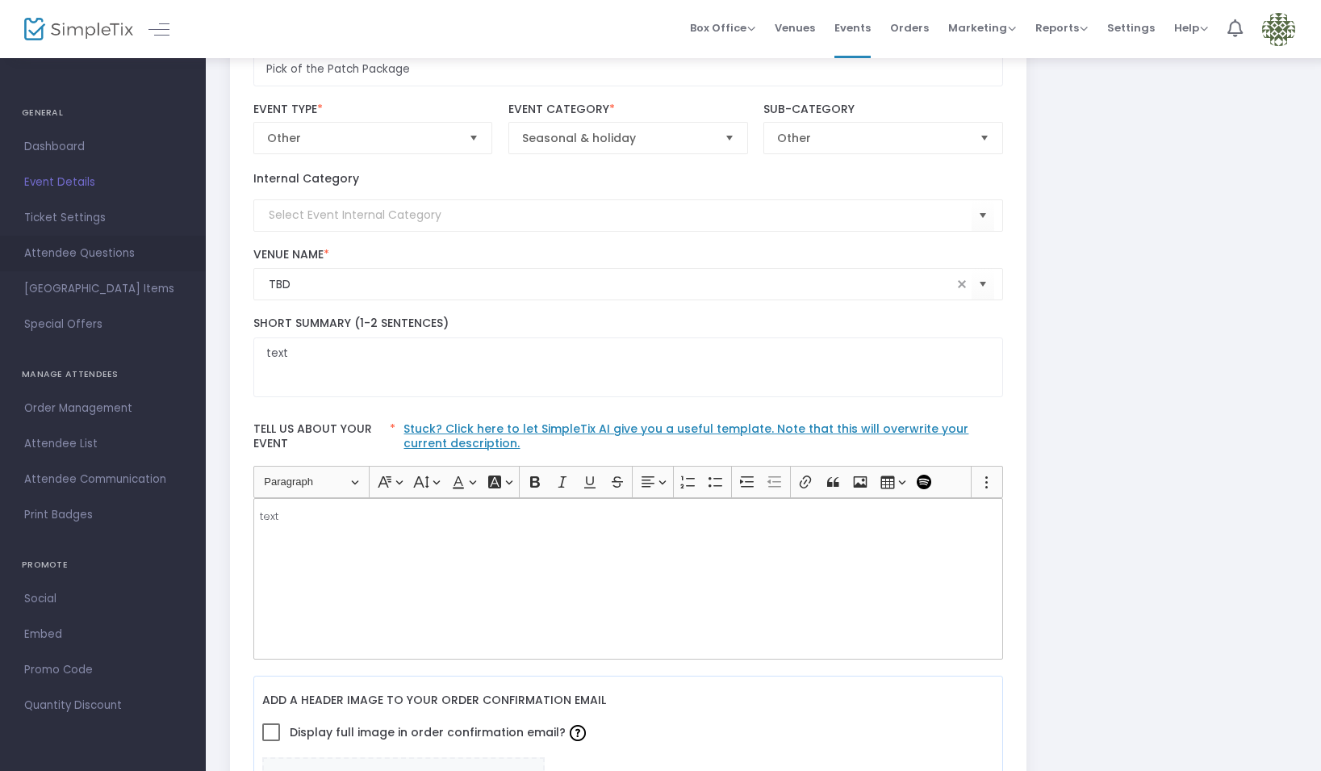
drag, startPoint x: 82, startPoint y: 246, endPoint x: 123, endPoint y: 270, distance: 46.6
click at [82, 246] on span "Attendee Questions" at bounding box center [102, 253] width 157 height 21
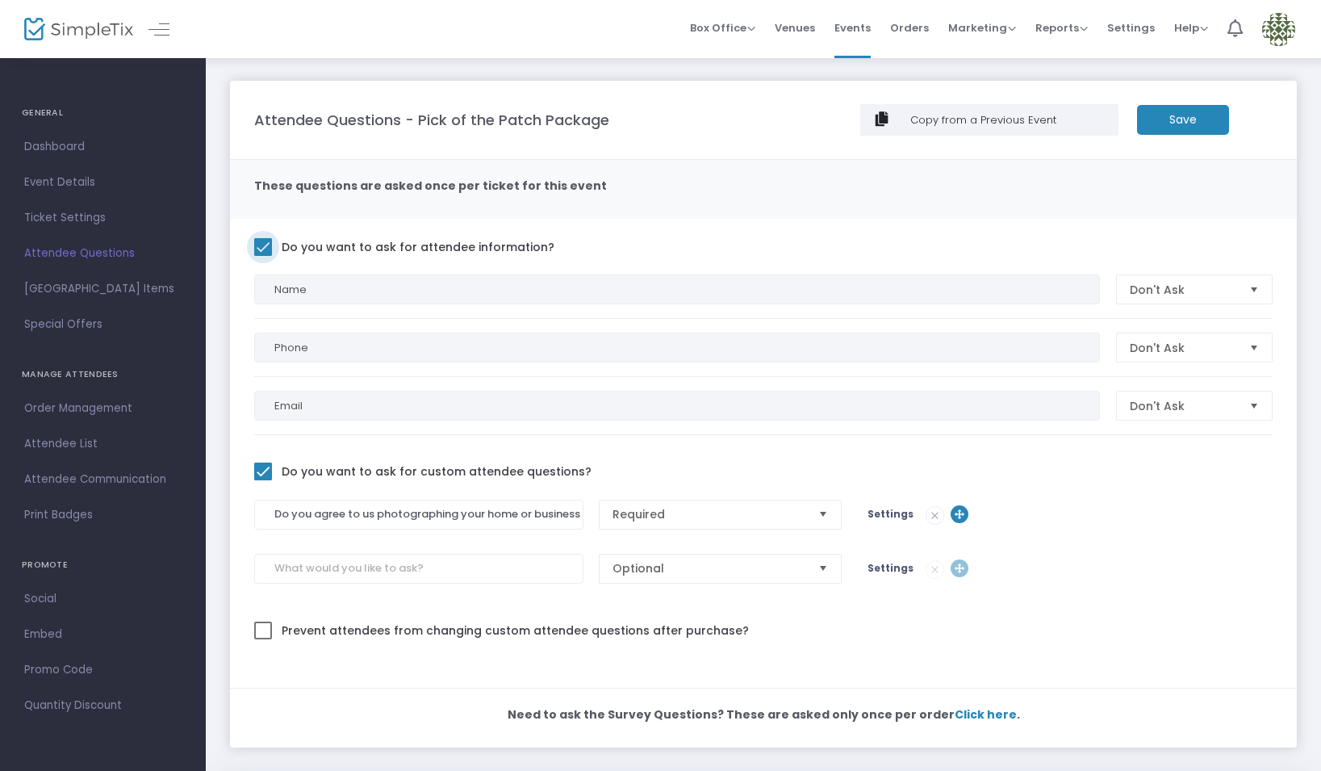
drag, startPoint x: 261, startPoint y: 241, endPoint x: 309, endPoint y: 253, distance: 49.1
click at [261, 242] on span at bounding box center [263, 247] width 18 height 18
click at [262, 256] on input "Do you want to ask for attendee information?" at bounding box center [262, 256] width 1 height 1
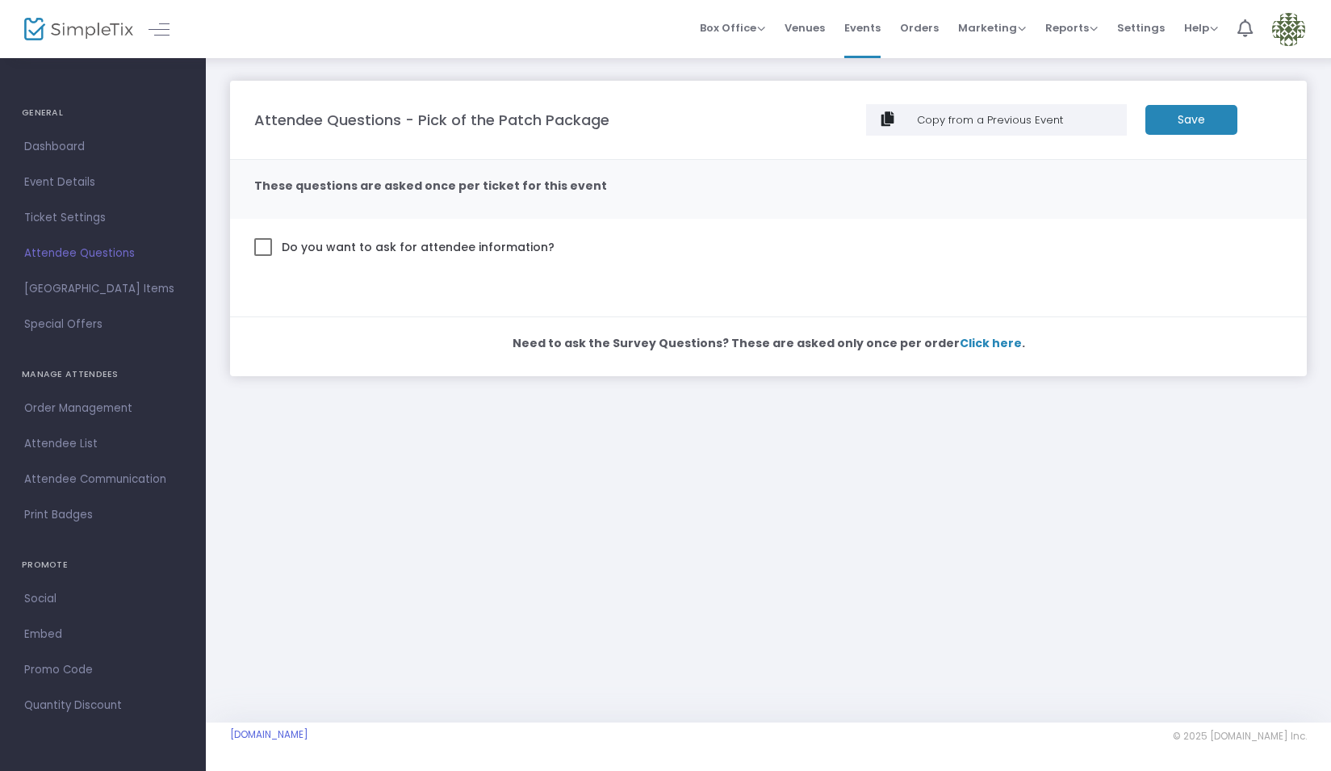
click at [1182, 121] on m-button "Save" at bounding box center [1191, 120] width 92 height 30
click at [874, 28] on span "Events" at bounding box center [862, 27] width 36 height 41
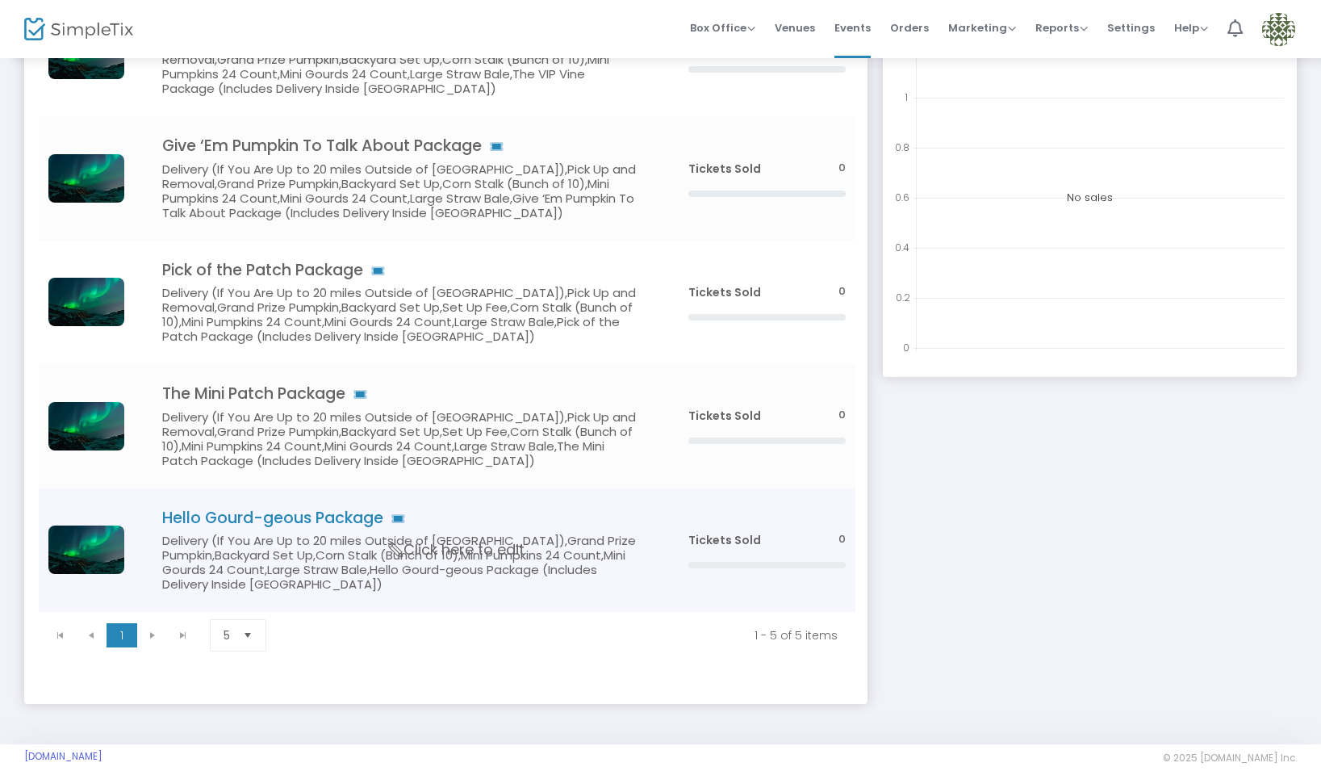
scroll to position [254, 0]
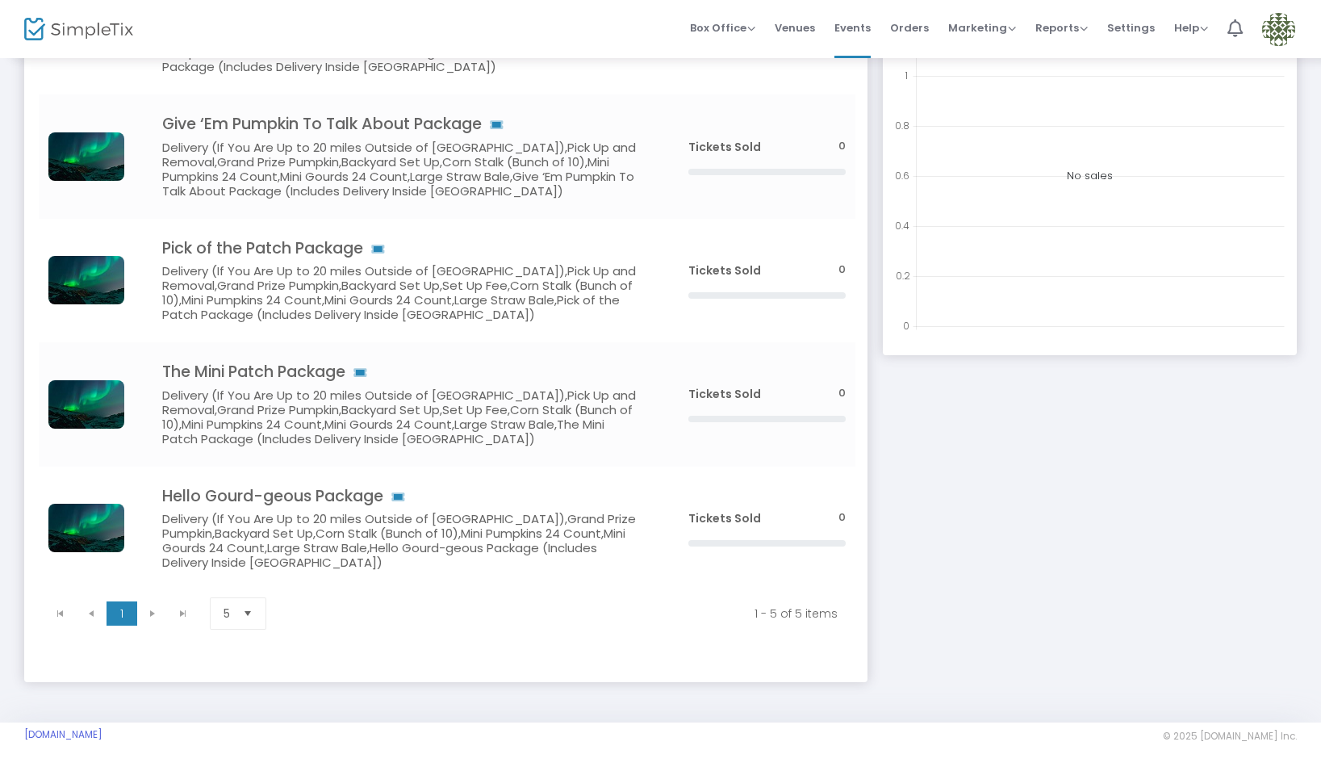
drag, startPoint x: 503, startPoint y: 388, endPoint x: 528, endPoint y: 403, distance: 28.9
click at [503, 388] on h5 "Delivery (If You Are Up to 20 miles Outside of [GEOGRAPHIC_DATA]),Pick Up and R…" at bounding box center [401, 417] width 478 height 58
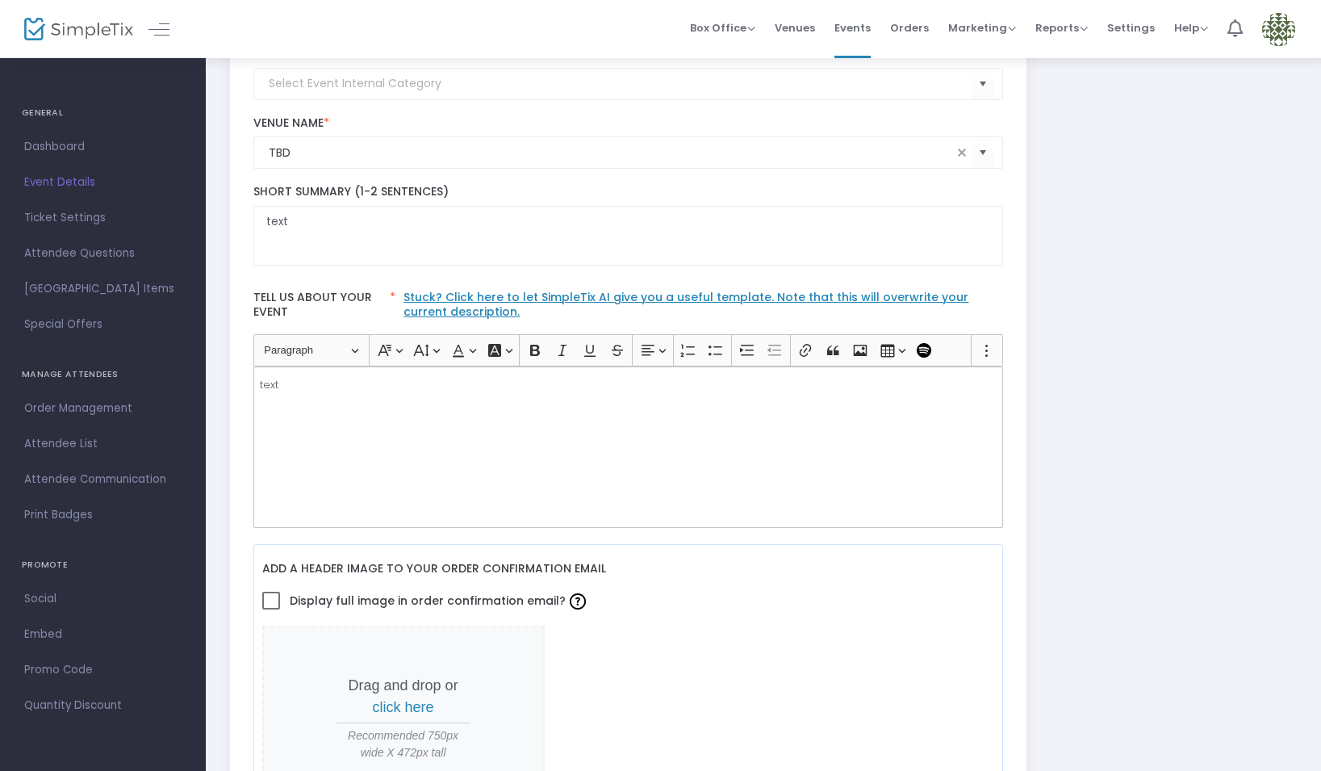
drag, startPoint x: 65, startPoint y: 252, endPoint x: 179, endPoint y: 282, distance: 117.8
click at [65, 252] on span "Attendee Questions" at bounding box center [102, 253] width 157 height 21
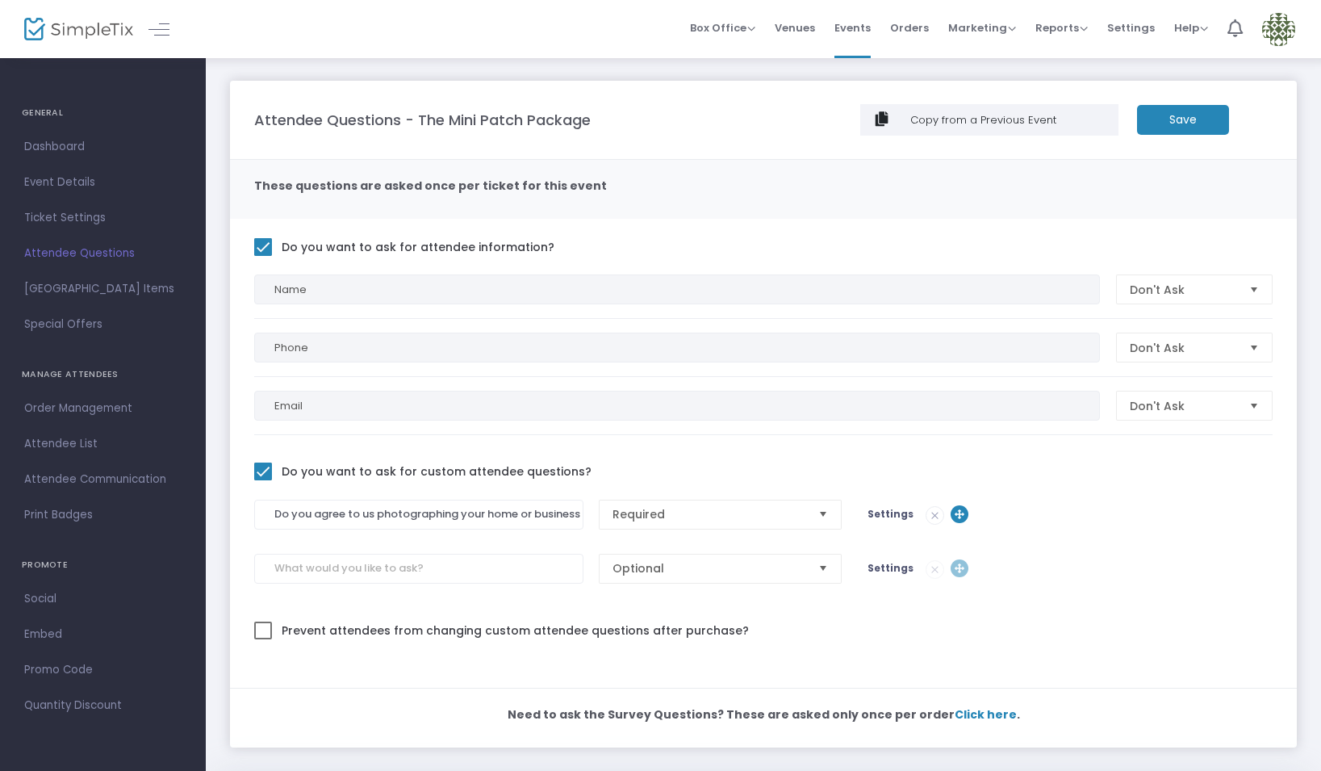
click at [262, 244] on span at bounding box center [263, 247] width 18 height 18
click at [262, 256] on input "Do you want to ask for attendee information?" at bounding box center [262, 256] width 1 height 1
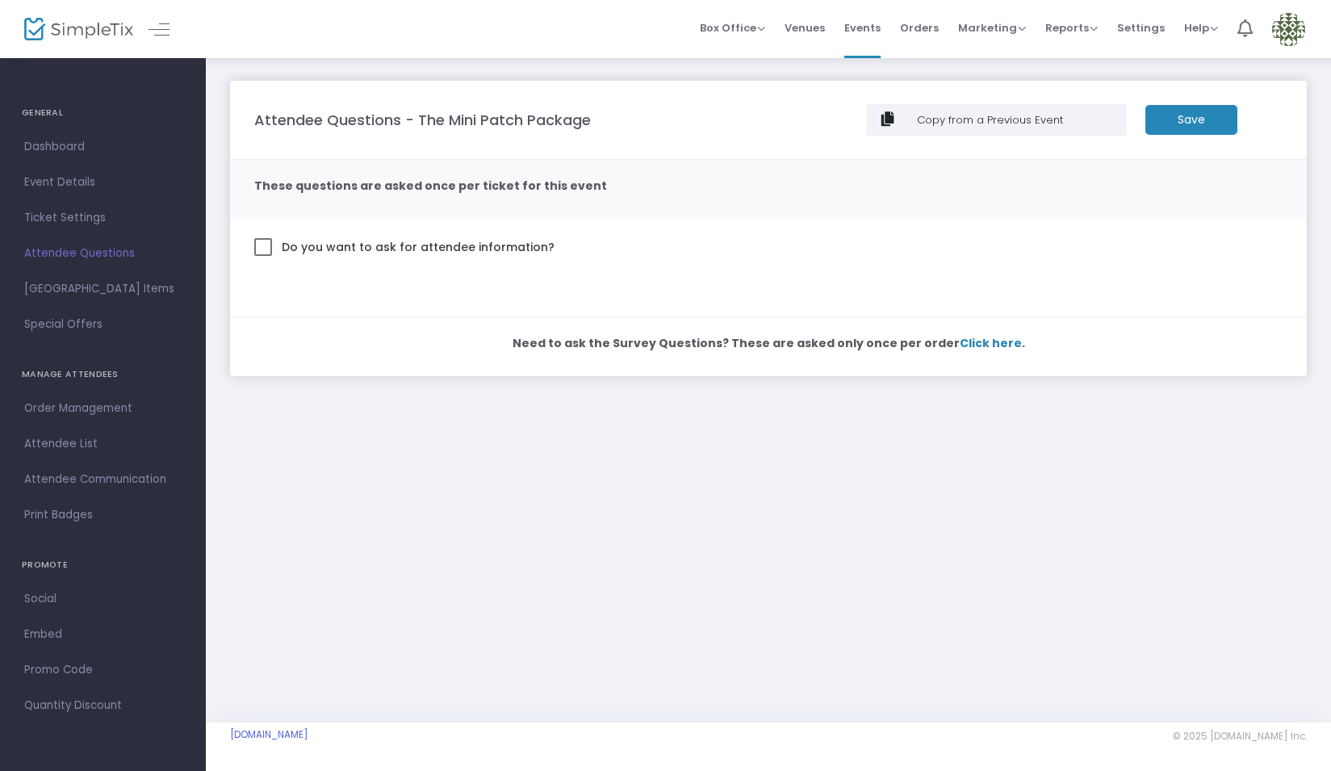
click at [1201, 105] on m-button "Save" at bounding box center [1191, 120] width 92 height 30
click at [867, 32] on span "Events" at bounding box center [862, 27] width 36 height 41
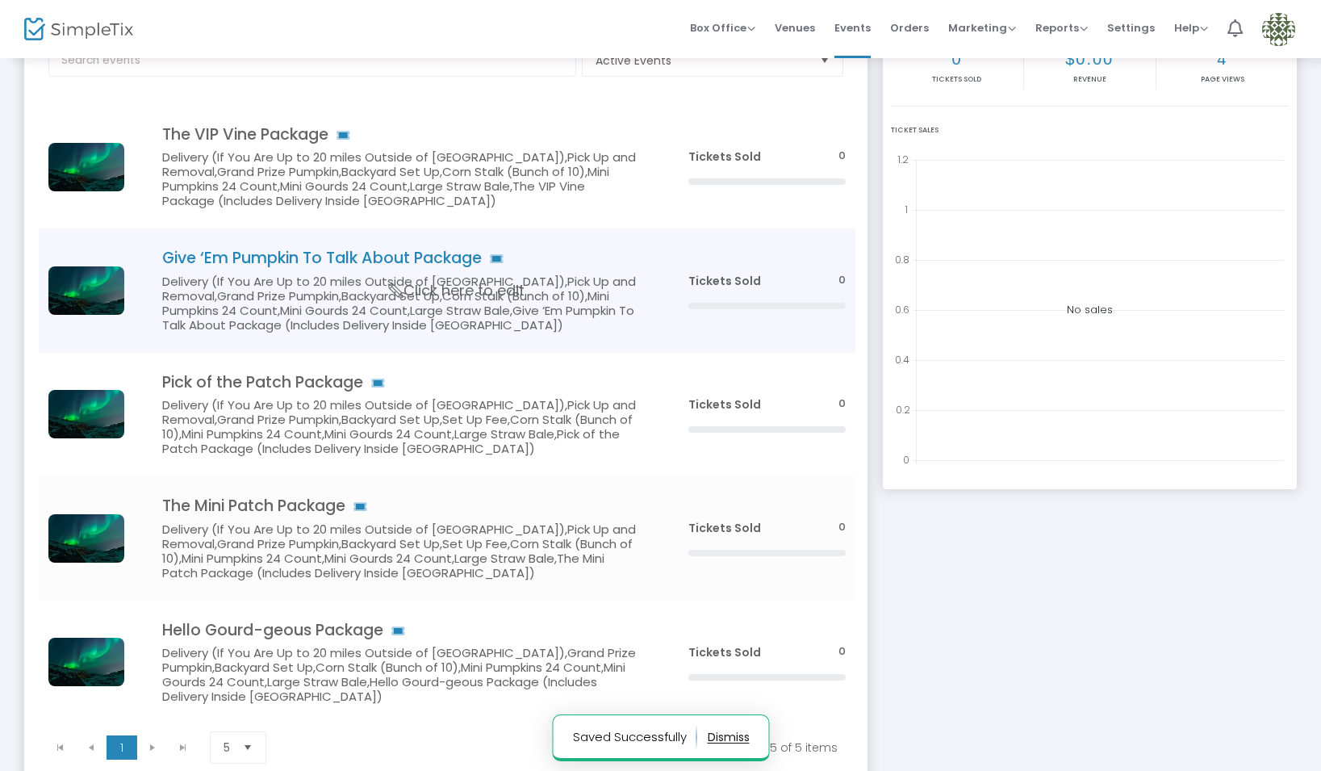
scroll to position [254, 0]
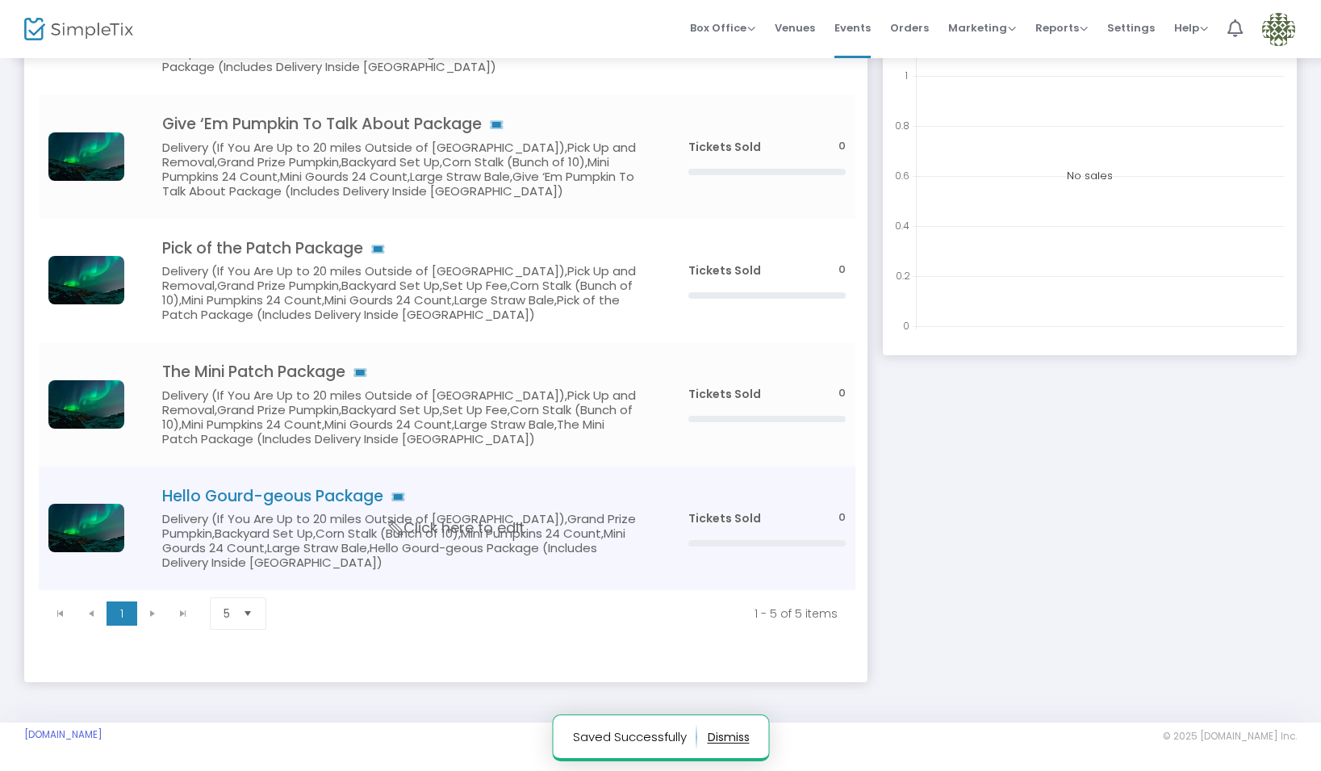
click at [382, 514] on h5 "Delivery (If You Are Up to 20 miles Outside of [GEOGRAPHIC_DATA]),Grand Prize P…" at bounding box center [401, 541] width 478 height 58
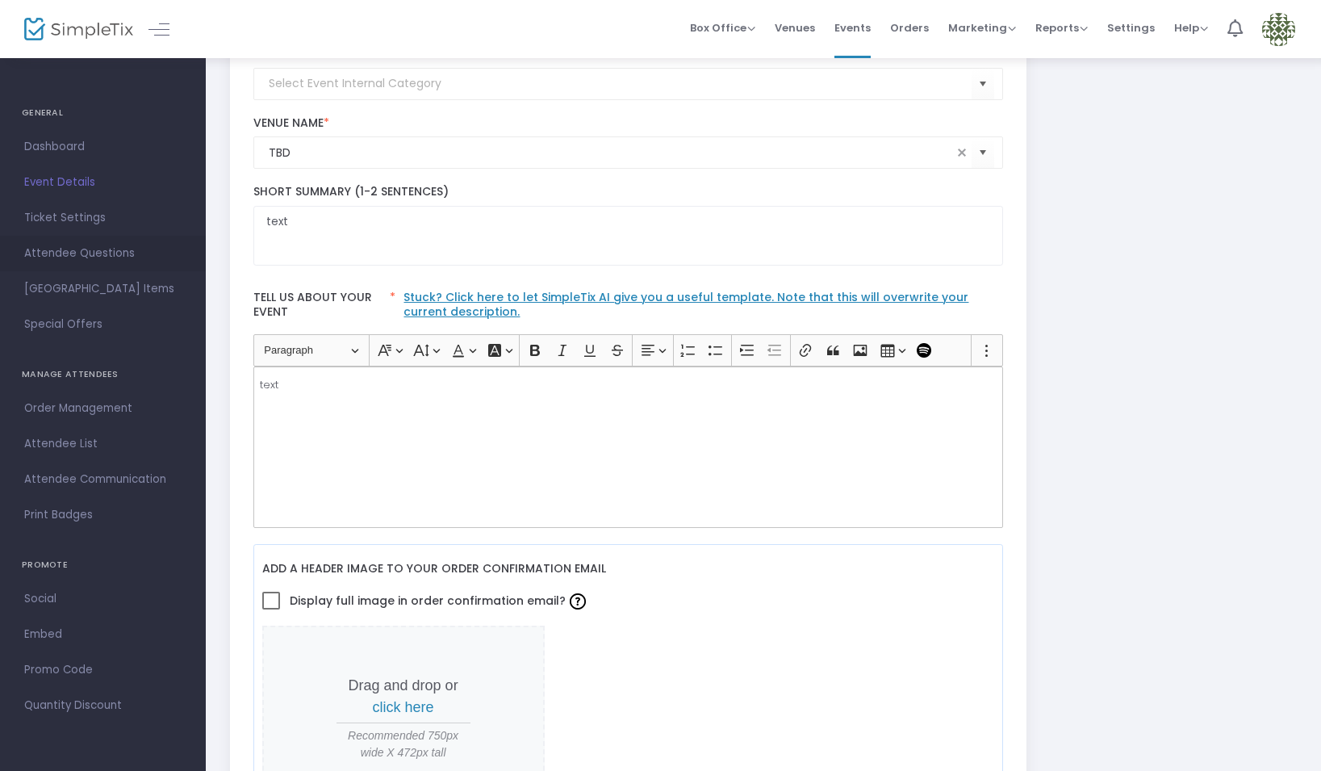
click at [72, 246] on span "Attendee Questions" at bounding box center [102, 253] width 157 height 21
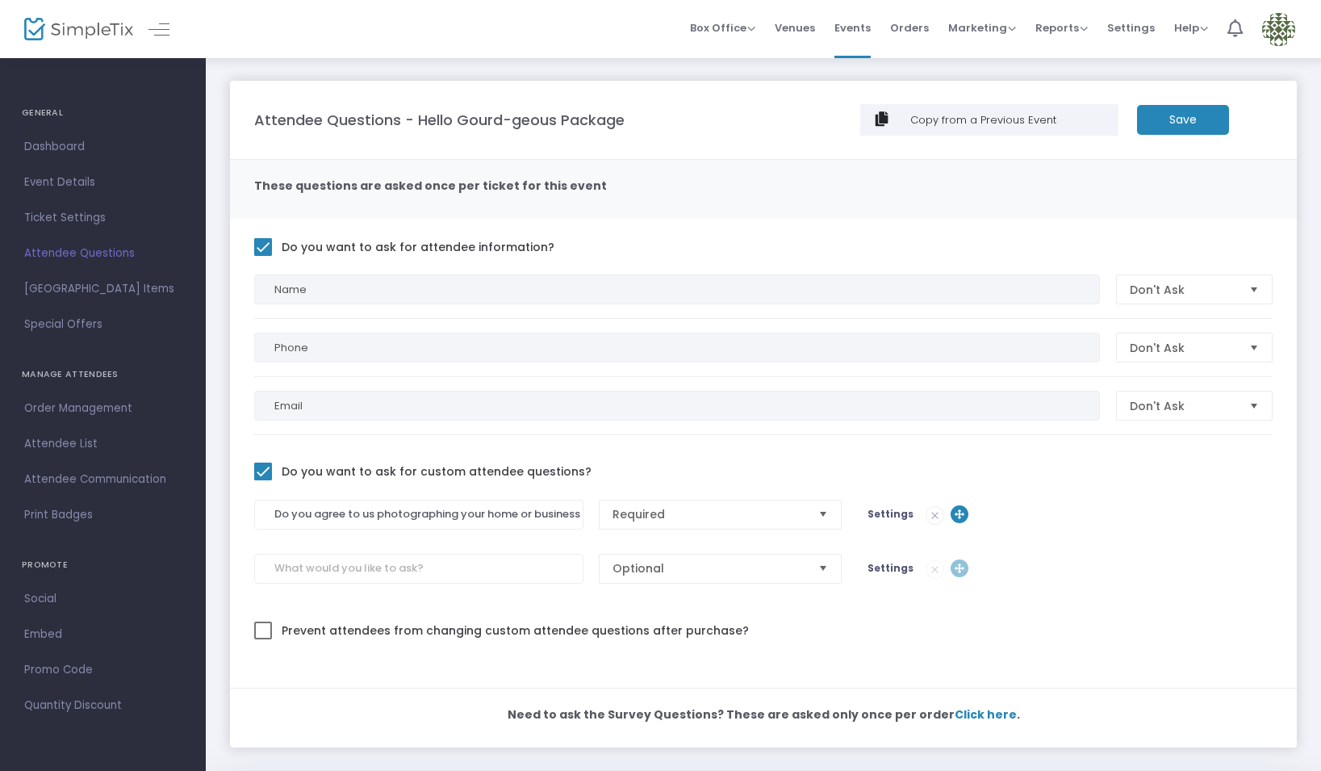
click at [264, 247] on span at bounding box center [263, 247] width 18 height 18
click at [263, 256] on input "Do you want to ask for attendee information?" at bounding box center [262, 256] width 1 height 1
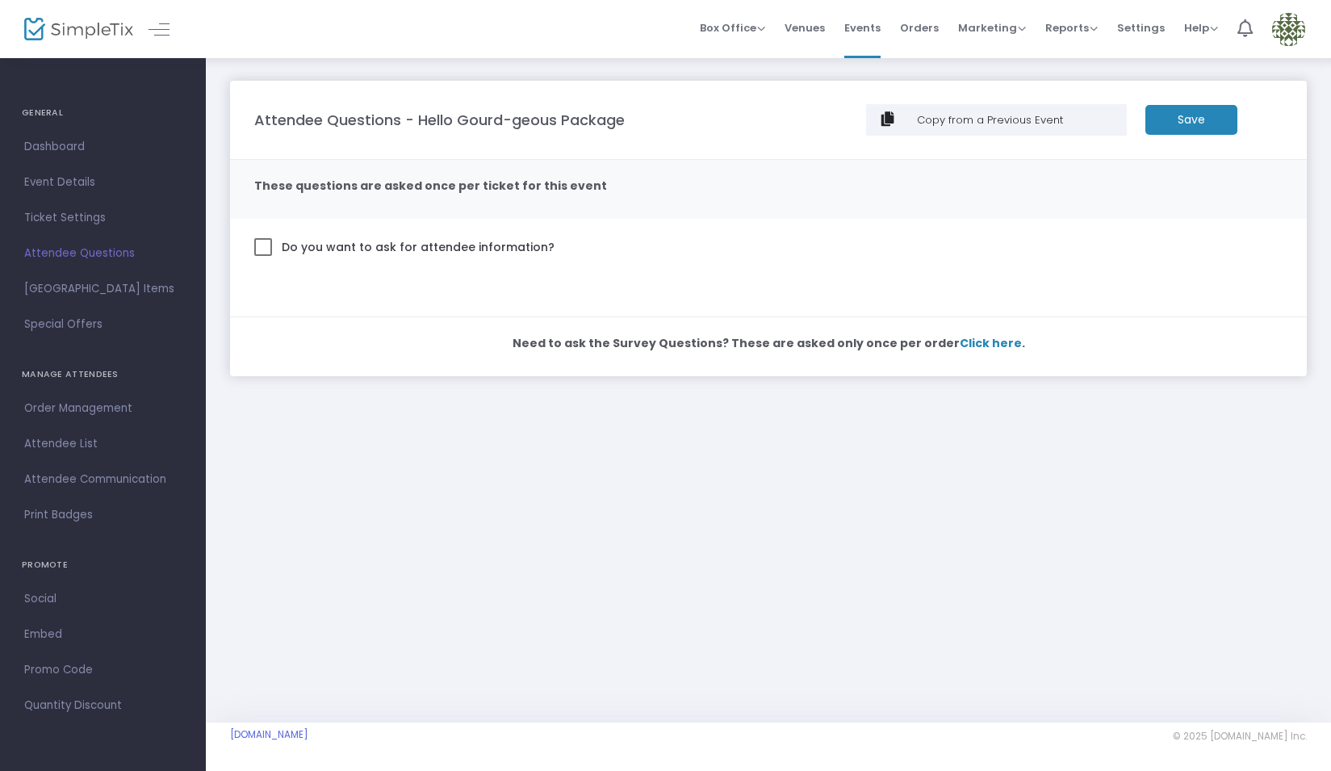
click at [1190, 115] on m-button "Save" at bounding box center [1191, 120] width 92 height 30
click at [876, 25] on span "Events" at bounding box center [862, 27] width 36 height 41
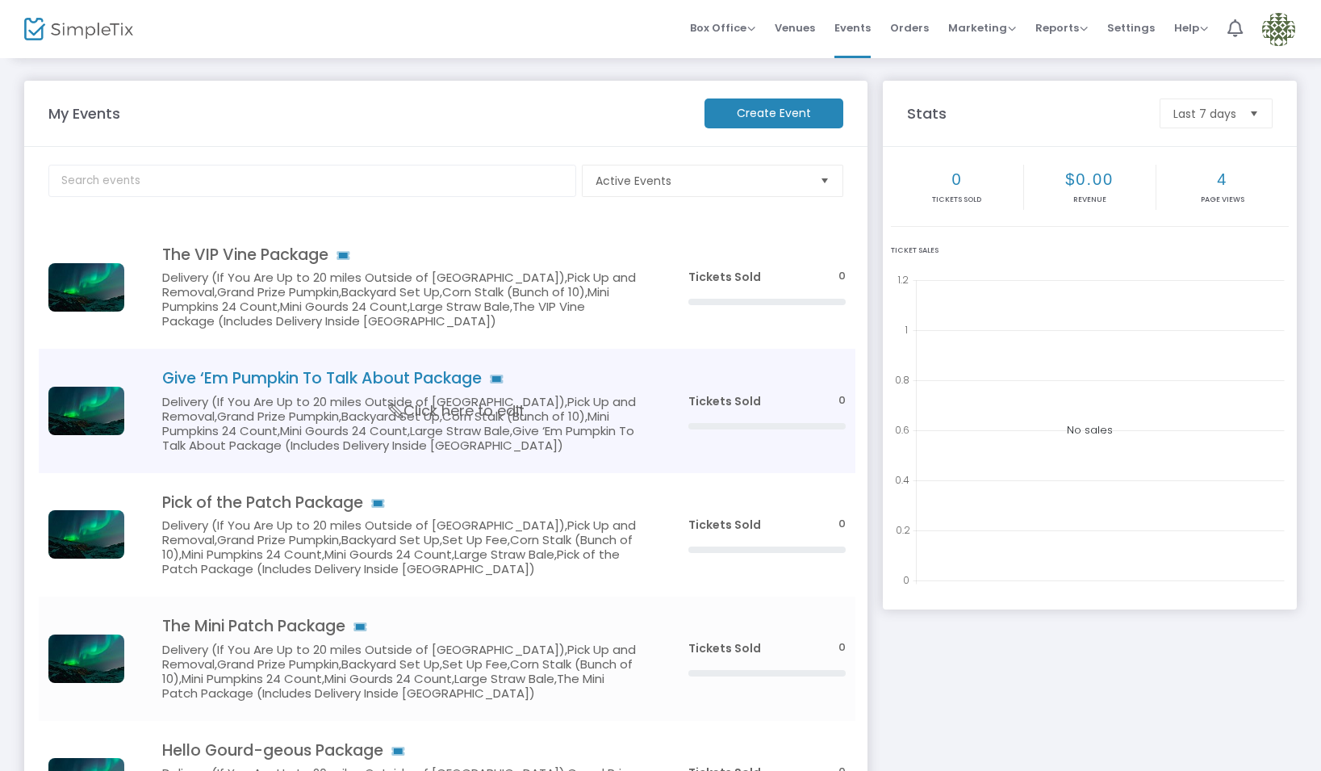
click at [519, 401] on span "Click here to edit" at bounding box center [457, 410] width 136 height 21
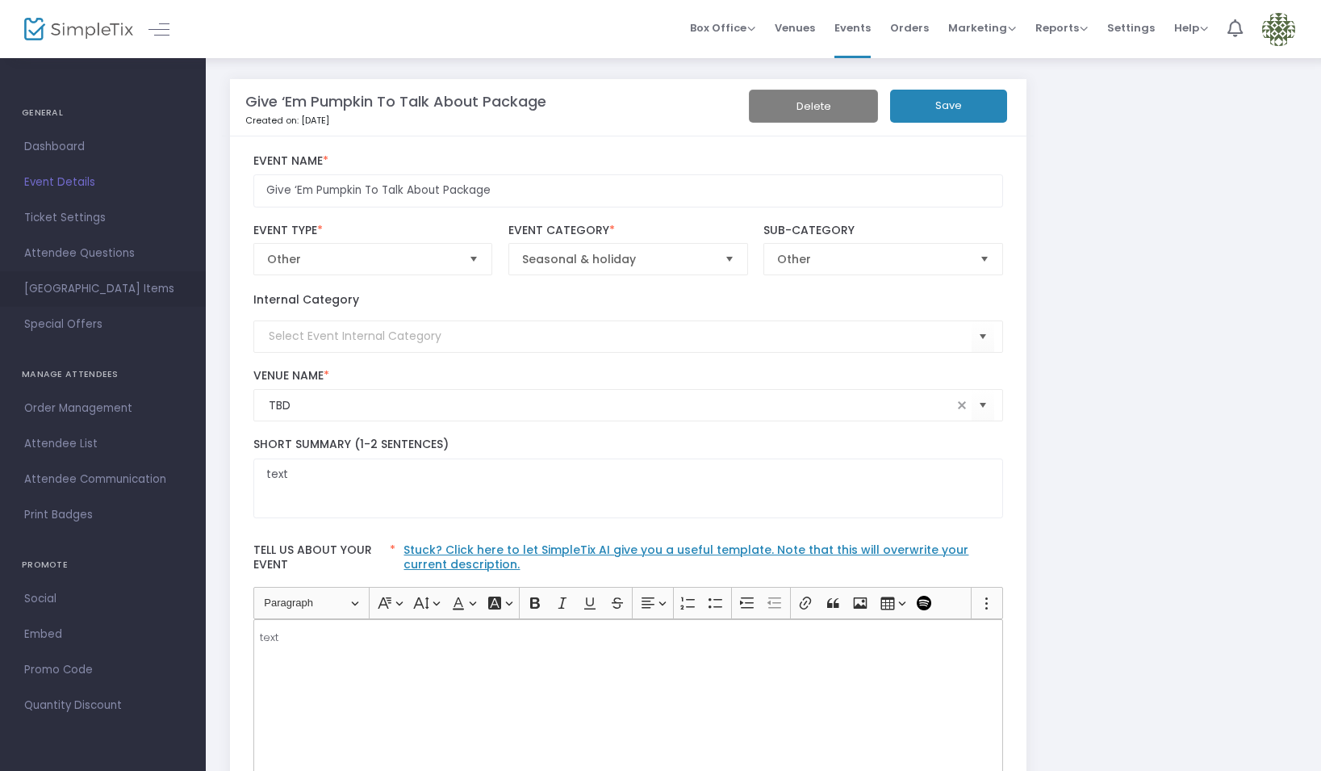
scroll to position [8, 0]
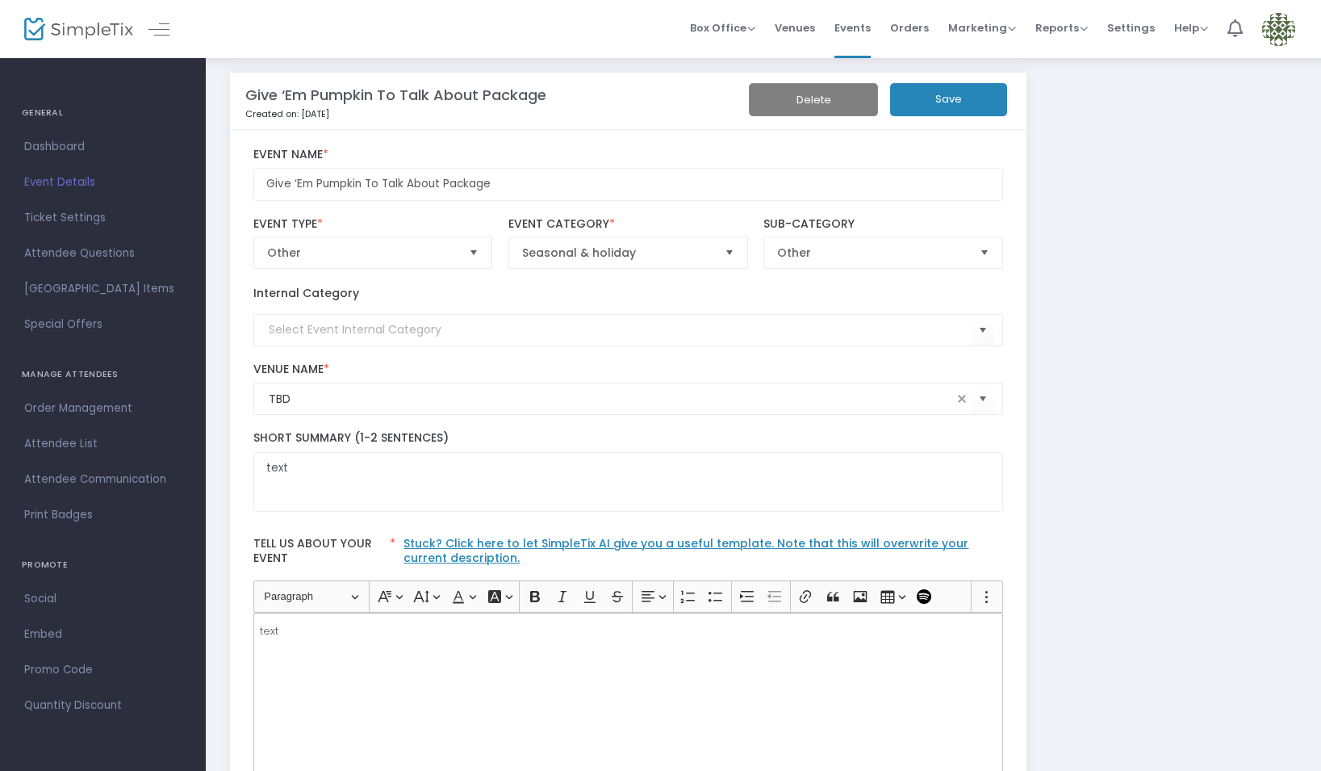
click at [111, 243] on span "Attendee Questions" at bounding box center [102, 253] width 157 height 21
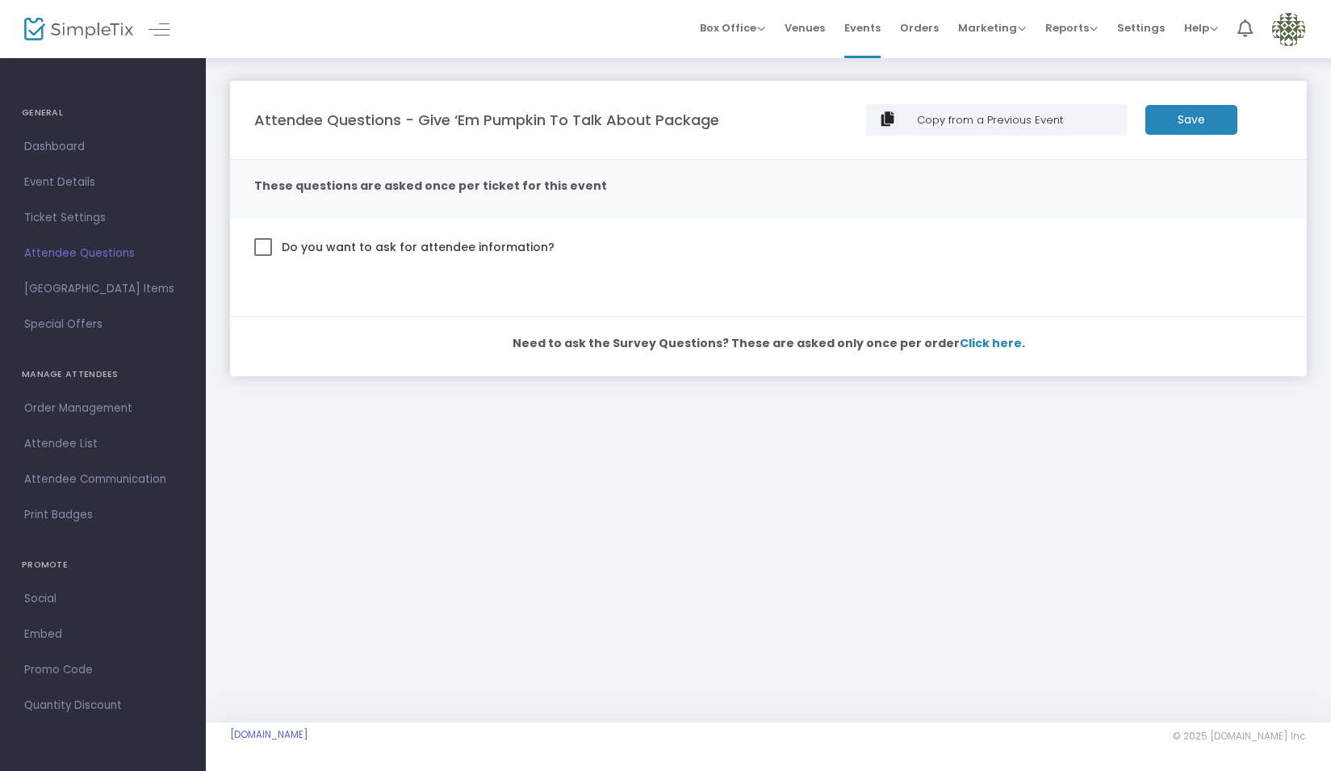
drag, startPoint x: 874, startPoint y: 23, endPoint x: 875, endPoint y: 37, distance: 13.7
click at [874, 23] on span "Events" at bounding box center [862, 27] width 36 height 41
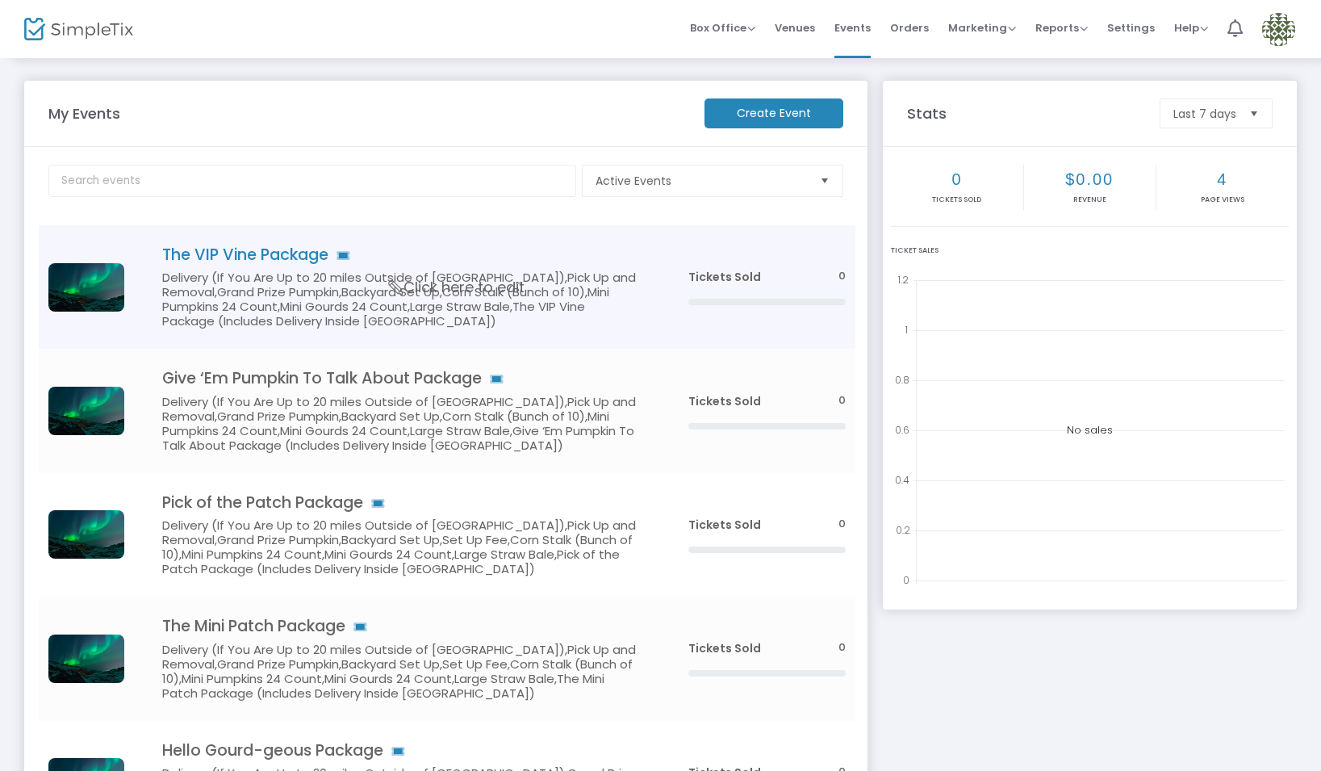
click at [534, 298] on h5 "Delivery (If You Are Up to 20 miles Outside of [GEOGRAPHIC_DATA]),Pick Up and R…" at bounding box center [401, 299] width 478 height 58
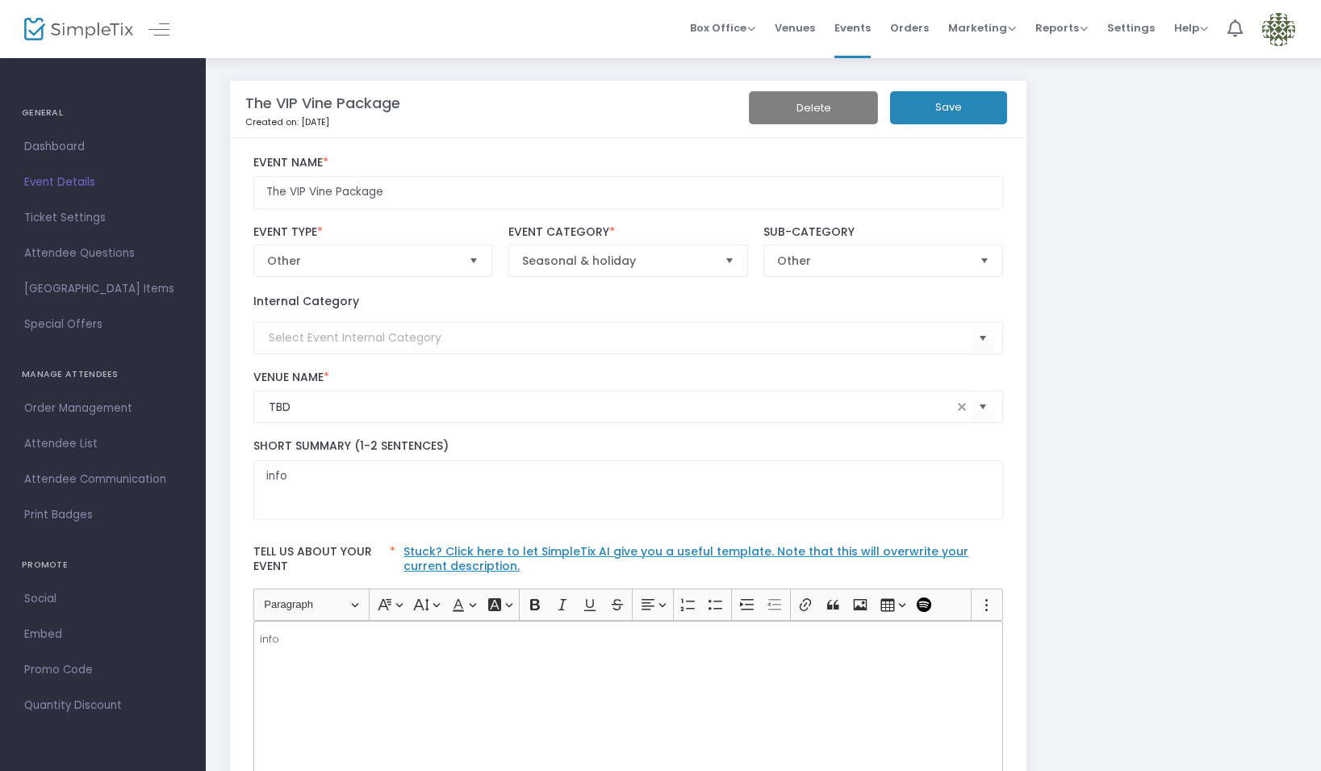
click at [85, 250] on span "Attendee Questions" at bounding box center [102, 253] width 157 height 21
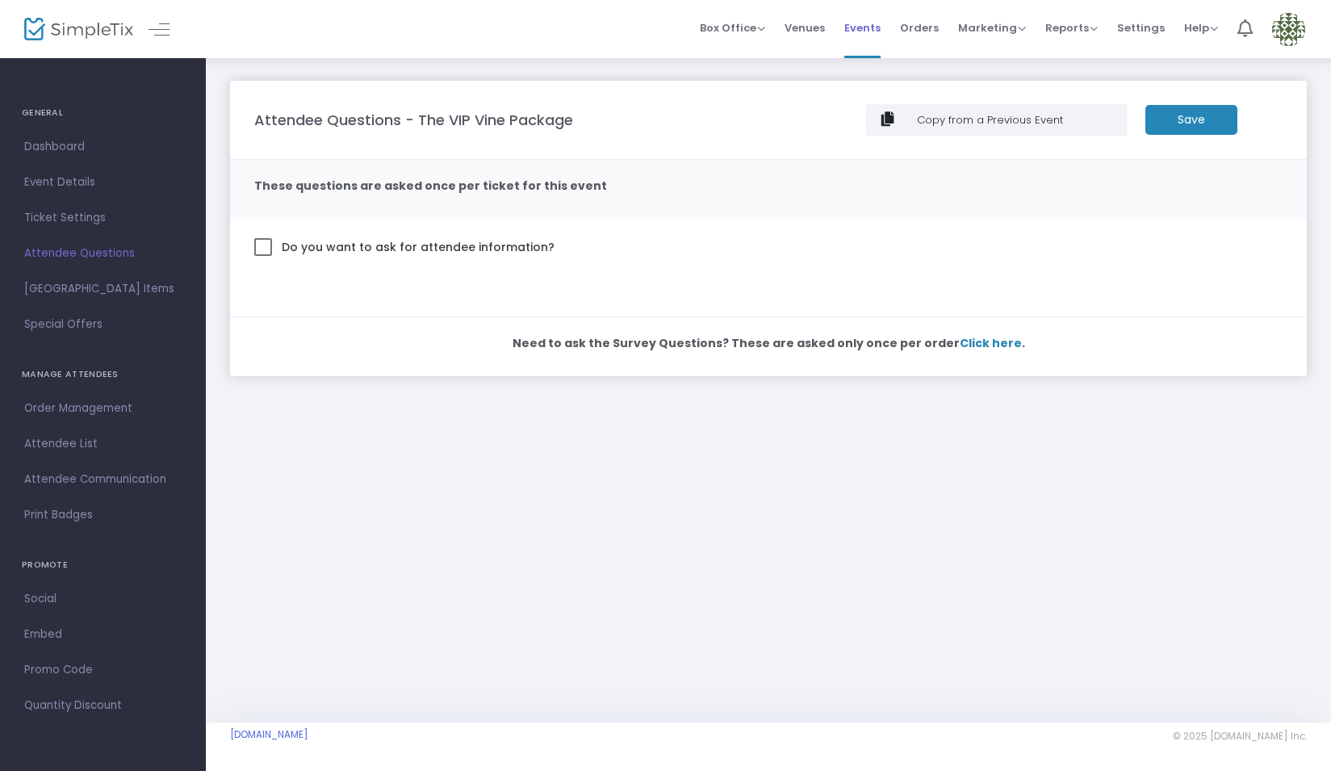
click at [875, 24] on span "Events" at bounding box center [862, 27] width 36 height 41
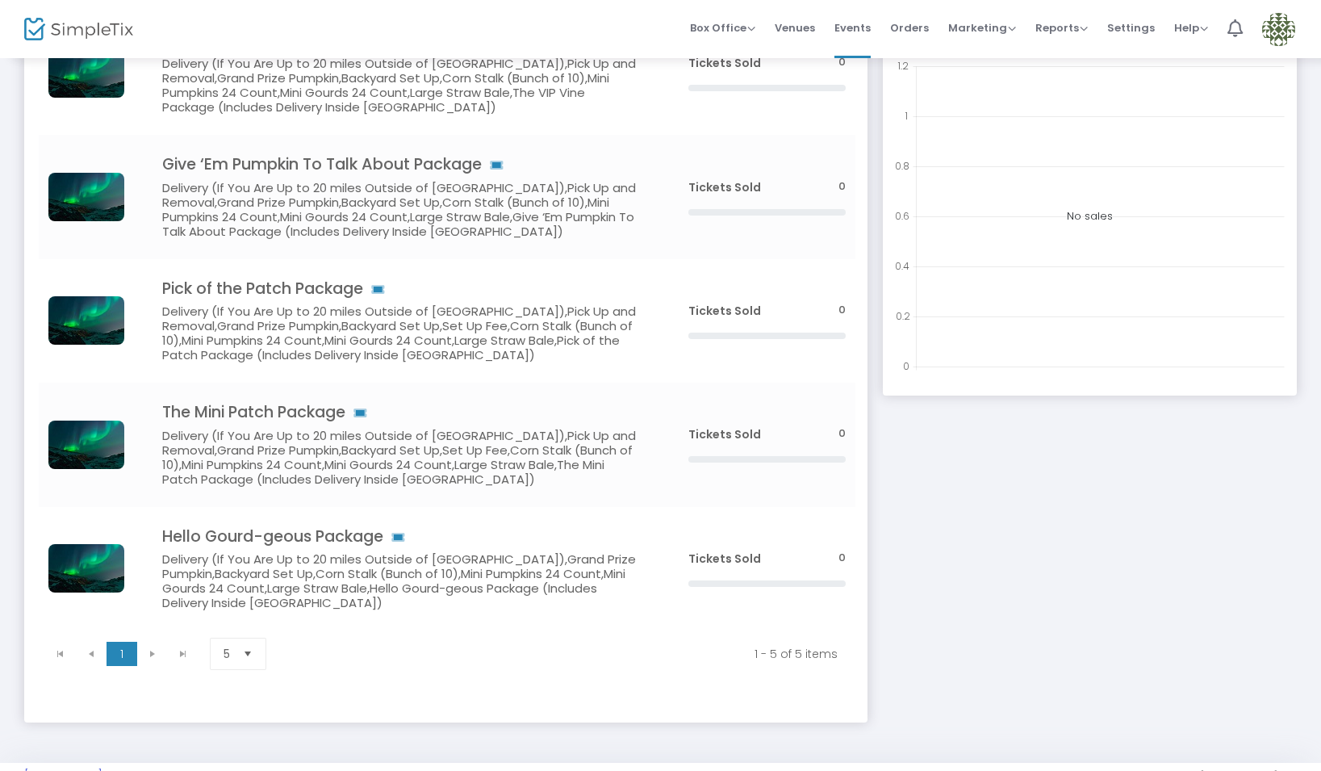
scroll to position [254, 0]
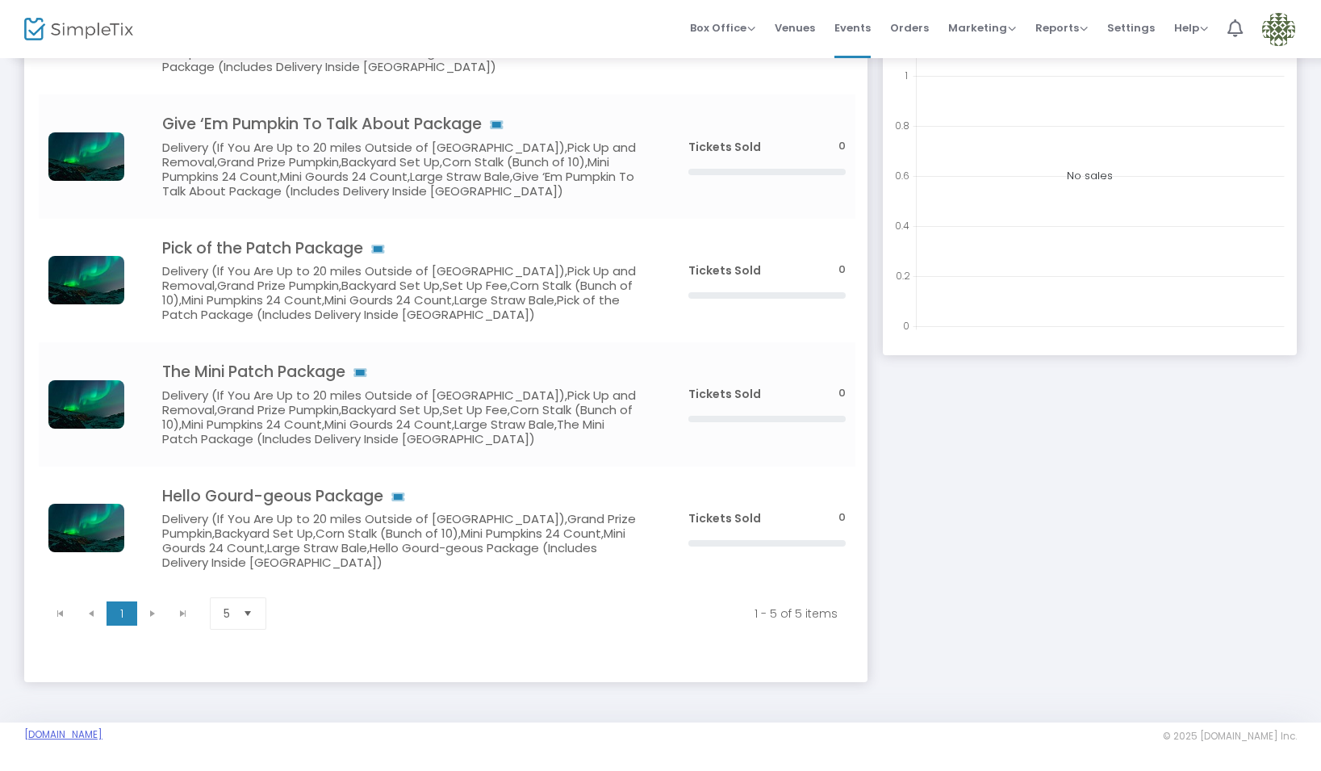
click at [102, 733] on link "[DOMAIN_NAME]" at bounding box center [63, 734] width 78 height 13
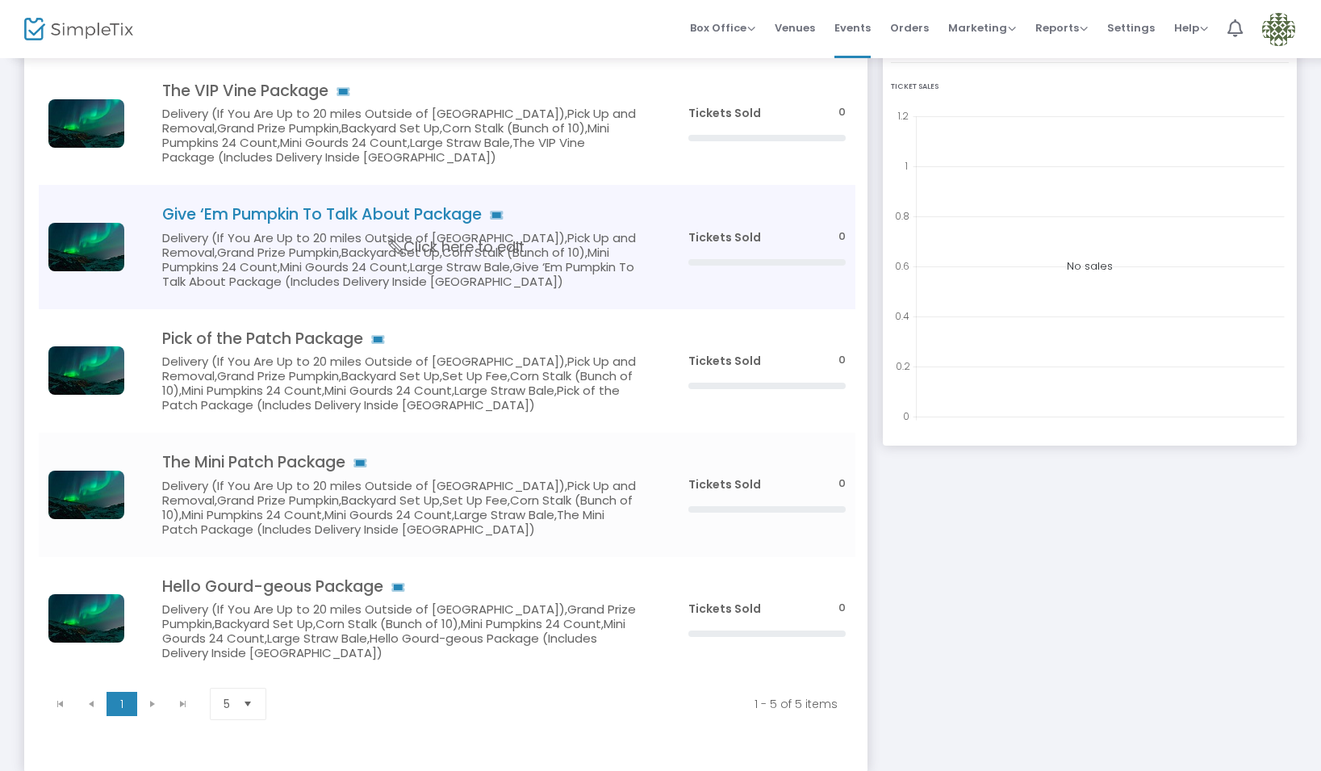
scroll to position [0, 0]
